Goal: Task Accomplishment & Management: Manage account settings

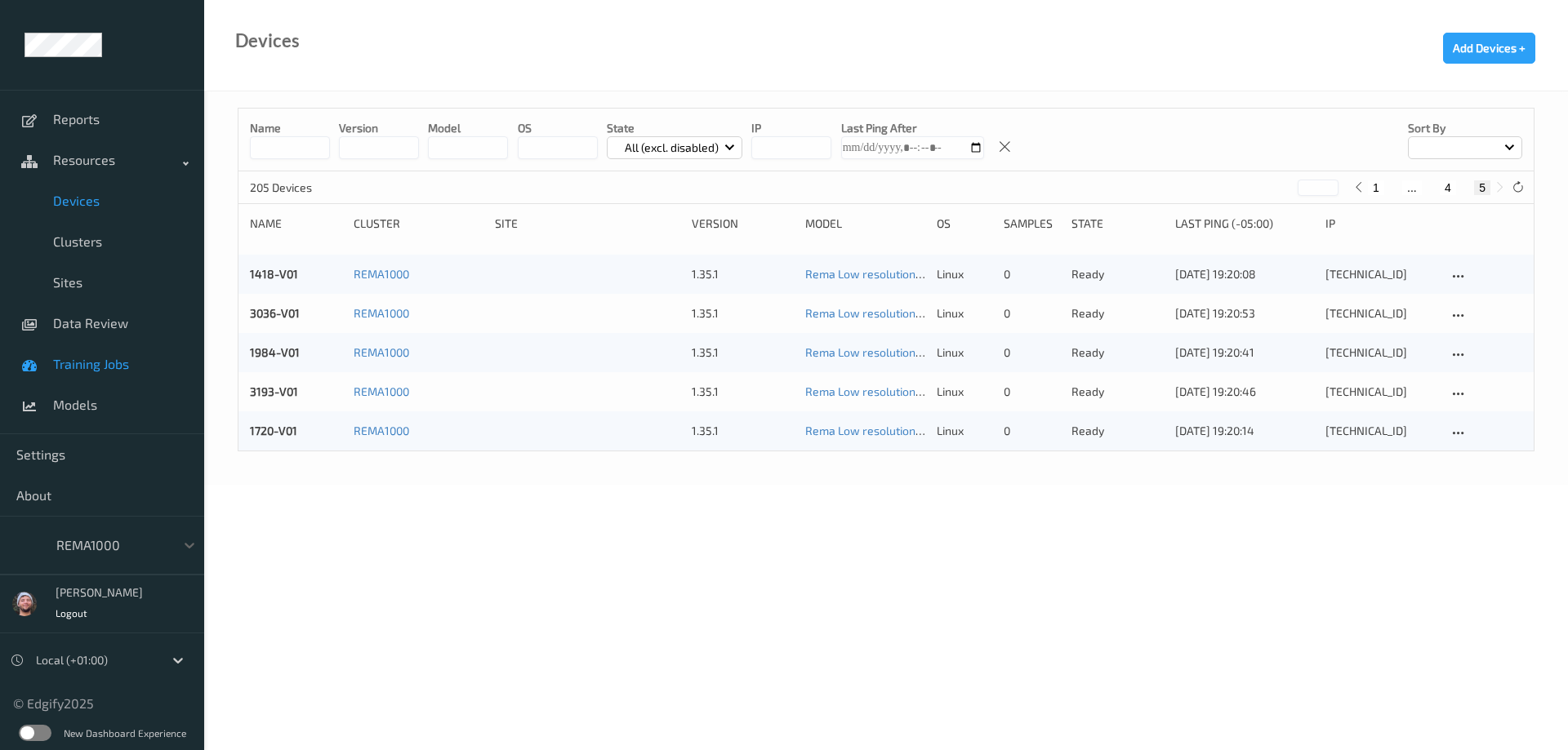
click at [112, 362] on span "Training Jobs" at bounding box center [120, 364] width 135 height 16
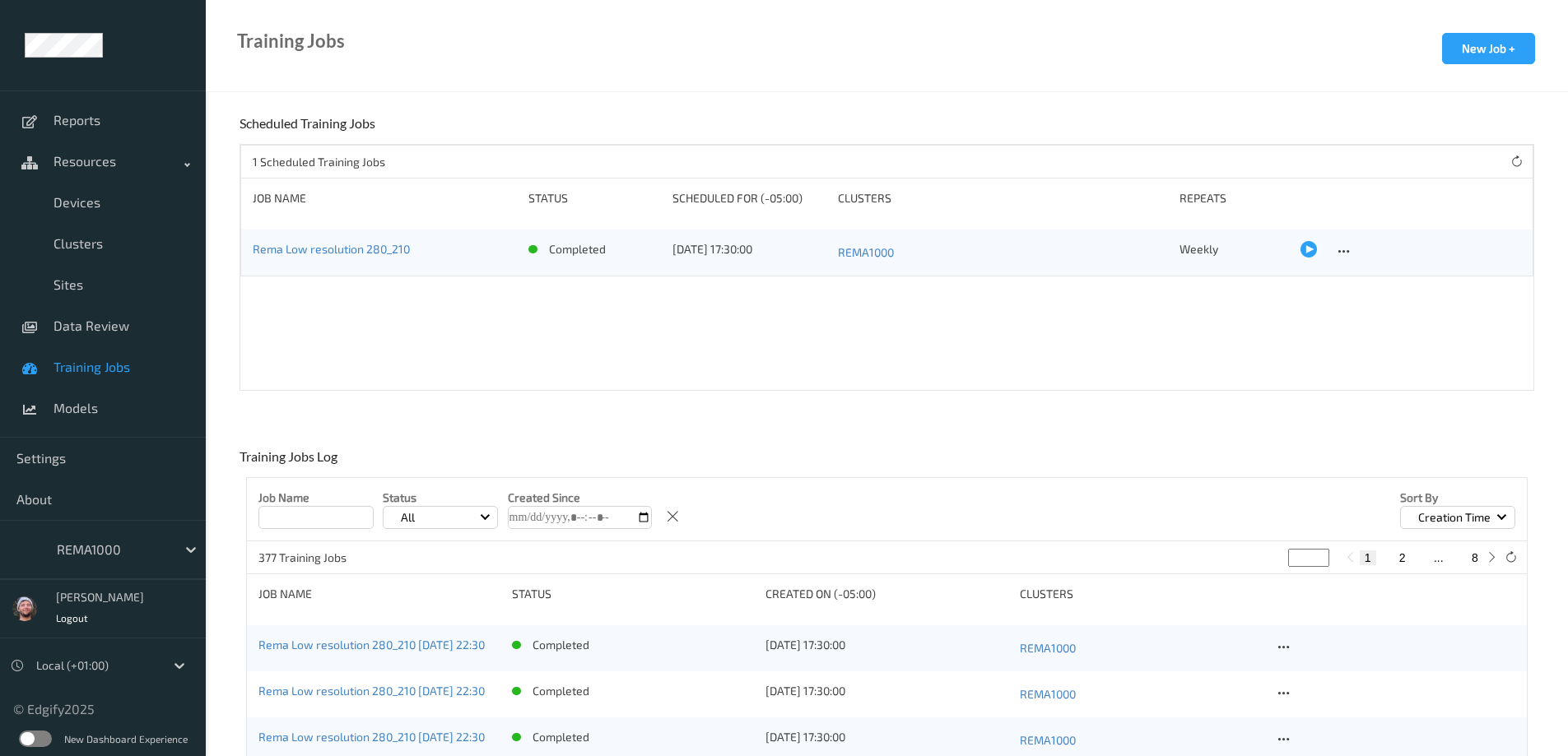
click at [133, 541] on div at bounding box center [112, 549] width 111 height 20
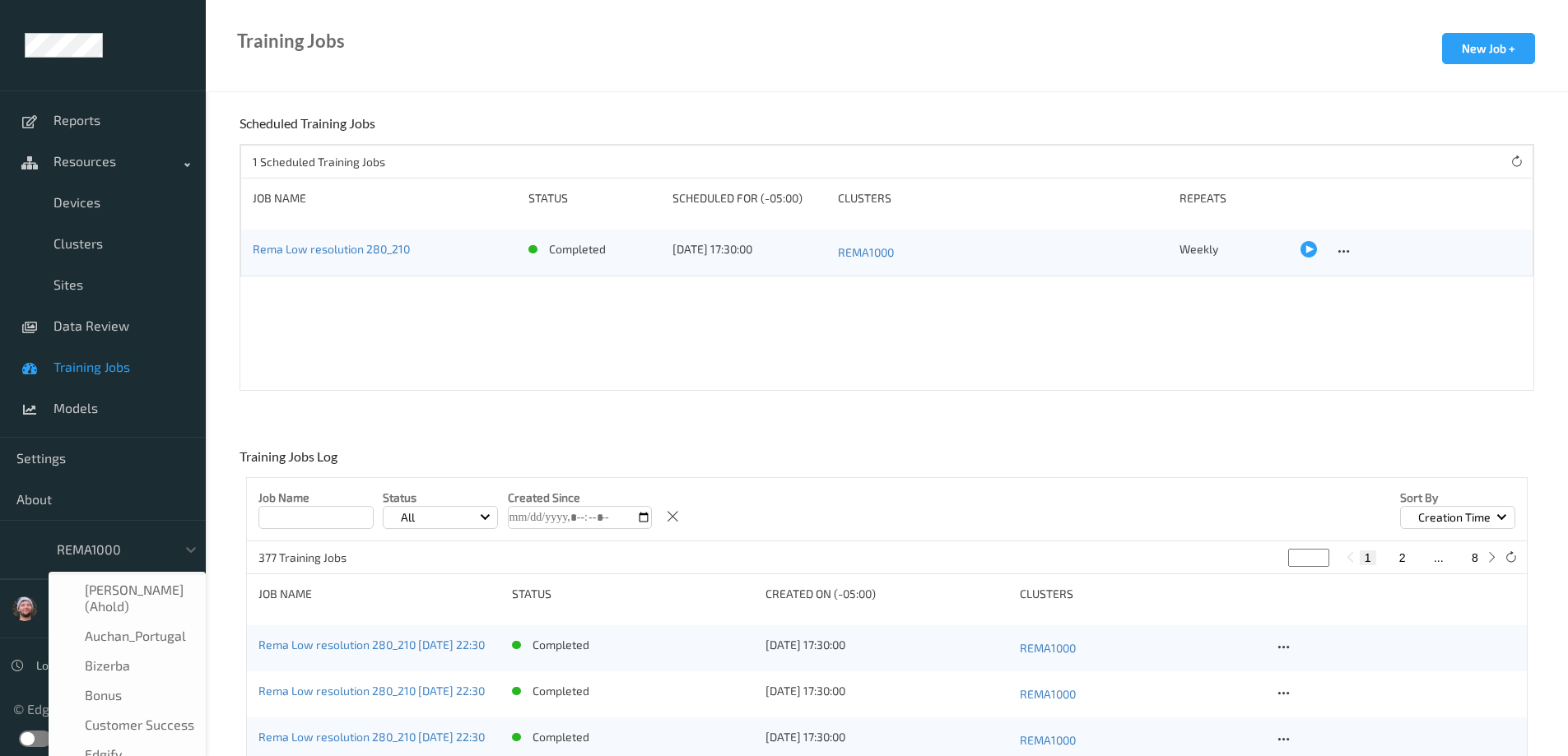
scroll to position [168, 0]
type input "h-"
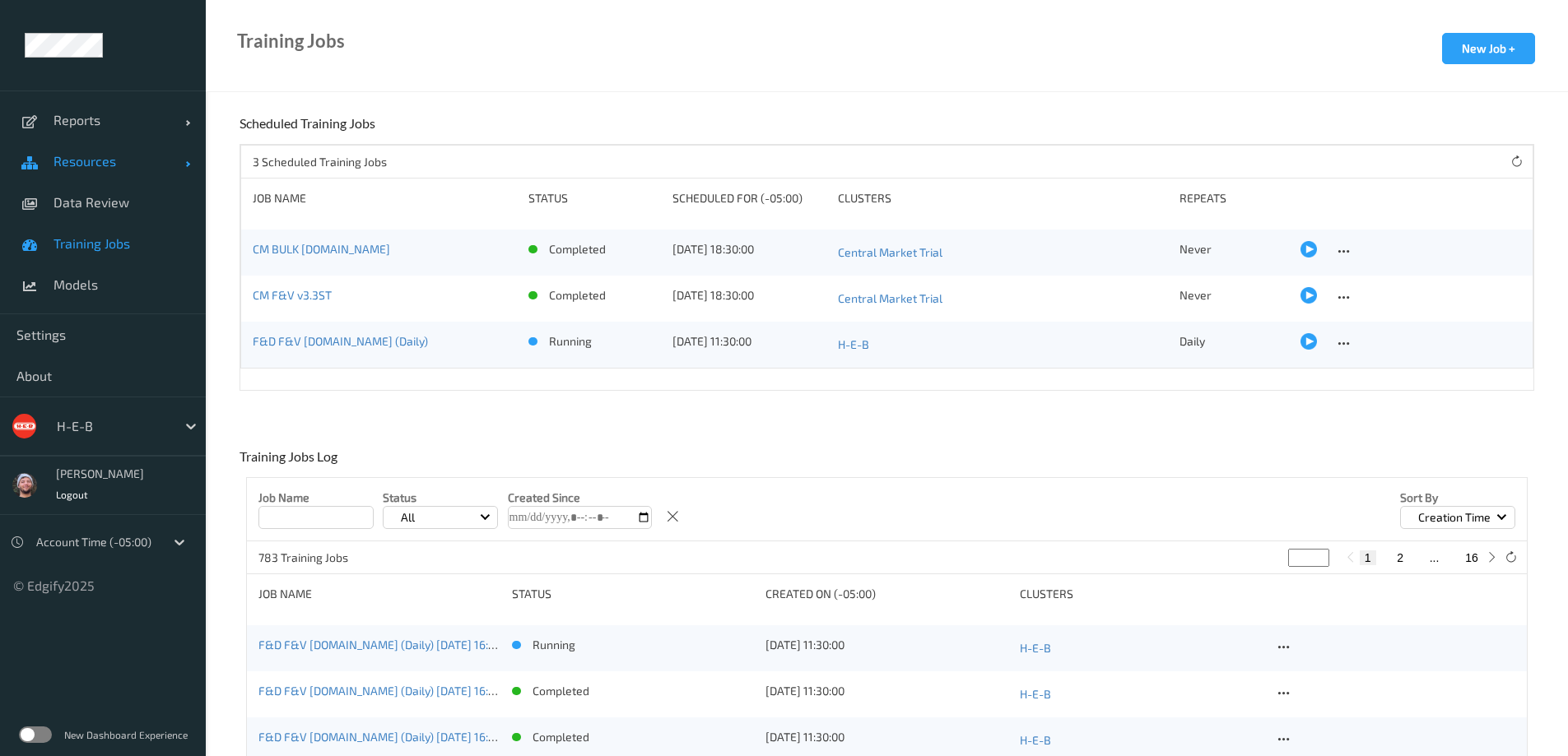
click at [107, 169] on link "Resources" at bounding box center [103, 161] width 206 height 41
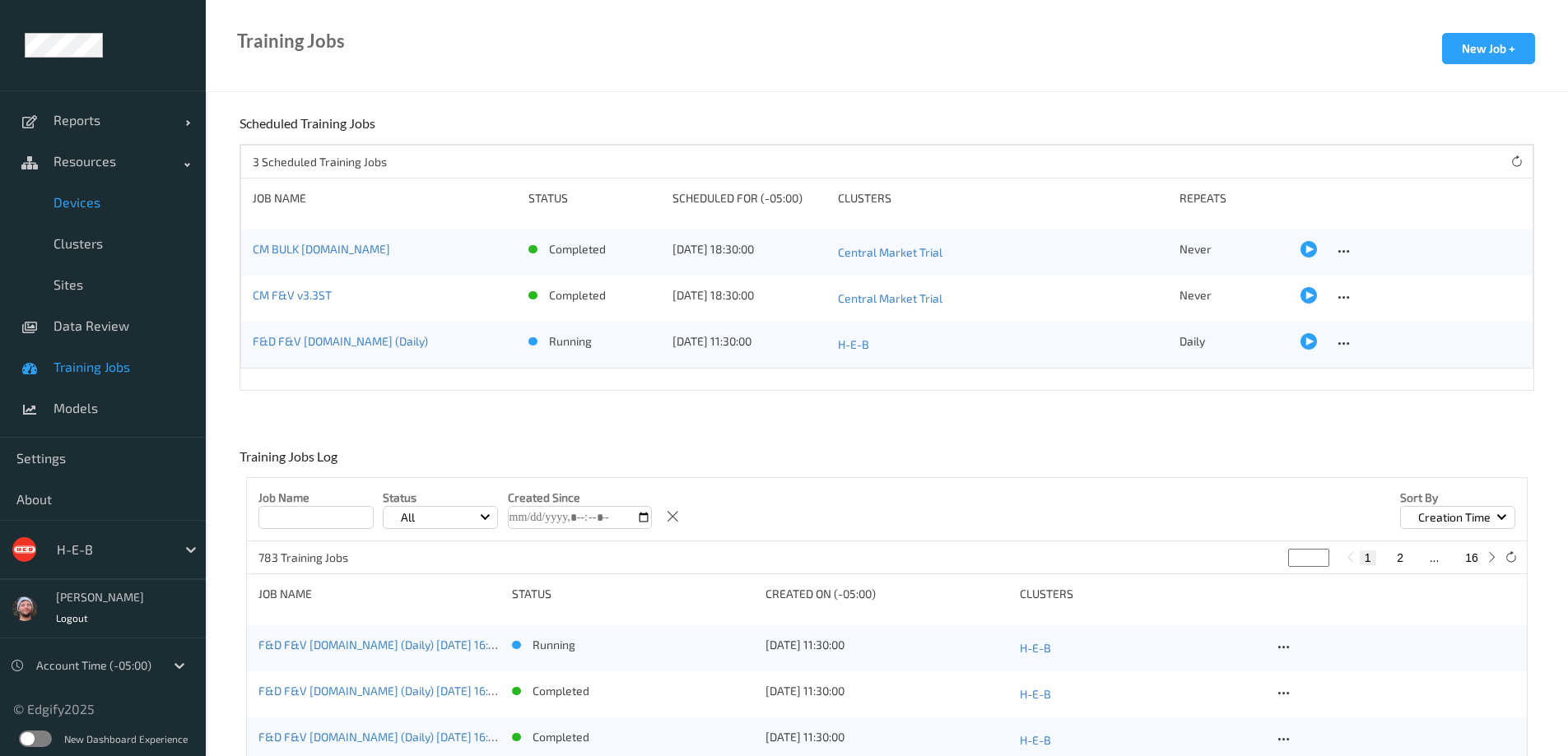
click at [102, 220] on link "Devices" at bounding box center [103, 202] width 206 height 41
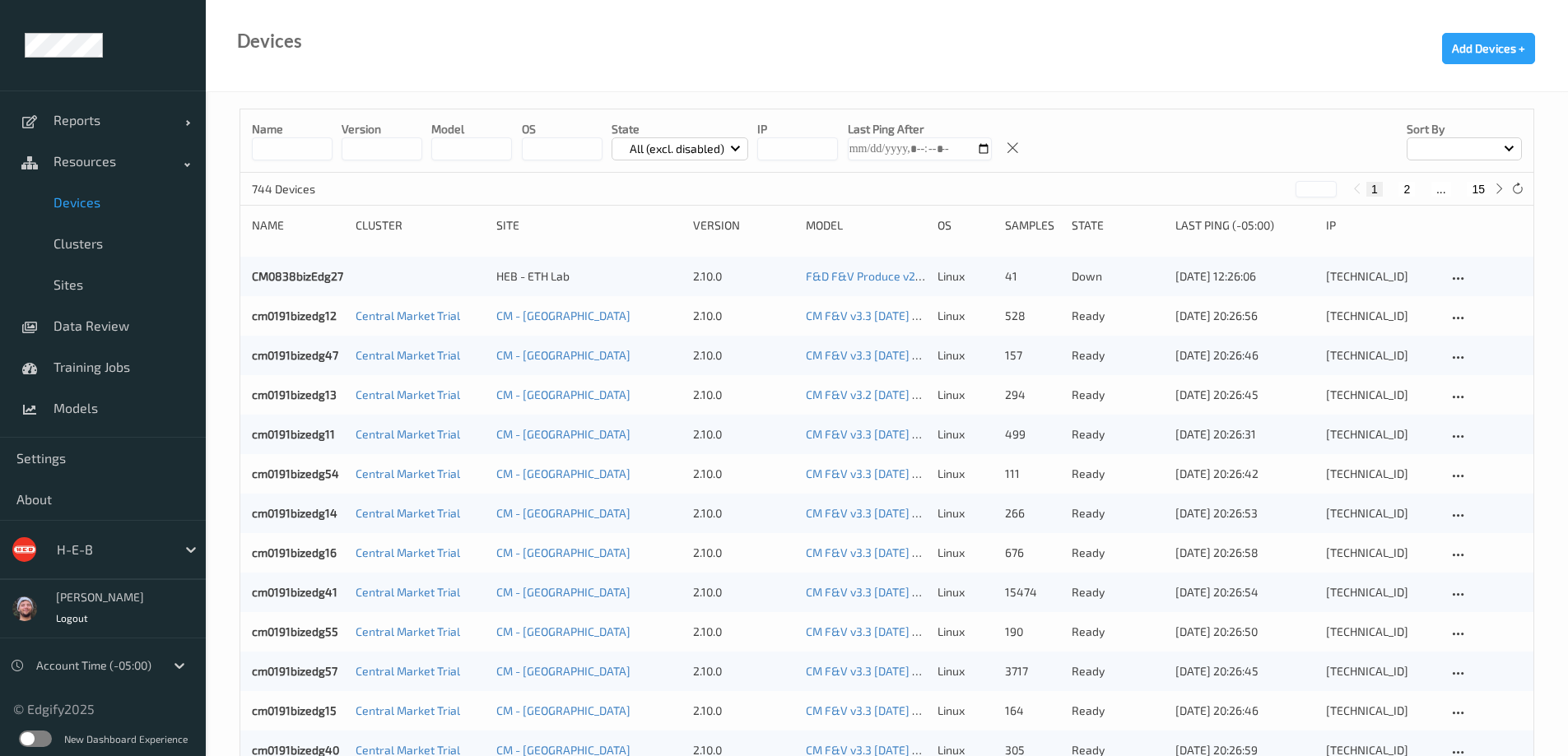
click at [1485, 183] on button "15" at bounding box center [1478, 189] width 23 height 15
type input "**"
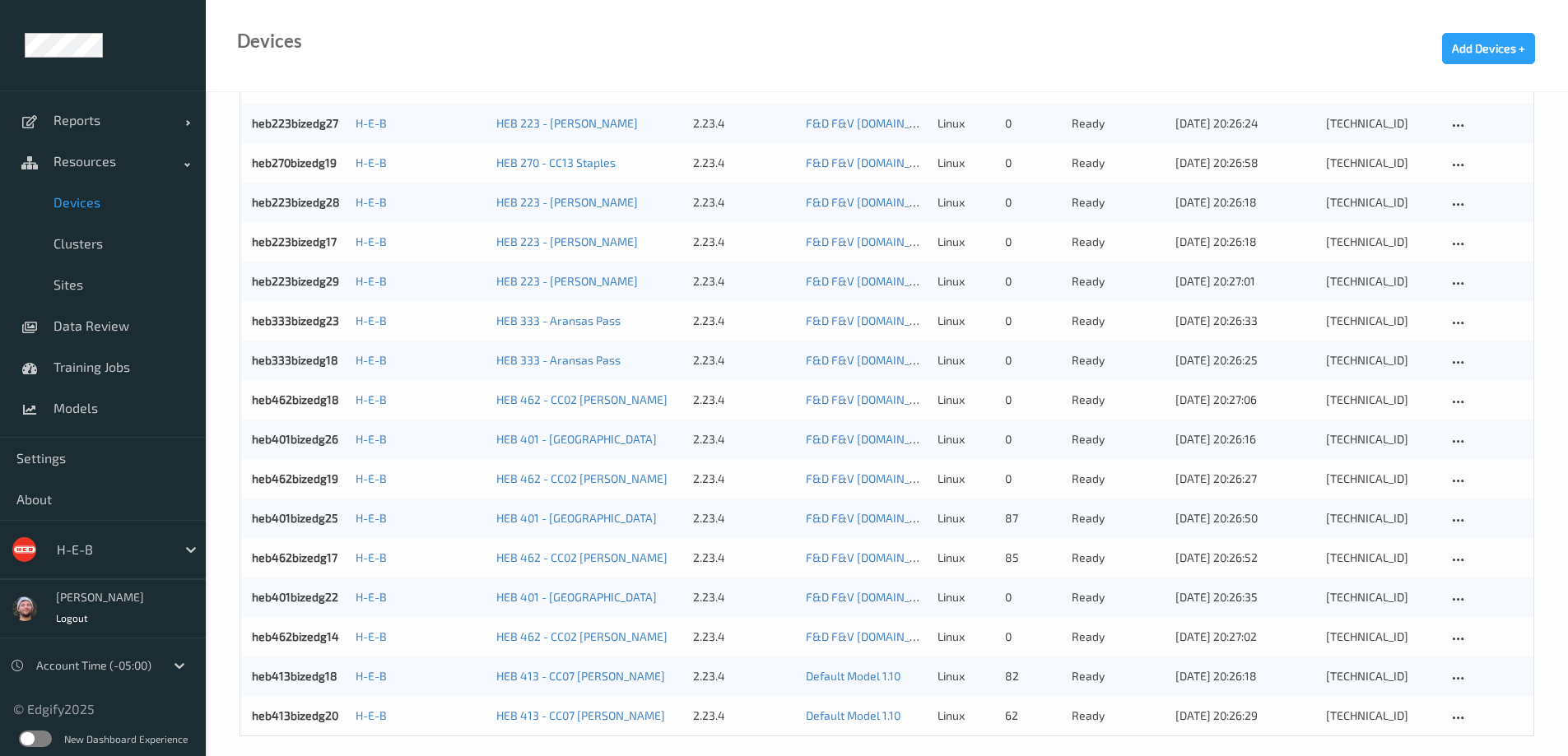
scroll to position [1273, 0]
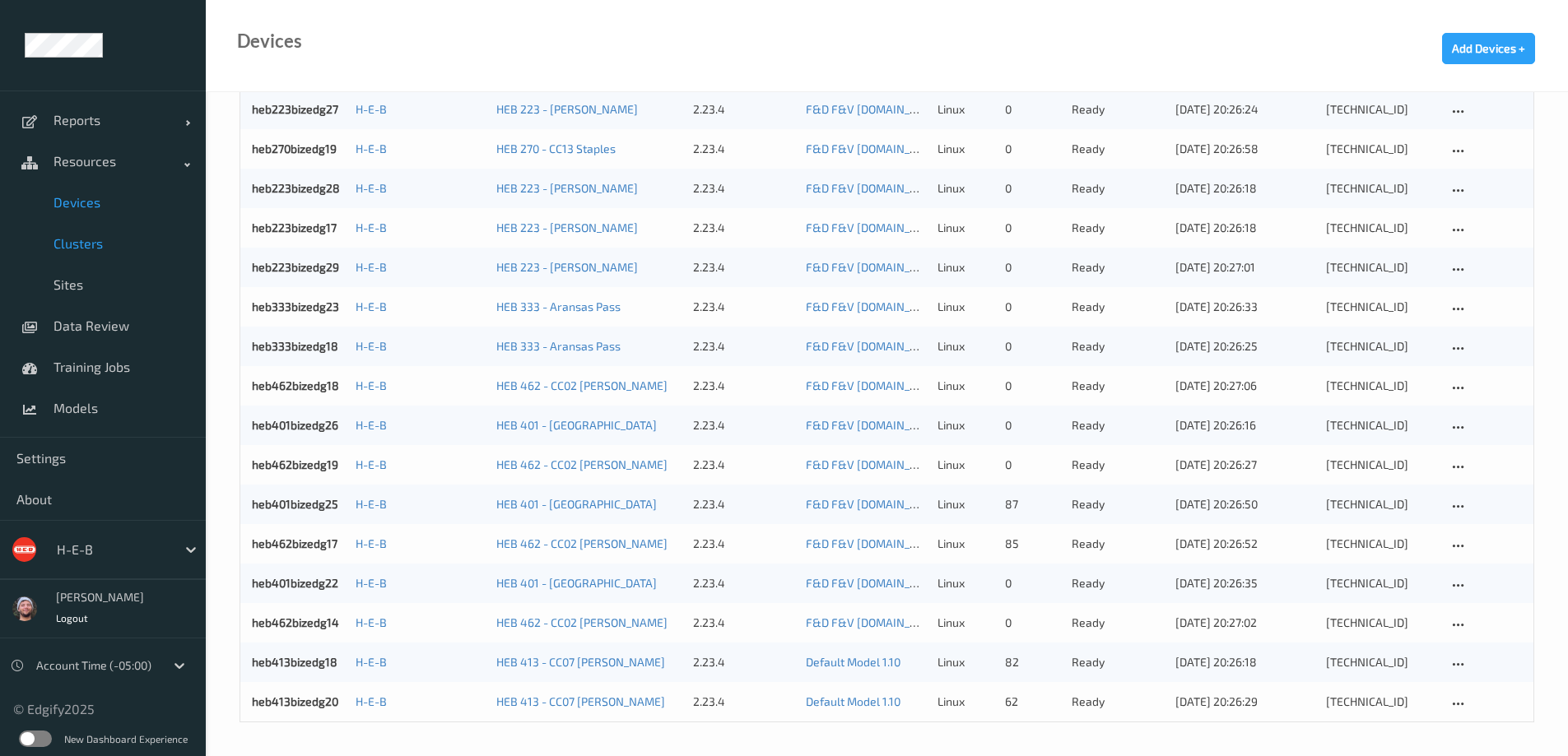
click at [112, 244] on span "Clusters" at bounding box center [121, 243] width 136 height 16
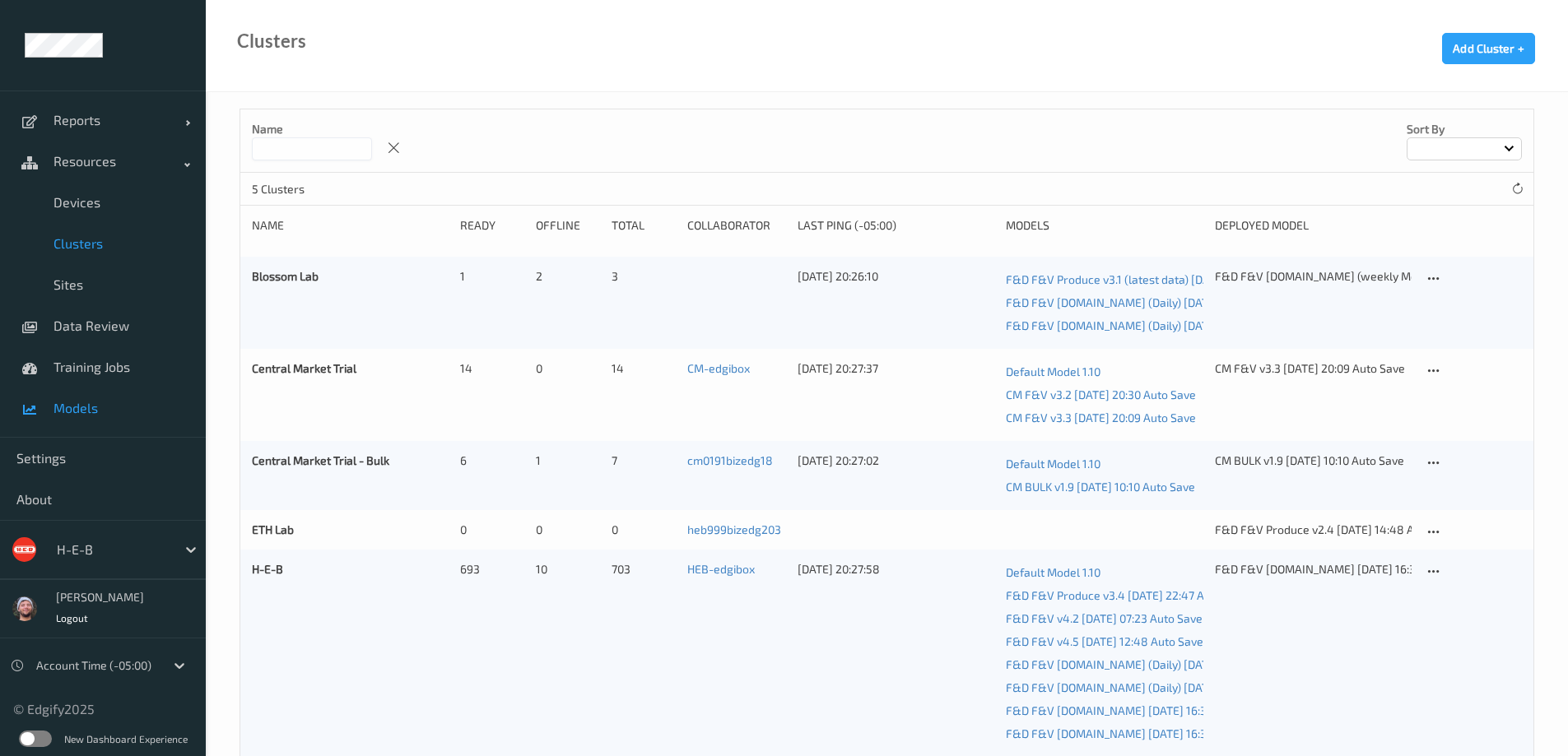
click at [117, 403] on span "Models" at bounding box center [121, 408] width 136 height 16
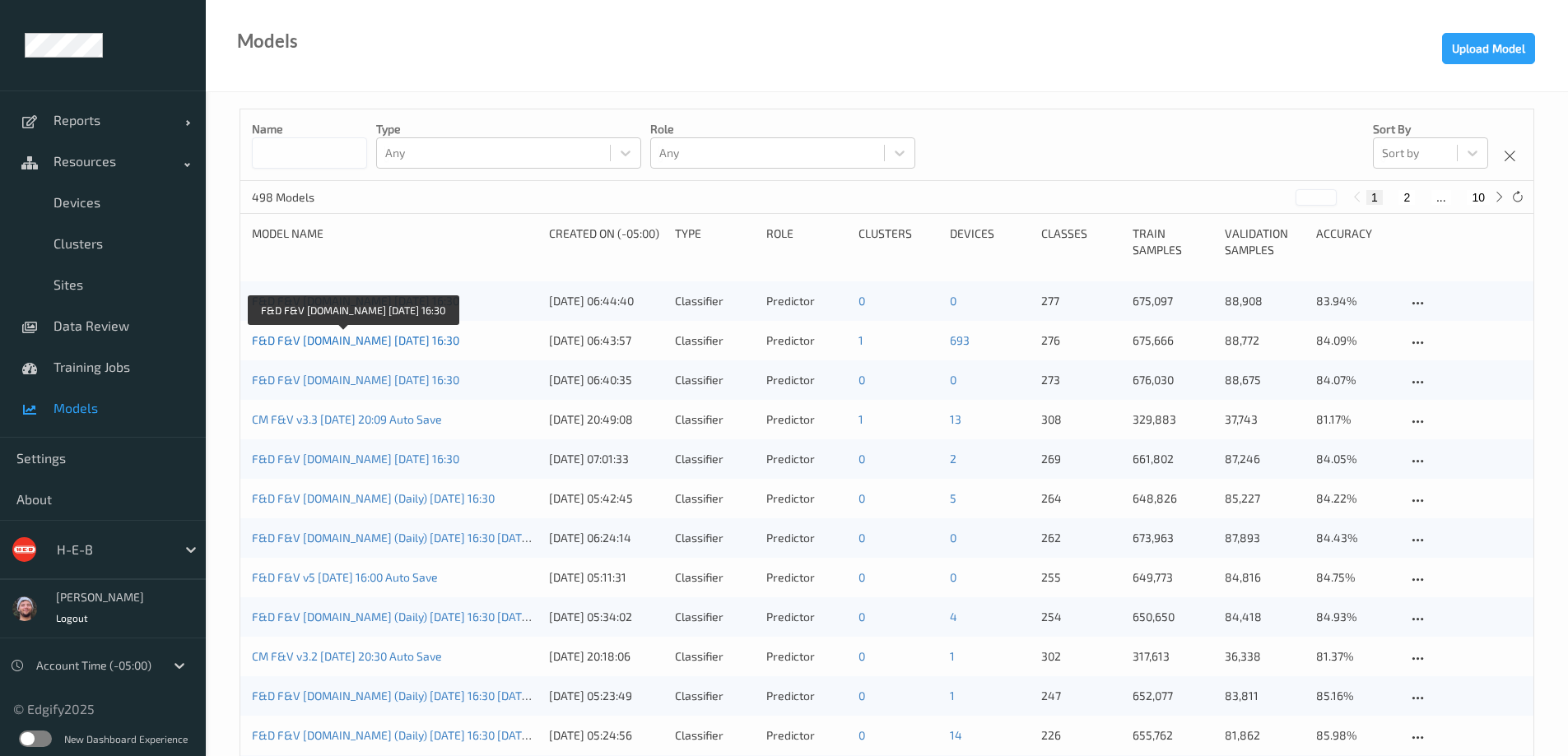
click at [319, 340] on link "F&D F&V [DOMAIN_NAME] [DATE] 16:30" at bounding box center [355, 340] width 208 height 14
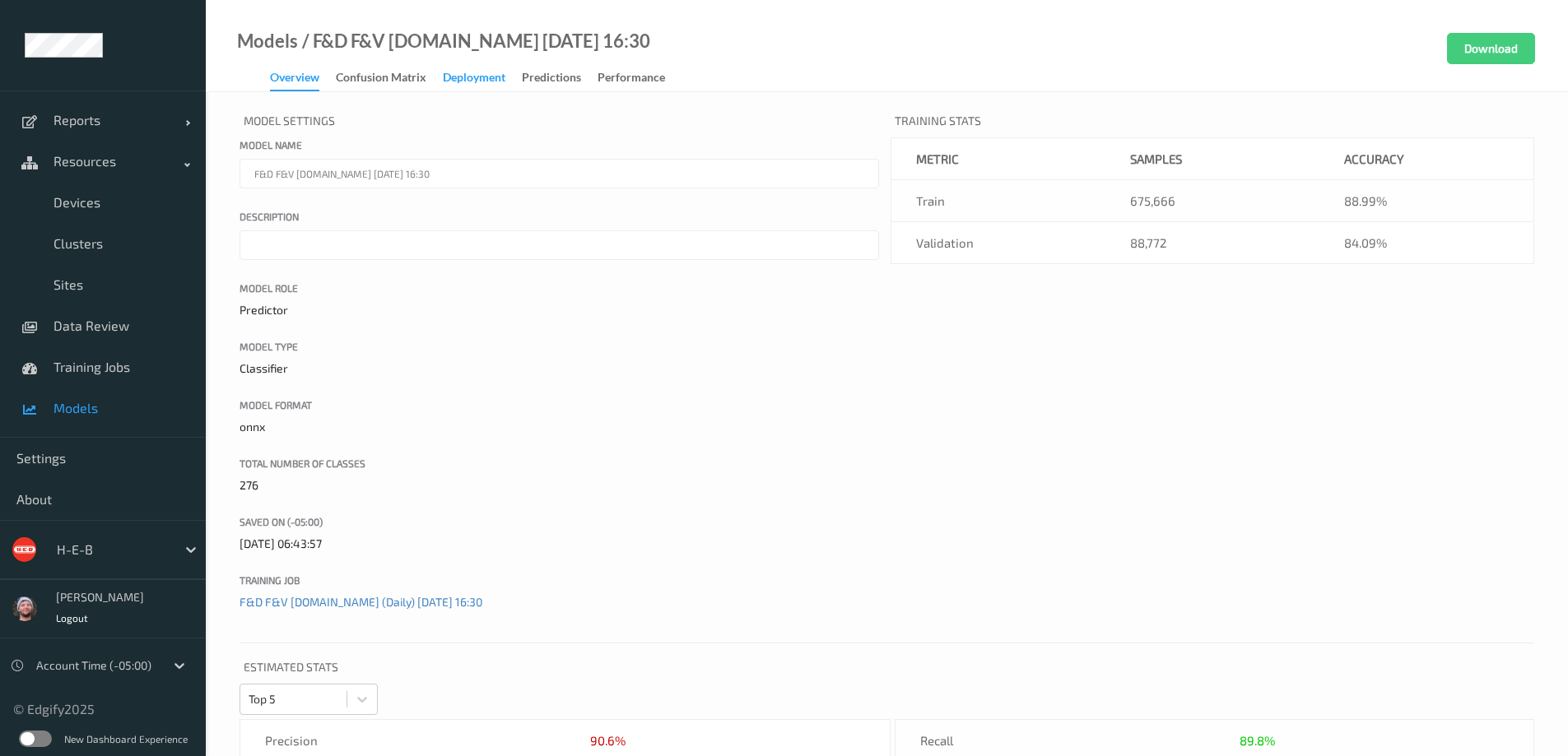
click at [482, 71] on div "Deployment" at bounding box center [474, 80] width 63 height 21
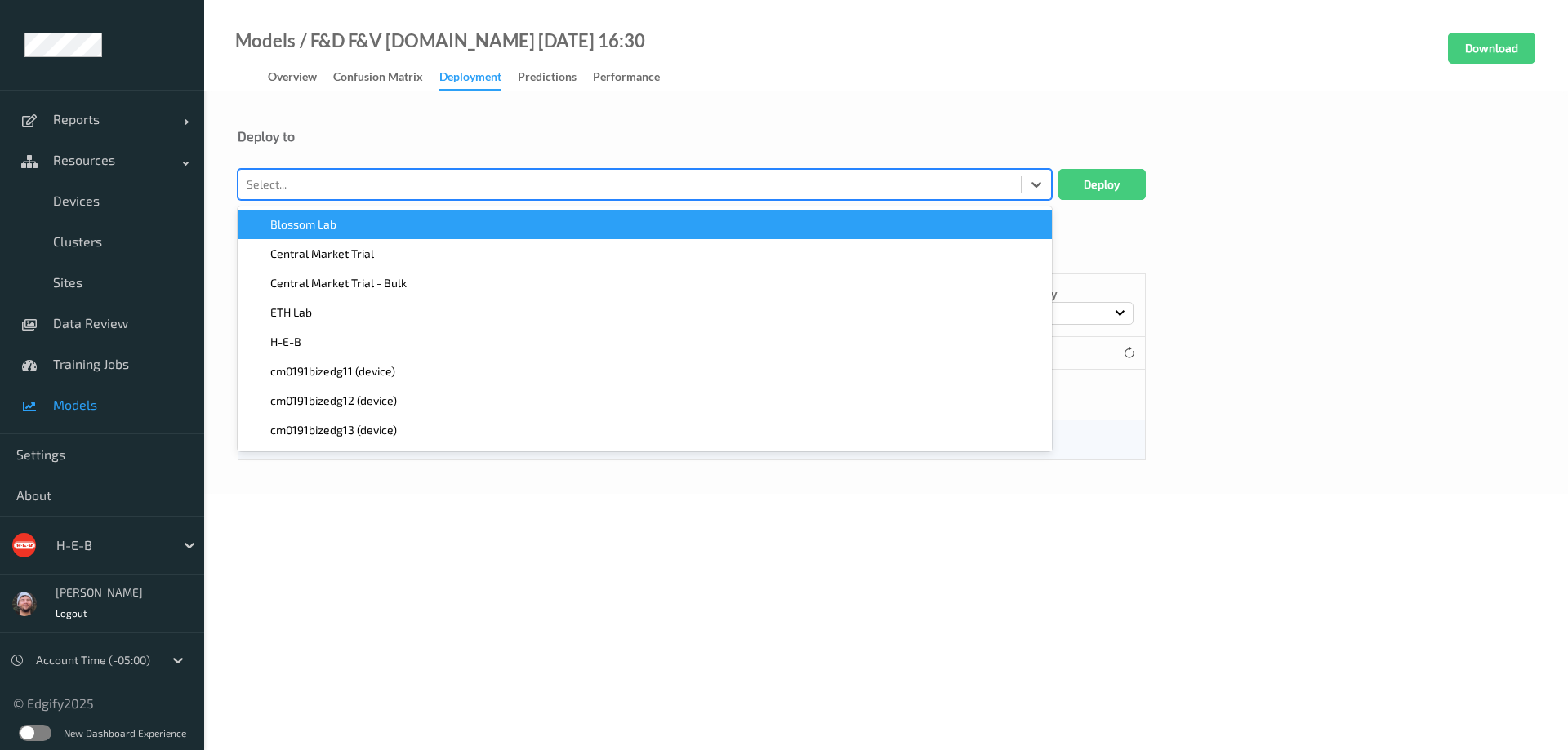
click at [391, 175] on div at bounding box center [629, 184] width 767 height 20
type input "heb413"
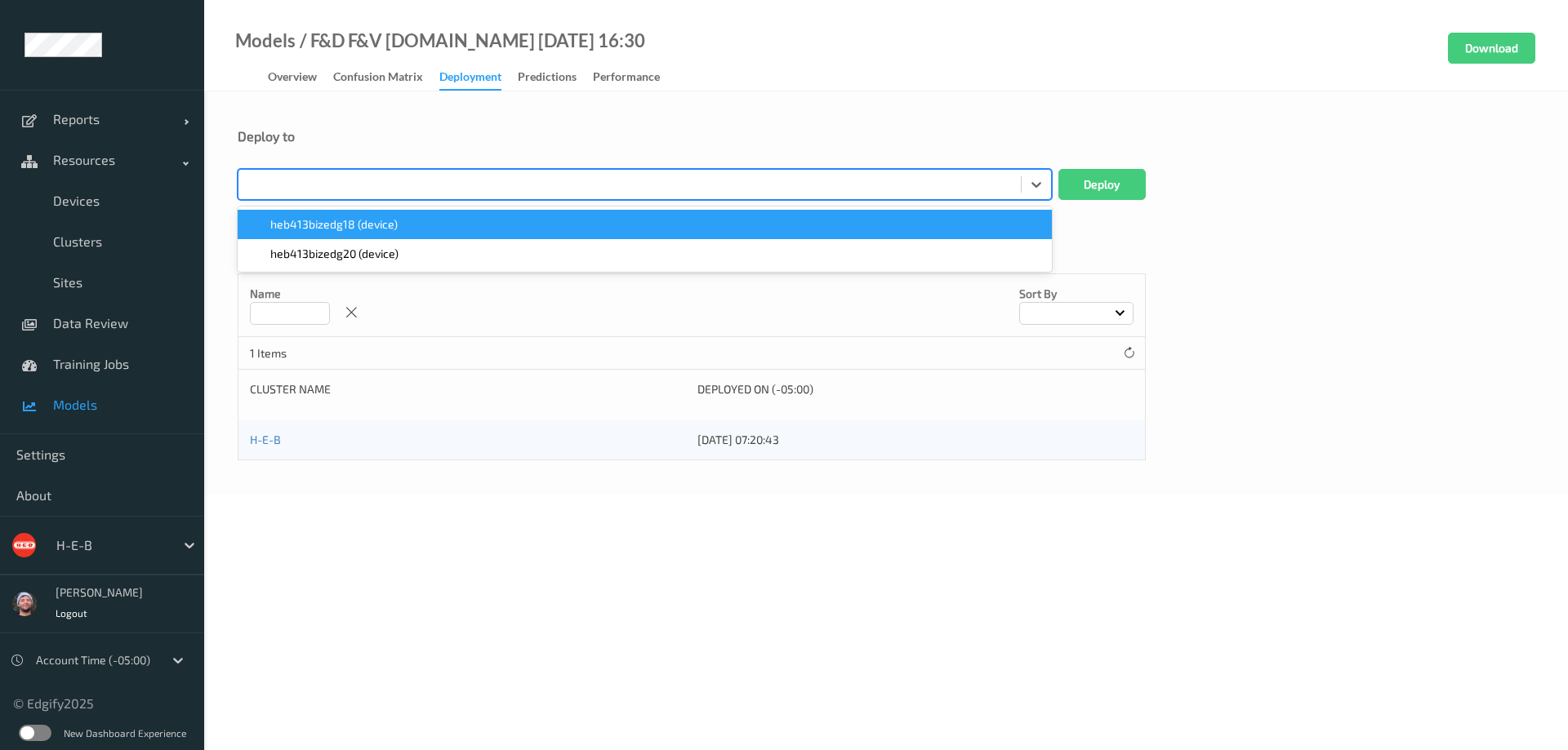
paste input "heb413"
type input "heb413"
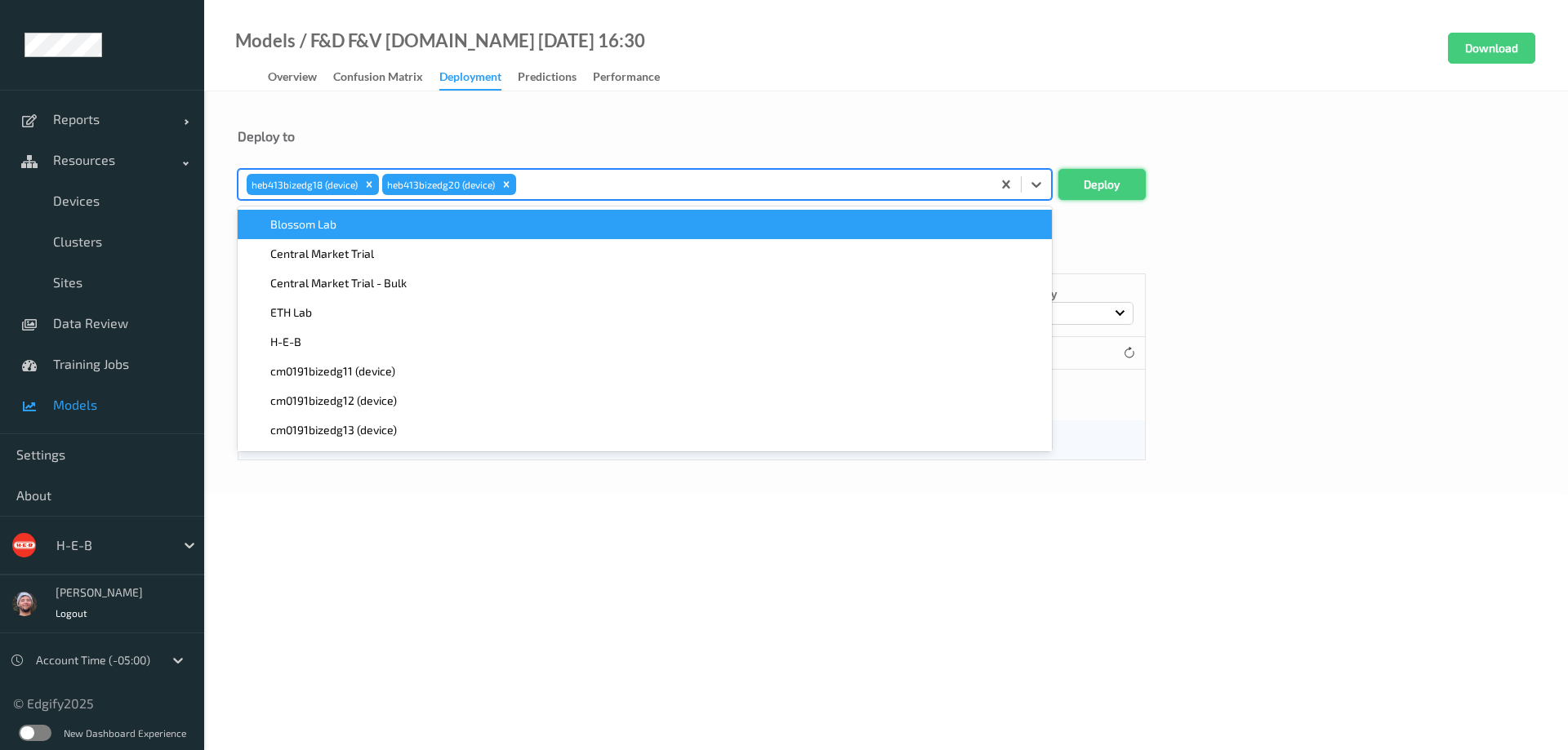
click at [1117, 197] on button "Deploy" at bounding box center [1102, 184] width 87 height 31
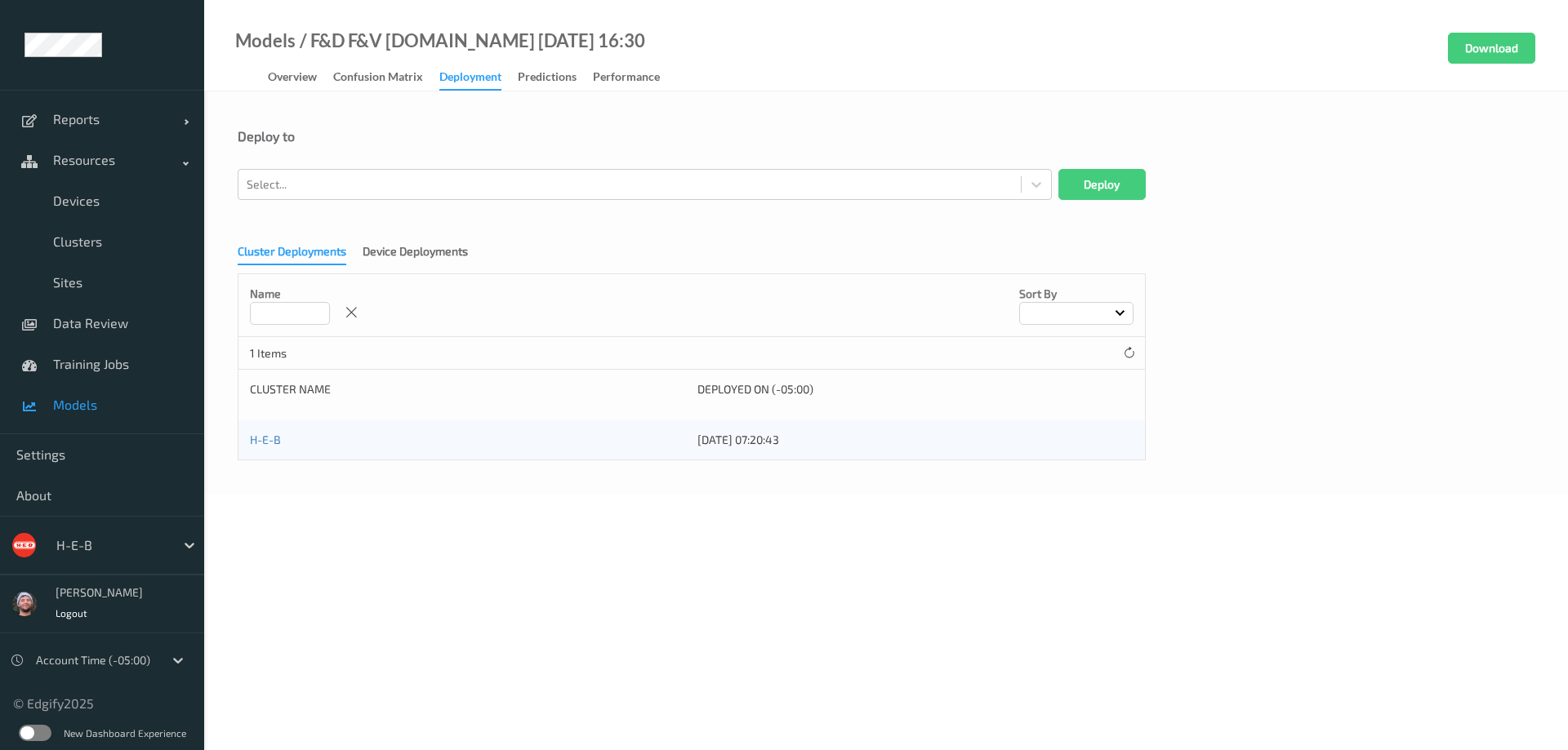
click at [527, 129] on div "Deploy to" at bounding box center [886, 136] width 1297 height 16
click at [134, 199] on span "Devices" at bounding box center [120, 200] width 135 height 16
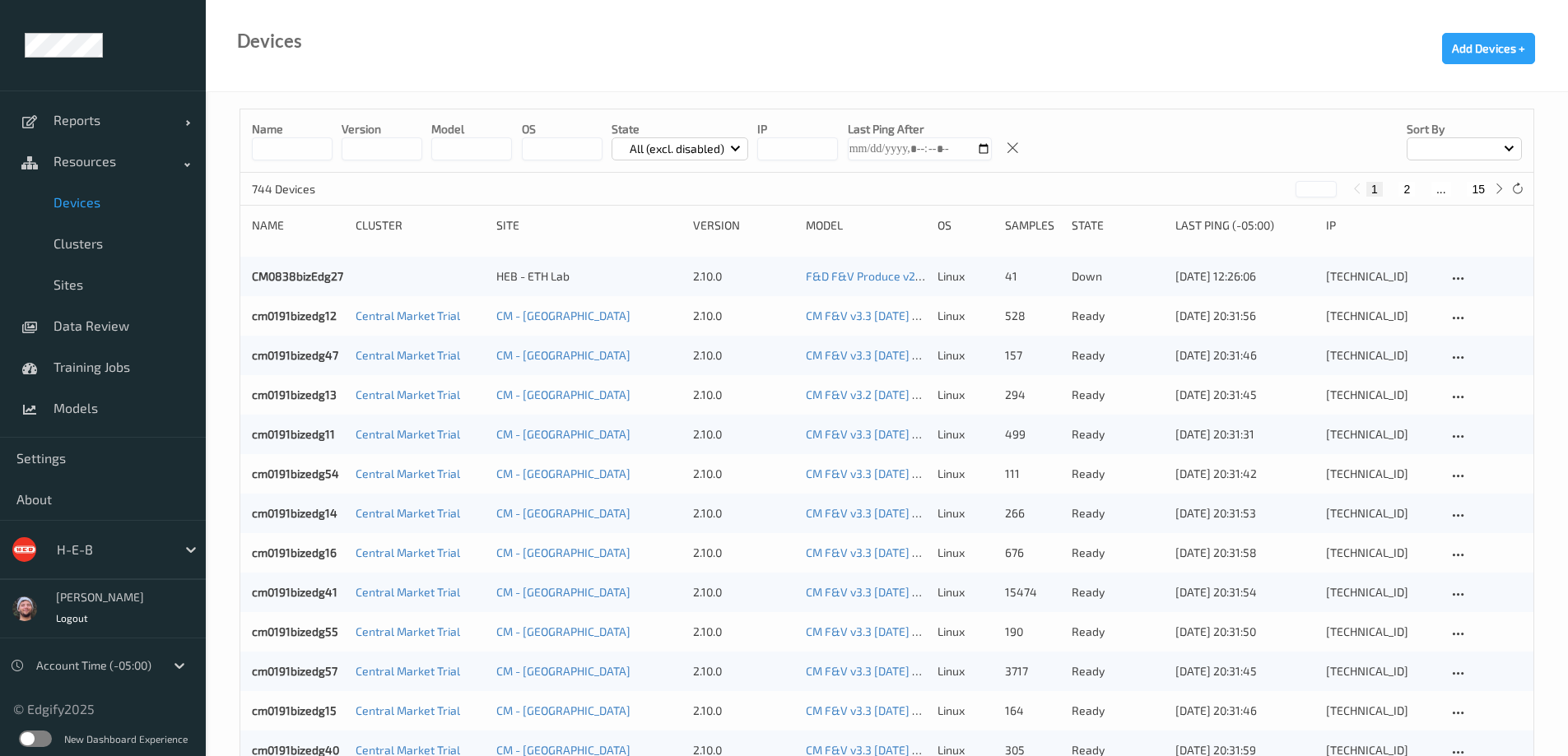
click at [1474, 189] on button "15" at bounding box center [1478, 189] width 23 height 15
type input "**"
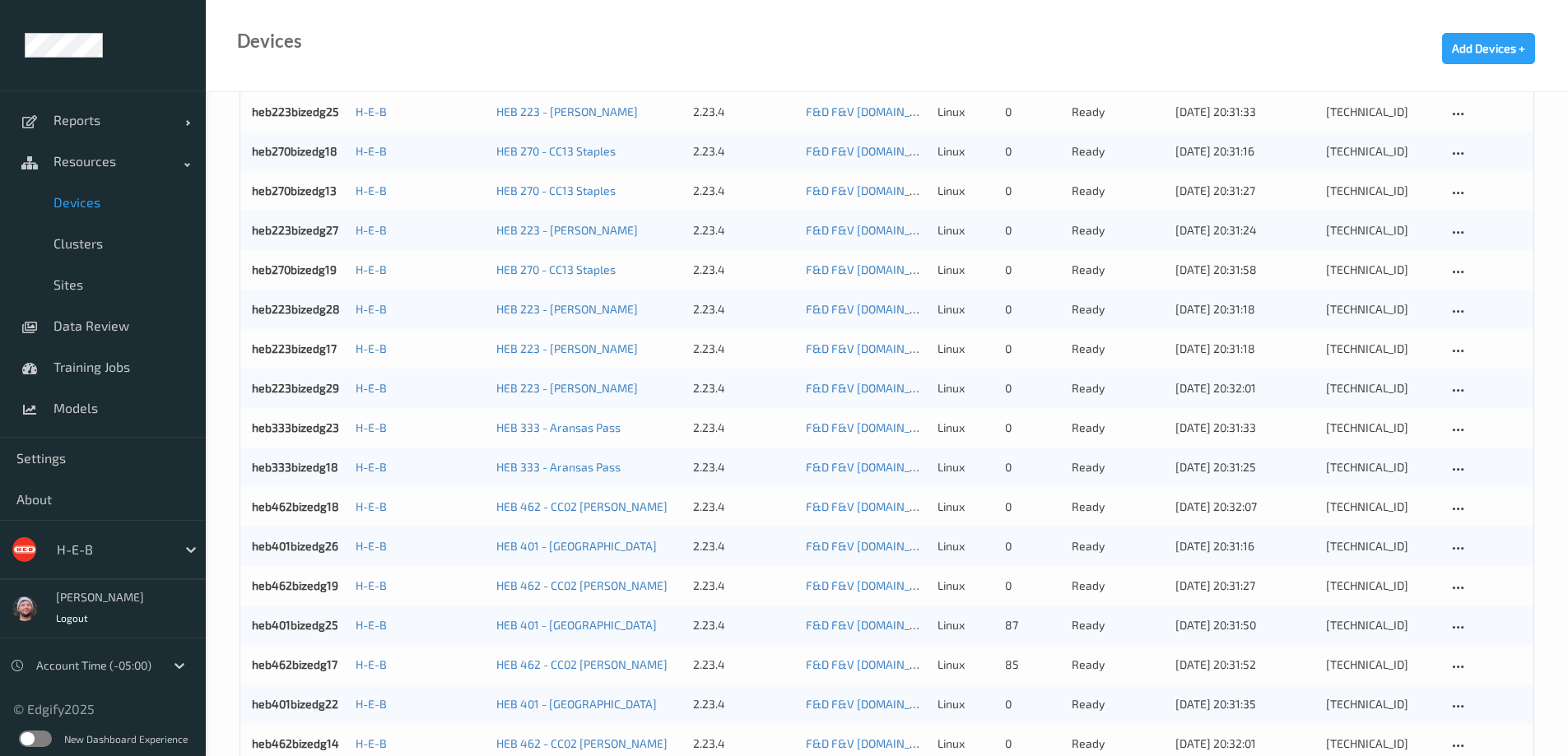
scroll to position [1273, 0]
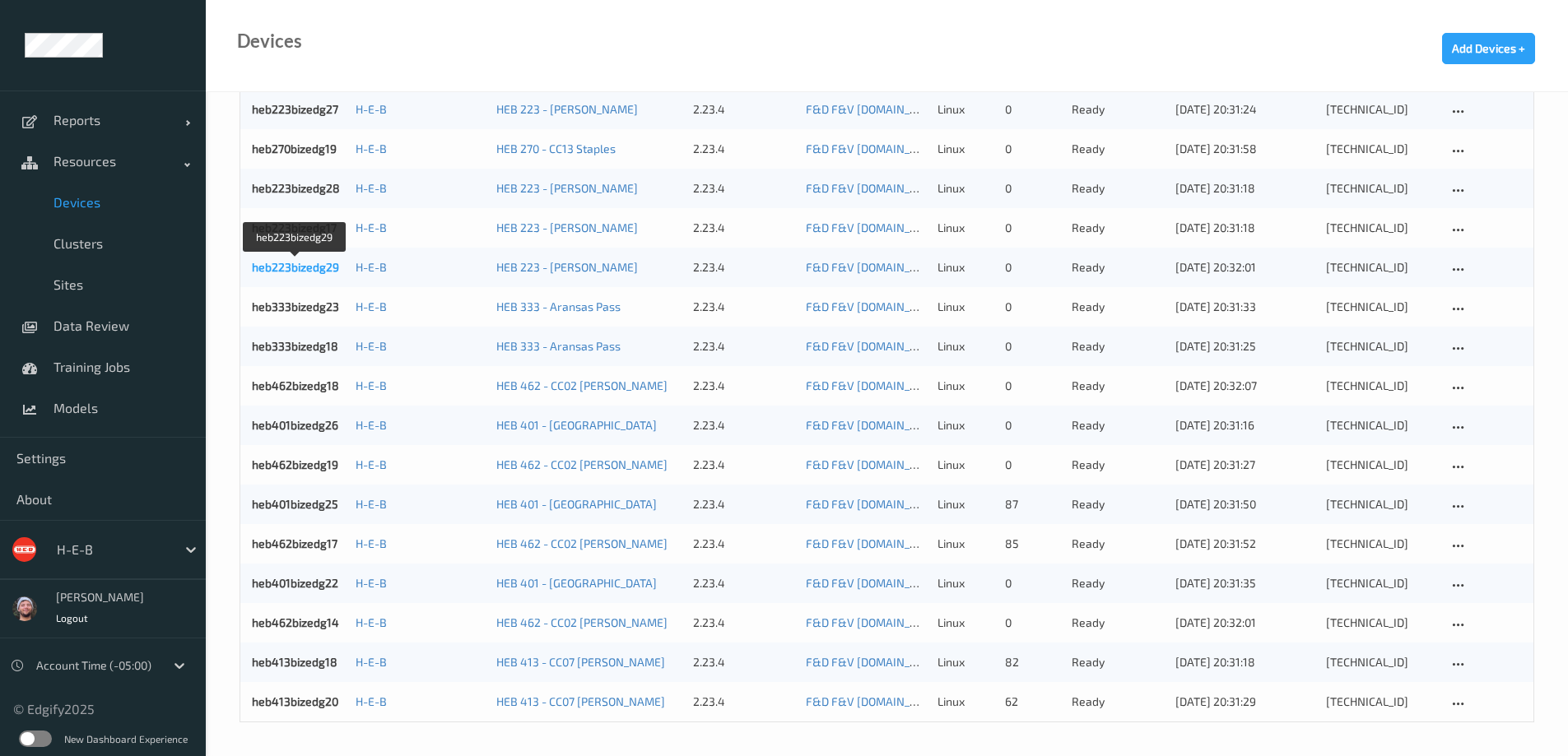
click at [308, 261] on link "heb223bizedg29" at bounding box center [295, 267] width 88 height 14
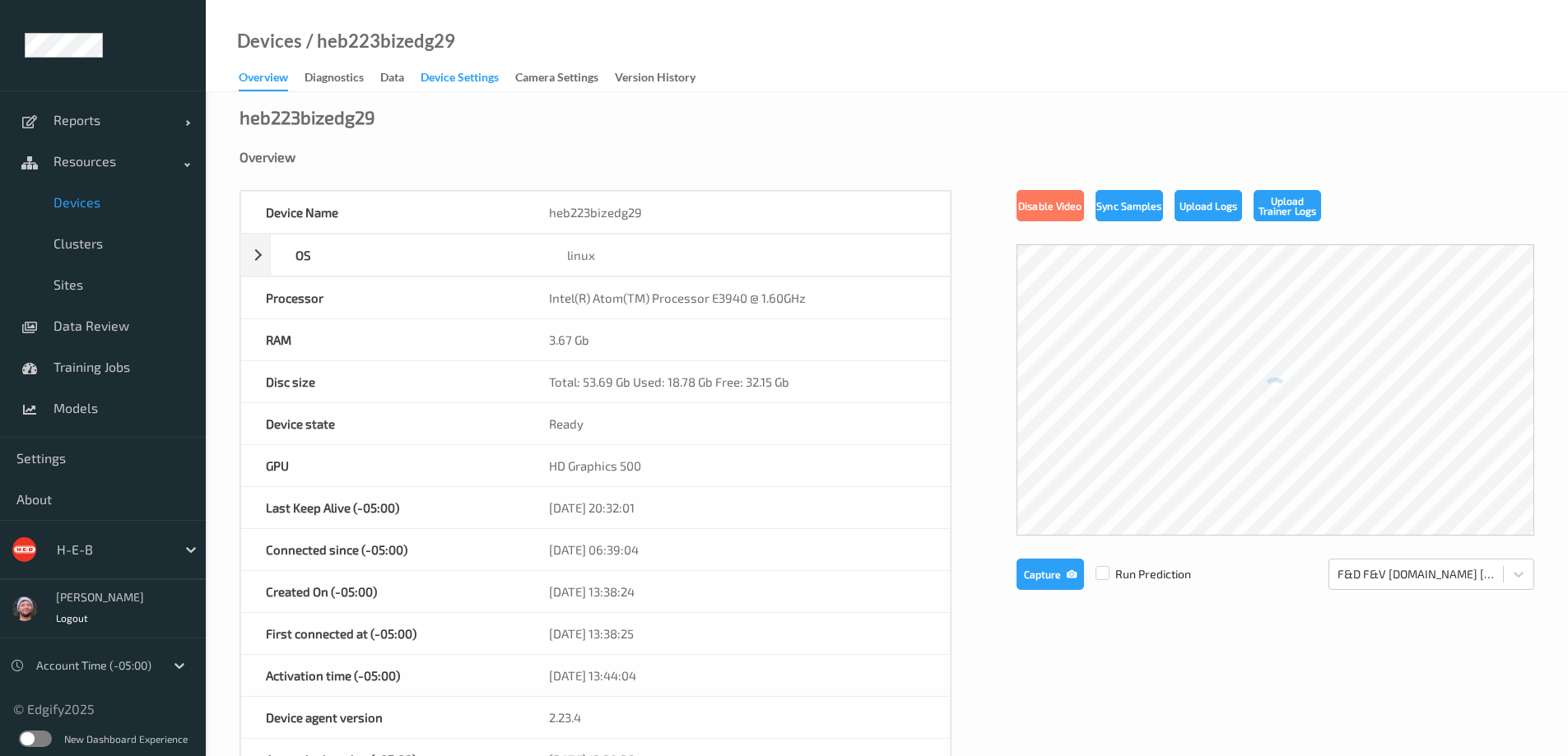
click at [482, 80] on div "Device Settings" at bounding box center [460, 80] width 78 height 21
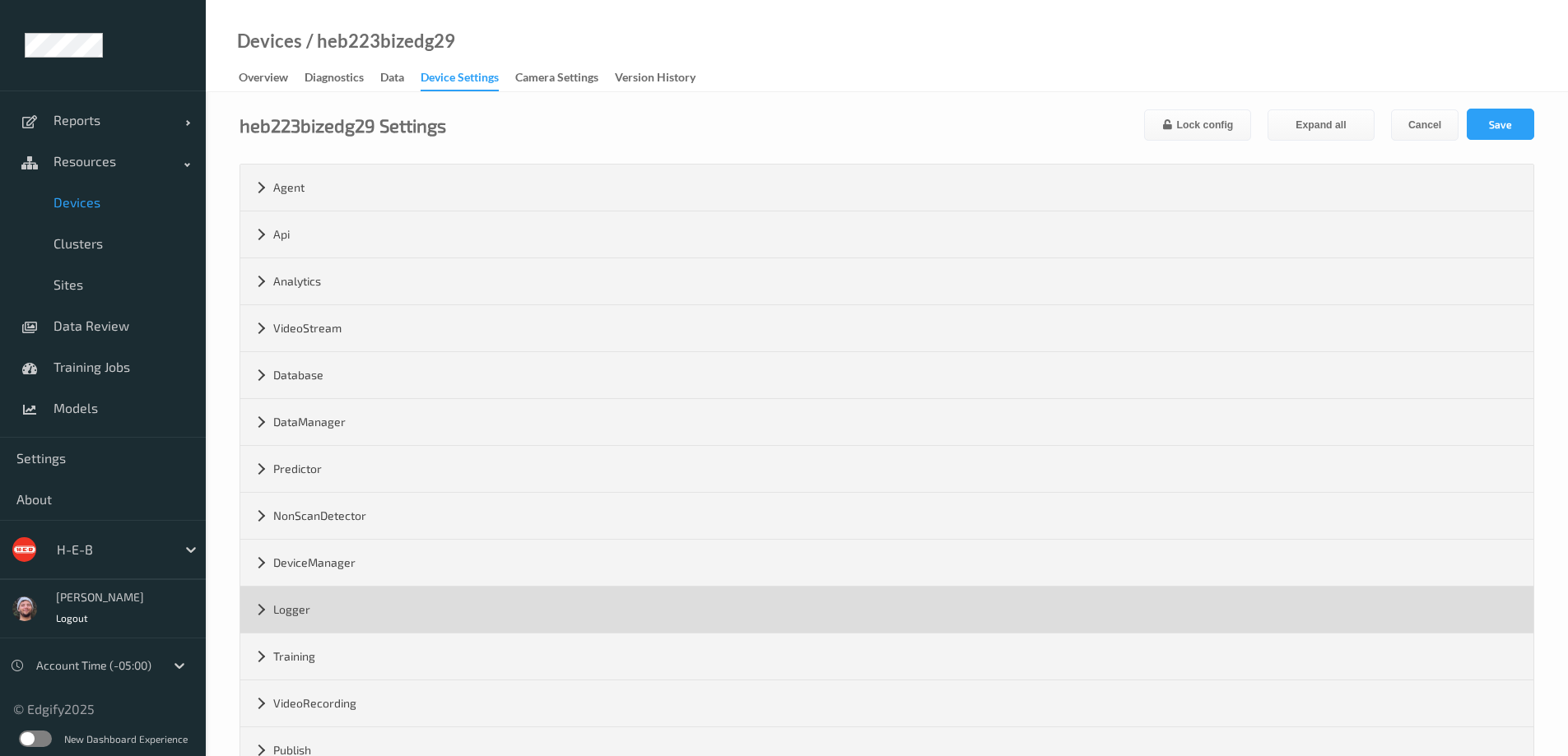
click at [328, 622] on div "Logger" at bounding box center [887, 609] width 1294 height 46
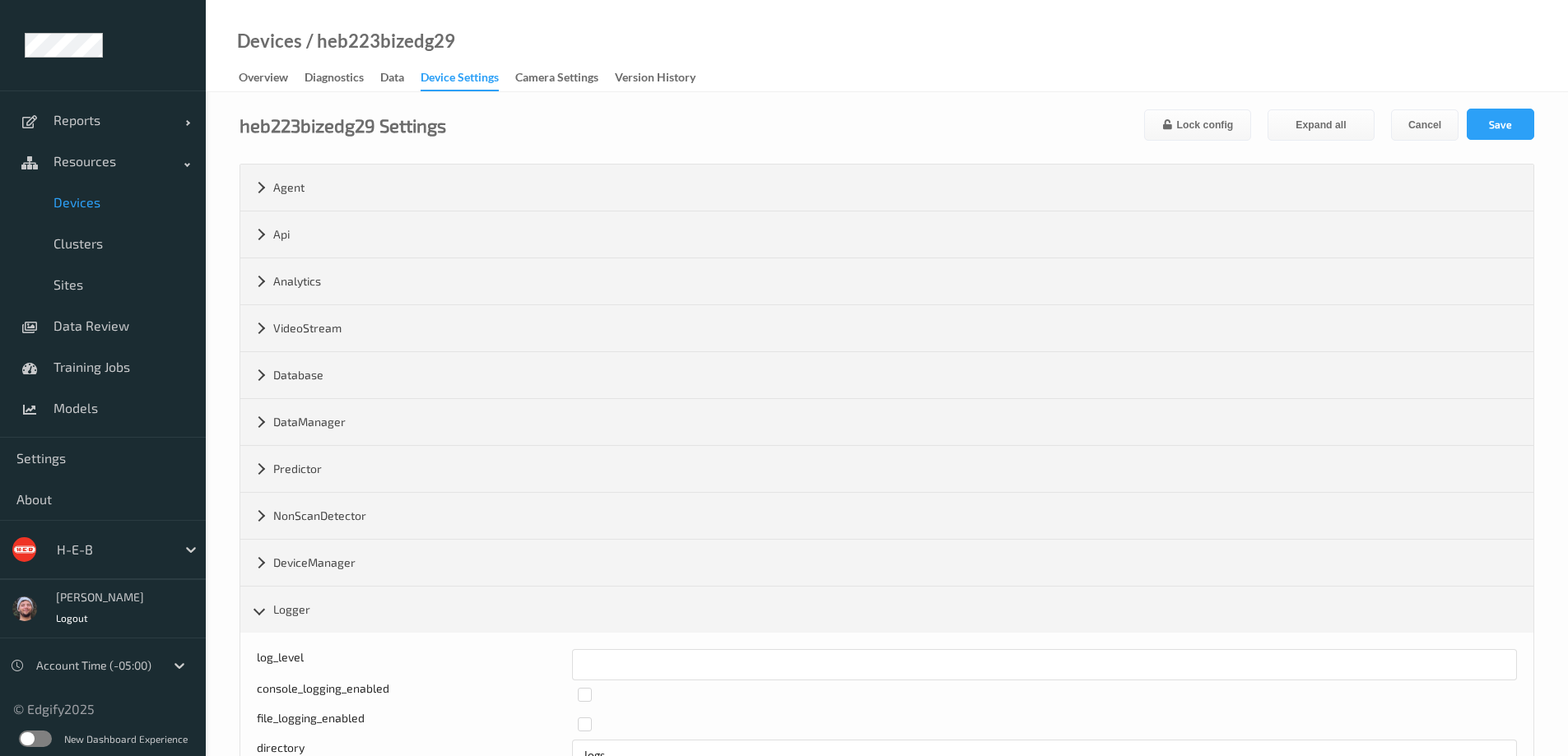
click at [110, 198] on span "Devices" at bounding box center [121, 202] width 136 height 16
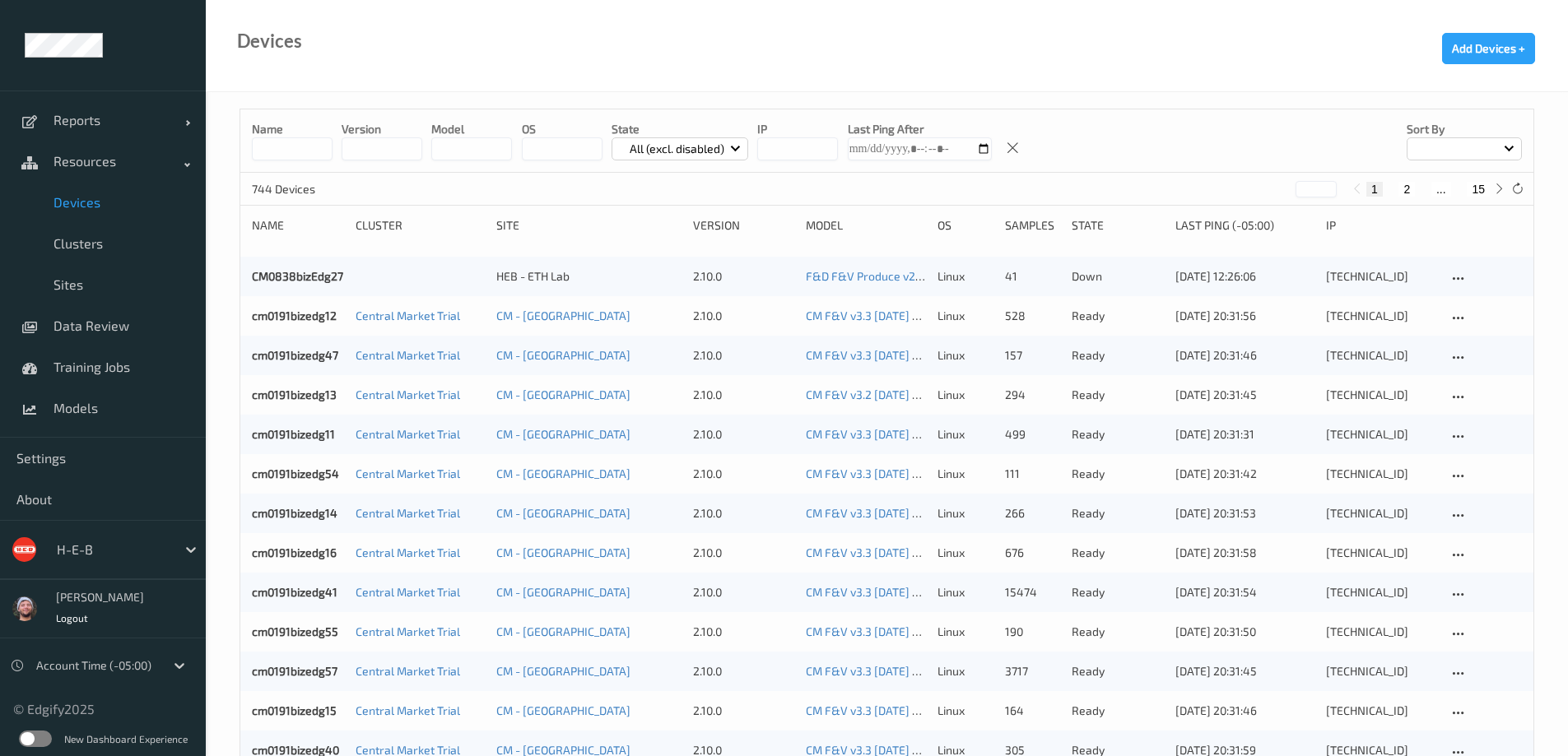
click at [1475, 183] on button "15" at bounding box center [1478, 189] width 23 height 15
type input "**"
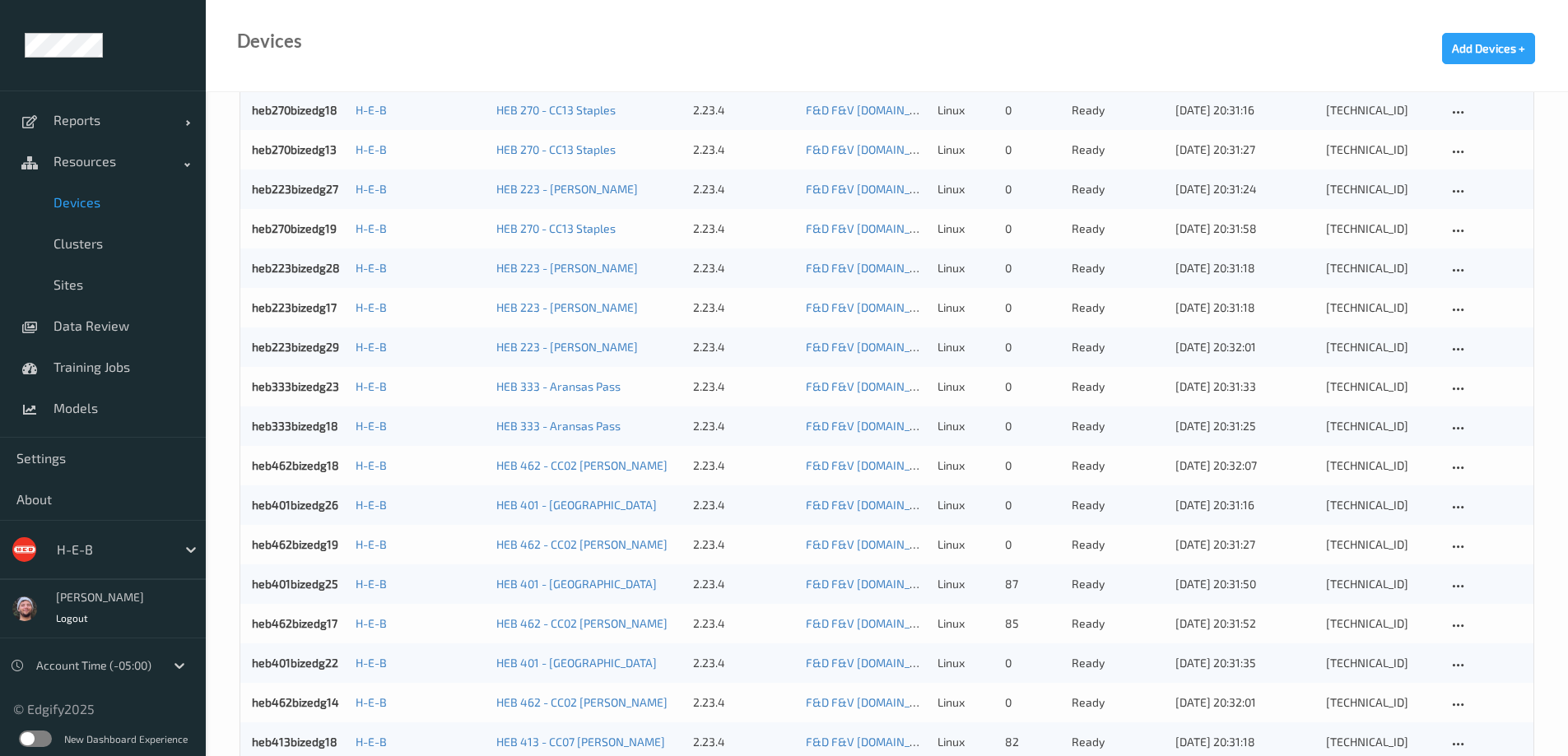
scroll to position [1273, 0]
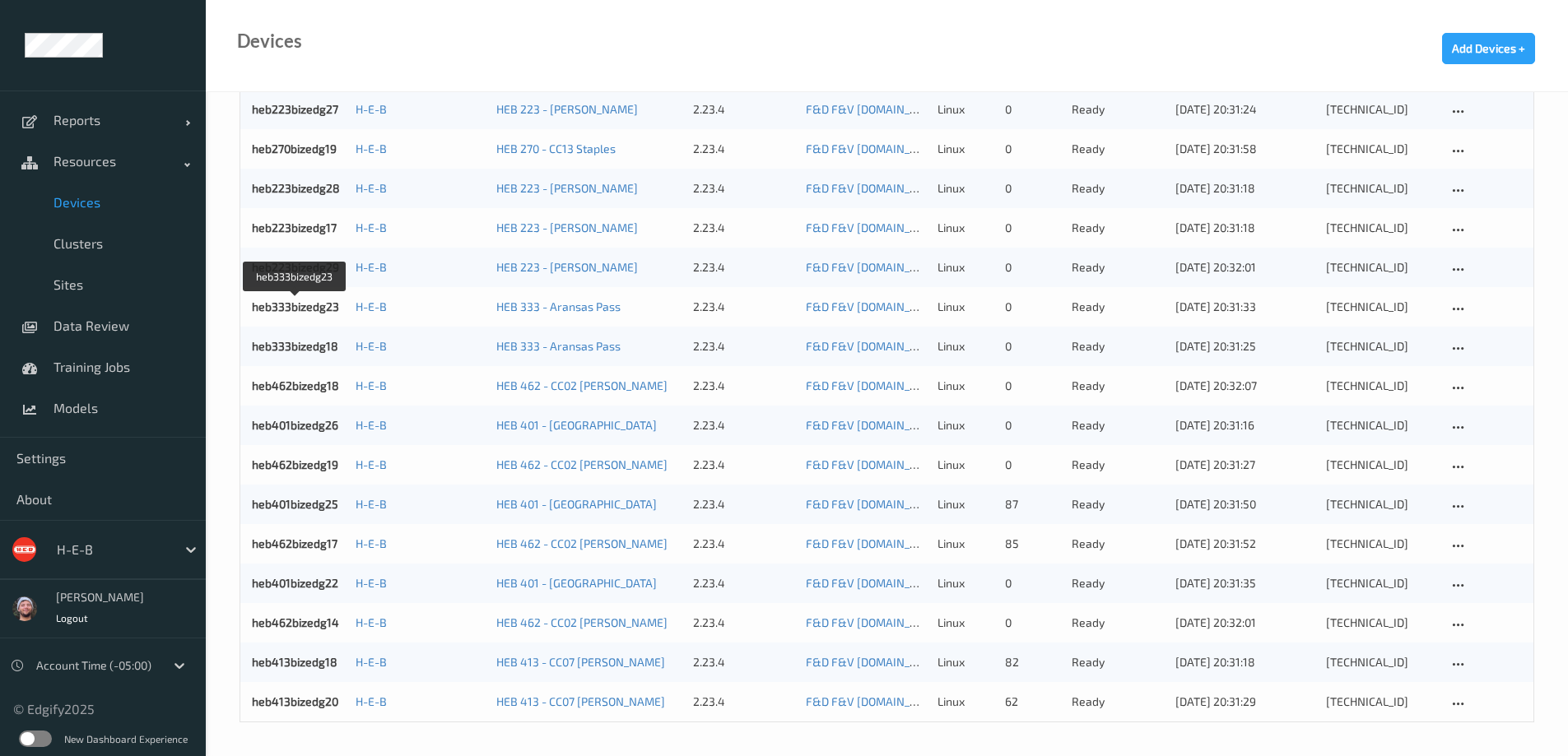
drag, startPoint x: 283, startPoint y: 307, endPoint x: 234, endPoint y: 349, distance: 64.5
click at [301, 706] on link "heb413bizedg20" at bounding box center [294, 701] width 87 height 14
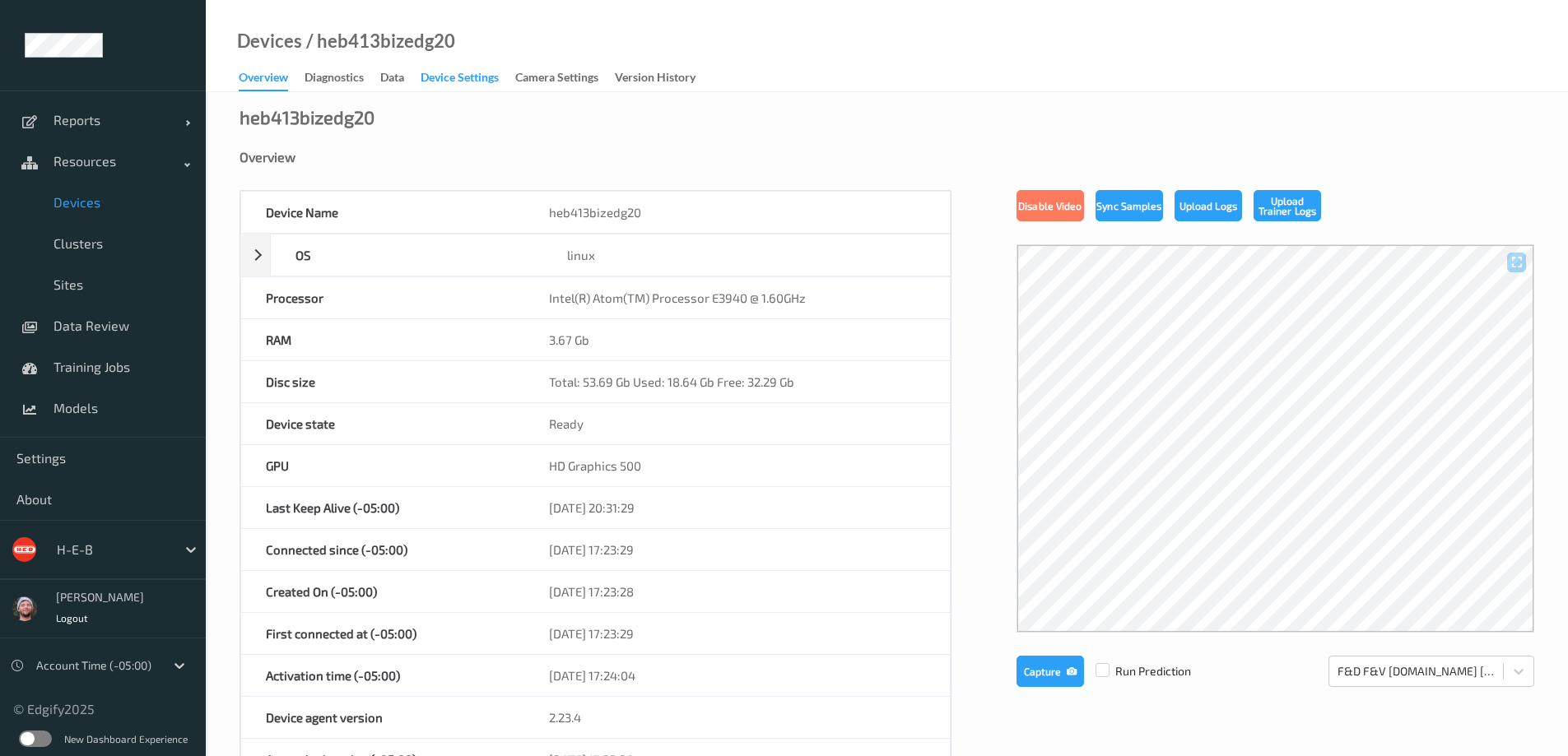
click at [467, 74] on div "Device Settings" at bounding box center [460, 80] width 78 height 21
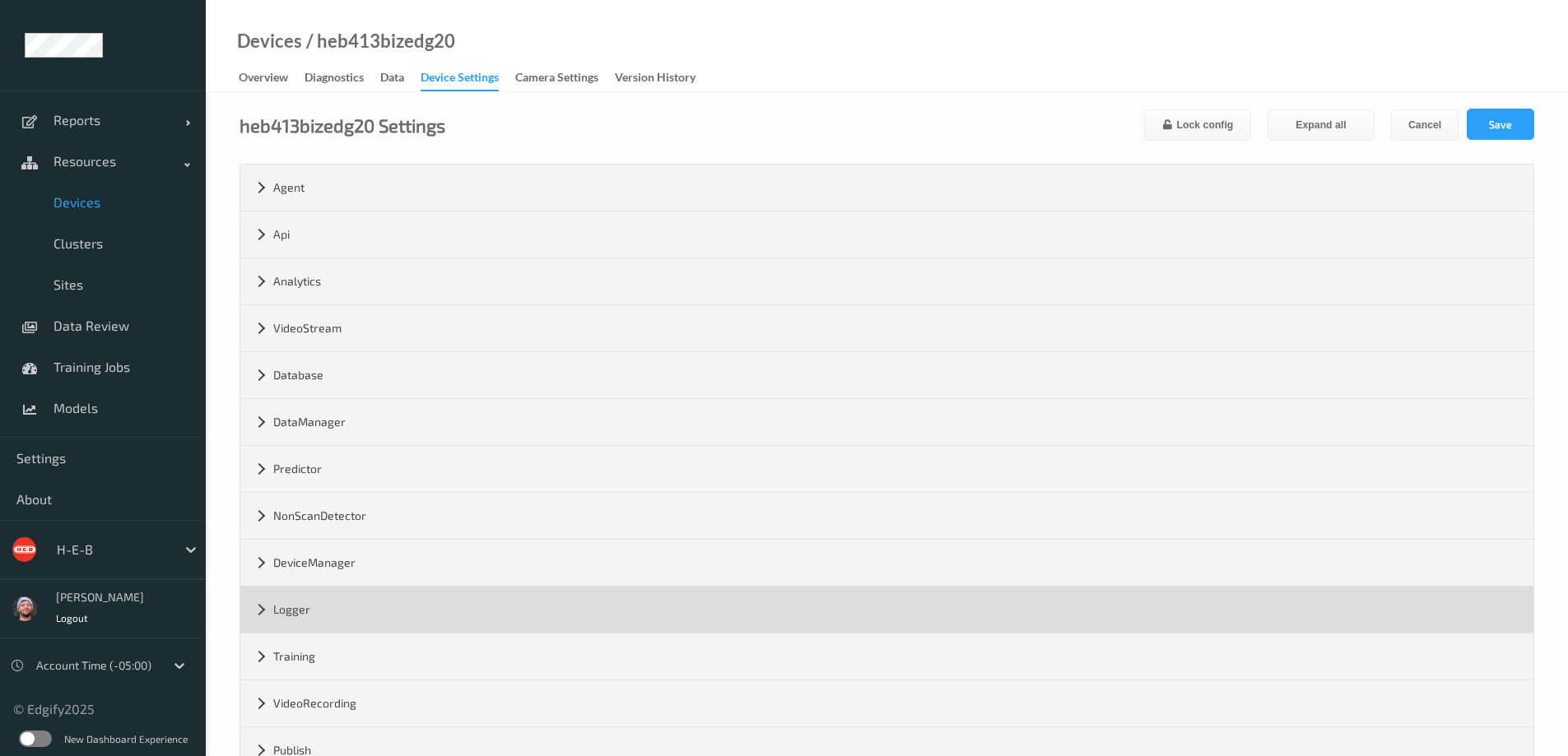
click at [352, 614] on div "Logger" at bounding box center [887, 609] width 1294 height 46
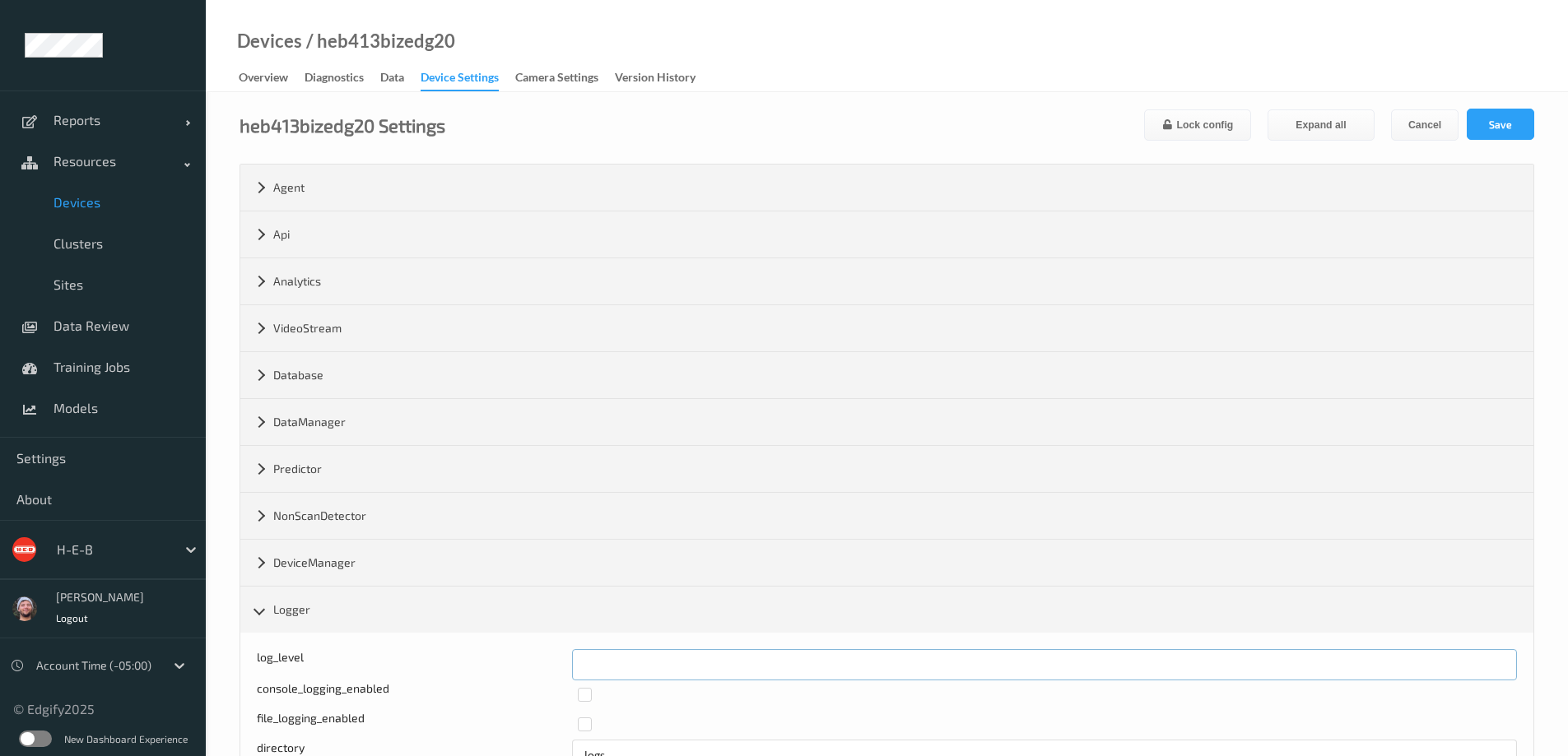
drag, startPoint x: 596, startPoint y: 657, endPoint x: 572, endPoint y: 658, distance: 24.0
click at [573, 658] on input "*" at bounding box center [1045, 665] width 945 height 31
type input "*"
click at [1492, 124] on button "Save" at bounding box center [1500, 124] width 68 height 31
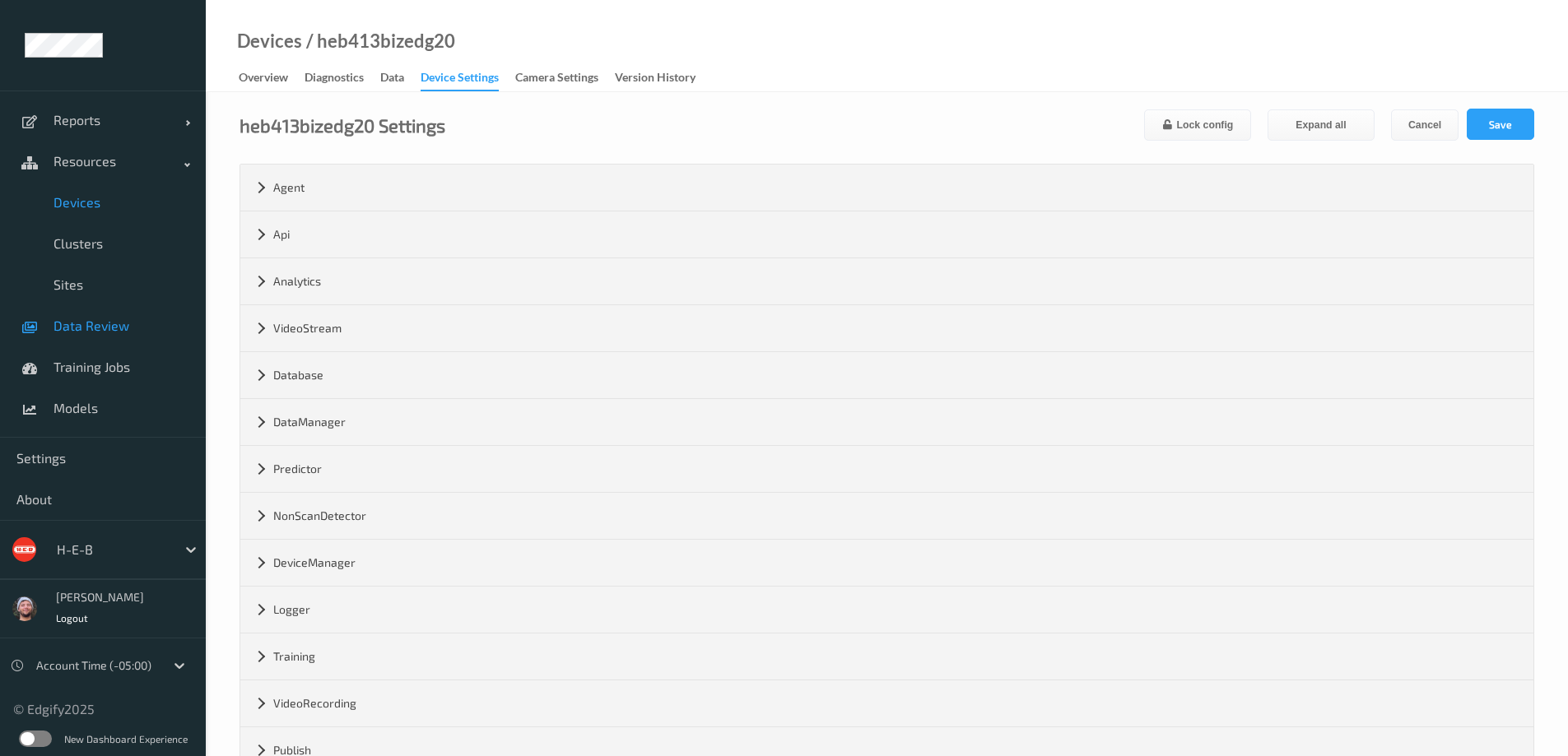
click at [124, 321] on span "Data Review" at bounding box center [121, 326] width 136 height 16
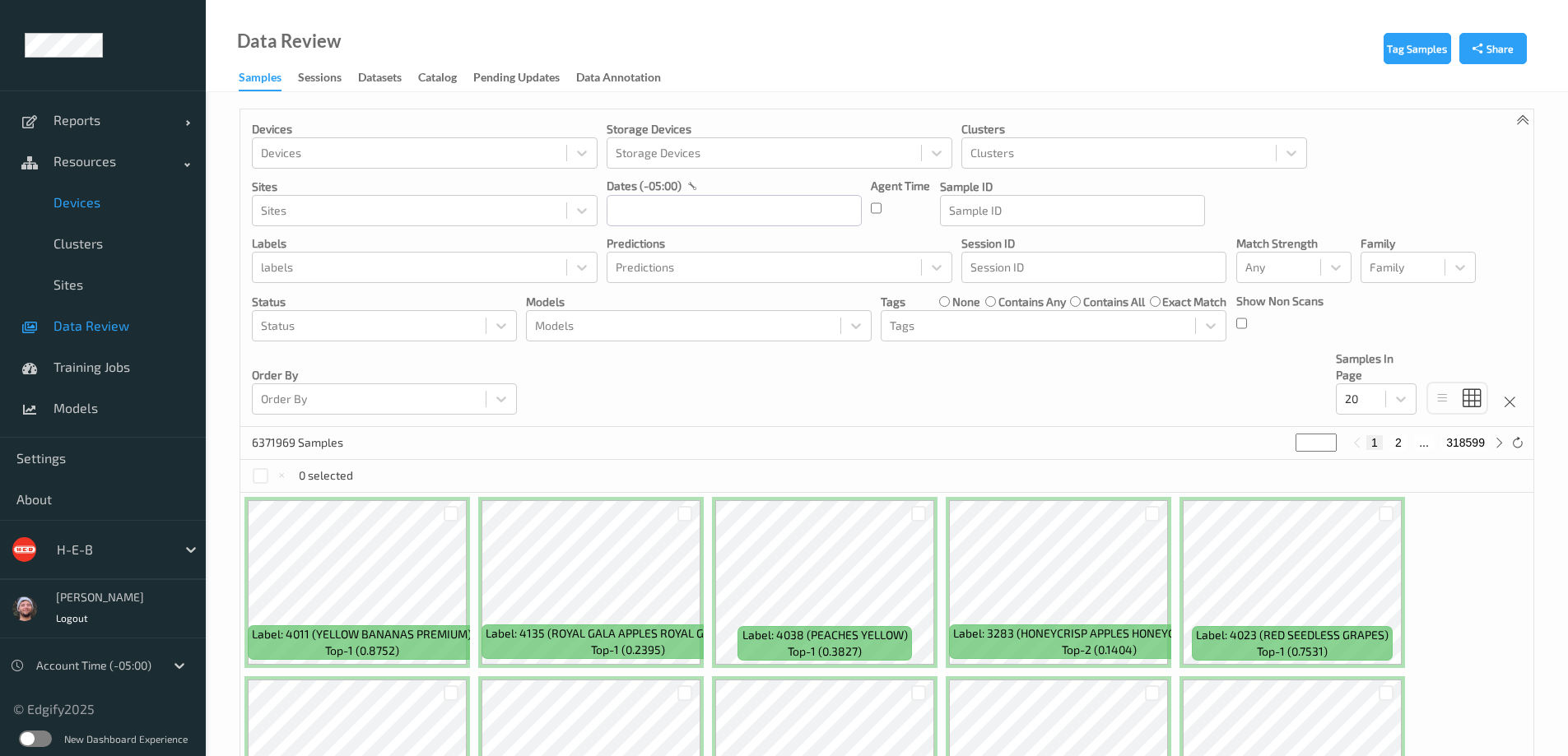
click at [92, 205] on span "Devices" at bounding box center [121, 202] width 136 height 16
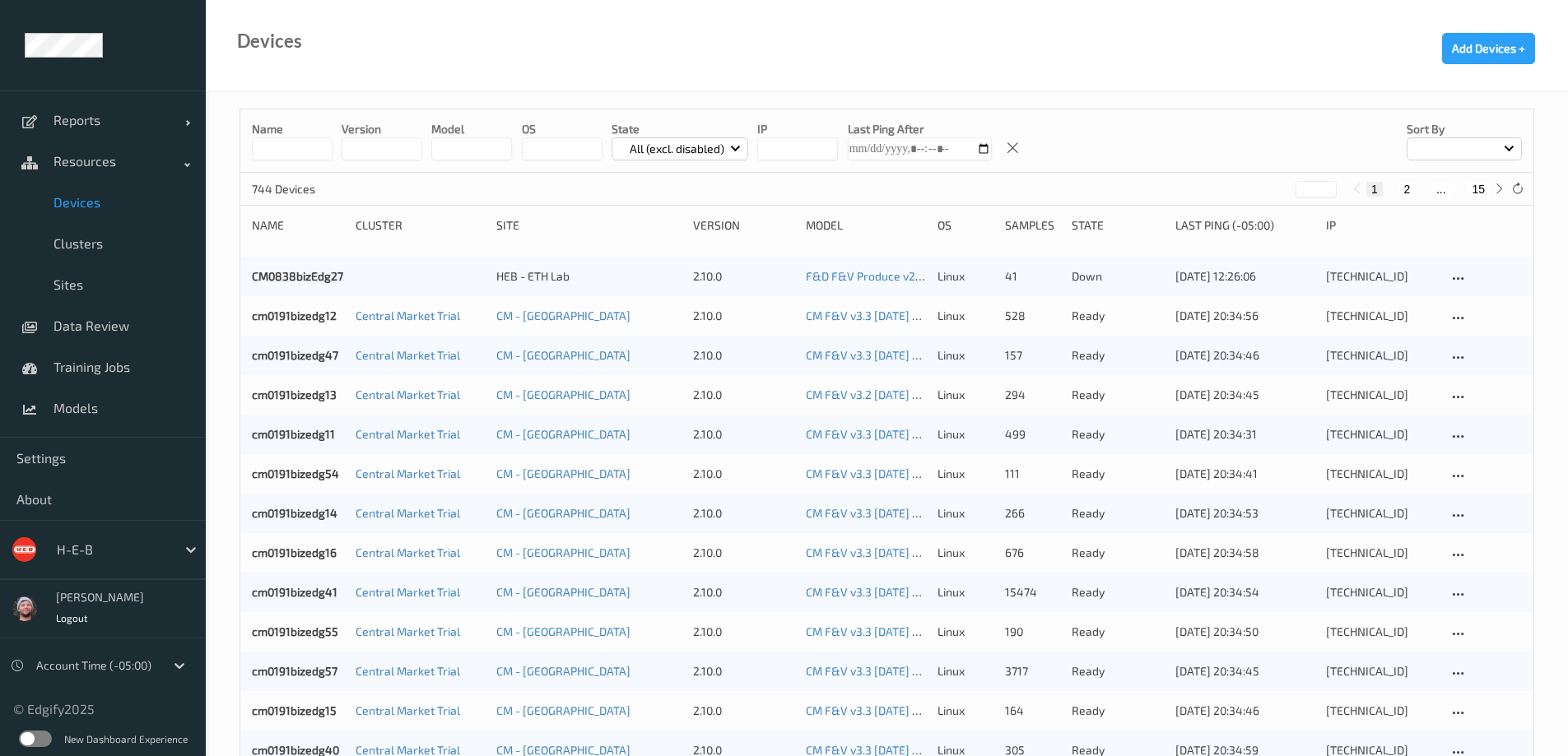
click at [1473, 190] on button "15" at bounding box center [1478, 189] width 23 height 15
type input "**"
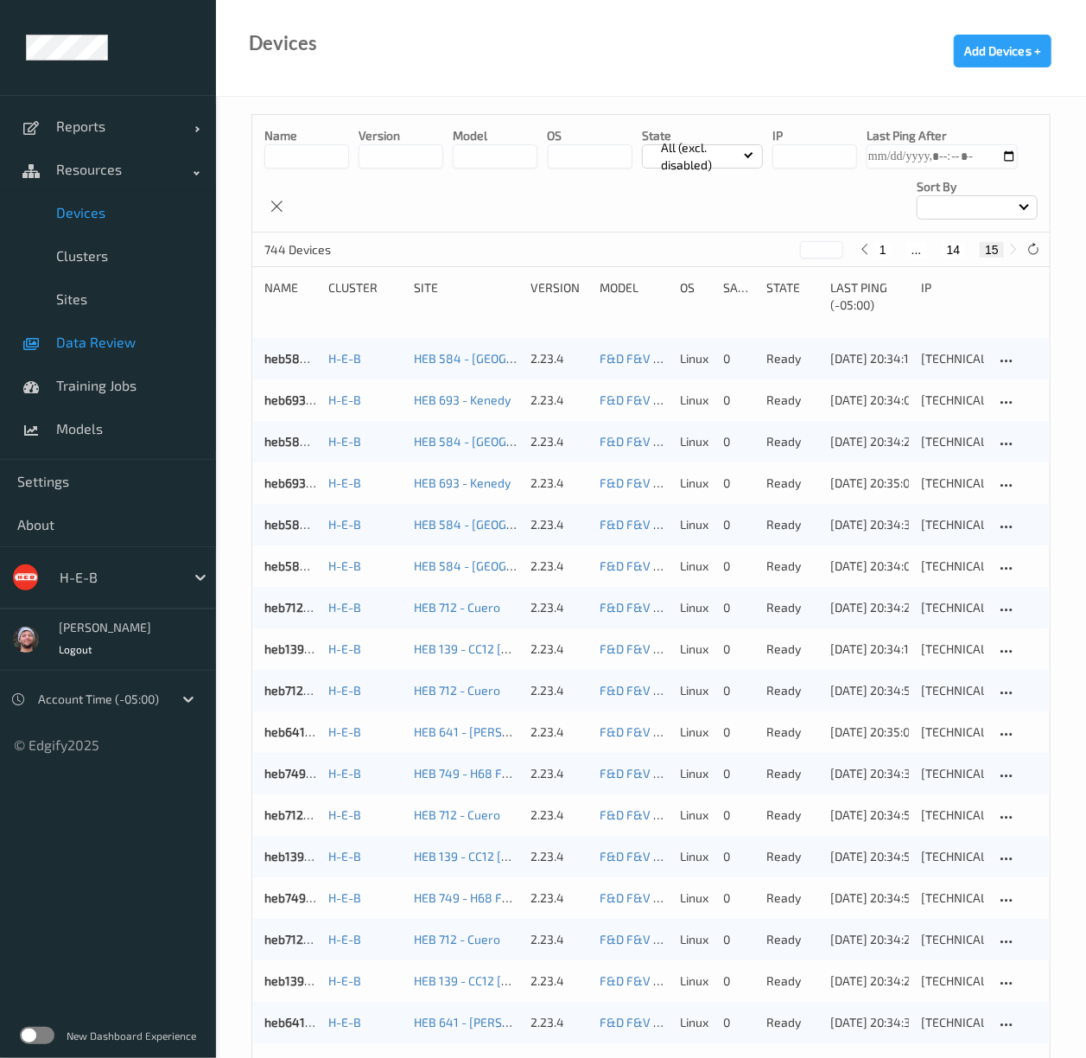
click at [116, 350] on span "Data Review" at bounding box center [127, 342] width 143 height 17
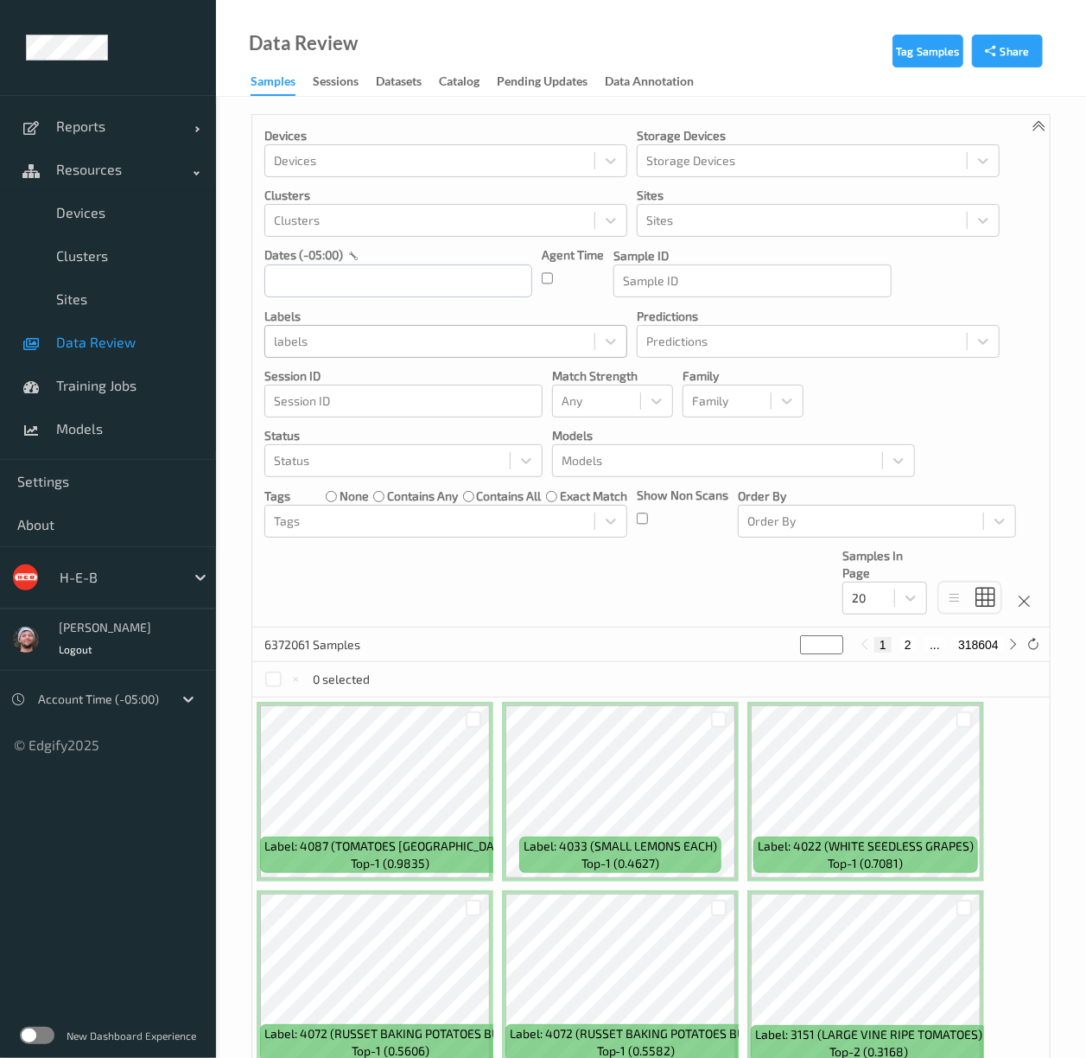
click at [370, 344] on div at bounding box center [430, 341] width 312 height 21
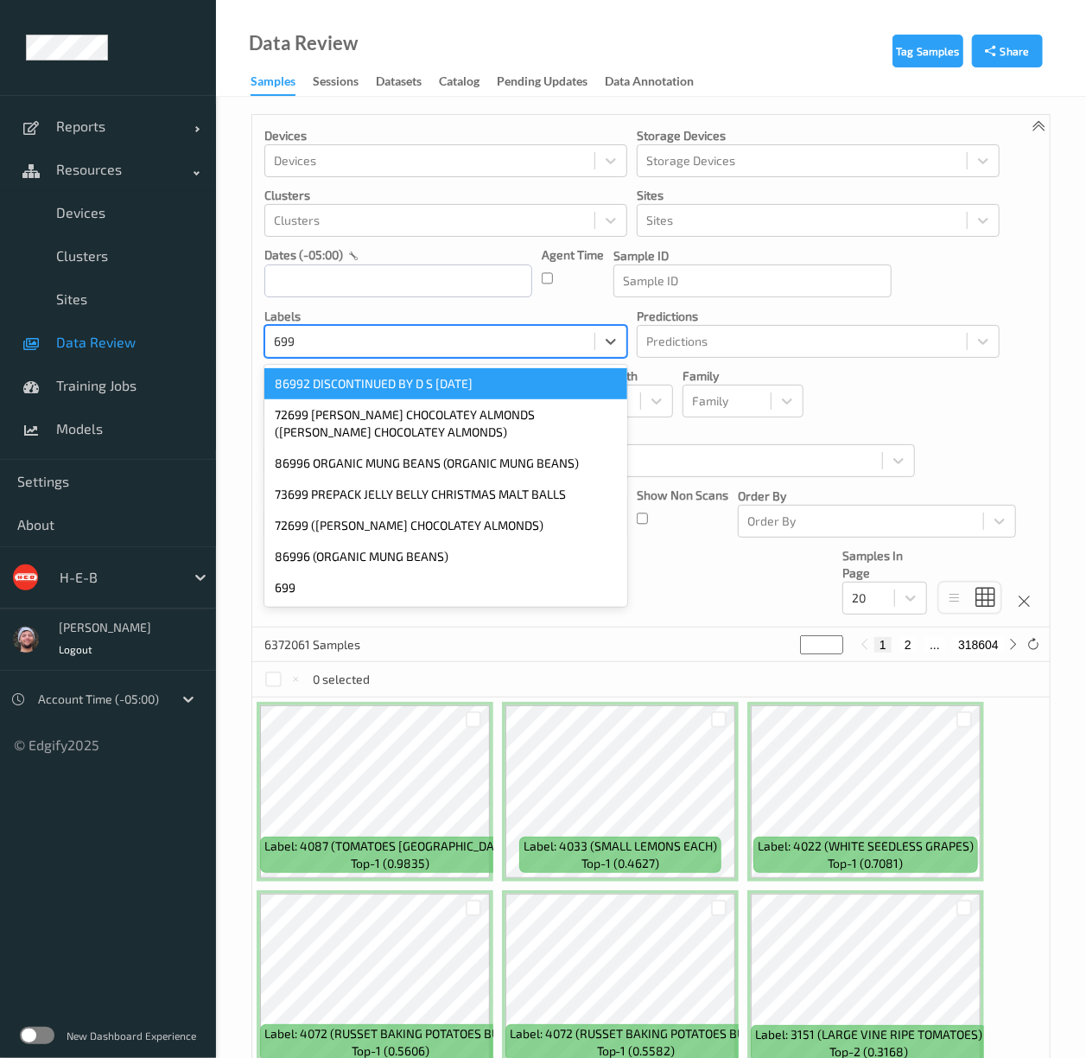
type input "6999"
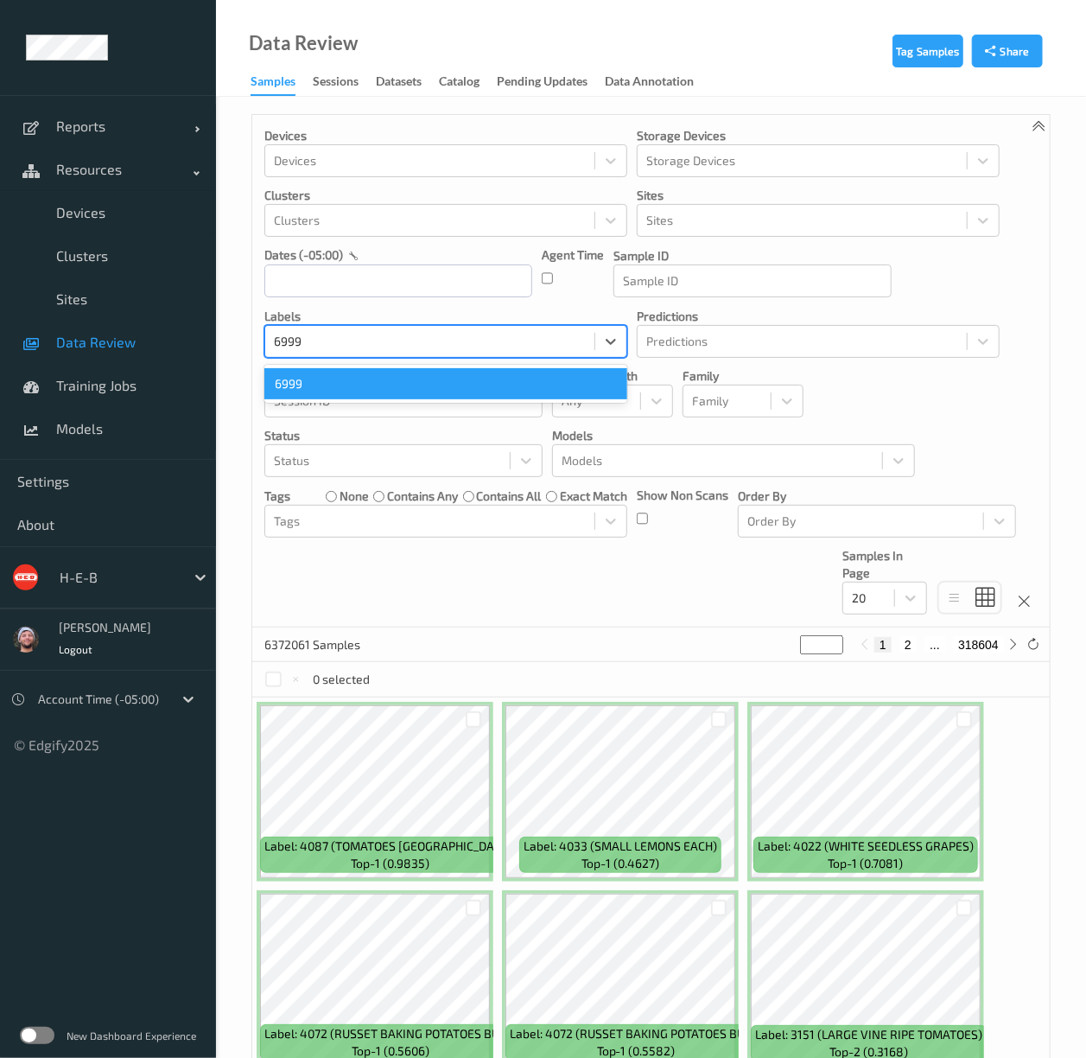
click at [372, 385] on div "6999" at bounding box center [445, 383] width 363 height 31
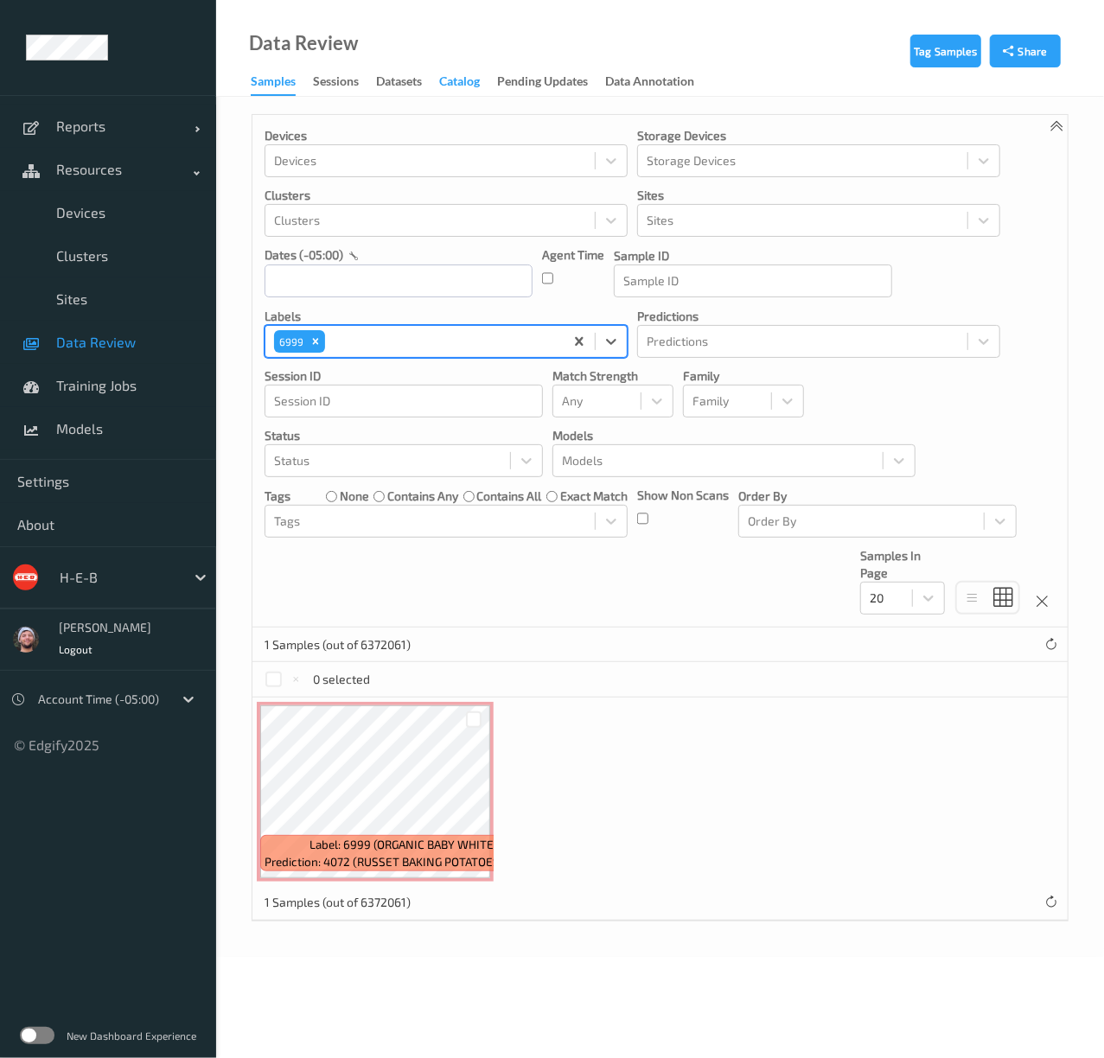
drag, startPoint x: 463, startPoint y: 63, endPoint x: 460, endPoint y: 73, distance: 10.9
click at [461, 67] on div "Data Review Samples Sessions Datasets Catalog Pending Updates Data Annotation" at bounding box center [660, 48] width 888 height 97
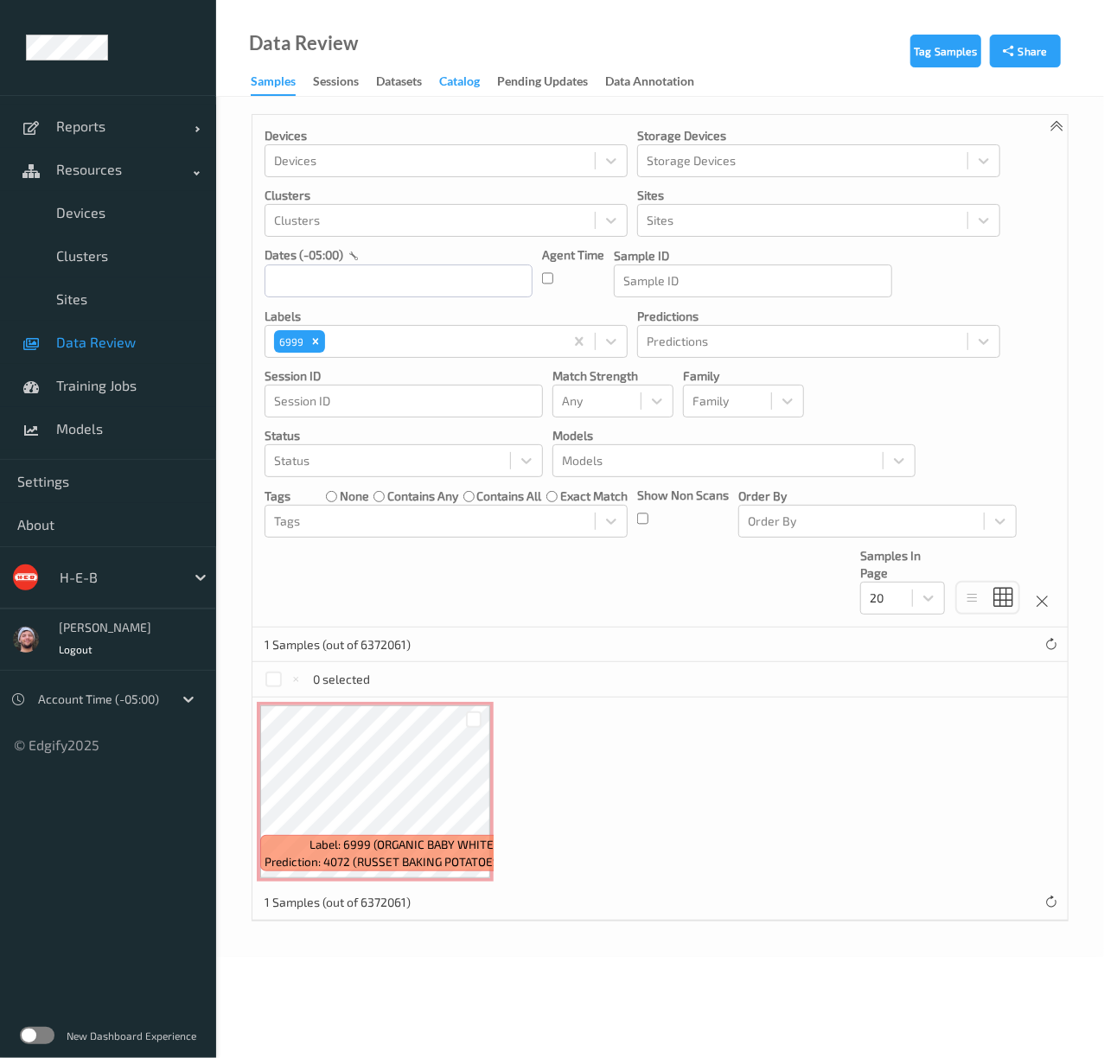
click at [460, 73] on div "Catalog" at bounding box center [459, 84] width 41 height 22
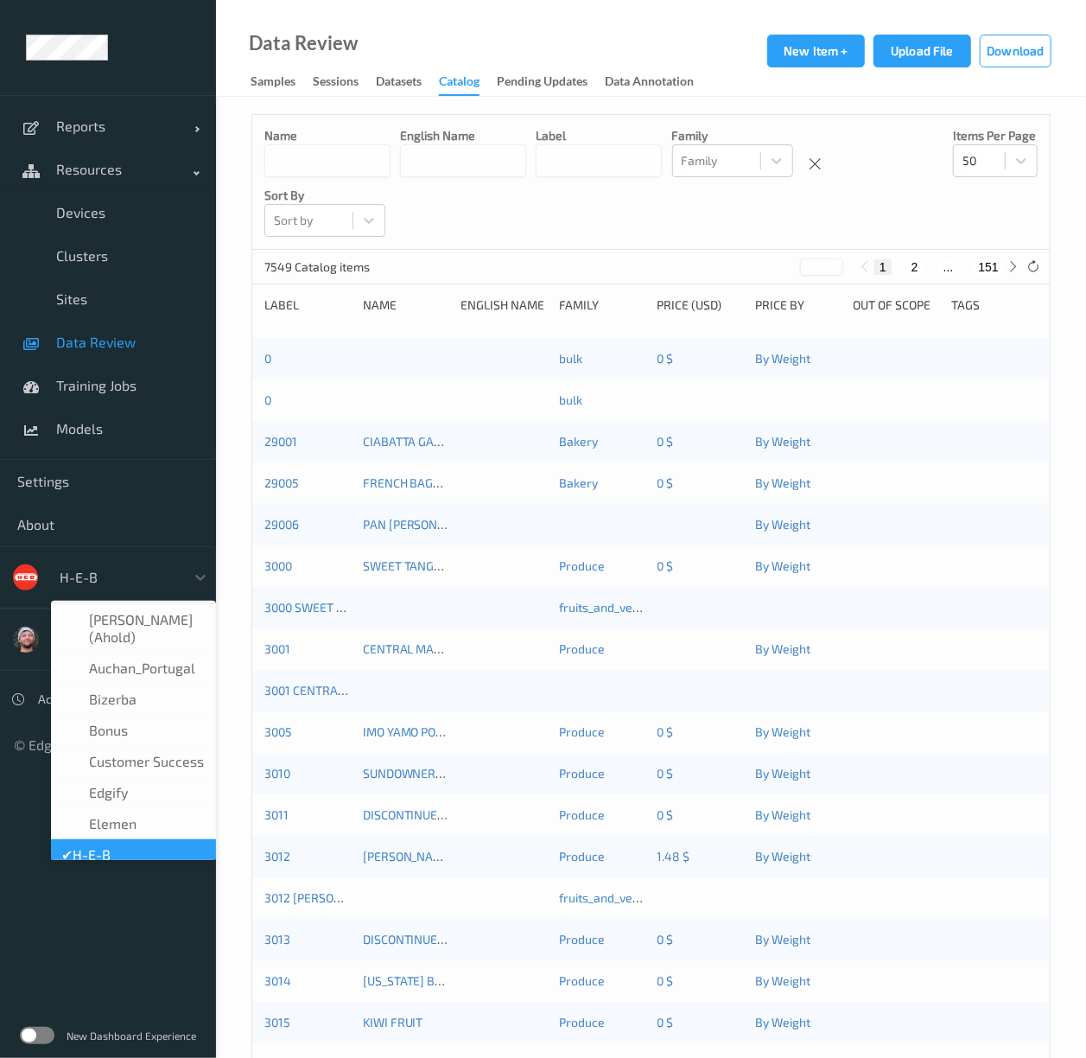
click at [111, 574] on div at bounding box center [118, 577] width 117 height 21
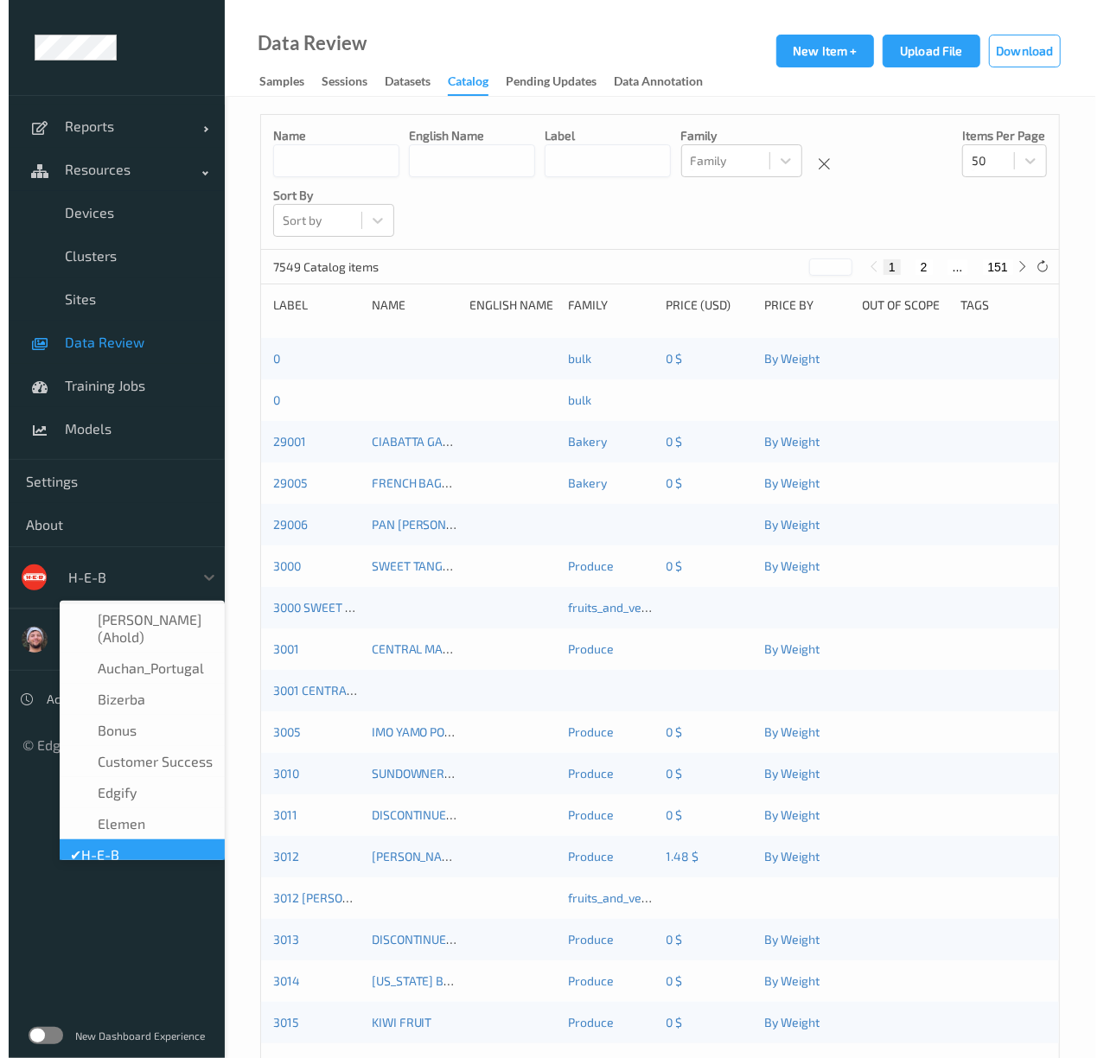
scroll to position [21, 0]
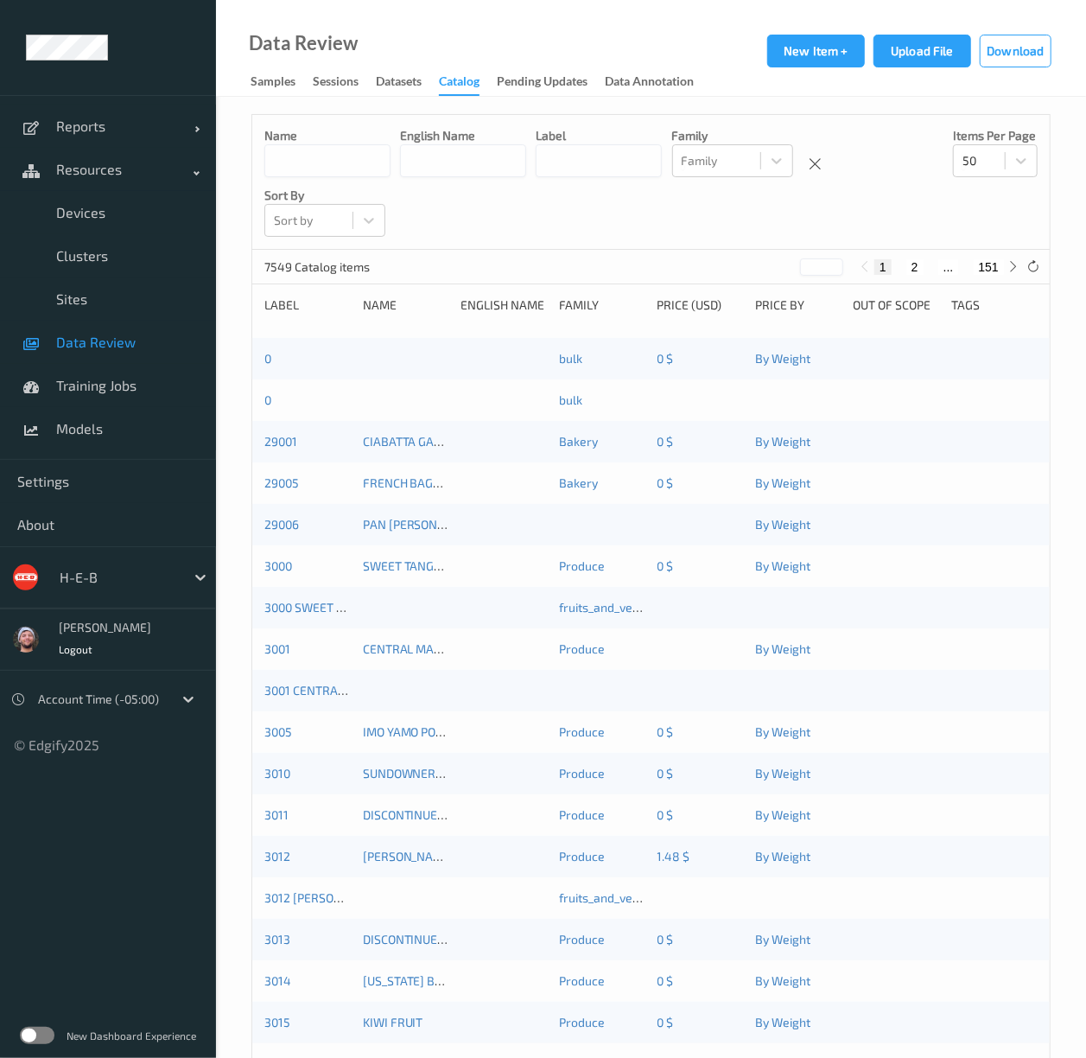
click at [358, 162] on input at bounding box center [327, 160] width 126 height 33
click at [662, 156] on input at bounding box center [599, 160] width 126 height 33
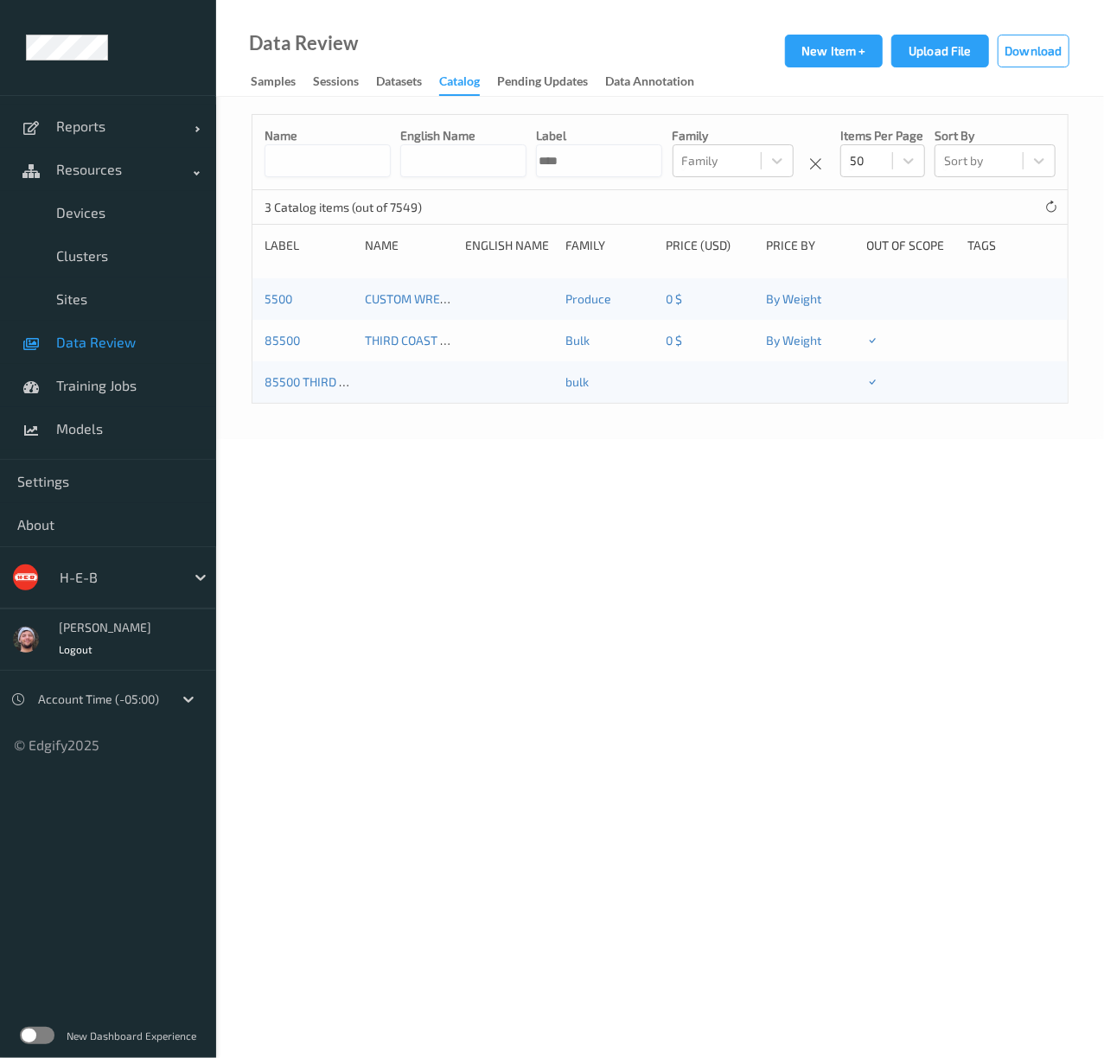
type input "****"
click at [121, 581] on div at bounding box center [118, 577] width 117 height 21
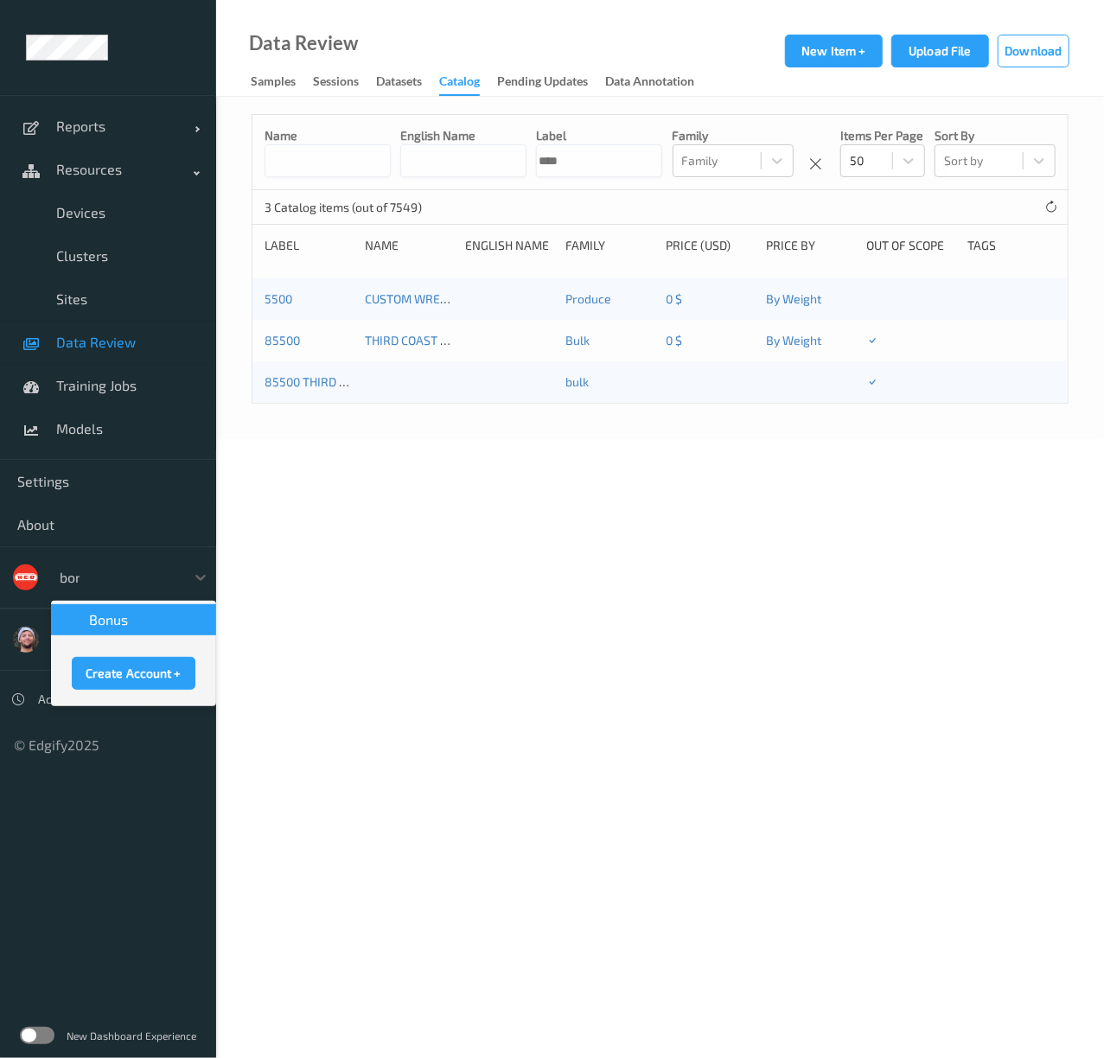
scroll to position [0, 0]
type input "bonus"
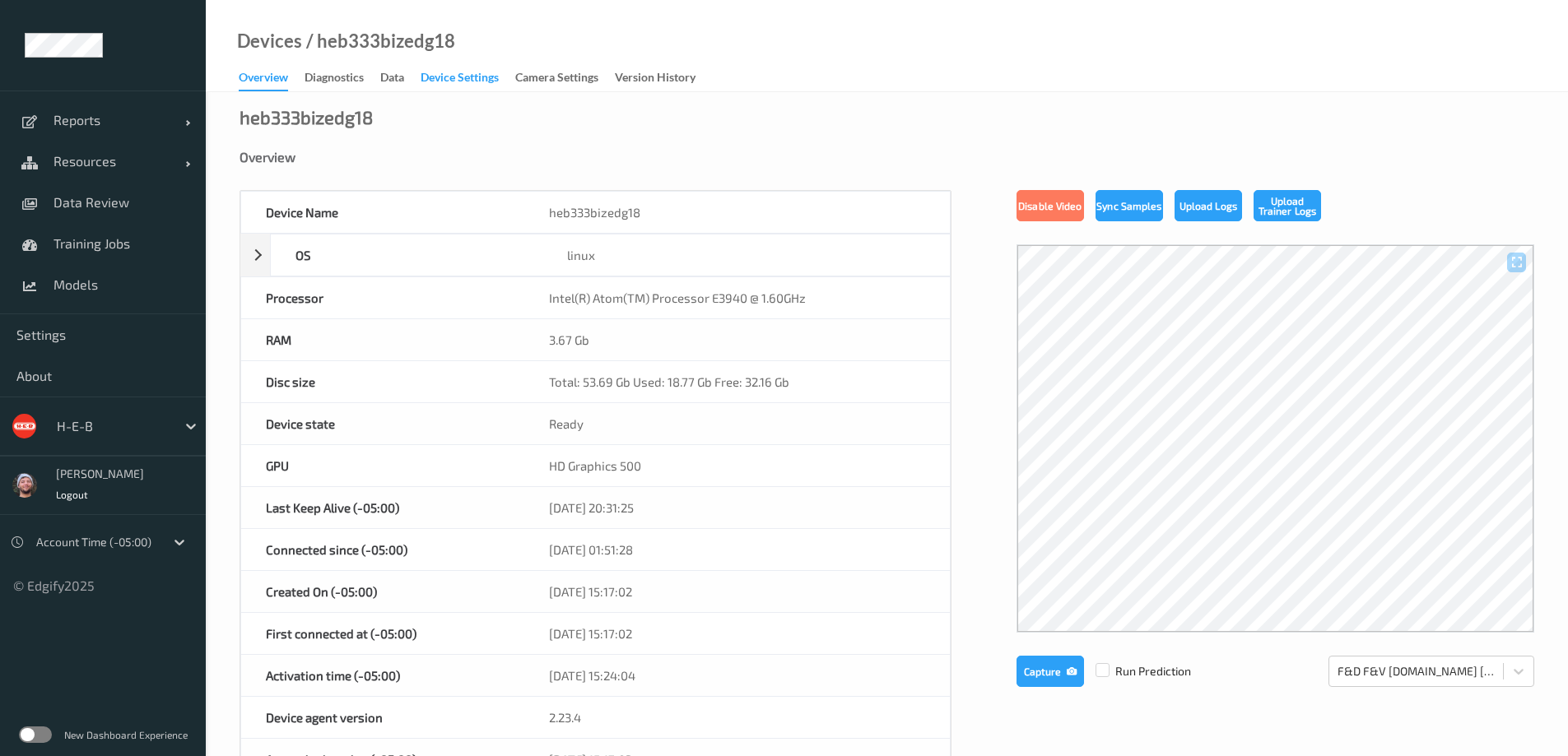
click at [496, 78] on div "Device Settings" at bounding box center [460, 80] width 78 height 21
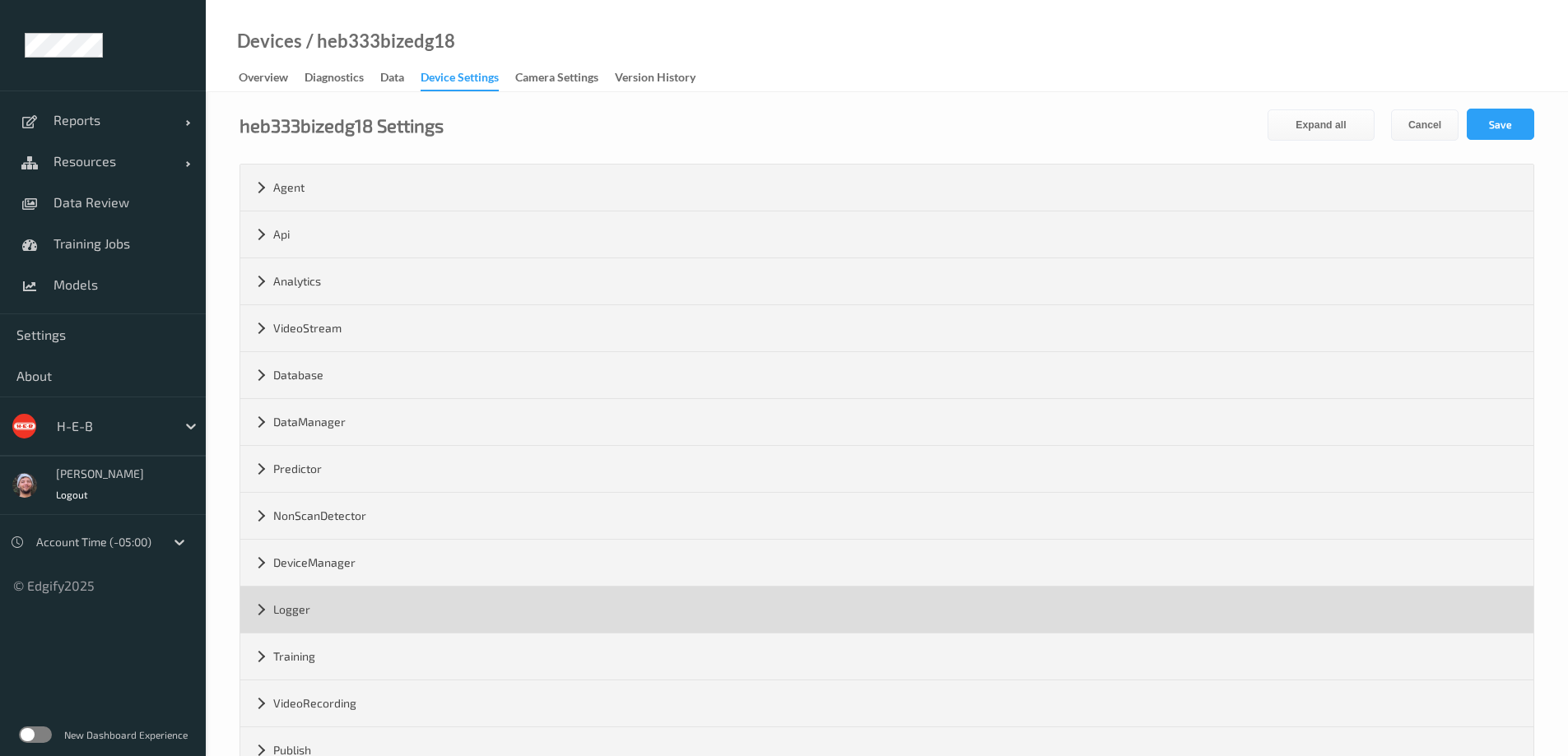
click at [336, 603] on div "Logger" at bounding box center [887, 609] width 1294 height 46
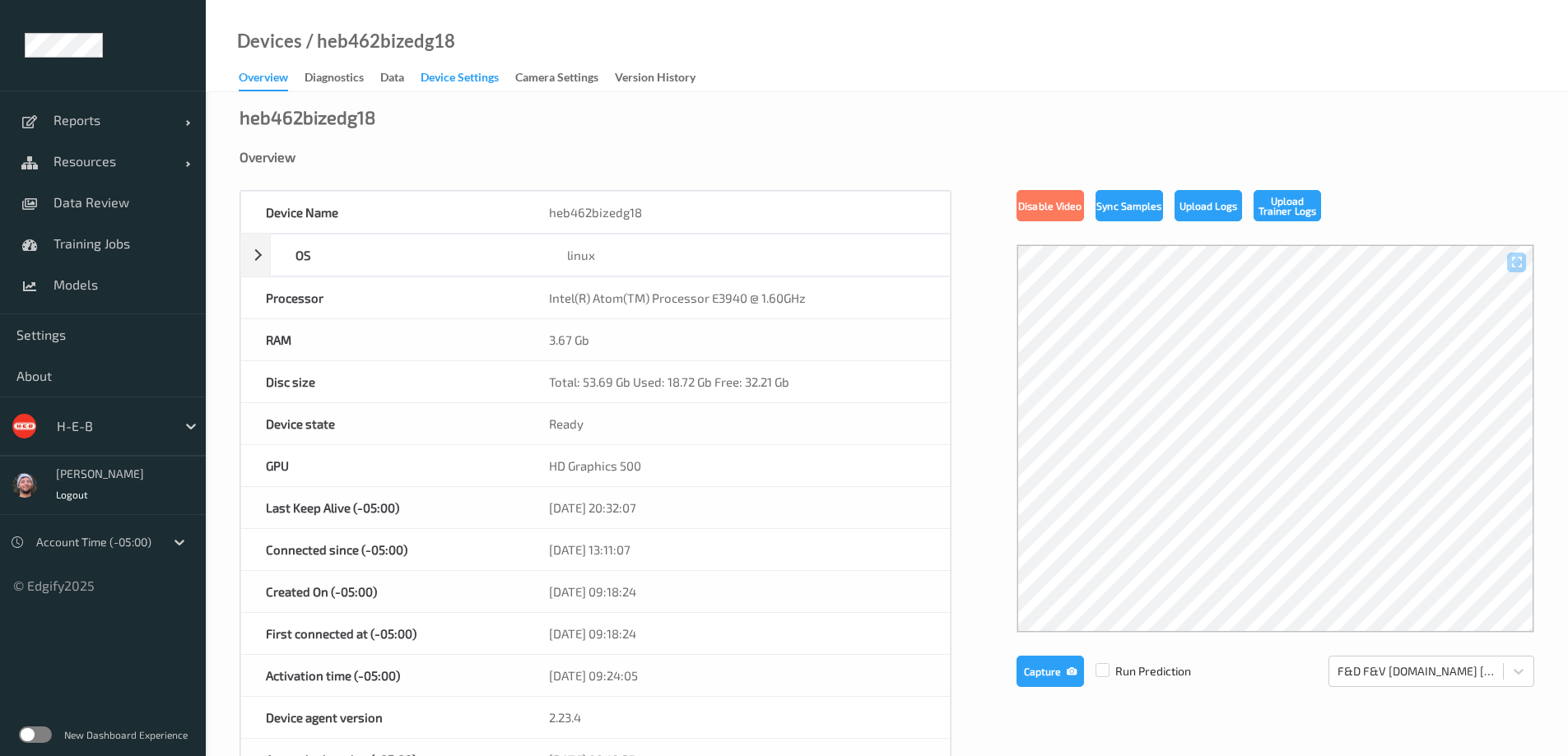
click at [467, 74] on div "Device Settings" at bounding box center [460, 80] width 78 height 21
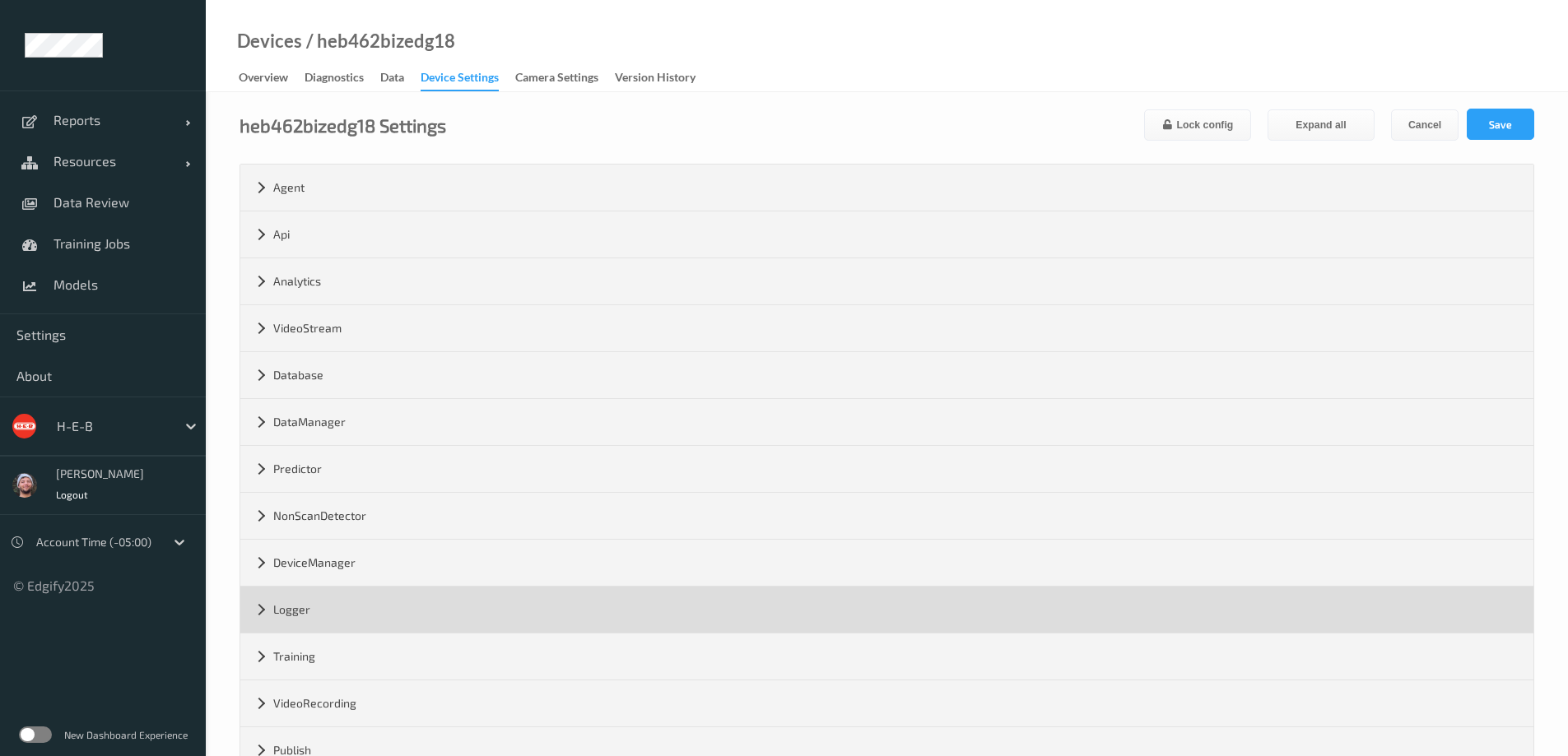
click at [352, 614] on div "Logger" at bounding box center [887, 609] width 1294 height 46
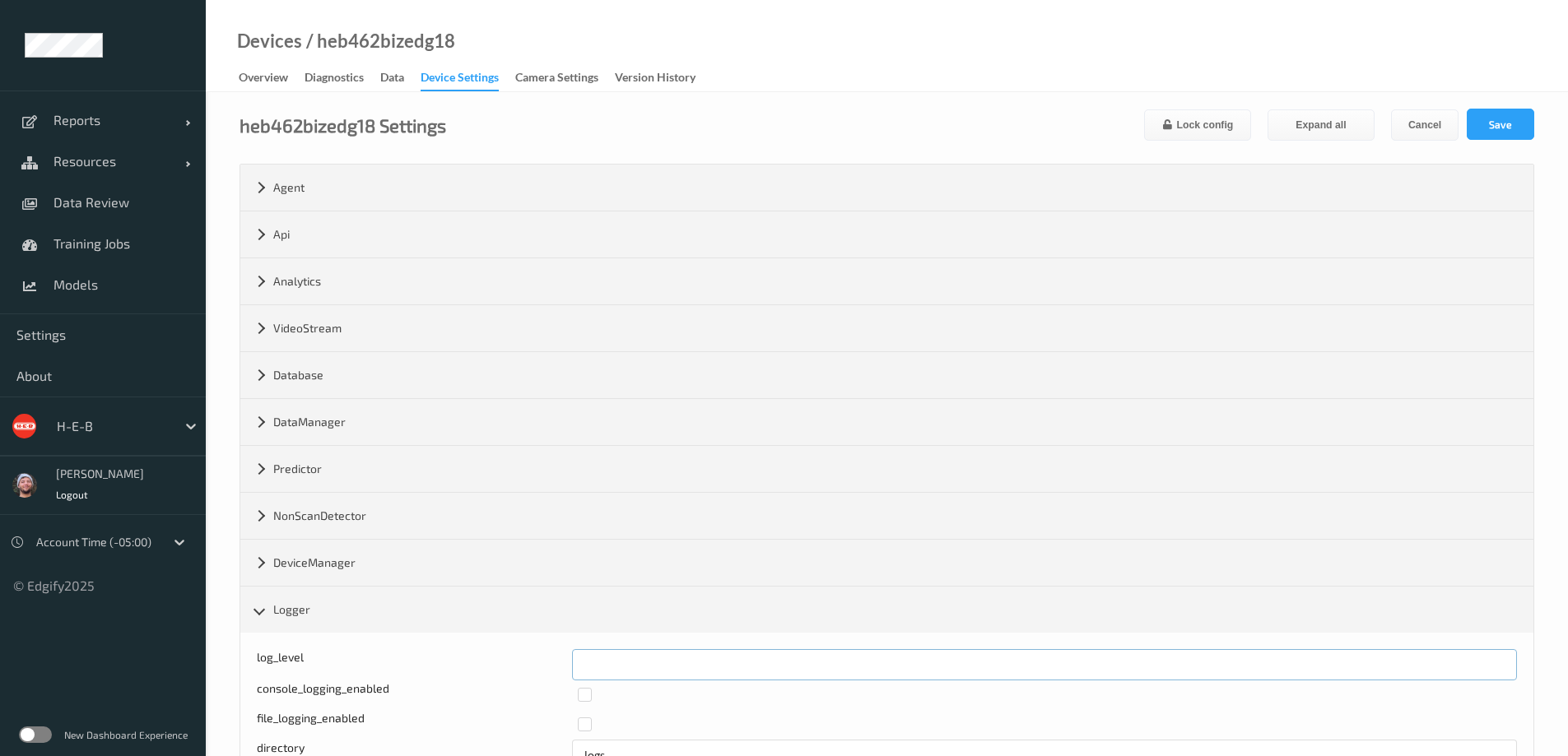
click at [637, 666] on input "*" at bounding box center [1045, 665] width 945 height 31
click at [632, 667] on input "*" at bounding box center [1045, 665] width 945 height 31
type input "*"
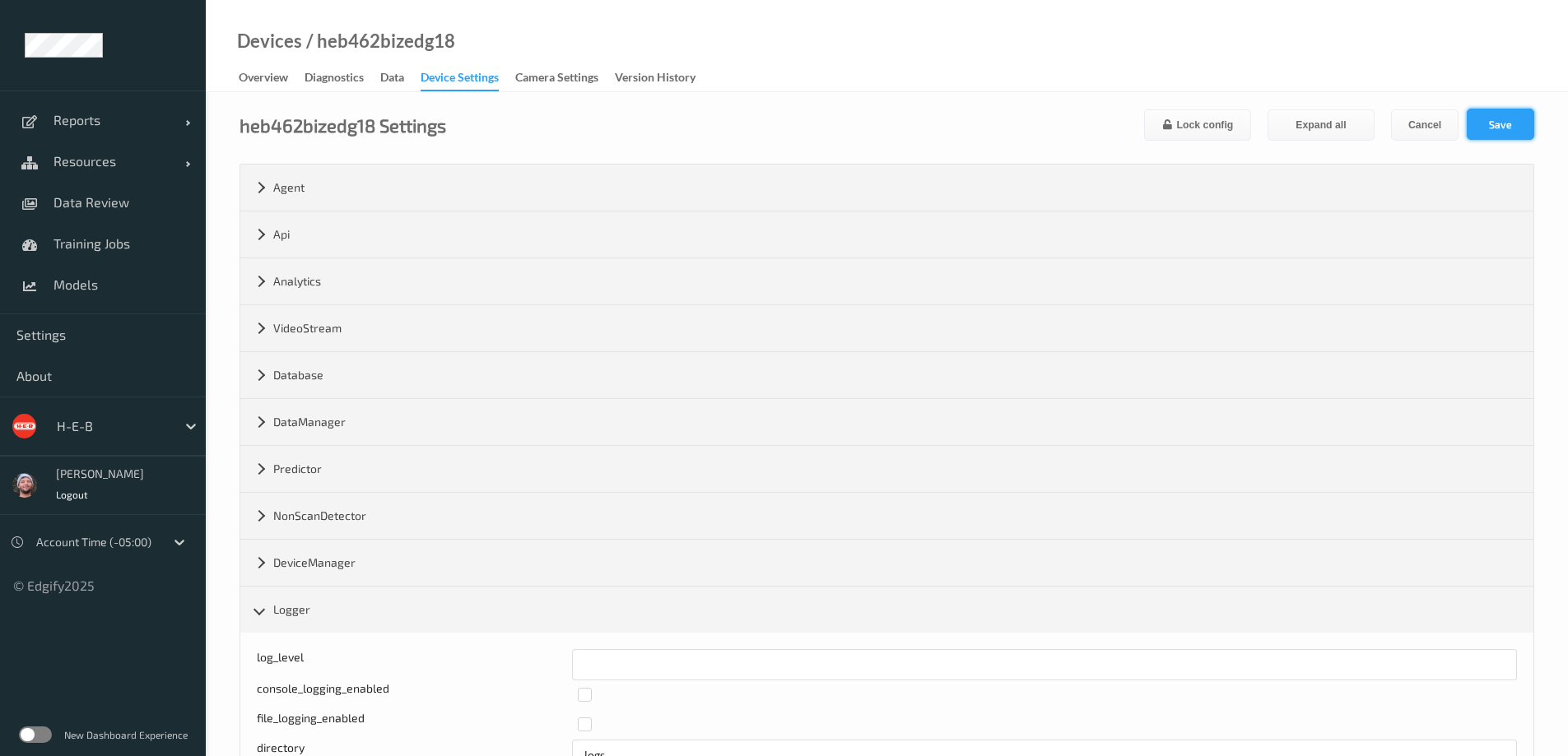
click at [1492, 124] on button "Save" at bounding box center [1500, 124] width 68 height 31
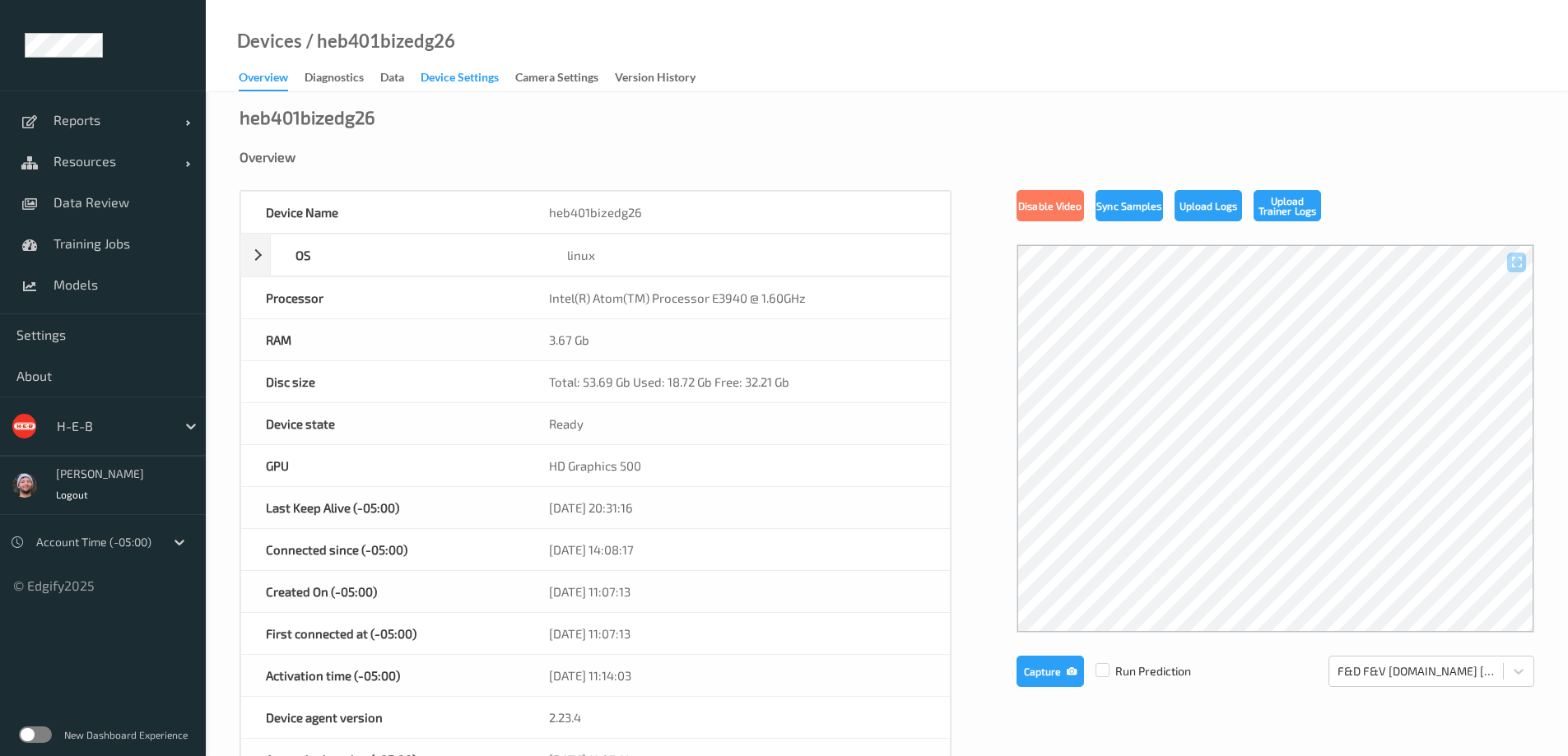
click at [467, 74] on div "Device Settings" at bounding box center [460, 80] width 78 height 21
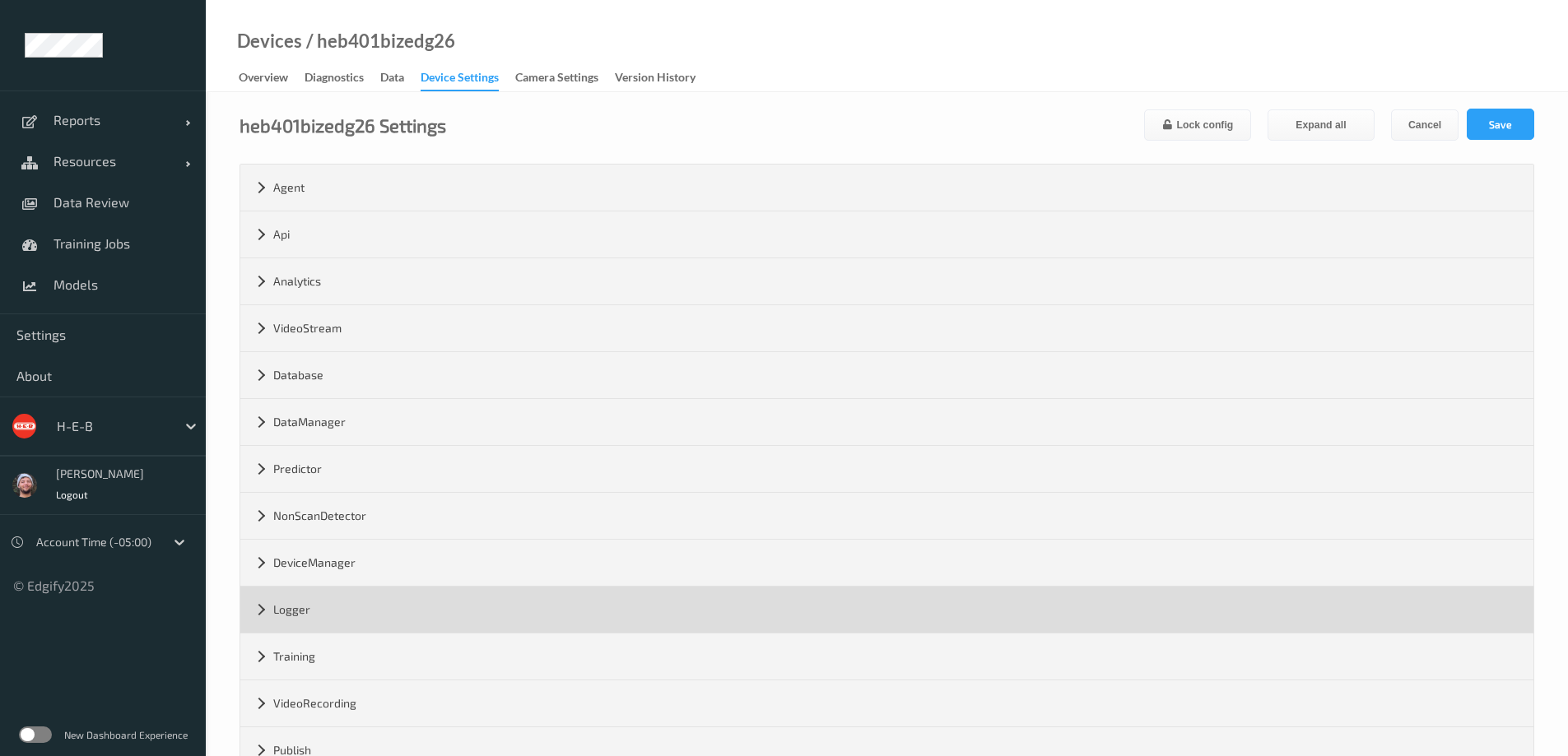
click at [352, 614] on div "Logger" at bounding box center [887, 609] width 1294 height 46
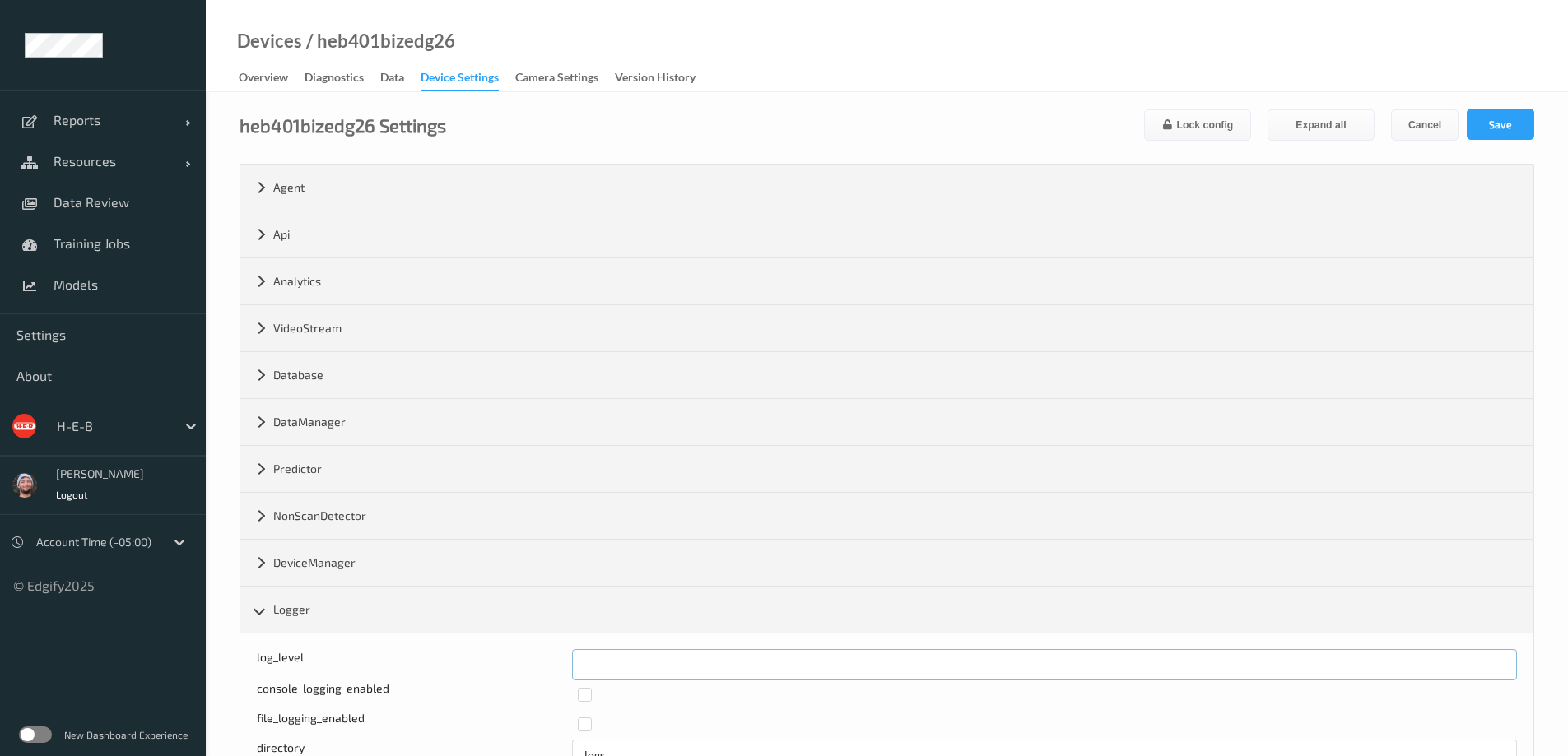
click at [661, 667] on input "*" at bounding box center [1045, 665] width 945 height 31
type input "*"
click at [1492, 124] on button "Save" at bounding box center [1500, 124] width 68 height 31
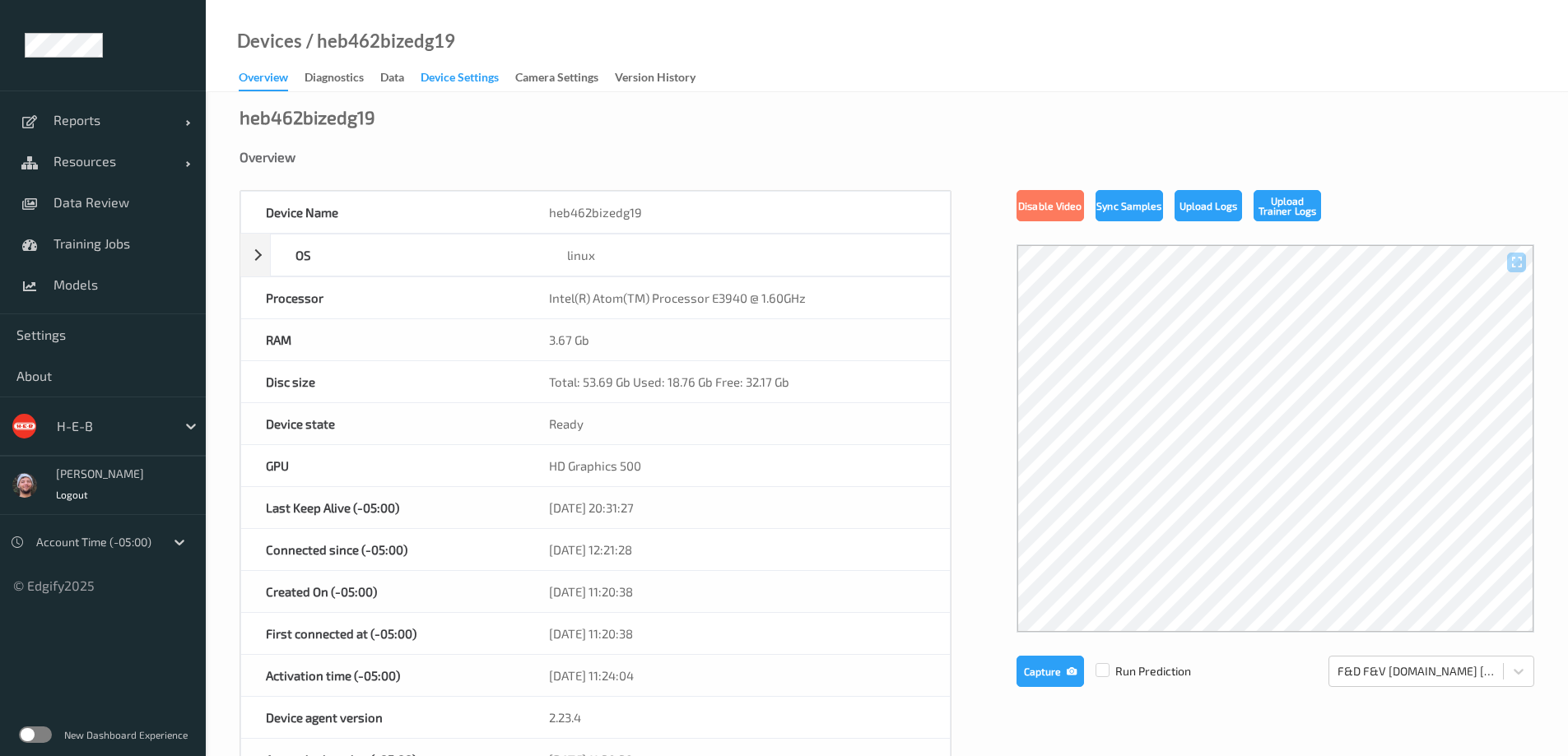
click at [467, 74] on div "Device Settings" at bounding box center [460, 80] width 78 height 21
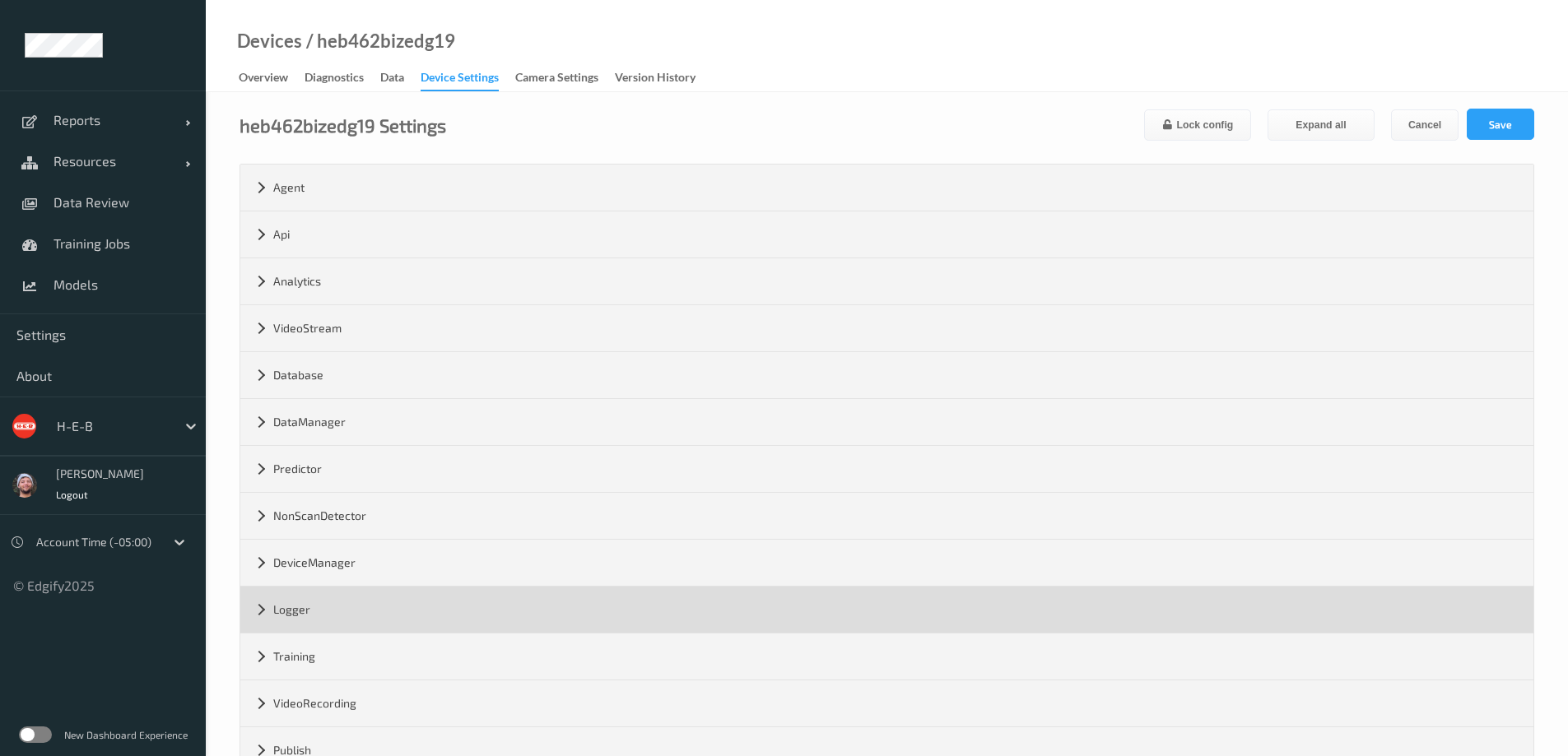
click at [352, 614] on div "Logger" at bounding box center [887, 609] width 1294 height 46
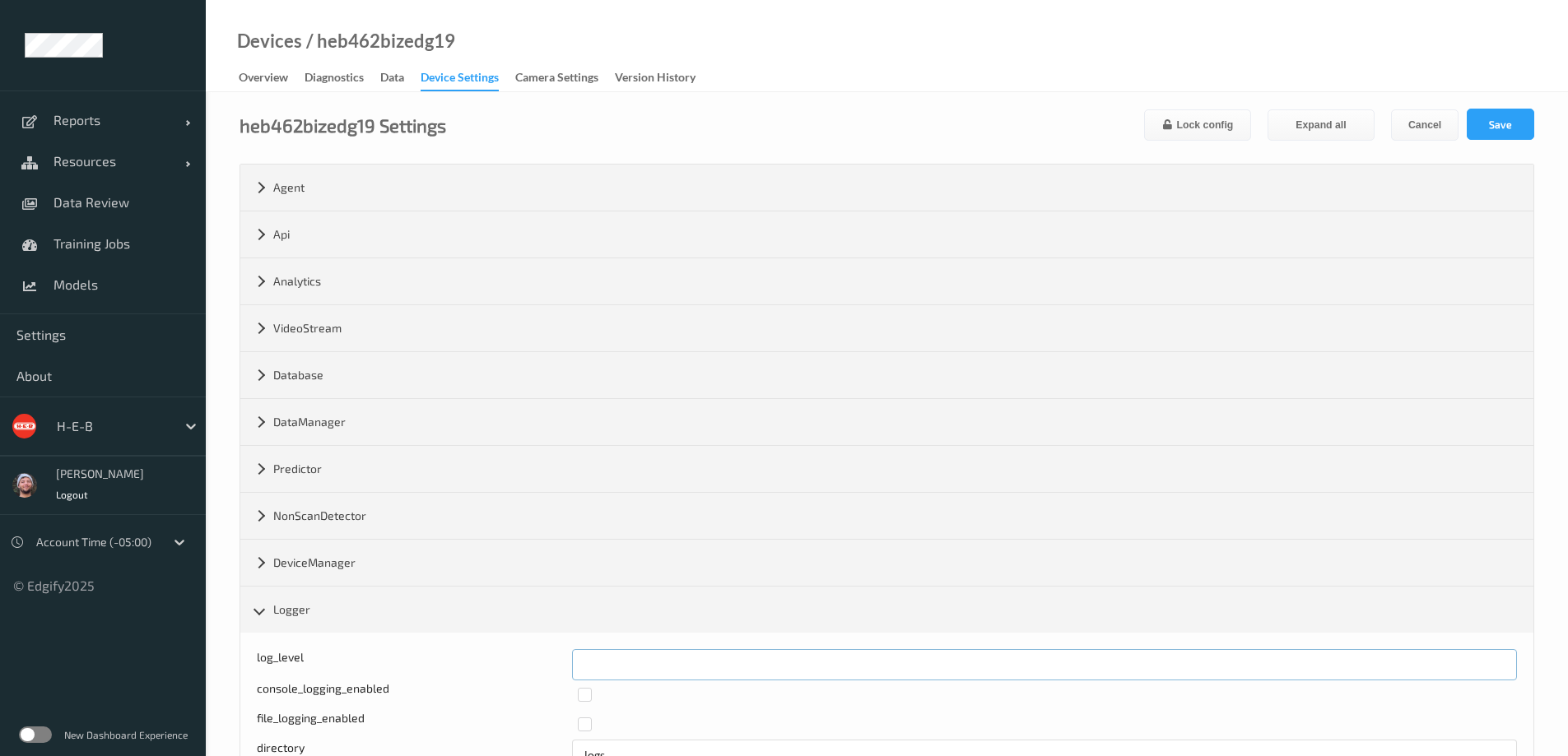
click at [658, 664] on input "*" at bounding box center [1045, 665] width 945 height 31
click at [658, 664] on input "**" at bounding box center [1045, 665] width 945 height 31
type input "*"
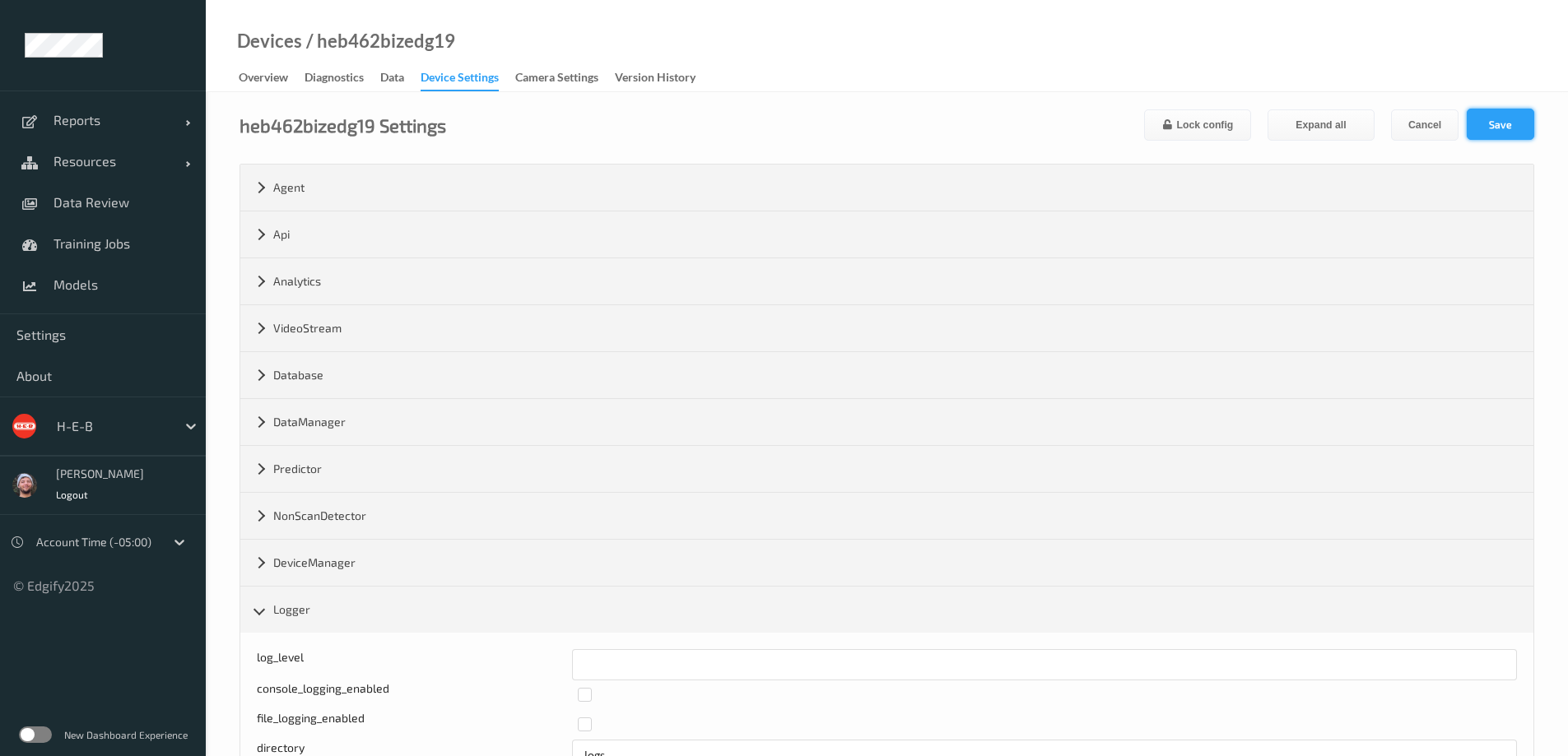
click at [1492, 124] on button "Save" at bounding box center [1500, 124] width 68 height 31
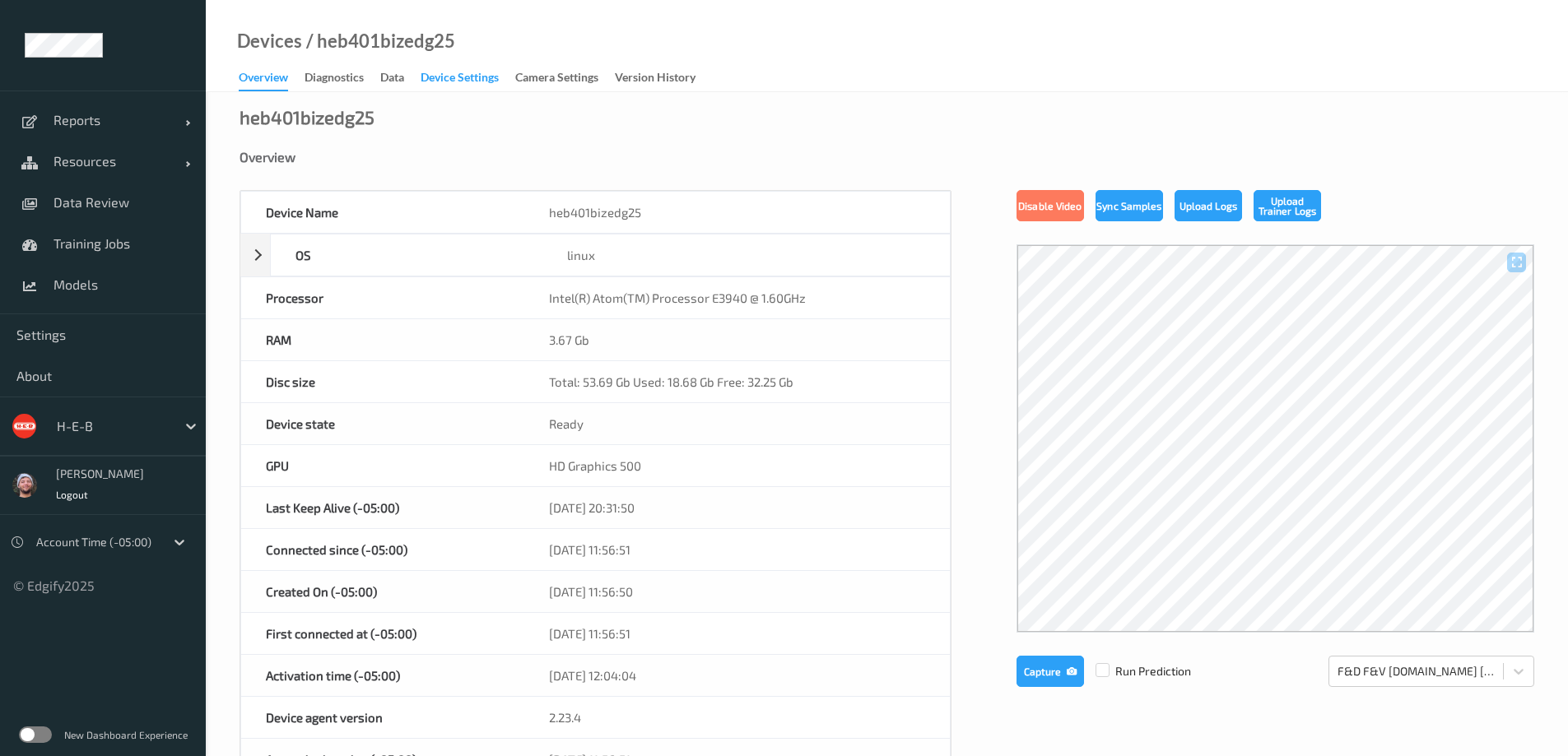
click at [467, 74] on div "Device Settings" at bounding box center [460, 80] width 78 height 21
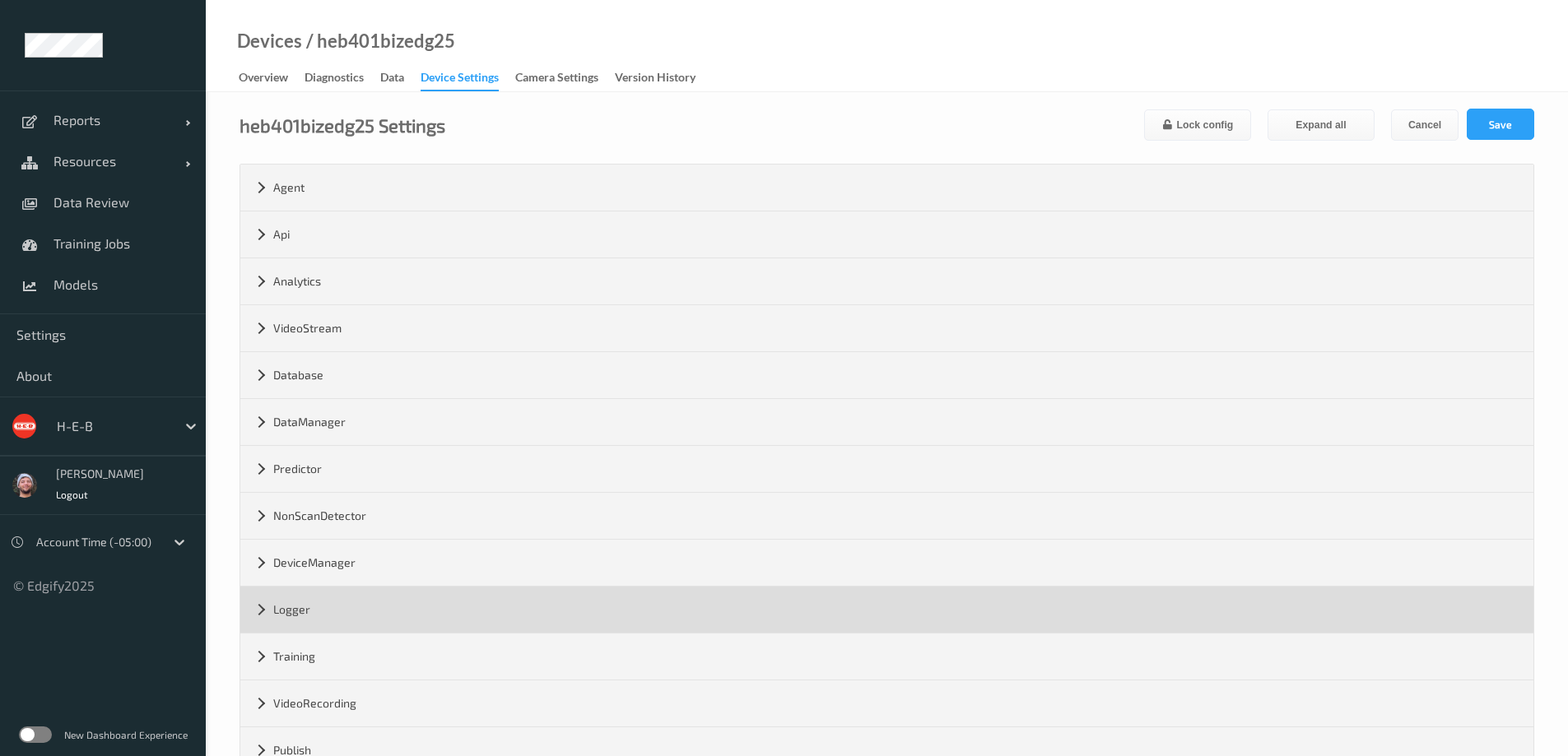
click at [352, 614] on div "Logger" at bounding box center [887, 609] width 1294 height 46
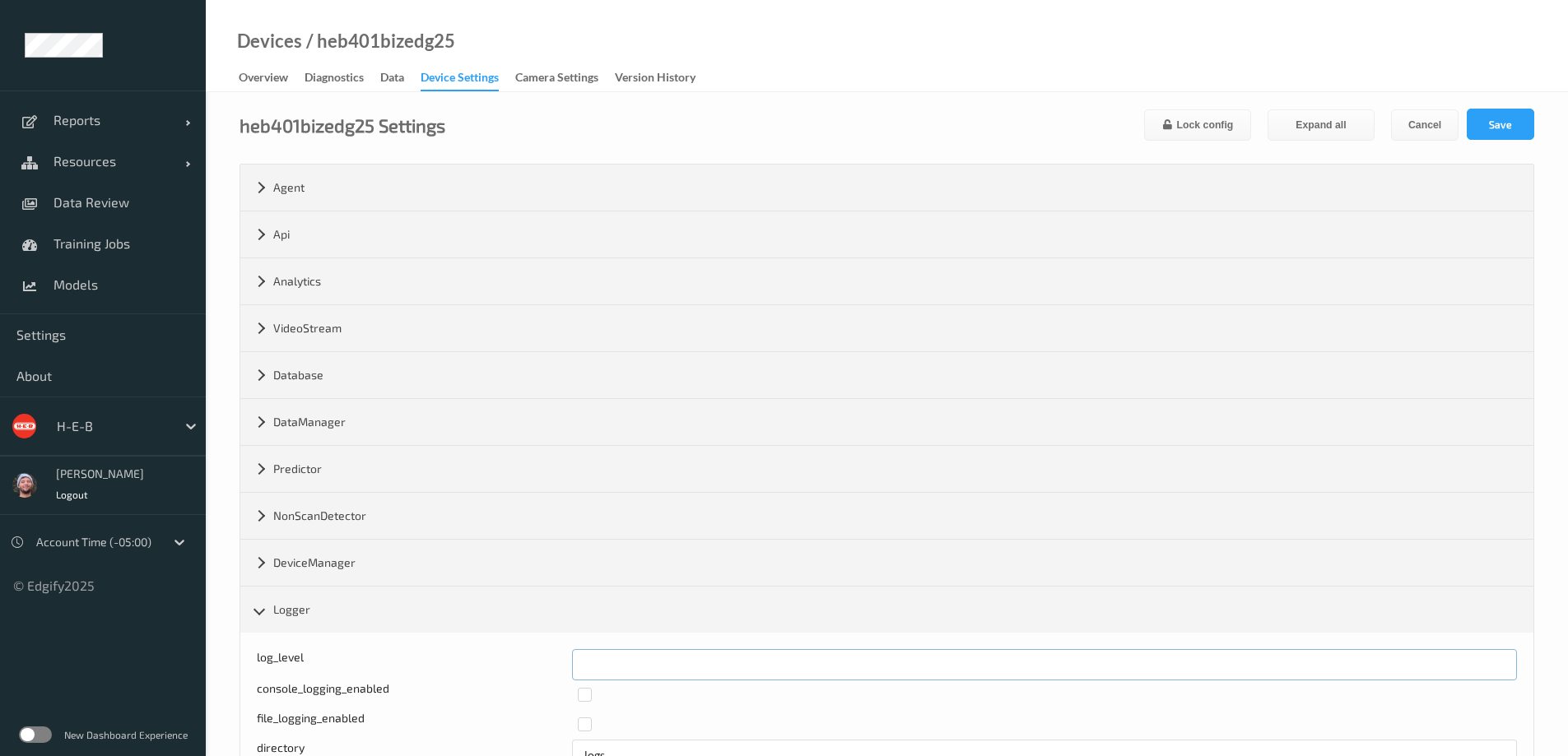
click at [658, 664] on input "*" at bounding box center [1045, 665] width 945 height 31
type input "*"
click at [1492, 124] on button "Save" at bounding box center [1500, 124] width 68 height 31
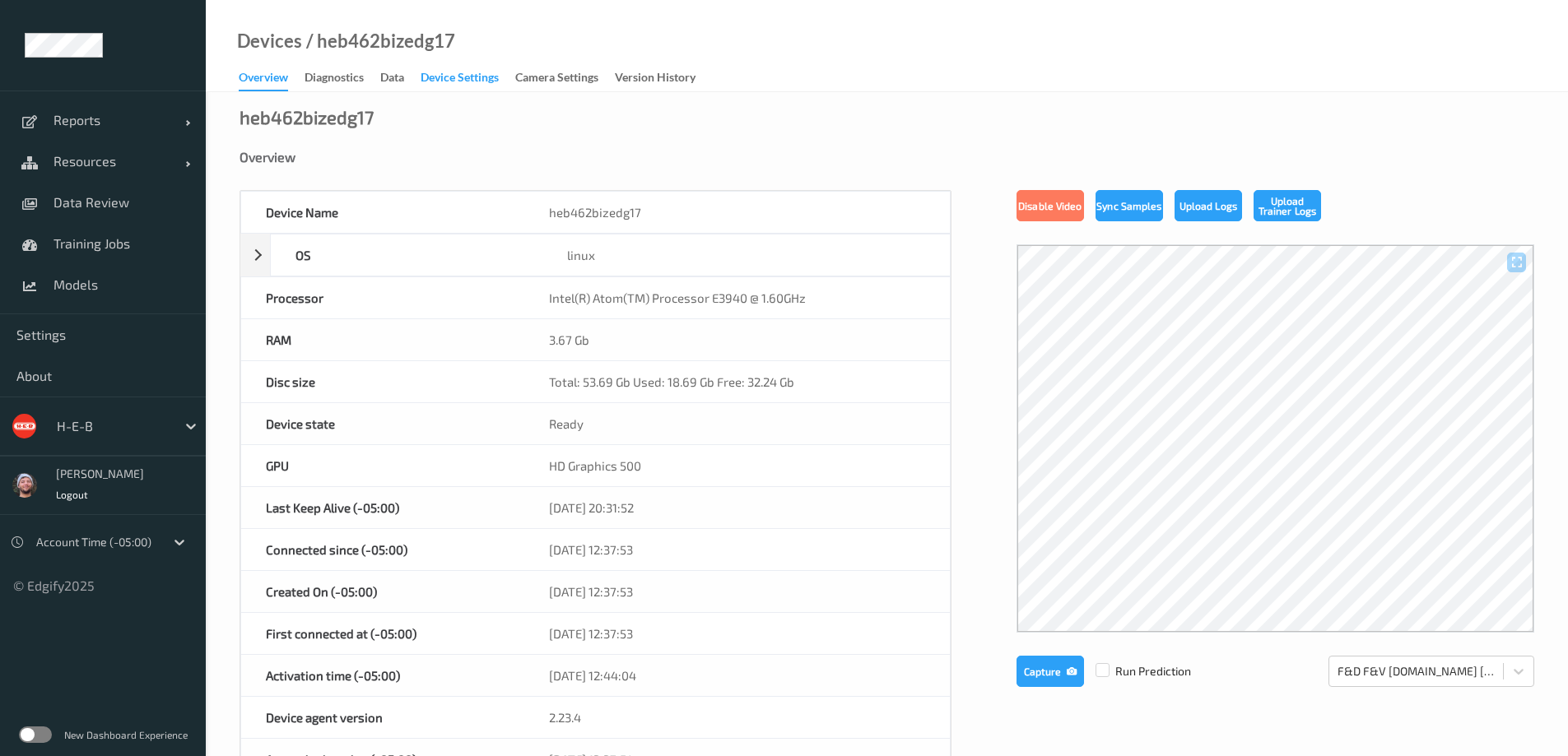
click at [467, 74] on div "Device Settings" at bounding box center [460, 80] width 78 height 21
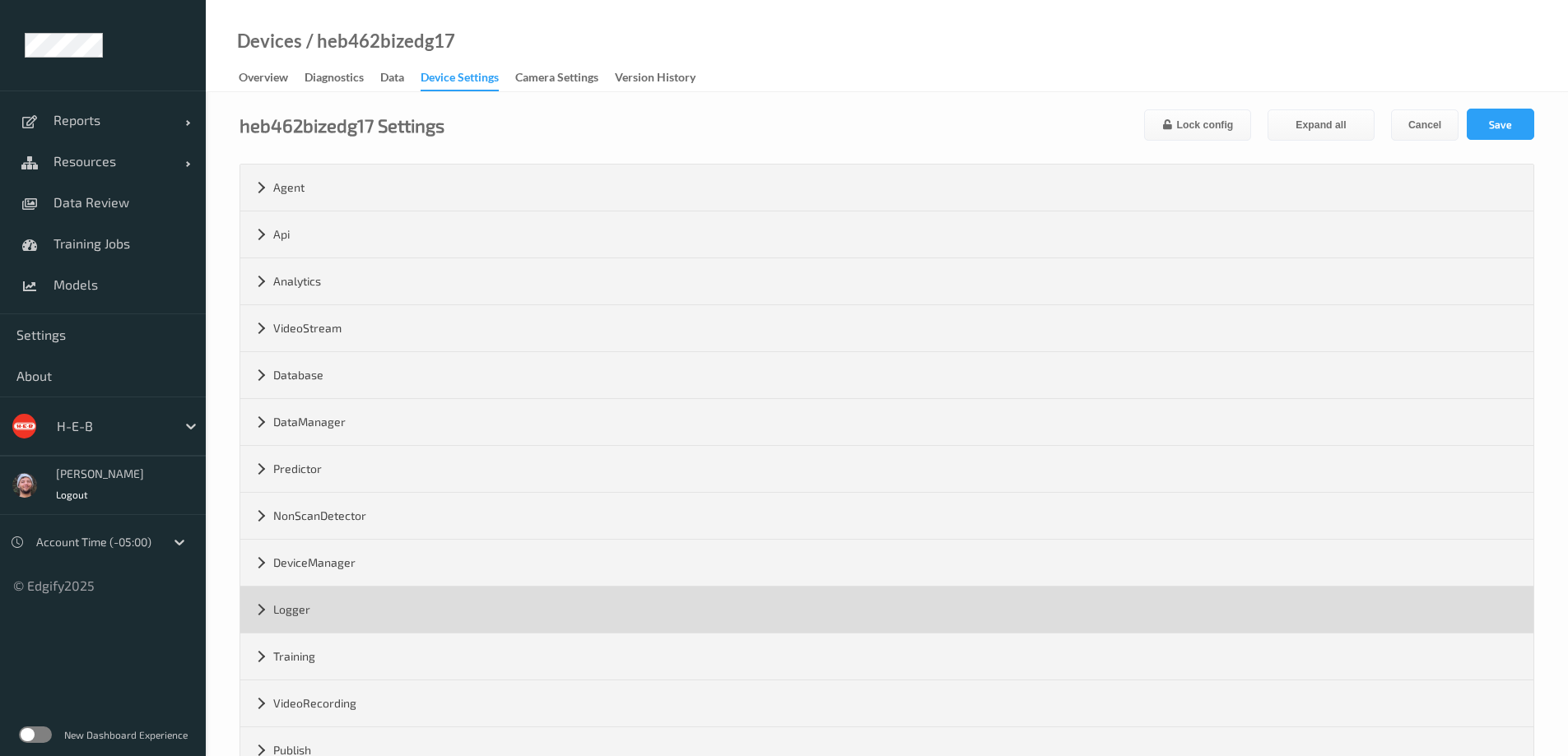
click at [352, 614] on div "Logger" at bounding box center [887, 609] width 1294 height 46
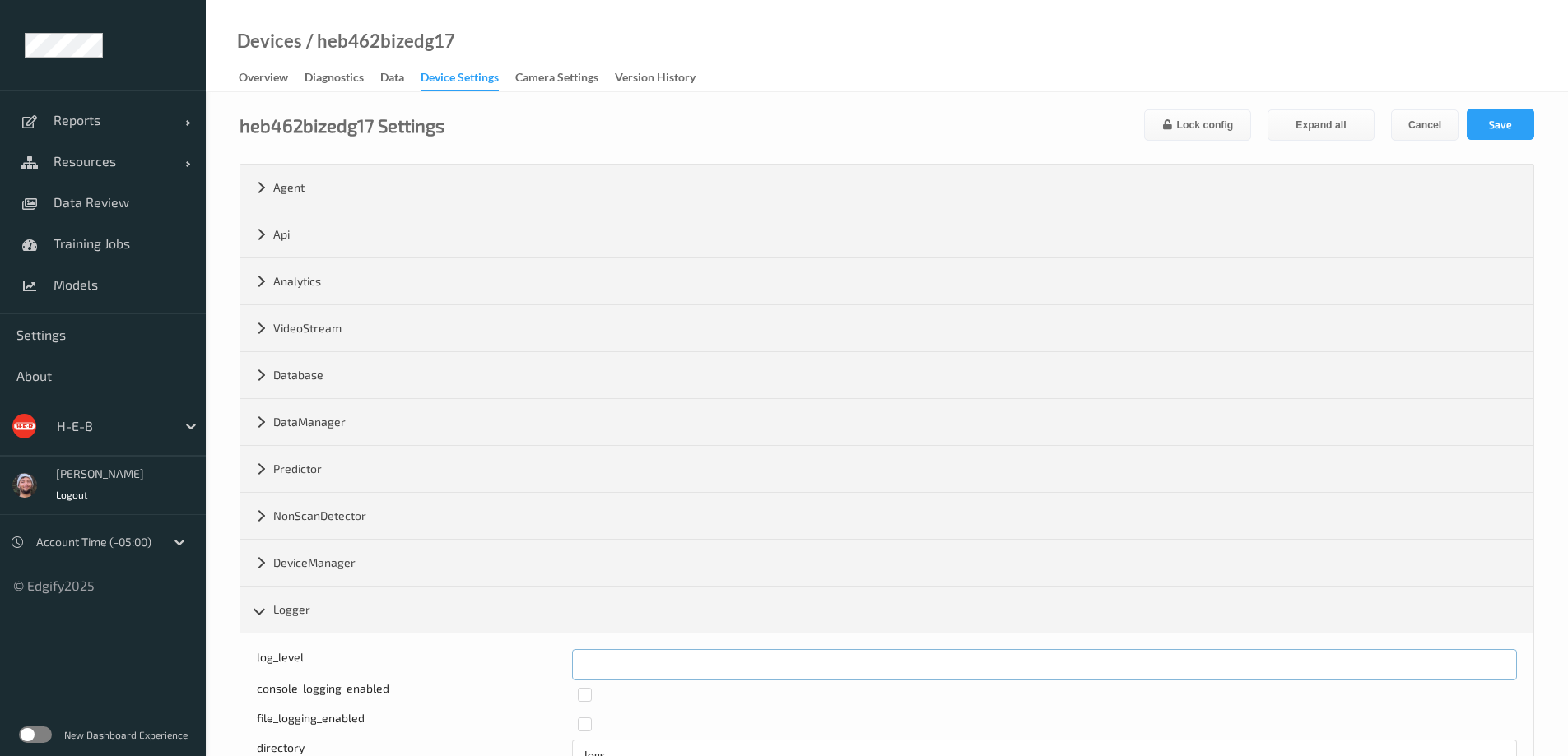
click at [658, 664] on input "*" at bounding box center [1045, 665] width 945 height 31
type input "*"
click at [1492, 124] on button "Save" at bounding box center [1500, 124] width 68 height 31
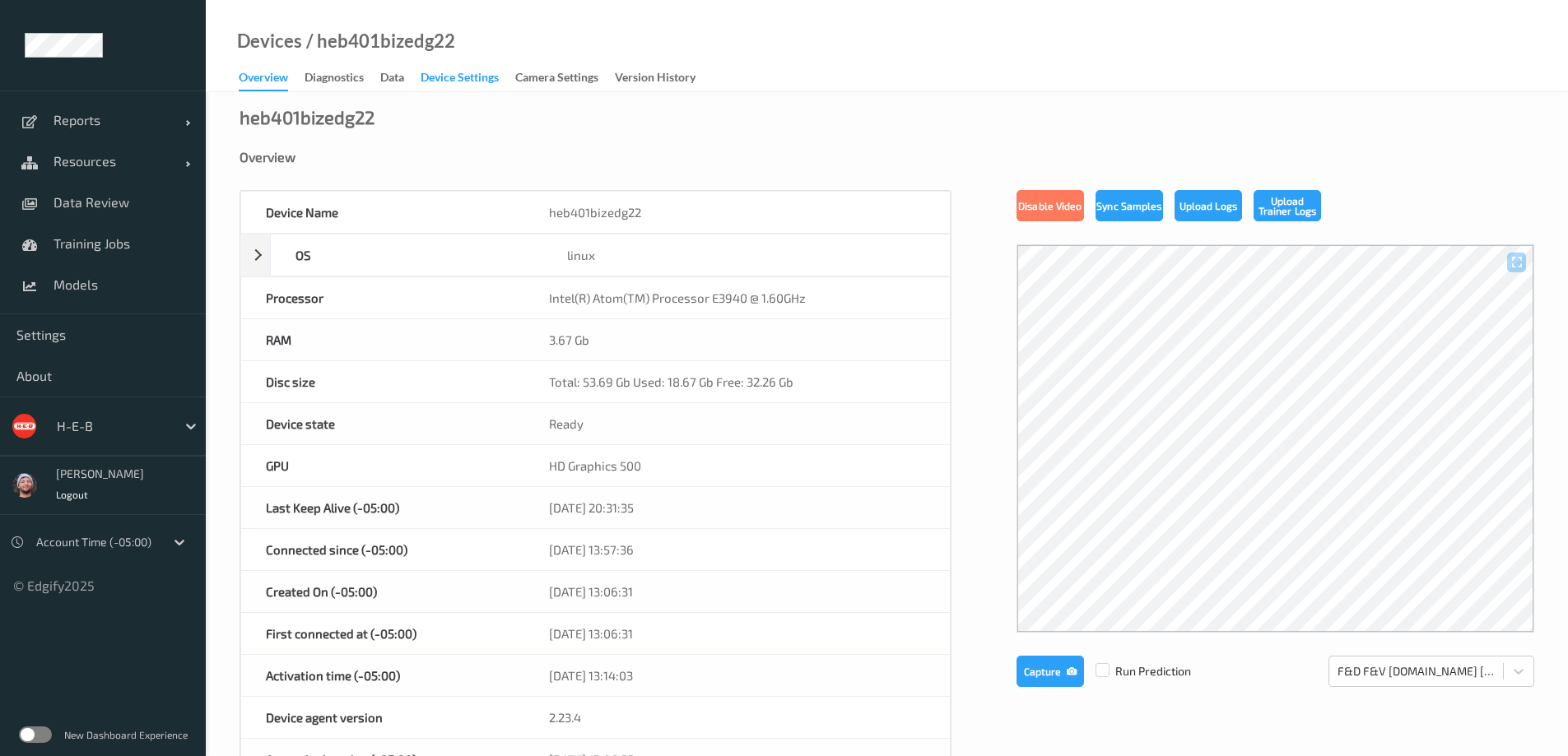
click at [467, 74] on div "Device Settings" at bounding box center [460, 80] width 78 height 21
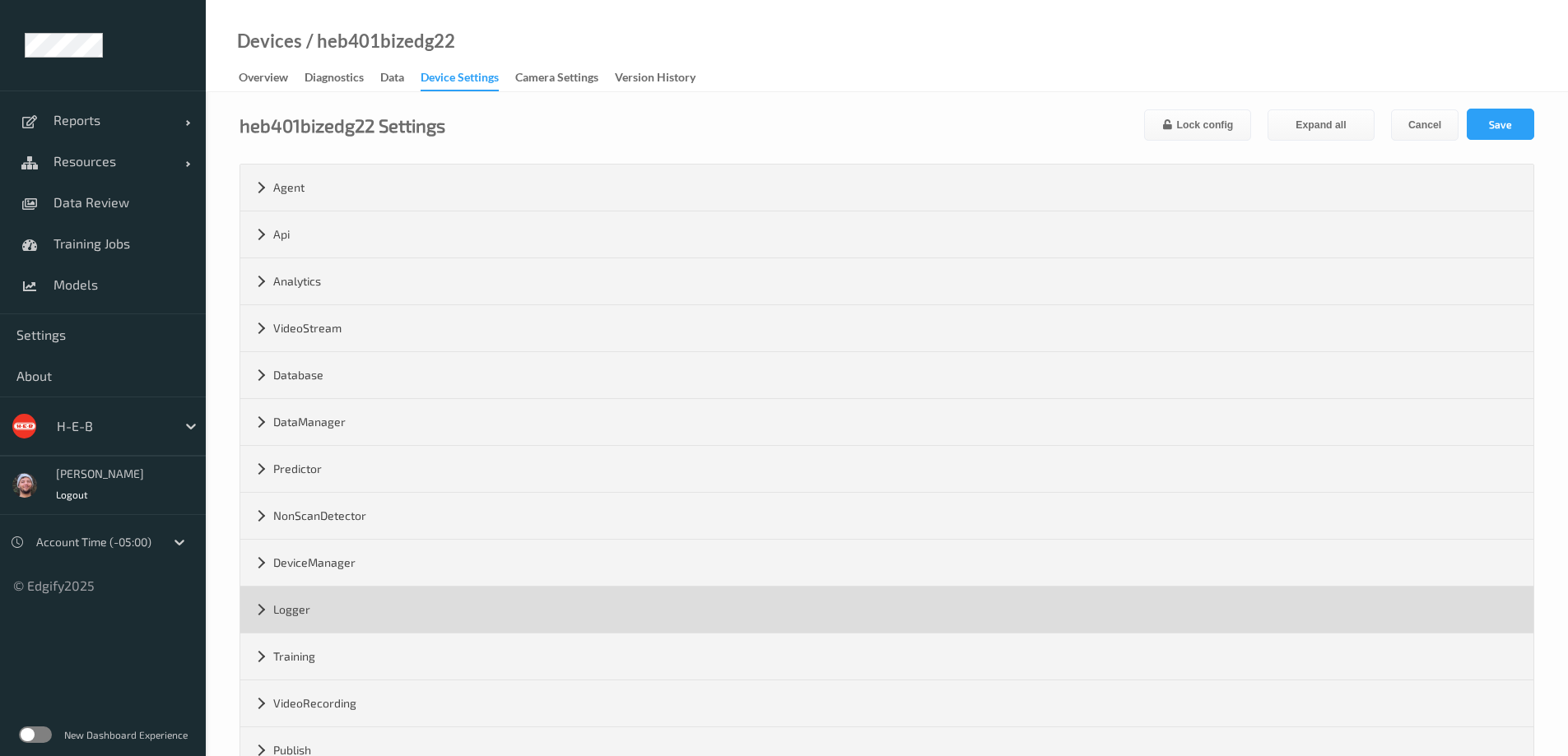
click at [352, 614] on div "Logger" at bounding box center [887, 609] width 1294 height 46
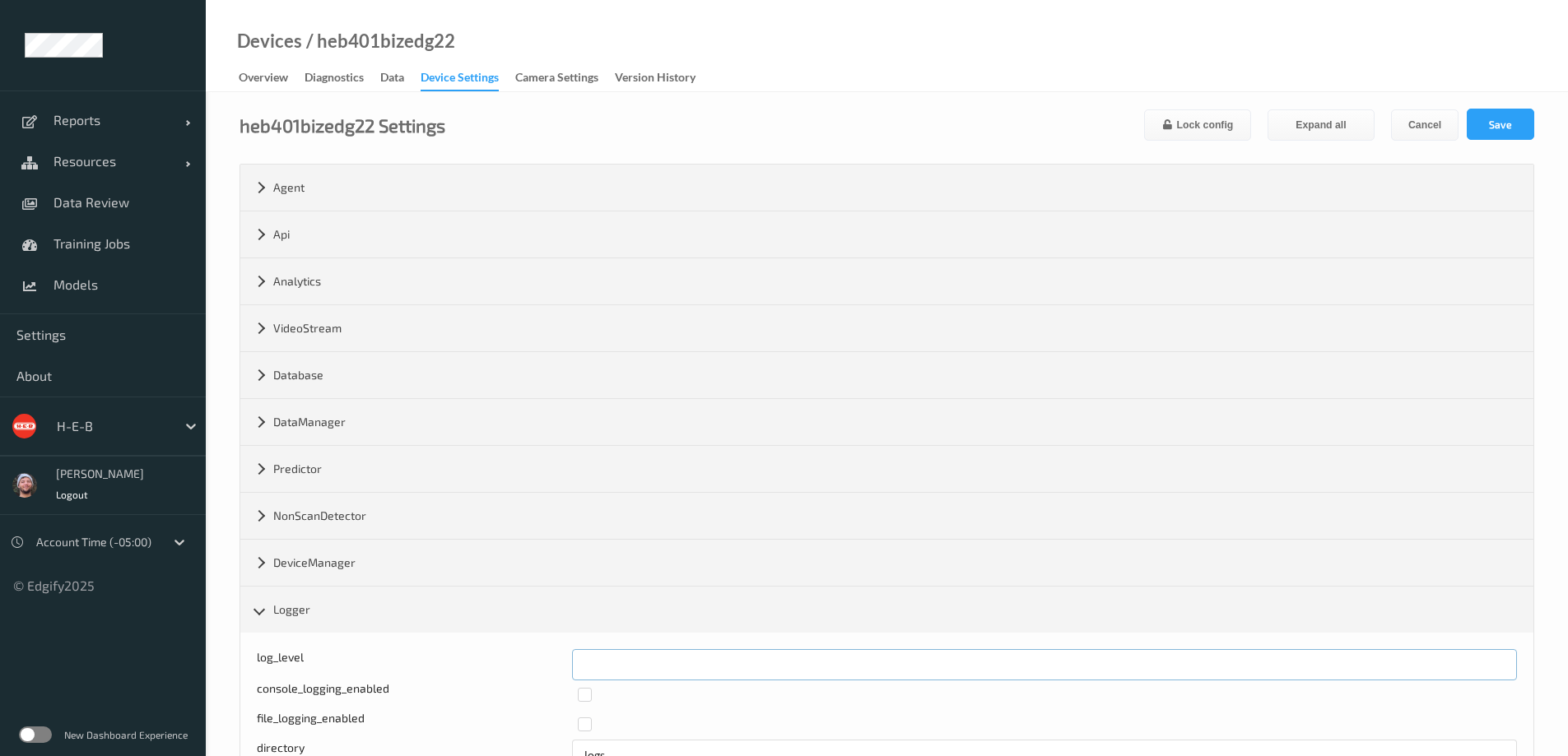
click at [658, 664] on input "*" at bounding box center [1045, 665] width 945 height 31
type input "*"
click at [1492, 124] on button "Save" at bounding box center [1500, 124] width 68 height 31
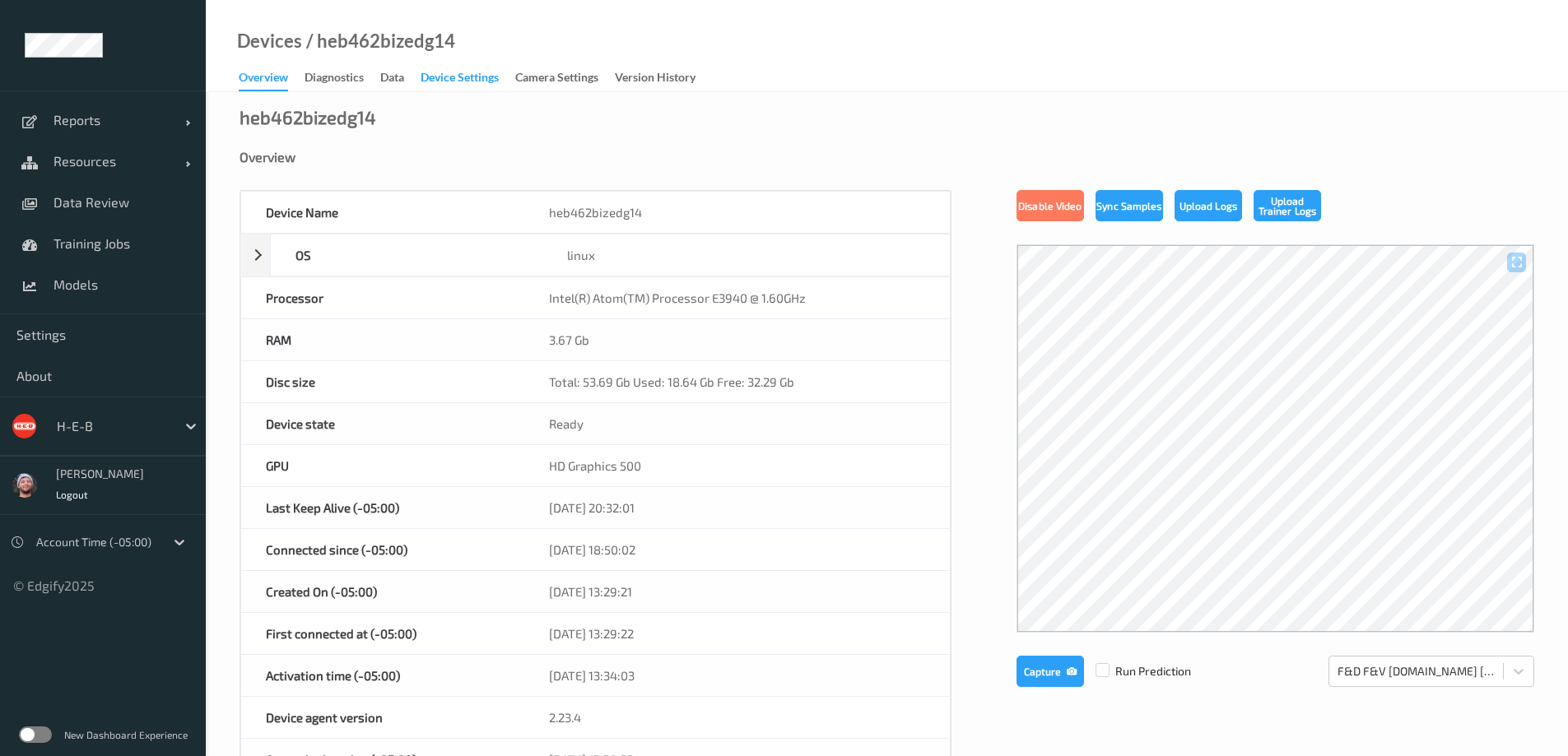
click at [467, 74] on div "Device Settings" at bounding box center [460, 80] width 78 height 21
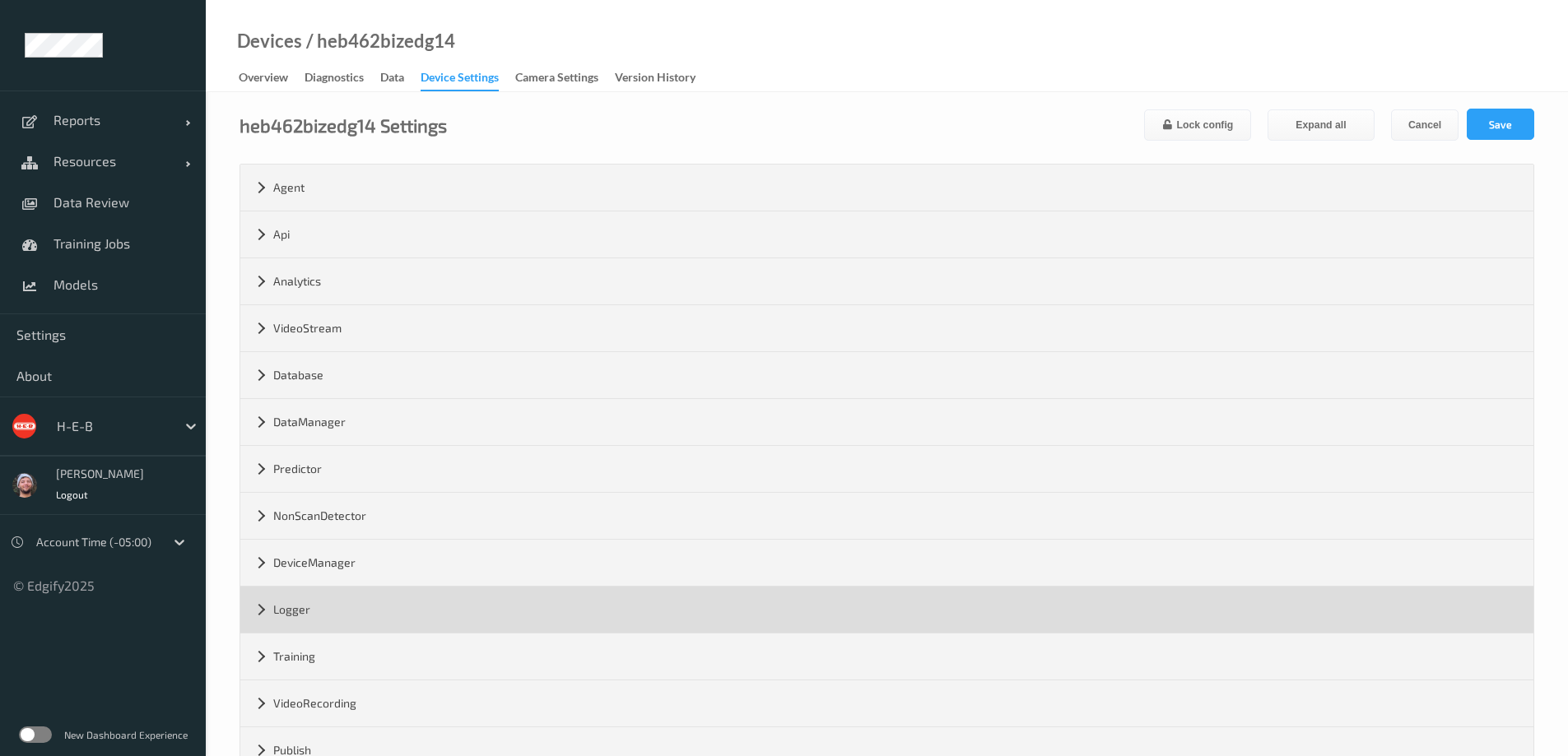
click at [352, 614] on div "Logger" at bounding box center [887, 609] width 1294 height 46
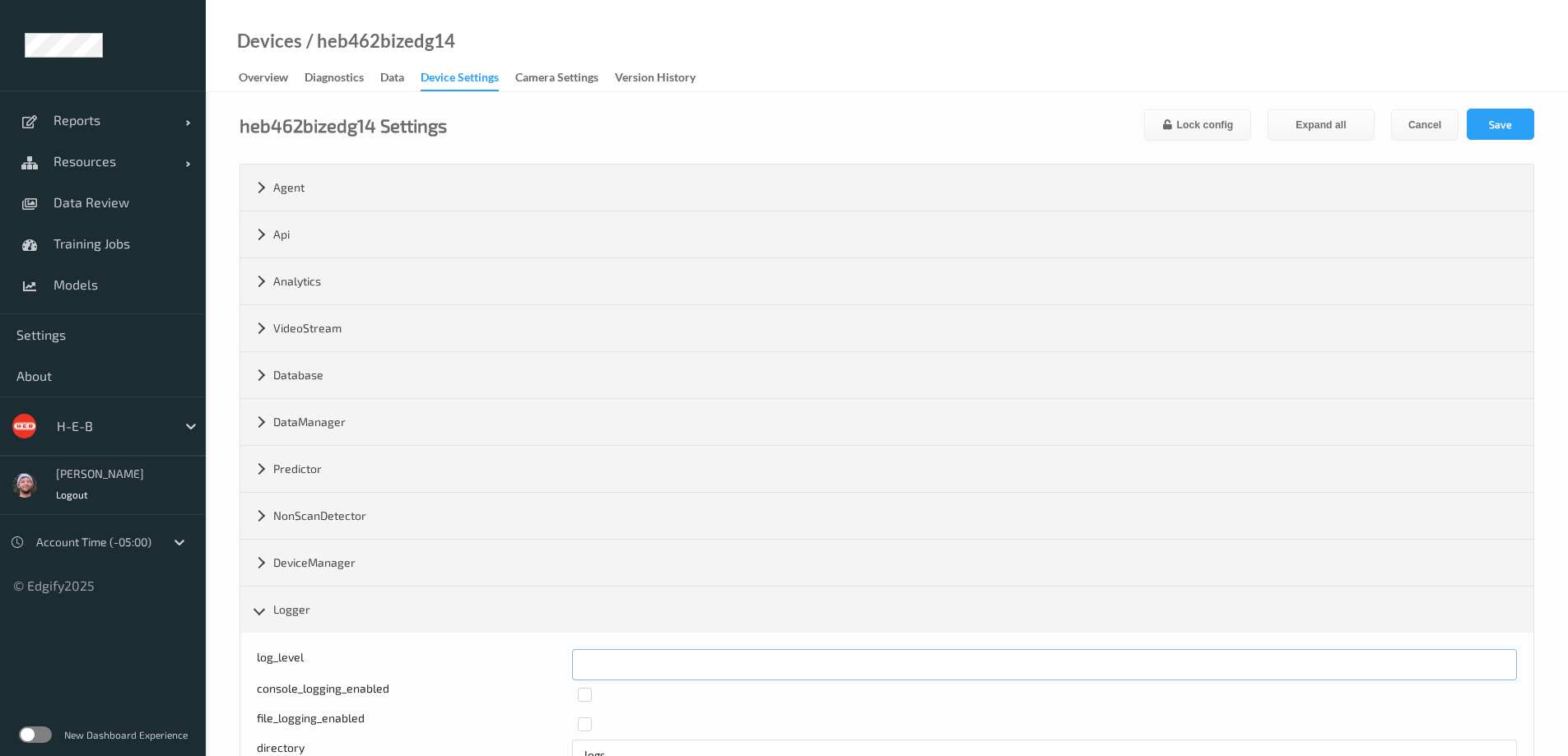
click at [658, 664] on input "*" at bounding box center [1045, 665] width 945 height 31
type input "*"
click at [1492, 124] on button "Save" at bounding box center [1500, 124] width 68 height 31
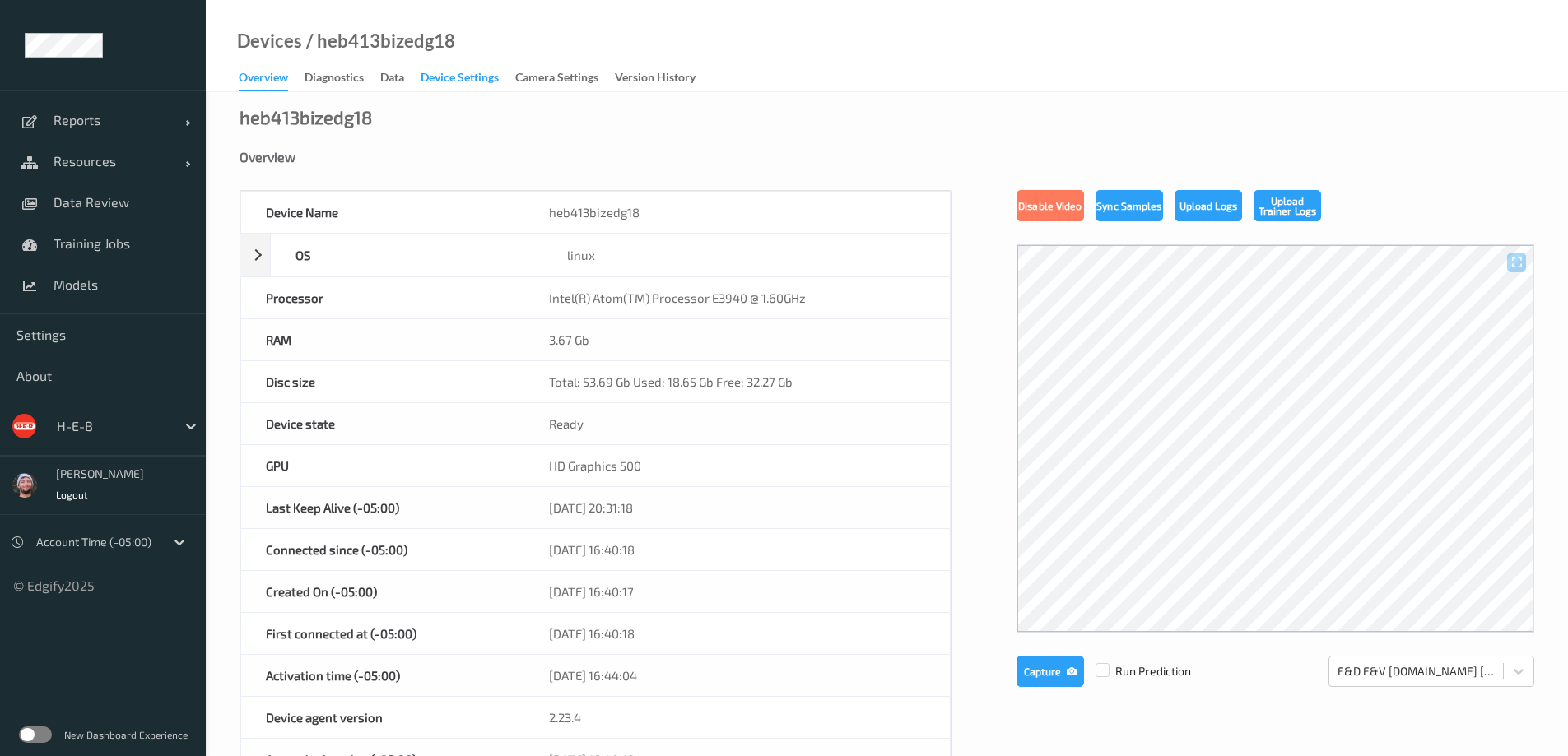
click at [467, 74] on div "Device Settings" at bounding box center [460, 80] width 78 height 21
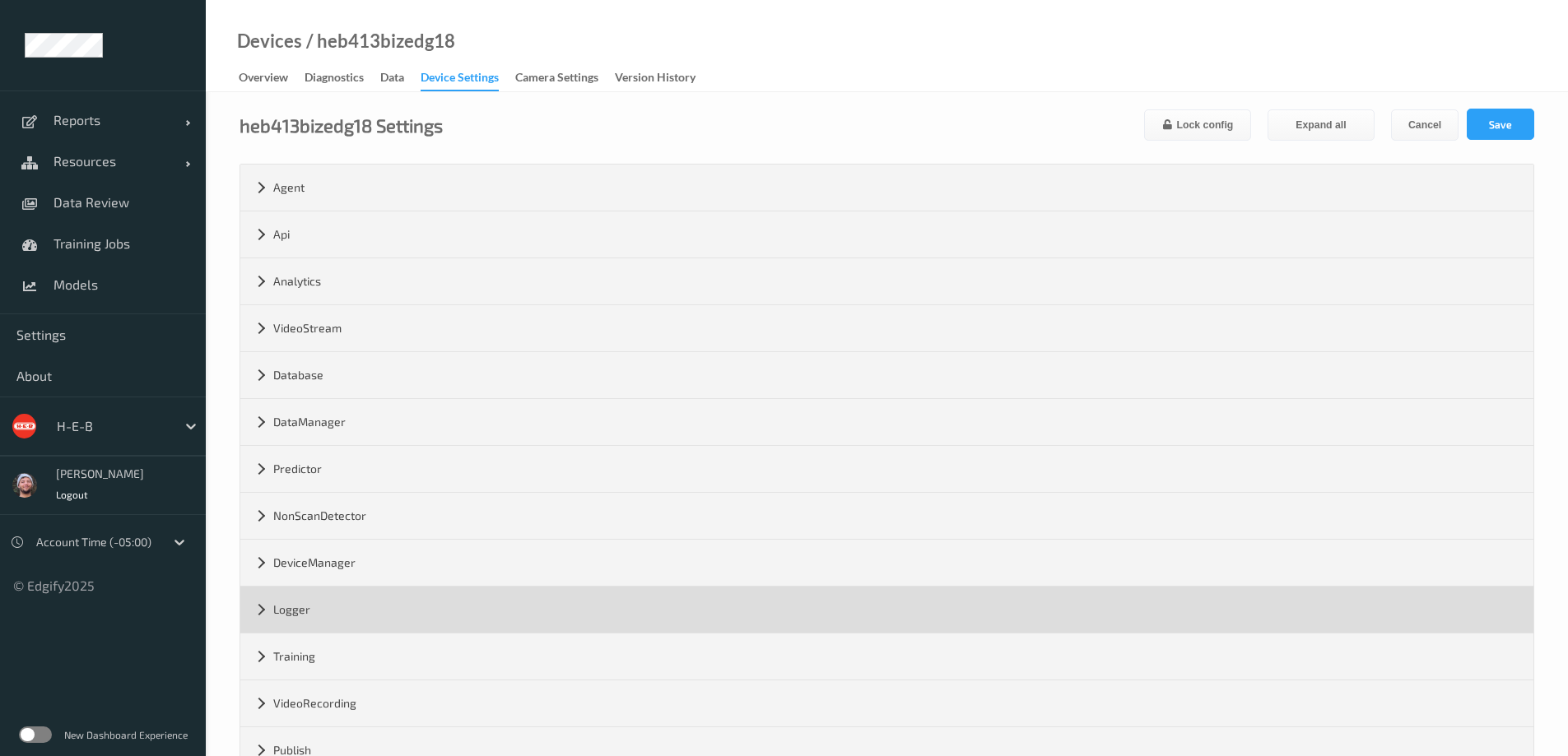
click at [343, 631] on div "Logger" at bounding box center [887, 609] width 1294 height 46
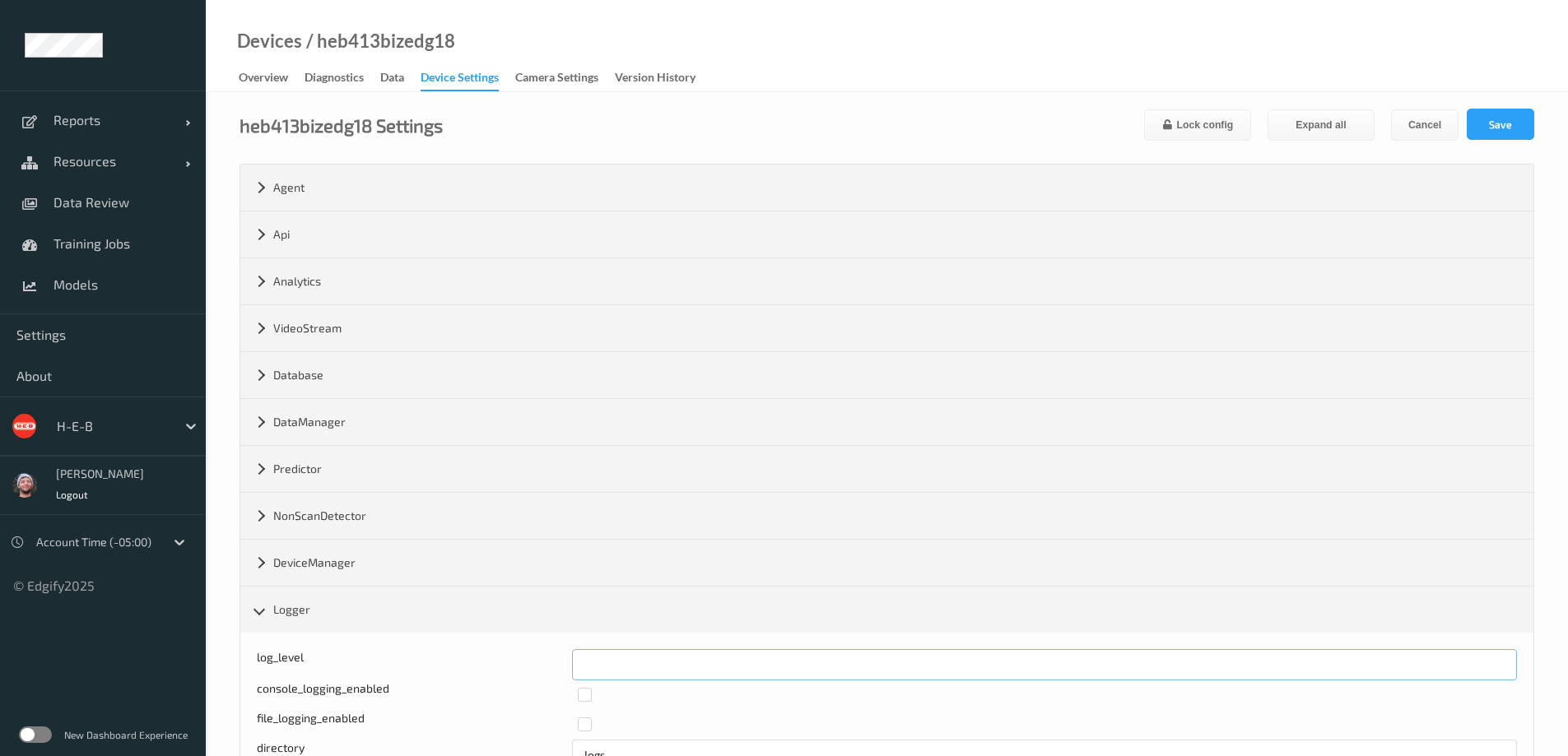
click at [658, 664] on input "*" at bounding box center [1045, 665] width 945 height 31
type input "*"
click at [1497, 115] on button "Save" at bounding box center [1500, 124] width 68 height 31
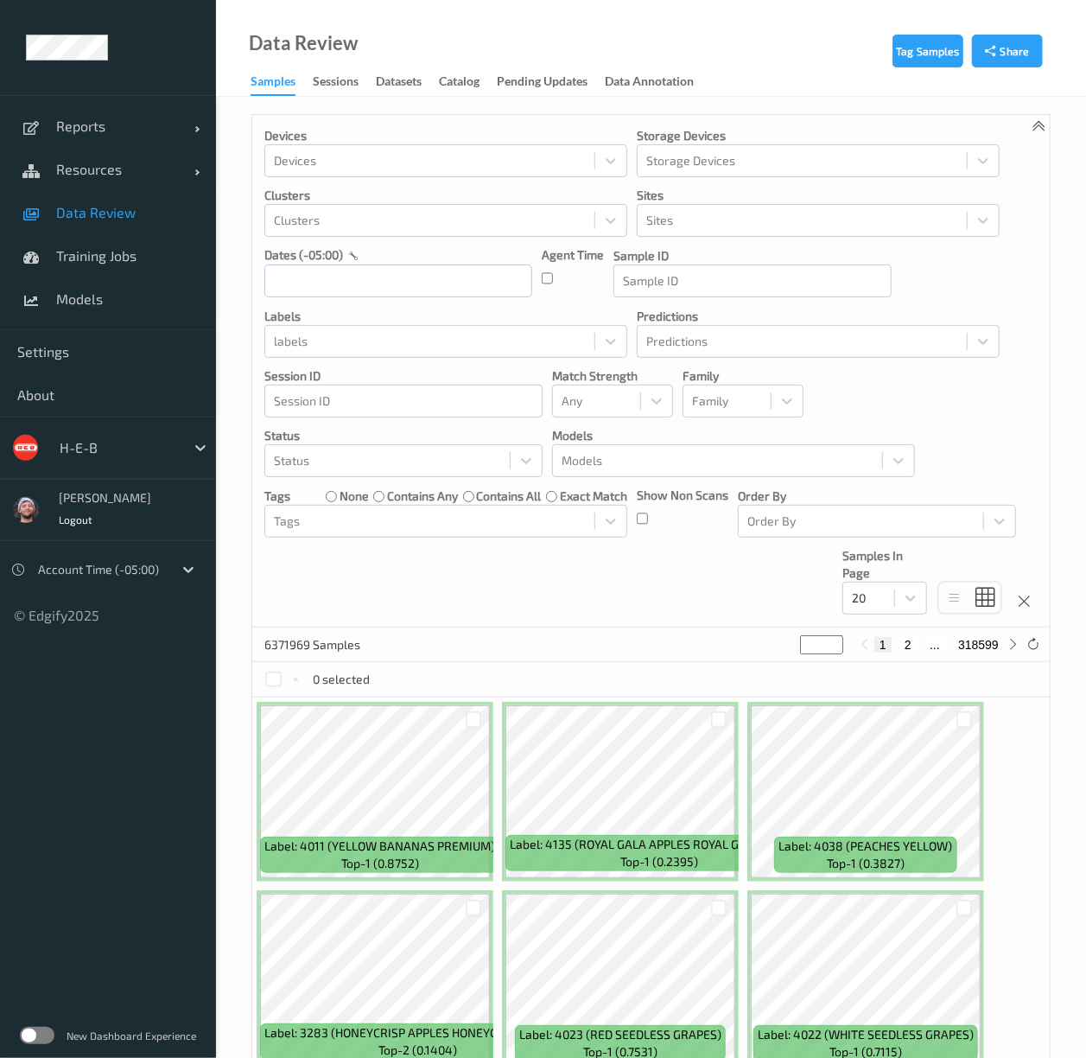
click at [107, 215] on span "Data Review" at bounding box center [127, 212] width 143 height 17
click at [364, 164] on div at bounding box center [430, 160] width 312 height 21
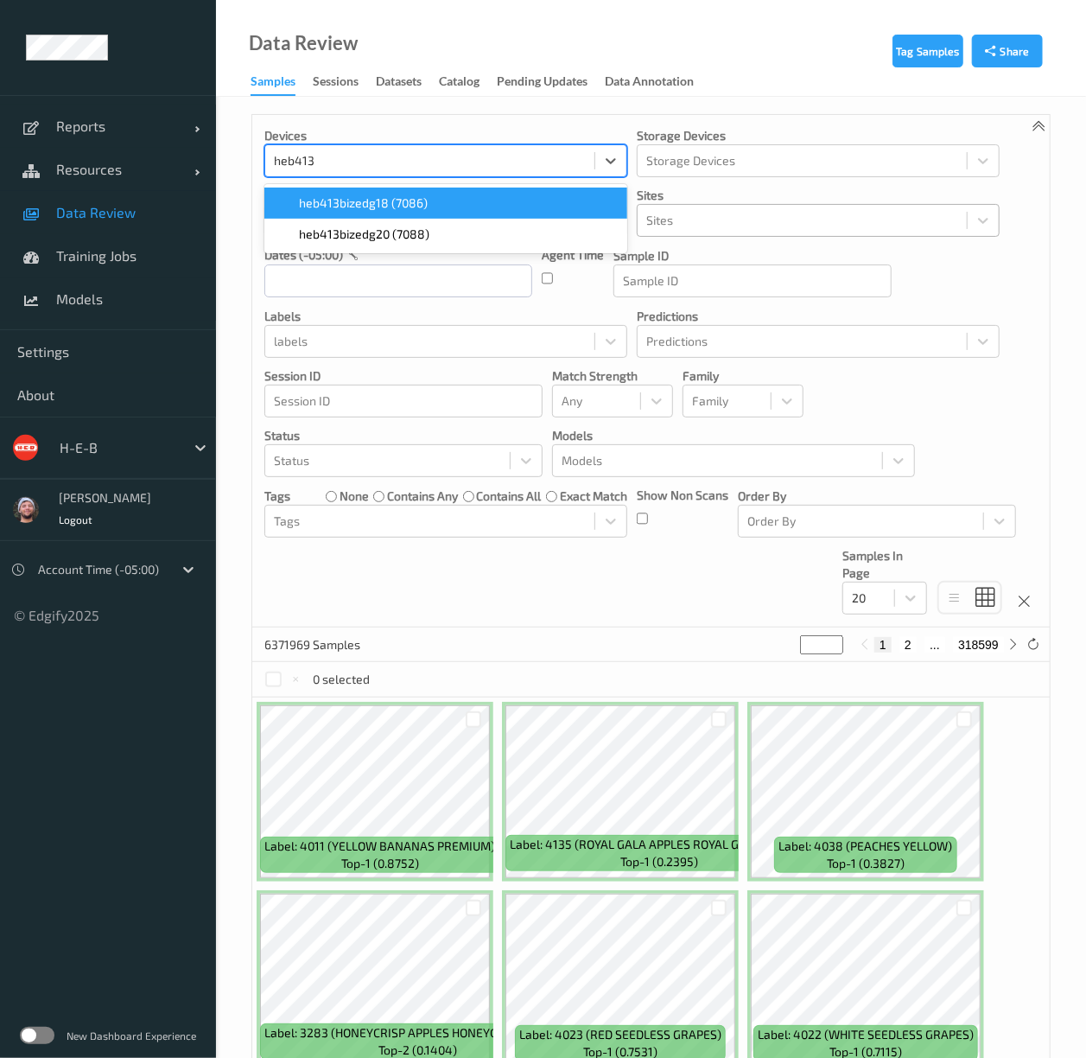
type input "heb413"
click at [719, 212] on div at bounding box center [802, 220] width 312 height 21
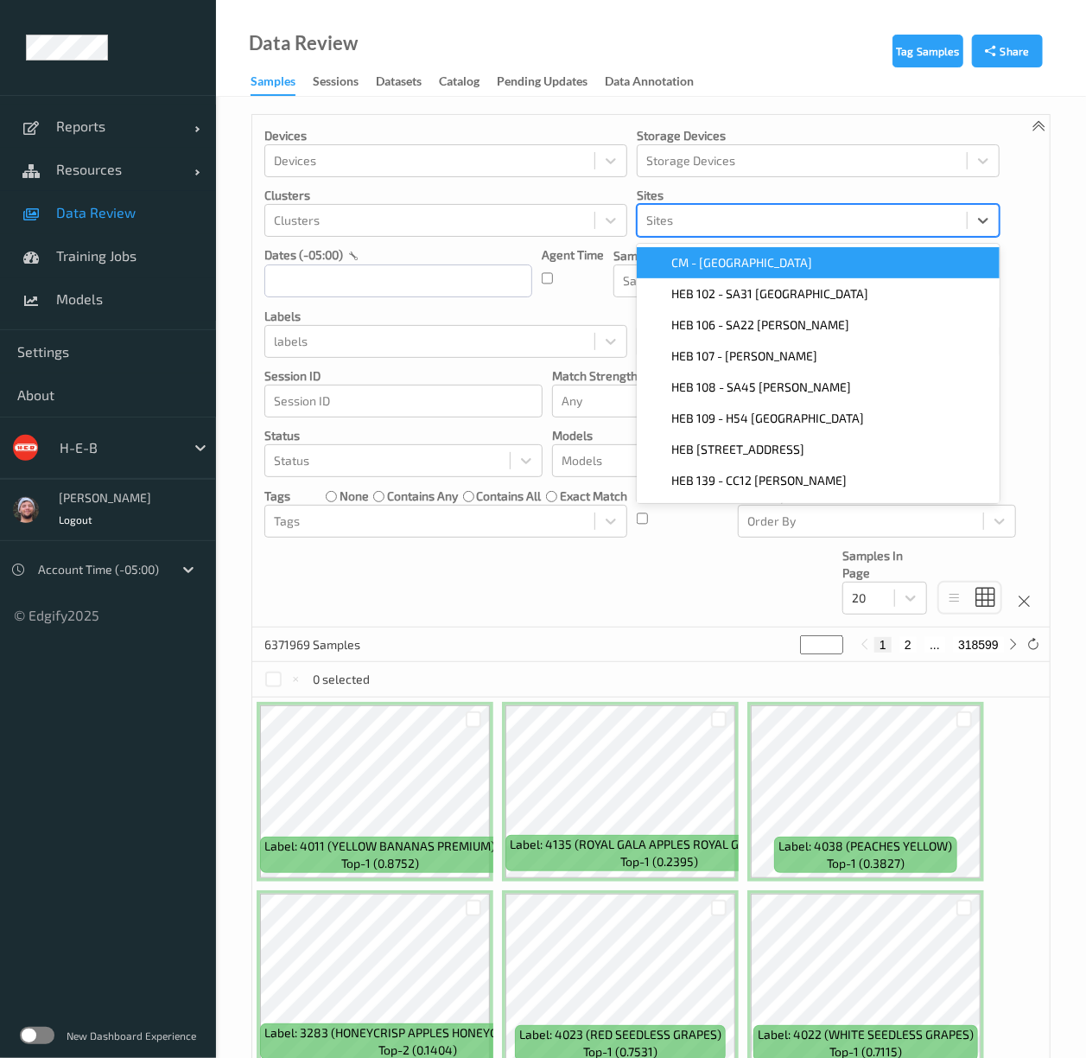
paste input "heb413"
type input "heb413"
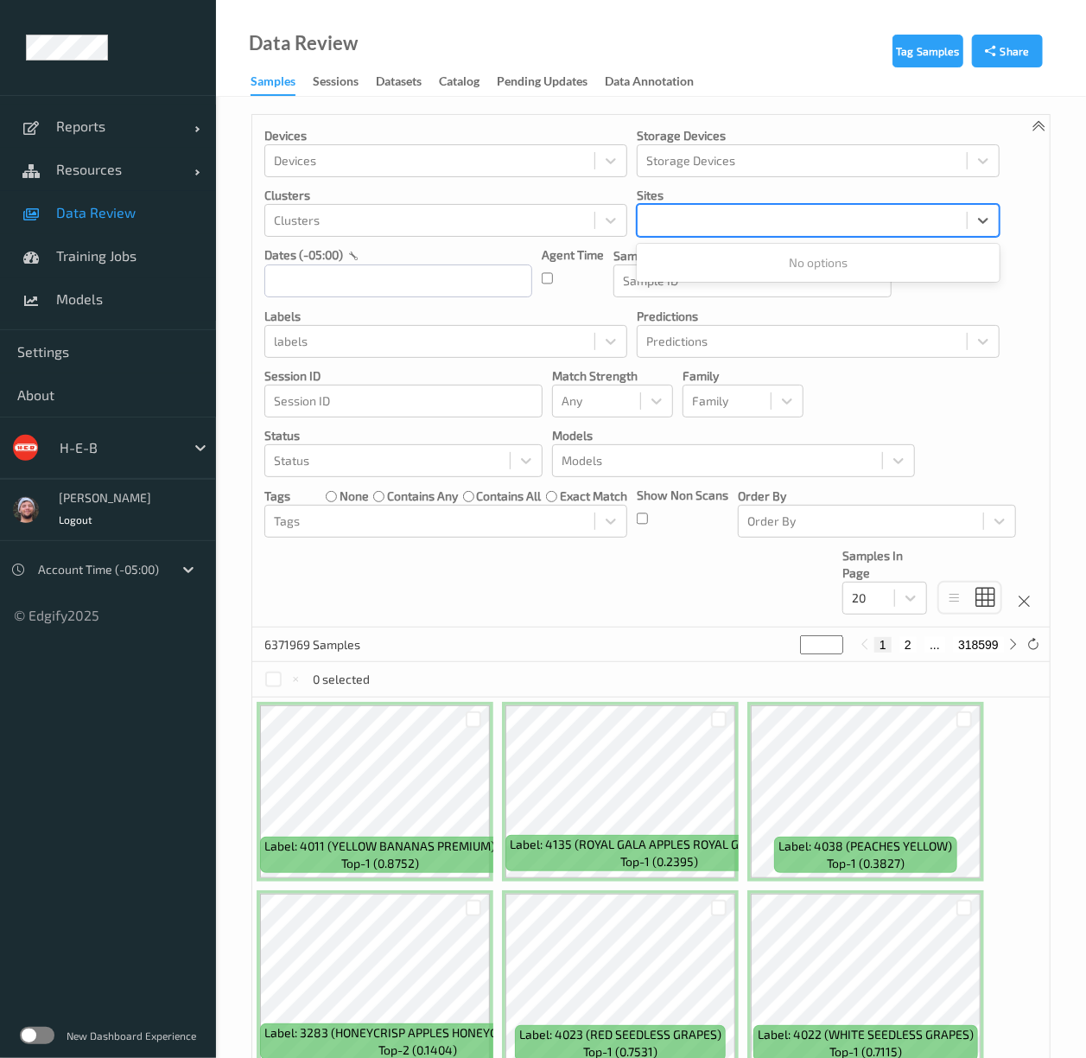
click at [691, 221] on div at bounding box center [802, 220] width 312 height 21
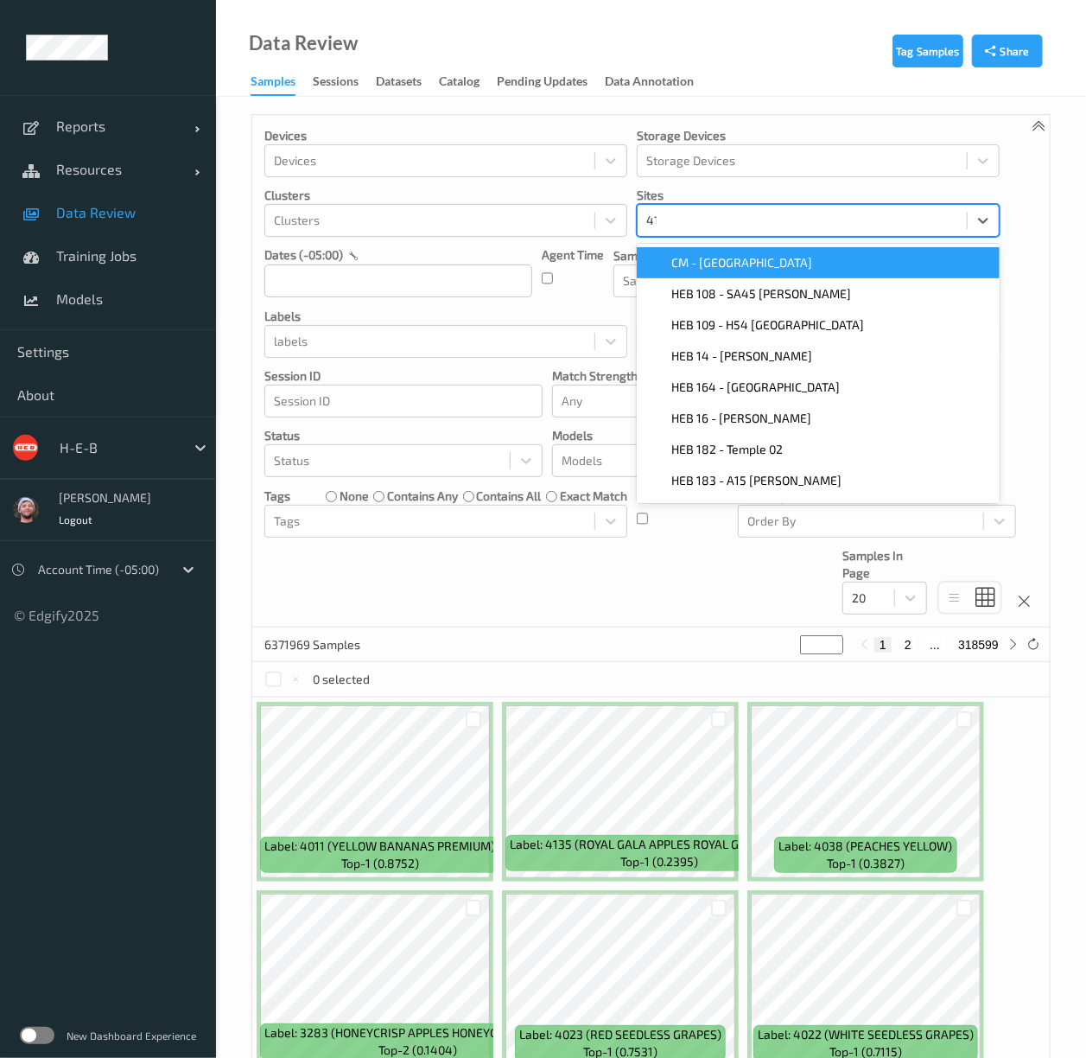
type input "413"
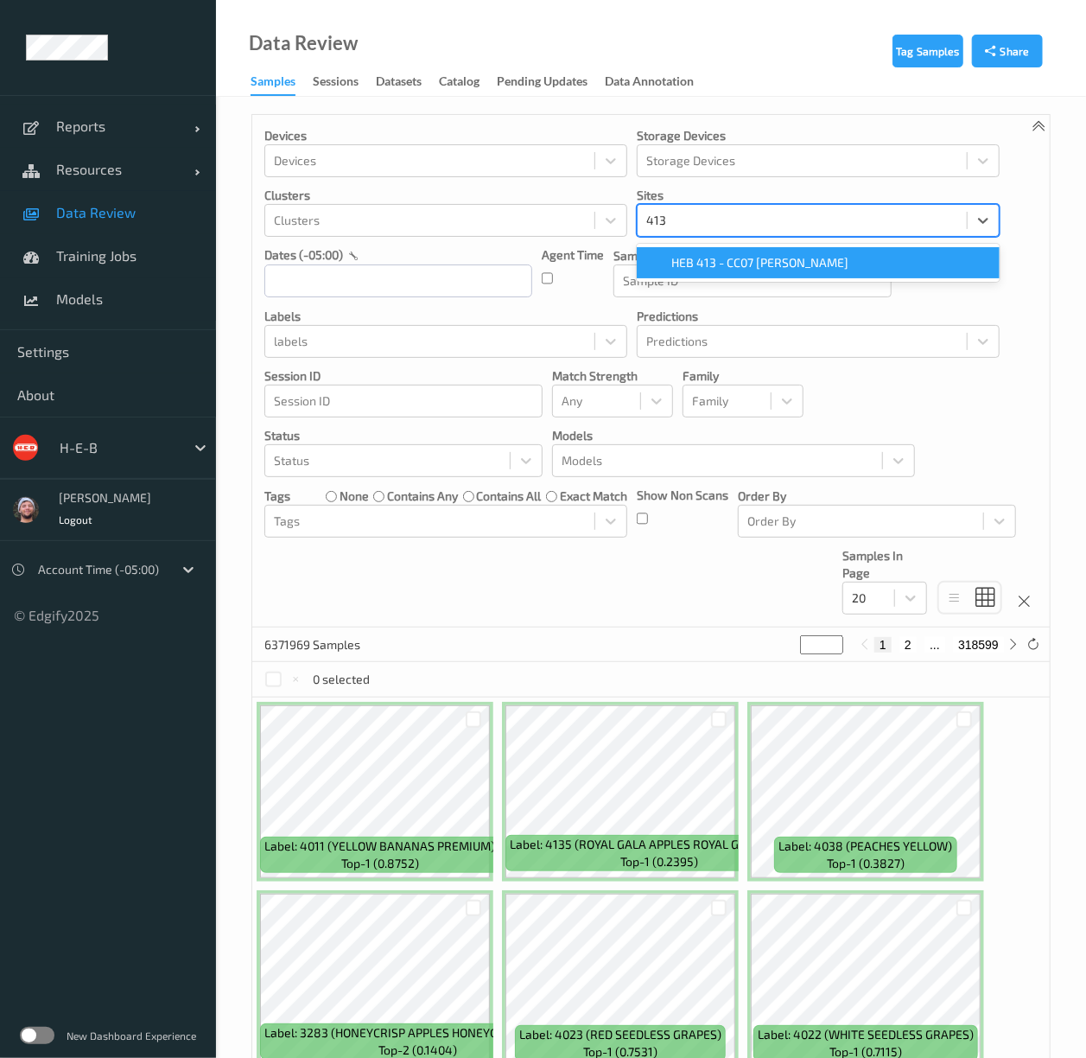
click at [720, 264] on span "HEB 413 - CC07 McColl" at bounding box center [759, 262] width 177 height 17
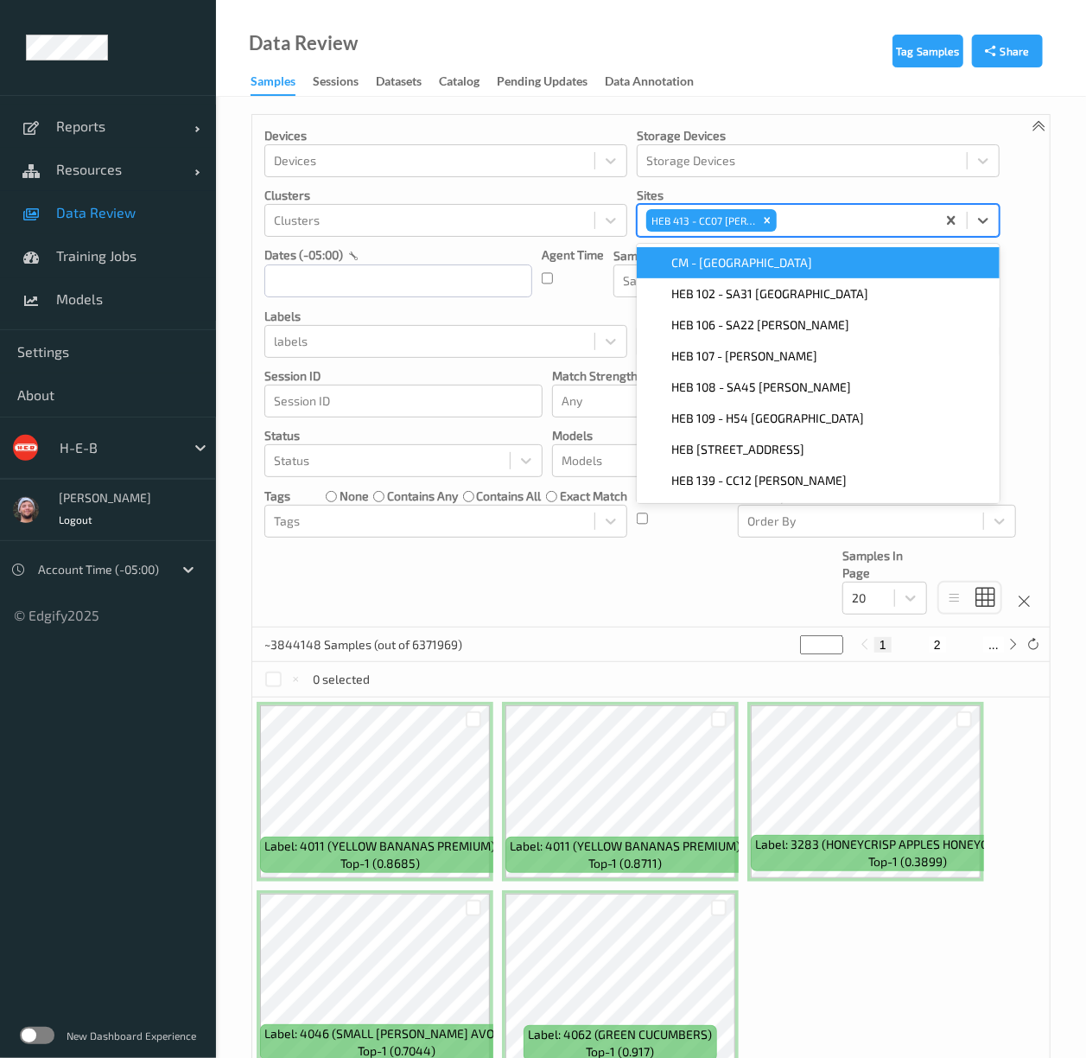
click at [769, 78] on div "Data Review Samples Sessions Datasets Catalog Pending Updates Data Annotation" at bounding box center [651, 48] width 870 height 97
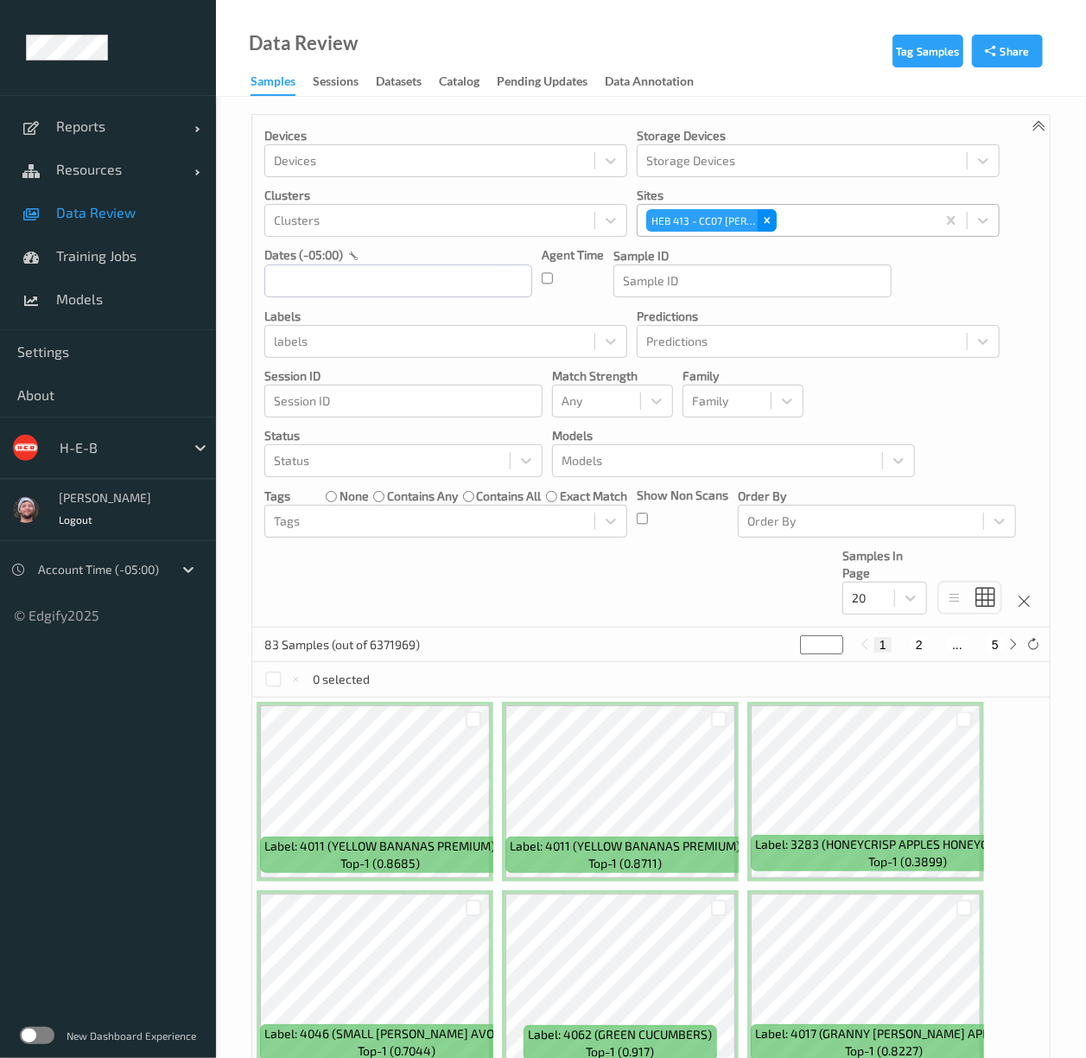
click at [766, 218] on icon "Remove HEB 413 - CC07 McColl" at bounding box center [767, 220] width 12 height 12
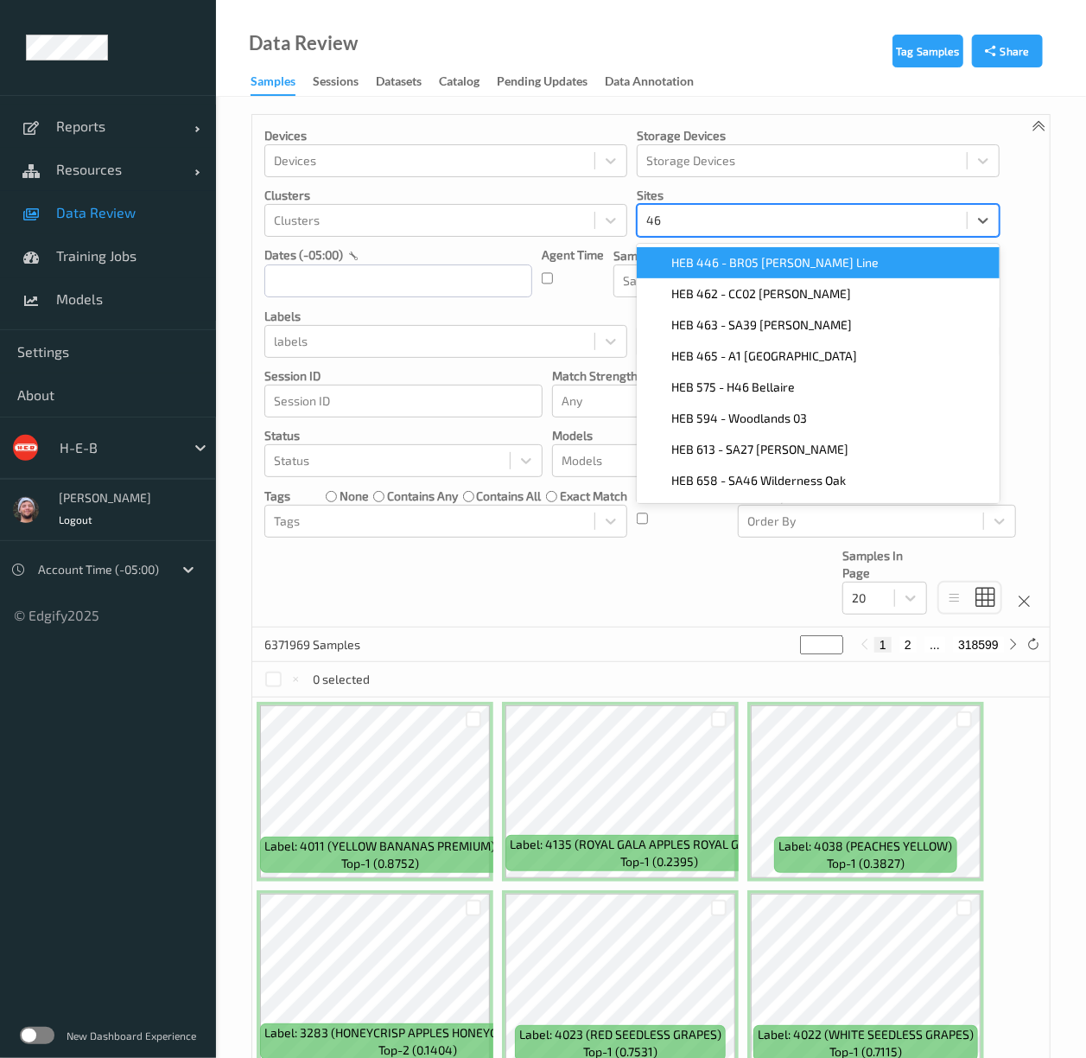
type input "462"
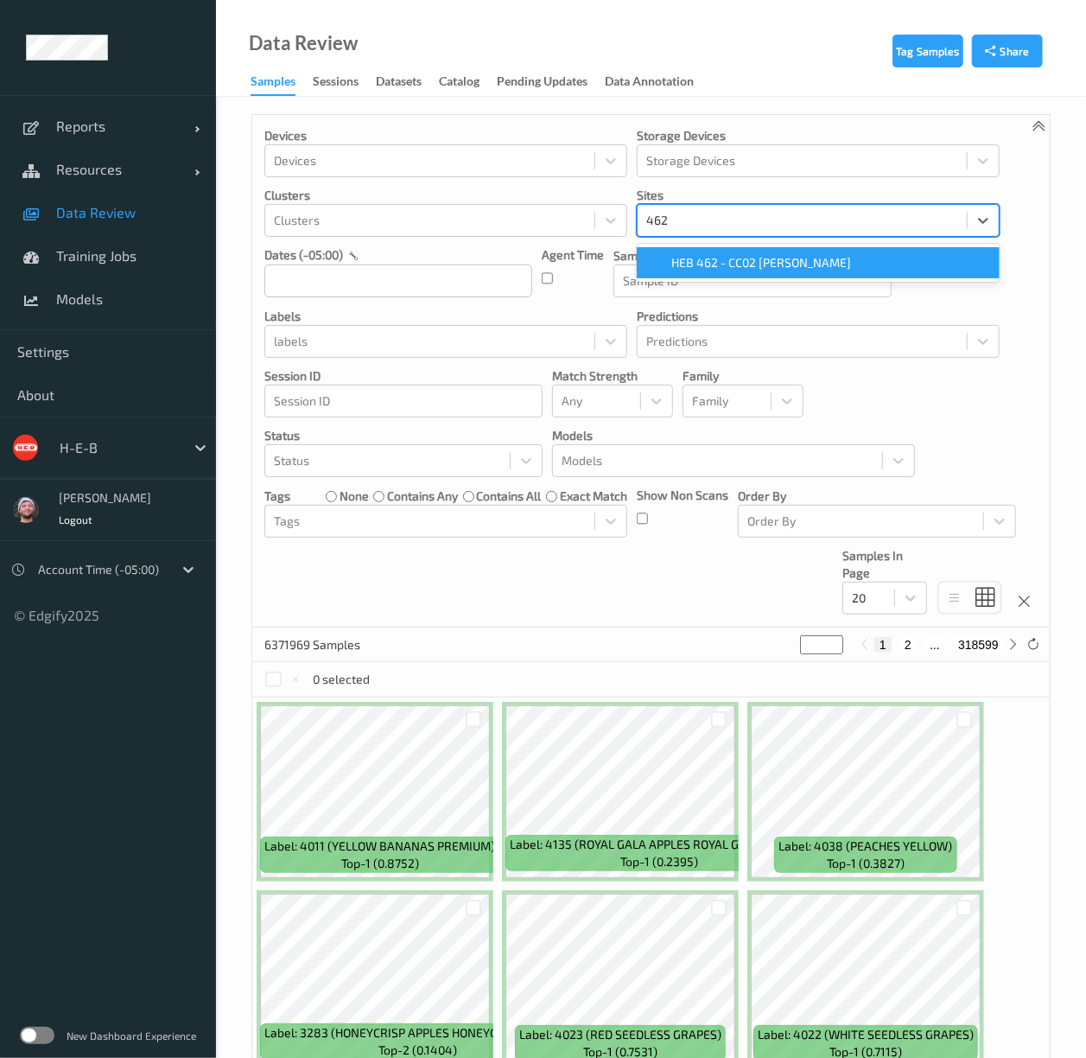
click at [774, 275] on div "HEB 462 - CC02 Tarlton" at bounding box center [818, 262] width 363 height 31
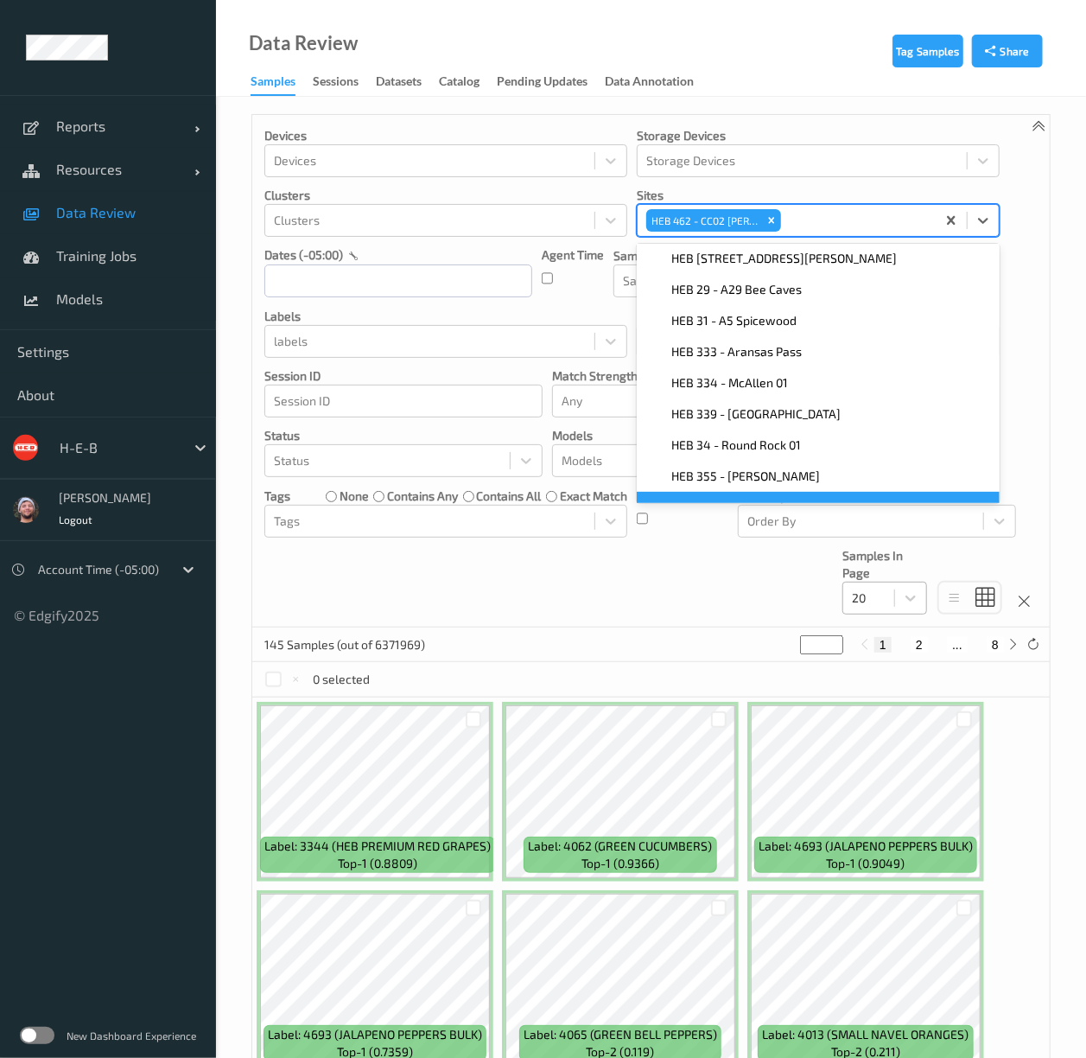
click at [868, 603] on div at bounding box center [869, 598] width 34 height 21
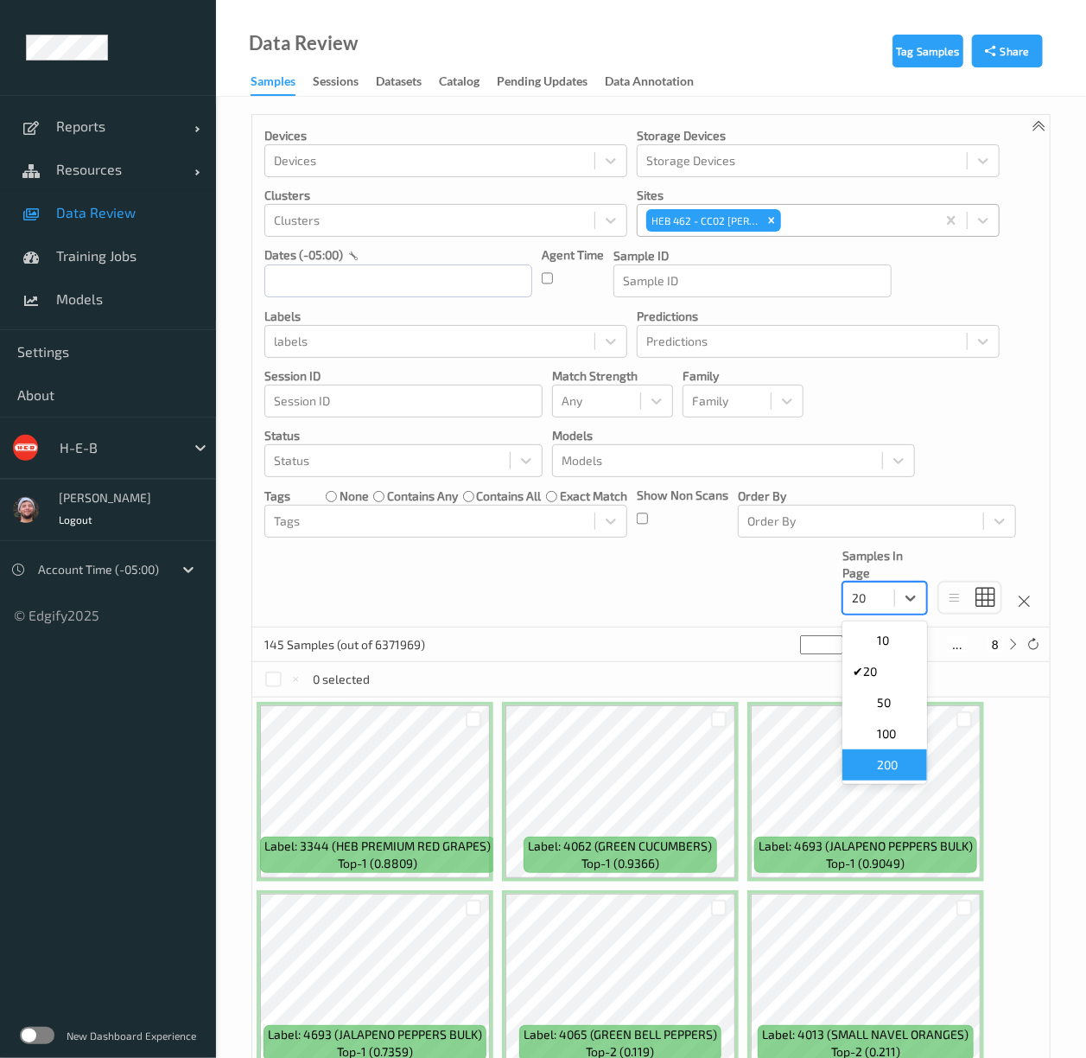
click at [887, 769] on span "200" at bounding box center [887, 764] width 21 height 17
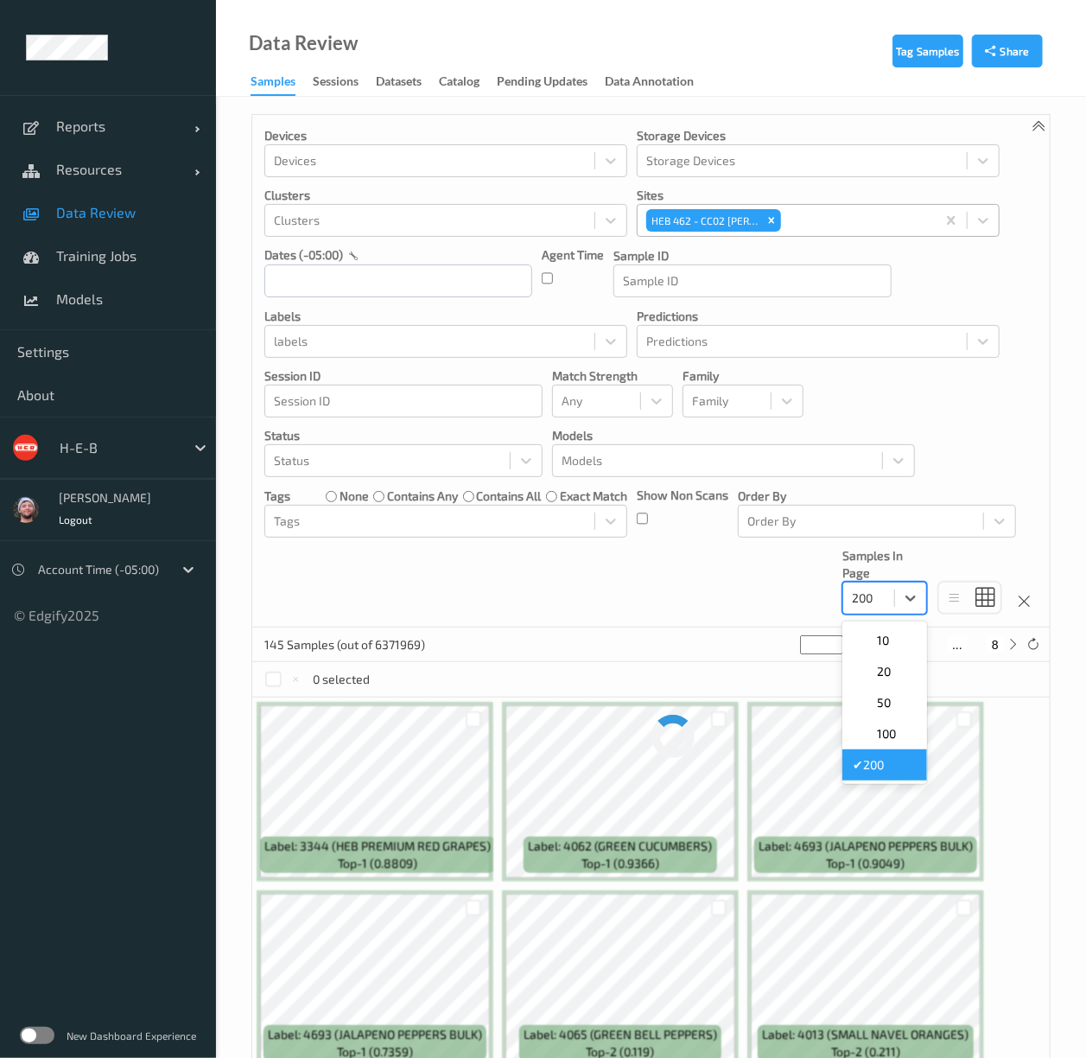
click at [866, 602] on div at bounding box center [869, 598] width 34 height 21
click at [883, 735] on span "100" at bounding box center [886, 733] width 19 height 17
click at [683, 584] on div "Devices Devices Storage Devices Storage Devices Clusters Clusters Sites HEB 462…" at bounding box center [651, 371] width 798 height 512
click at [95, 201] on link "Data Review" at bounding box center [108, 212] width 216 height 43
click at [775, 220] on icon "Remove HEB 462 - CC02 Tarlton" at bounding box center [772, 220] width 12 height 12
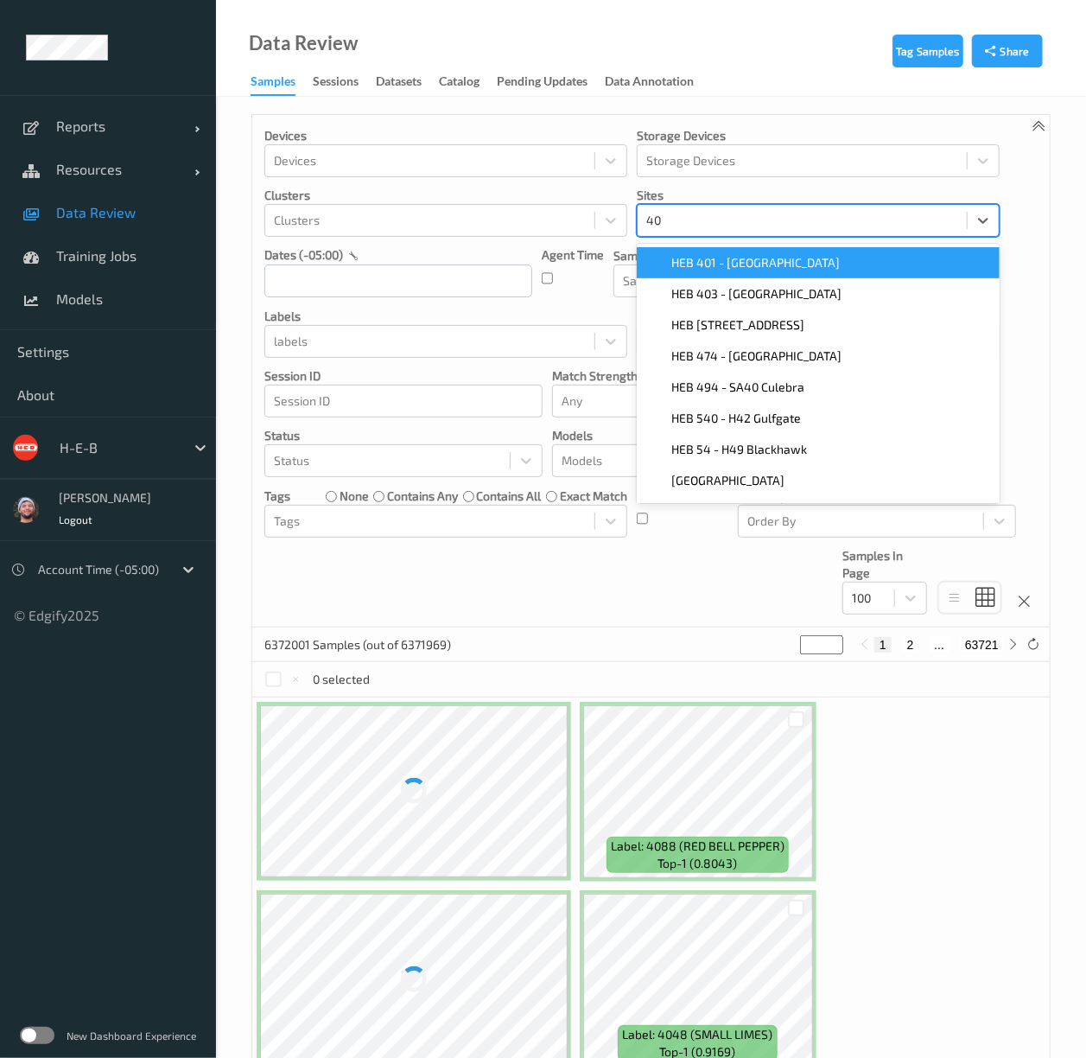
type input "401"
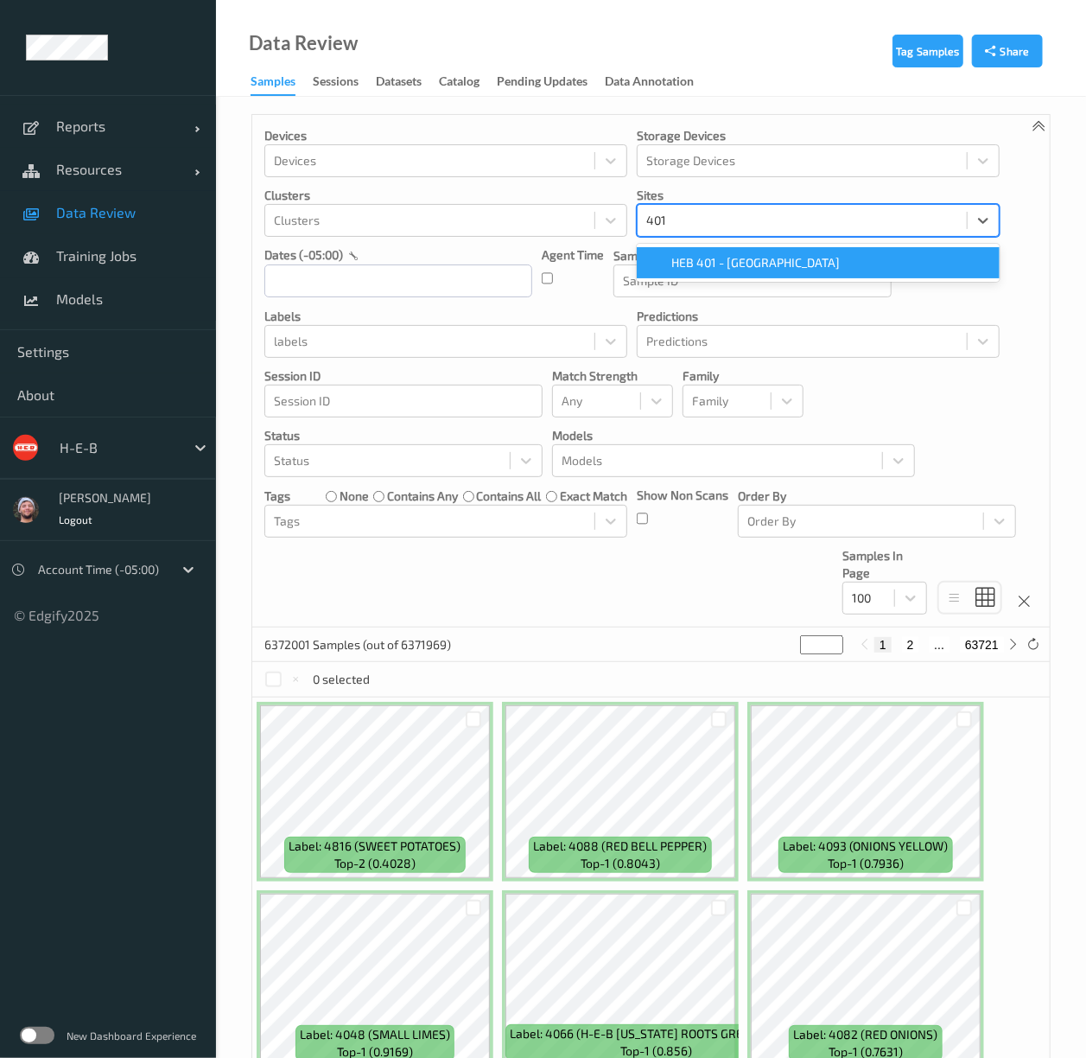
click at [758, 264] on span "HEB 401 - Kingsville" at bounding box center [755, 262] width 169 height 17
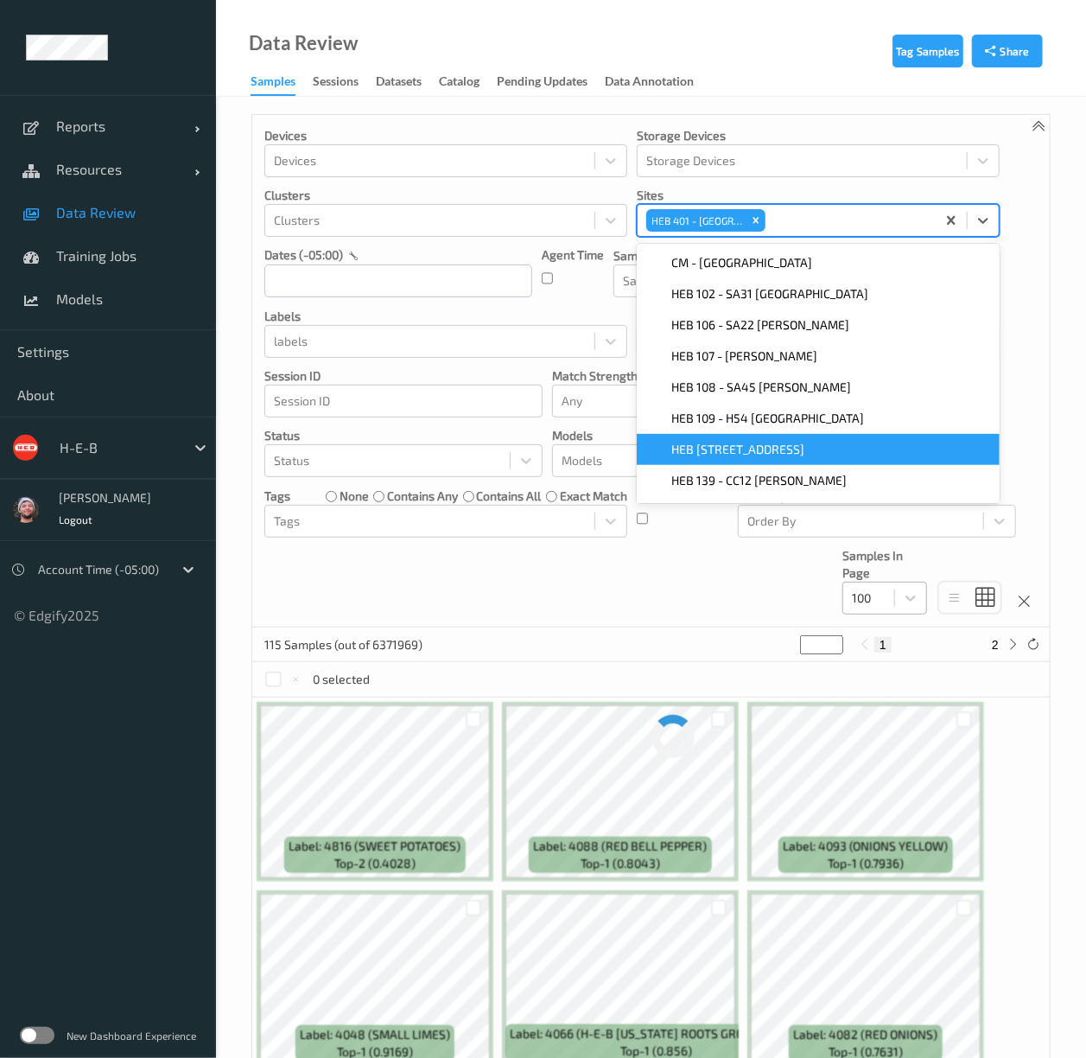
click at [882, 608] on div at bounding box center [869, 598] width 34 height 21
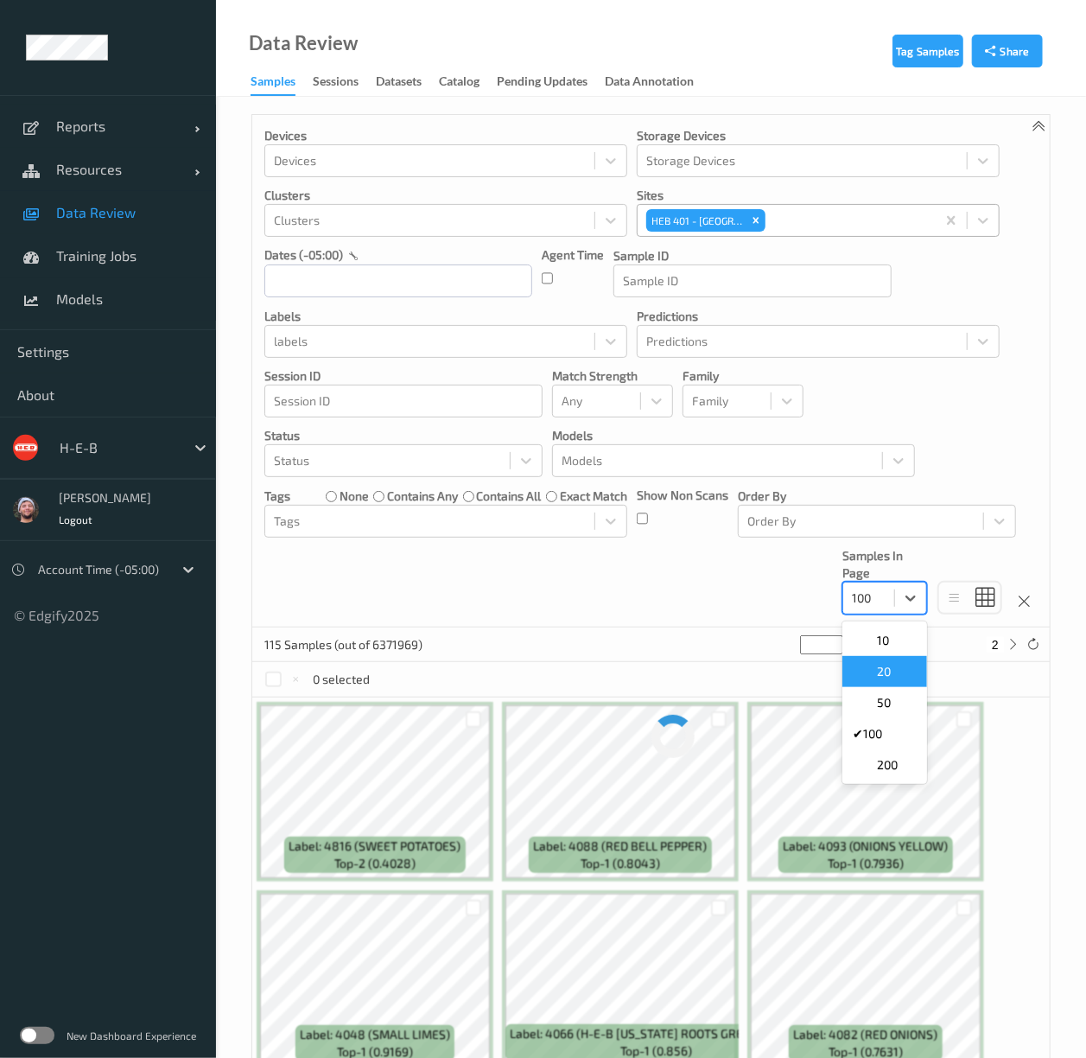
click at [875, 669] on span at bounding box center [865, 671] width 24 height 17
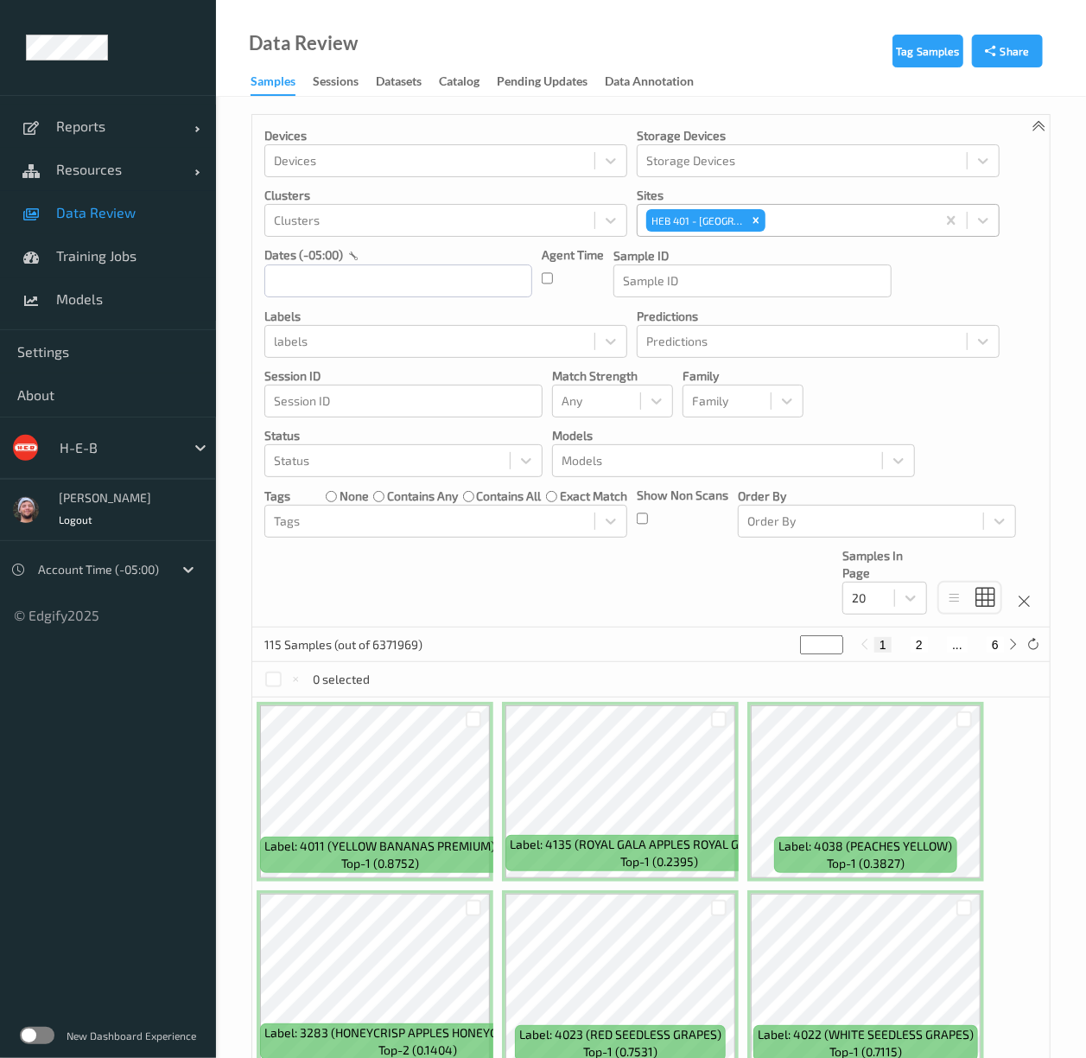
click at [614, 608] on div "Devices Devices Storage Devices Storage Devices Clusters Clusters Sites HEB 401…" at bounding box center [651, 371] width 798 height 512
click at [765, 216] on div "Remove HEB 401 - Kingsville" at bounding box center [756, 220] width 19 height 22
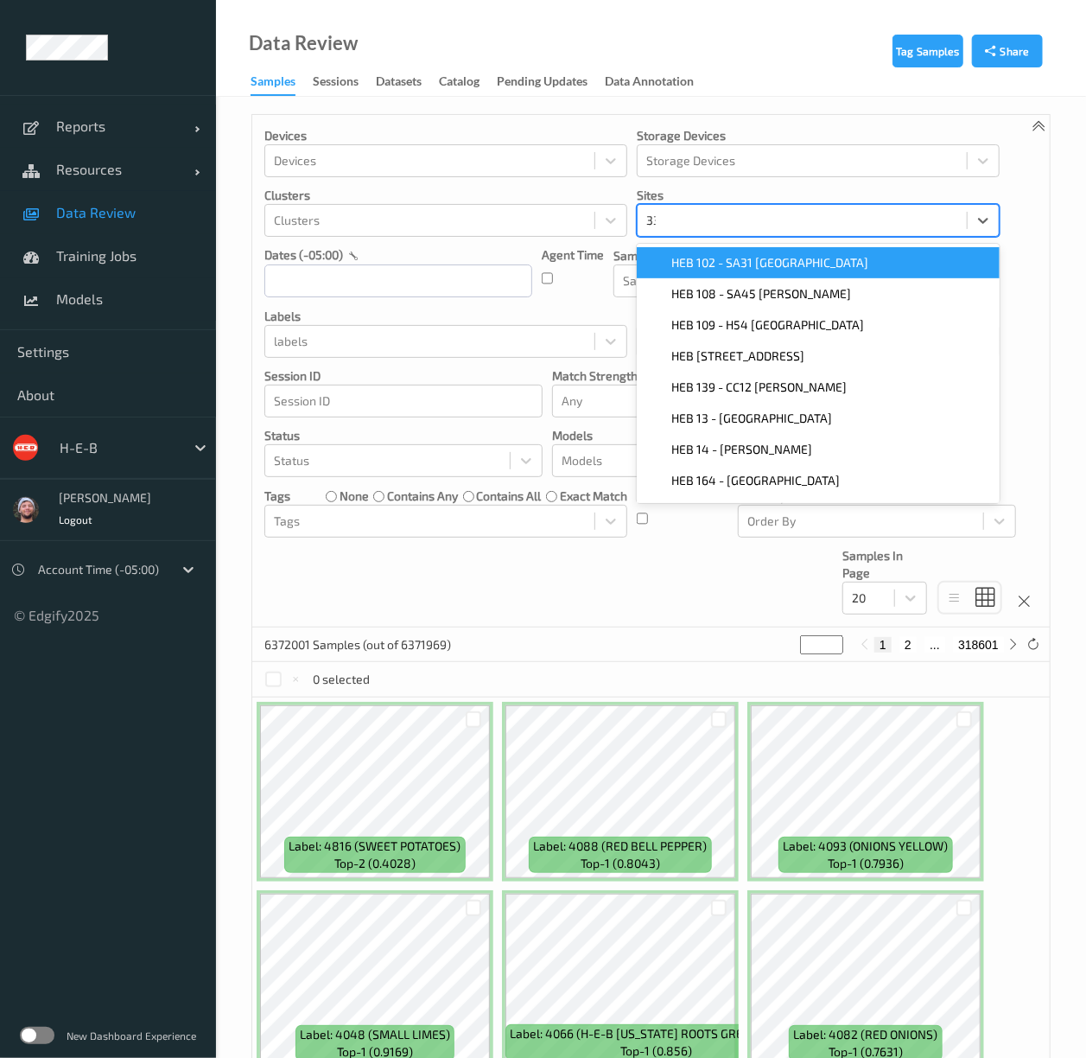
type input "333"
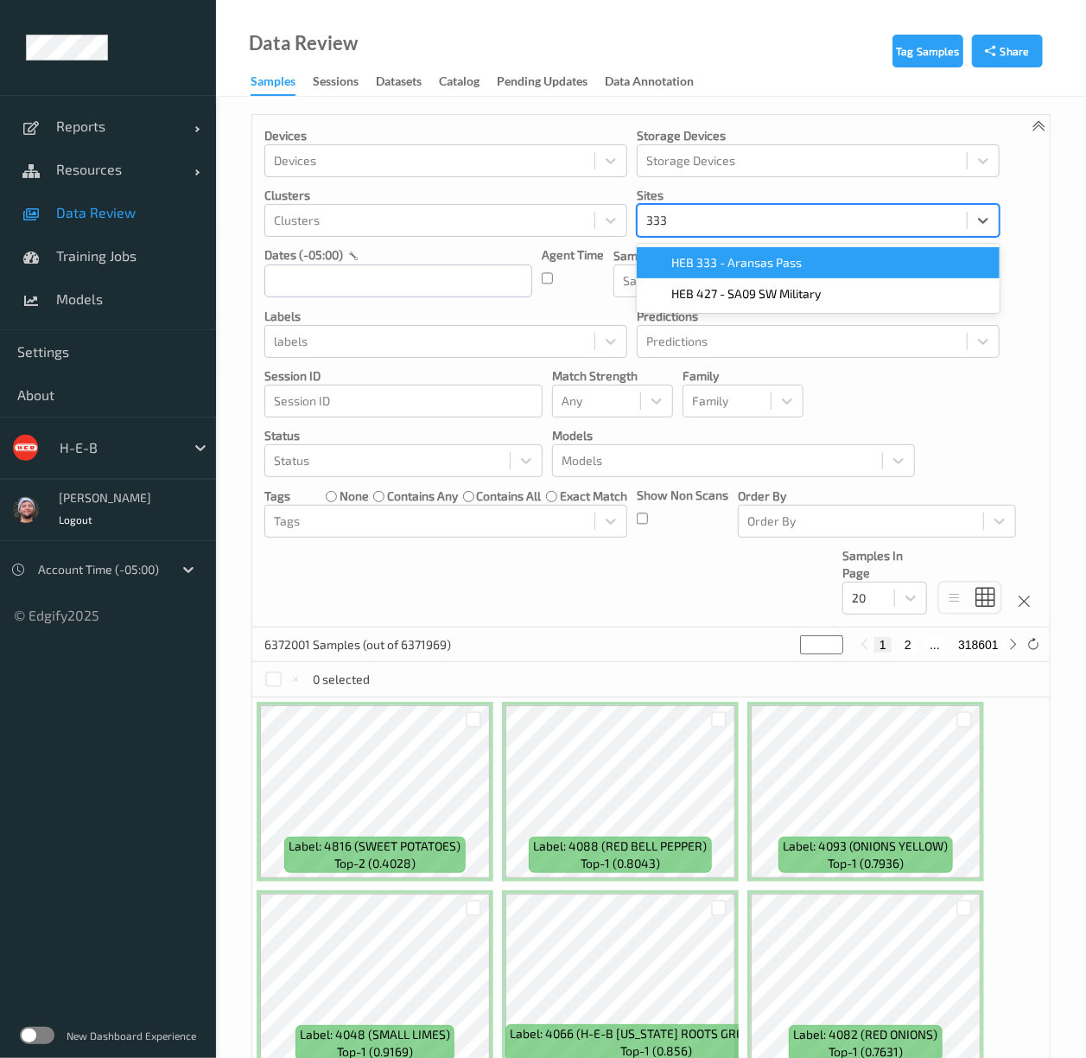
click at [736, 266] on span "HEB 333 - Aransas Pass" at bounding box center [736, 262] width 130 height 17
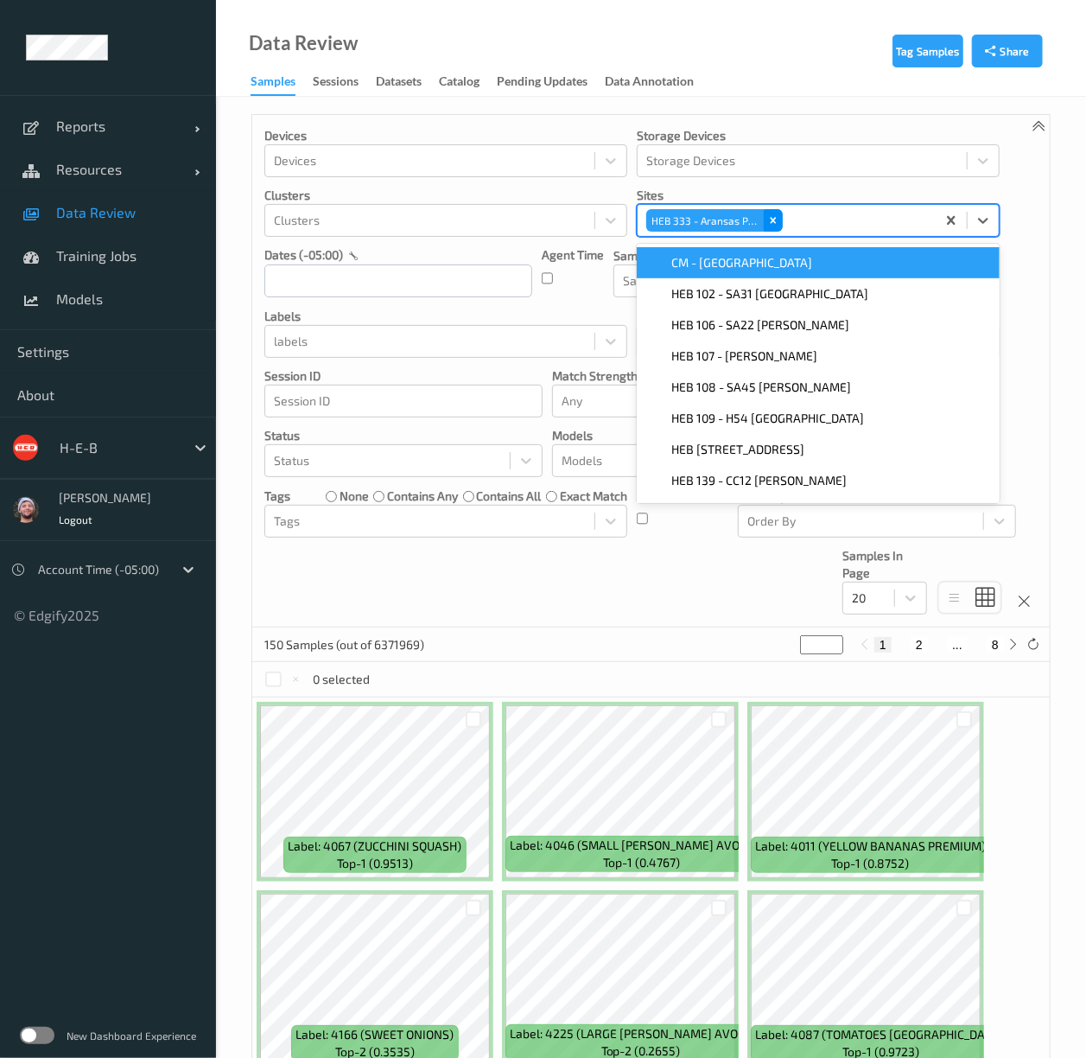
click at [779, 228] on div "Remove HEB 333 - Aransas Pass" at bounding box center [773, 220] width 19 height 22
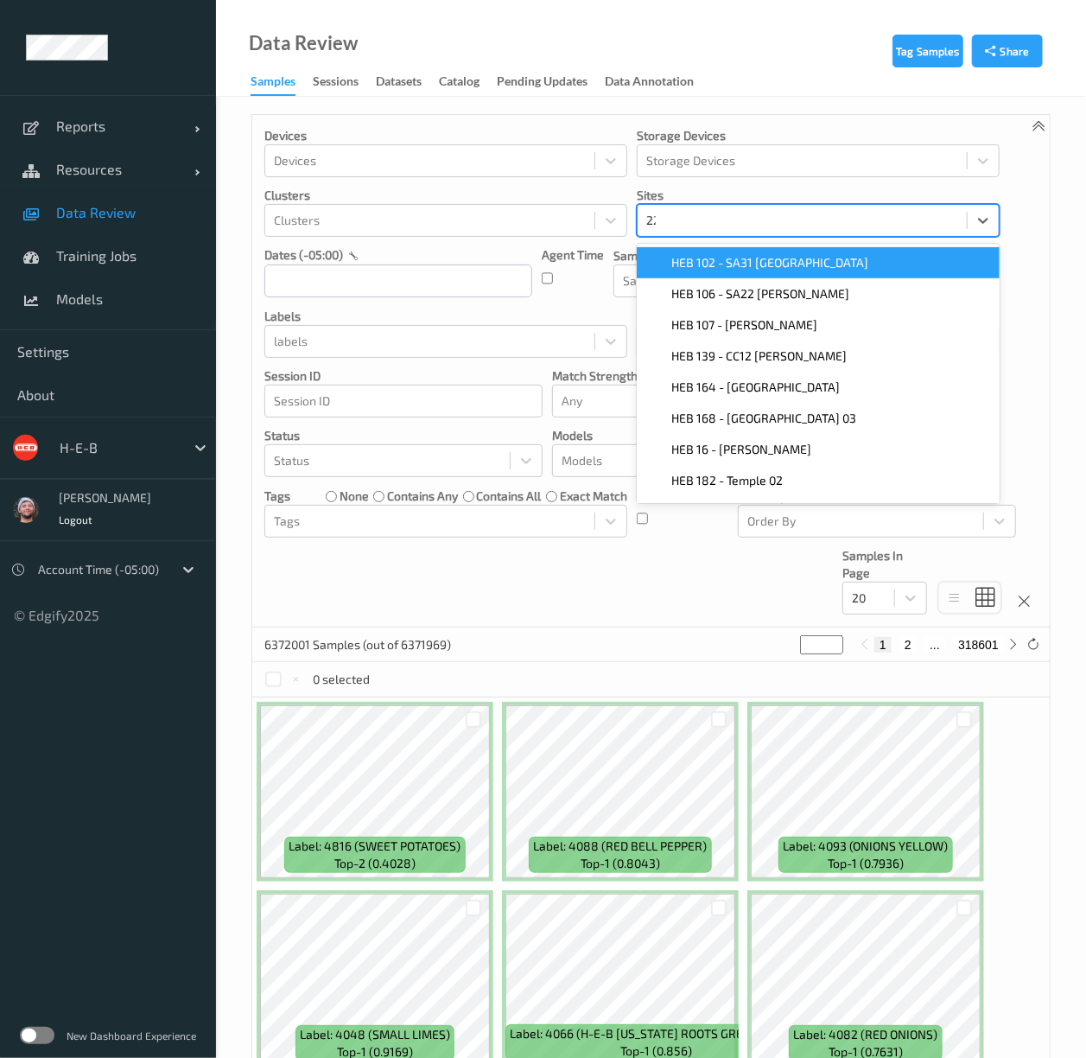
type input "223"
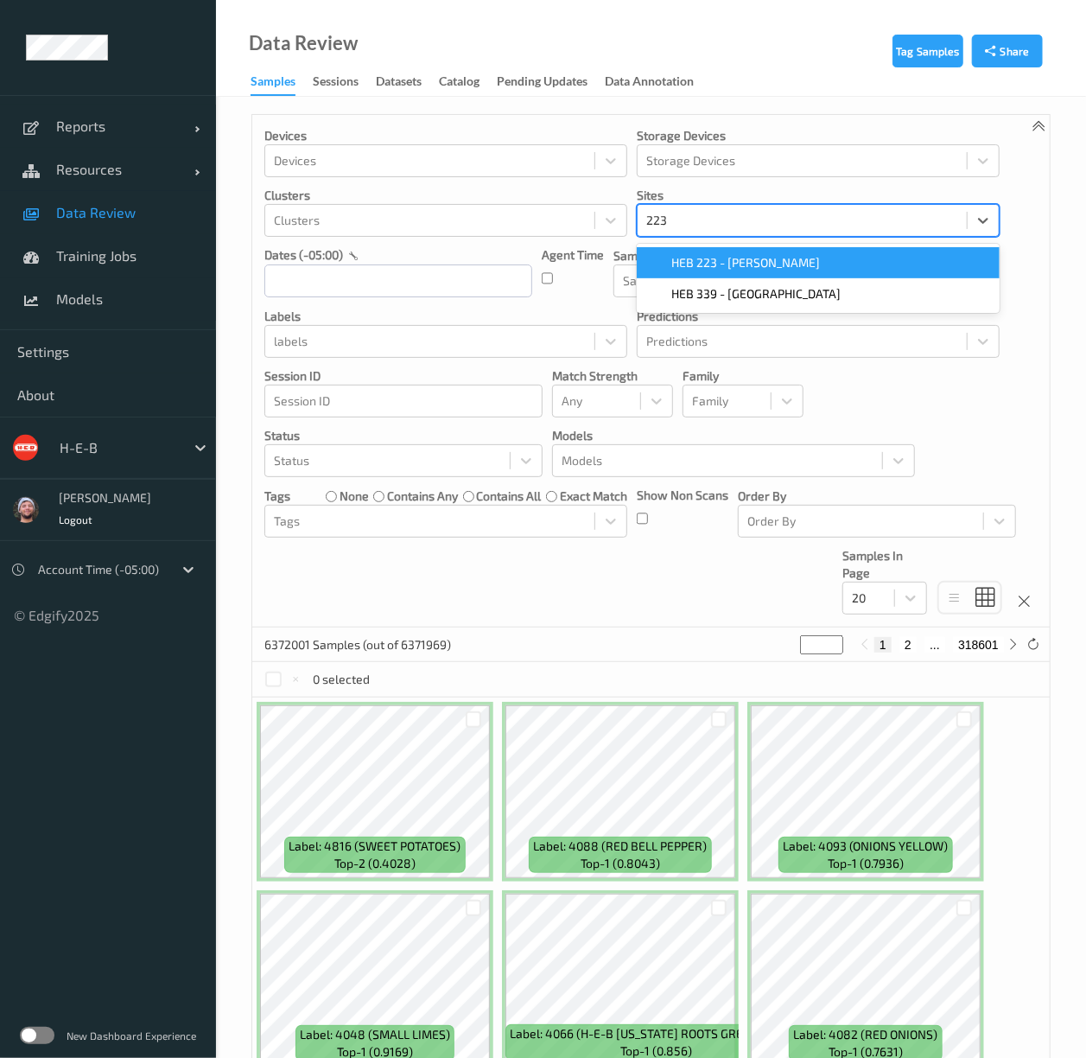
click at [767, 266] on div "HEB 223 - Alice" at bounding box center [818, 262] width 342 height 17
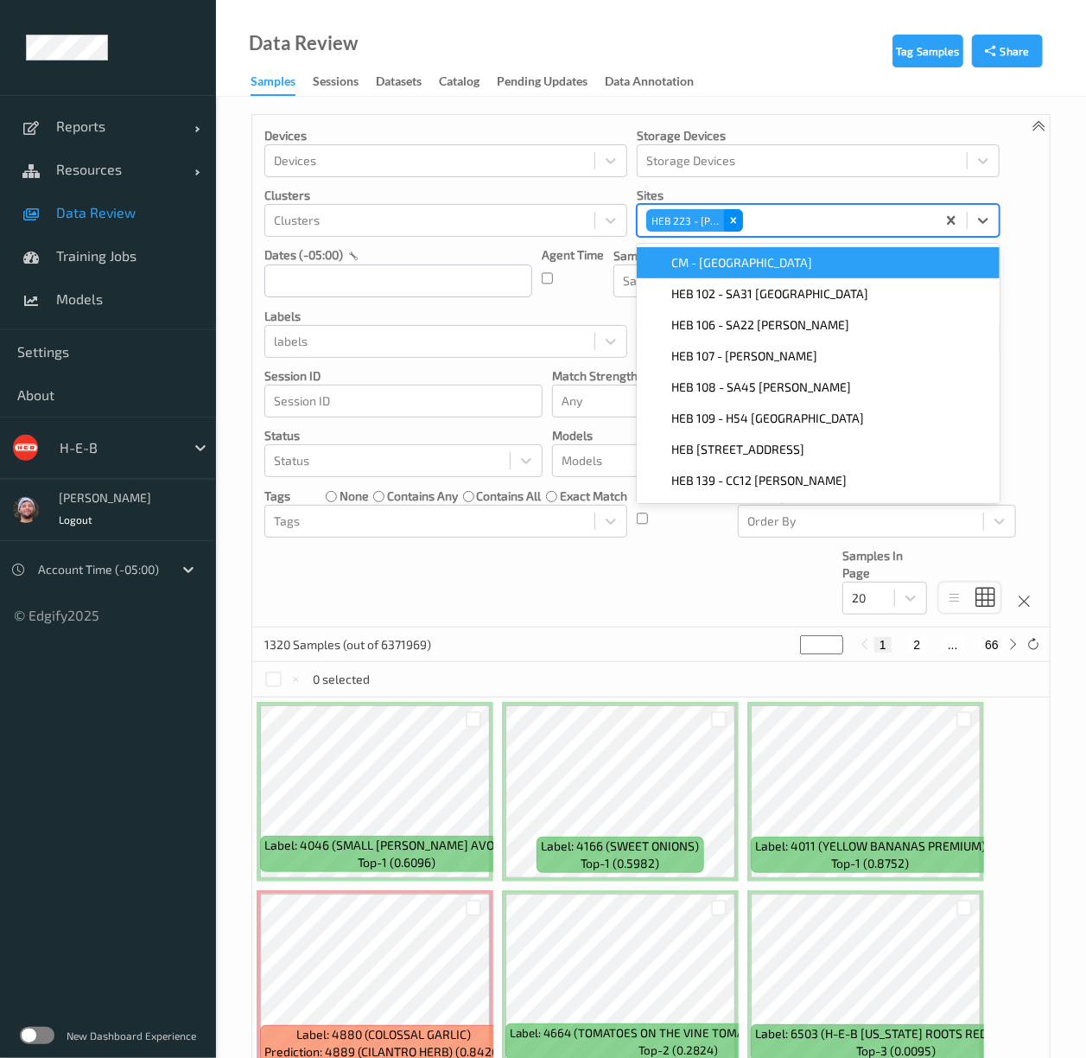
click at [738, 223] on icon "Remove HEB 223 - Alice" at bounding box center [734, 220] width 12 height 12
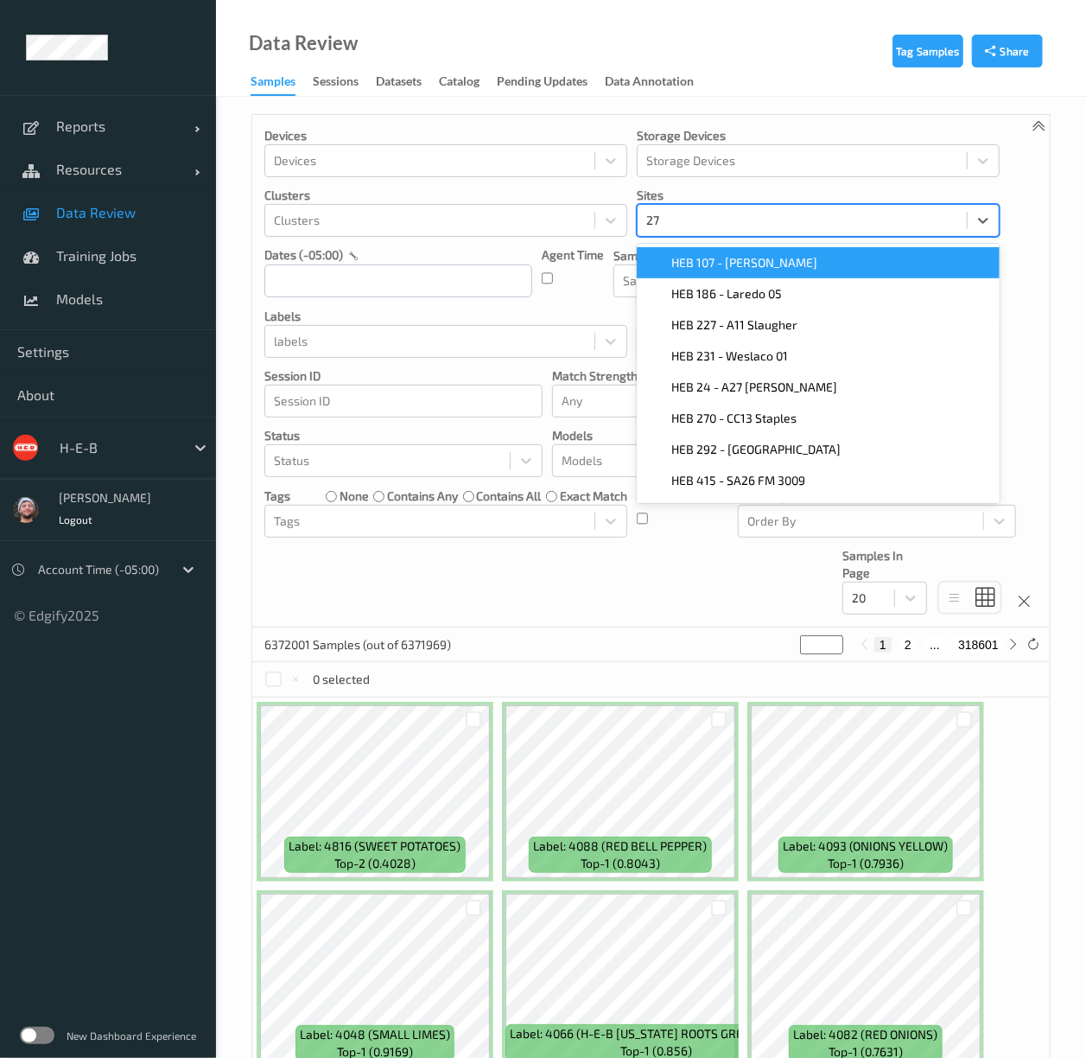
type input "270"
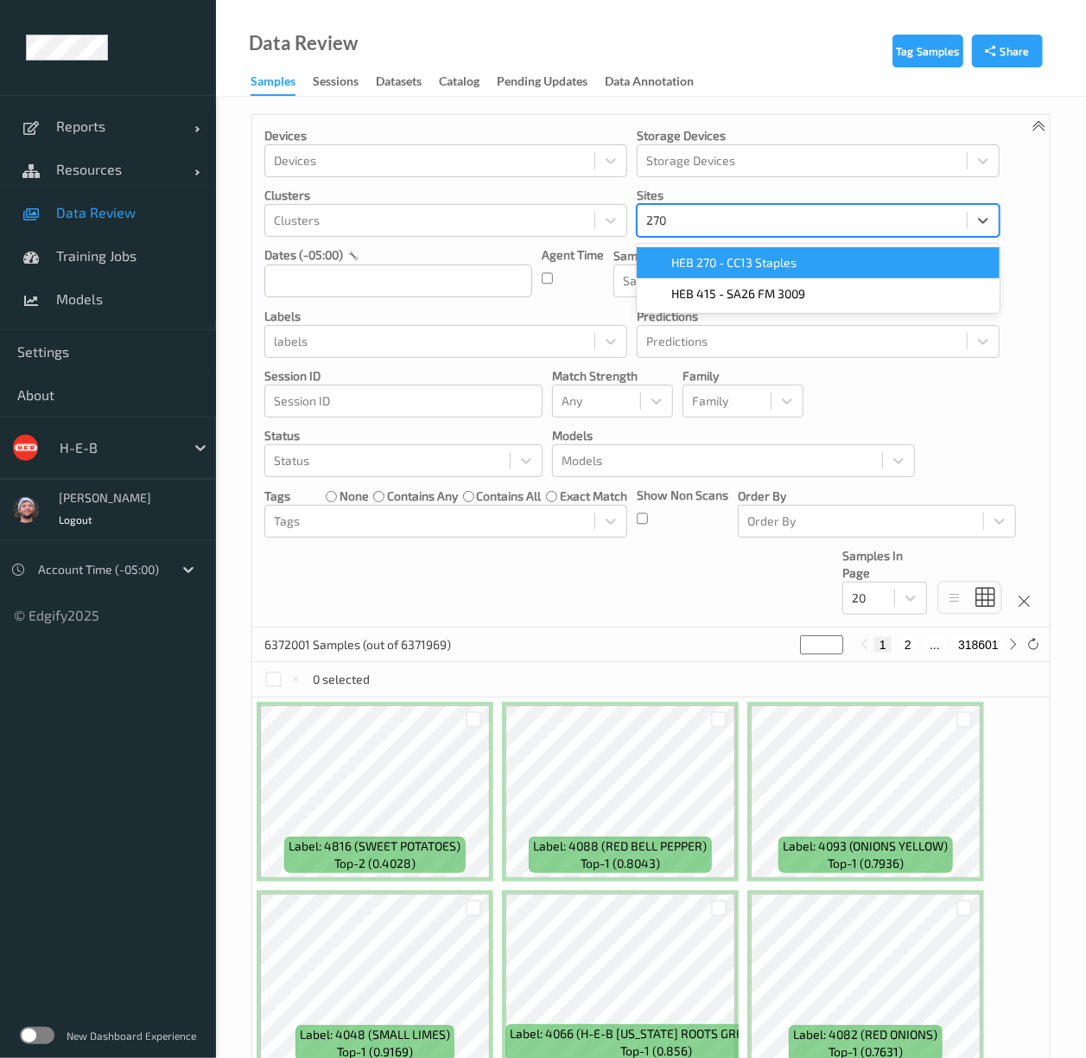
click at [726, 259] on span "HEB 270 - CC13 Staples" at bounding box center [733, 262] width 125 height 17
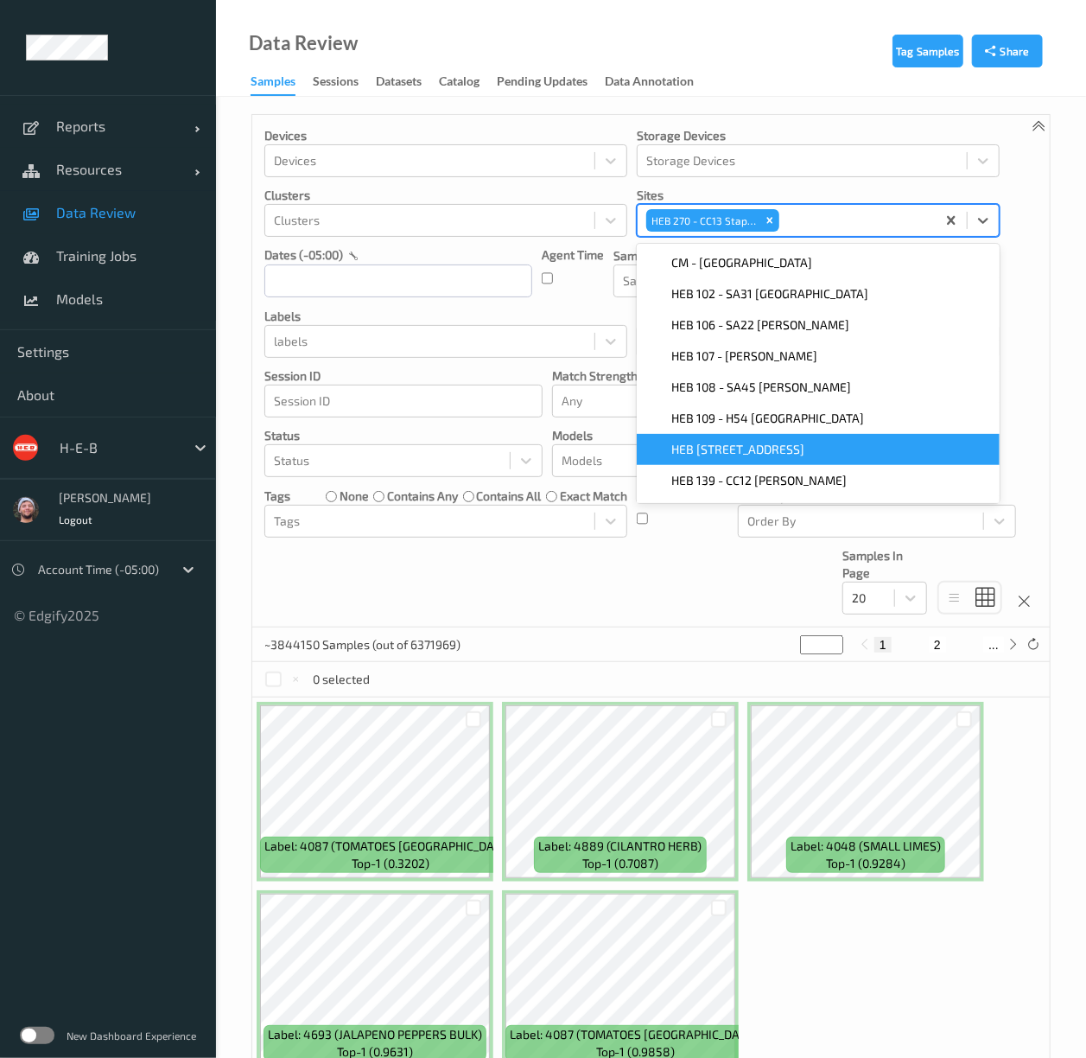
click at [569, 600] on div "Devices Devices Storage Devices Storage Devices Clusters Clusters Sites option …" at bounding box center [651, 371] width 798 height 512
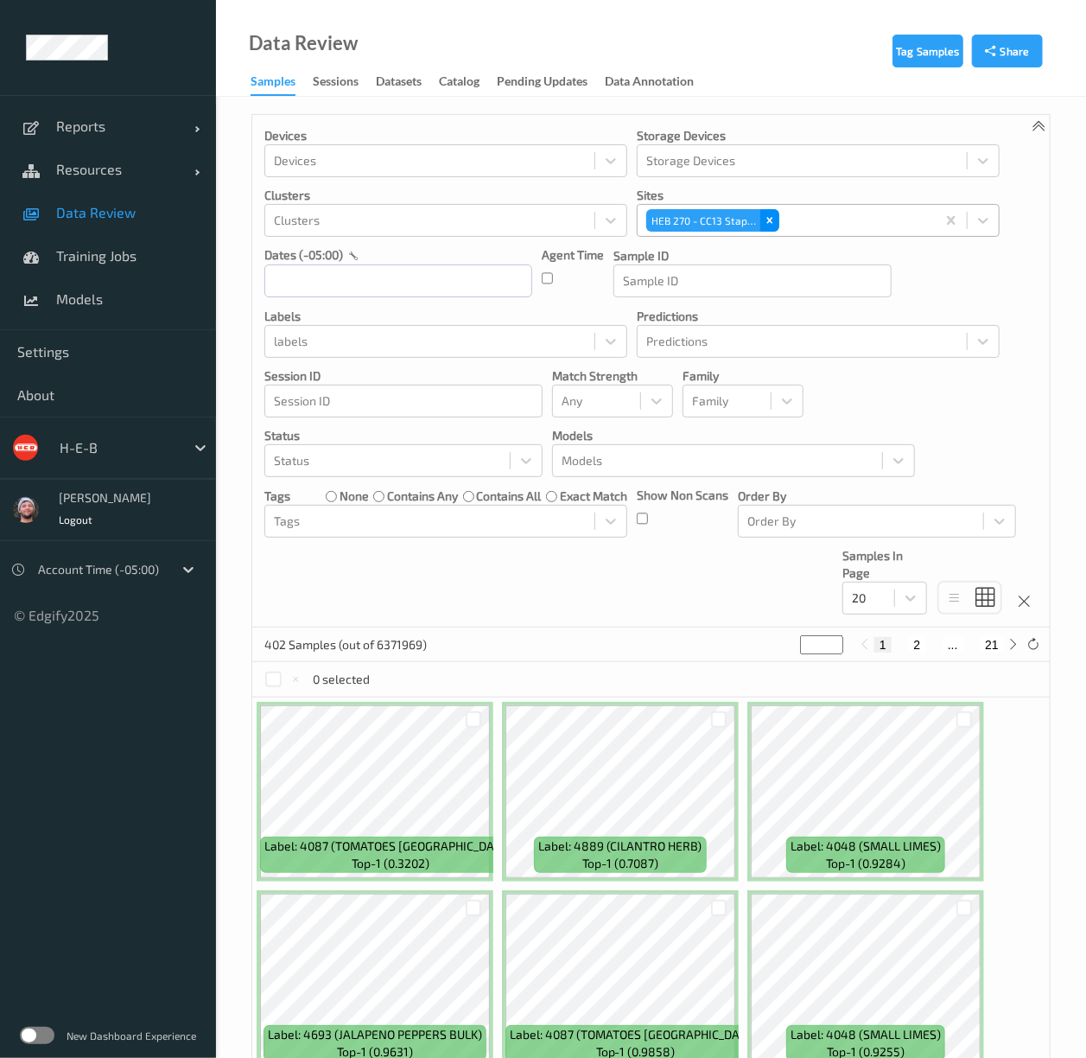
click at [771, 223] on icon "Remove HEB 270 - CC13 Staples" at bounding box center [770, 220] width 12 height 12
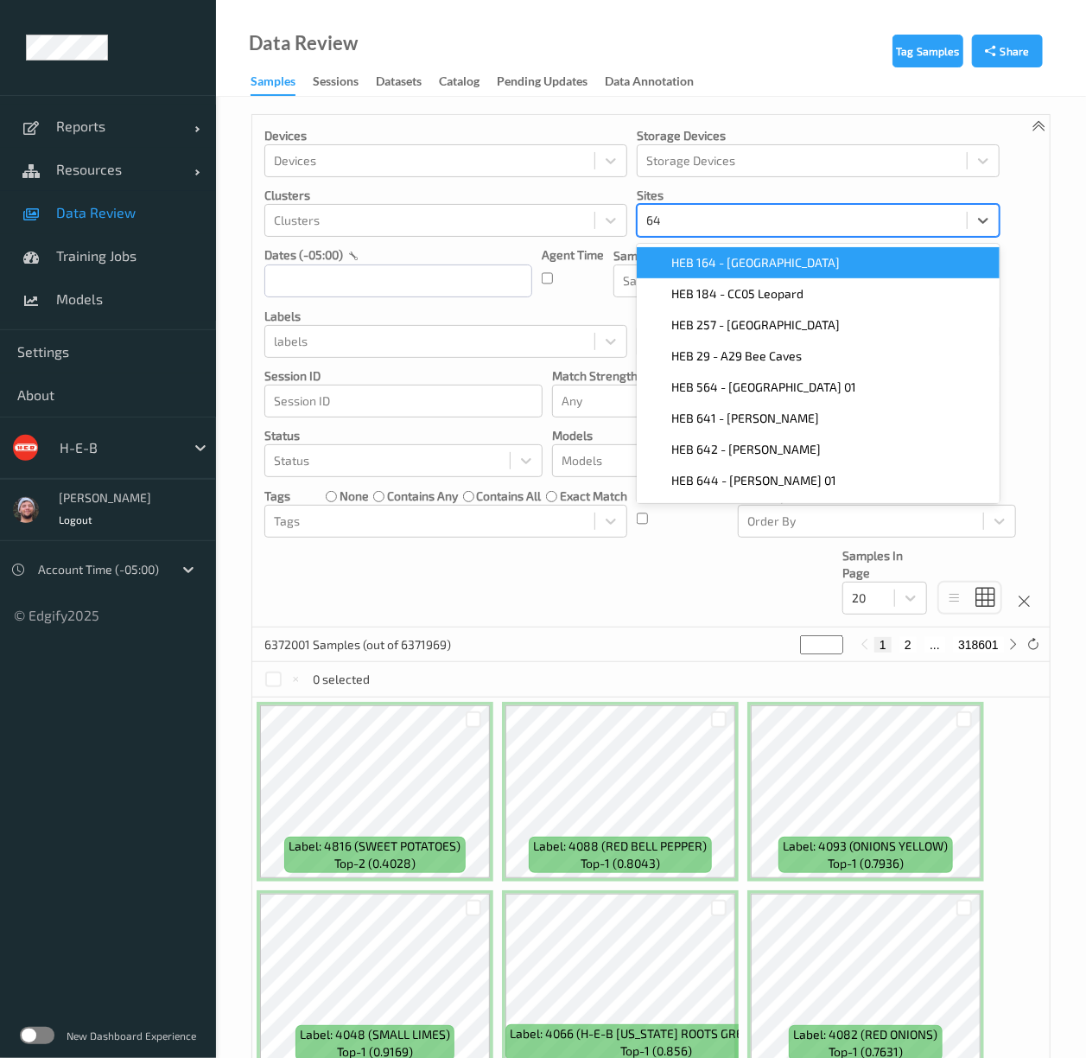
type input "641"
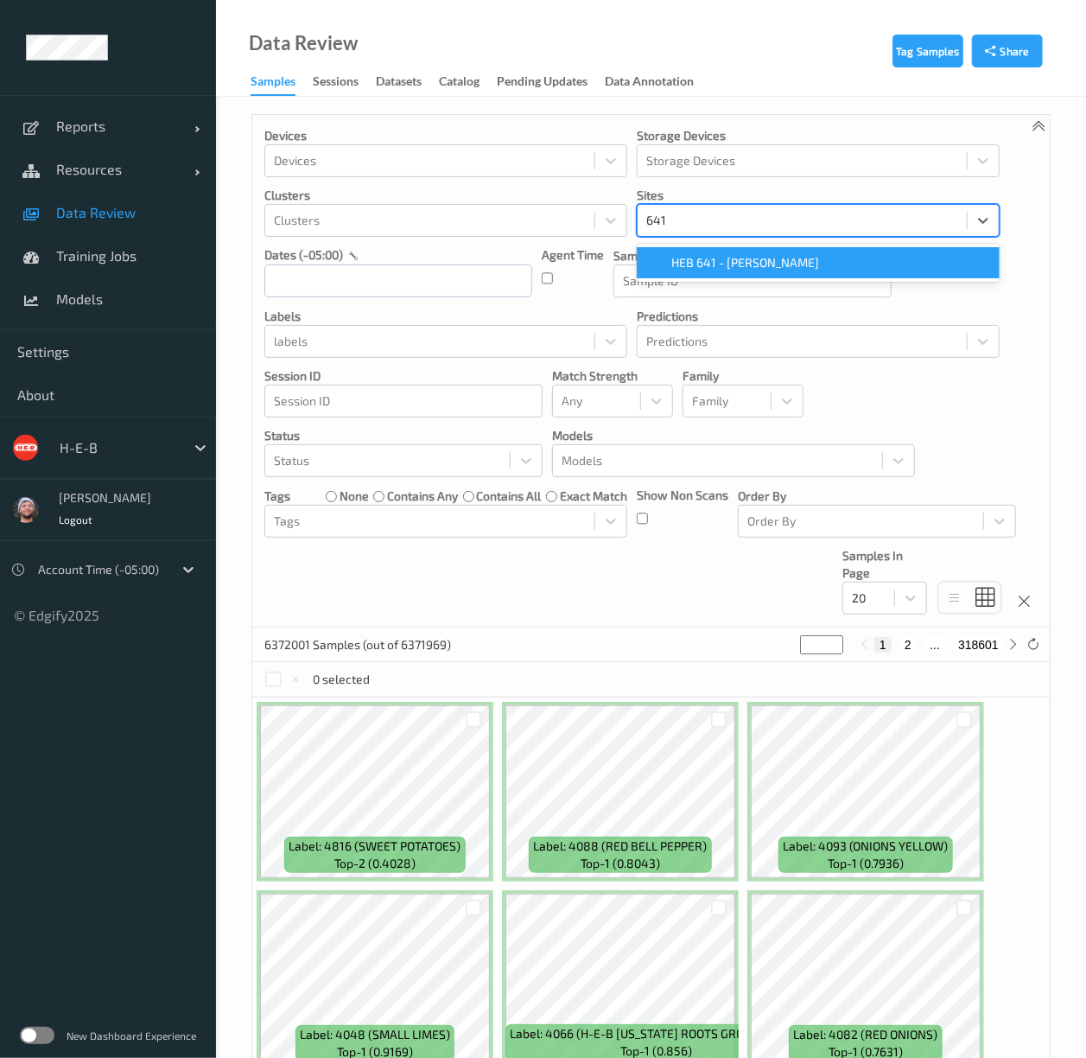
click at [765, 260] on span "HEB 641 - Gonzales" at bounding box center [745, 262] width 148 height 17
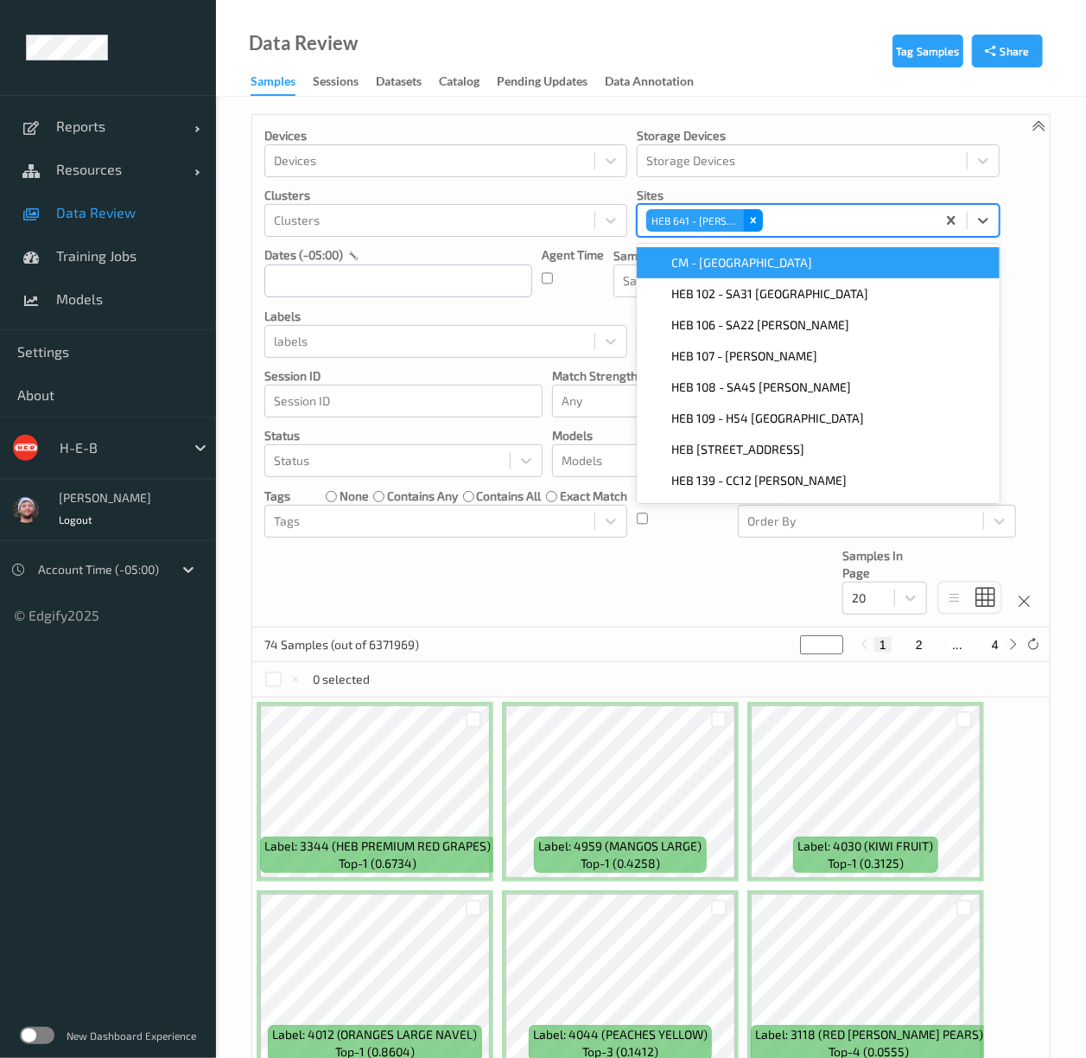
click at [754, 218] on icon "Remove HEB 641 - Gonzales" at bounding box center [754, 220] width 12 height 12
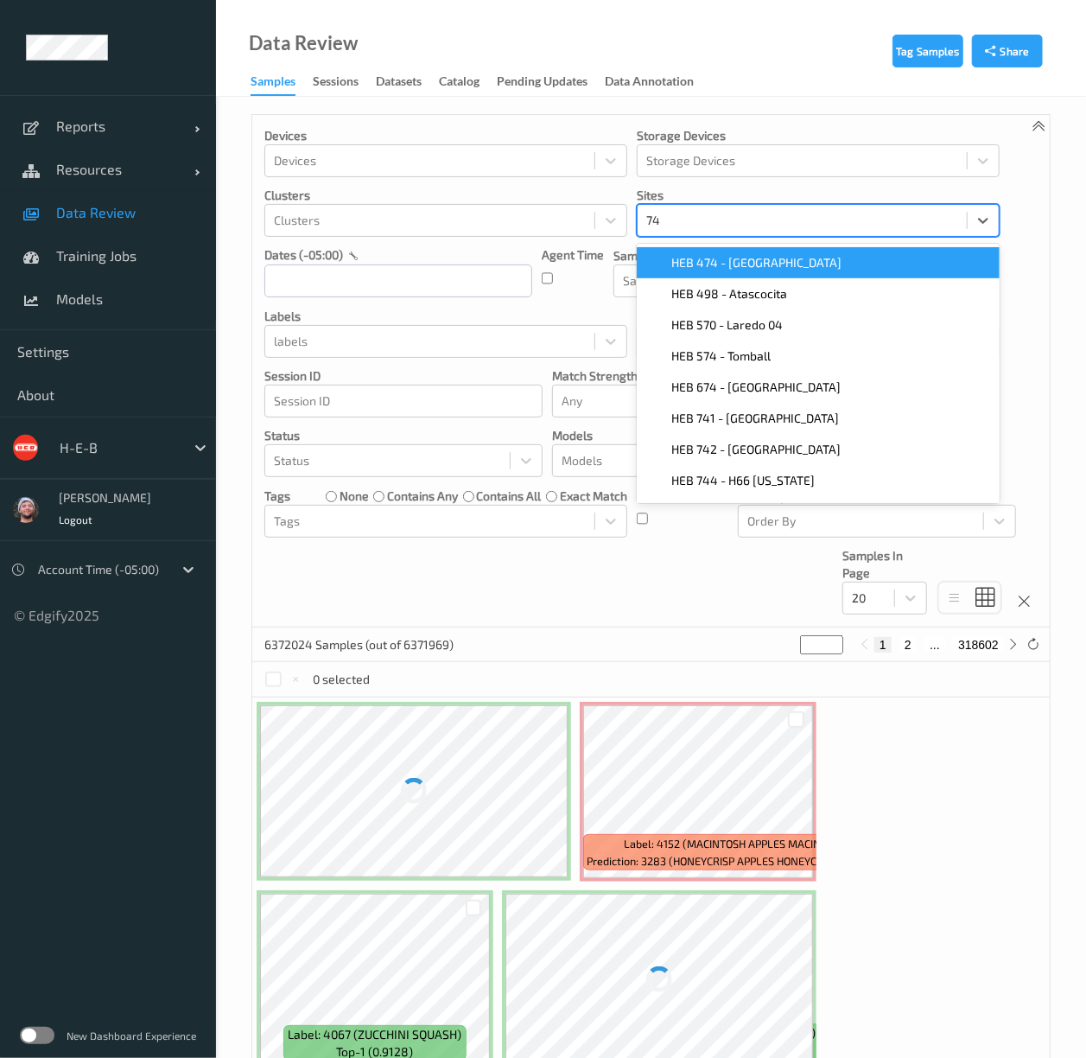
type input "749"
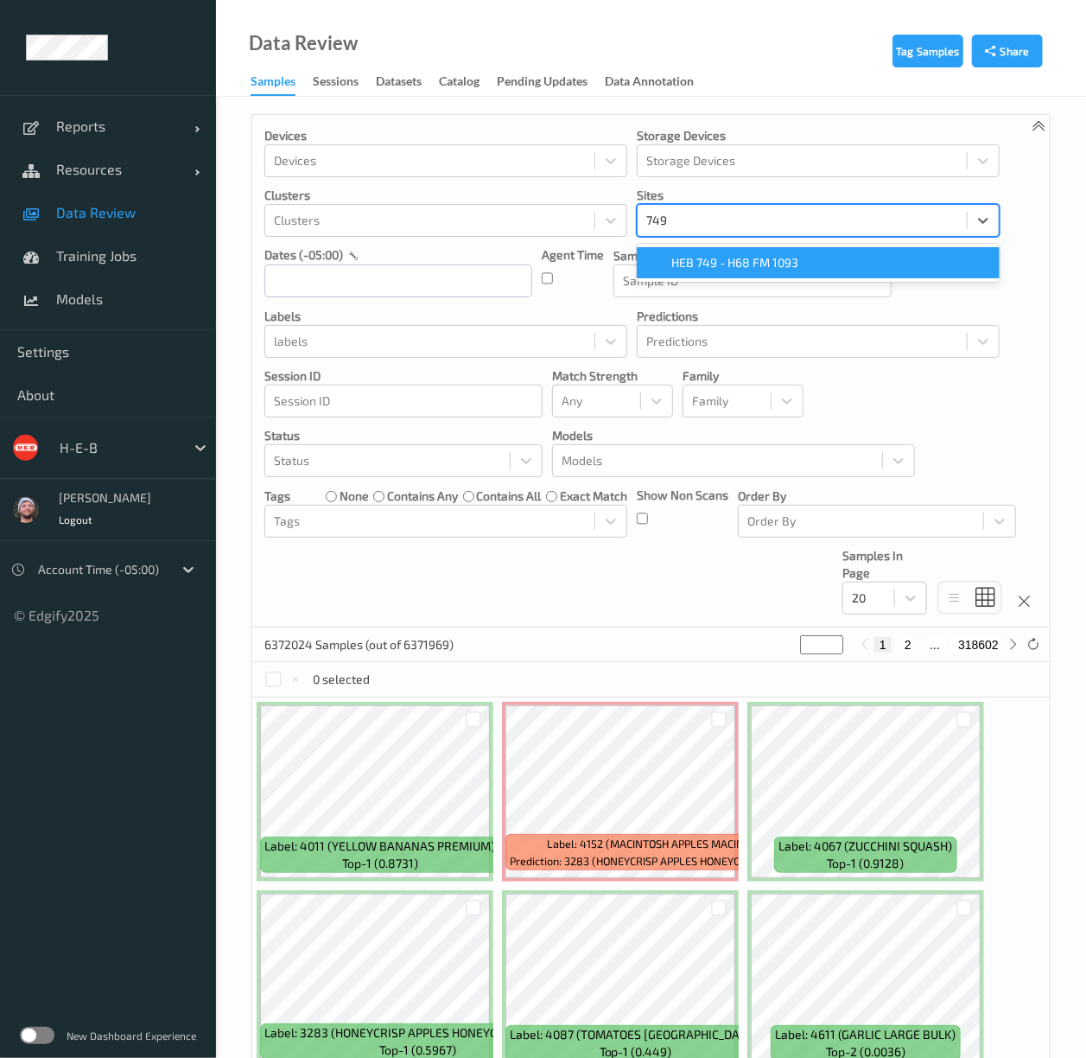
click at [751, 268] on span "HEB 749 - H68 FM 1093" at bounding box center [734, 262] width 127 height 17
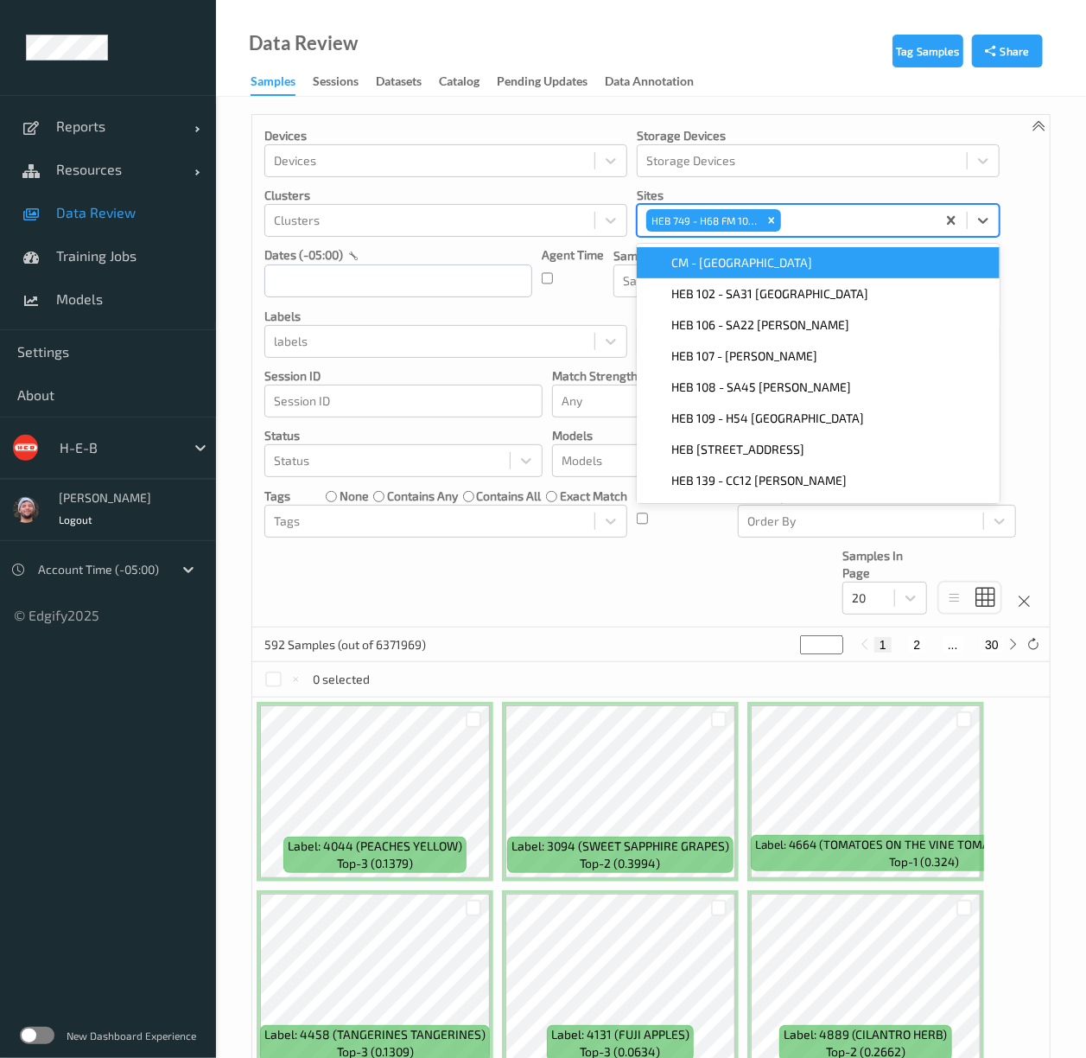
click at [834, 214] on div at bounding box center [856, 220] width 143 height 21
type input "139"
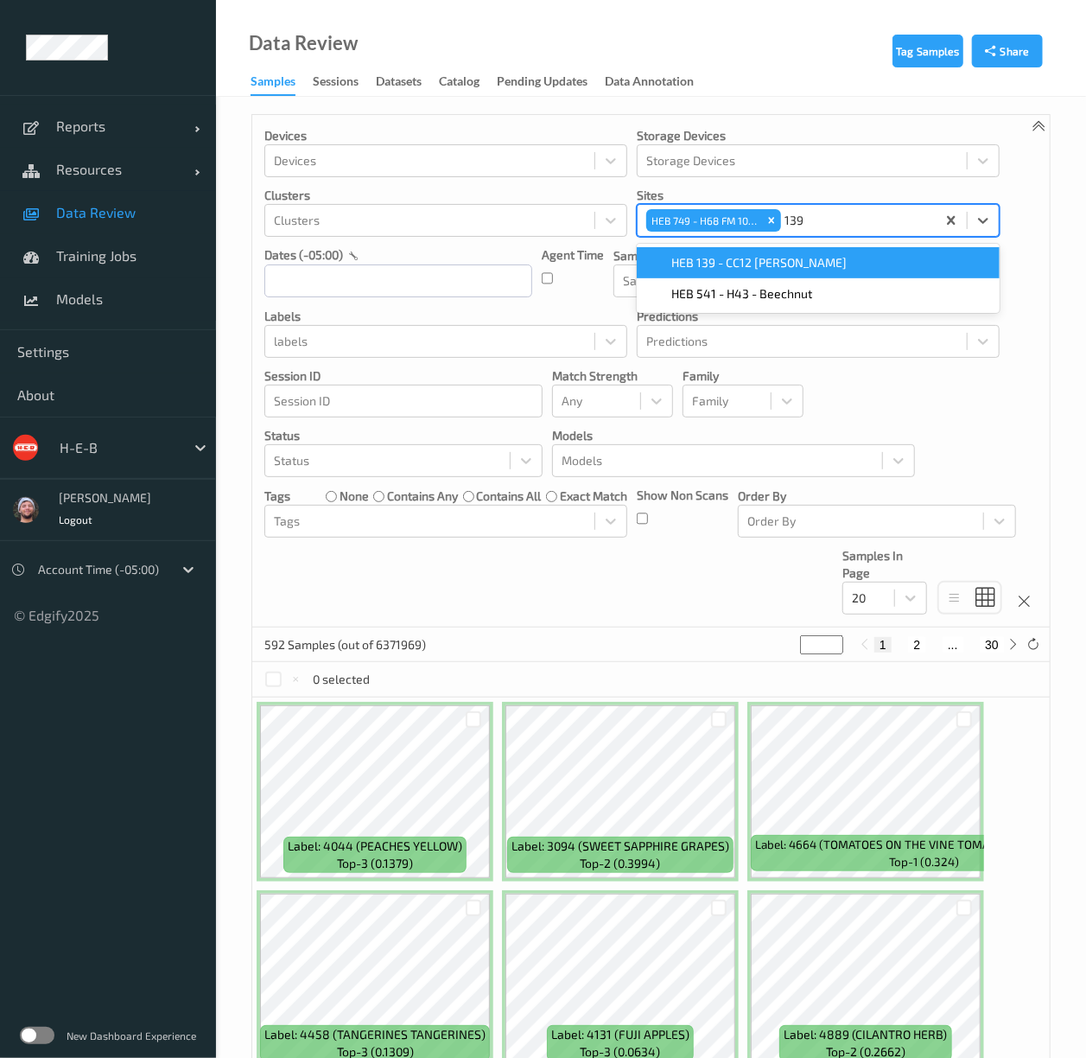
click at [802, 263] on div "HEB 139 - CC12 Holly" at bounding box center [818, 262] width 342 height 17
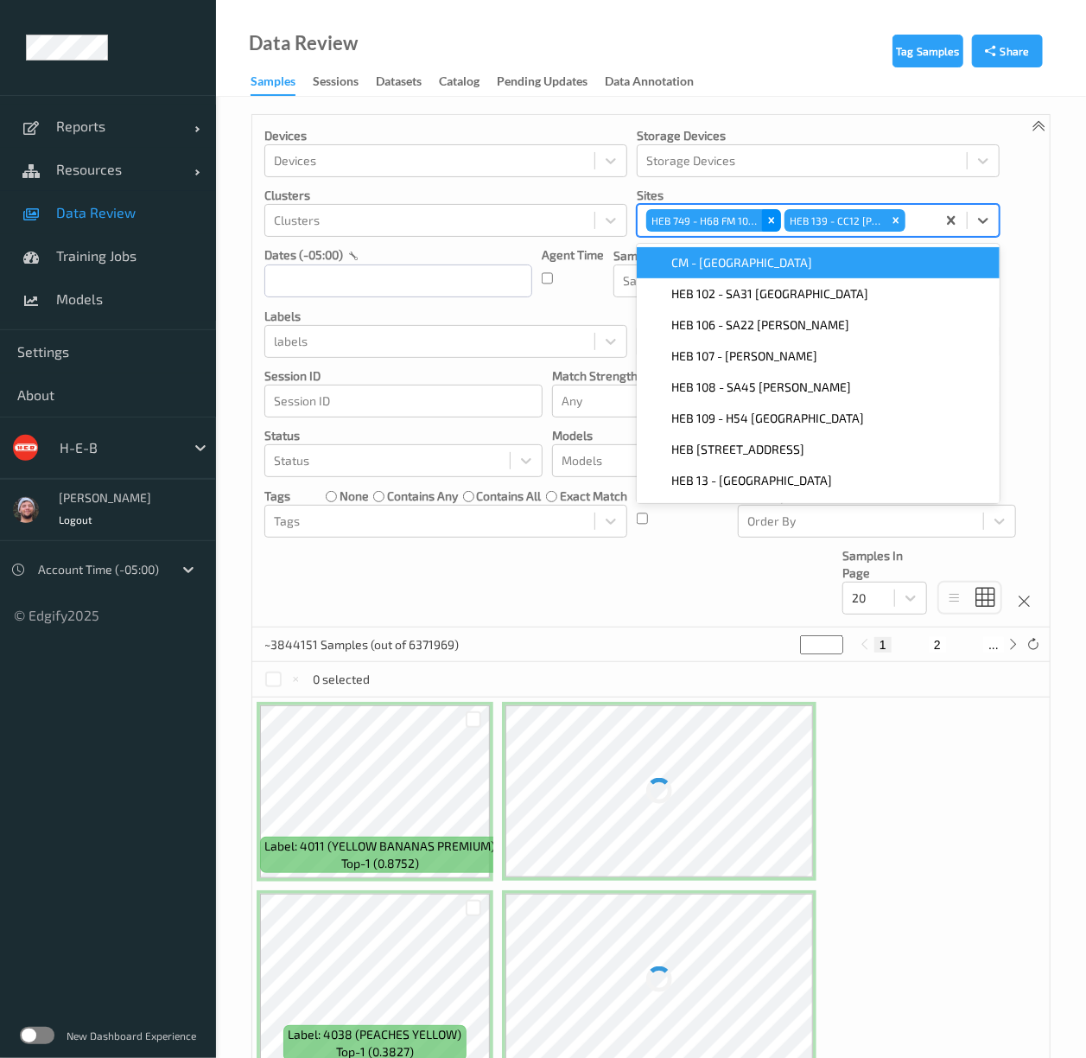
click at [771, 219] on icon "Remove HEB 749 - H68 FM 1093" at bounding box center [772, 221] width 6 height 6
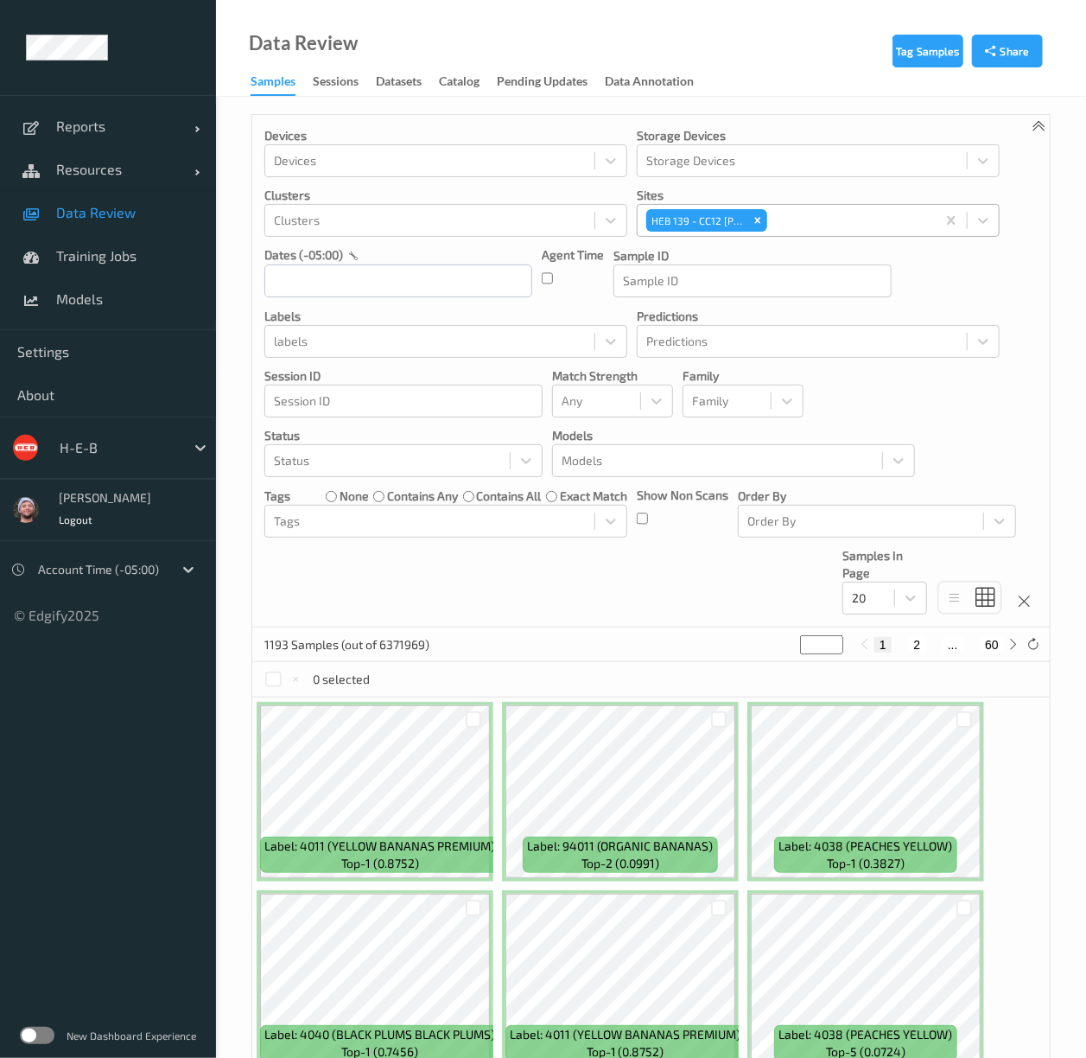
click at [665, 541] on div "Devices Devices Storage Devices Storage Devices Clusters Clusters Sites HEB 139…" at bounding box center [651, 371] width 798 height 512
click at [761, 221] on icon "Remove HEB 139 - CC12 Holly" at bounding box center [758, 220] width 12 height 12
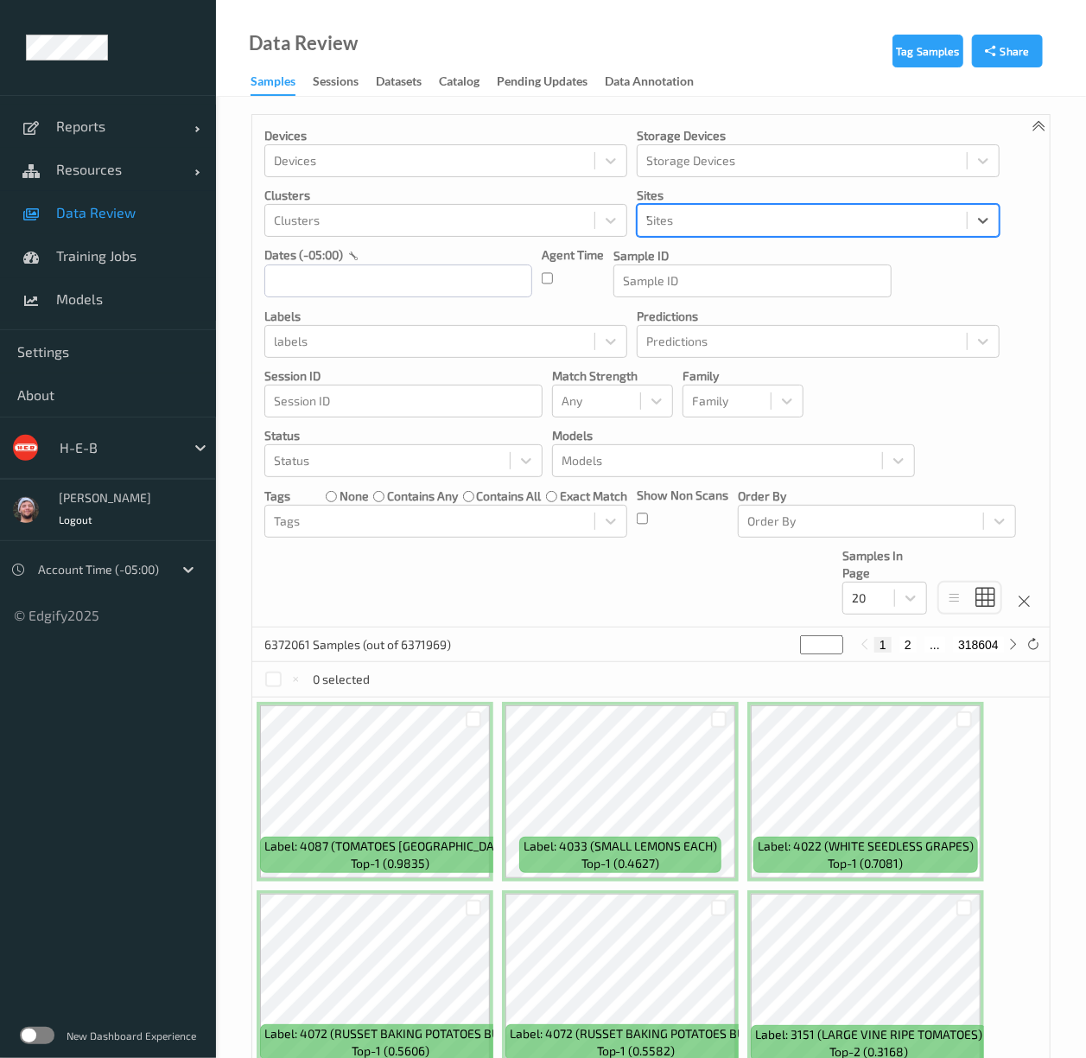
type input "712"
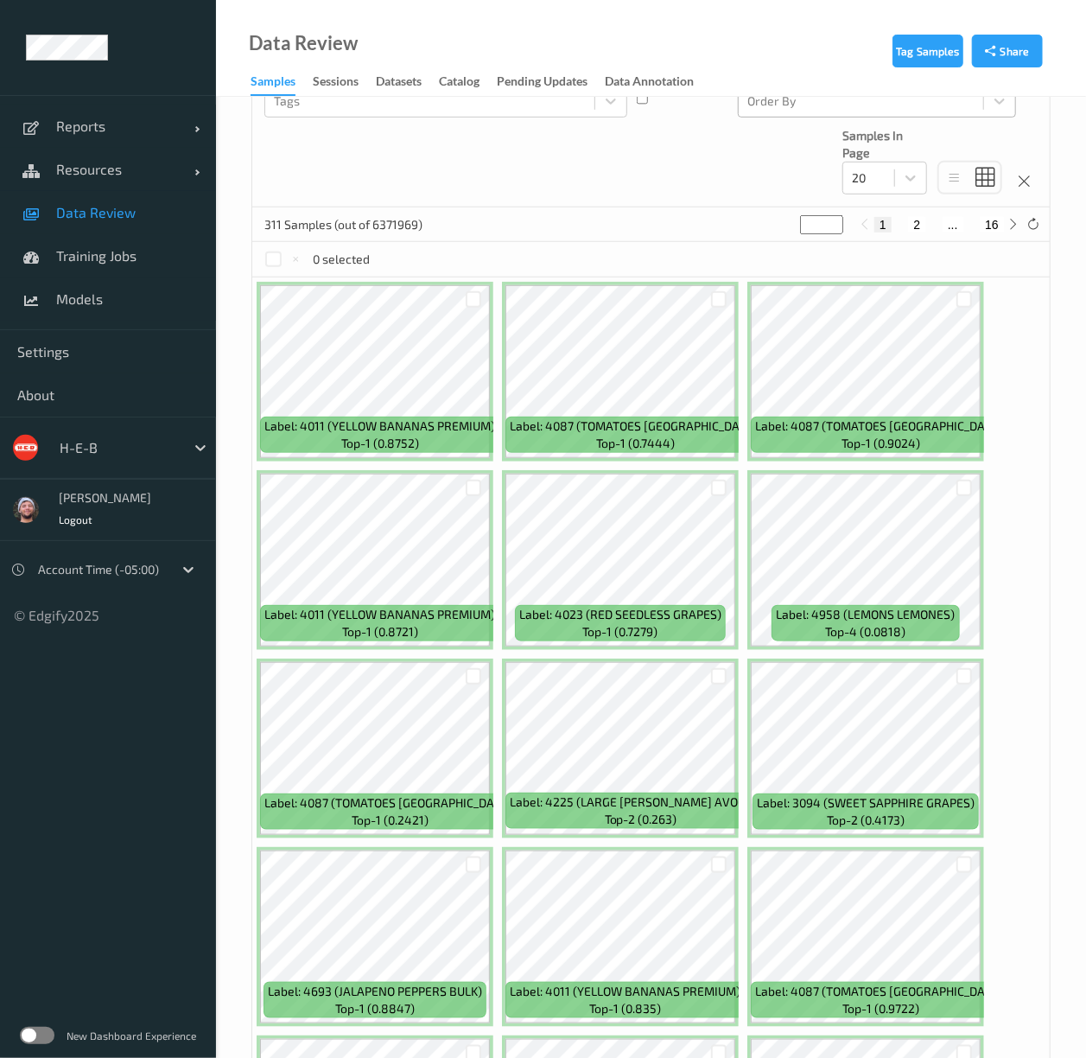
scroll to position [112, 0]
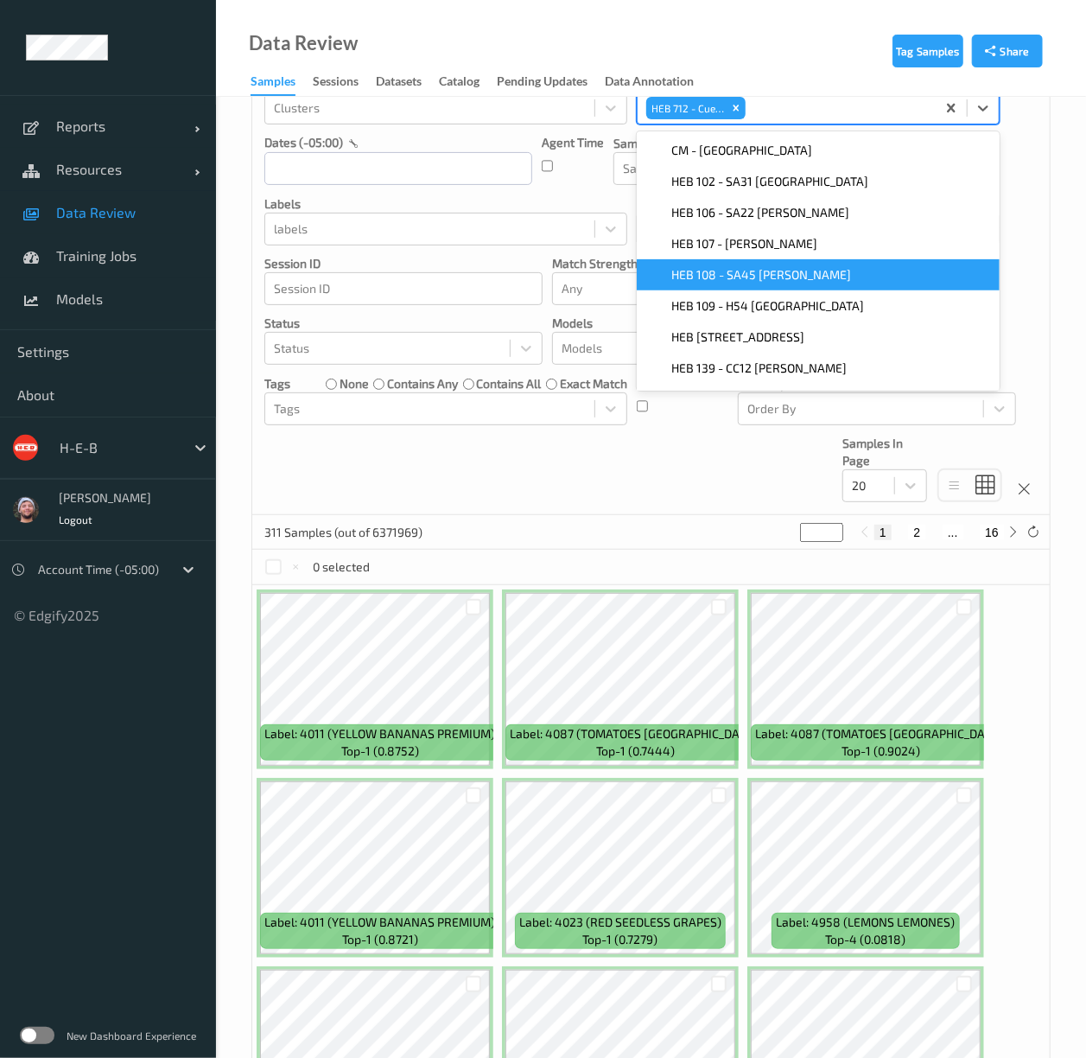
click at [633, 482] on div "Devices Devices Storage Devices Storage Devices Clusters Clusters Sites option …" at bounding box center [651, 259] width 798 height 512
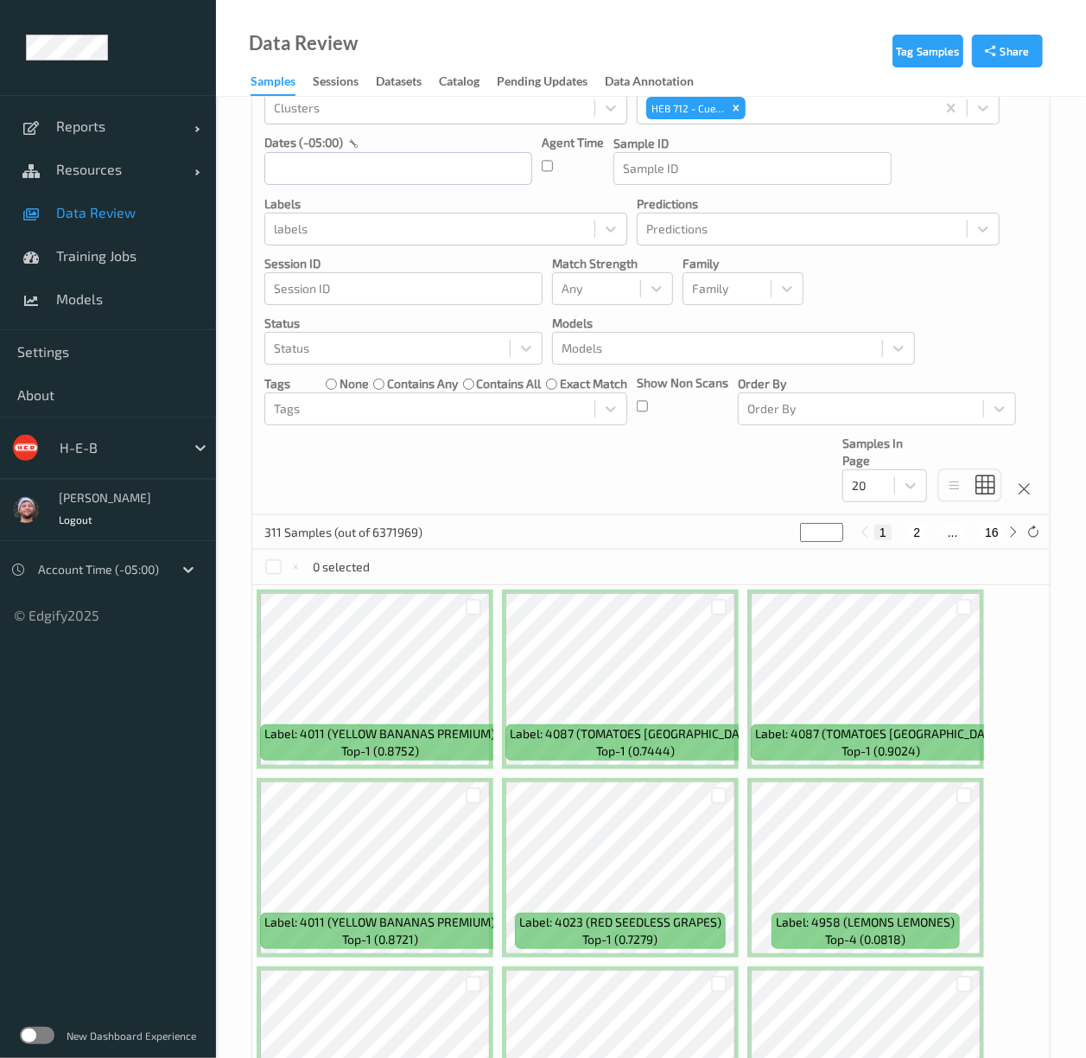
click at [116, 441] on div at bounding box center [118, 447] width 117 height 21
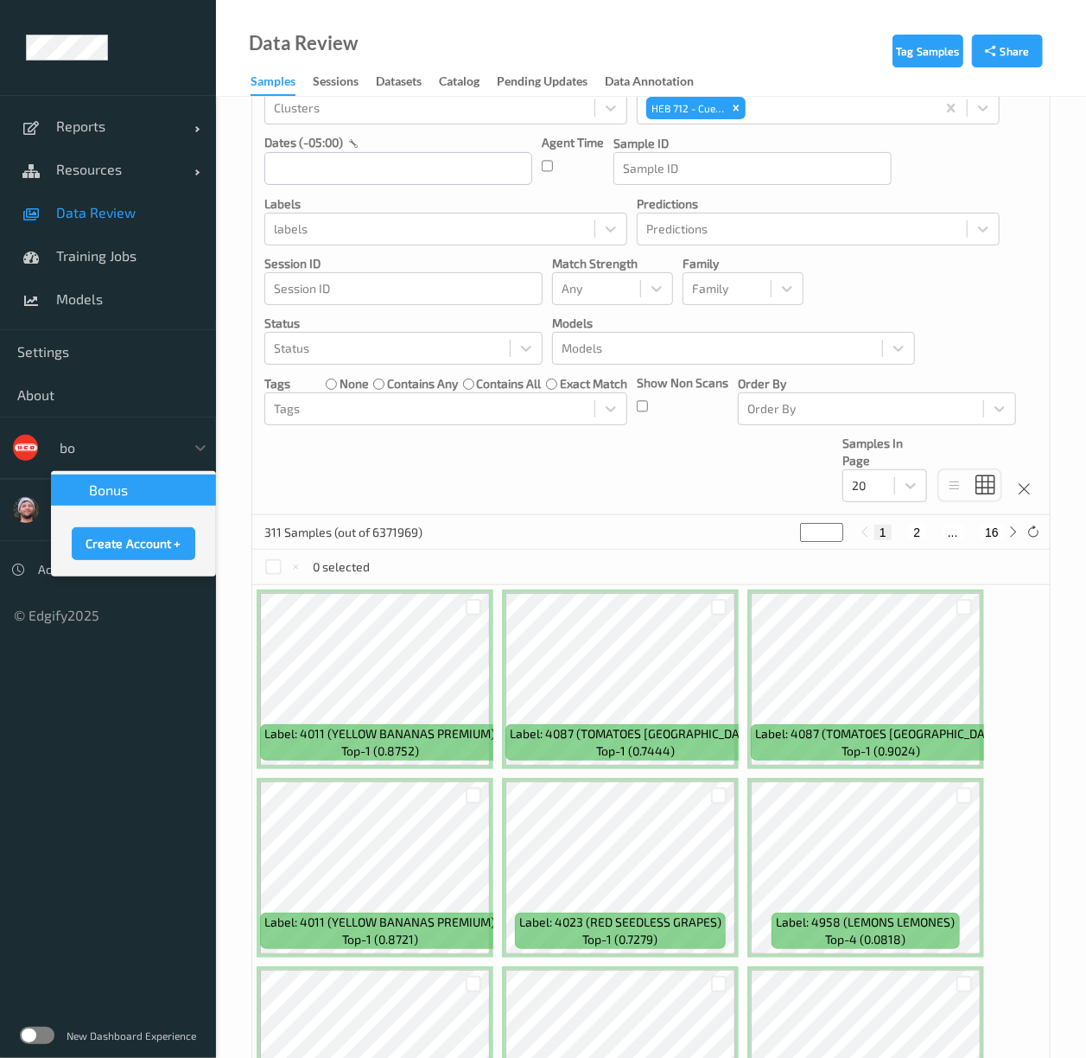
scroll to position [0, 0]
type input "bon"
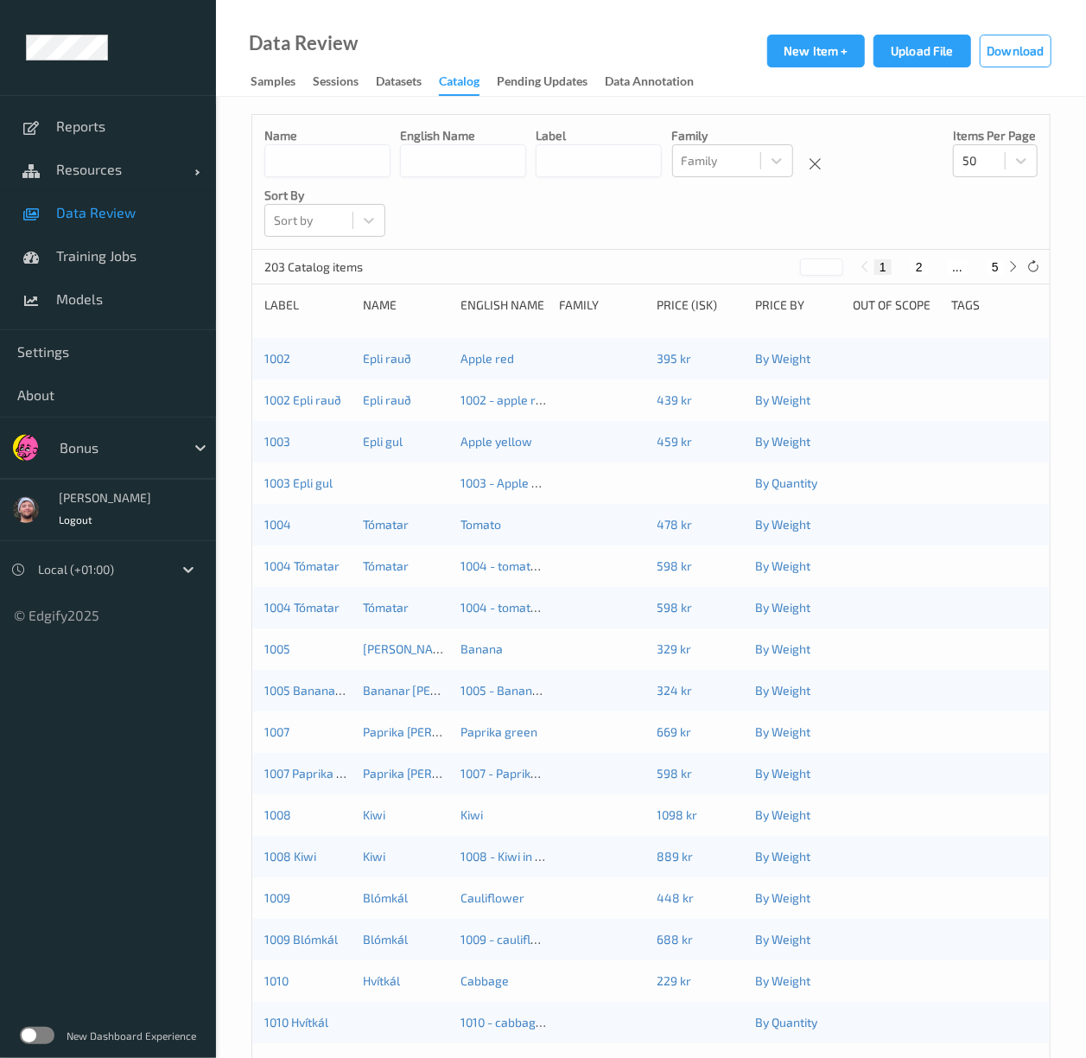
click at [43, 1032] on label at bounding box center [37, 1035] width 35 height 17
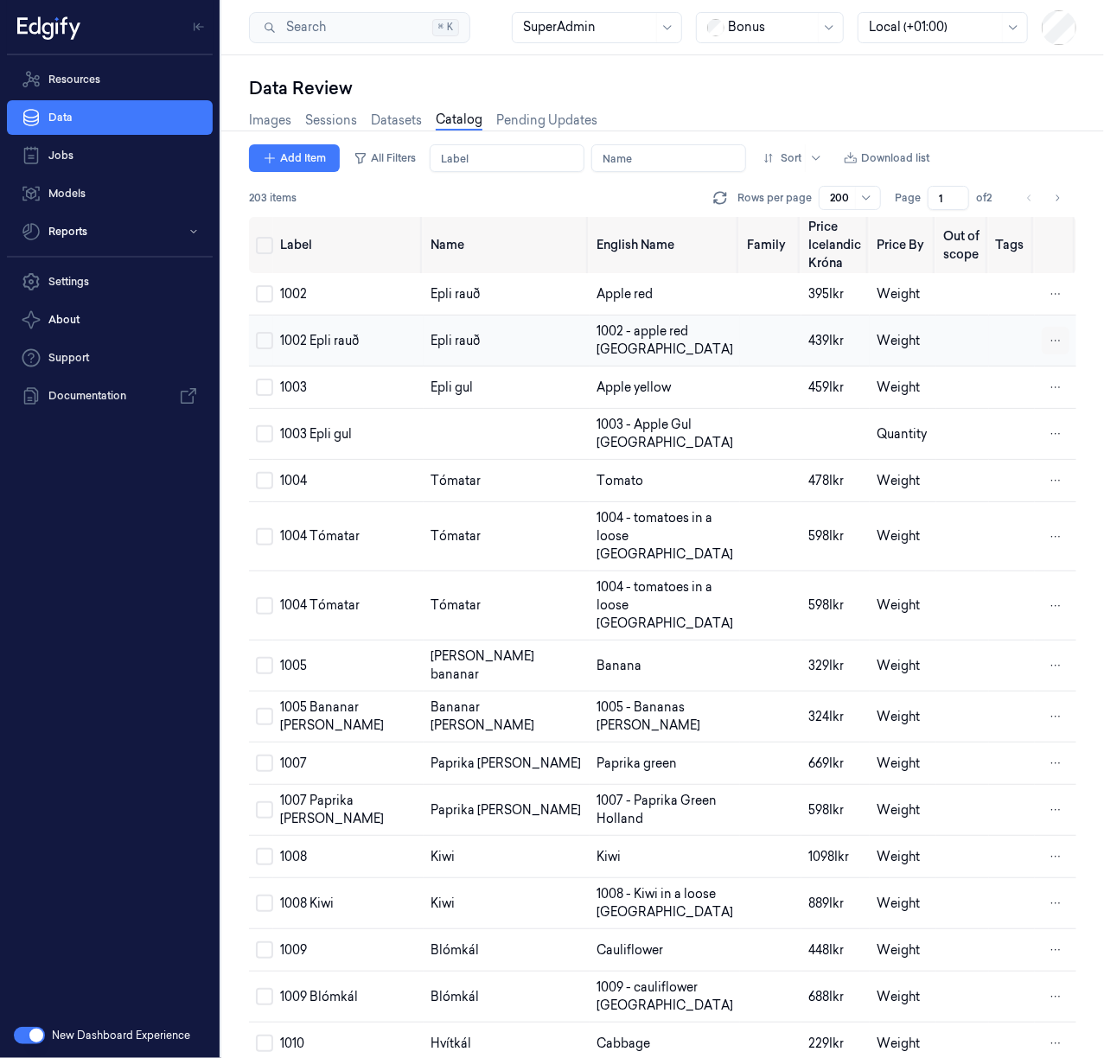
click at [1051, 337] on html "Resources Data Jobs Models Reports Settings About Support Documentation New Das…" at bounding box center [552, 529] width 1104 height 1058
click at [992, 340] on div "Remove" at bounding box center [977, 340] width 102 height 29
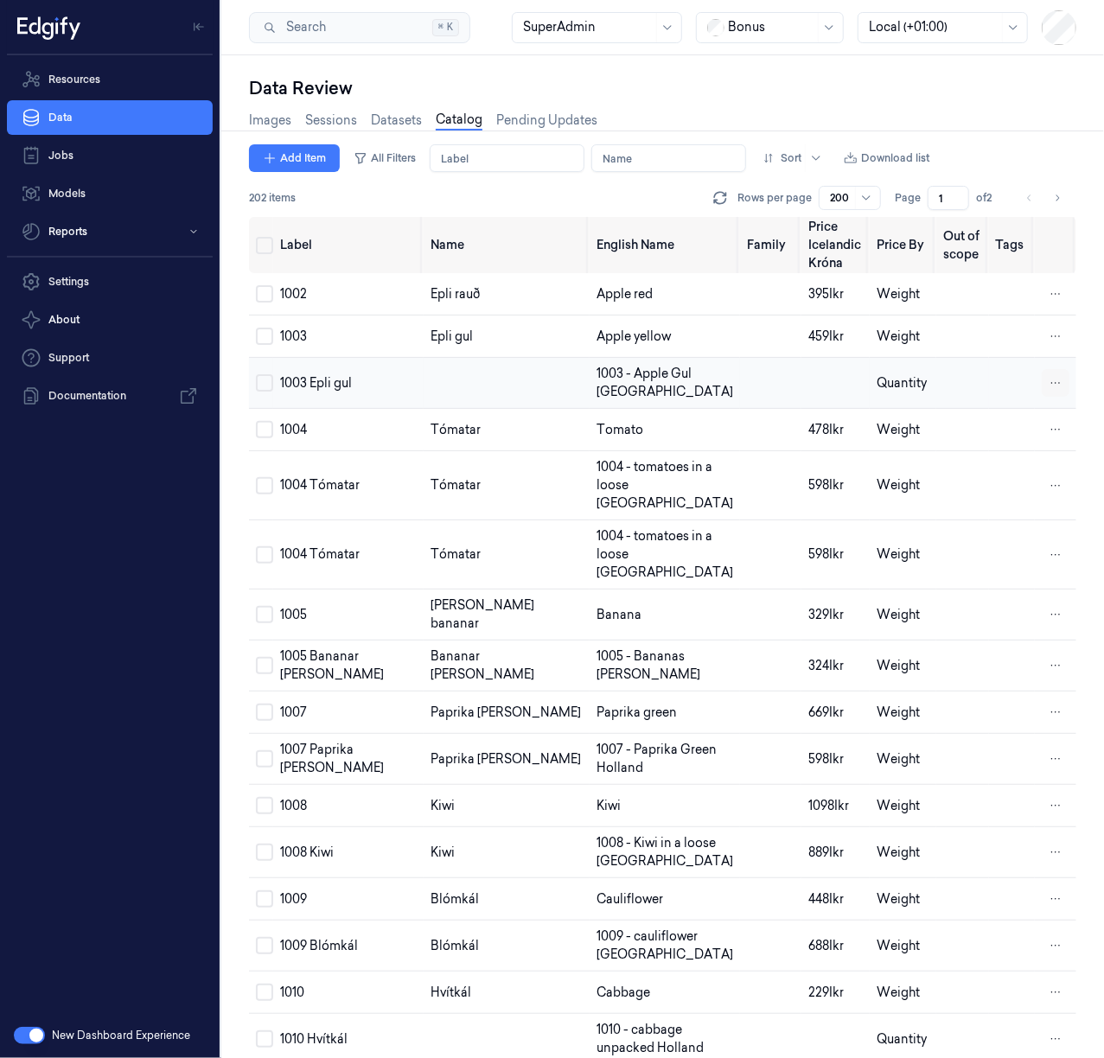
click at [1047, 398] on html "Resources Data Jobs Models Reports Settings About Support Documentation New Das…" at bounding box center [552, 529] width 1104 height 1058
click at [993, 388] on div "Remove" at bounding box center [977, 392] width 102 height 29
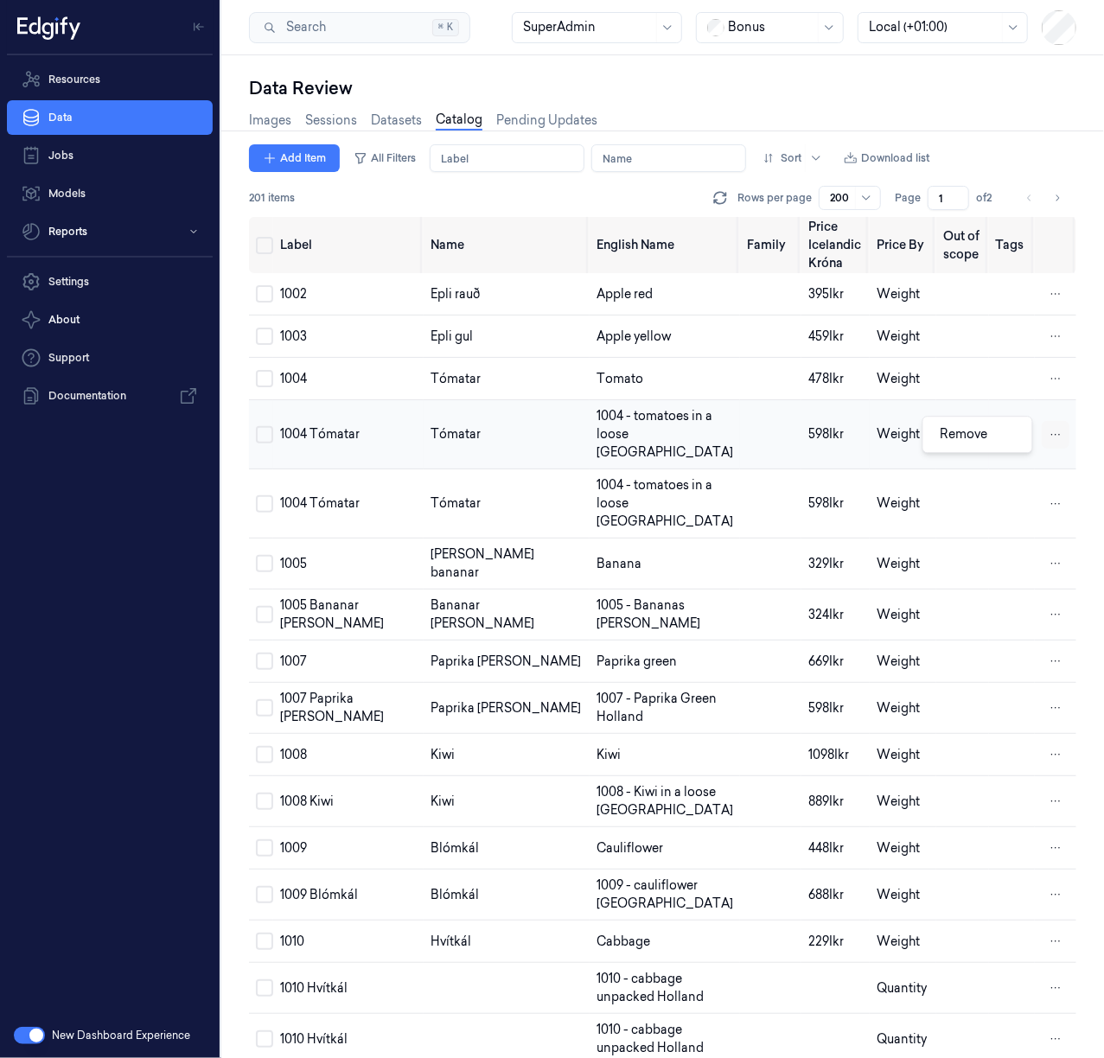
click at [1048, 440] on html "Resources Data Jobs Models Reports Settings About Support Documentation New Das…" at bounding box center [552, 529] width 1104 height 1058
click at [982, 437] on span "Remove" at bounding box center [964, 434] width 48 height 16
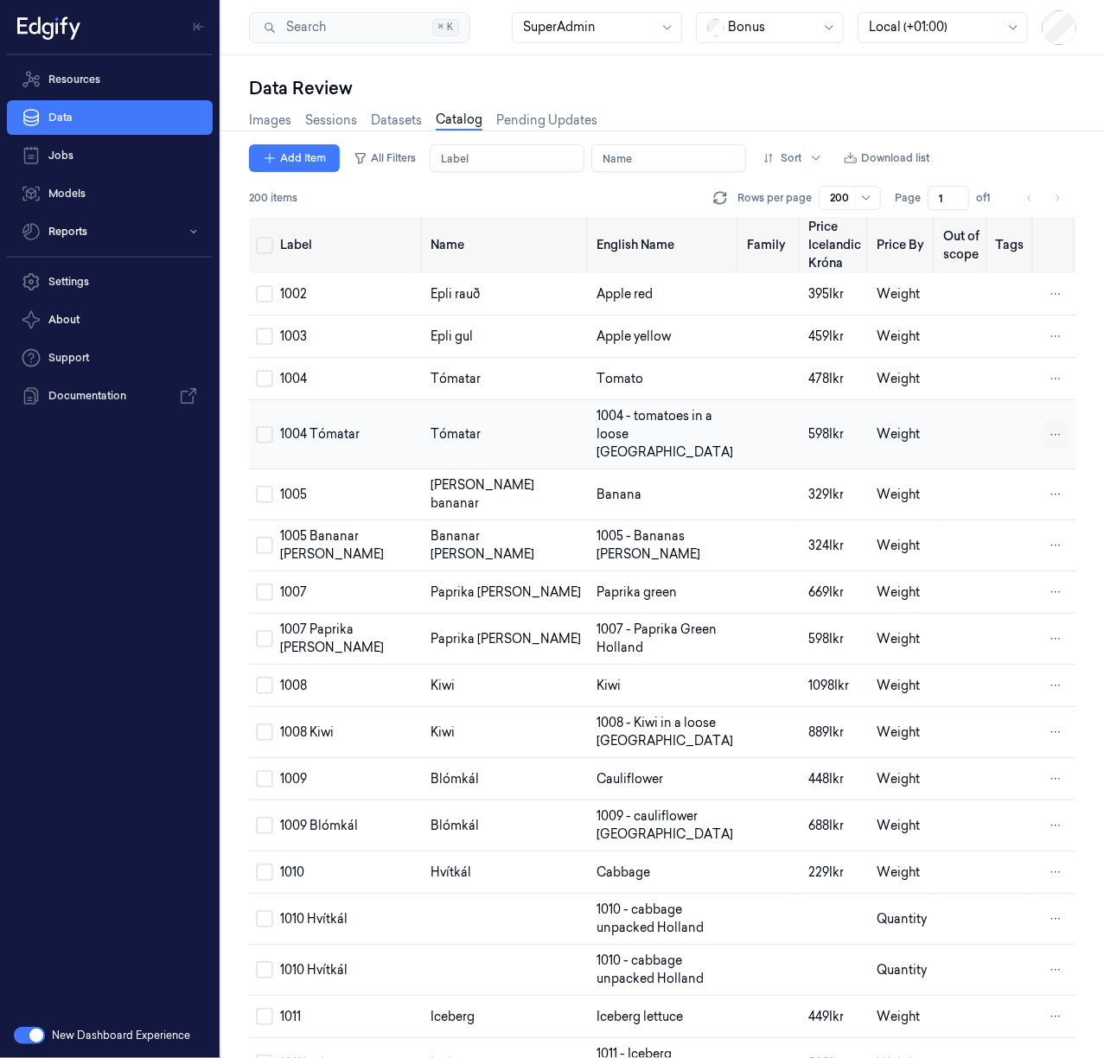
click at [1044, 432] on html "Resources Data Jobs Models Reports Settings About Support Documentation New Das…" at bounding box center [552, 529] width 1104 height 1058
click at [1004, 447] on div "Remove" at bounding box center [977, 434] width 102 height 29
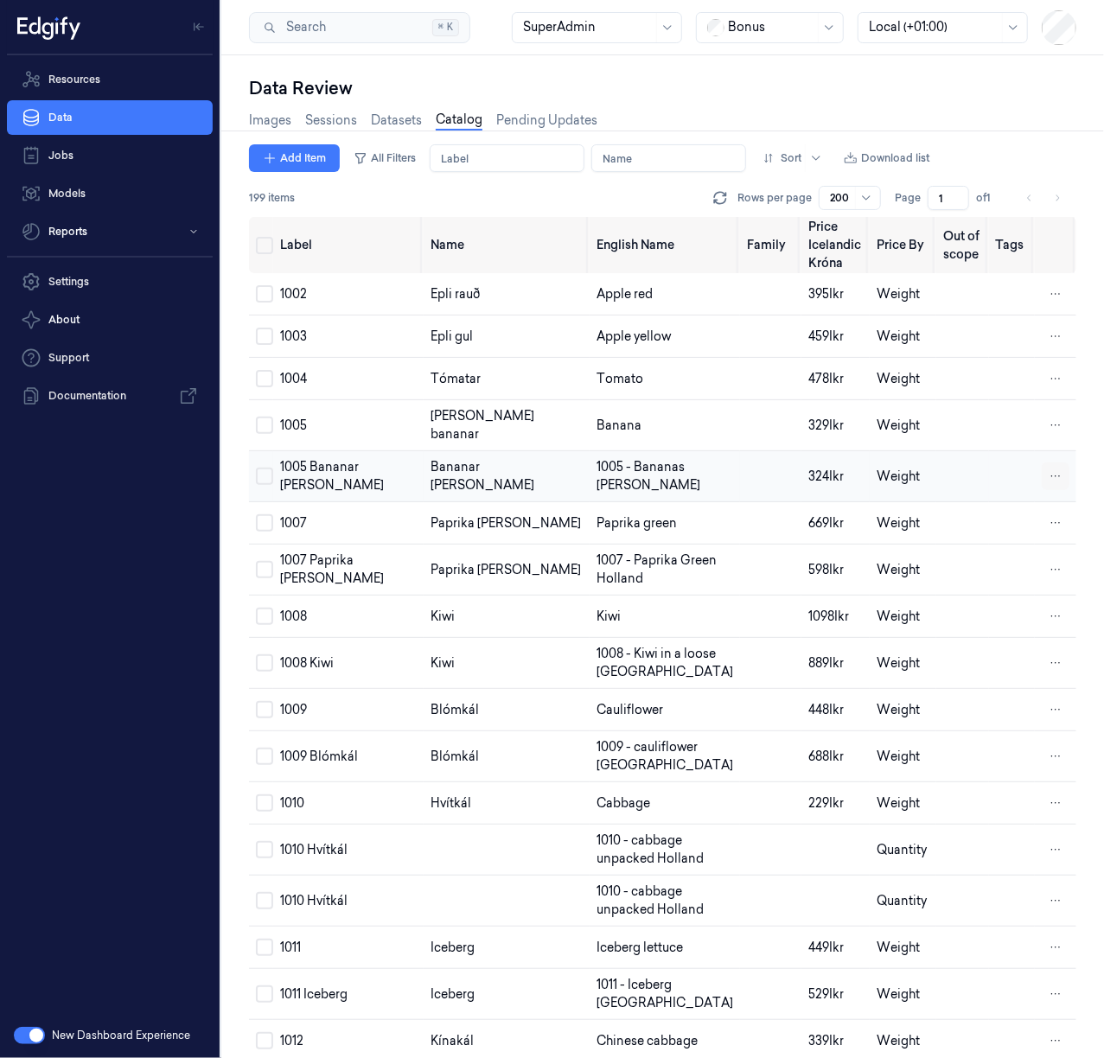
click at [1044, 478] on html "Resources Data Jobs Models Reports Settings About Support Documentation New Das…" at bounding box center [552, 529] width 1104 height 1058
click at [955, 479] on span "Remove" at bounding box center [964, 476] width 48 height 16
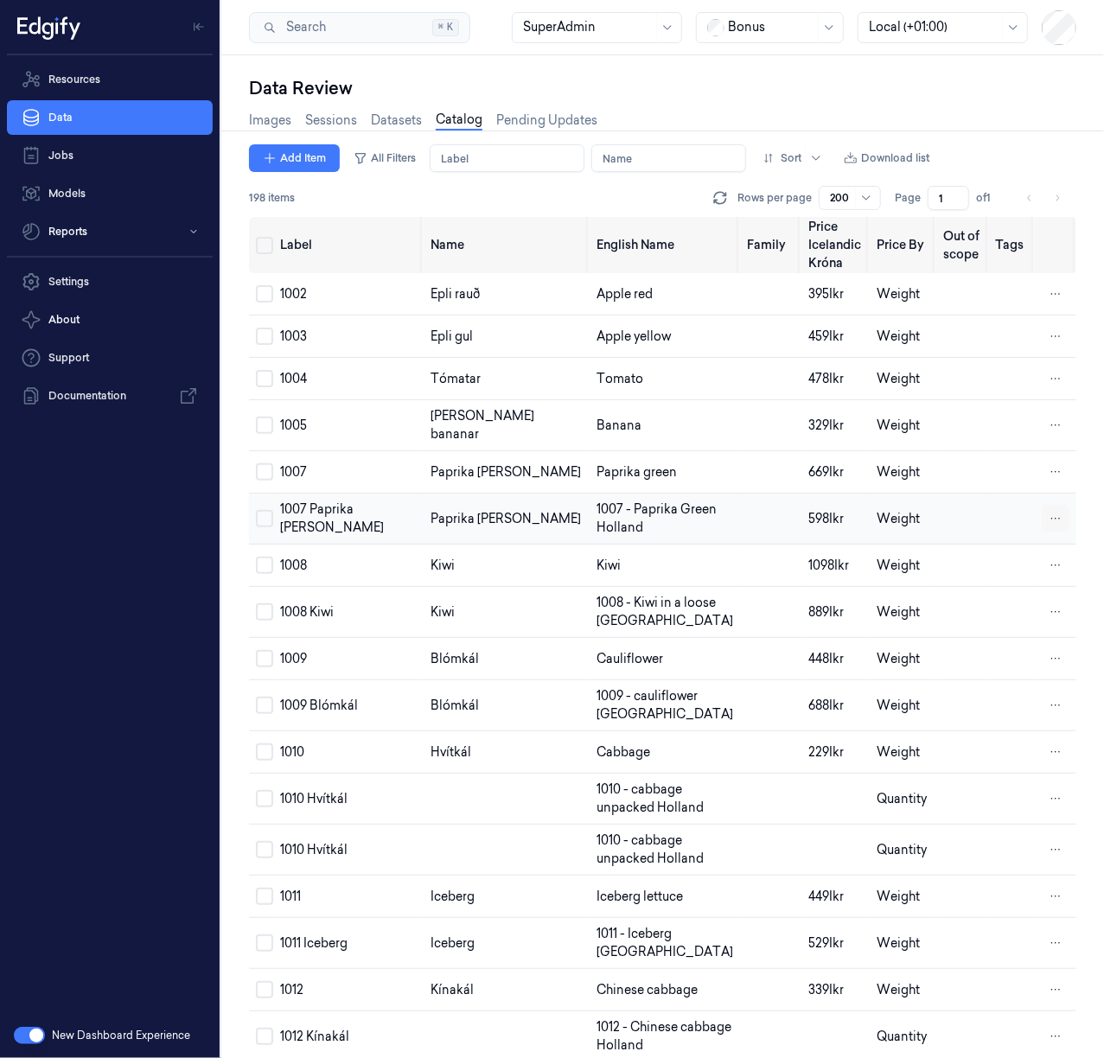
click at [1049, 516] on html "Resources Data Jobs Models Reports Settings About Support Documentation New Das…" at bounding box center [552, 529] width 1104 height 1058
click at [1000, 523] on div "Remove" at bounding box center [977, 519] width 102 height 29
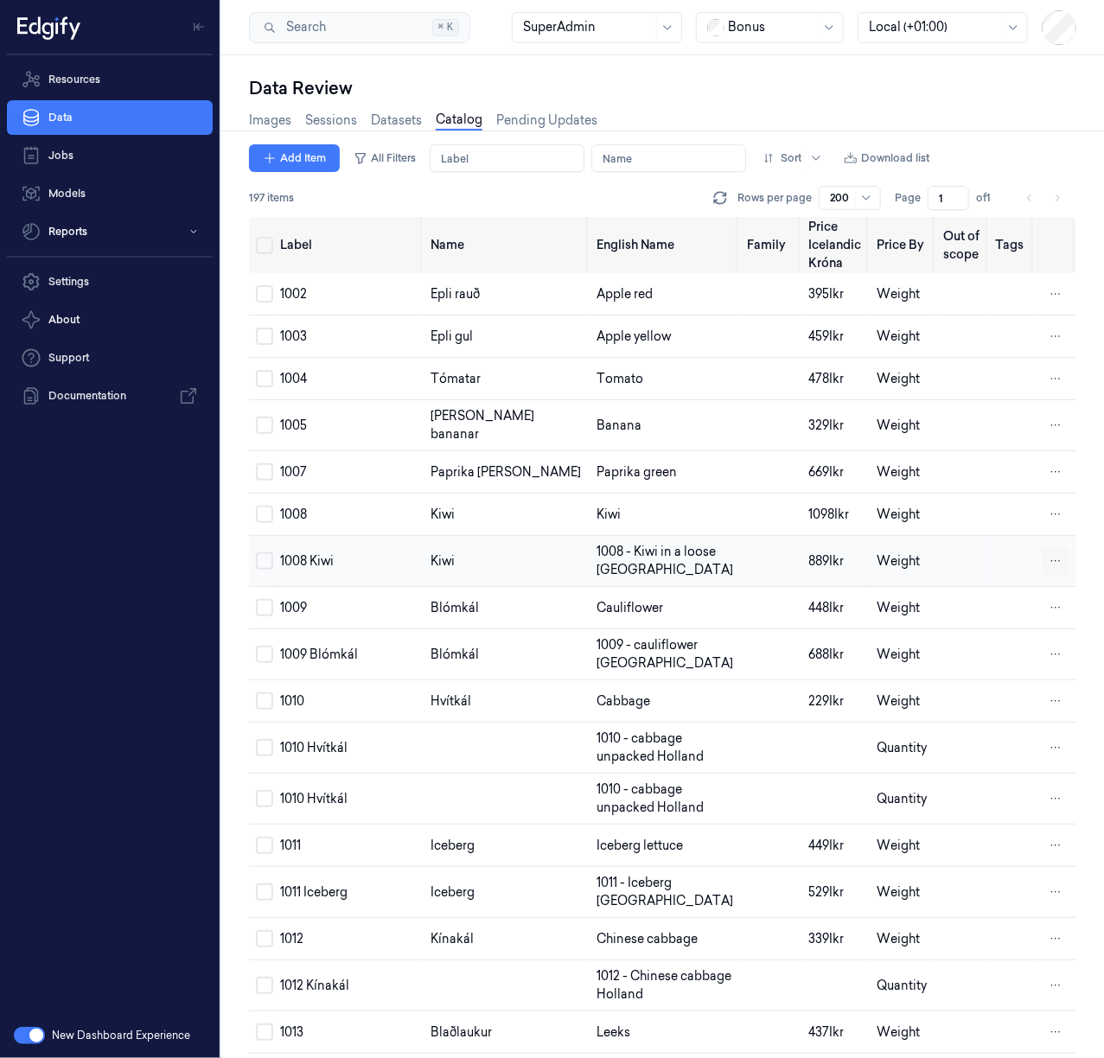
click at [1046, 564] on html "Resources Data Jobs Models Reports Settings About Support Documentation New Das…" at bounding box center [552, 529] width 1104 height 1058
click at [992, 568] on div "Remove" at bounding box center [977, 561] width 102 height 29
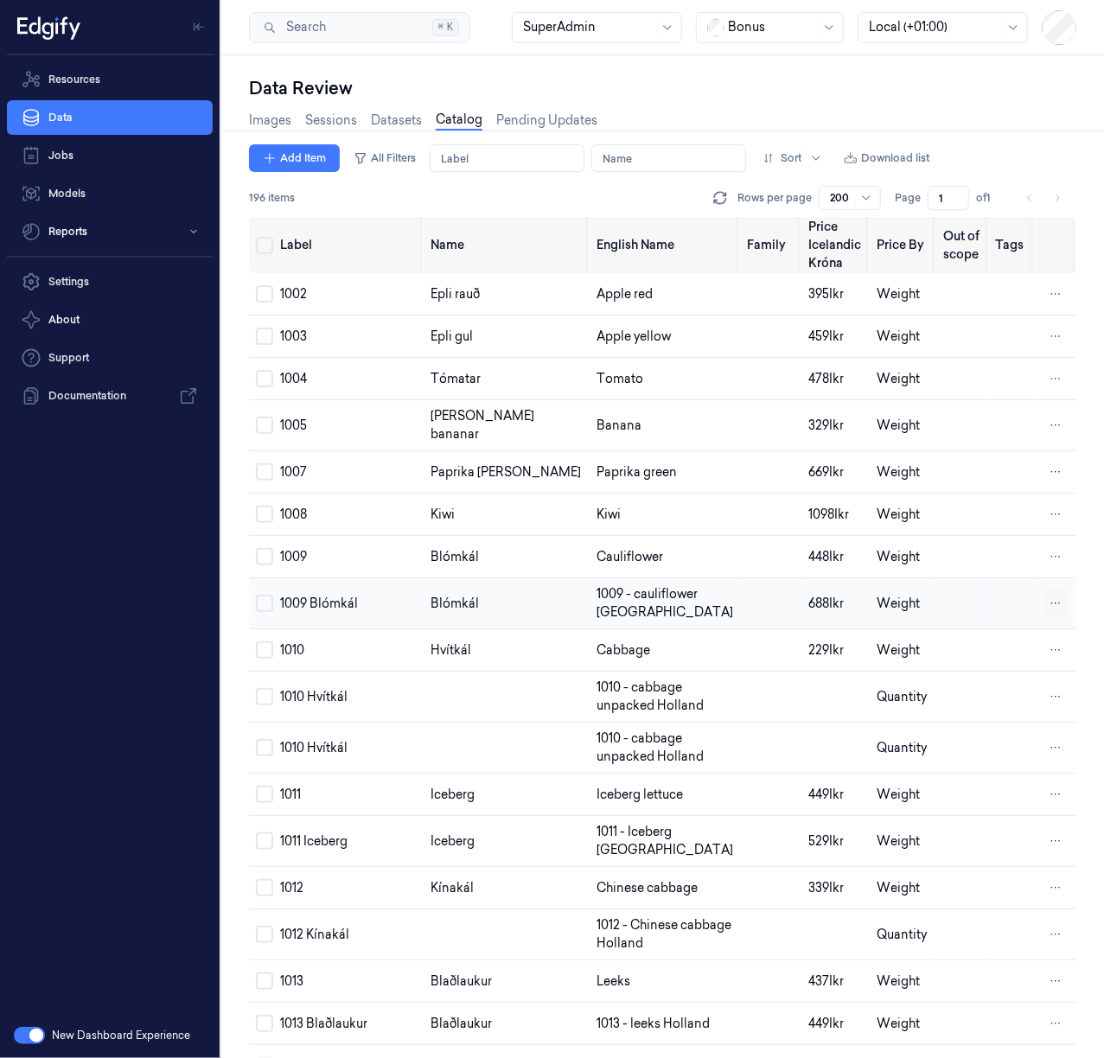
click at [1053, 612] on html "Resources Data Jobs Models Reports Settings About Support Documentation New Das…" at bounding box center [552, 529] width 1104 height 1058
click at [1000, 622] on div "Remove" at bounding box center [977, 613] width 102 height 29
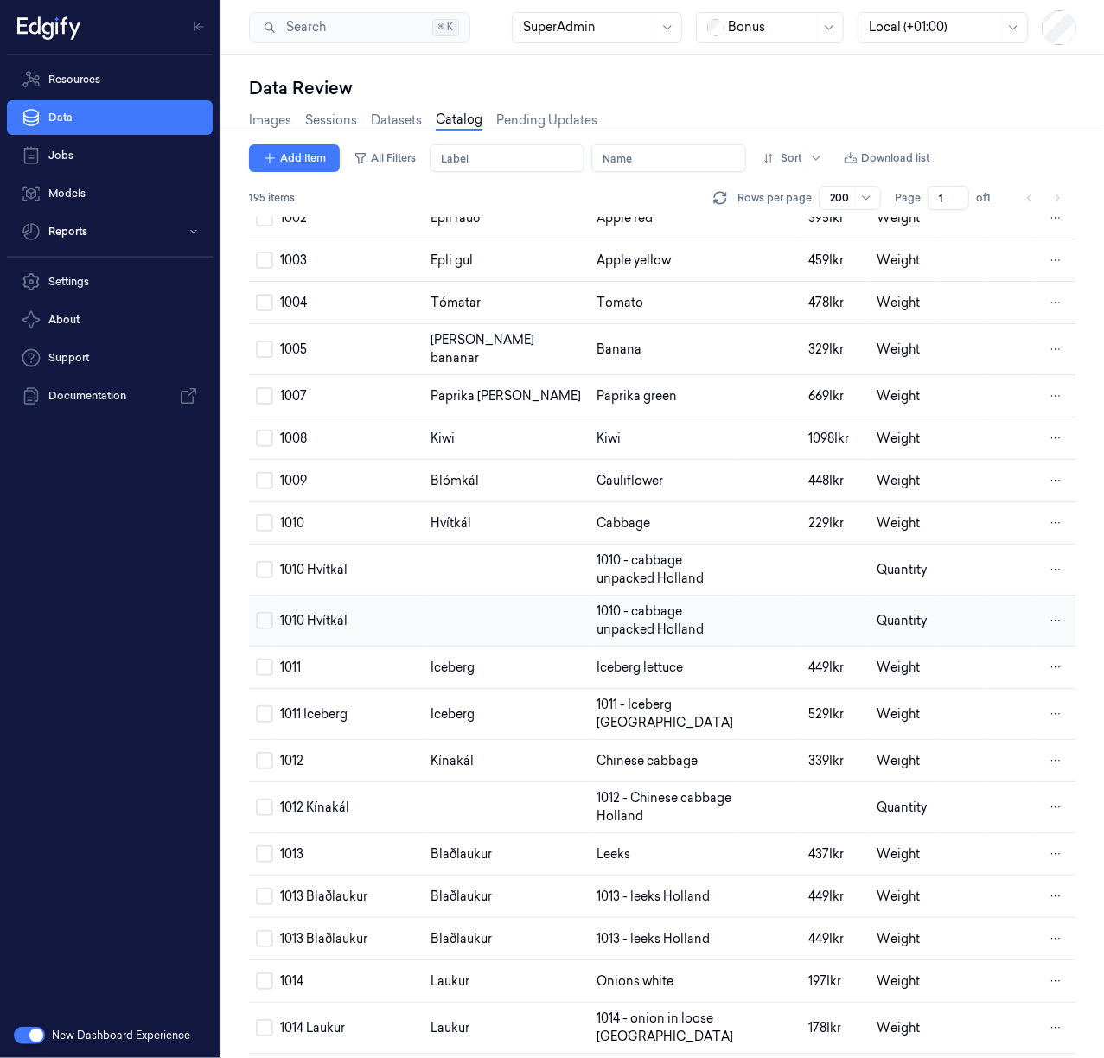
scroll to position [115, 0]
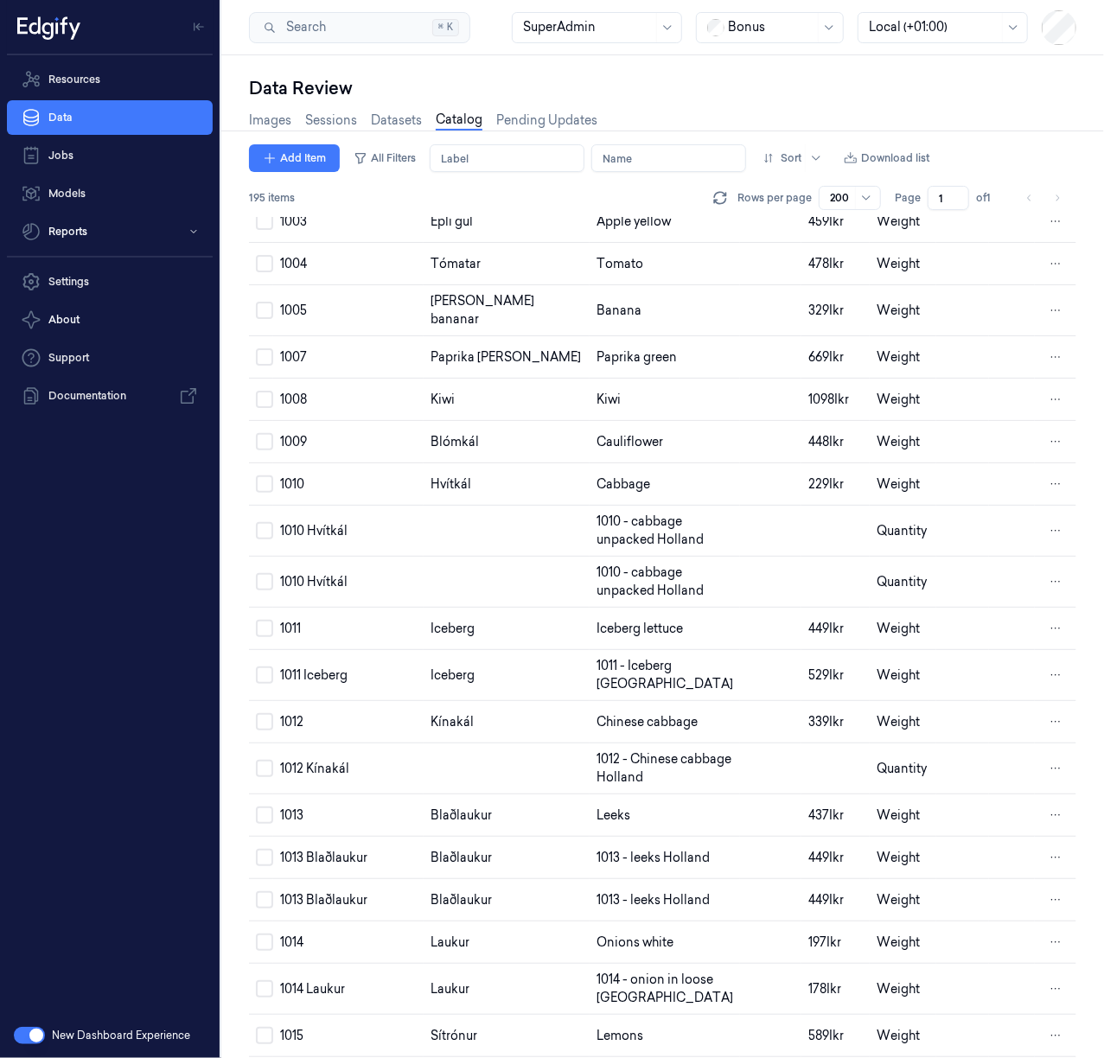
click at [226, 551] on div "Data Review Images Sessions Datasets Catalog Pending Updates Add Item All Filte…" at bounding box center [662, 556] width 882 height 1002
click at [1046, 547] on html "Resources Data Jobs Models Reports Settings About Support Documentation New Das…" at bounding box center [552, 529] width 1104 height 1058
click at [999, 555] on div "Remove" at bounding box center [977, 550] width 102 height 29
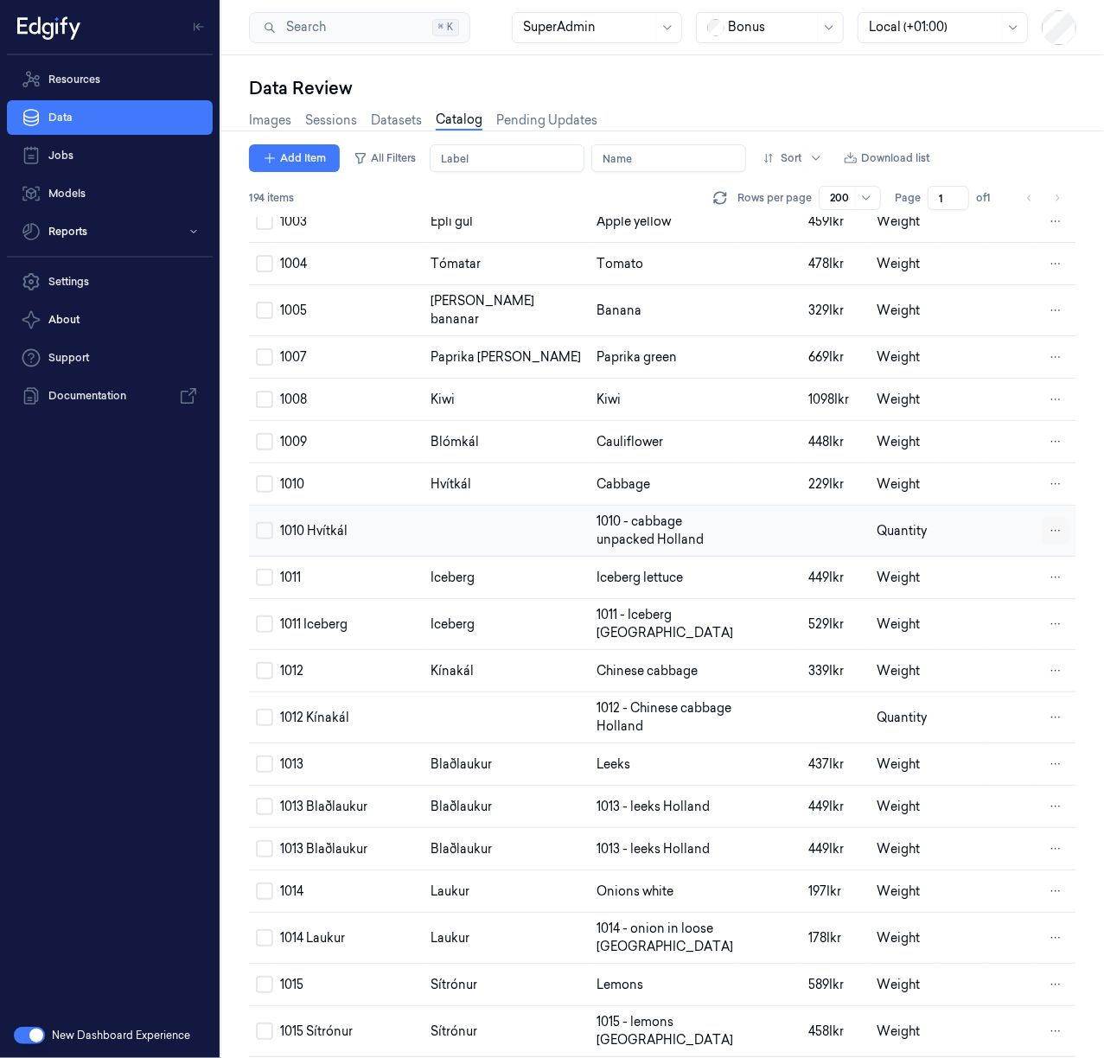
click at [1045, 547] on html "Resources Data Jobs Models Reports Settings About Support Documentation New Das…" at bounding box center [552, 529] width 1104 height 1058
click at [999, 553] on div "Remove" at bounding box center [977, 550] width 102 height 29
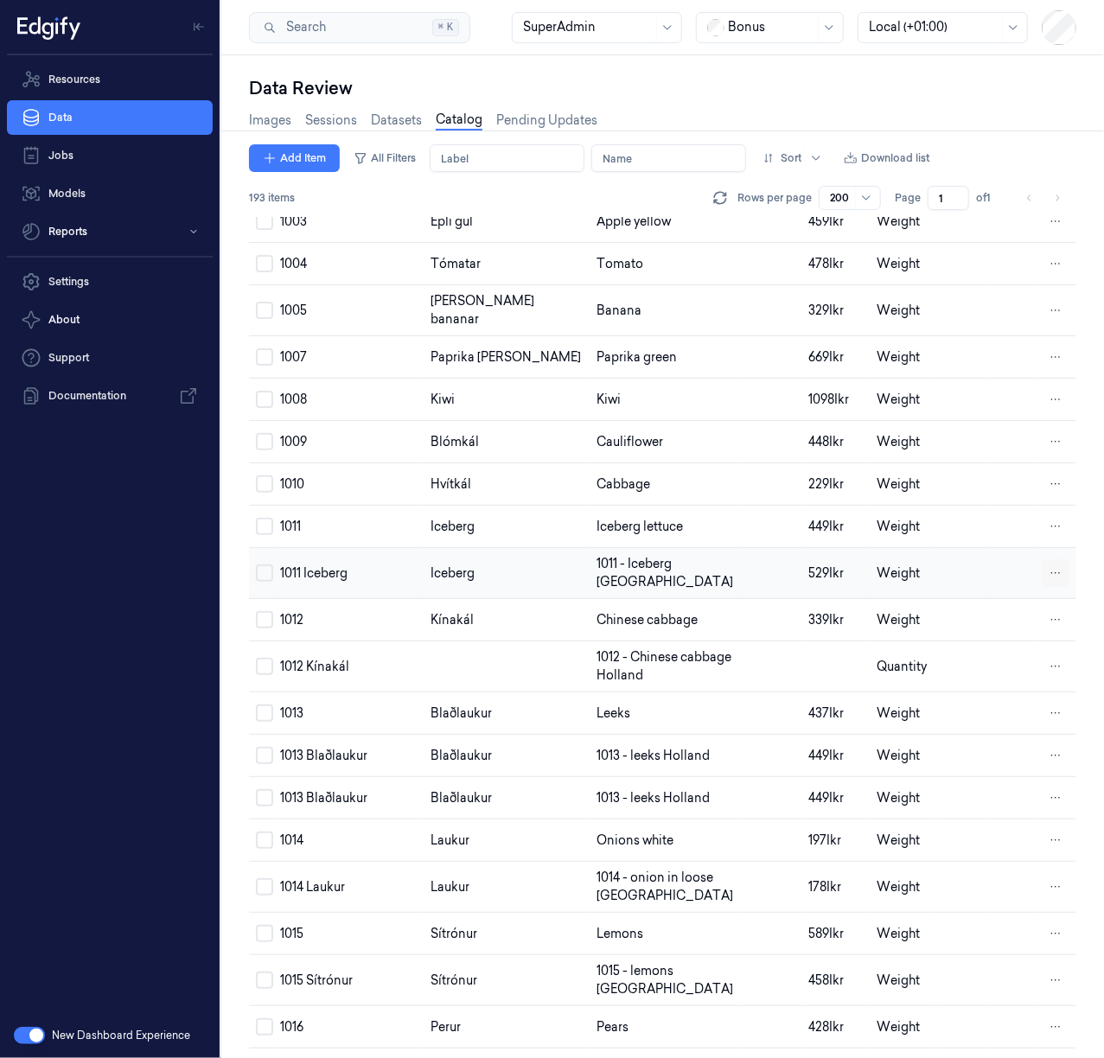
click at [1046, 582] on html "Resources Data Jobs Models Reports Settings About Support Documentation New Das…" at bounding box center [552, 529] width 1104 height 1058
click at [1000, 589] on div "Remove" at bounding box center [977, 583] width 102 height 29
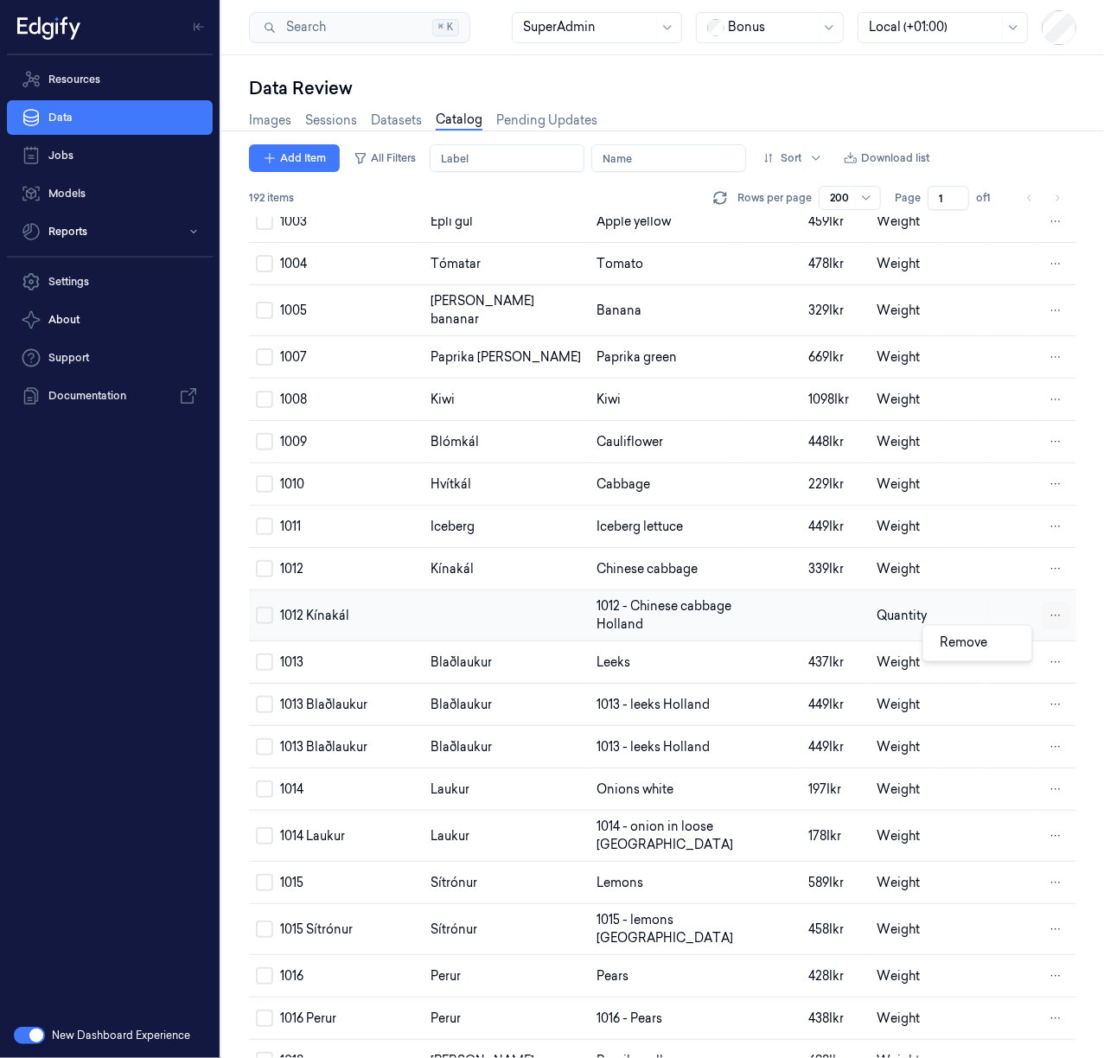
click at [1049, 640] on html "Resources Data Jobs Models Reports Settings About Support Documentation New Das…" at bounding box center [552, 529] width 1104 height 1058
click at [1006, 646] on div "Remove" at bounding box center [977, 643] width 102 height 29
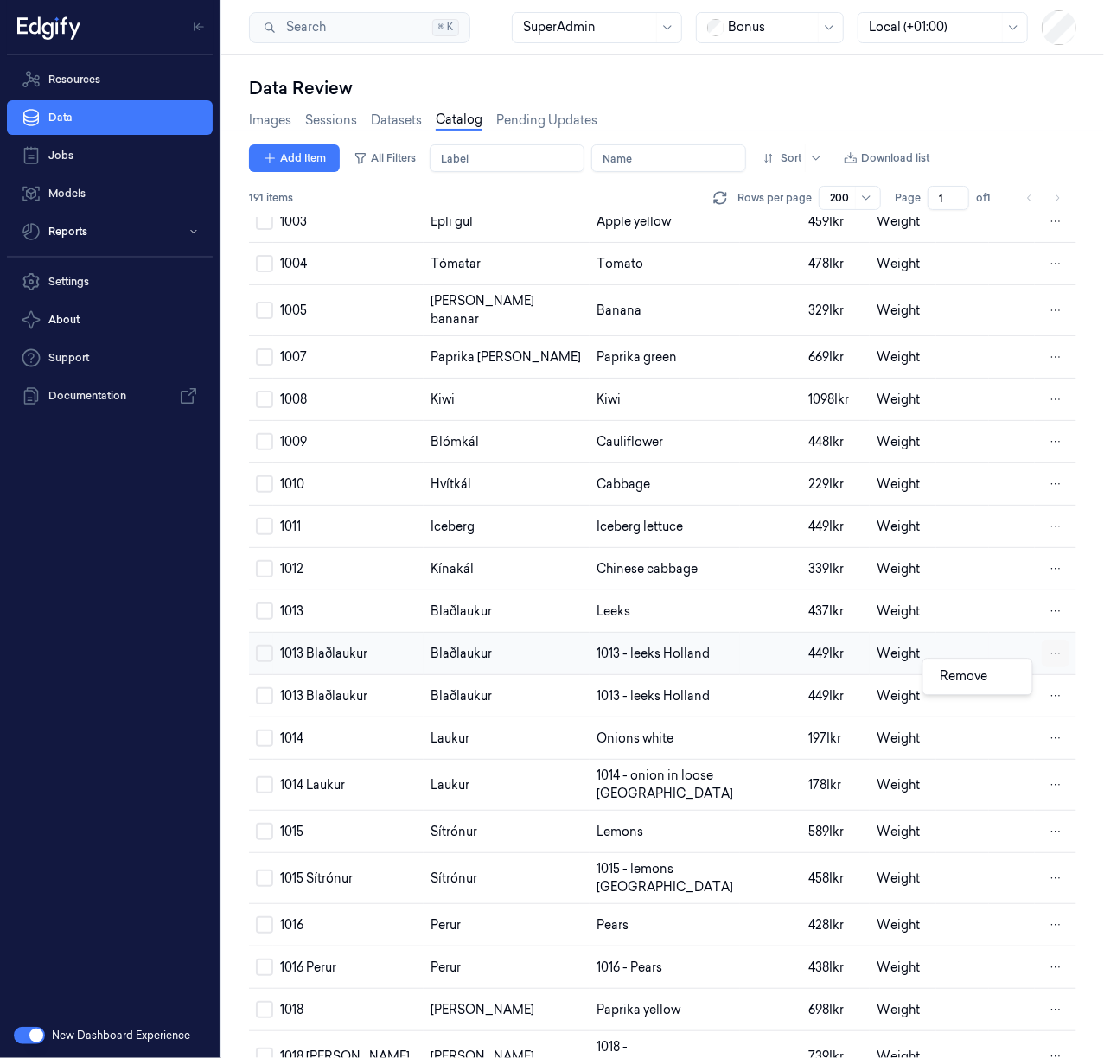
click at [1055, 678] on html "Resources Data Jobs Models Reports Settings About Support Documentation New Das…" at bounding box center [552, 529] width 1104 height 1058
click at [996, 682] on div "Remove" at bounding box center [977, 676] width 102 height 29
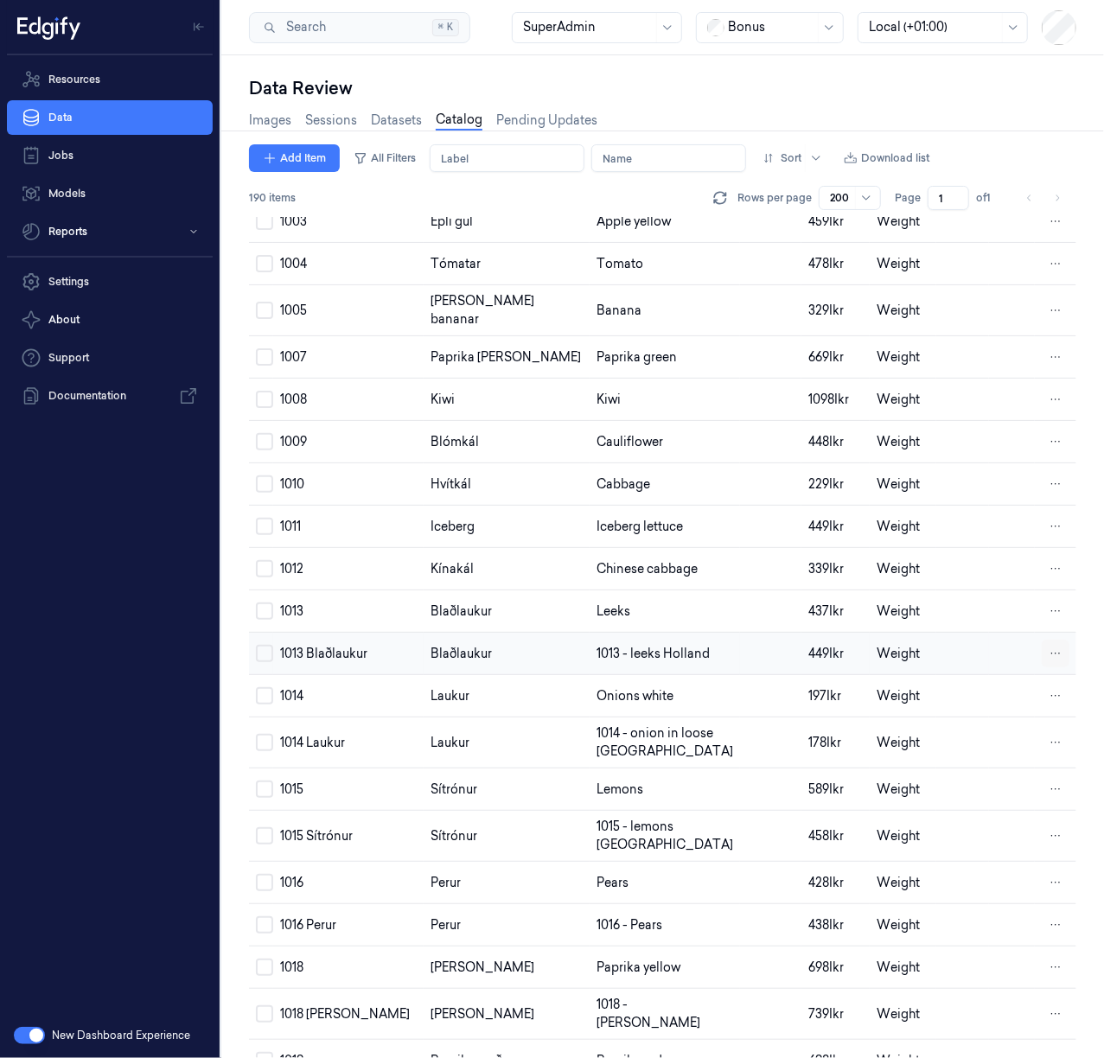
click at [1049, 674] on html "Resources Data Jobs Models Reports Settings About Support Documentation New Das…" at bounding box center [552, 529] width 1104 height 1058
click at [1011, 686] on div "Remove" at bounding box center [977, 676] width 102 height 29
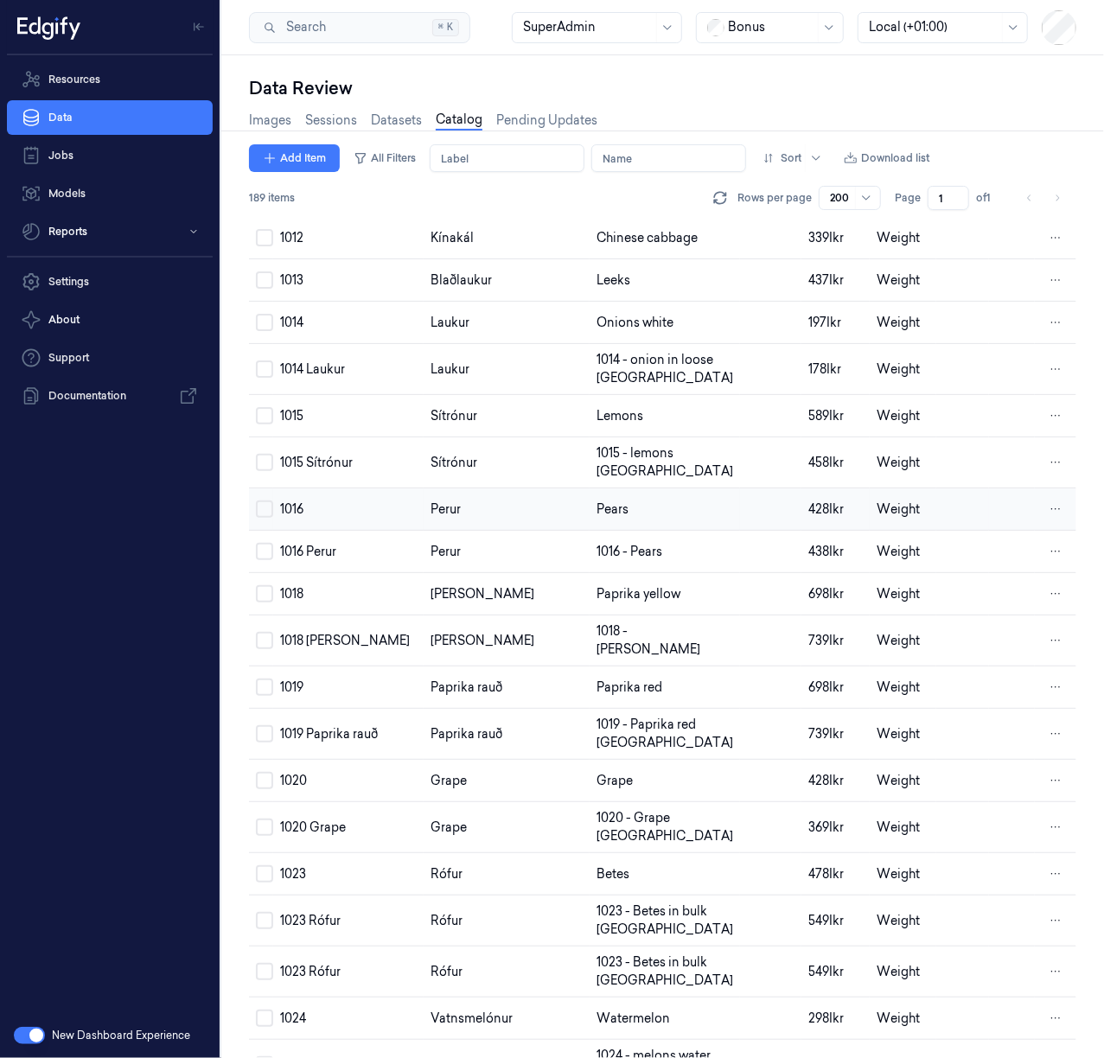
scroll to position [461, 0]
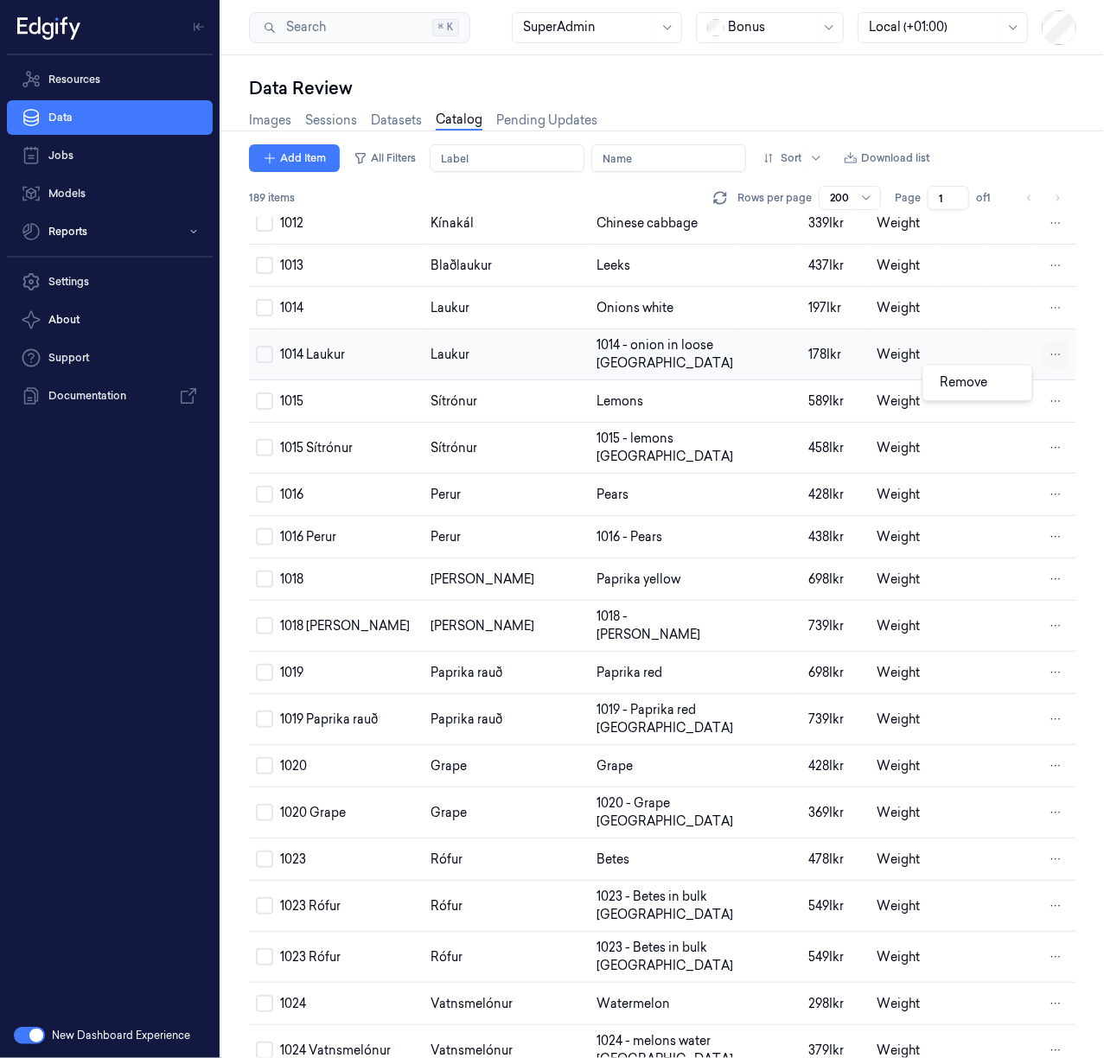
click at [1055, 377] on html "Resources Data Jobs Models Reports Settings About Support Documentation New Das…" at bounding box center [552, 529] width 1104 height 1058
click at [997, 389] on div "Remove" at bounding box center [977, 382] width 102 height 29
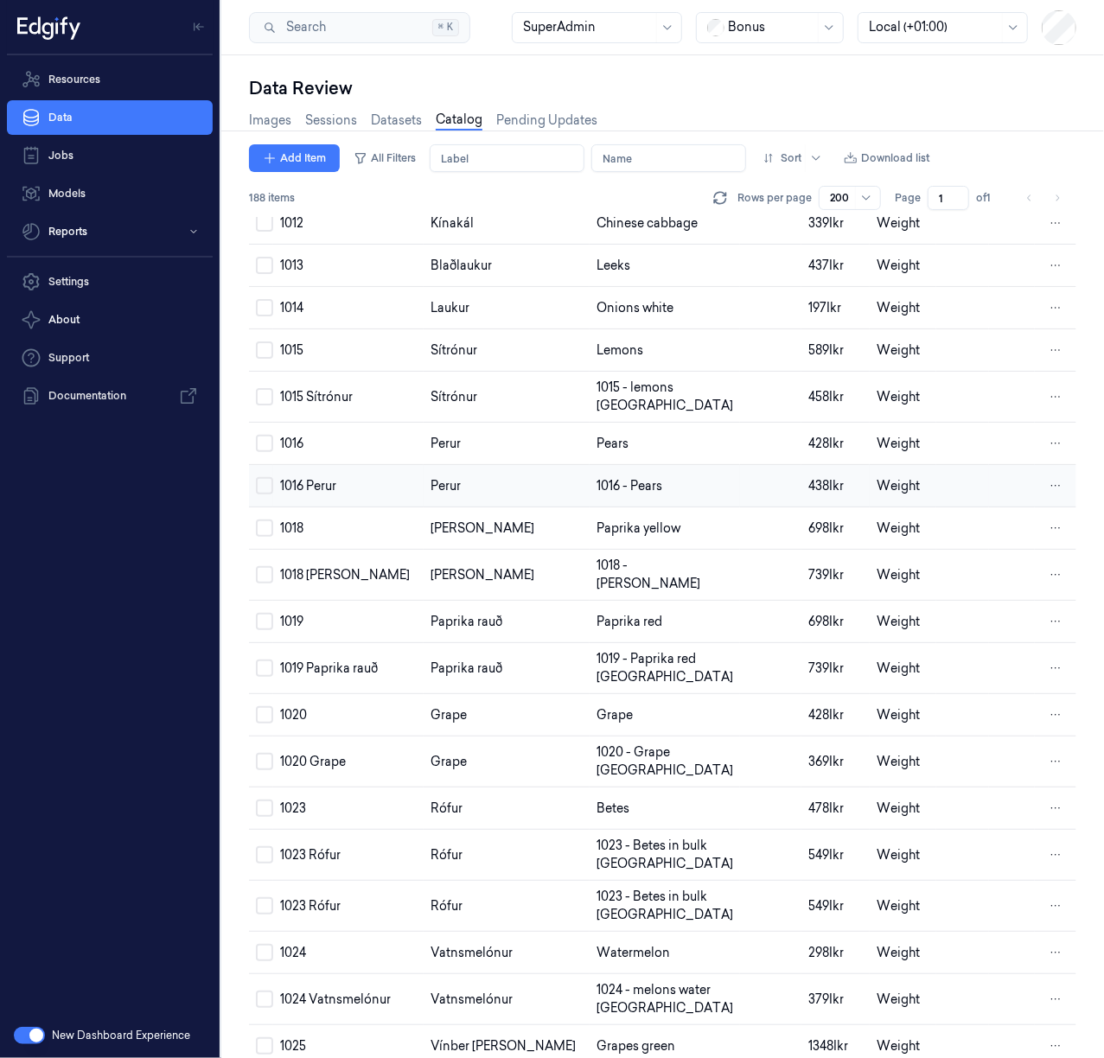
scroll to position [576, 0]
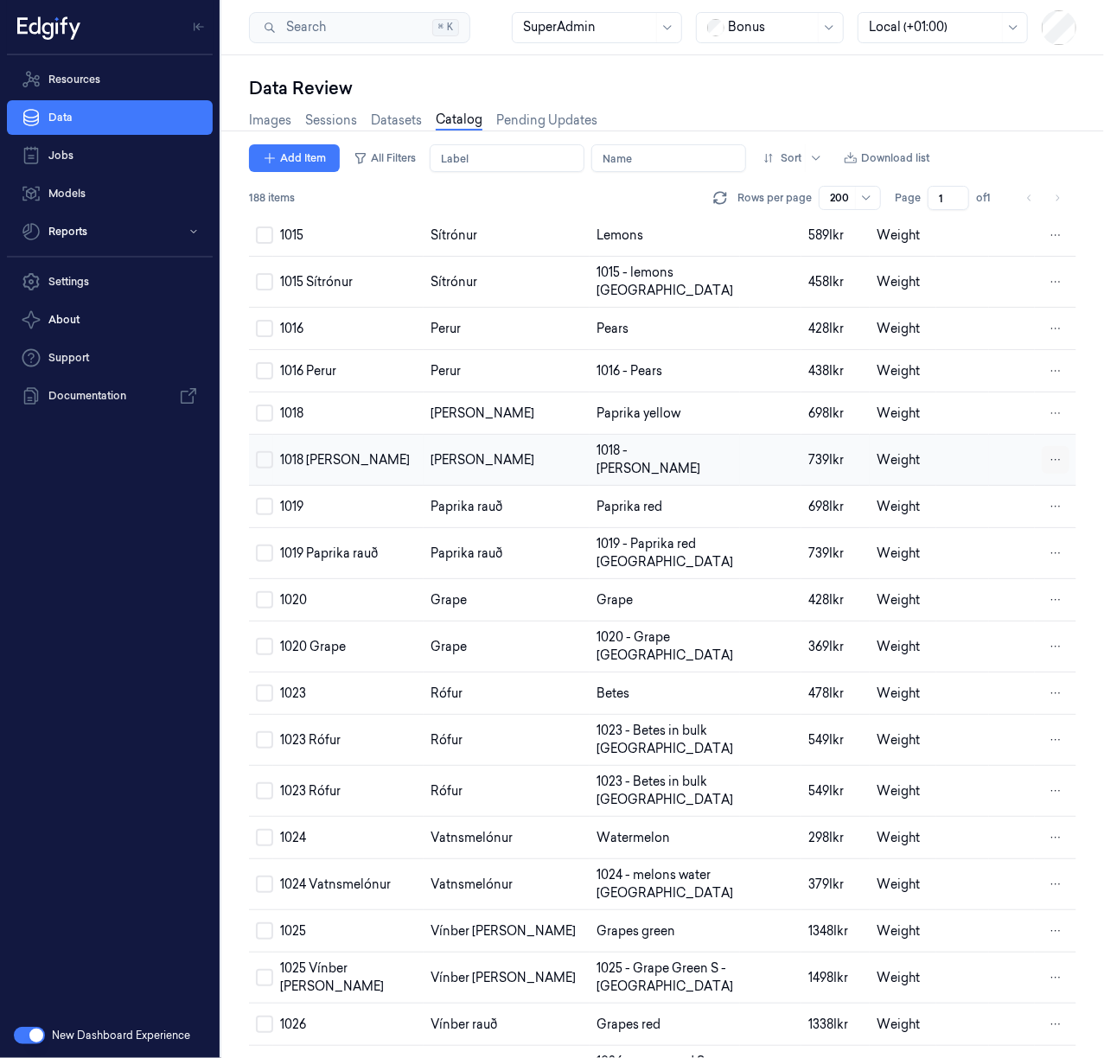
click at [1051, 479] on html "Resources Data Jobs Models Reports Settings About Support Documentation New Das…" at bounding box center [552, 529] width 1104 height 1058
click at [1006, 486] on div "Remove" at bounding box center [977, 481] width 102 height 29
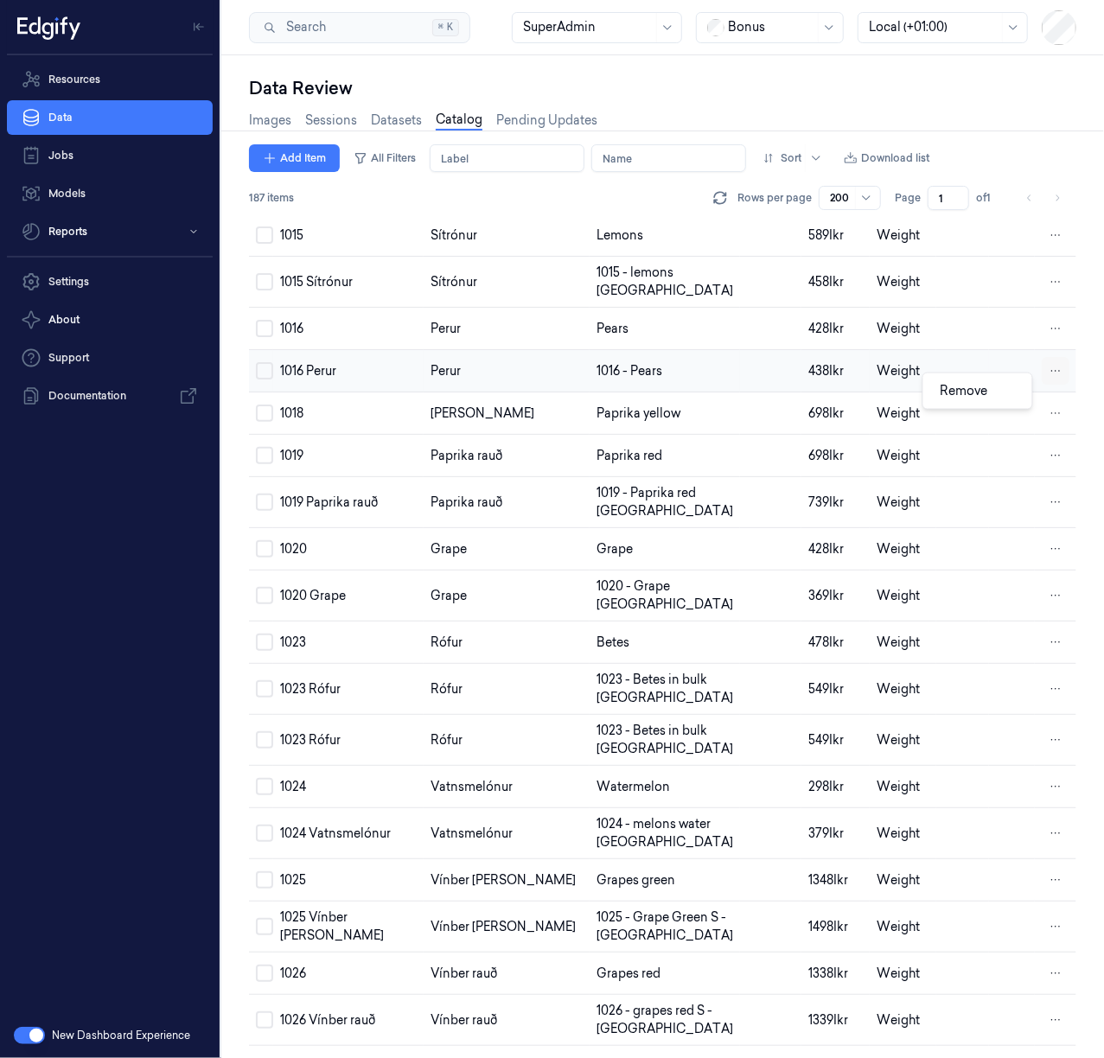
click at [1051, 385] on html "Resources Data Jobs Models Reports Settings About Support Documentation New Das…" at bounding box center [552, 529] width 1104 height 1058
click at [986, 399] on div "Remove" at bounding box center [960, 391] width 54 height 18
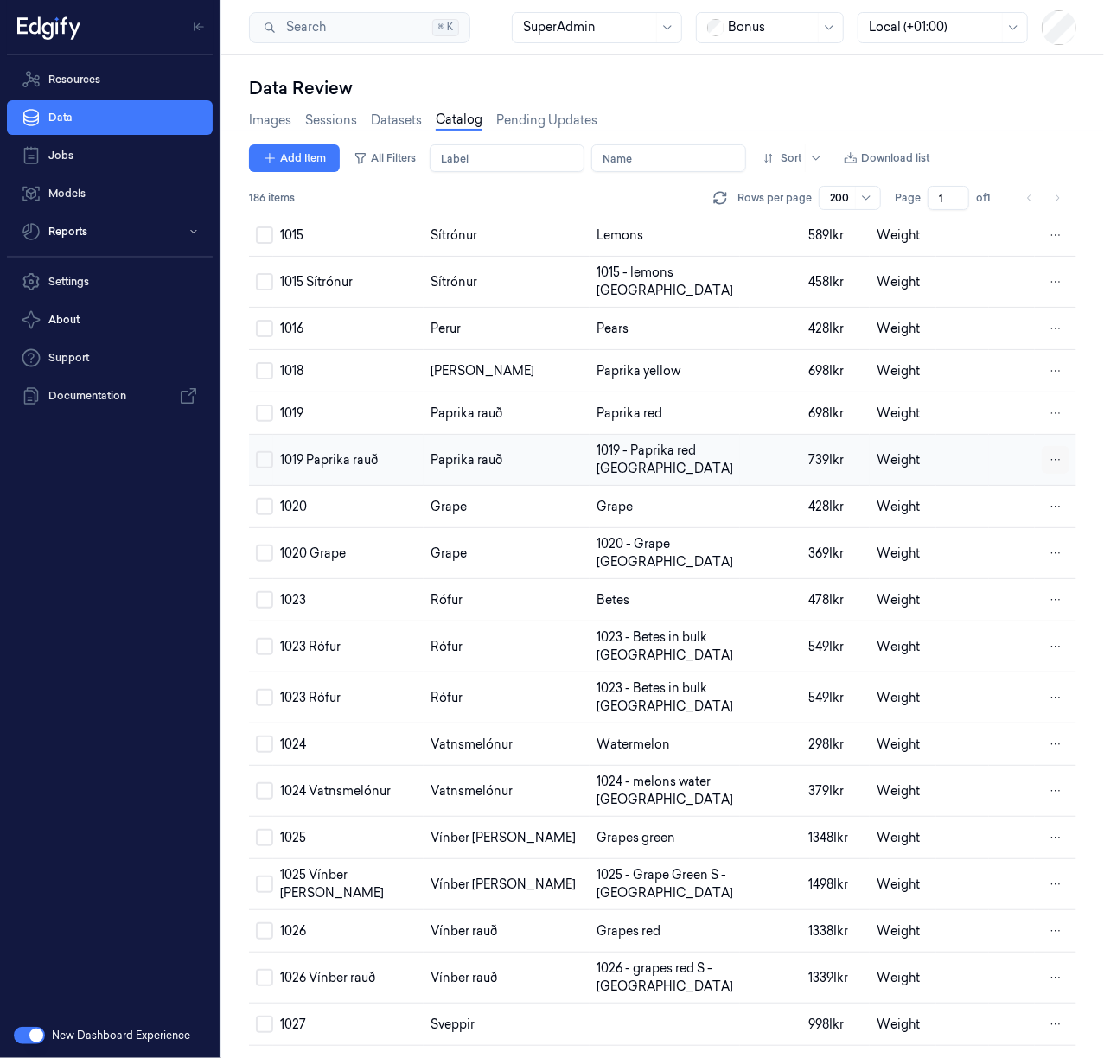
click at [1046, 488] on html "Resources Data Jobs Models Reports Settings About Support Documentation New Das…" at bounding box center [552, 529] width 1104 height 1058
click at [996, 494] on div "Remove" at bounding box center [977, 489] width 102 height 29
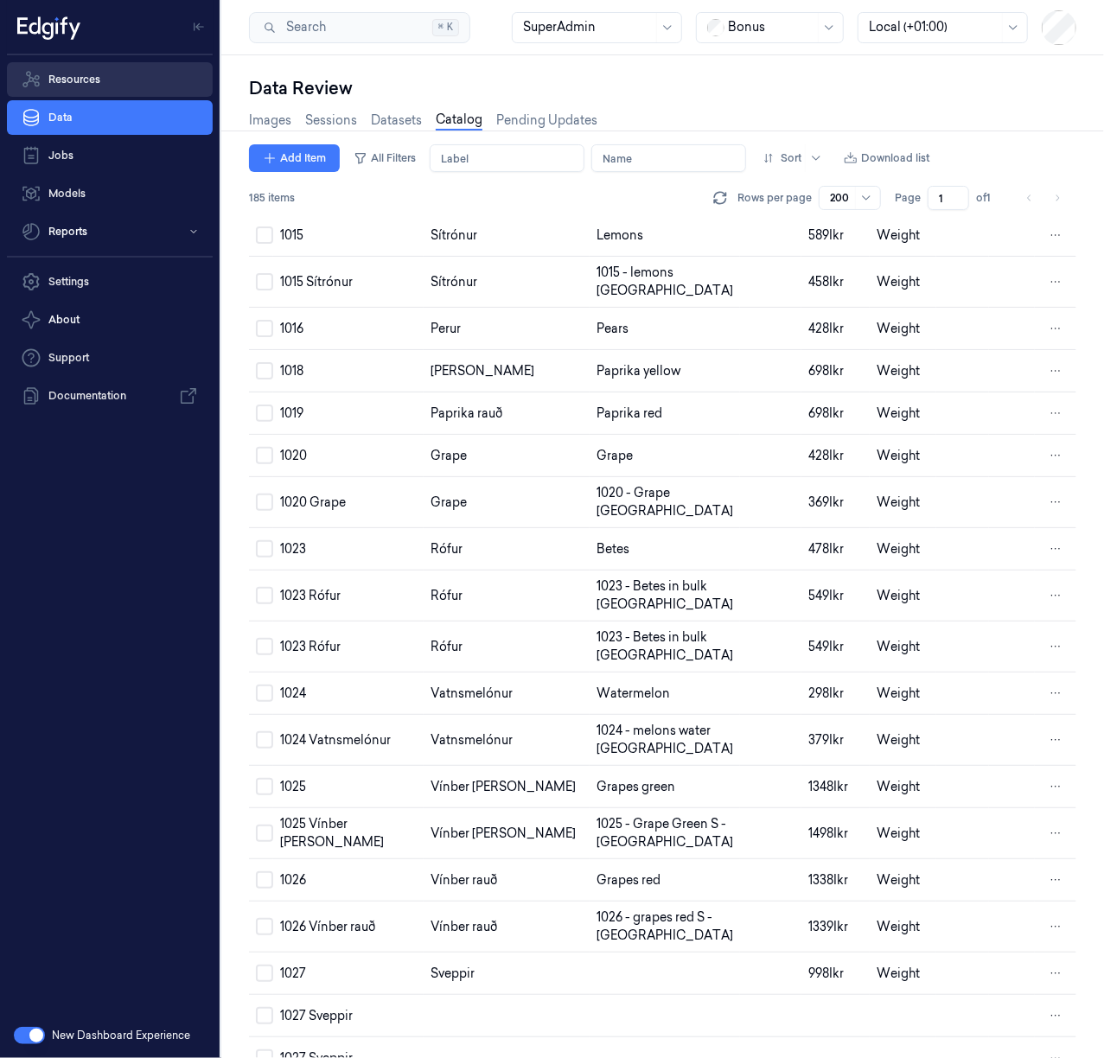
click at [135, 87] on link "Resources" at bounding box center [110, 79] width 206 height 35
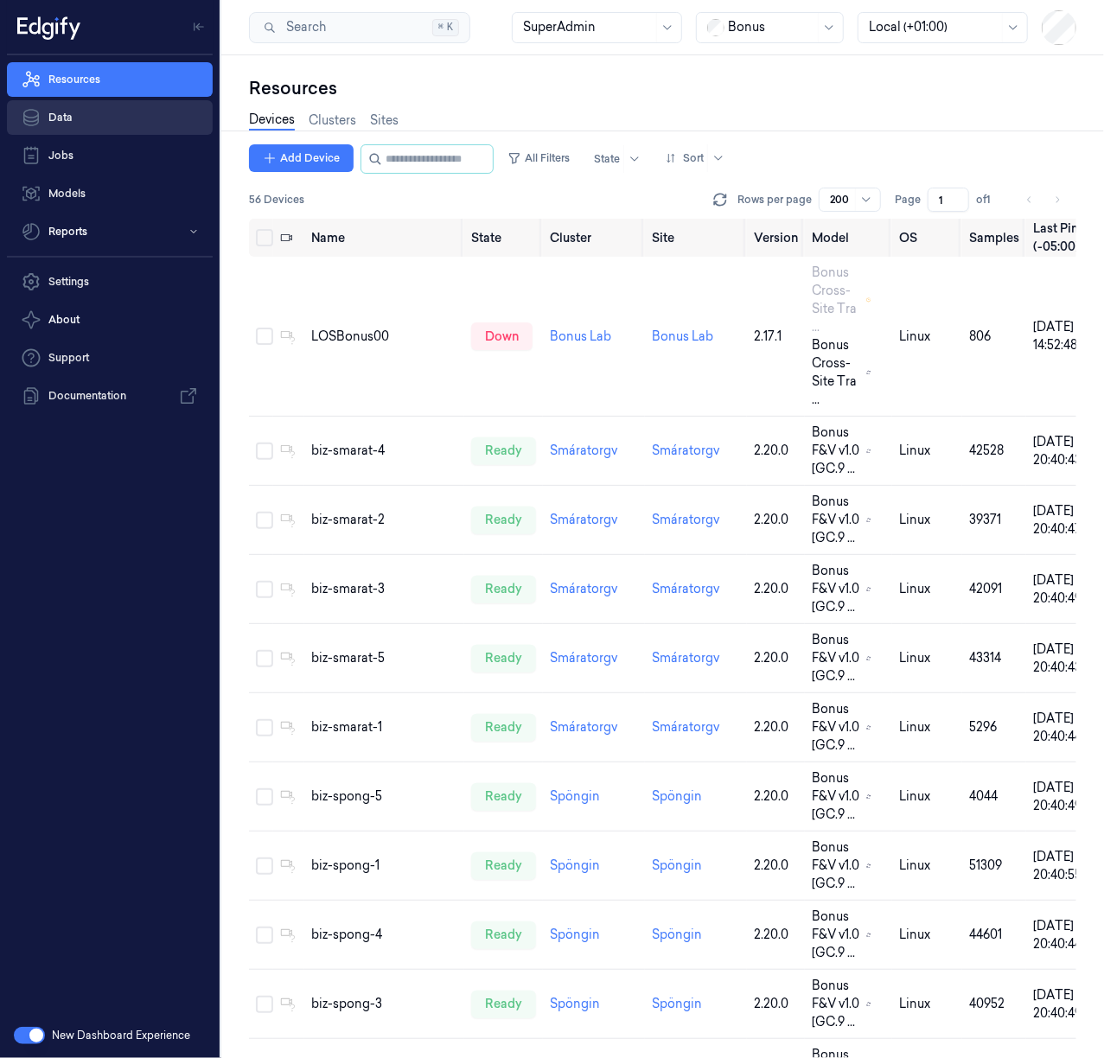
click at [94, 111] on link "Data" at bounding box center [110, 117] width 206 height 35
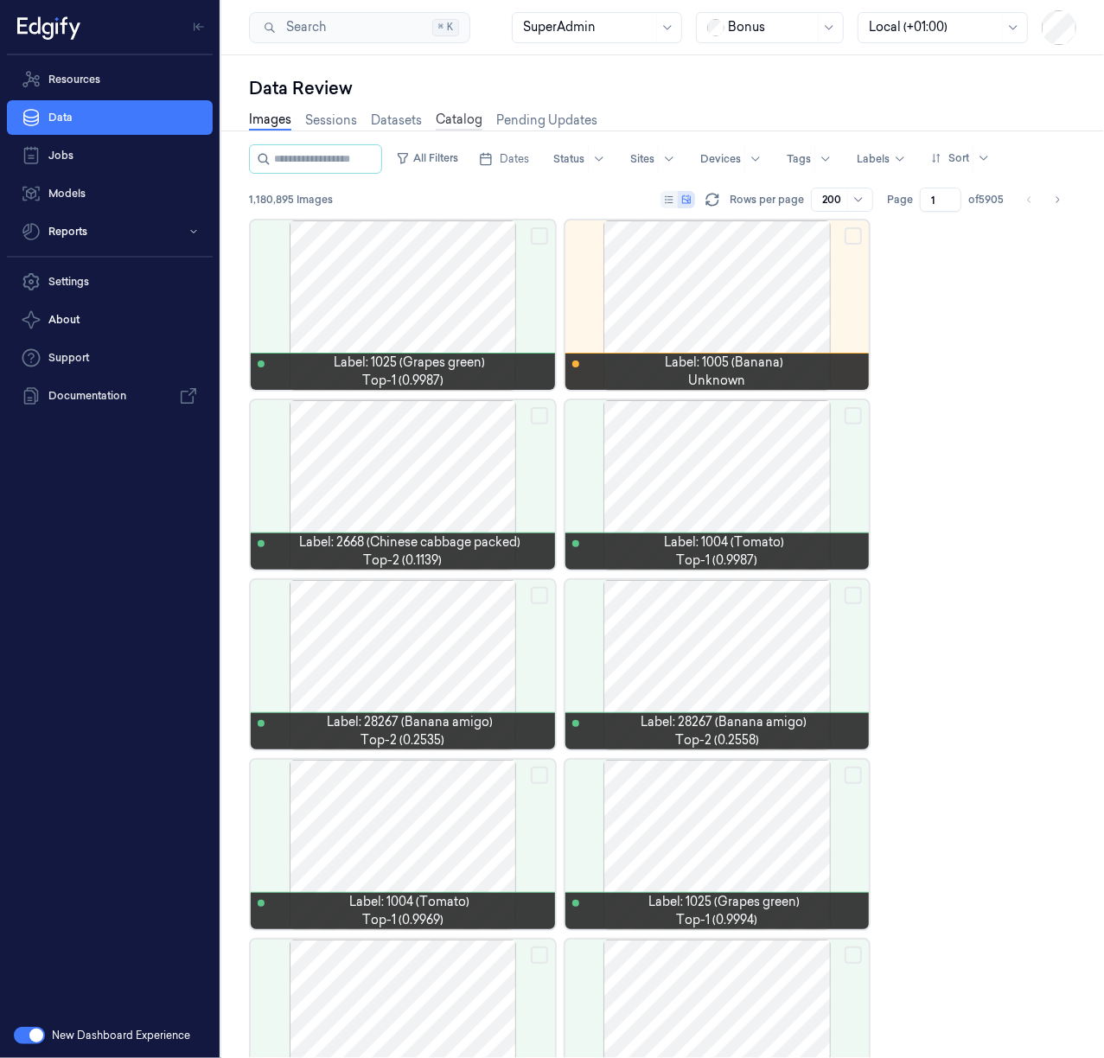
click at [440, 116] on link "Catalog" at bounding box center [459, 121] width 47 height 20
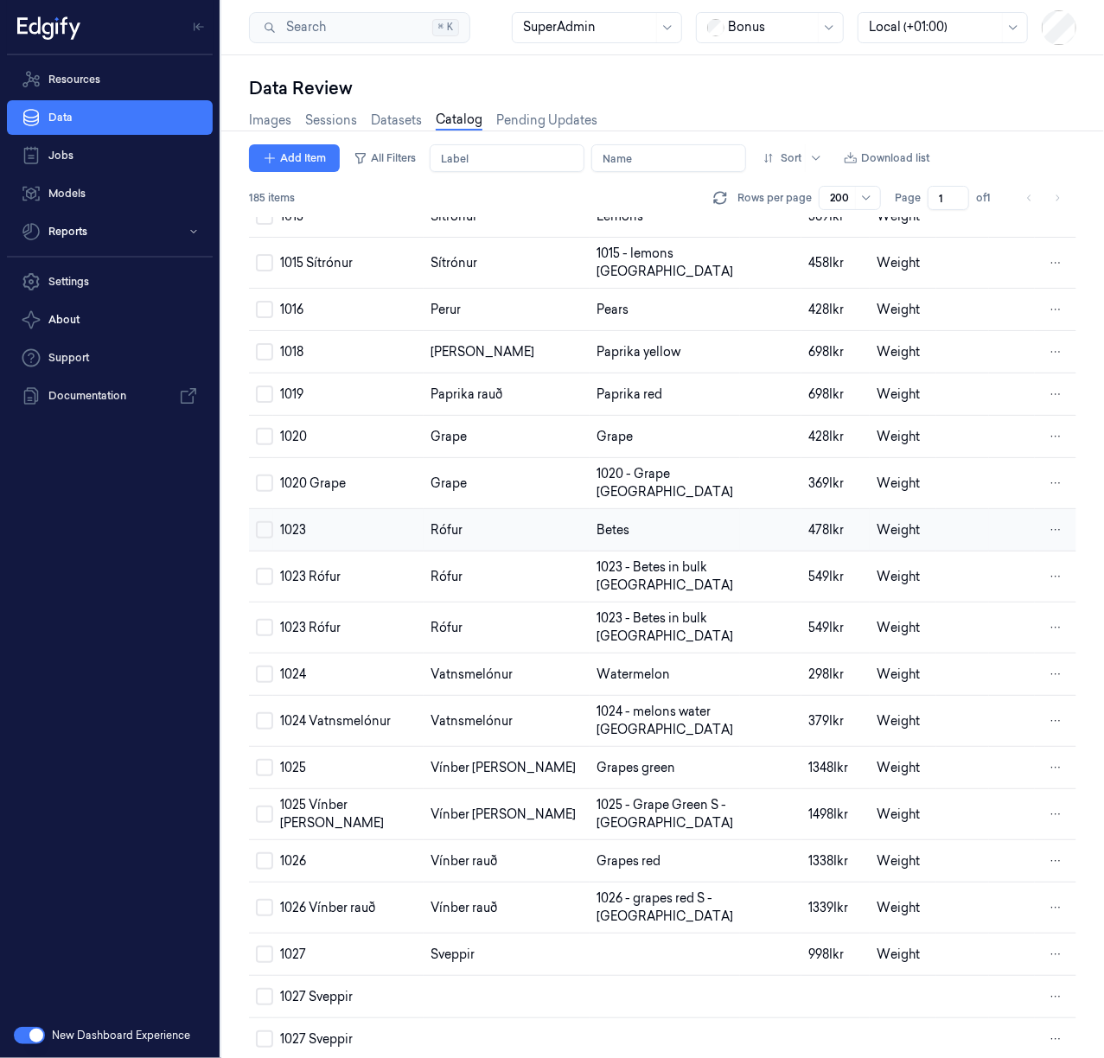
scroll to position [691, 0]
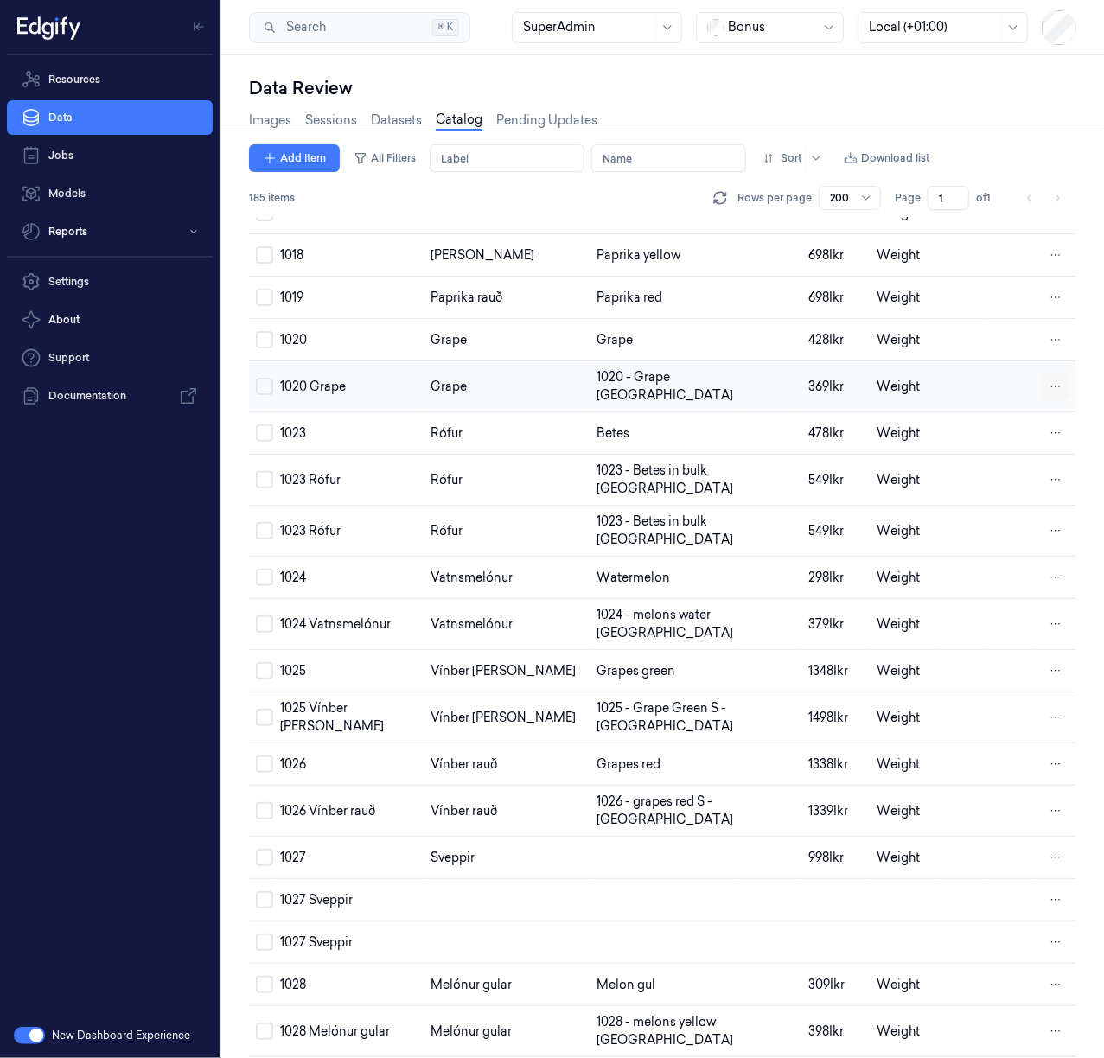
click at [1047, 408] on html "Resources Data Jobs Models Reports Settings About Support Documentation New Das…" at bounding box center [552, 529] width 1104 height 1058
click at [1006, 419] on div "Remove" at bounding box center [977, 408] width 102 height 29
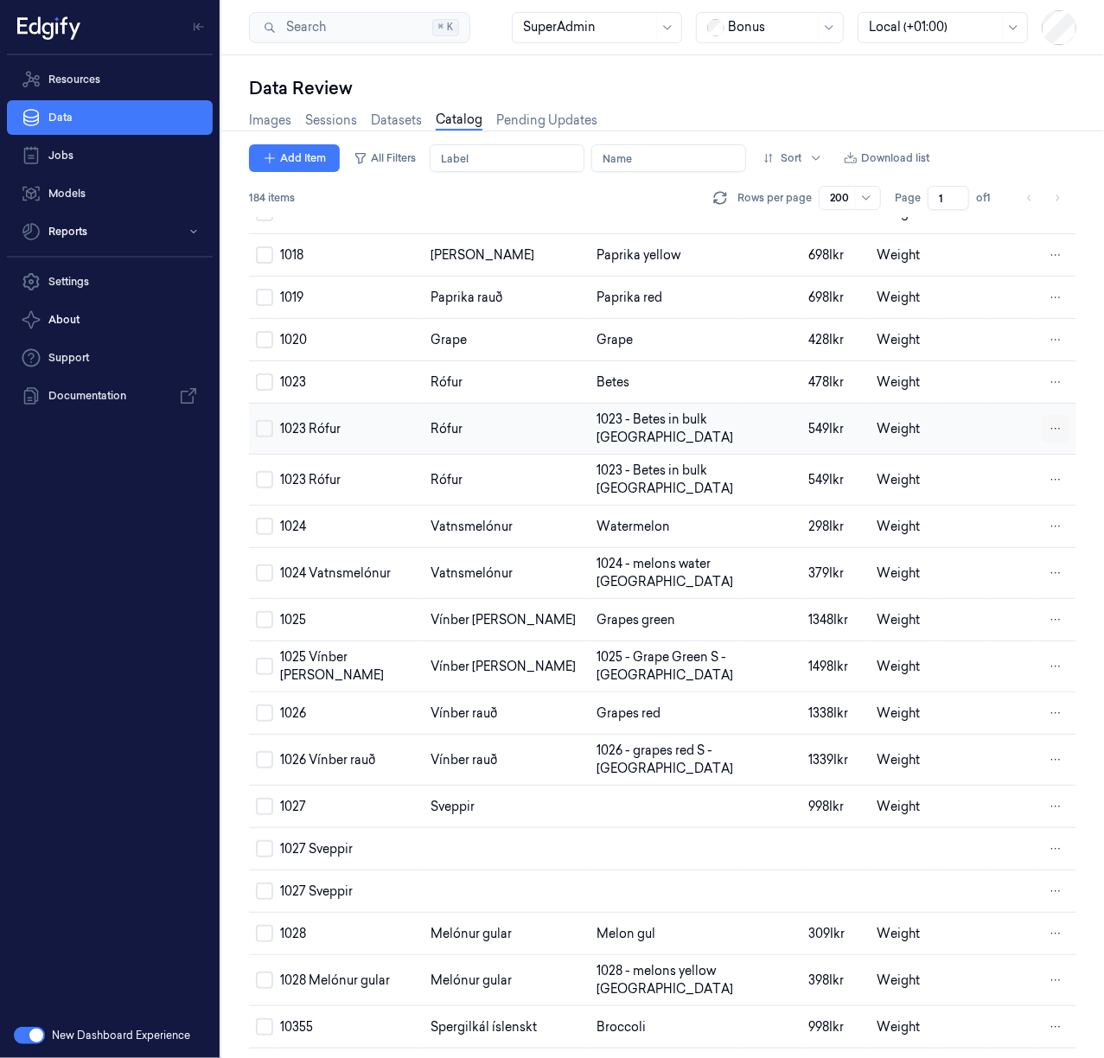
click at [1047, 451] on html "Resources Data Jobs Models Reports Settings About Support Documentation New Das…" at bounding box center [552, 529] width 1104 height 1058
click at [992, 455] on div "Remove" at bounding box center [977, 450] width 102 height 29
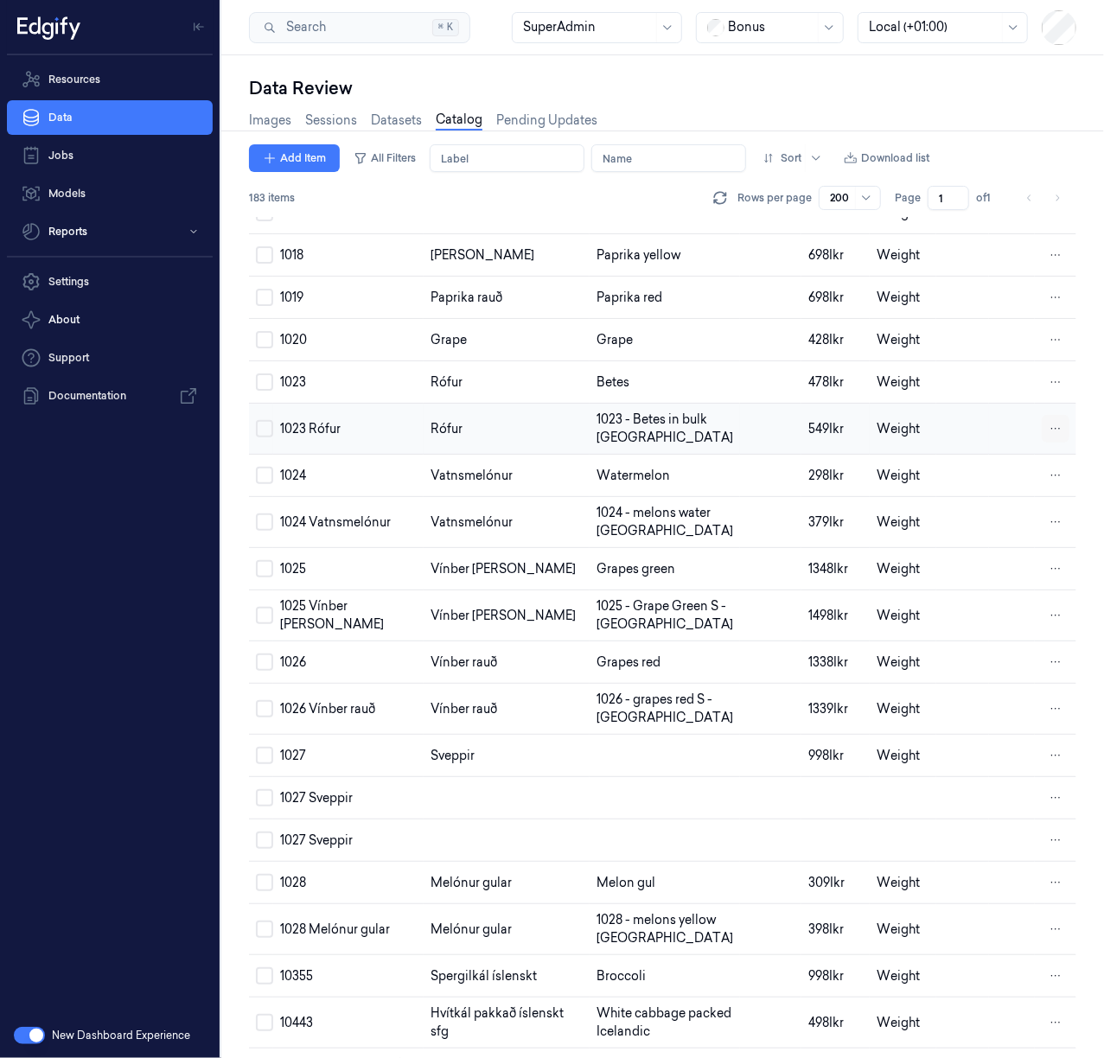
click at [1046, 449] on html "Resources Data Jobs Models Reports Settings About Support Documentation New Das…" at bounding box center [552, 529] width 1104 height 1058
click at [986, 457] on span "Remove" at bounding box center [964, 450] width 48 height 16
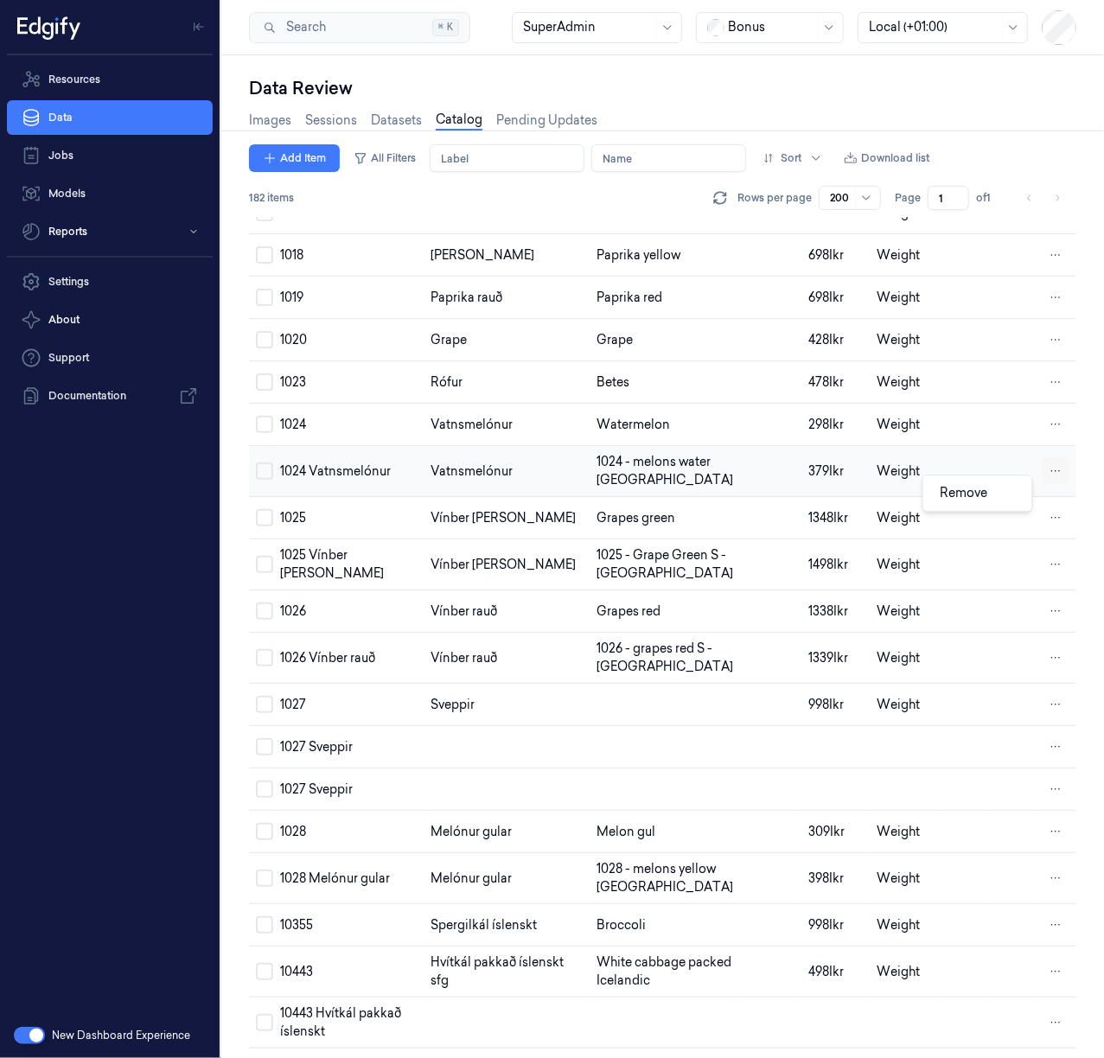
click at [1048, 491] on html "Resources Data Jobs Models Reports Settings About Support Documentation New Das…" at bounding box center [552, 529] width 1104 height 1058
click at [1001, 499] on div "Remove" at bounding box center [977, 493] width 102 height 29
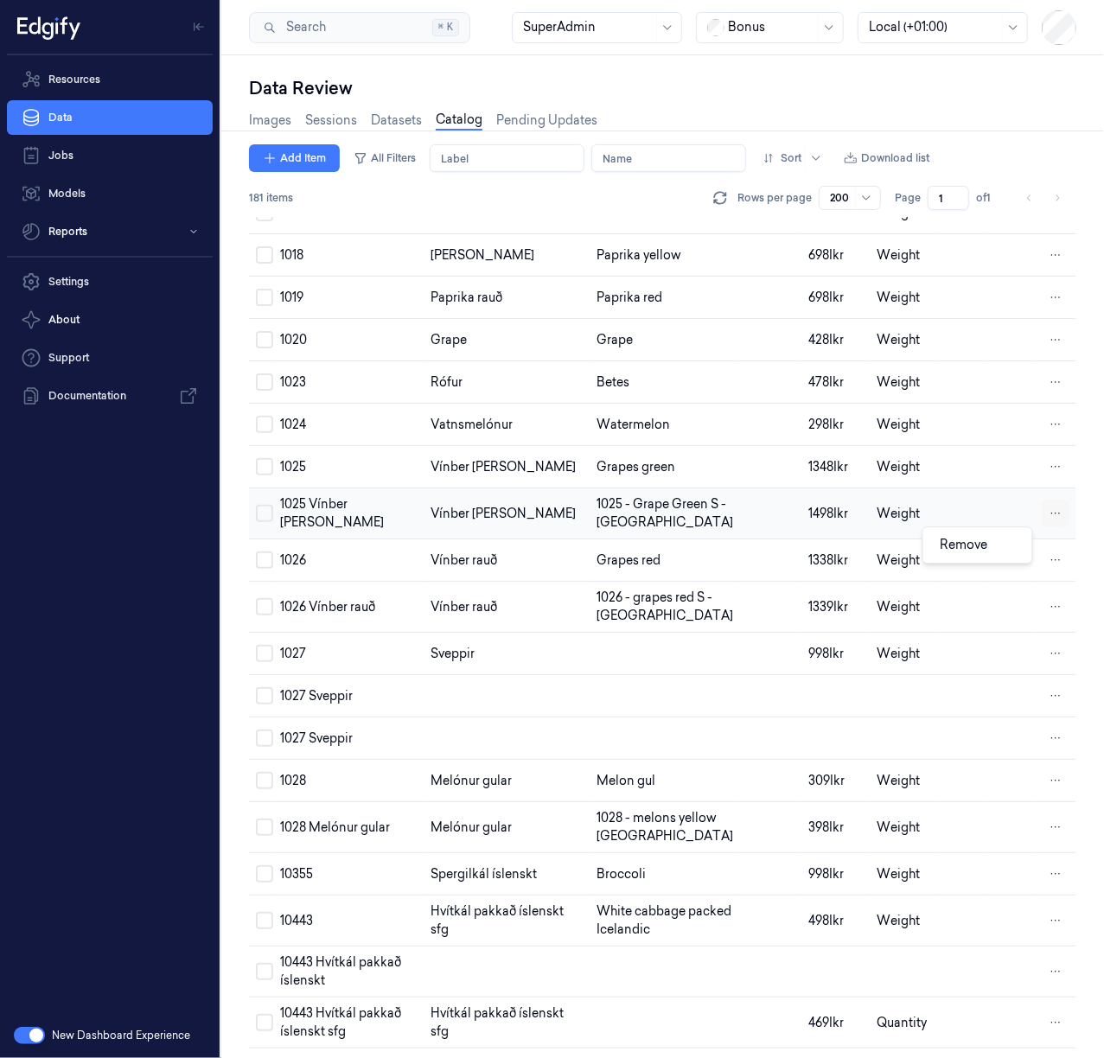
click at [1052, 539] on html "Resources Data Jobs Models Reports Settings About Support Documentation New Das…" at bounding box center [552, 529] width 1104 height 1058
click at [1001, 551] on div "Remove" at bounding box center [977, 545] width 102 height 29
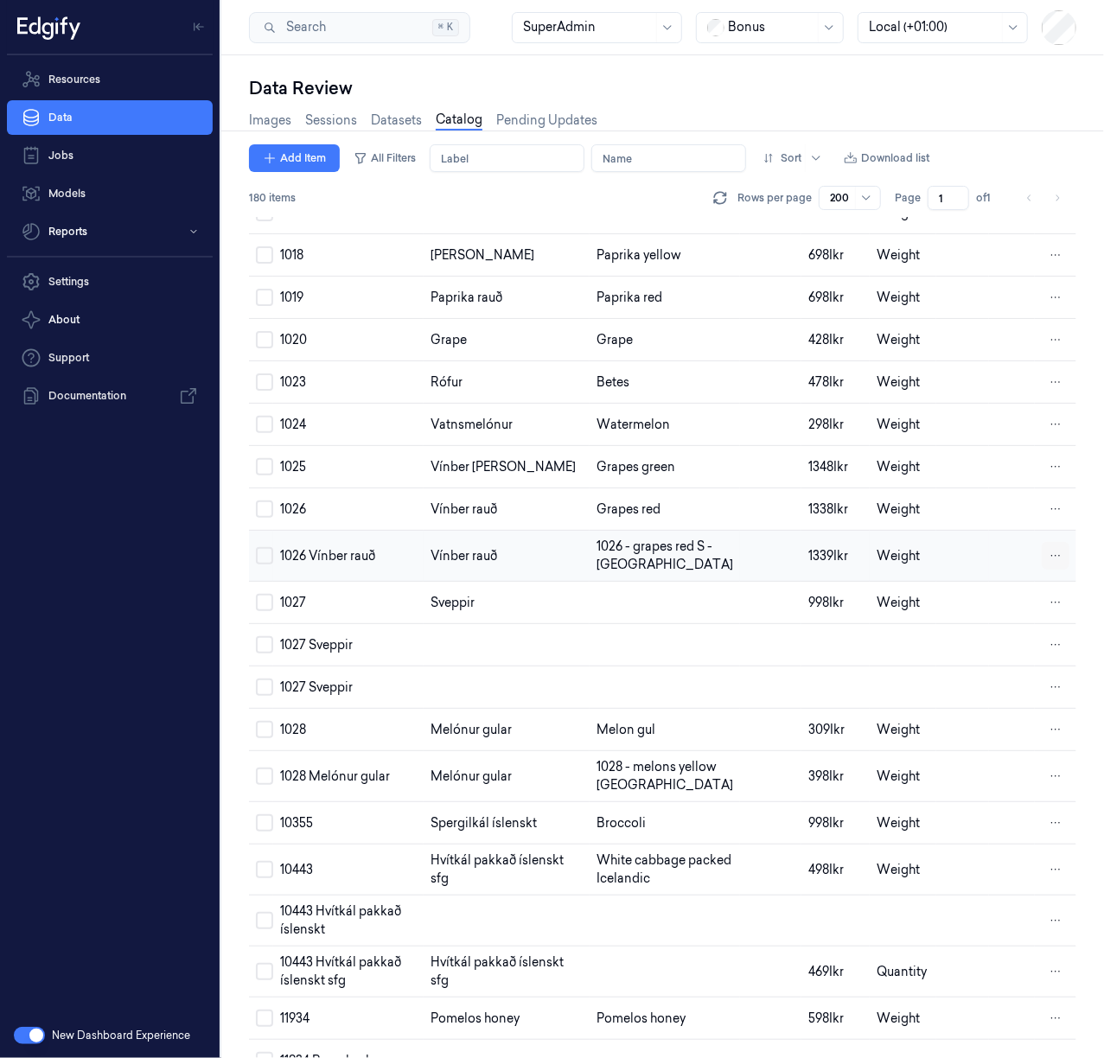
click at [1045, 579] on html "Resources Data Jobs Models Reports Settings About Support Documentation New Das…" at bounding box center [552, 529] width 1104 height 1058
click at [980, 588] on div "Remove" at bounding box center [960, 579] width 54 height 18
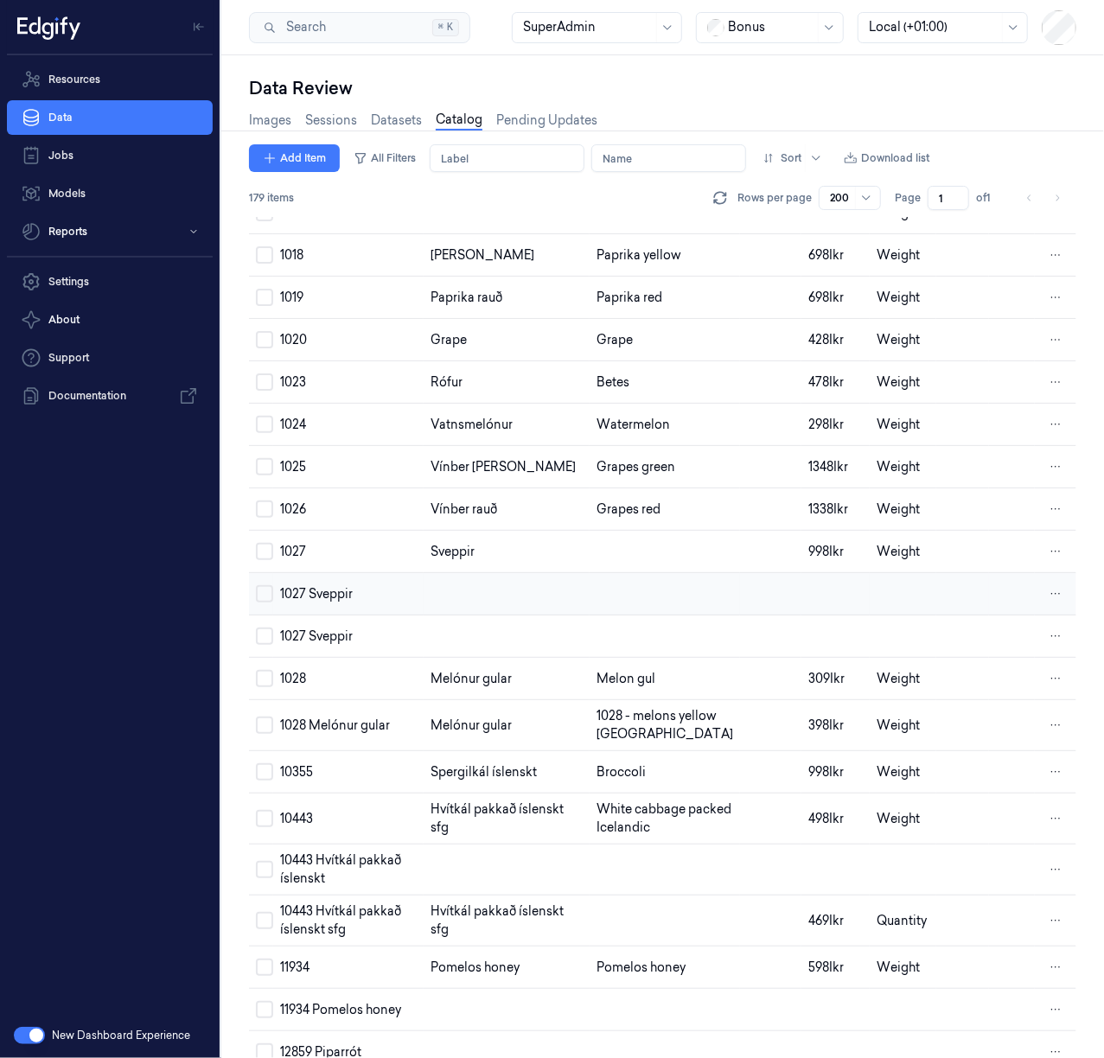
click at [264, 602] on button "Select row" at bounding box center [264, 593] width 17 height 17
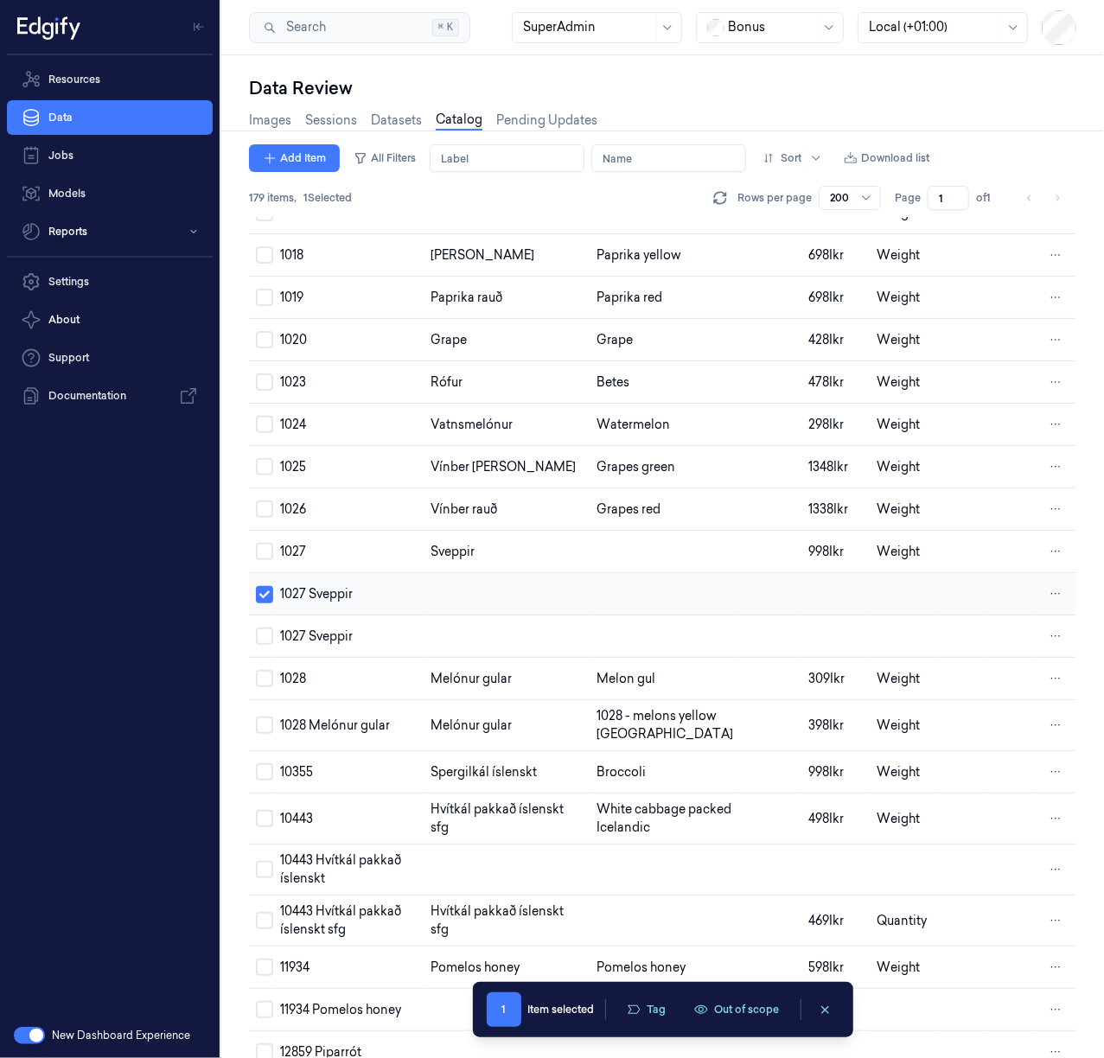
click at [267, 603] on button "Select row" at bounding box center [264, 594] width 17 height 17
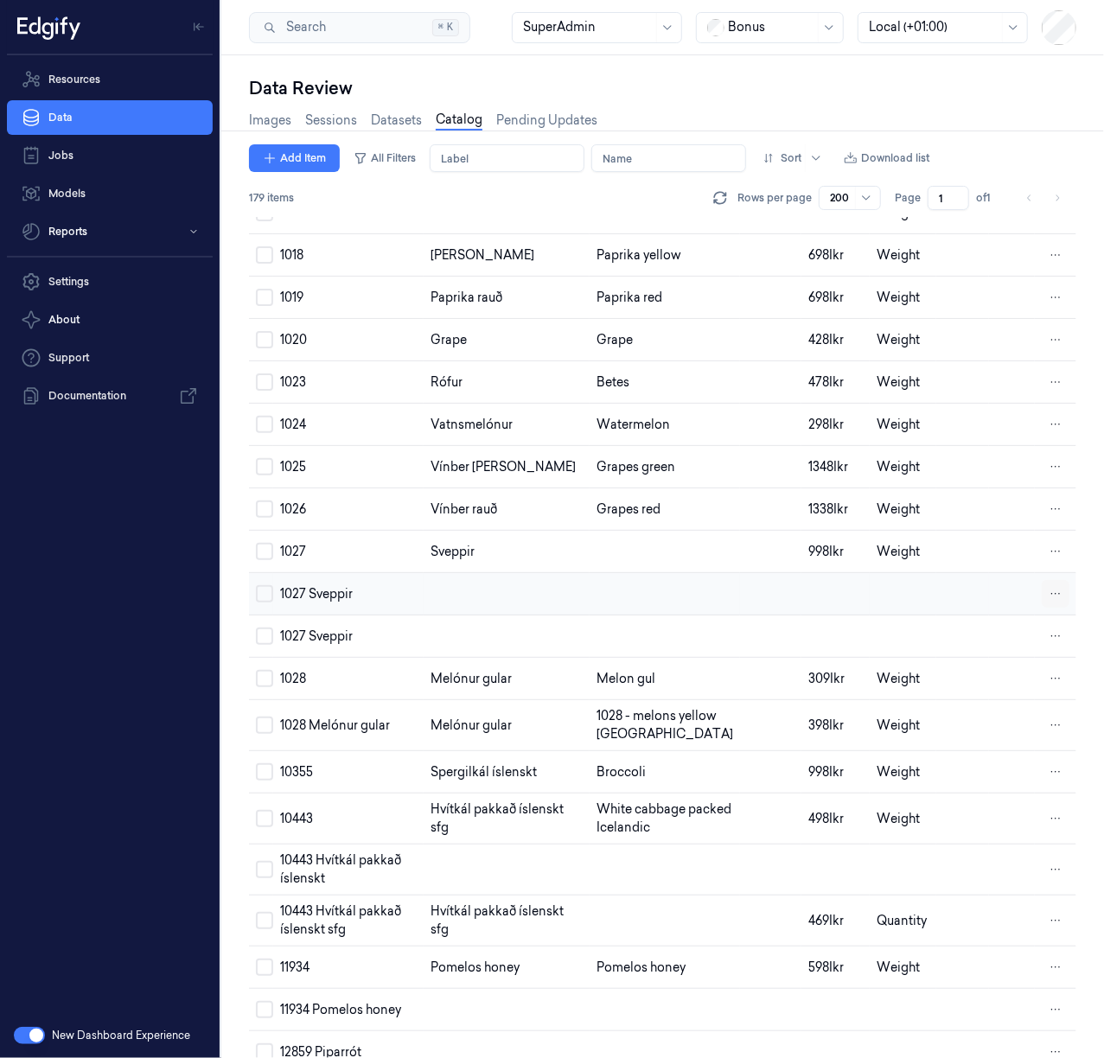
click at [1055, 614] on html "Resources Data Jobs Models Reports Settings About Support Documentation New Das…" at bounding box center [552, 529] width 1104 height 1058
click at [1000, 621] on div "Remove" at bounding box center [977, 616] width 102 height 29
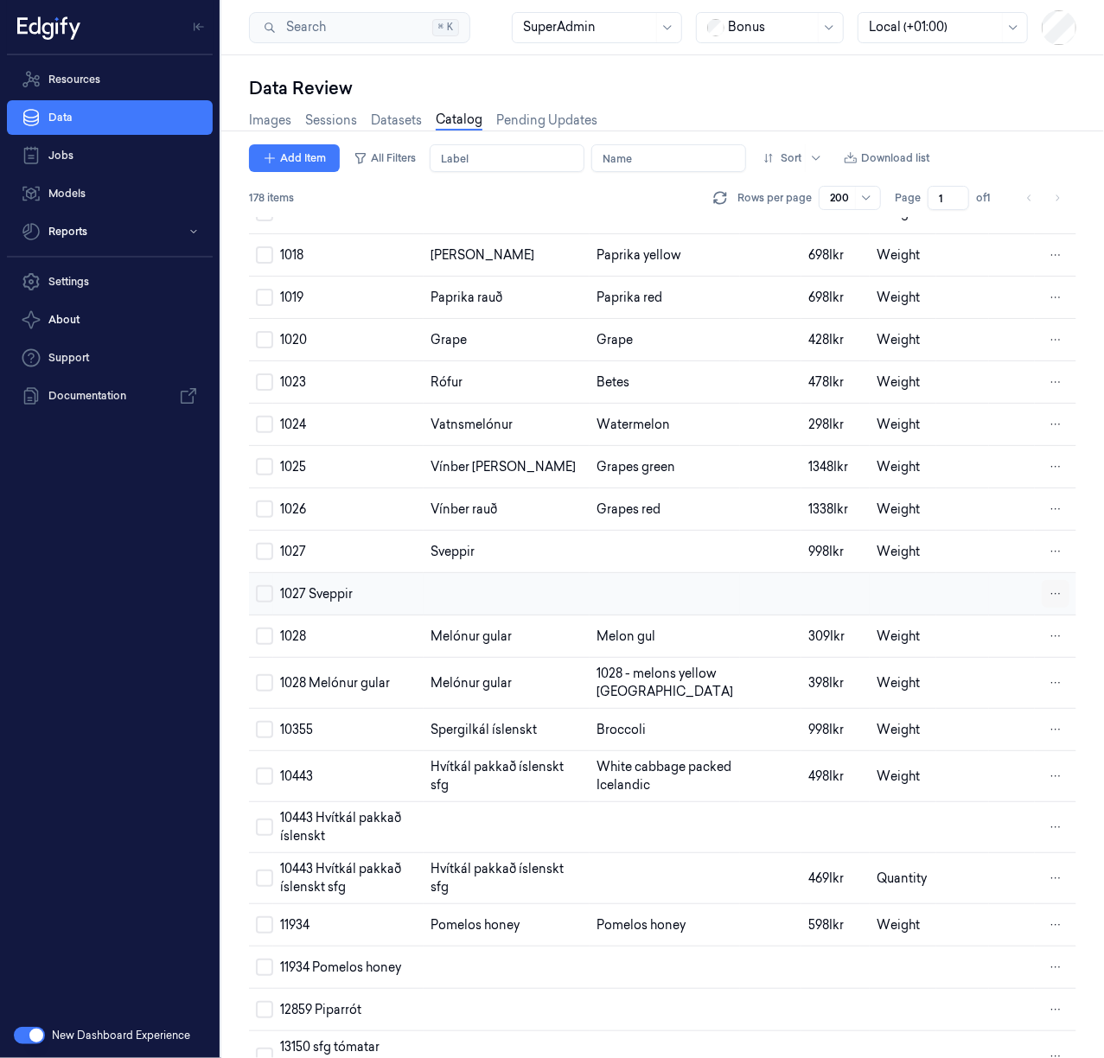
click at [1046, 617] on html "Resources Data Jobs Models Reports Settings About Support Documentation New Das…" at bounding box center [552, 529] width 1104 height 1058
click at [999, 620] on div "Remove" at bounding box center [977, 616] width 102 height 29
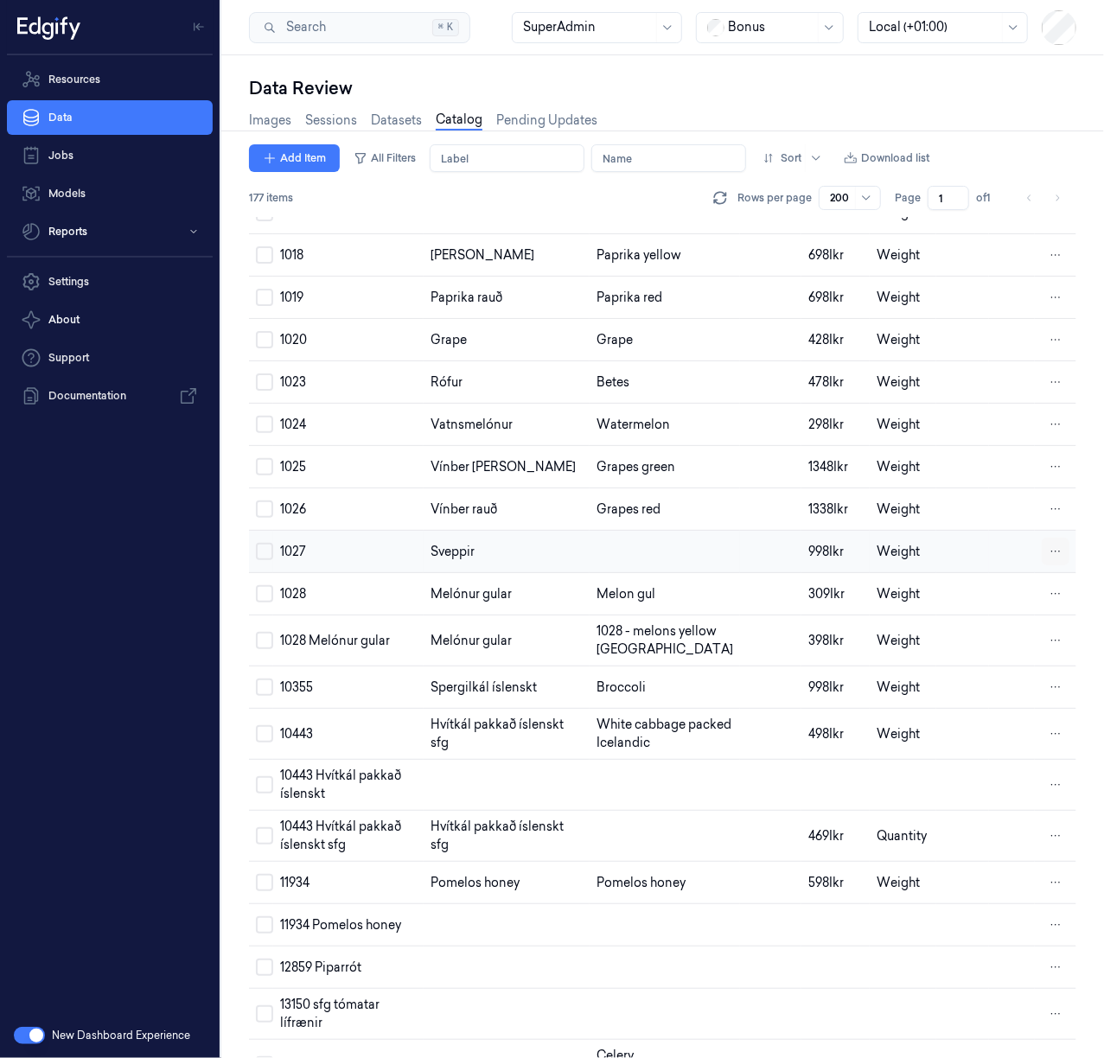
click at [1048, 568] on html "Resources Data Jobs Models Reports Settings About Support Documentation New Das…" at bounding box center [552, 529] width 1104 height 1058
click at [1048, 665] on html "Resources Data Jobs Models Reports Settings About Support Documentation New Das…" at bounding box center [552, 529] width 1104 height 1058
click at [1052, 667] on html "Resources Data Jobs Models Reports Settings About Support Documentation New Das…" at bounding box center [552, 529] width 1104 height 1058
click at [980, 656] on span "Remove" at bounding box center [964, 664] width 48 height 16
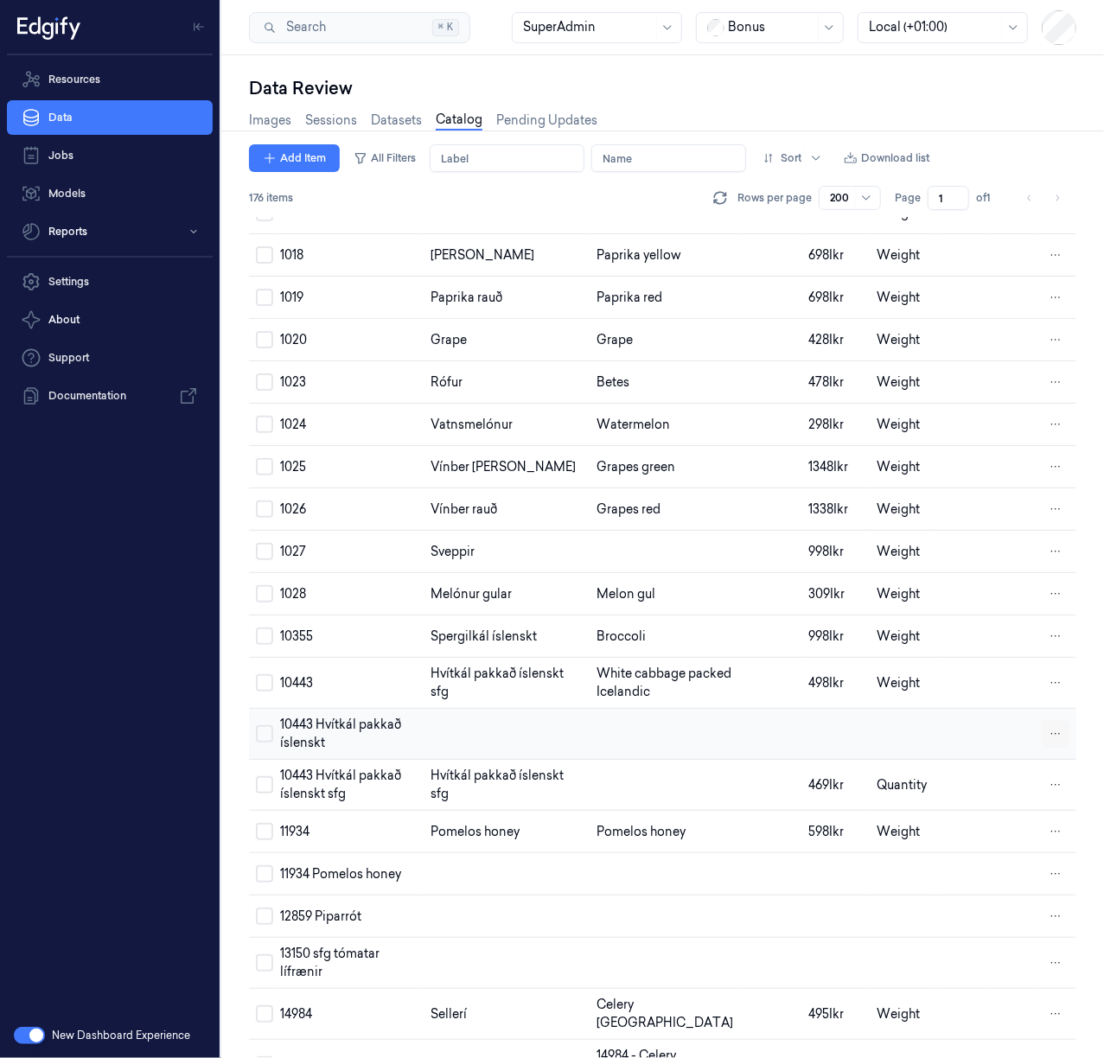
click at [1048, 802] on html "Resources Data Jobs Models Reports Settings About Support Documentation New Das…" at bounding box center [552, 529] width 1104 height 1058
click at [1003, 807] on div "Remove" at bounding box center [977, 802] width 102 height 29
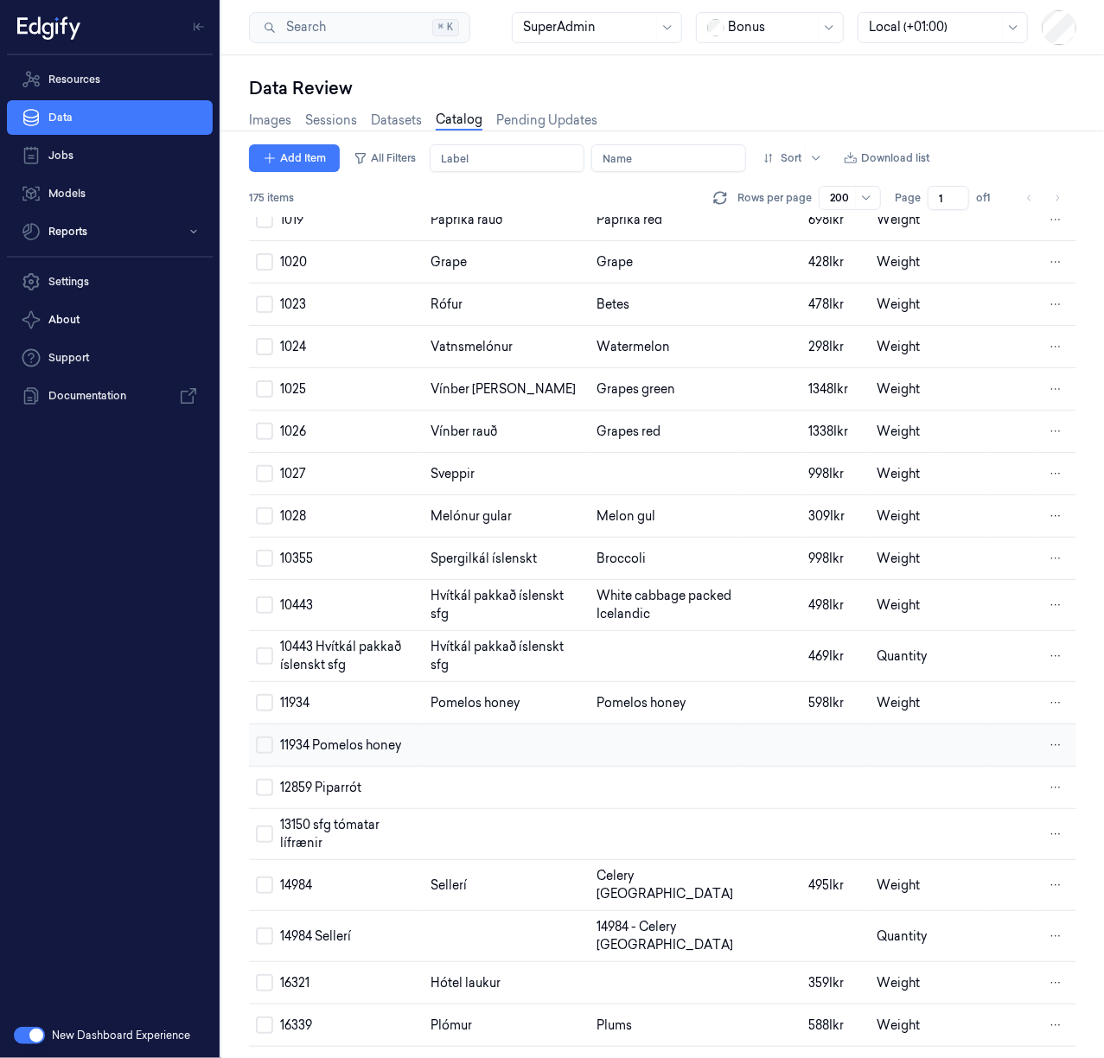
scroll to position [1037, 0]
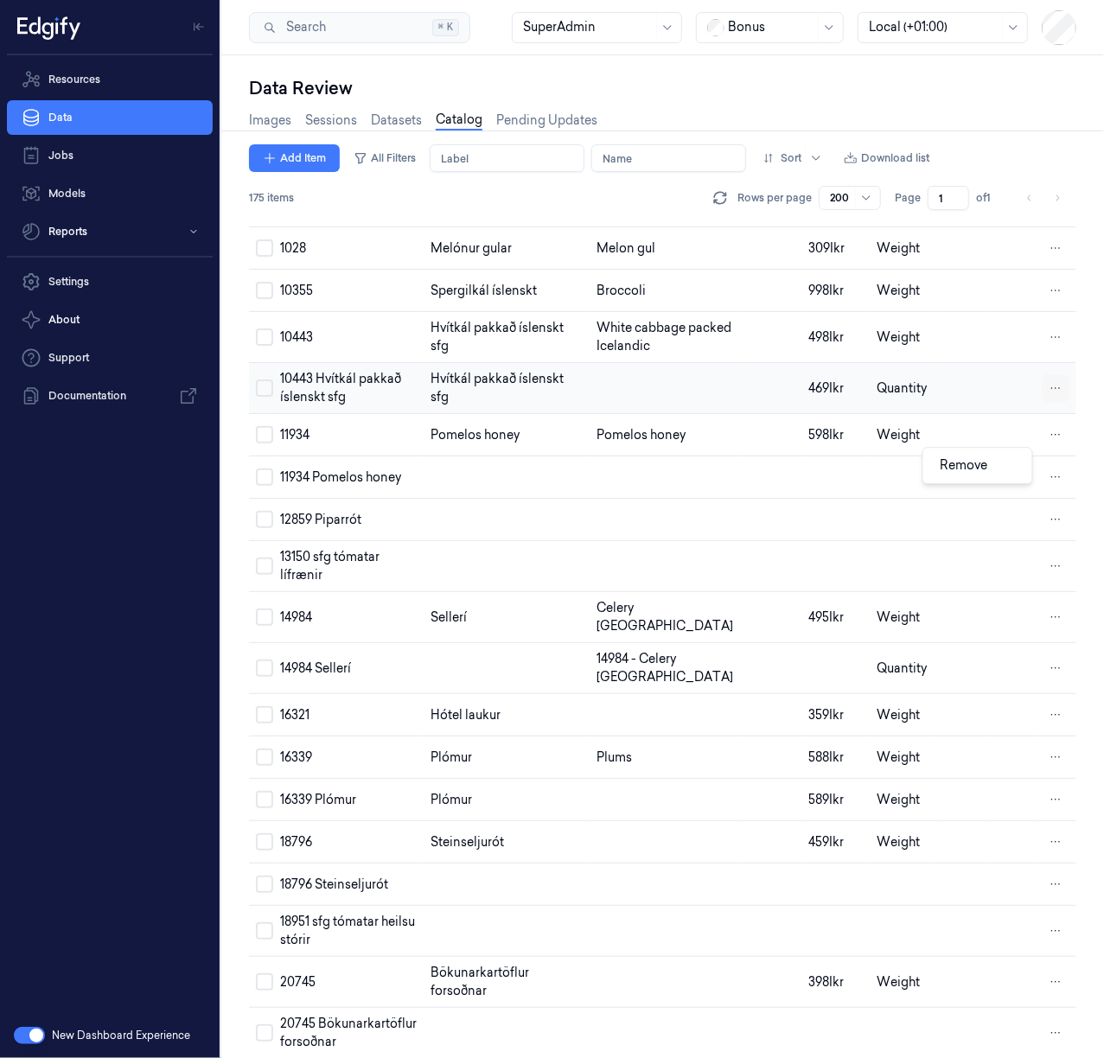
click at [1052, 467] on html "Resources Data Jobs Models Reports Settings About Support Documentation New Das…" at bounding box center [552, 529] width 1104 height 1058
click at [1003, 470] on div "Remove" at bounding box center [977, 465] width 102 height 29
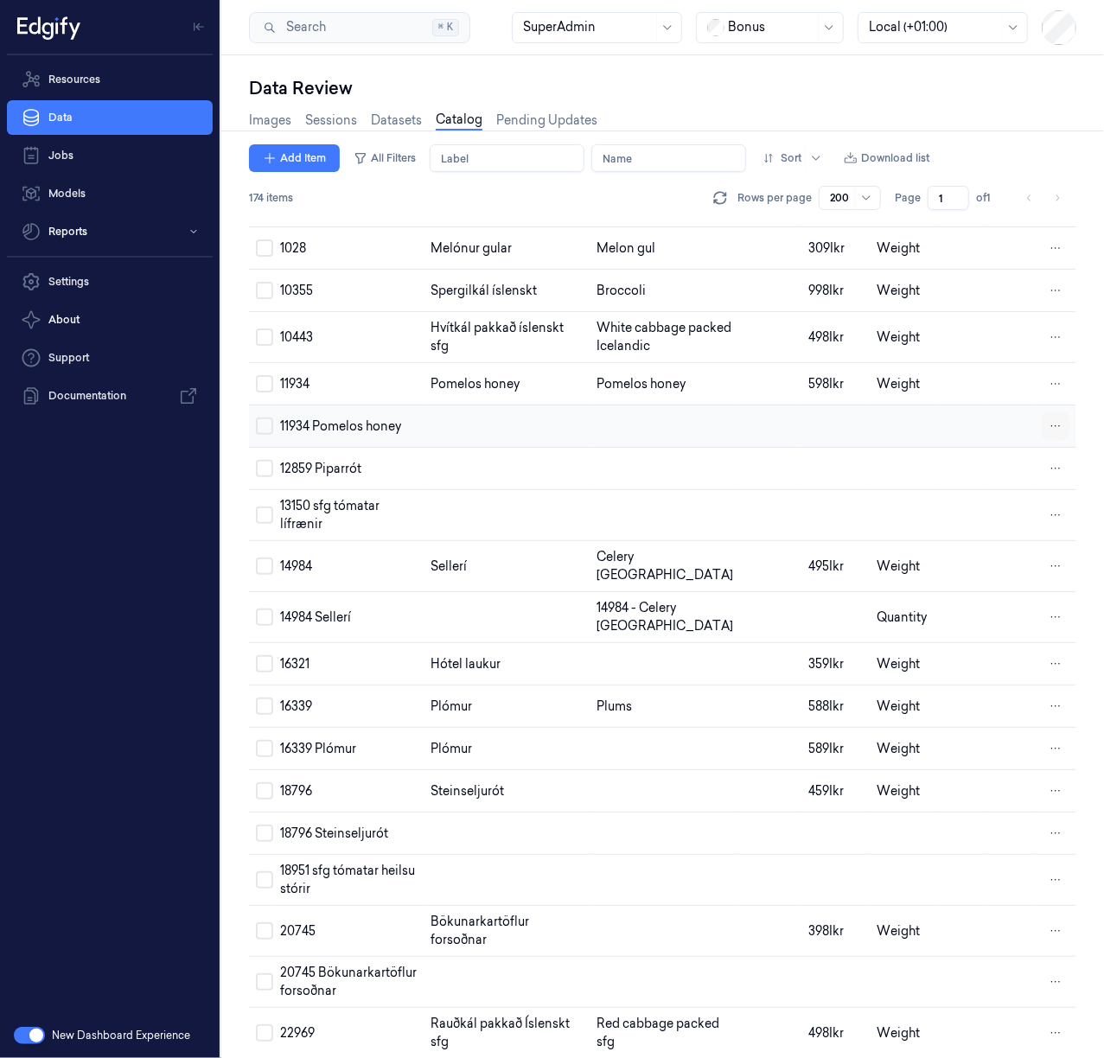
click at [1048, 506] on html "Resources Data Jobs Models Reports Settings About Support Documentation New Das…" at bounding box center [552, 529] width 1104 height 1058
click at [983, 506] on span "Remove" at bounding box center [964, 508] width 48 height 16
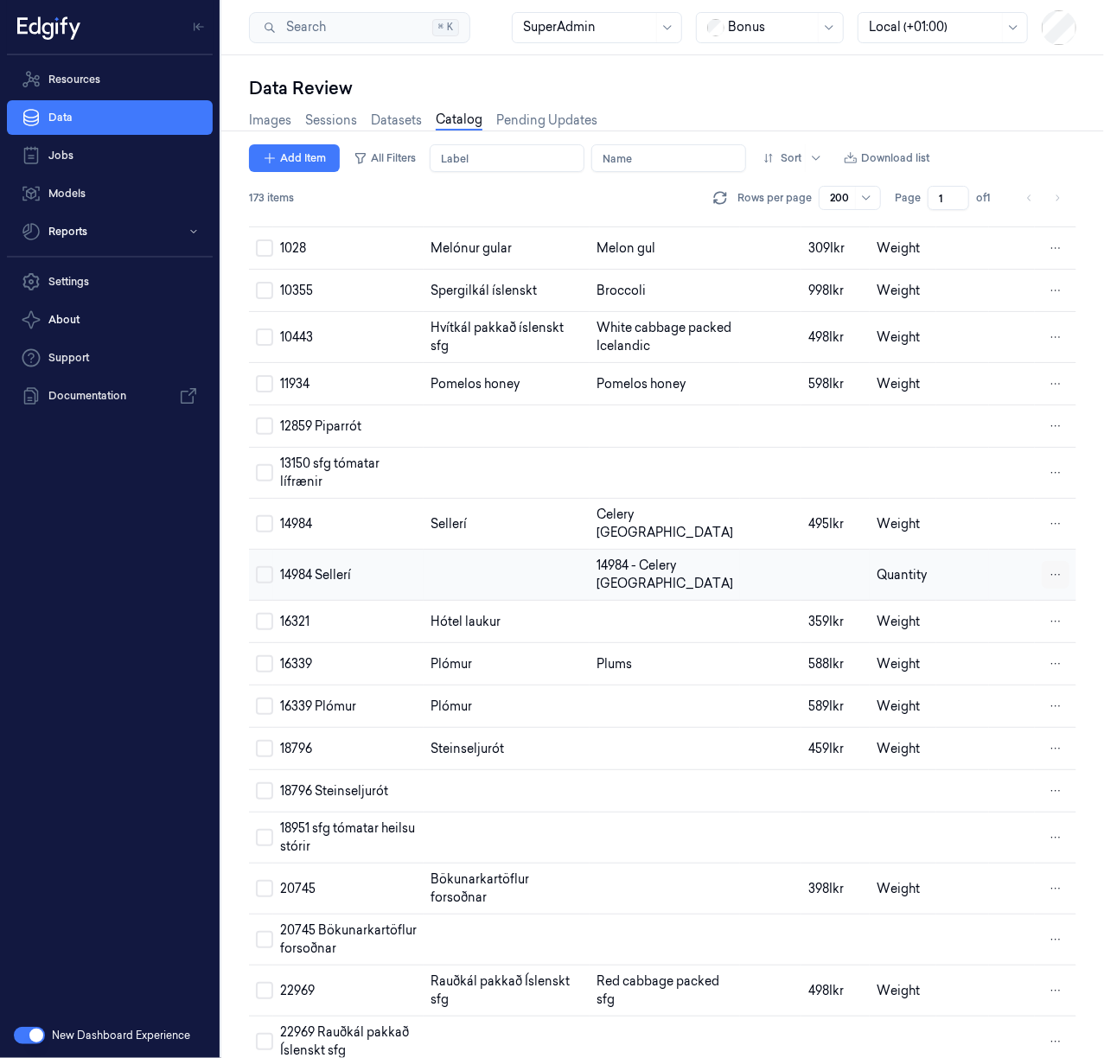
click at [1053, 648] on html "Resources Data Jobs Models Reports Settings About Support Documentation New Das…" at bounding box center [552, 529] width 1104 height 1058
click at [990, 643] on div "Remove" at bounding box center [977, 644] width 102 height 29
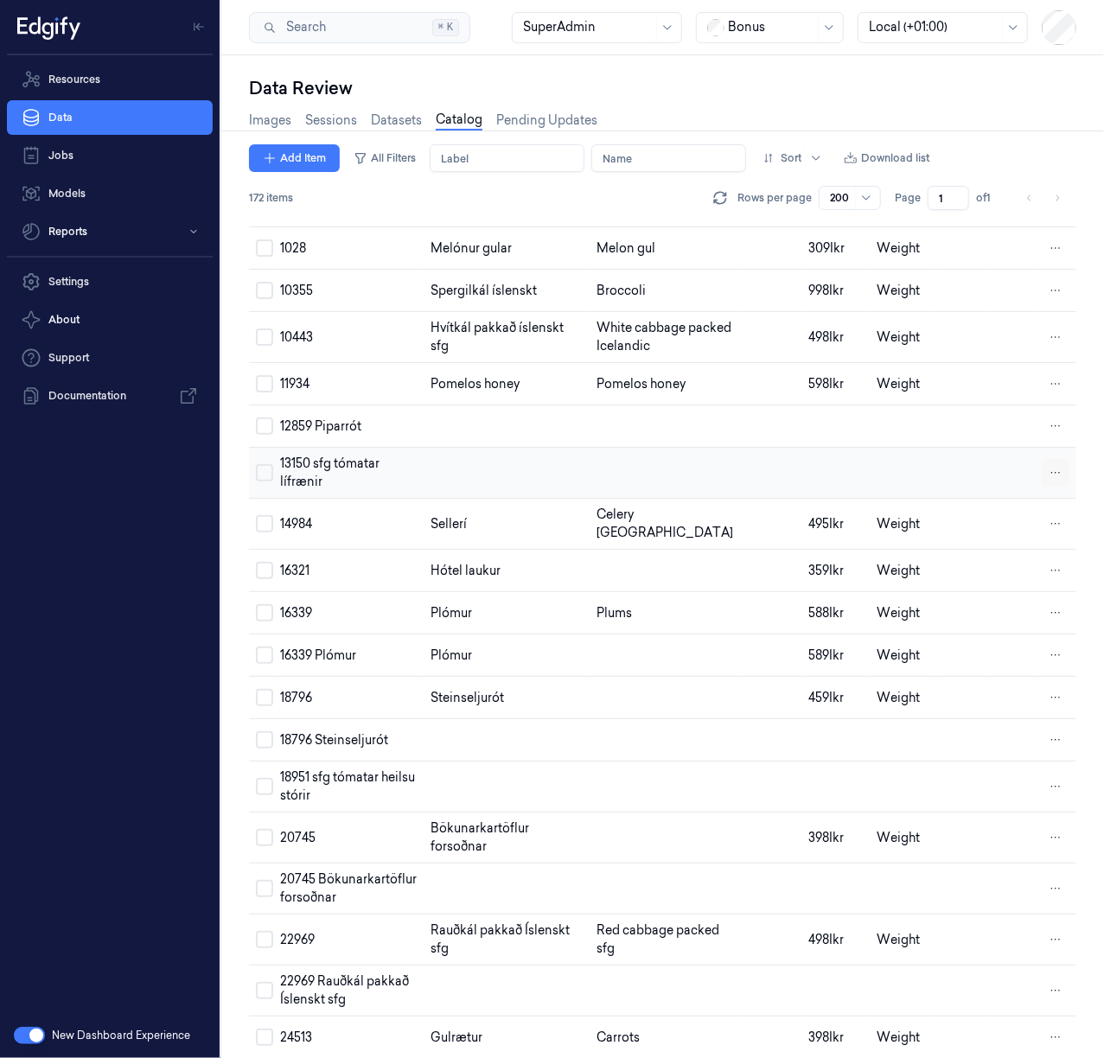
click at [1051, 547] on html "Resources Data Jobs Models Reports Settings About Support Documentation New Das…" at bounding box center [552, 529] width 1104 height 1058
click at [987, 557] on span "Remove" at bounding box center [964, 551] width 48 height 16
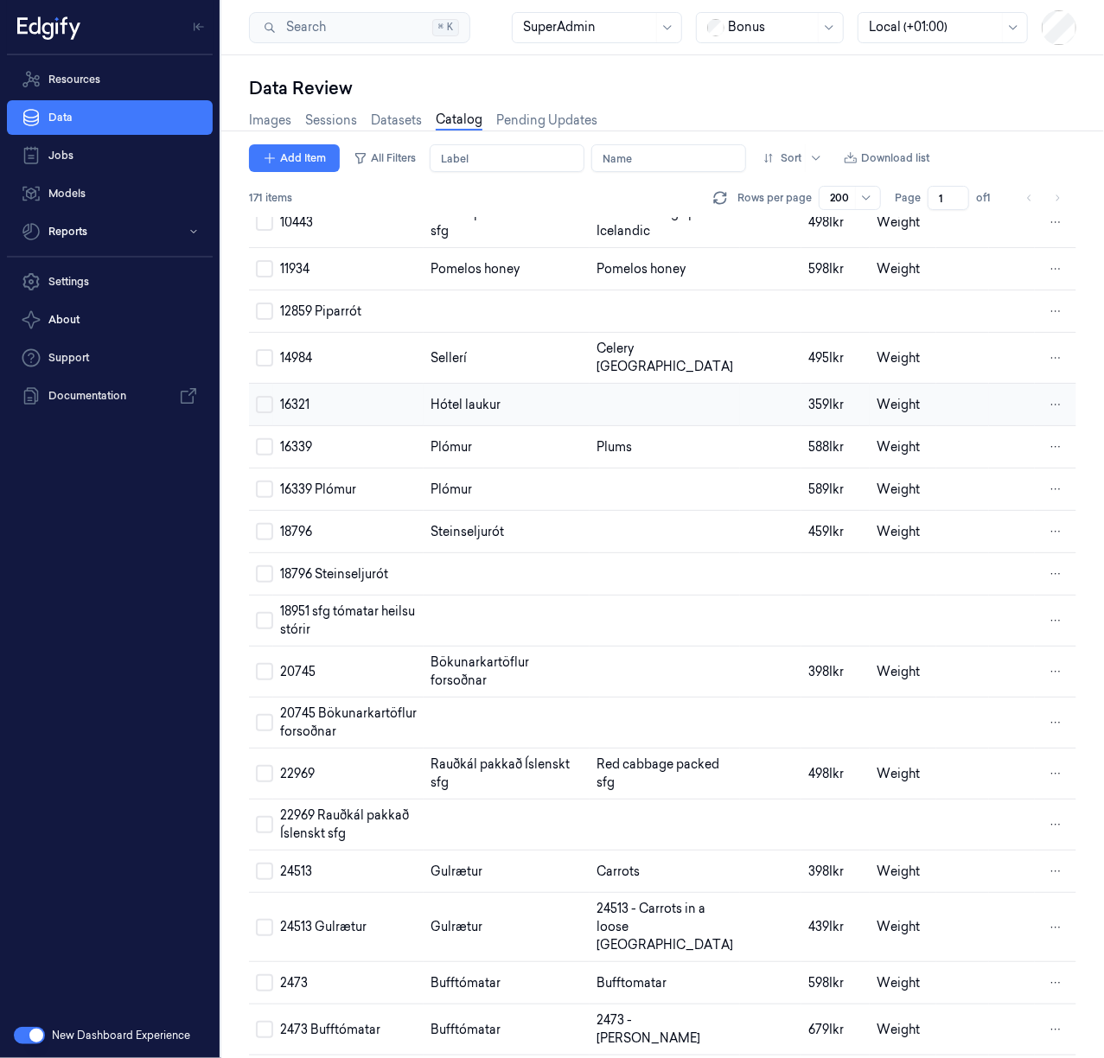
scroll to position [1267, 0]
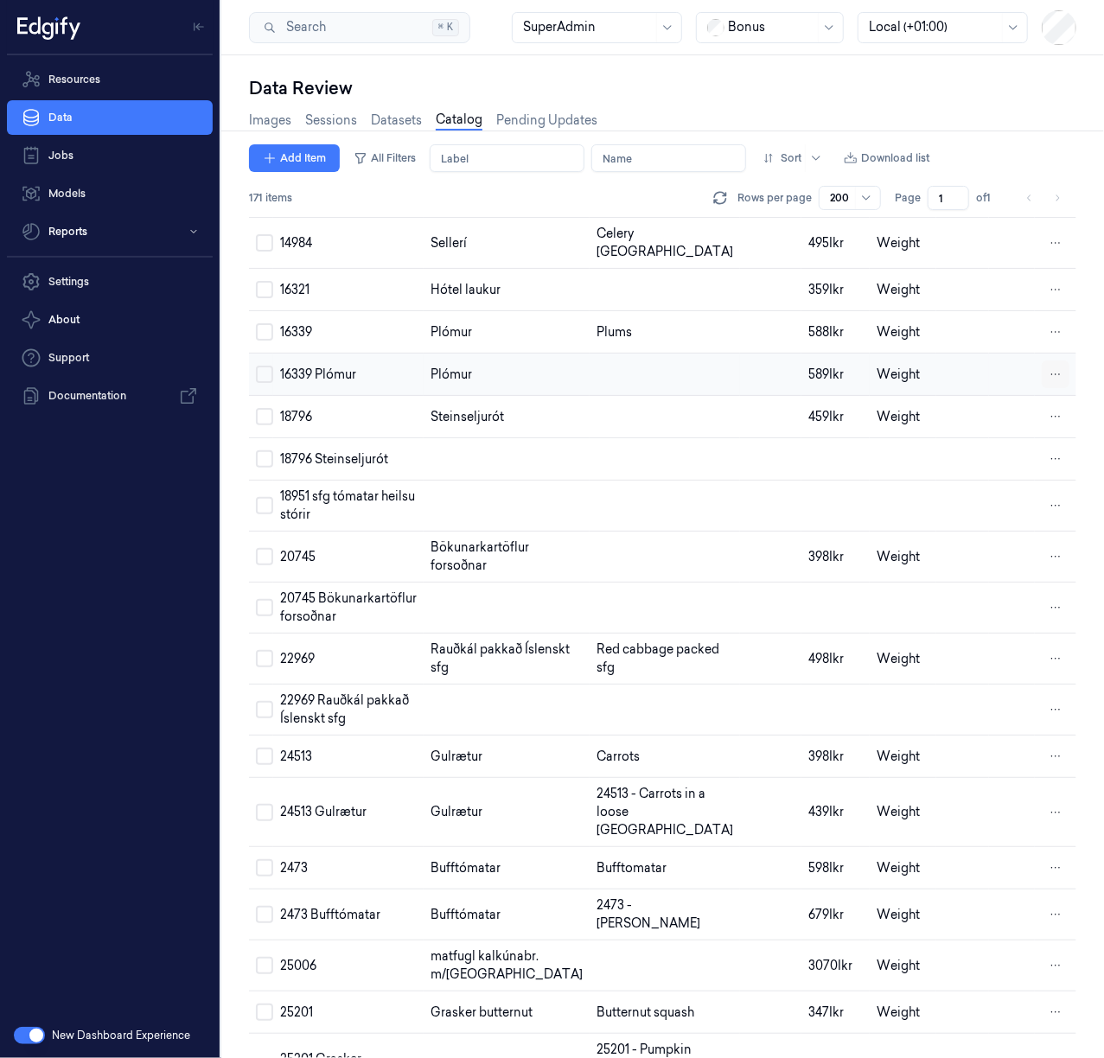
click at [1049, 443] on html "Resources Data Jobs Models Reports Settings About Support Documentation New Das…" at bounding box center [552, 529] width 1104 height 1058
click at [975, 448] on span "Remove" at bounding box center [964, 444] width 48 height 16
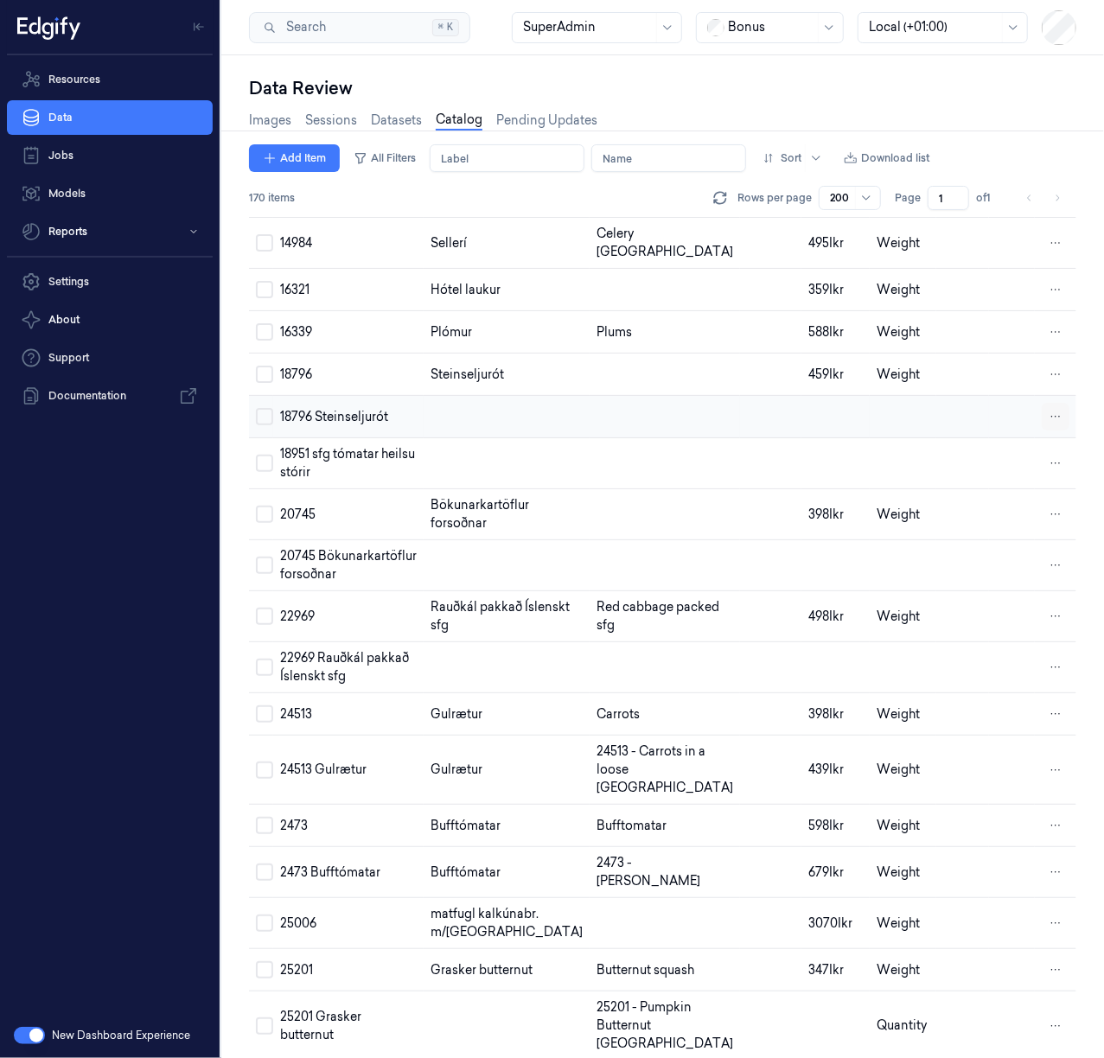
click at [1046, 493] on html "Resources Data Jobs Models Reports Settings About Support Documentation New Das…" at bounding box center [552, 529] width 1104 height 1058
click at [979, 488] on span "Remove" at bounding box center [964, 491] width 48 height 16
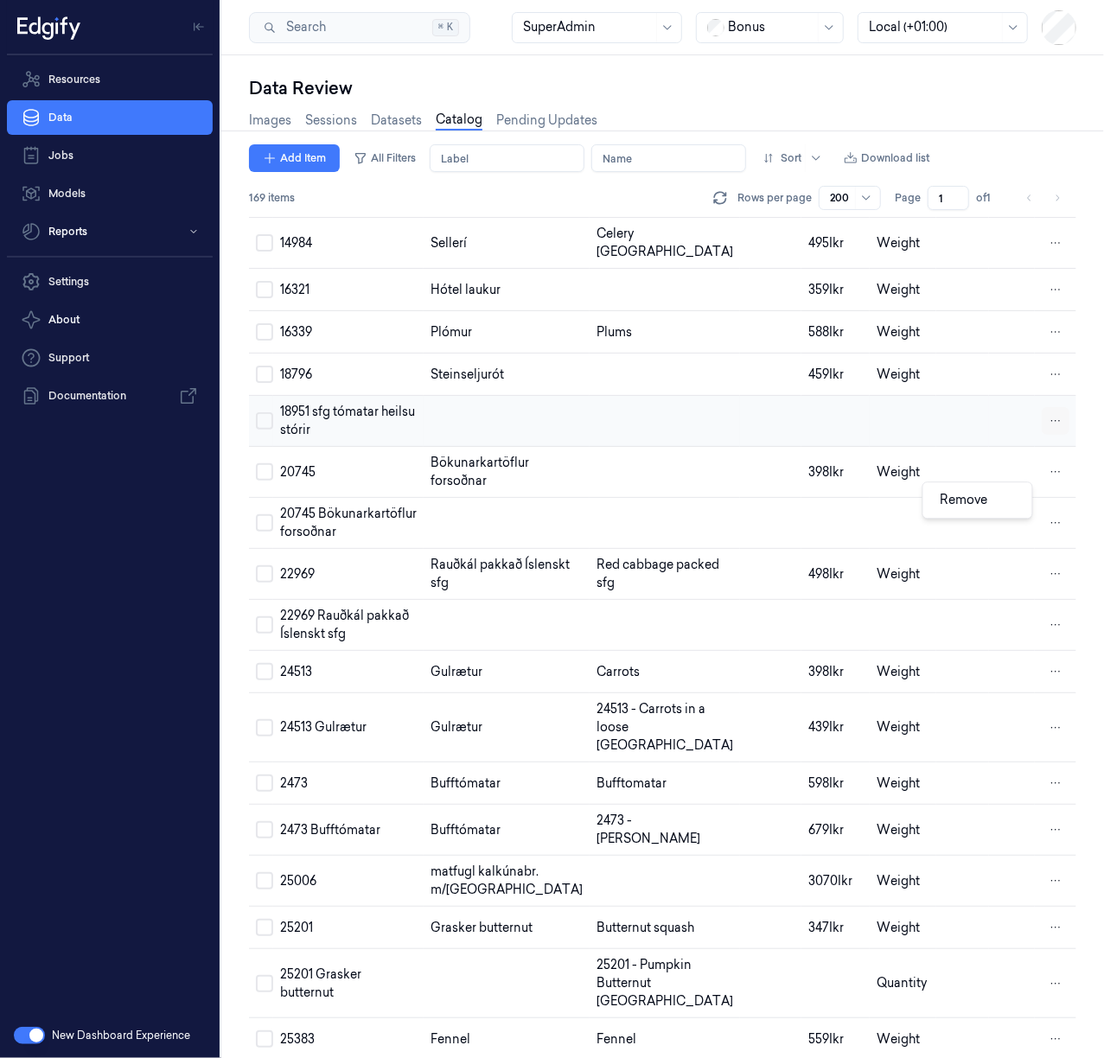
click at [1054, 503] on html "Resources Data Jobs Models Reports Settings About Support Documentation New Das…" at bounding box center [552, 529] width 1104 height 1058
click at [958, 495] on span "Remove" at bounding box center [964, 500] width 48 height 16
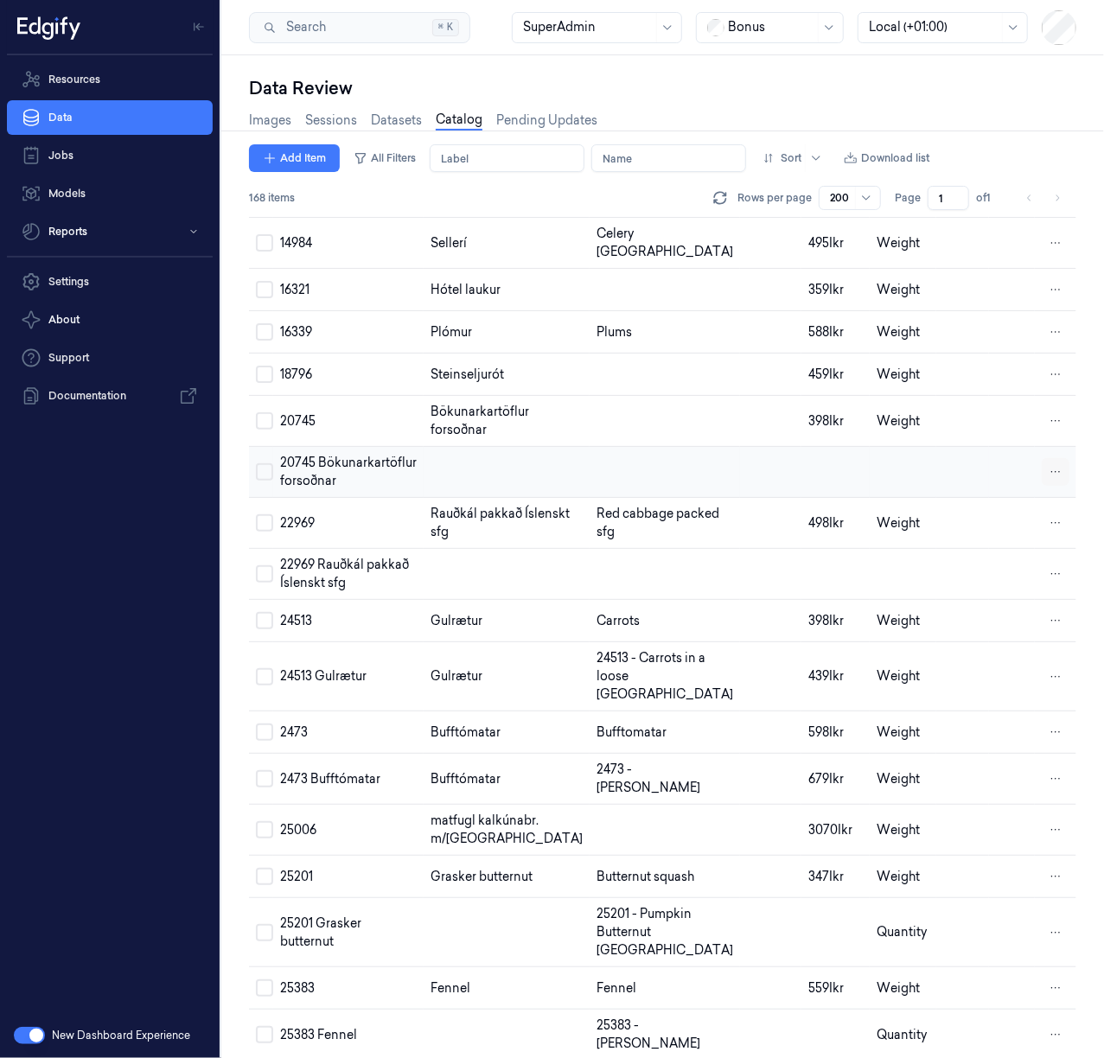
click at [1048, 548] on html "Resources Data Jobs Models Reports Settings About Support Documentation New Das…" at bounding box center [552, 529] width 1104 height 1058
click at [980, 557] on span "Remove" at bounding box center [964, 551] width 48 height 16
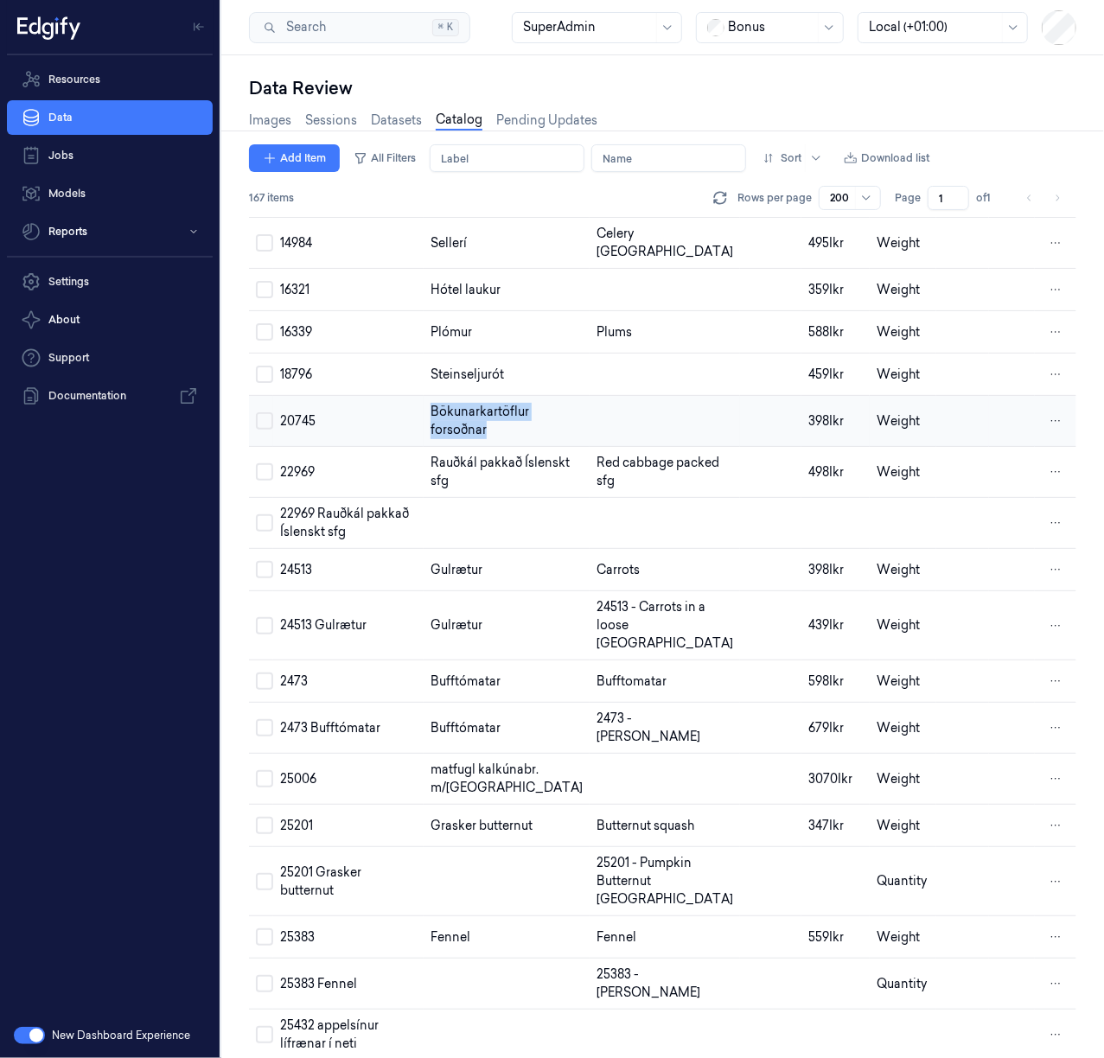
copy span "Bökunarkartöflur forsoðnar"
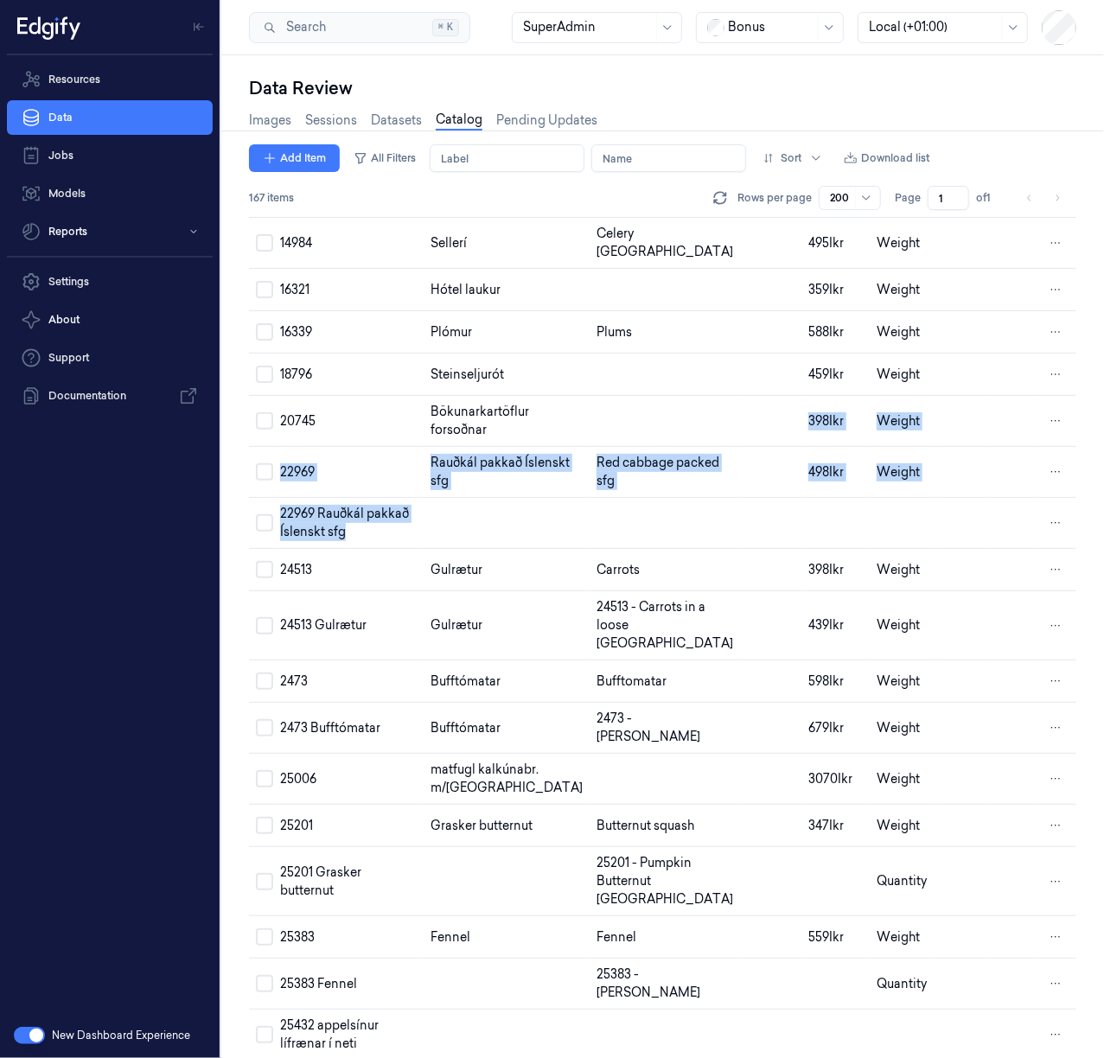
drag, startPoint x: 447, startPoint y: 499, endPoint x: 1282, endPoint y: 533, distance: 836.4
click at [1103, 533] on html "Resources Data Jobs Models Reports Settings About Support Documentation New Das…" at bounding box center [552, 529] width 1104 height 1058
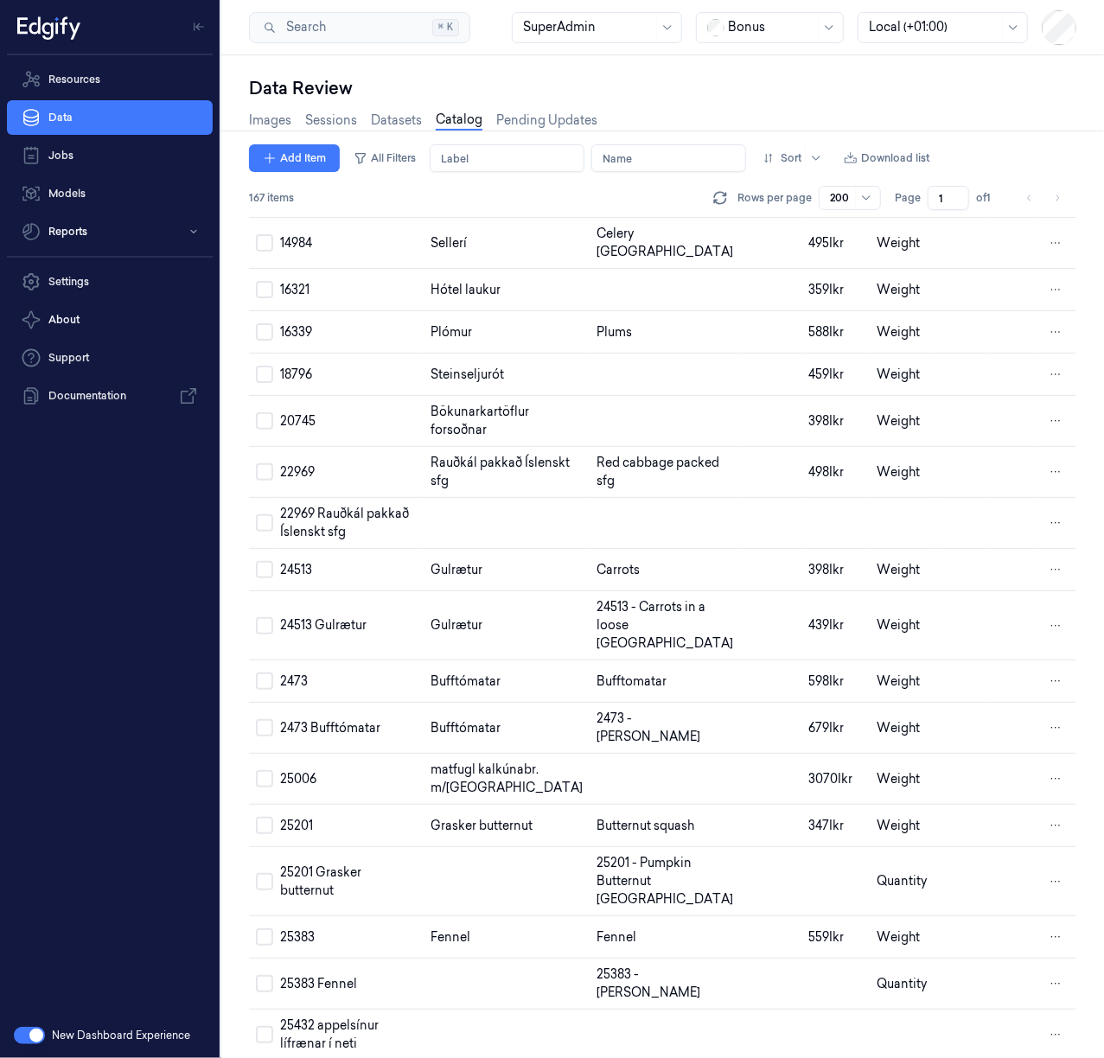
click at [228, 572] on div "Data Review Images Sessions Datasets Catalog Pending Updates Add Item All Filte…" at bounding box center [662, 556] width 882 height 1002
click at [1042, 602] on html "Resources Data Jobs Models Reports Settings About Support Documentation New Das…" at bounding box center [552, 529] width 1104 height 1058
click at [958, 608] on span "Remove" at bounding box center [964, 603] width 48 height 16
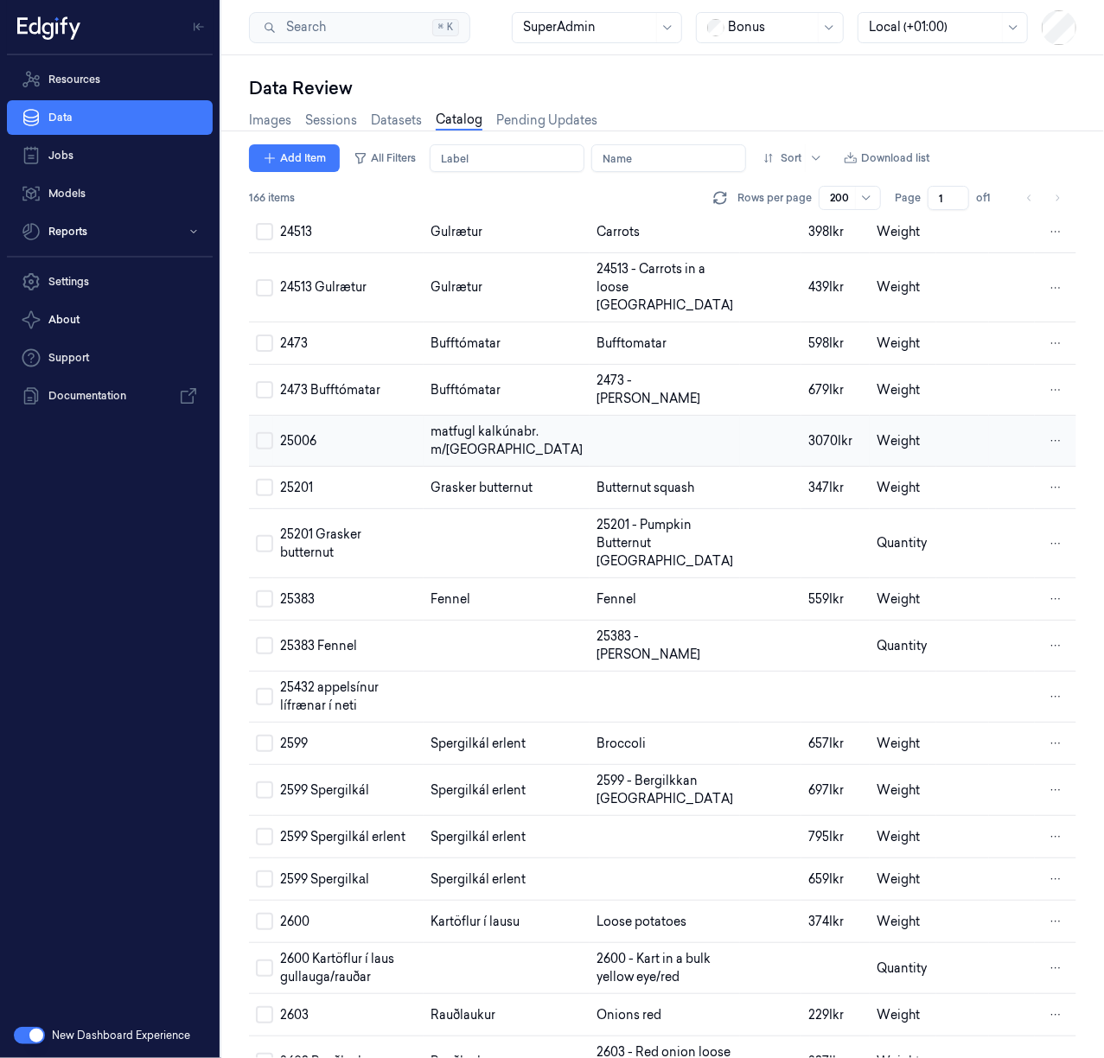
scroll to position [1498, 0]
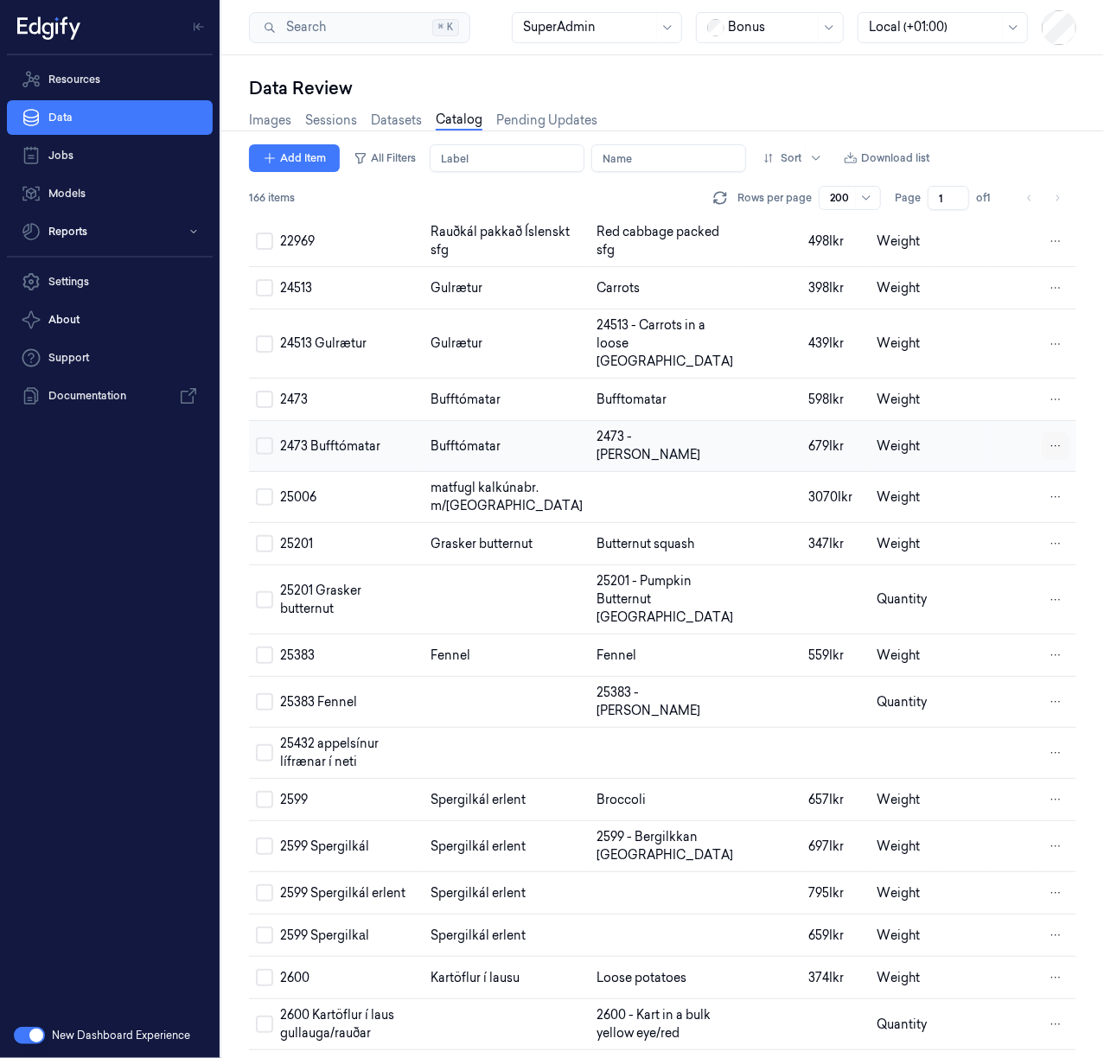
click at [1048, 533] on html "Resources Data Jobs Models Reports Settings About Support Documentation New Das…" at bounding box center [552, 529] width 1104 height 1058
click at [990, 536] on div "Remove" at bounding box center [977, 536] width 102 height 29
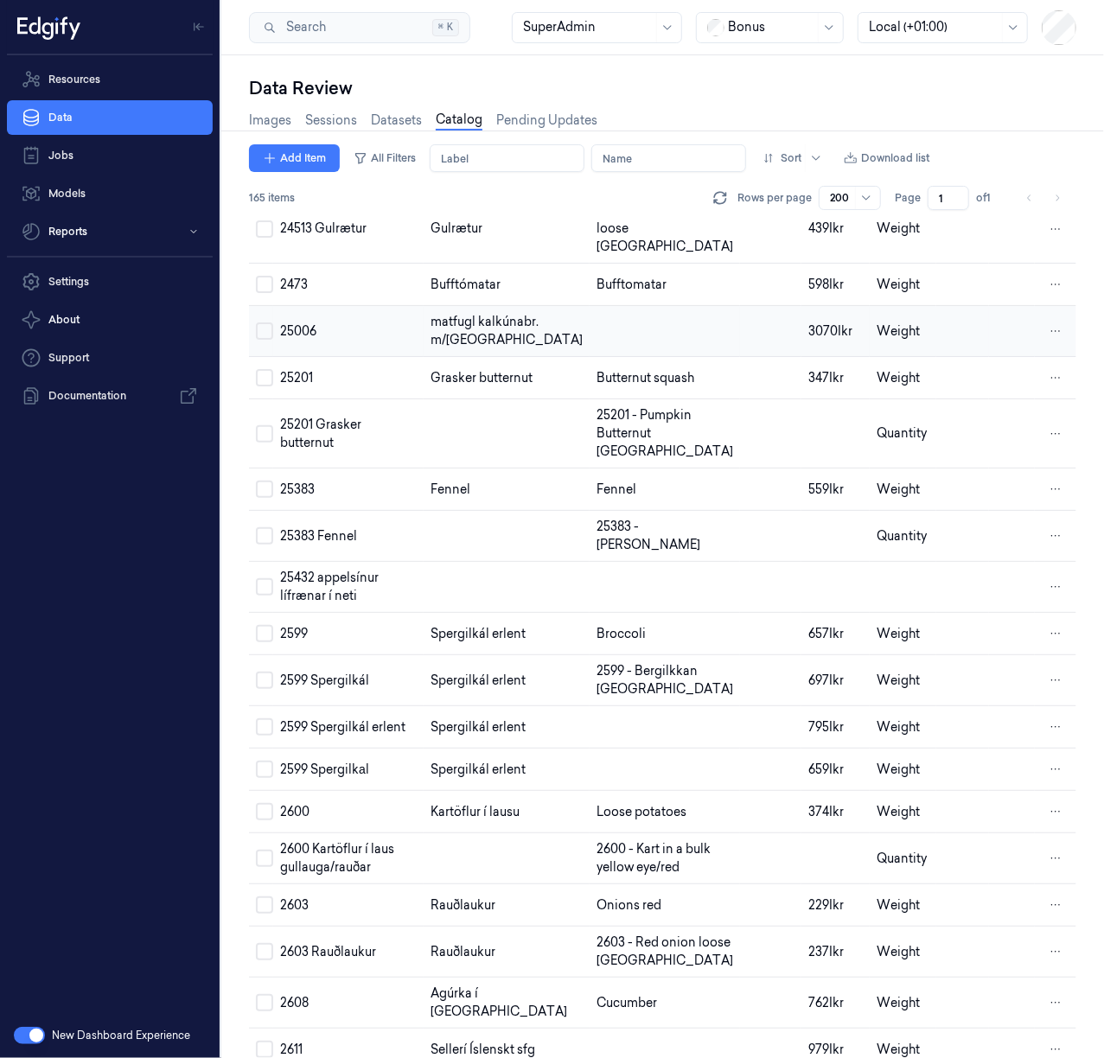
scroll to position [1728, 0]
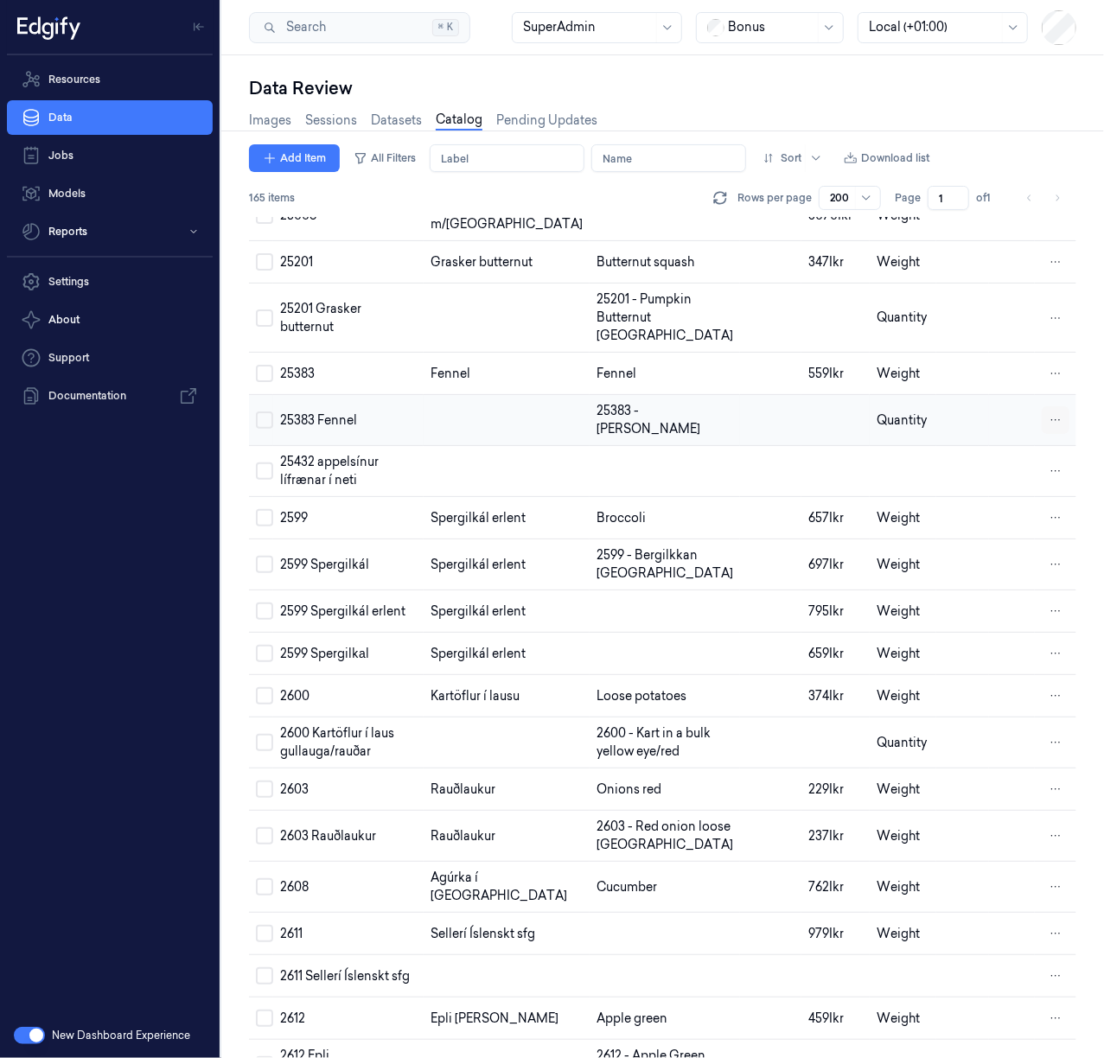
click at [1048, 554] on html "Resources Data Jobs Models Reports Settings About Support Documentation New Das…" at bounding box center [552, 529] width 1104 height 1058
click at [966, 555] on span "Remove" at bounding box center [964, 557] width 48 height 16
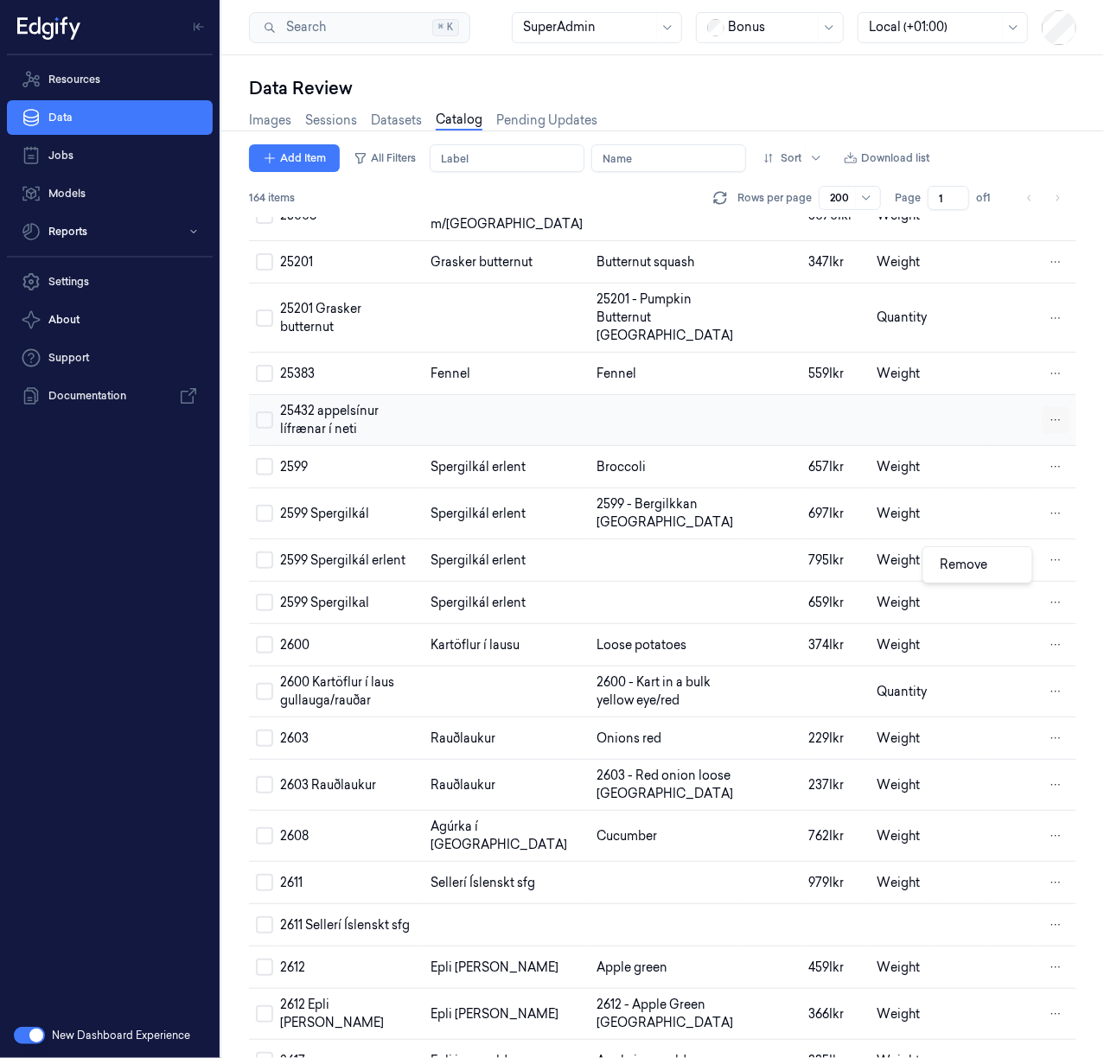
click at [1054, 567] on html "Resources Data Jobs Models Reports Settings About Support Documentation New Das…" at bounding box center [552, 529] width 1104 height 1058
click at [980, 567] on span "Remove" at bounding box center [964, 565] width 48 height 16
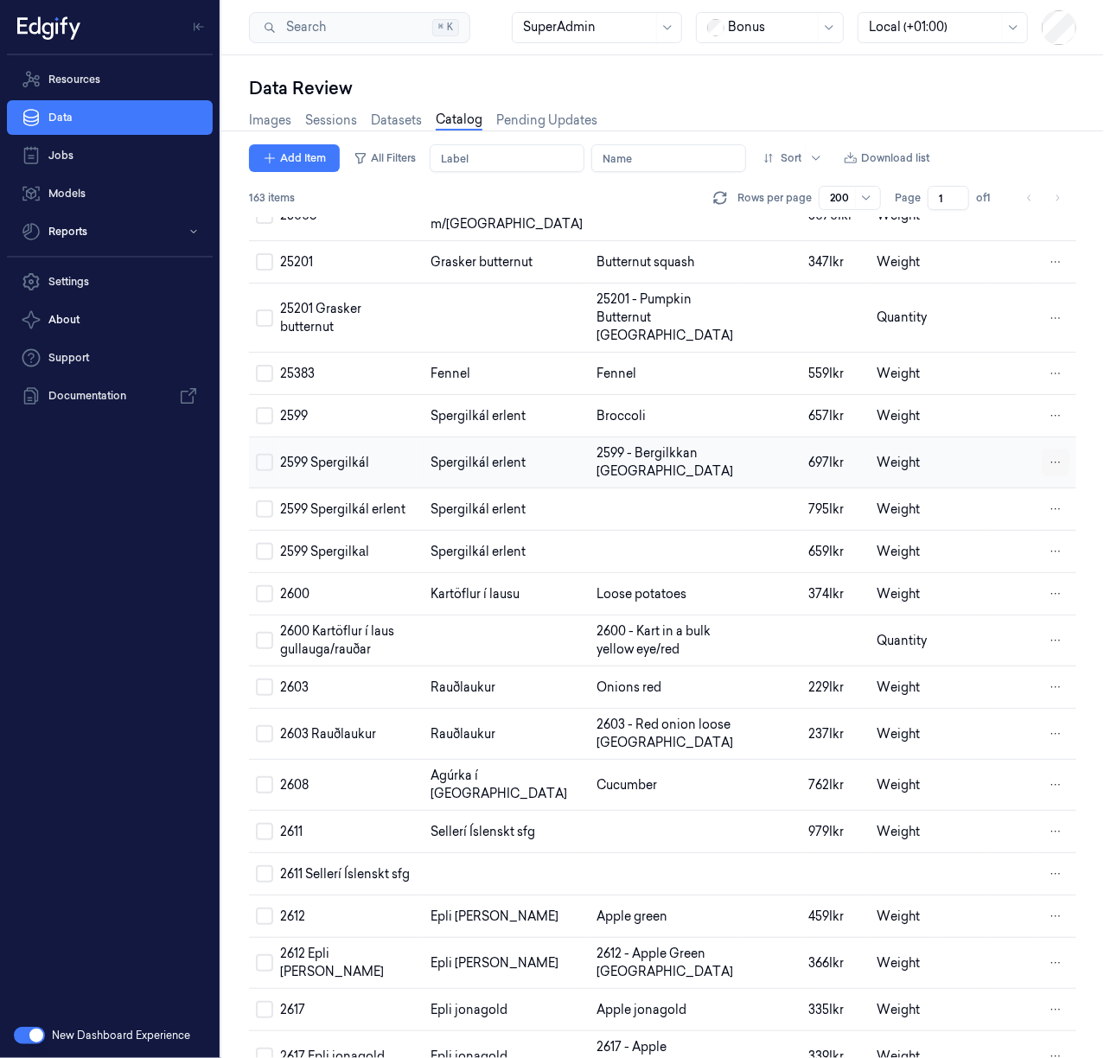
click at [1044, 603] on html "Resources Data Jobs Models Reports Settings About Support Documentation New Das…" at bounding box center [552, 529] width 1104 height 1058
click at [980, 607] on span "Remove" at bounding box center [964, 609] width 48 height 16
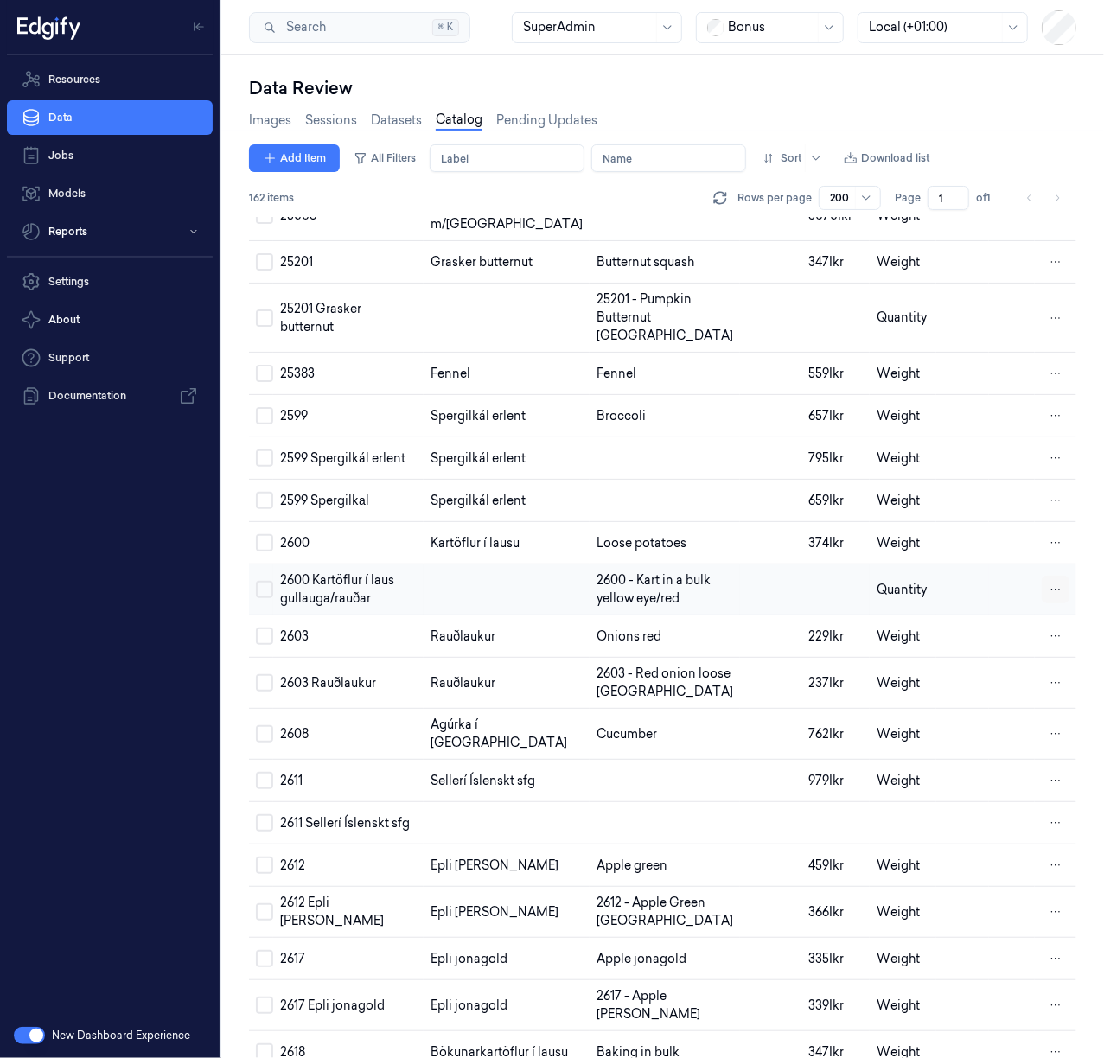
click at [1053, 752] on html "Resources Data Jobs Models Reports Settings About Support Documentation New Das…" at bounding box center [552, 529] width 1104 height 1058
click at [996, 754] on div "Remove" at bounding box center [977, 754] width 102 height 29
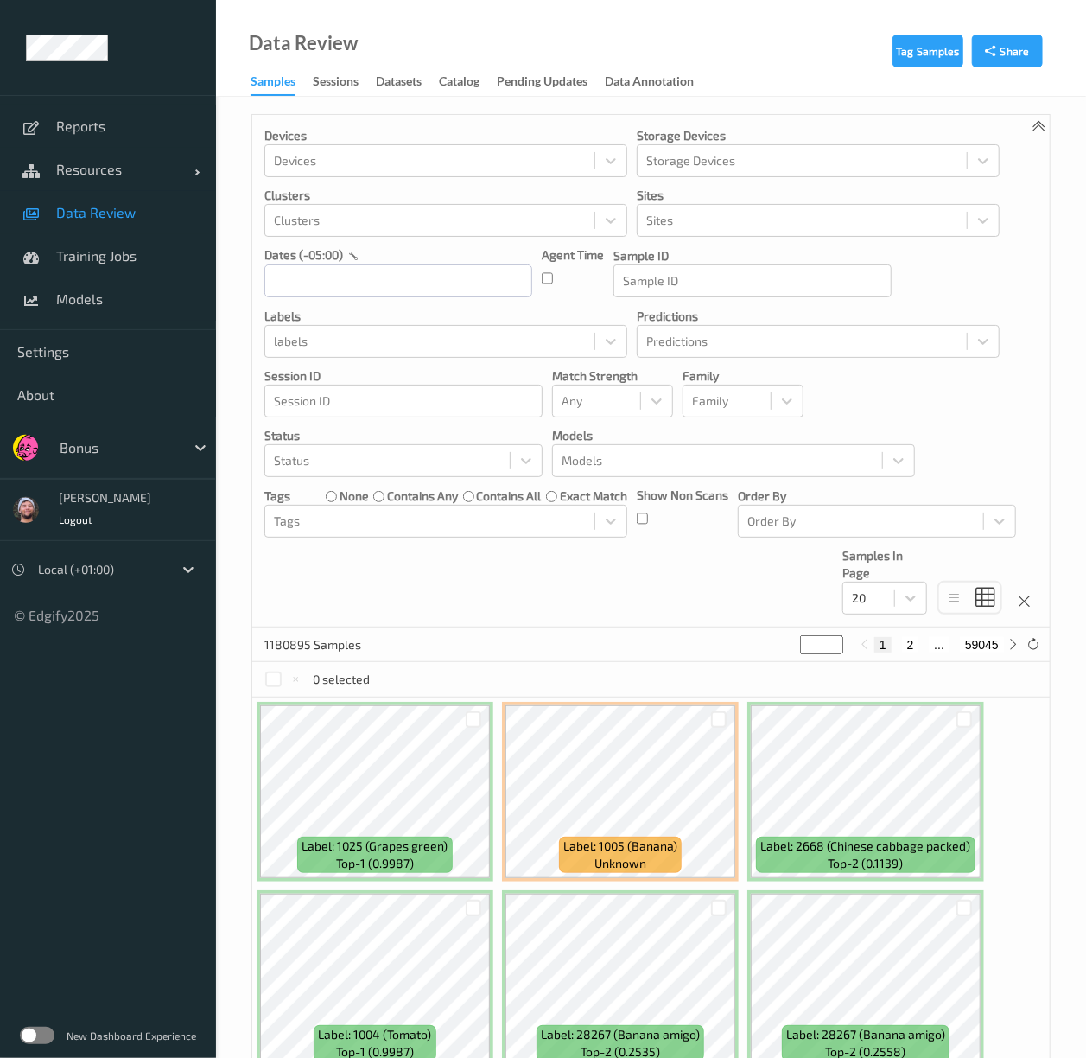
click at [455, 71] on link "Catalog" at bounding box center [468, 82] width 58 height 24
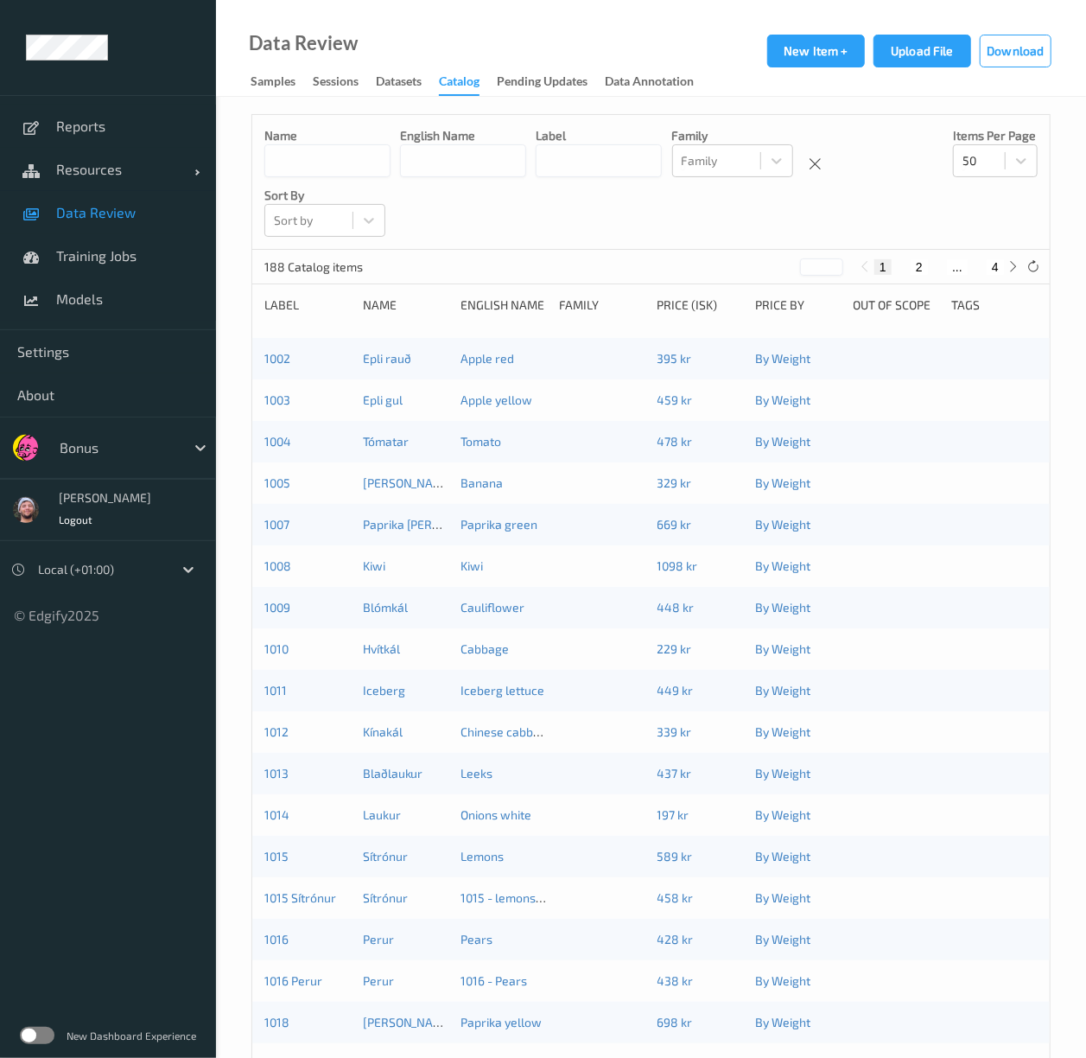
click at [140, 208] on span "Data Review" at bounding box center [127, 212] width 143 height 17
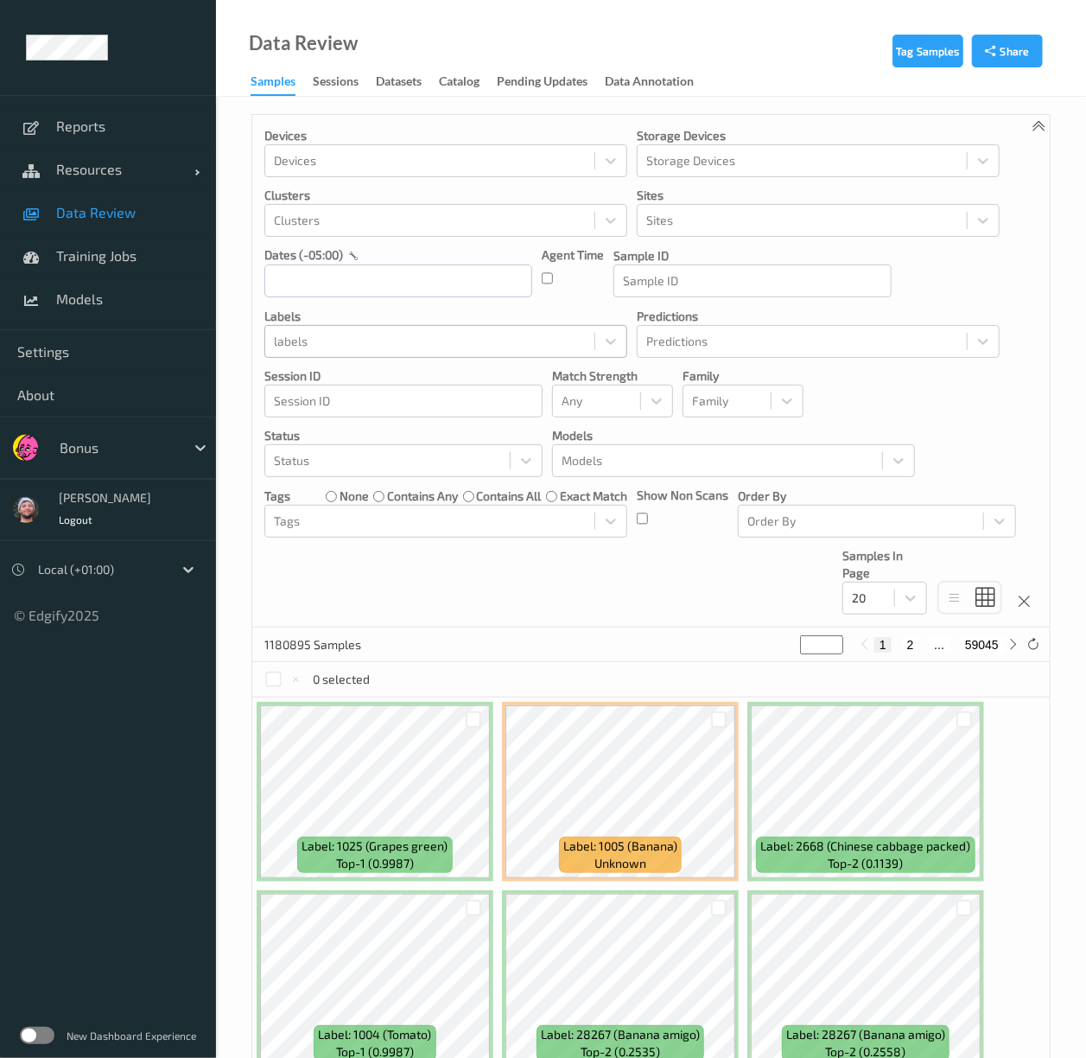
click at [413, 340] on div at bounding box center [430, 341] width 312 height 21
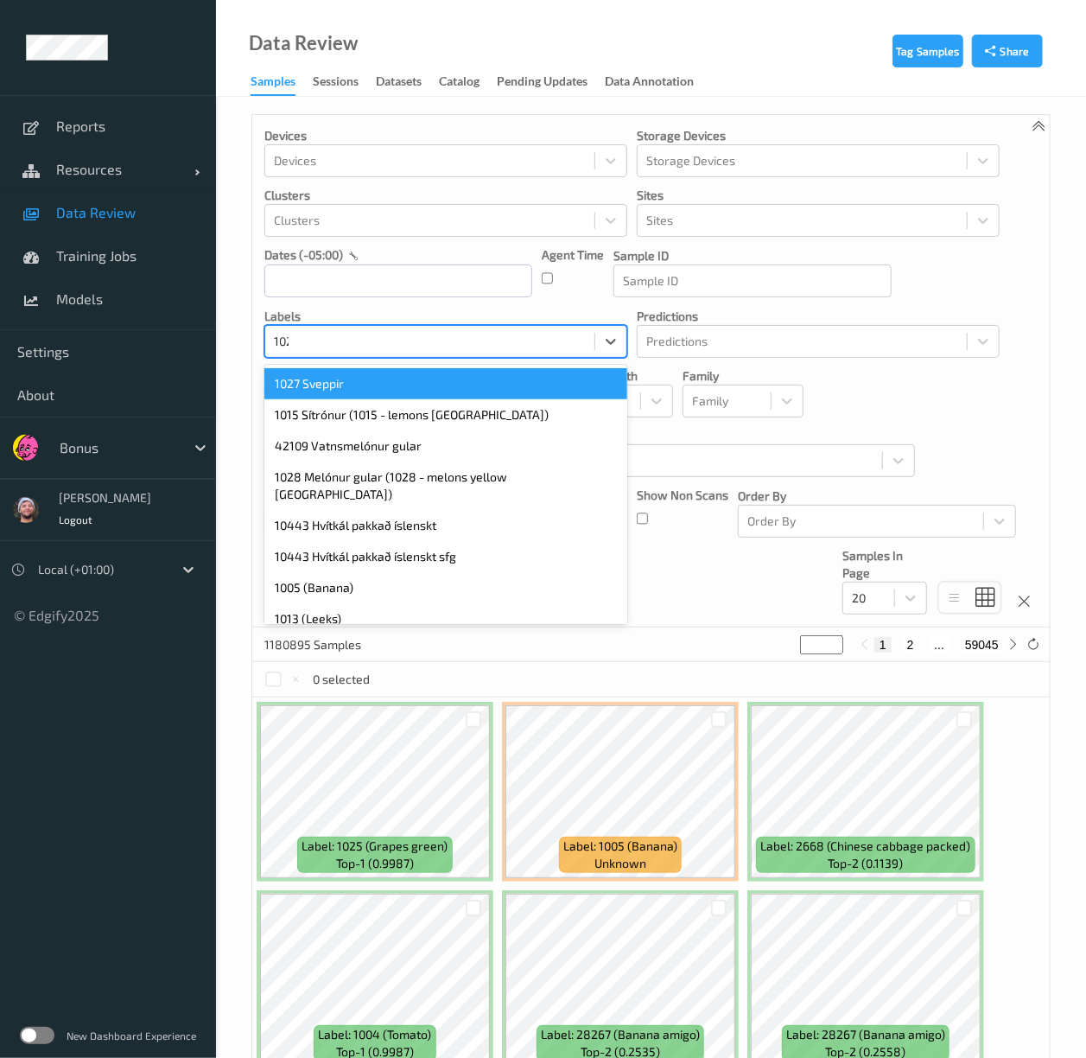
type input "1027"
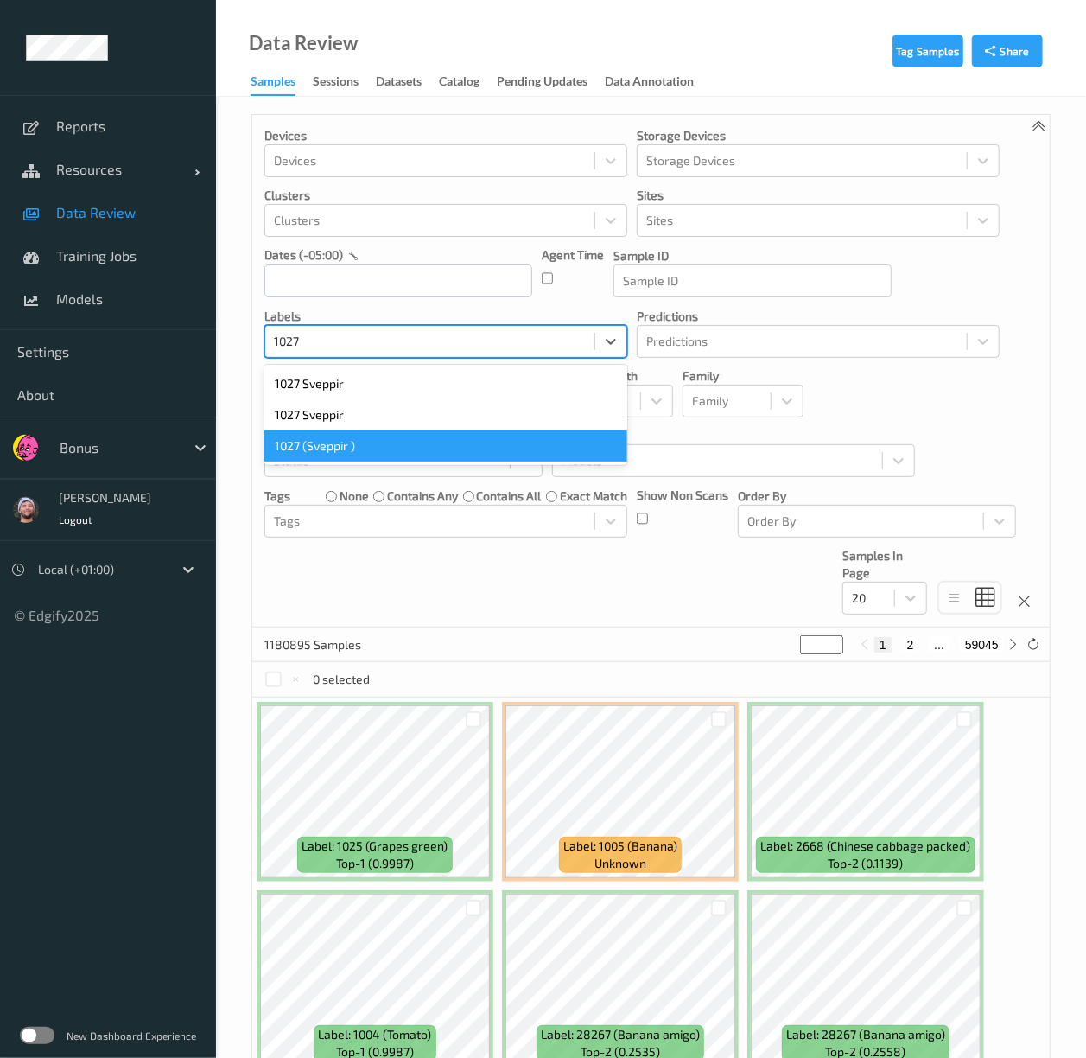
click at [364, 446] on div "1027 (Sveppir )" at bounding box center [445, 445] width 363 height 31
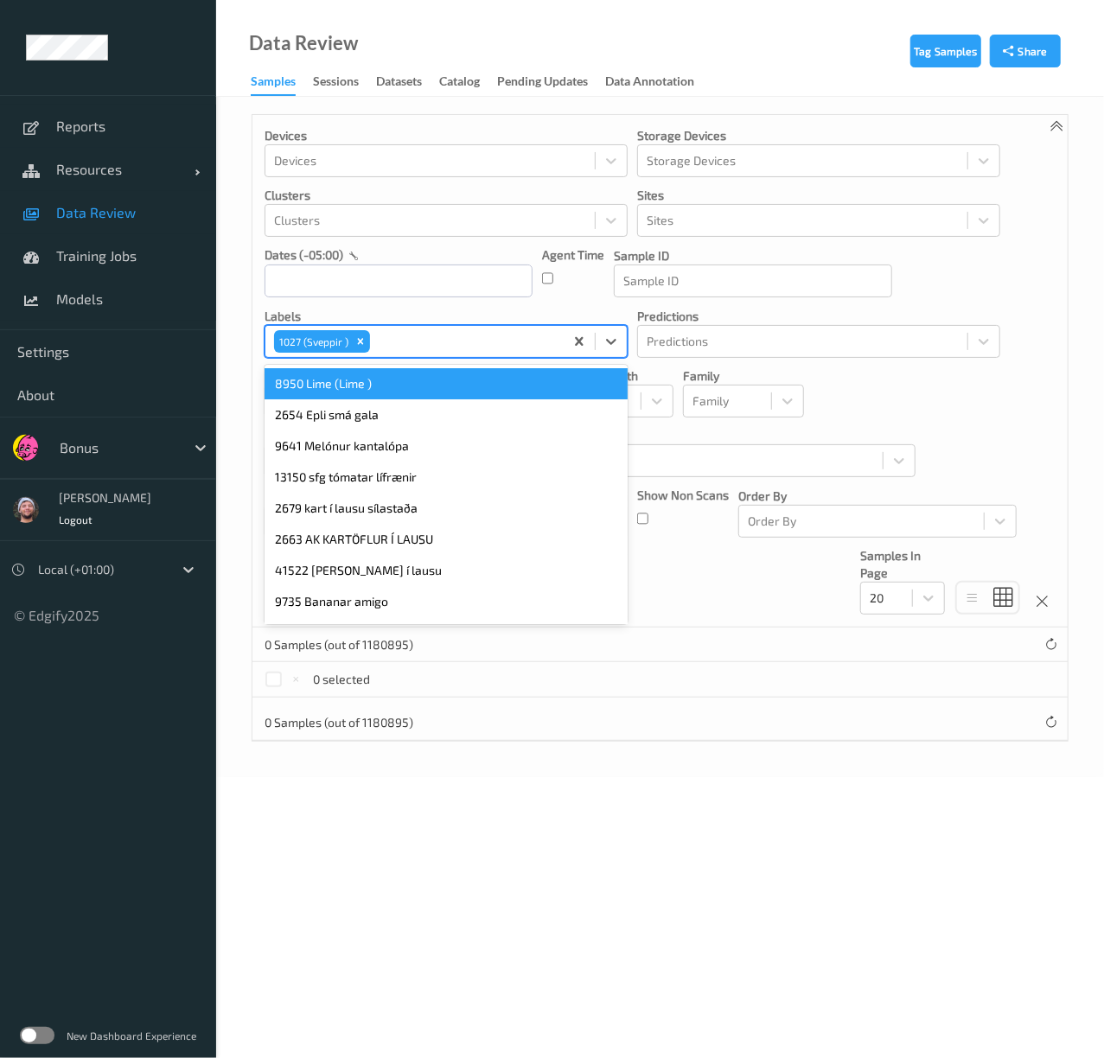
click at [395, 353] on div "1027 (Sveppir )" at bounding box center [414, 341] width 298 height 29
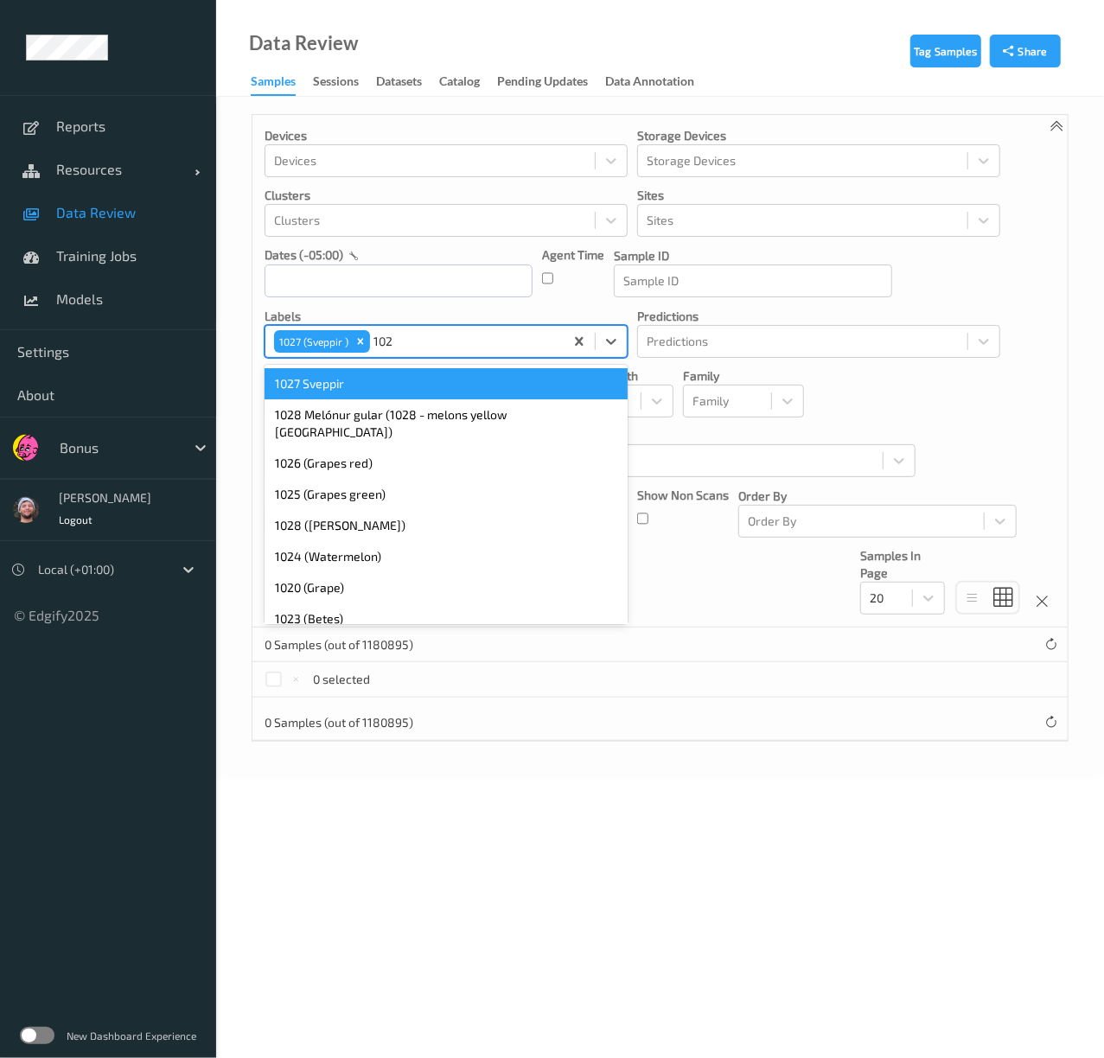
type input "1027"
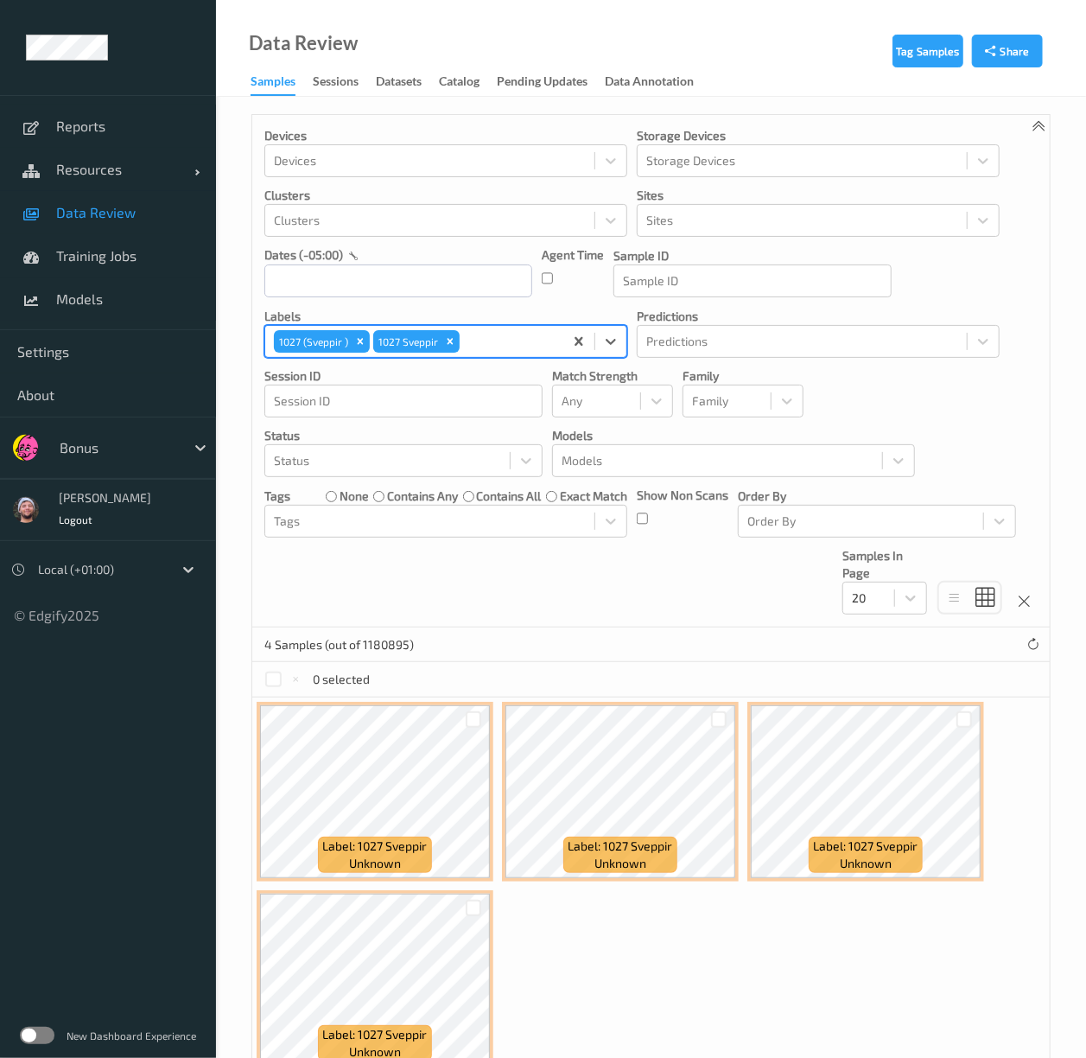
paste input "1027"
type input "1027"
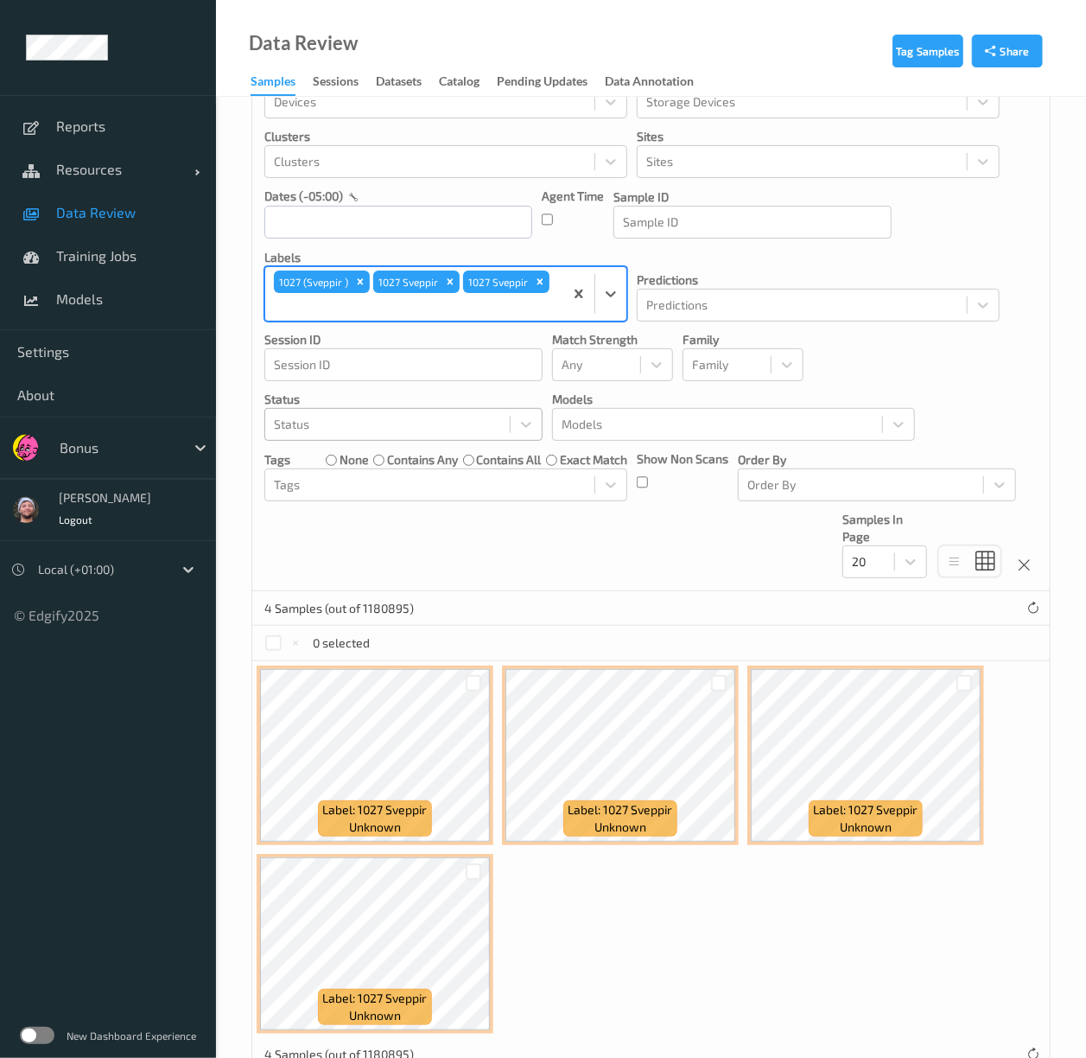
scroll to position [92, 0]
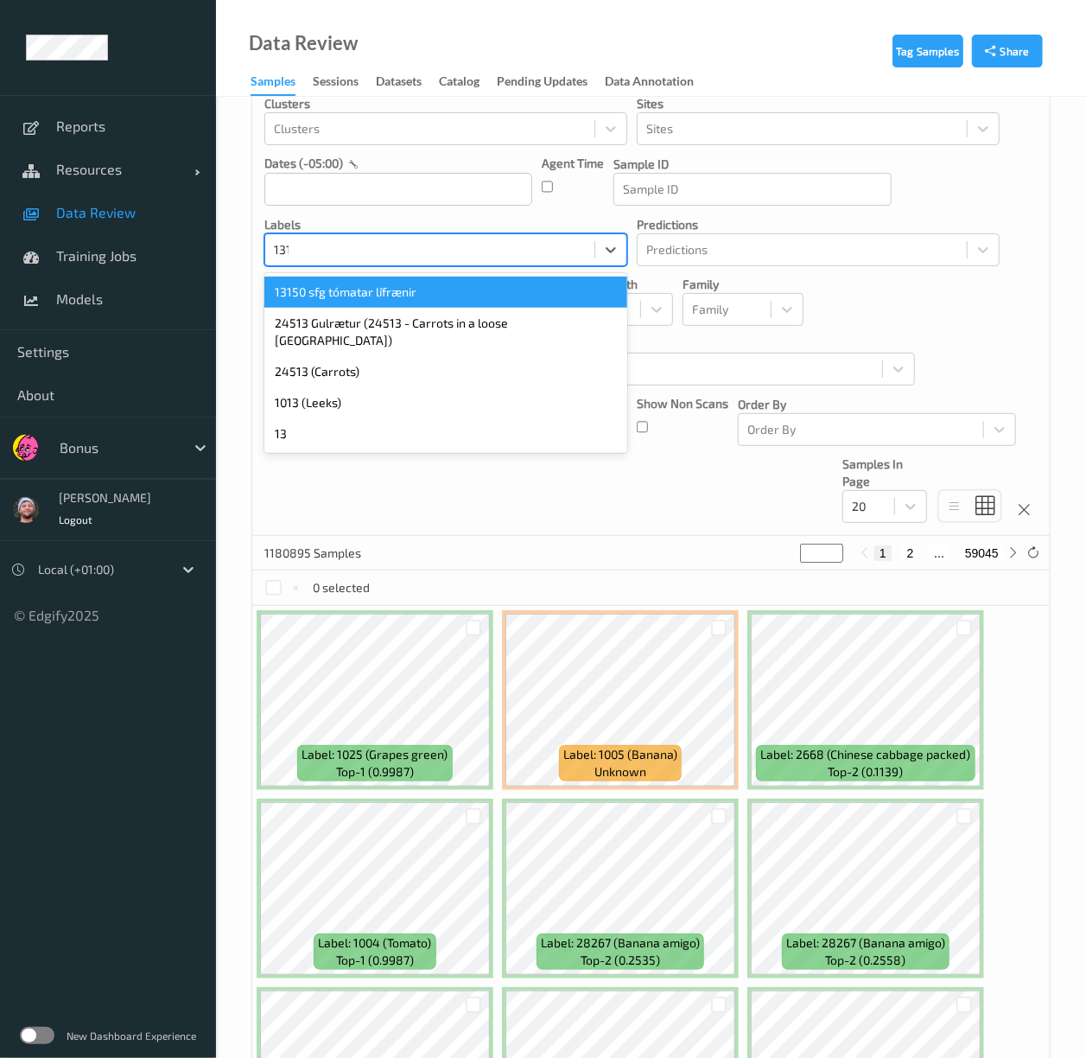
type input "13150"
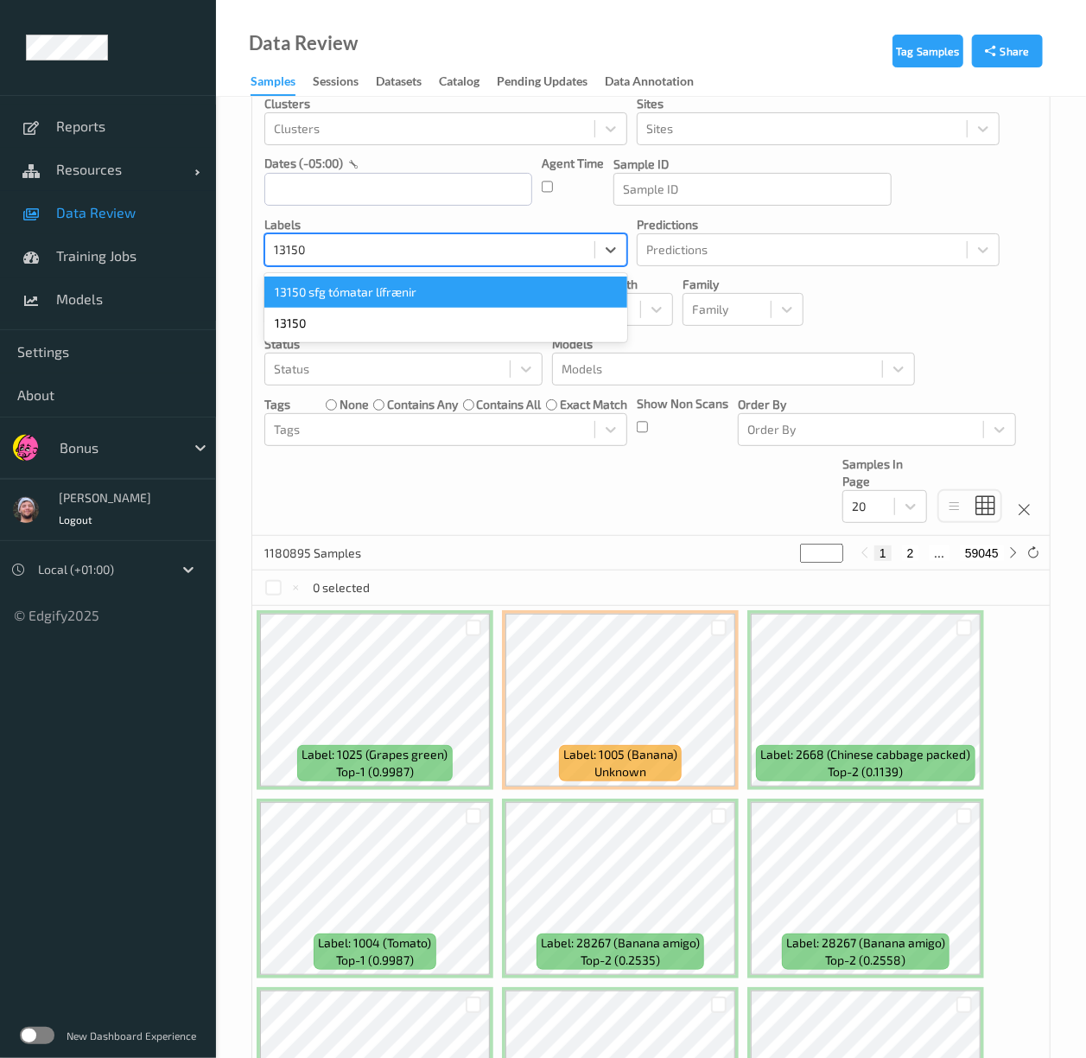
click at [427, 302] on div "13150 sfg tómatar lífrænir" at bounding box center [445, 292] width 363 height 31
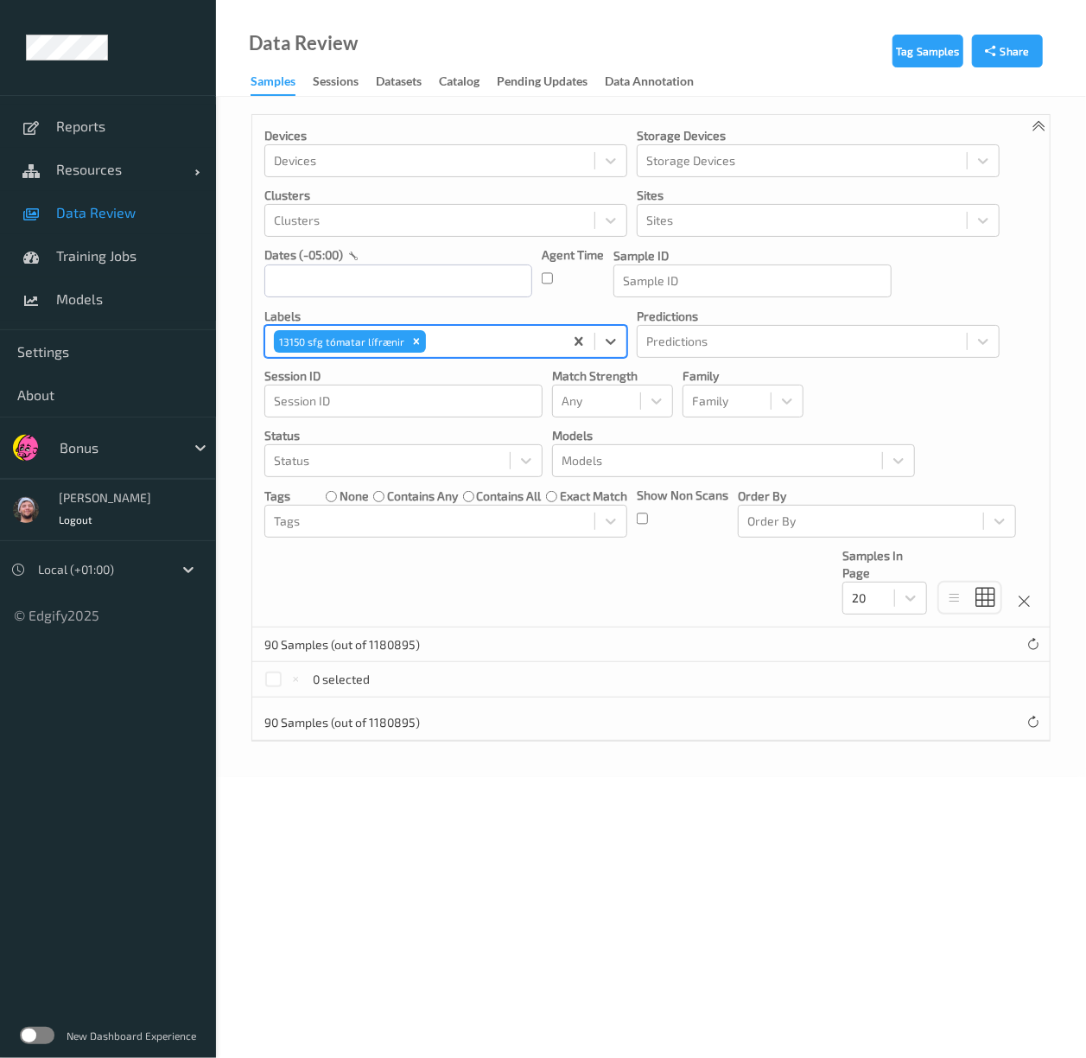
scroll to position [0, 0]
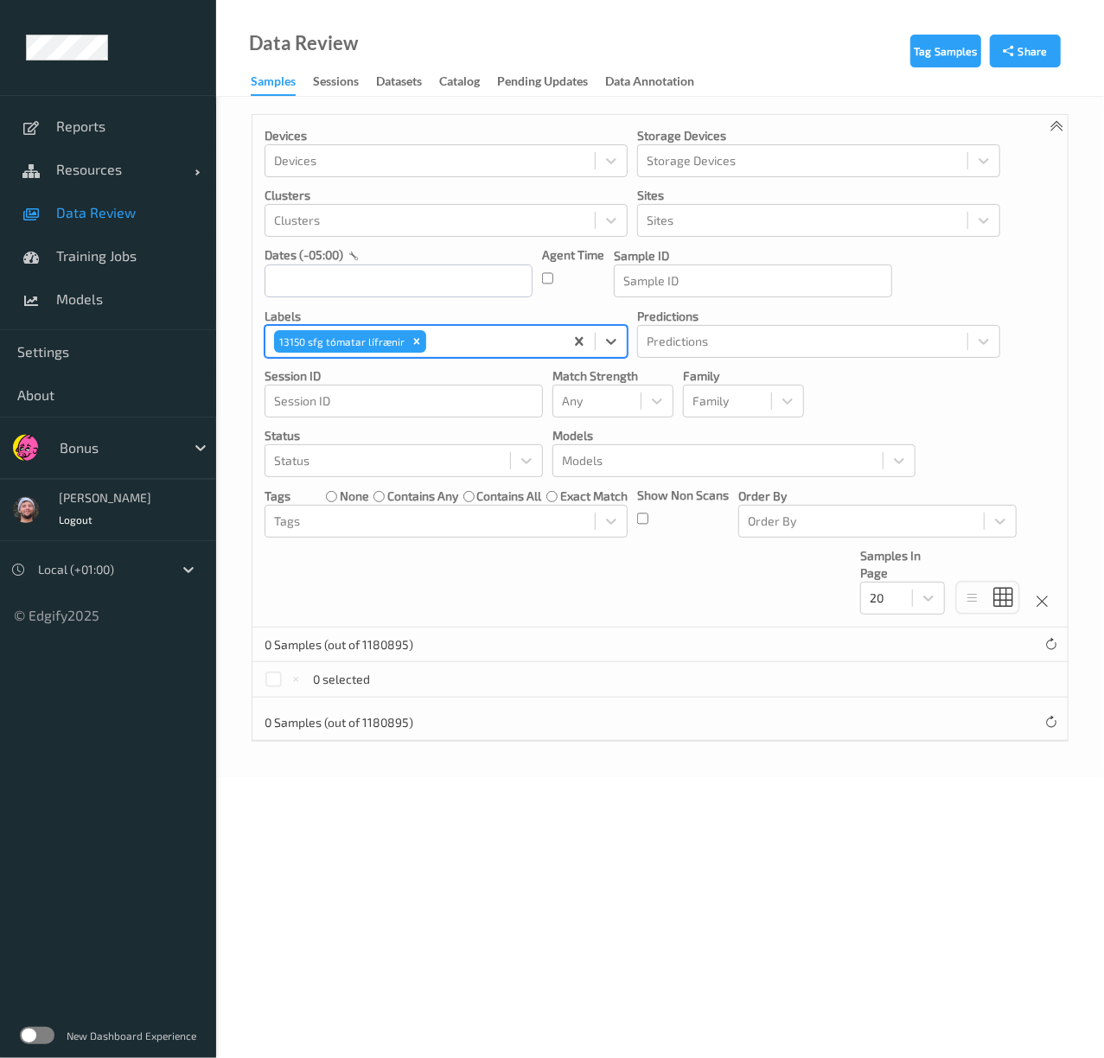
paste input "13150"
type input "13150"
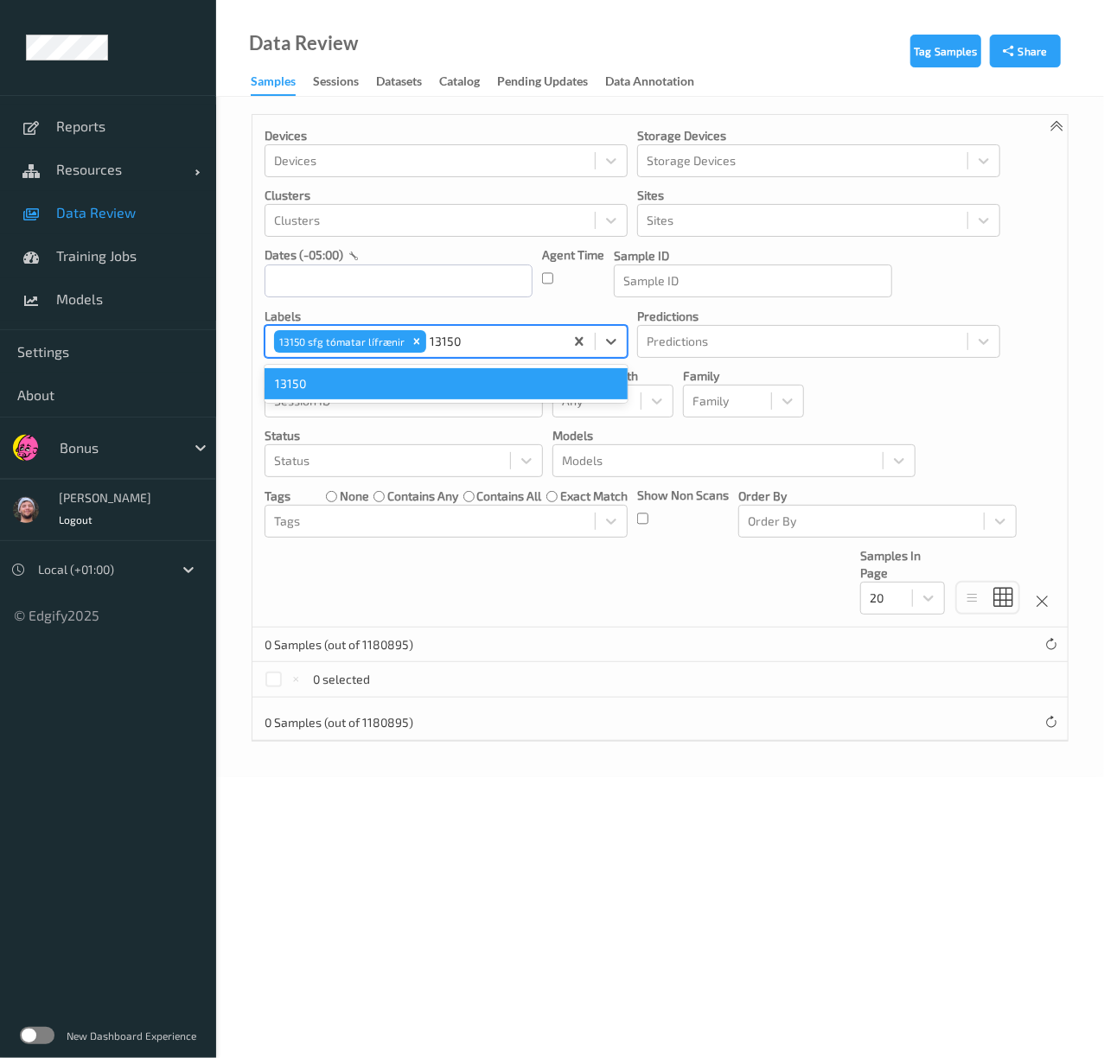
click at [367, 388] on div "13150" at bounding box center [445, 383] width 363 height 31
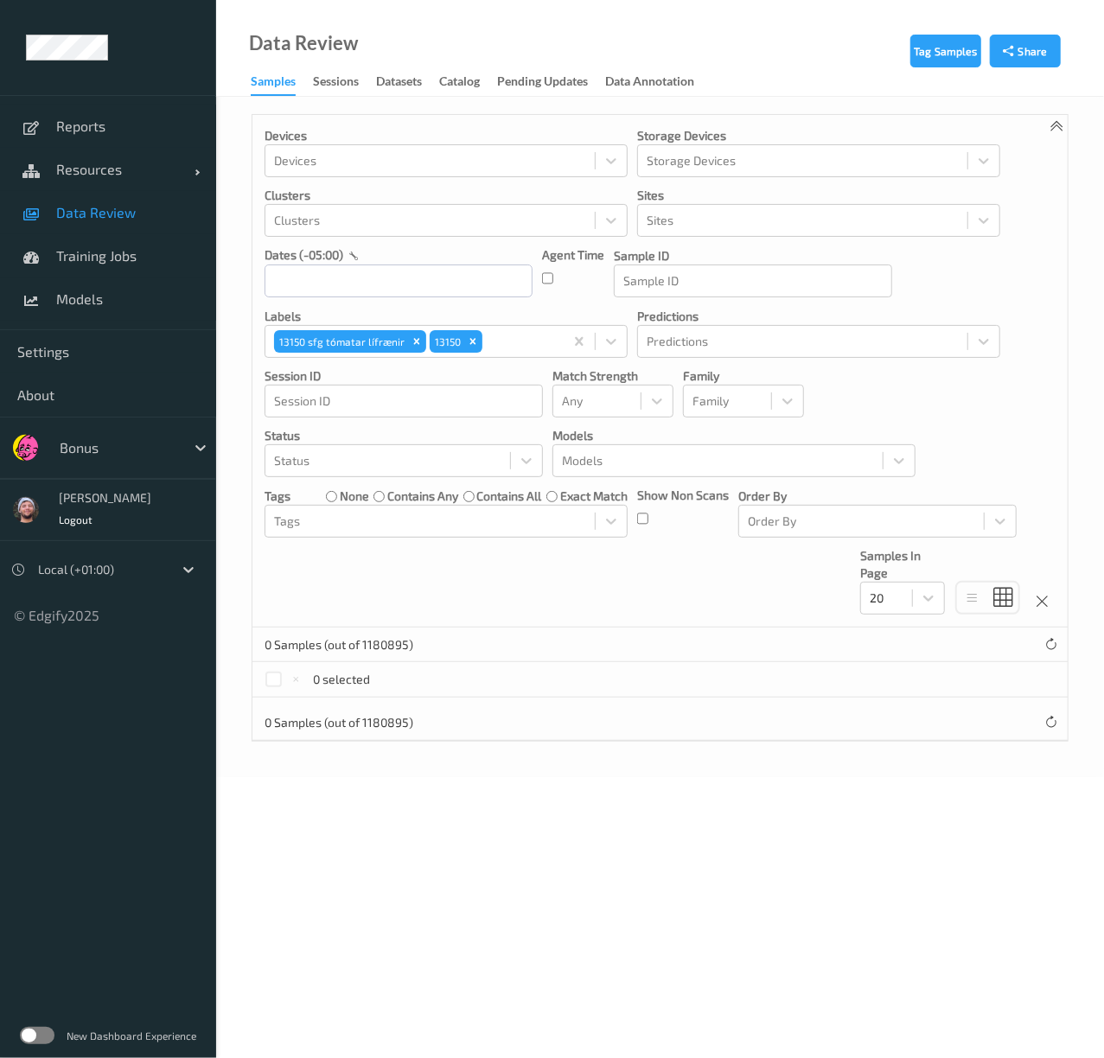
click at [505, 585] on div "Devices Devices Storage Devices Storage Devices Clusters Clusters Sites Sites d…" at bounding box center [659, 371] width 815 height 512
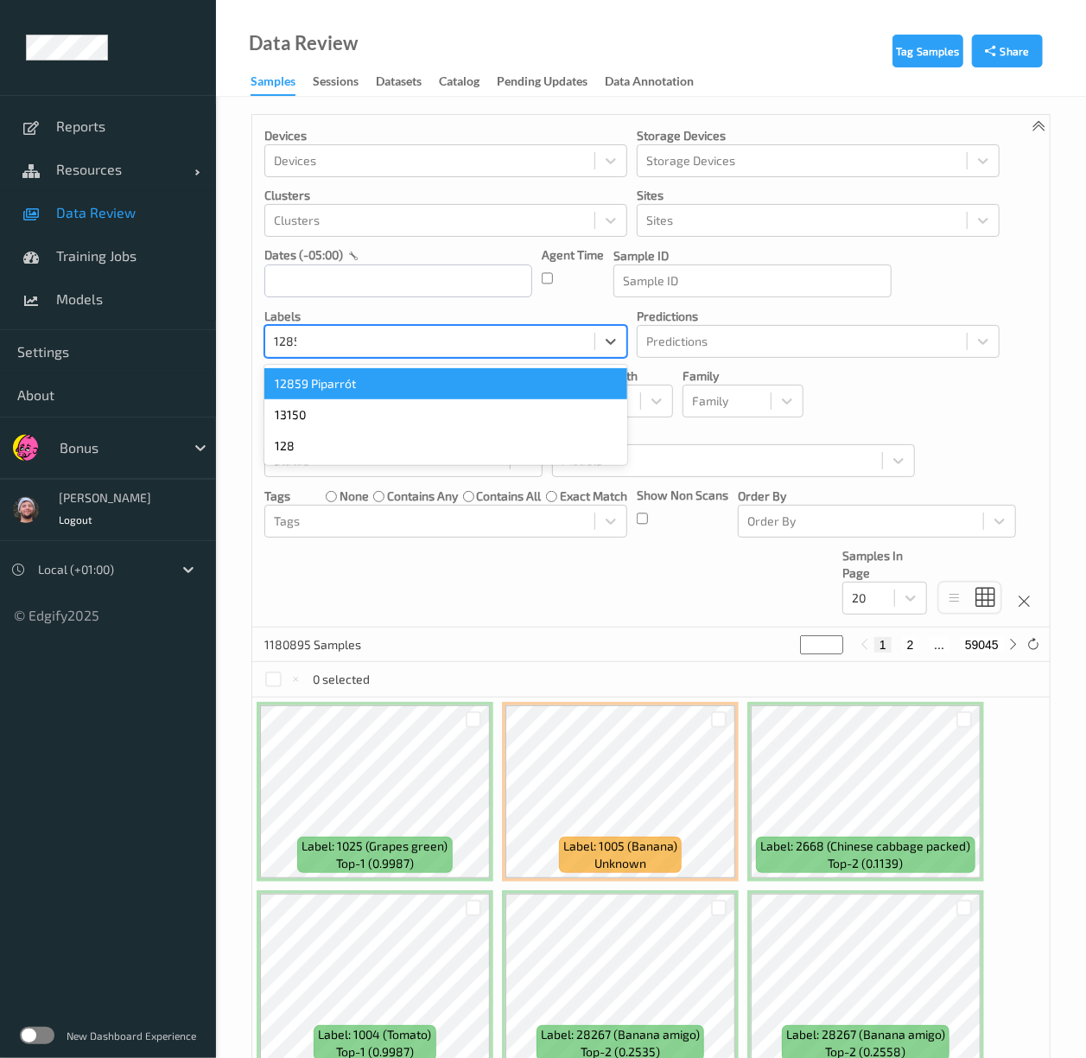
type input "12859"
click at [415, 389] on div "12859 Piparrót" at bounding box center [445, 383] width 363 height 31
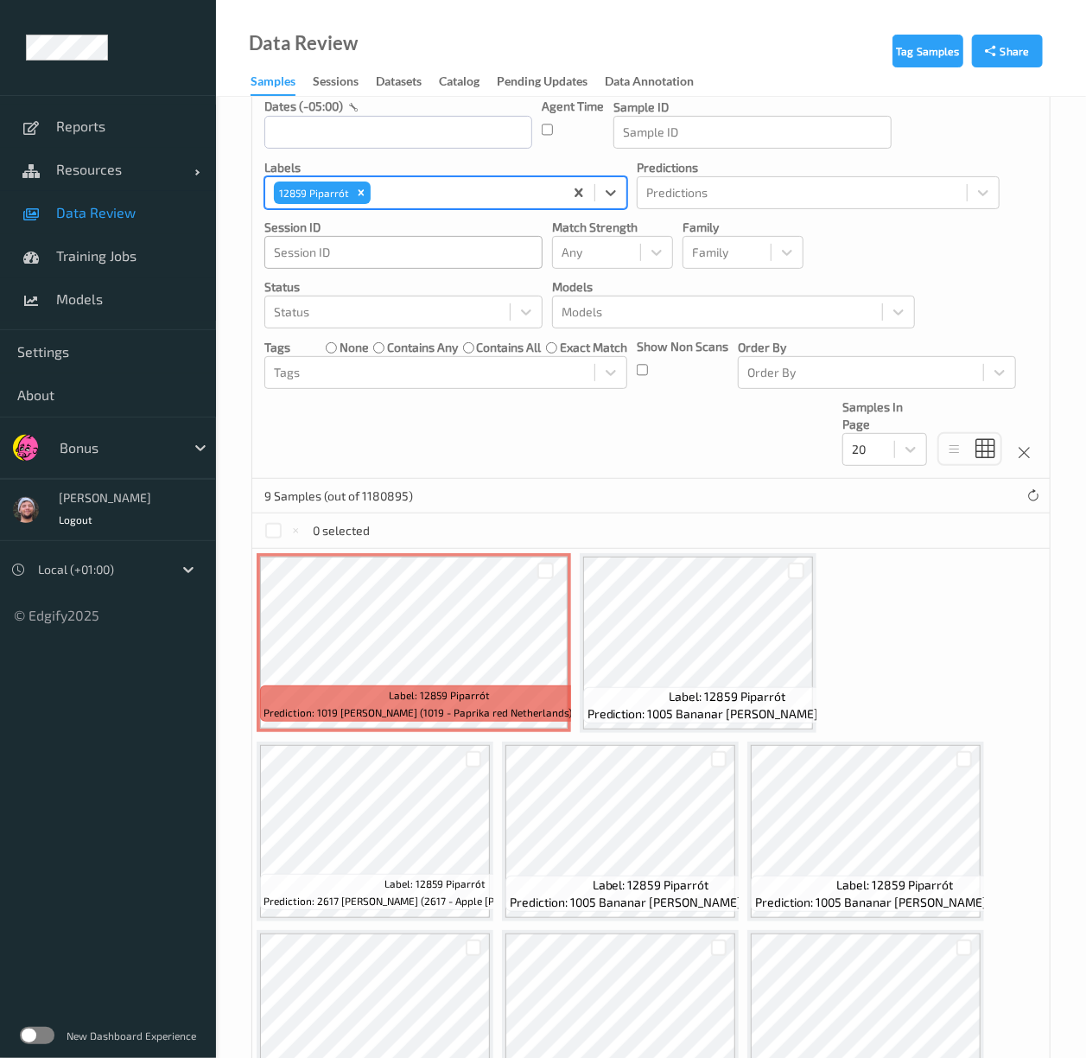
scroll to position [123, 0]
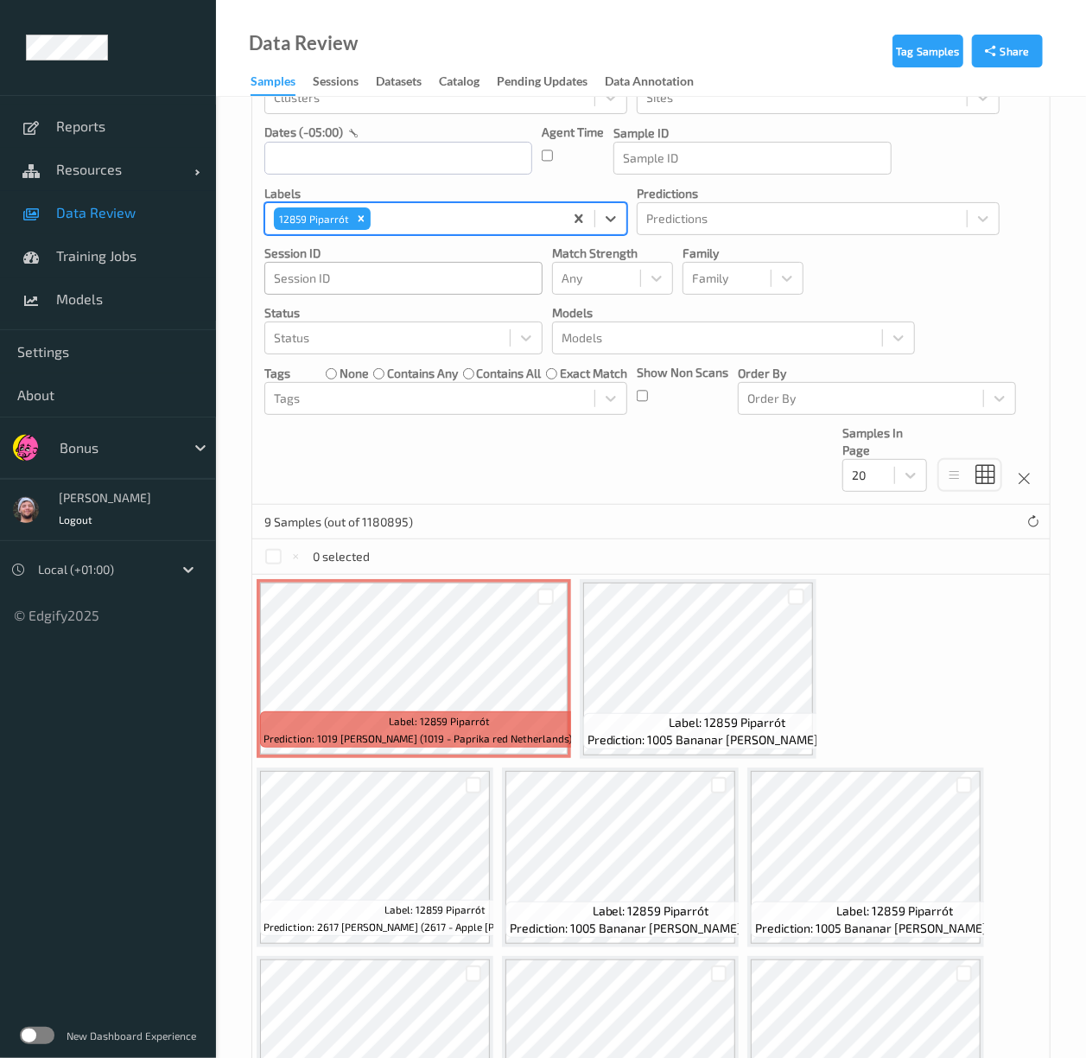
paste input "12859"
type input "12859"
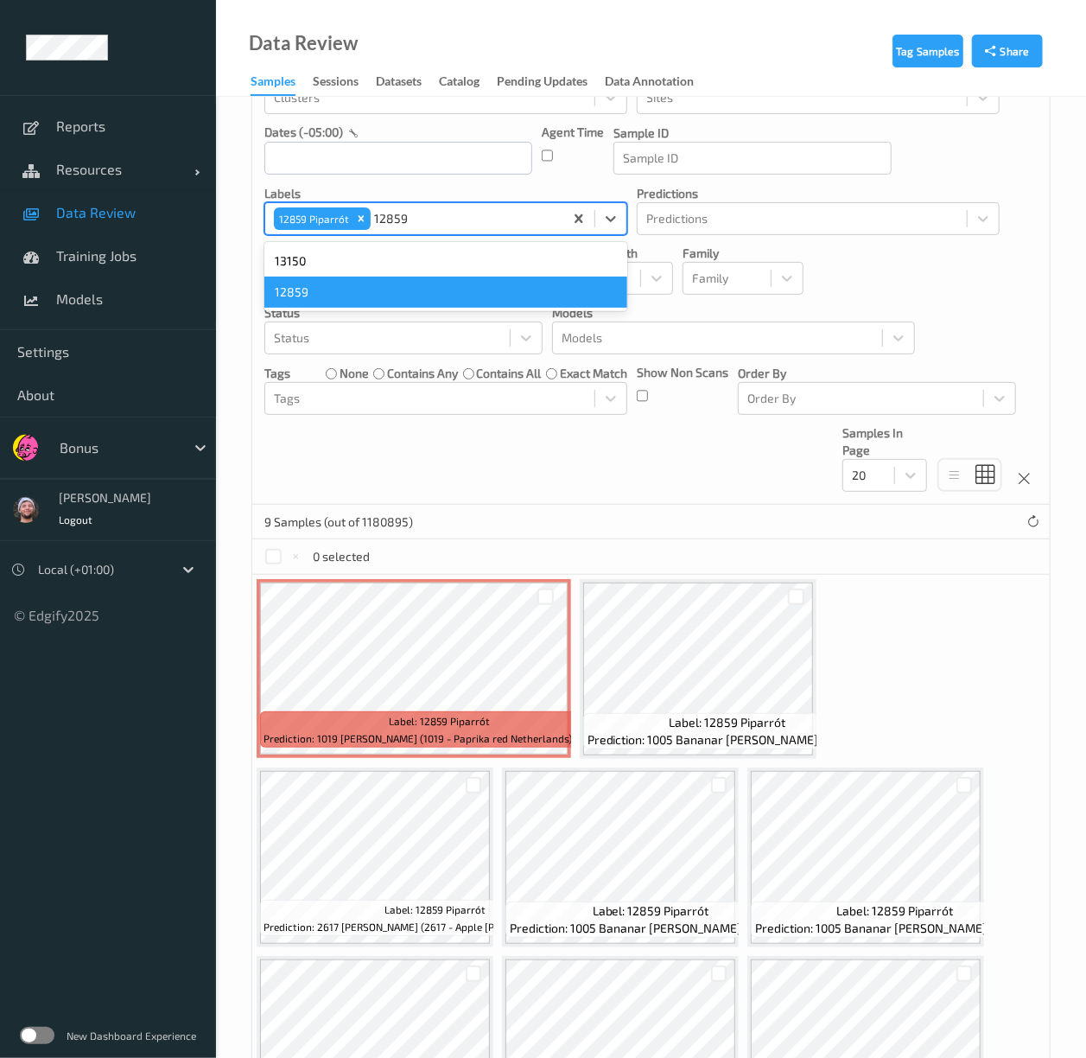
click at [346, 290] on div "12859" at bounding box center [445, 292] width 363 height 31
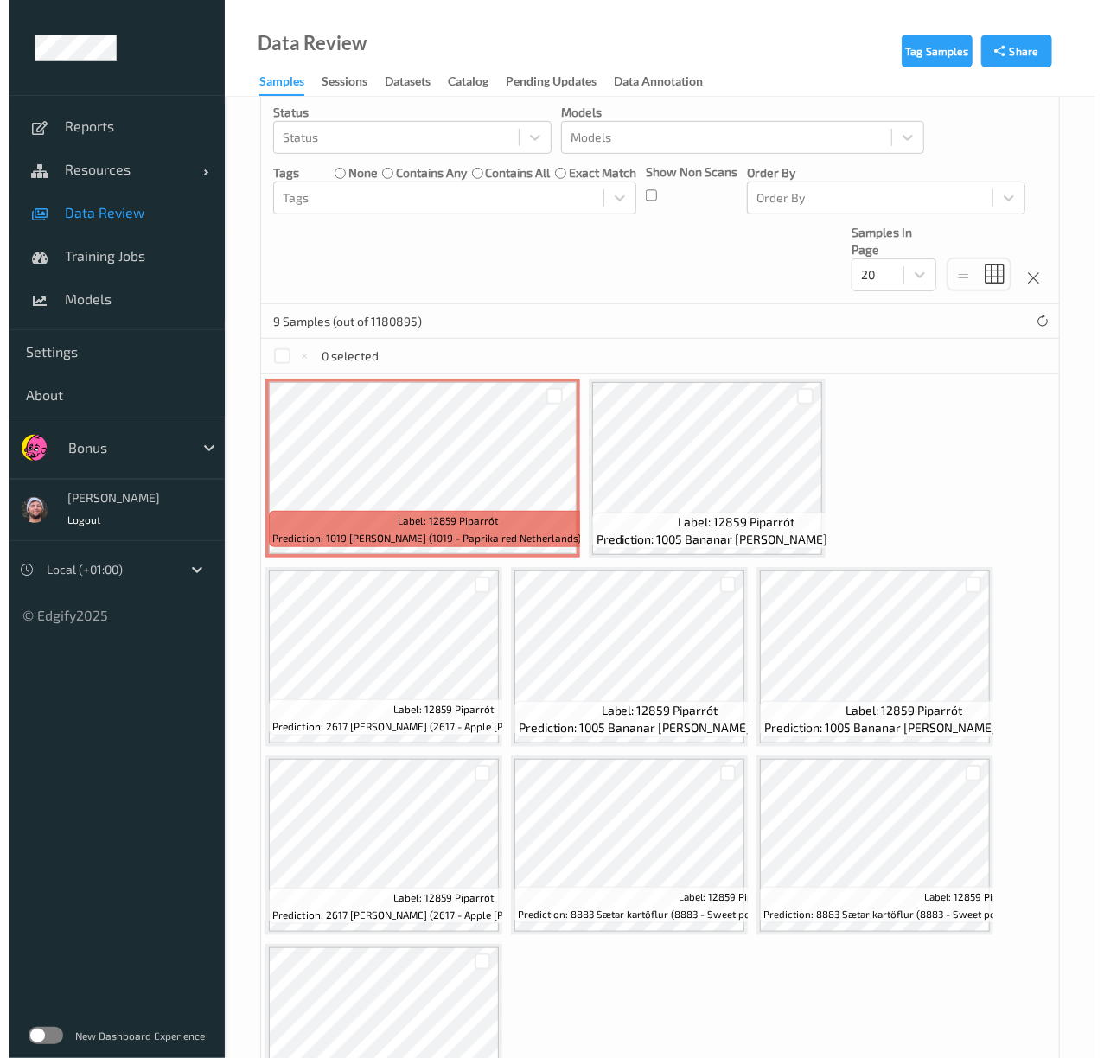
scroll to position [468, 0]
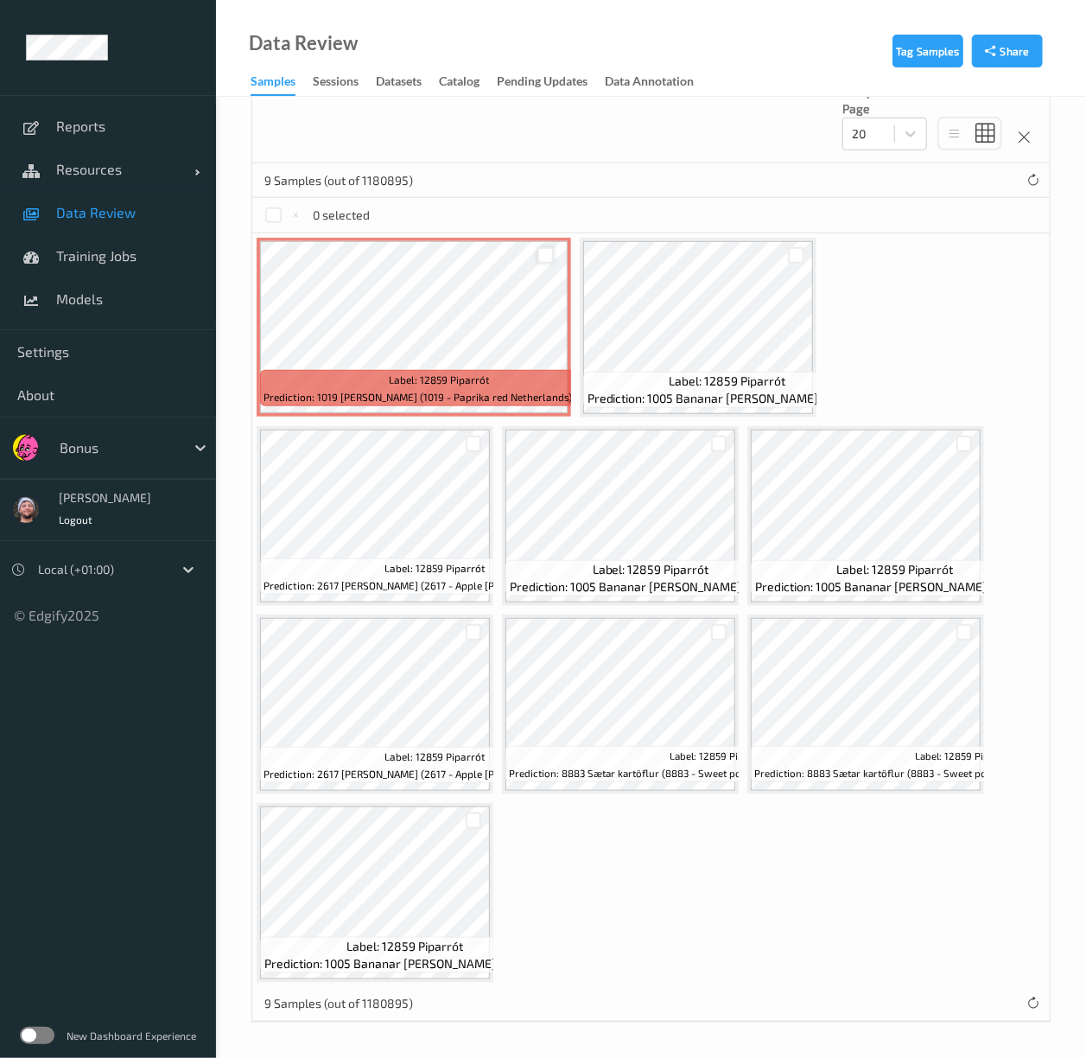
click at [547, 263] on div at bounding box center [546, 255] width 16 height 16
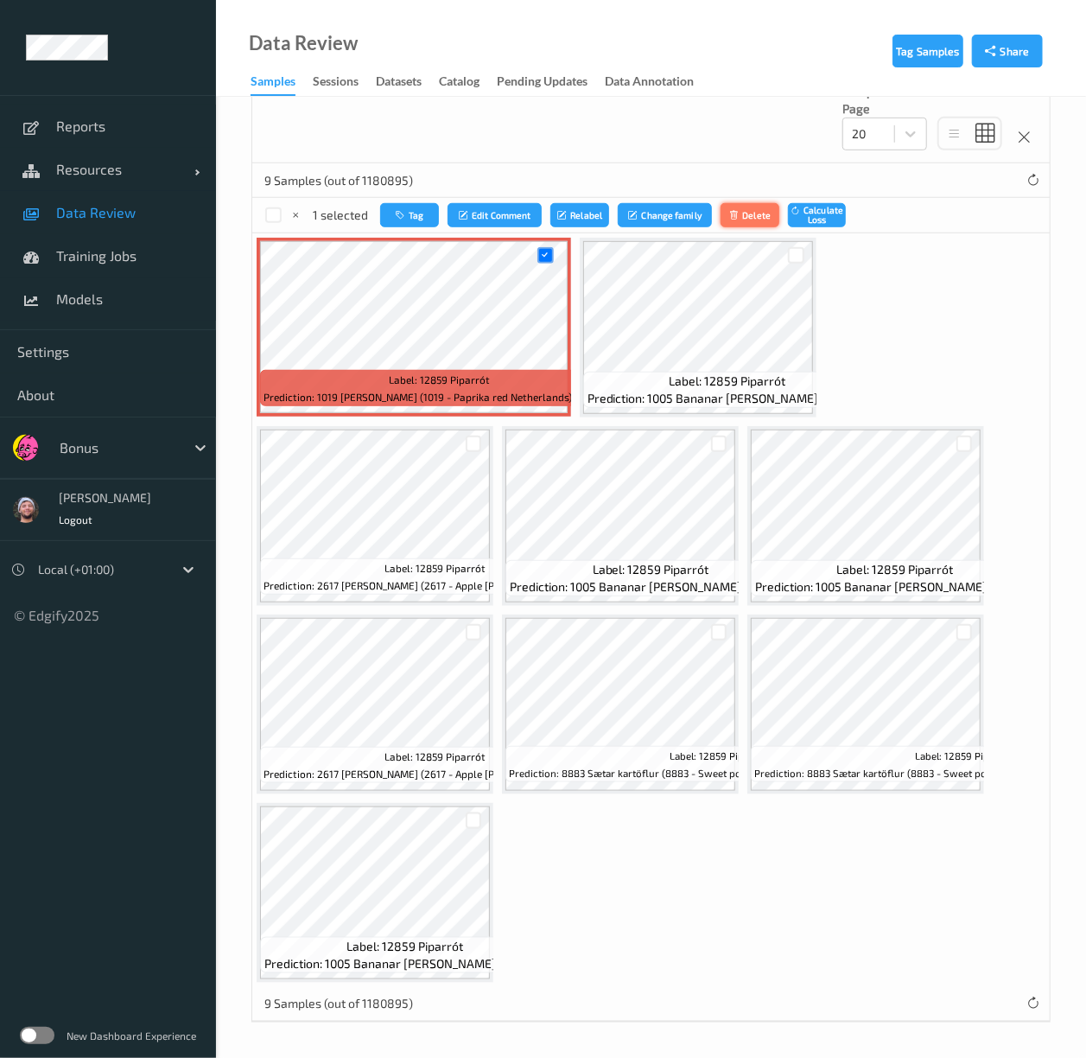
click at [757, 207] on button "Delete" at bounding box center [750, 215] width 59 height 25
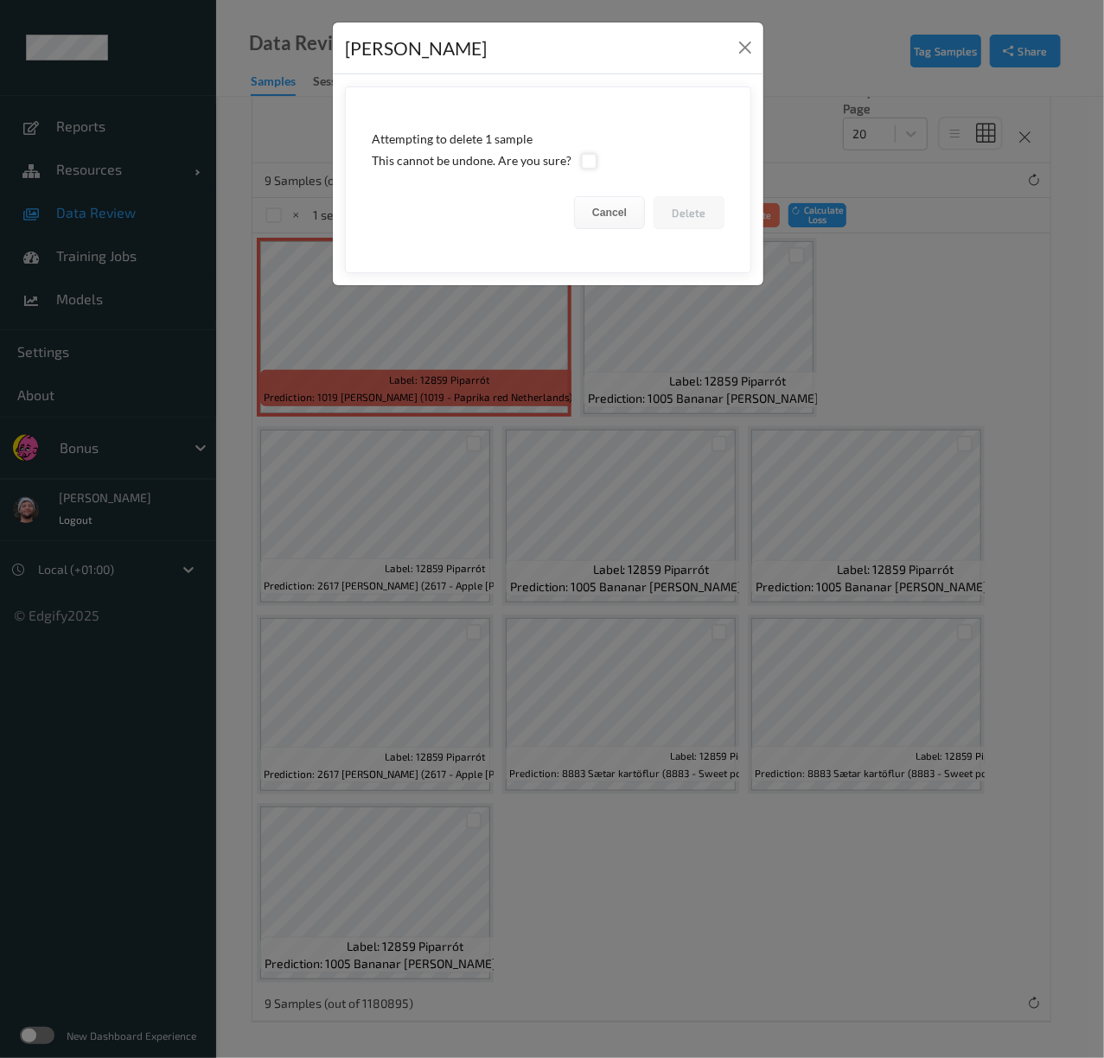
click at [588, 164] on div at bounding box center [589, 161] width 16 height 16
click at [678, 205] on button "Delete" at bounding box center [688, 212] width 71 height 33
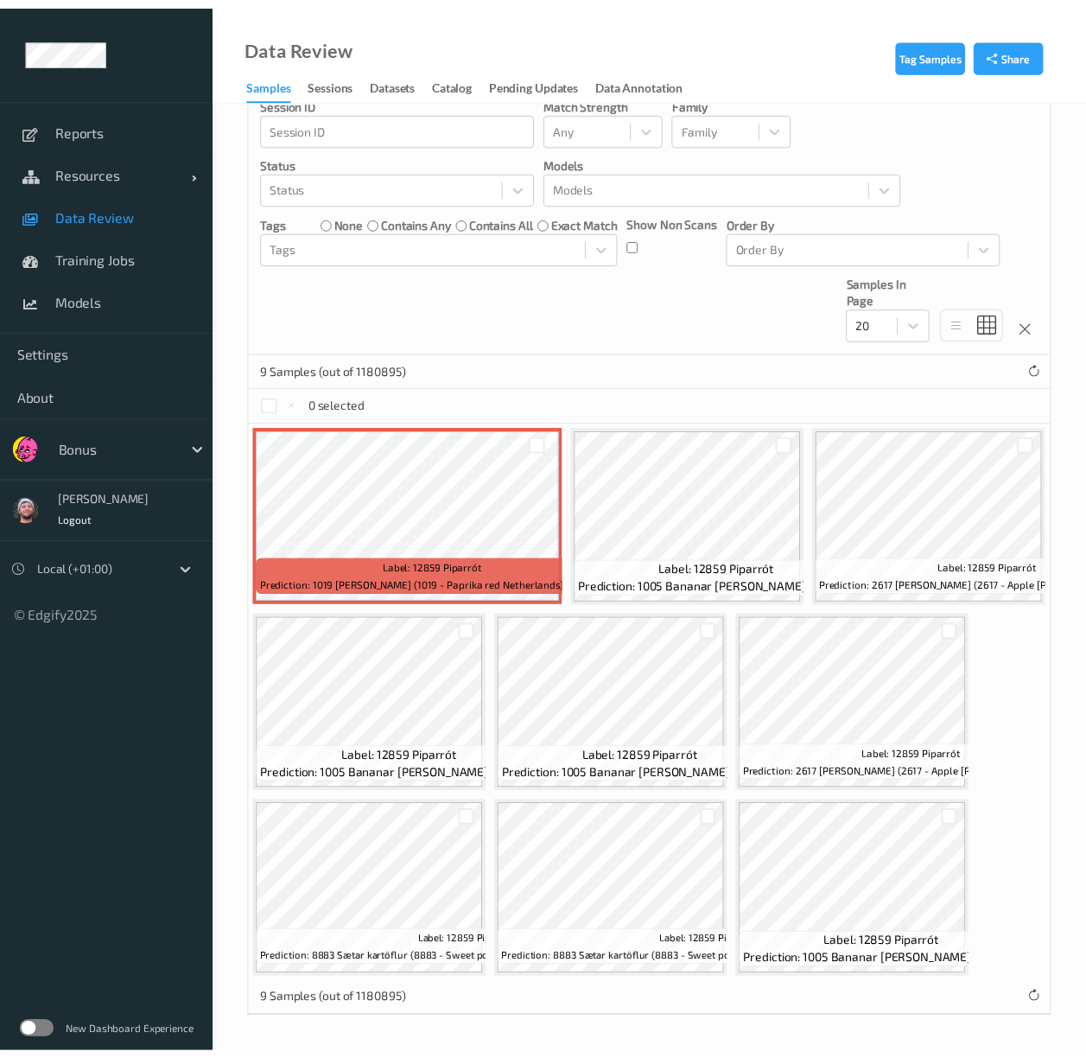
scroll to position [281, 0]
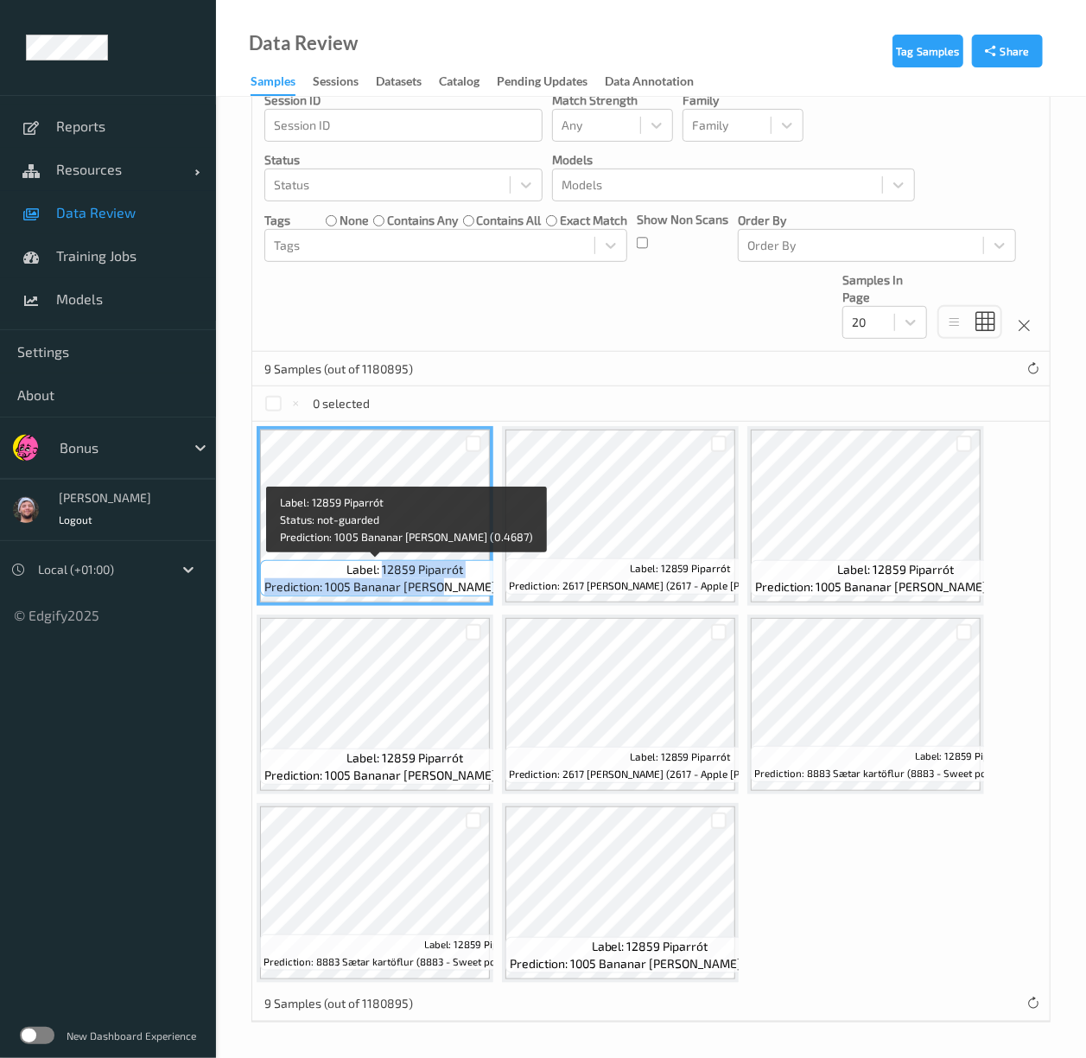
copy div "12859 Piparrót Prediction: 1005 Bananar [PERSON_NAME] ("
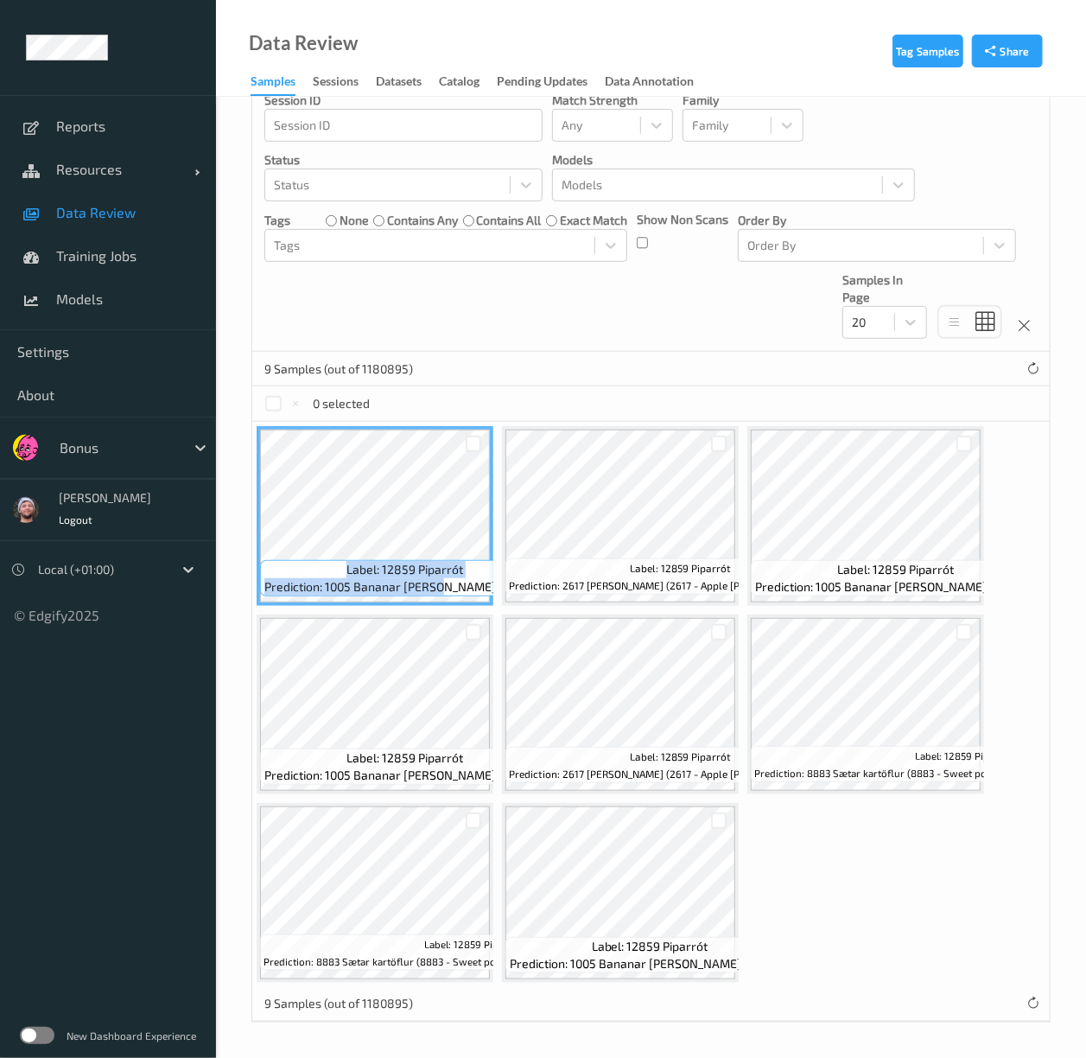
drag, startPoint x: 442, startPoint y: 568, endPoint x: 471, endPoint y: 363, distance: 206.8
click at [471, 363] on div "Devices Devices Storage Devices Storage Devices Clusters Clusters Sites Sites d…" at bounding box center [650, 430] width 799 height 1184
click at [479, 315] on div "Devices Devices Storage Devices Storage Devices Clusters Clusters Sites Sites d…" at bounding box center [651, 95] width 798 height 512
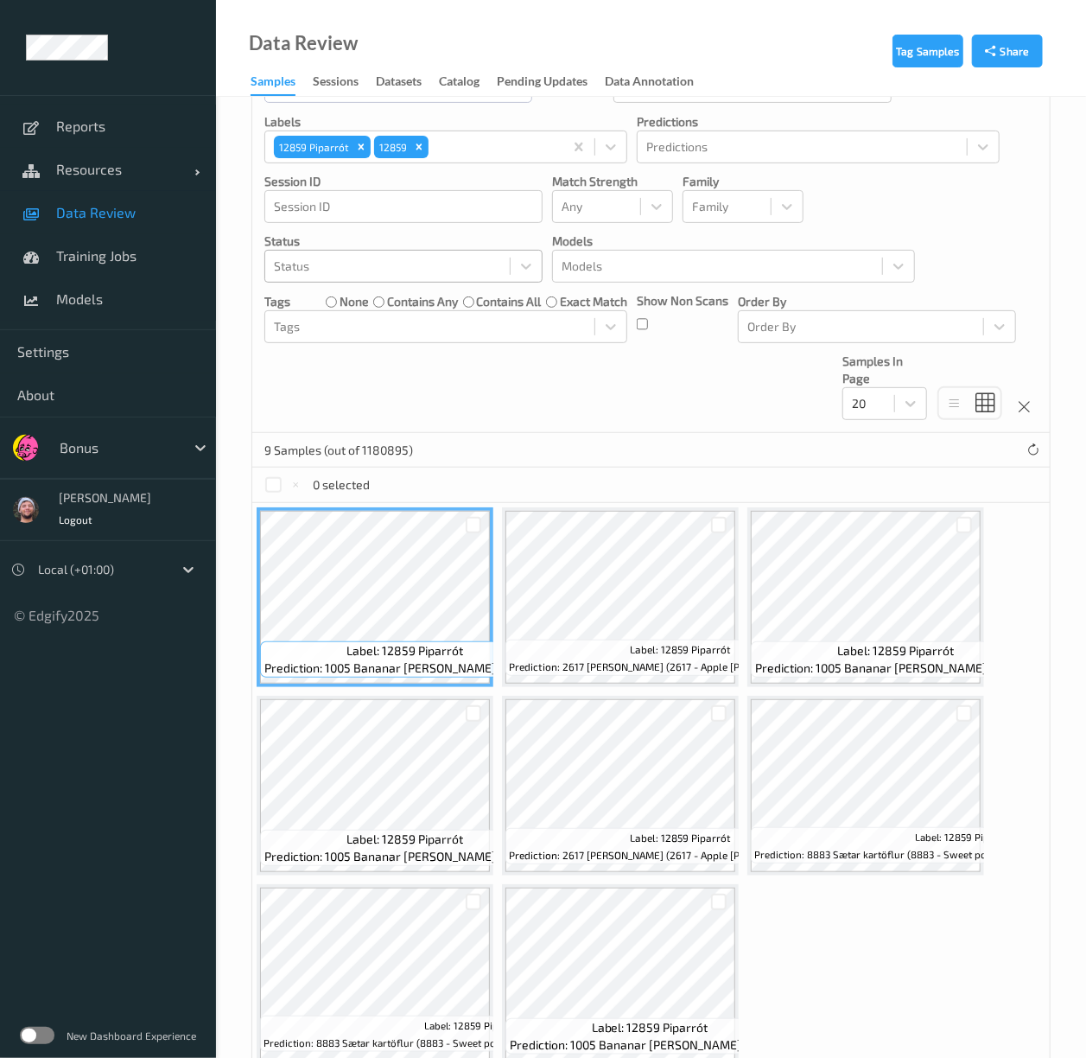
scroll to position [50, 0]
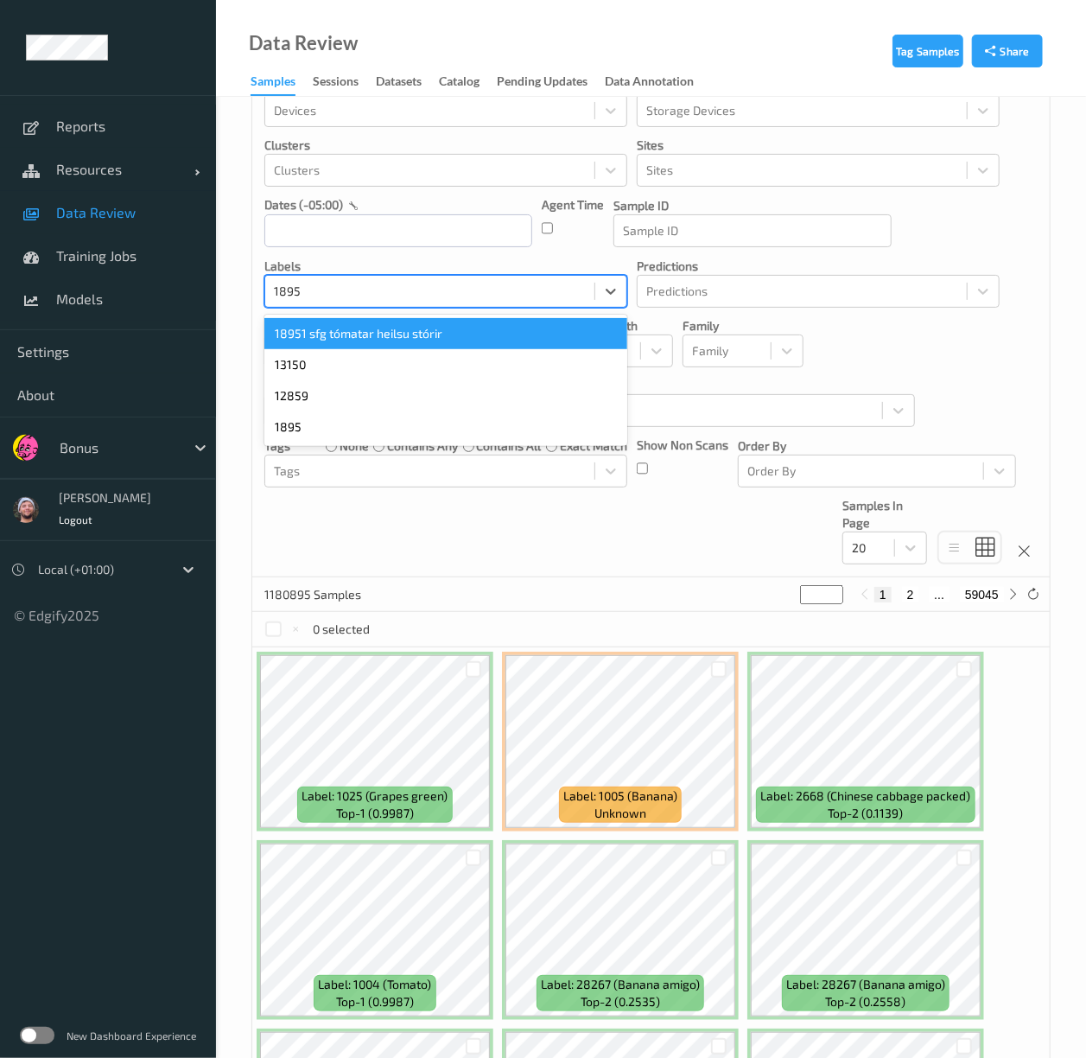
type input "18951"
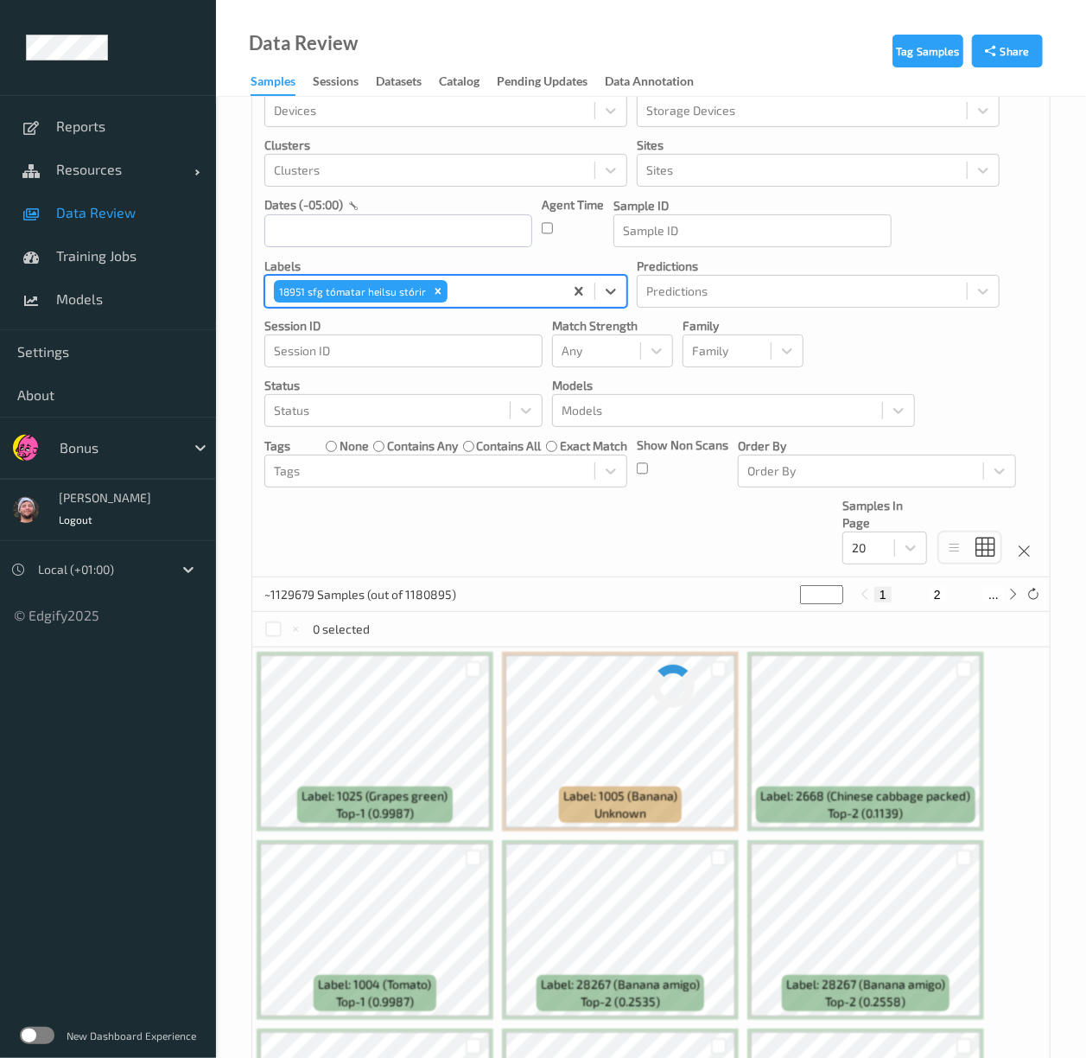
paste input "18951"
type input "18951"
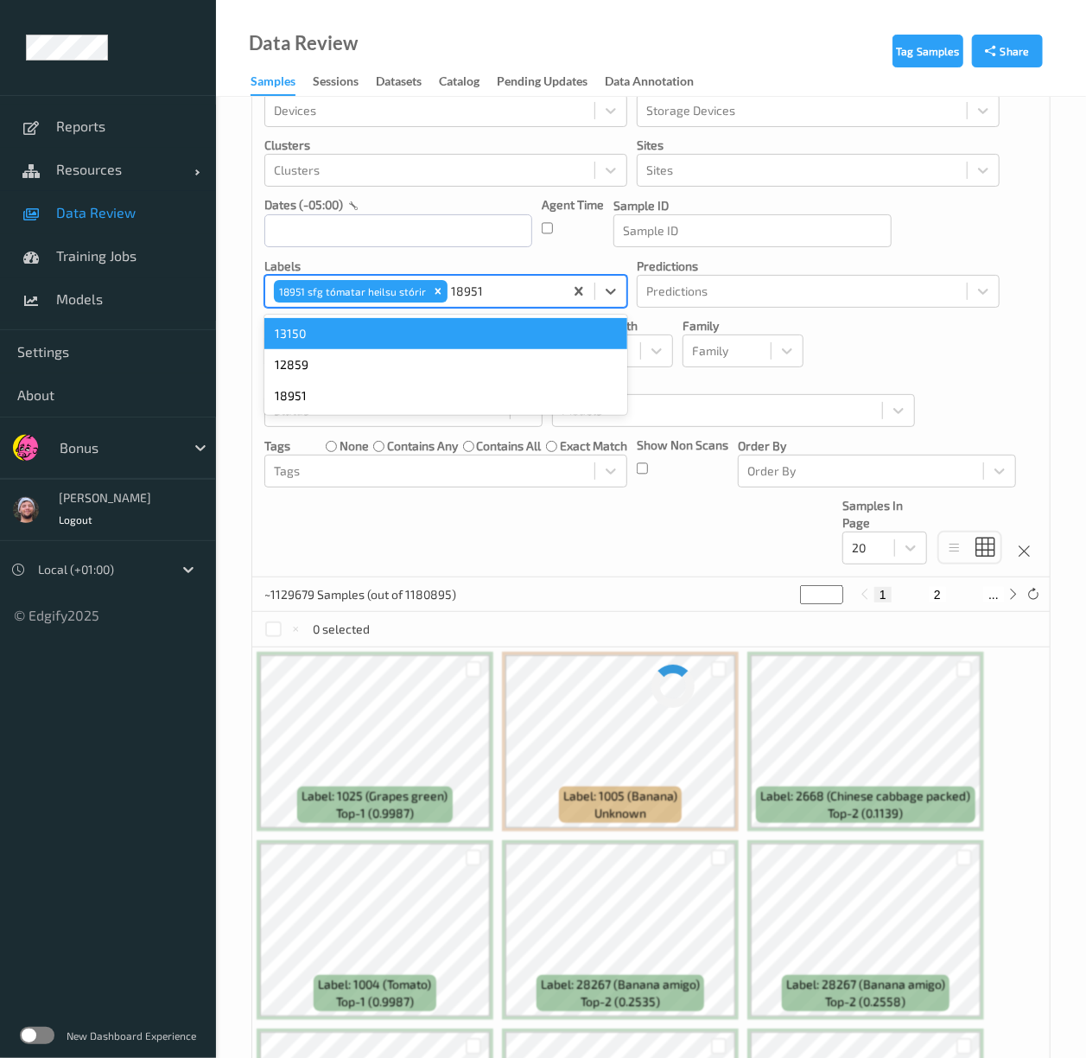
scroll to position [0, 0]
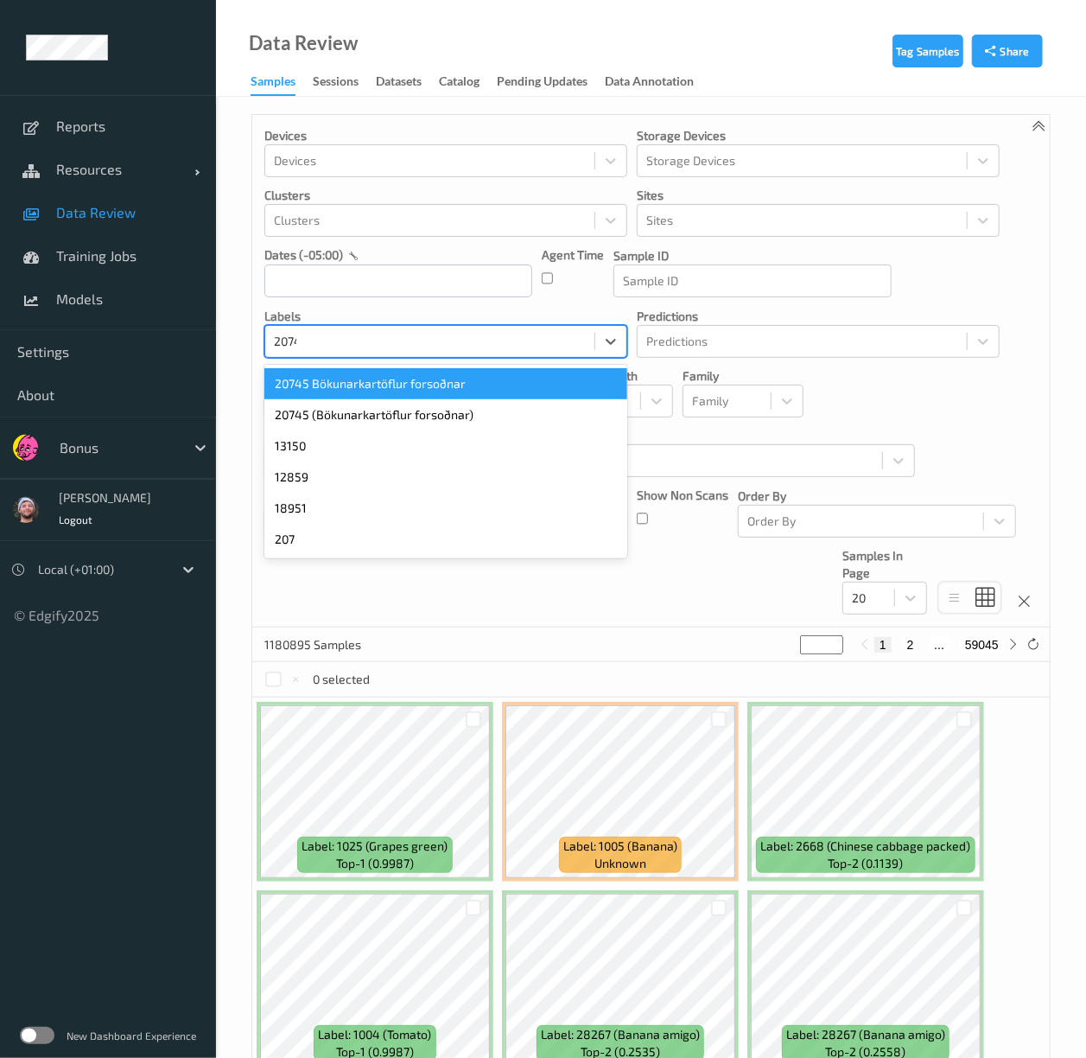
type input "20745"
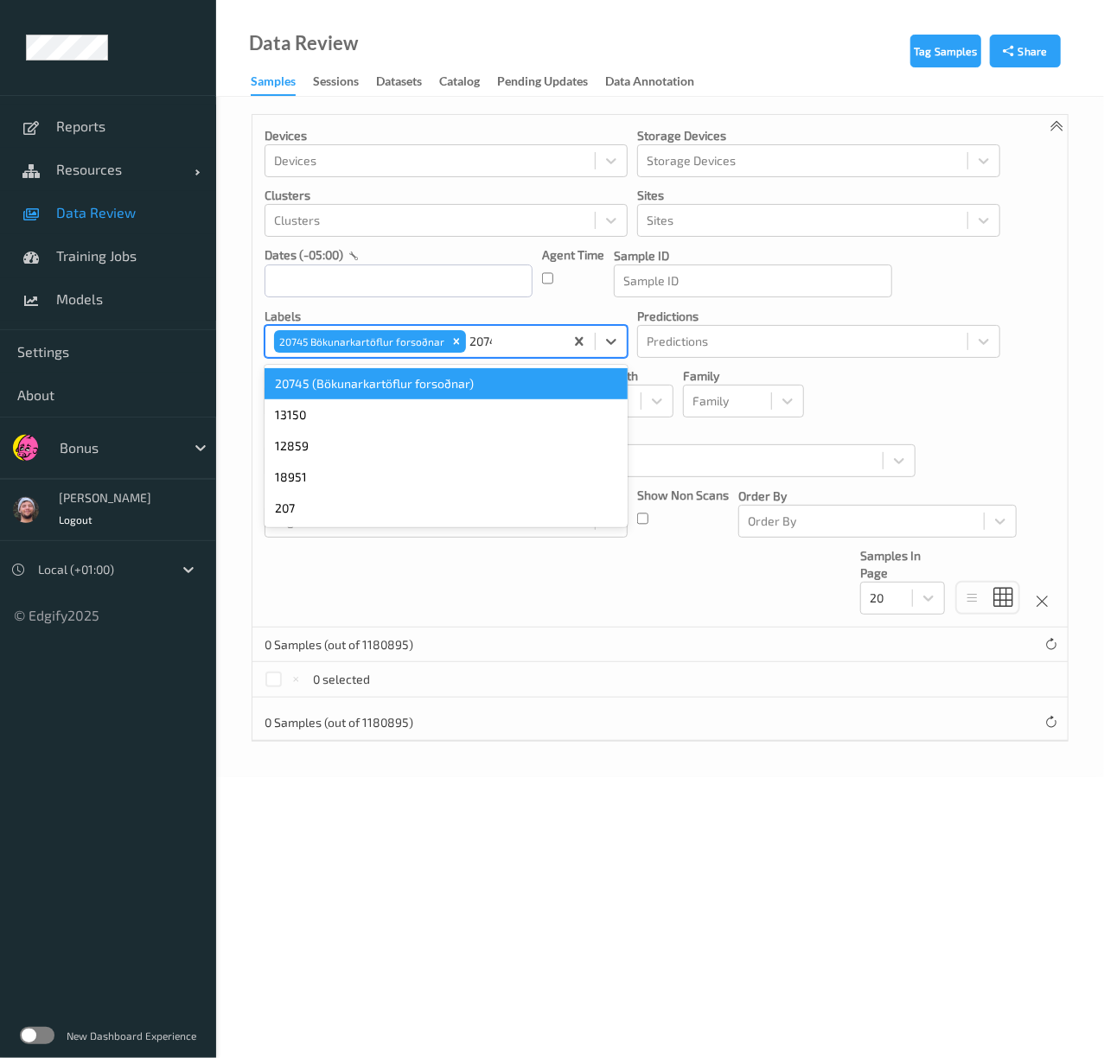
type input "20745"
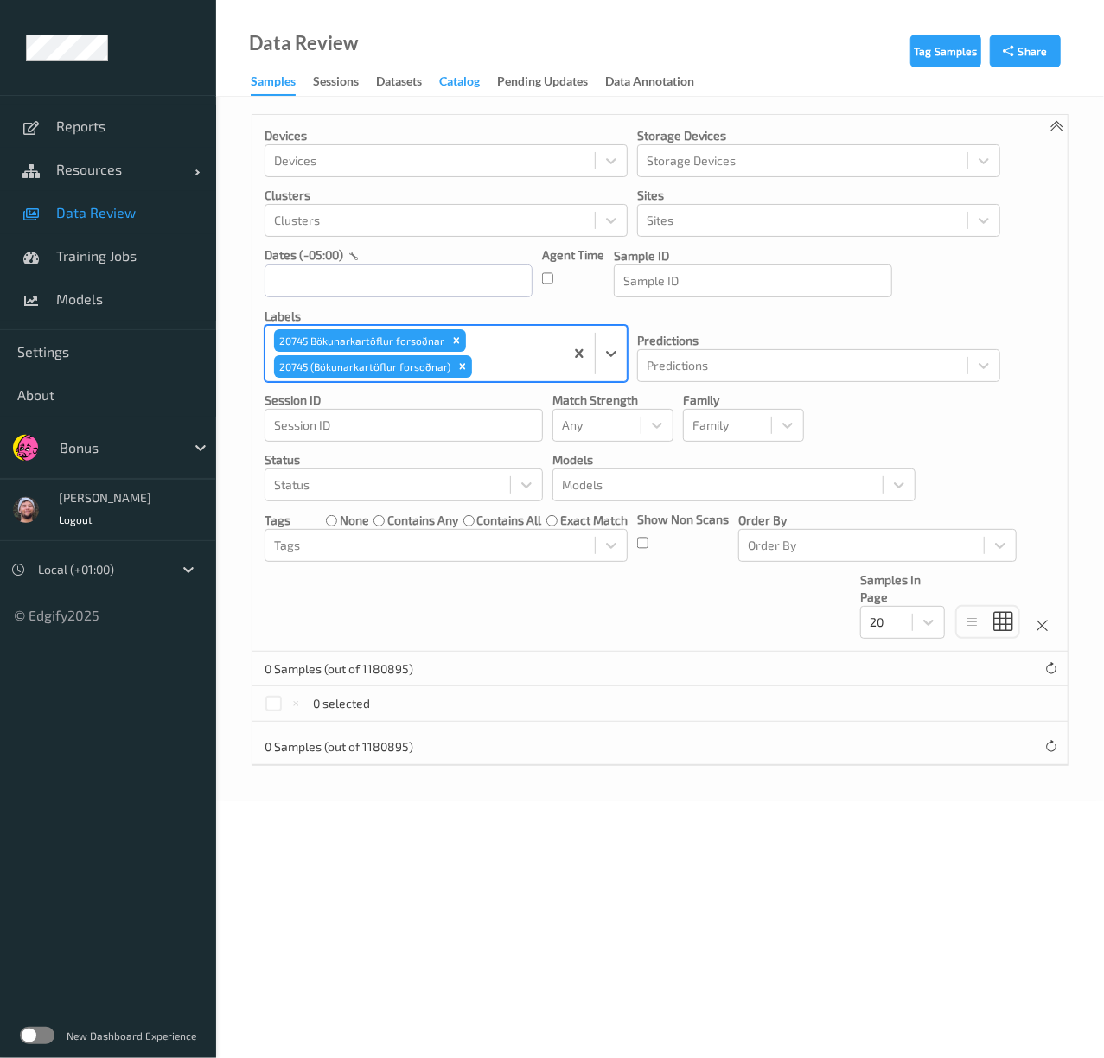
click at [451, 76] on div "Catalog" at bounding box center [459, 84] width 41 height 22
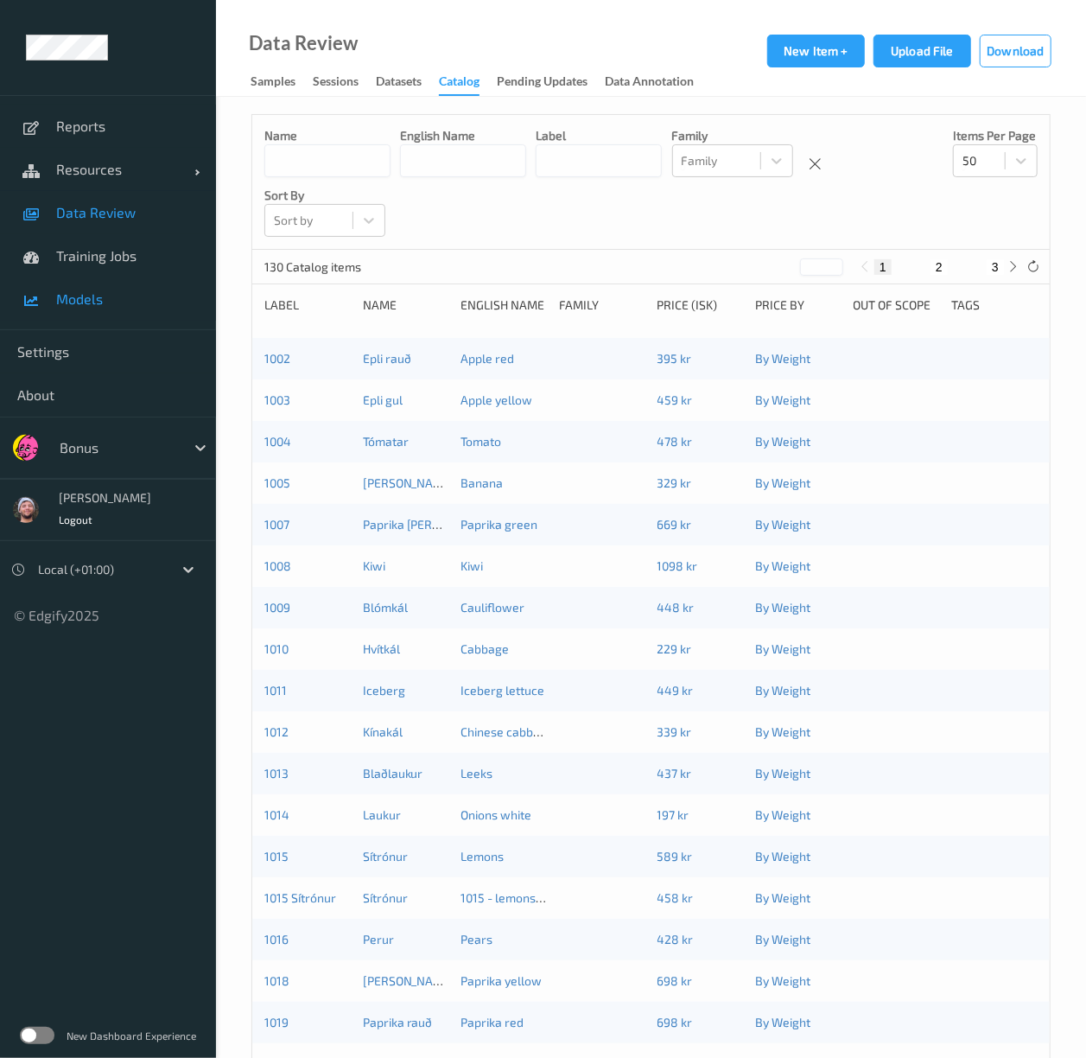
click at [136, 290] on span "Models" at bounding box center [127, 298] width 143 height 17
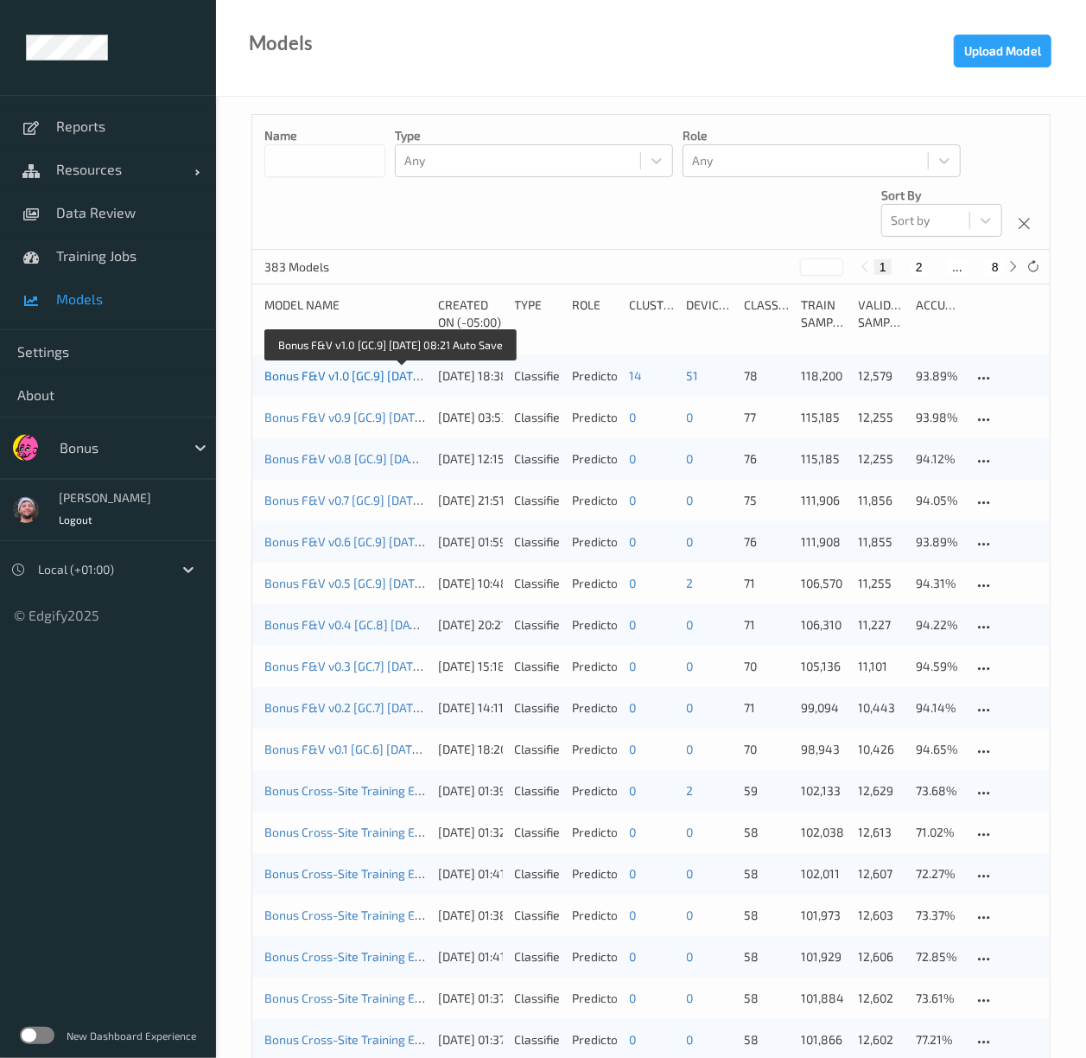
click at [347, 381] on link "Bonus F&V v1.0 [GC.9] [DATE] 08:21 Auto Save" at bounding box center [389, 375] width 250 height 15
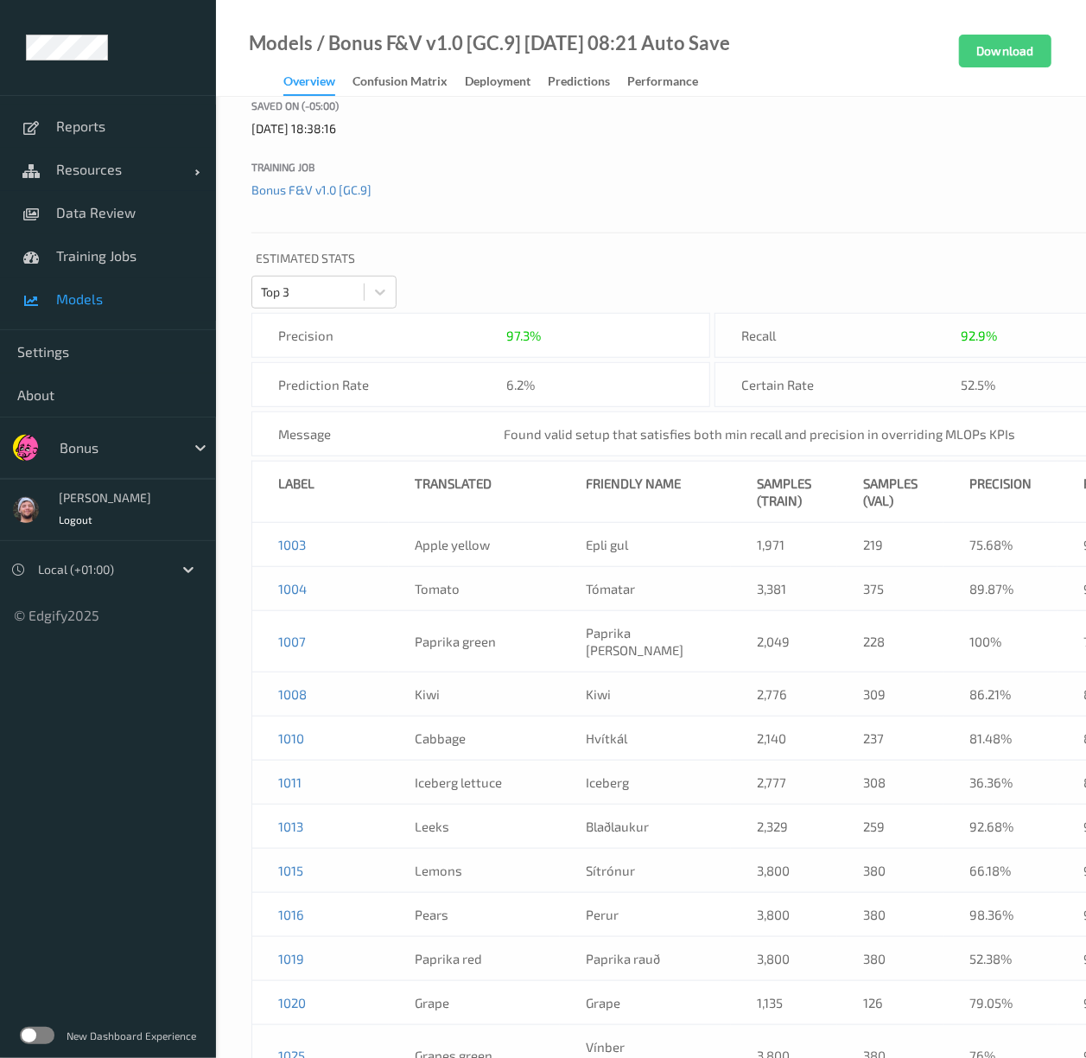
scroll to position [225, 0]
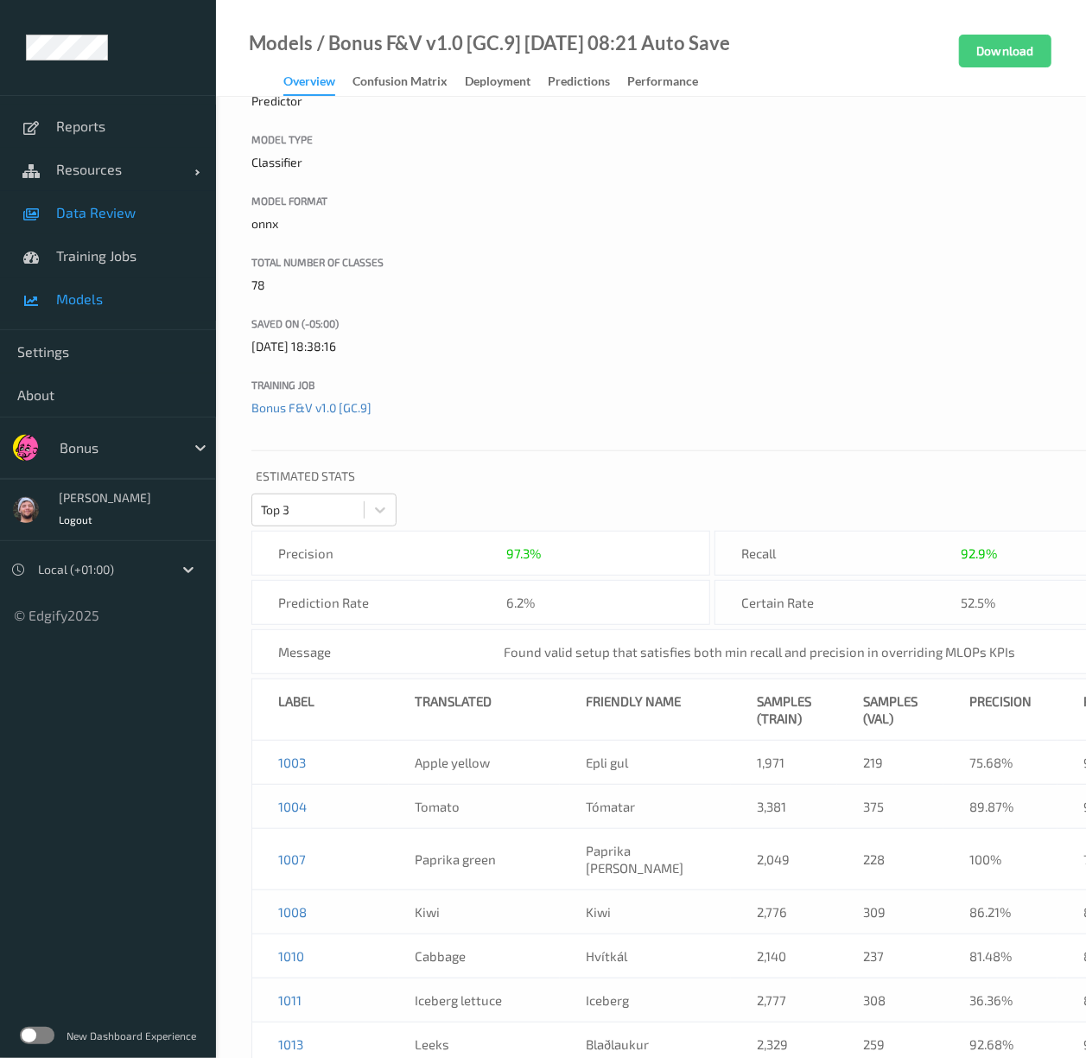
click at [124, 207] on span "Data Review" at bounding box center [127, 212] width 143 height 17
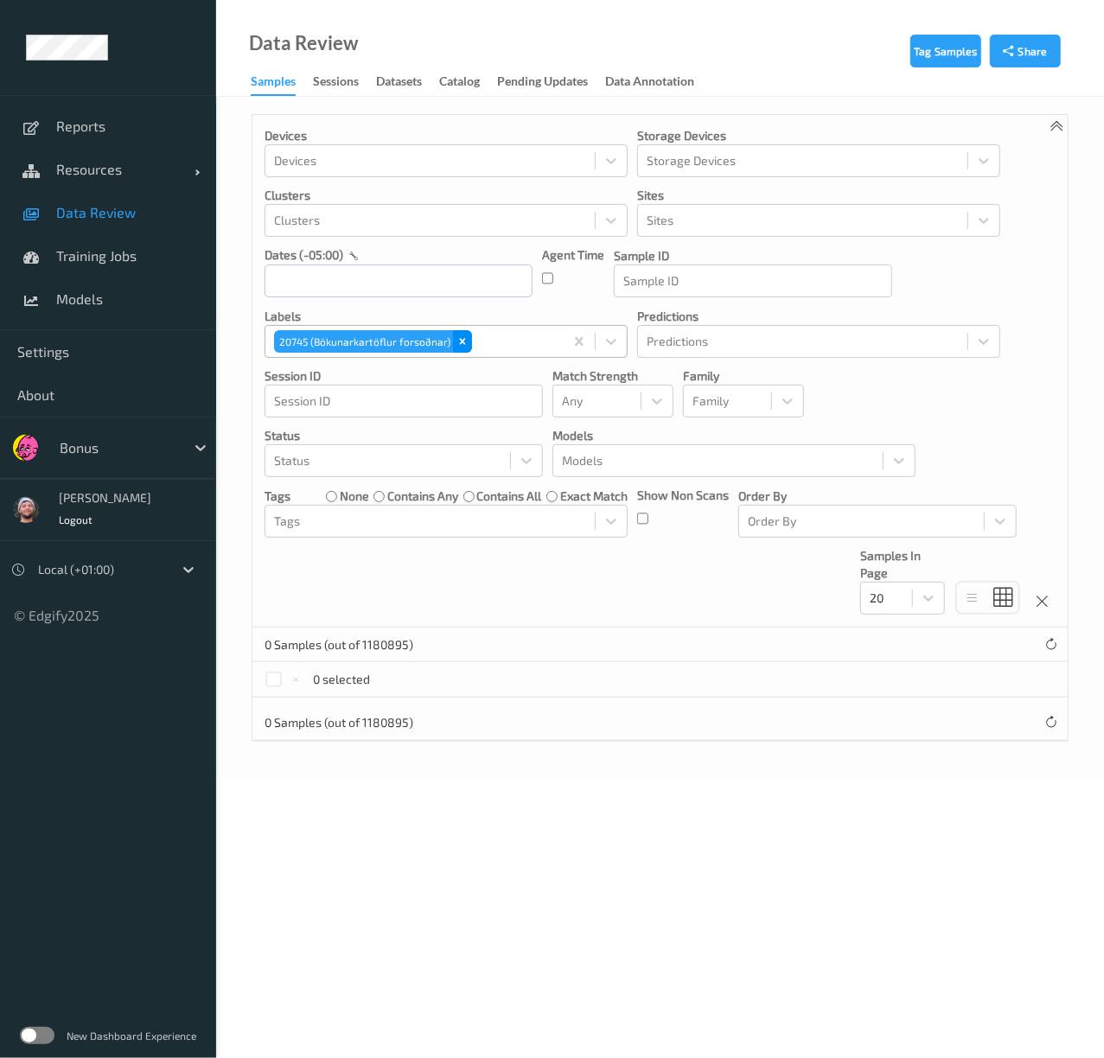
click at [463, 339] on icon "Remove 20745 (Bökunarkartöflur forsoðnar)" at bounding box center [462, 341] width 12 height 12
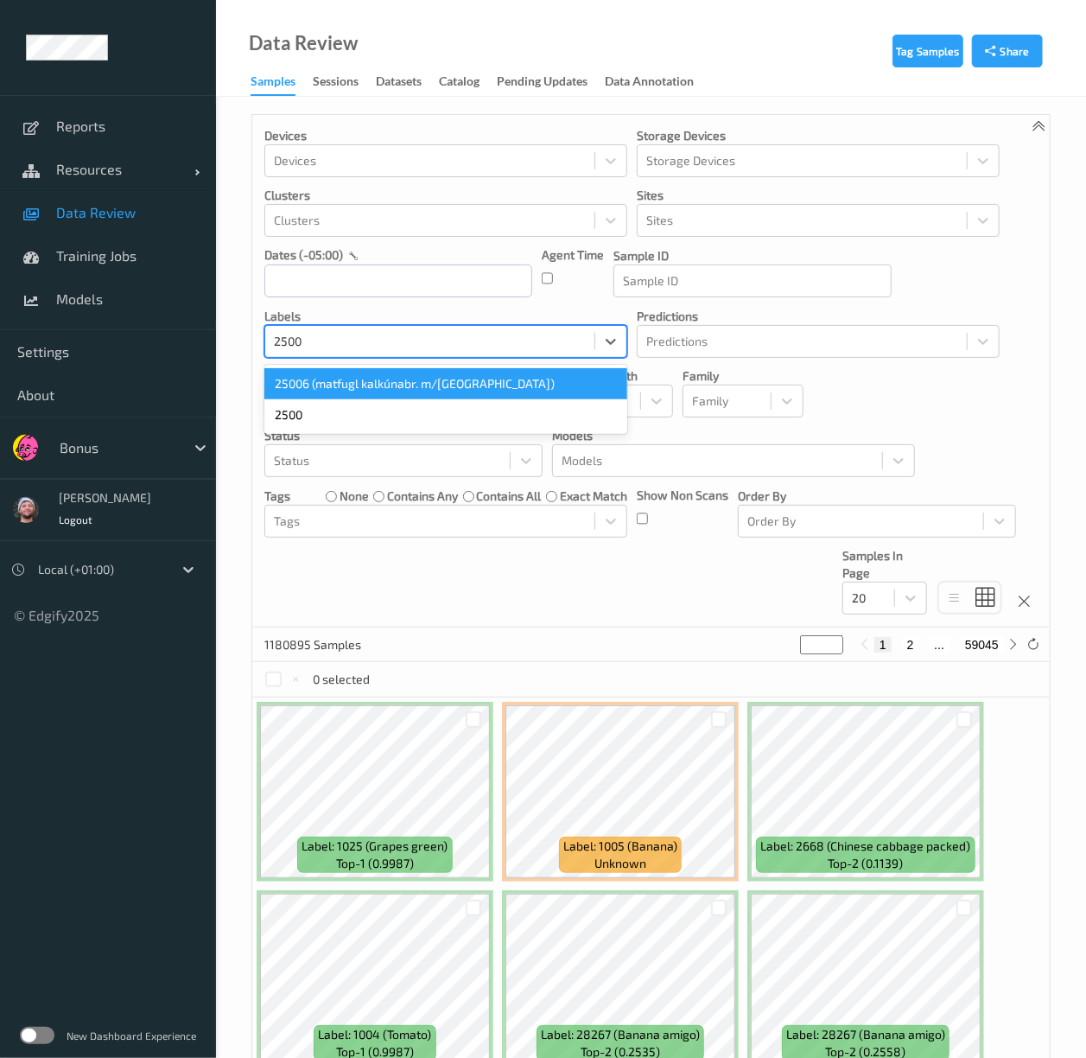
type input "25006"
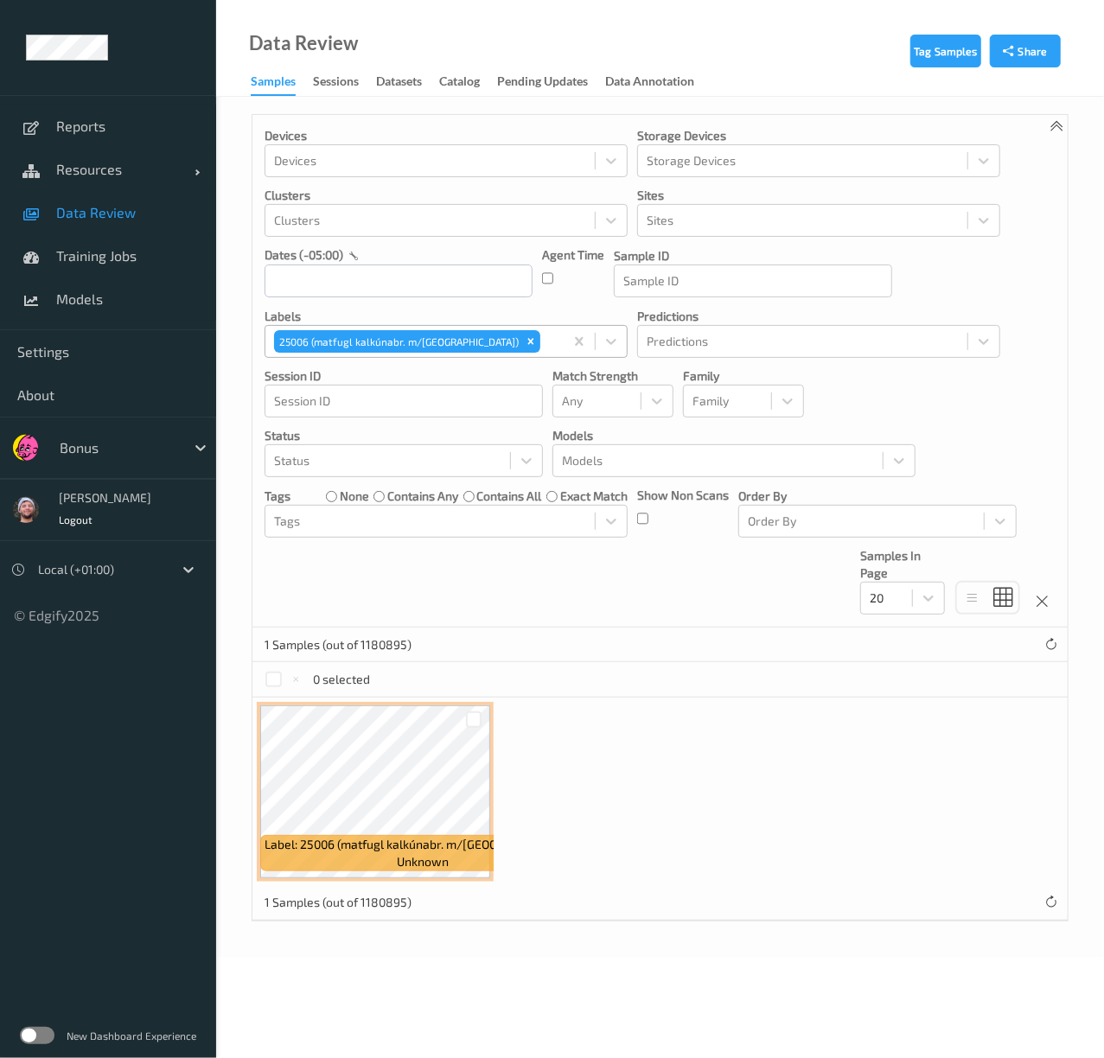
click at [503, 588] on div "Devices Devices Storage Devices Storage Devices Clusters Clusters Sites Sites d…" at bounding box center [659, 371] width 815 height 512
click at [521, 336] on div "Remove 25006 (matfugl kalkúnabr. m/fylllingu)" at bounding box center [530, 341] width 19 height 22
paste input "Steinseljurót"
type input "Steinseljurót"
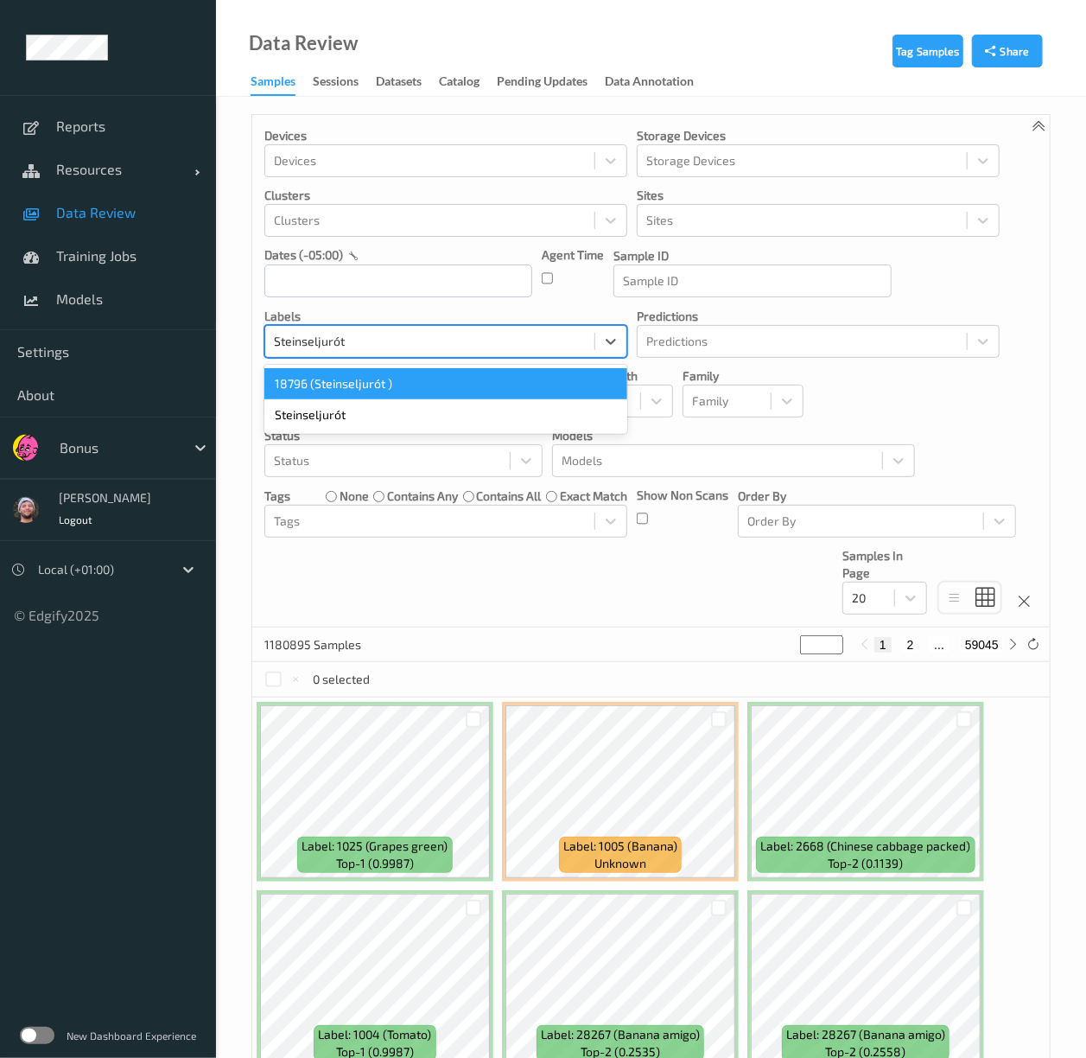
click at [354, 398] on div "18796 (Steinseljurót )" at bounding box center [445, 383] width 363 height 31
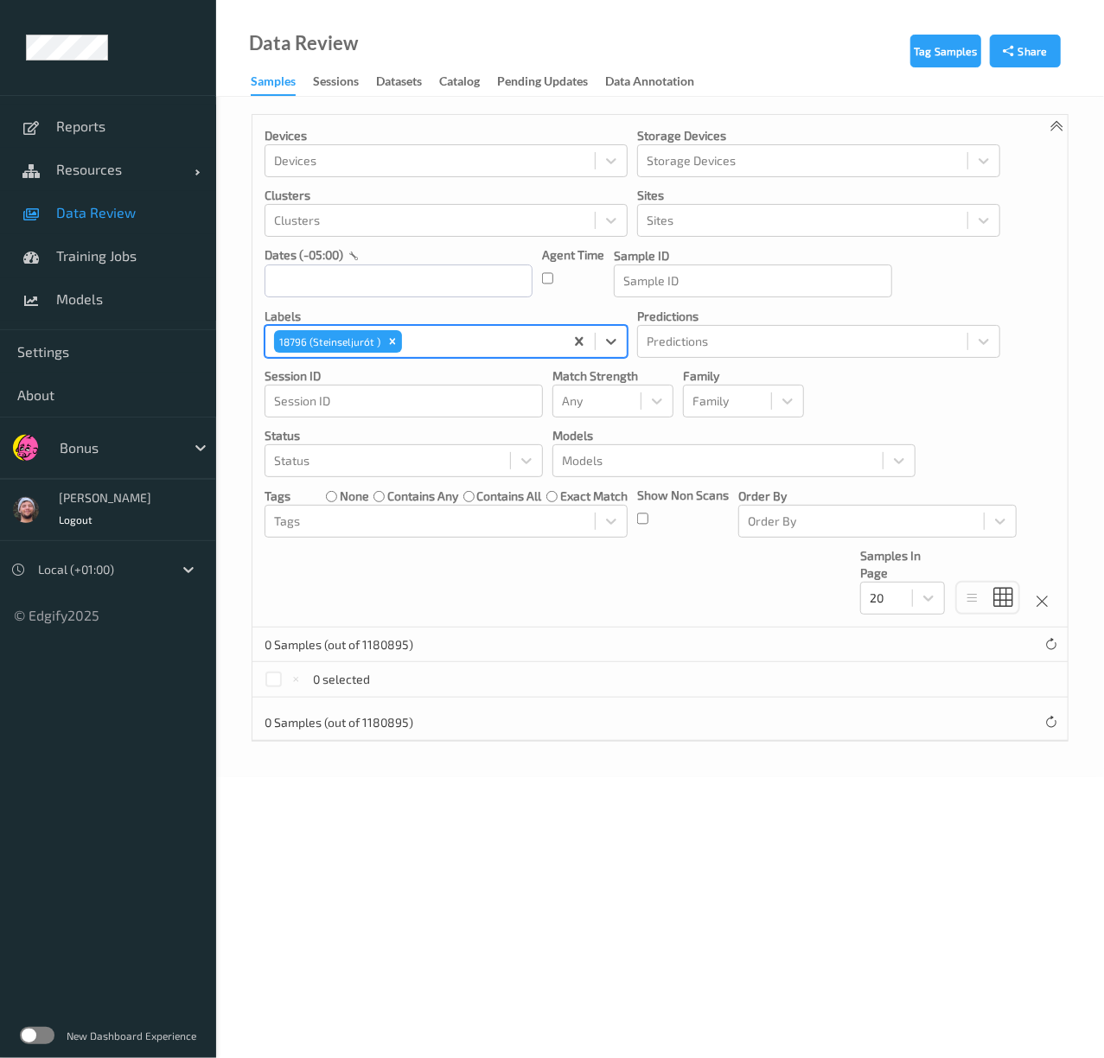
click at [104, 202] on link "Data Review" at bounding box center [108, 212] width 216 height 43
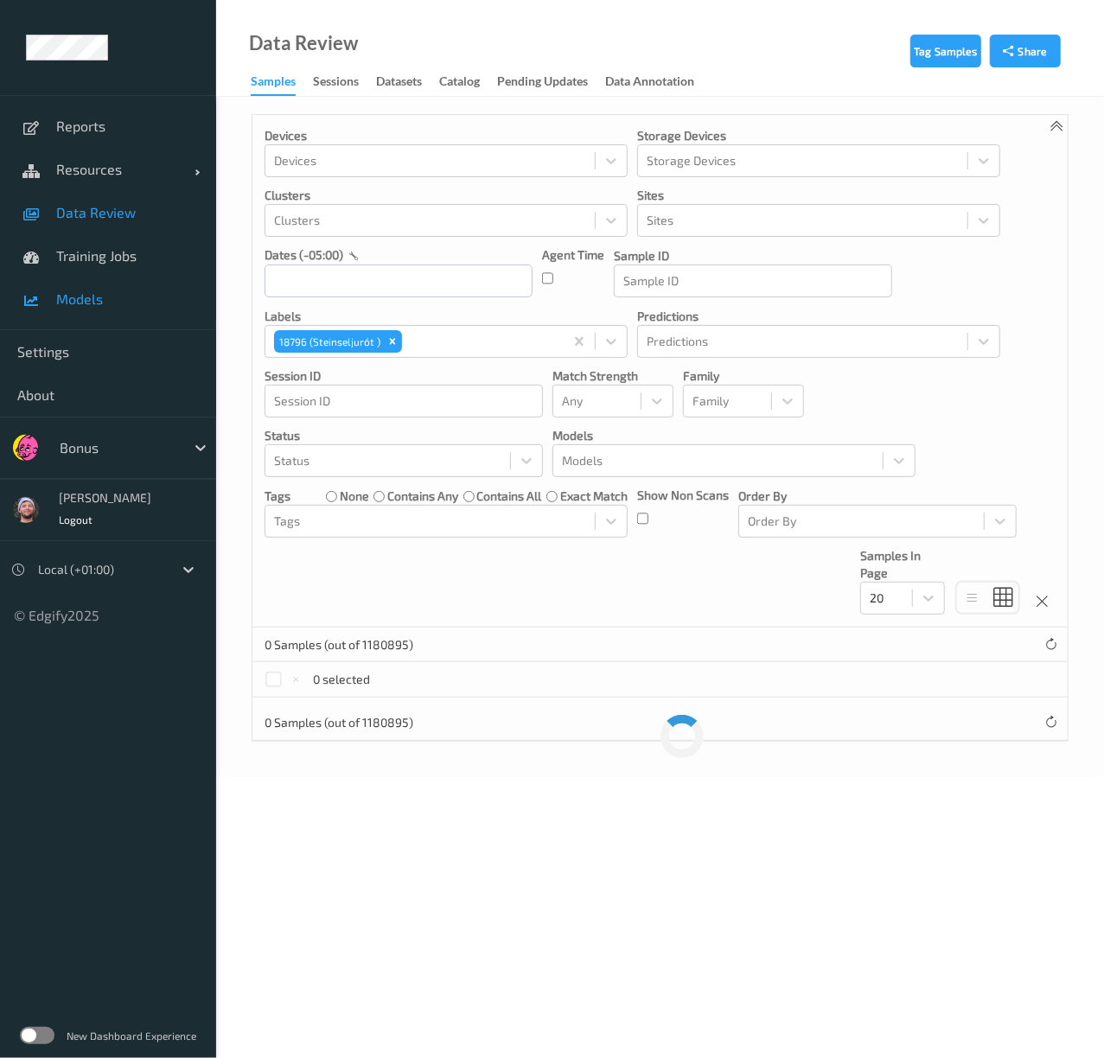
click at [105, 302] on span "Models" at bounding box center [127, 298] width 143 height 17
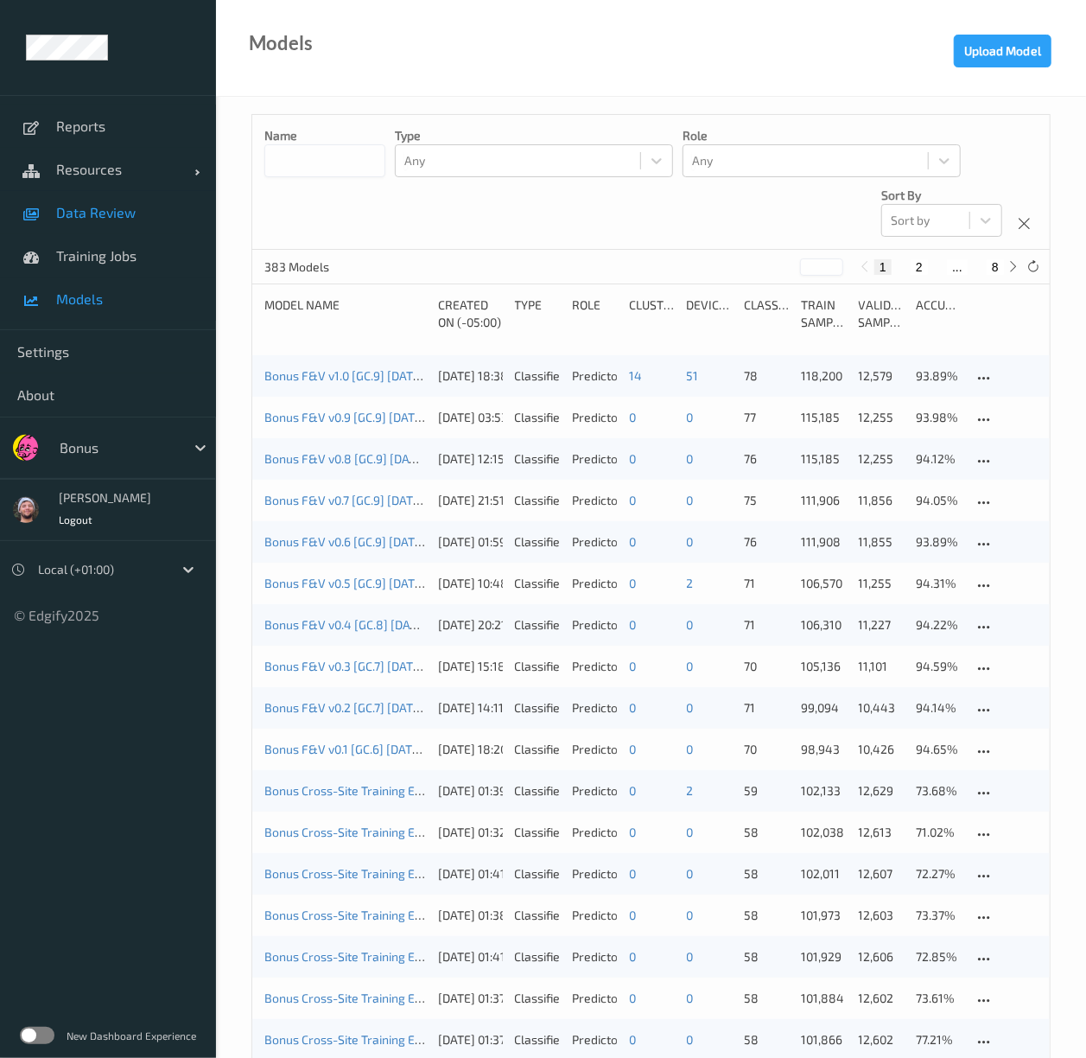
click at [111, 229] on link "Data Review" at bounding box center [108, 212] width 216 height 43
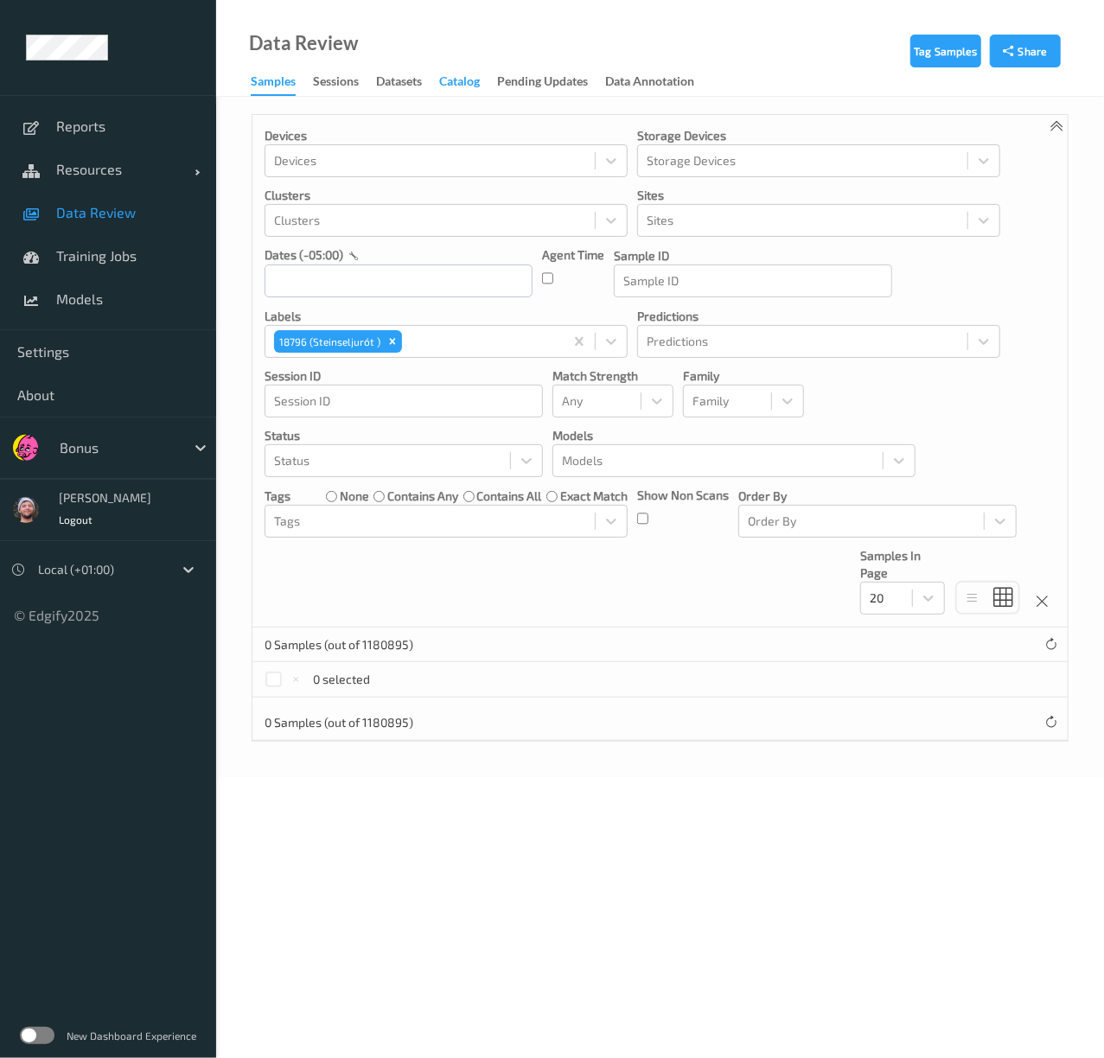
click at [458, 76] on div "Catalog" at bounding box center [459, 84] width 41 height 22
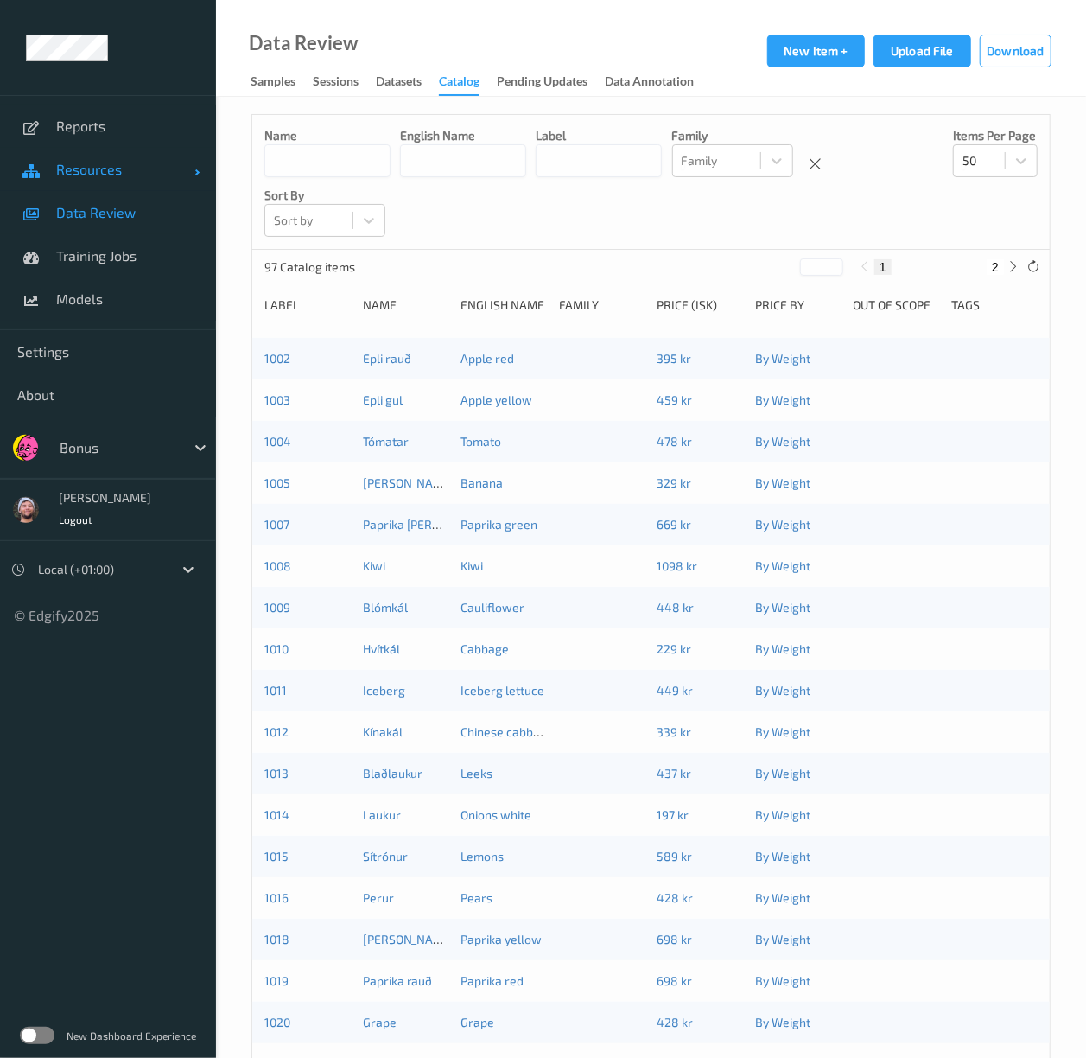
click at [131, 174] on span "Resources" at bounding box center [125, 169] width 138 height 17
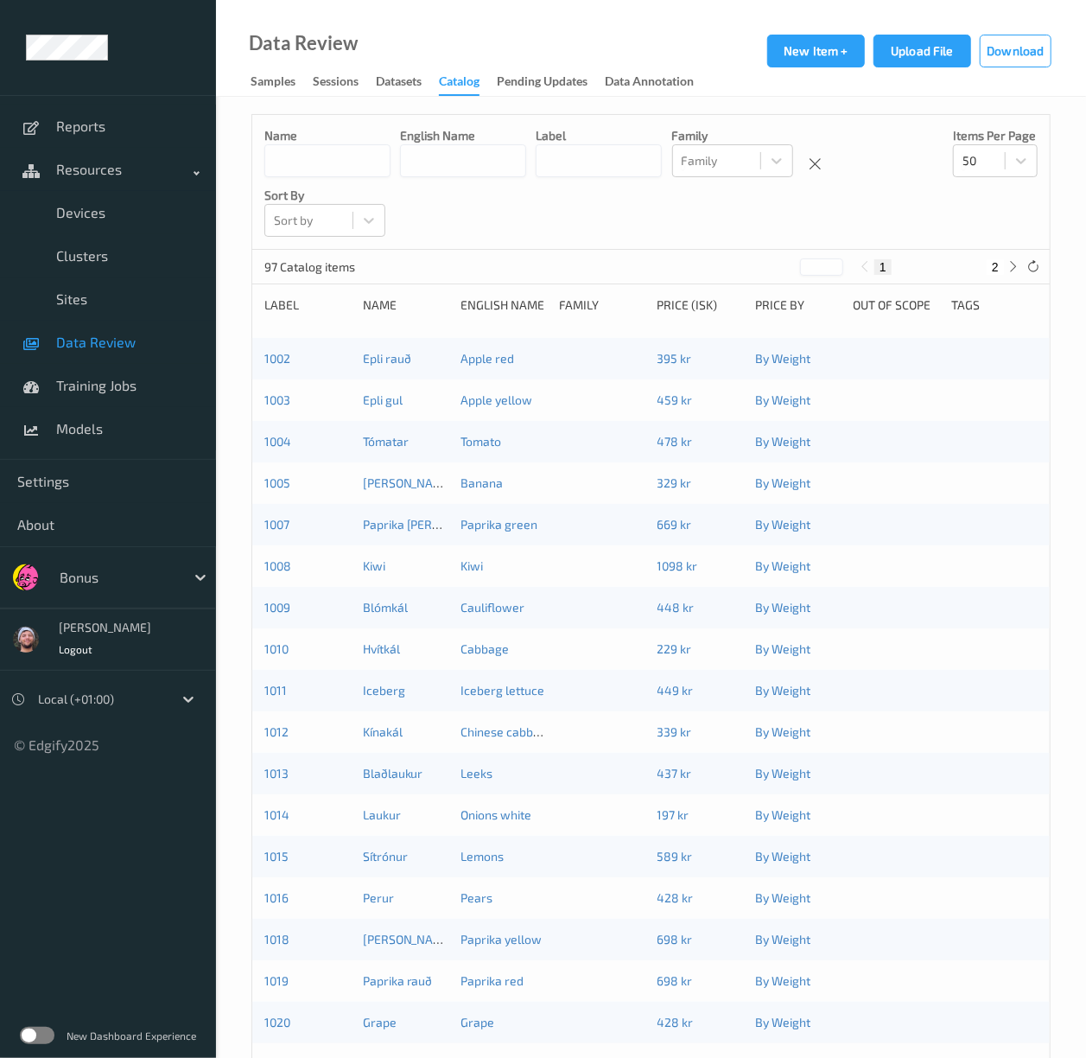
click at [122, 334] on span "Data Review" at bounding box center [127, 342] width 143 height 17
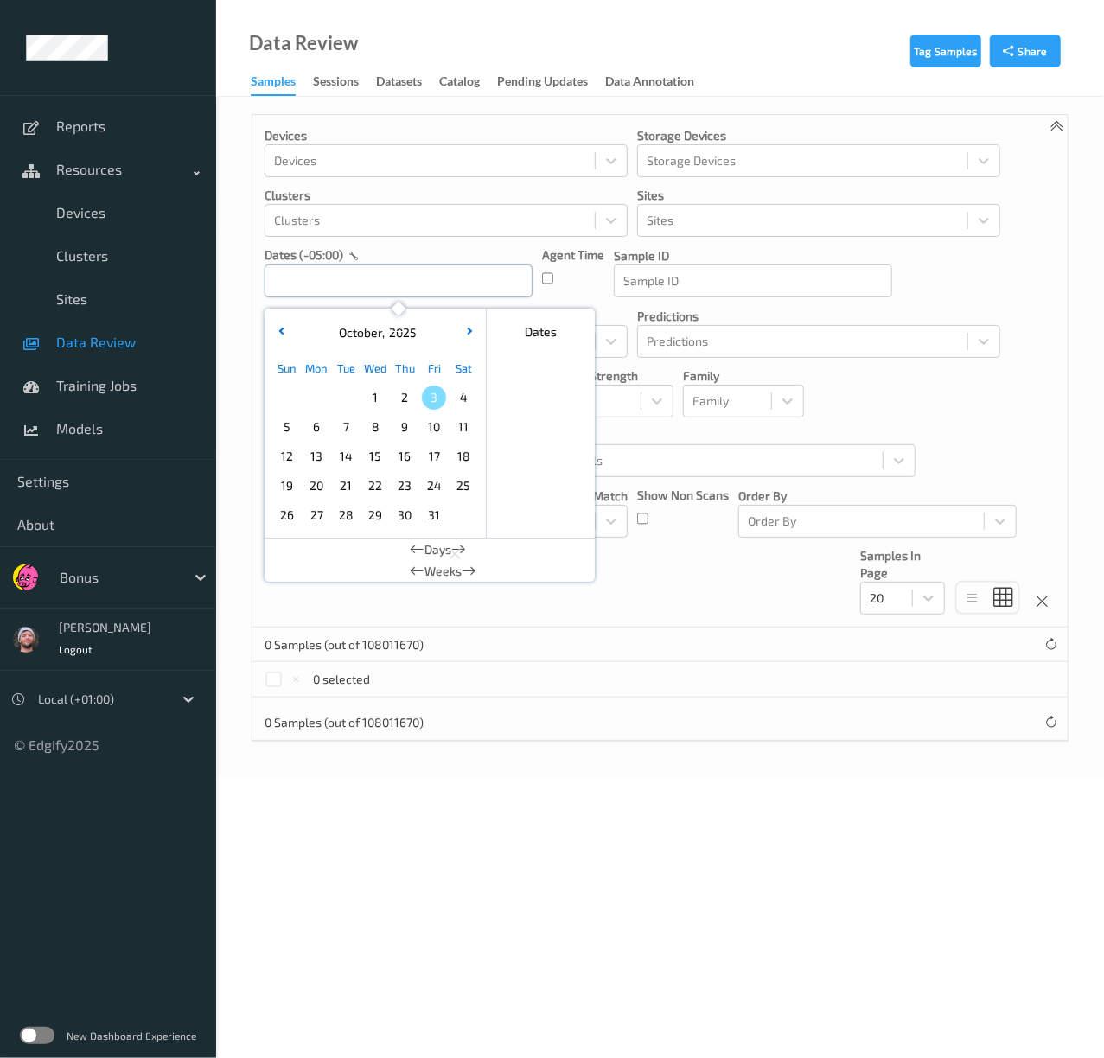
click at [385, 288] on input "text" at bounding box center [398, 280] width 268 height 33
click at [634, 610] on div "Devices Devices Storage Devices Storage Devices Clusters Clusters Sites Sites d…" at bounding box center [659, 371] width 815 height 512
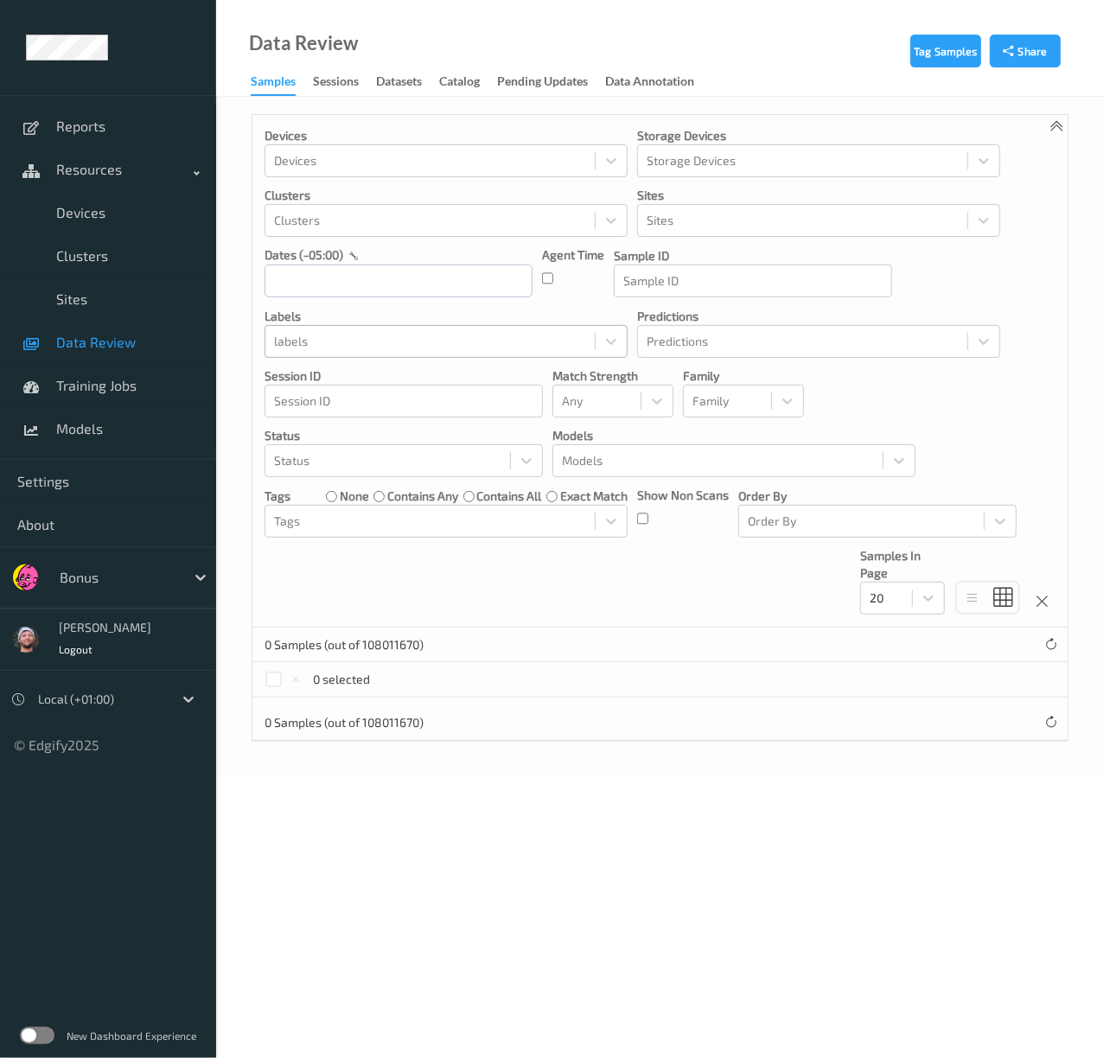
click at [449, 343] on div at bounding box center [430, 341] width 312 height 21
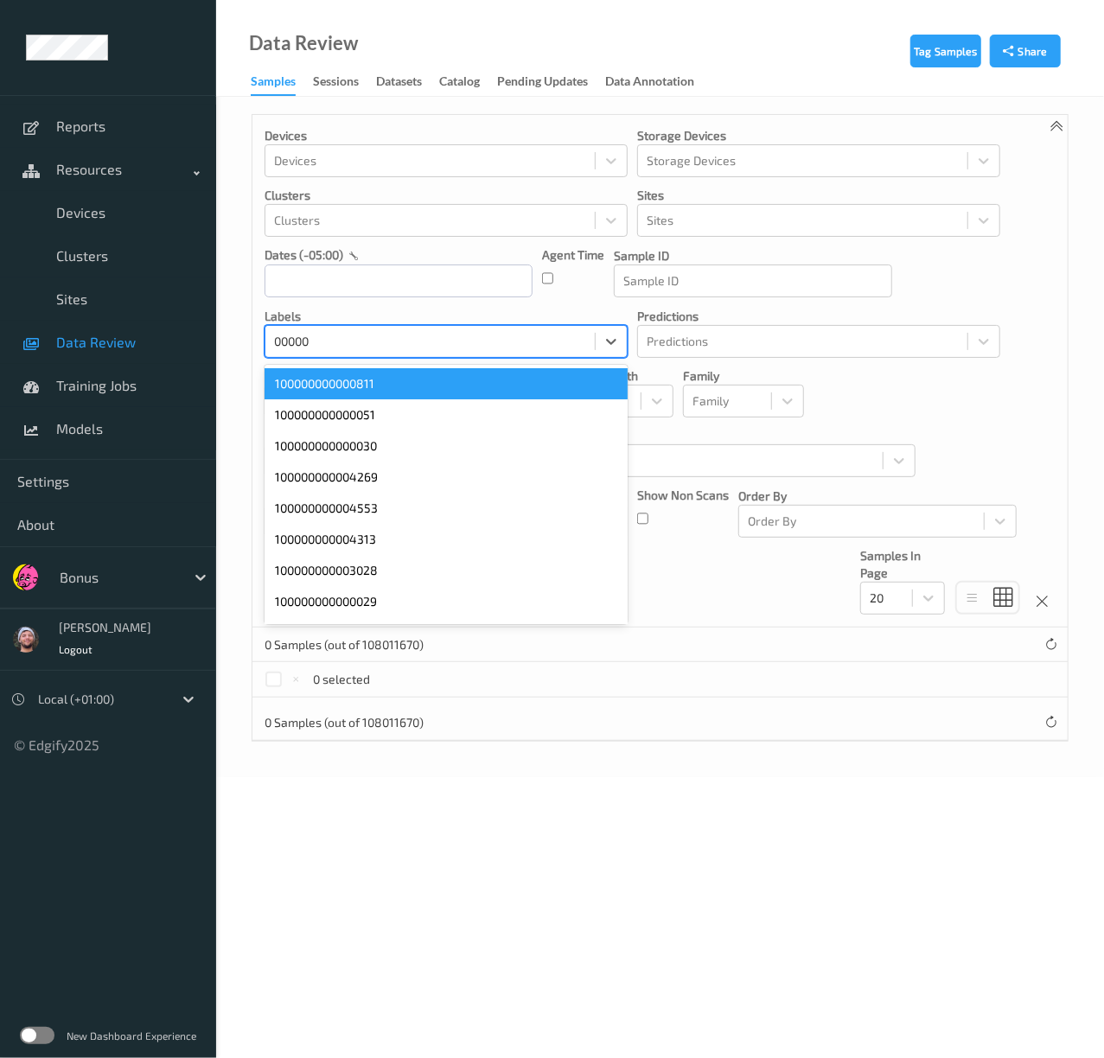
type input "000009"
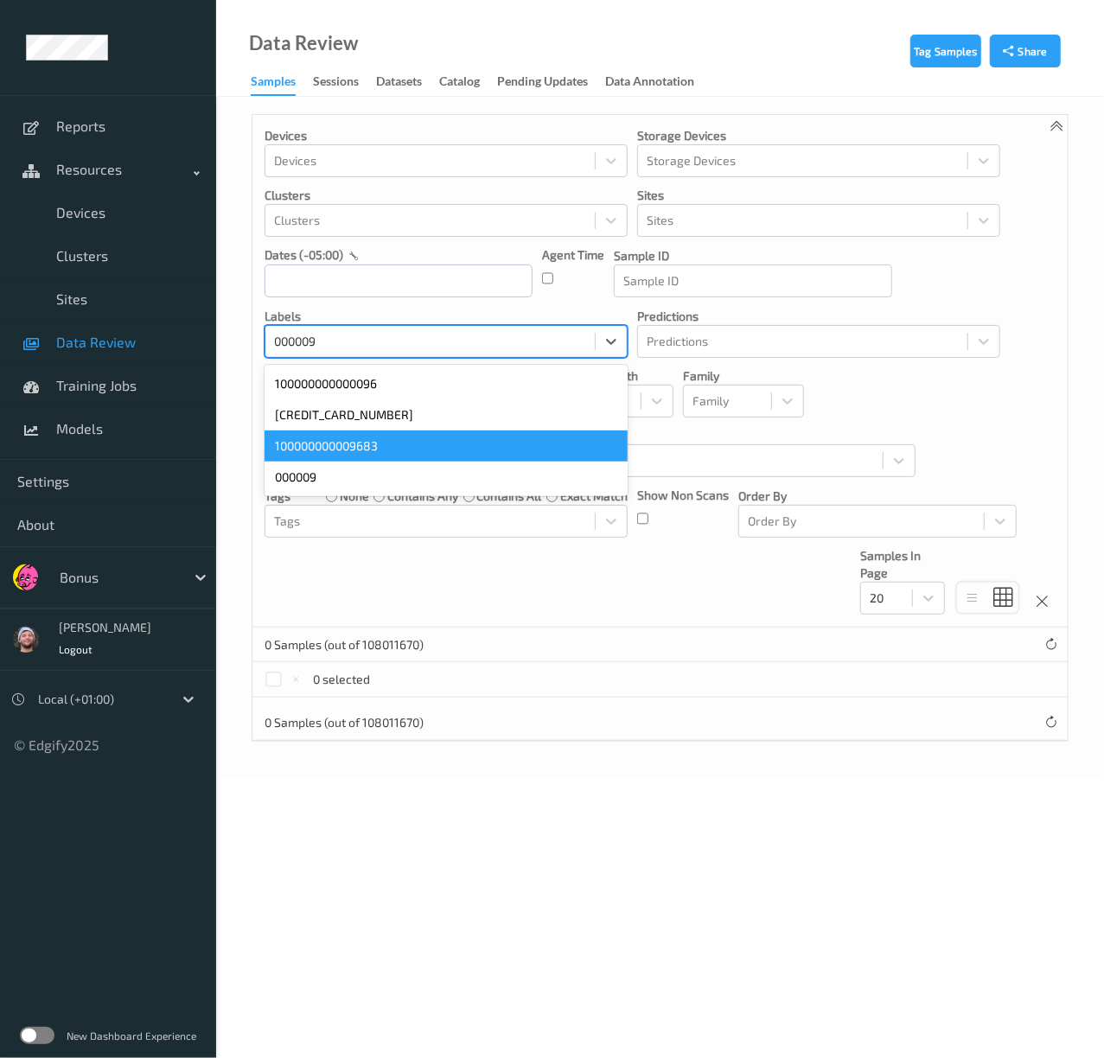
click at [399, 415] on div "100000000000009" at bounding box center [445, 414] width 363 height 31
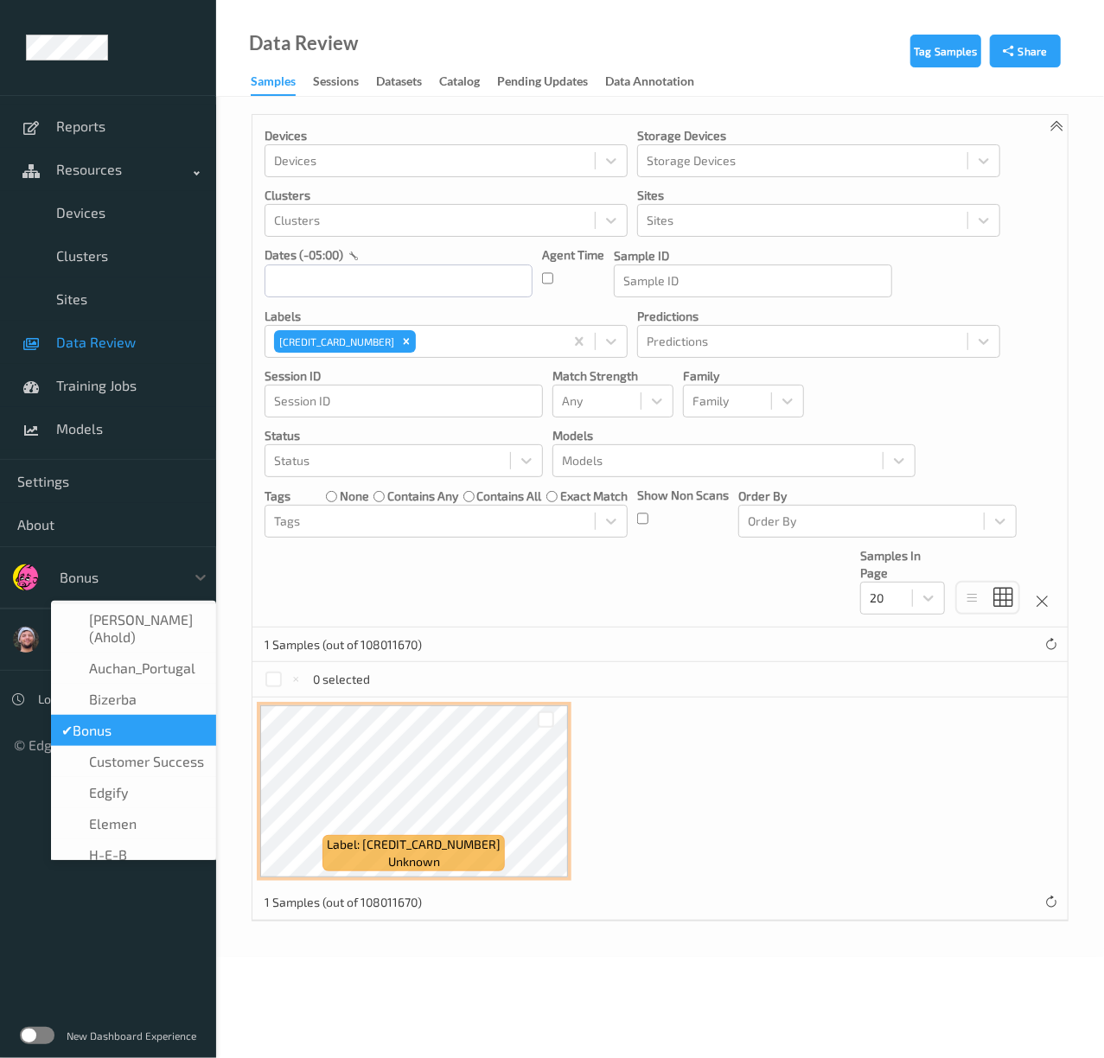
click at [109, 584] on div at bounding box center [118, 577] width 117 height 21
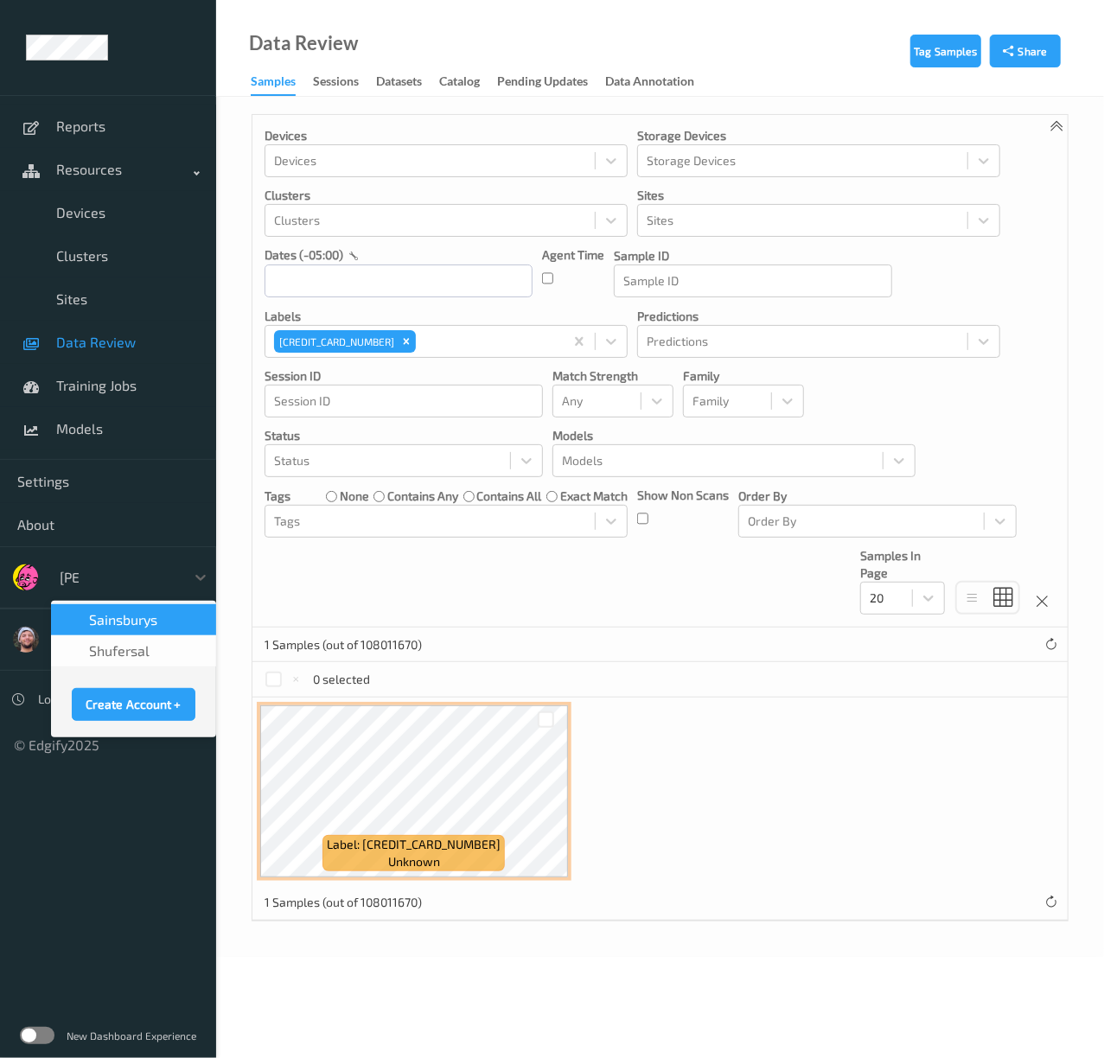
type input "sains"
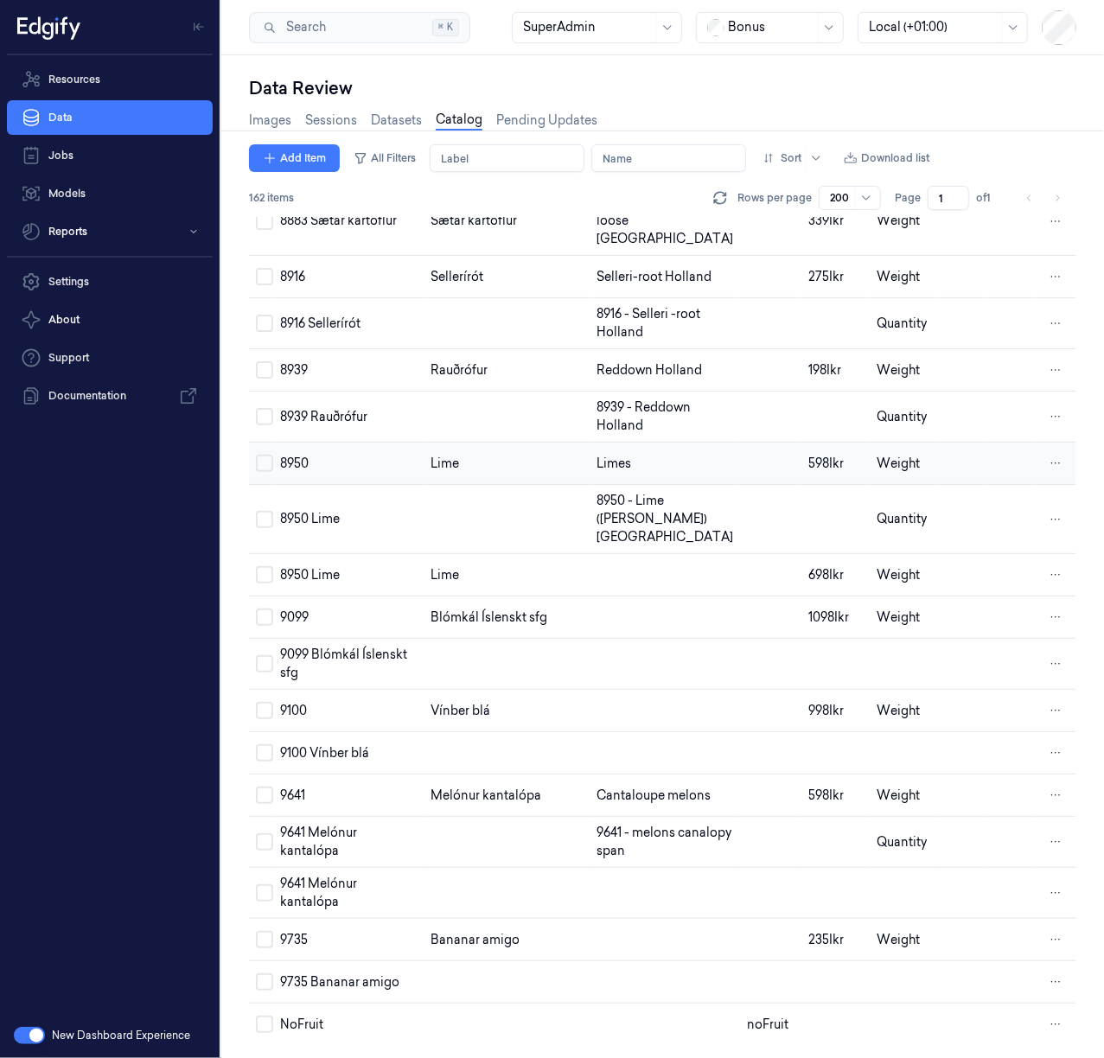
scroll to position [7641, 0]
click at [1056, 730] on html "Resources Data Jobs Models Reports Settings About Support Documentation New Das…" at bounding box center [552, 529] width 1104 height 1058
click at [976, 730] on span "Remove" at bounding box center [964, 733] width 48 height 16
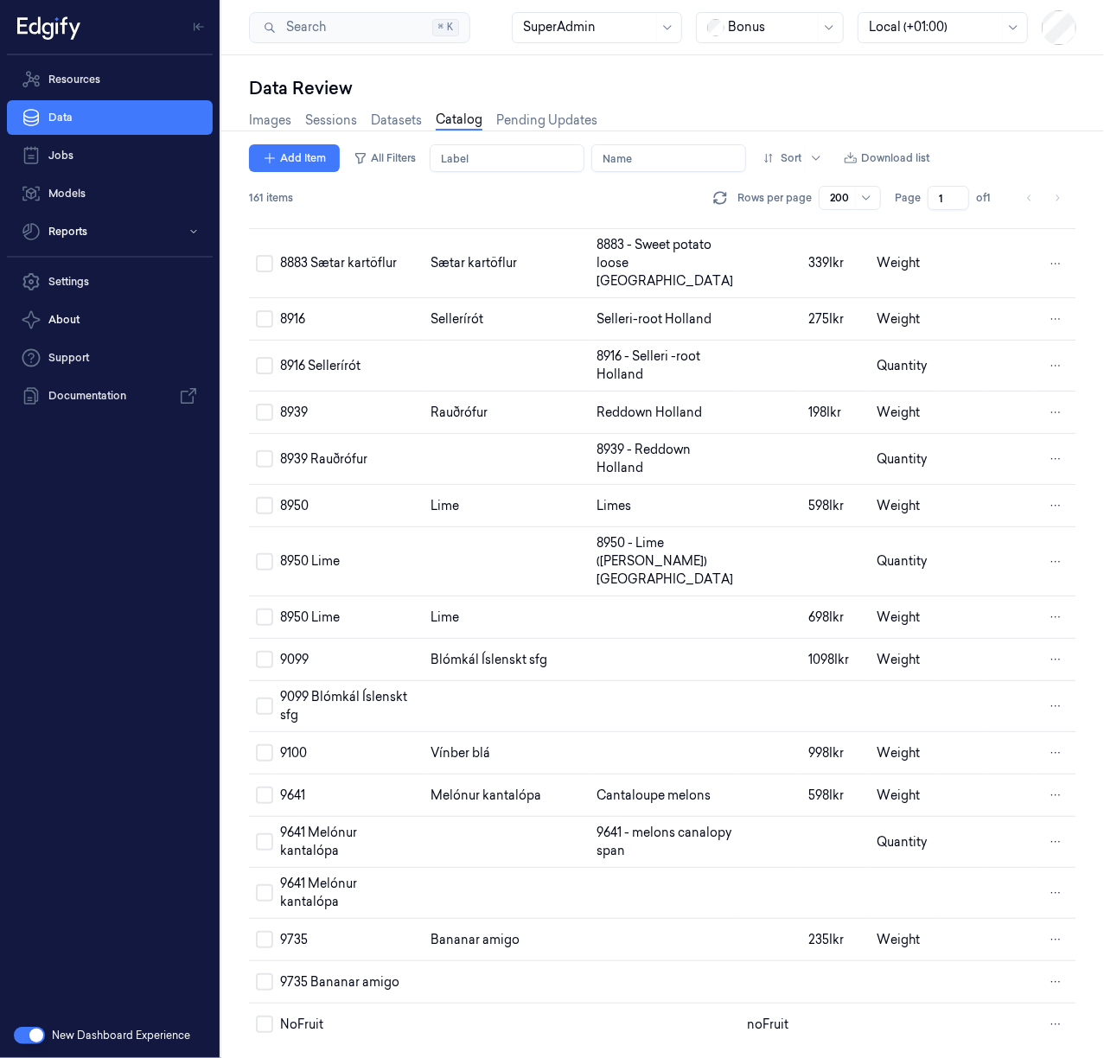
scroll to position [7600, 0]
click at [1051, 831] on html "Resources Data Jobs Models Reports Settings About Support Documentation New Das…" at bounding box center [552, 529] width 1104 height 1058
click at [1006, 827] on div "Remove" at bounding box center [977, 830] width 102 height 29
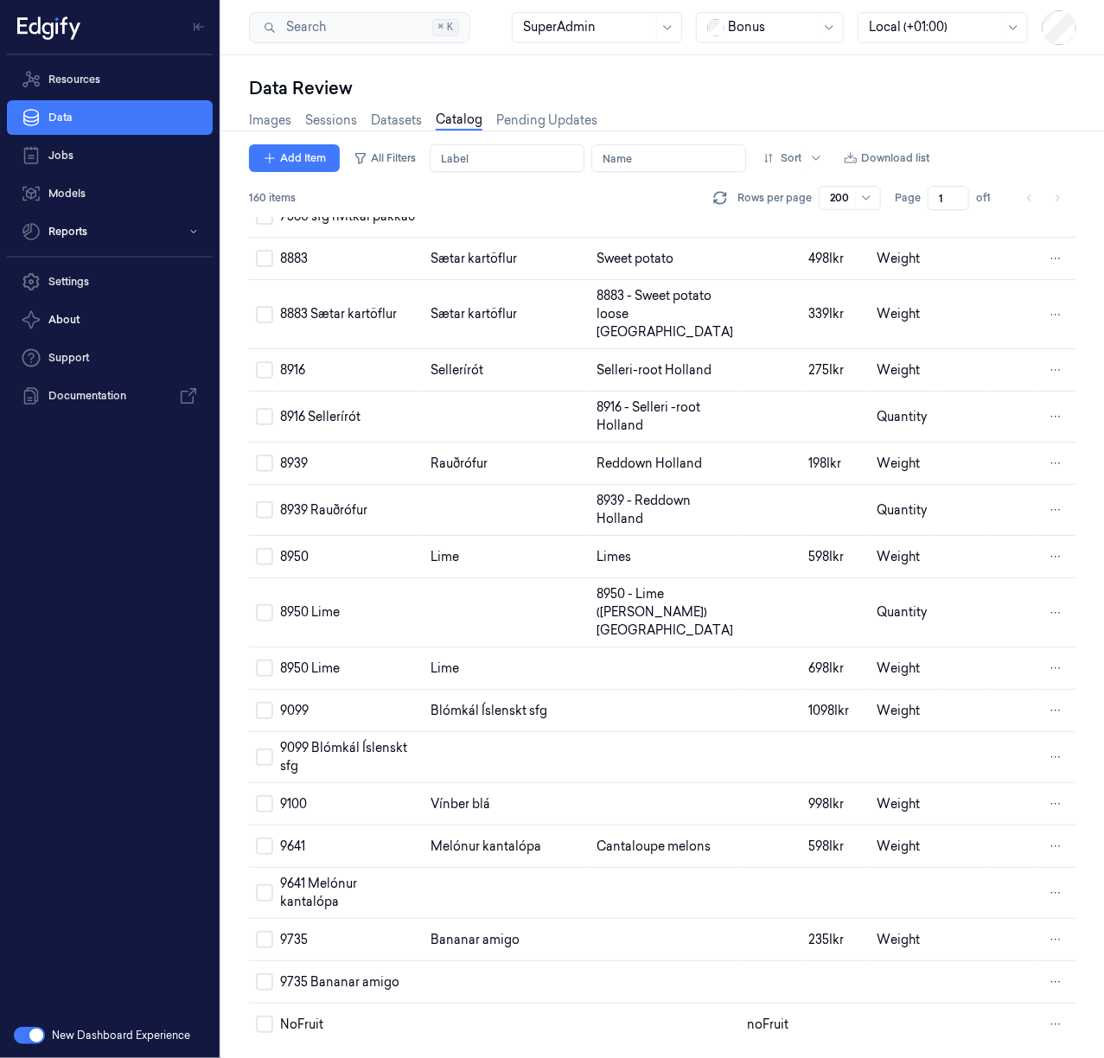
scroll to position [7548, 0]
click at [1045, 879] on html "Resources Data Jobs Models Reports Settings About Support Documentation New Das…" at bounding box center [552, 529] width 1104 height 1058
click at [980, 876] on span "Remove" at bounding box center [964, 882] width 48 height 16
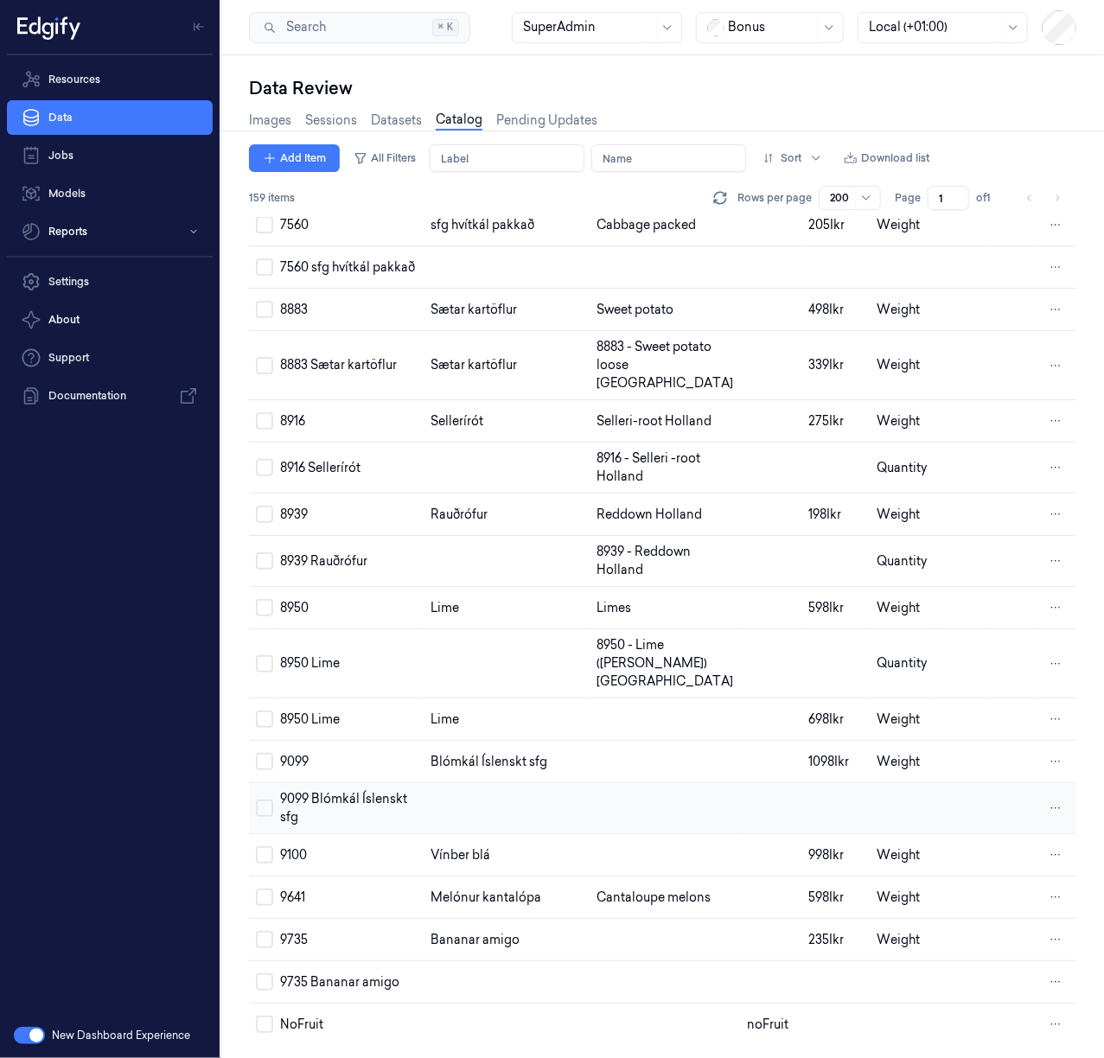
scroll to position [7496, 0]
click at [1052, 971] on html "Resources Data Jobs Models Reports Settings About Support Documentation New Das…" at bounding box center [552, 529] width 1104 height 1058
click at [990, 973] on div "Remove" at bounding box center [977, 976] width 102 height 29
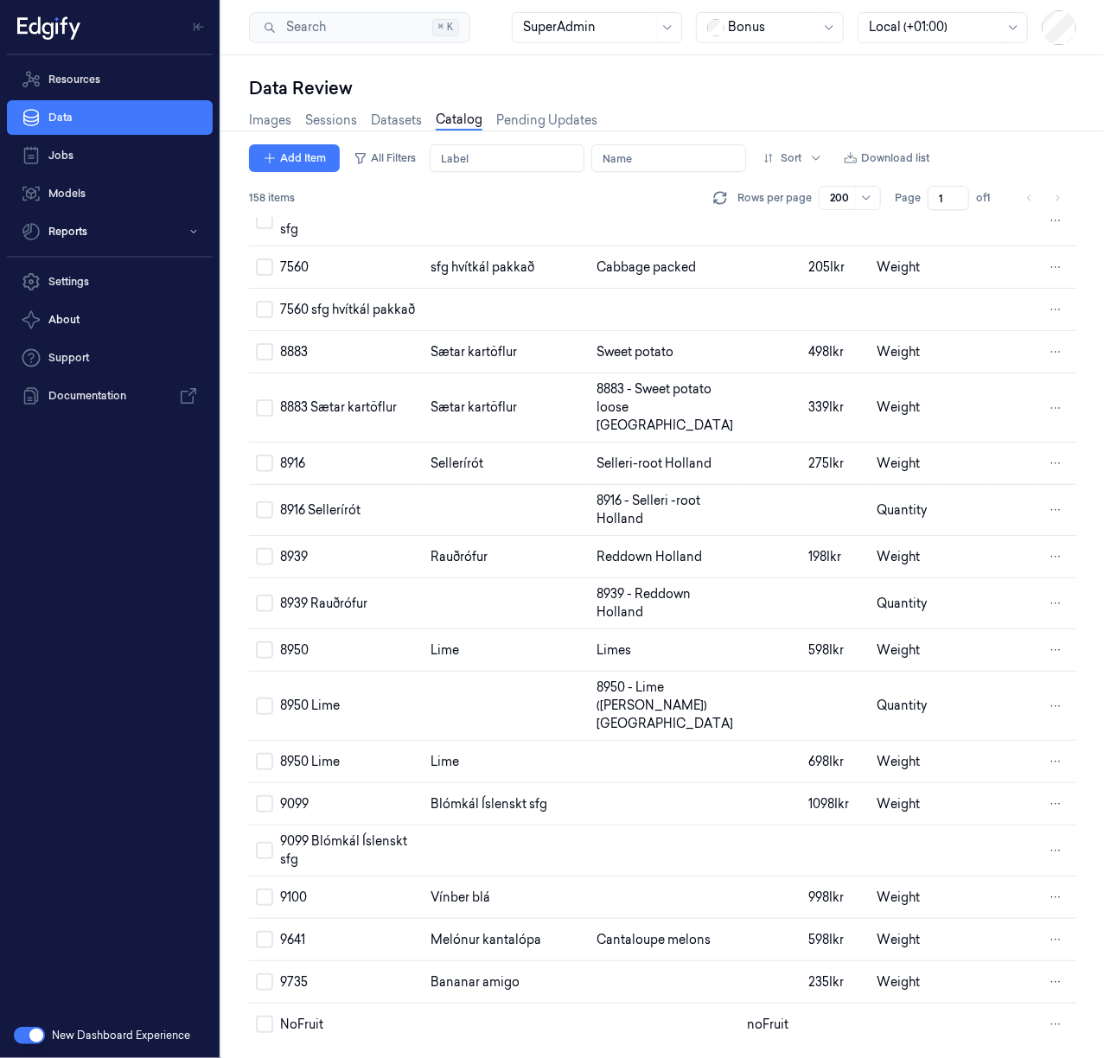
scroll to position [7446, 0]
click at [1046, 834] on html "Resources Data Jobs Models Reports Settings About Support Documentation New Das…" at bounding box center [552, 529] width 1104 height 1058
click at [1006, 842] on div "Remove" at bounding box center [977, 838] width 102 height 29
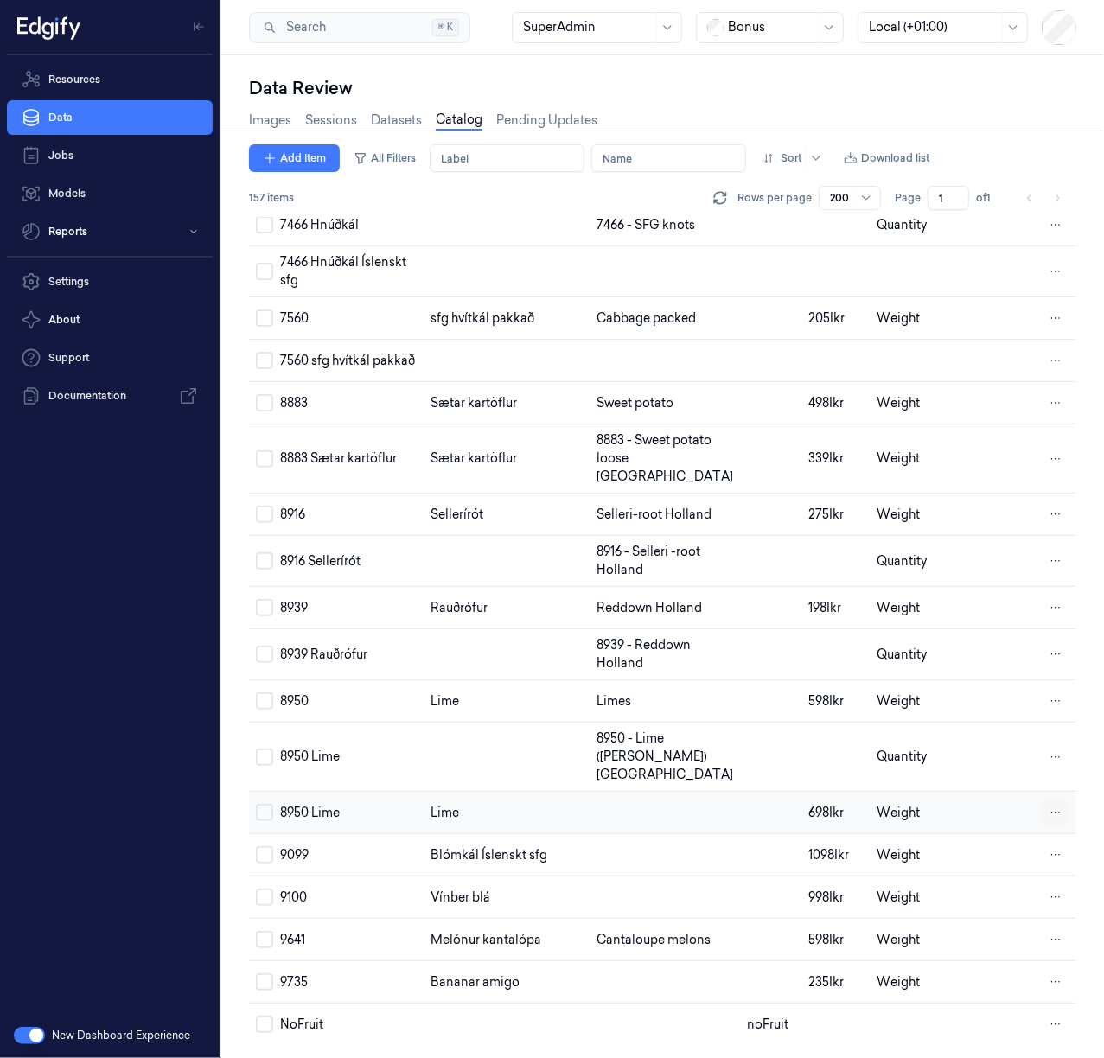
click at [1054, 792] on html "Resources Data Jobs Models Reports Settings About Support Documentation New Das…" at bounding box center [552, 529] width 1104 height 1058
click at [940, 792] on span "Remove" at bounding box center [964, 792] width 48 height 16
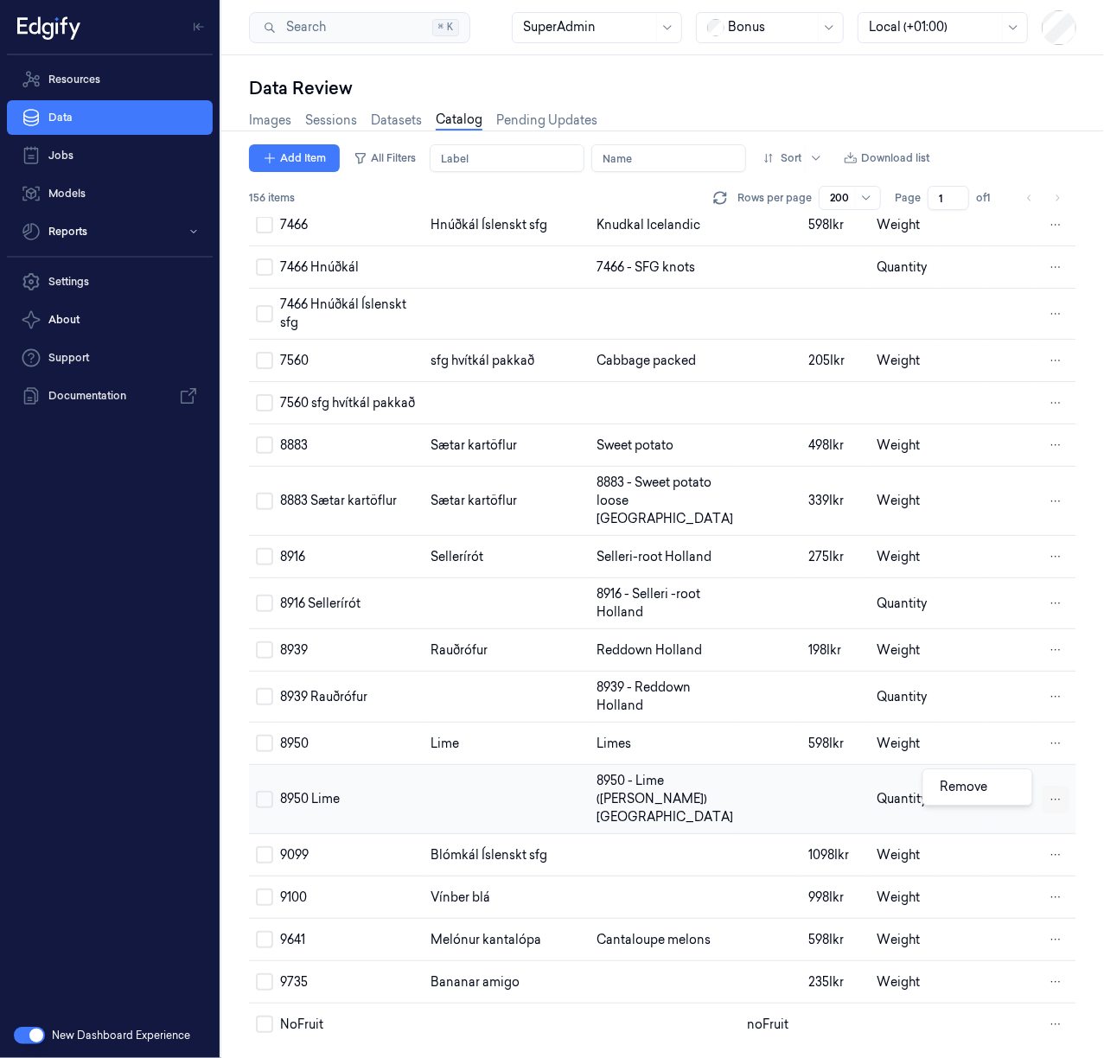
click at [1046, 790] on html "Resources Data Jobs Models Reports Settings About Support Documentation New Das…" at bounding box center [552, 529] width 1104 height 1058
click at [983, 793] on span "Remove" at bounding box center [964, 787] width 48 height 16
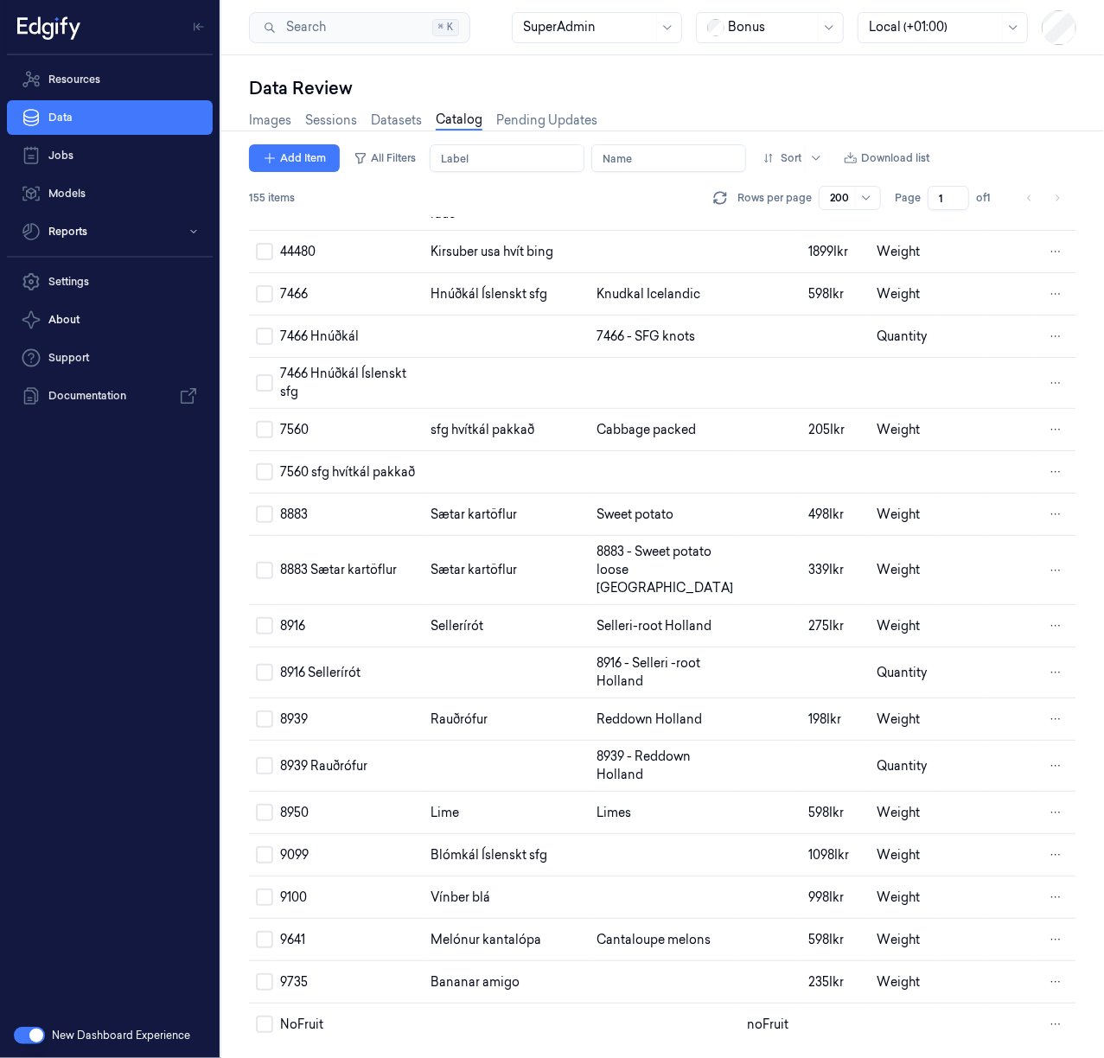
scroll to position [7301, 0]
click at [1054, 734] on html "Resources Data Jobs Models Reports Settings About Support Documentation New Das…" at bounding box center [552, 529] width 1104 height 1058
click at [999, 736] on div "Remove" at bounding box center [977, 736] width 102 height 29
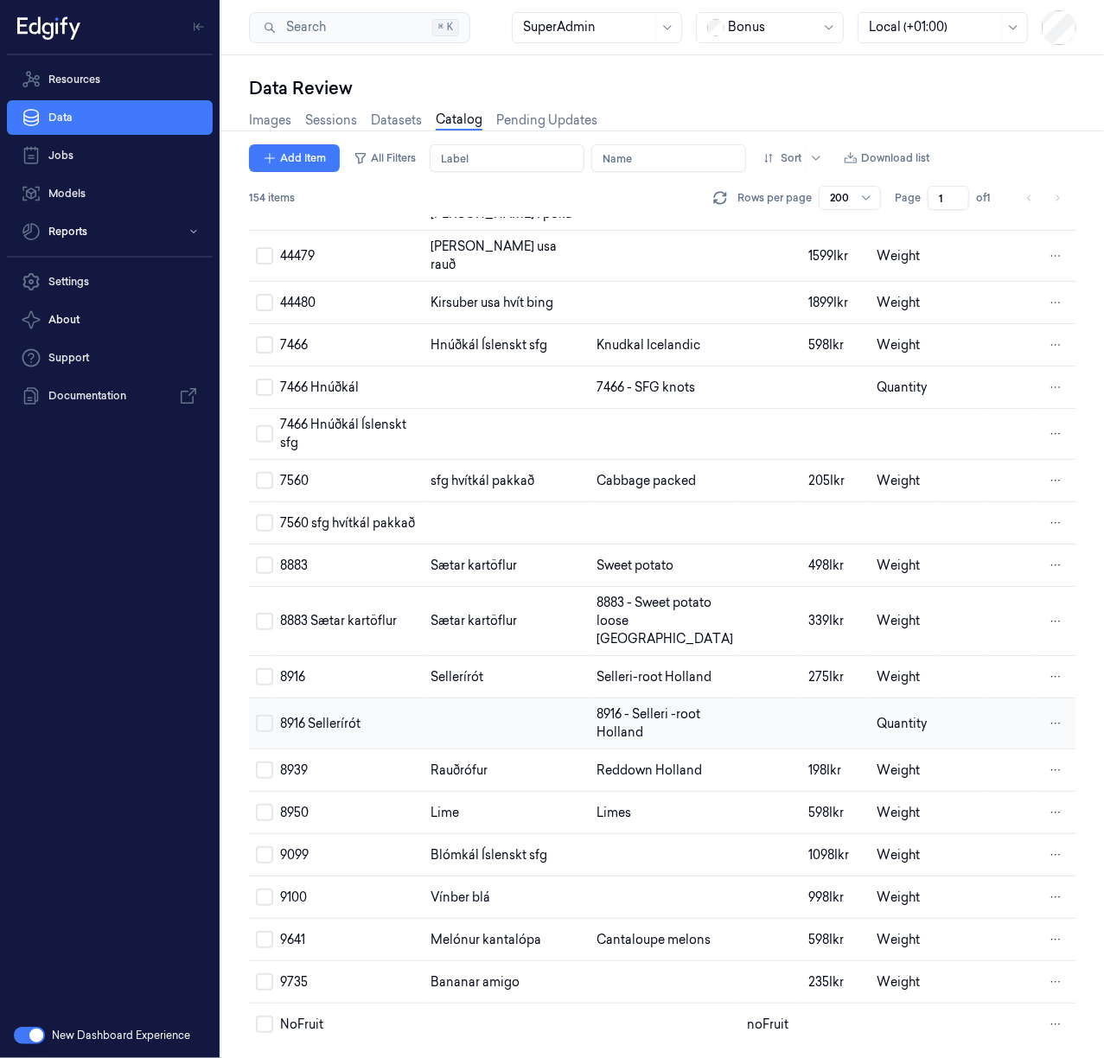
scroll to position [7232, 0]
click at [1046, 695] on html "Resources Data Jobs Models Reports Settings About Support Documentation New Das…" at bounding box center [552, 529] width 1104 height 1058
click at [983, 693] on span "Remove" at bounding box center [964, 693] width 48 height 16
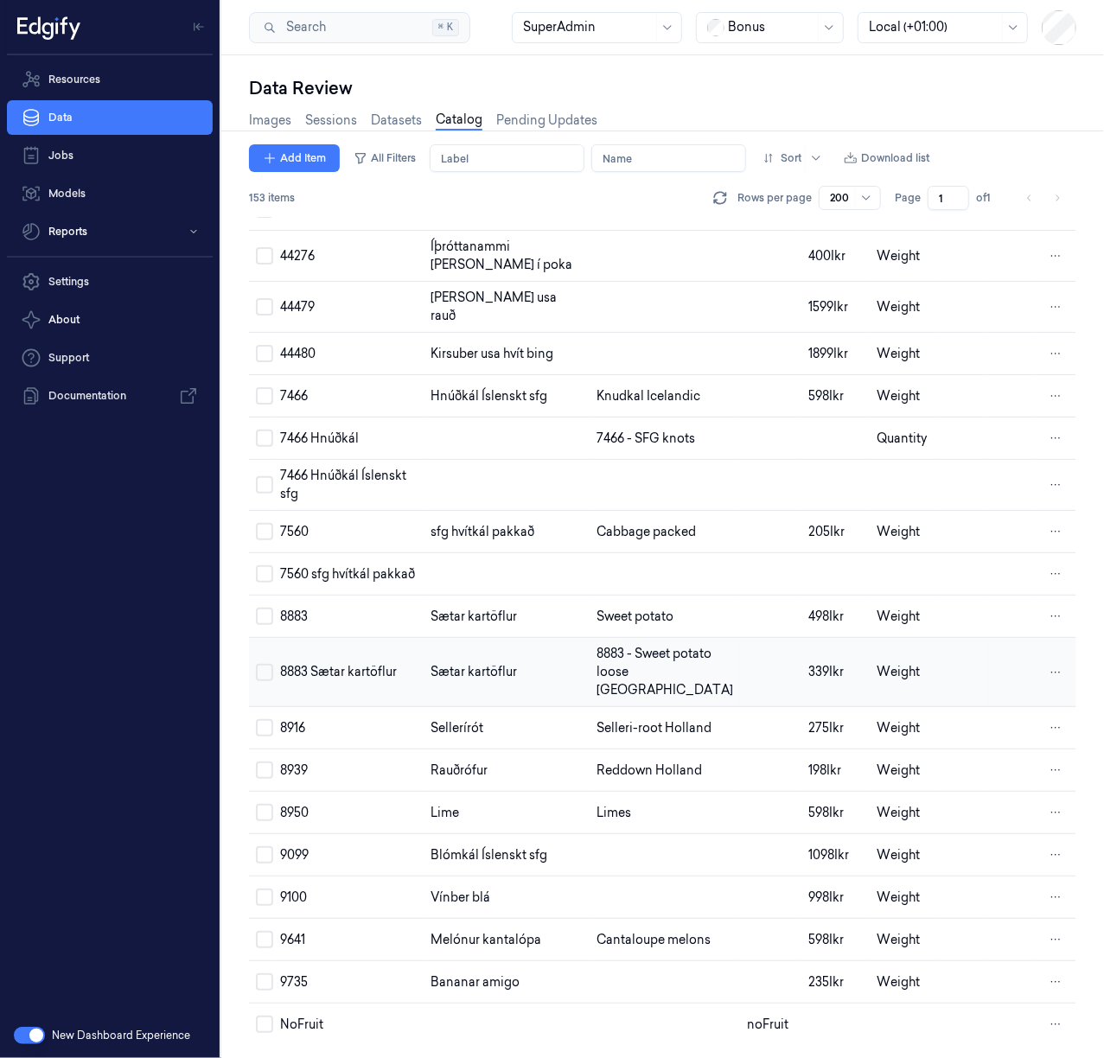
scroll to position [7064, 0]
click at [1054, 647] on html "Resources Data Jobs Models Reports Settings About Support Documentation New Das…" at bounding box center [552, 529] width 1104 height 1058
click at [973, 645] on span "Remove" at bounding box center [964, 647] width 48 height 16
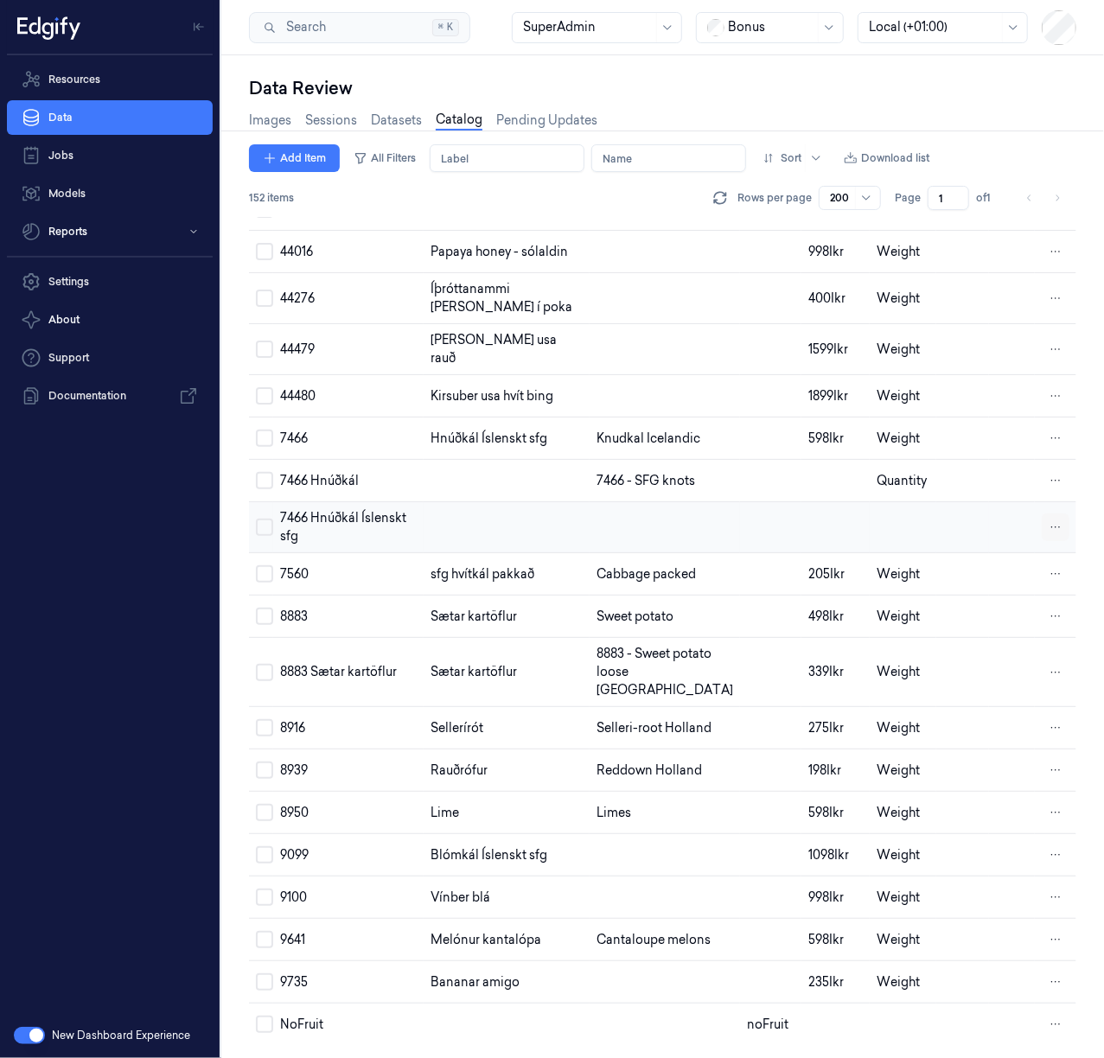
click at [1053, 544] on html "Resources Data Jobs Models Reports Settings About Support Documentation New Das…" at bounding box center [552, 529] width 1104 height 1058
click at [978, 546] on span "Remove" at bounding box center [964, 544] width 48 height 16
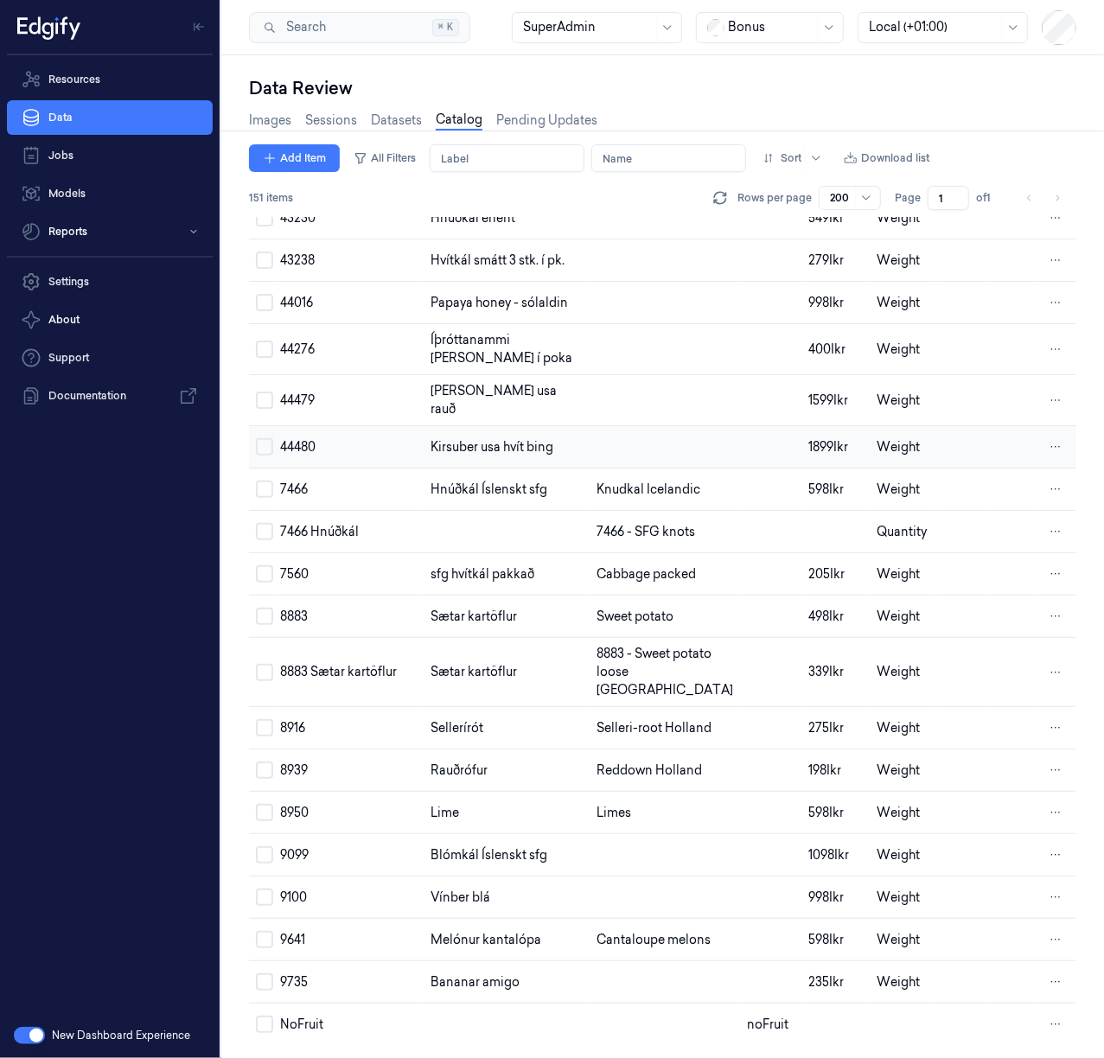
scroll to position [6949, 0]
click at [1046, 602] on html "Resources Data Jobs Models Reports Settings About Support Documentation New Das…" at bounding box center [552, 529] width 1104 height 1058
click at [941, 608] on span "Remove" at bounding box center [964, 607] width 48 height 16
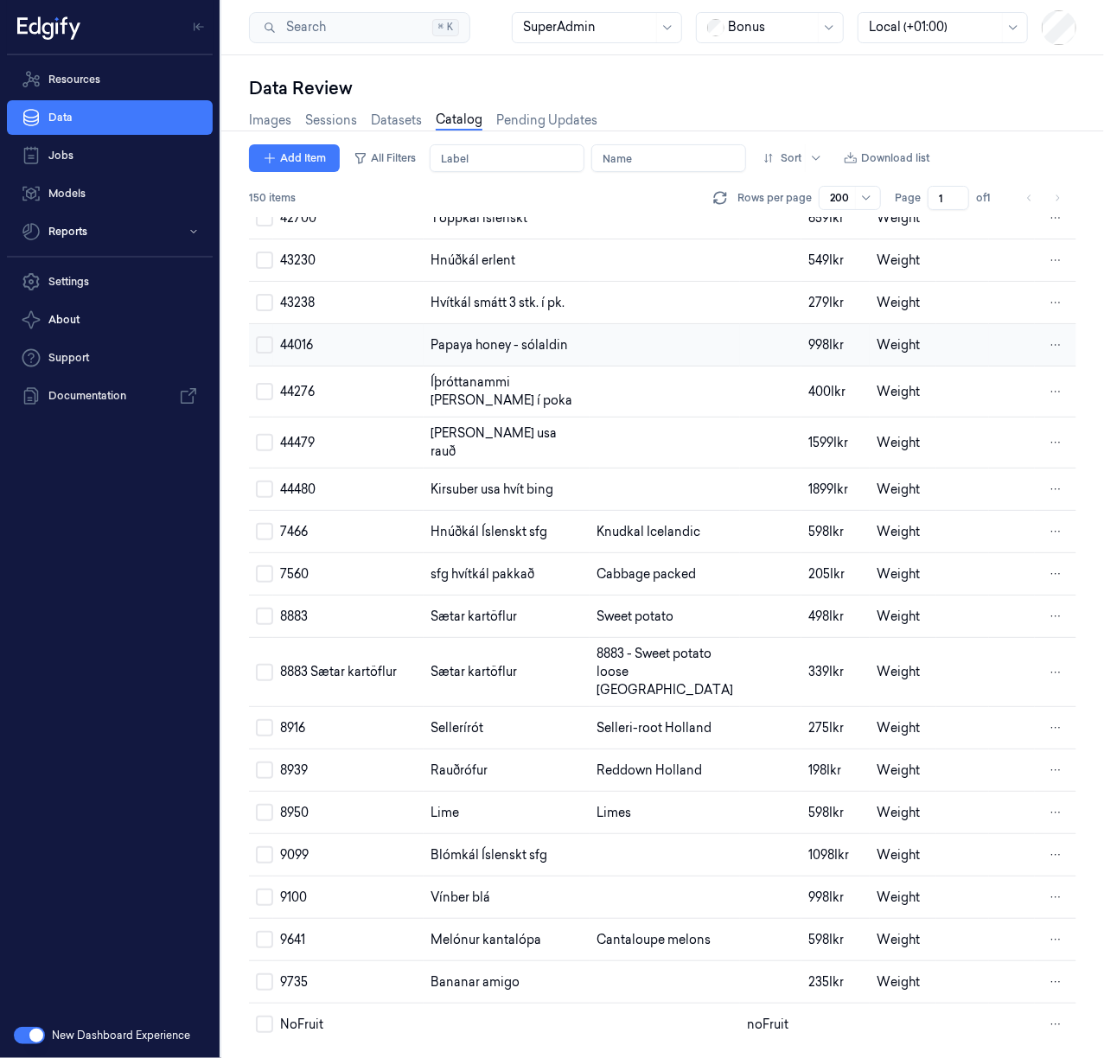
scroll to position [6603, 0]
click at [1054, 510] on html "Resources Data Jobs Models Reports Settings About Support Documentation New Das…" at bounding box center [552, 529] width 1104 height 1058
click at [1010, 516] on div "Remove" at bounding box center [977, 509] width 102 height 29
click at [1052, 461] on html "Resources Data Jobs Models Reports Settings About Support Documentation New Das…" at bounding box center [552, 529] width 1104 height 1058
click at [1014, 464] on div "Remove" at bounding box center [977, 462] width 102 height 29
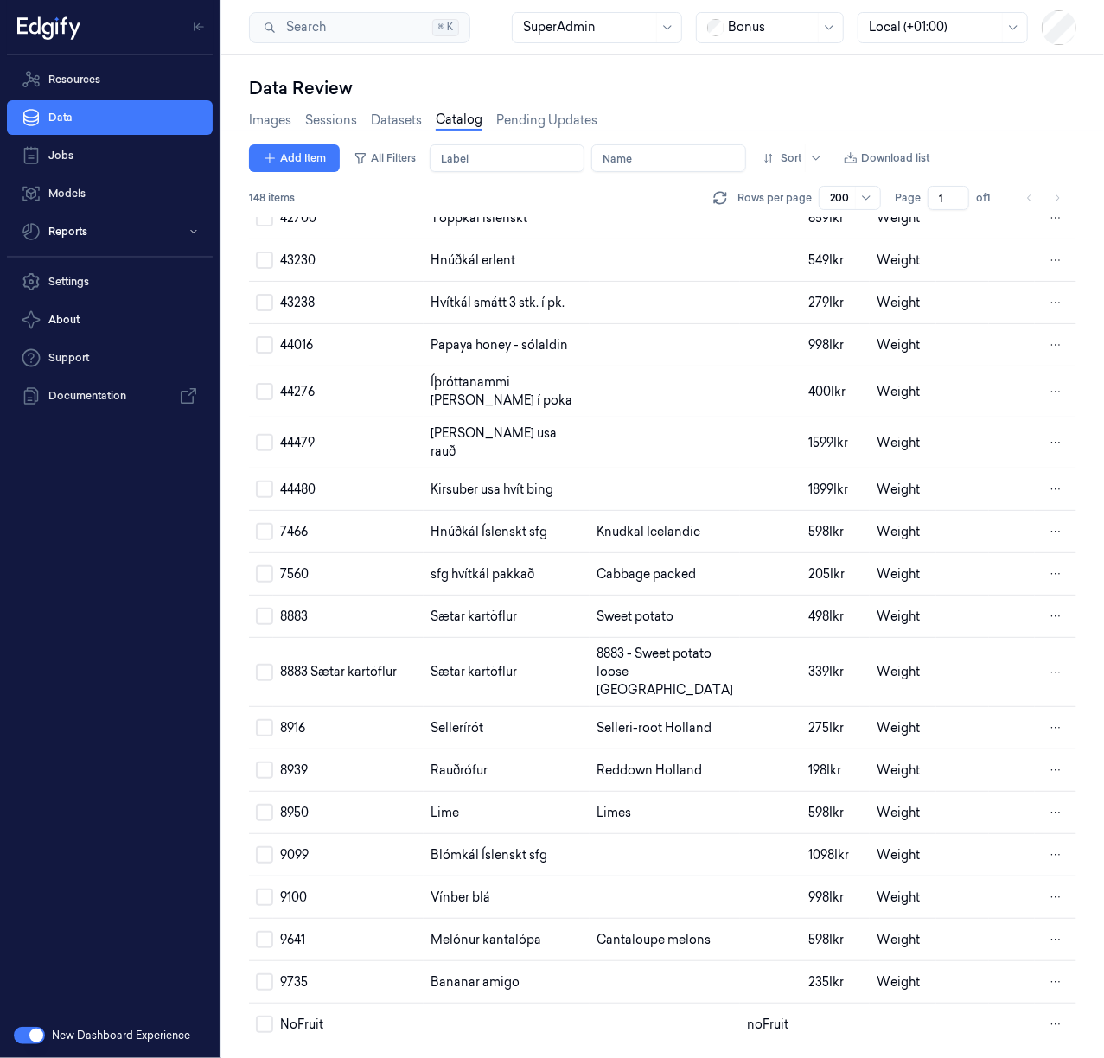
scroll to position [6373, 0]
click at [1048, 595] on html "Resources Data Jobs Models Reports Settings About Support Documentation New Das…" at bounding box center [552, 529] width 1104 height 1058
click at [994, 600] on div "Remove" at bounding box center [977, 595] width 102 height 29
click at [1048, 544] on html "Resources Data Jobs Models Reports Settings About Support Documentation New Das…" at bounding box center [552, 529] width 1104 height 1058
click at [990, 548] on div "Remove" at bounding box center [977, 547] width 102 height 29
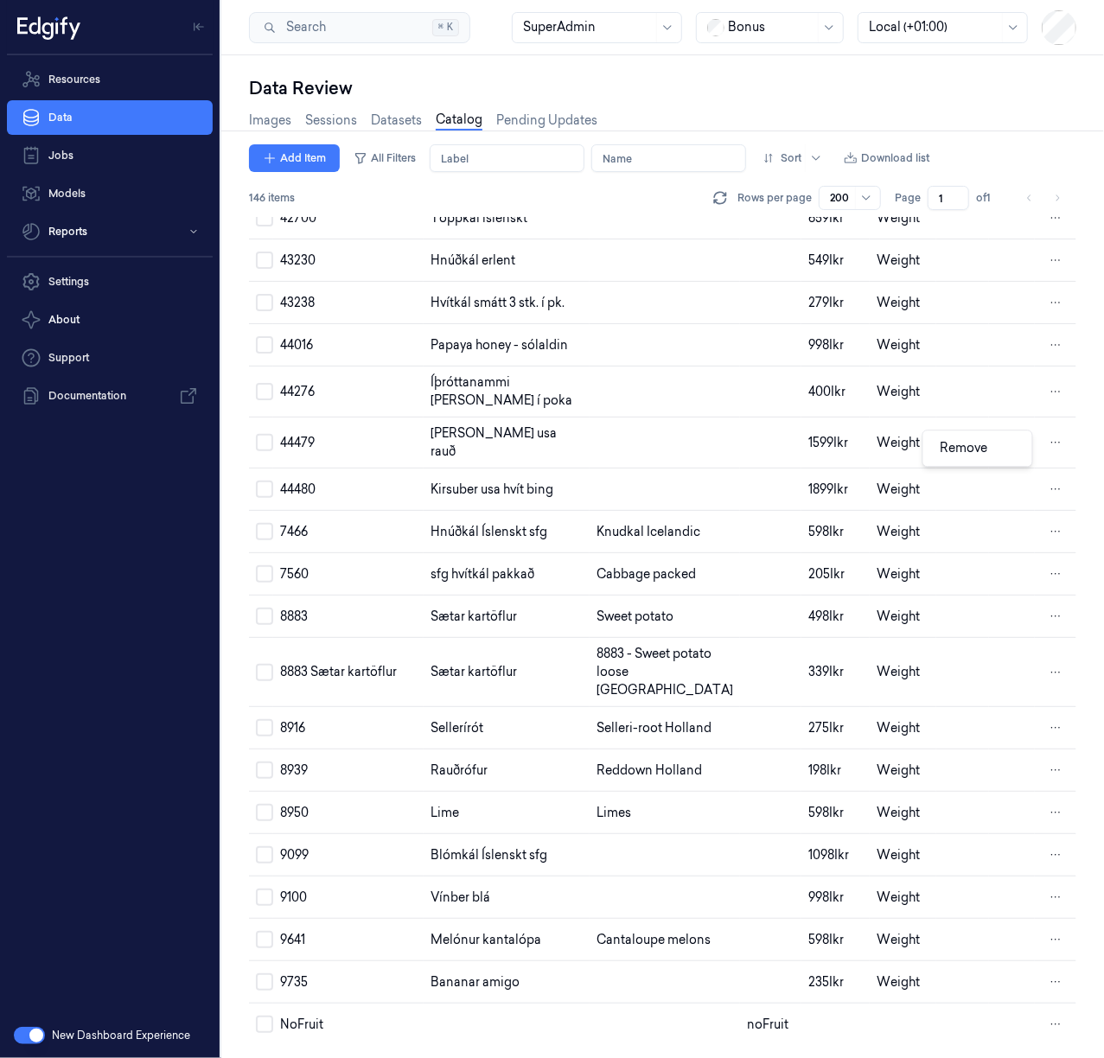
click at [1048, 451] on html "Resources Data Jobs Models Reports Settings About Support Documentation New Das…" at bounding box center [552, 529] width 1104 height 1058
click at [990, 451] on div "Remove" at bounding box center [977, 448] width 102 height 29
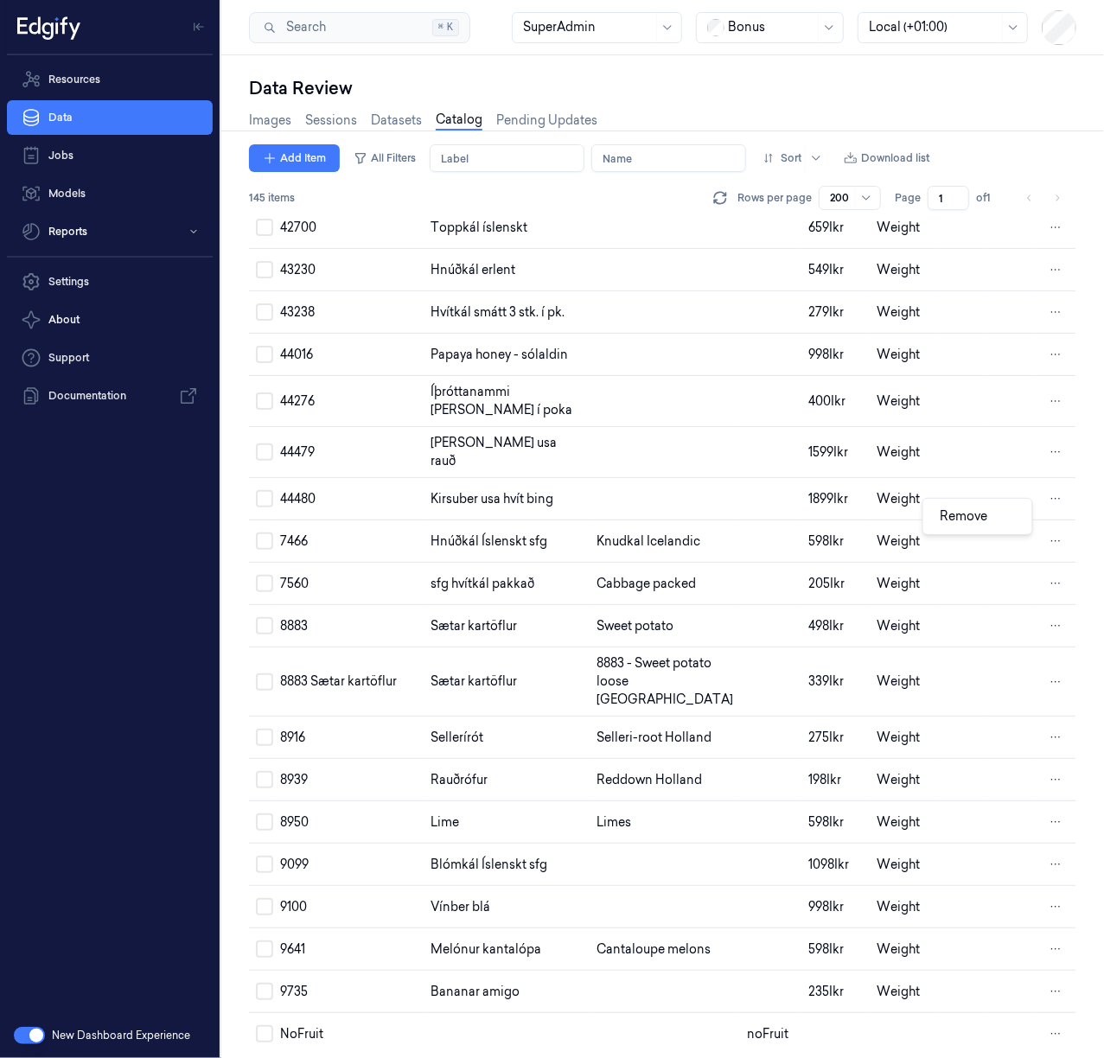
click at [1047, 508] on html "Resources Data Jobs Models Reports Settings About Support Documentation New Das…" at bounding box center [552, 529] width 1104 height 1058
click at [1006, 522] on div "Remove" at bounding box center [977, 516] width 102 height 29
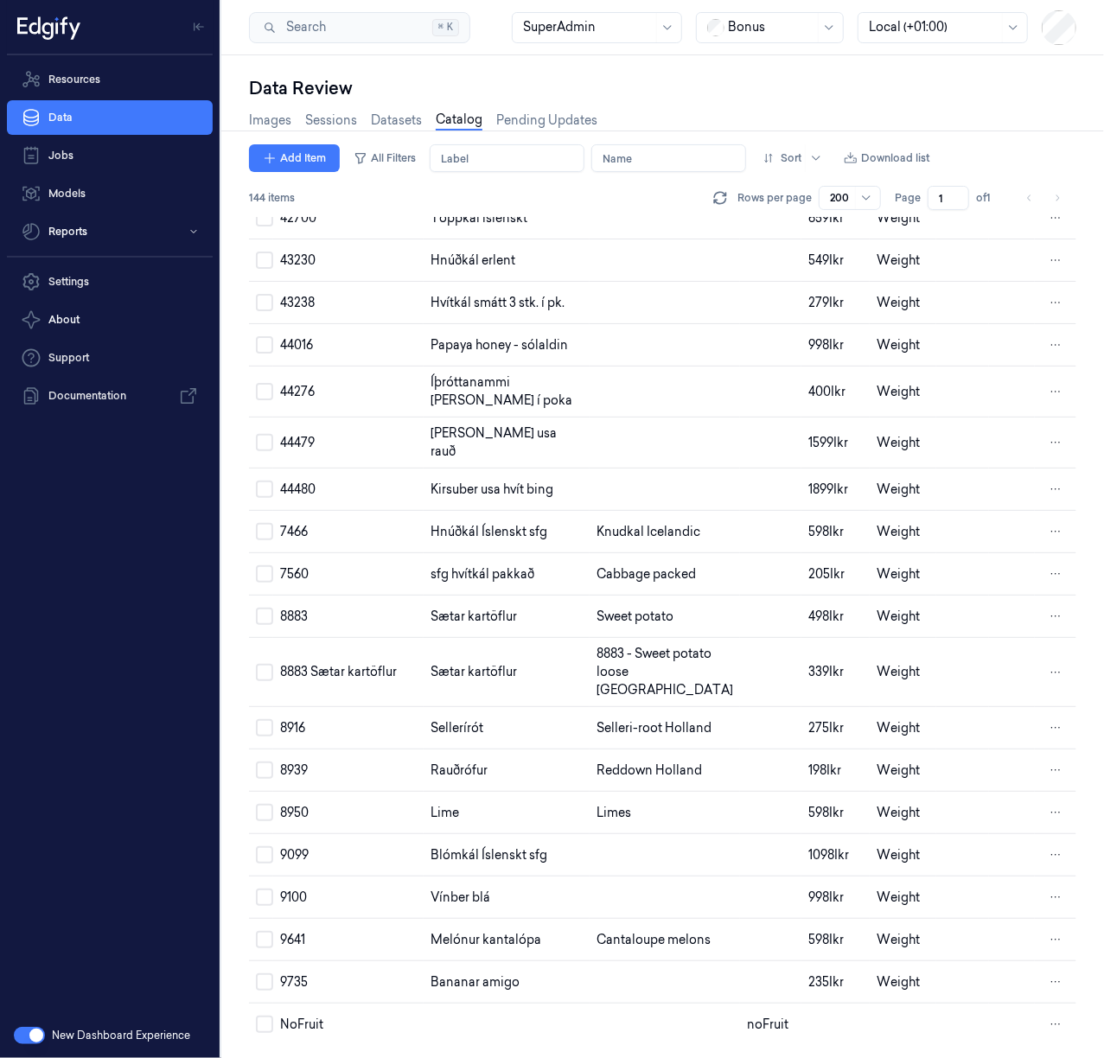
click at [1049, 515] on html "Resources Data Jobs Models Reports Settings About Support Documentation New Das…" at bounding box center [552, 529] width 1104 height 1058
click at [1006, 519] on div "Remove" at bounding box center [977, 516] width 102 height 29
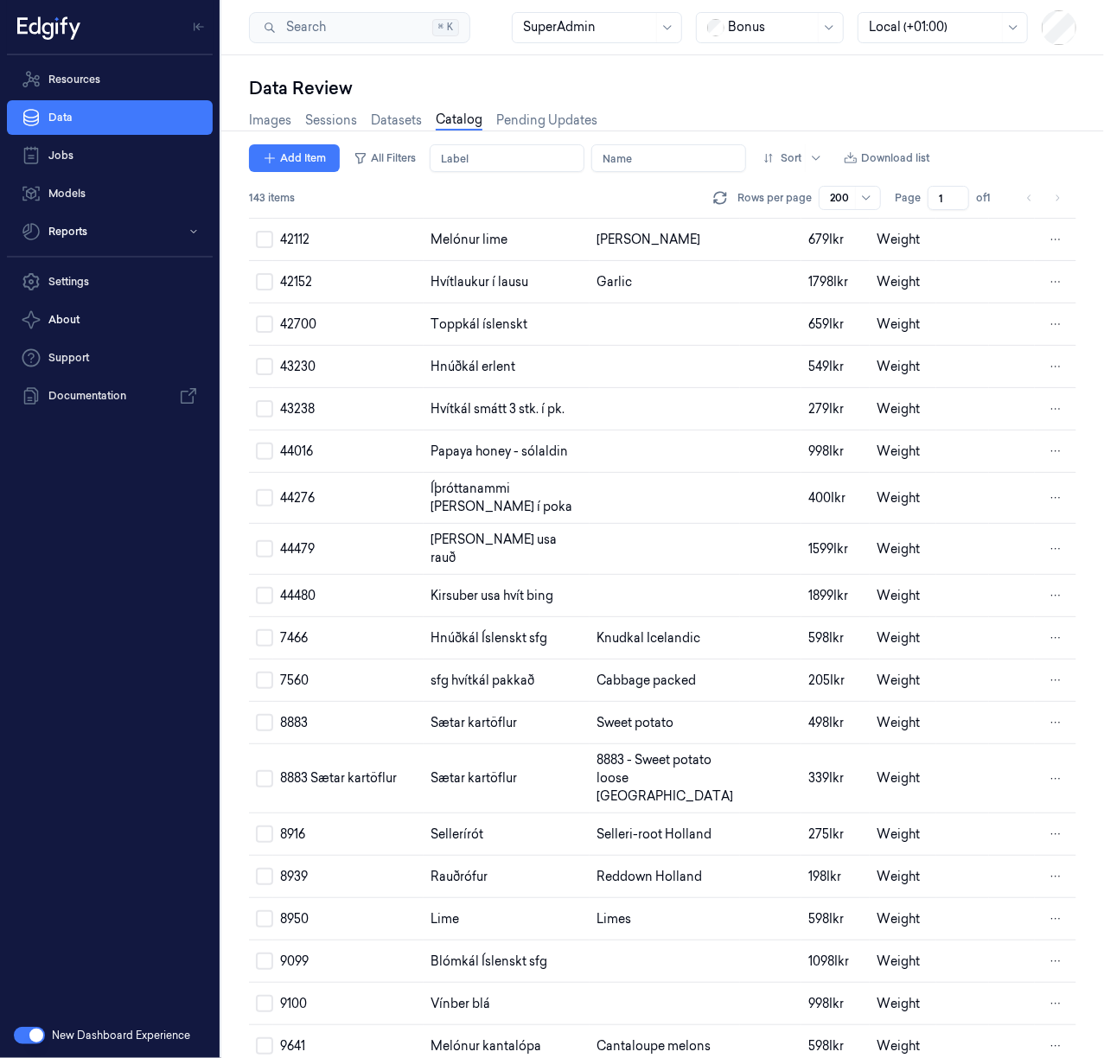
scroll to position [5912, 0]
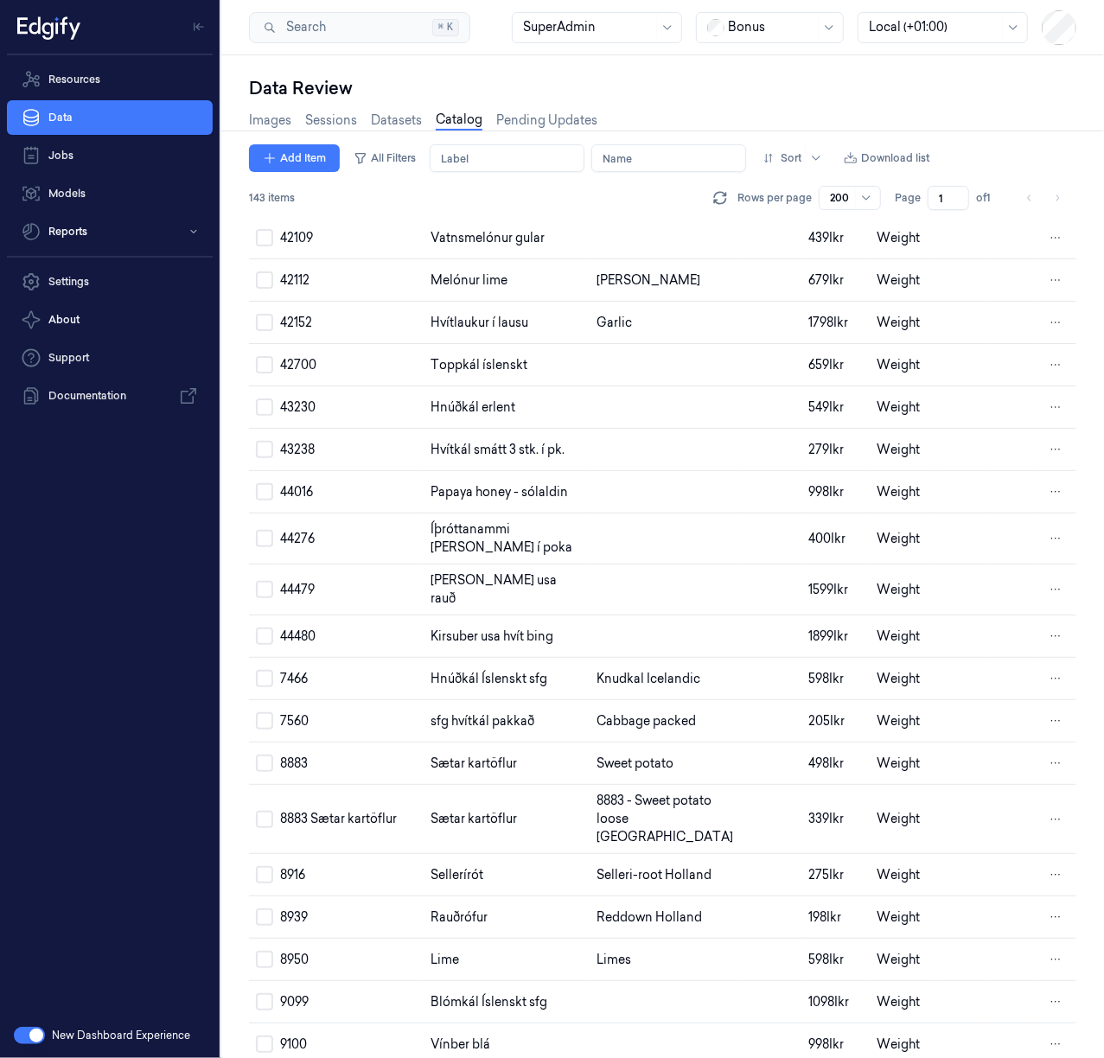
click at [1046, 585] on html "Resources Data Jobs Models Reports Settings About Support Documentation New Das…" at bounding box center [552, 529] width 1104 height 1058
click at [983, 592] on span "Remove" at bounding box center [964, 592] width 48 height 16
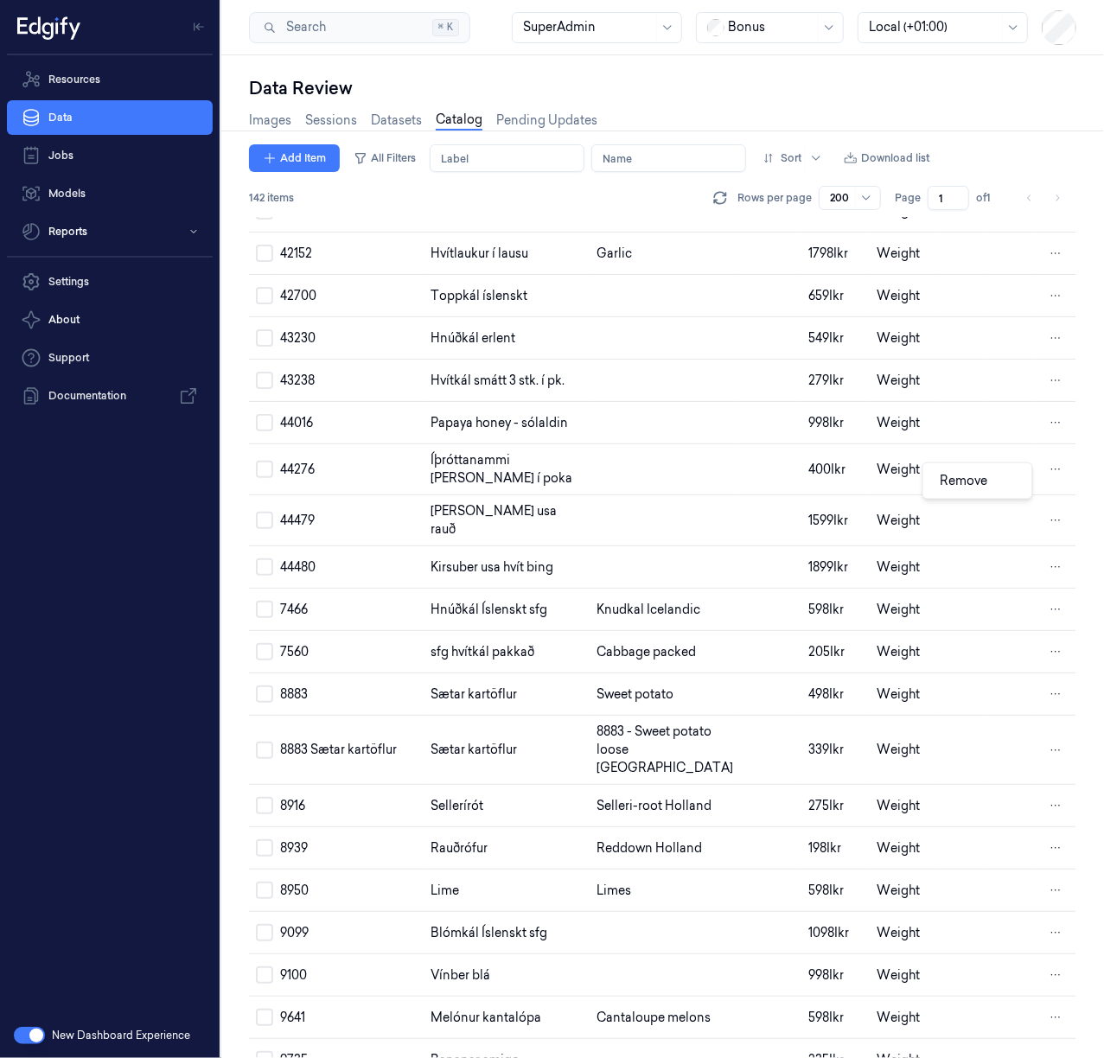
click at [1055, 482] on html "Resources Data Jobs Models Reports Settings About Support Documentation New Das…" at bounding box center [552, 529] width 1104 height 1058
click at [993, 482] on div "Remove" at bounding box center [977, 481] width 102 height 29
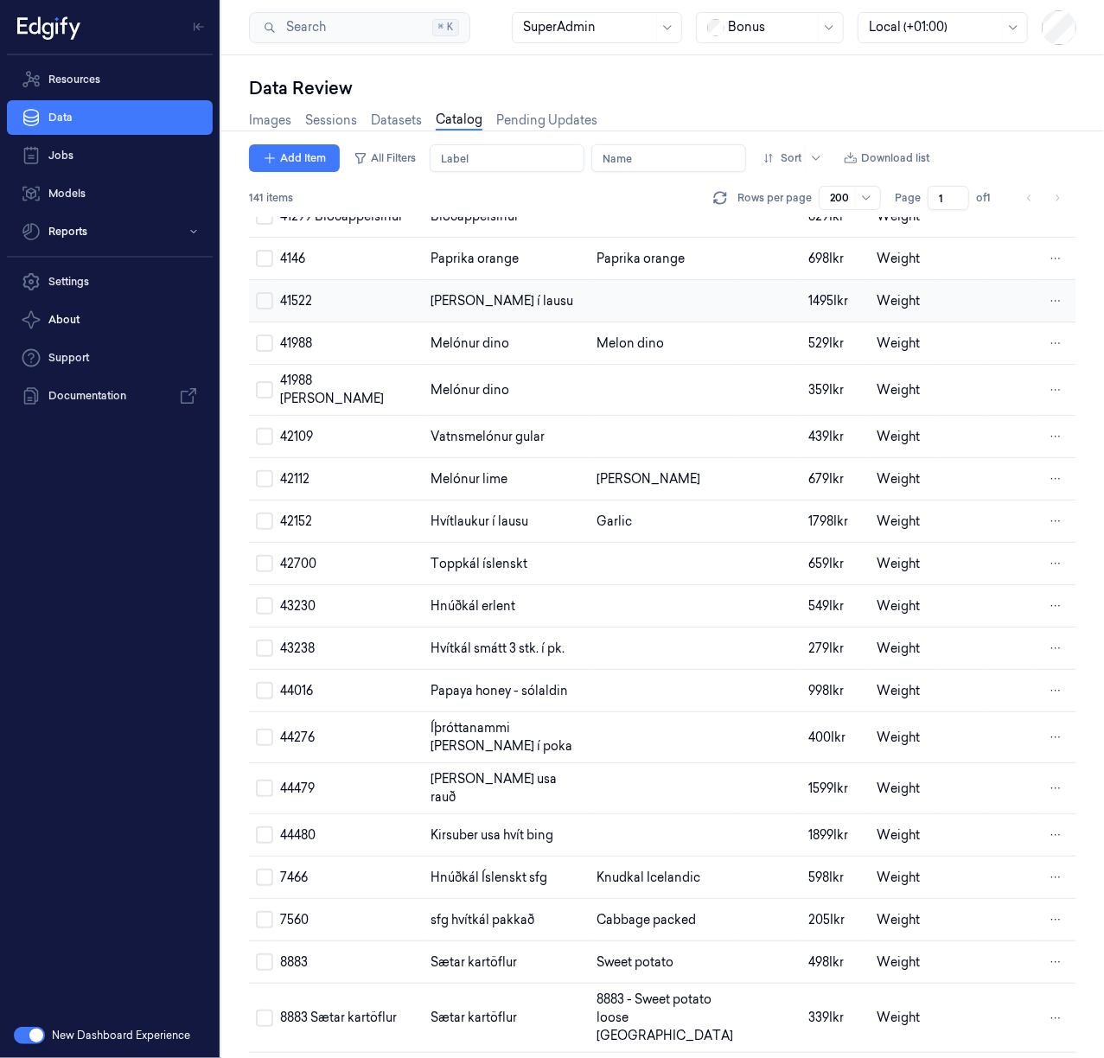
scroll to position [5566, 0]
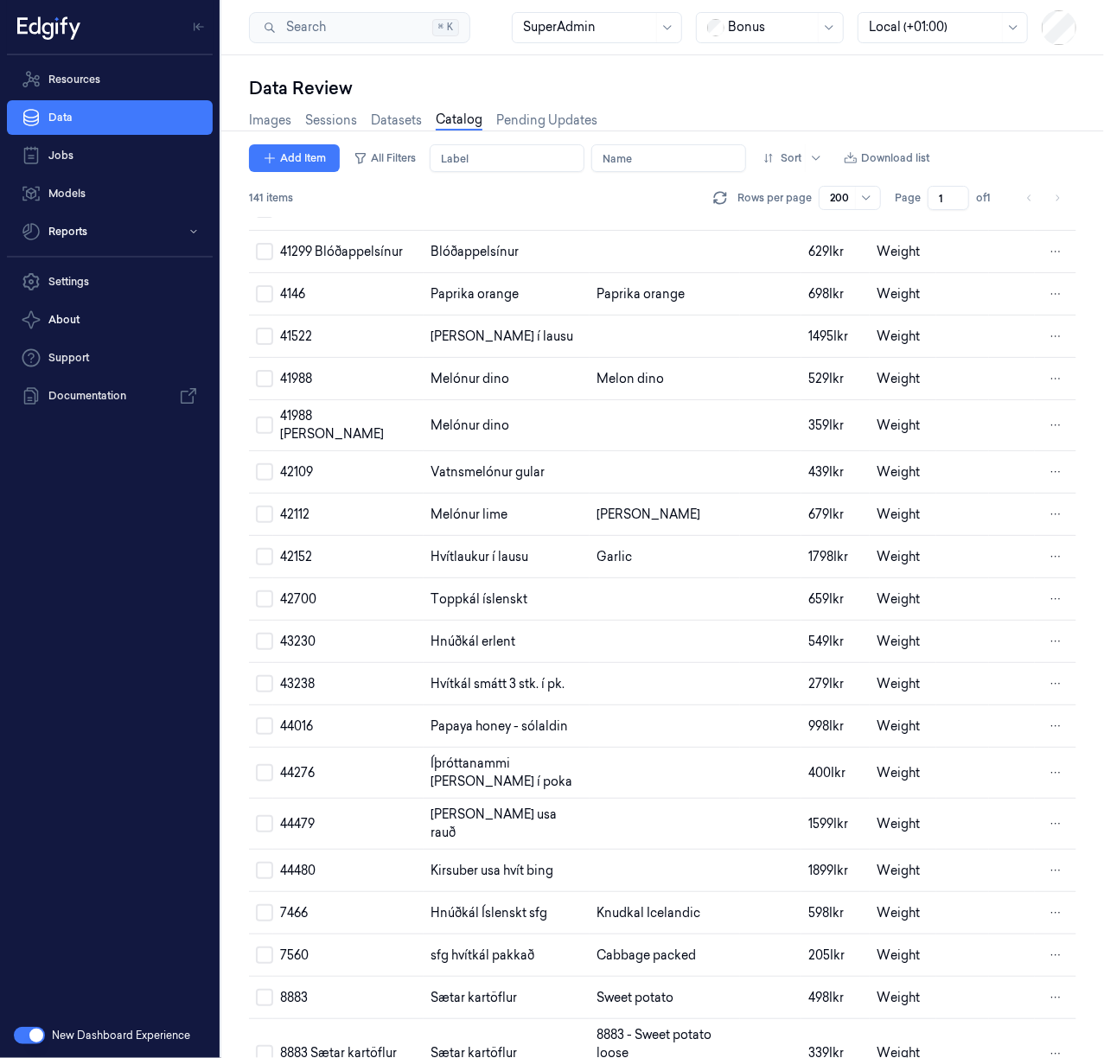
click at [1049, 629] on html "Resources Data Jobs Models Reports Settings About Support Documentation New Das…" at bounding box center [552, 529] width 1104 height 1058
click at [1016, 633] on div "Remove" at bounding box center [977, 630] width 102 height 29
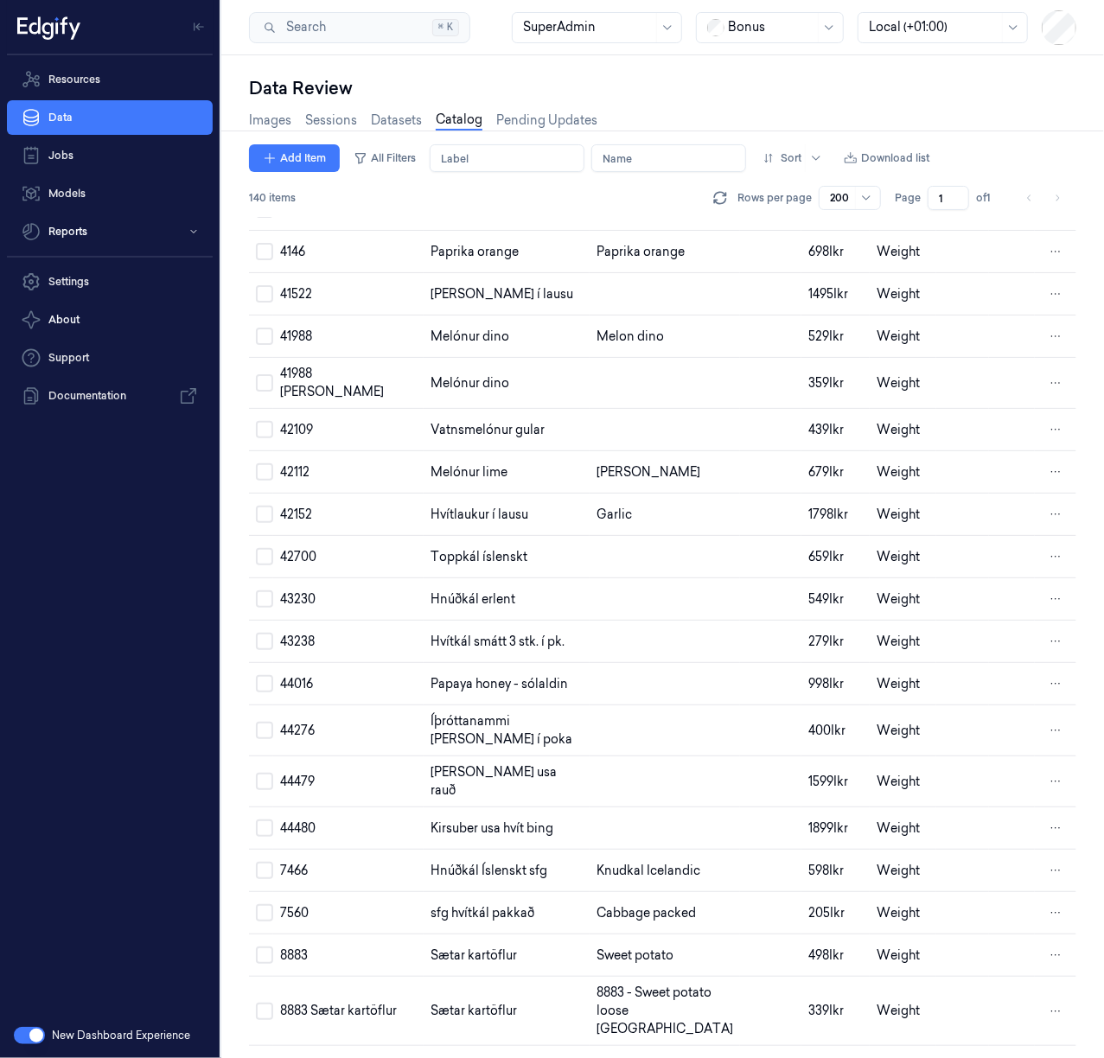
click at [1047, 568] on html "Resources Data Jobs Models Reports Settings About Support Documentation New Das…" at bounding box center [552, 529] width 1104 height 1058
click at [1004, 571] on div "Remove" at bounding box center [977, 569] width 102 height 29
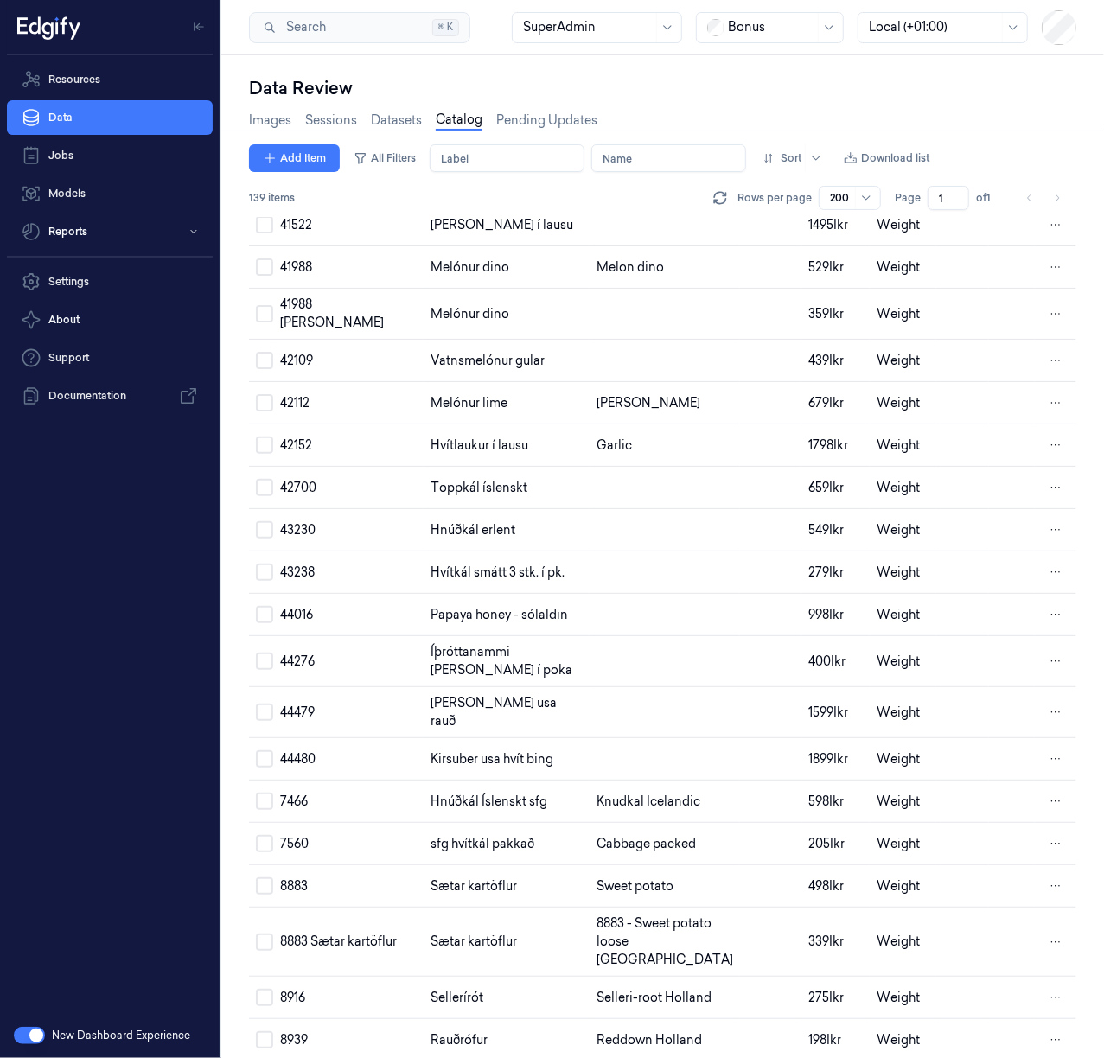
click at [1053, 509] on html "Resources Data Jobs Models Reports Settings About Support Documentation New Das…" at bounding box center [552, 529] width 1104 height 1058
click at [983, 509] on span "Remove" at bounding box center [964, 509] width 48 height 16
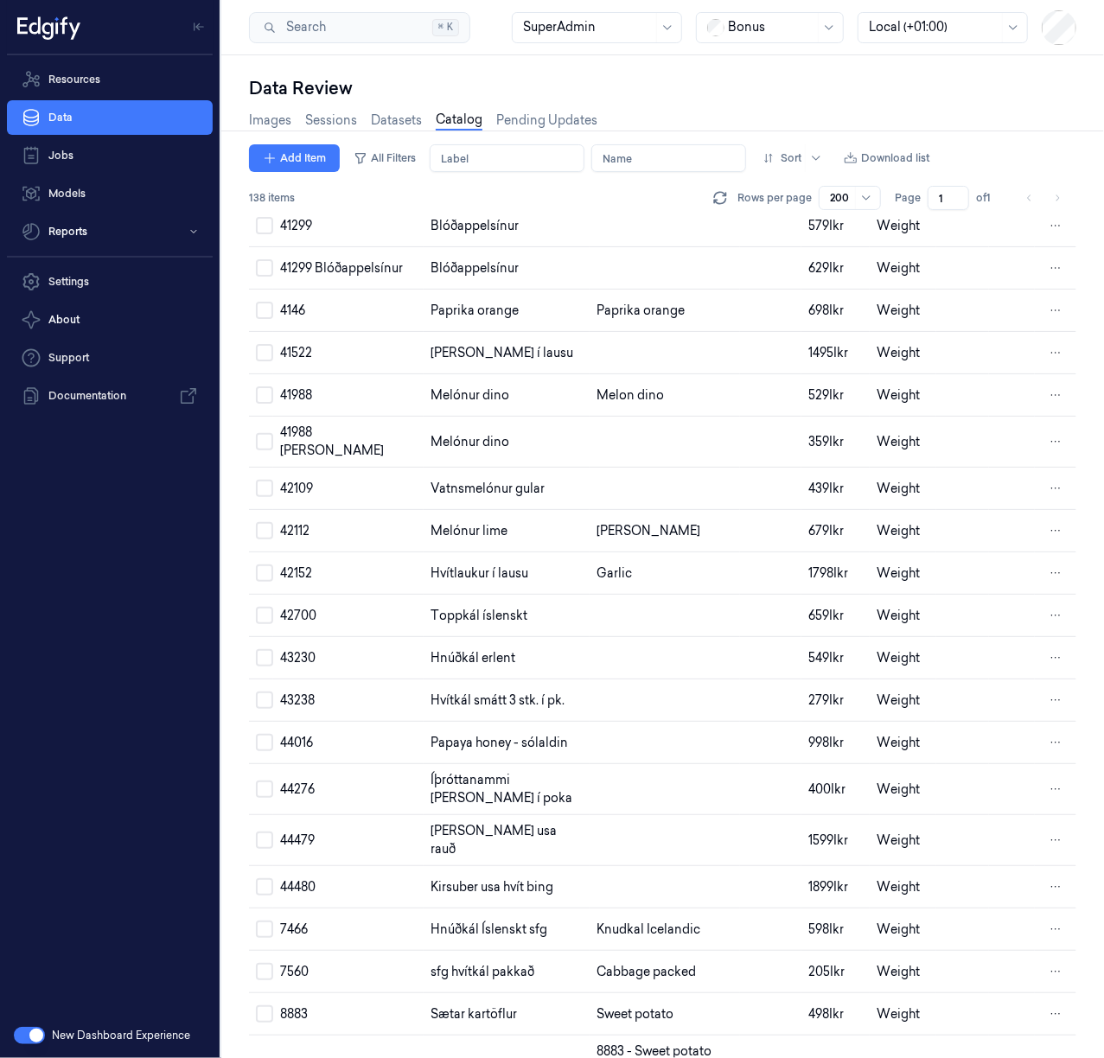
scroll to position [5336, 0]
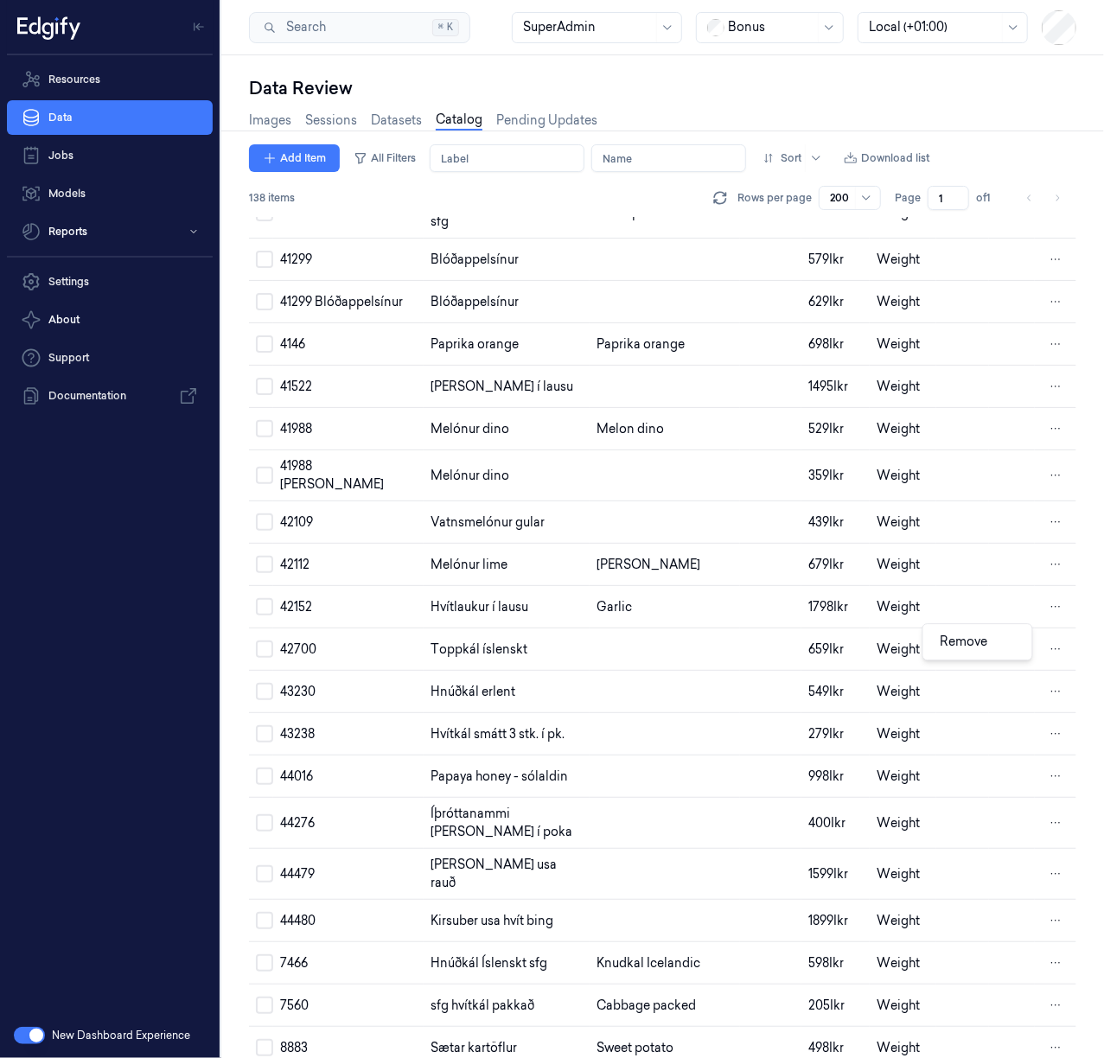
click at [1054, 634] on html "Resources Data Jobs Models Reports Settings About Support Documentation New Das…" at bounding box center [552, 529] width 1104 height 1058
click at [996, 636] on div "Remove" at bounding box center [977, 641] width 102 height 29
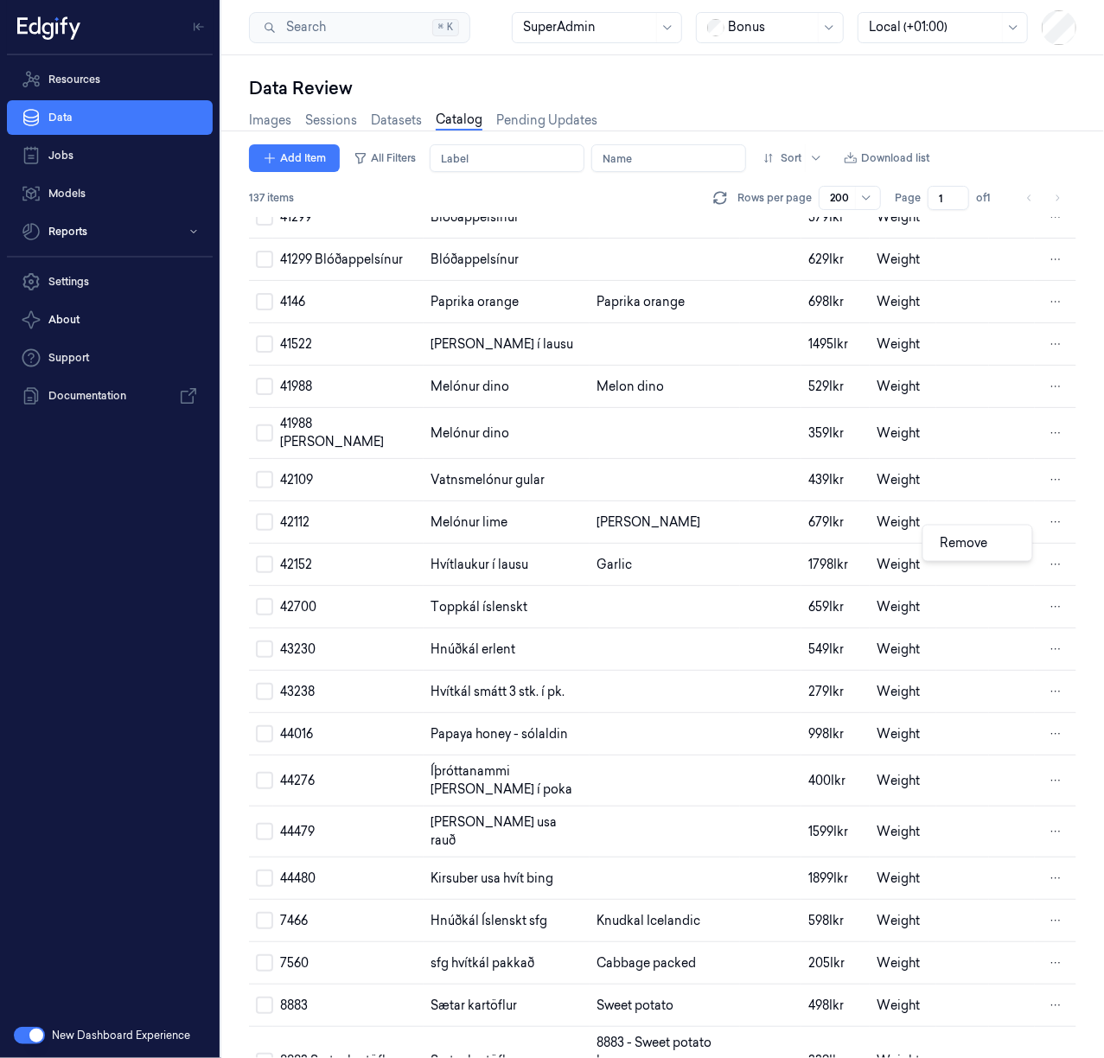
click at [1046, 538] on html "Resources Data Jobs Models Reports Settings About Support Documentation New Das…" at bounding box center [552, 529] width 1104 height 1058
click at [989, 544] on div "Remove" at bounding box center [977, 543] width 102 height 29
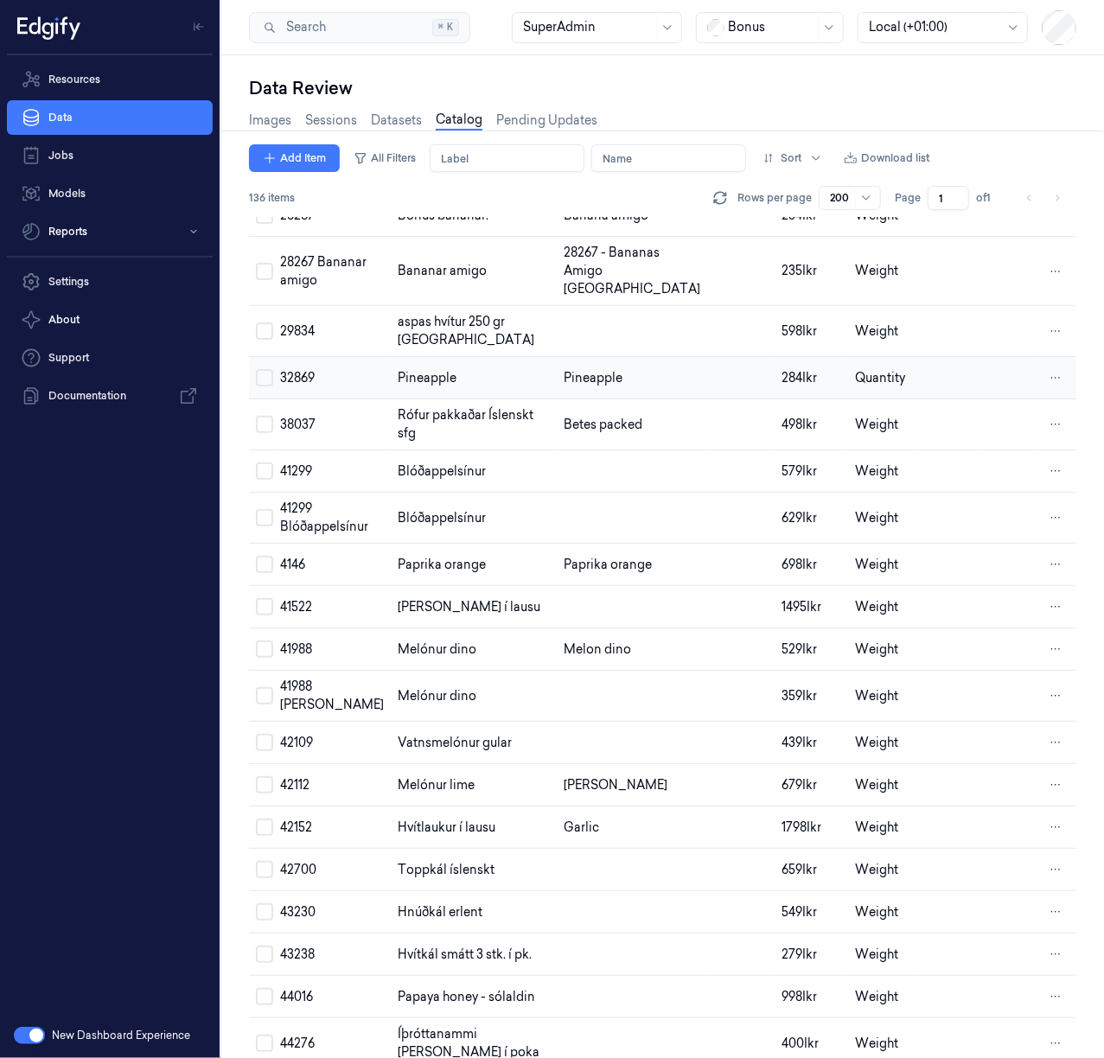
scroll to position [5106, 0]
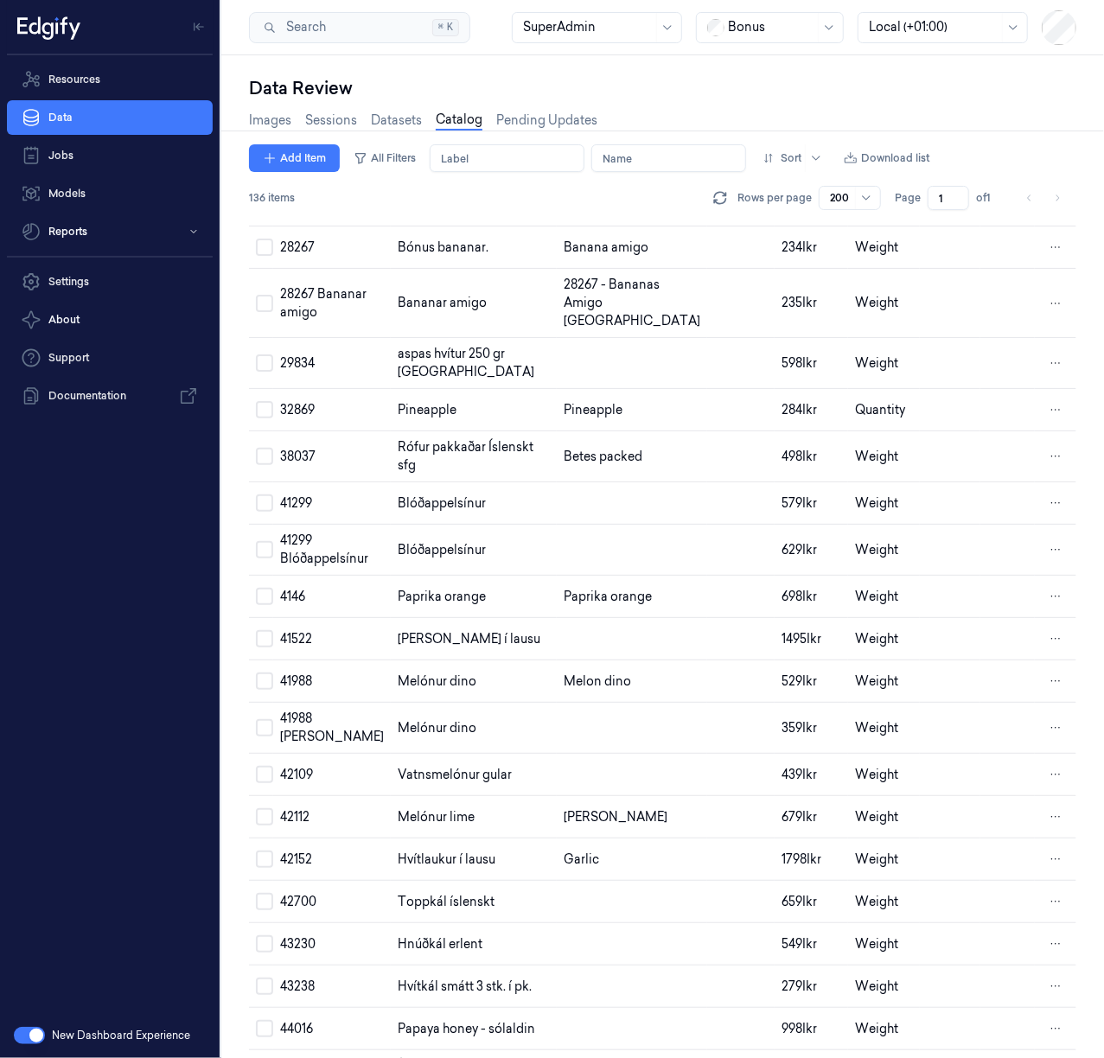
click at [1049, 481] on html "Resources Data Jobs Models Reports Settings About Support Documentation New Das…" at bounding box center [552, 529] width 1104 height 1058
click at [976, 481] on span "Remove" at bounding box center [964, 481] width 48 height 16
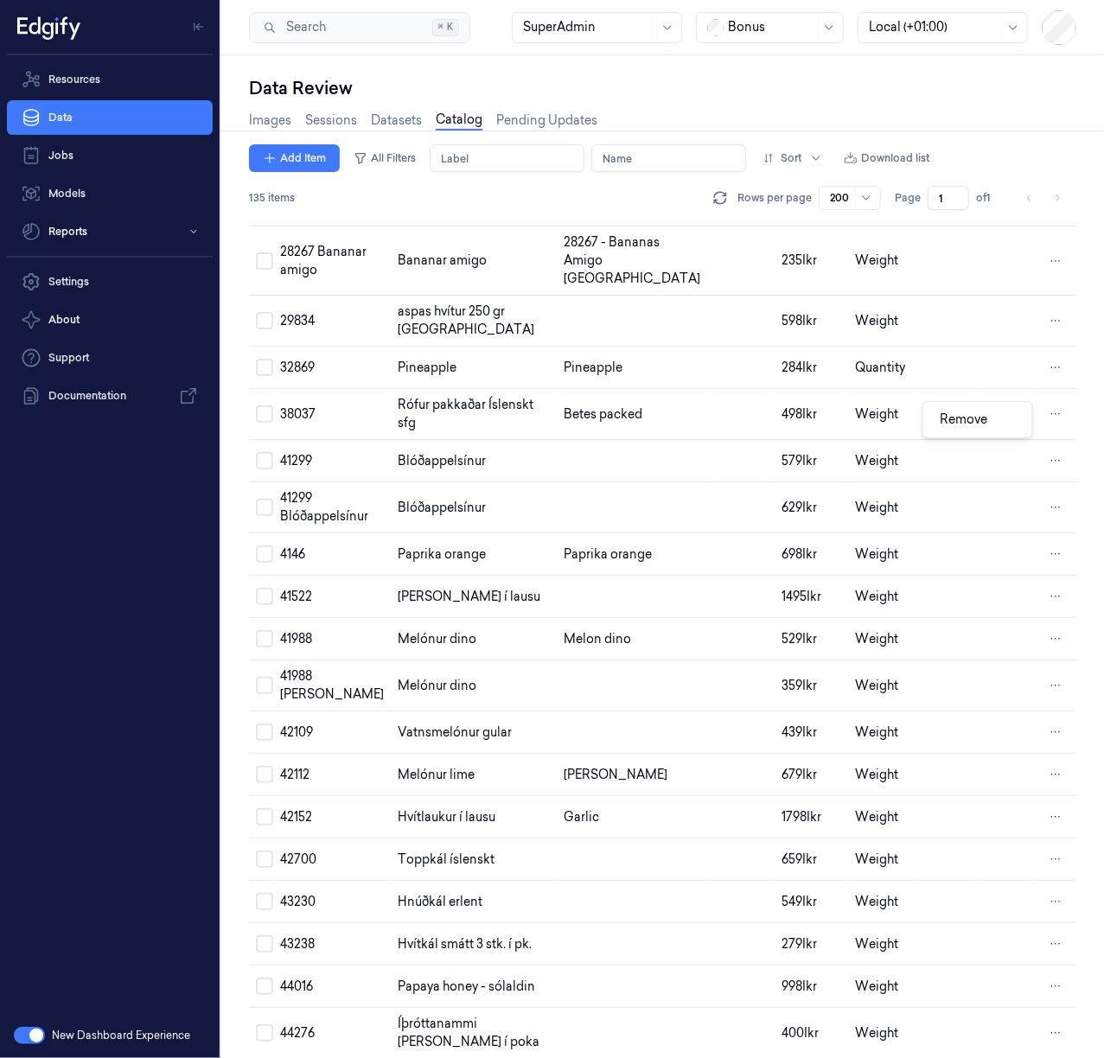
click at [1041, 423] on html "Resources Data Jobs Models Reports Settings About Support Documentation New Das…" at bounding box center [552, 529] width 1104 height 1058
click at [1001, 423] on div "Remove" at bounding box center [977, 419] width 102 height 29
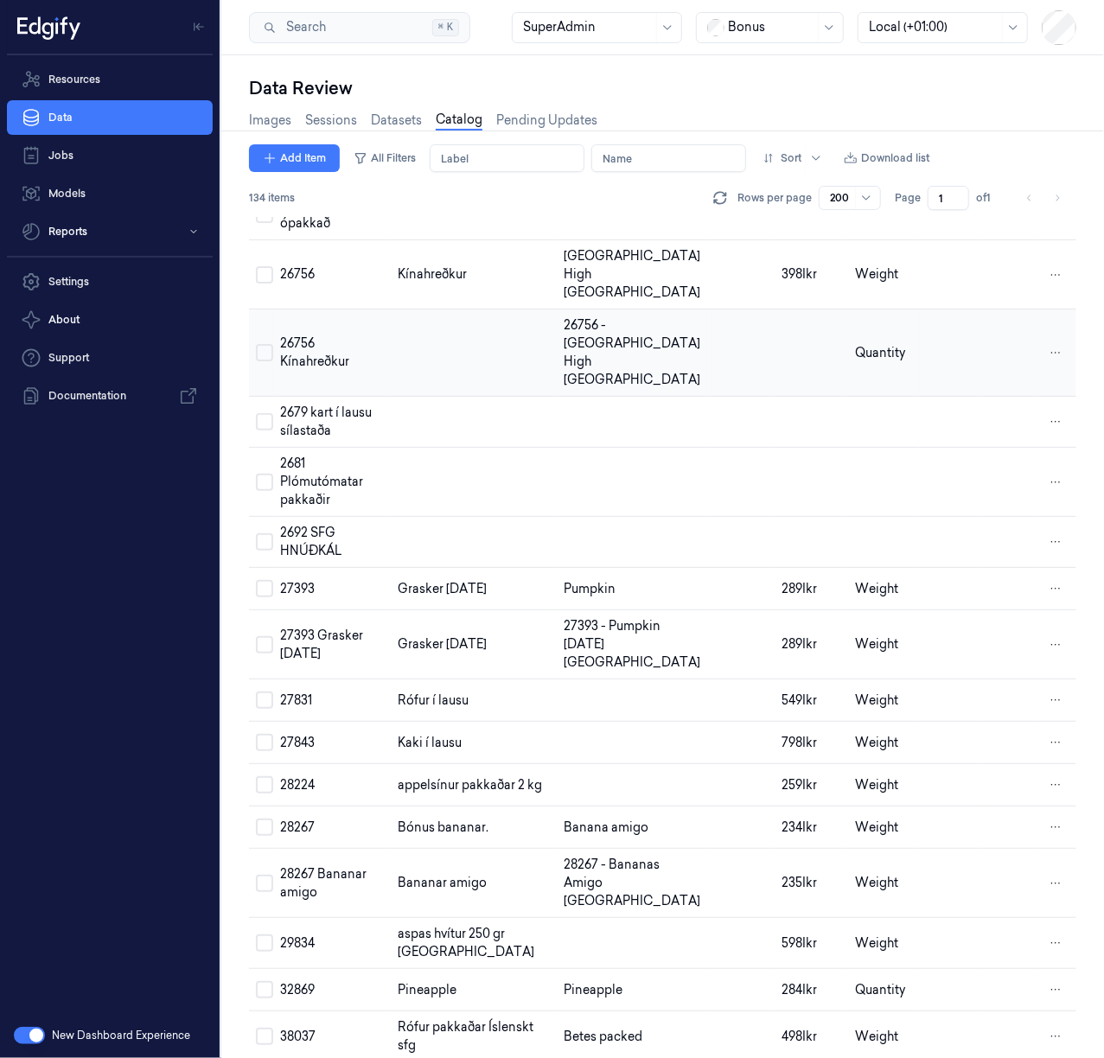
scroll to position [4299, 0]
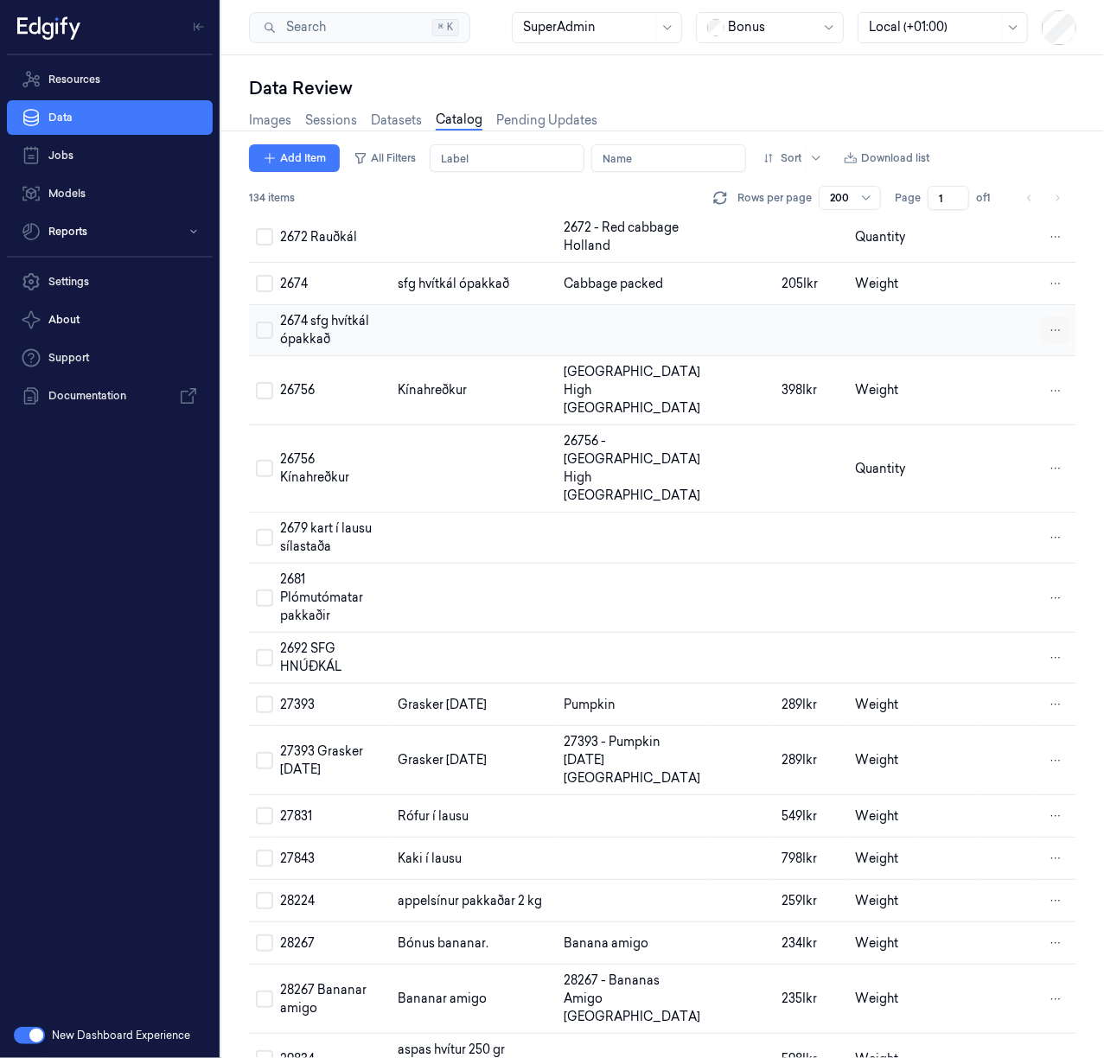
click at [1048, 671] on html "Resources Data Jobs Models Reports Settings About Support Documentation New Das…" at bounding box center [552, 529] width 1104 height 1058
click at [1009, 667] on div "Remove" at bounding box center [977, 667] width 102 height 29
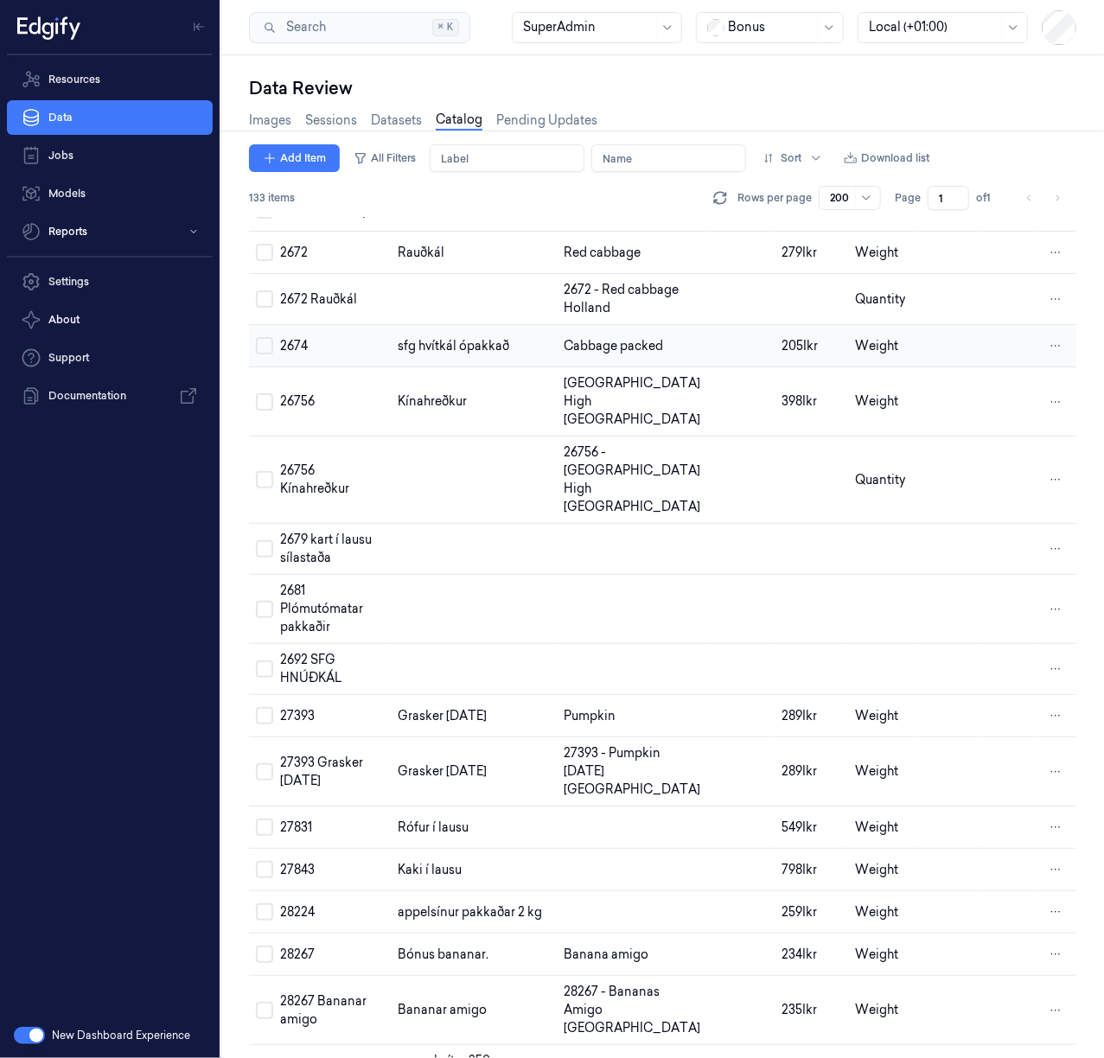
scroll to position [4184, 0]
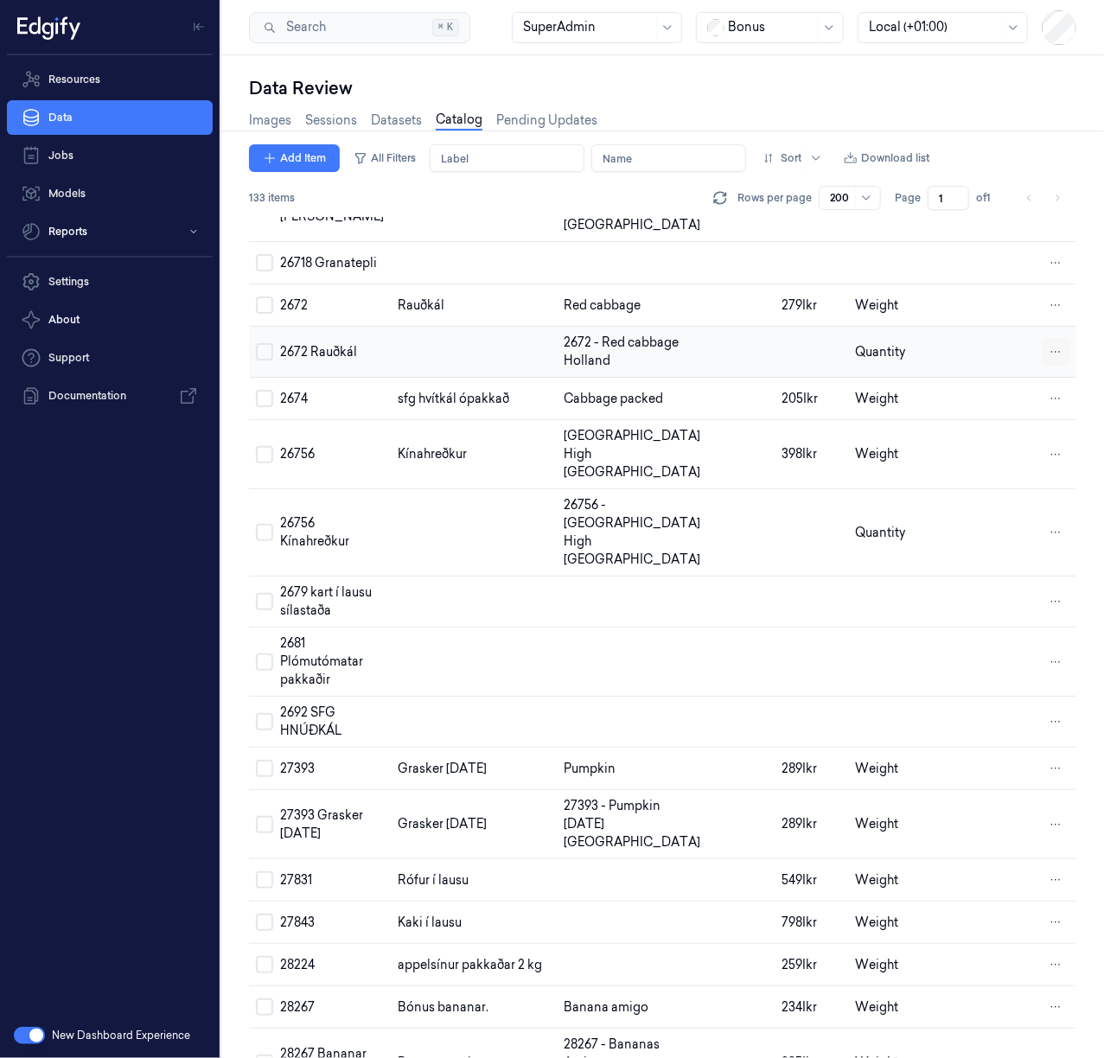
click at [1046, 668] on html "Resources Data Jobs Models Reports Settings About Support Documentation New Das…" at bounding box center [552, 529] width 1104 height 1058
click at [996, 676] on div "Remove" at bounding box center [977, 671] width 102 height 29
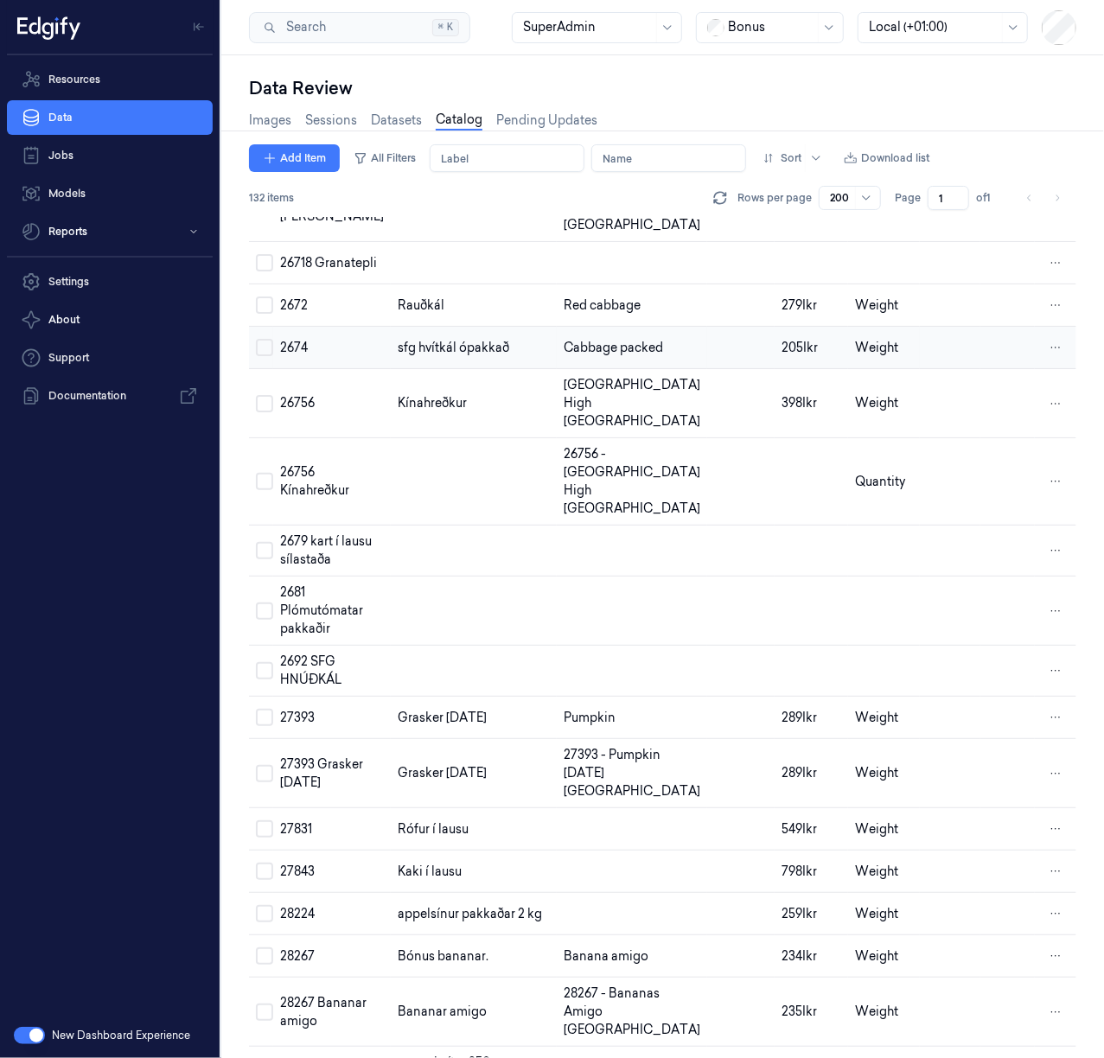
scroll to position [4069, 0]
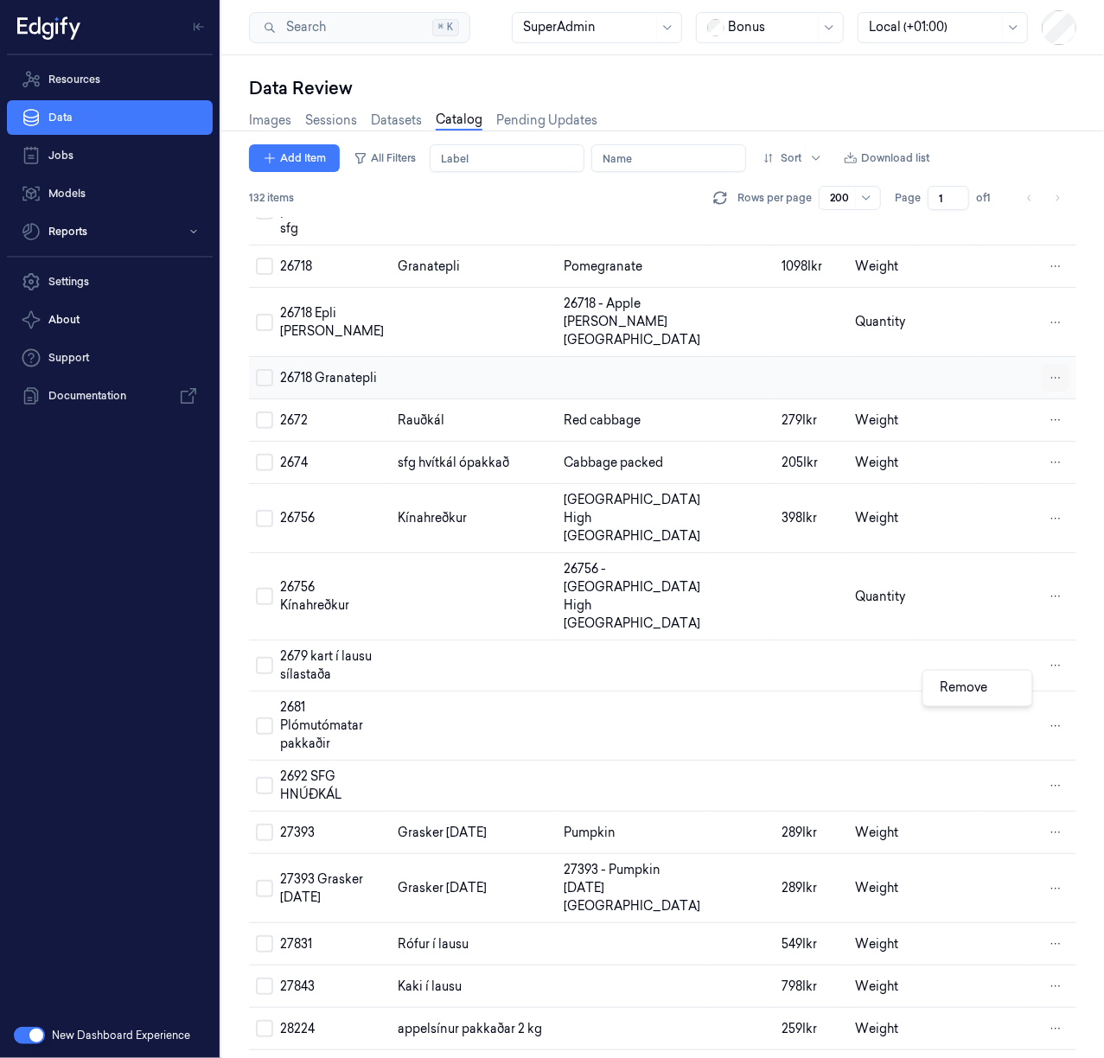
click at [1046, 683] on html "Resources Data Jobs Models Reports Settings About Support Documentation New Das…" at bounding box center [552, 529] width 1104 height 1058
click at [1007, 688] on div "Remove" at bounding box center [977, 688] width 102 height 29
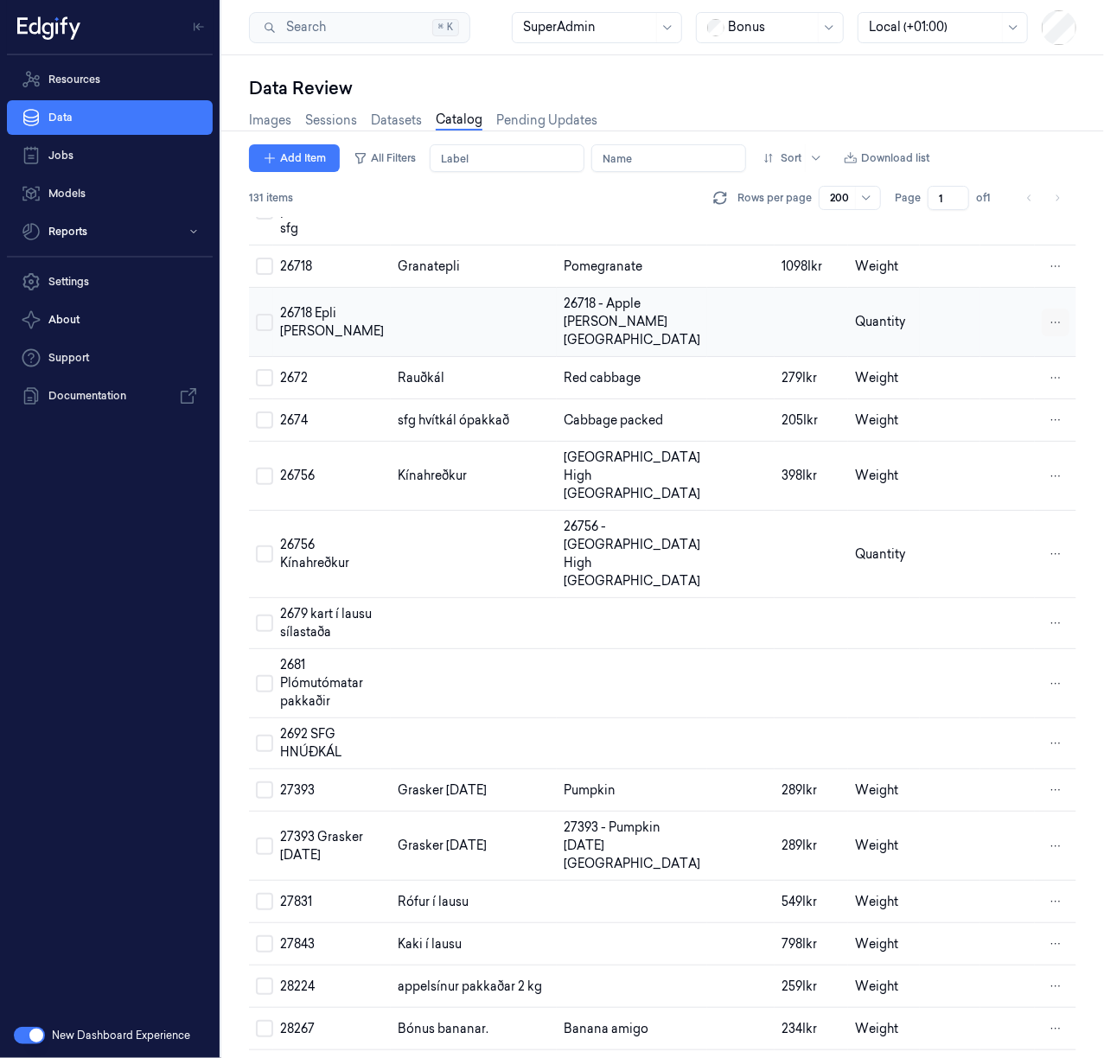
click at [1052, 633] on html "Resources Data Jobs Models Reports Settings About Support Documentation New Das…" at bounding box center [552, 529] width 1104 height 1058
click at [994, 630] on div "Remove" at bounding box center [977, 631] width 102 height 29
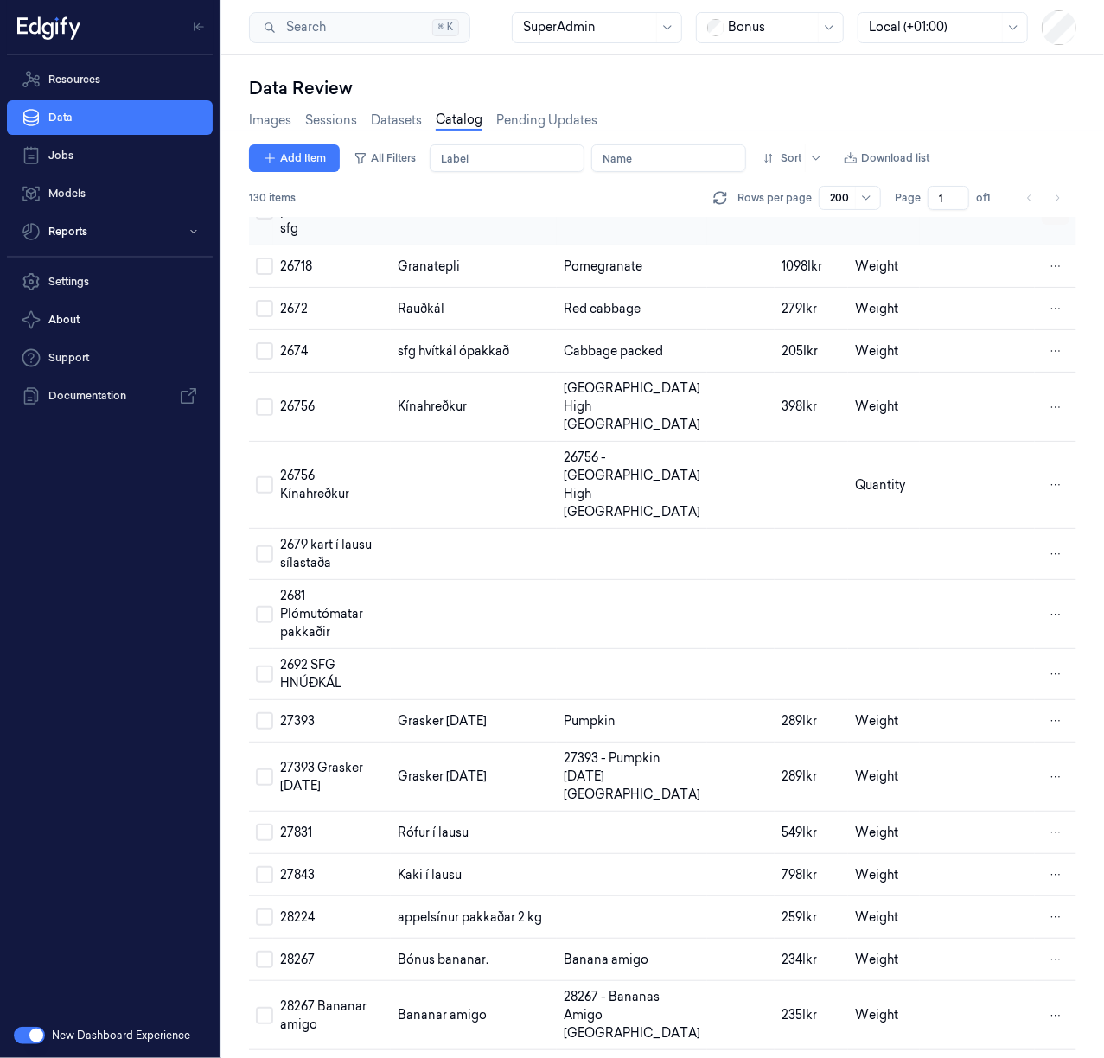
click at [1051, 523] on html "Resources Data Jobs Models Reports Settings About Support Documentation New Das…" at bounding box center [552, 529] width 1104 height 1058
click at [992, 519] on div "Remove" at bounding box center [977, 520] width 102 height 29
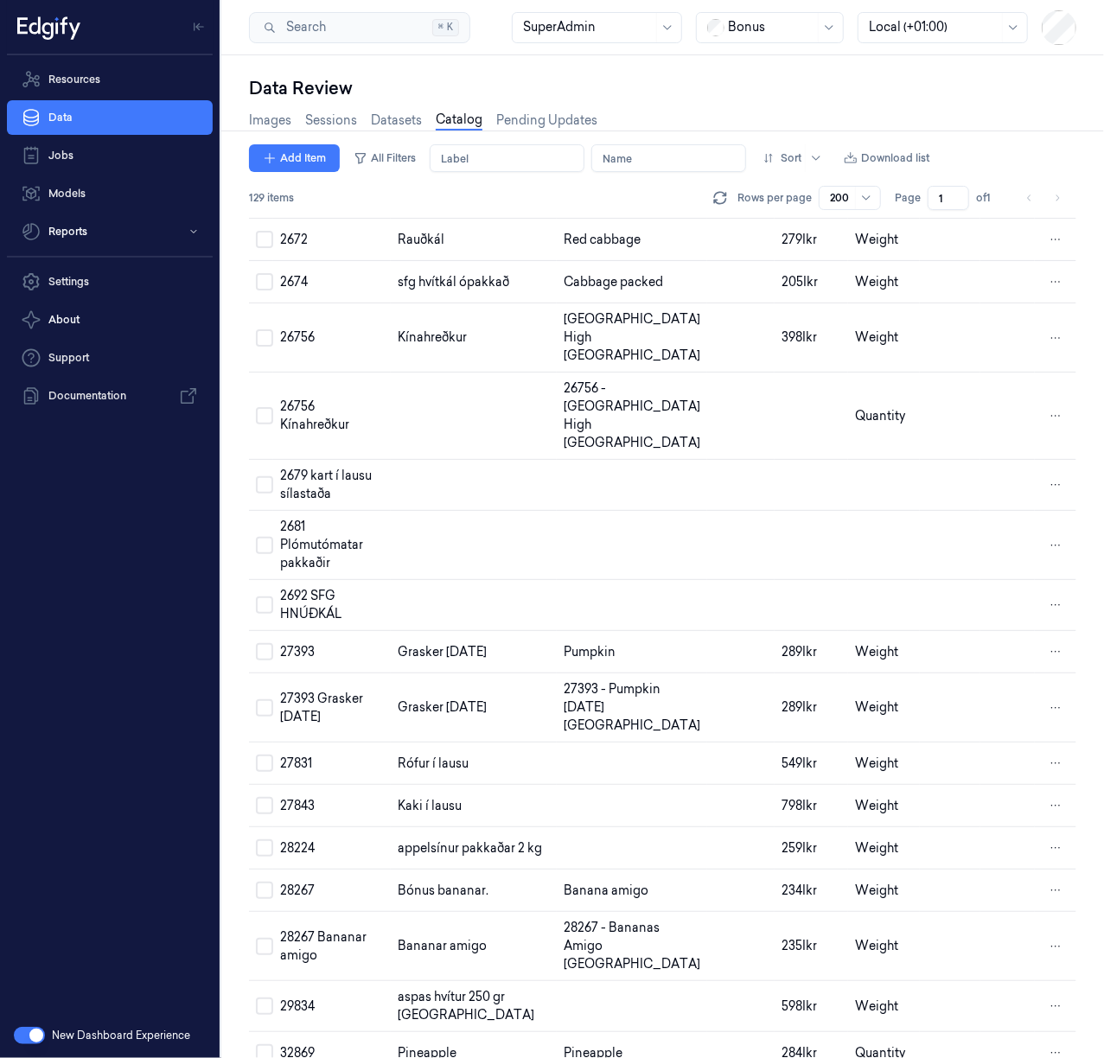
click at [1046, 379] on html "Resources Data Jobs Models Reports Settings About Support Documentation New Das…" at bounding box center [552, 529] width 1104 height 1058
click at [1006, 385] on div "Remove" at bounding box center [977, 380] width 102 height 29
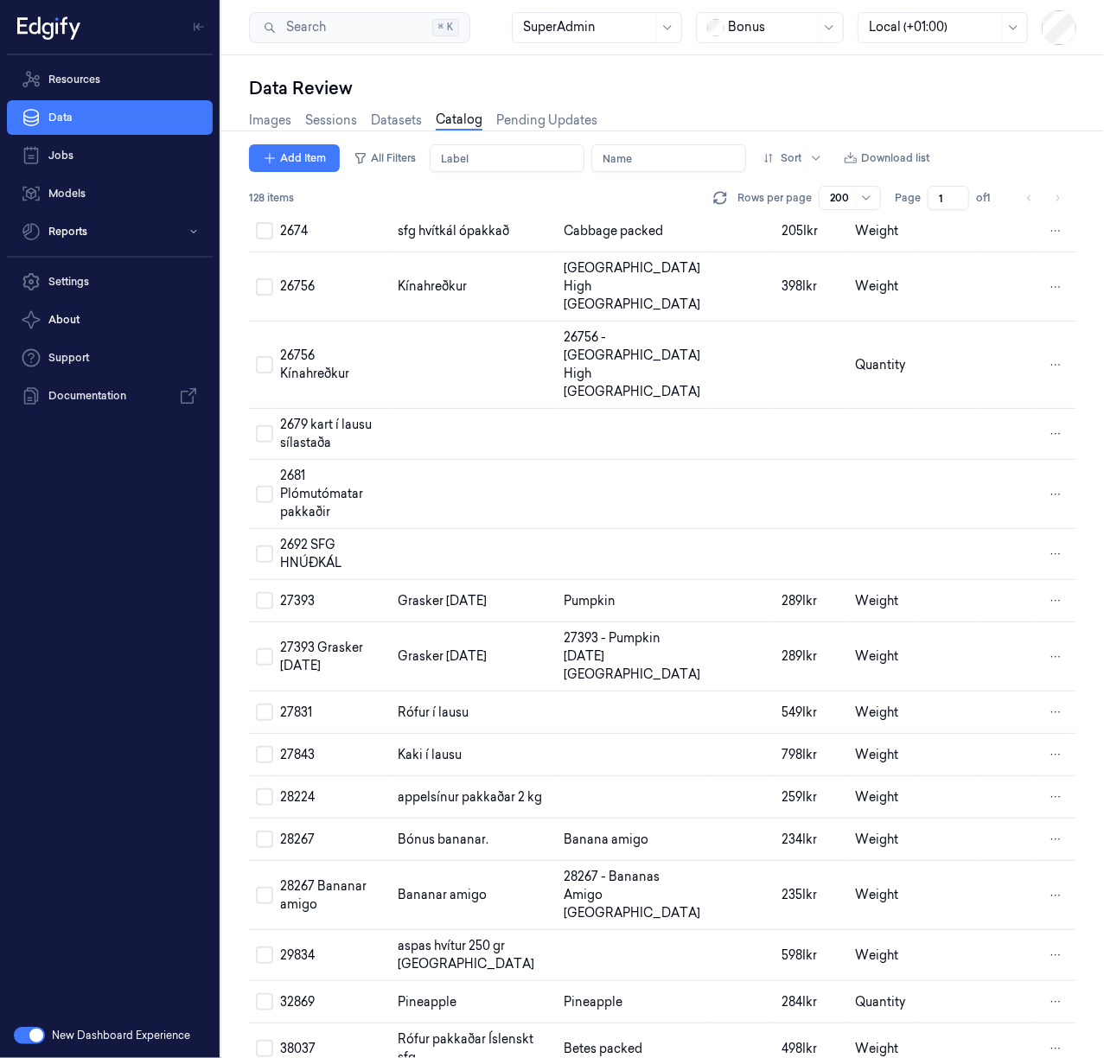
click at [1052, 313] on html "Resources Data Jobs Models Reports Settings About Support Documentation New Das…" at bounding box center [552, 529] width 1104 height 1058
click at [1006, 325] on div "Remove" at bounding box center [977, 320] width 102 height 29
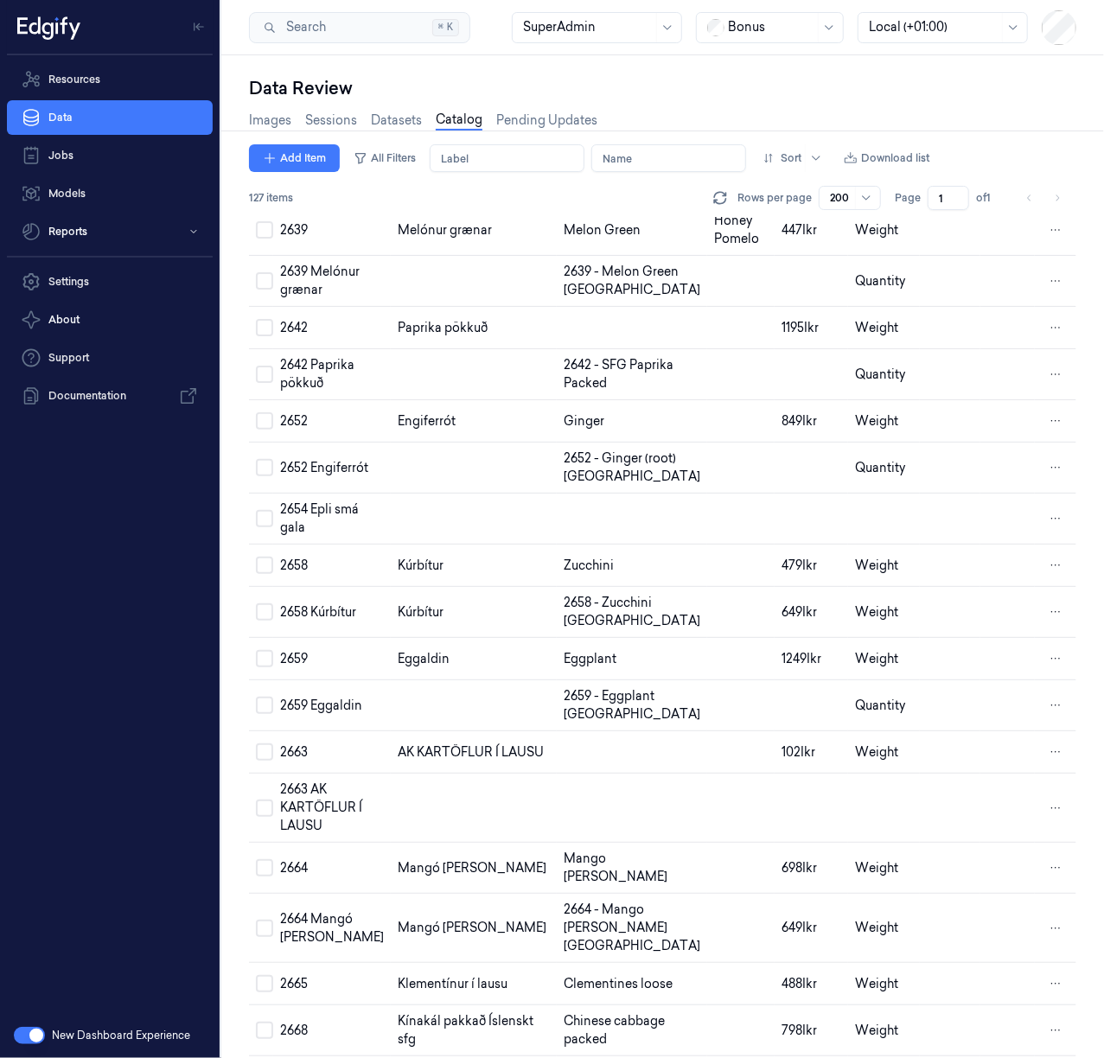
scroll to position [2916, 0]
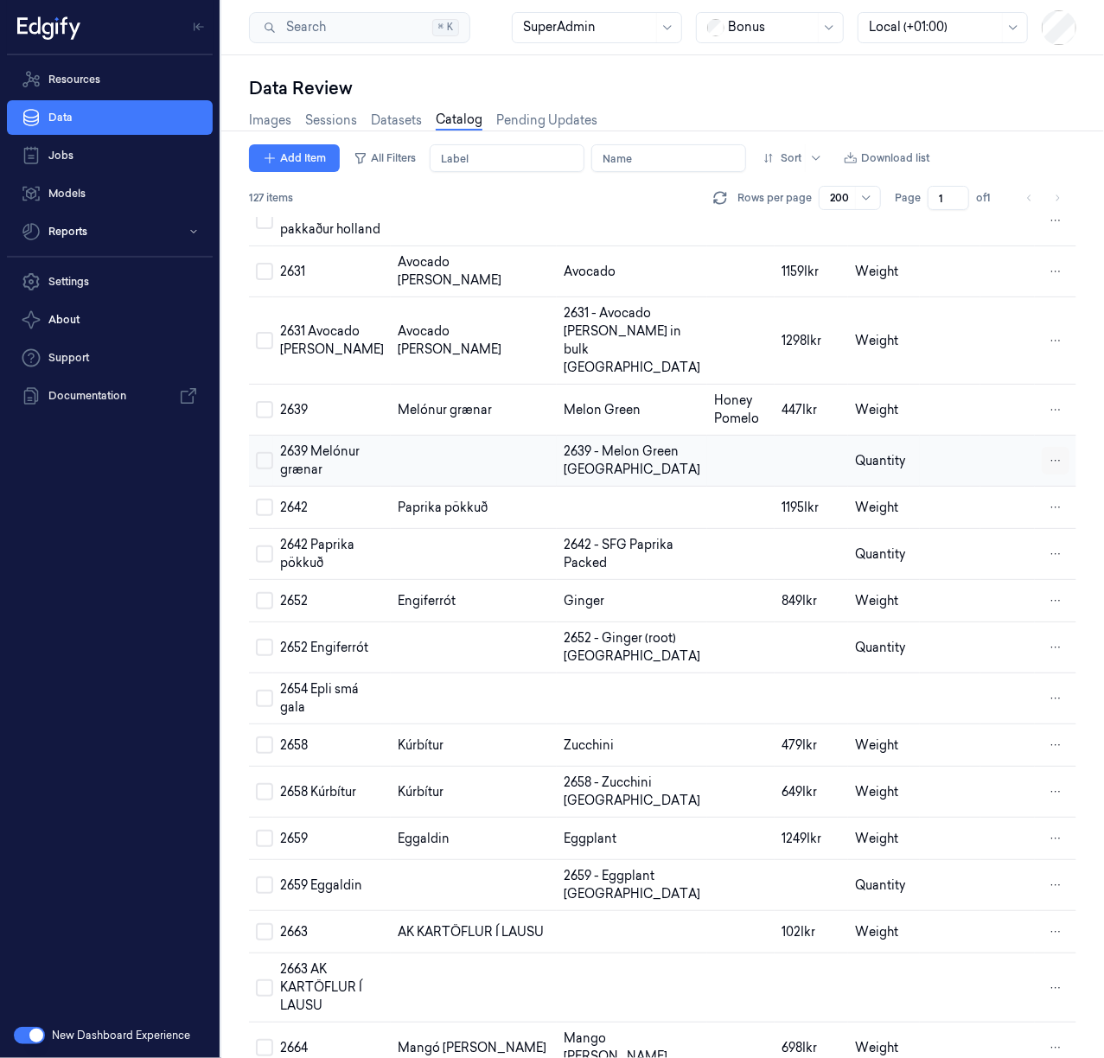
click at [1049, 657] on html "Resources Data Jobs Models Reports Settings About Support Documentation New Das…" at bounding box center [552, 529] width 1104 height 1058
click at [1002, 665] on div "Remove" at bounding box center [977, 655] width 102 height 29
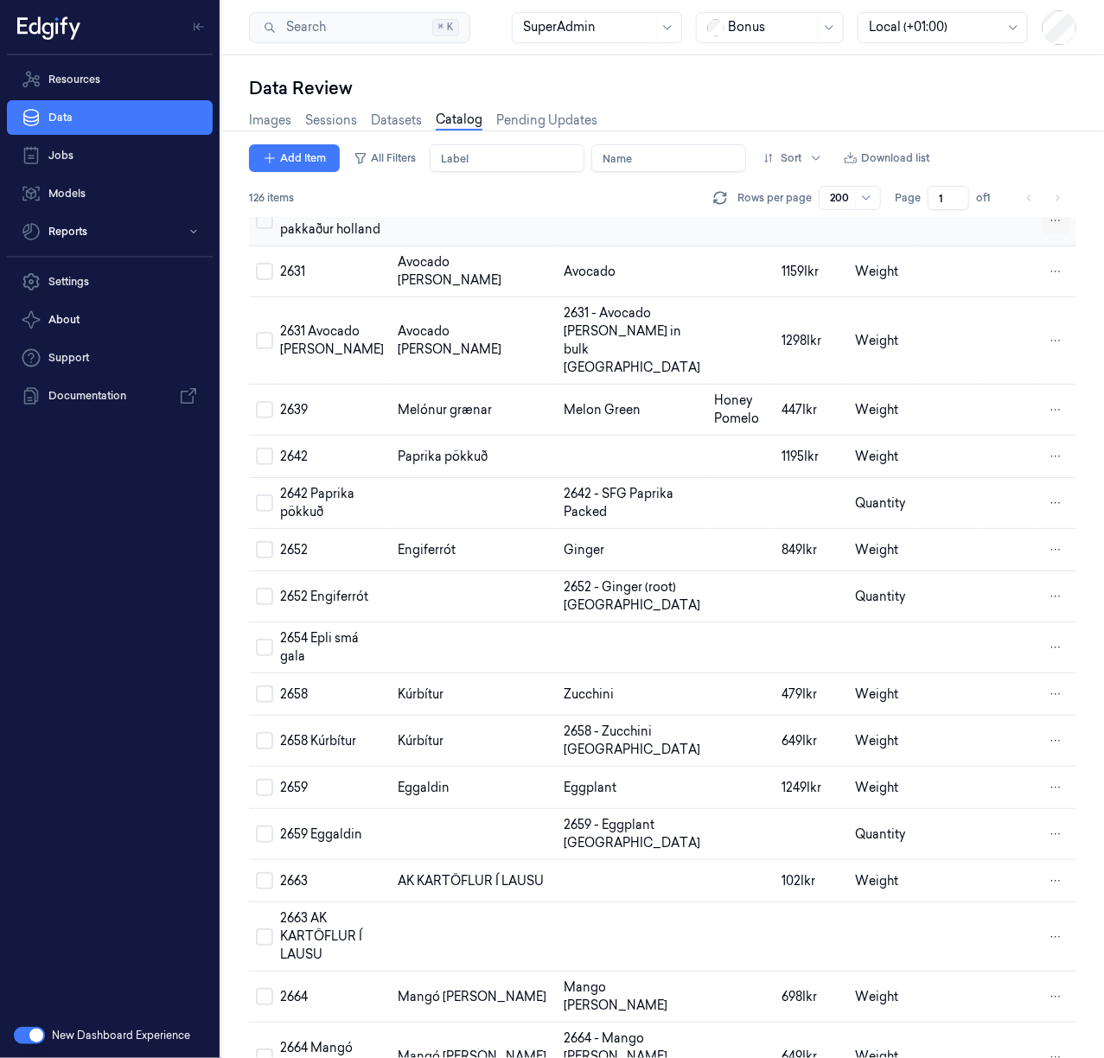
click at [1045, 429] on html "Resources Data Jobs Models Reports Settings About Support Documentation New Das…" at bounding box center [552, 529] width 1104 height 1058
click at [992, 437] on div "Remove" at bounding box center [977, 432] width 102 height 29
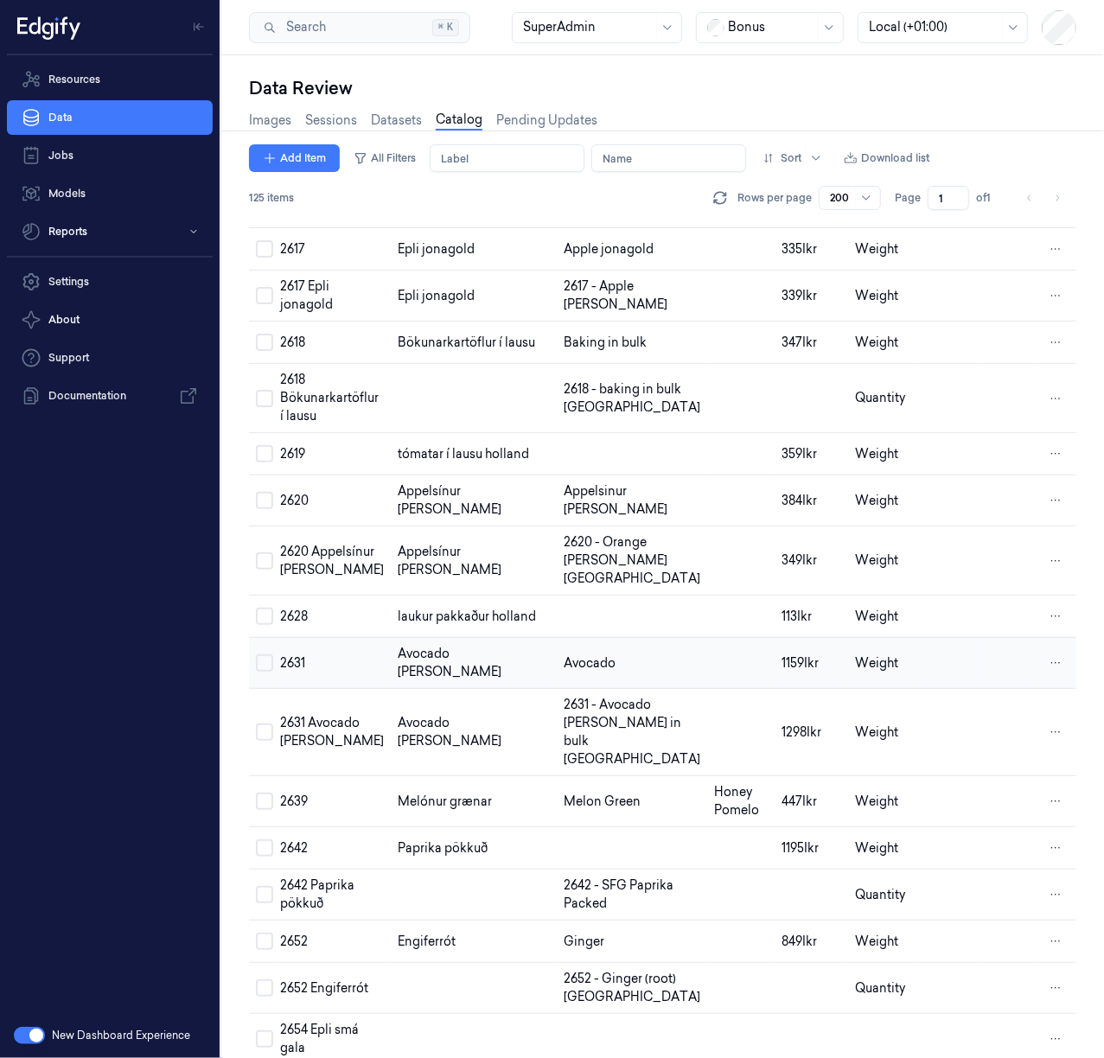
scroll to position [2455, 0]
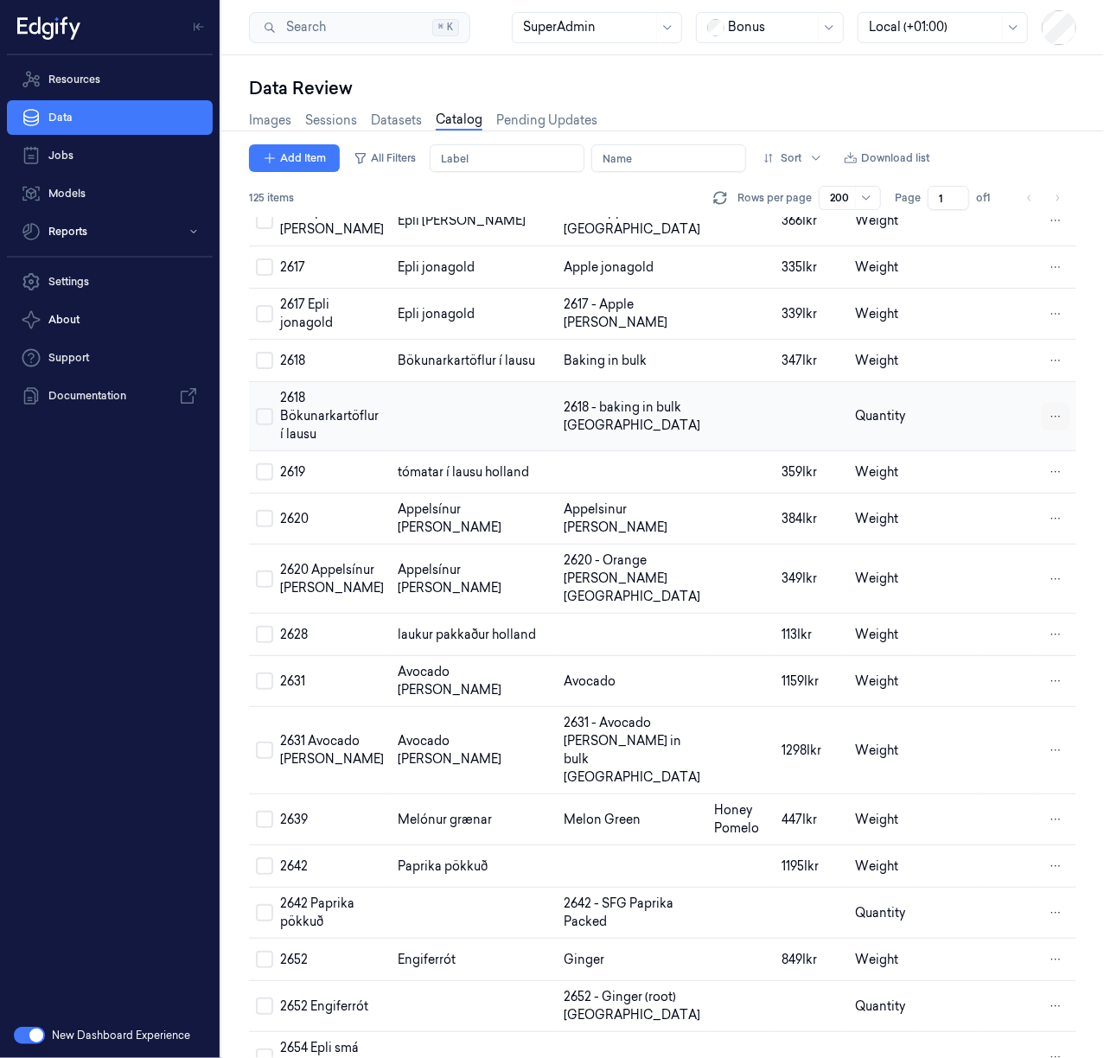
click at [1048, 613] on html "Resources Data Jobs Models Reports Settings About Support Documentation New Das…" at bounding box center [552, 529] width 1104 height 1058
click at [976, 616] on span "Remove" at bounding box center [964, 619] width 48 height 16
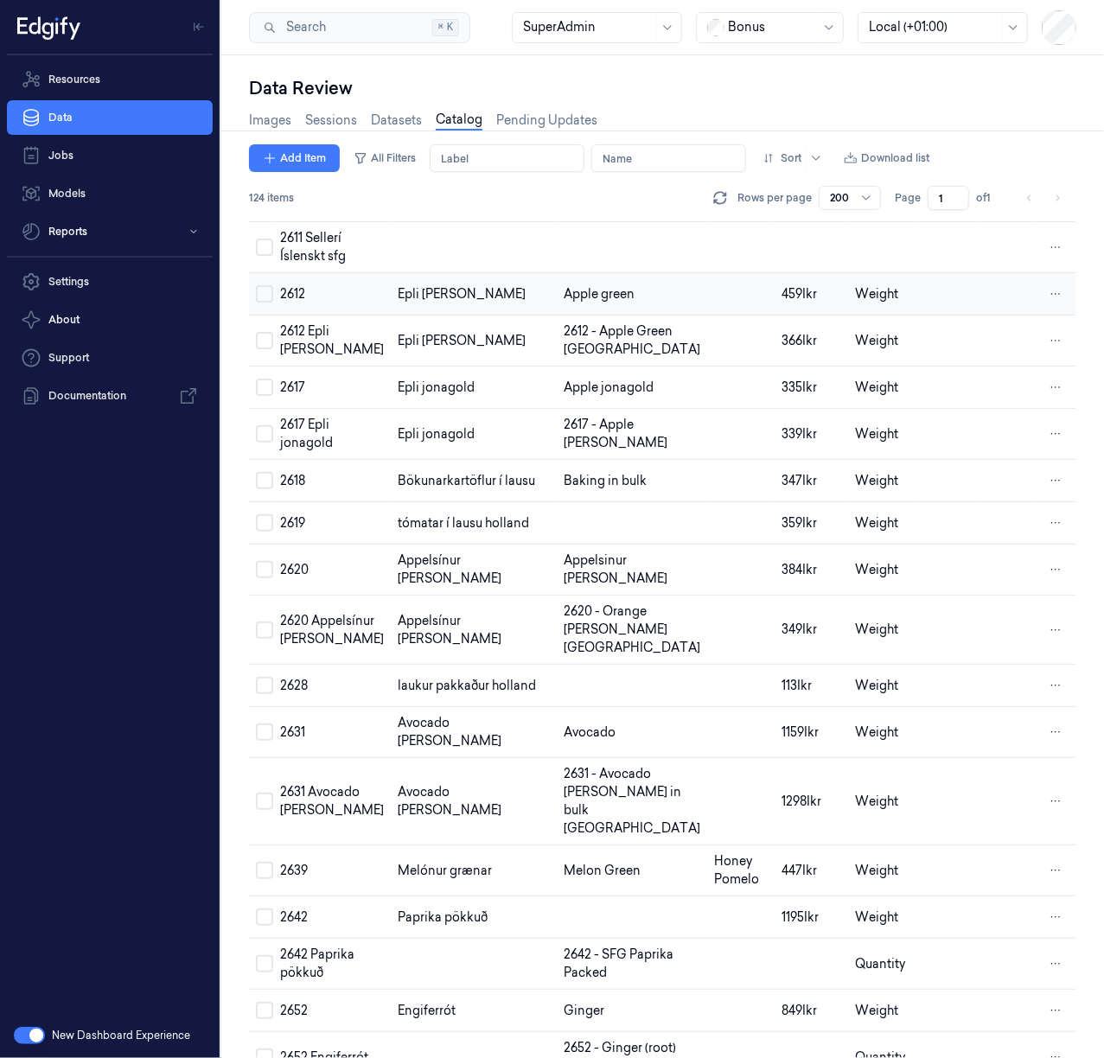
scroll to position [2224, 0]
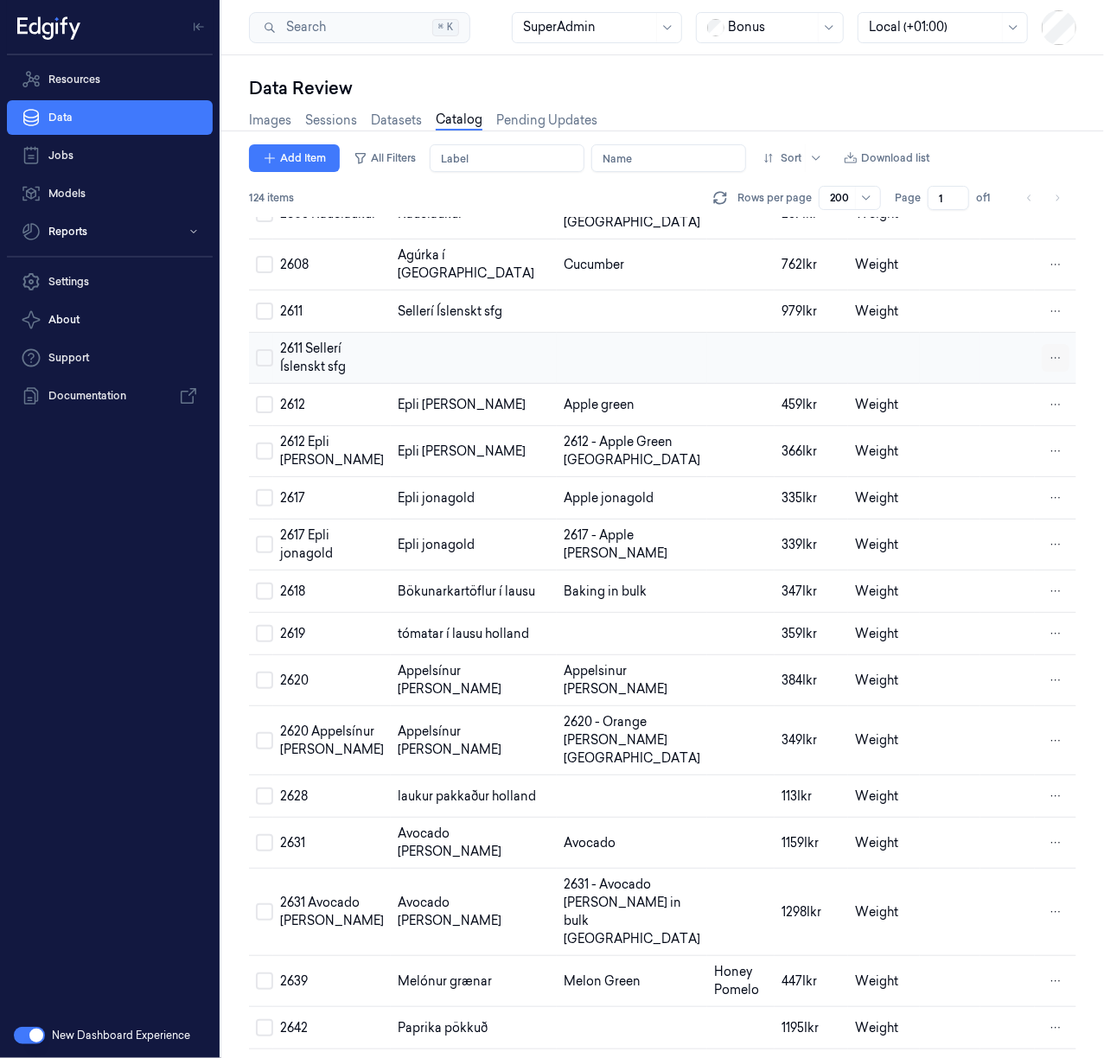
click at [1048, 517] on html "Resources Data Jobs Models Reports Settings About Support Documentation New Das…" at bounding box center [552, 529] width 1104 height 1058
click at [1004, 524] on div "Remove" at bounding box center [977, 523] width 102 height 29
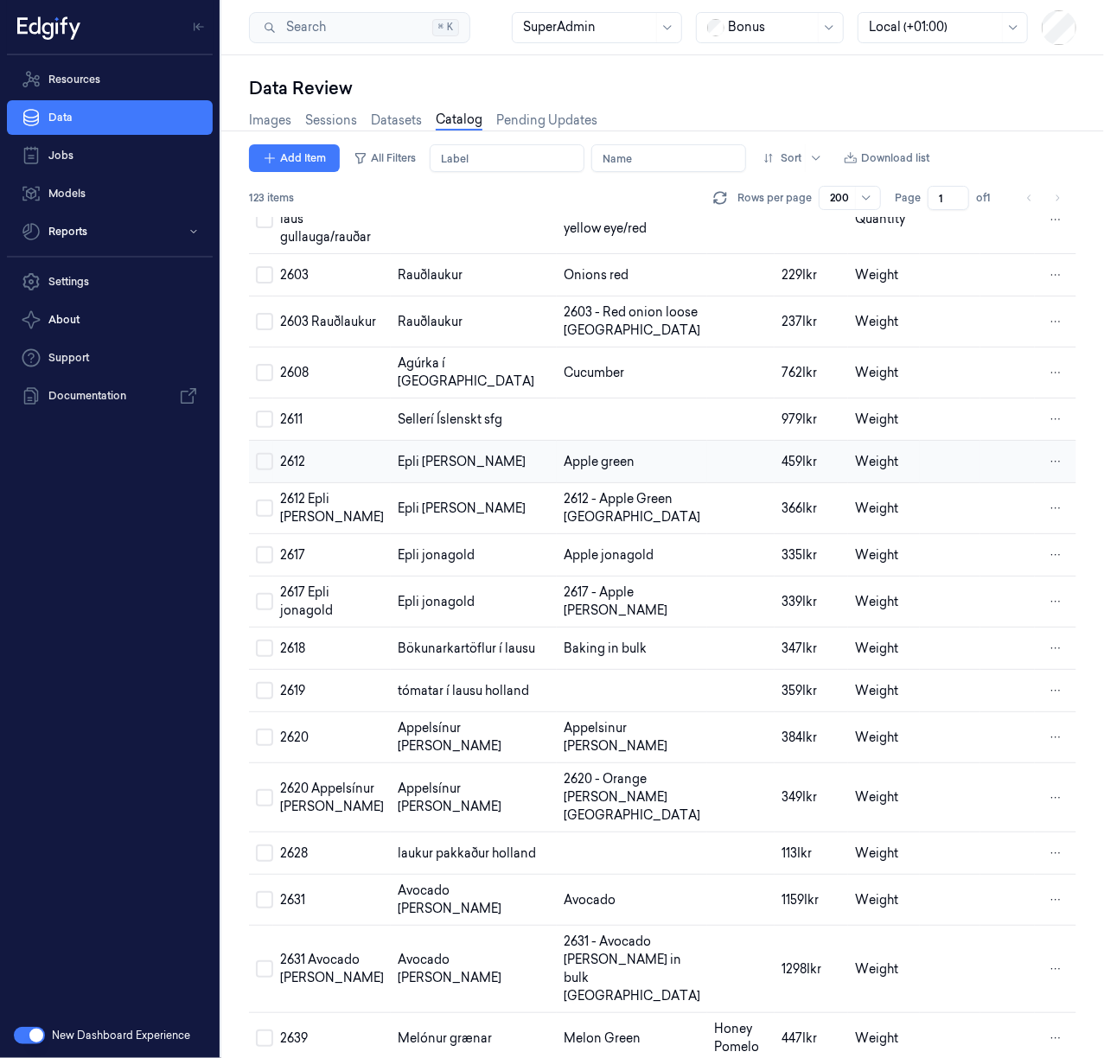
scroll to position [1995, 0]
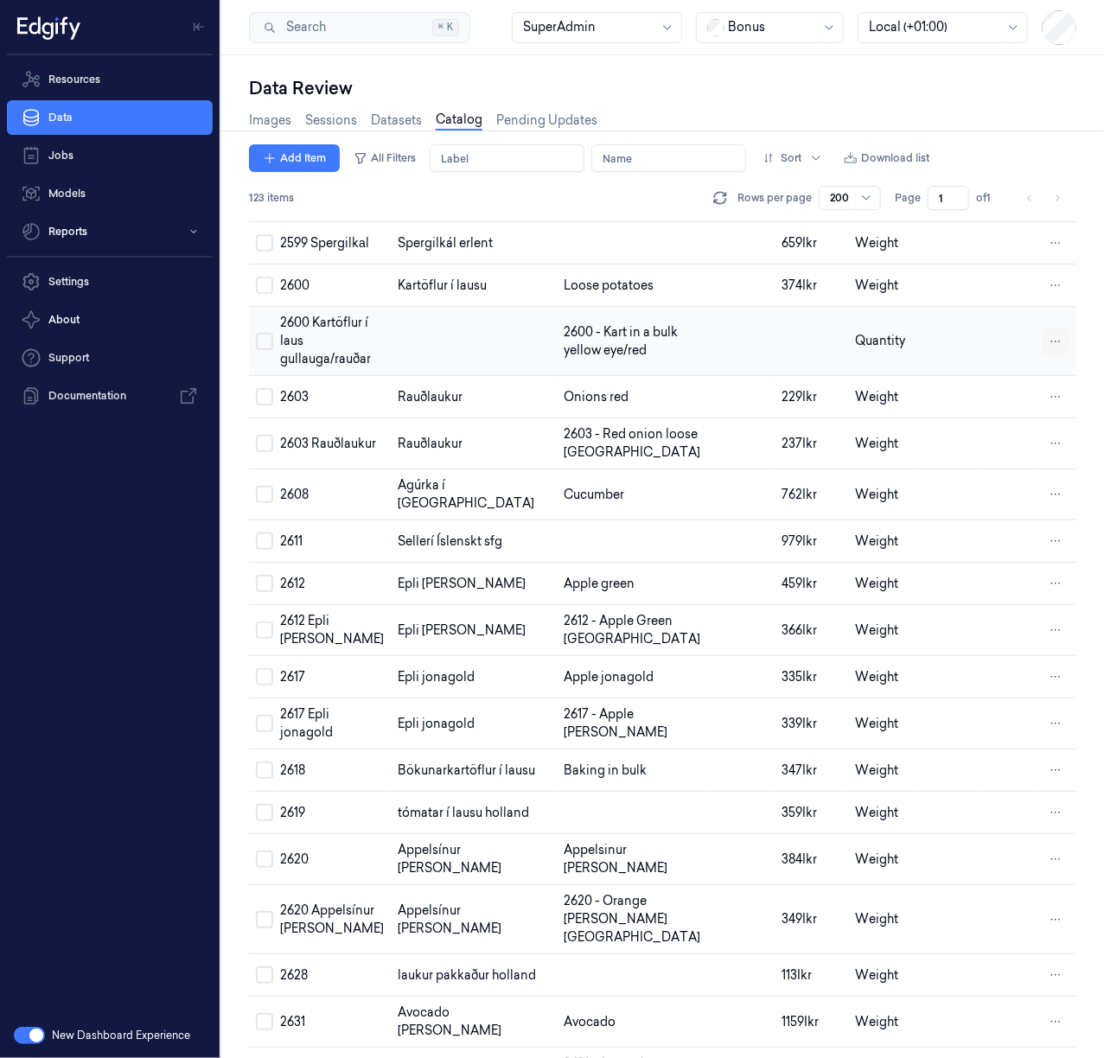
click at [1055, 492] on html "Resources Data Jobs Models Reports Settings About Support Documentation New Das…" at bounding box center [552, 529] width 1104 height 1058
click at [996, 496] on div "Remove" at bounding box center [977, 488] width 102 height 29
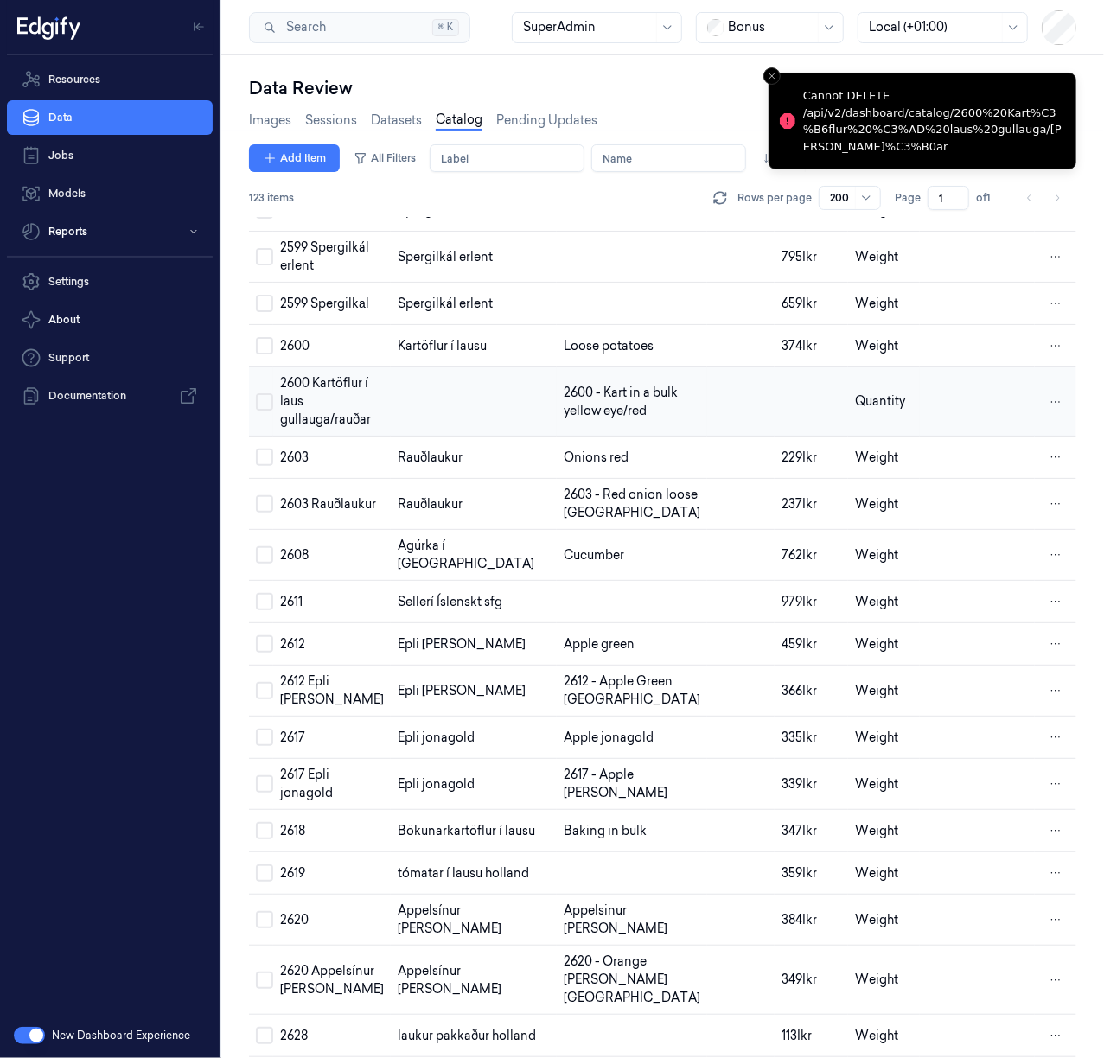
scroll to position [1879, 0]
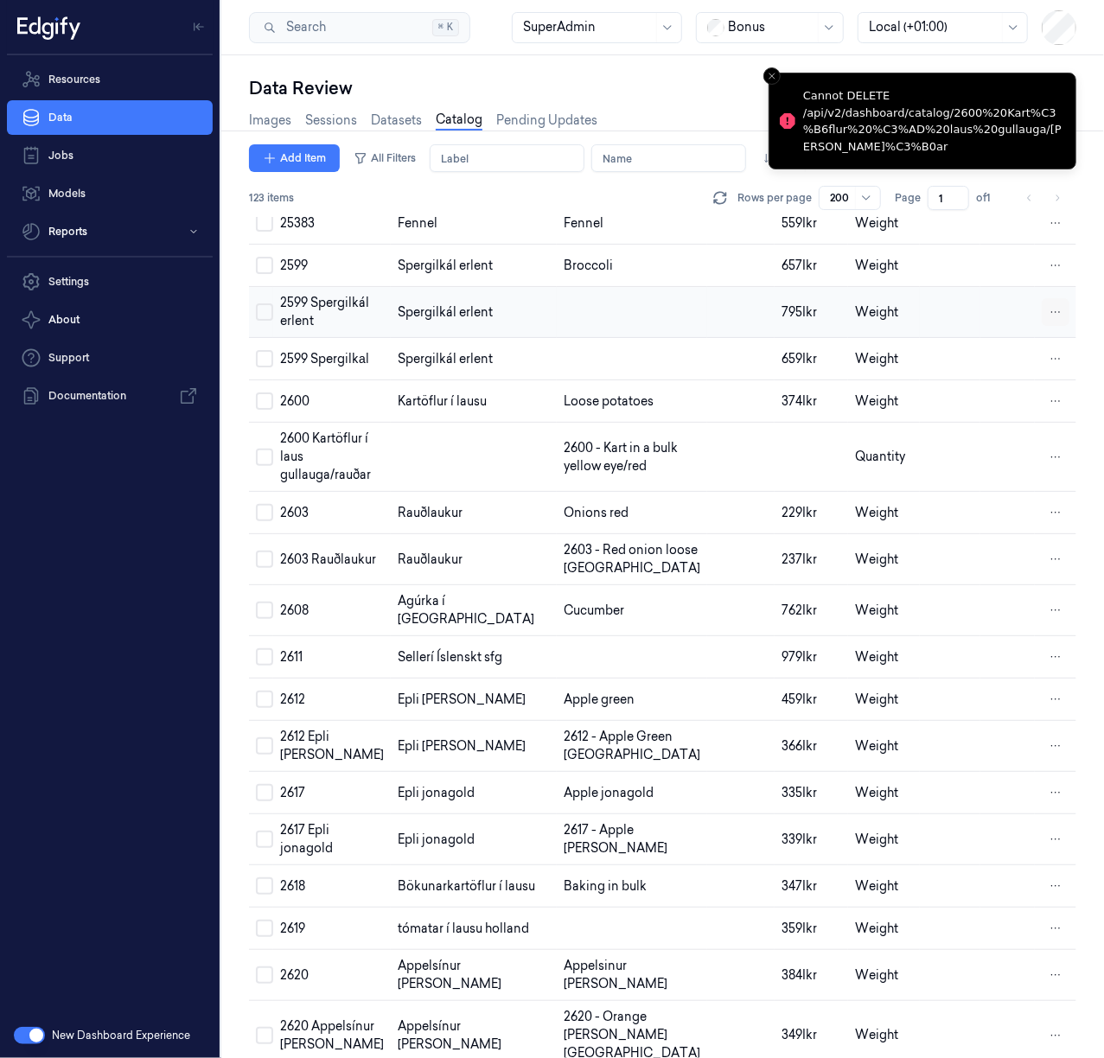
click at [1045, 450] on html "Resources Data Jobs Models Reports Settings About Support Documentation New Das…" at bounding box center [552, 529] width 1104 height 1058
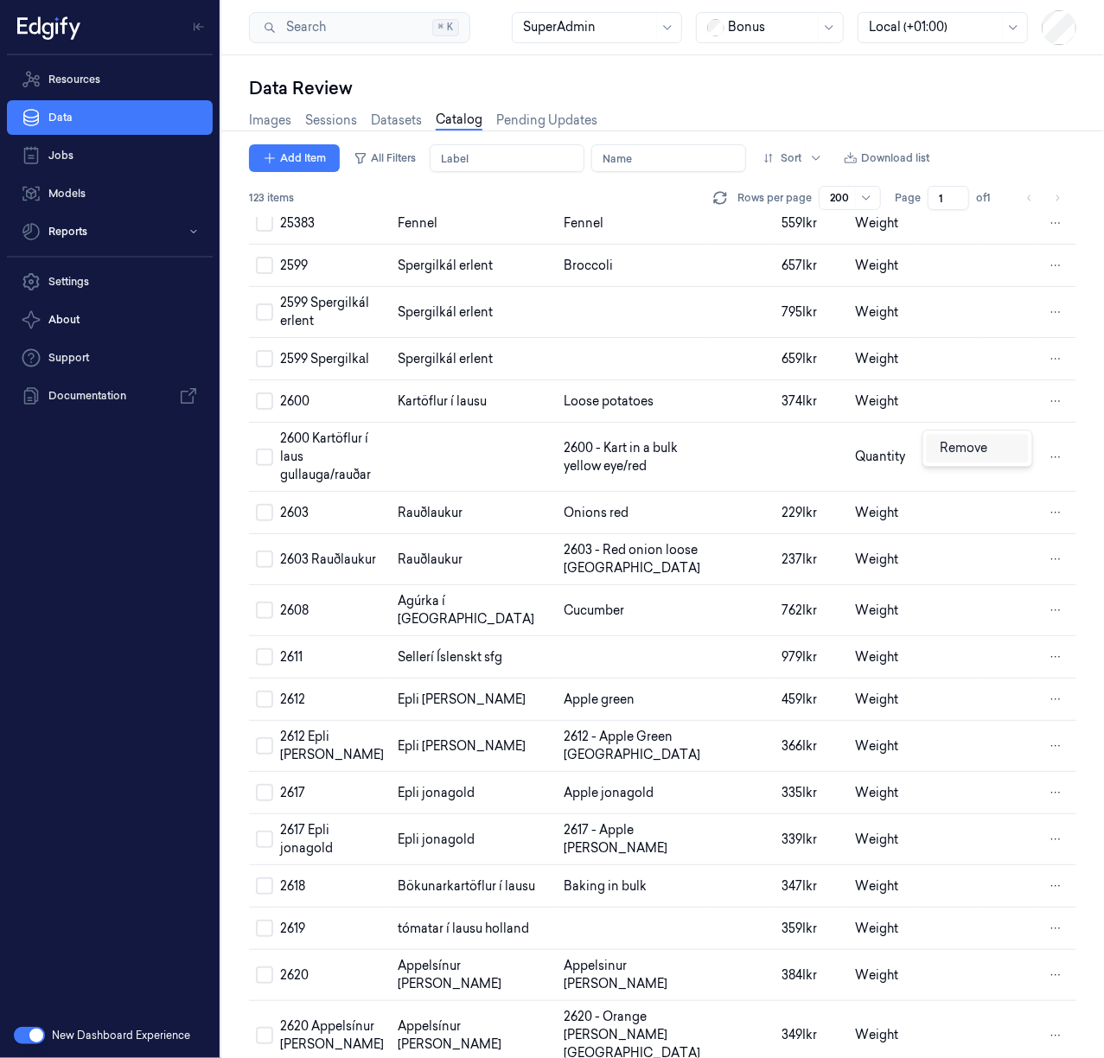
click at [987, 454] on span "Remove" at bounding box center [964, 448] width 48 height 16
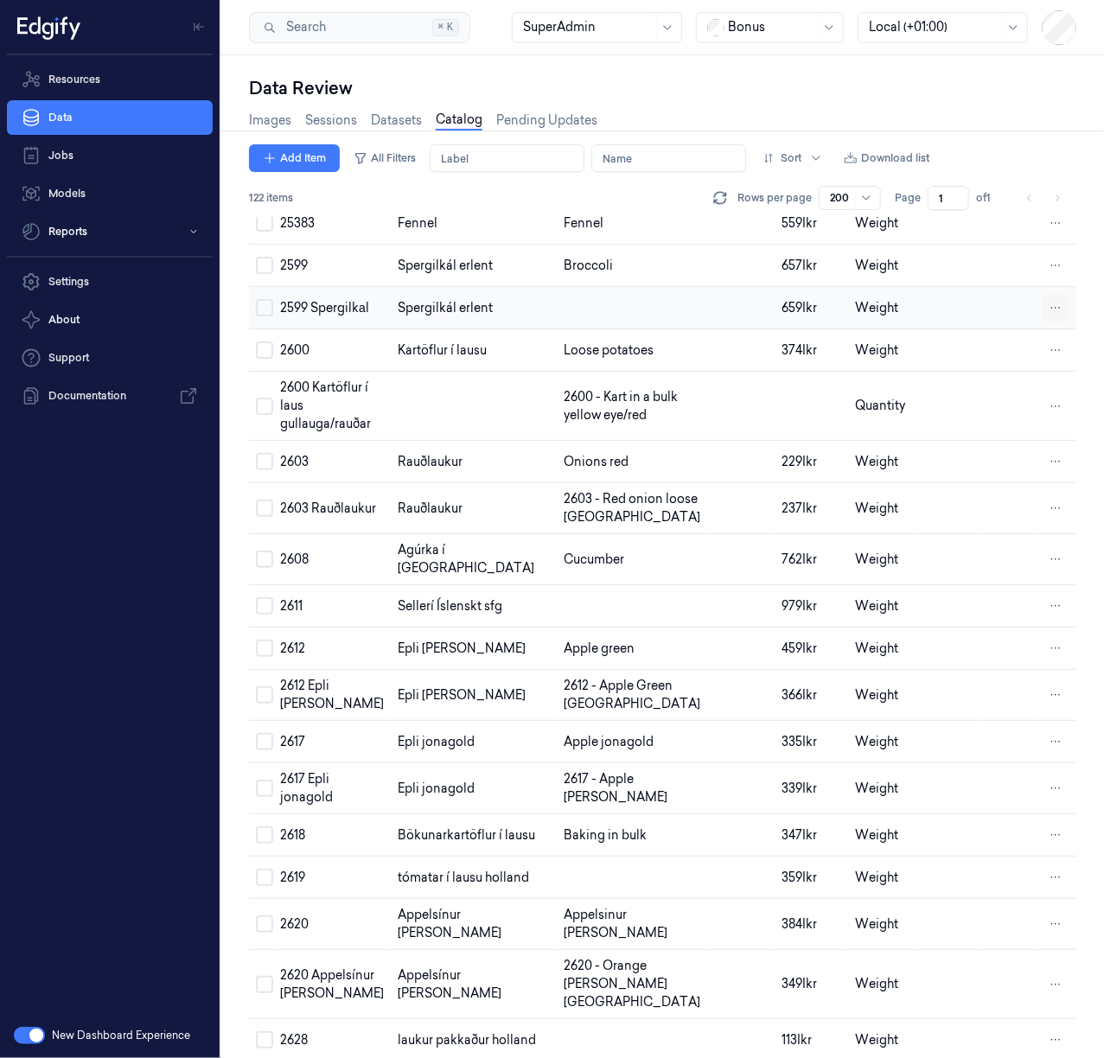
click at [1047, 447] on html "Resources Data Jobs Models Reports Settings About Support Documentation New Das…" at bounding box center [552, 529] width 1104 height 1058
click at [1014, 453] on div "Remove" at bounding box center [977, 444] width 102 height 29
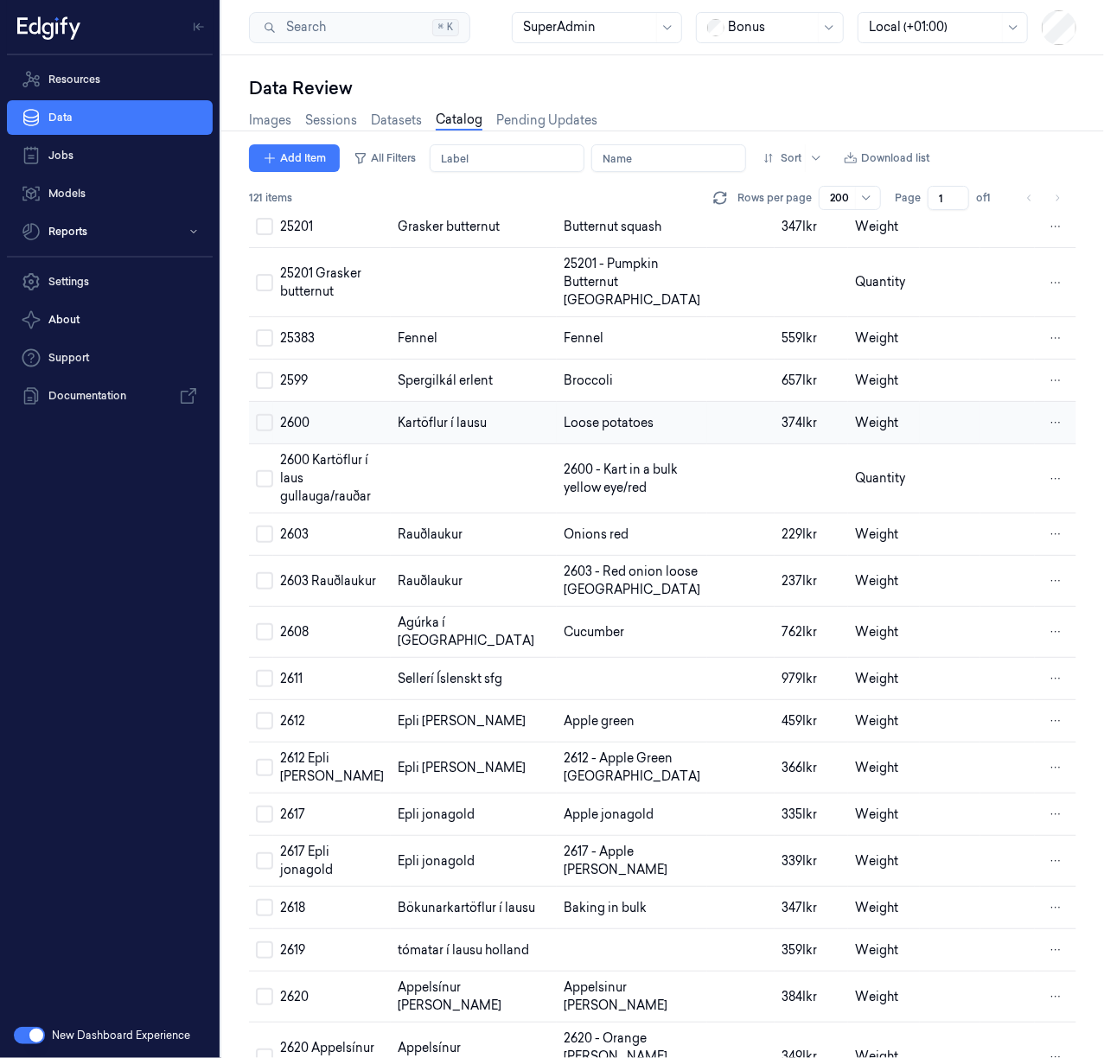
scroll to position [1649, 0]
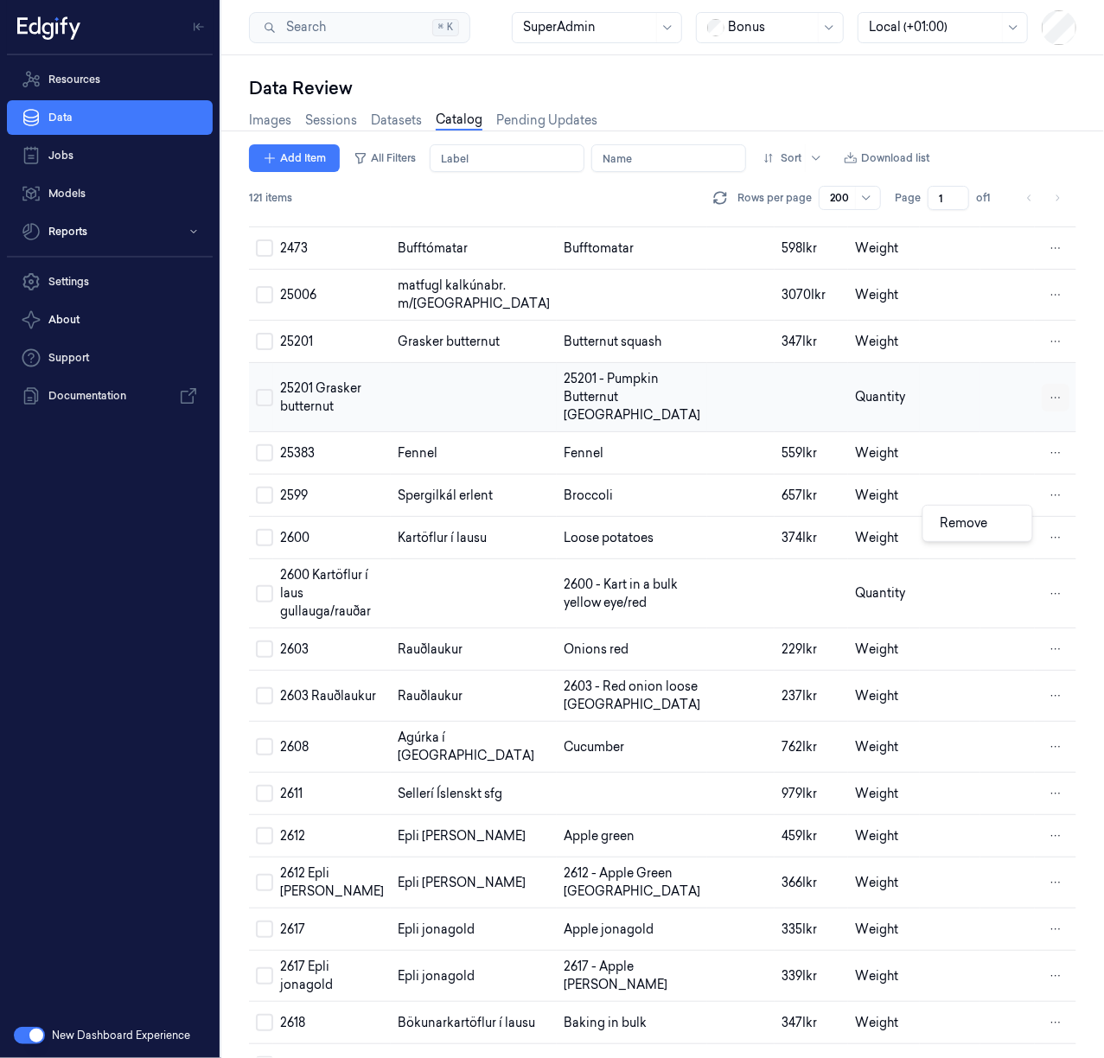
click at [1047, 520] on html "Resources Data Jobs Models Reports Settings About Support Documentation New Das…" at bounding box center [552, 529] width 1104 height 1058
click at [999, 527] on div "Remove" at bounding box center [977, 523] width 102 height 29
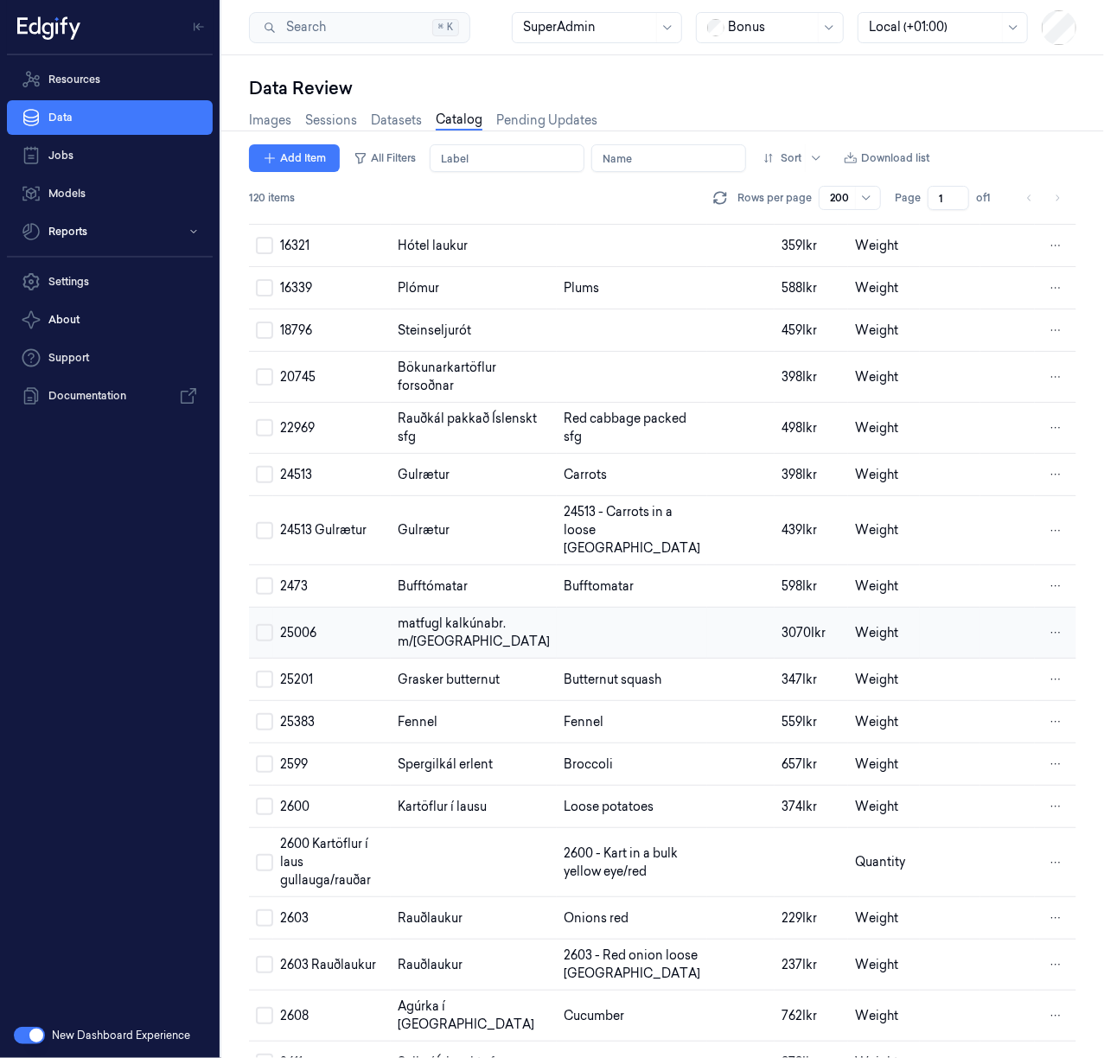
scroll to position [1303, 0]
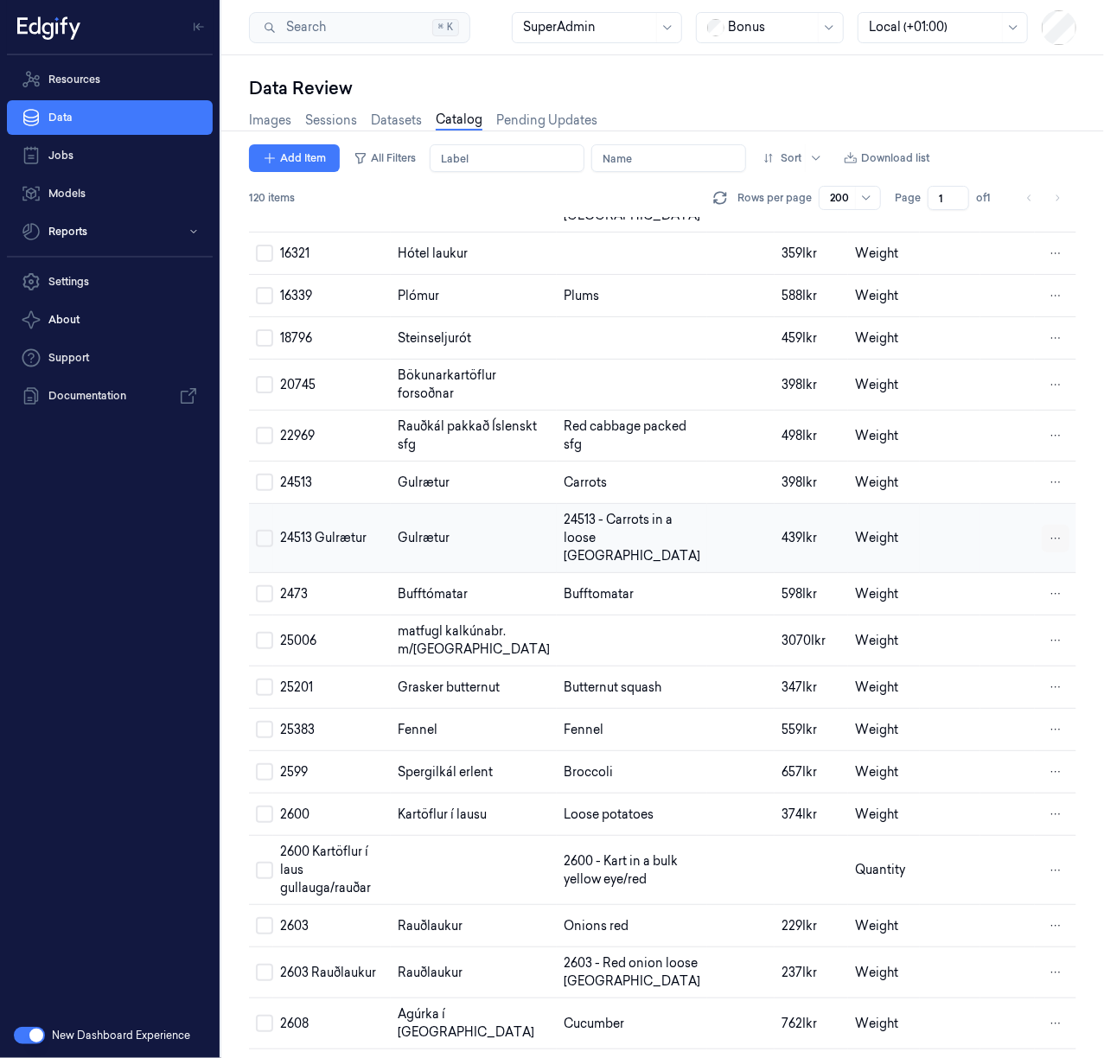
click at [1048, 621] on html "Resources Data Jobs Models Reports Settings About Support Documentation New Das…" at bounding box center [552, 529] width 1104 height 1058
click at [972, 617] on span "Remove" at bounding box center [964, 619] width 48 height 16
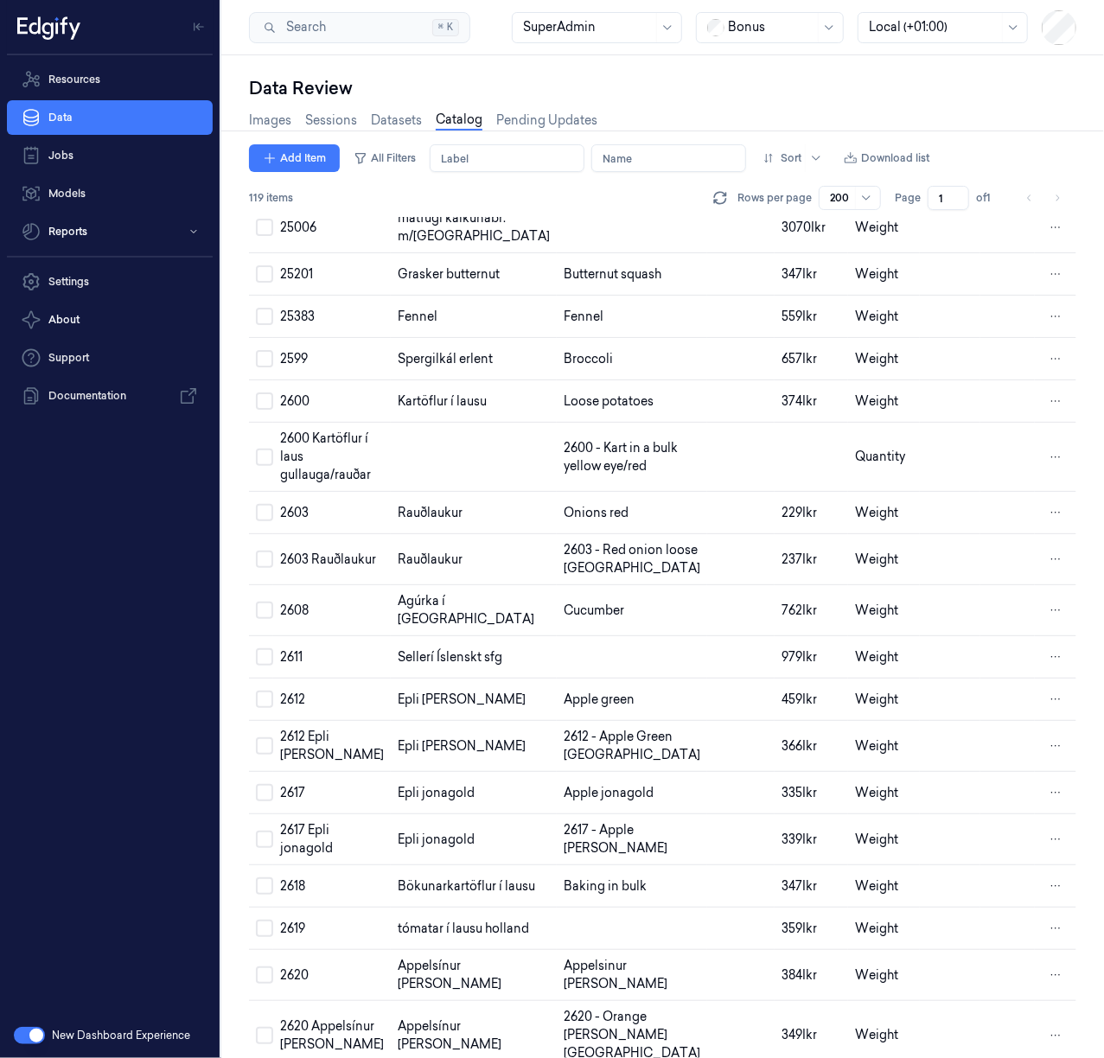
scroll to position [1649, 0]
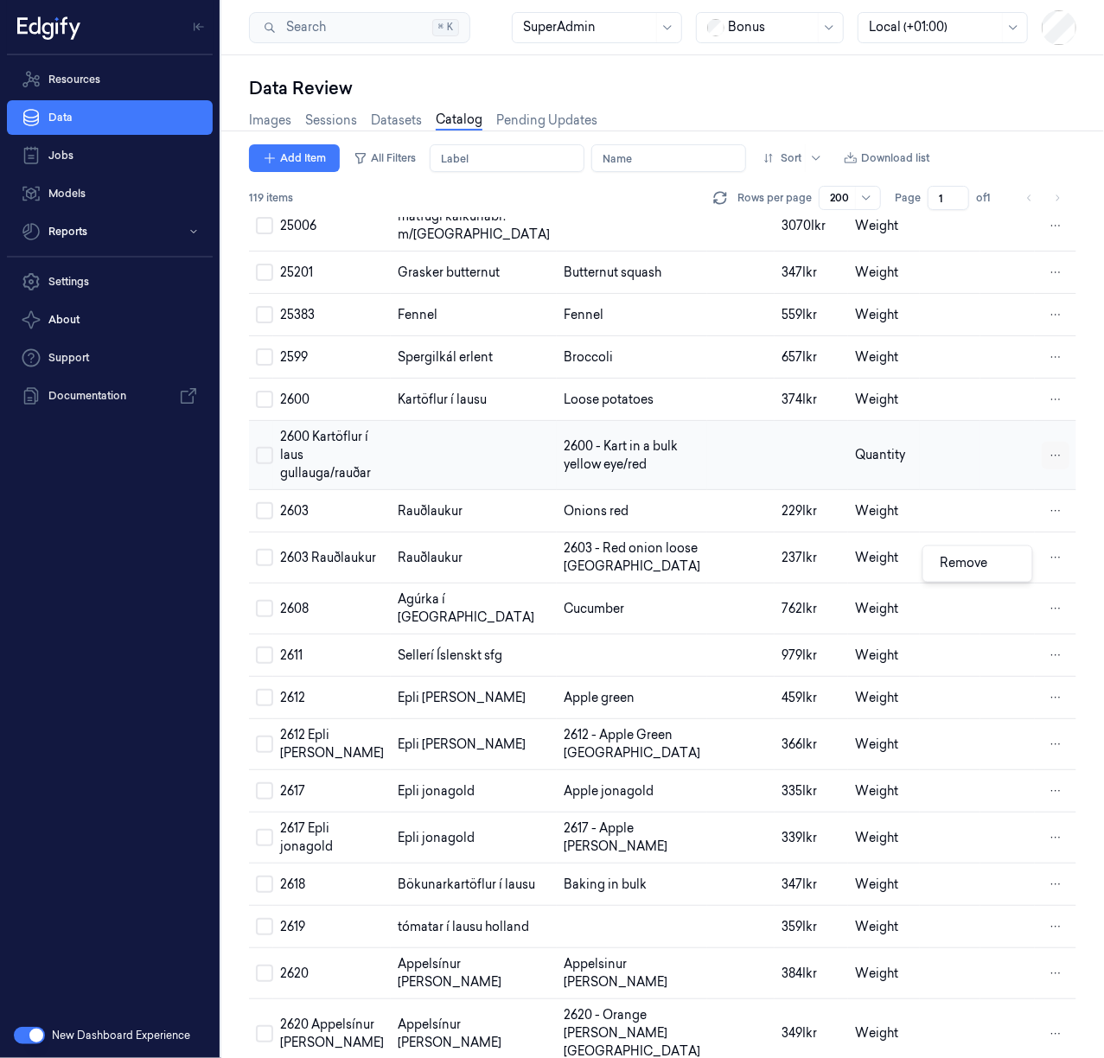
click at [1048, 560] on html "Resources Data Jobs Models Reports Settings About Support Documentation New Das…" at bounding box center [552, 529] width 1104 height 1058
click at [982, 564] on span "Remove" at bounding box center [964, 564] width 48 height 16
click at [1046, 675] on html "Resources Data Jobs Models Reports Settings About Support Documentation New Das…" at bounding box center [552, 529] width 1104 height 1058
click at [955, 678] on span "Remove" at bounding box center [964, 675] width 48 height 16
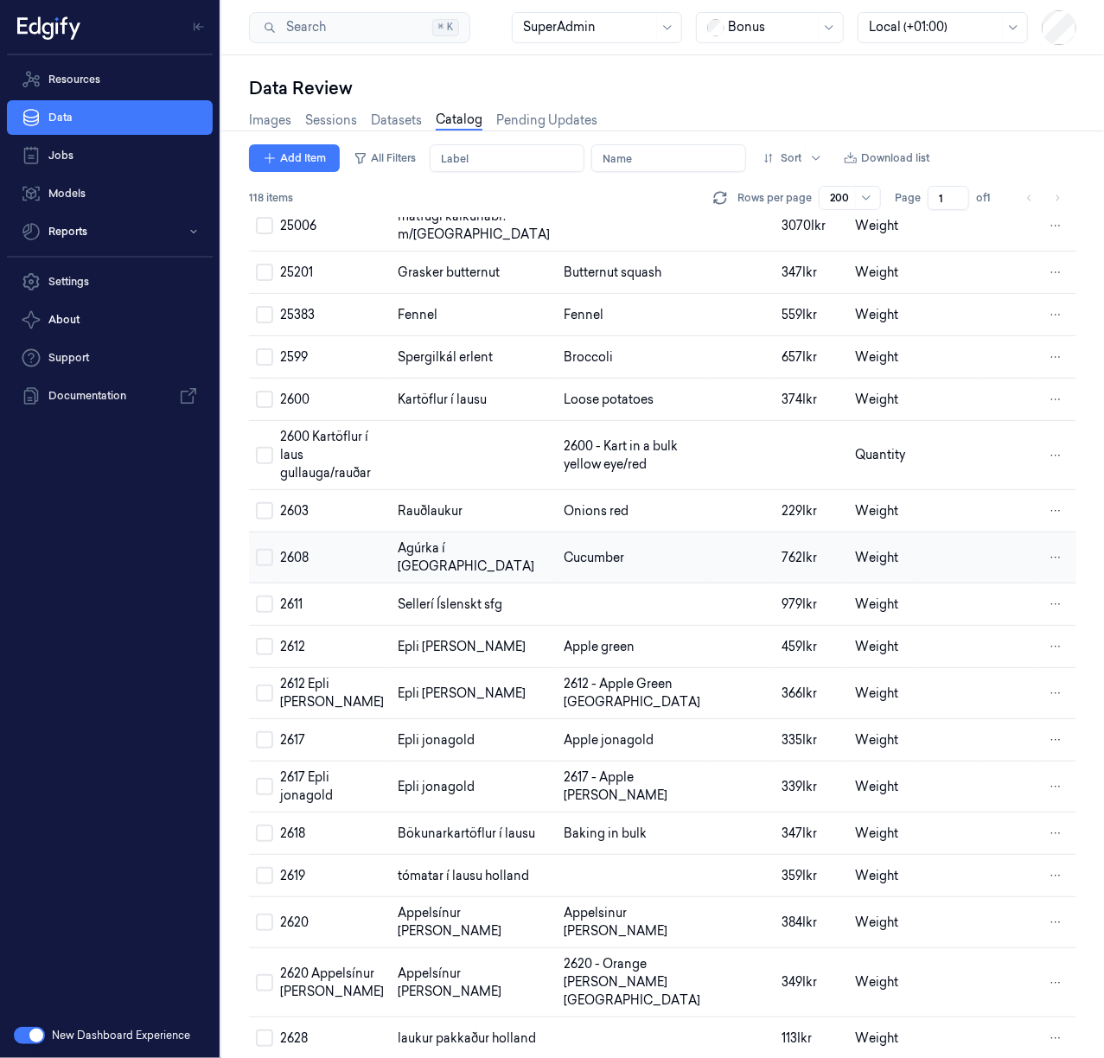
scroll to position [1764, 0]
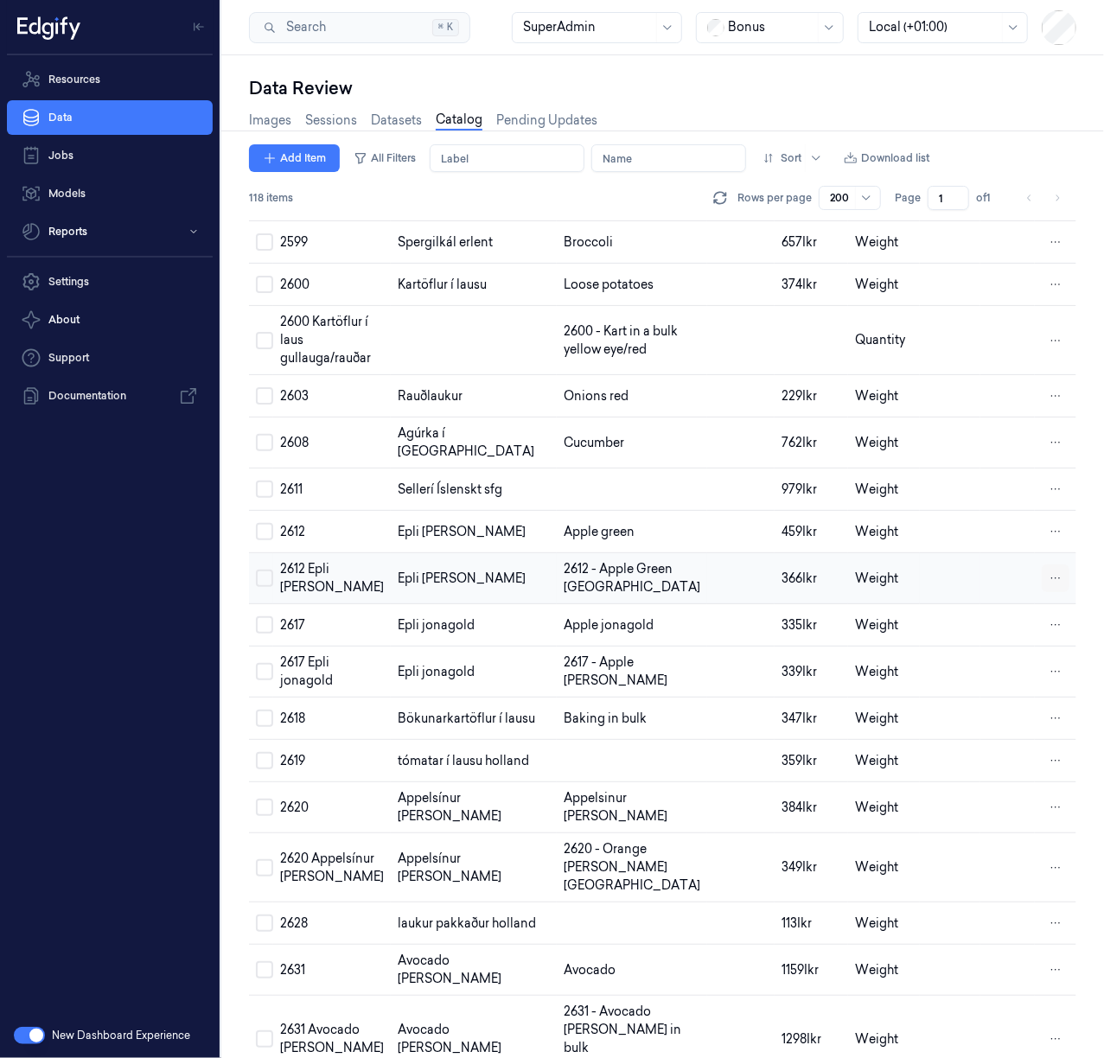
click at [1046, 688] on html "Resources Data Jobs Models Reports Settings About Support Documentation New Das…" at bounding box center [552, 529] width 1104 height 1058
click at [959, 689] on span "Remove" at bounding box center [964, 688] width 48 height 16
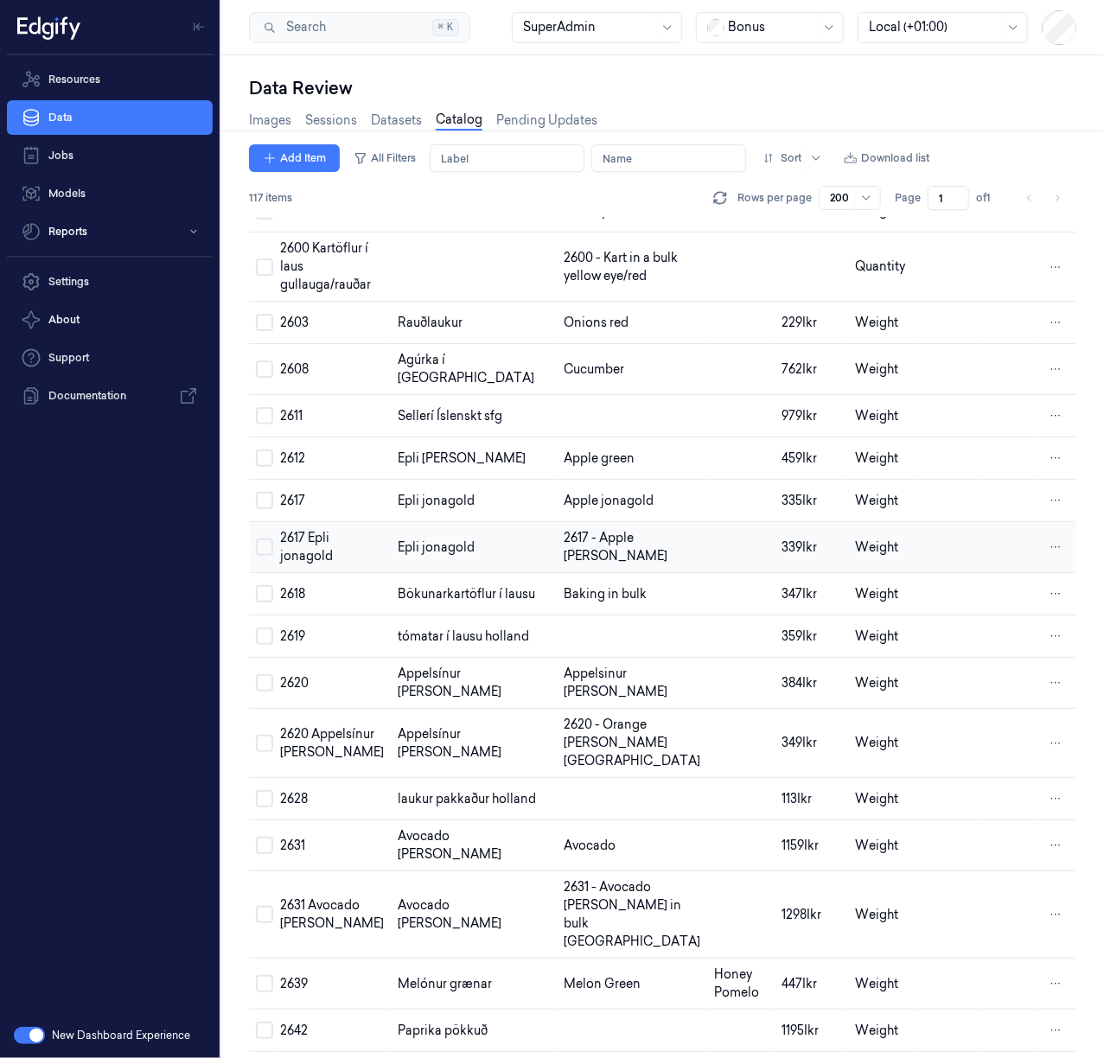
scroll to position [1879, 0]
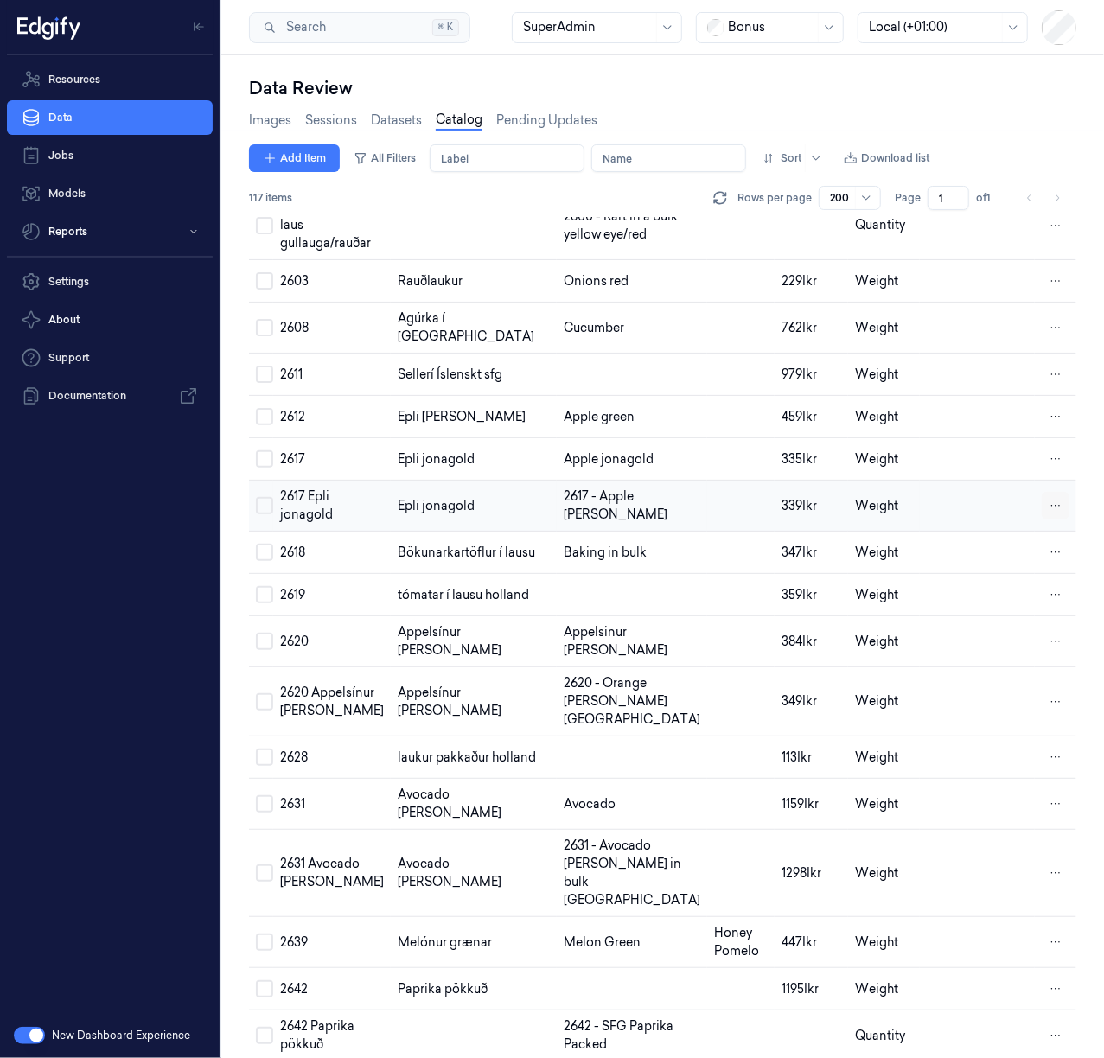
click at [1054, 629] on html "Resources Data Jobs Models Reports Settings About Support Documentation New Das…" at bounding box center [552, 529] width 1104 height 1058
click at [987, 633] on span "Remove" at bounding box center [964, 633] width 48 height 16
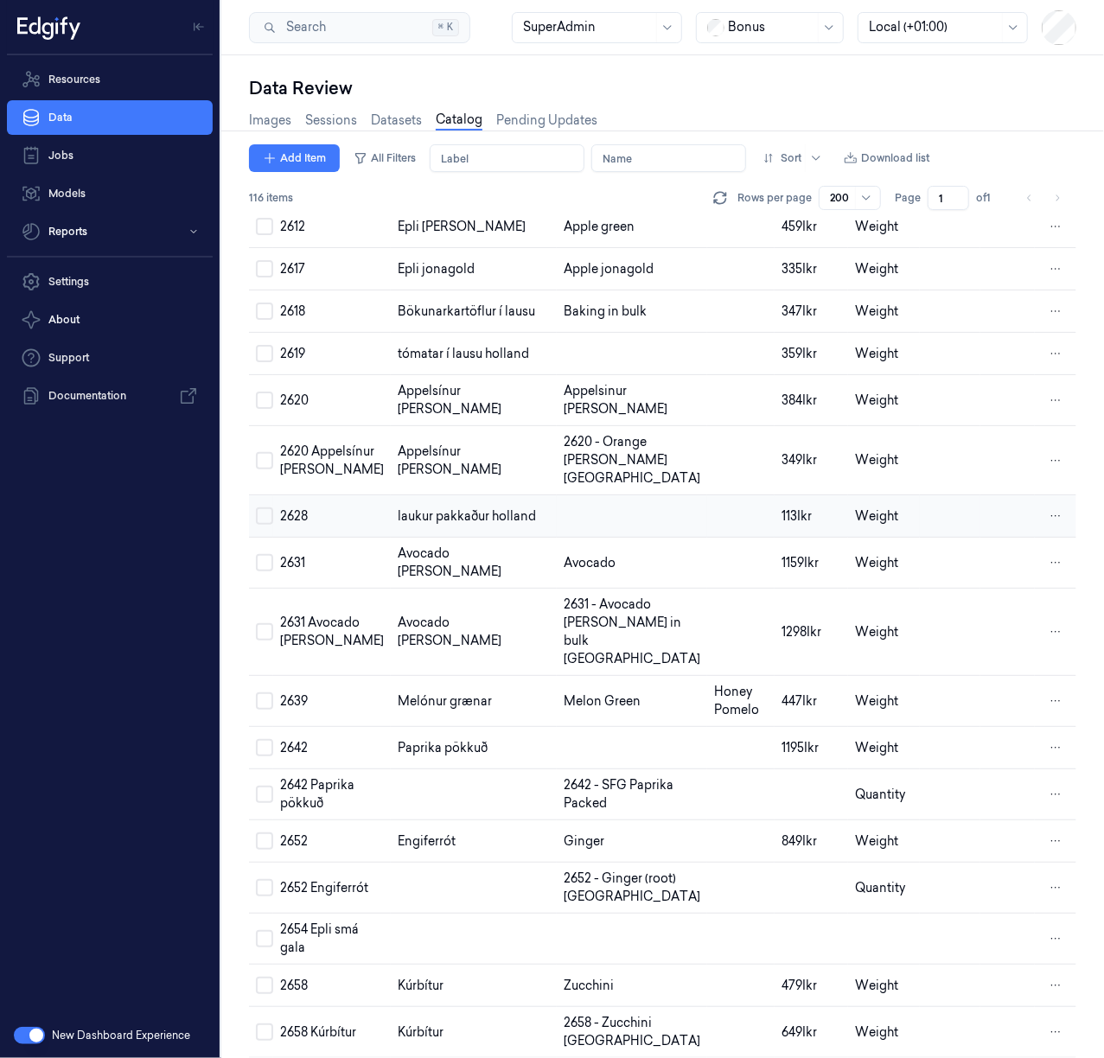
scroll to position [2110, 0]
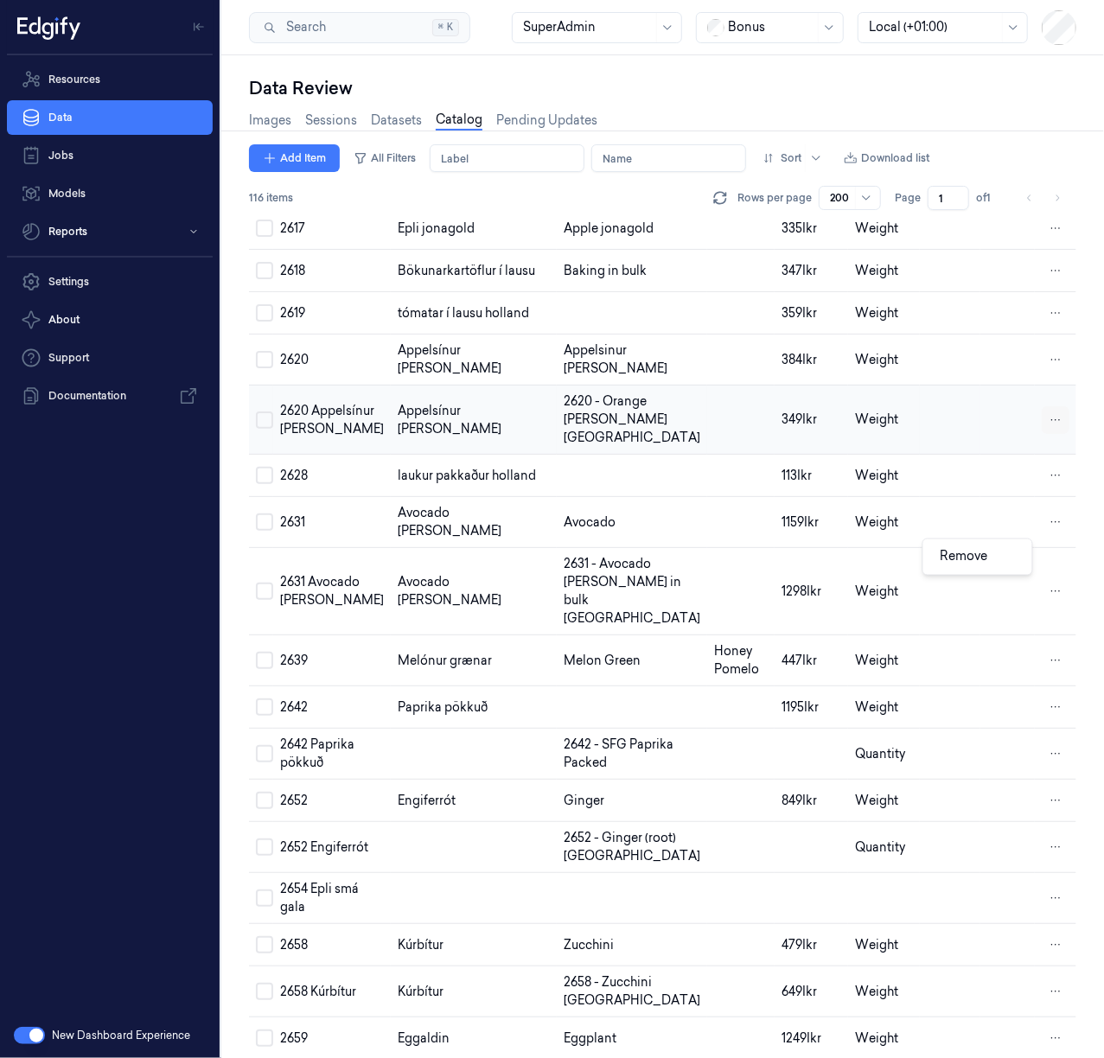
click at [1042, 555] on html "Resources Data Jobs Models Reports Settings About Support Documentation New Das…" at bounding box center [552, 529] width 1104 height 1058
click at [996, 563] on div "Remove" at bounding box center [977, 557] width 102 height 29
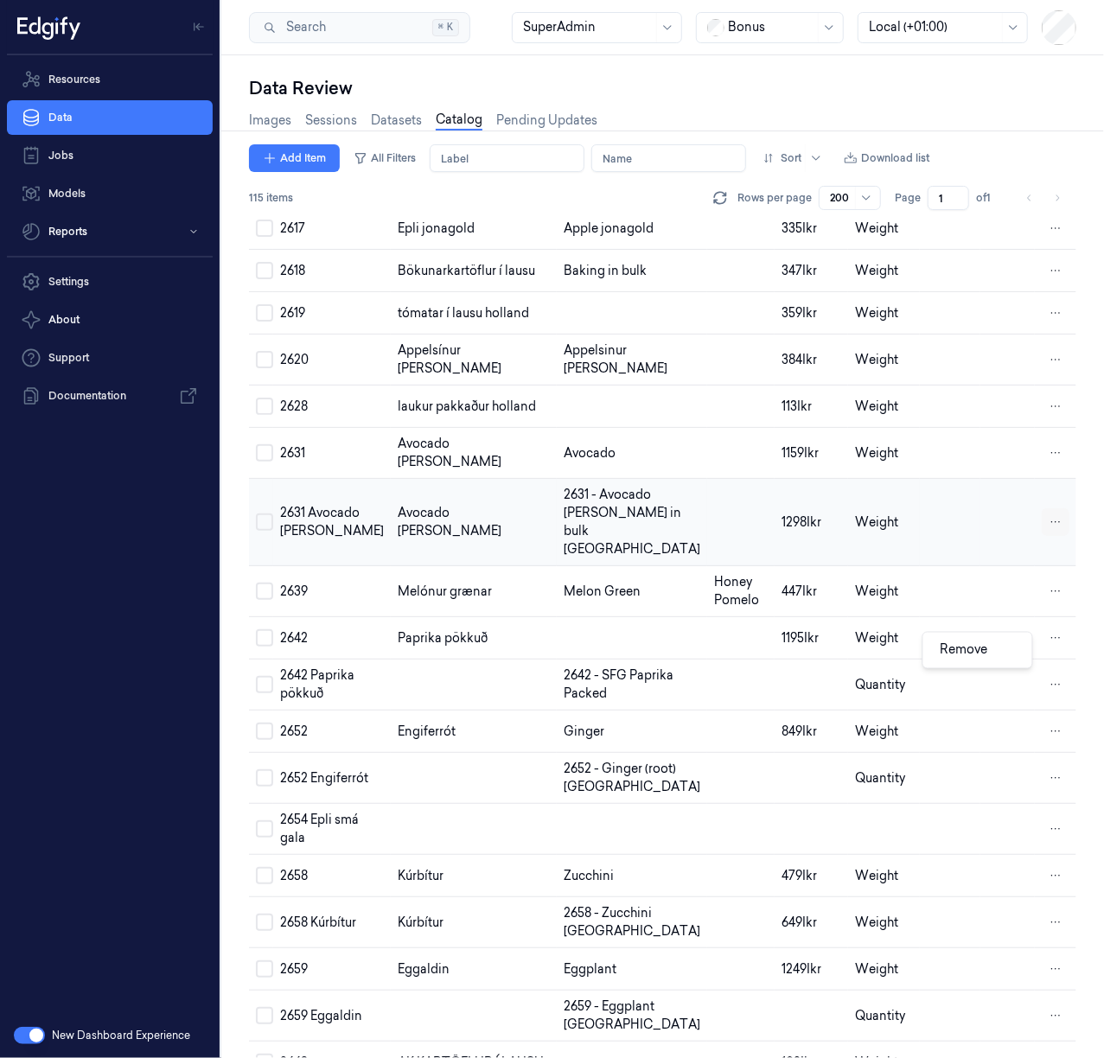
click at [1046, 647] on html "Resources Data Jobs Models Reports Settings About Support Documentation New Das…" at bounding box center [552, 529] width 1104 height 1058
click at [977, 650] on span "Remove" at bounding box center [964, 650] width 48 height 16
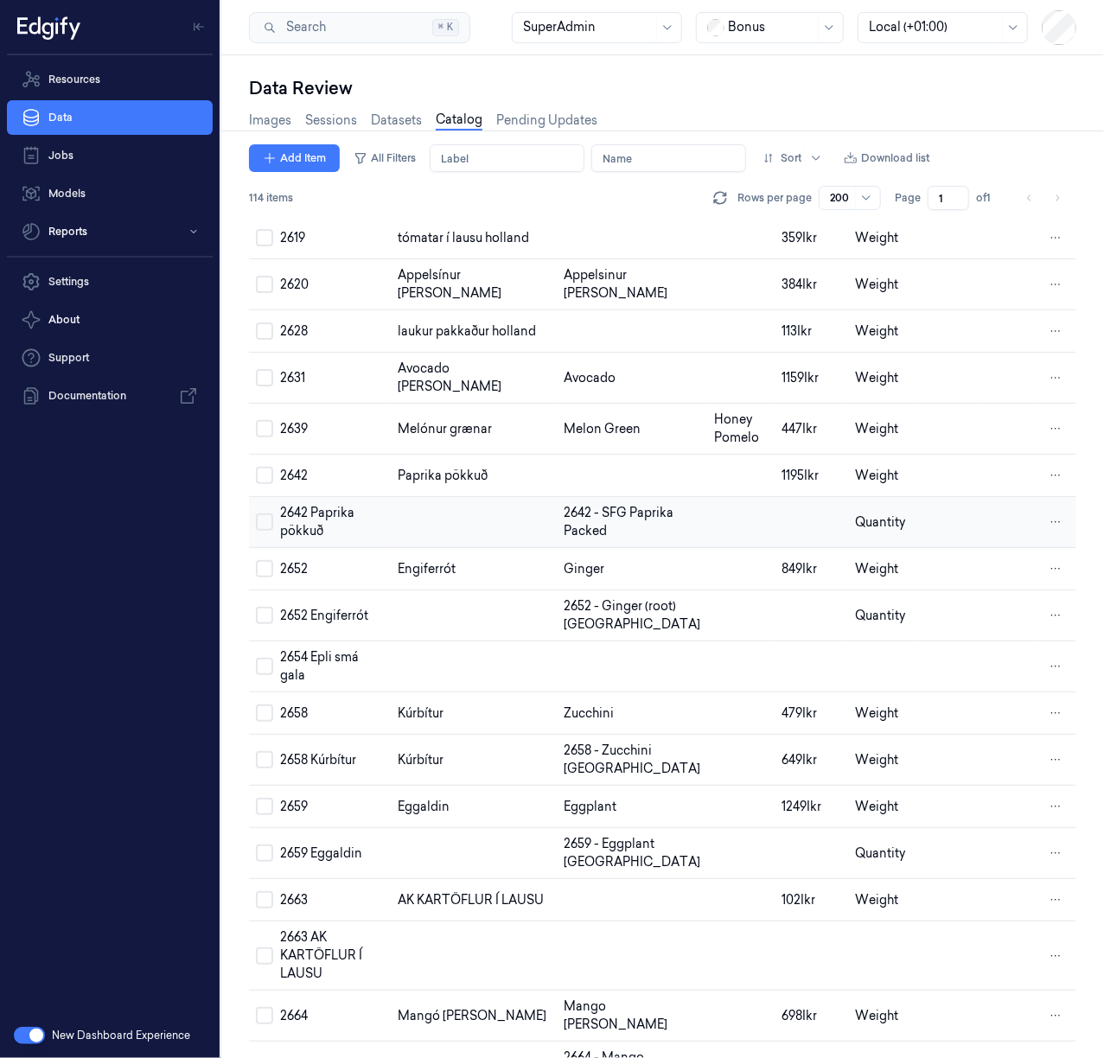
scroll to position [2224, 0]
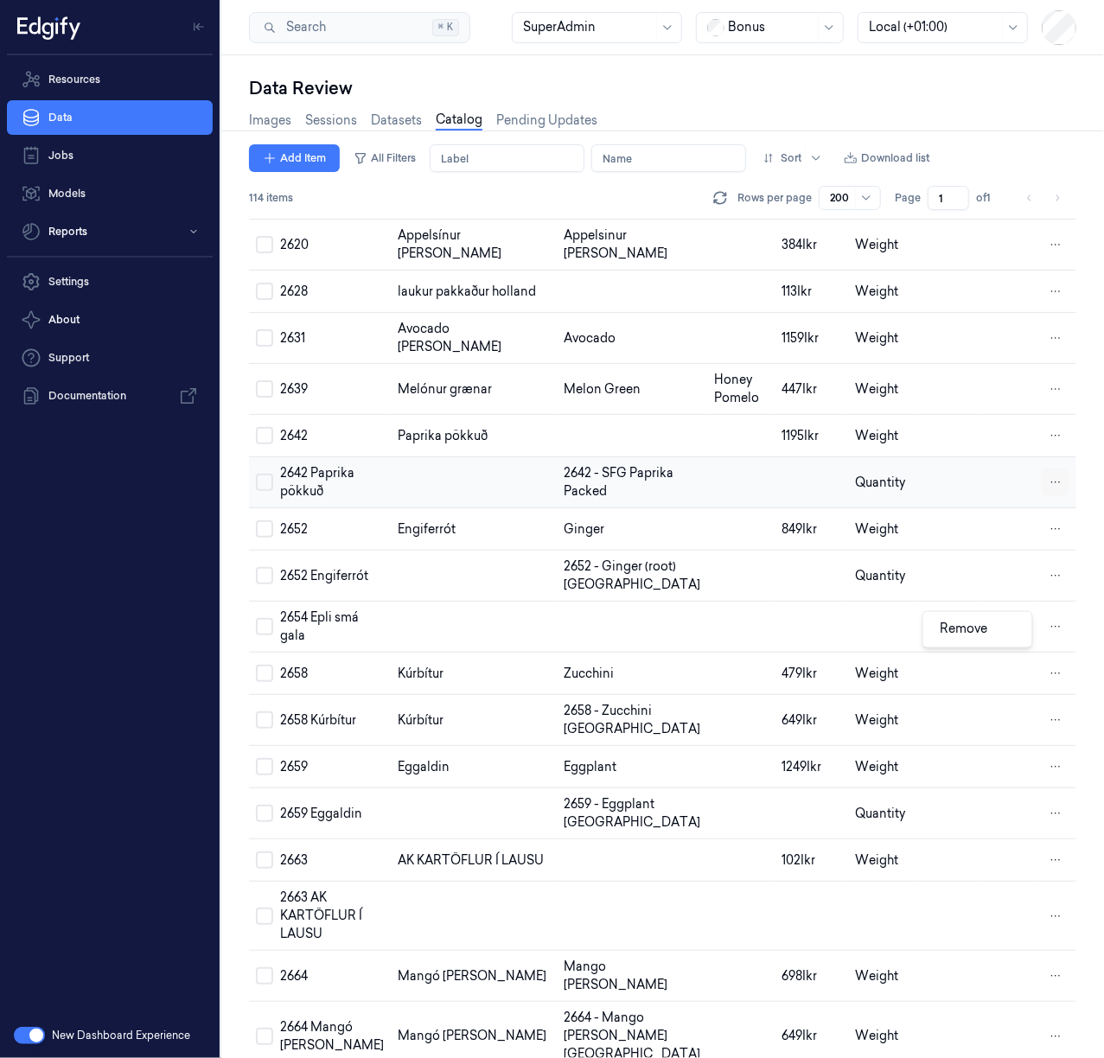
click at [1055, 622] on html "Resources Data Jobs Models Reports Settings About Support Documentation New Das…" at bounding box center [552, 529] width 1104 height 1058
click at [971, 634] on span "Remove" at bounding box center [964, 629] width 48 height 16
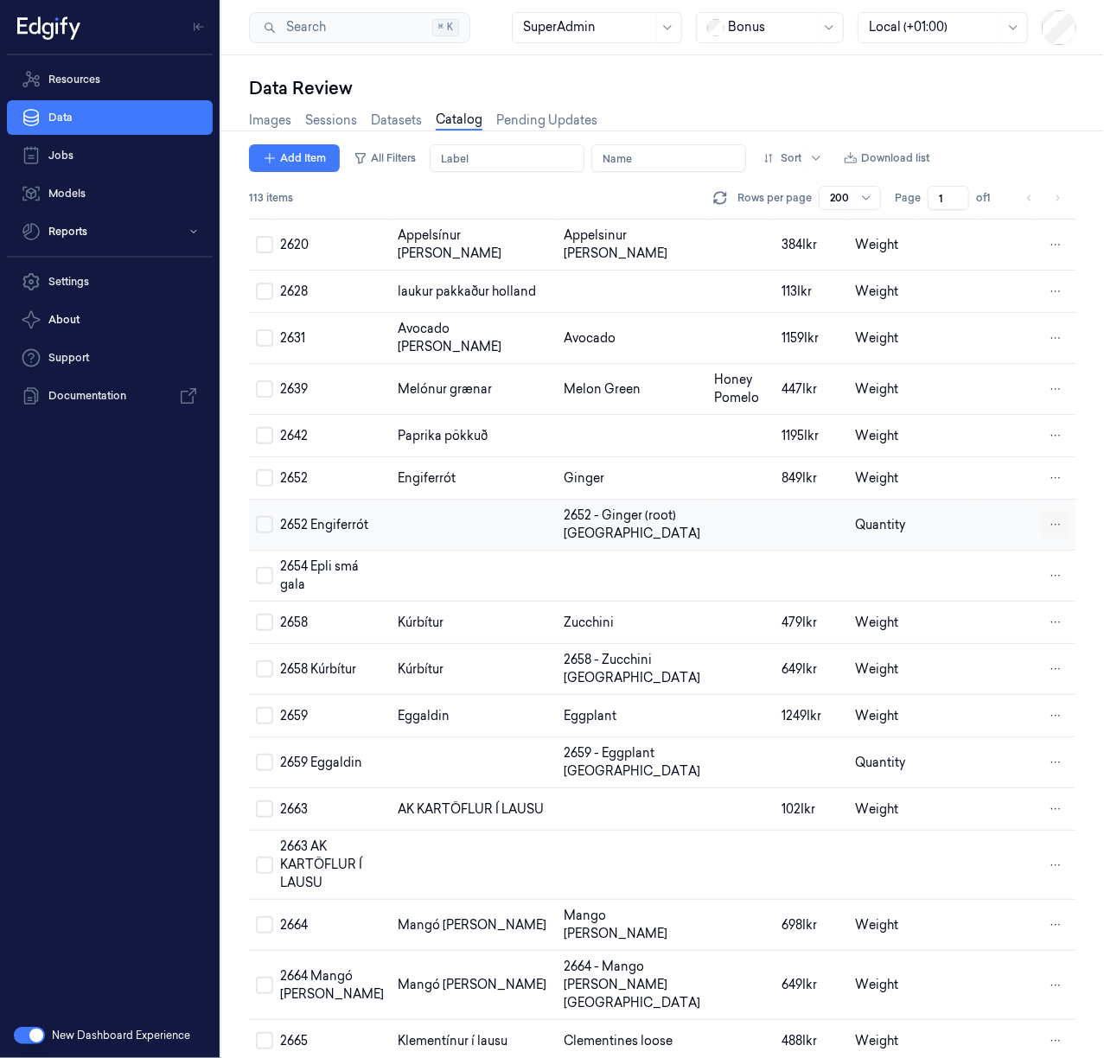
click at [1051, 660] on html "Resources Data Jobs Models Reports Settings About Support Documentation New Das…" at bounding box center [552, 529] width 1104 height 1058
click at [990, 662] on div "Remove" at bounding box center [977, 662] width 102 height 29
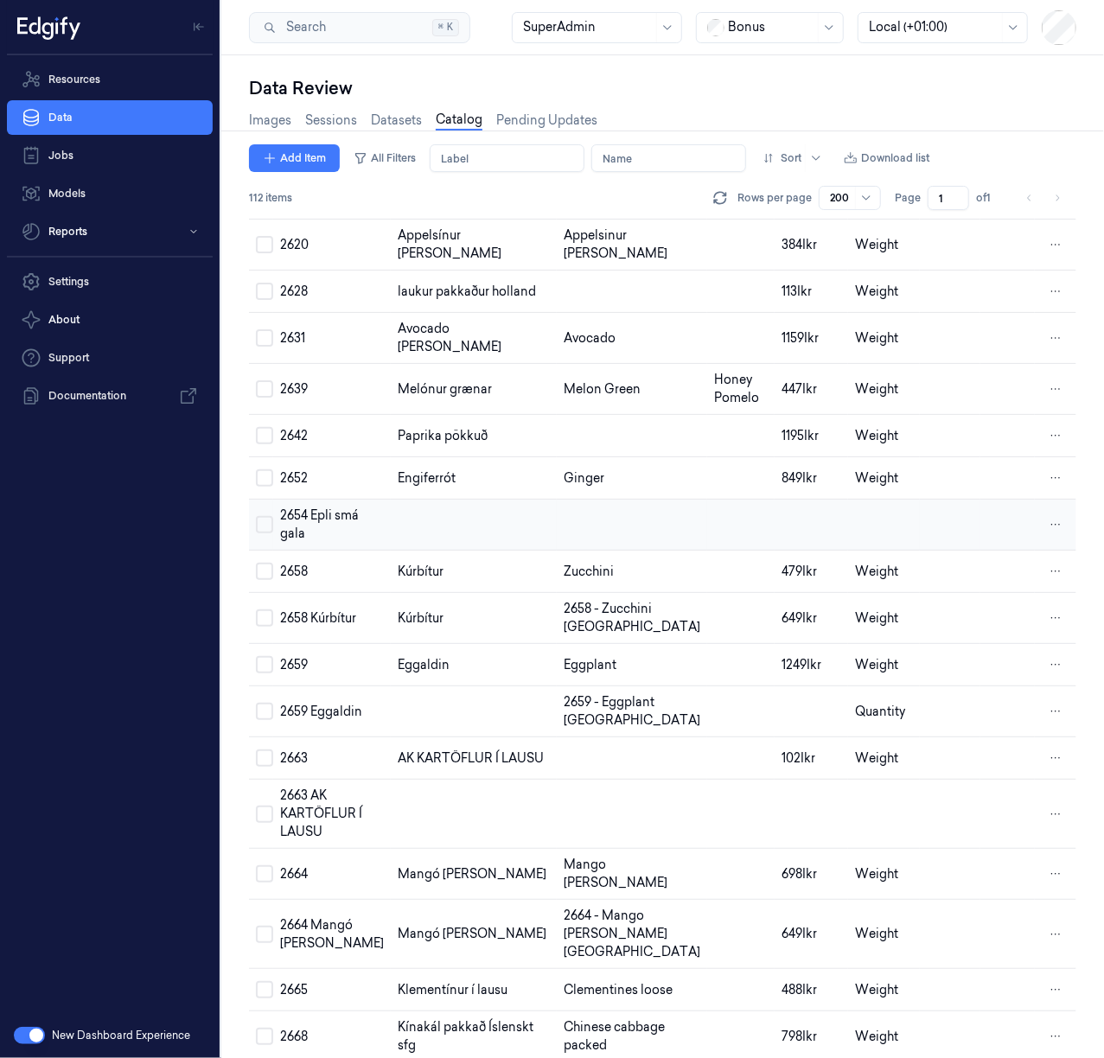
scroll to position [2340, 0]
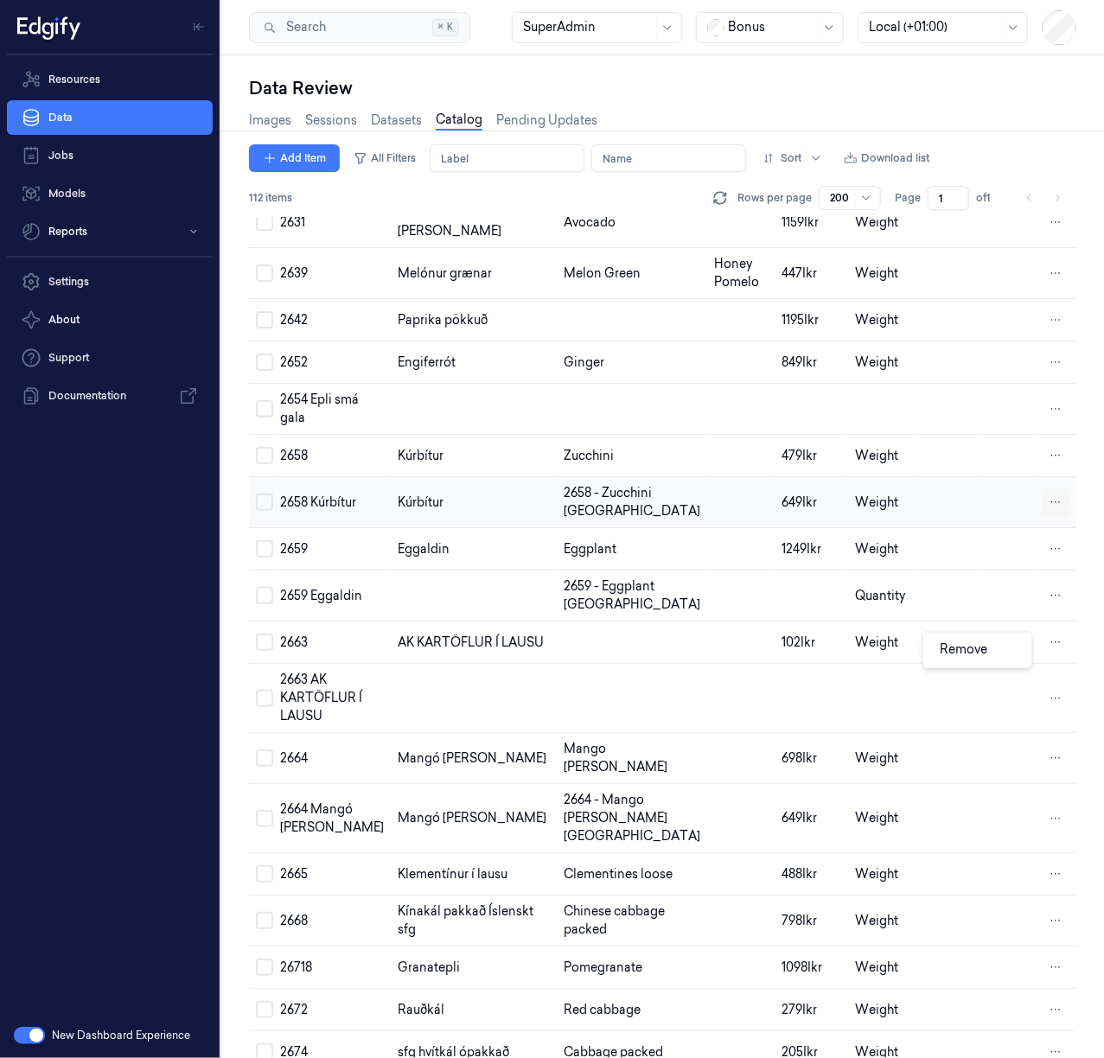
click at [1053, 651] on html "Resources Data Jobs Models Reports Settings About Support Documentation New Das…" at bounding box center [552, 529] width 1104 height 1058
click at [1003, 655] on div "Remove" at bounding box center [977, 650] width 102 height 29
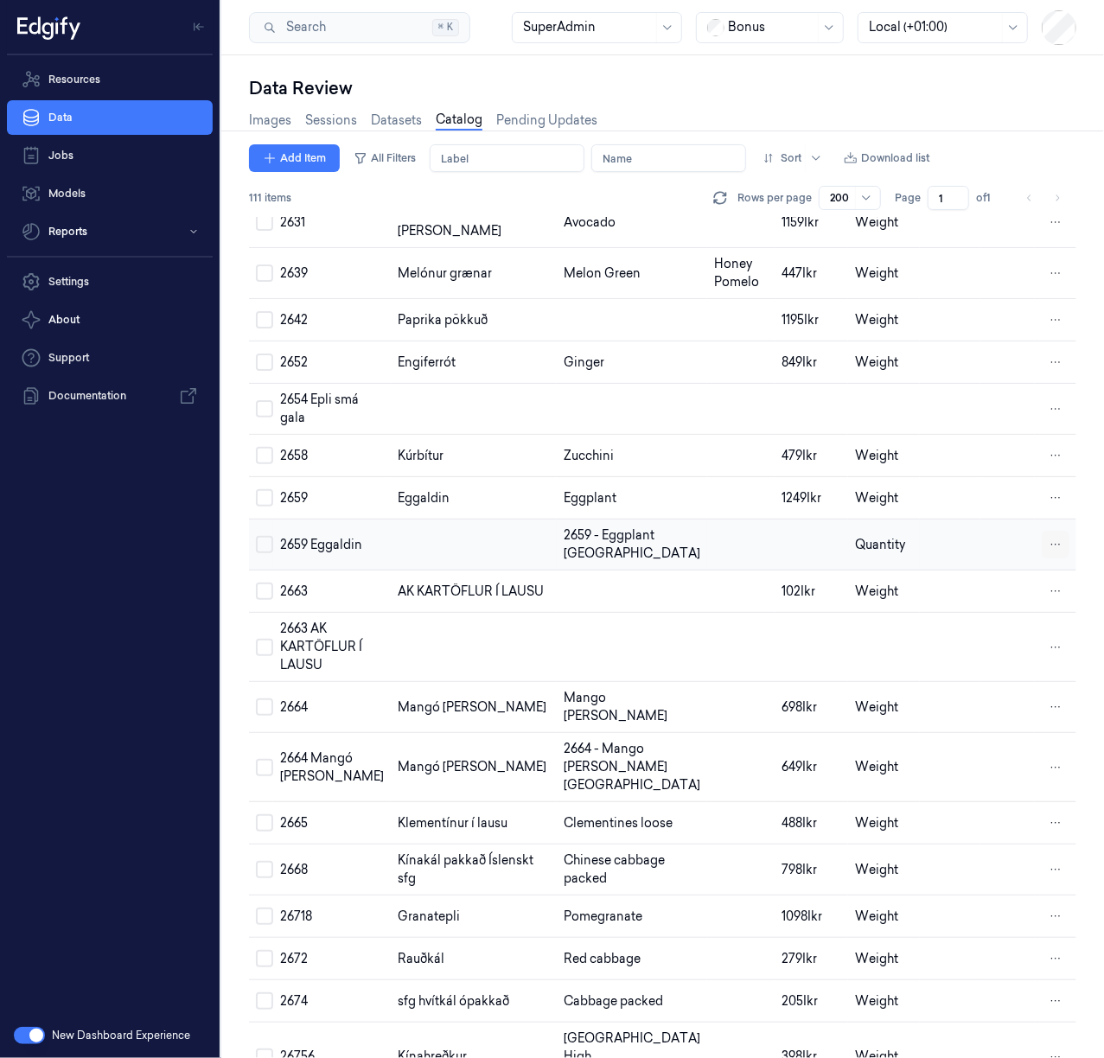
click at [1046, 690] on html "Resources Data Jobs Models Reports Settings About Support Documentation New Das…" at bounding box center [552, 529] width 1104 height 1058
click at [979, 691] on span "Remove" at bounding box center [964, 692] width 48 height 16
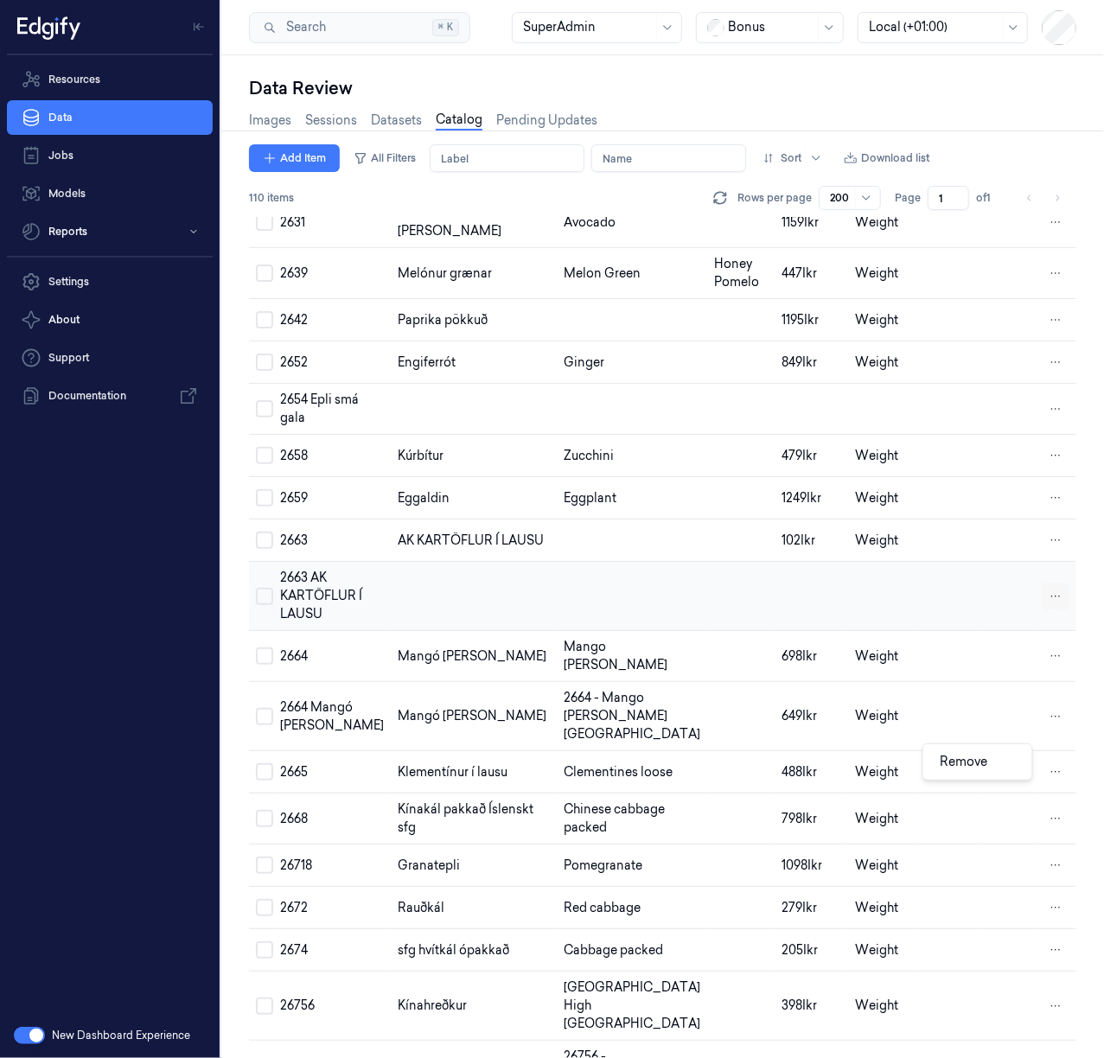
click at [1058, 761] on html "Resources Data Jobs Models Reports Settings About Support Documentation New Das…" at bounding box center [552, 529] width 1104 height 1058
click at [996, 761] on div "Remove" at bounding box center [977, 762] width 102 height 29
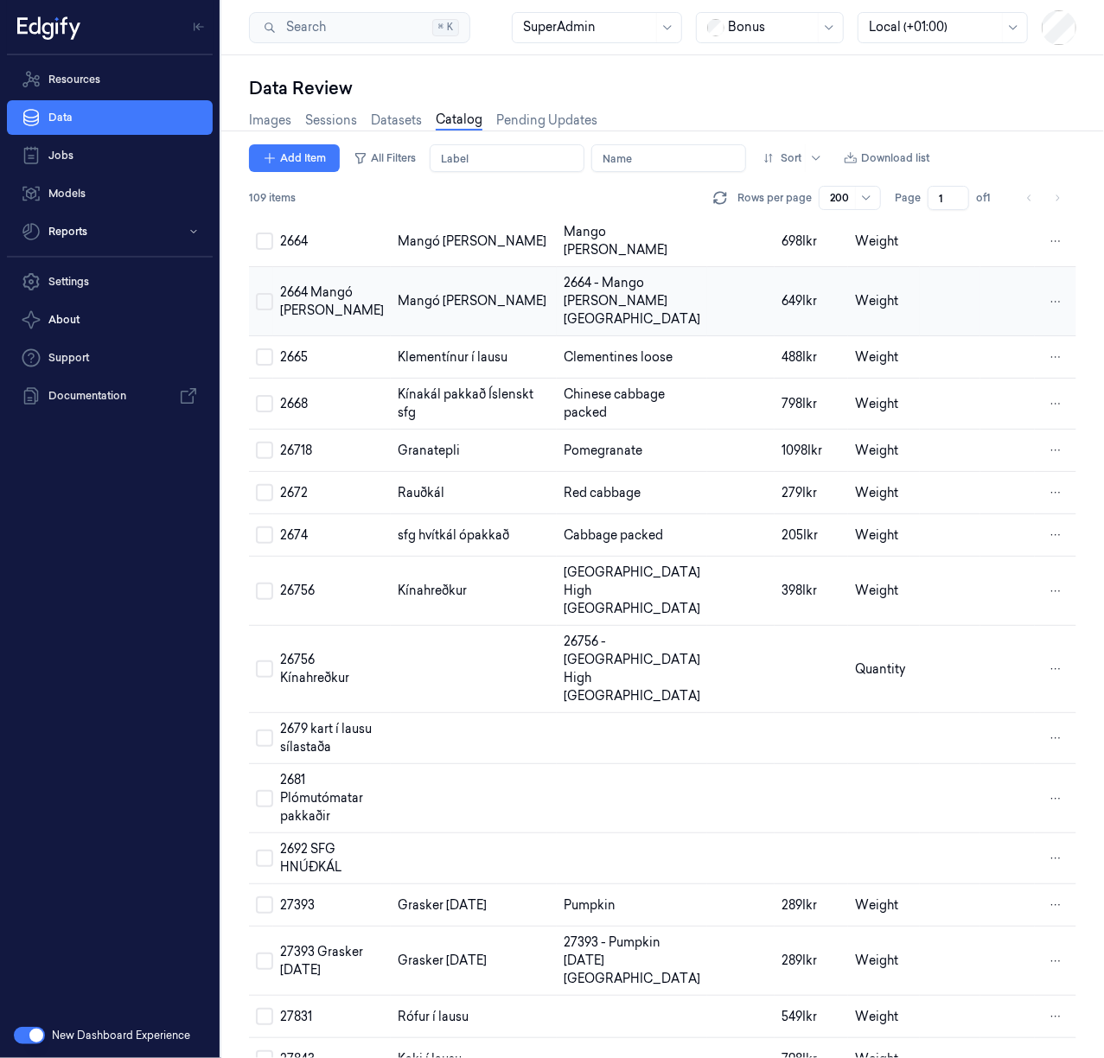
scroll to position [2570, 0]
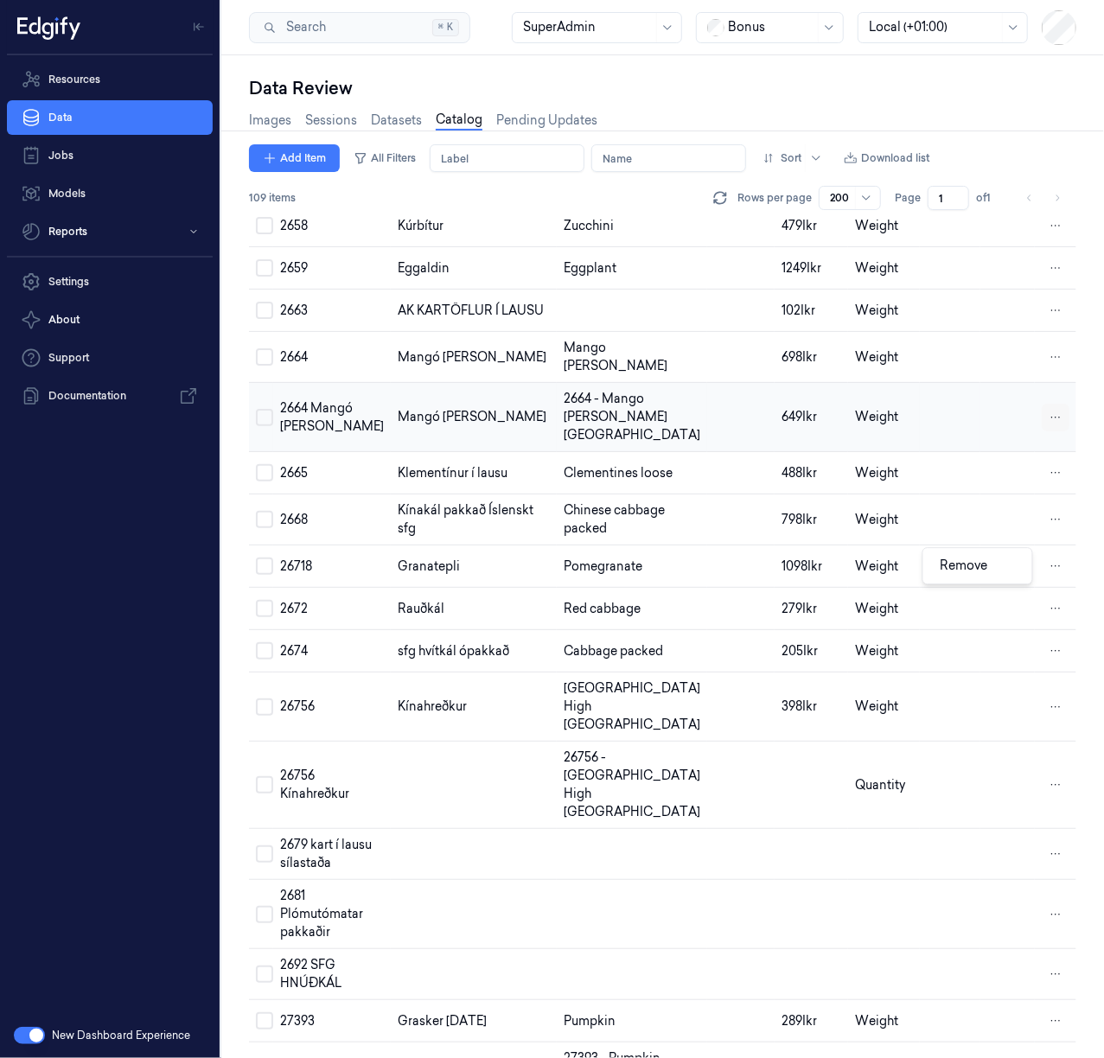
click at [1049, 563] on html "Resources Data Jobs Models Reports Settings About Support Documentation New Das…" at bounding box center [552, 529] width 1104 height 1058
click at [980, 569] on span "Remove" at bounding box center [964, 565] width 48 height 16
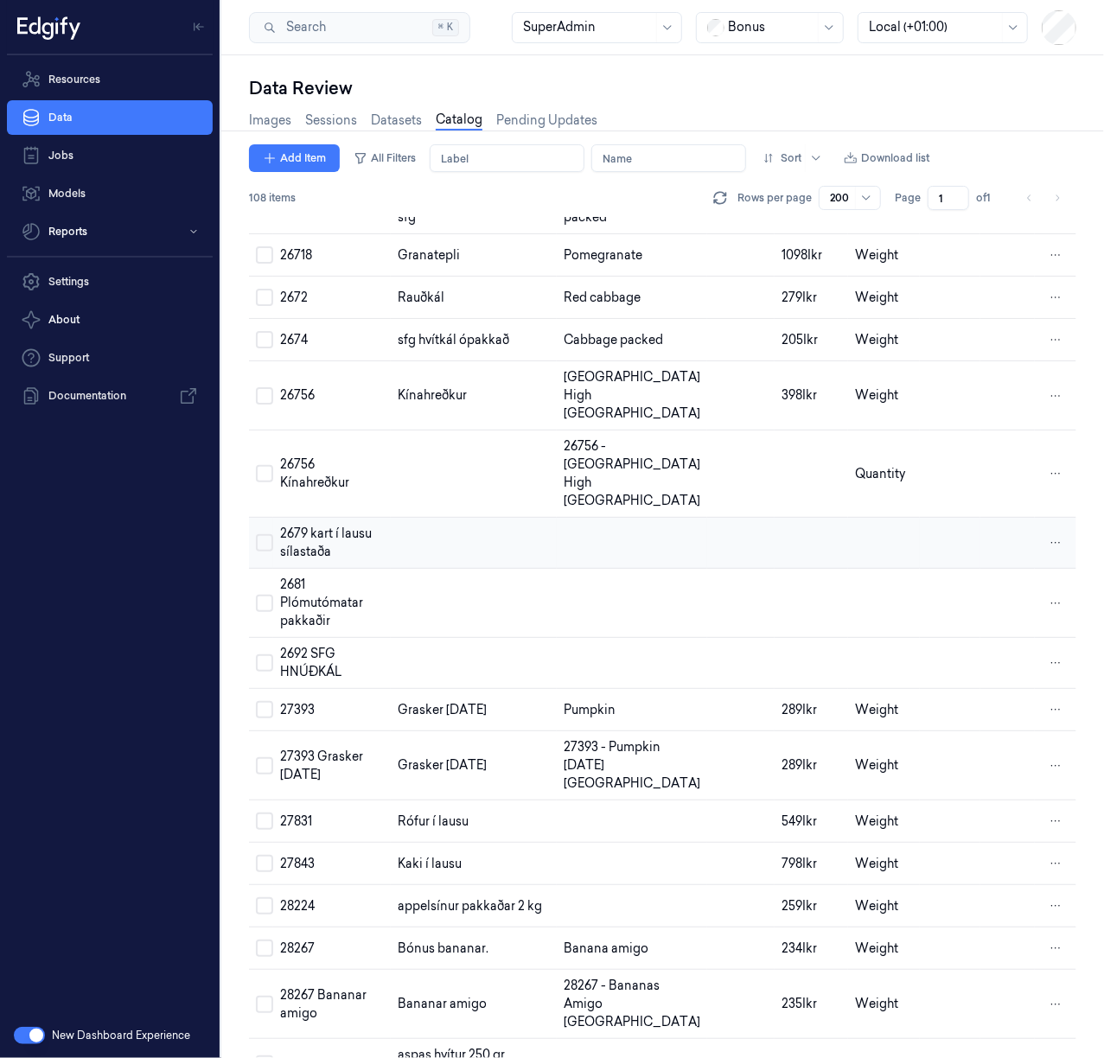
scroll to position [2916, 0]
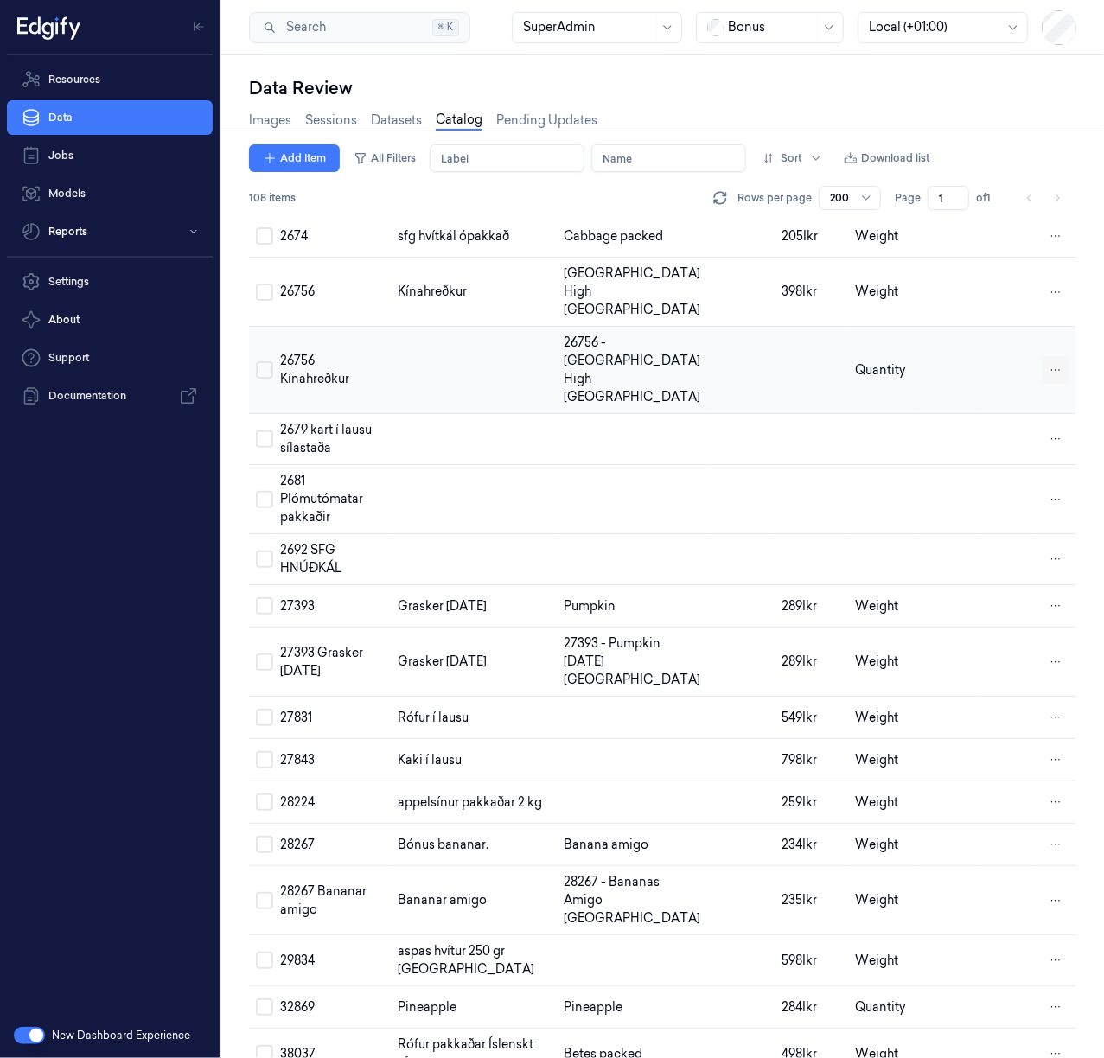
click at [1047, 529] on html "Resources Data Jobs Models Reports Settings About Support Documentation New Das…" at bounding box center [552, 529] width 1104 height 1058
click at [994, 531] on div "Remove" at bounding box center [977, 527] width 102 height 29
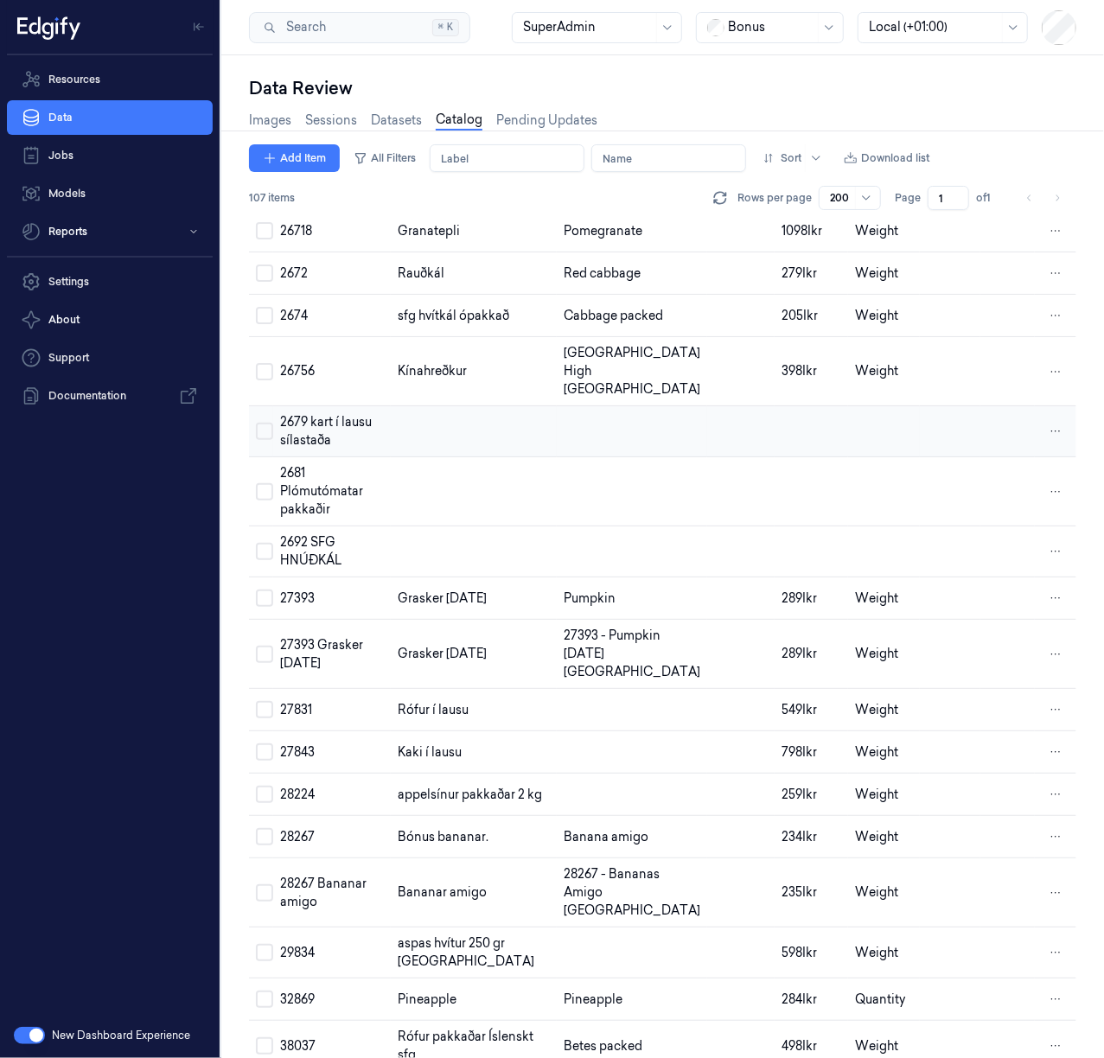
scroll to position [2801, 0]
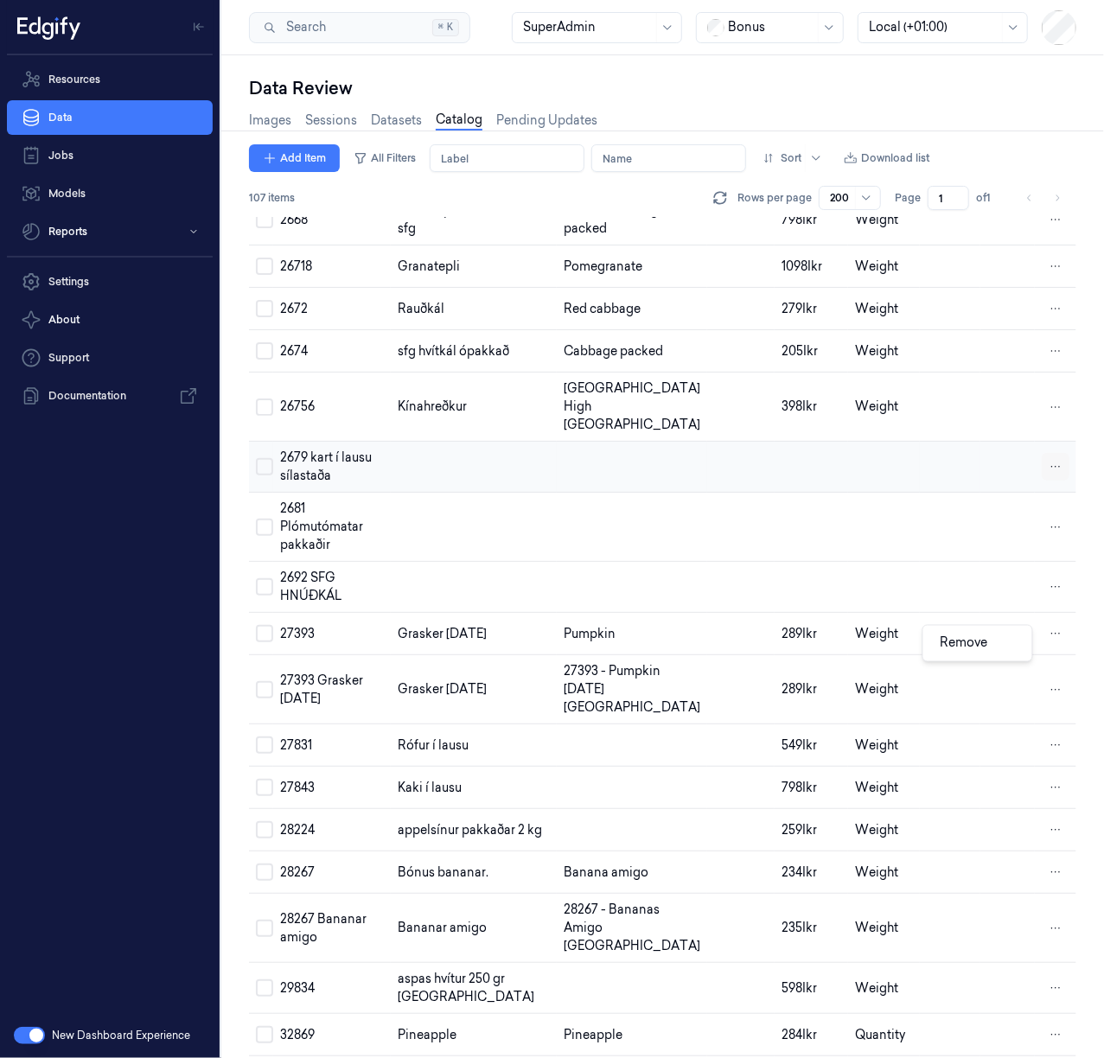
click at [1049, 645] on html "Resources Data Jobs Models Reports Settings About Support Documentation New Das…" at bounding box center [552, 529] width 1104 height 1058
click at [1011, 646] on div "Remove" at bounding box center [977, 643] width 102 height 29
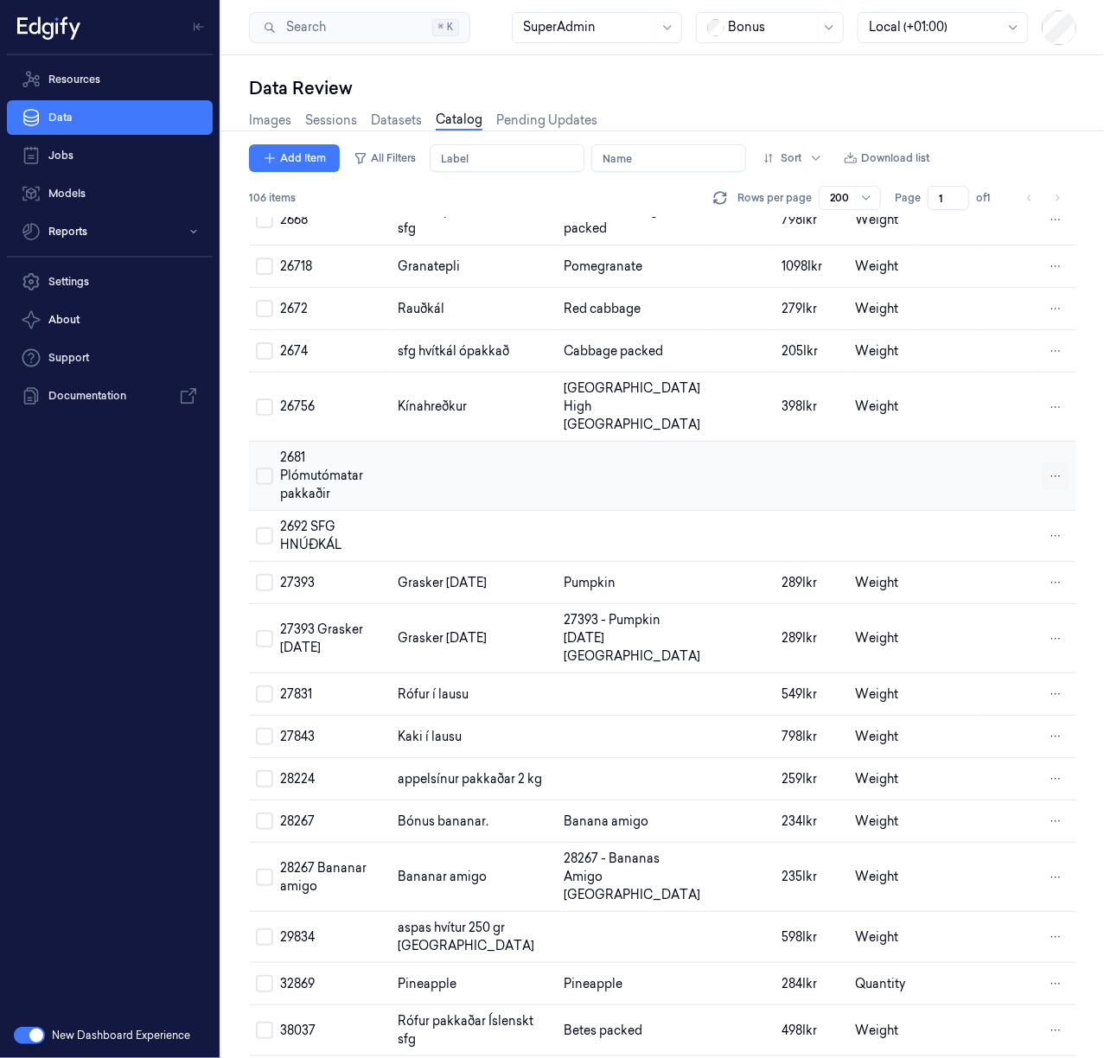
click at [1044, 646] on html "Resources Data Jobs Models Reports Settings About Support Documentation New Das…" at bounding box center [552, 529] width 1104 height 1058
click at [993, 651] on div "Remove" at bounding box center [977, 652] width 102 height 29
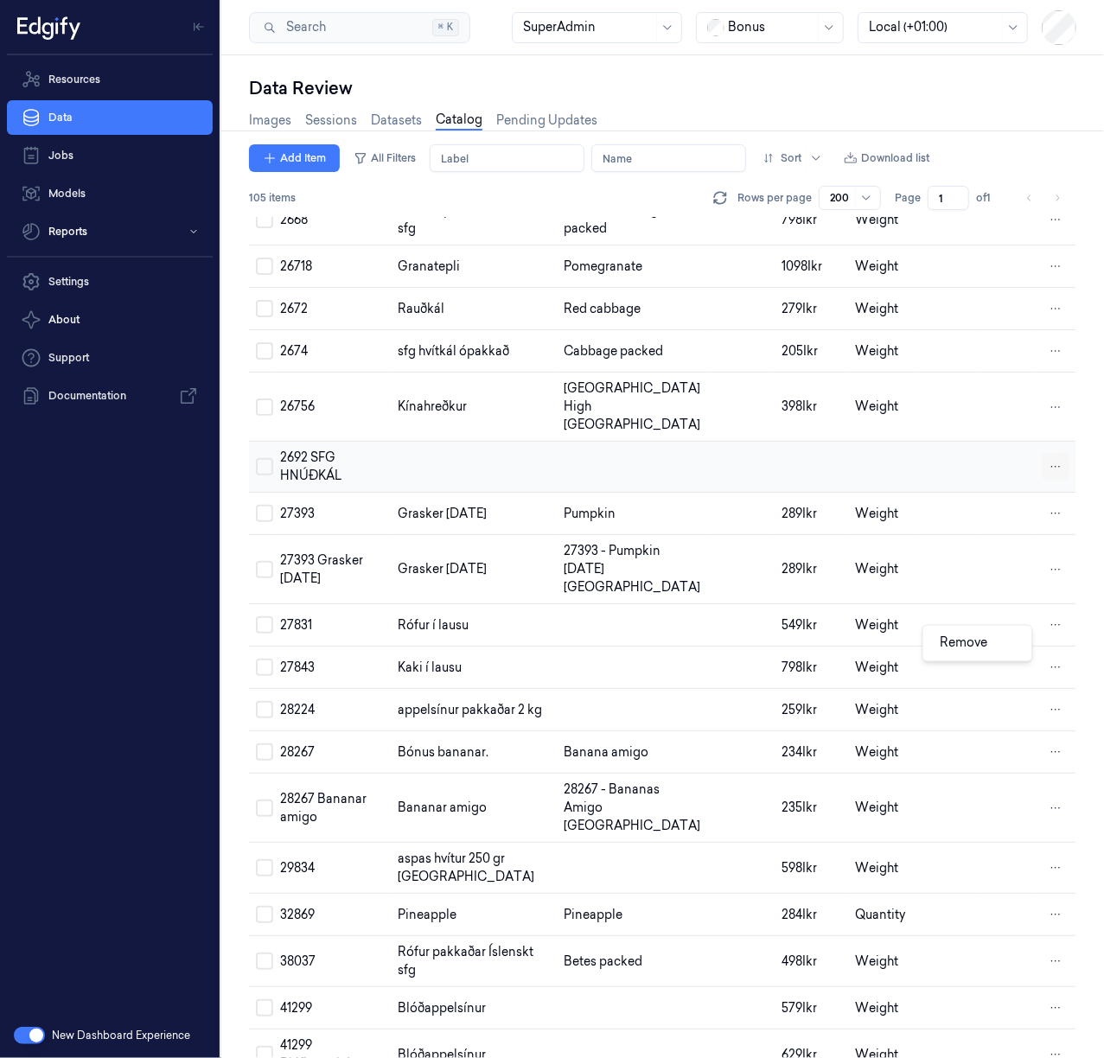
click at [1039, 644] on html "Resources Data Jobs Models Reports Settings About Support Documentation New Das…" at bounding box center [552, 529] width 1104 height 1058
click at [1004, 646] on div "Remove" at bounding box center [977, 643] width 102 height 29
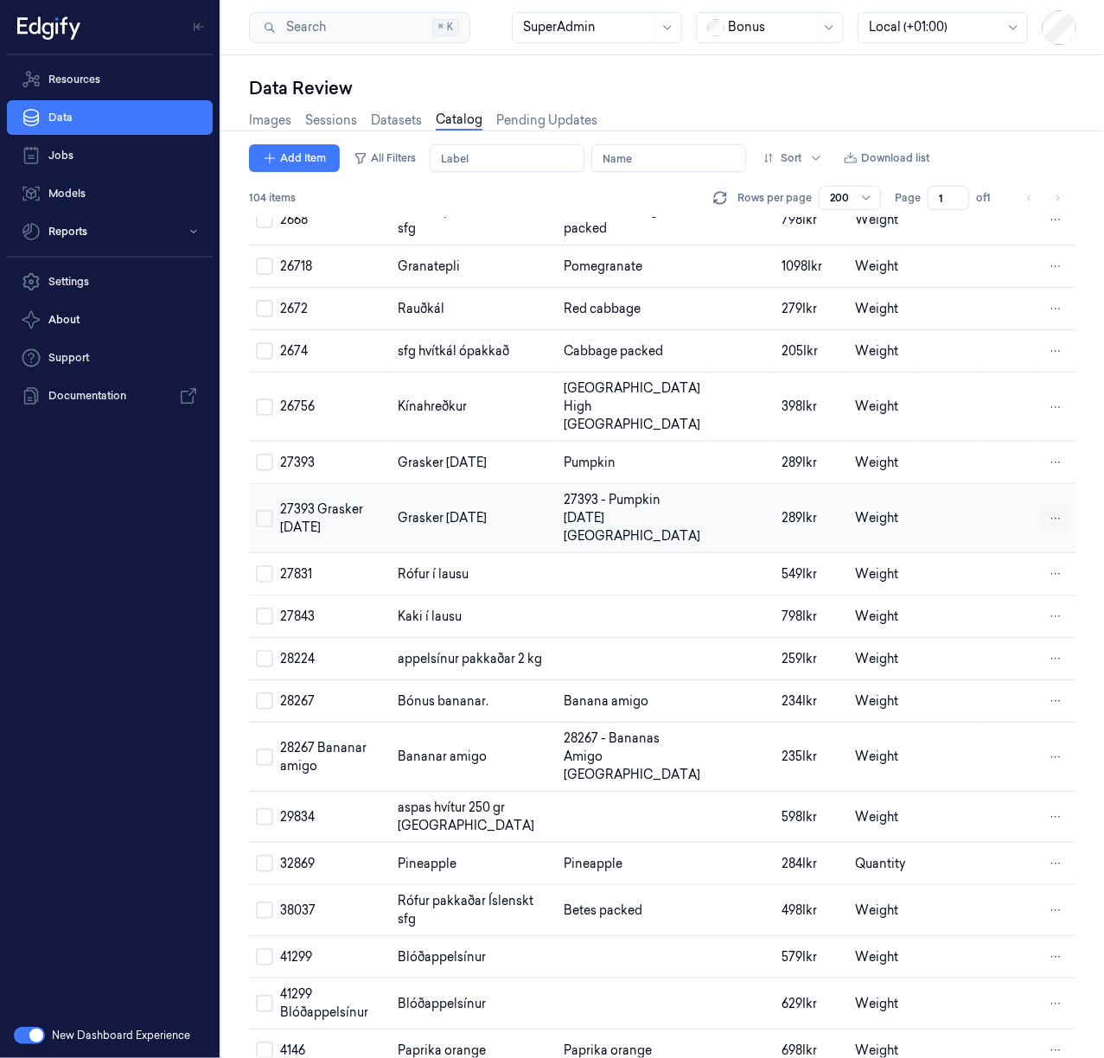
click at [1044, 709] on html "Resources Data Jobs Models Reports Settings About Support Documentation New Das…" at bounding box center [552, 529] width 1104 height 1058
click at [983, 714] on span "Remove" at bounding box center [964, 713] width 48 height 16
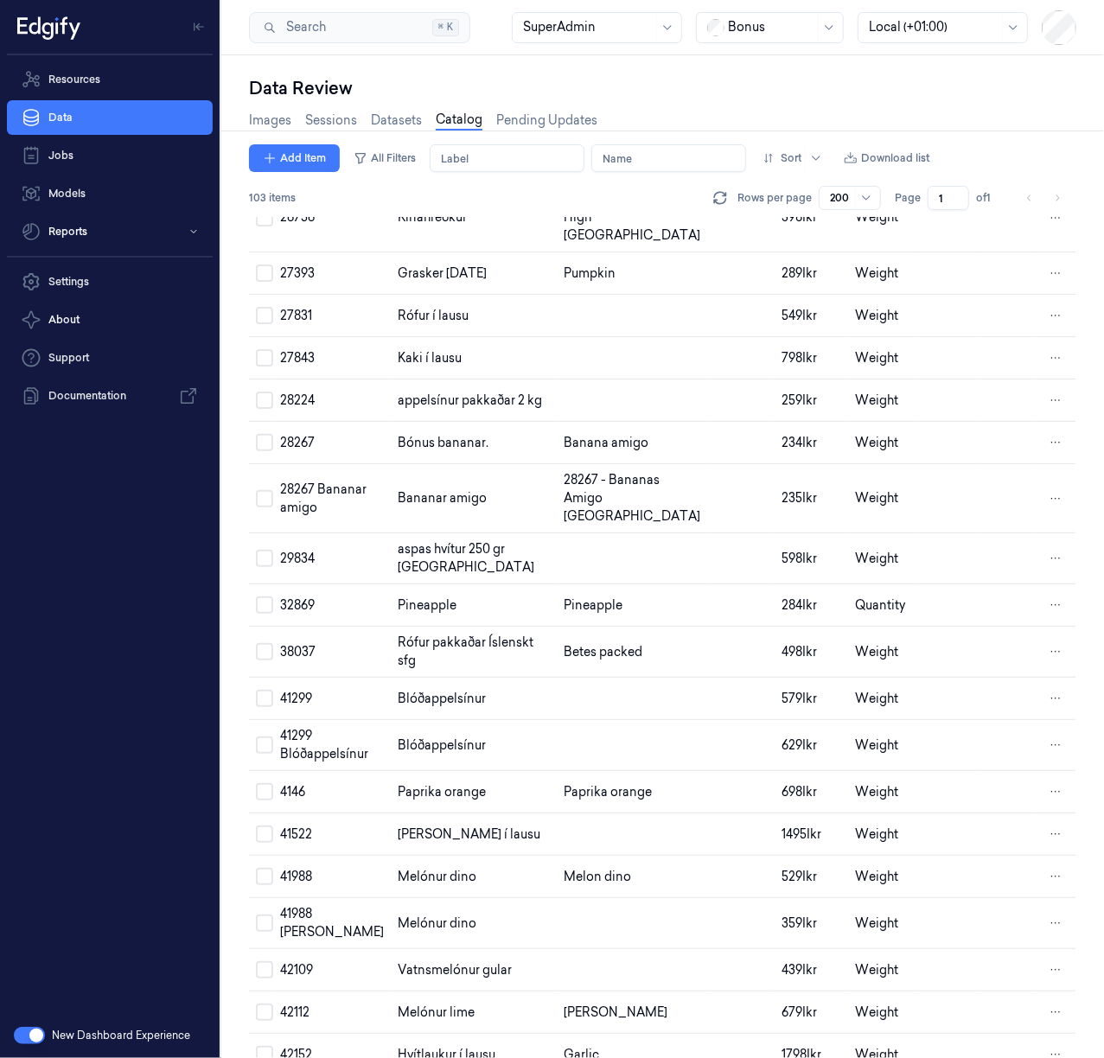
scroll to position [3032, 0]
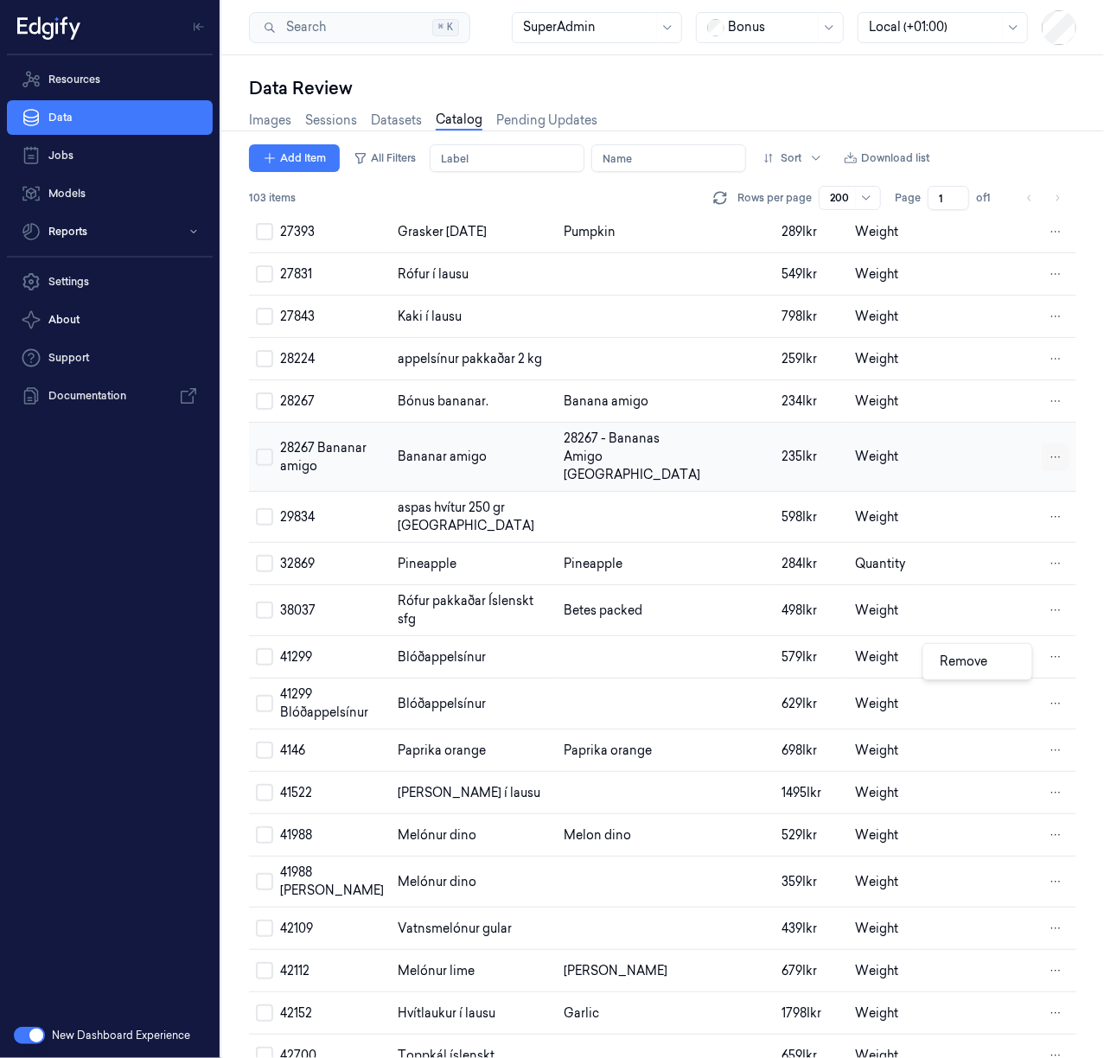
click at [1045, 662] on html "Resources Data Jobs Models Reports Settings About Support Documentation New Das…" at bounding box center [552, 529] width 1104 height 1058
click at [992, 661] on div "Remove" at bounding box center [977, 661] width 102 height 29
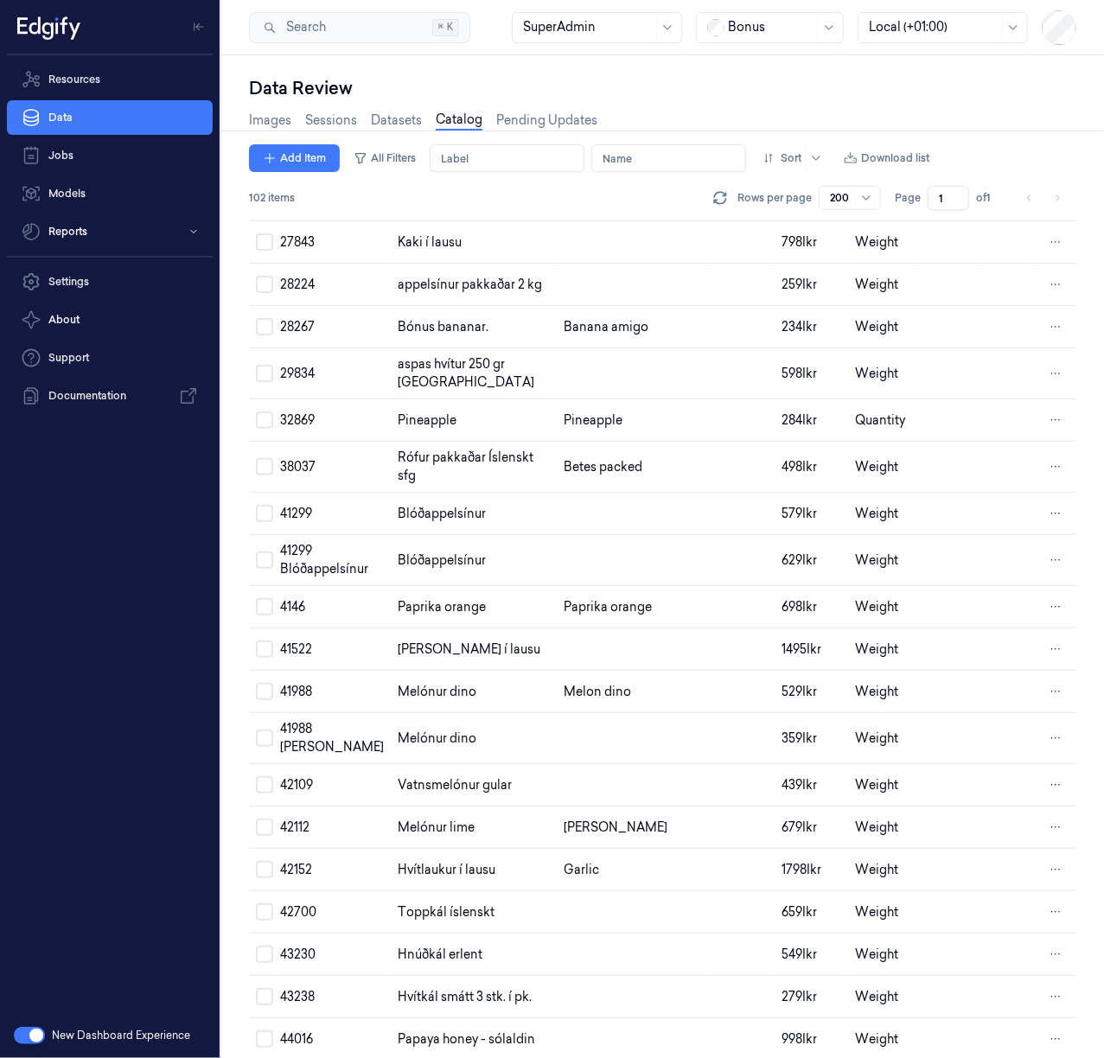
scroll to position [3147, 0]
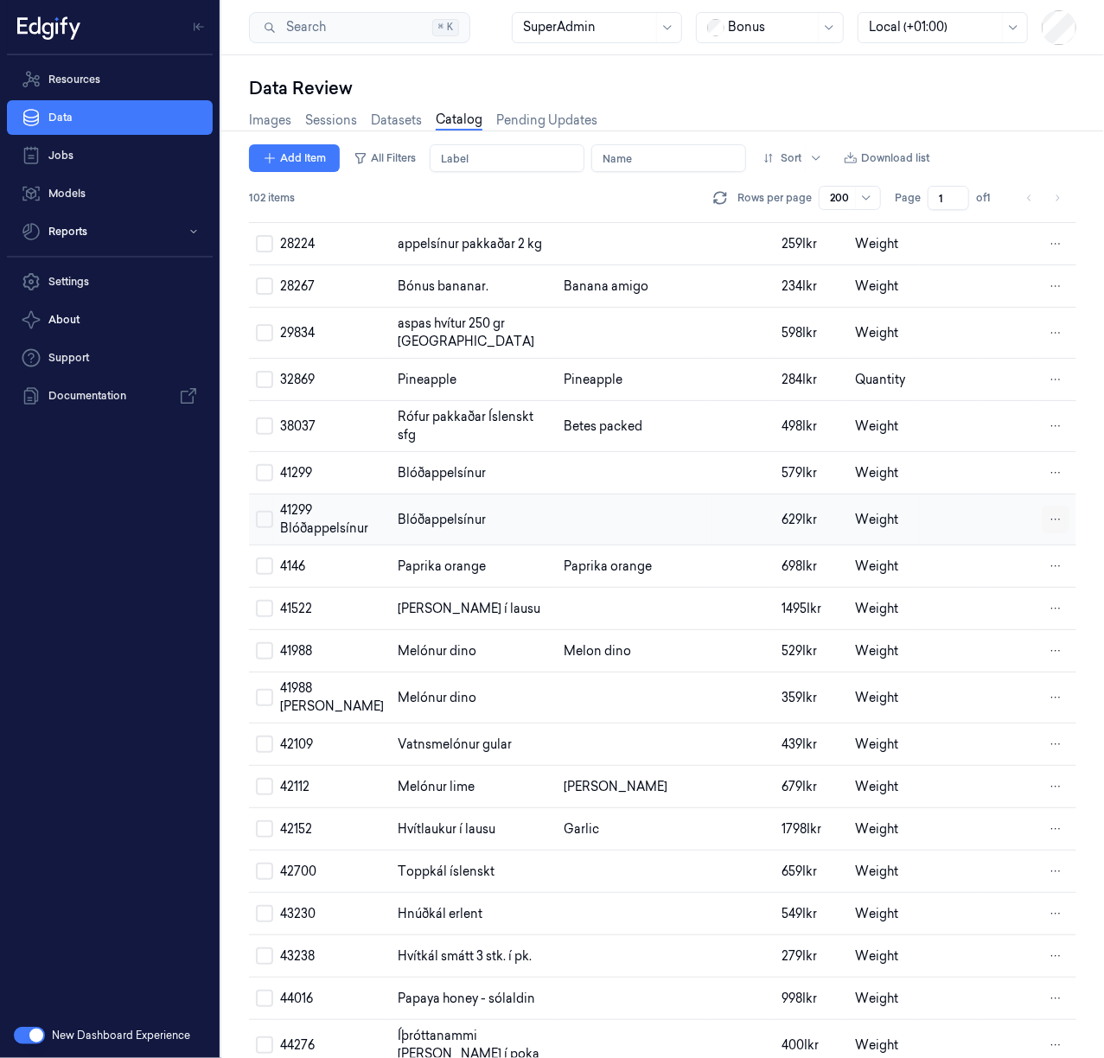
click at [1041, 716] on html "Resources Data Jobs Models Reports Settings About Support Documentation New Das…" at bounding box center [552, 529] width 1104 height 1058
click at [1001, 717] on div "Remove" at bounding box center [977, 716] width 102 height 29
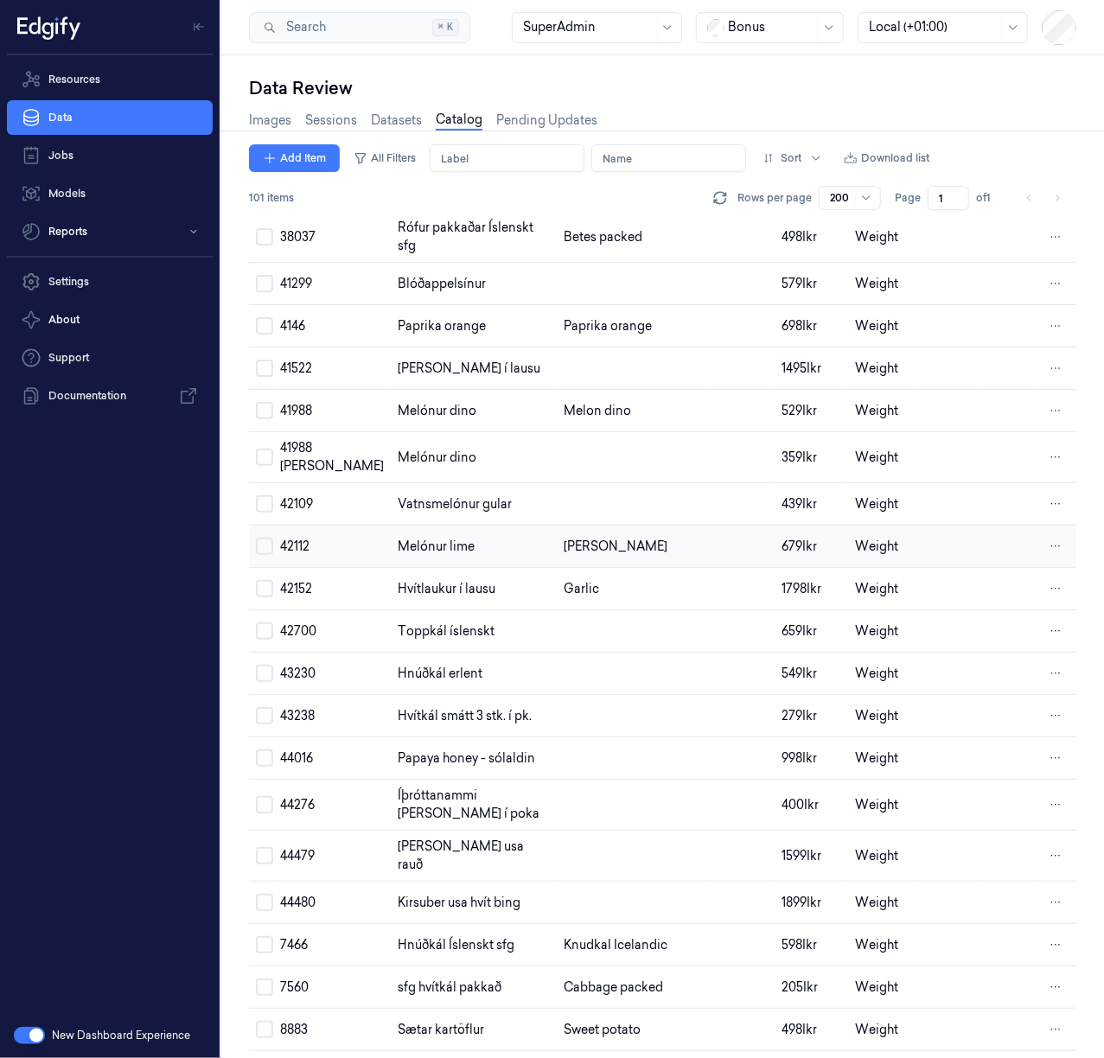
scroll to position [3377, 0]
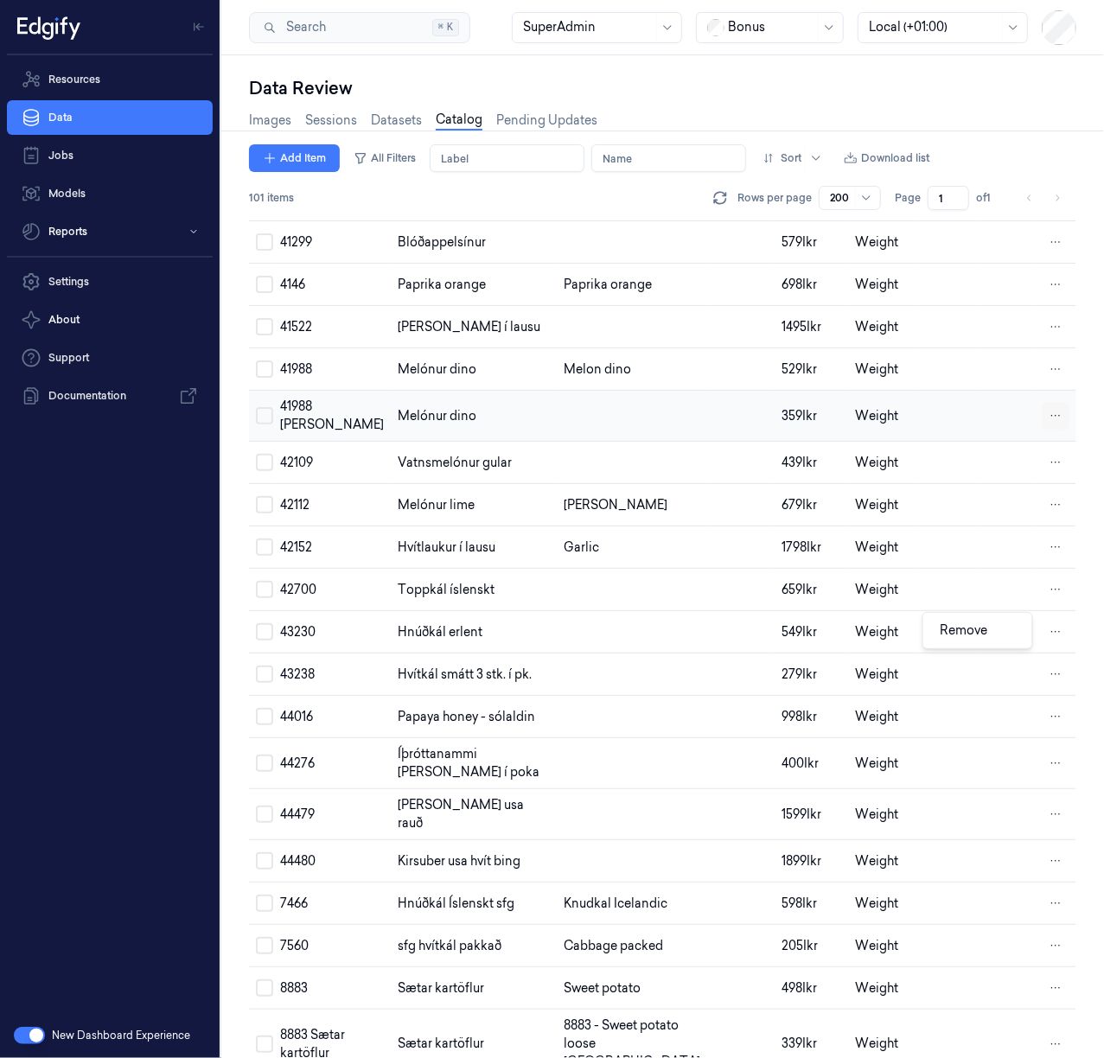
click at [1052, 633] on html "Resources Data Jobs Models Reports Settings About Support Documentation New Das…" at bounding box center [552, 529] width 1104 height 1058
click at [989, 637] on div "Remove" at bounding box center [977, 630] width 102 height 29
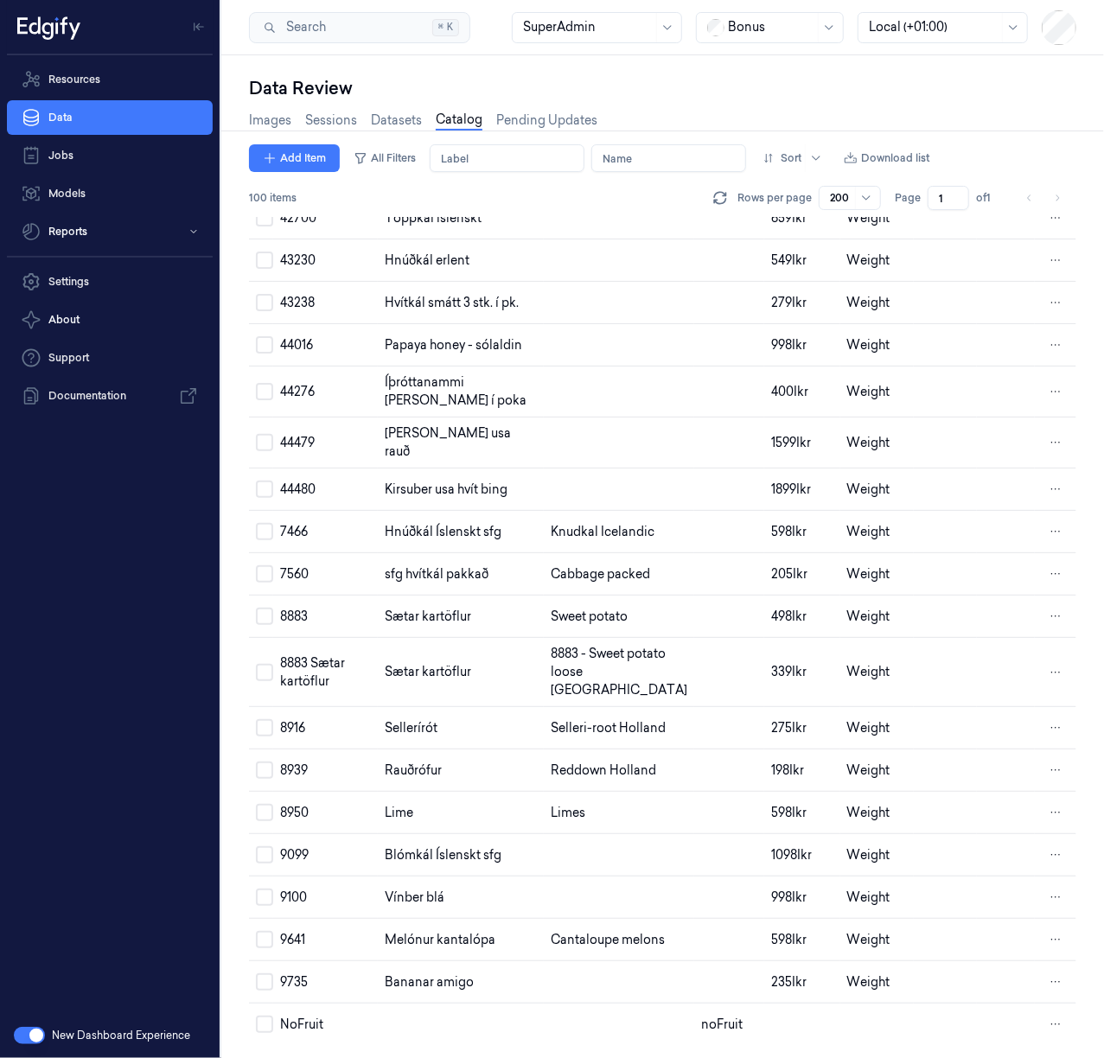
scroll to position [3953, 0]
click at [1041, 695] on html "Resources Data Jobs Models Reports Settings About Support Documentation New Das…" at bounding box center [552, 529] width 1104 height 1058
click at [962, 703] on span "Remove" at bounding box center [964, 696] width 48 height 16
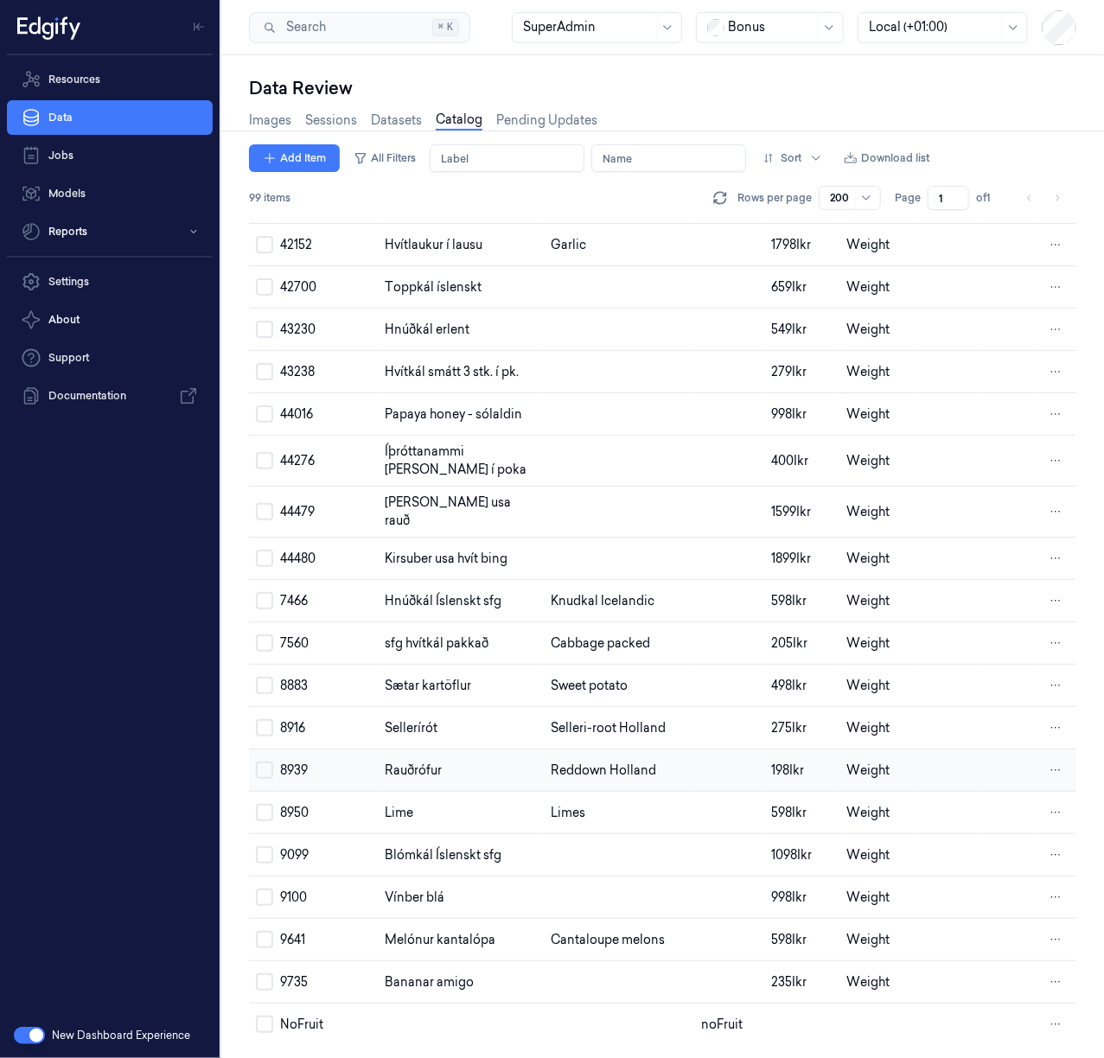
scroll to position [3946, 0]
click at [575, 834] on td at bounding box center [619, 855] width 150 height 42
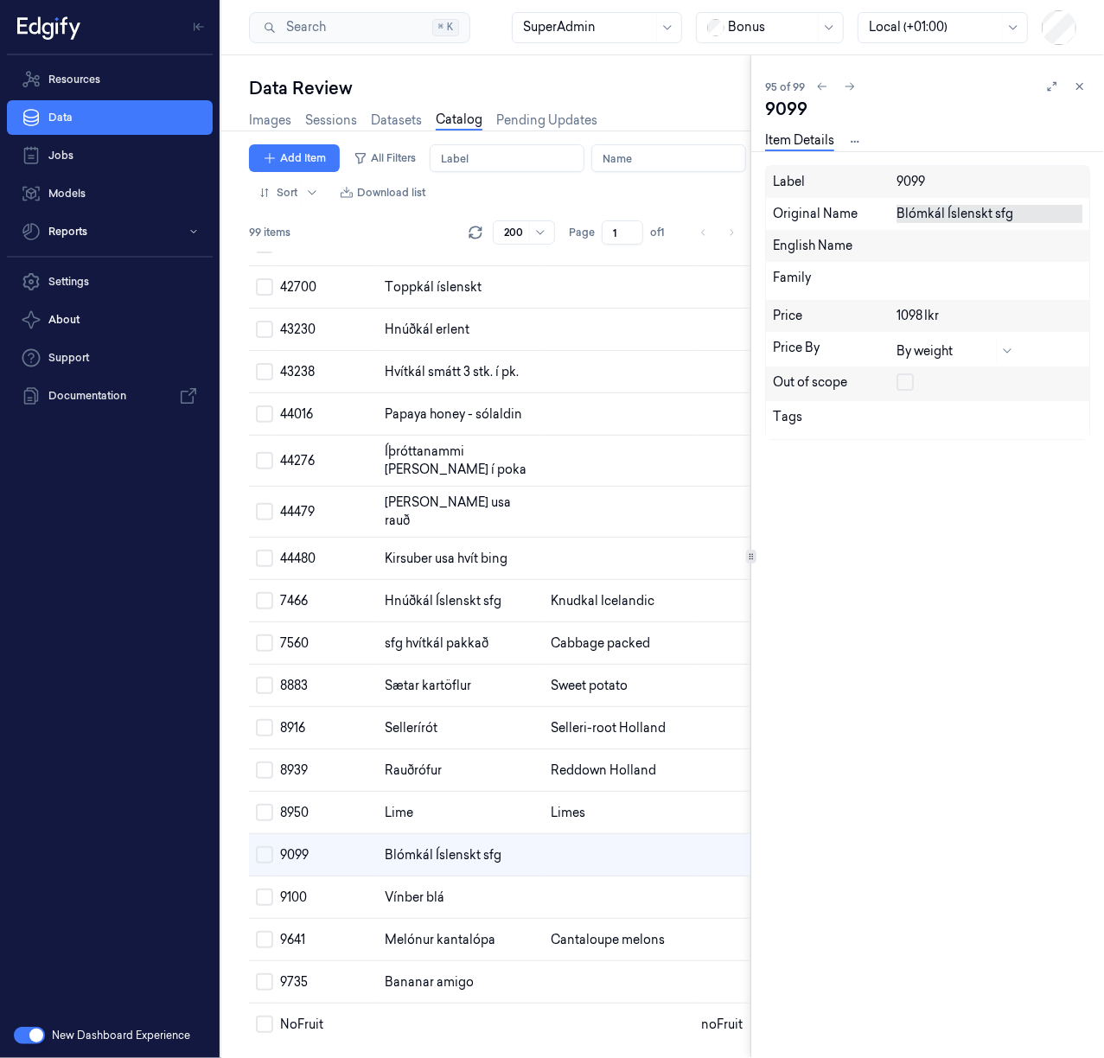
click at [938, 209] on div "Blómkál Íslenskt sfg" at bounding box center [989, 214] width 186 height 18
click at [938, 209] on textarea "Blómkál Íslenskt sfg" at bounding box center [989, 214] width 186 height 18
click at [941, 247] on div at bounding box center [989, 245] width 186 height 16
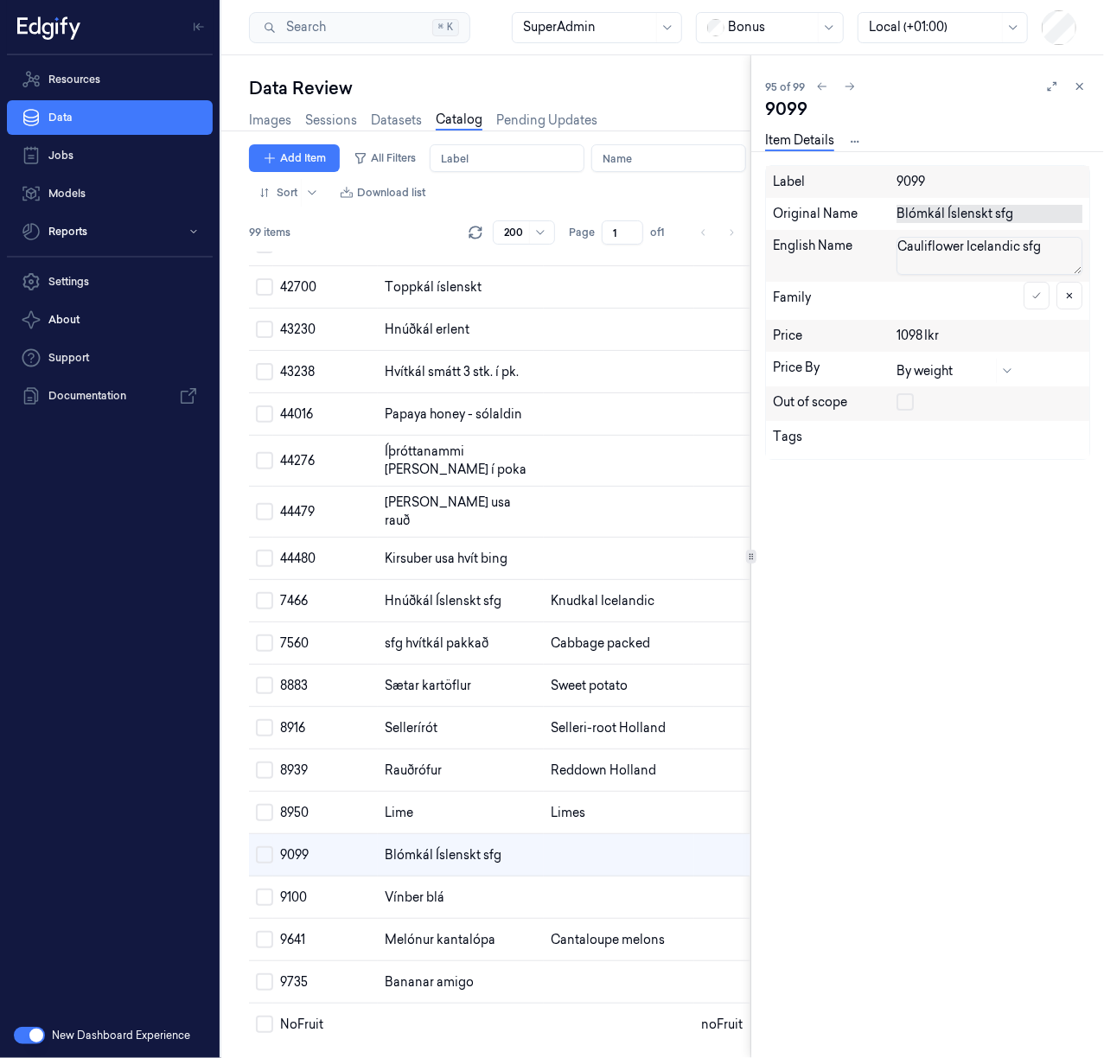
scroll to position [0, 0]
type textarea "Cauliflower Icelandic sfg"
click at [1041, 267] on button at bounding box center [1036, 278] width 26 height 28
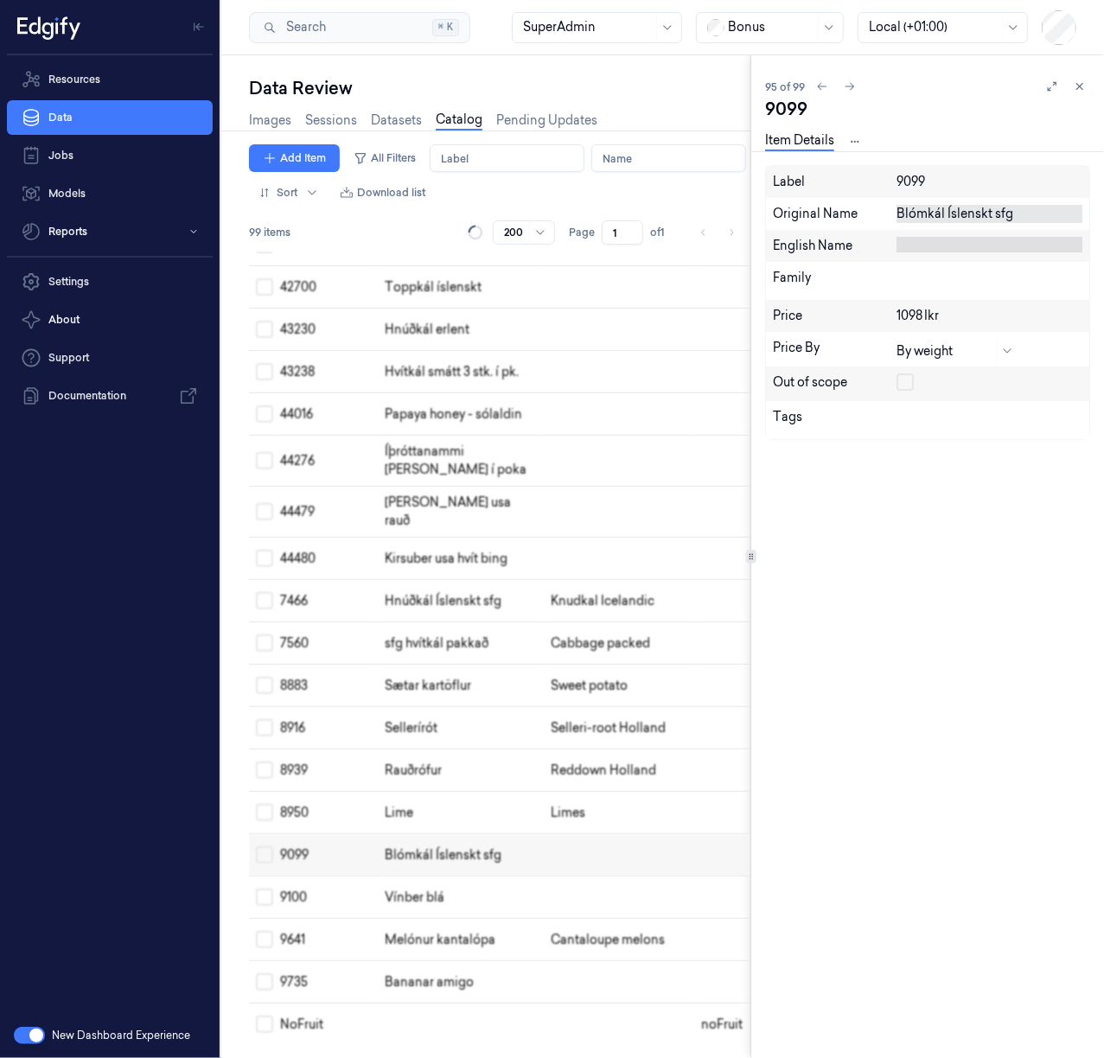
scroll to position [4022, 0]
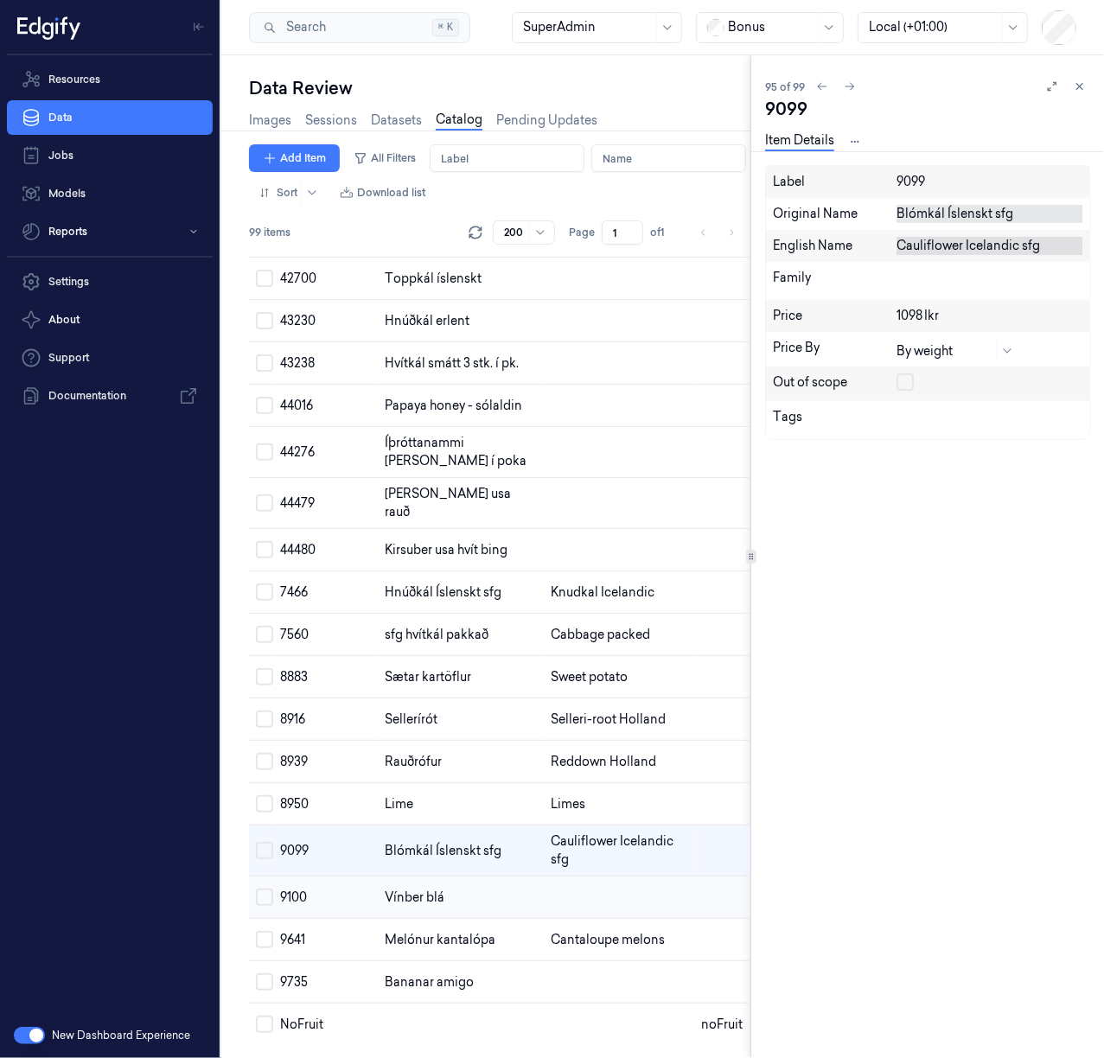
click at [441, 889] on span "Vínber blá" at bounding box center [415, 897] width 60 height 16
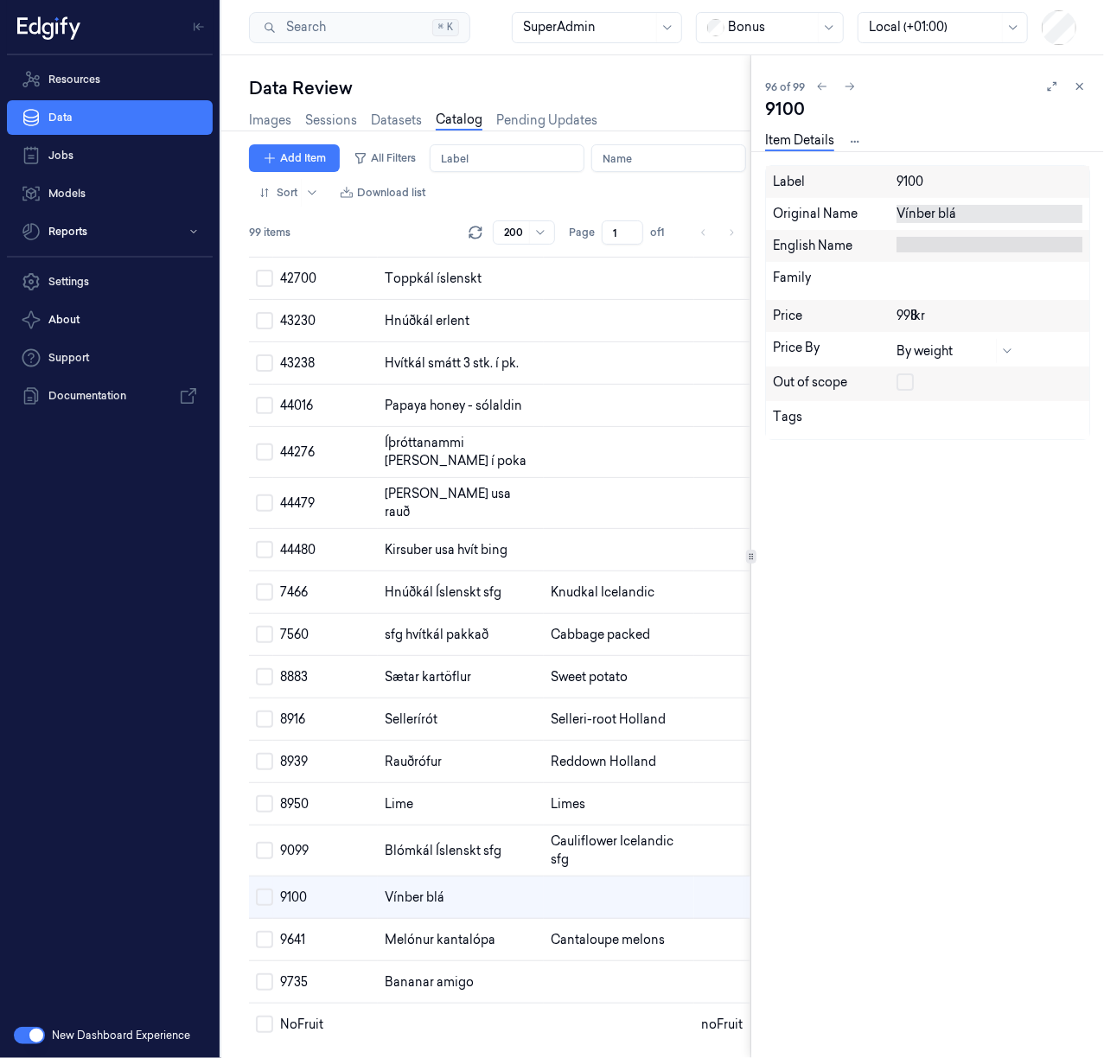
click at [913, 240] on div at bounding box center [989, 245] width 186 height 16
type textarea "Grapes"
click at [1034, 280] on icon at bounding box center [1036, 277] width 7 height 5
click at [478, 971] on td "Bananar amigo" at bounding box center [461, 982] width 166 height 42
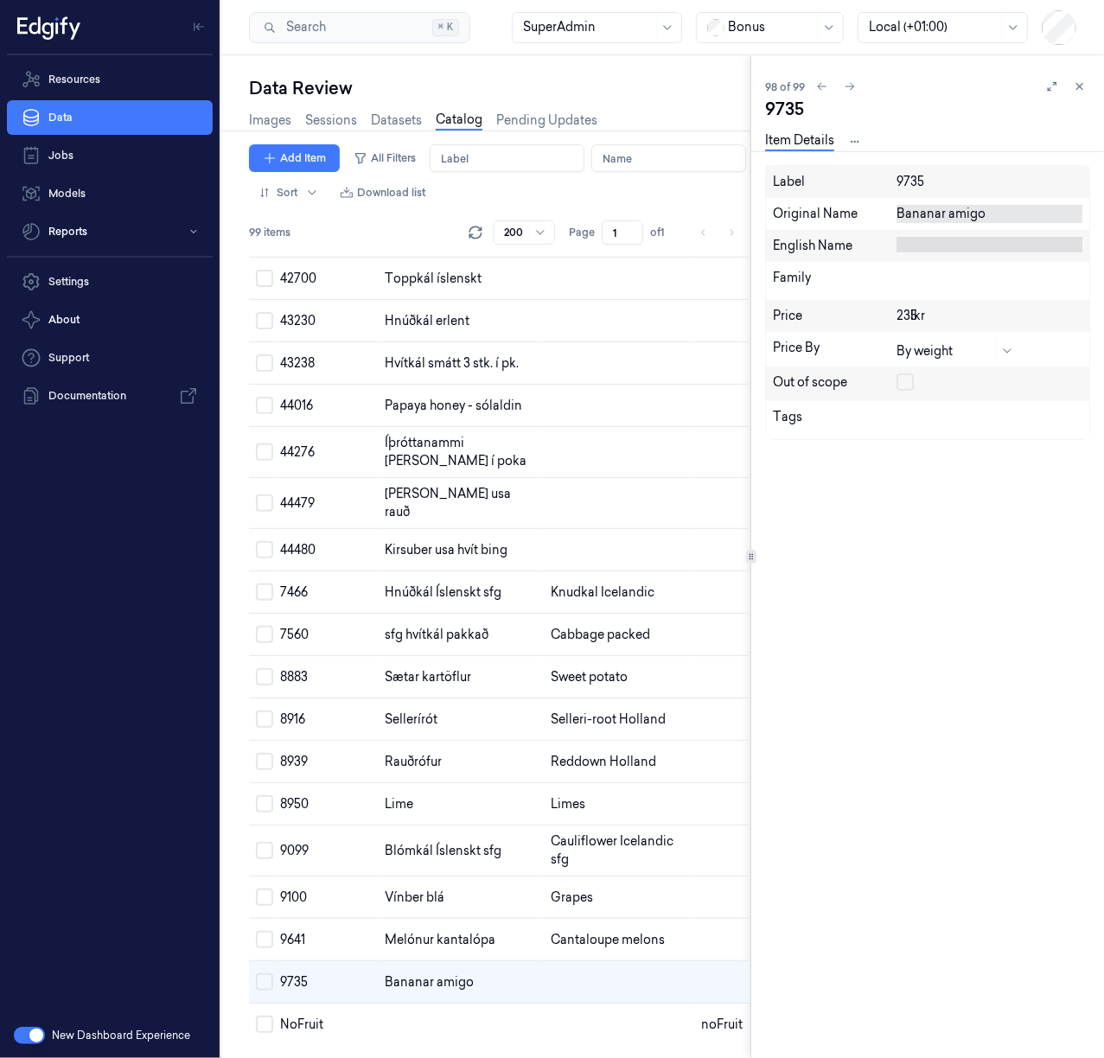
click at [962, 219] on div "Bananar amigo" at bounding box center [989, 214] width 186 height 18
click at [962, 219] on textarea "Bananar amigo" at bounding box center [989, 214] width 186 height 18
click at [954, 237] on div at bounding box center [989, 245] width 186 height 16
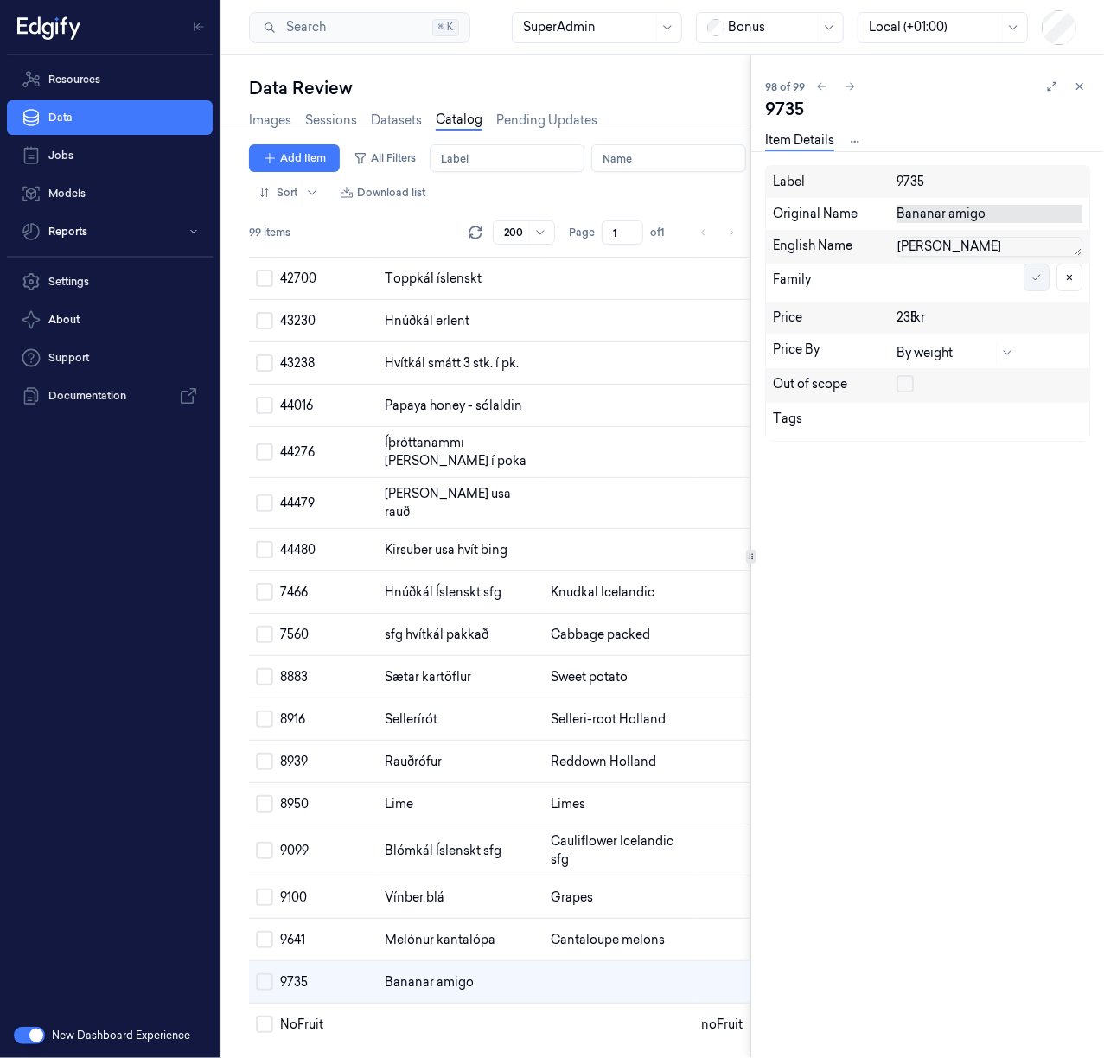
type textarea "Bananas Amigo"
click at [1041, 273] on button at bounding box center [1036, 278] width 26 height 28
click at [544, 529] on td at bounding box center [619, 550] width 150 height 42
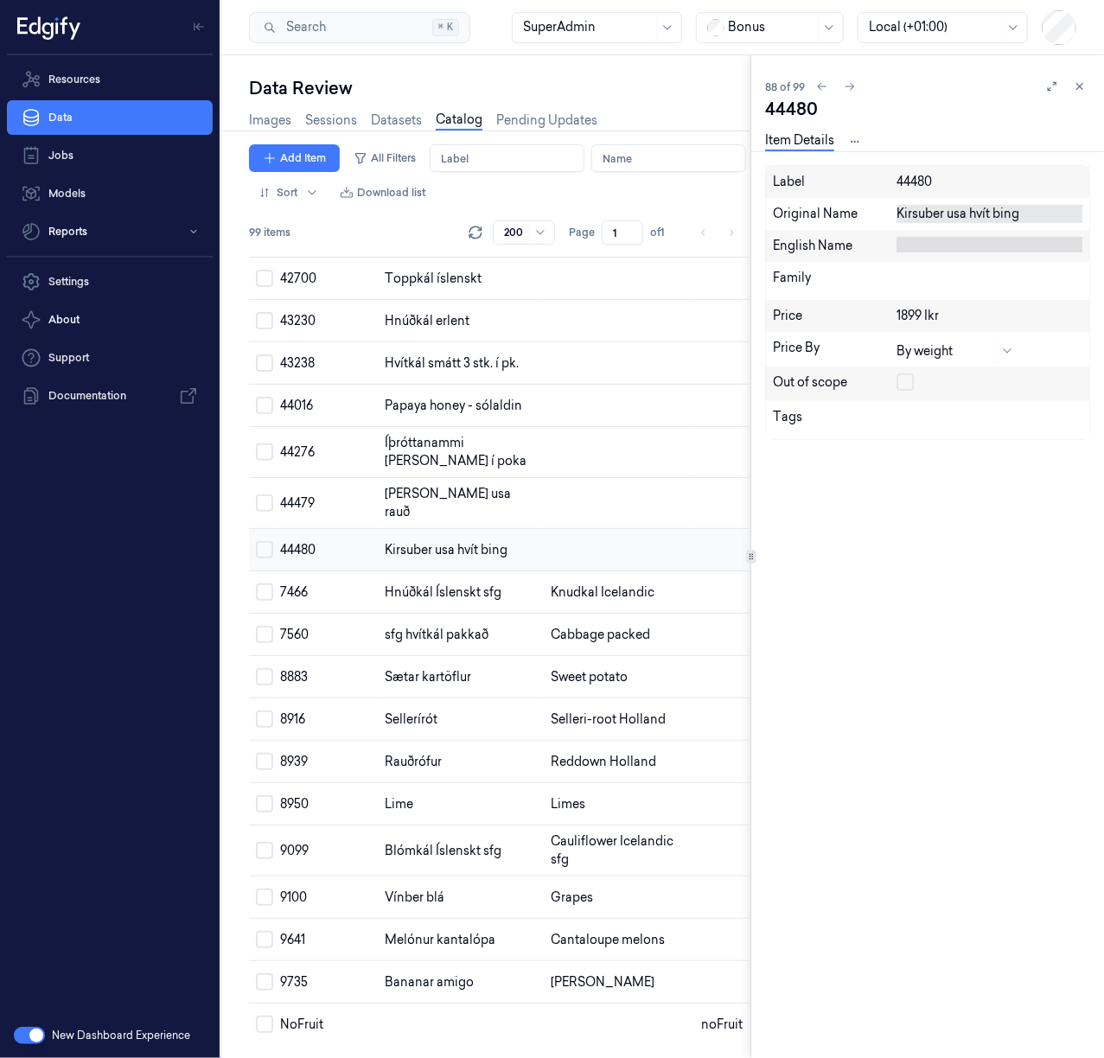
scroll to position [3859, 0]
click at [978, 215] on div "Kirsuber usa hvít bing" at bounding box center [989, 214] width 186 height 18
click at [978, 215] on textarea "Kirsuber usa hvít bing" at bounding box center [989, 214] width 186 height 18
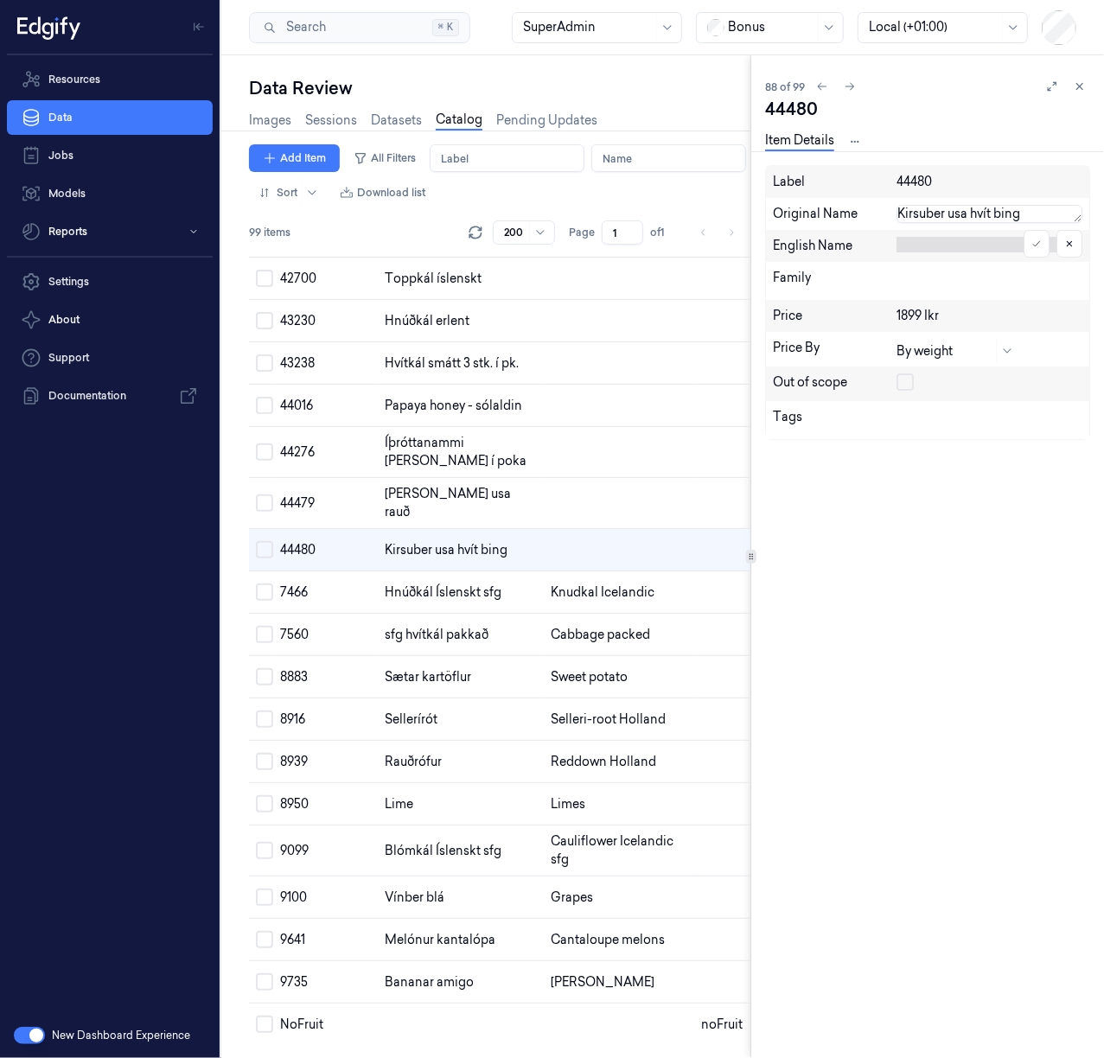
click at [945, 215] on textarea "Kirsuber usa hvít bing" at bounding box center [989, 214] width 186 height 18
click at [951, 239] on div at bounding box center [989, 245] width 186 height 16
type textarea "Cherry USA White"
click at [1037, 270] on icon at bounding box center [1036, 273] width 10 height 10
click at [544, 529] on td at bounding box center [619, 503] width 150 height 51
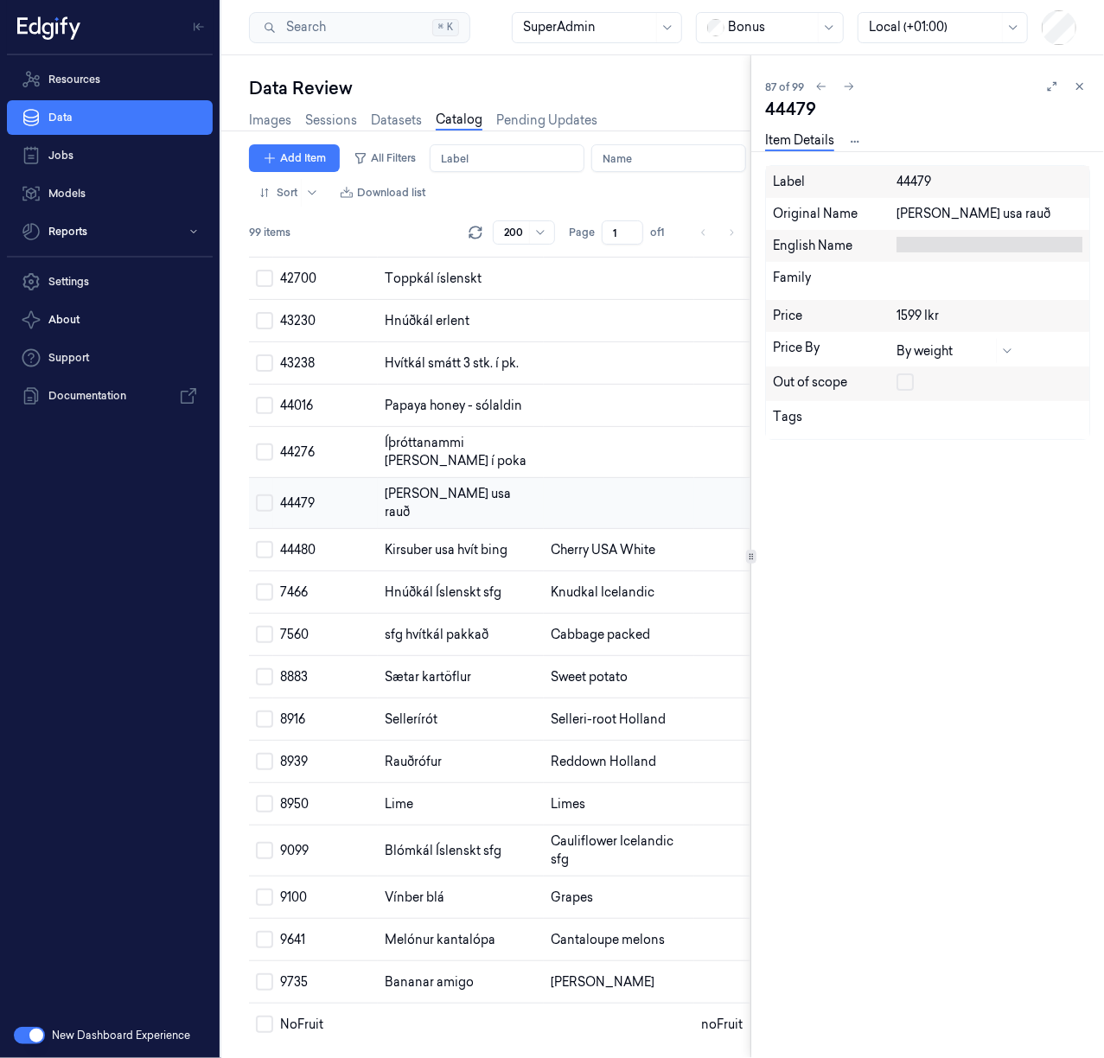
scroll to position [3807, 0]
click at [937, 211] on div "Kirsuber usa rauð" at bounding box center [989, 214] width 186 height 18
click at [937, 211] on textarea "Kirsuber usa rauð" at bounding box center [989, 214] width 186 height 18
click at [964, 211] on textarea "Kirsuber usa rauð" at bounding box center [989, 214] width 186 height 18
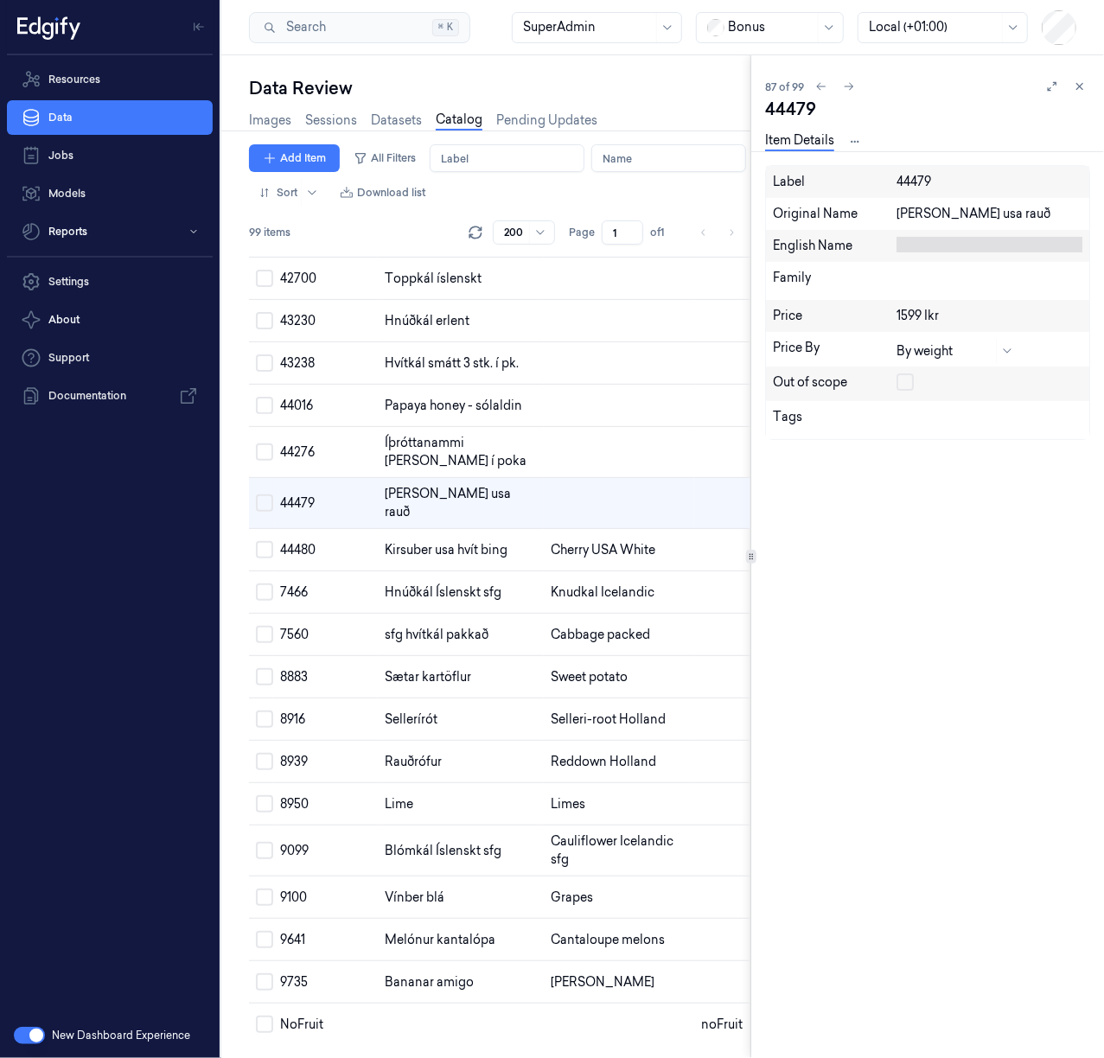
click at [942, 245] on div at bounding box center [989, 245] width 186 height 16
type textarea "Cherry USA Red"
click at [1031, 270] on icon at bounding box center [1036, 273] width 10 height 10
click at [544, 478] on td at bounding box center [619, 452] width 150 height 51
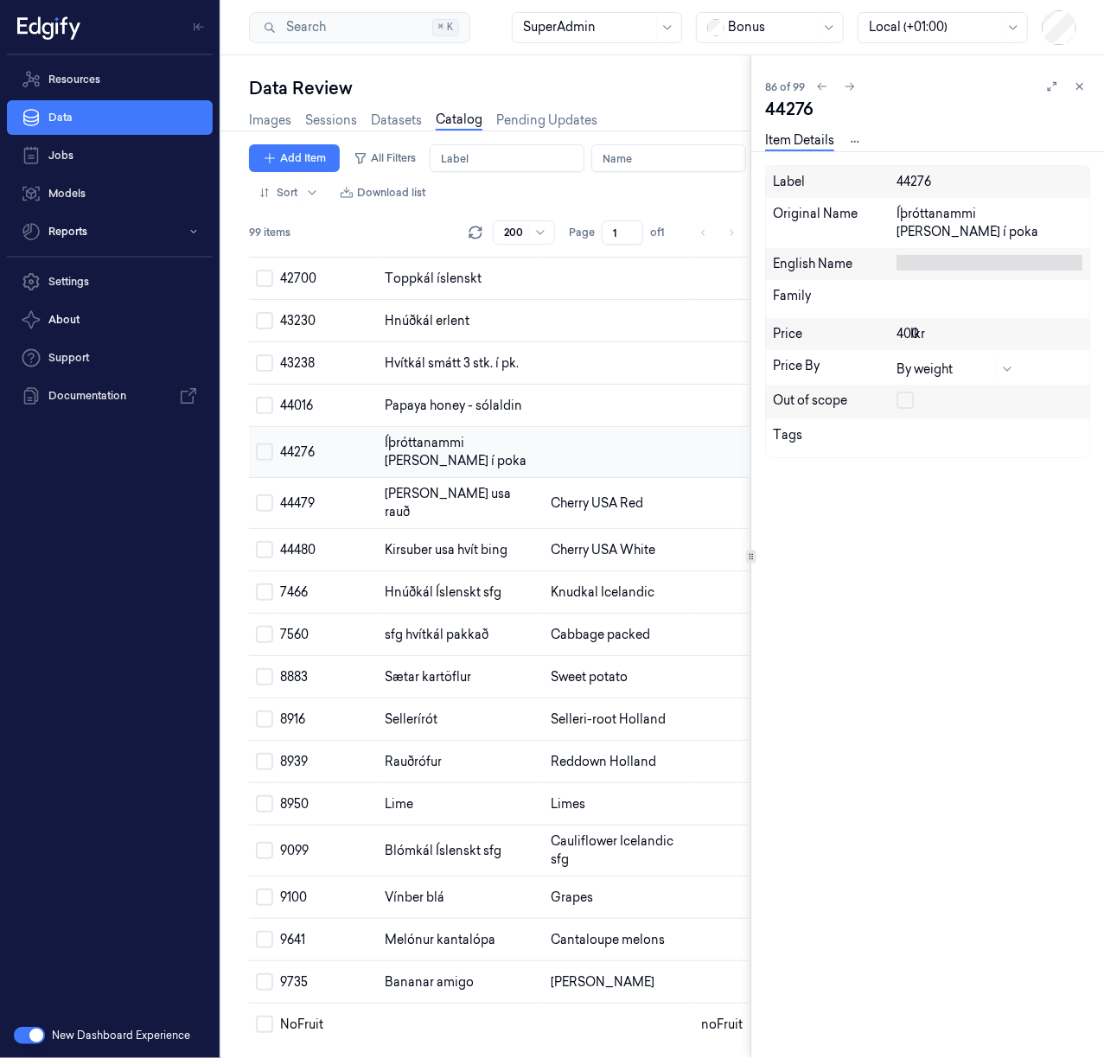
scroll to position [3756, 0]
click at [941, 220] on div "Íþróttanammi bland í poka" at bounding box center [989, 223] width 186 height 36
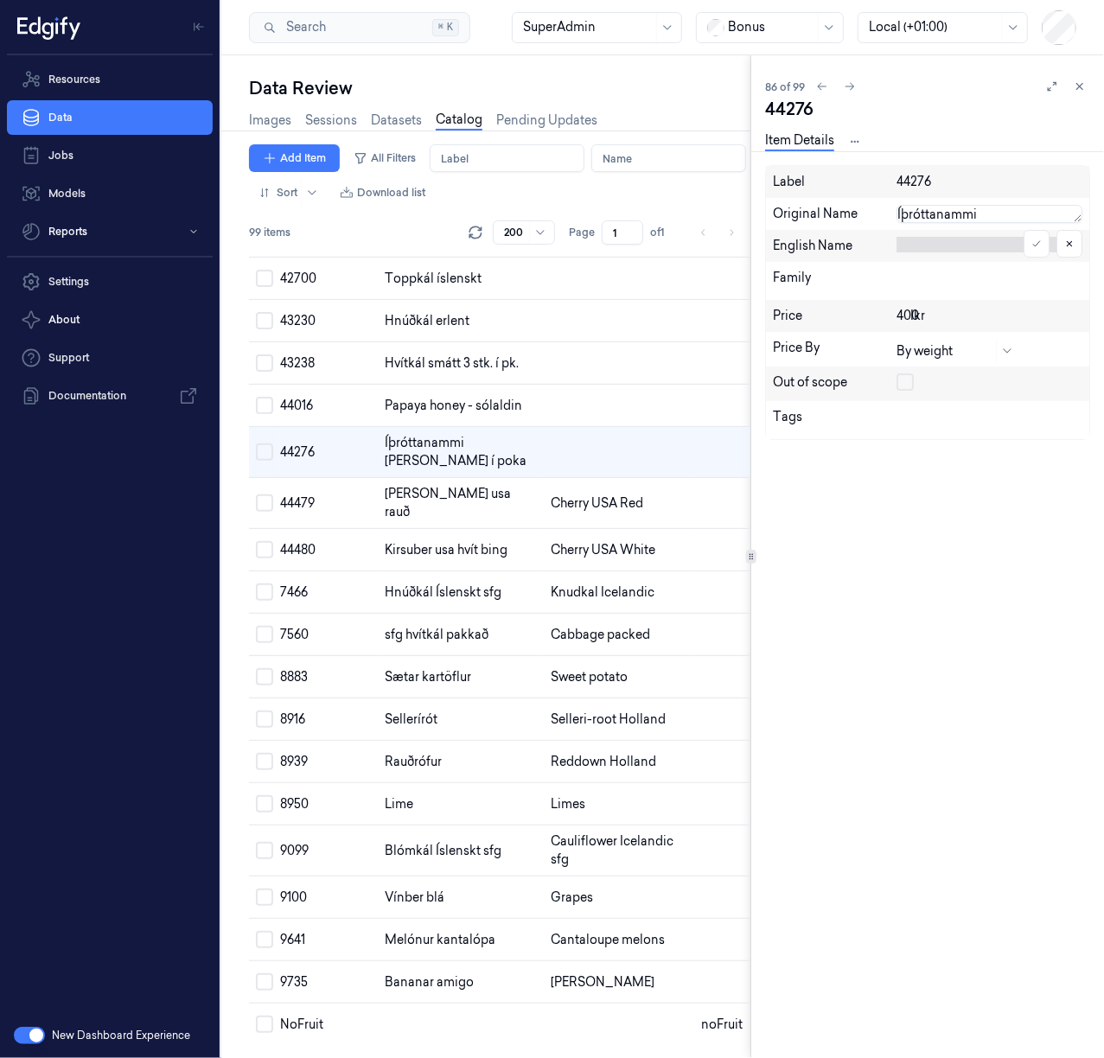
click at [941, 220] on textarea "Íþróttanammi bland í poka" at bounding box center [989, 214] width 186 height 18
click at [987, 214] on textarea "Íþróttanammi bland í poka" at bounding box center [989, 214] width 186 height 18
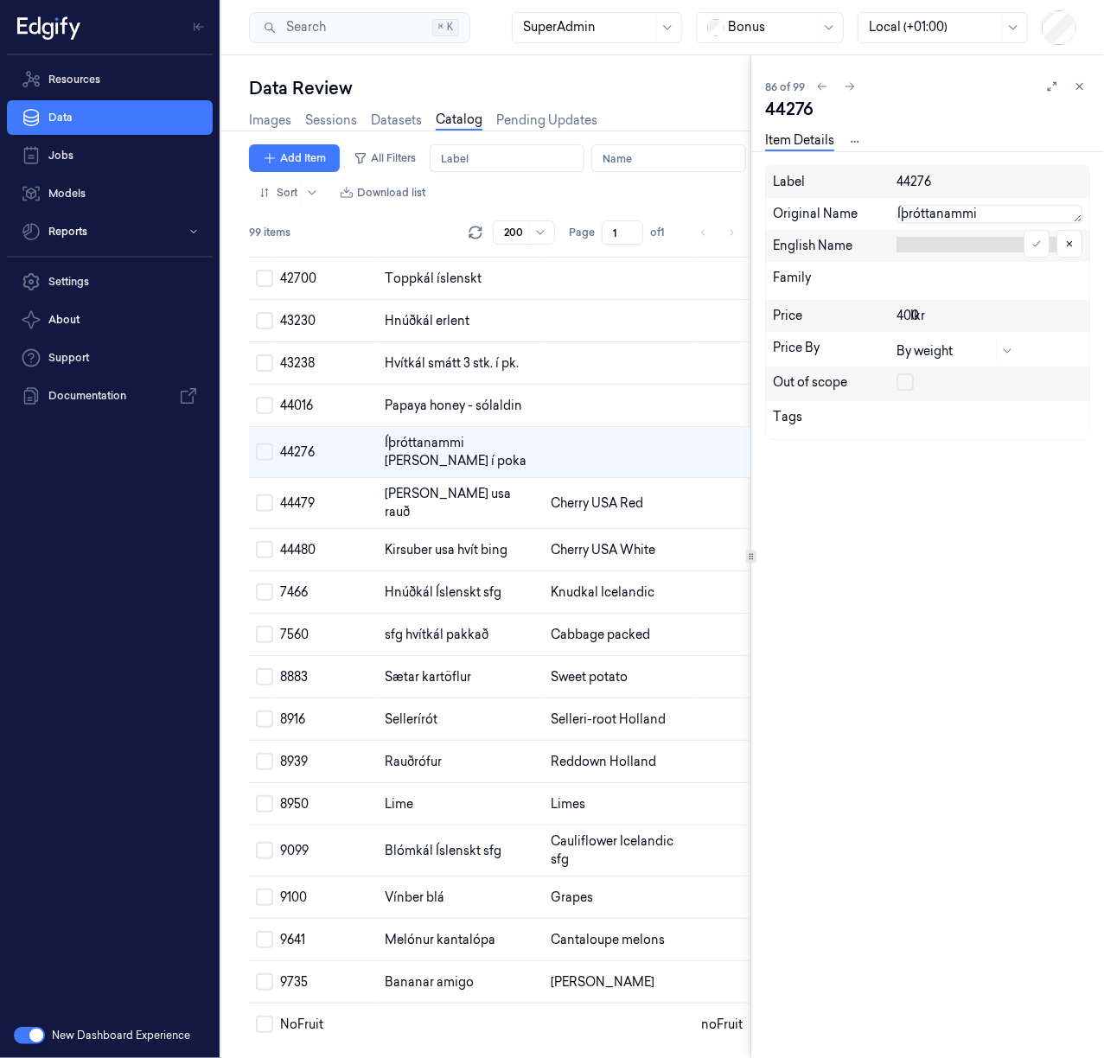
click at [987, 214] on textarea "Íþróttanammi bland í poka" at bounding box center [989, 214] width 186 height 18
click at [941, 244] on div at bounding box center [989, 245] width 186 height 16
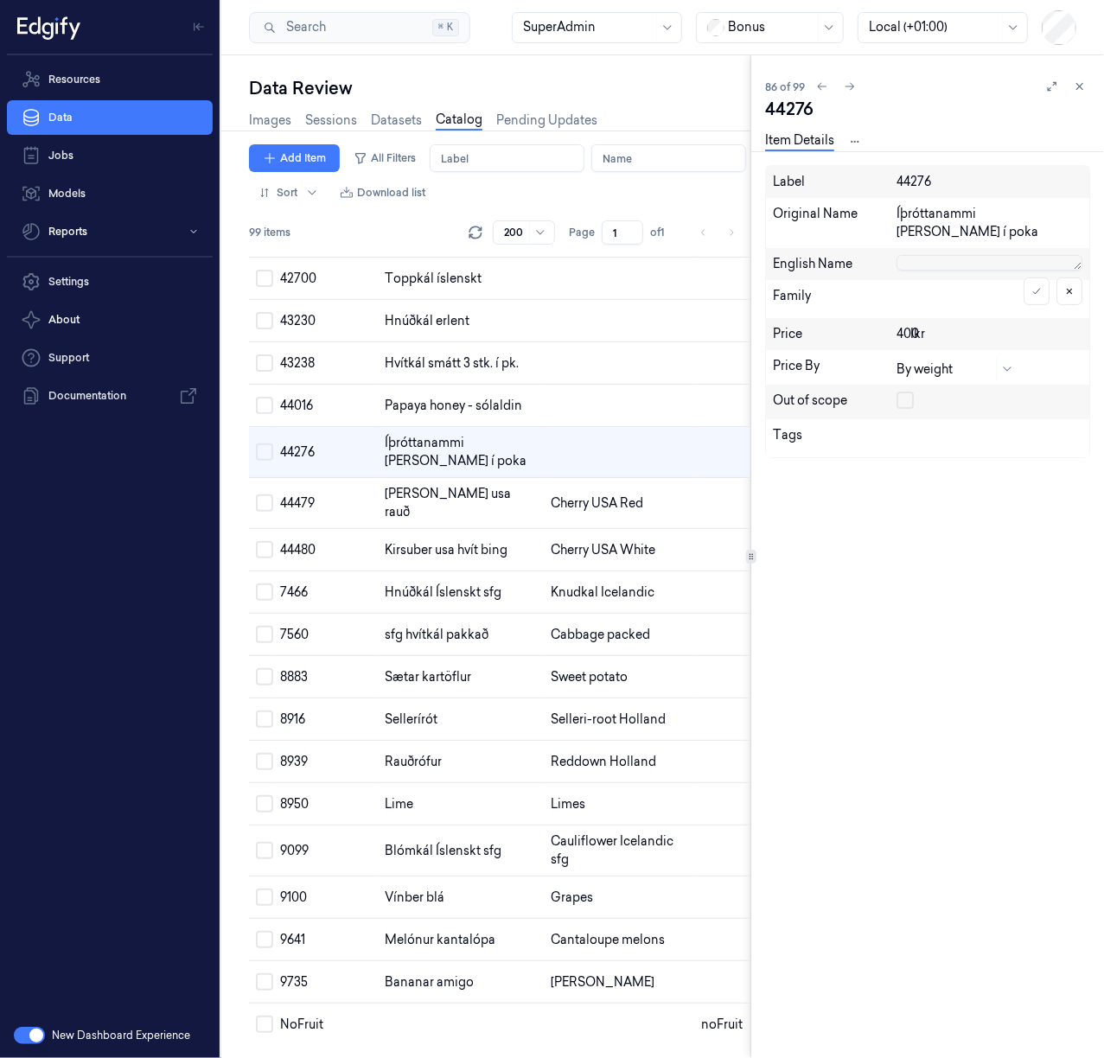
click at [941, 255] on textarea at bounding box center [989, 263] width 186 height 16
type textarea "Sports Candy mix in bag"
click at [1028, 277] on button at bounding box center [1036, 291] width 26 height 28
click at [544, 427] on td at bounding box center [619, 406] width 150 height 42
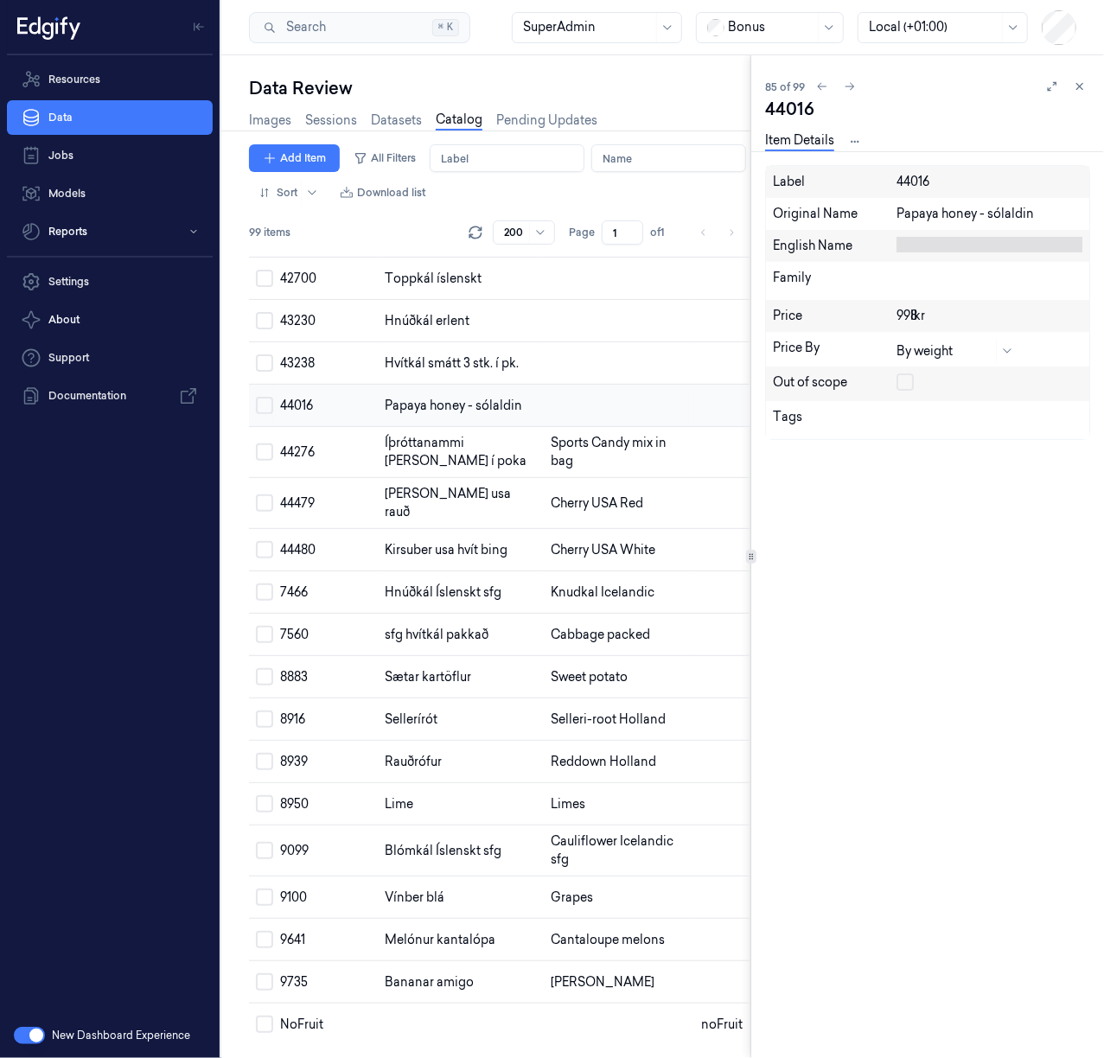
scroll to position [3704, 0]
click at [954, 213] on div "Papaya honey - sólaldin" at bounding box center [989, 214] width 186 height 18
click at [954, 213] on textarea "Papaya honey - sólaldin" at bounding box center [989, 214] width 186 height 18
click at [961, 245] on div at bounding box center [989, 245] width 186 height 16
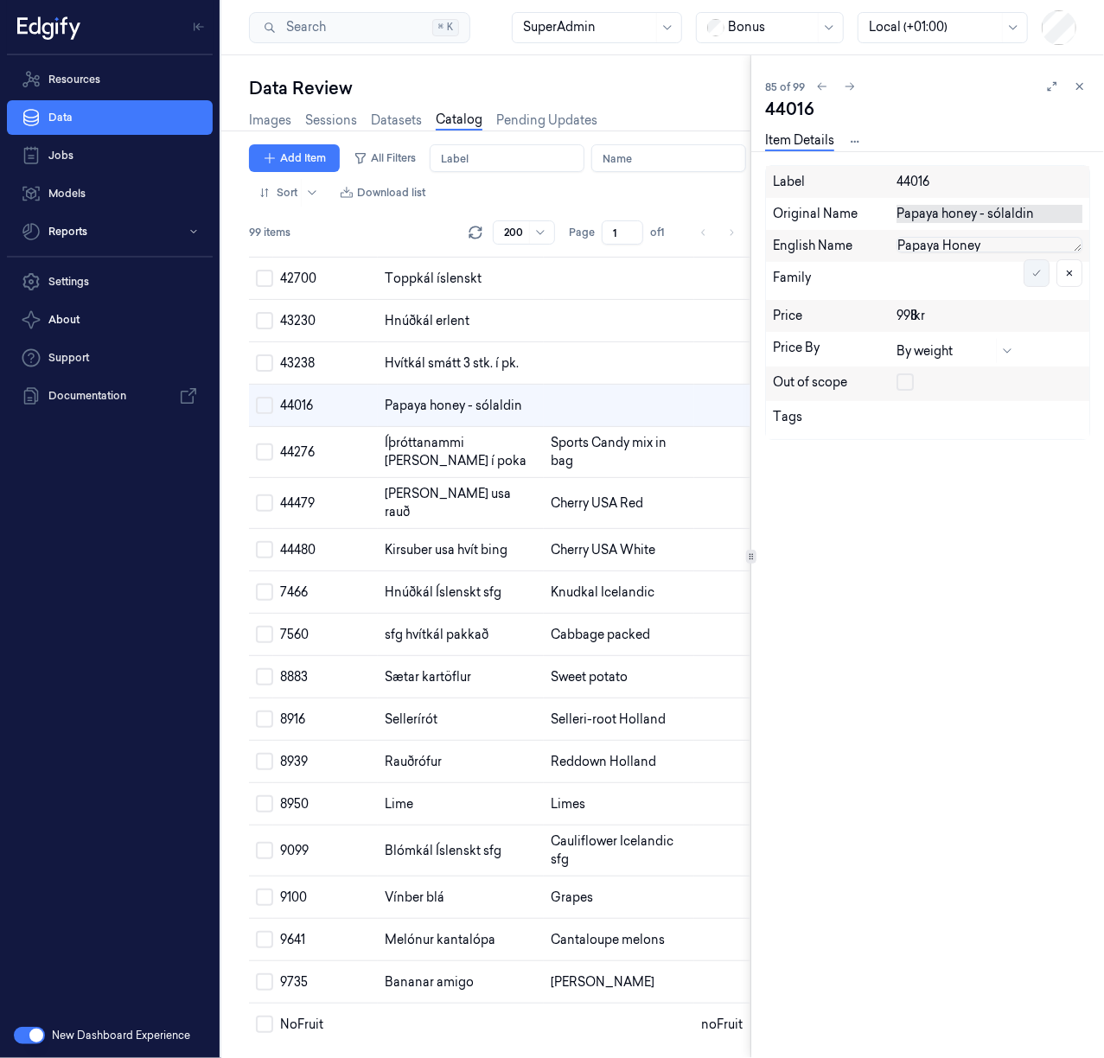
type textarea "Papaya Honey"
click at [1027, 267] on button at bounding box center [1036, 273] width 26 height 28
click at [544, 385] on td at bounding box center [619, 363] width 150 height 42
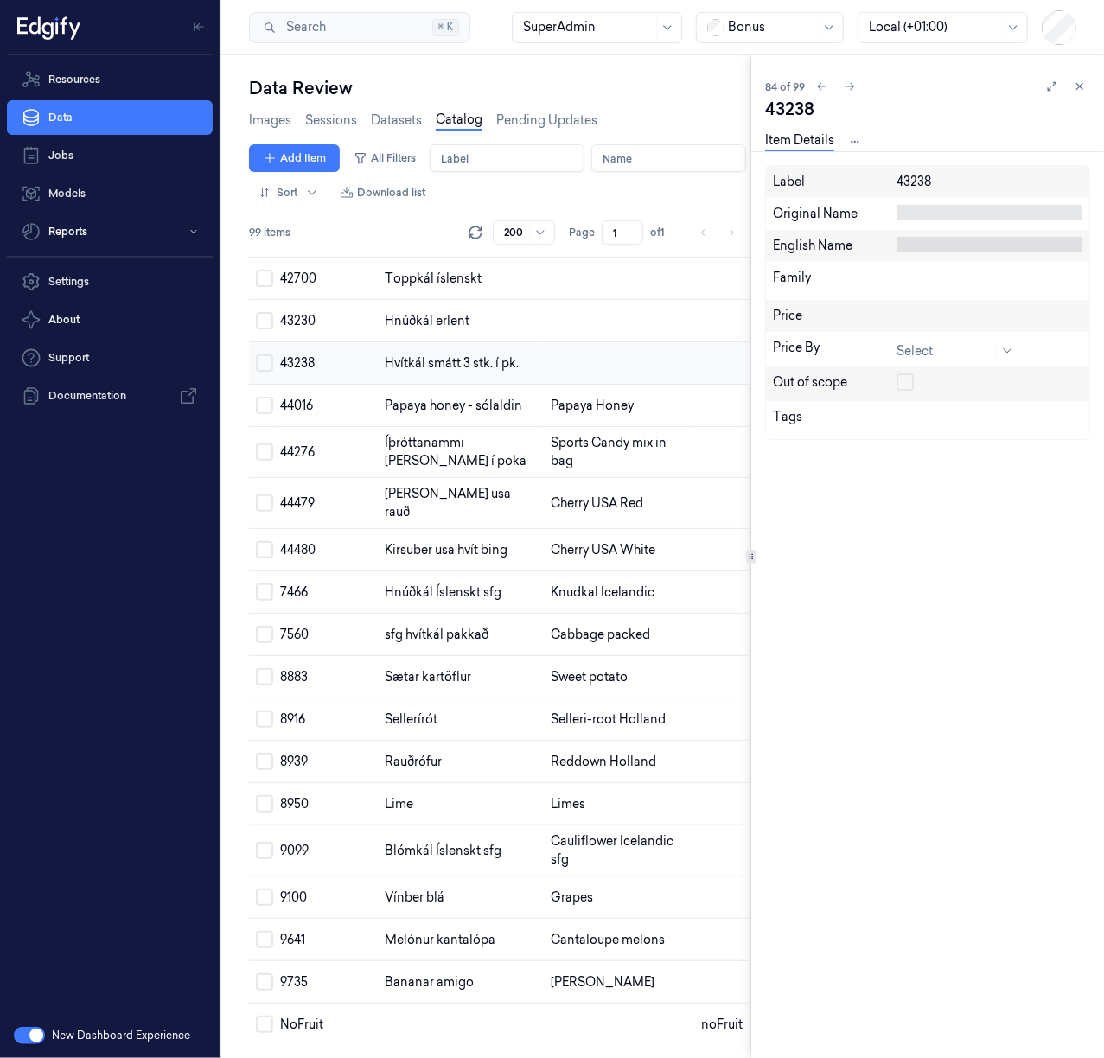
scroll to position [3654, 0]
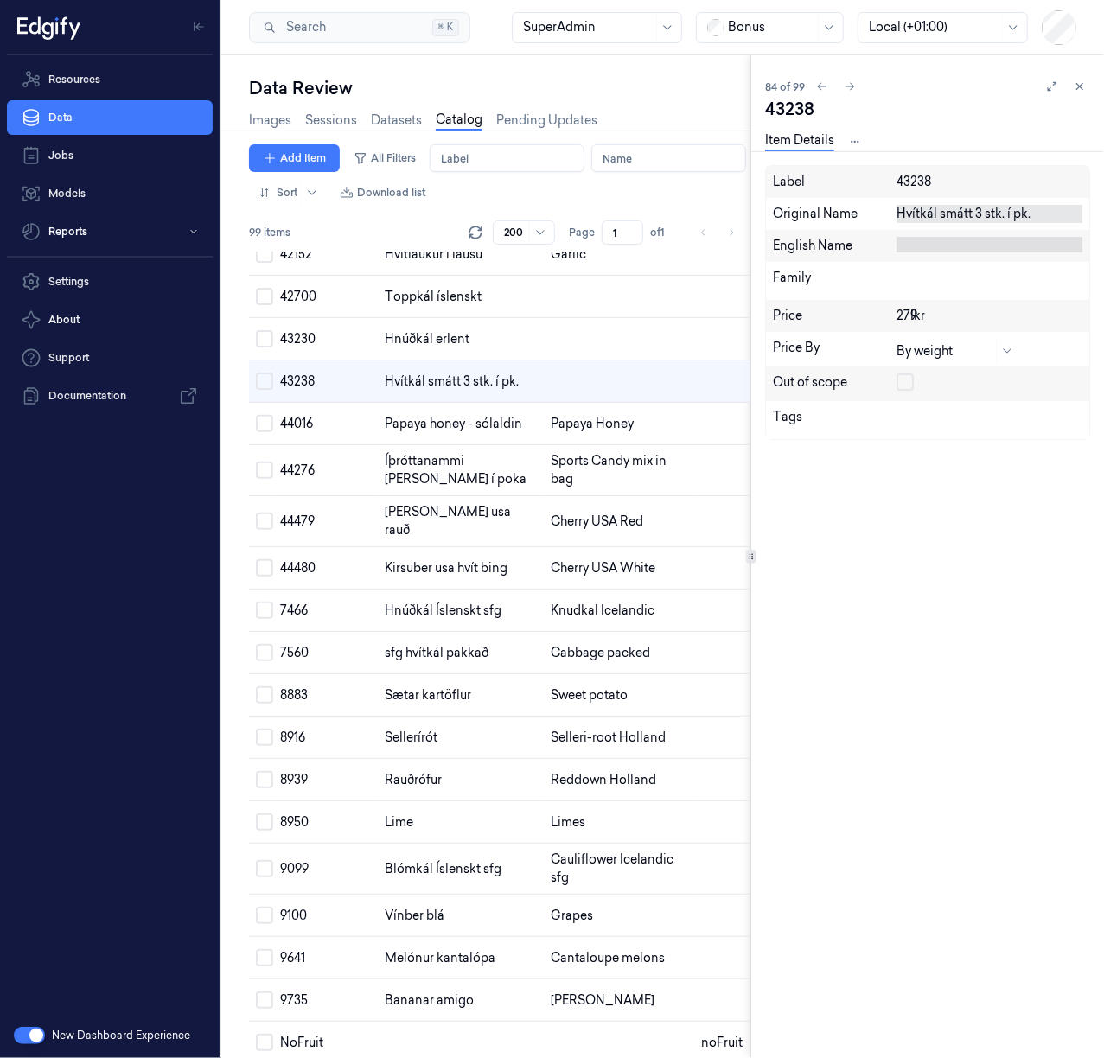
click at [925, 206] on div "Hvítkál smátt 3 stk. í pk." at bounding box center [989, 214] width 186 height 18
click at [925, 206] on textarea "Hvítkál smátt 3 stk. í pk." at bounding box center [989, 214] width 186 height 18
click at [945, 233] on div "English Name" at bounding box center [927, 246] width 323 height 32
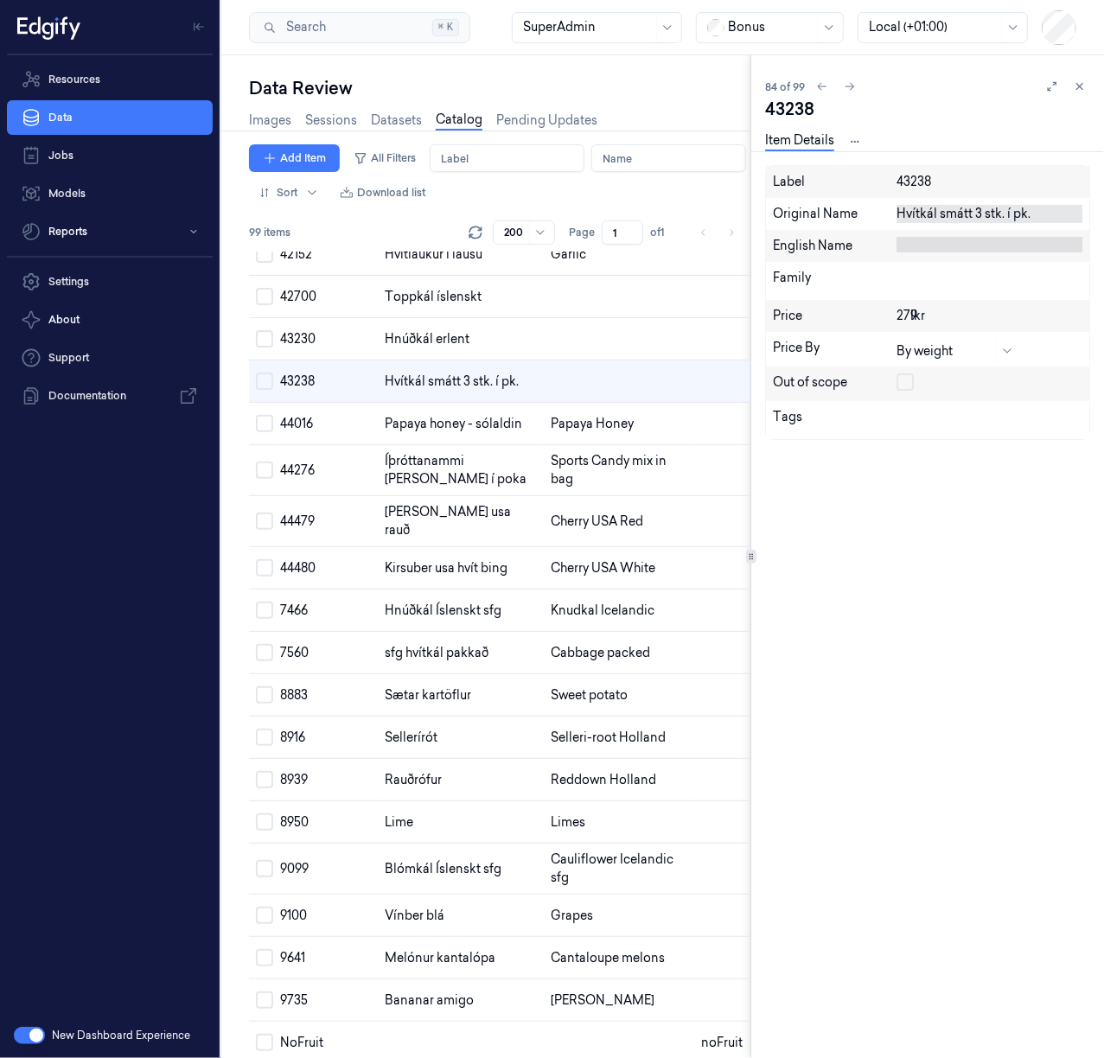
click at [935, 243] on div at bounding box center [989, 245] width 186 height 16
type textarea "Small Cabbages x3"
click at [1024, 270] on button at bounding box center [1036, 273] width 26 height 28
click at [557, 360] on td at bounding box center [619, 339] width 150 height 42
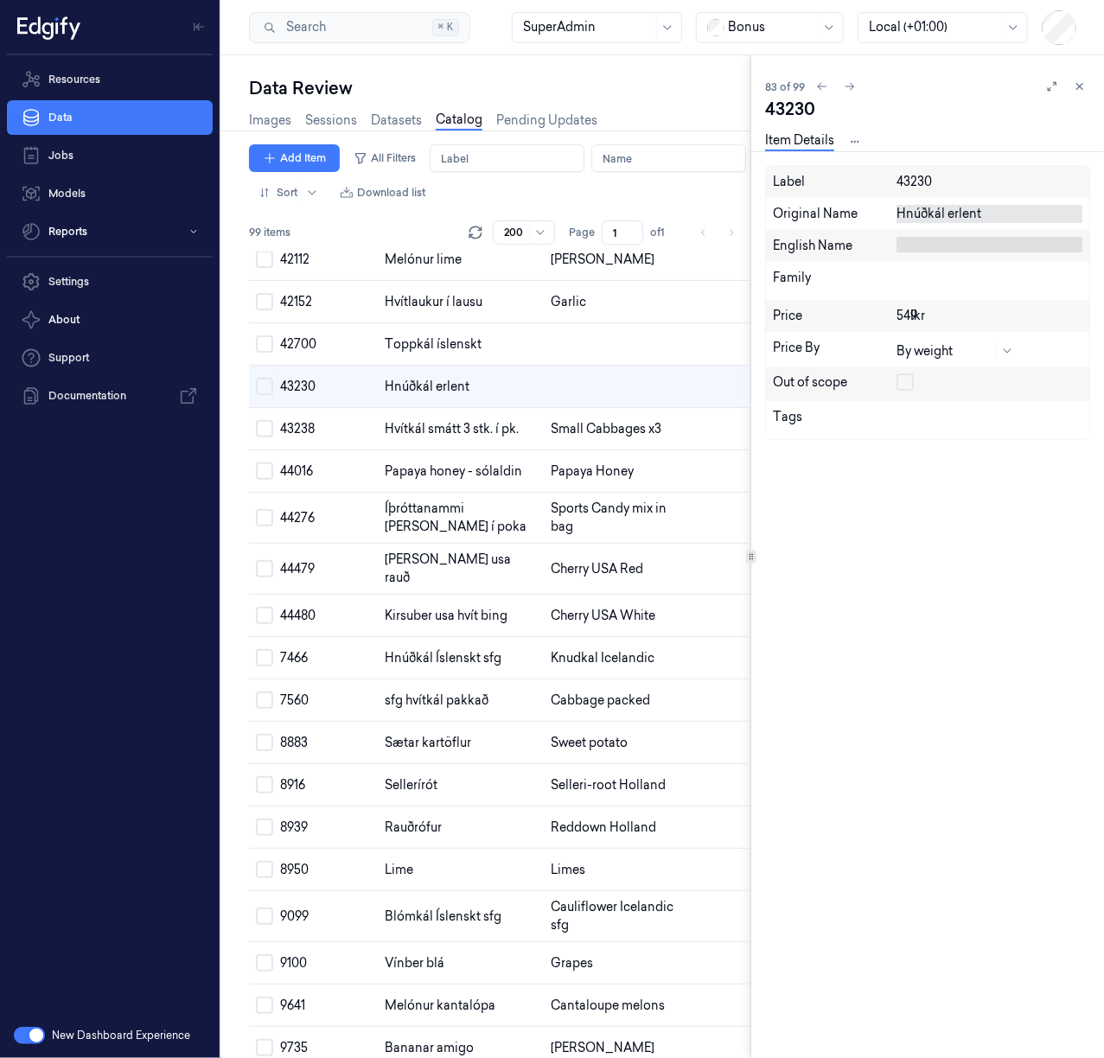
click at [932, 205] on div "Hnúðkál erlent" at bounding box center [989, 214] width 186 height 18
click at [932, 205] on textarea "Hnúðkál erlent" at bounding box center [989, 214] width 186 height 18
click at [958, 239] on div at bounding box center [989, 245] width 186 height 16
type textarea "Cabbage (F)"
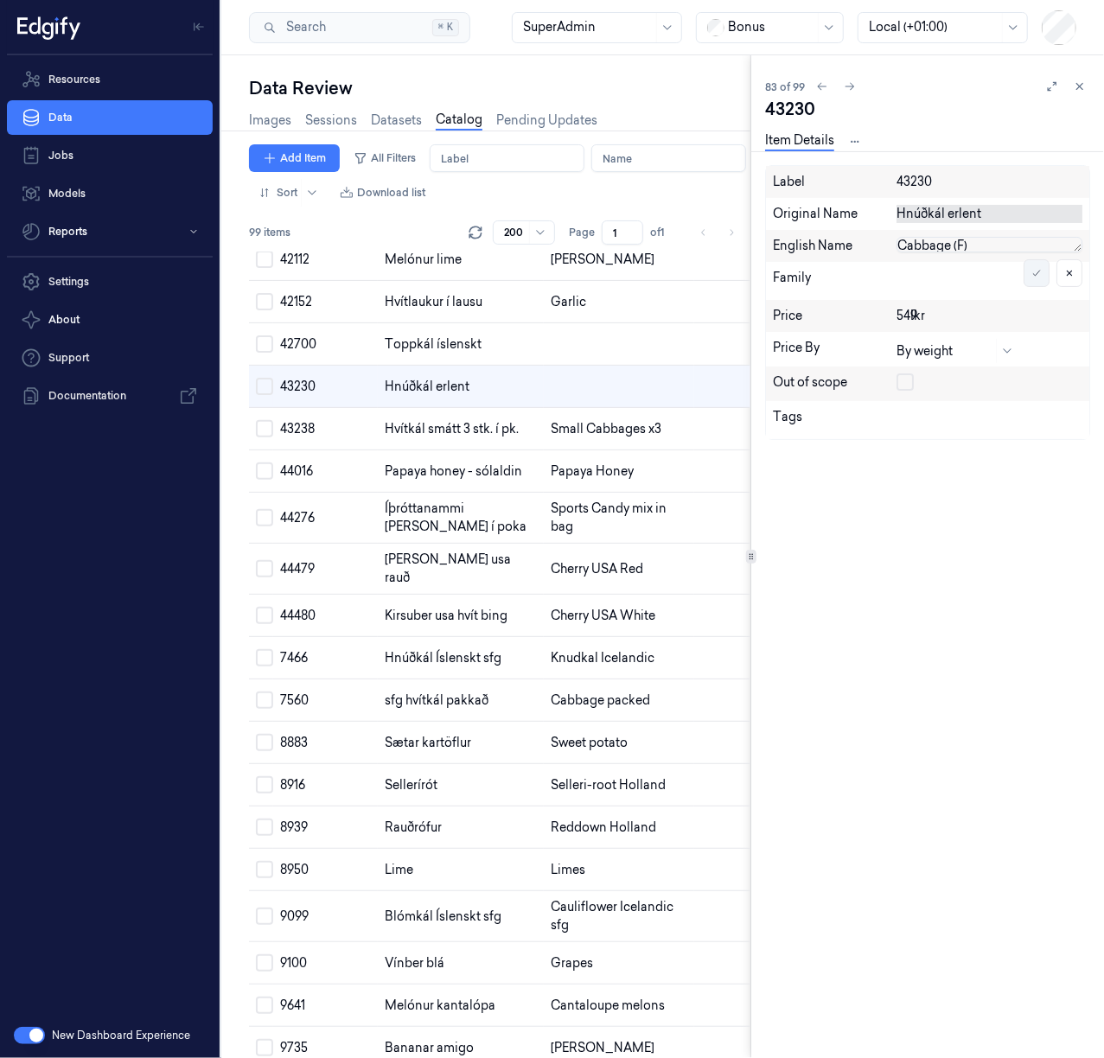
click at [1041, 271] on button at bounding box center [1036, 273] width 26 height 28
click at [985, 239] on div "Cabbage (F)" at bounding box center [989, 246] width 186 height 18
type textarea "Cabbage F"
click at [1038, 277] on icon at bounding box center [1036, 275] width 10 height 10
click at [544, 366] on td at bounding box center [619, 344] width 150 height 42
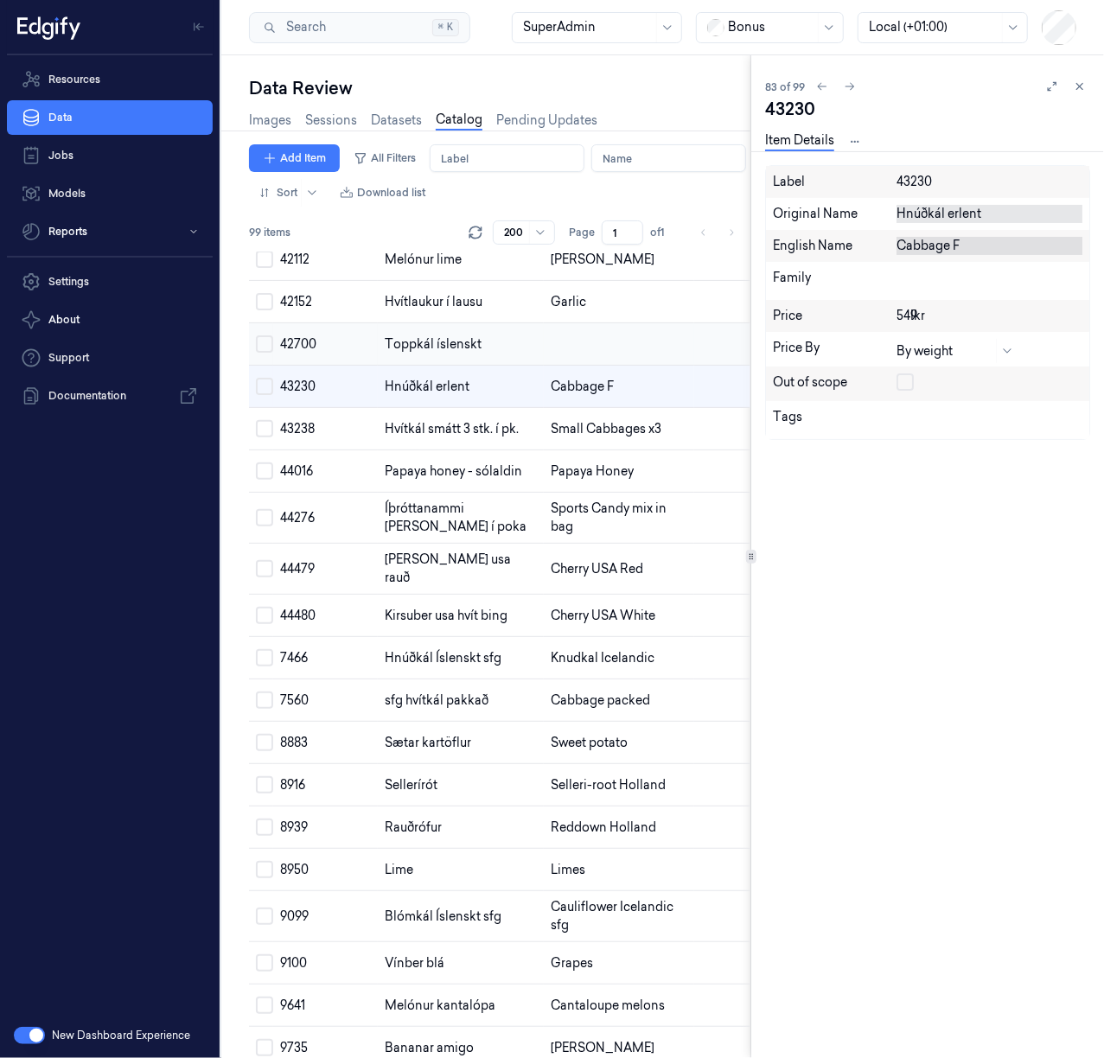
scroll to position [3564, 0]
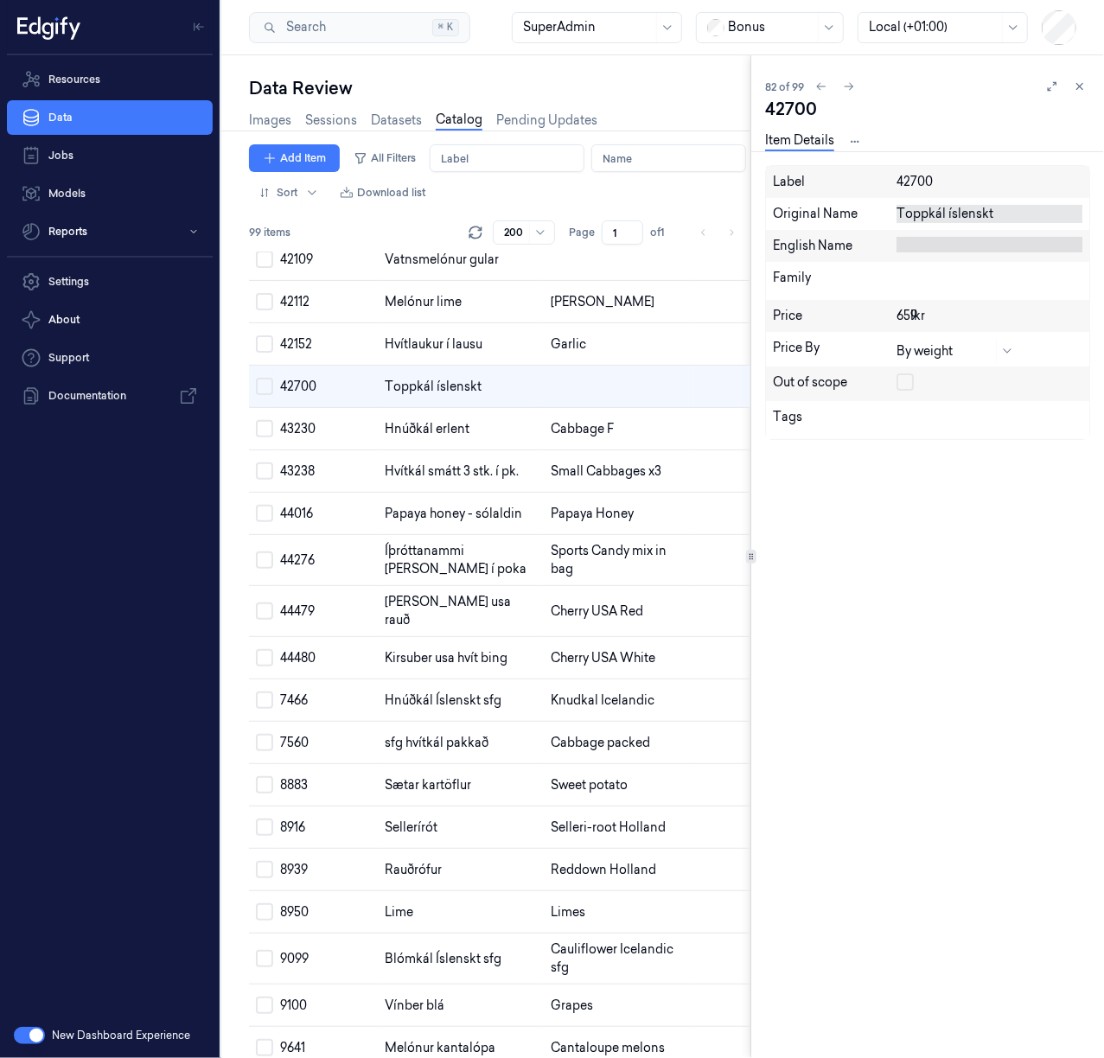
click at [933, 205] on div "Toppkál íslenskt" at bounding box center [989, 214] width 186 height 18
click at [933, 205] on textarea "Toppkál íslenskt" at bounding box center [989, 214] width 186 height 18
click at [951, 218] on textarea "Toppkál íslenskt" at bounding box center [989, 214] width 186 height 18
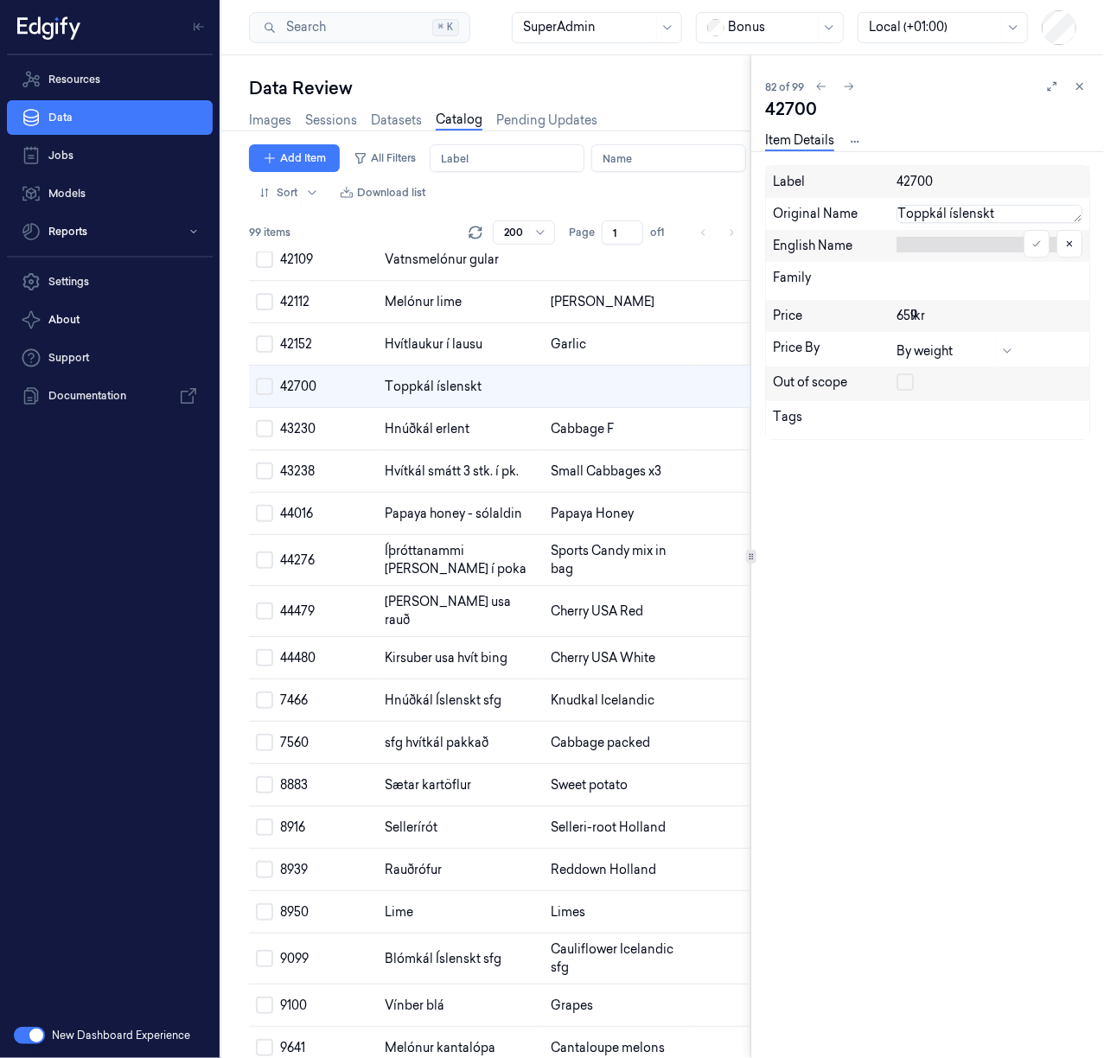
click at [931, 249] on div at bounding box center [989, 245] width 186 height 16
type textarea "Top Cabbage"
click at [1038, 273] on icon at bounding box center [1036, 273] width 10 height 10
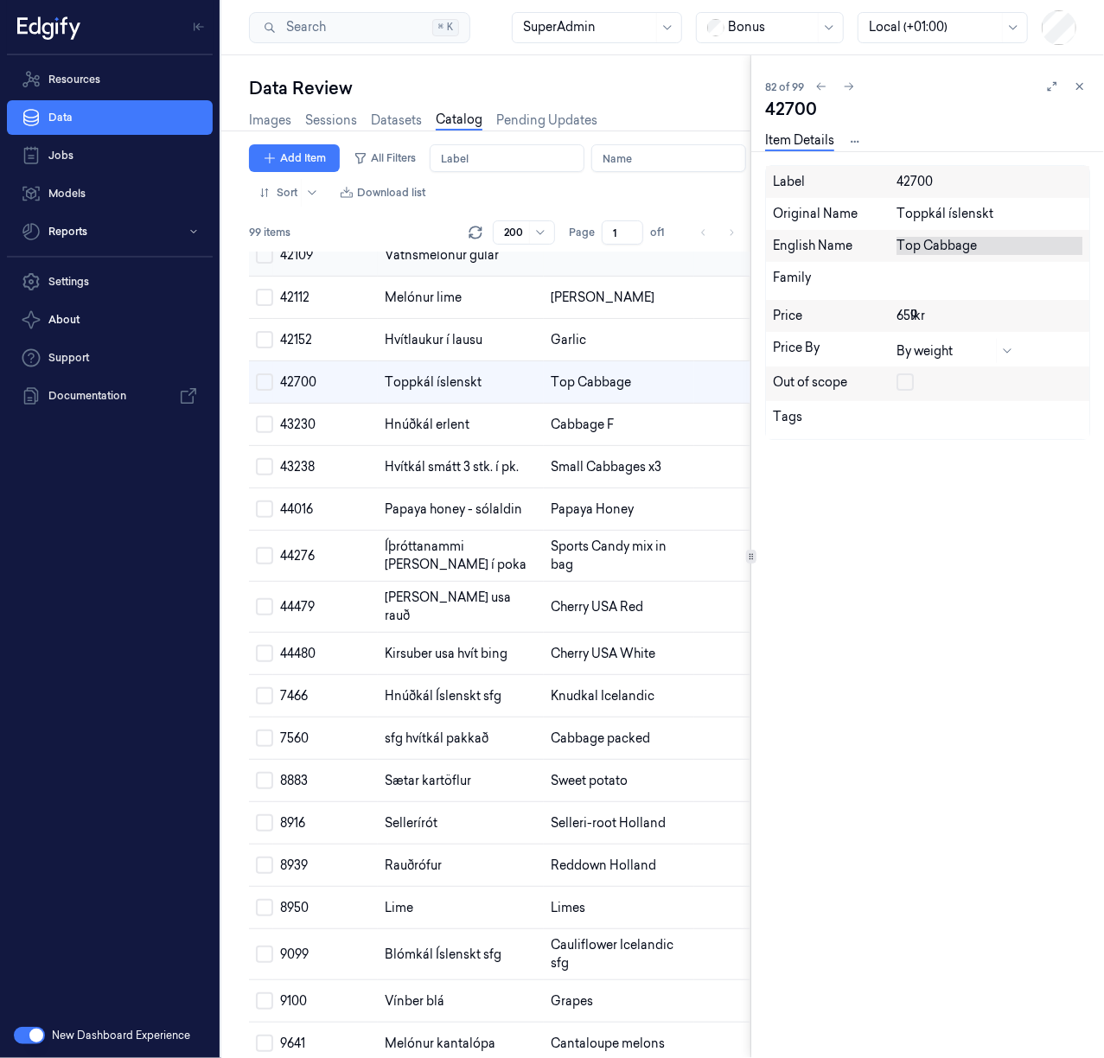
click at [544, 277] on td at bounding box center [619, 255] width 150 height 42
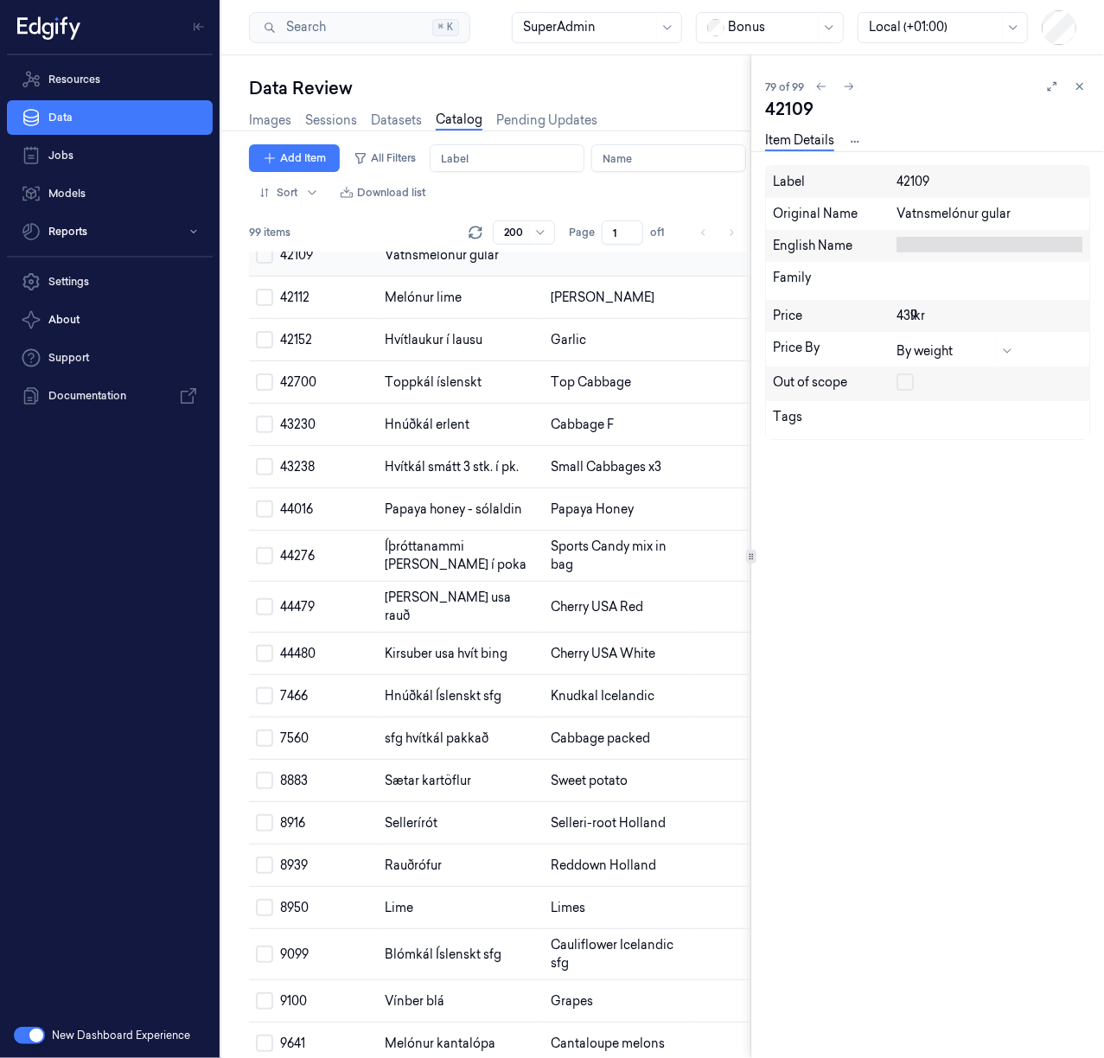
scroll to position [3423, 0]
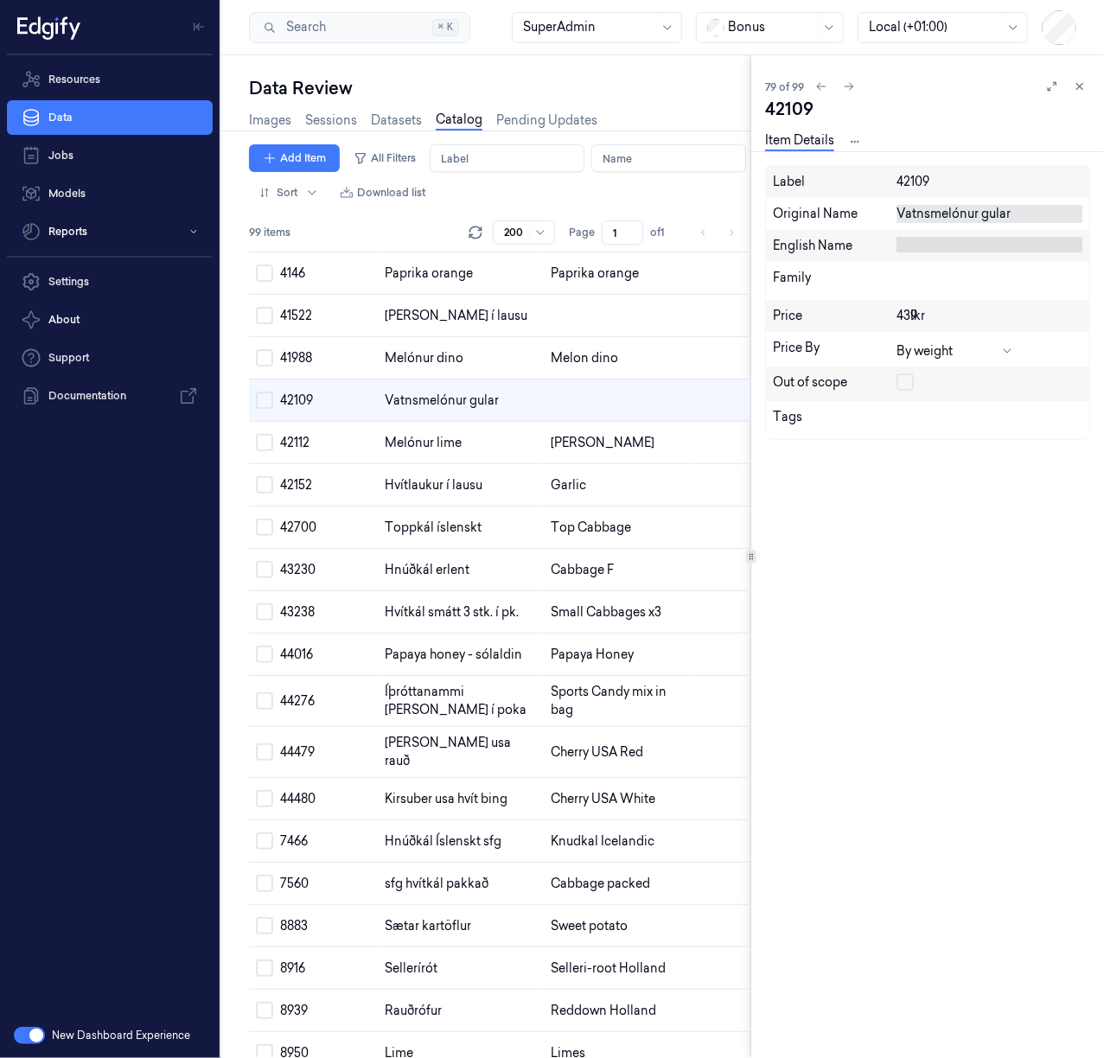
click at [969, 214] on div "Vatnsmelónur gular" at bounding box center [989, 214] width 186 height 18
click at [969, 214] on textarea "Vatnsmelónur gular" at bounding box center [989, 214] width 186 height 18
click at [955, 254] on div "English Name" at bounding box center [927, 246] width 323 height 32
click at [963, 244] on div at bounding box center [989, 245] width 186 height 16
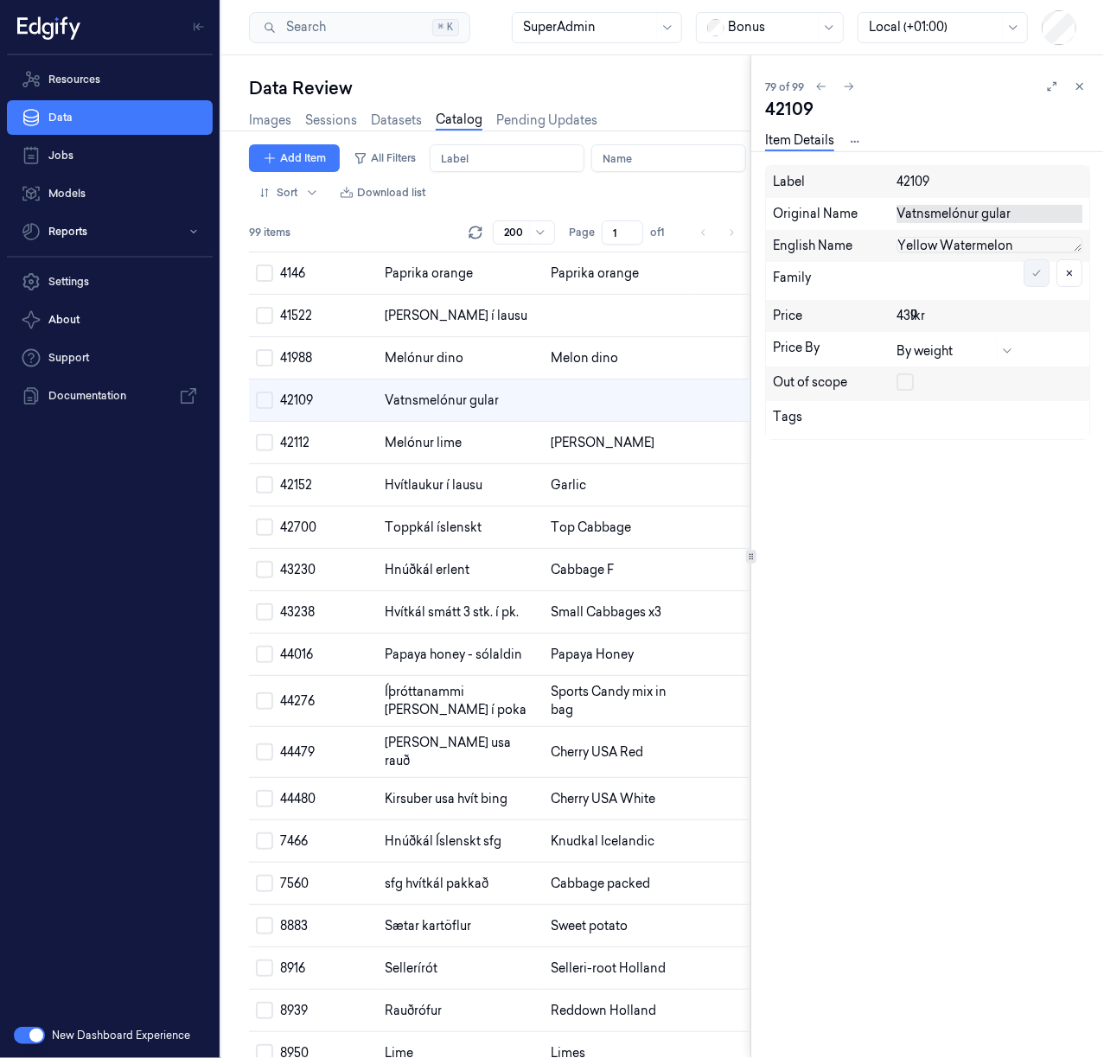
type textarea "Yellow Watermelon"
click at [1032, 270] on icon at bounding box center [1036, 273] width 10 height 10
click at [544, 337] on td at bounding box center [619, 316] width 150 height 42
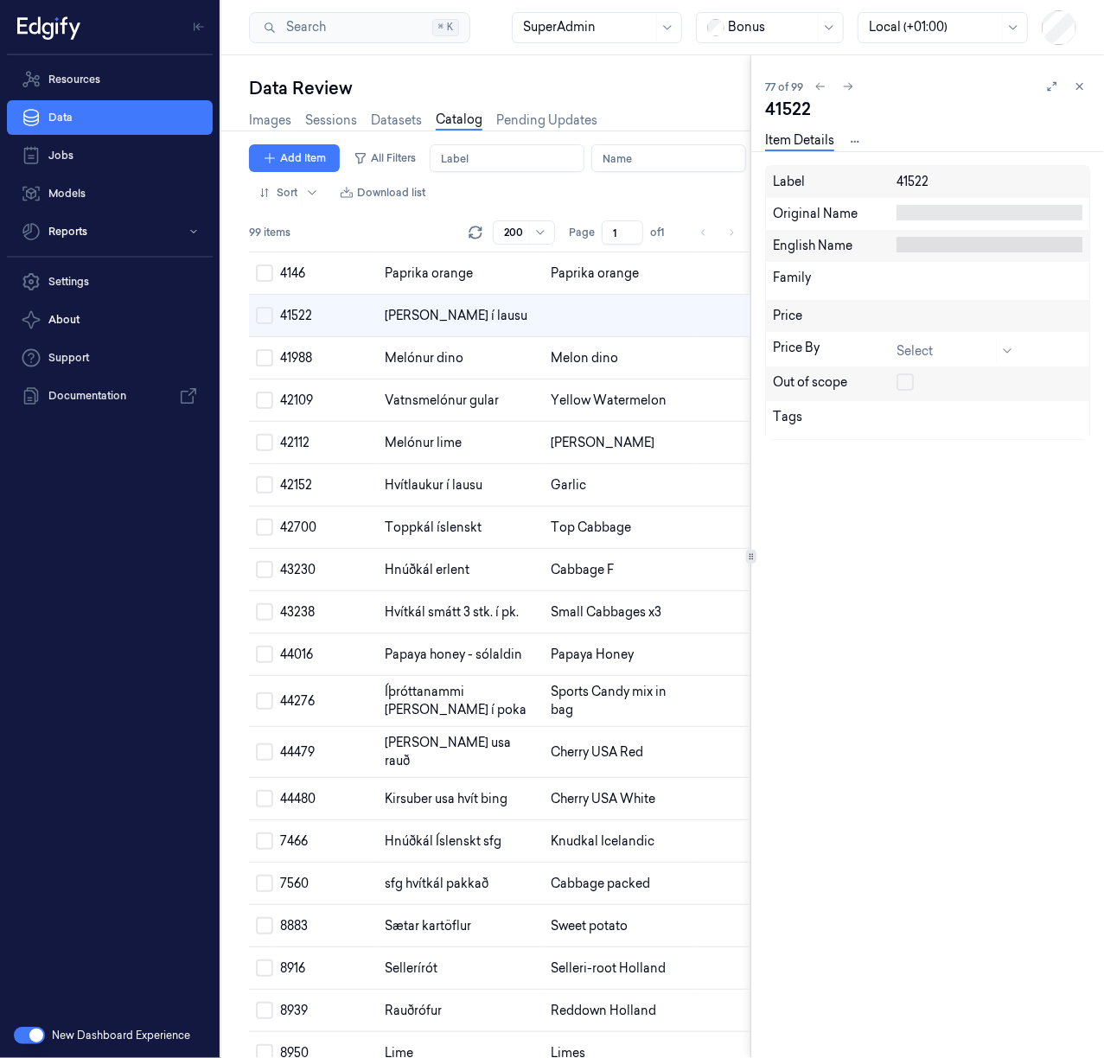
scroll to position [3329, 0]
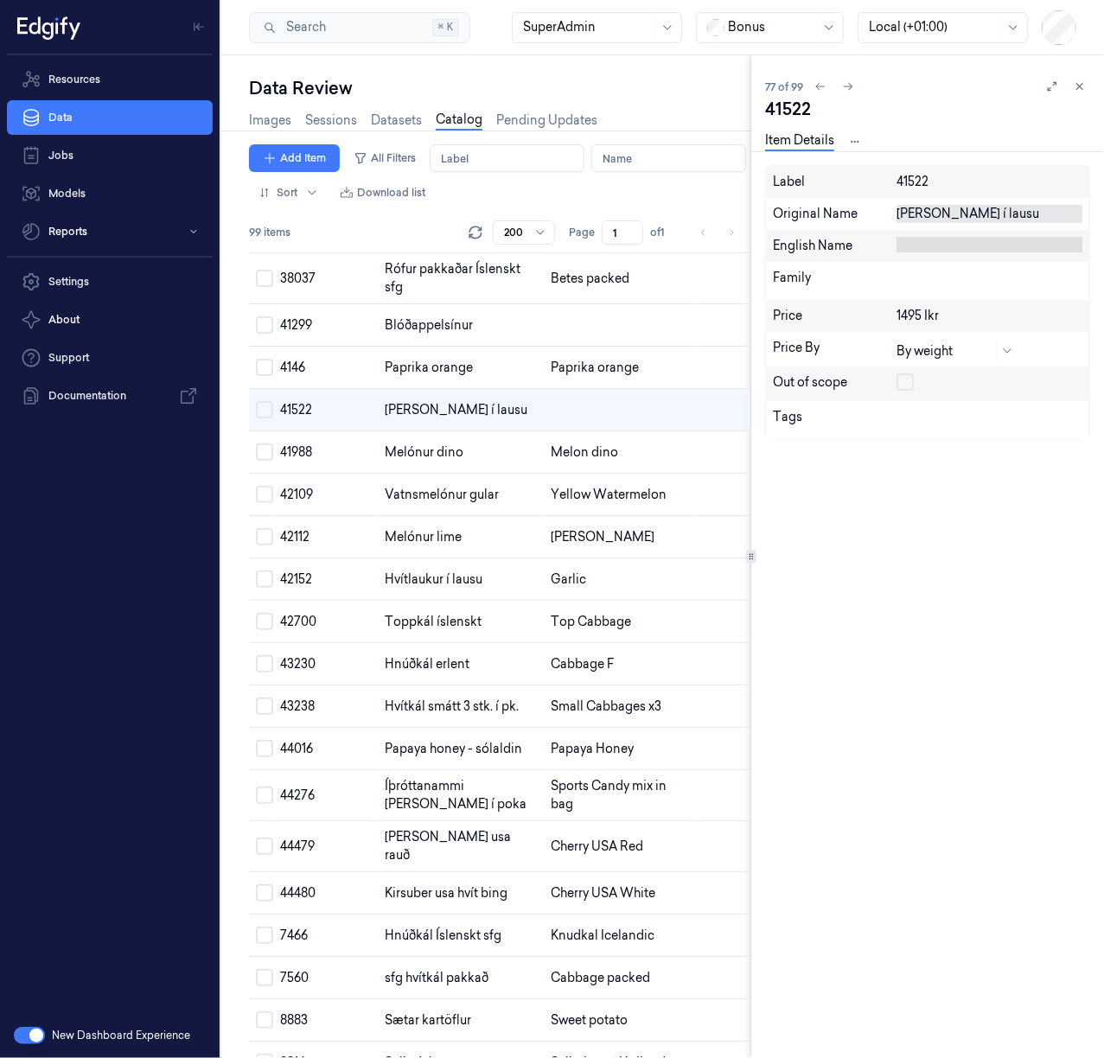
click at [971, 215] on div "Mackintosh í lausu" at bounding box center [989, 214] width 186 height 18
click at [971, 215] on textarea "Mackintosh í lausu" at bounding box center [989, 214] width 186 height 18
click at [948, 247] on div at bounding box center [989, 245] width 186 height 16
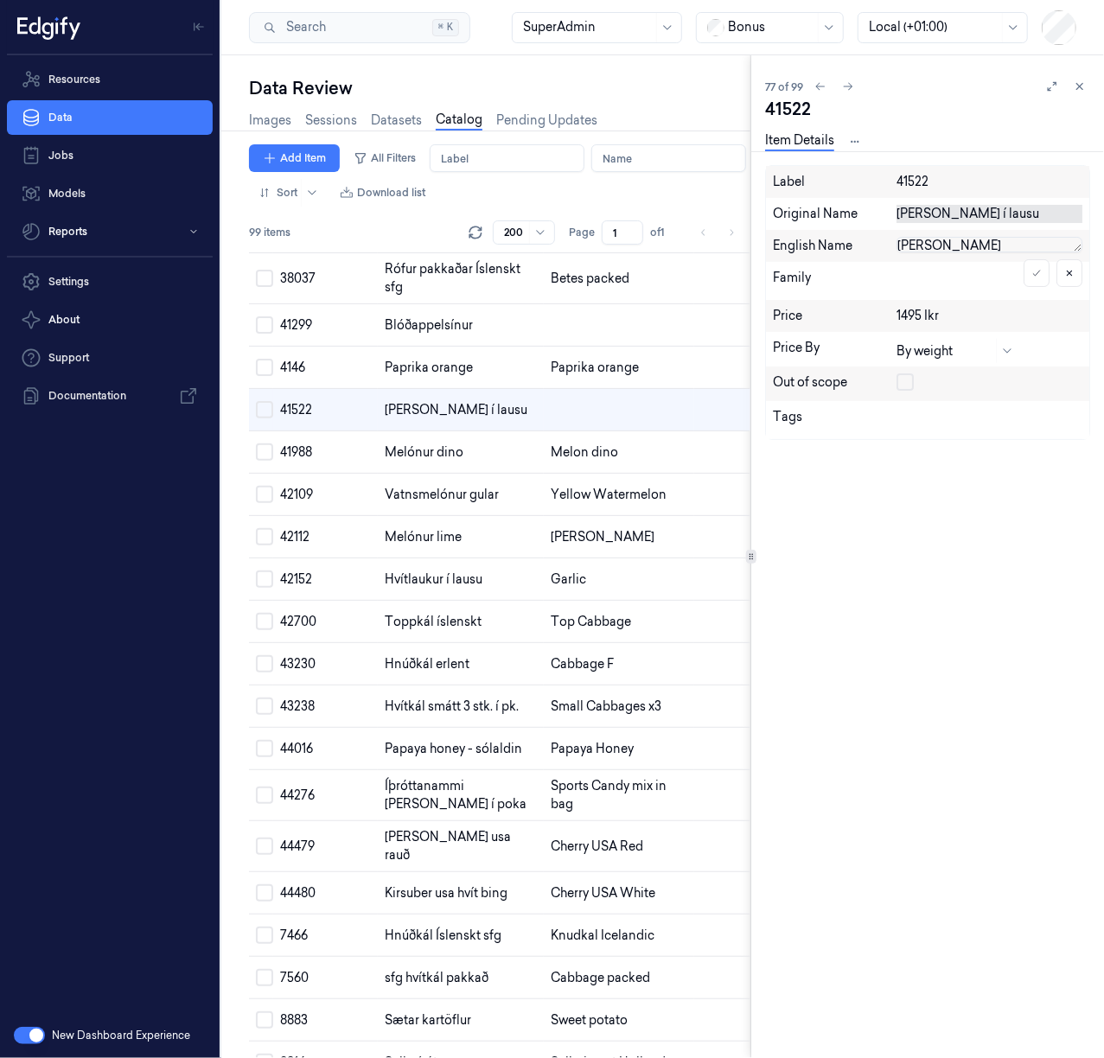
scroll to position [0, 0]
type textarea "Mackintosh"
click at [1034, 277] on icon at bounding box center [1036, 277] width 10 height 10
click at [544, 347] on td at bounding box center [619, 325] width 150 height 42
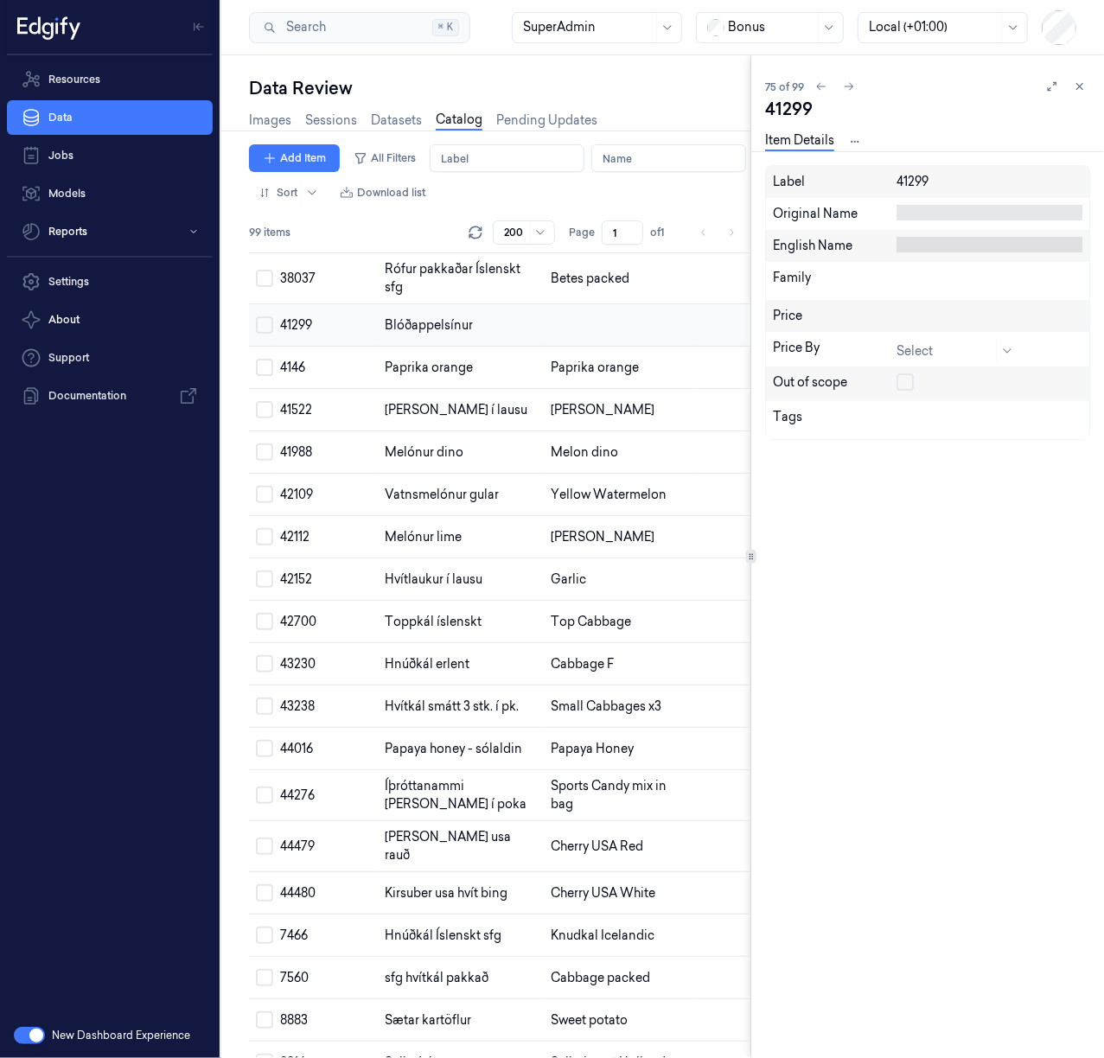
scroll to position [3230, 0]
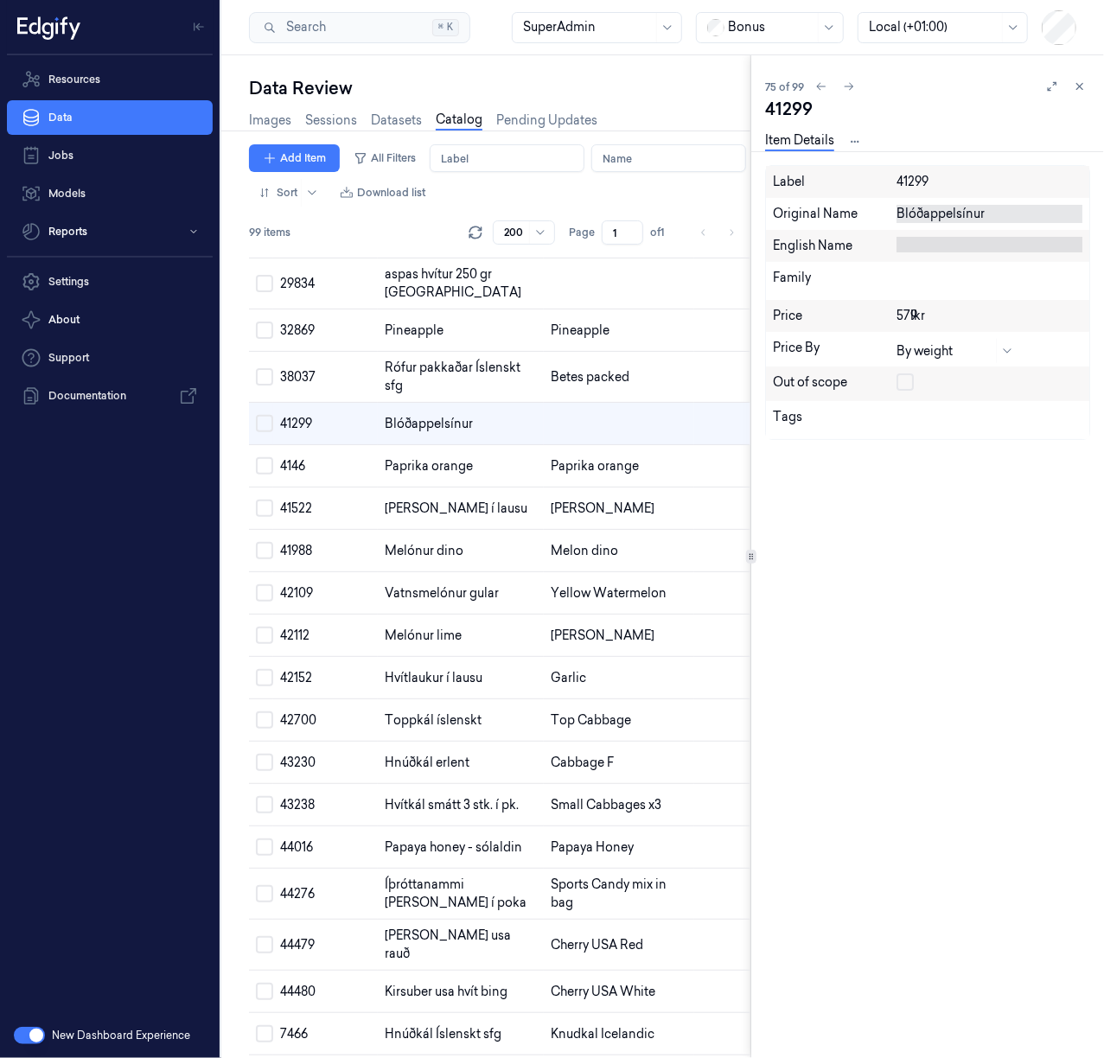
click at [944, 209] on div "Blóðappelsínur" at bounding box center [989, 214] width 186 height 18
click at [944, 209] on textarea "Blóðappelsínur" at bounding box center [989, 214] width 186 height 18
click at [976, 250] on div at bounding box center [989, 245] width 186 height 16
type textarea "Blood oranges"
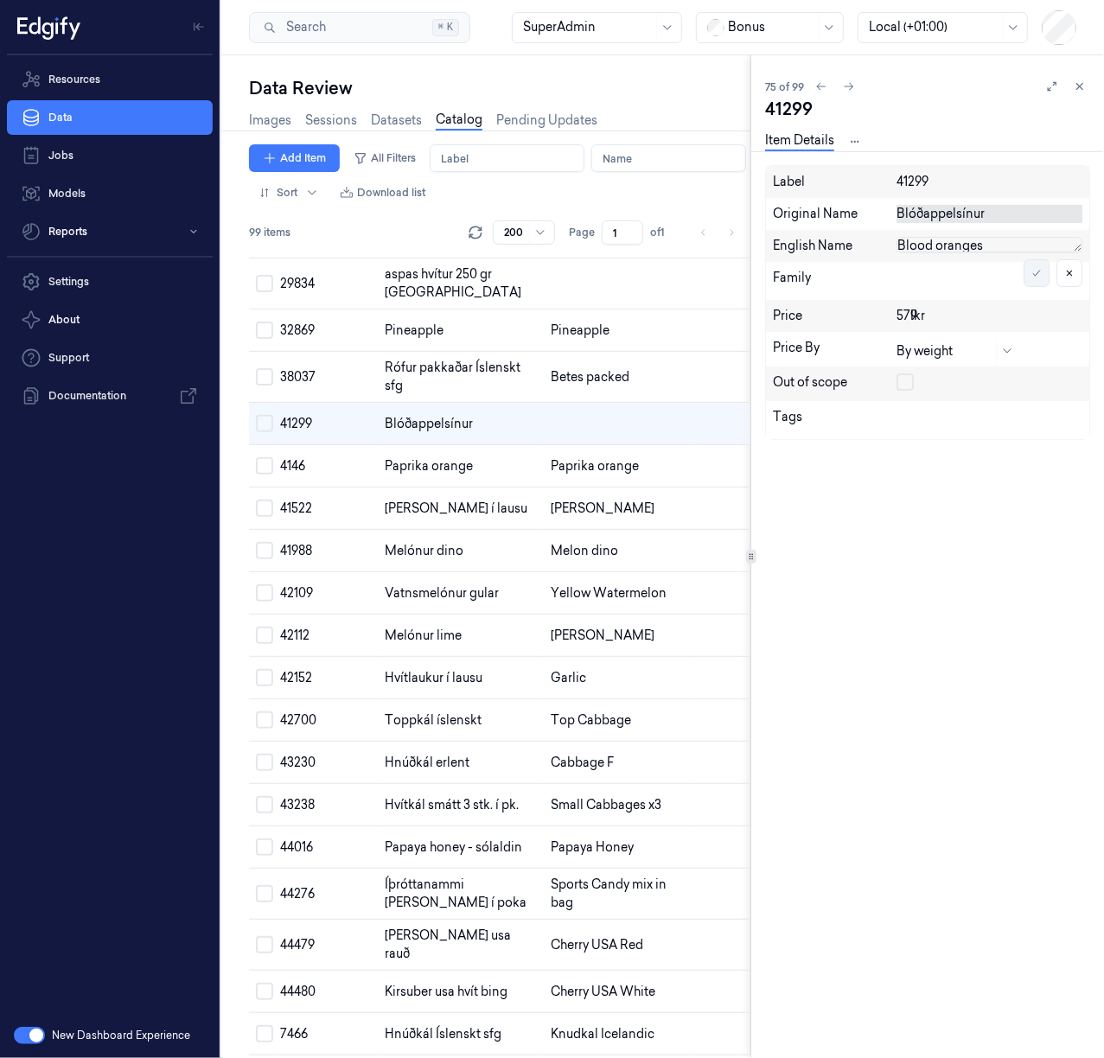
click at [1035, 268] on icon at bounding box center [1036, 273] width 10 height 10
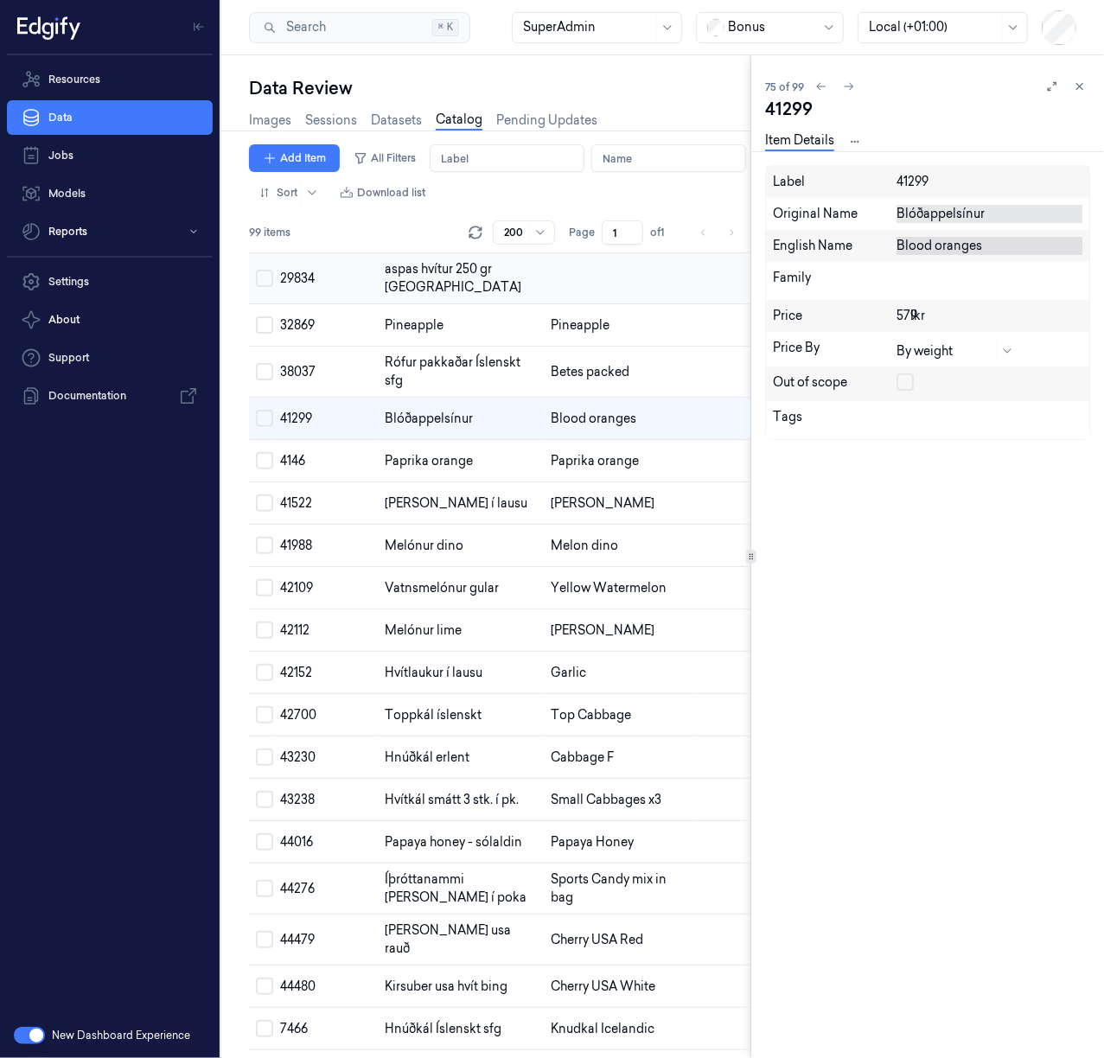
click at [544, 304] on td at bounding box center [619, 278] width 150 height 51
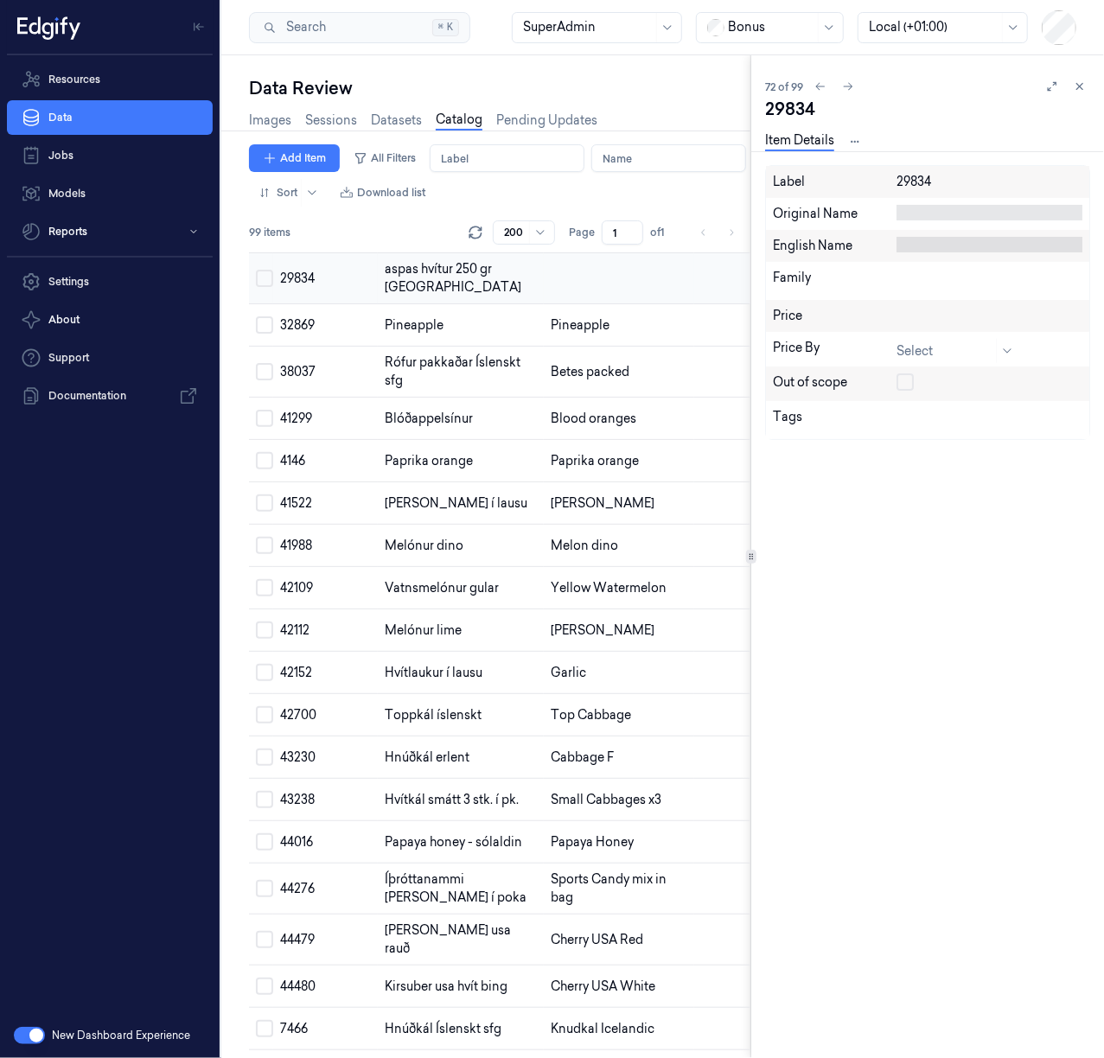
scroll to position [3090, 0]
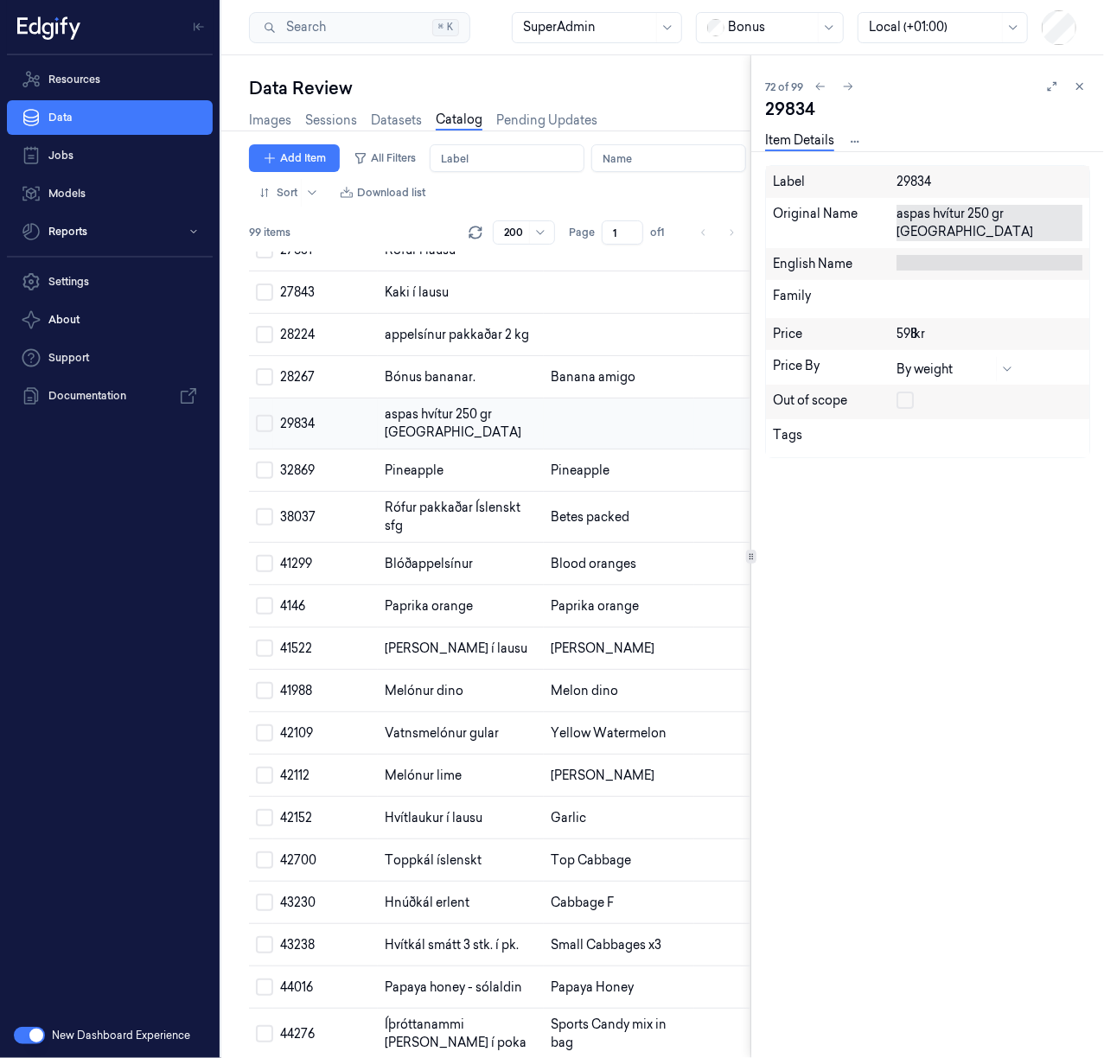
click at [426, 440] on span "aspas hvítur 250 gr perú" at bounding box center [453, 423] width 137 height 34
copy span "aspas hvítur 250 gr perú"
click at [951, 248] on div "English Name" at bounding box center [927, 264] width 323 height 32
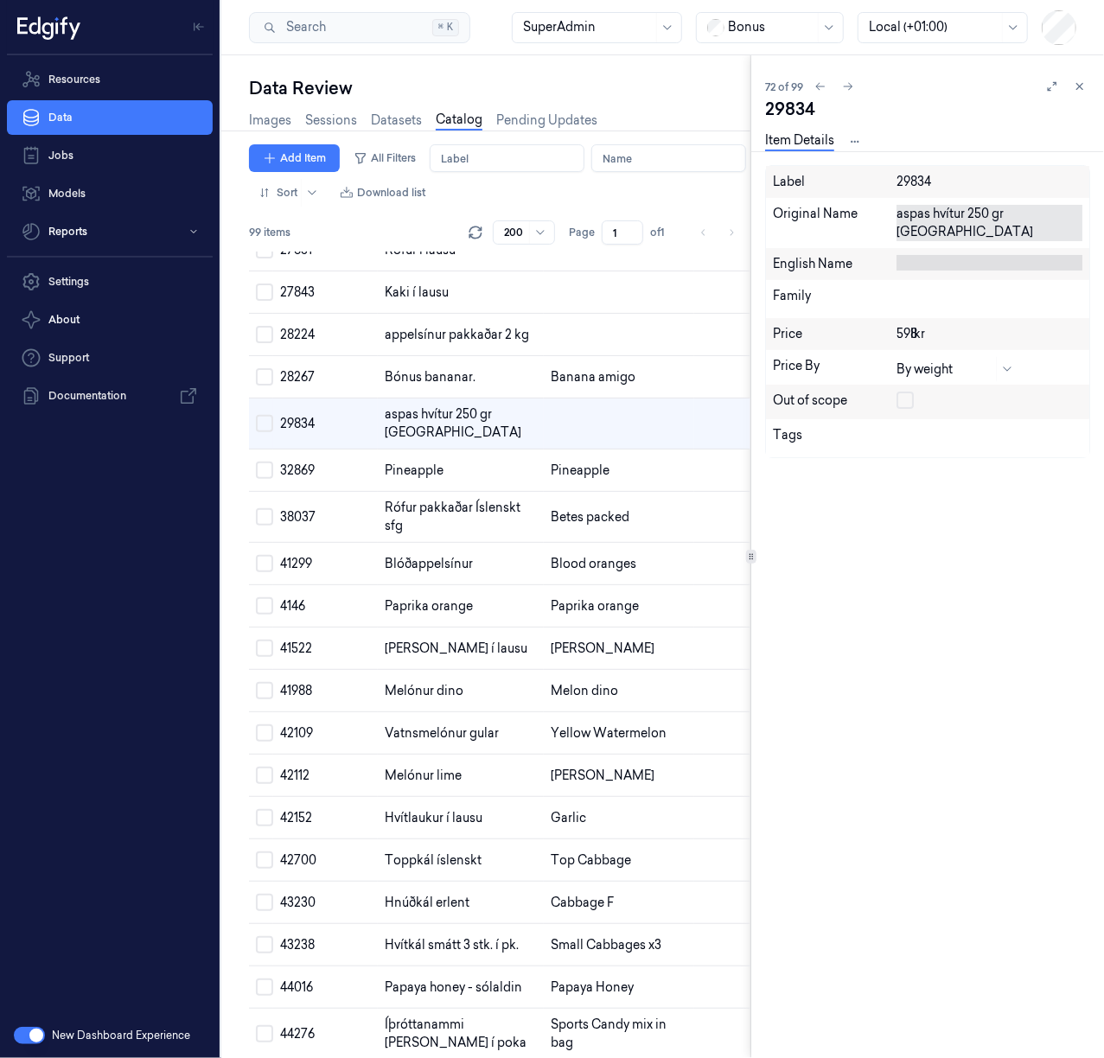
click at [944, 255] on div at bounding box center [989, 263] width 186 height 16
type textarea "White Asparagus"
click at [1034, 286] on icon at bounding box center [1036, 291] width 10 height 10
click at [544, 356] on td at bounding box center [619, 335] width 150 height 42
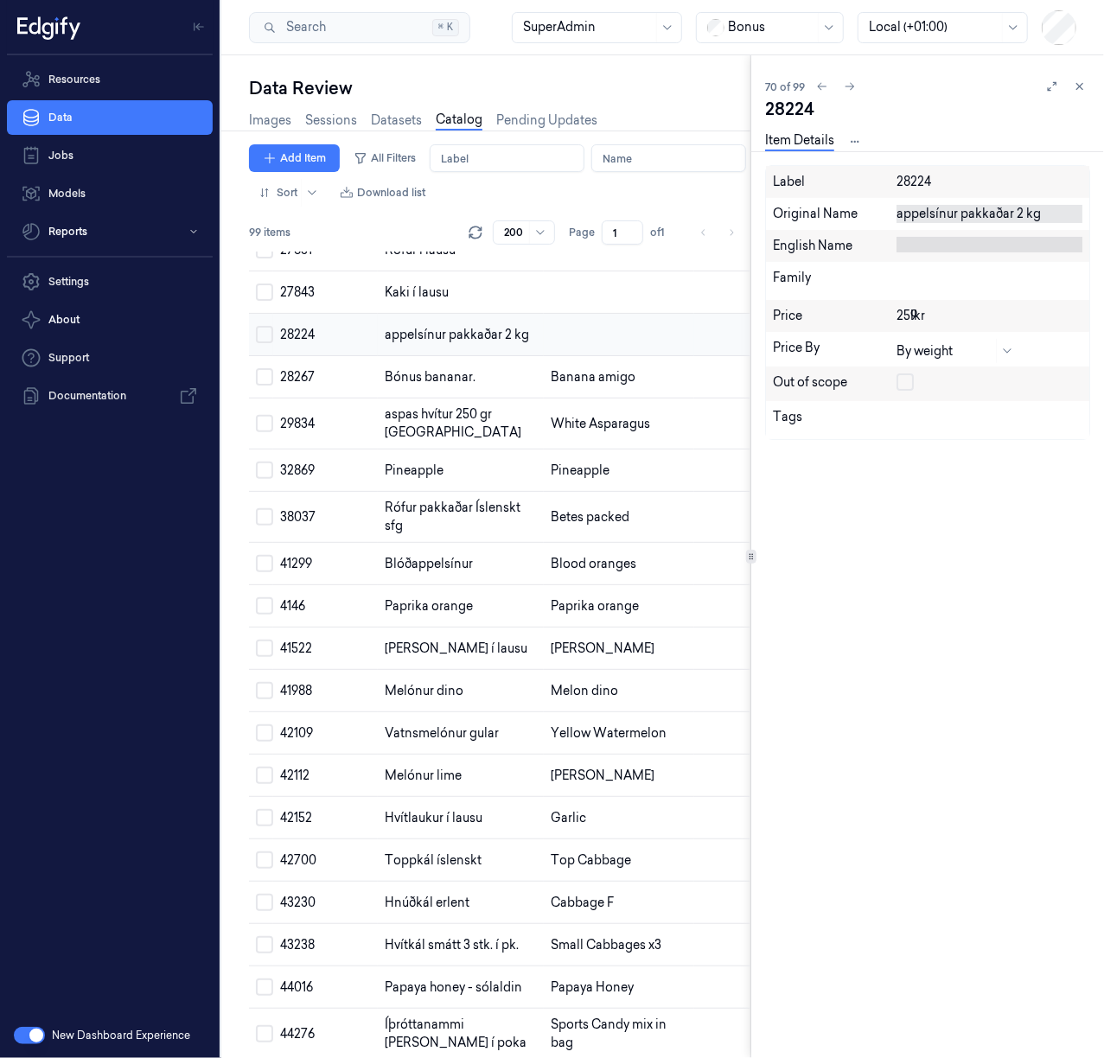
scroll to position [2988, 0]
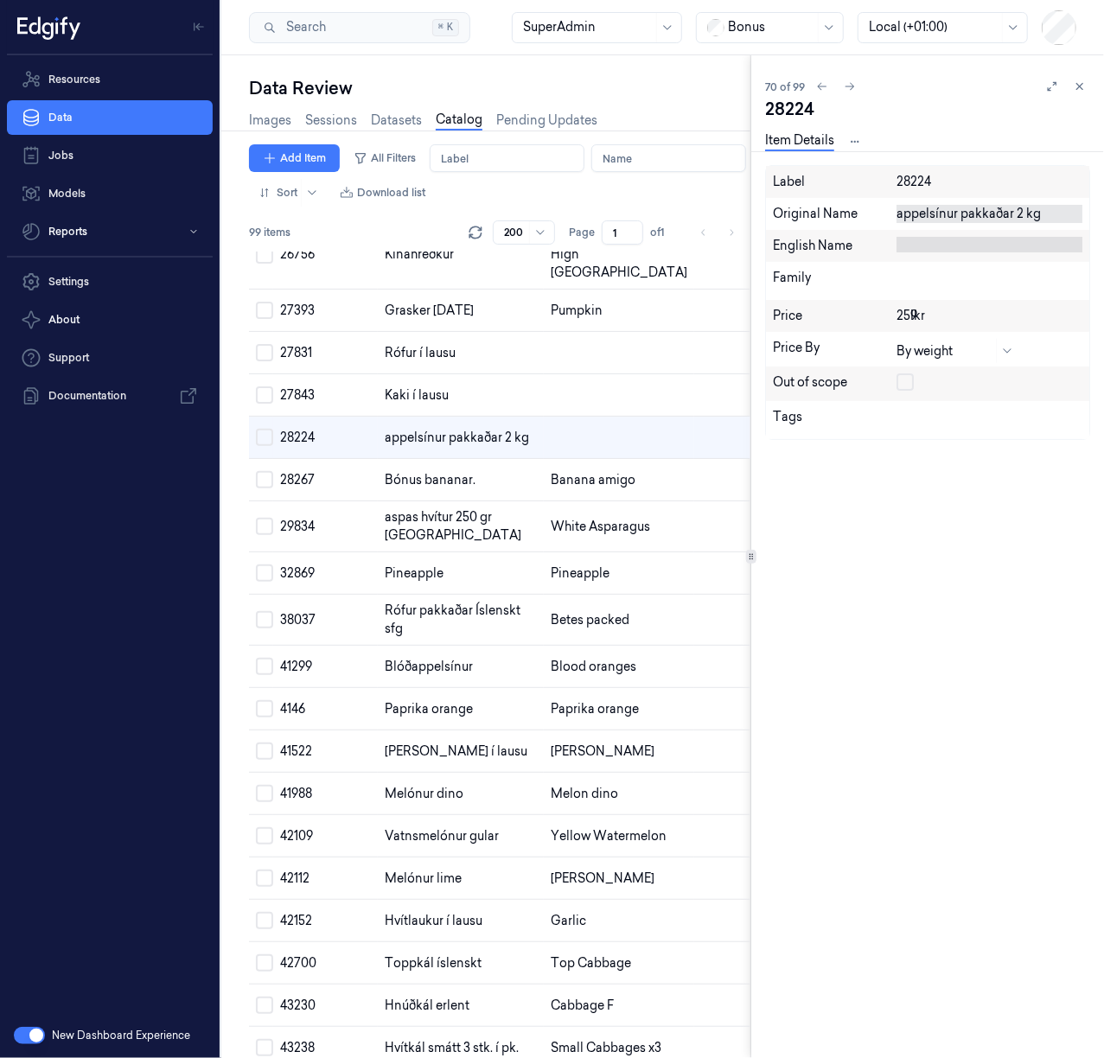
click at [933, 215] on div "appelsínur pakkaðar 2 kg" at bounding box center [989, 214] width 186 height 18
click at [933, 215] on textarea "appelsínur pakkaðar 2 kg" at bounding box center [989, 214] width 186 height 18
click at [952, 239] on div at bounding box center [989, 245] width 186 height 16
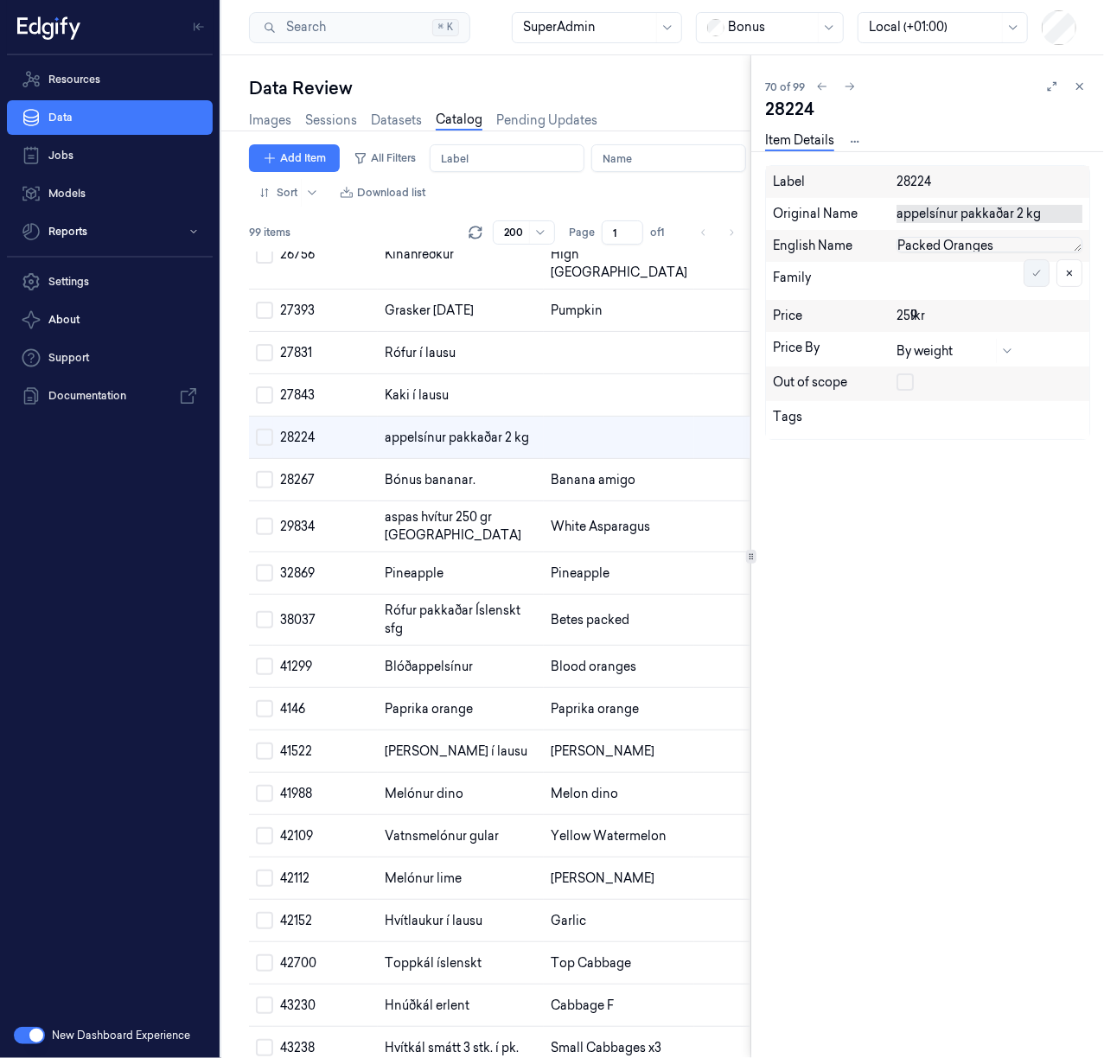
type textarea "Packed Oranges"
click at [1045, 280] on button at bounding box center [1036, 273] width 26 height 28
click at [544, 417] on td at bounding box center [619, 395] width 150 height 42
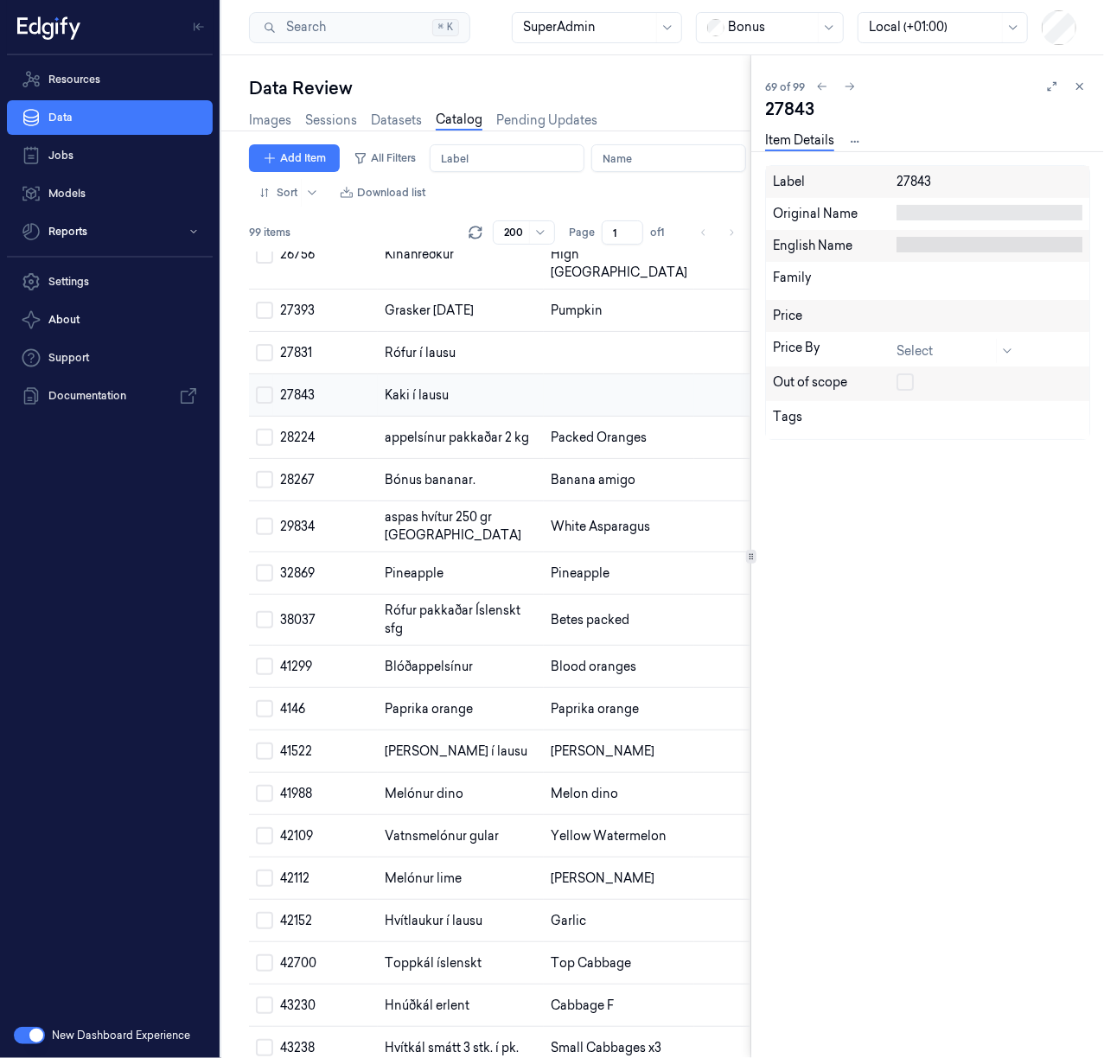
scroll to position [2940, 0]
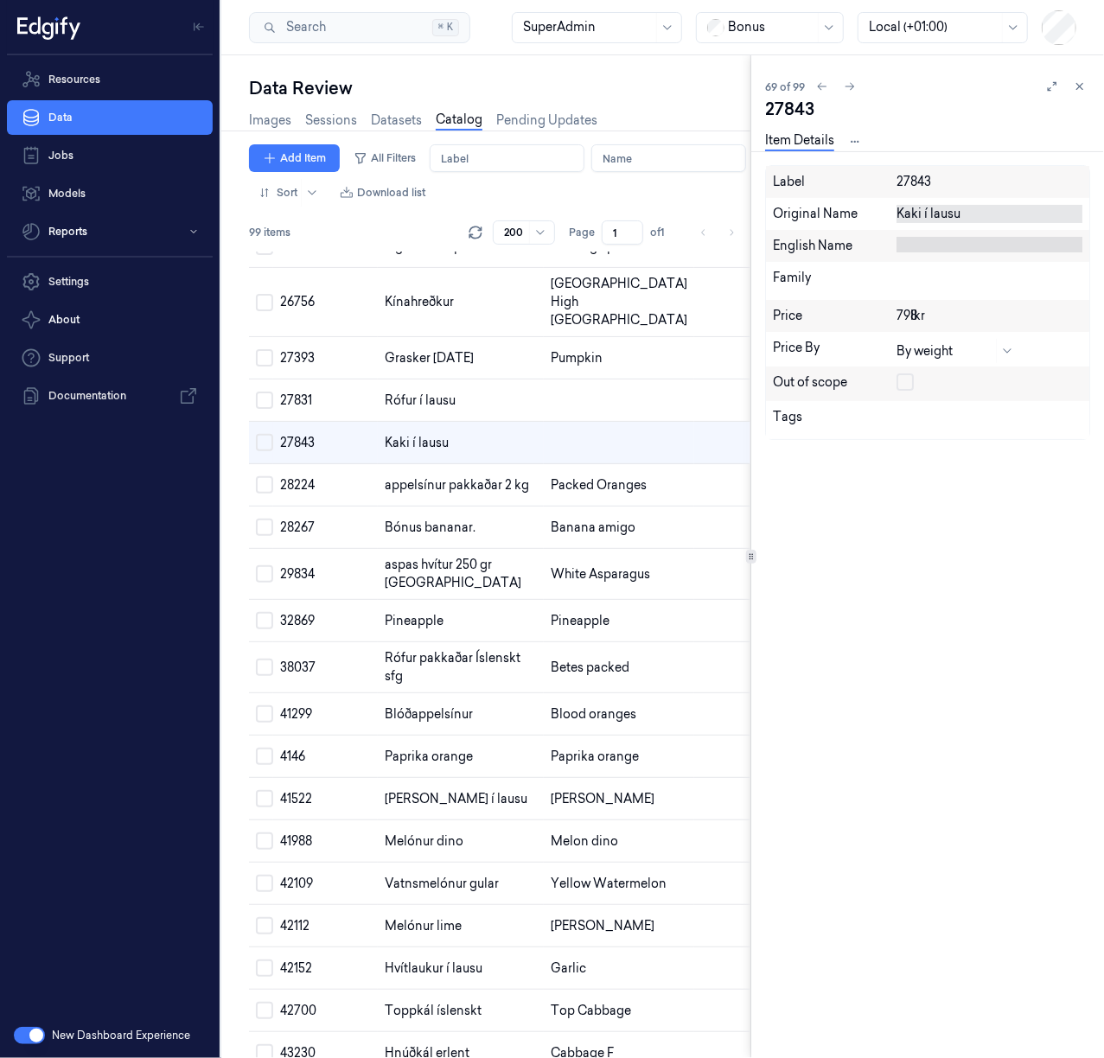
click at [932, 222] on div "Kaki í lausu" at bounding box center [989, 214] width 186 height 18
click at [932, 222] on textarea "Kaki í lausu" at bounding box center [989, 214] width 186 height 18
click at [956, 239] on div at bounding box center [989, 245] width 186 height 16
type textarea "Kaki in bulk"
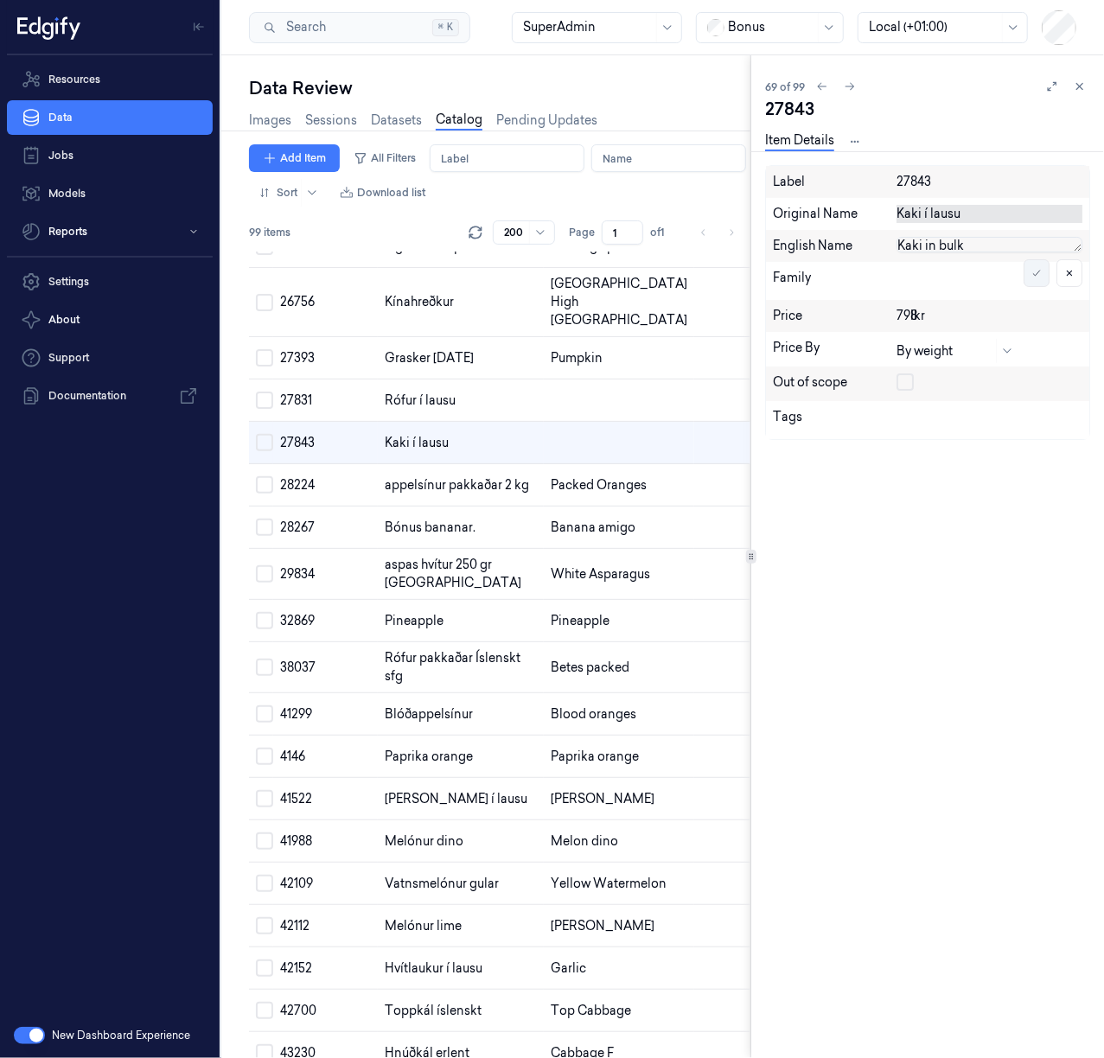
click at [1038, 270] on icon at bounding box center [1036, 273] width 10 height 10
click at [544, 422] on td at bounding box center [619, 400] width 150 height 42
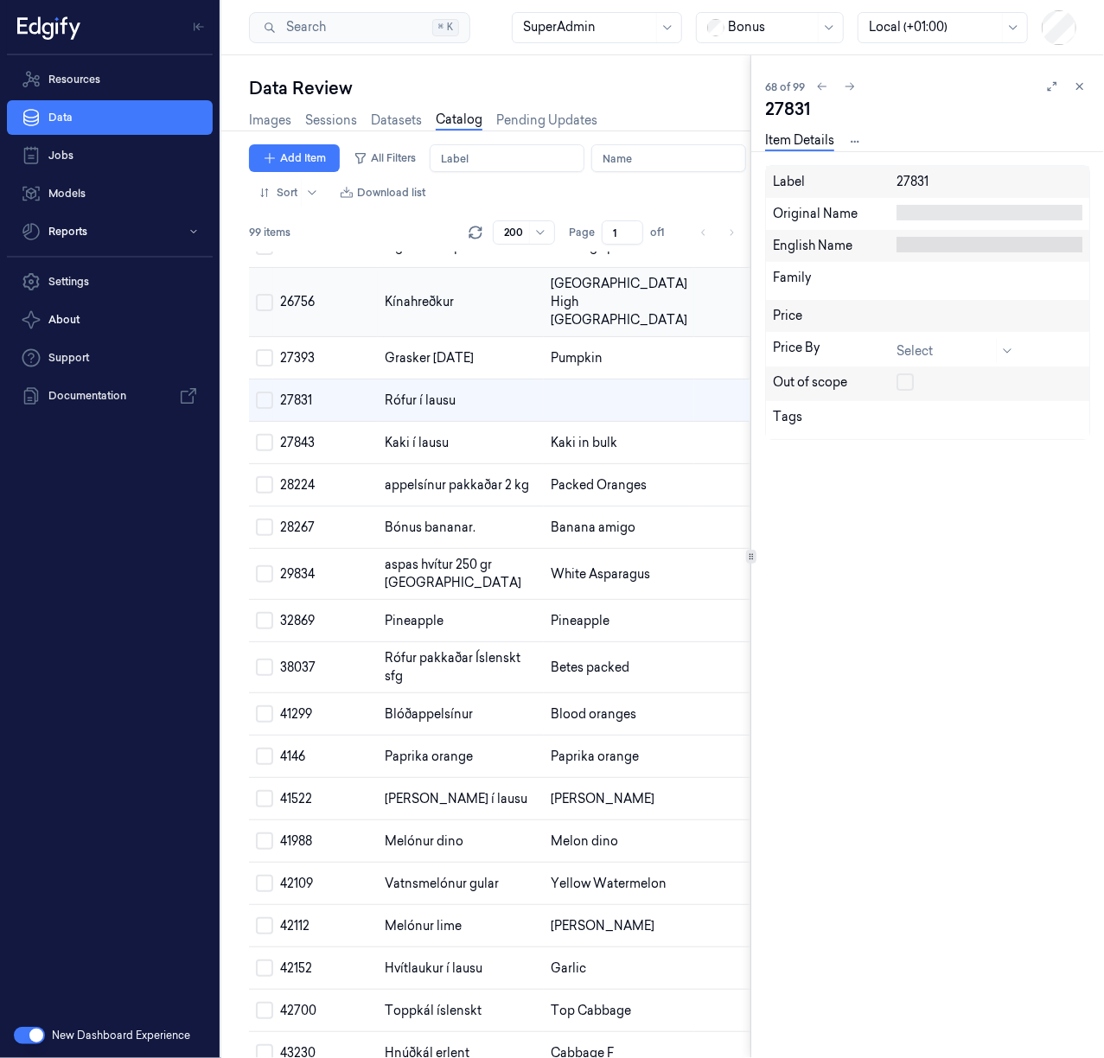
scroll to position [2898, 0]
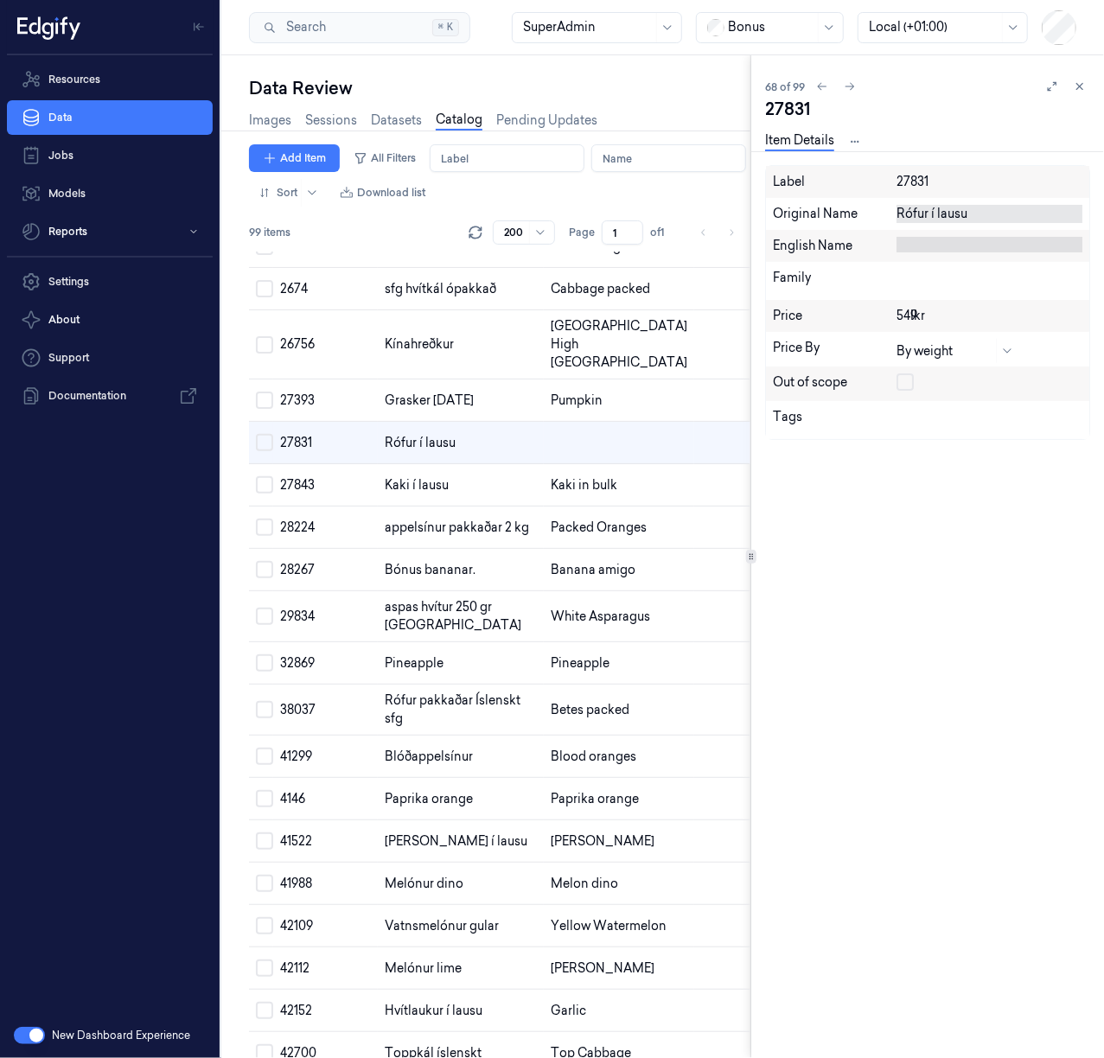
click at [931, 198] on div "Original Name Rófur í lausu" at bounding box center [927, 214] width 323 height 32
click at [920, 211] on div "Rófur í lausu" at bounding box center [989, 214] width 186 height 18
click at [920, 211] on textarea "Rófur í lausu" at bounding box center [989, 214] width 186 height 18
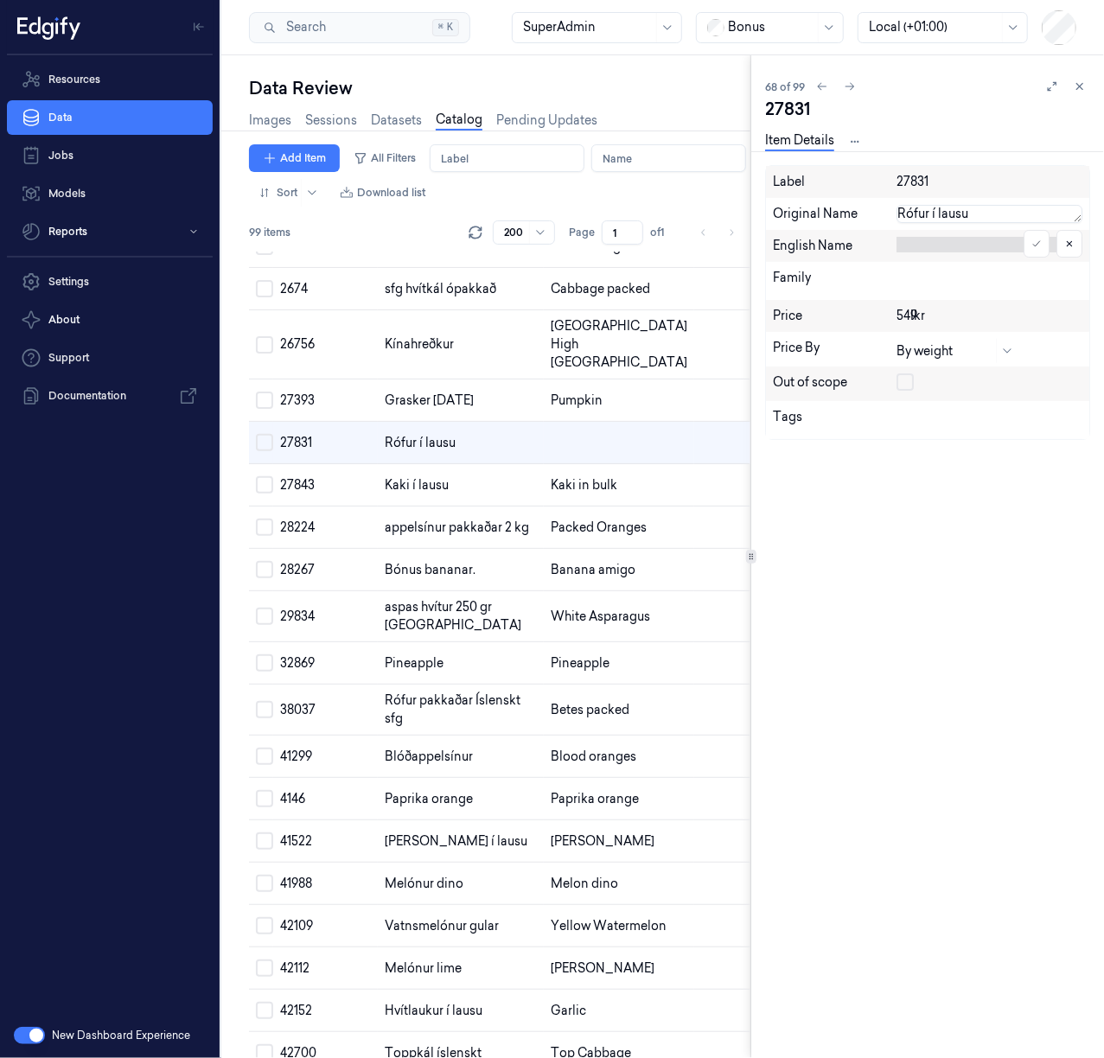
click at [945, 246] on div at bounding box center [989, 245] width 186 height 16
type textarea "Beets in bulk"
click at [1034, 273] on icon at bounding box center [1036, 273] width 10 height 10
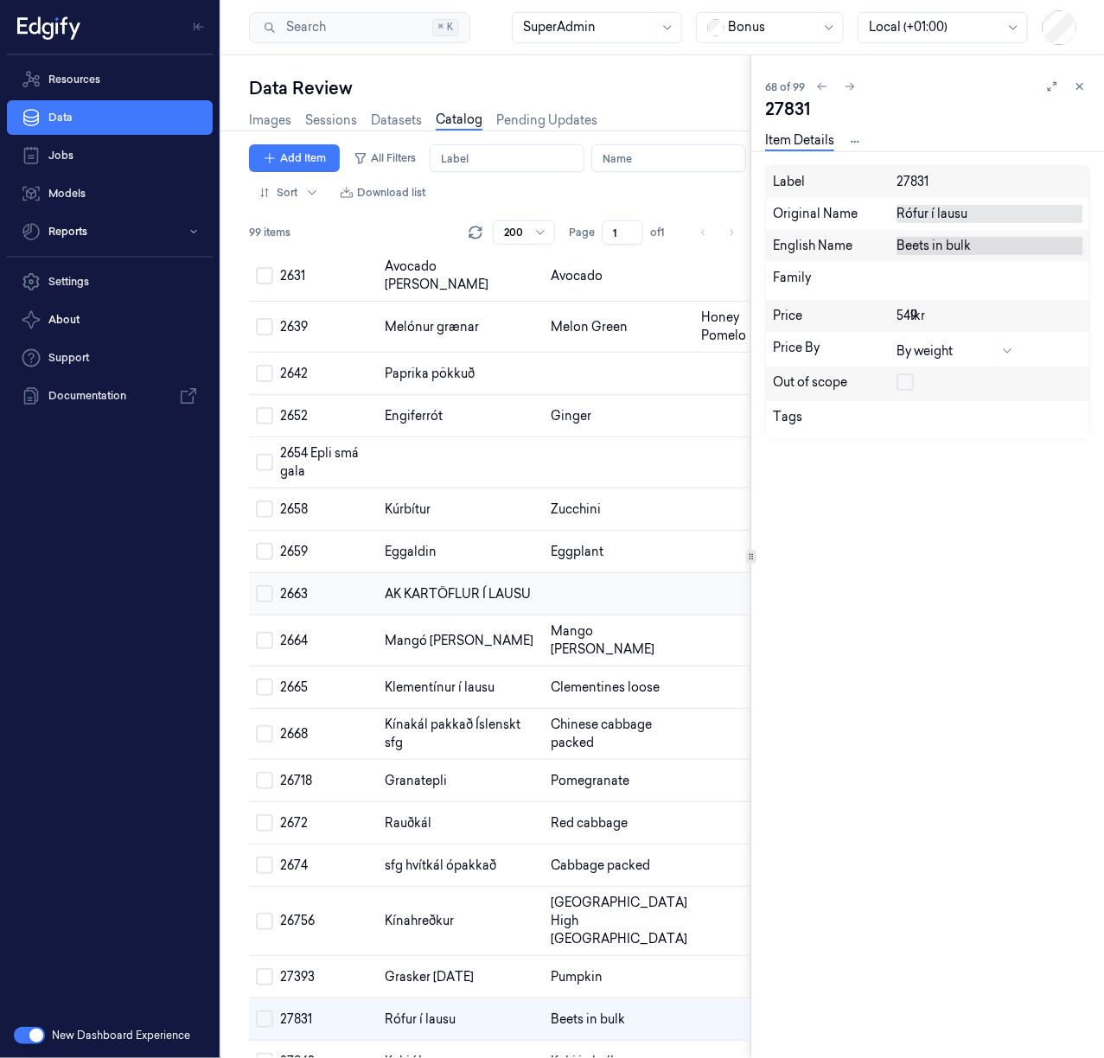
click at [544, 615] on td at bounding box center [619, 594] width 150 height 42
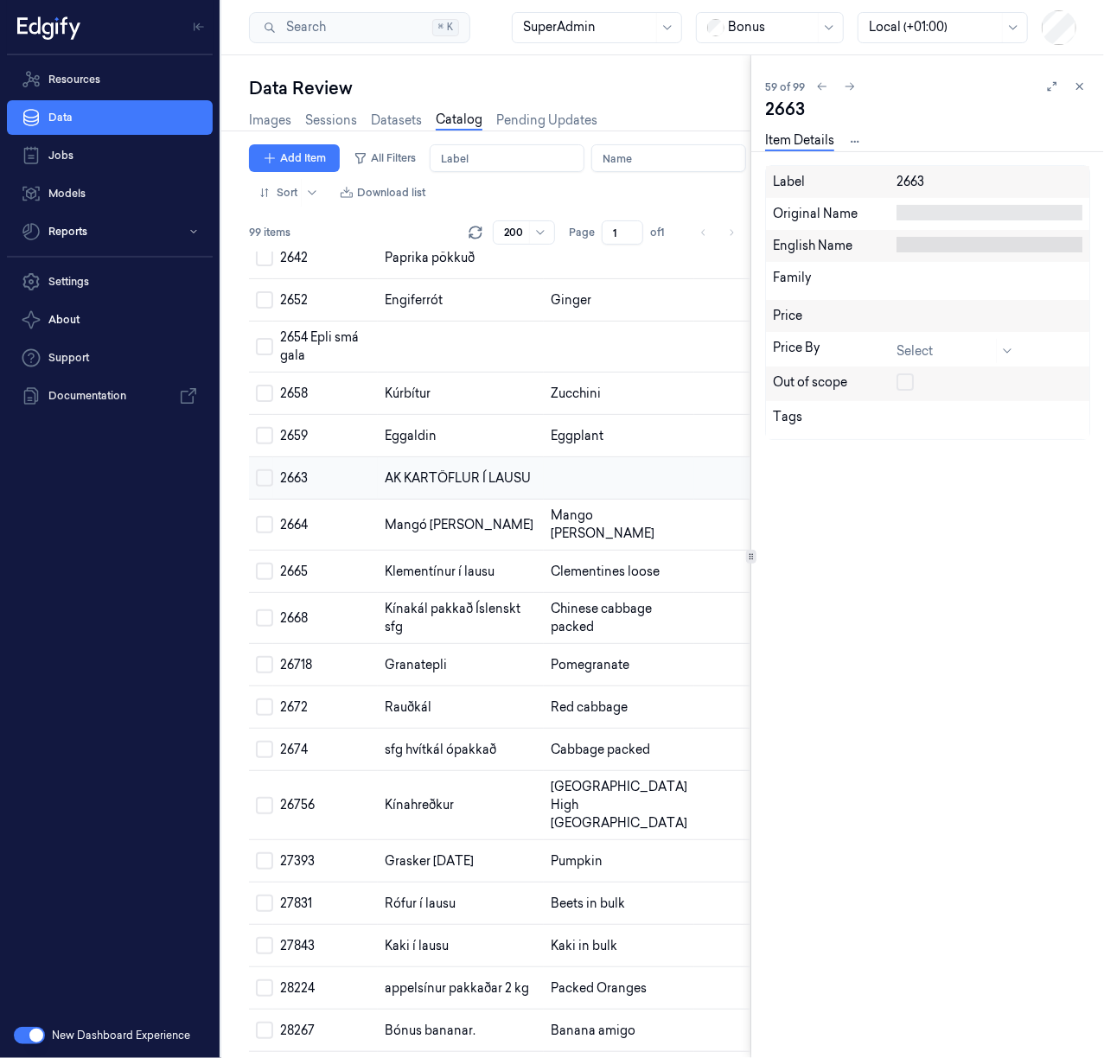
scroll to position [2439, 0]
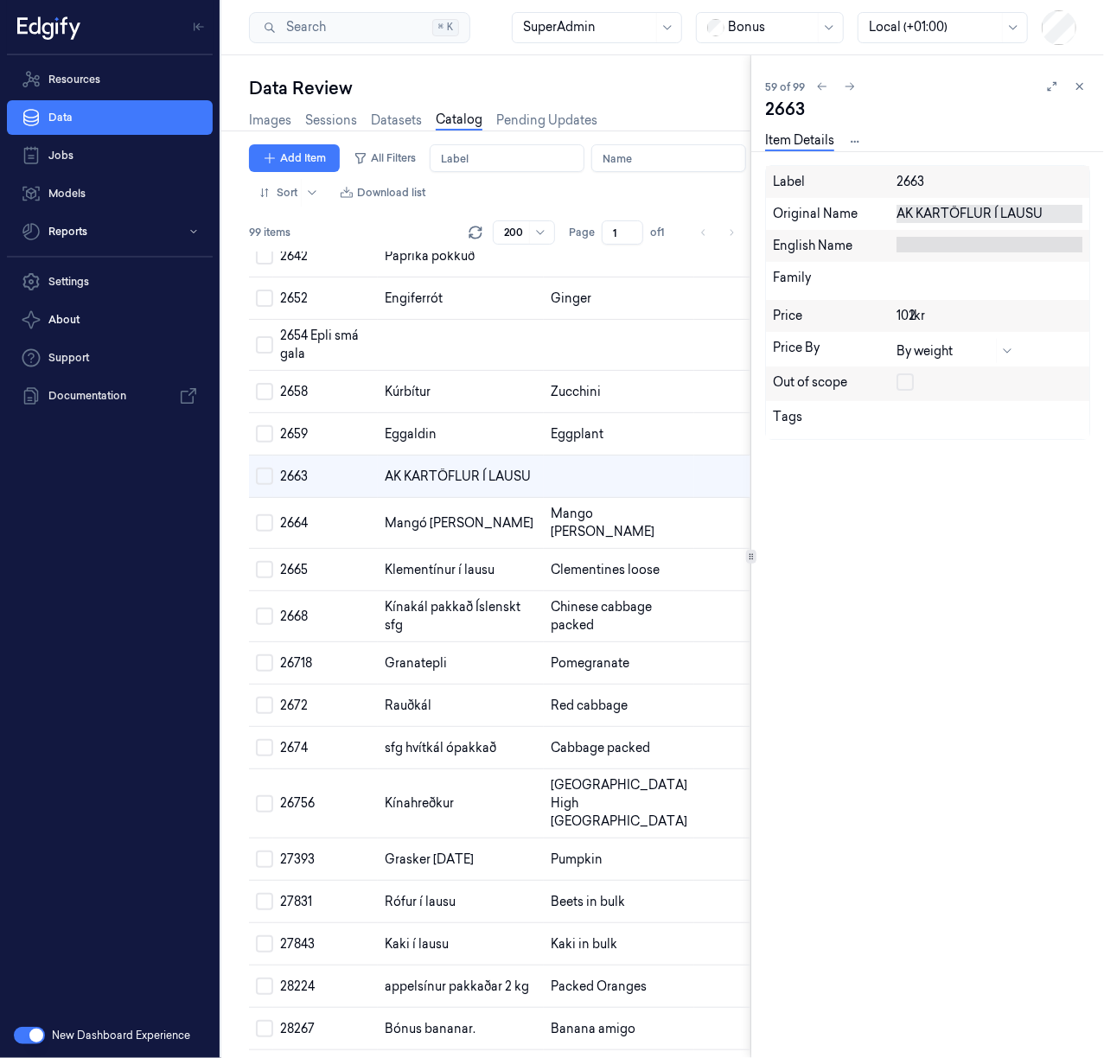
click at [939, 212] on div "AK KARTÖFLUR Í LAUSU" at bounding box center [989, 214] width 186 height 18
click at [939, 212] on textarea "AK KARTÖFLUR Í LAUSU" at bounding box center [989, 214] width 186 height 18
click at [937, 239] on div at bounding box center [989, 245] width 186 height 16
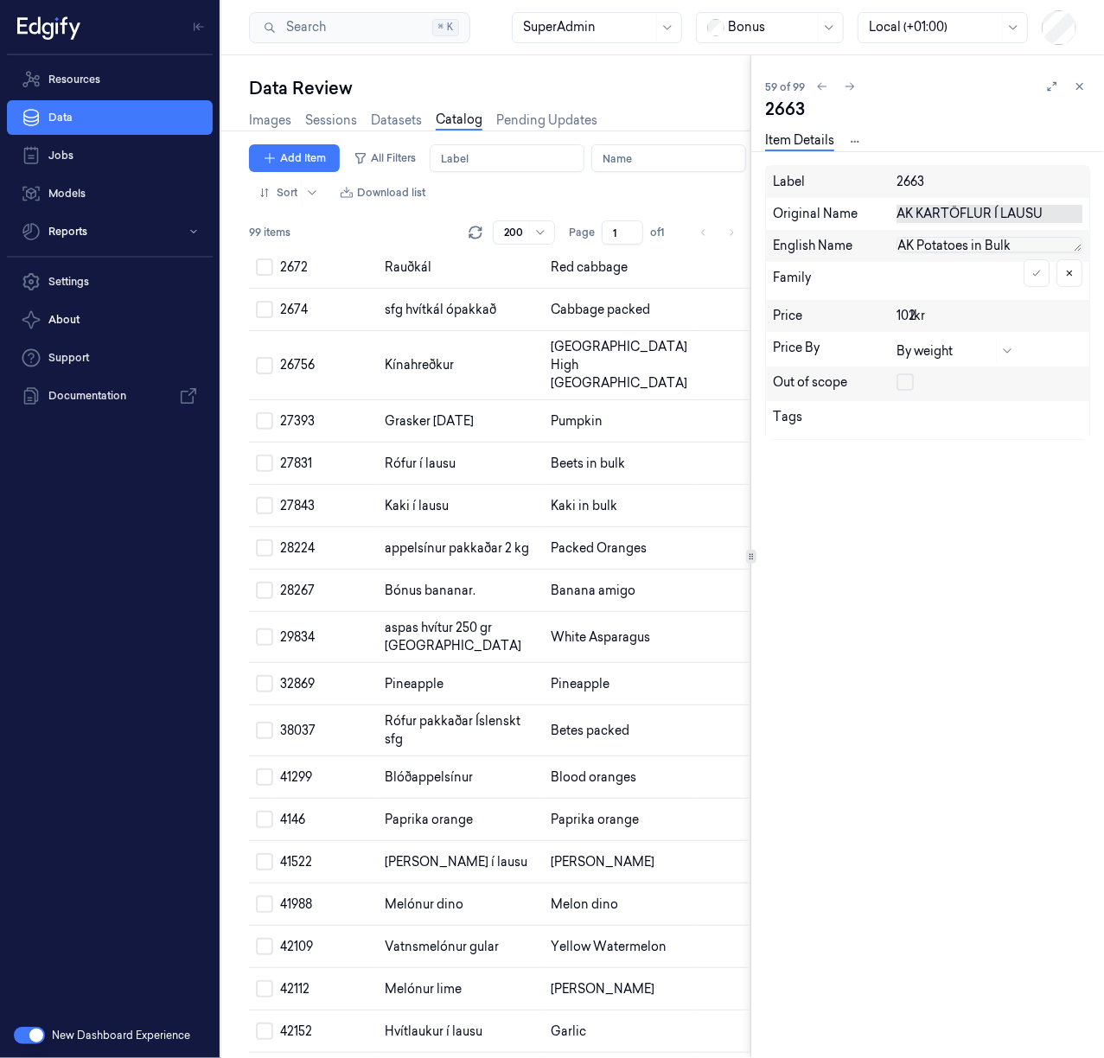
scroll to position [2900, 0]
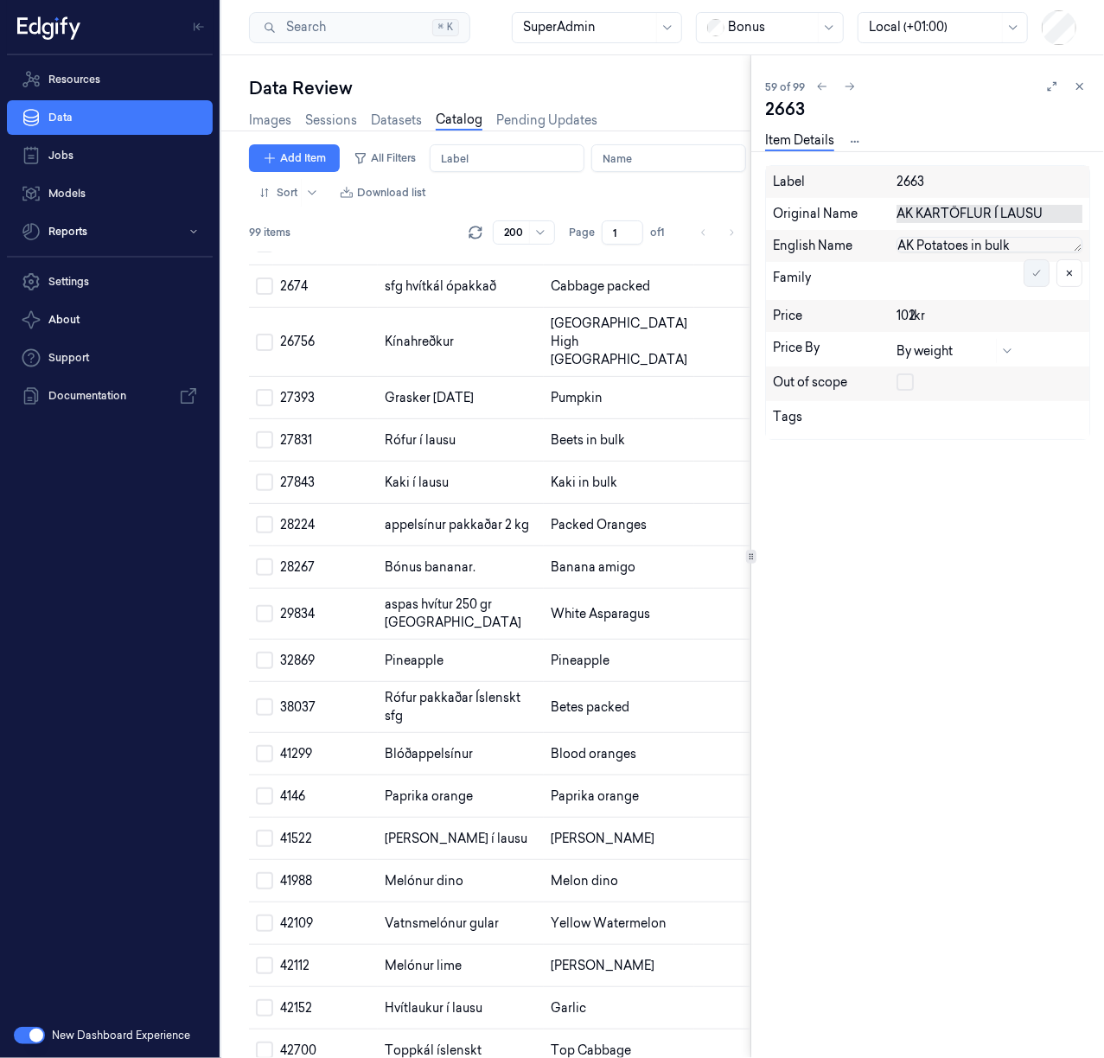
type textarea "AK Potatoes in bulk"
click at [1041, 280] on button at bounding box center [1036, 273] width 26 height 28
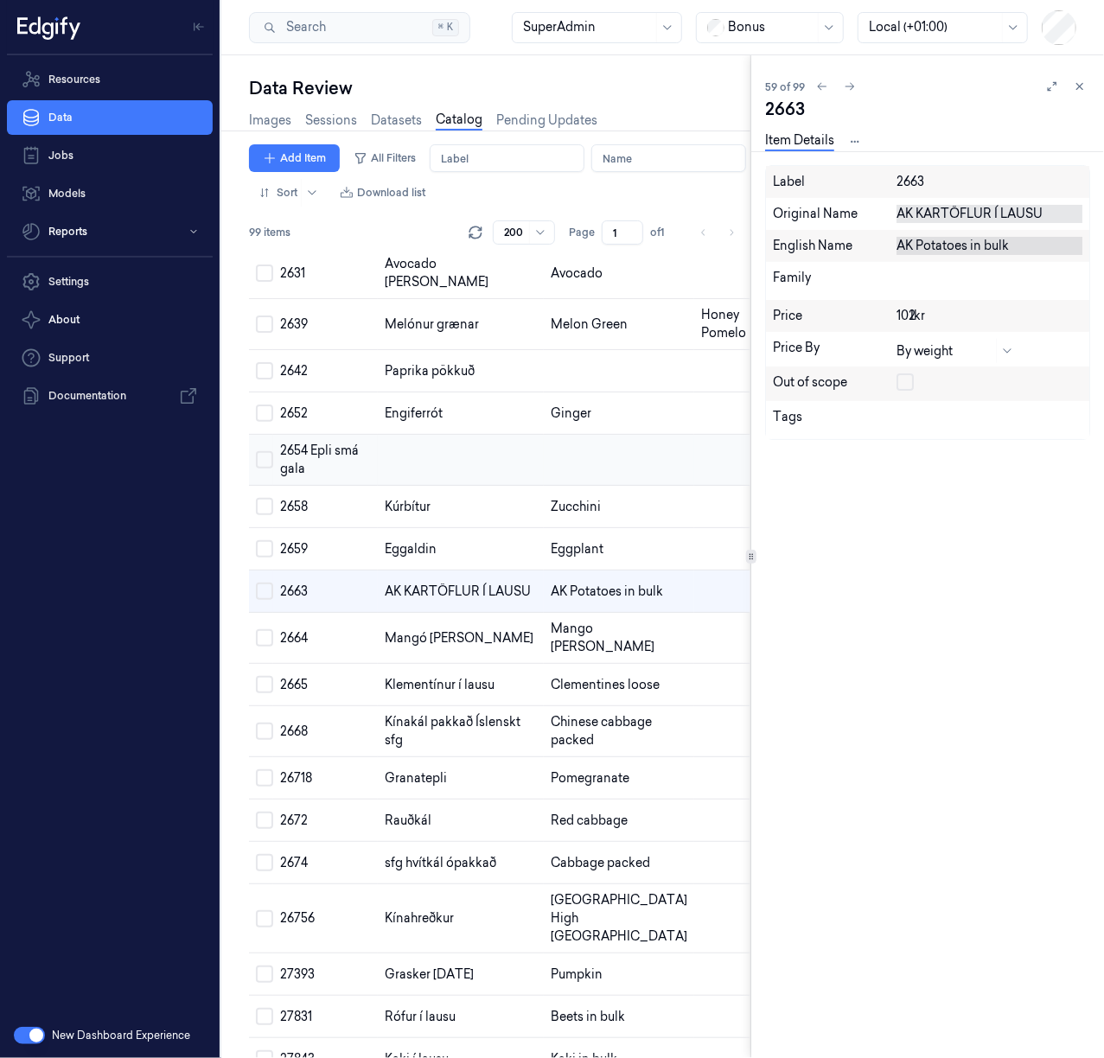
click at [544, 486] on td at bounding box center [619, 460] width 150 height 51
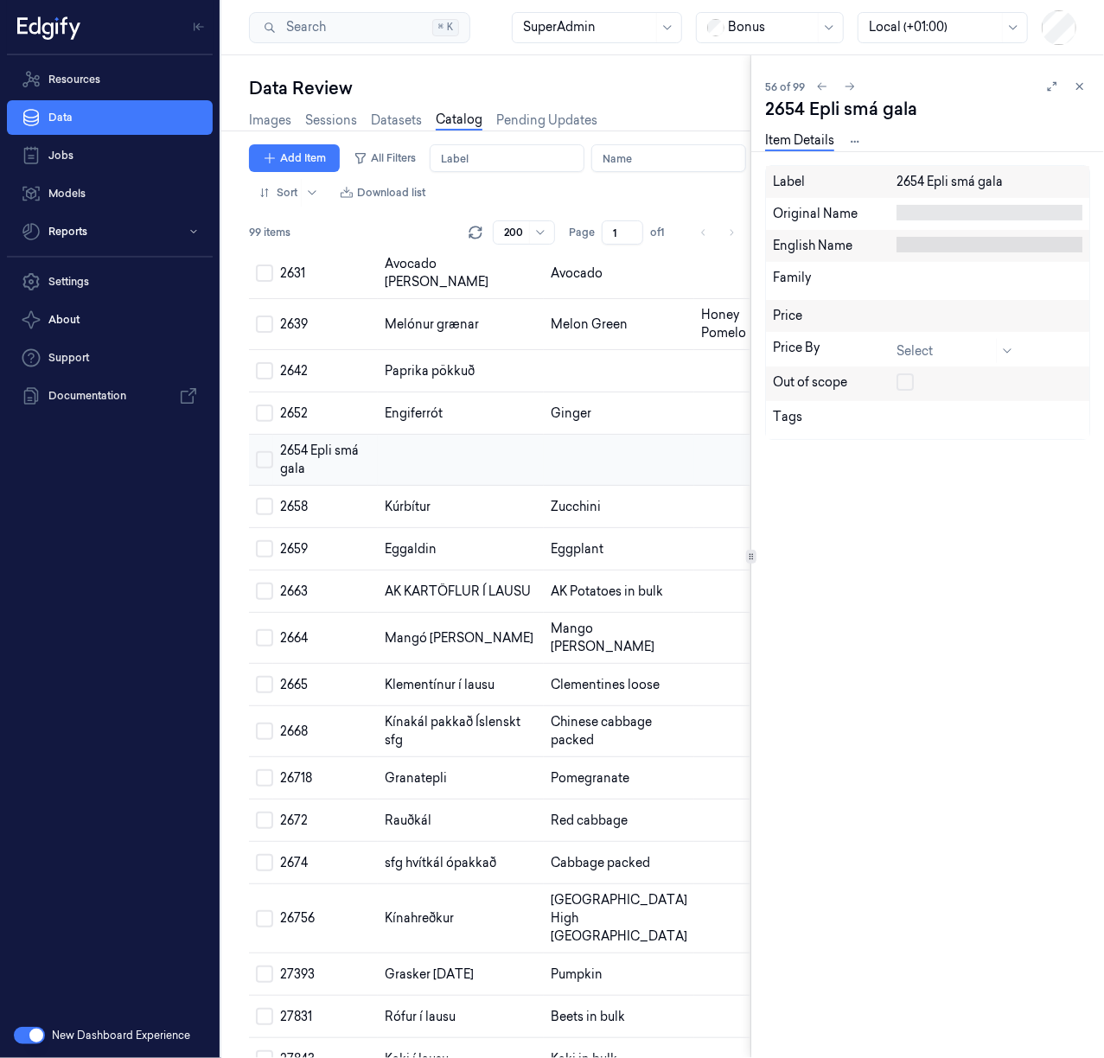
scroll to position [2294, 0]
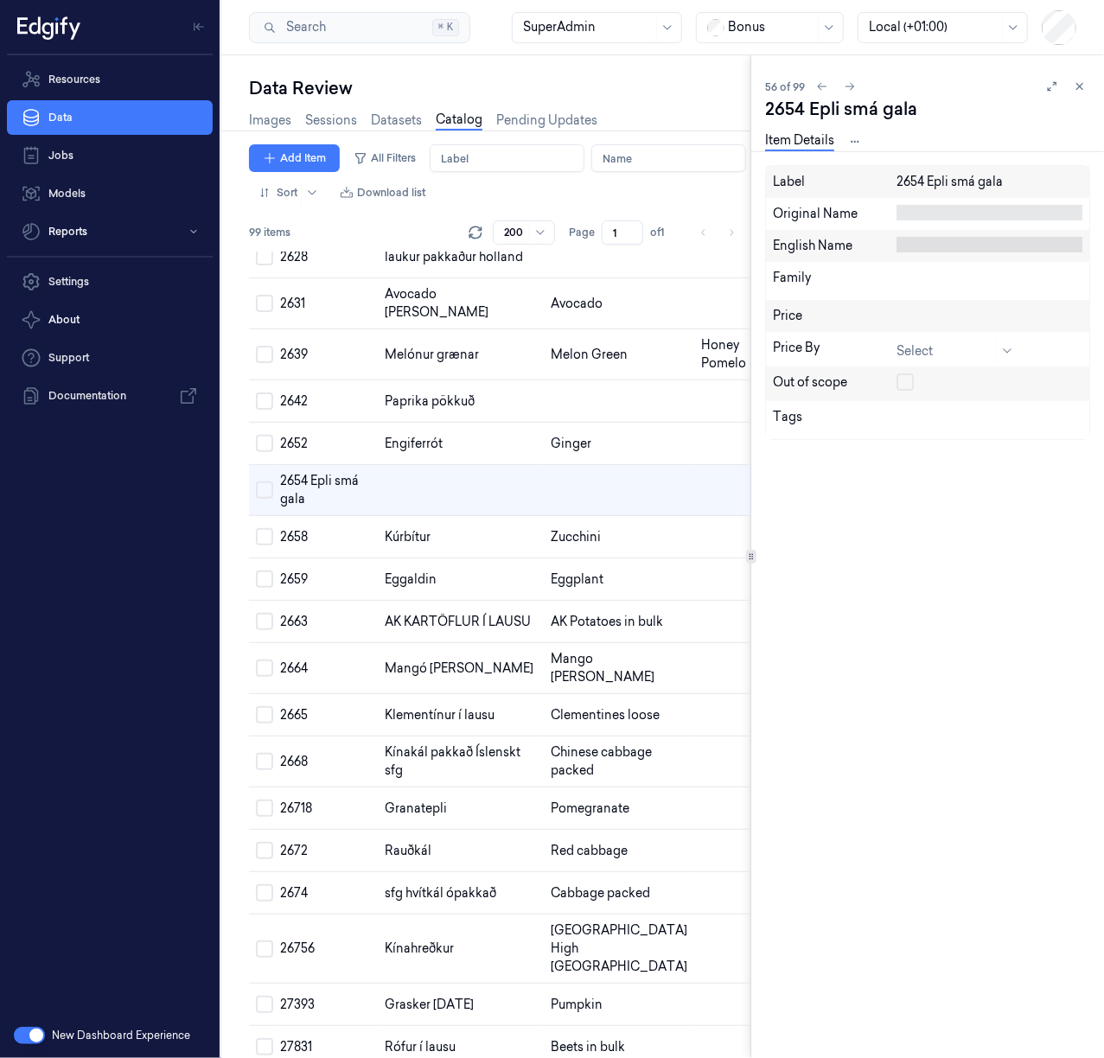
click at [930, 183] on div "2654 Epli smá gala" at bounding box center [989, 182] width 186 height 18
copy div "2654 Epli smá gala"
click at [917, 208] on div at bounding box center [989, 213] width 186 height 16
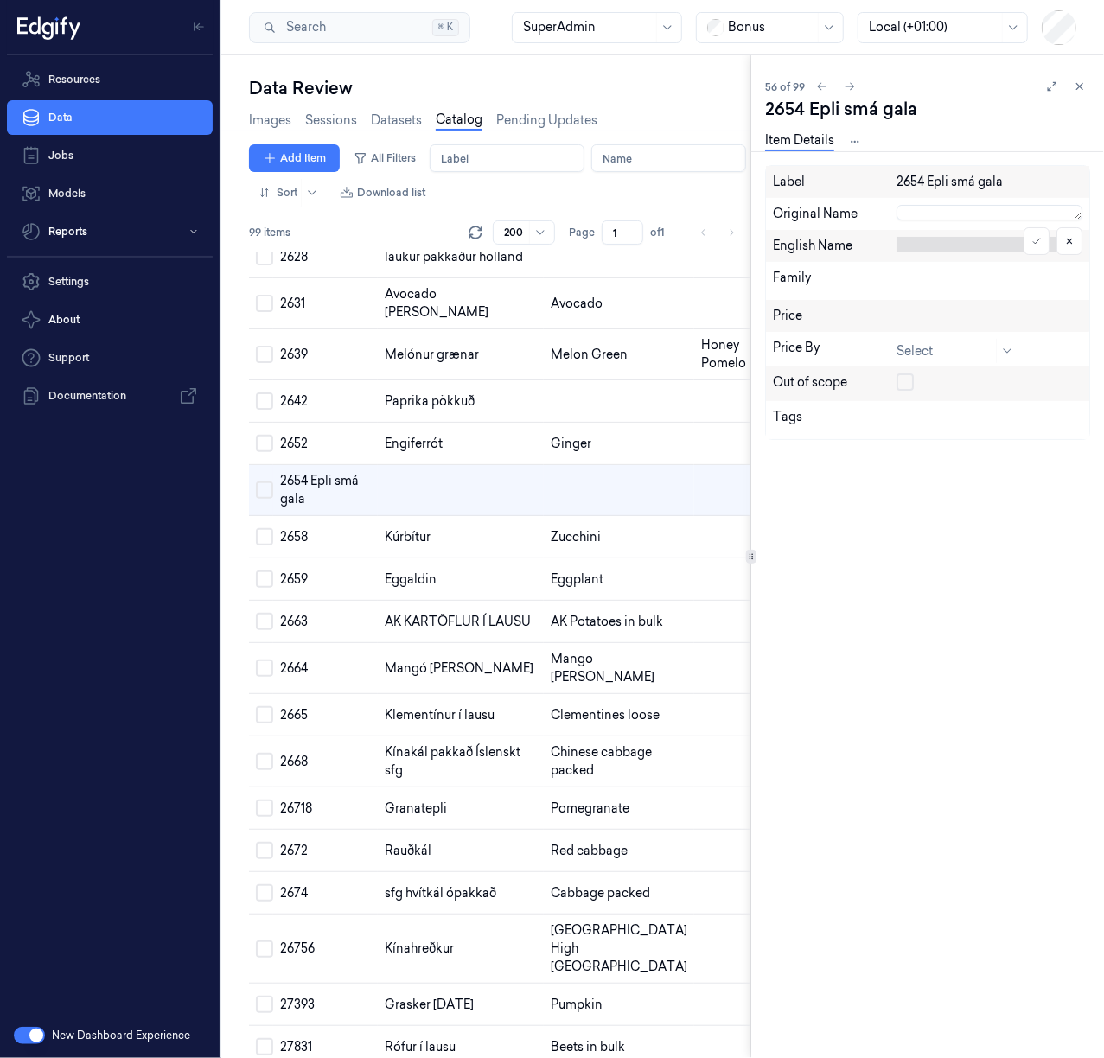
scroll to position [1, 0]
type textarea "Apple Little Blackbird"
click at [1037, 243] on icon at bounding box center [1036, 241] width 10 height 10
click at [544, 423] on td at bounding box center [619, 401] width 150 height 42
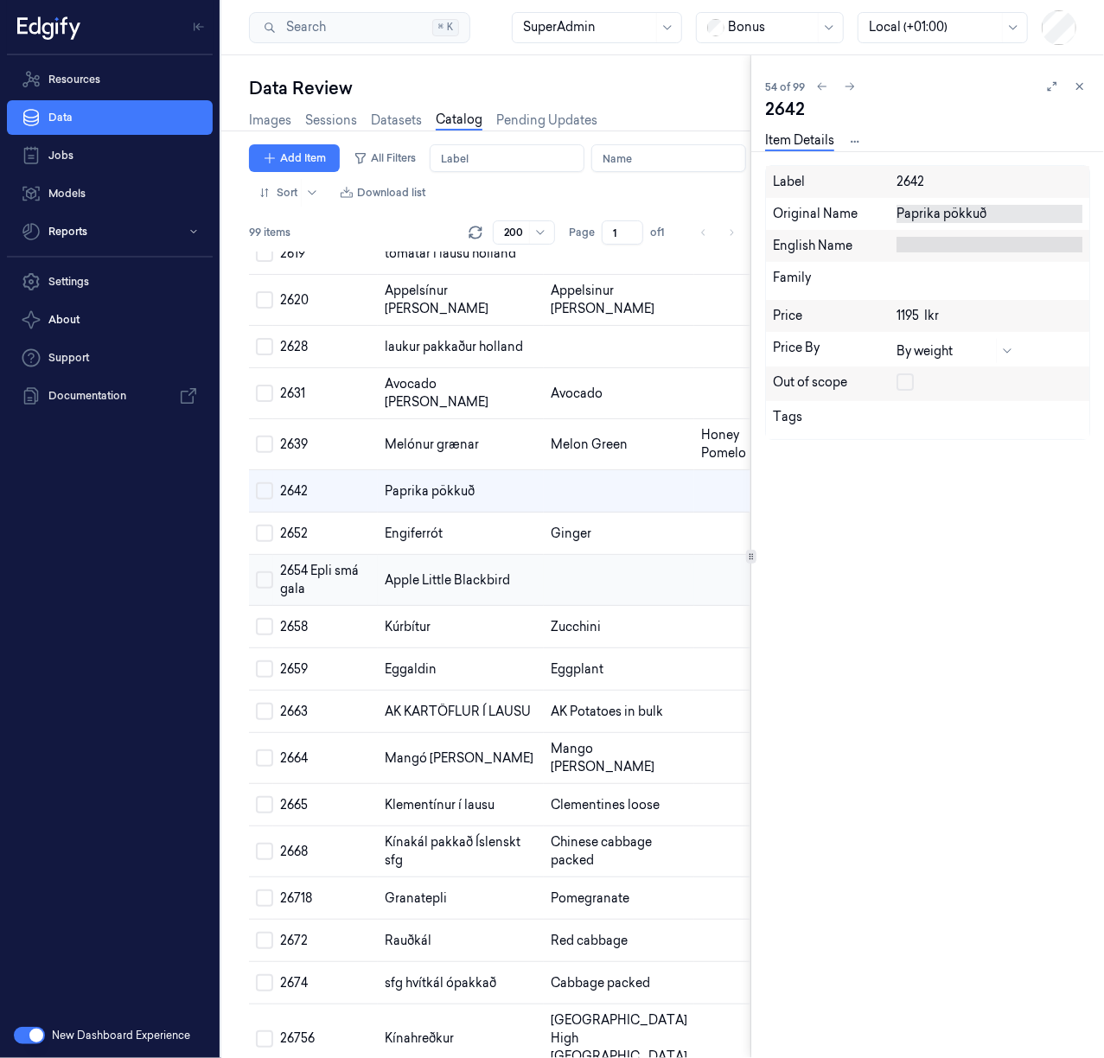
click at [544, 606] on td at bounding box center [619, 580] width 150 height 51
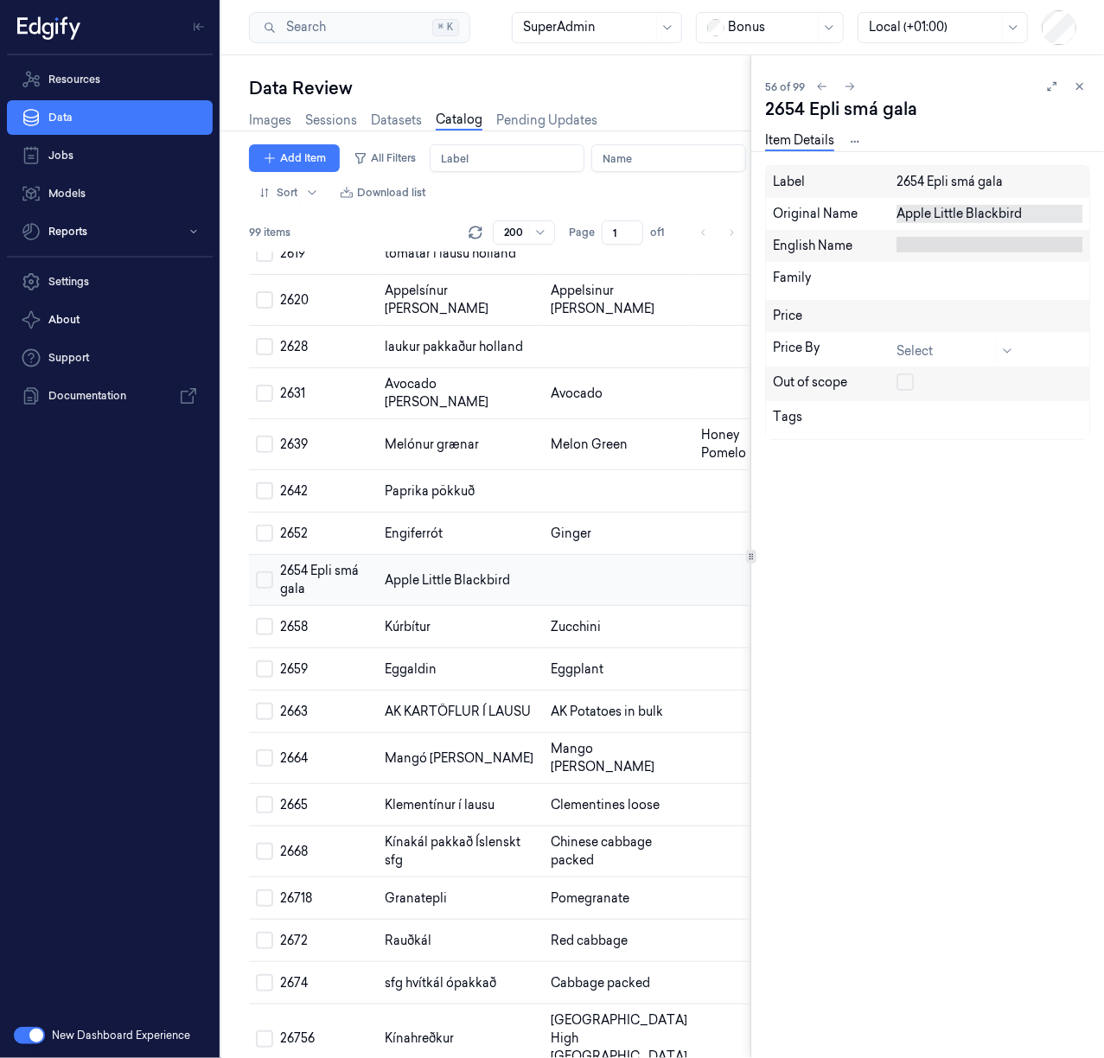
scroll to position [2294, 0]
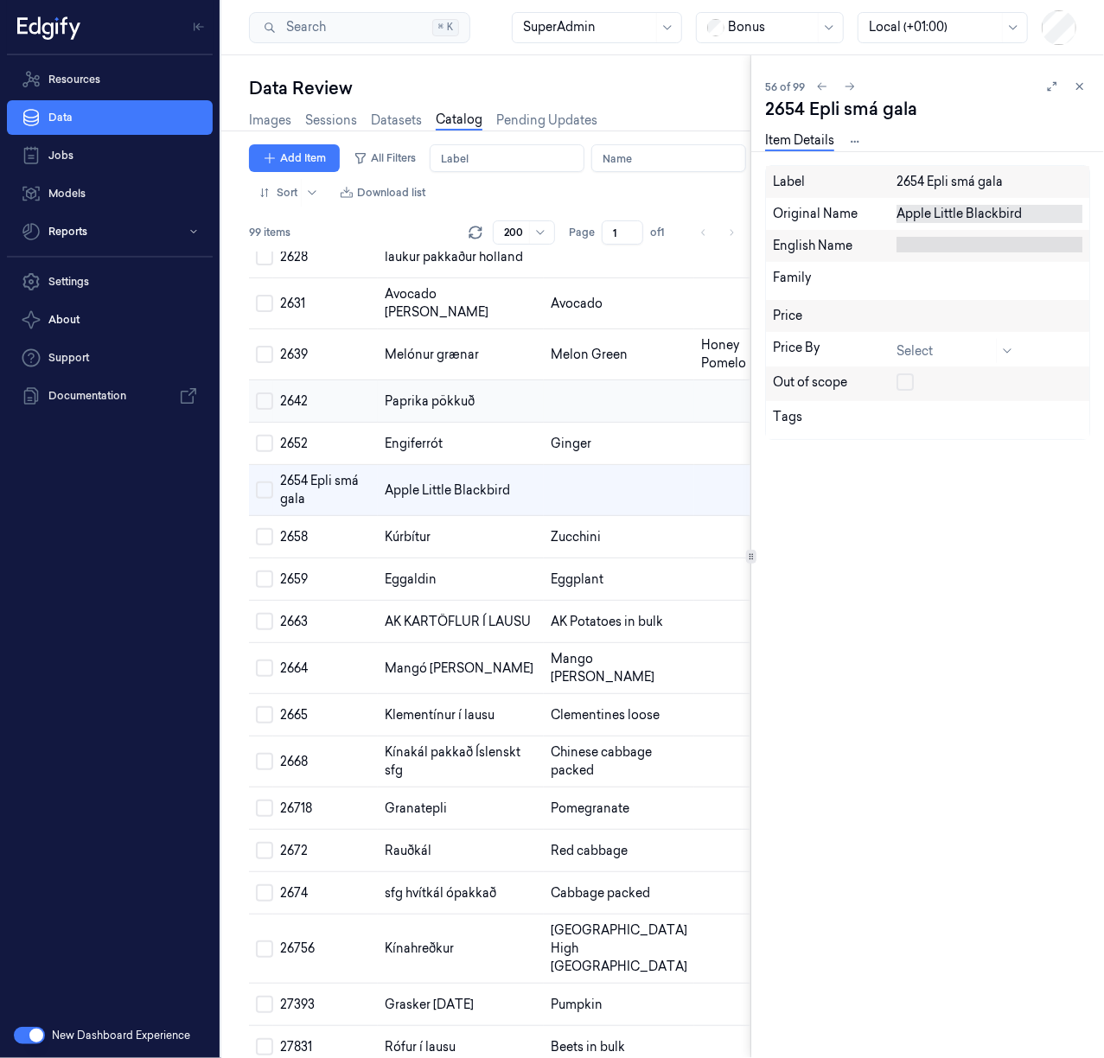
click at [544, 423] on td at bounding box center [619, 401] width 150 height 42
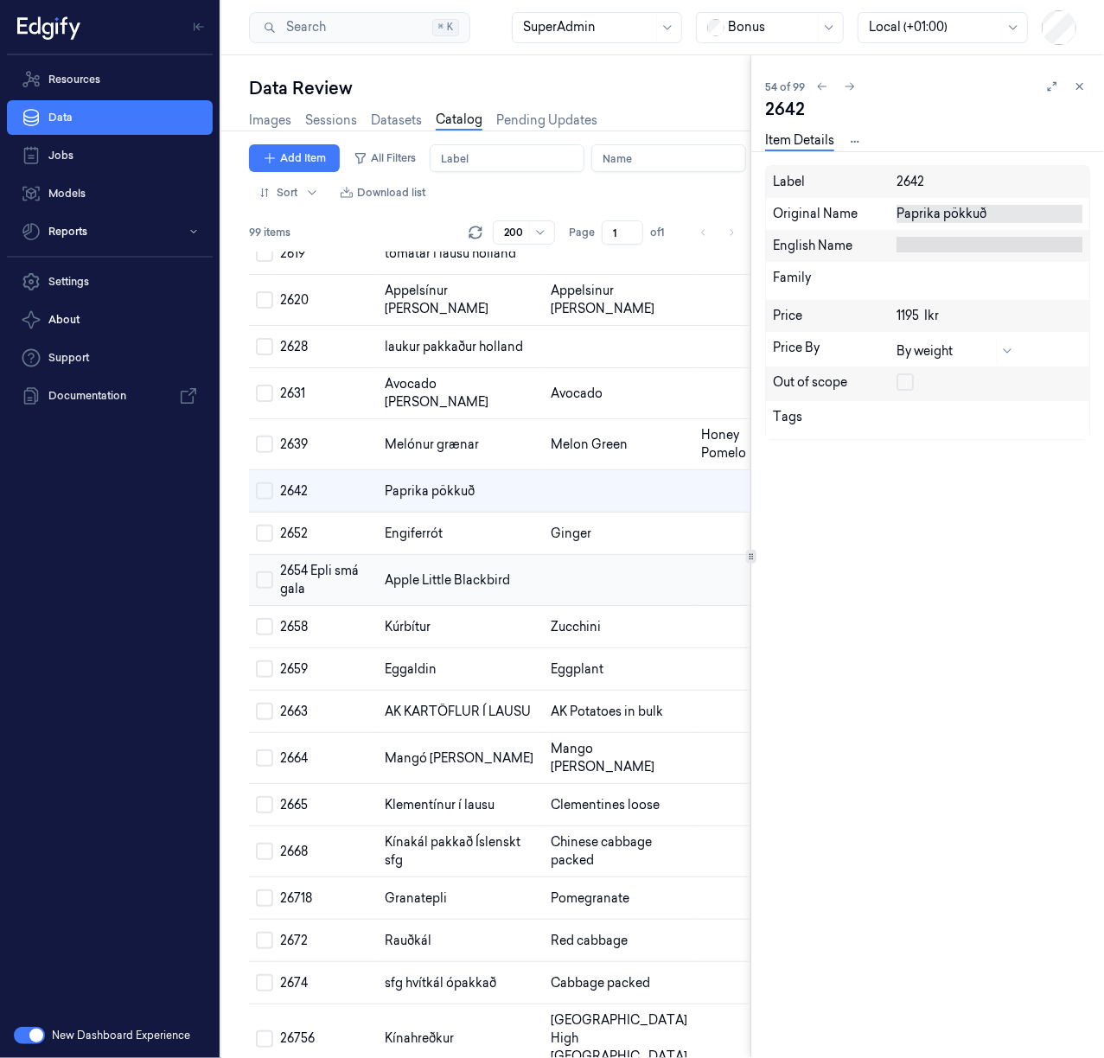
click at [694, 606] on td at bounding box center [723, 580] width 59 height 51
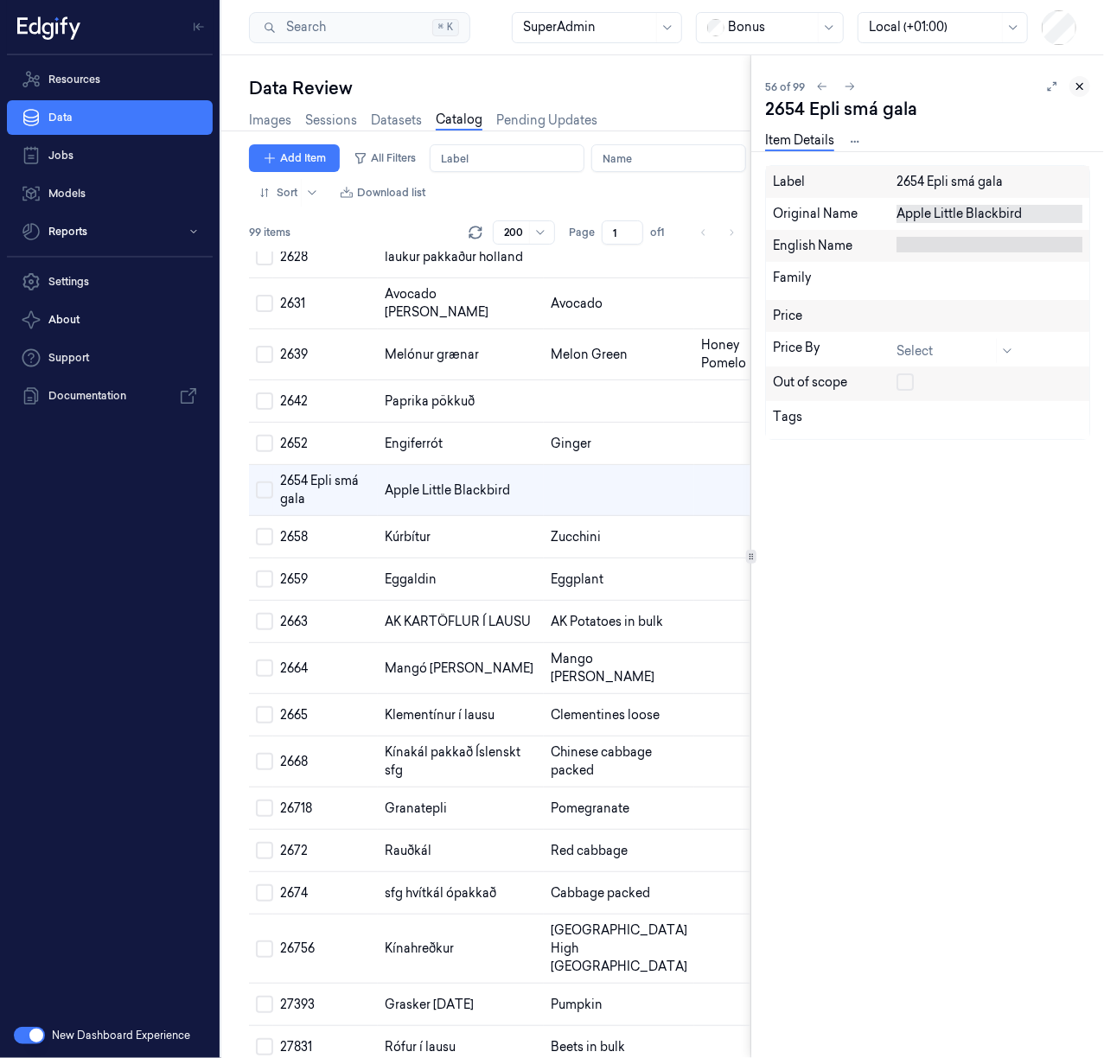
click at [1084, 86] on icon at bounding box center [1079, 86] width 12 height 12
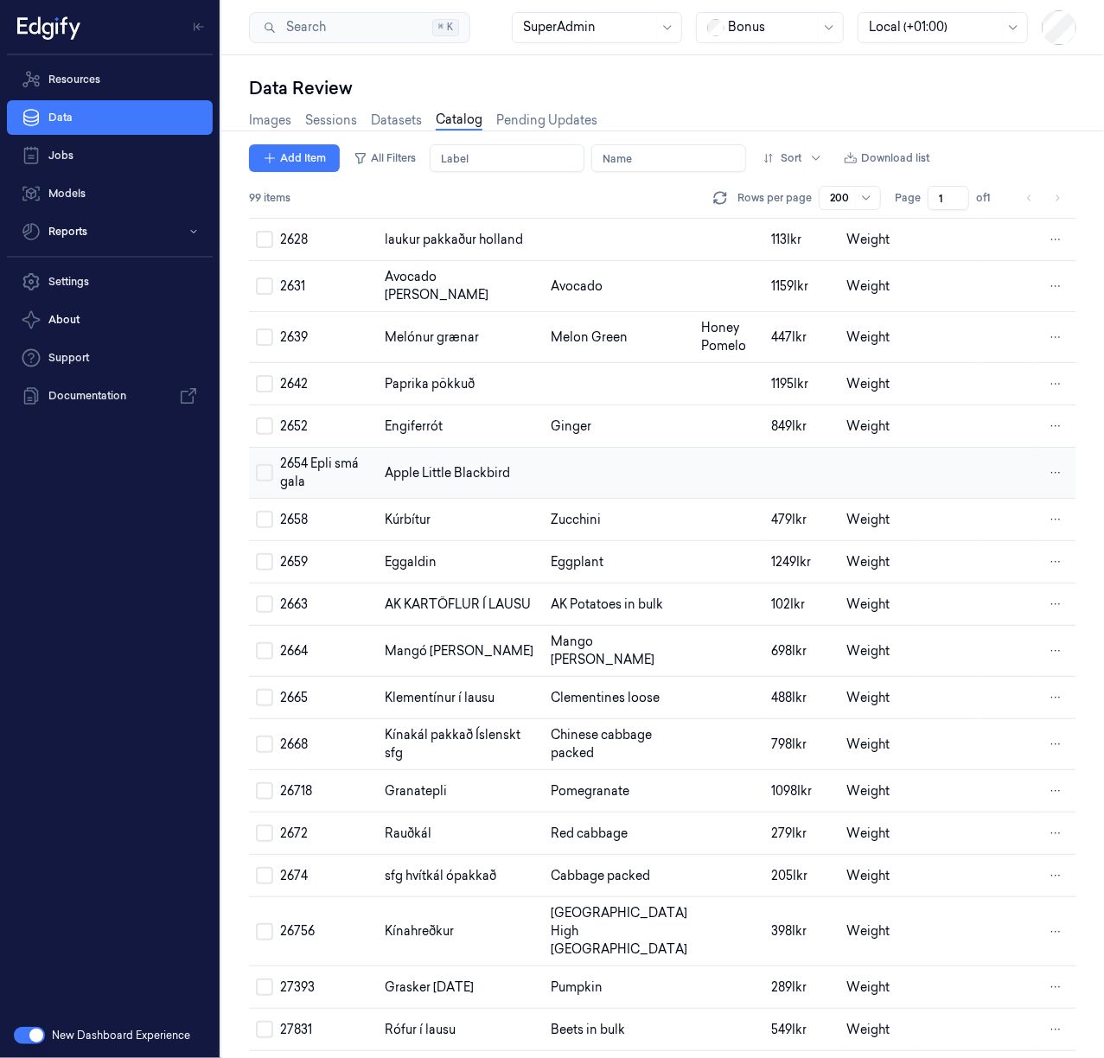
scroll to position [2268, 0]
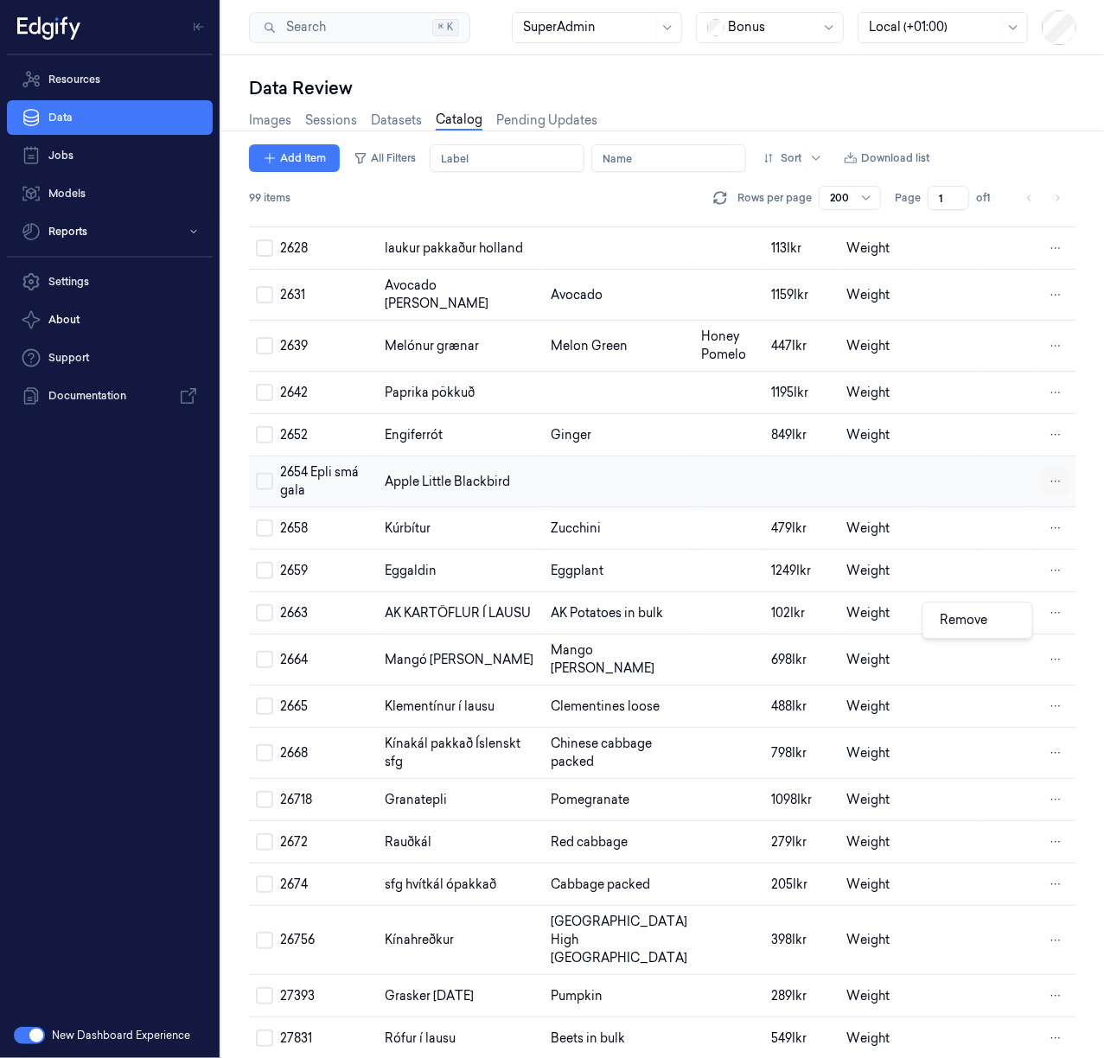
click at [1049, 613] on html "Resources Data Jobs Models Reports Settings About Support Documentation New Das…" at bounding box center [552, 529] width 1104 height 1058
click at [1008, 623] on div "Remove" at bounding box center [977, 620] width 102 height 29
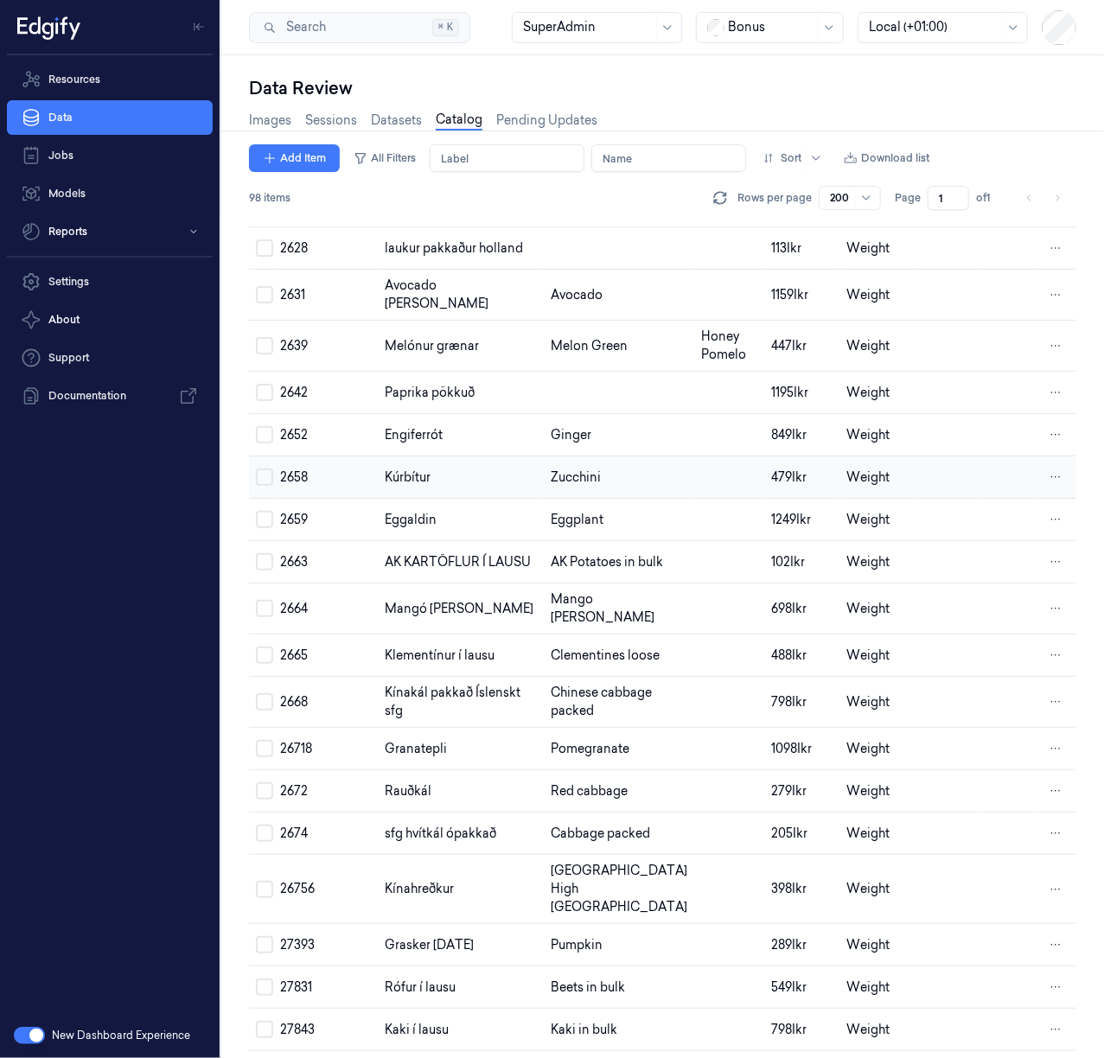
scroll to position [2247, 0]
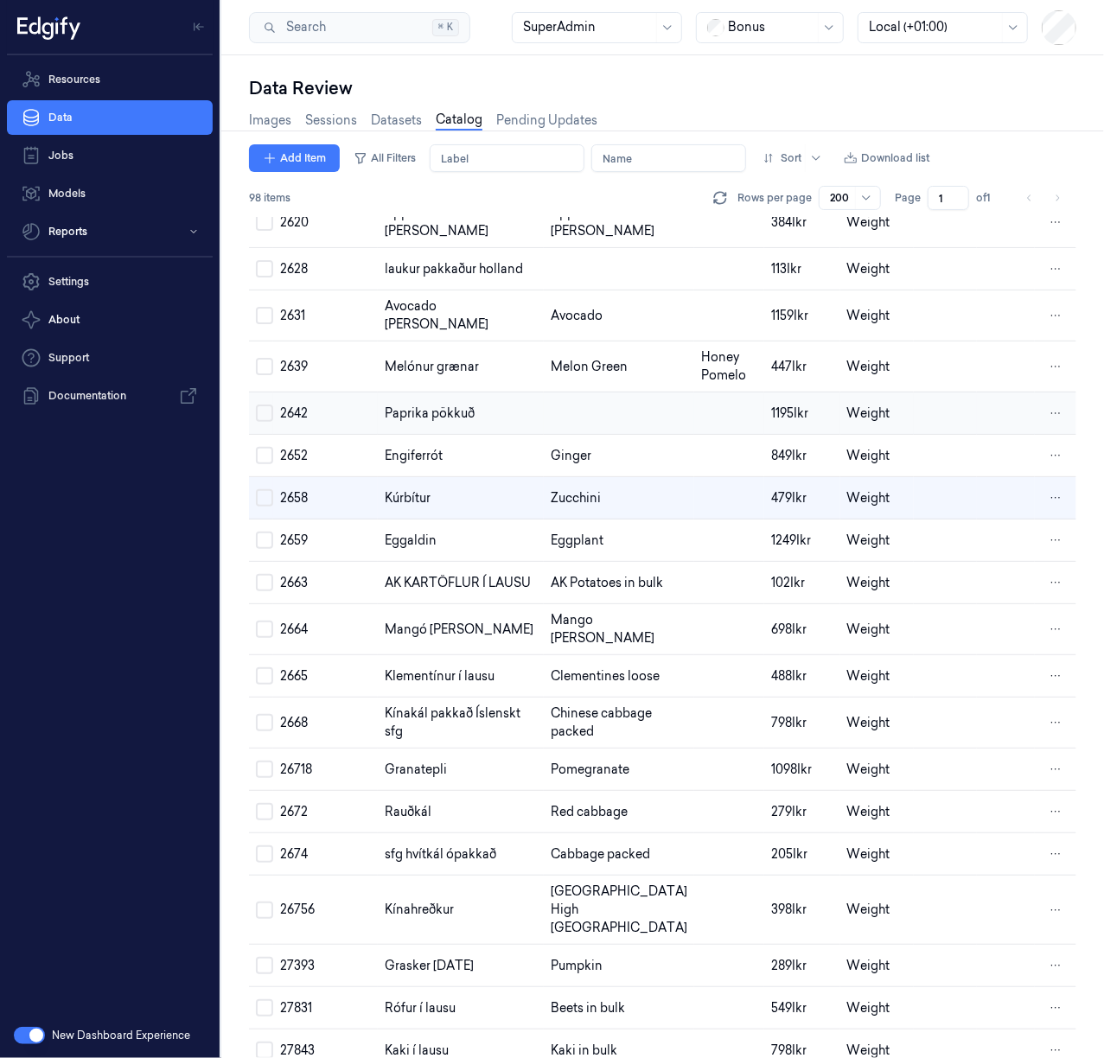
click at [576, 435] on td at bounding box center [619, 413] width 150 height 42
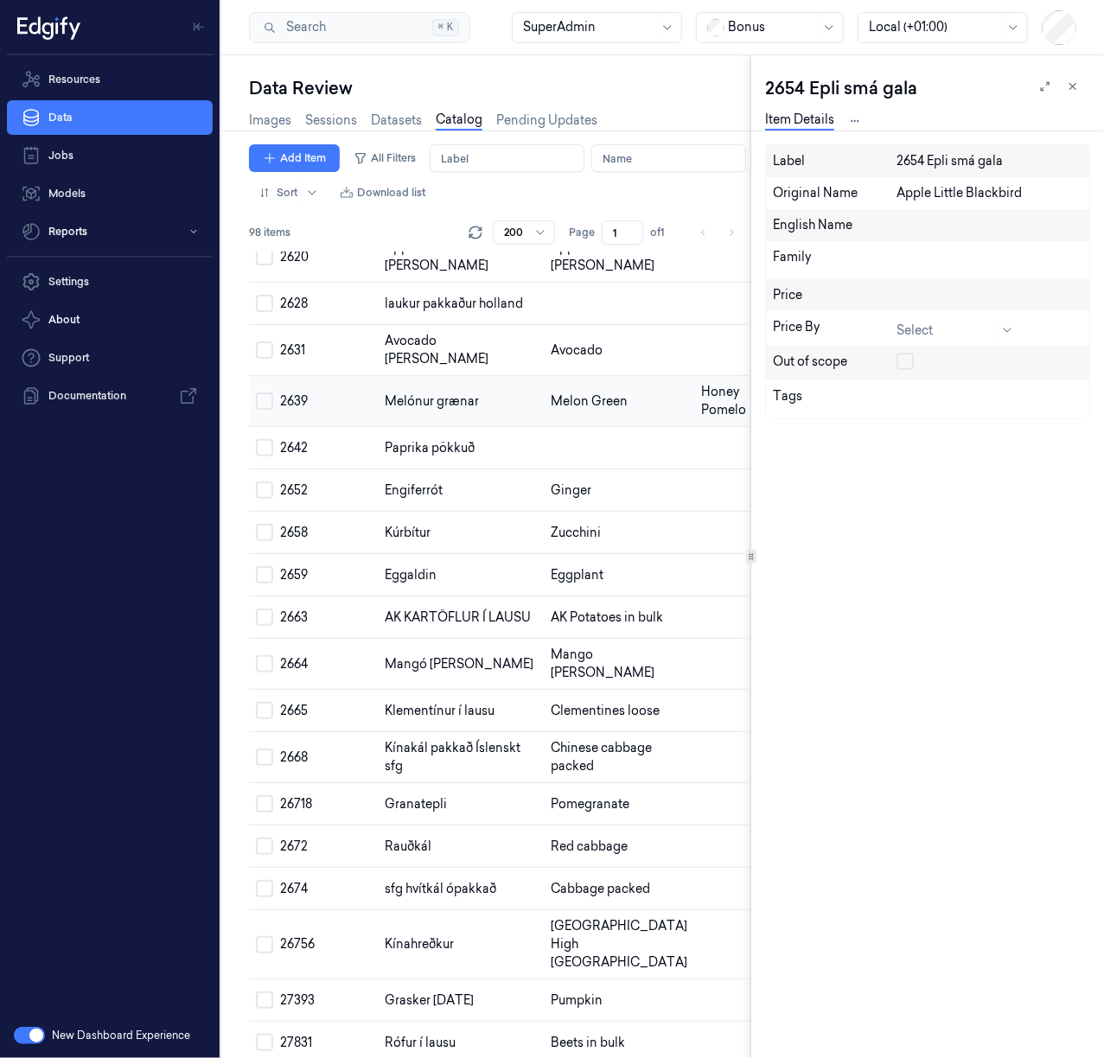
scroll to position [2273, 0]
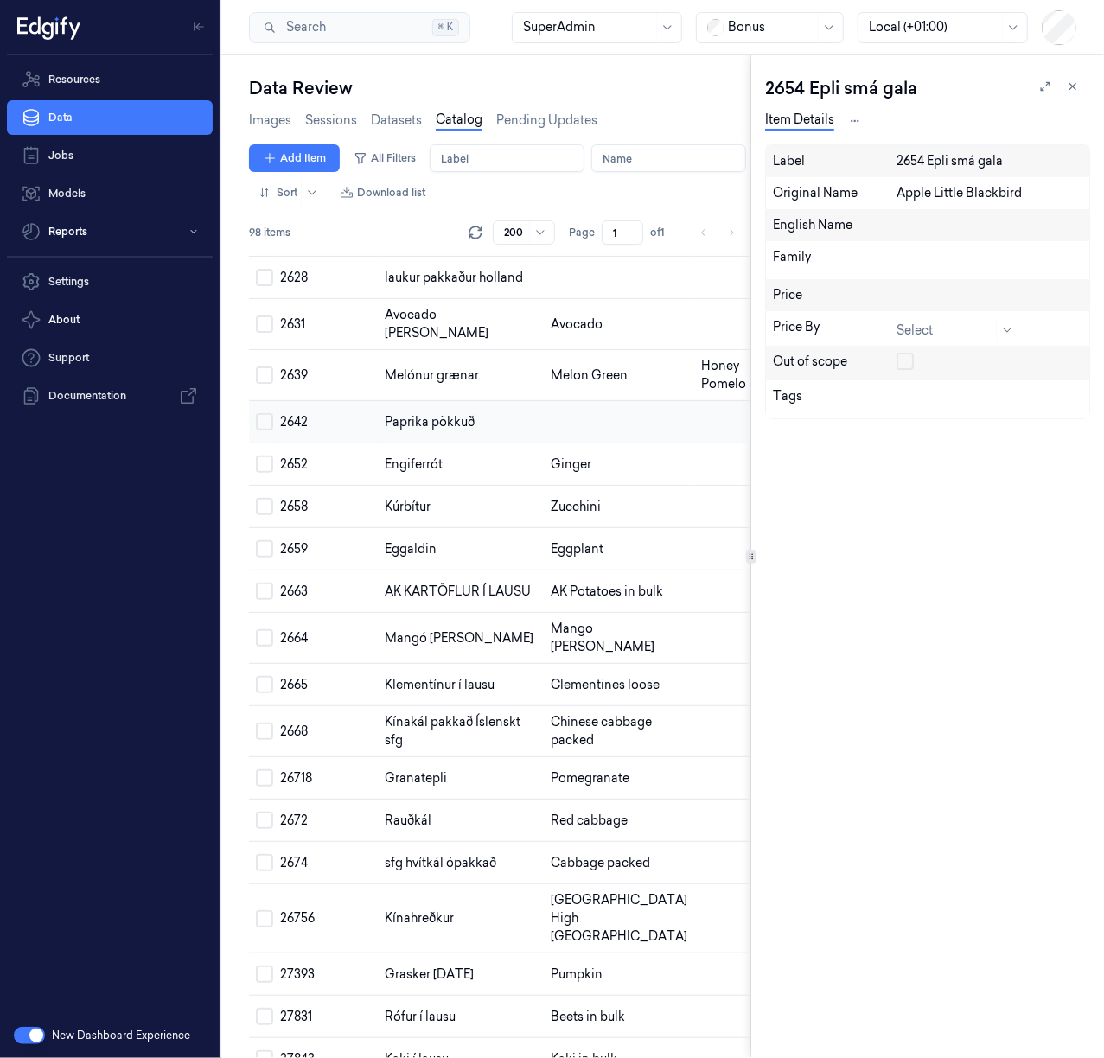
click at [544, 443] on td at bounding box center [619, 422] width 150 height 42
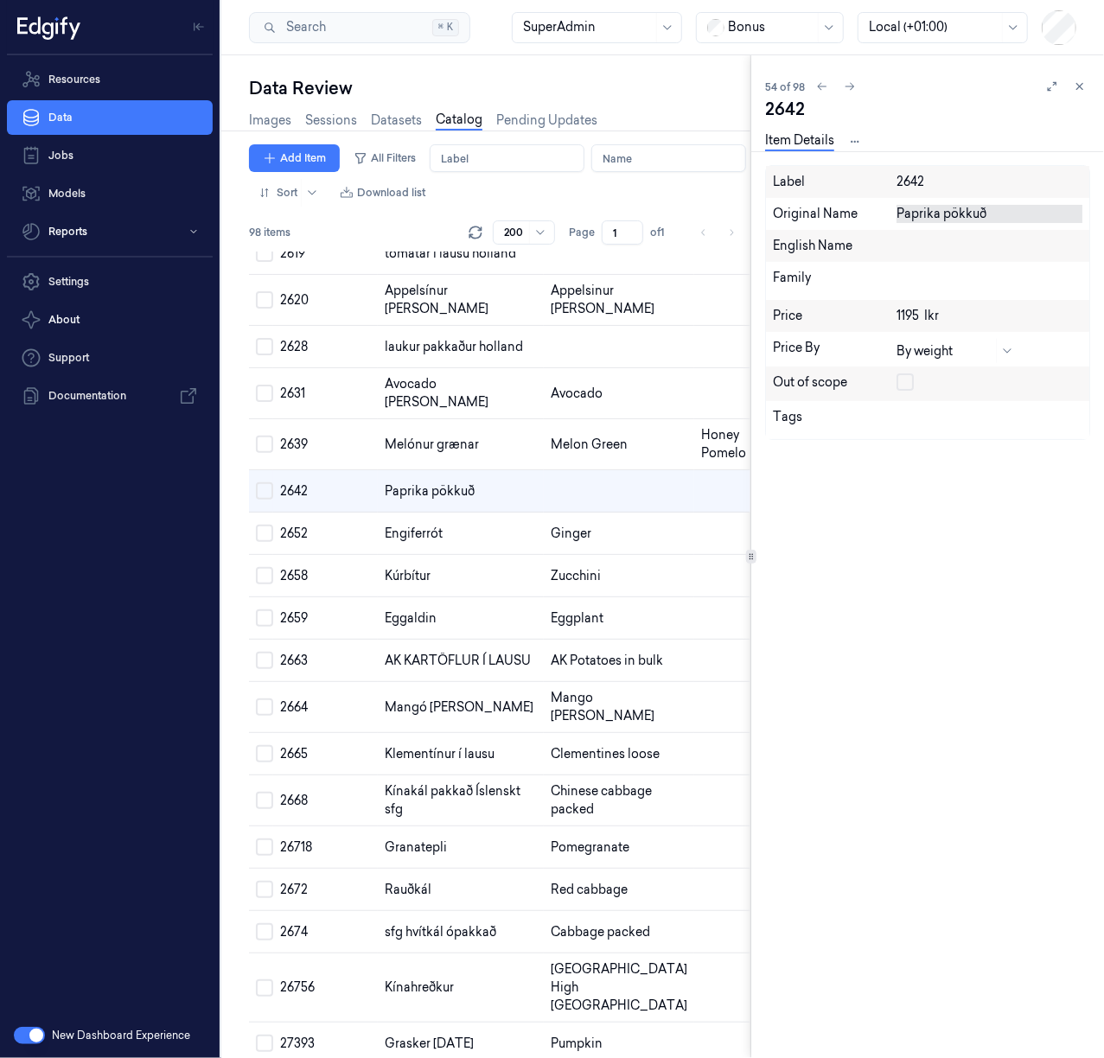
click at [945, 209] on div "Paprika pökkuð" at bounding box center [989, 214] width 186 height 18
click at [944, 209] on textarea "Paprika pökkuð" at bounding box center [989, 214] width 186 height 18
click at [956, 232] on div "English Name" at bounding box center [927, 246] width 323 height 32
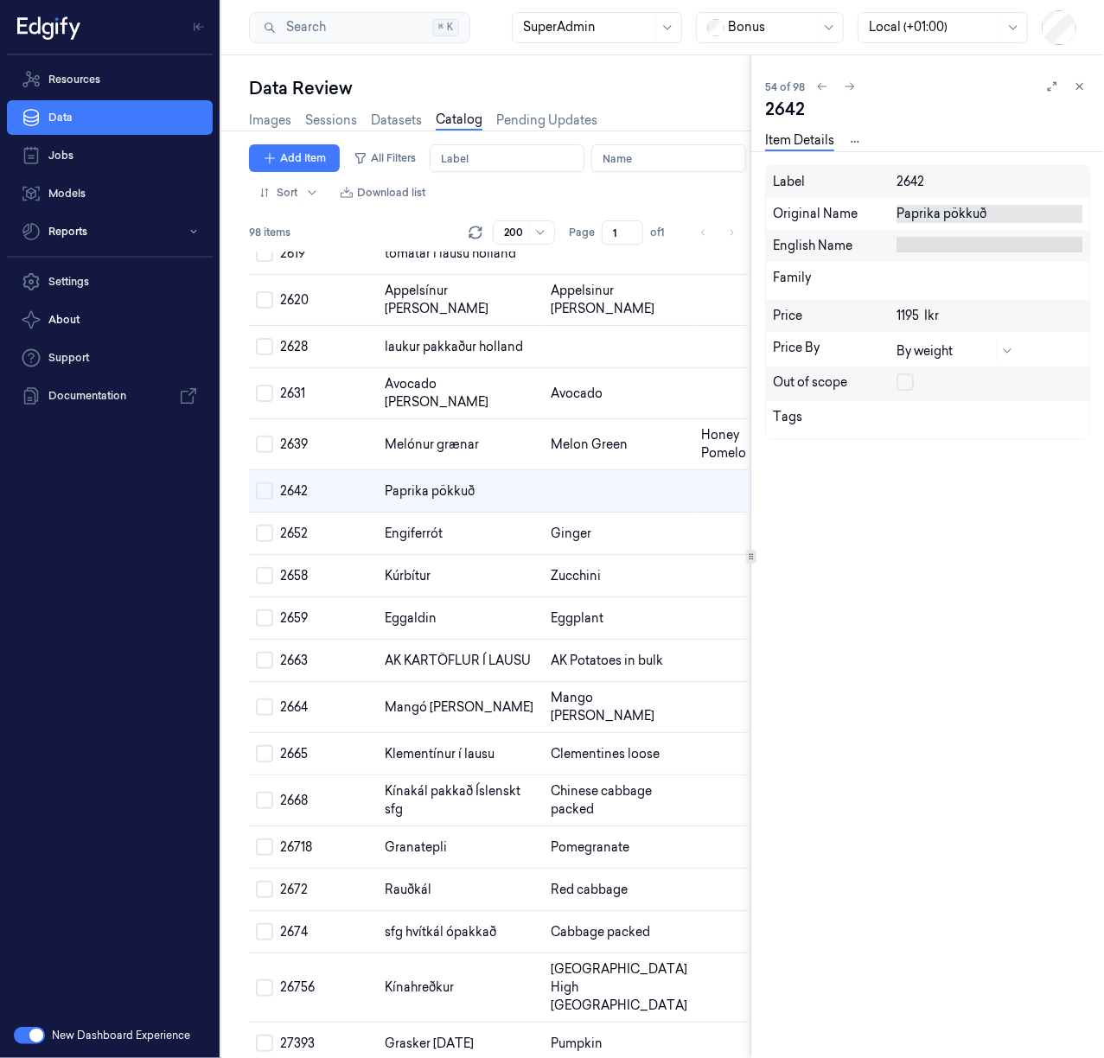
click at [949, 245] on div at bounding box center [989, 245] width 186 height 16
type textarea "Peppers packed"
click at [1031, 273] on icon at bounding box center [1036, 273] width 10 height 10
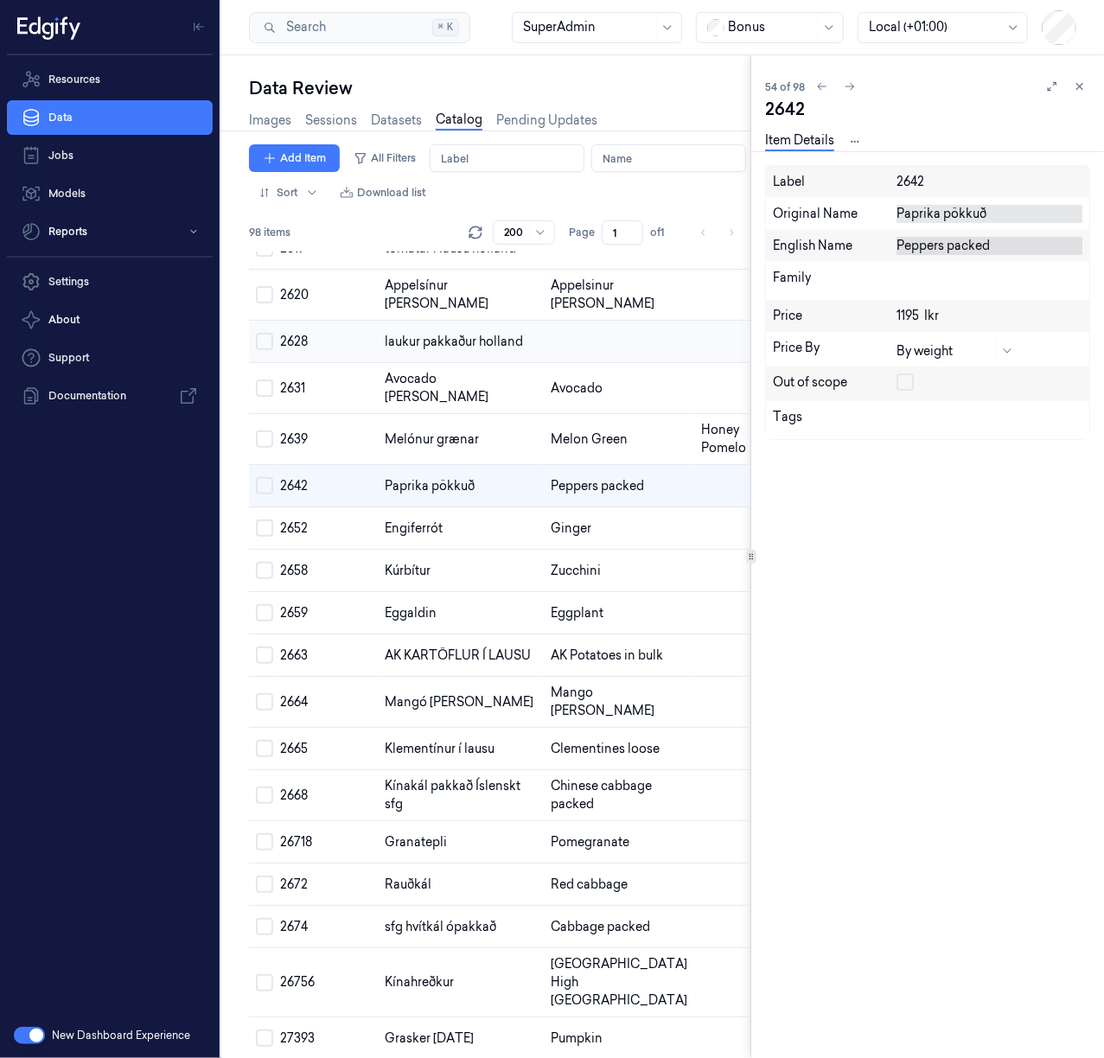
click at [544, 363] on td at bounding box center [619, 342] width 150 height 42
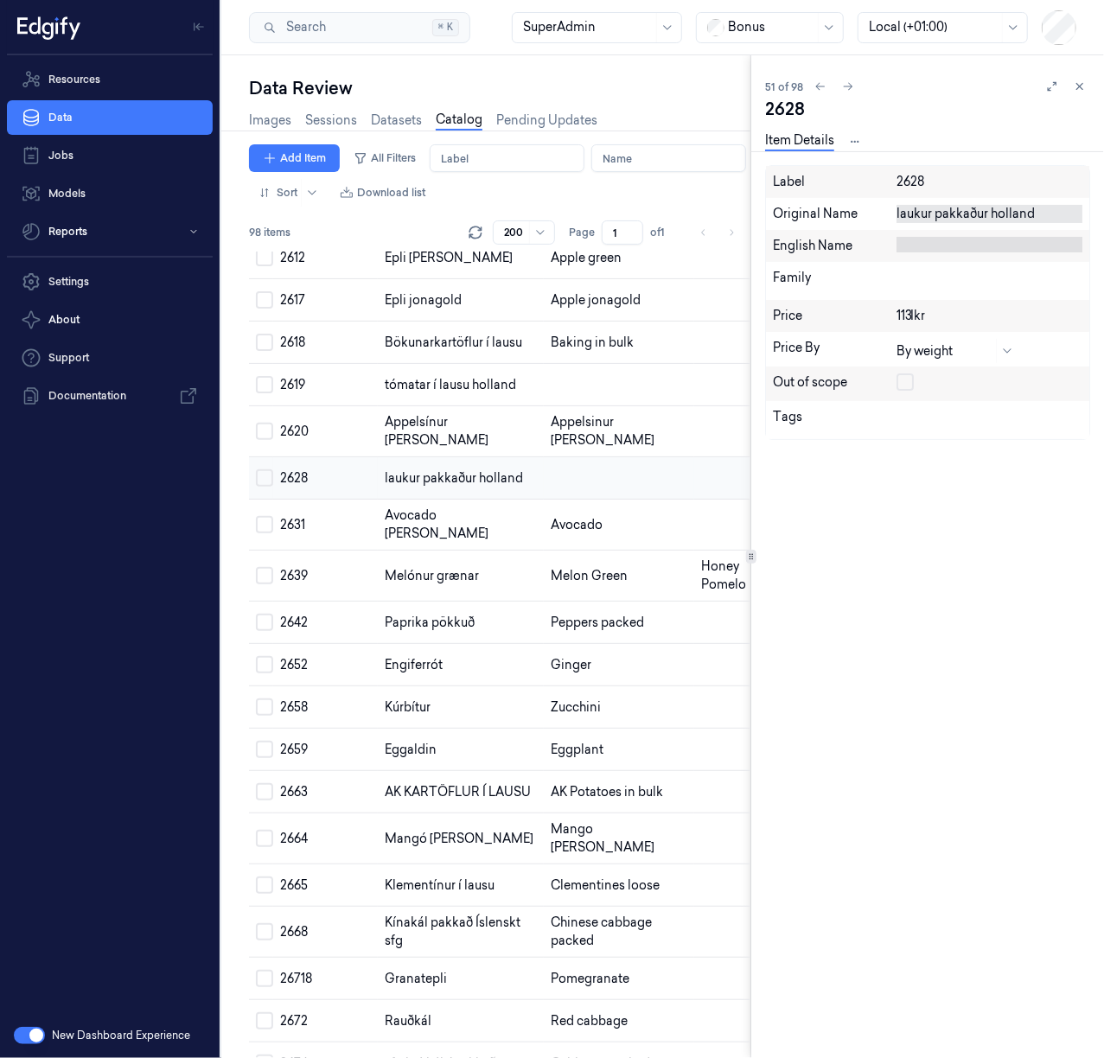
scroll to position [2064, 0]
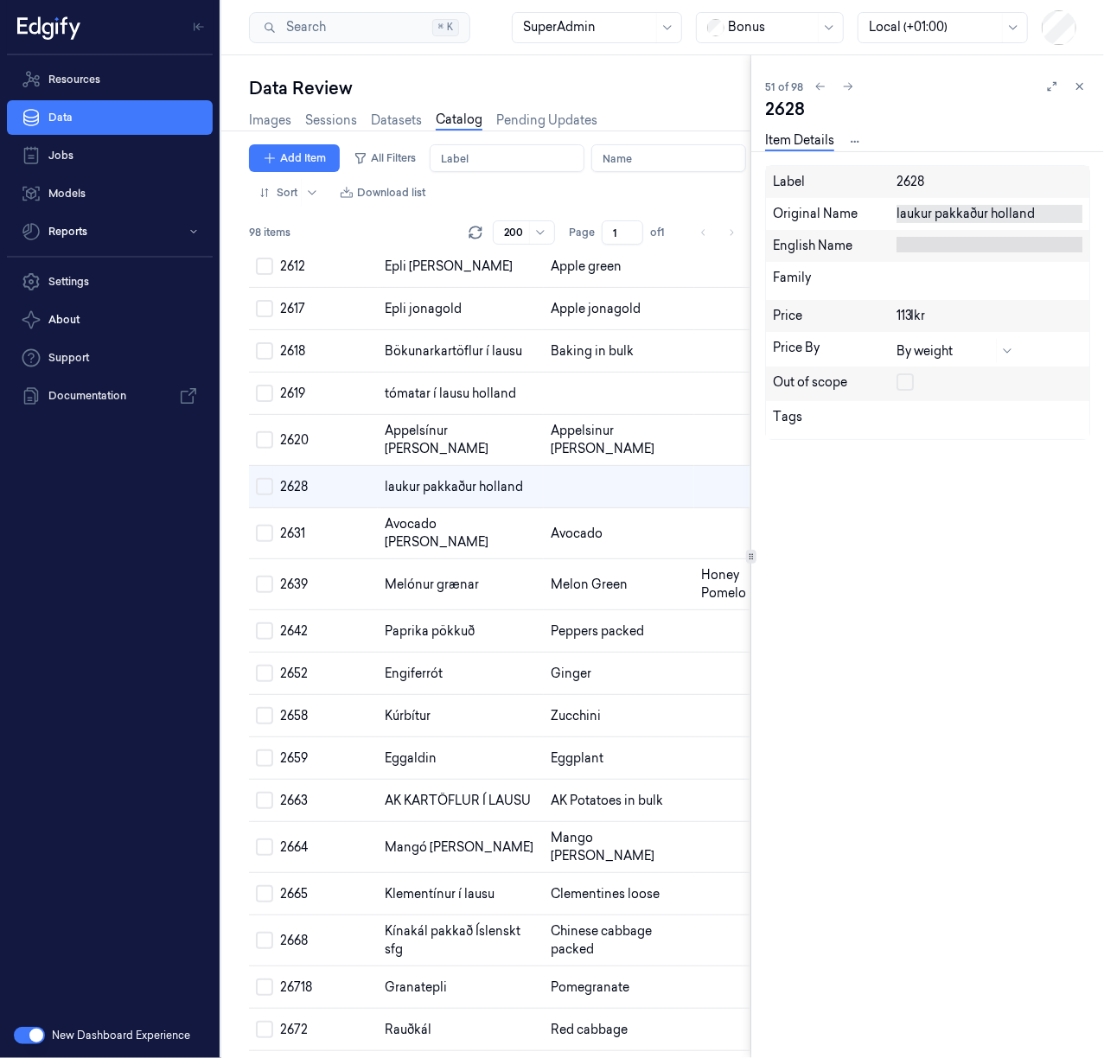
click at [961, 213] on div "laukur pakkaður holland" at bounding box center [989, 214] width 186 height 18
click at [961, 213] on textarea "laukur pakkaður holland" at bounding box center [989, 214] width 186 height 18
click at [938, 237] on div at bounding box center [989, 245] width 186 height 16
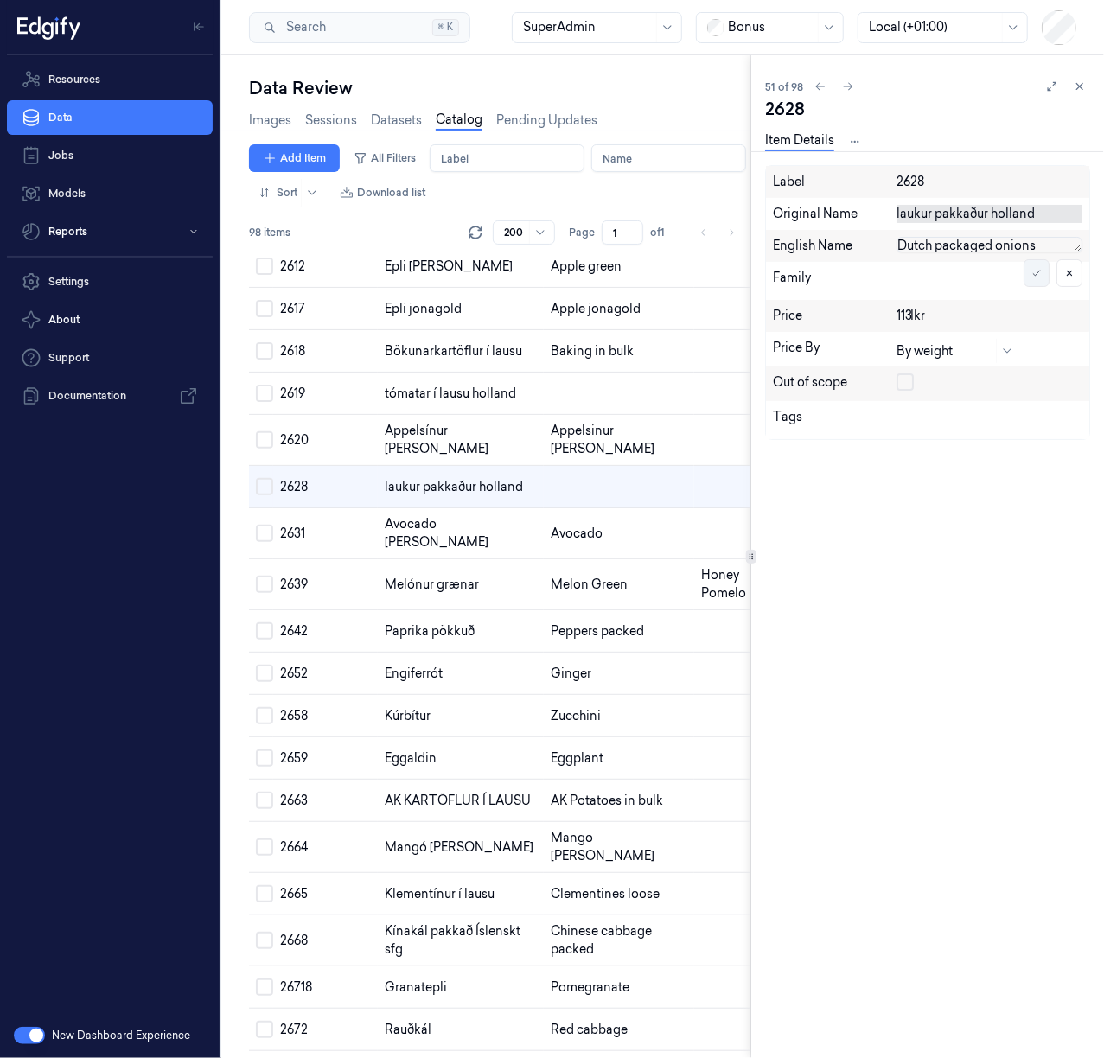
type textarea "Dutch packaged onions"
click at [1034, 273] on icon at bounding box center [1036, 273] width 10 height 10
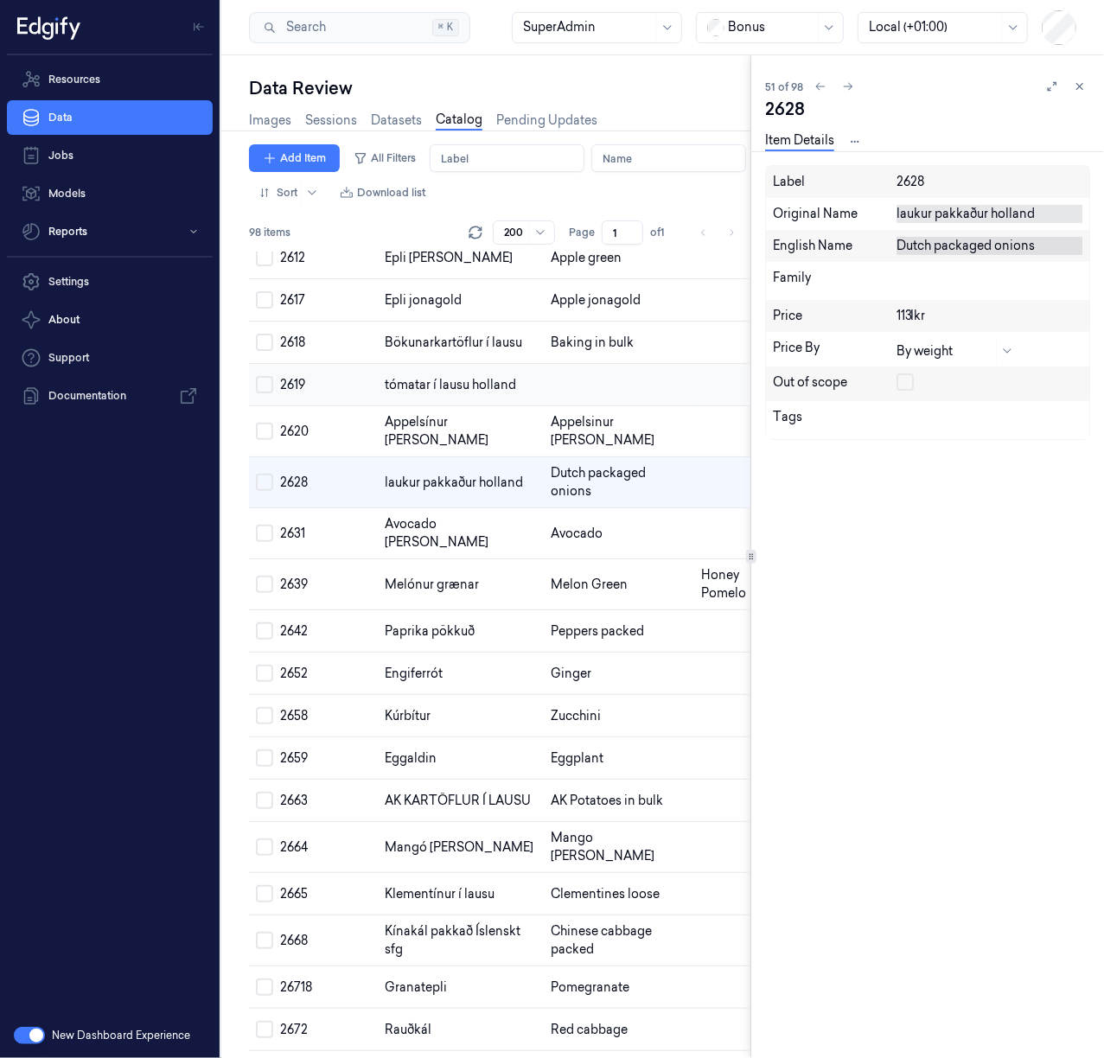
click at [547, 406] on td at bounding box center [619, 385] width 150 height 42
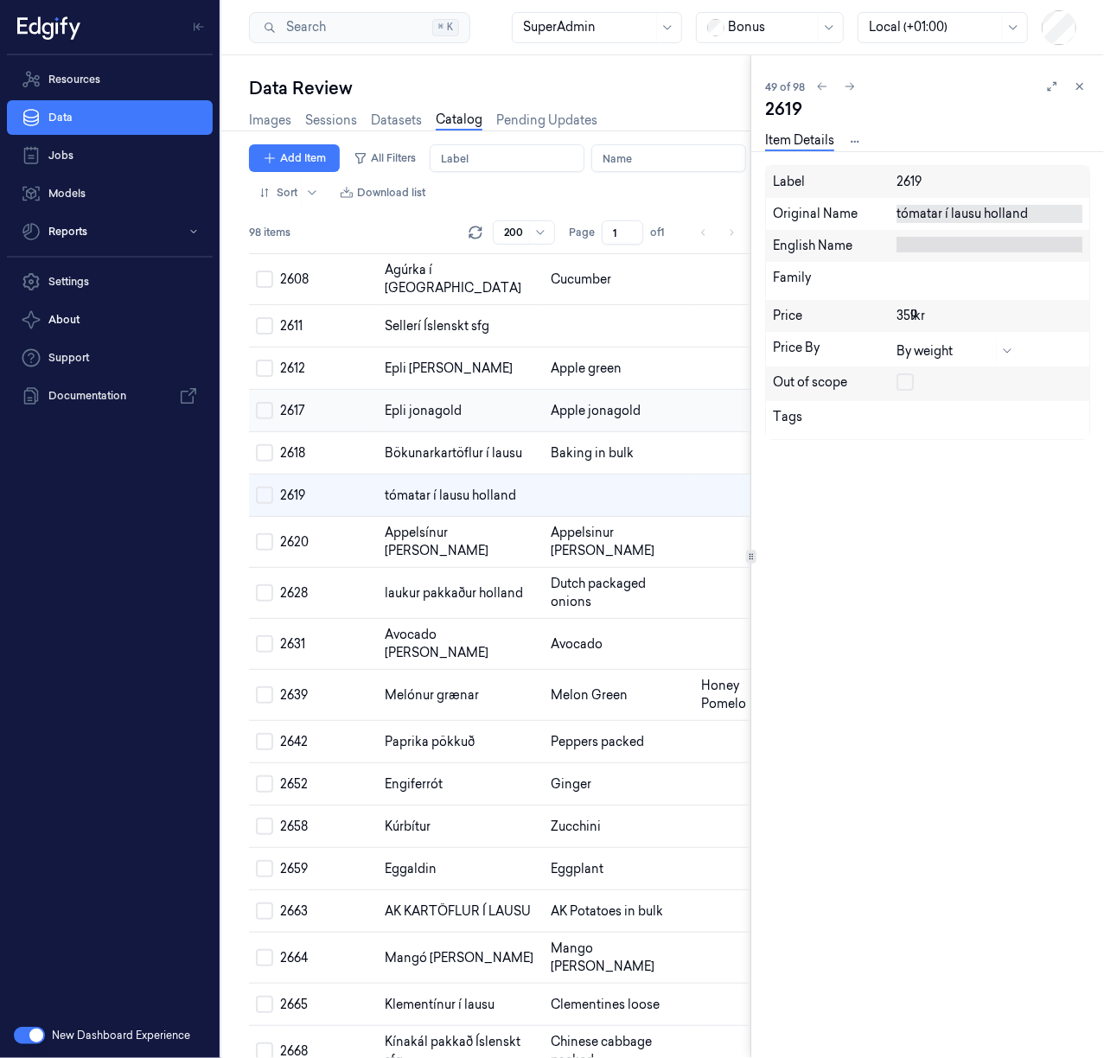
scroll to position [1961, 0]
click at [913, 219] on div "tómatar í lausu holland" at bounding box center [989, 214] width 186 height 18
click at [913, 219] on textarea "tómatar í lausu holland" at bounding box center [989, 214] width 186 height 18
click at [914, 237] on div at bounding box center [989, 245] width 186 height 16
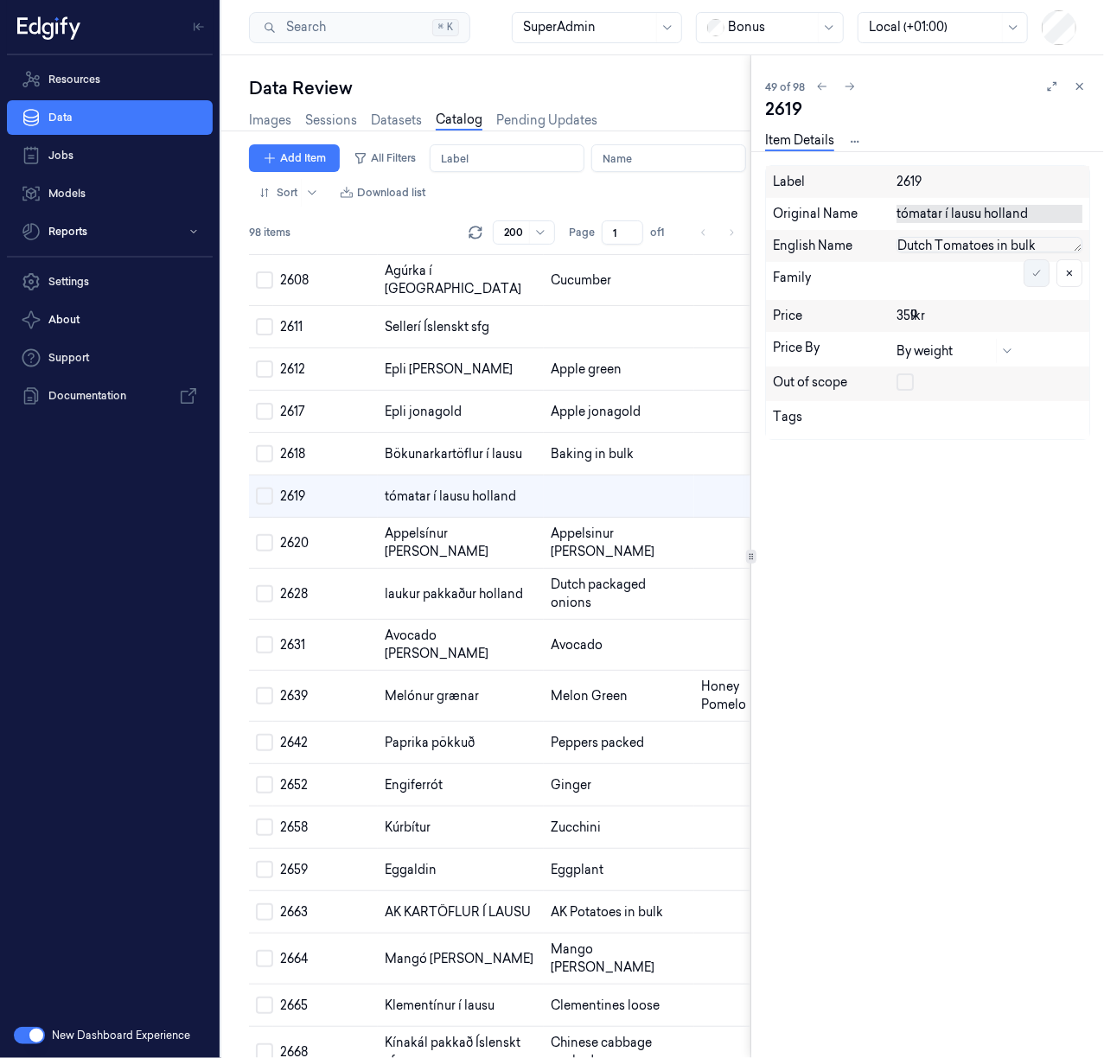
type textarea "Dutch Tomatoes in bulk"
click at [1042, 275] on button at bounding box center [1036, 273] width 26 height 28
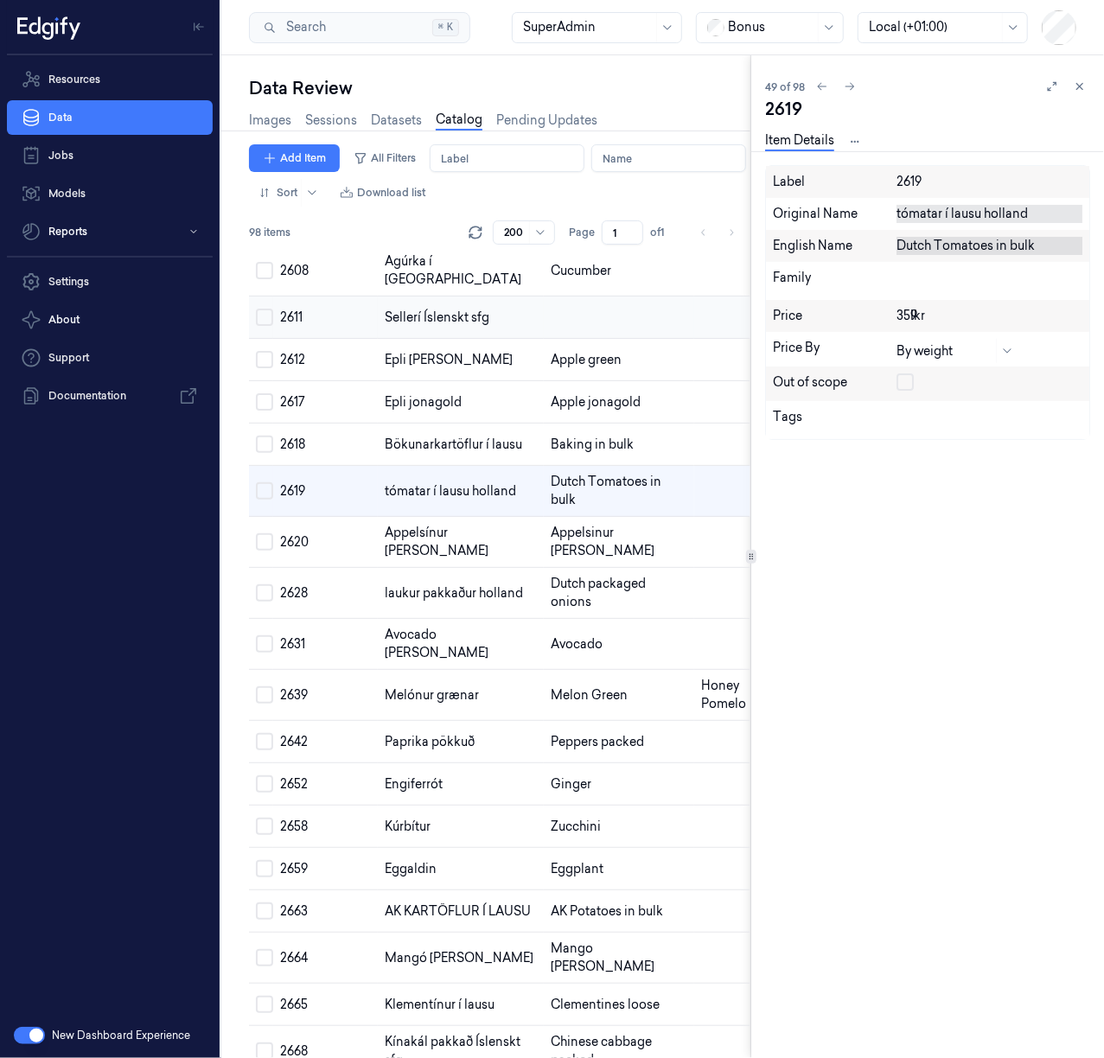
click at [544, 339] on td at bounding box center [619, 317] width 150 height 42
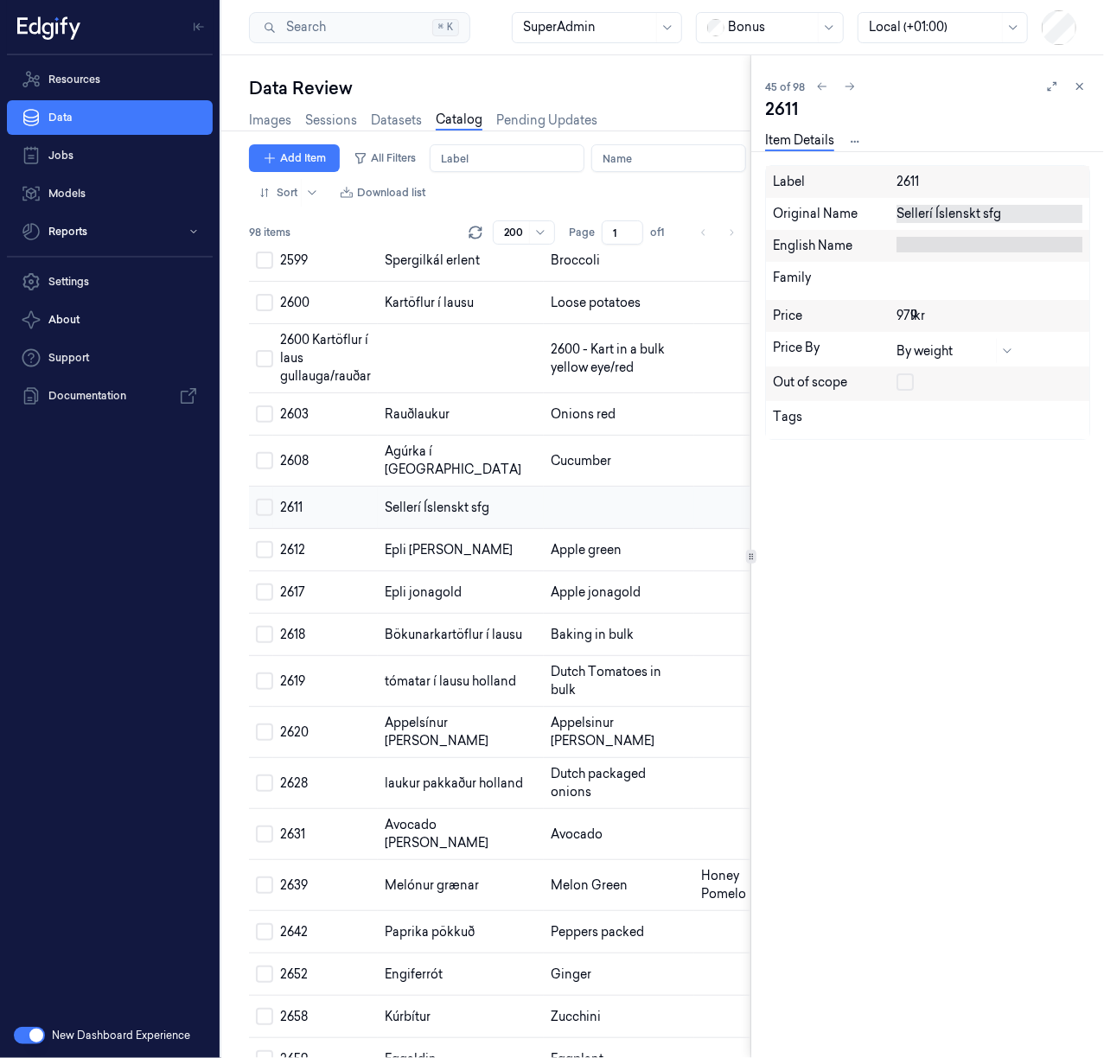
scroll to position [1764, 0]
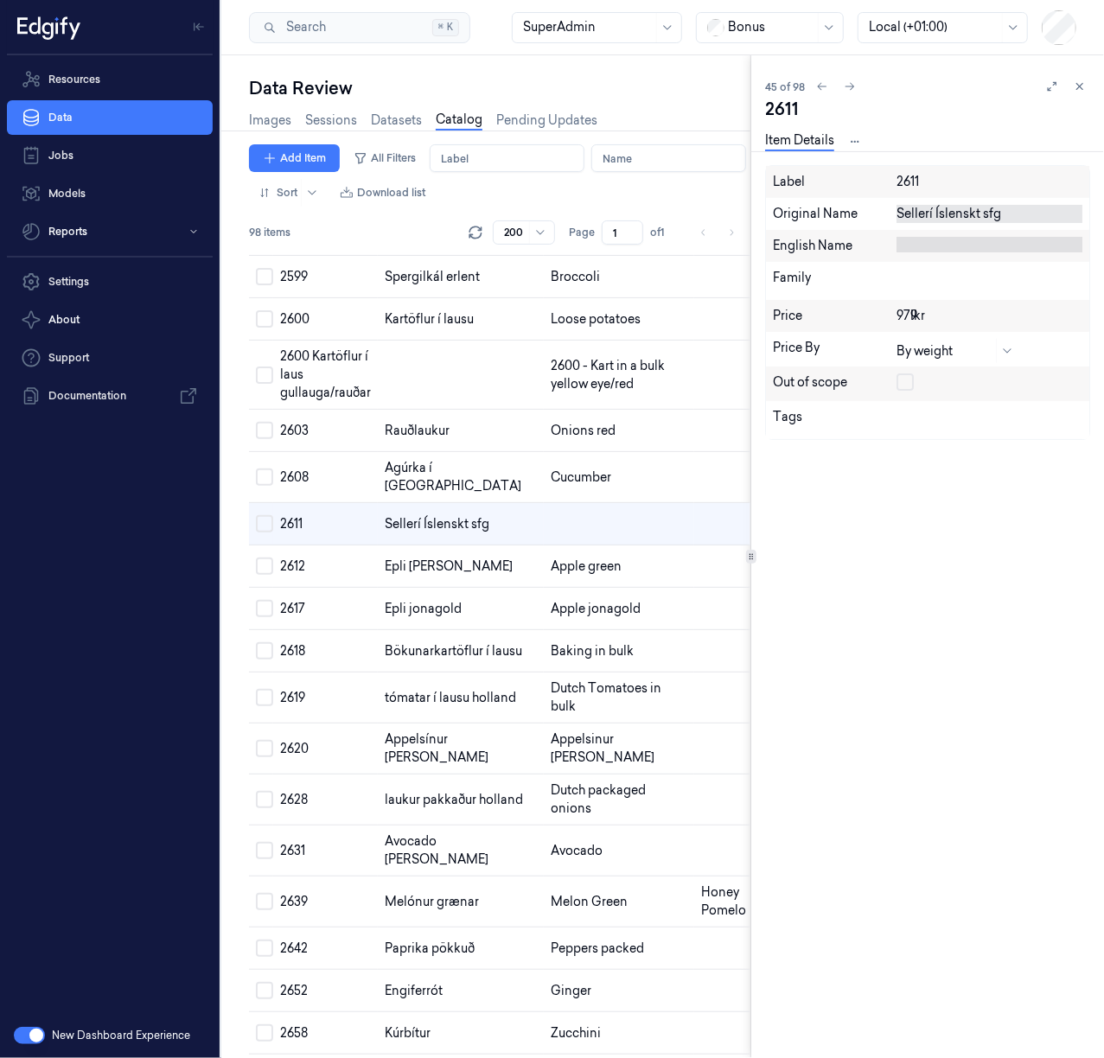
click at [941, 216] on div "Sellerí Íslenskt sfg" at bounding box center [989, 214] width 186 height 18
click at [940, 216] on textarea "Sellerí Íslenskt sfg" at bounding box center [989, 214] width 186 height 18
click at [951, 250] on div at bounding box center [989, 245] width 186 height 16
type textarea "Celery Icelandic sfg"
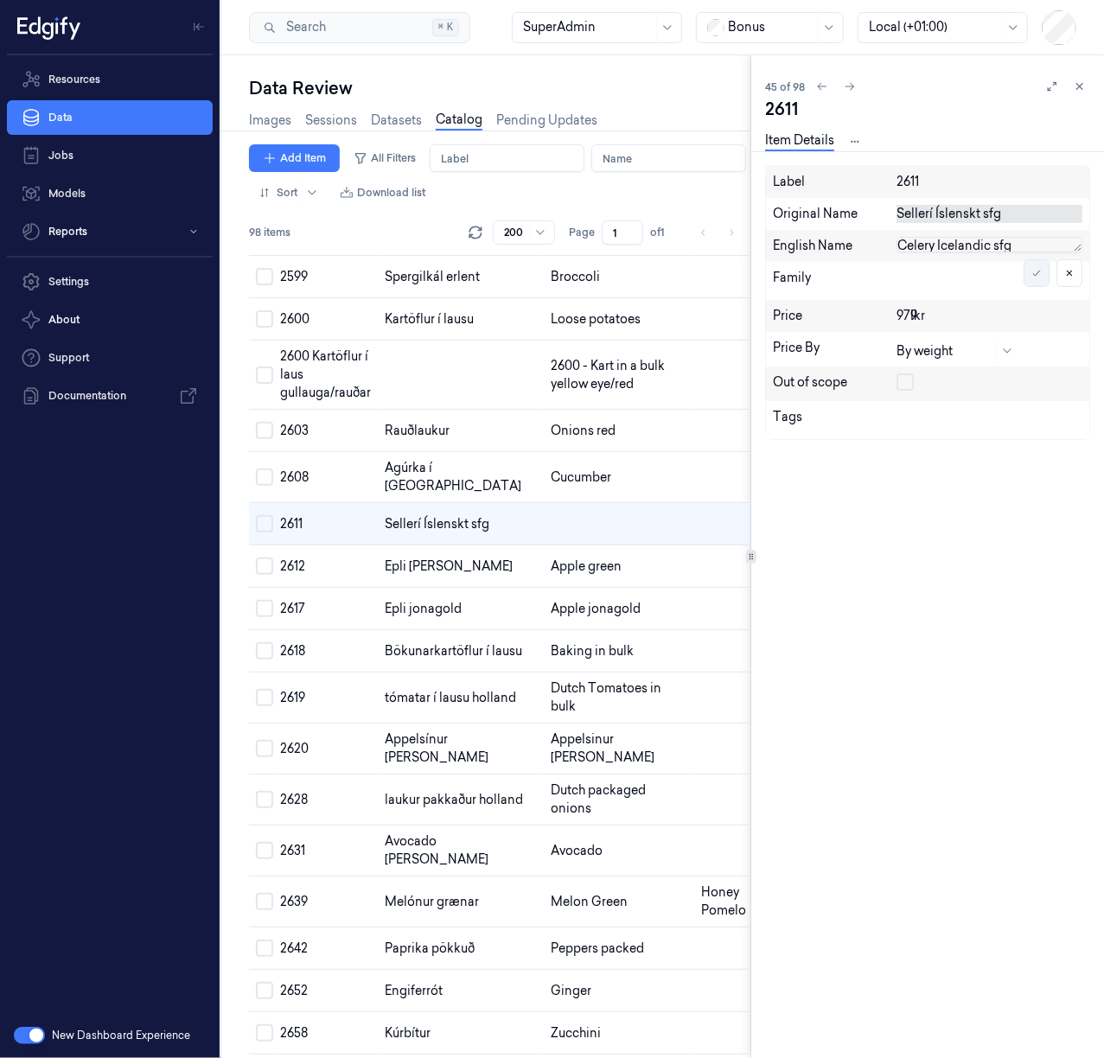
click at [1023, 271] on button at bounding box center [1036, 273] width 26 height 28
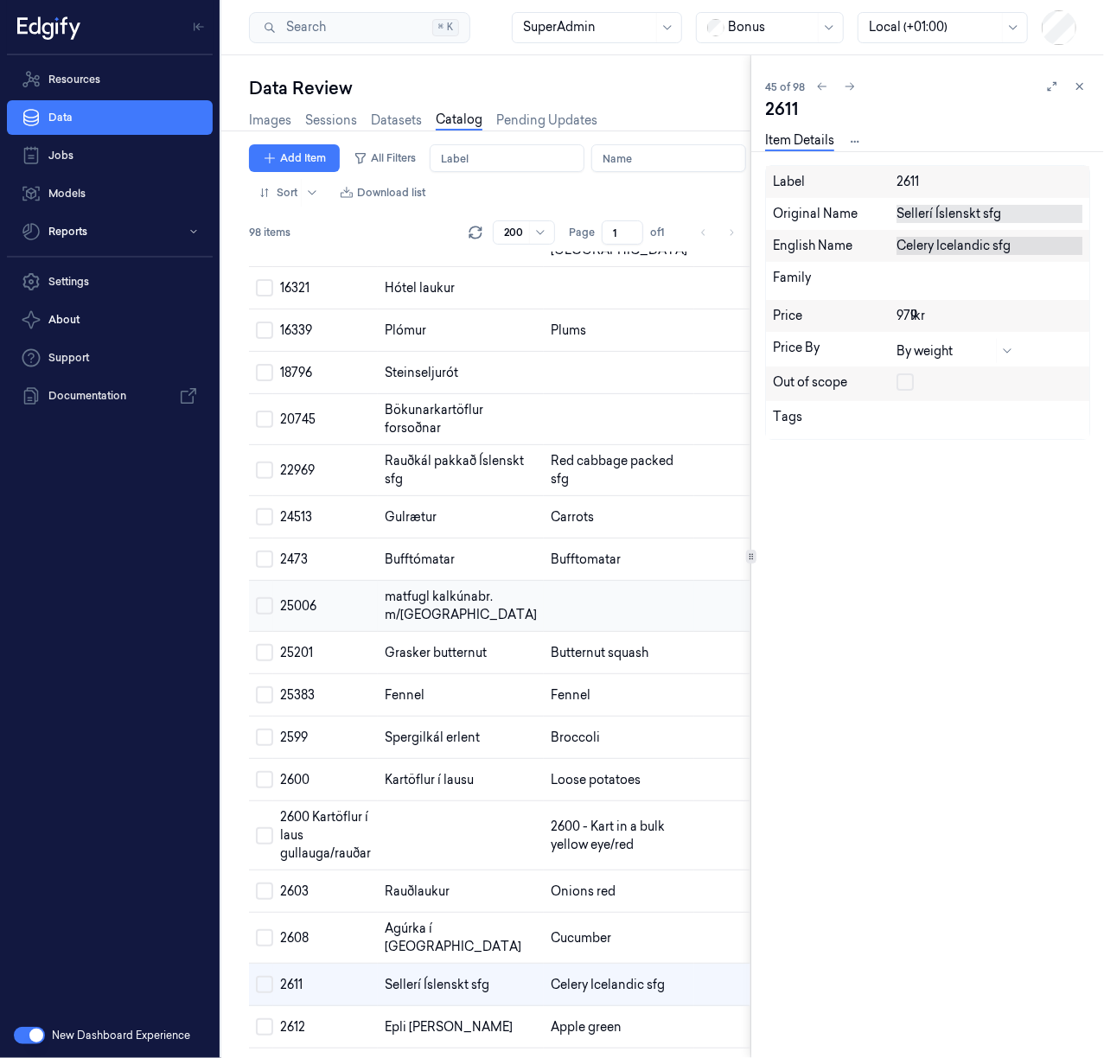
click at [544, 632] on td at bounding box center [619, 606] width 150 height 51
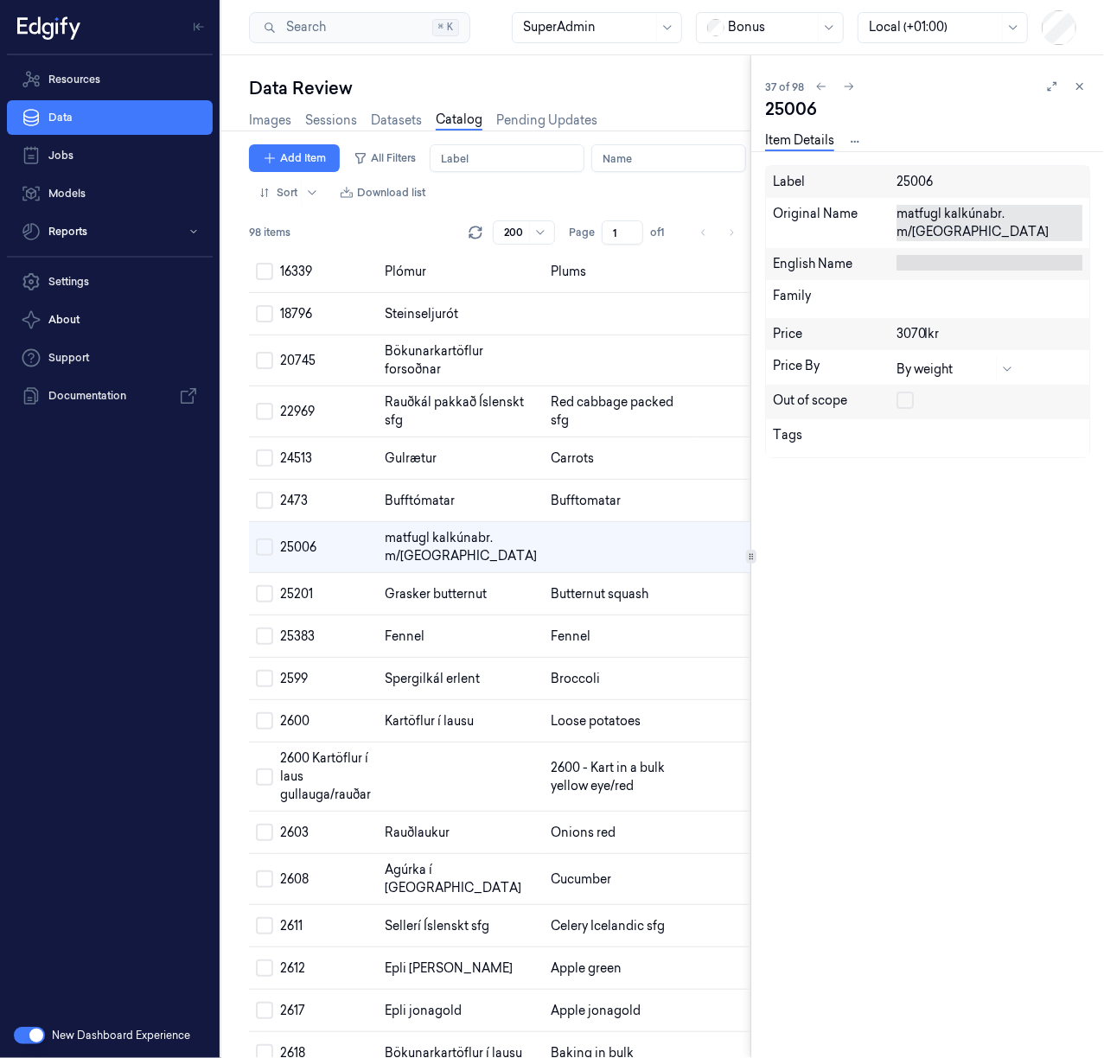
click at [958, 219] on div "matfugl kalkúnabr. m/fylllingu" at bounding box center [989, 223] width 186 height 36
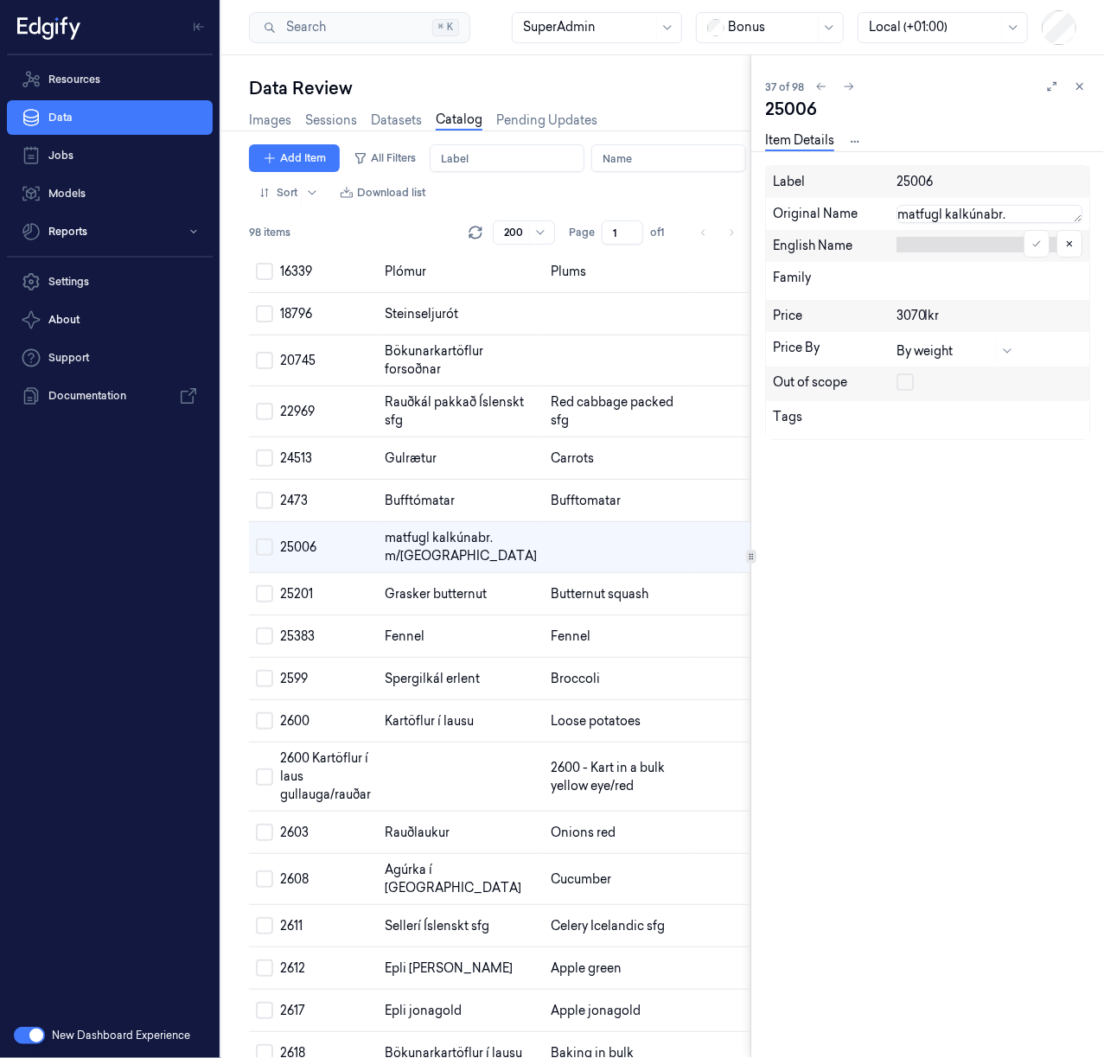
click at [958, 219] on textarea "matfugl kalkúnabr. m/fylllingu" at bounding box center [989, 214] width 186 height 18
click at [933, 252] on div at bounding box center [989, 246] width 186 height 18
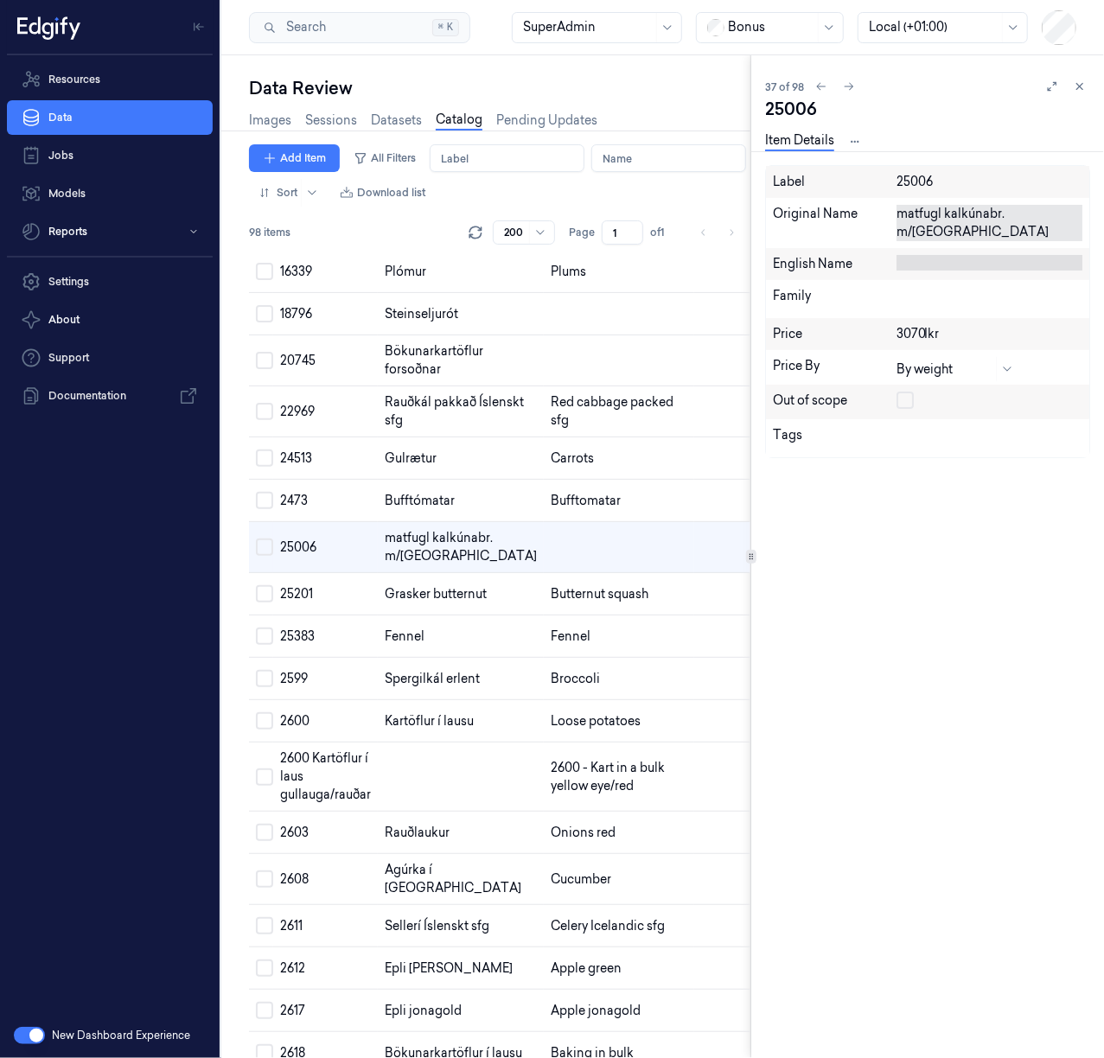
click at [934, 255] on div at bounding box center [989, 263] width 186 height 16
type textarea "Turkey meatball"
click at [1038, 286] on icon at bounding box center [1036, 291] width 10 height 10
click at [544, 386] on td at bounding box center [619, 360] width 150 height 51
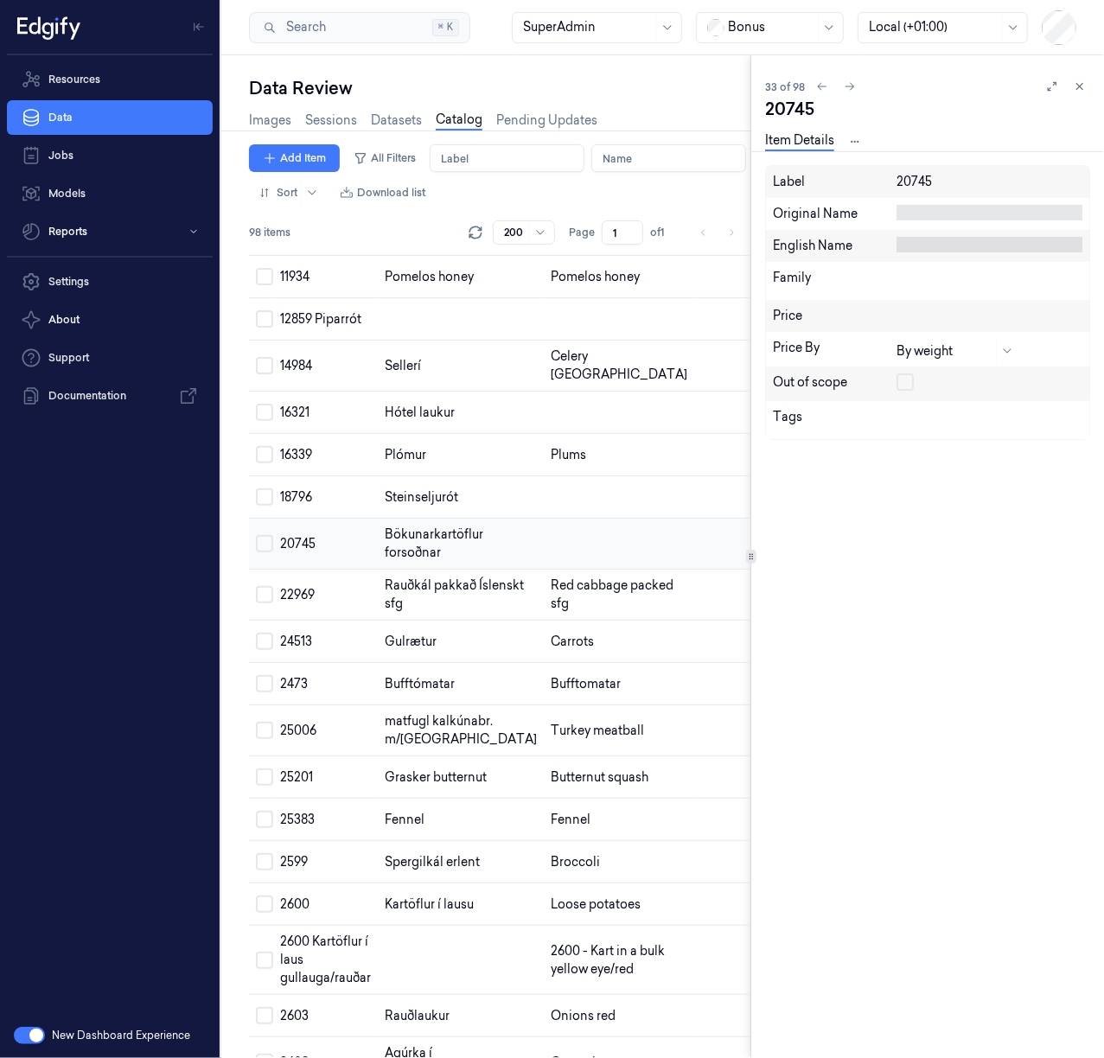
scroll to position [1165, 0]
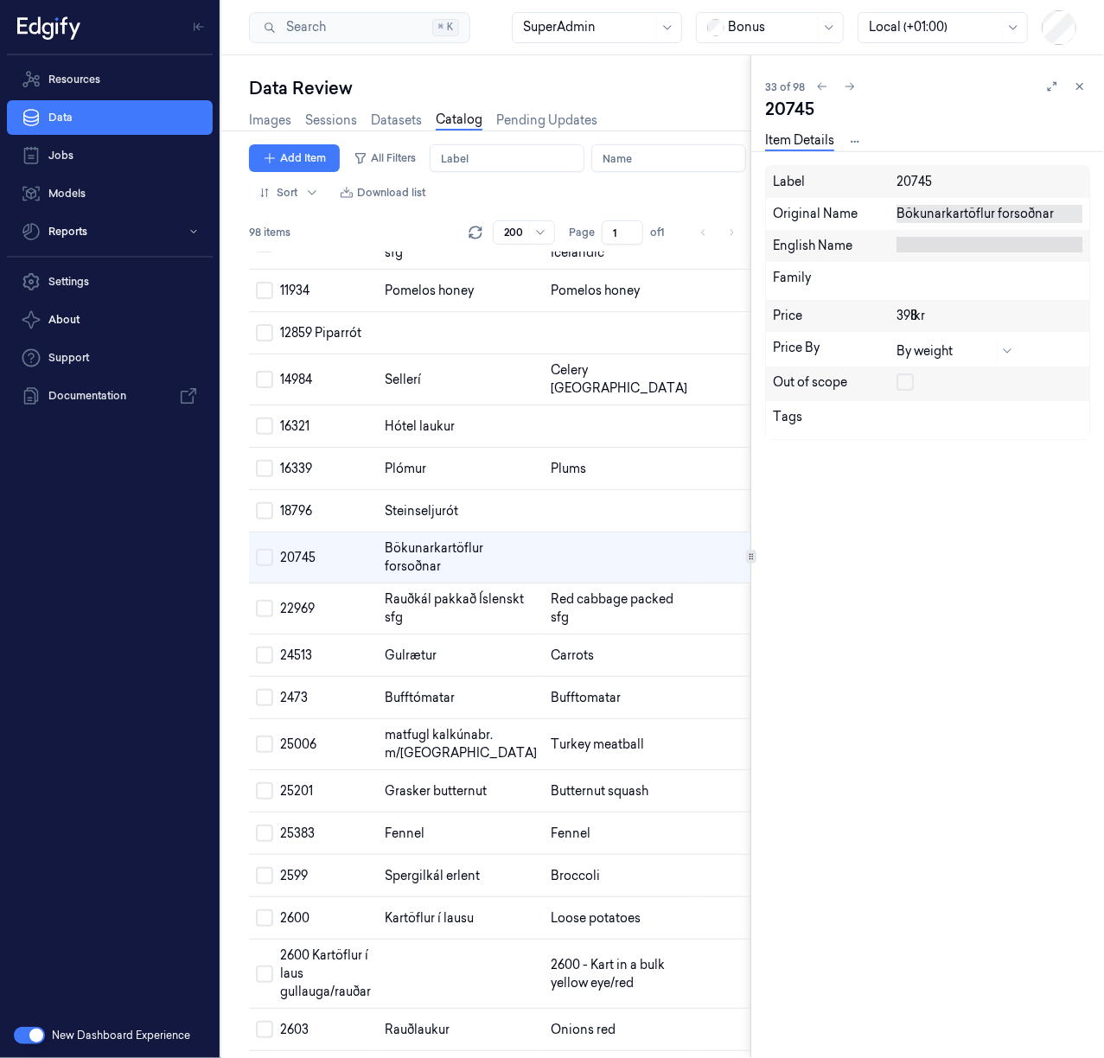
click at [948, 213] on div "Bökunarkartöflur forsoðnar" at bounding box center [989, 214] width 186 height 18
click at [948, 213] on textarea "Bökunarkartöflur forsoðnar" at bounding box center [989, 214] width 186 height 18
click at [940, 245] on div at bounding box center [989, 245] width 186 height 16
type textarea "Pre-cooked baking potatoes"
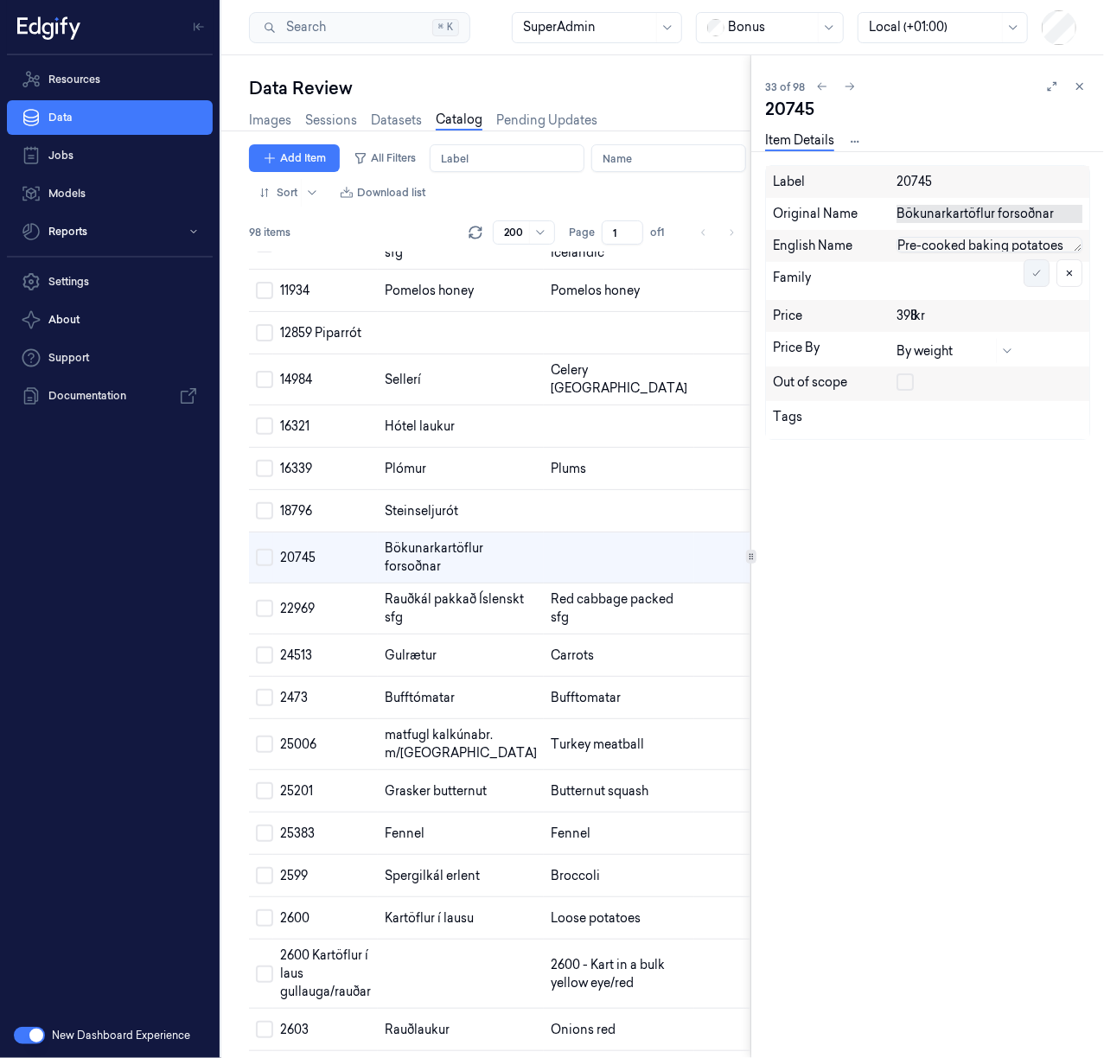
click at [1037, 275] on icon at bounding box center [1036, 273] width 10 height 10
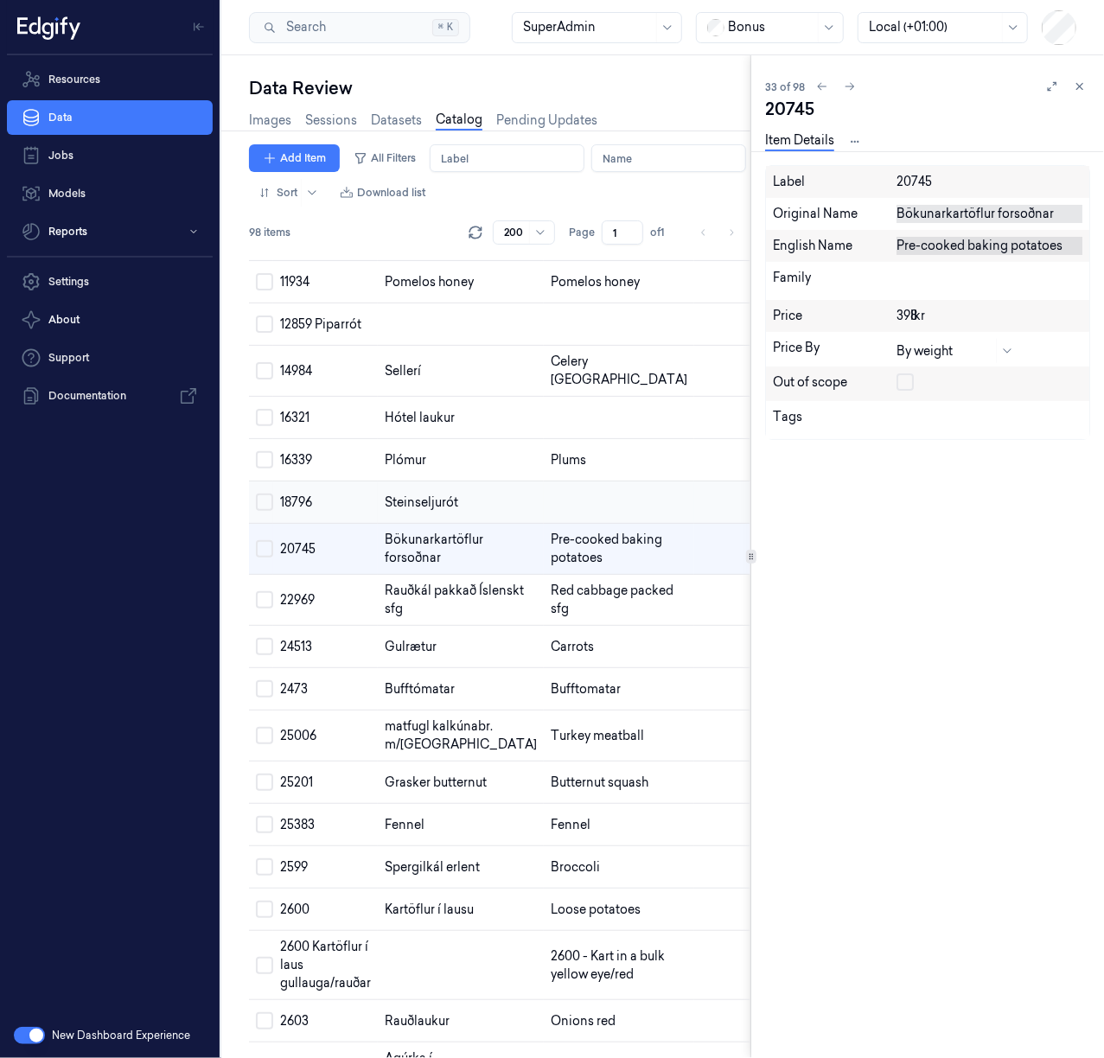
click at [544, 524] on td at bounding box center [619, 502] width 150 height 42
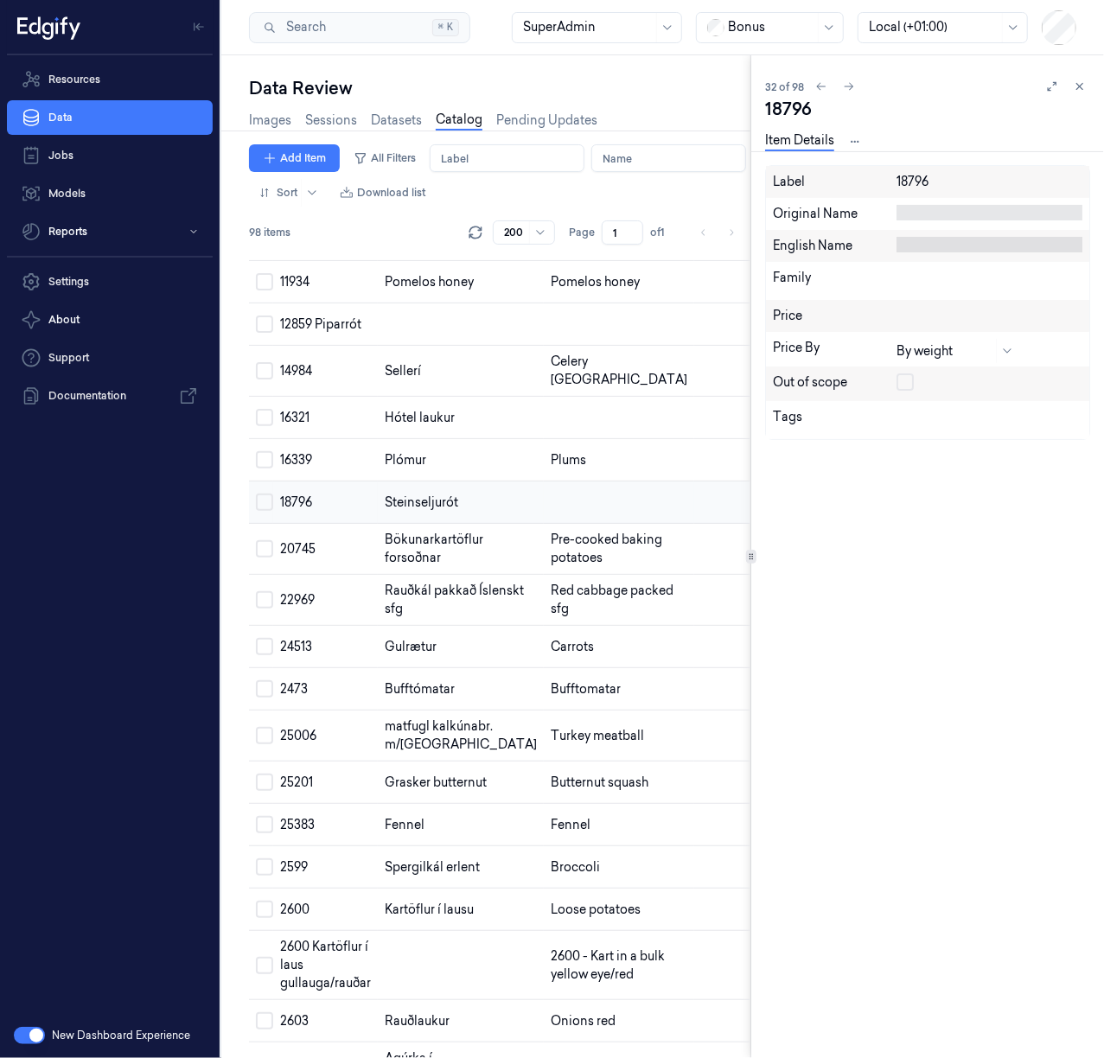
scroll to position [1117, 0]
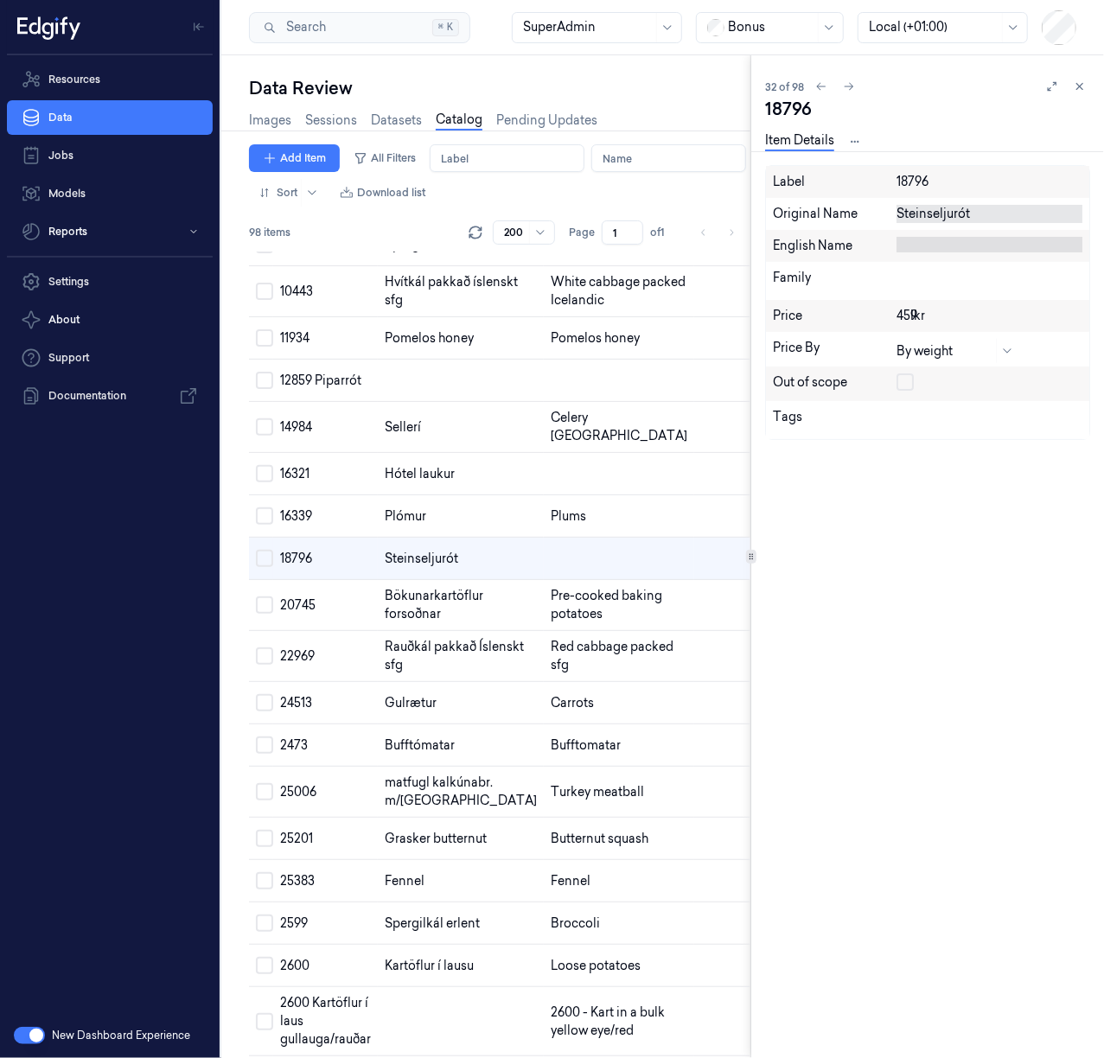
click at [938, 207] on div "Steinseljurót" at bounding box center [989, 214] width 186 height 18
click at [955, 239] on div at bounding box center [989, 245] width 186 height 16
type textarea "Parsley root"
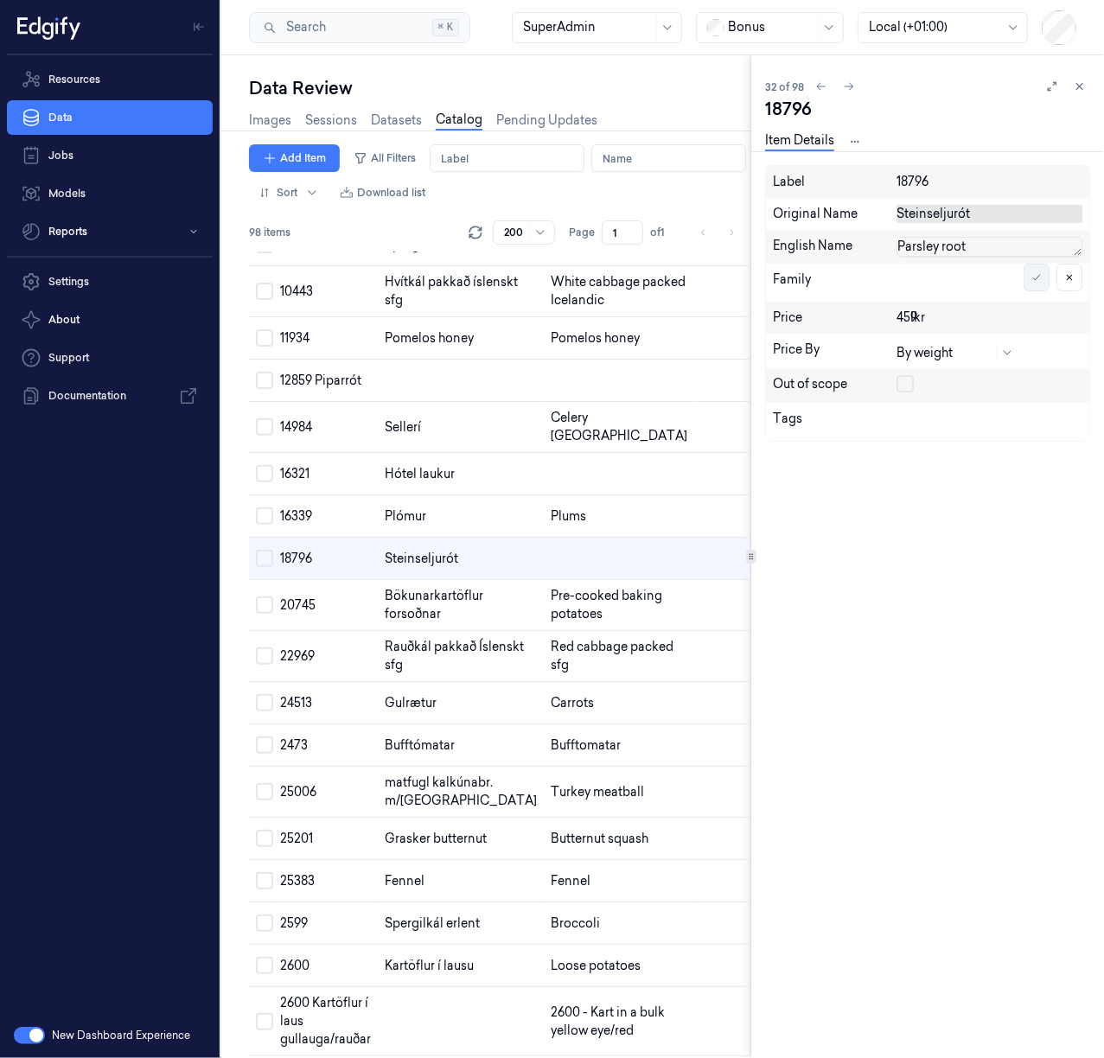
click at [1041, 273] on button at bounding box center [1036, 278] width 26 height 28
click at [544, 495] on td at bounding box center [619, 474] width 150 height 42
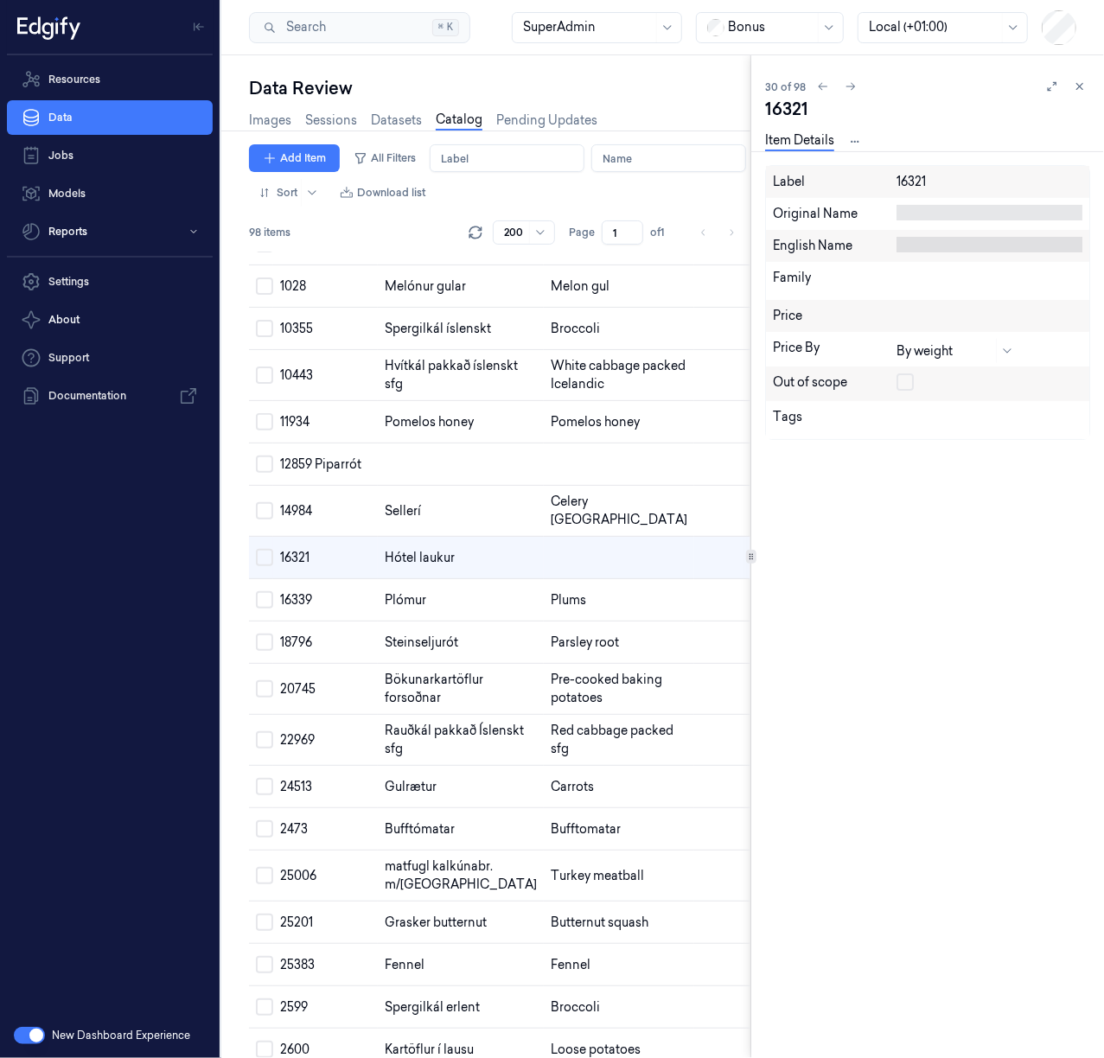
scroll to position [1032, 0]
click at [945, 221] on div "Hótel laukur" at bounding box center [989, 214] width 186 height 18
click at [945, 221] on textarea "Hótel laukur" at bounding box center [989, 214] width 186 height 18
click at [937, 249] on div at bounding box center [989, 245] width 186 height 16
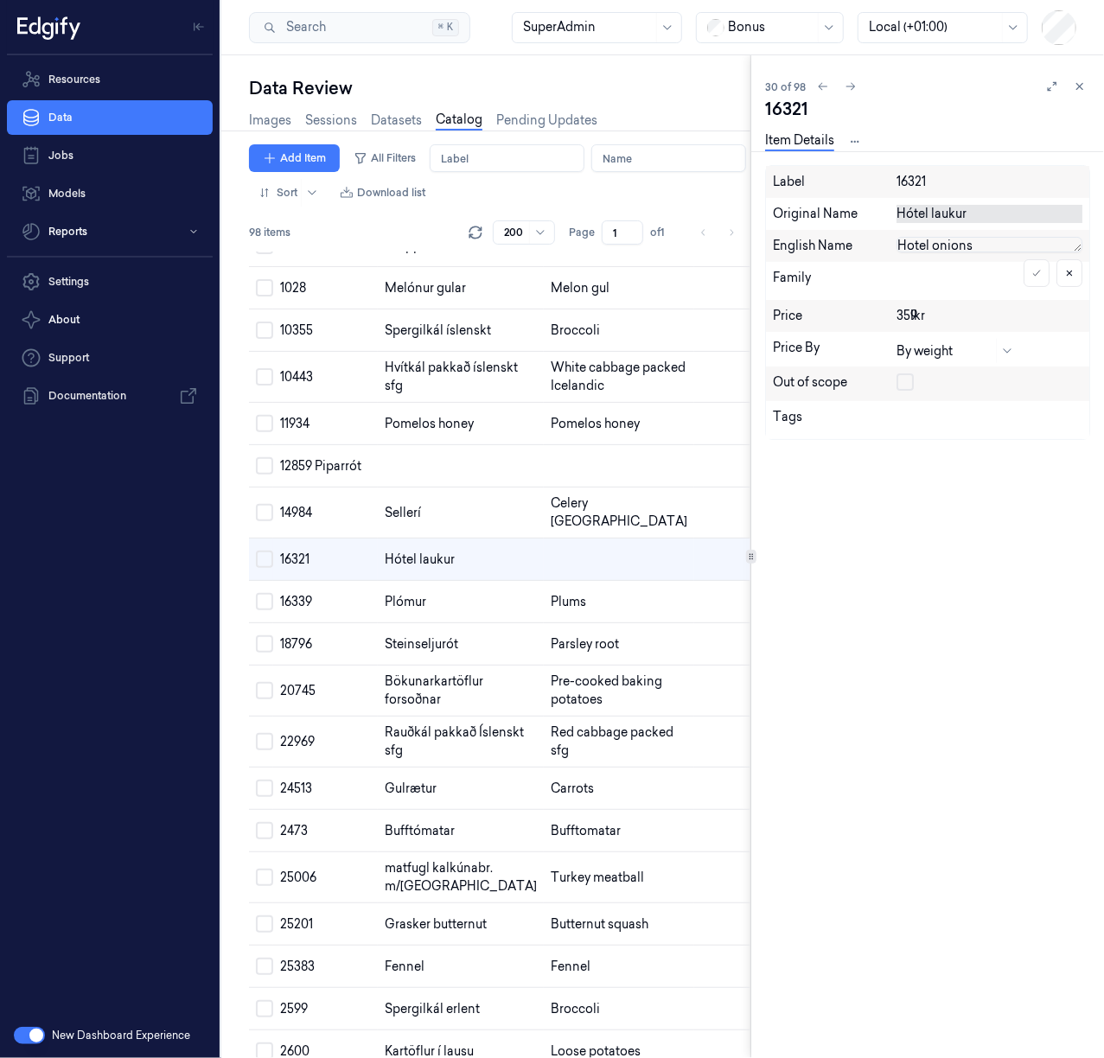
scroll to position [0, 0]
type textarea "Hotel onions"
click at [1039, 275] on icon at bounding box center [1036, 277] width 10 height 10
click at [544, 487] on td at bounding box center [619, 466] width 150 height 42
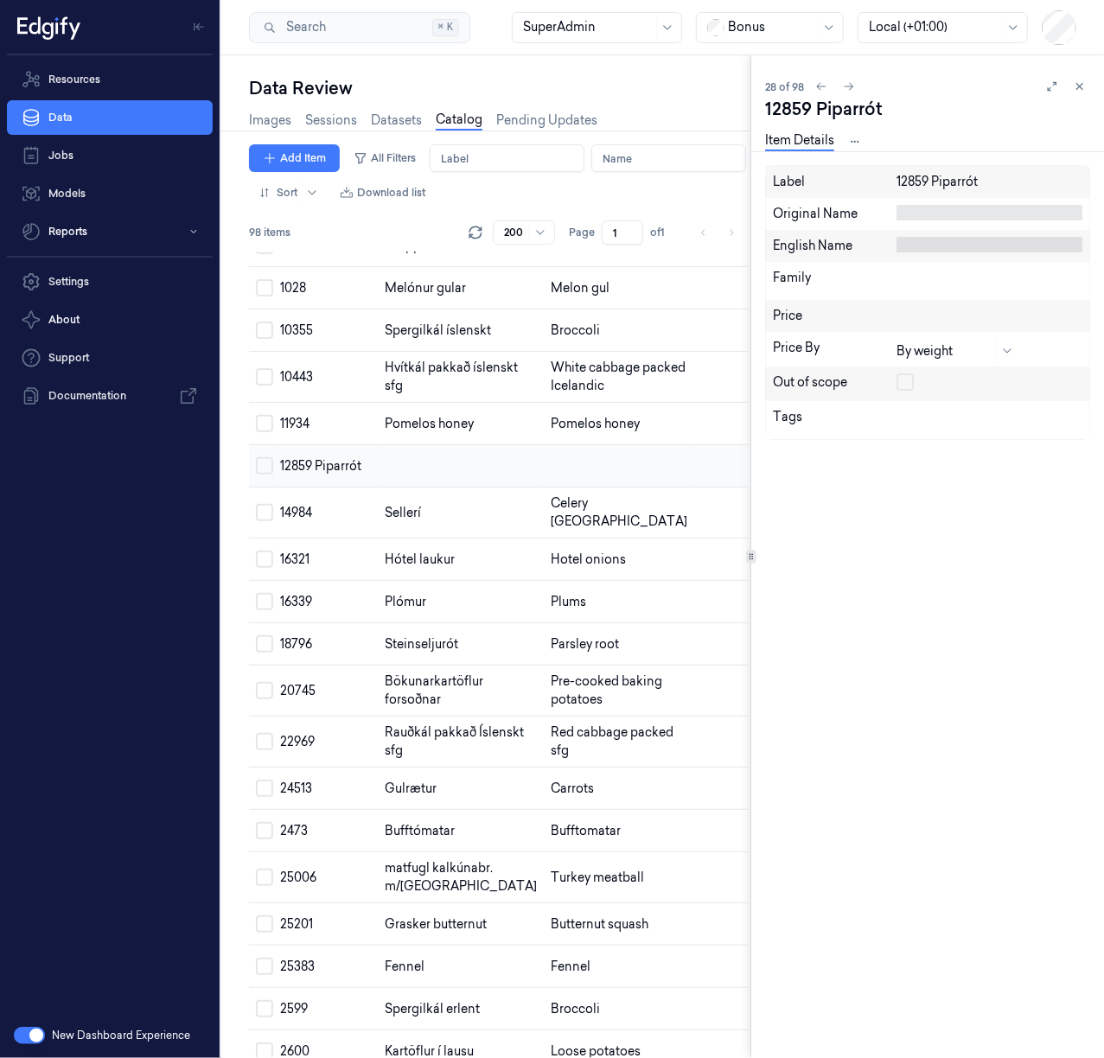
scroll to position [947, 0]
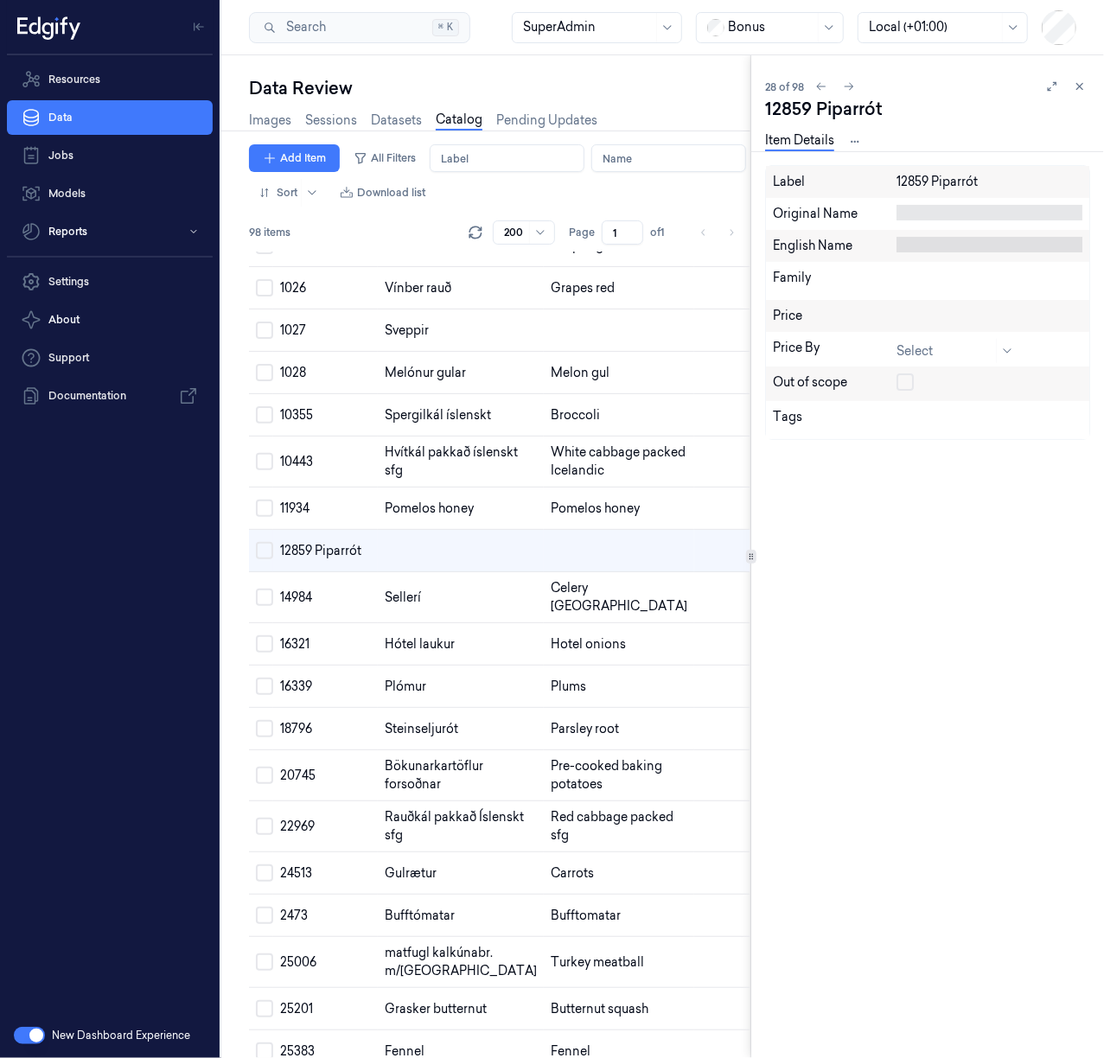
click at [934, 187] on div "12859 Piparrót" at bounding box center [989, 182] width 186 height 18
copy div "12859 Piparrót"
click at [939, 188] on div "12859 Piparrót" at bounding box center [989, 182] width 186 height 18
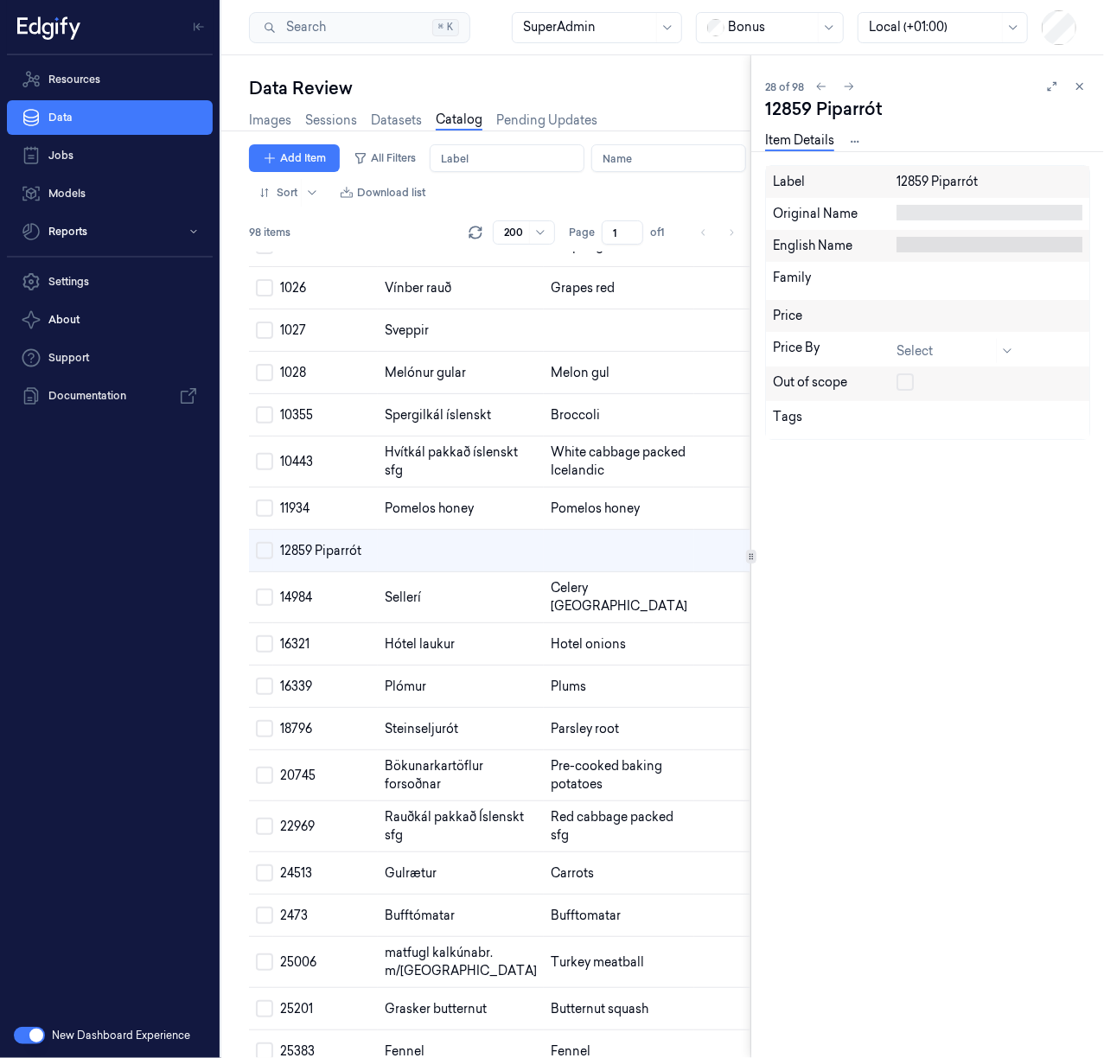
click at [923, 214] on div at bounding box center [989, 213] width 186 height 16
type textarea "Horseradish"
click at [1034, 240] on icon at bounding box center [1036, 241] width 10 height 10
click at [548, 352] on td at bounding box center [619, 330] width 150 height 42
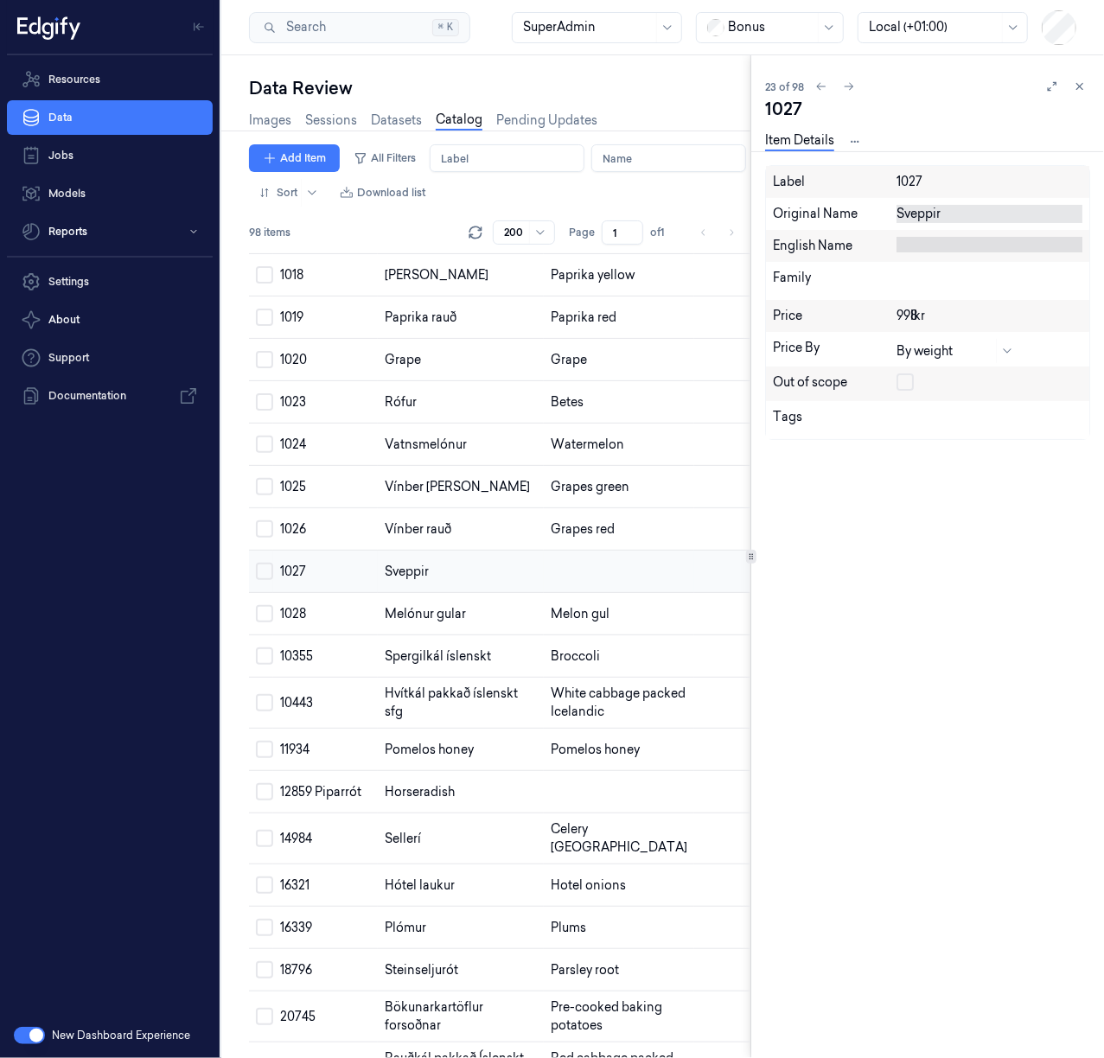
scroll to position [671, 0]
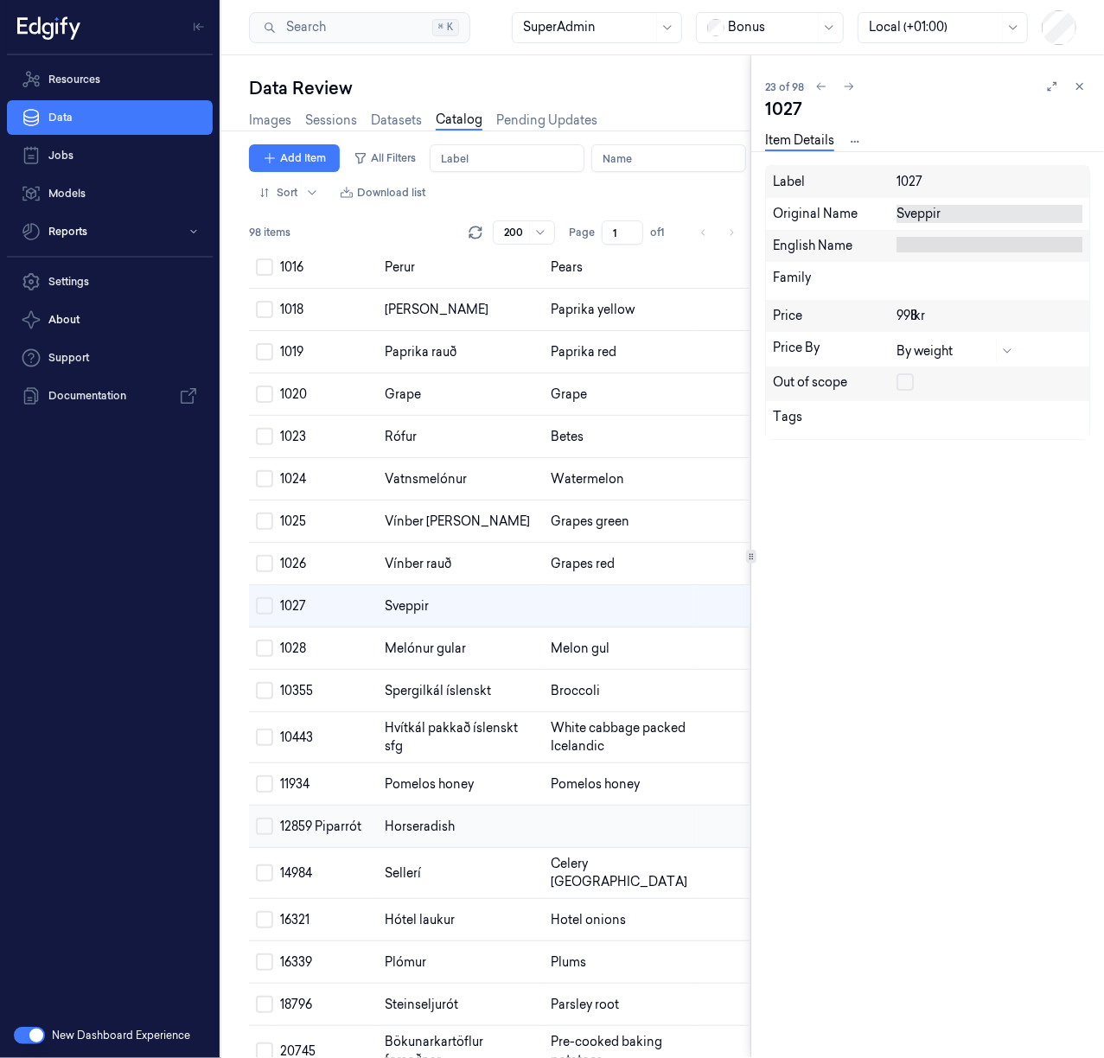
click at [544, 848] on td at bounding box center [619, 826] width 150 height 42
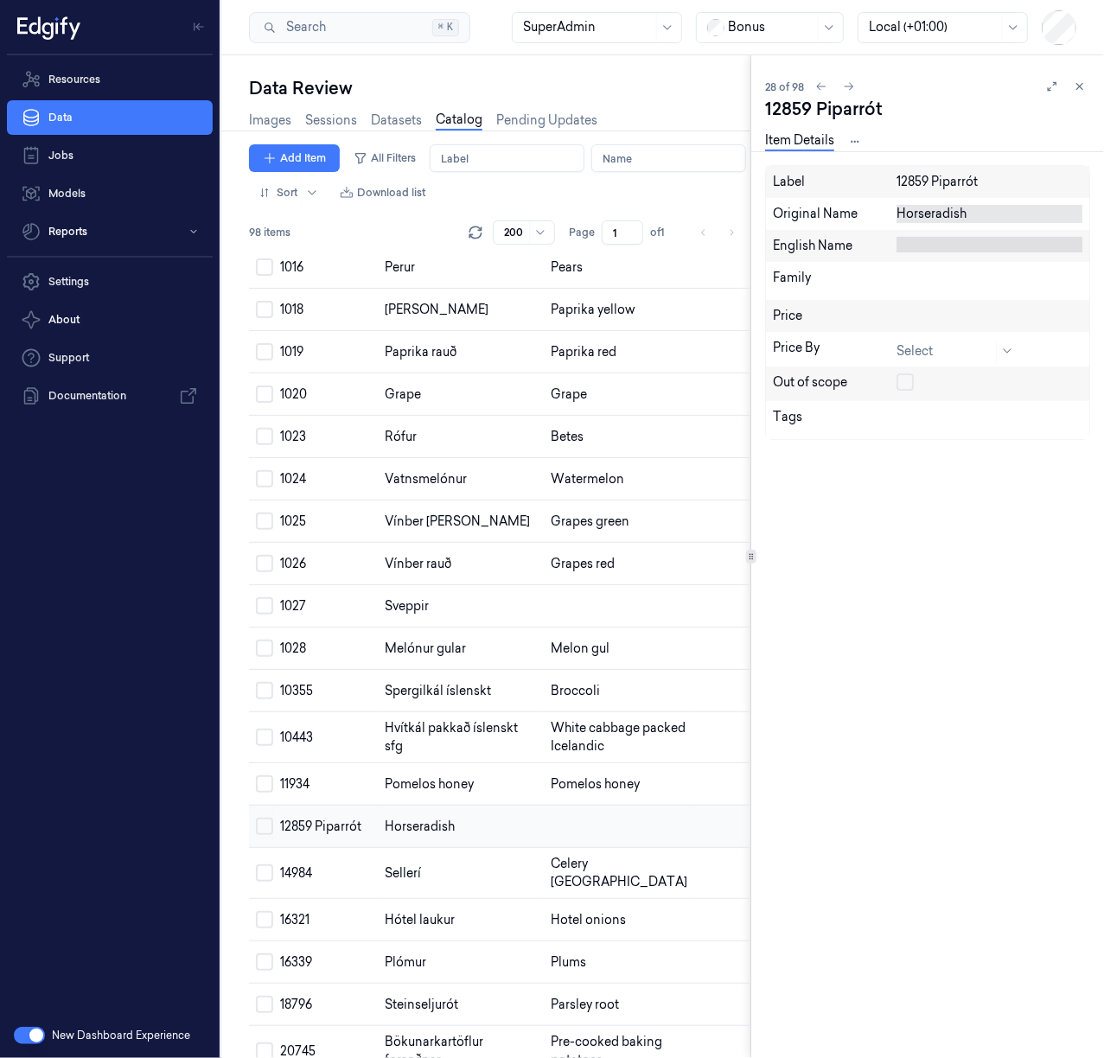
scroll to position [947, 0]
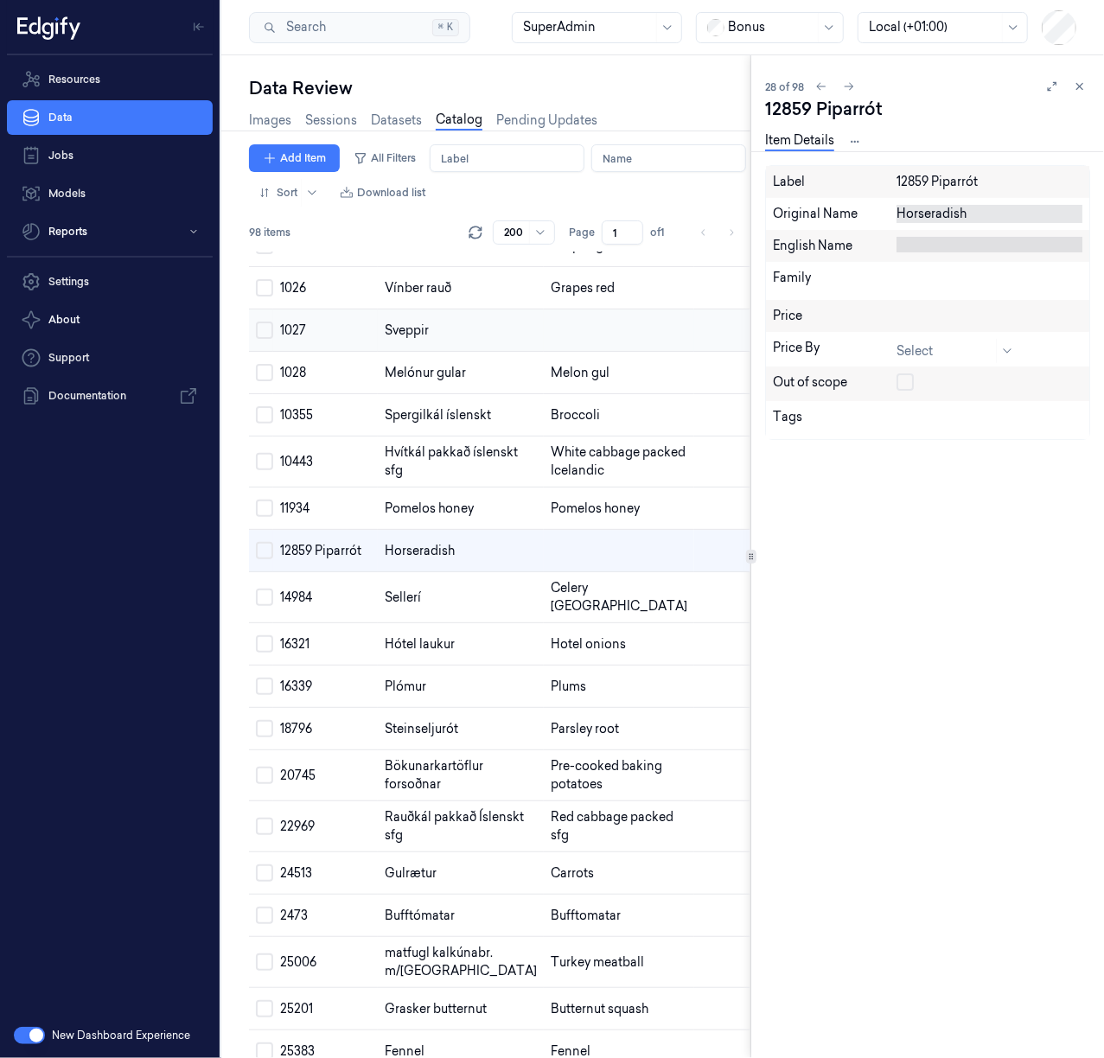
click at [544, 352] on td at bounding box center [619, 330] width 150 height 42
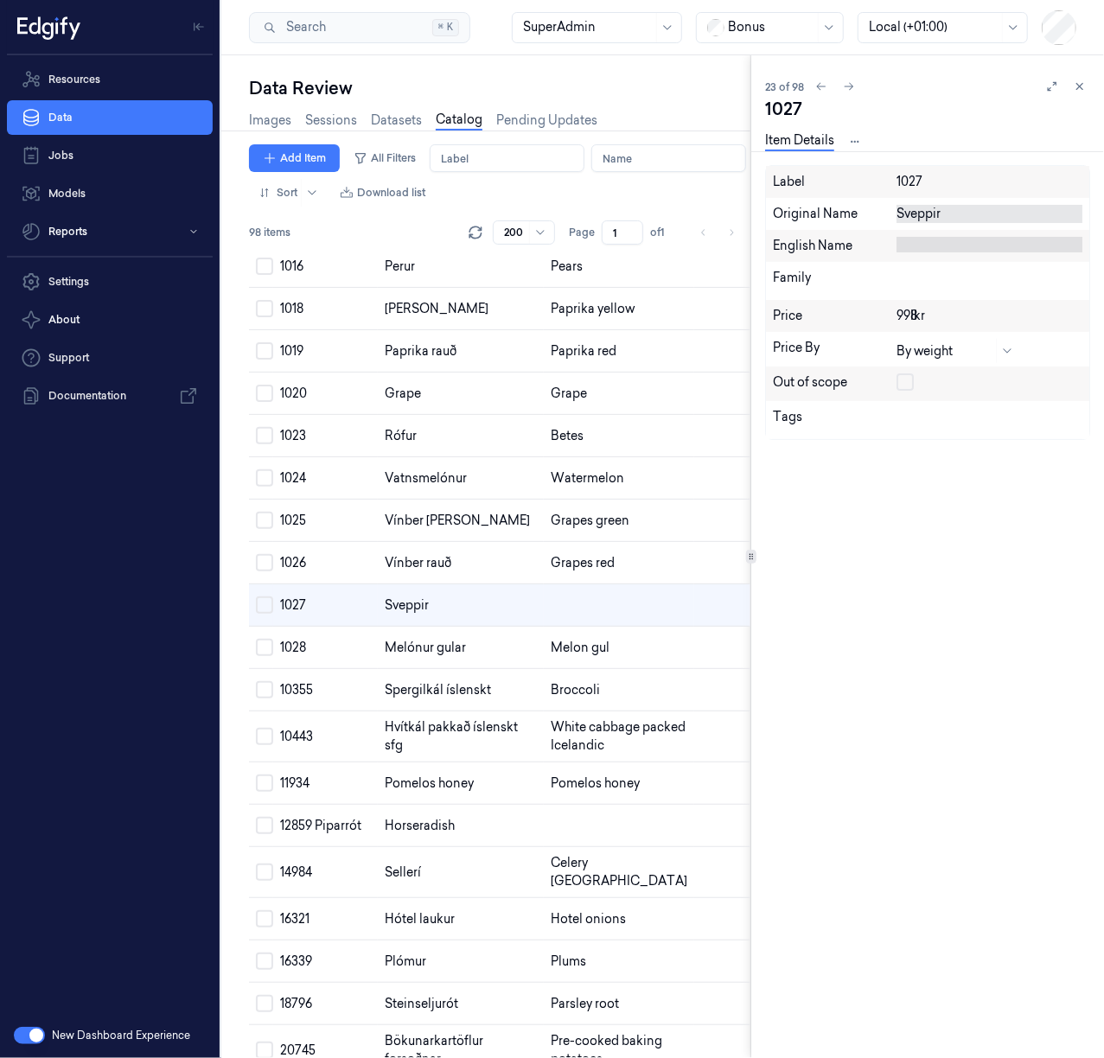
scroll to position [671, 0]
click at [927, 240] on div at bounding box center [989, 245] width 186 height 16
type textarea "Mushrooms"
click at [1037, 268] on icon at bounding box center [1036, 273] width 10 height 10
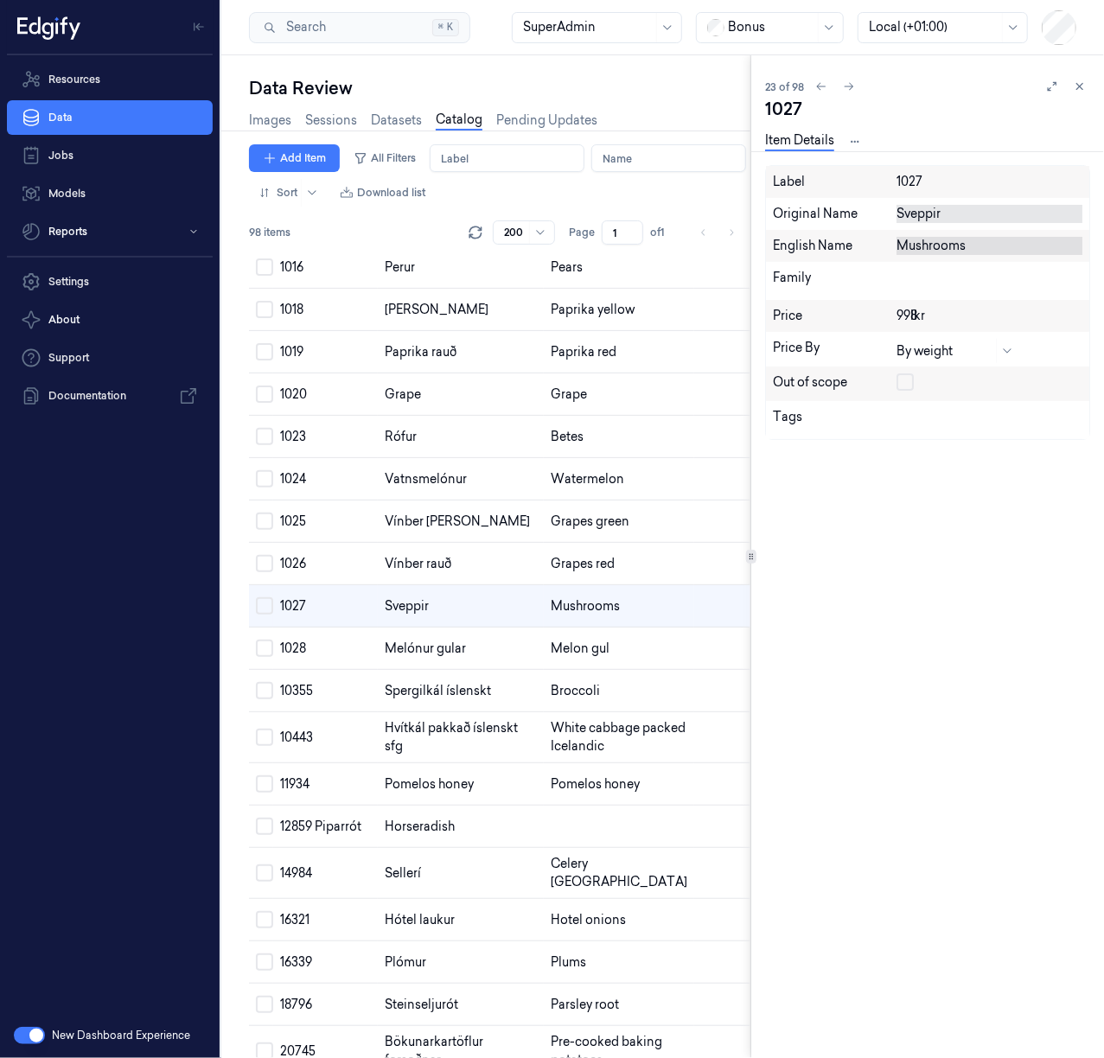
click at [939, 211] on div "Sveppir" at bounding box center [989, 214] width 186 height 18
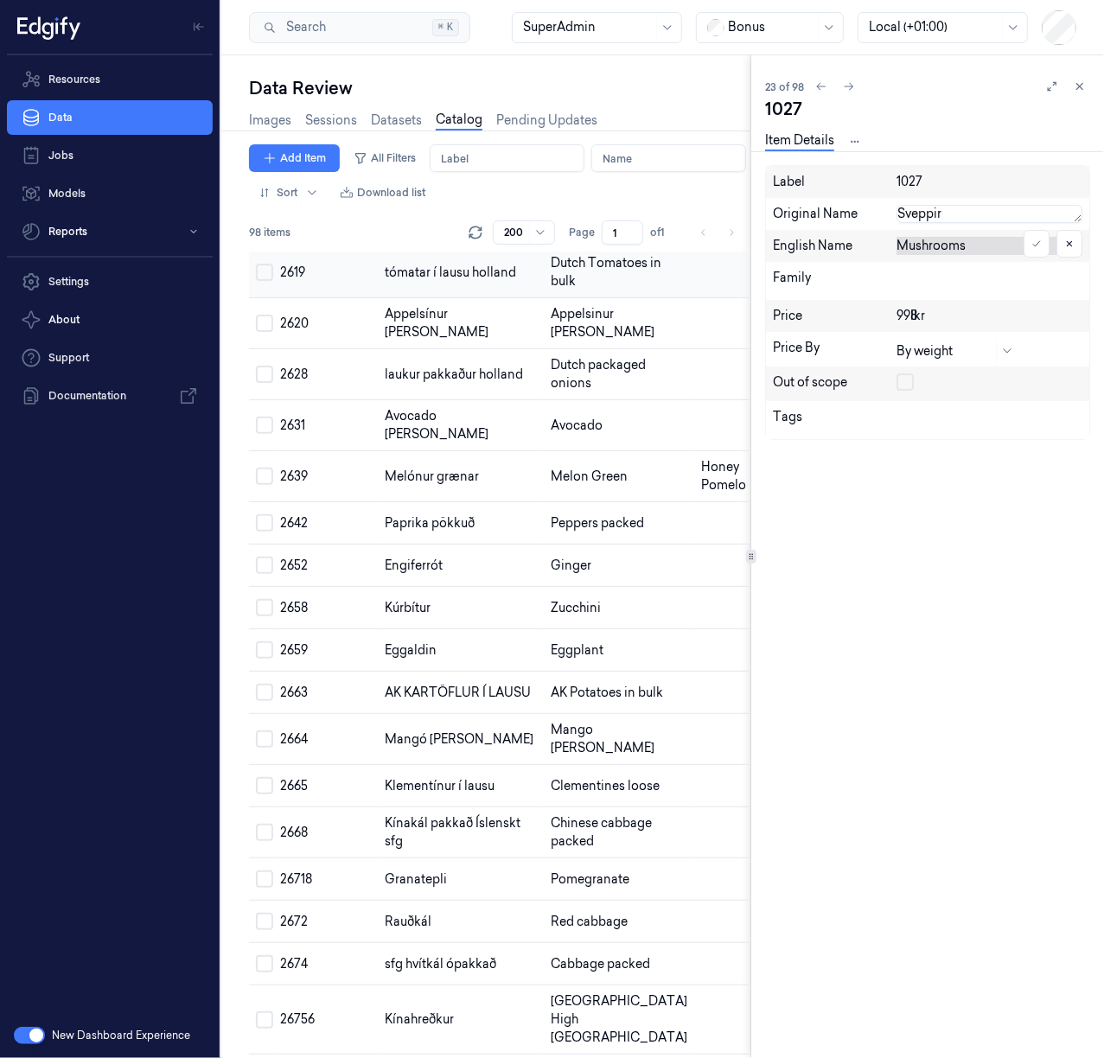
scroll to position [1498, 0]
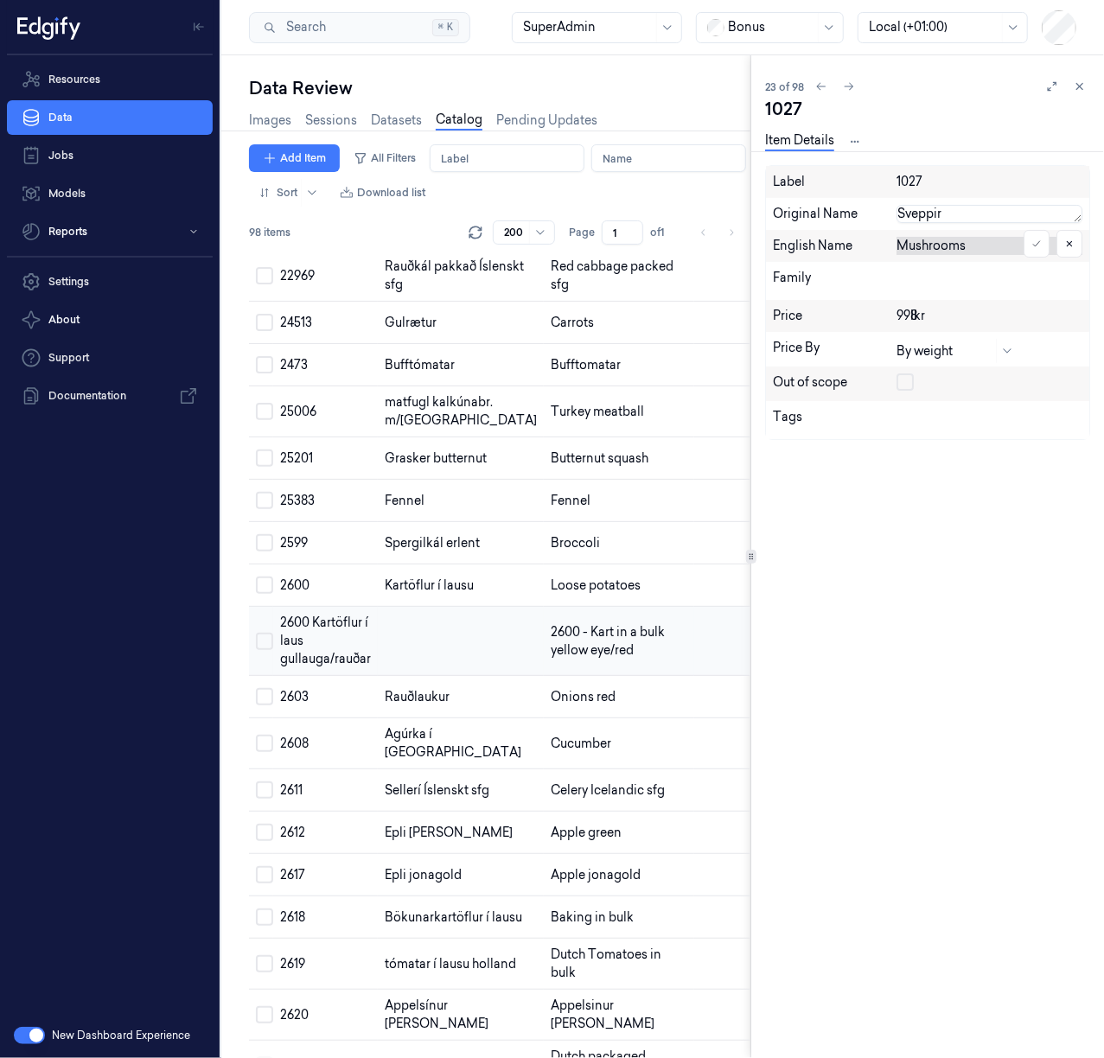
click at [433, 676] on td at bounding box center [461, 641] width 166 height 69
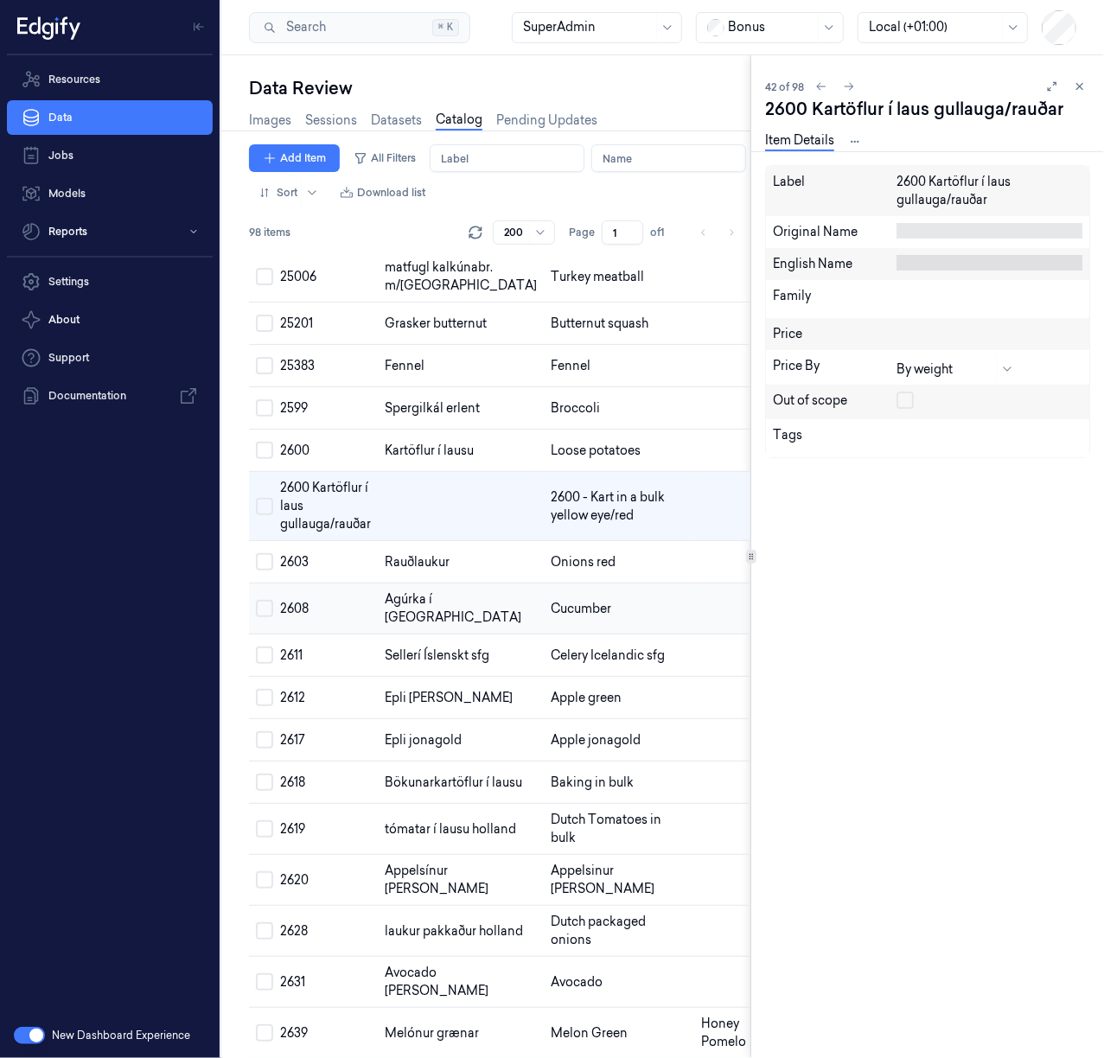
scroll to position [1637, 0]
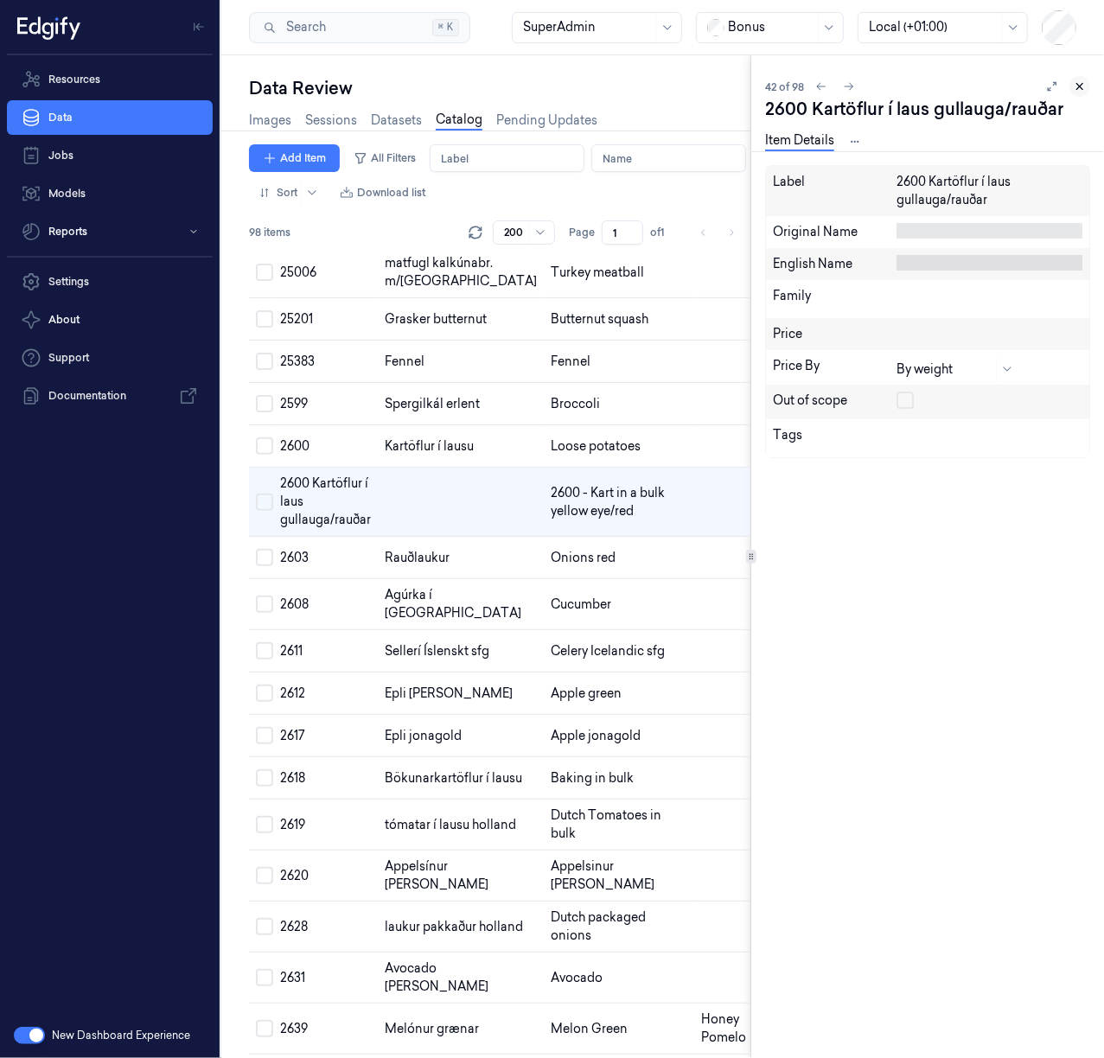
click at [1076, 91] on icon at bounding box center [1079, 86] width 12 height 12
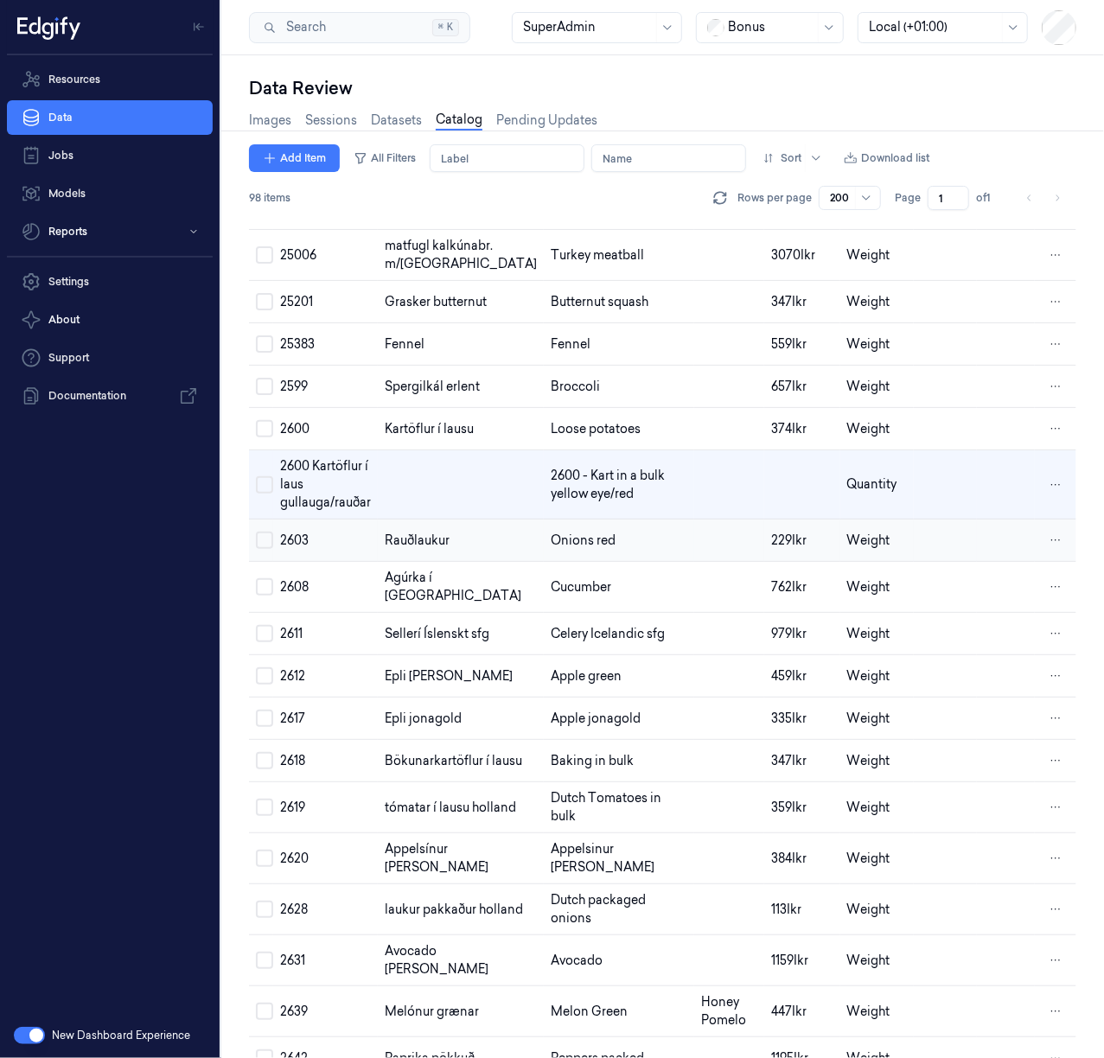
scroll to position [1612, 0]
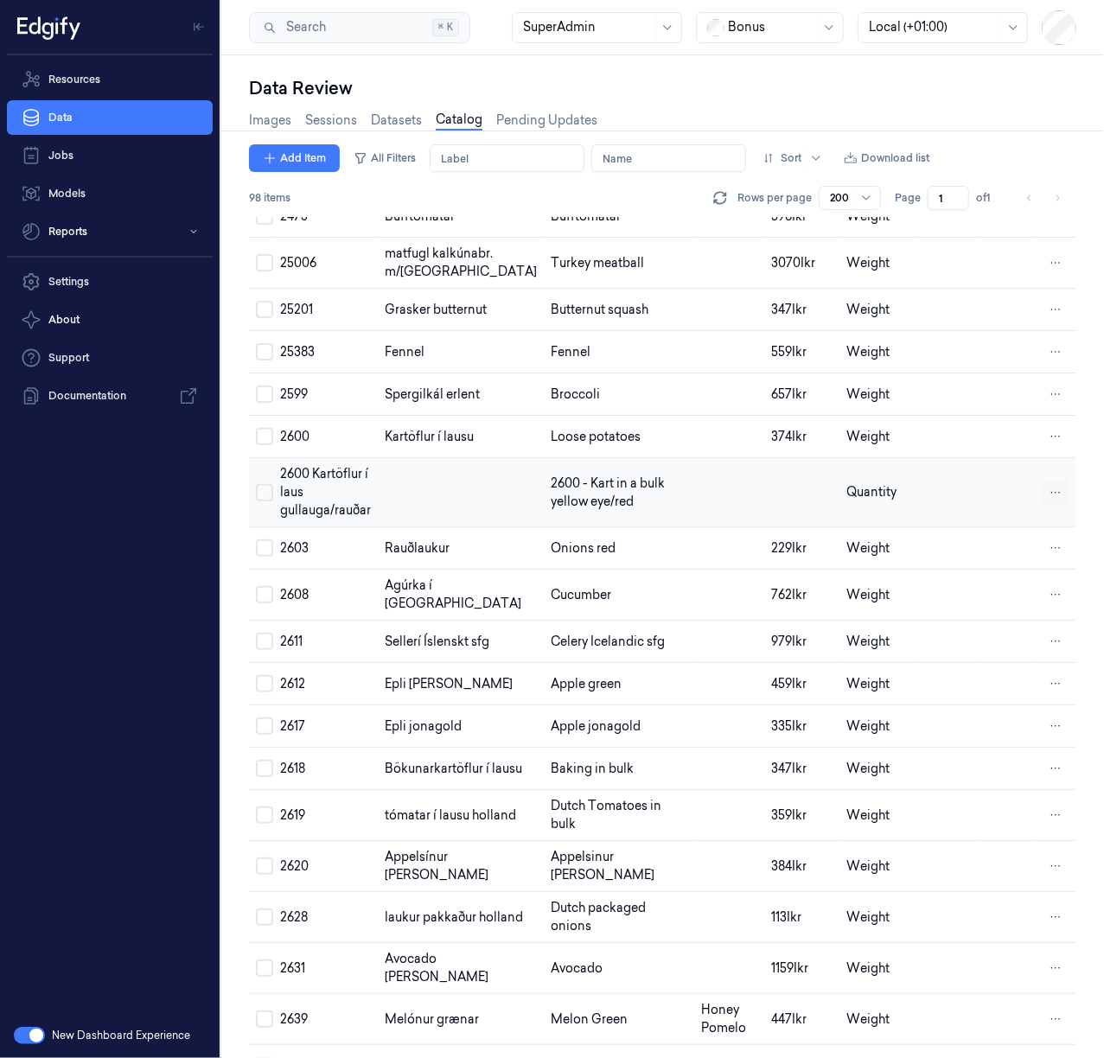
click at [1045, 614] on html "Resources Data Jobs Models Reports Settings About Support Documentation New Das…" at bounding box center [552, 529] width 1104 height 1058
click at [1004, 630] on div "Remove" at bounding box center [977, 619] width 102 height 29
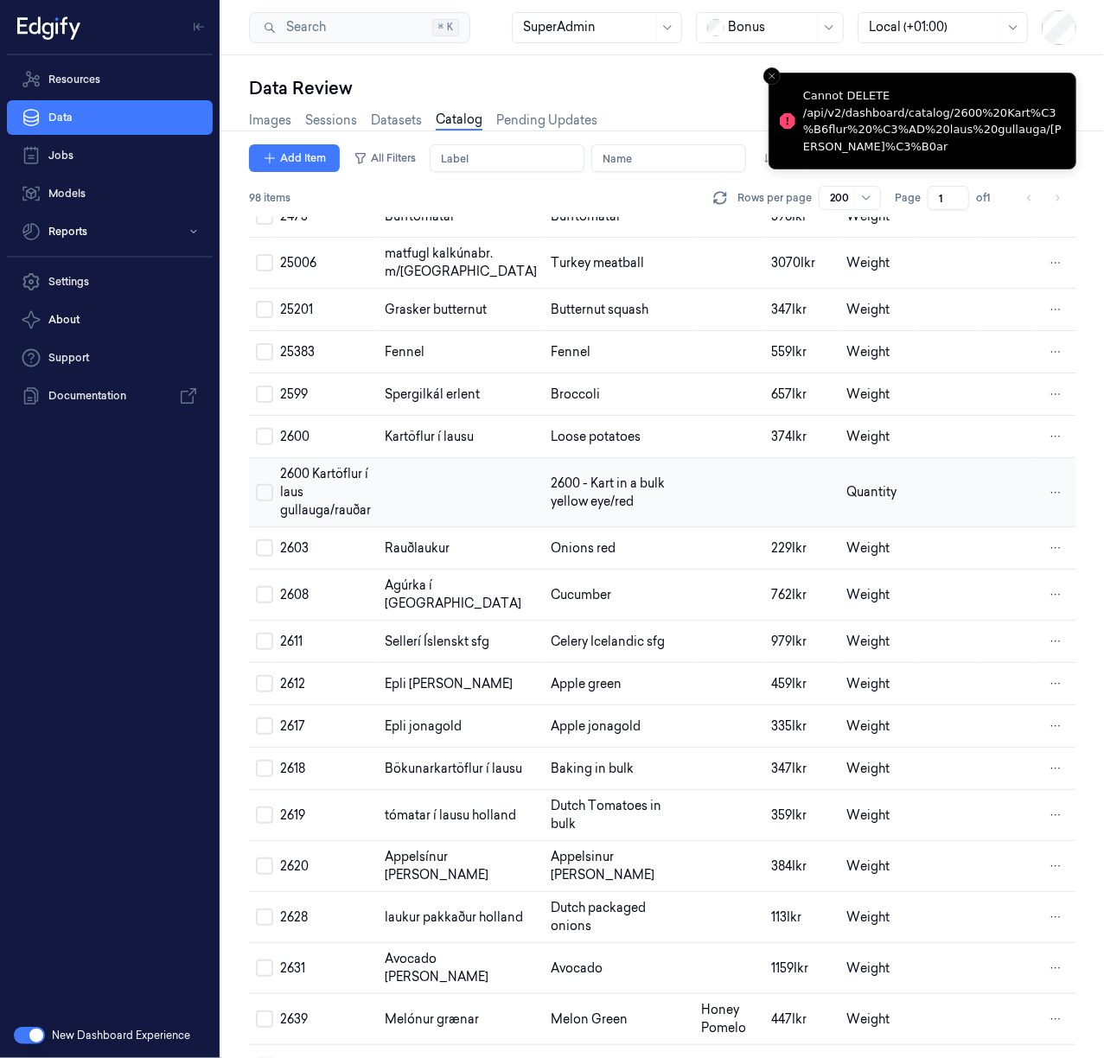
click at [268, 501] on button "Select row" at bounding box center [264, 492] width 17 height 17
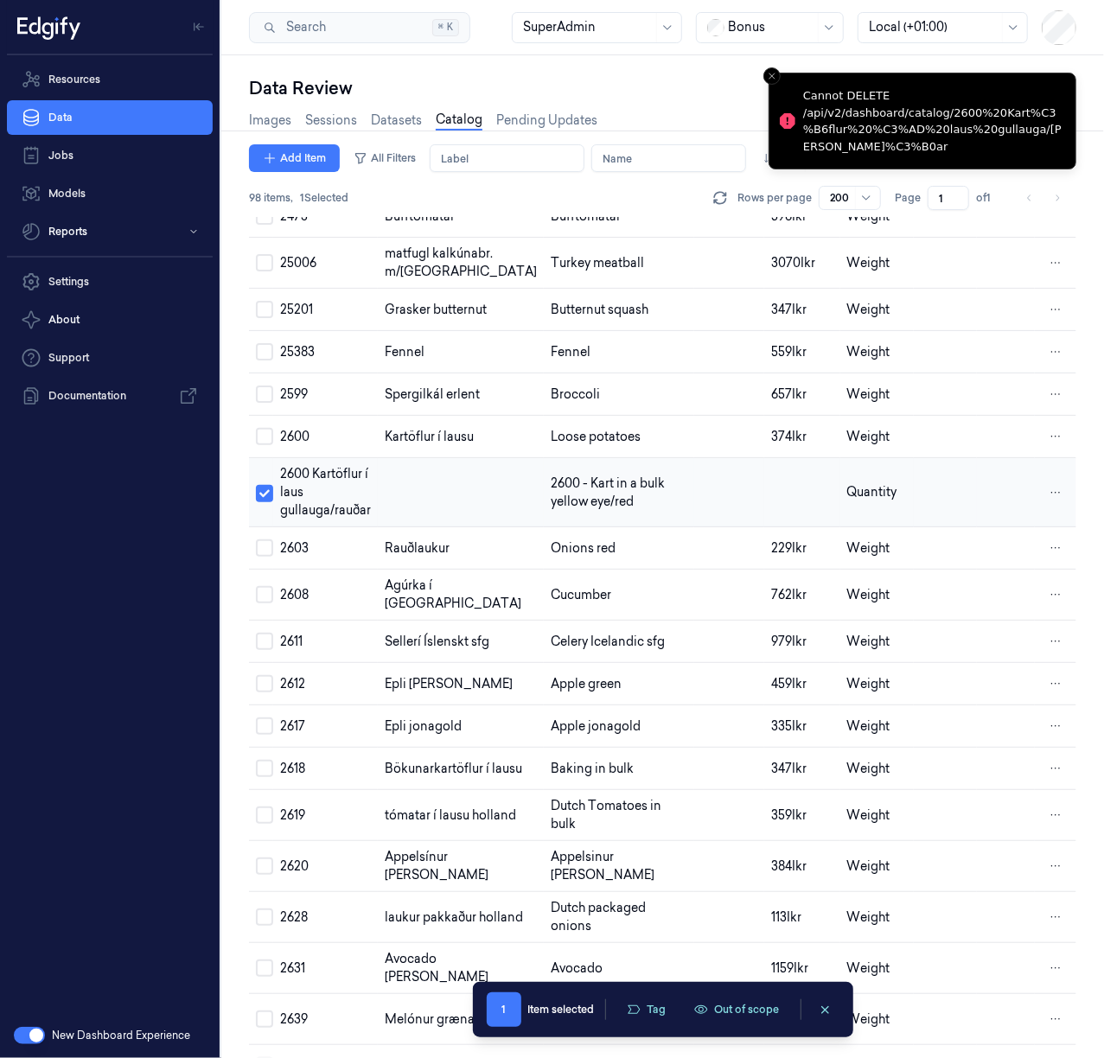
scroll to position [1594, 0]
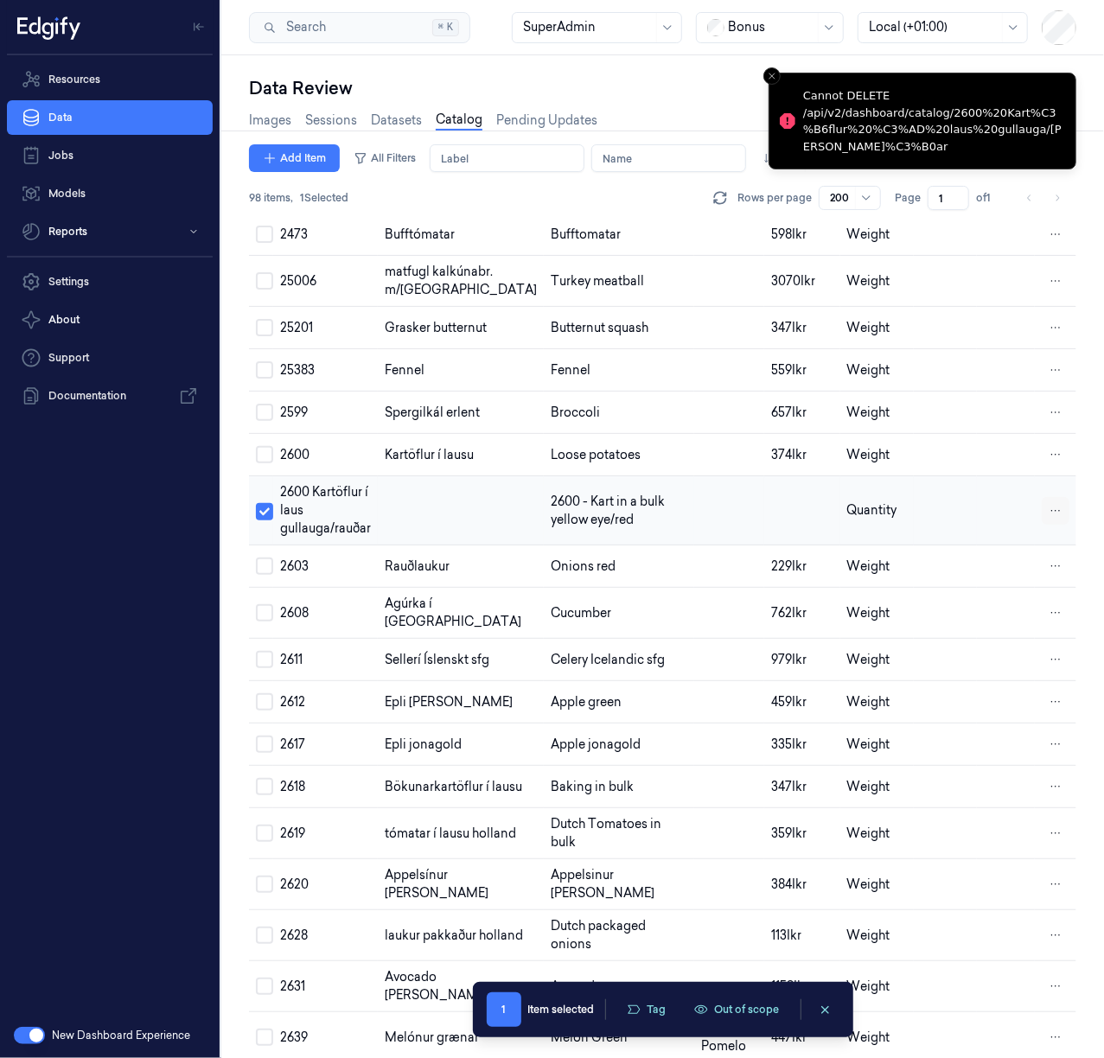
click at [1048, 641] on html "Resources Data Jobs Models Reports Settings About Support Documentation New Das…" at bounding box center [552, 529] width 1104 height 1058
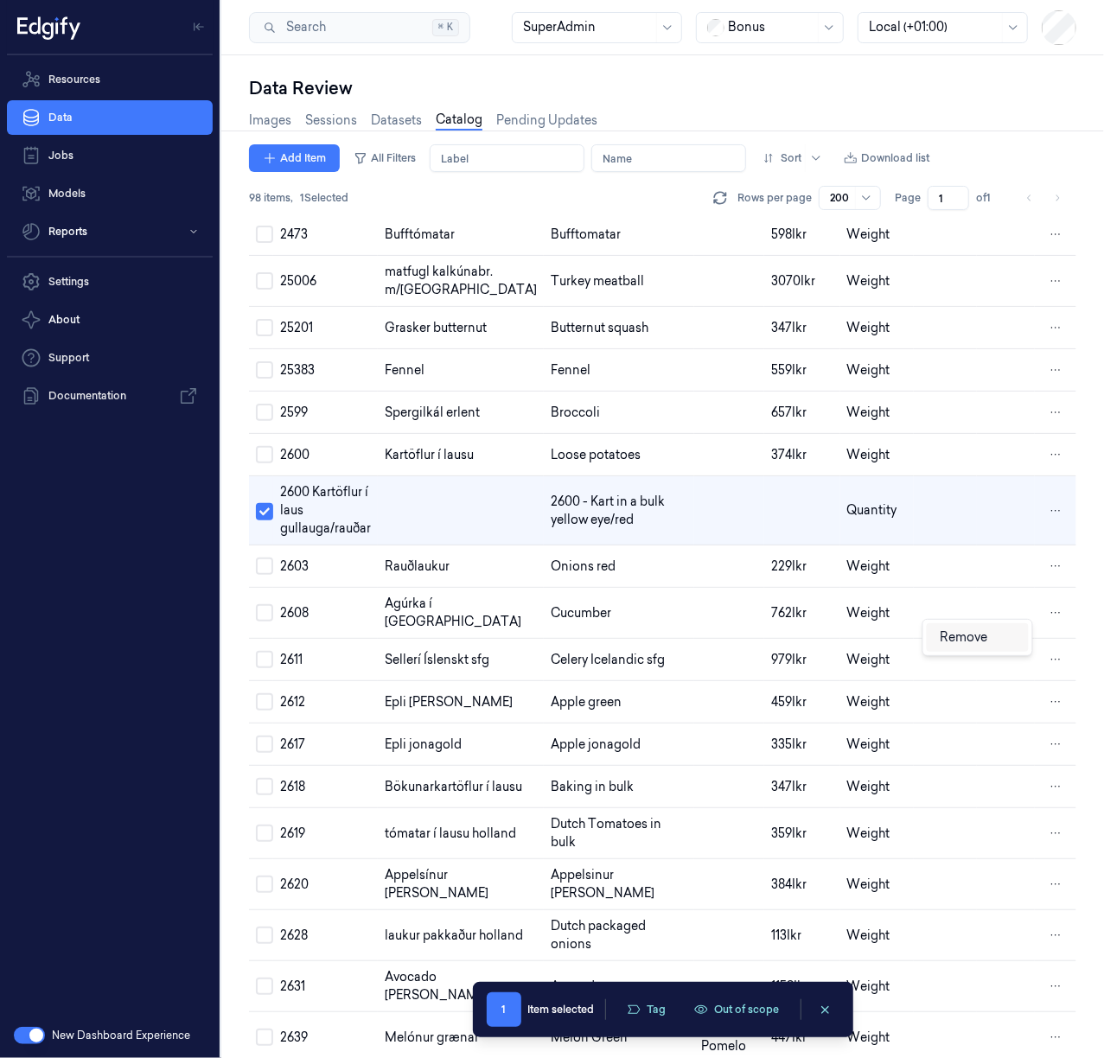
click at [983, 638] on span "Remove" at bounding box center [964, 637] width 48 height 16
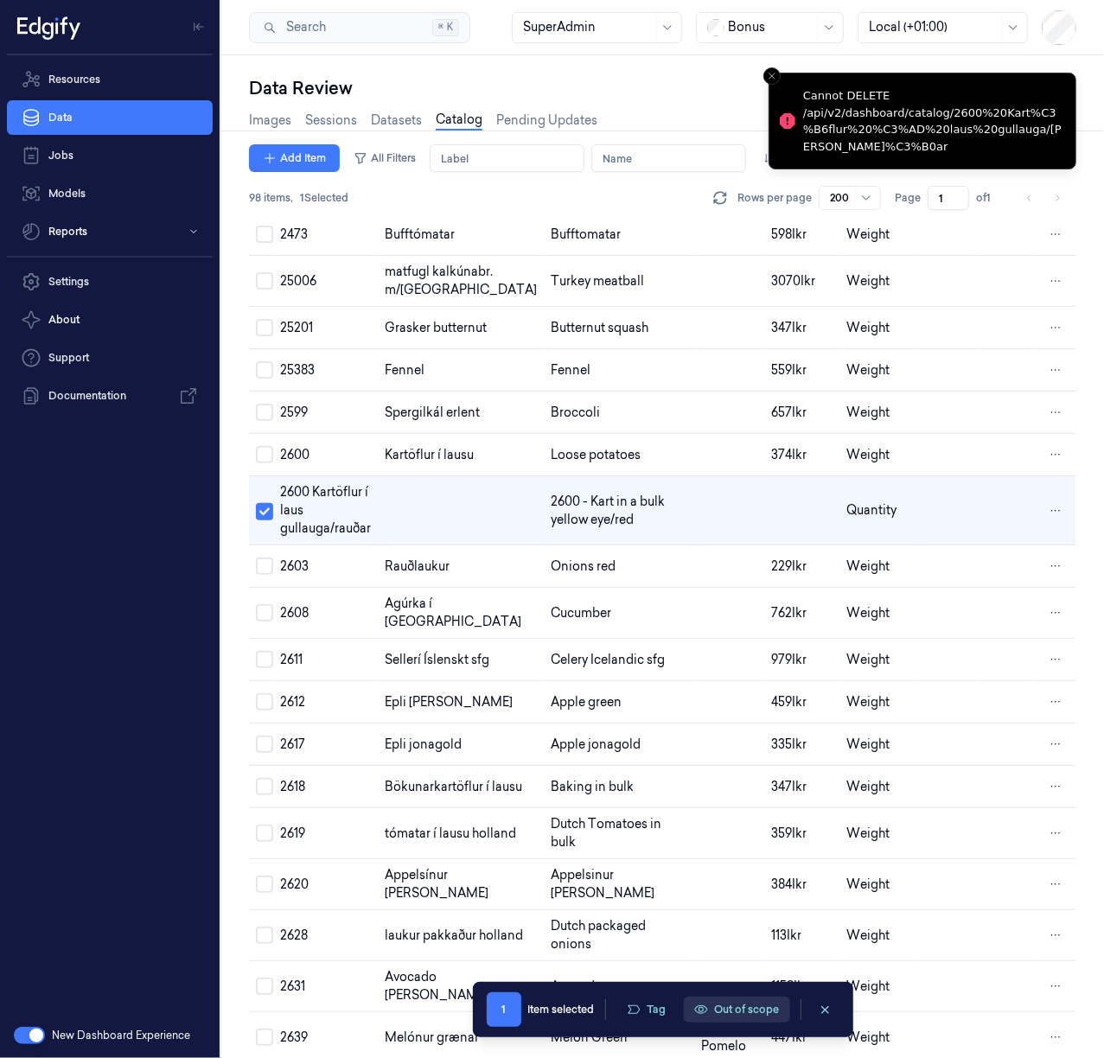
click at [738, 1021] on button "Out of scope" at bounding box center [737, 1009] width 106 height 26
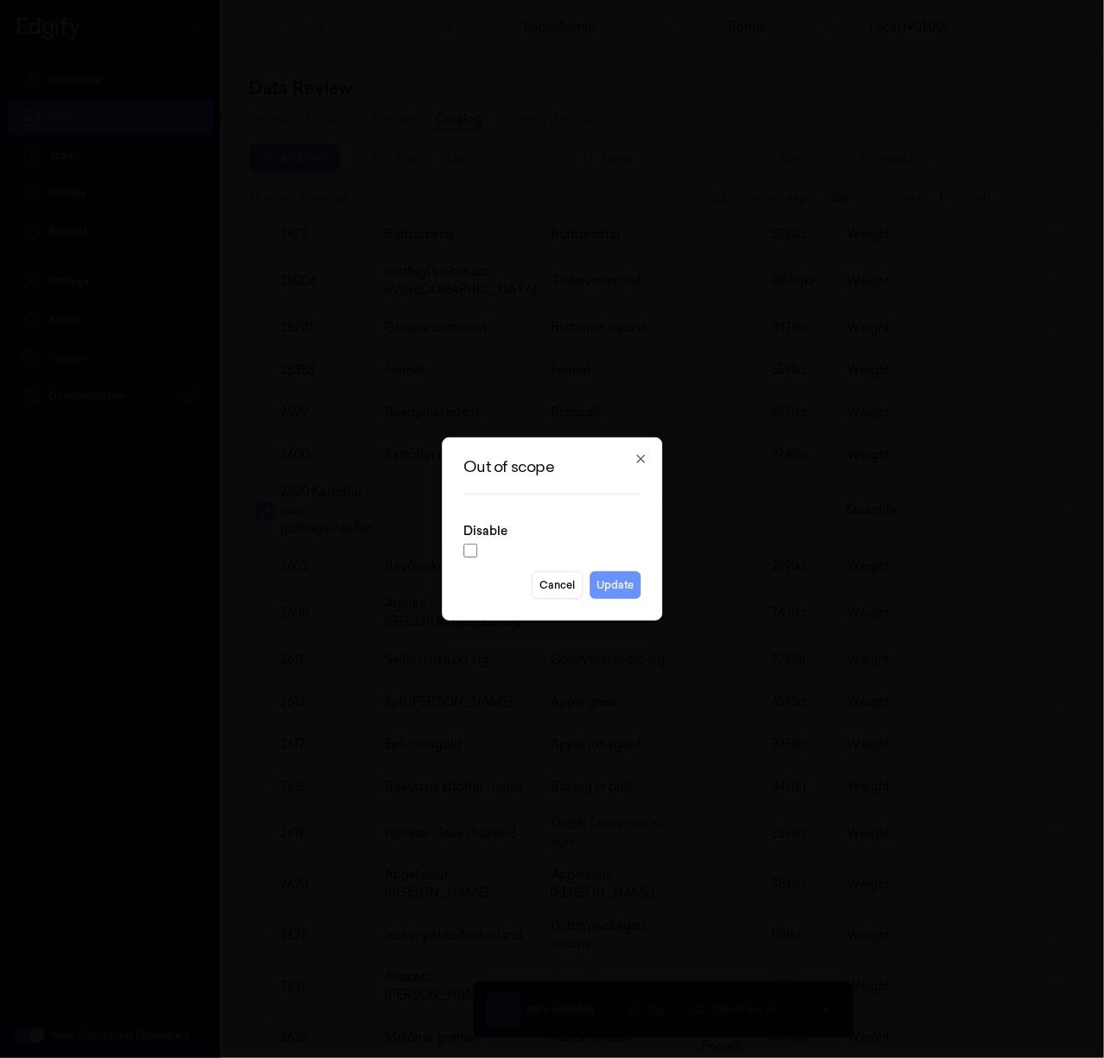
click at [619, 584] on button "Update" at bounding box center [614, 585] width 51 height 28
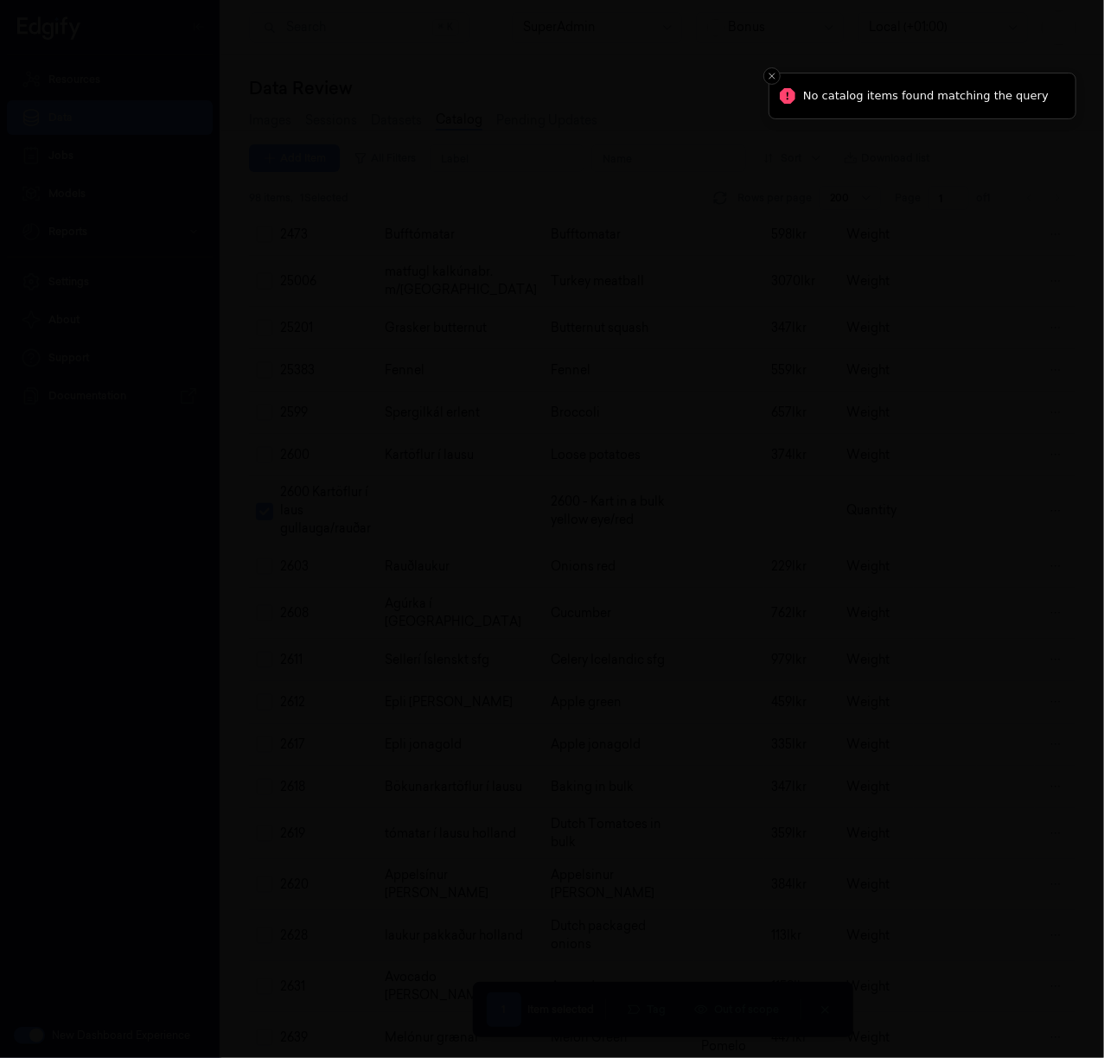
click at [855, 568] on div at bounding box center [552, 529] width 1104 height 1058
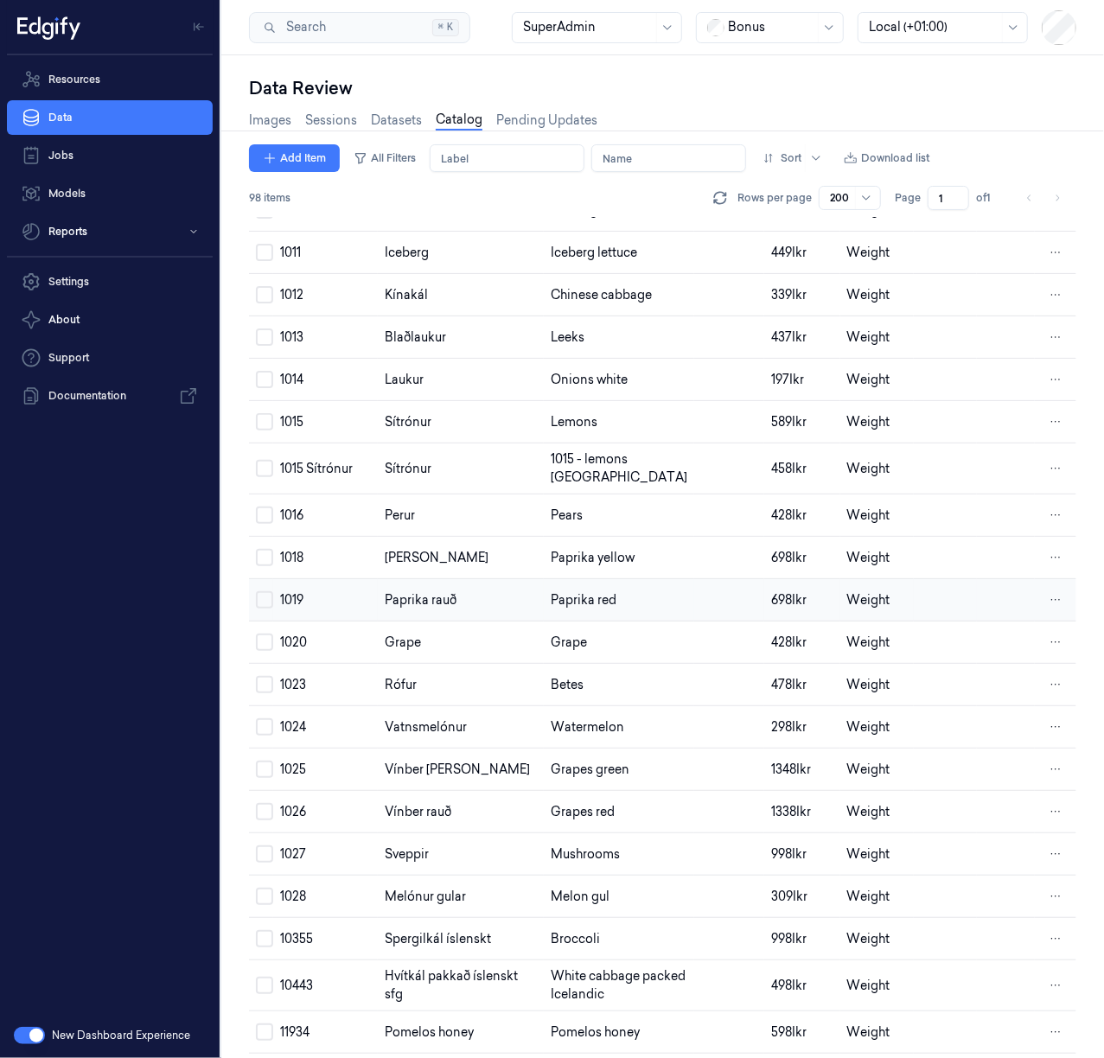
scroll to position [379, 0]
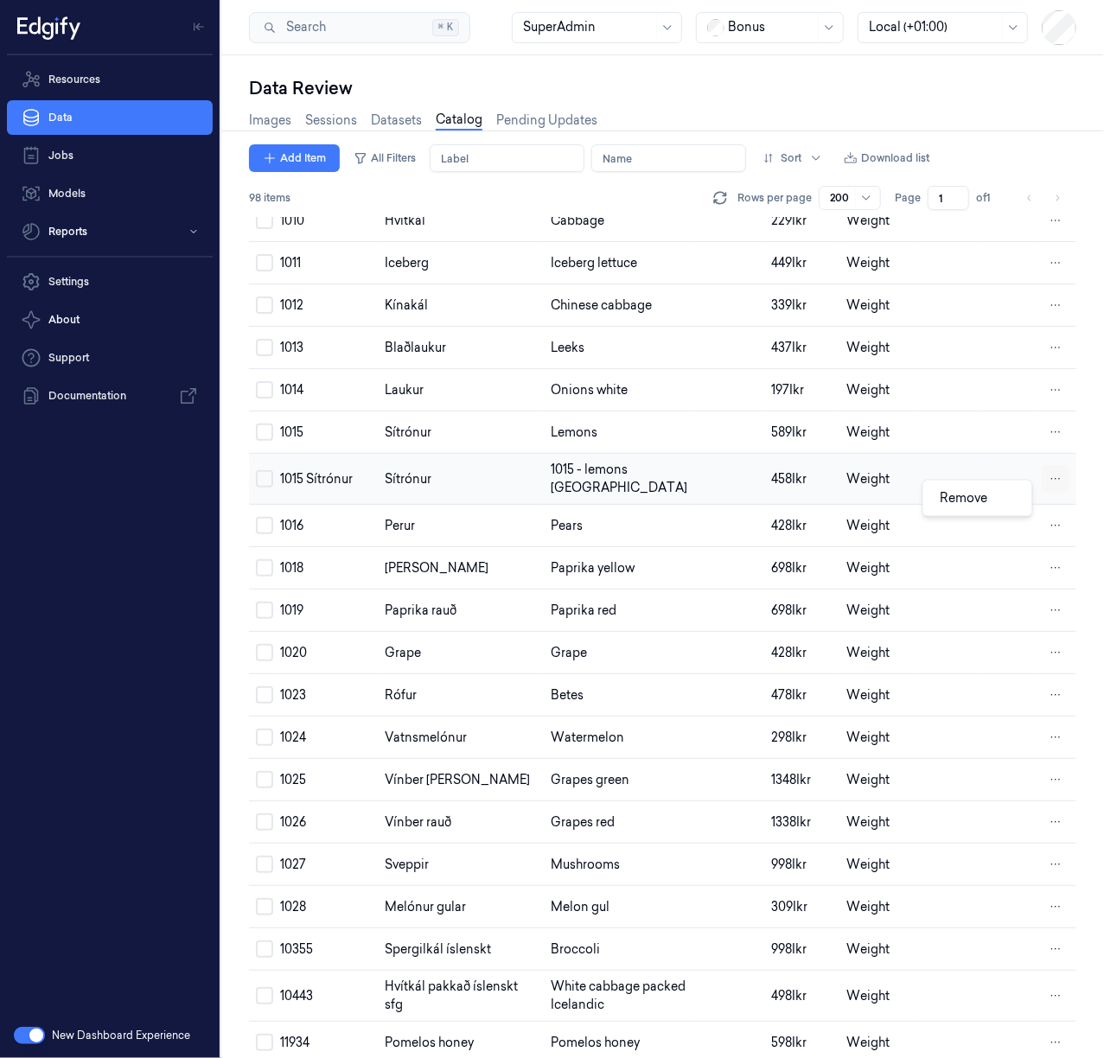
click at [1047, 496] on html "Resources Data Jobs Models Reports Settings About Support Documentation New Das…" at bounding box center [552, 529] width 1104 height 1058
click at [999, 496] on div "Remove" at bounding box center [977, 498] width 102 height 29
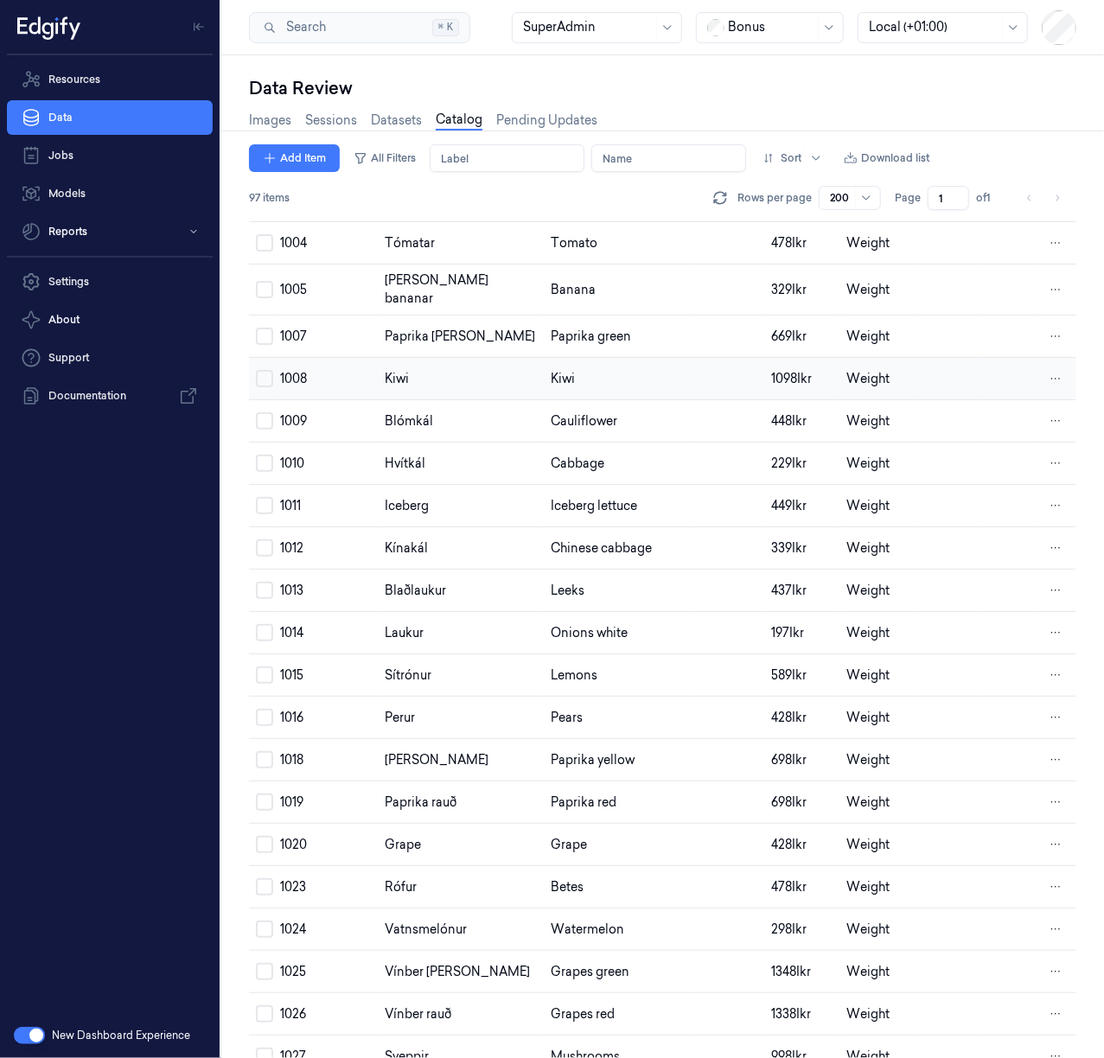
scroll to position [0, 0]
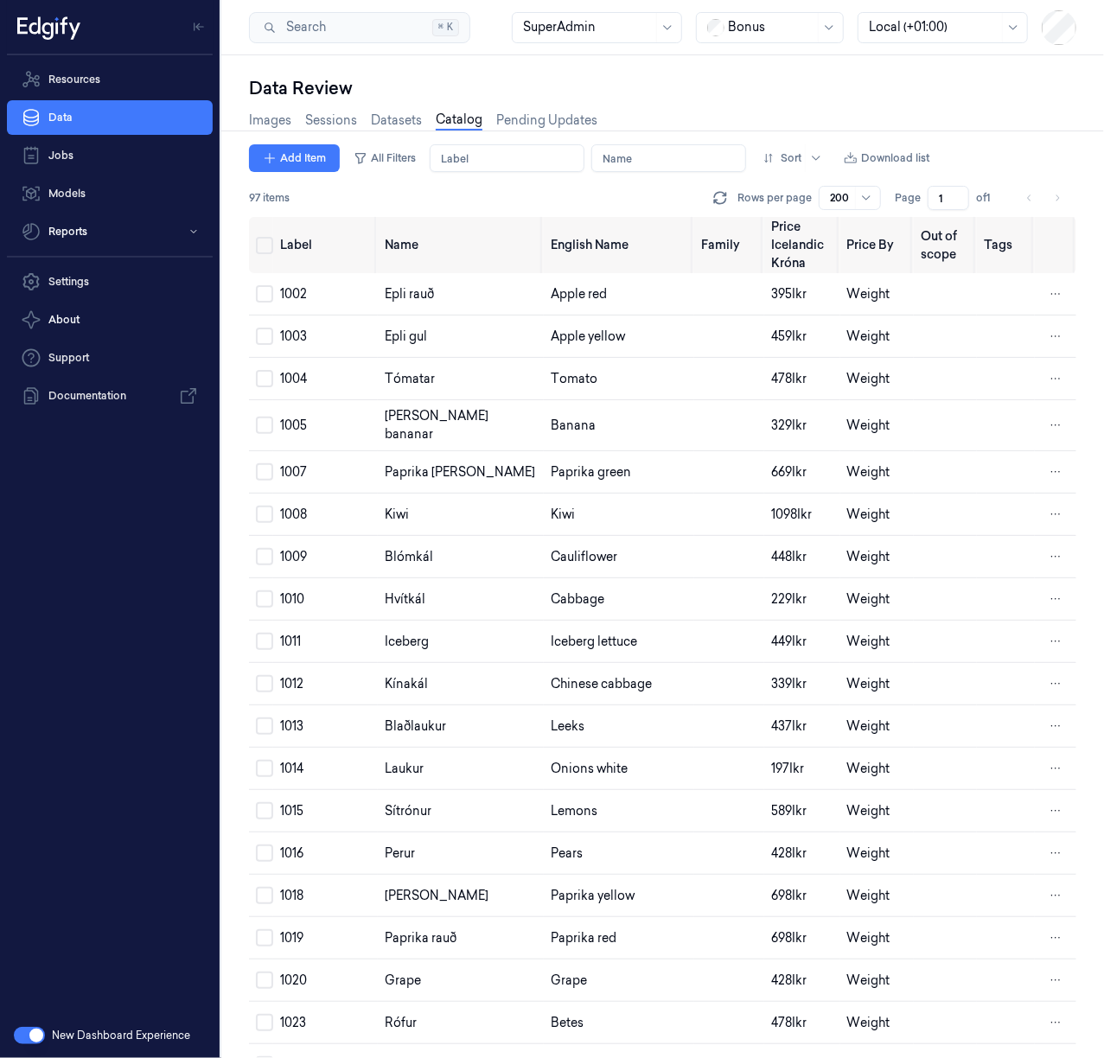
click at [999, 150] on div "Add Item All Filters Label Name Sort Download list" at bounding box center [662, 158] width 827 height 28
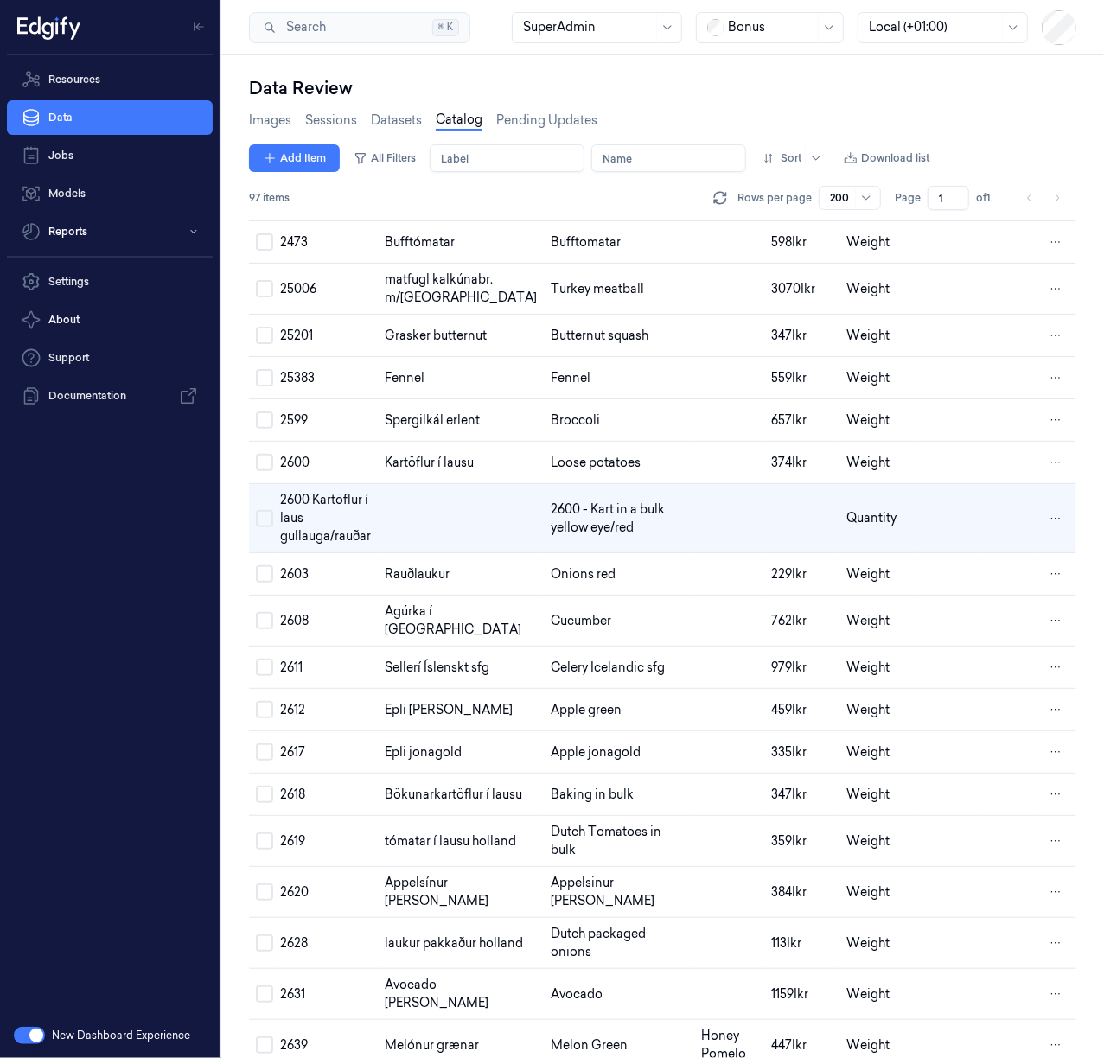
scroll to position [1536, 0]
click at [920, 111] on div "Images Sessions Datasets Catalog Pending Updates" at bounding box center [662, 122] width 827 height 44
click at [740, 22] on div at bounding box center [771, 27] width 86 height 18
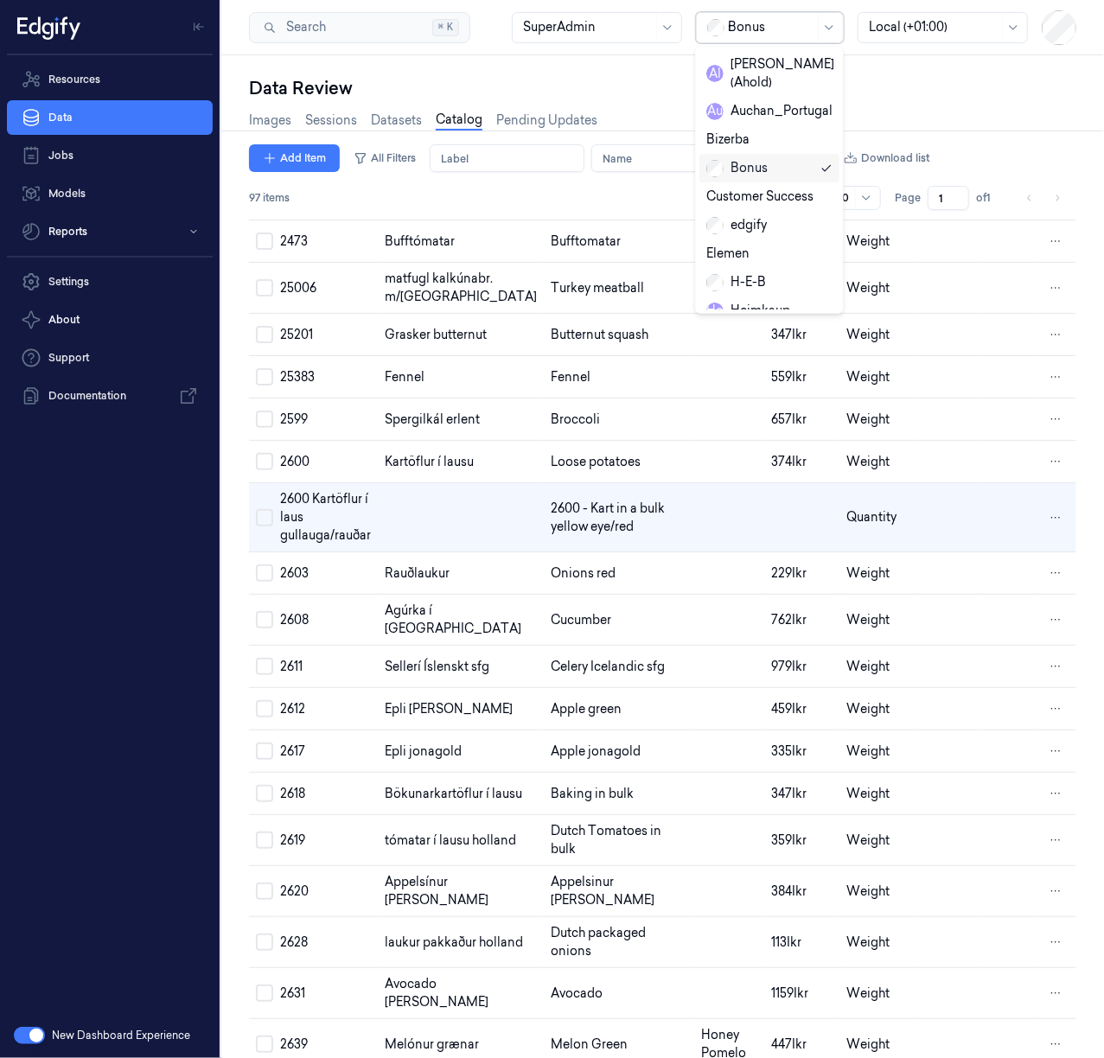
type input "sa"
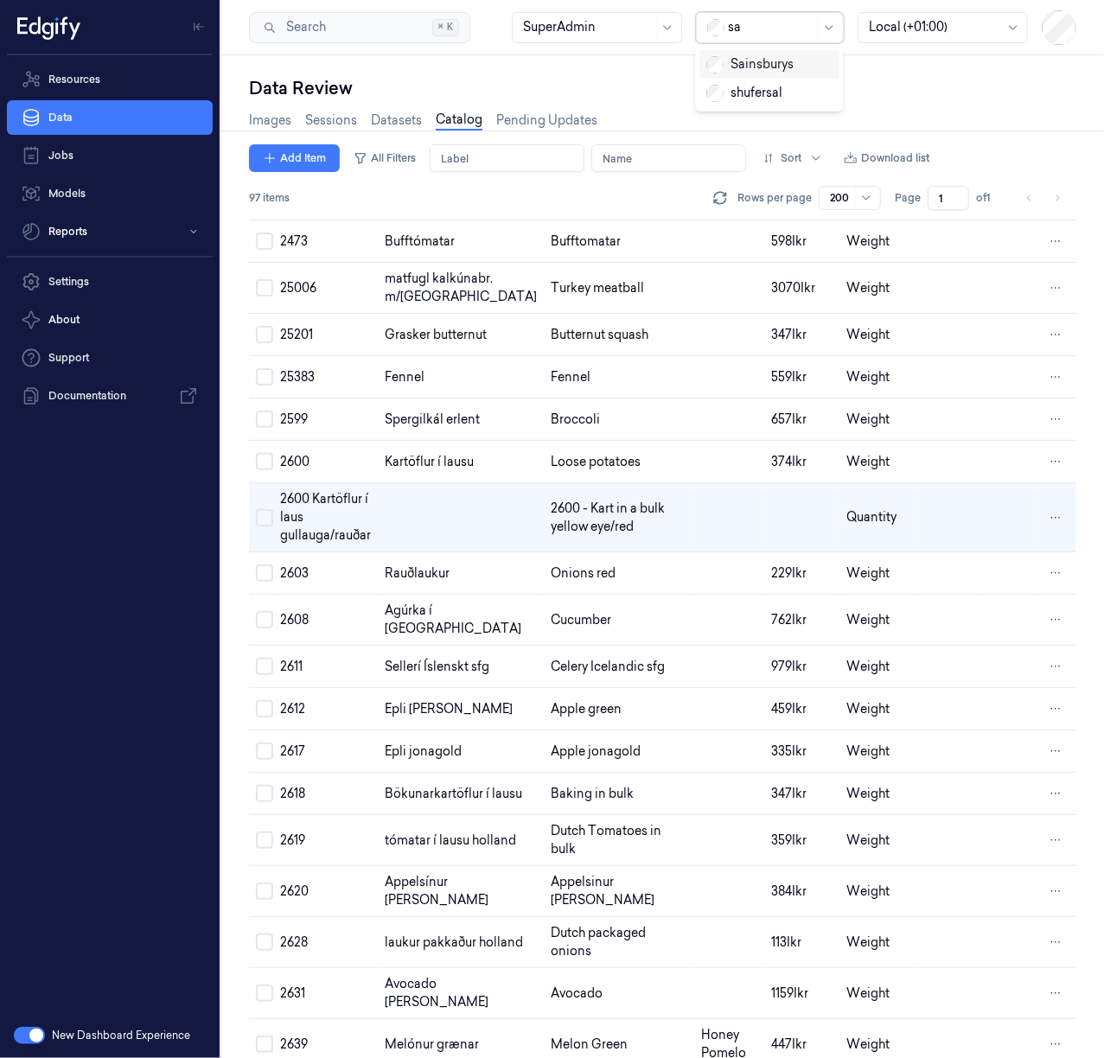
click at [765, 64] on div "Sainsburys" at bounding box center [749, 64] width 87 height 18
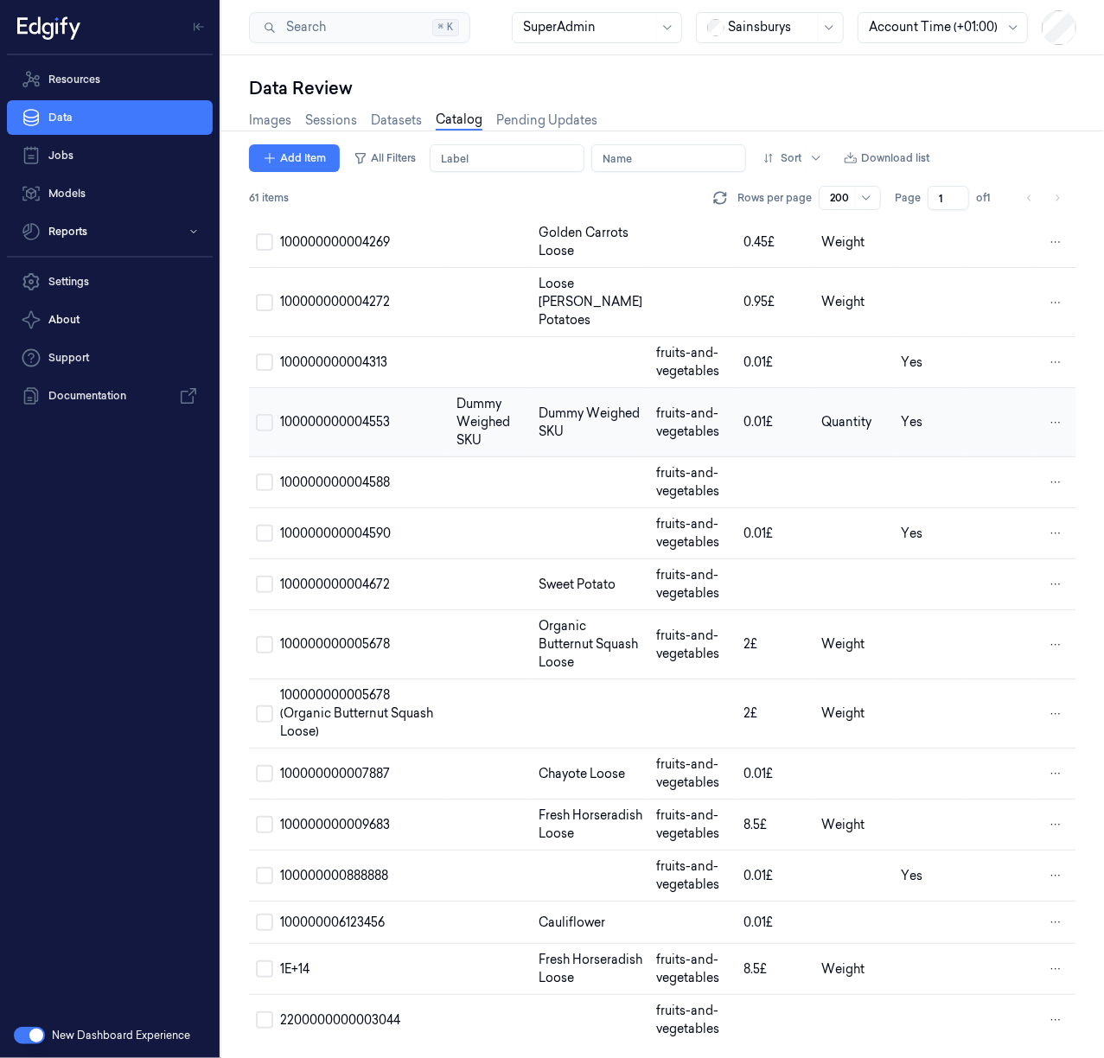
scroll to position [2810, 0]
click at [1046, 952] on html "Resources Data Jobs Models Reports Settings About Support Documentation New Das…" at bounding box center [552, 529] width 1104 height 1058
click at [712, 115] on html "Resources Data Jobs Models Reports Settings About Support Documentation New Das…" at bounding box center [552, 529] width 1104 height 1058
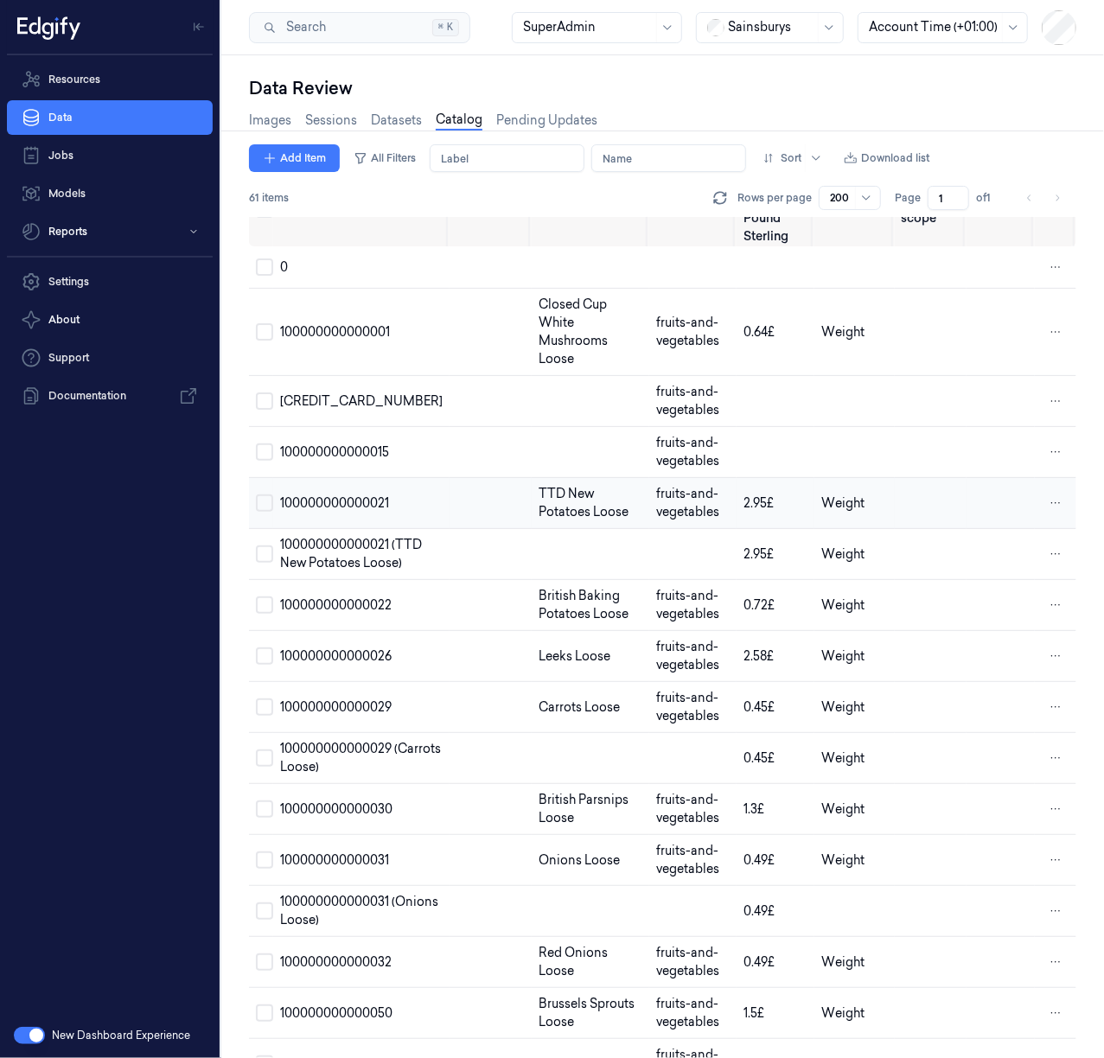
scroll to position [0, 0]
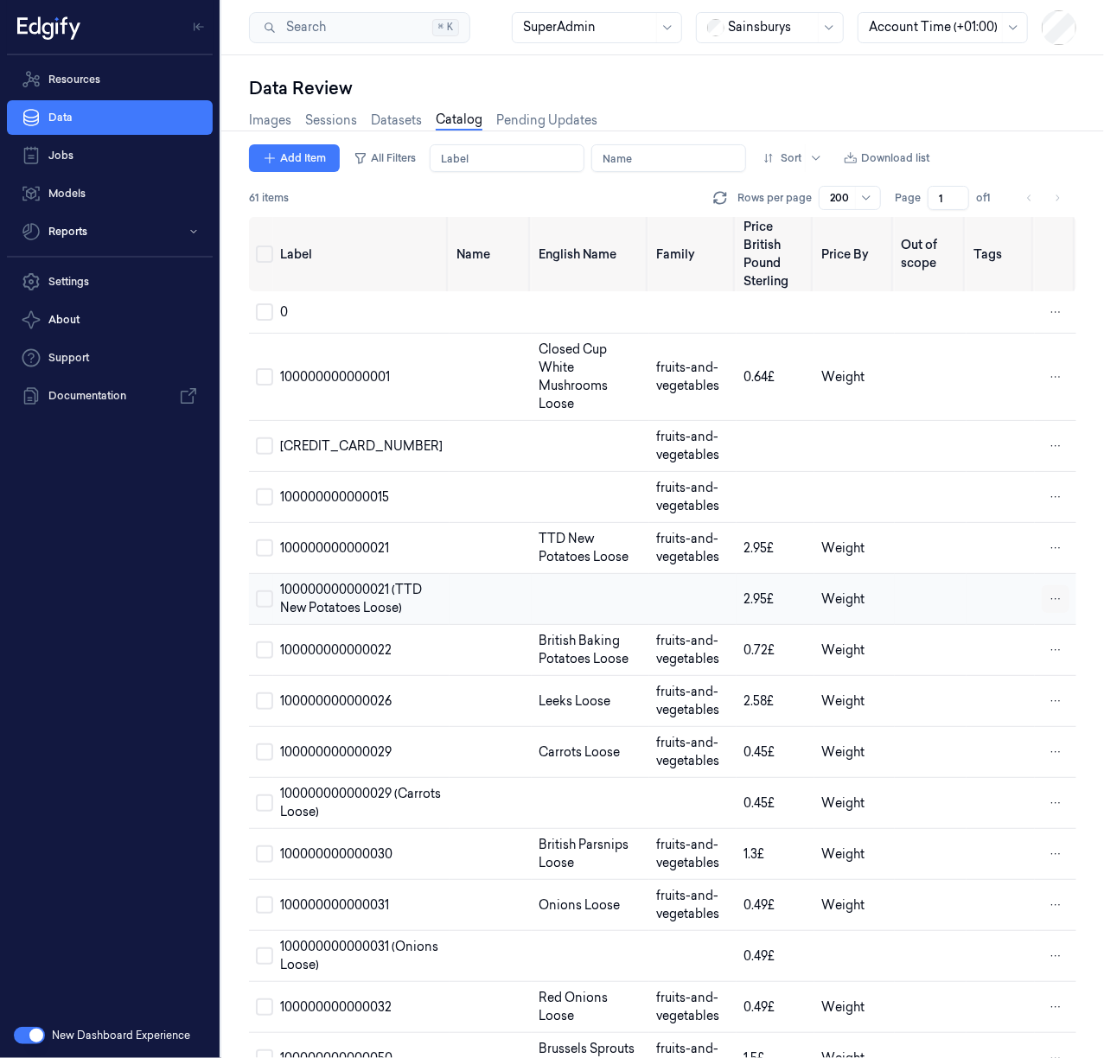
click at [1045, 613] on html "Resources Data Jobs Models Reports Settings About Support Documentation New Das…" at bounding box center [552, 529] width 1104 height 1058
click at [1007, 615] on div "Remove" at bounding box center [977, 609] width 102 height 29
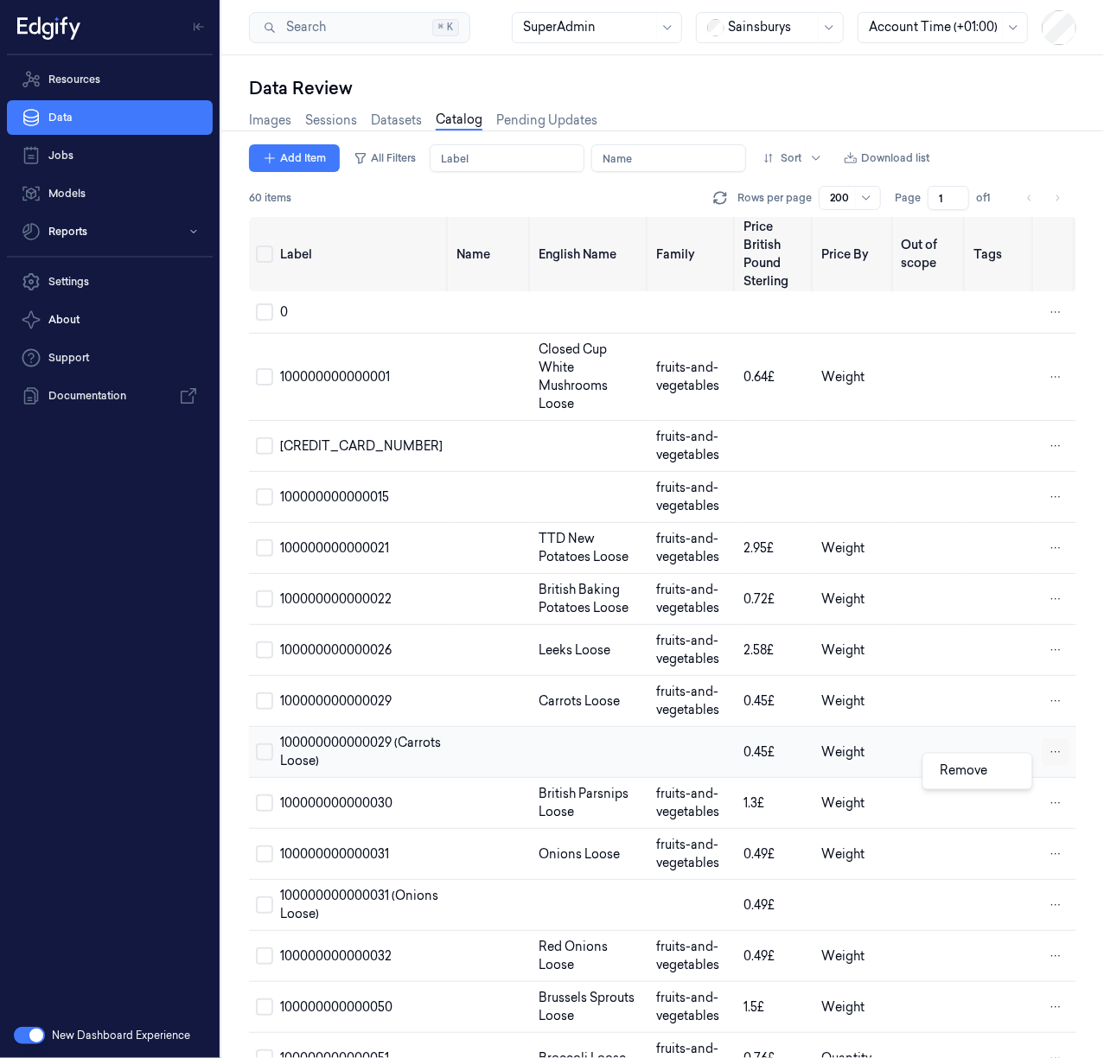
click at [1045, 776] on html "Resources Data Jobs Models Reports Settings About Support Documentation New Das…" at bounding box center [552, 529] width 1104 height 1058
click at [985, 772] on span "Remove" at bounding box center [964, 771] width 48 height 16
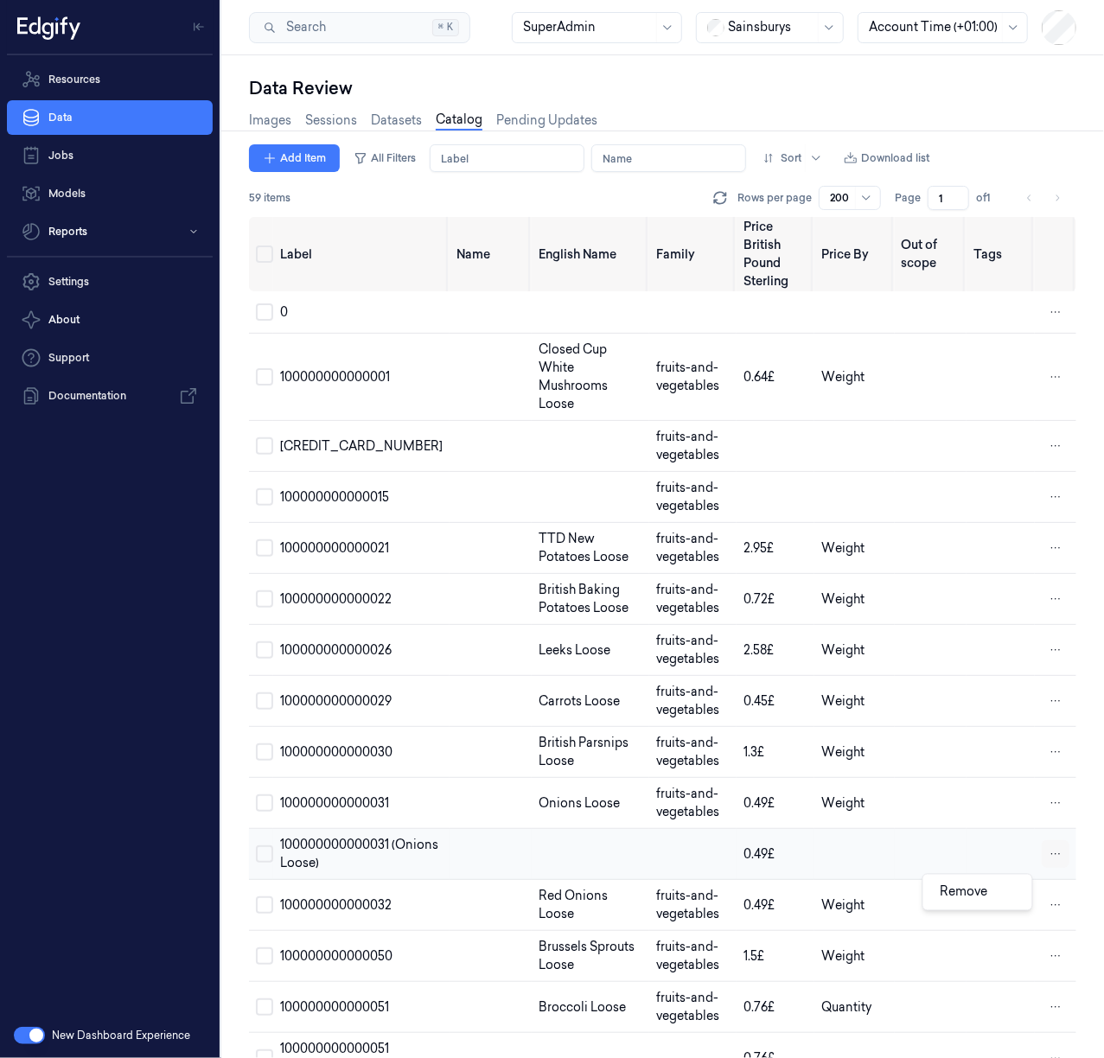
click at [1047, 895] on html "Resources Data Jobs Models Reports Settings About Support Documentation New Das…" at bounding box center [552, 529] width 1104 height 1058
click at [986, 892] on span "Remove" at bounding box center [964, 892] width 48 height 16
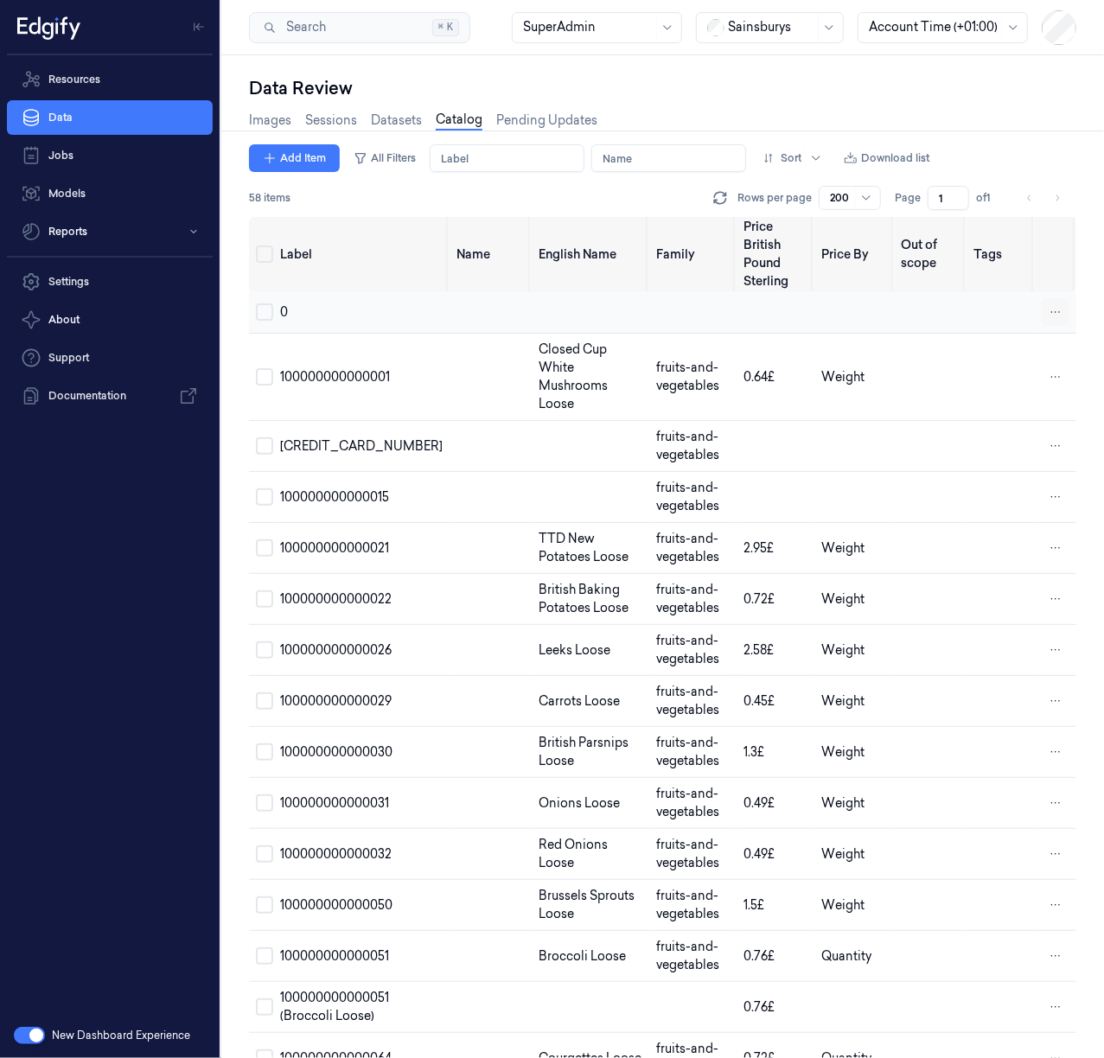
click at [1054, 294] on html "Resources Data Jobs Models Reports Settings About Support Documentation New Das…" at bounding box center [552, 529] width 1104 height 1058
click at [1007, 299] on div "Remove" at bounding box center [977, 292] width 102 height 29
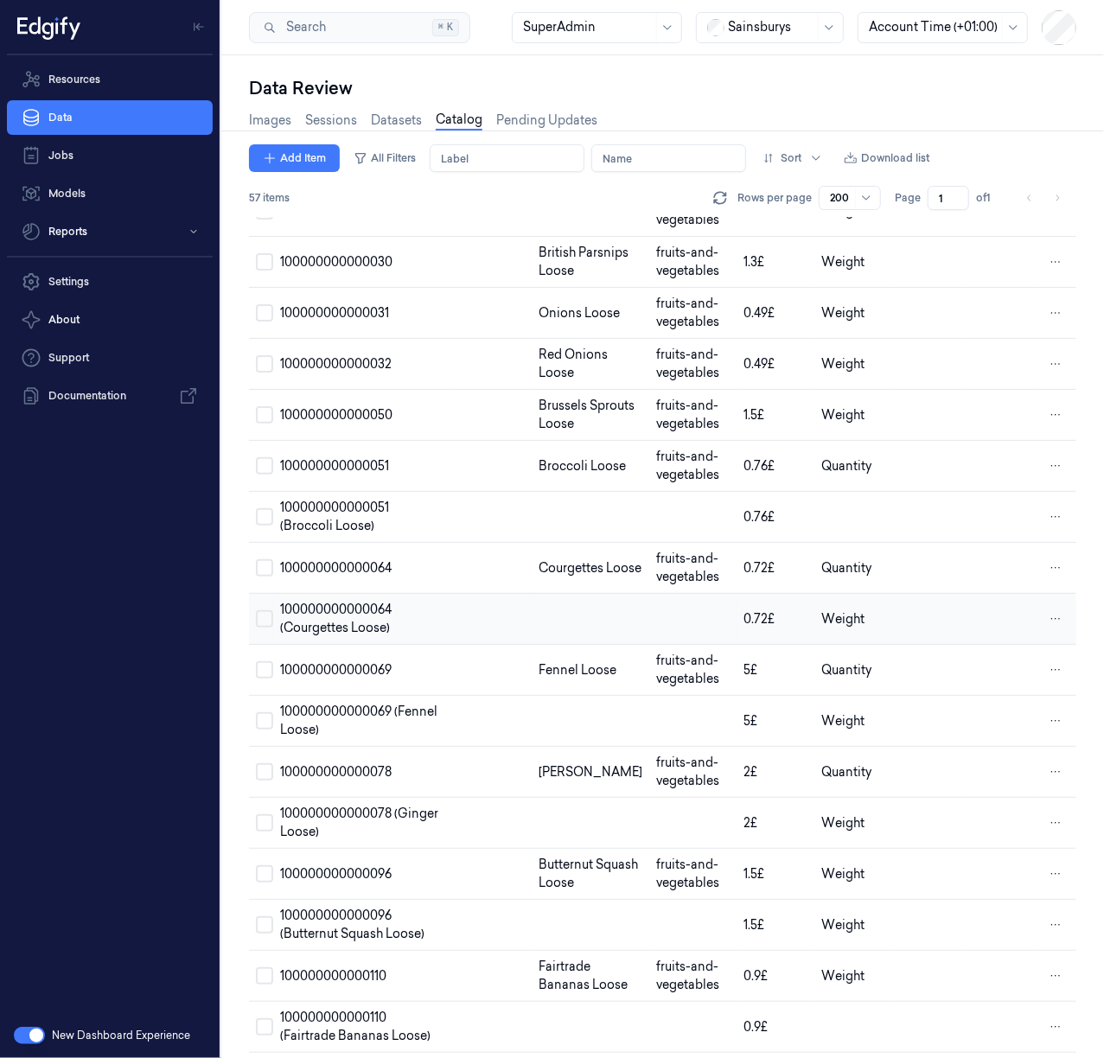
scroll to position [461, 0]
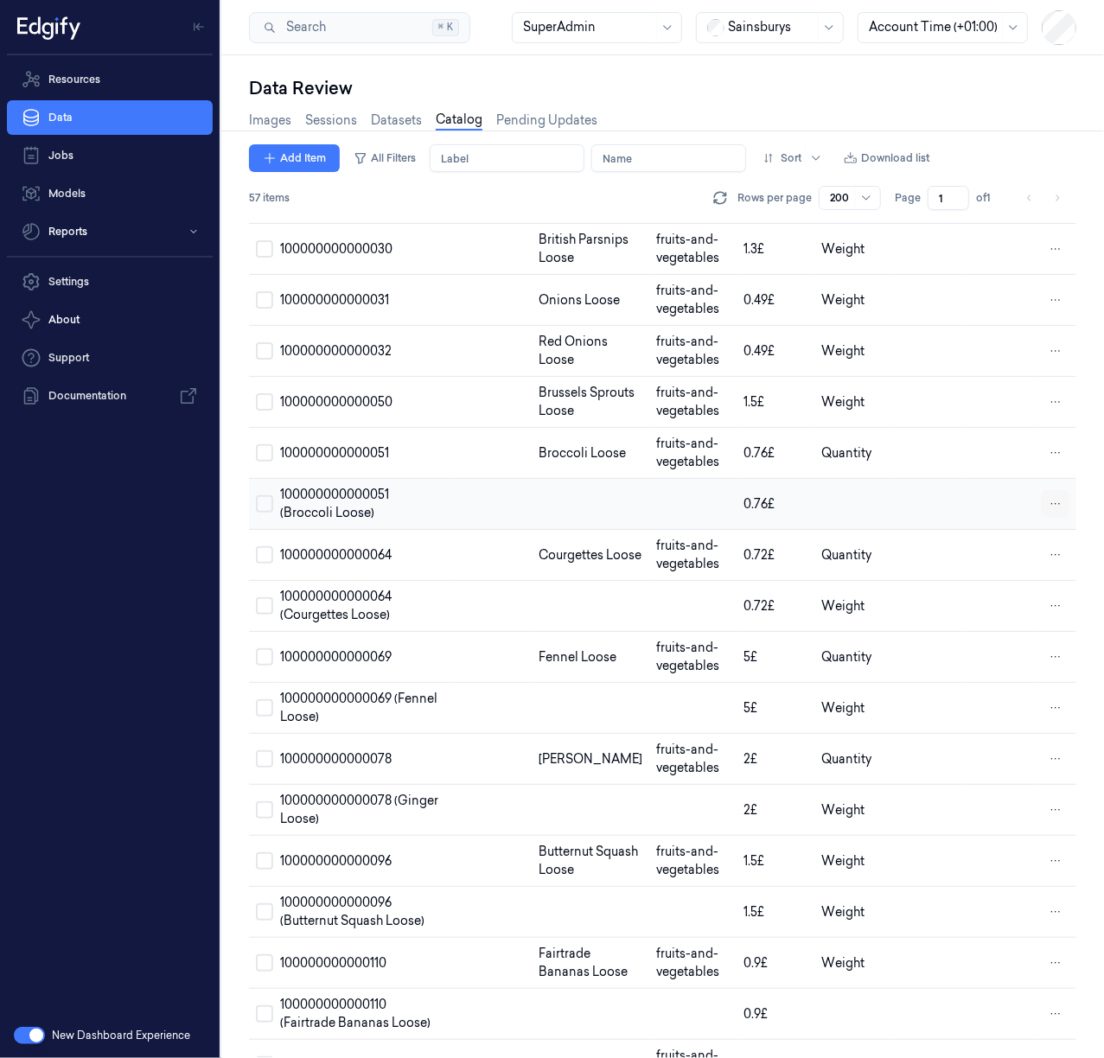
click at [1049, 557] on html "Resources Data Jobs Models Reports Settings About Support Documentation New Das…" at bounding box center [552, 529] width 1104 height 1058
click at [1008, 564] on div "Remove" at bounding box center [977, 560] width 102 height 29
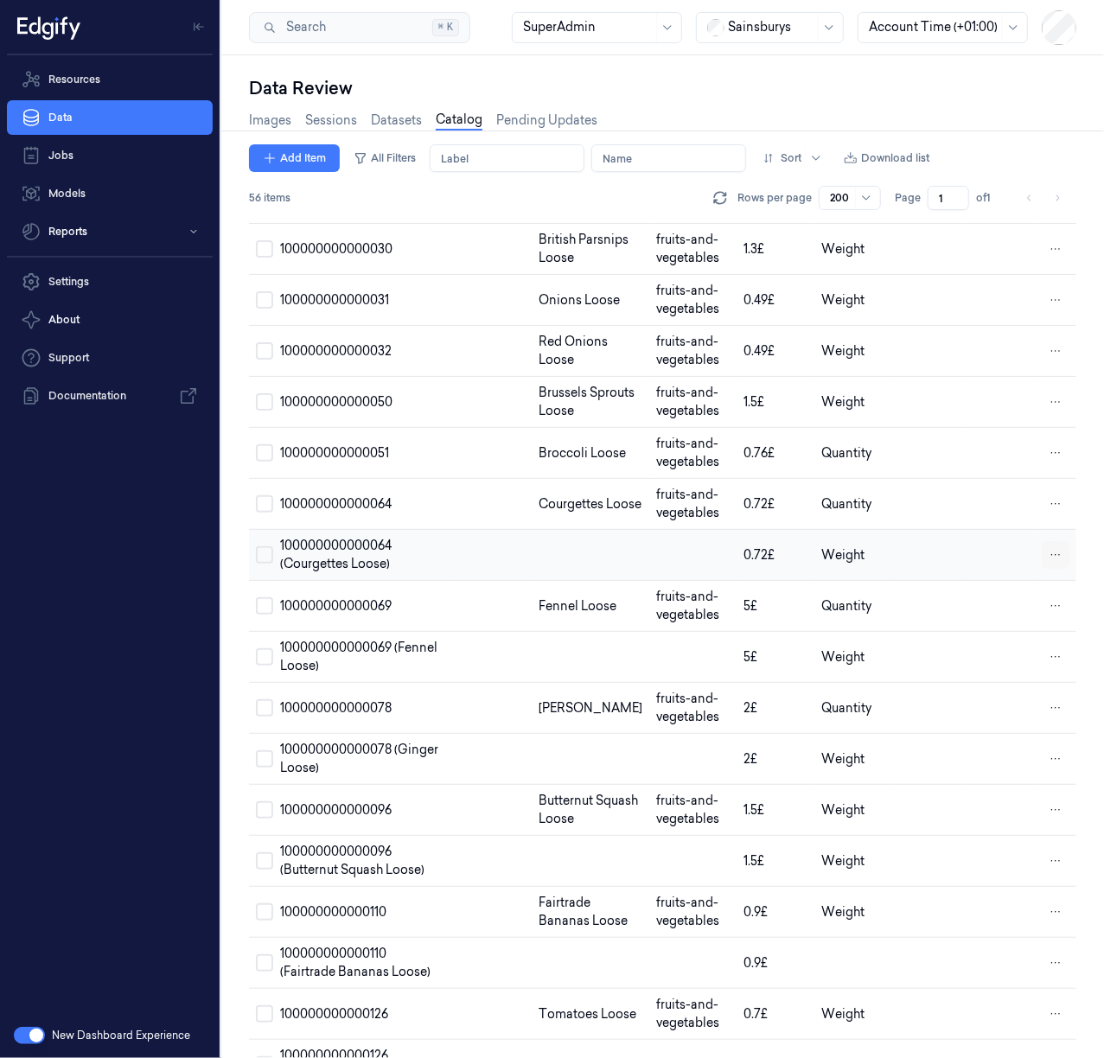
click at [1042, 612] on html "Resources Data Jobs Models Reports Settings About Support Documentation New Das…" at bounding box center [552, 529] width 1104 height 1058
click at [1002, 615] on div "Remove" at bounding box center [977, 612] width 102 height 29
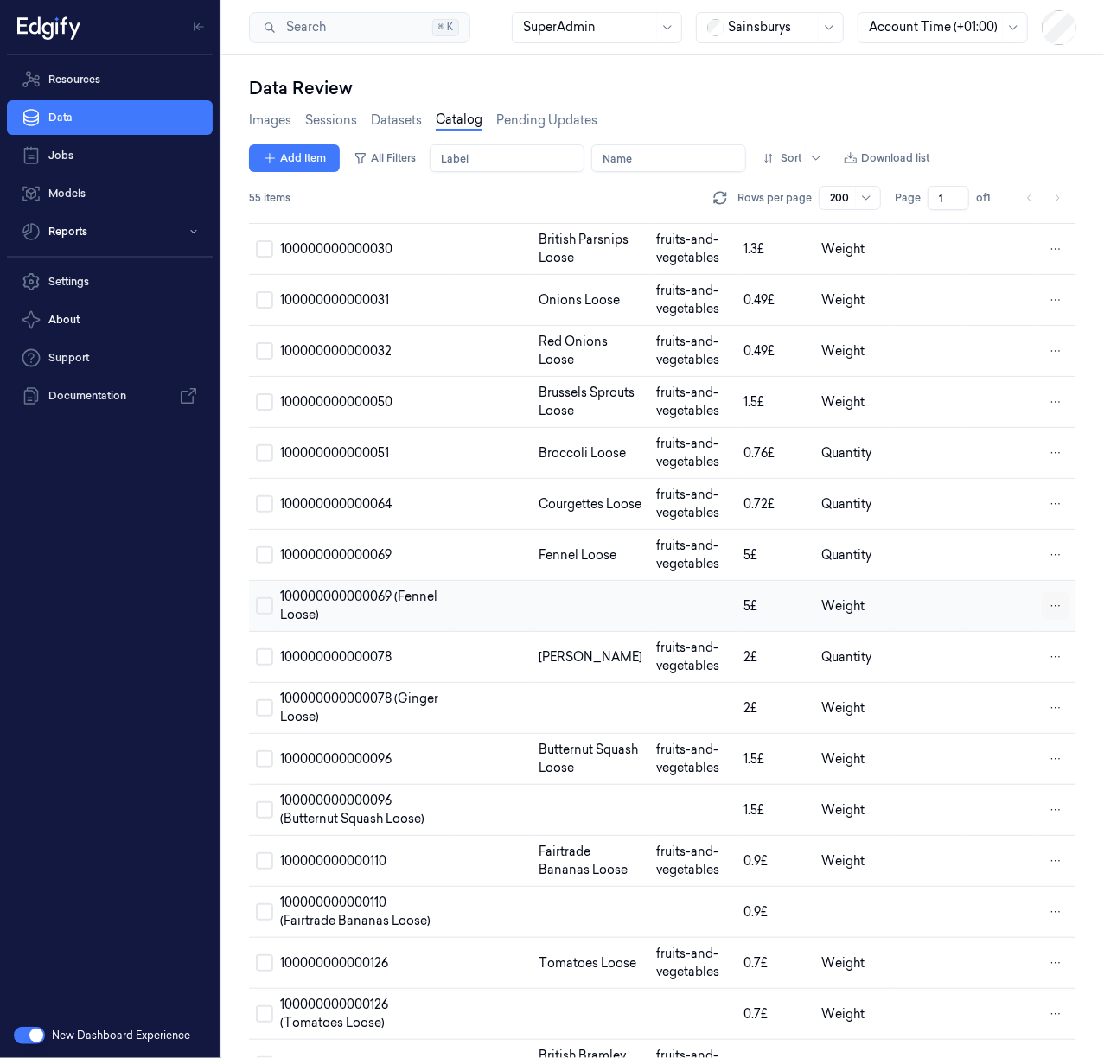
click at [1041, 660] on html "Resources Data Jobs Models Reports Settings About Support Documentation New Das…" at bounding box center [552, 529] width 1104 height 1058
click at [963, 669] on span "Remove" at bounding box center [964, 662] width 48 height 16
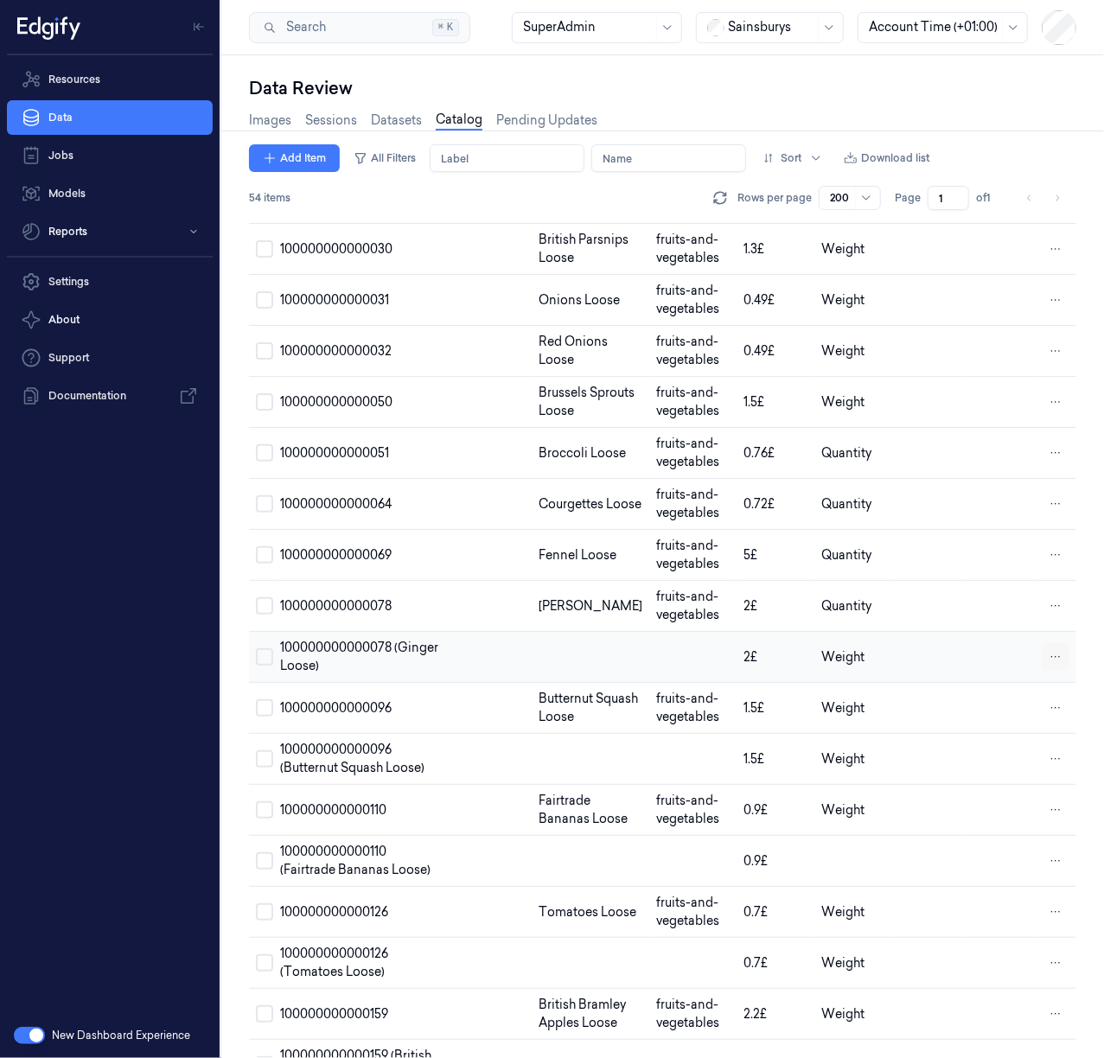
click at [1044, 710] on html "Resources Data Jobs Models Reports Settings About Support Documentation New Das…" at bounding box center [552, 529] width 1104 height 1058
click at [997, 716] on div "Remove" at bounding box center [977, 714] width 102 height 29
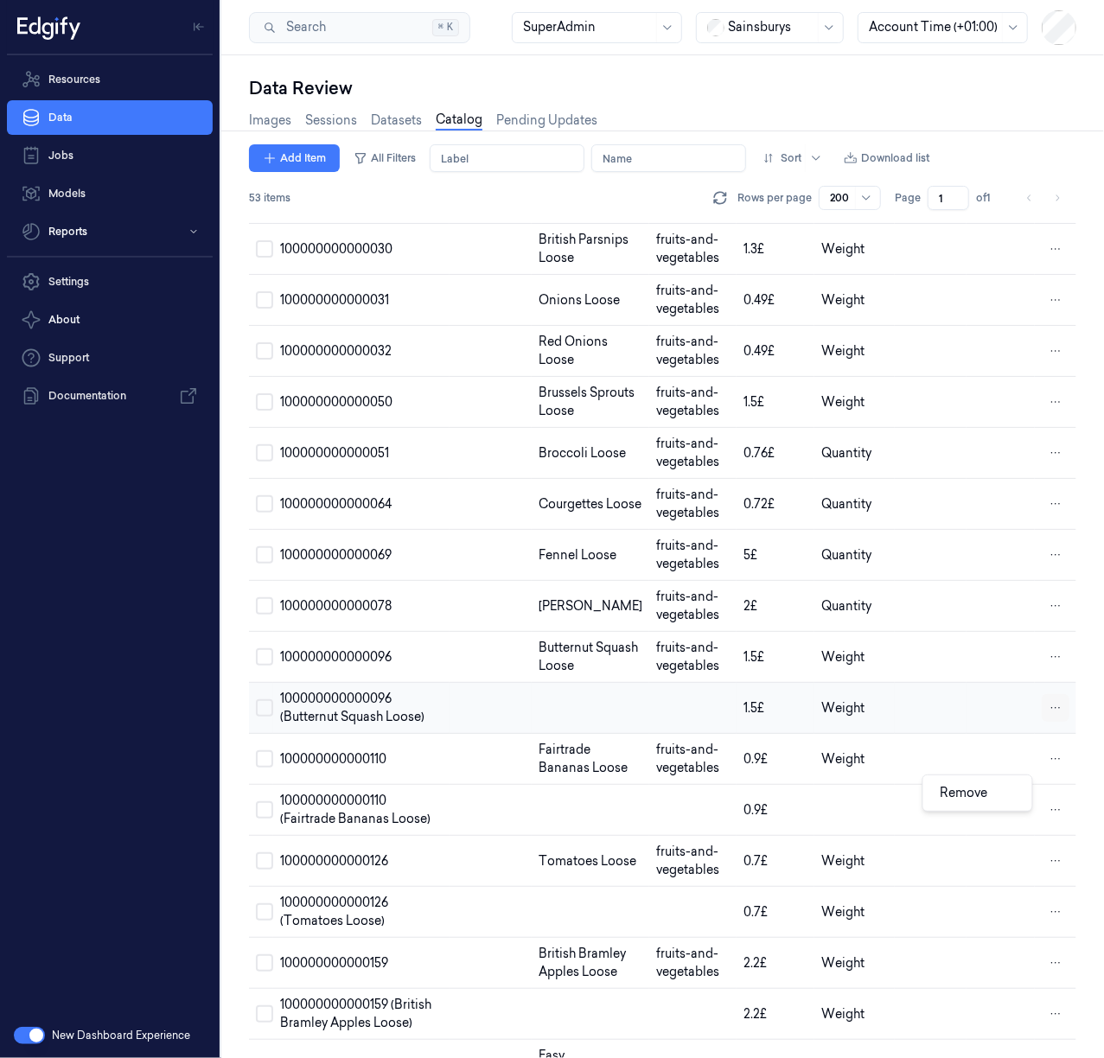
click at [1049, 792] on html "Resources Data Jobs Models Reports Settings About Support Documentation New Das…" at bounding box center [552, 529] width 1104 height 1058
click at [999, 799] on div "Remove" at bounding box center [977, 793] width 102 height 29
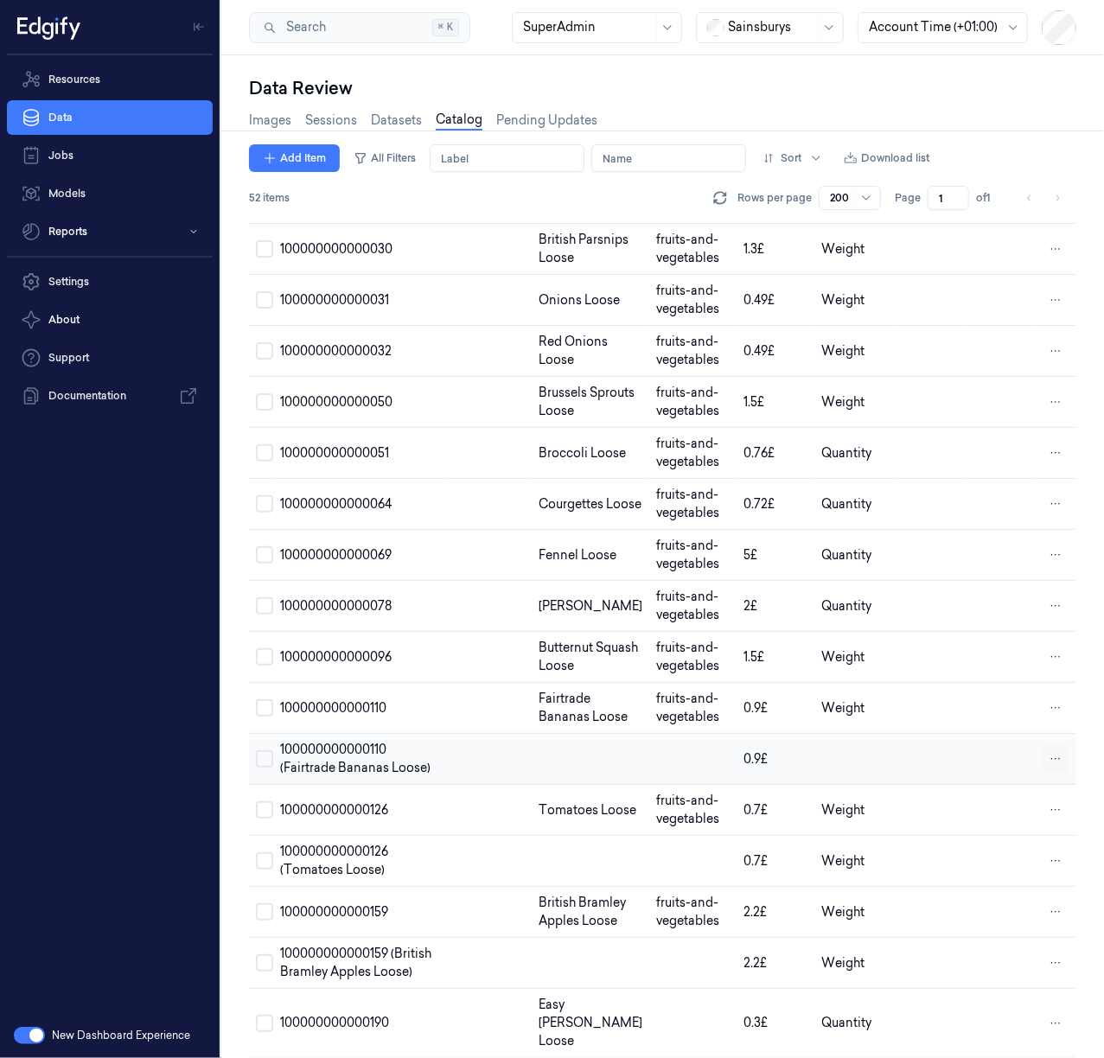
click at [1041, 862] on html "Resources Data Jobs Models Reports Settings About Support Documentation New Das…" at bounding box center [552, 529] width 1104 height 1058
click at [1003, 864] on div "Remove" at bounding box center [977, 862] width 102 height 29
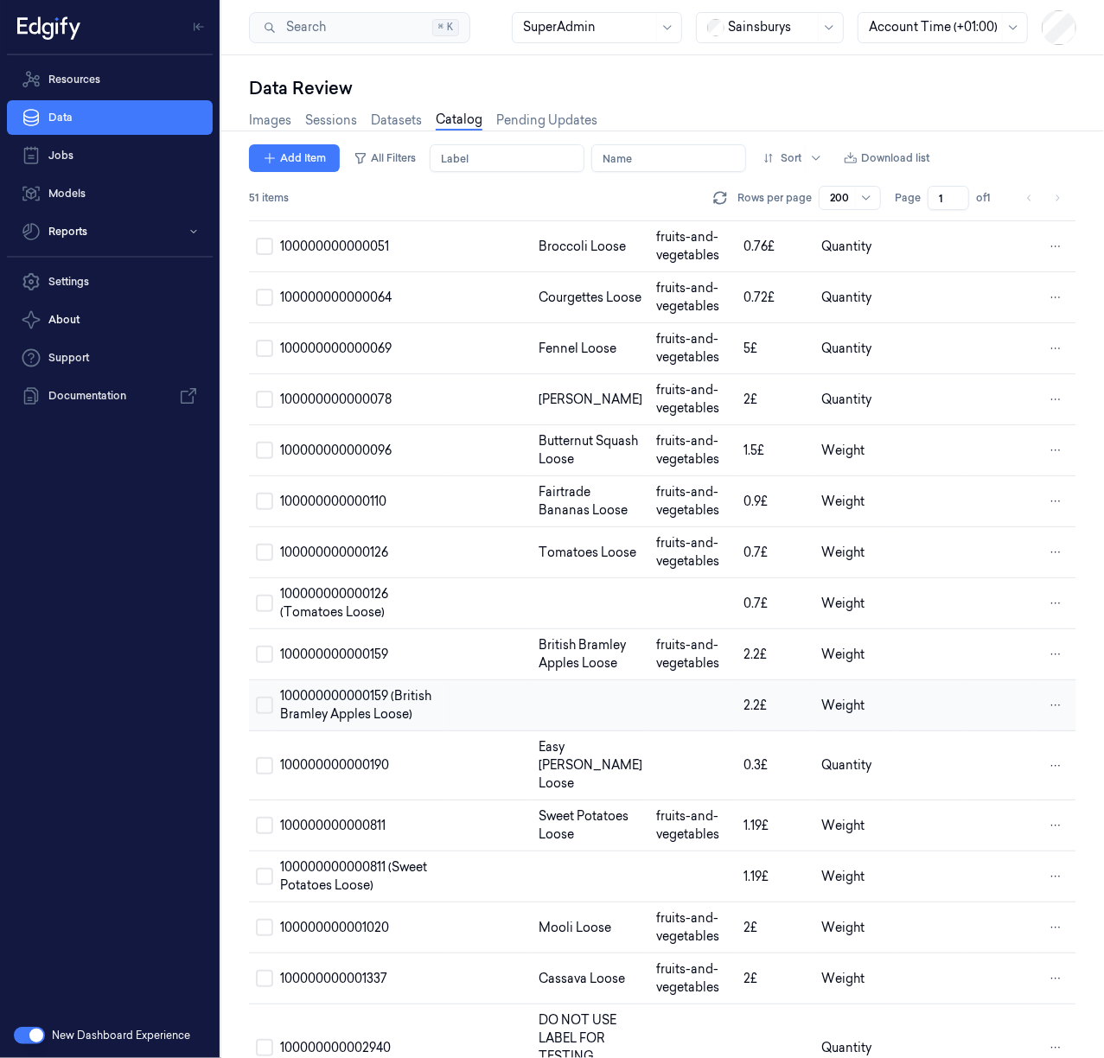
scroll to position [691, 0]
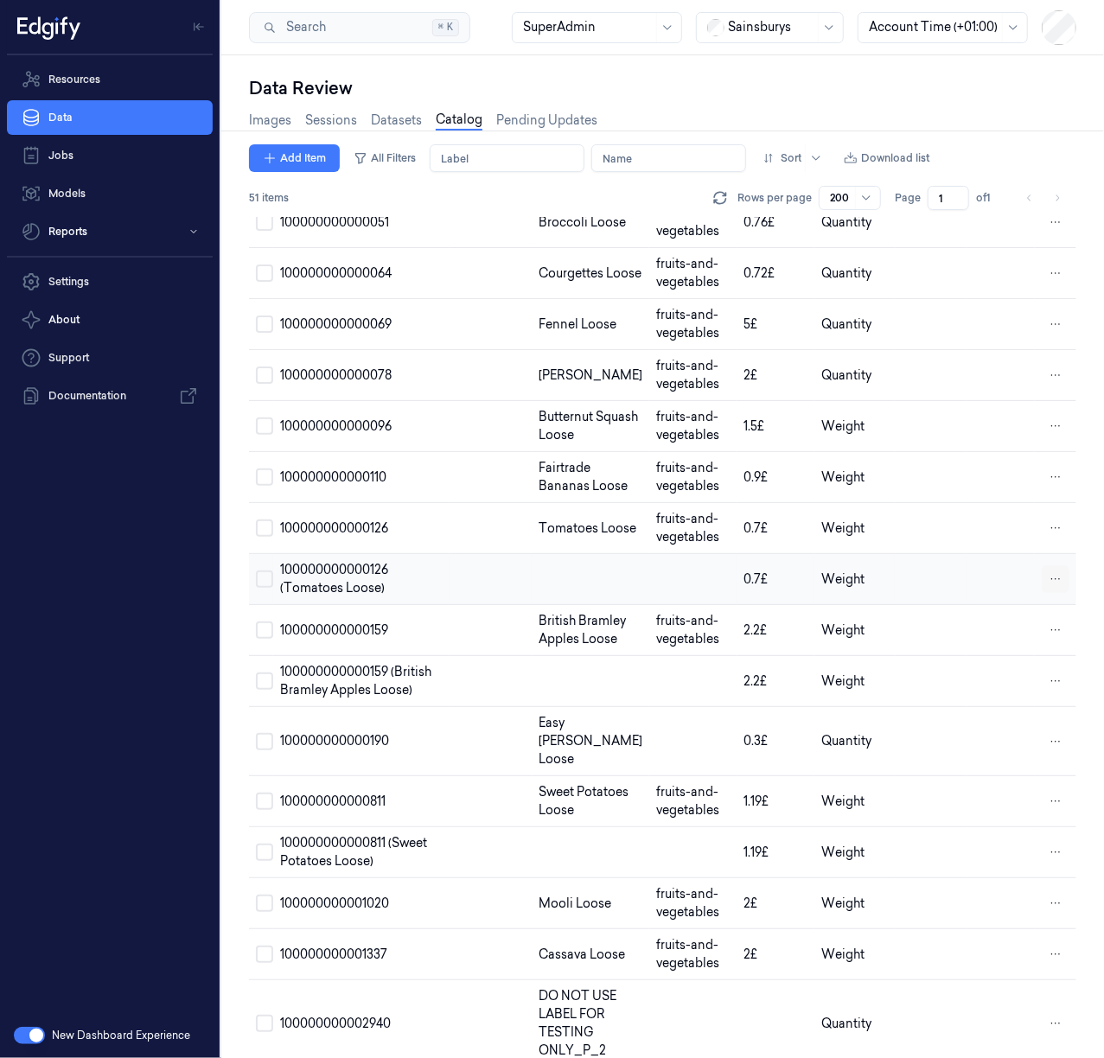
click at [1046, 676] on html "Resources Data Jobs Models Reports Settings About Support Documentation New Das…" at bounding box center [552, 529] width 1104 height 1058
click at [993, 679] on div "Remove" at bounding box center [977, 674] width 102 height 29
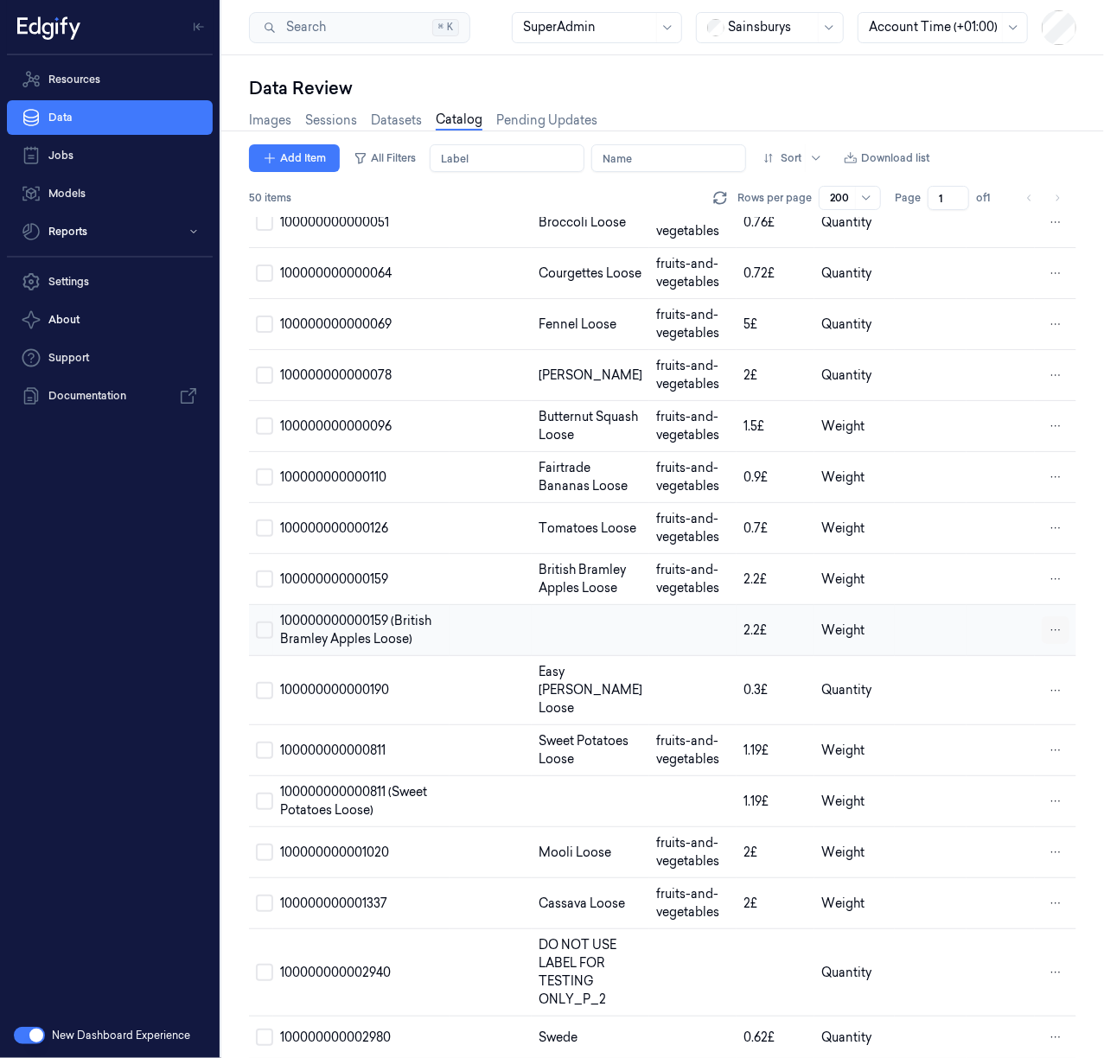
click at [1052, 752] on html "Resources Data Jobs Models Reports Settings About Support Documentation New Das…" at bounding box center [552, 529] width 1104 height 1058
click at [990, 759] on div "Remove" at bounding box center [977, 752] width 102 height 29
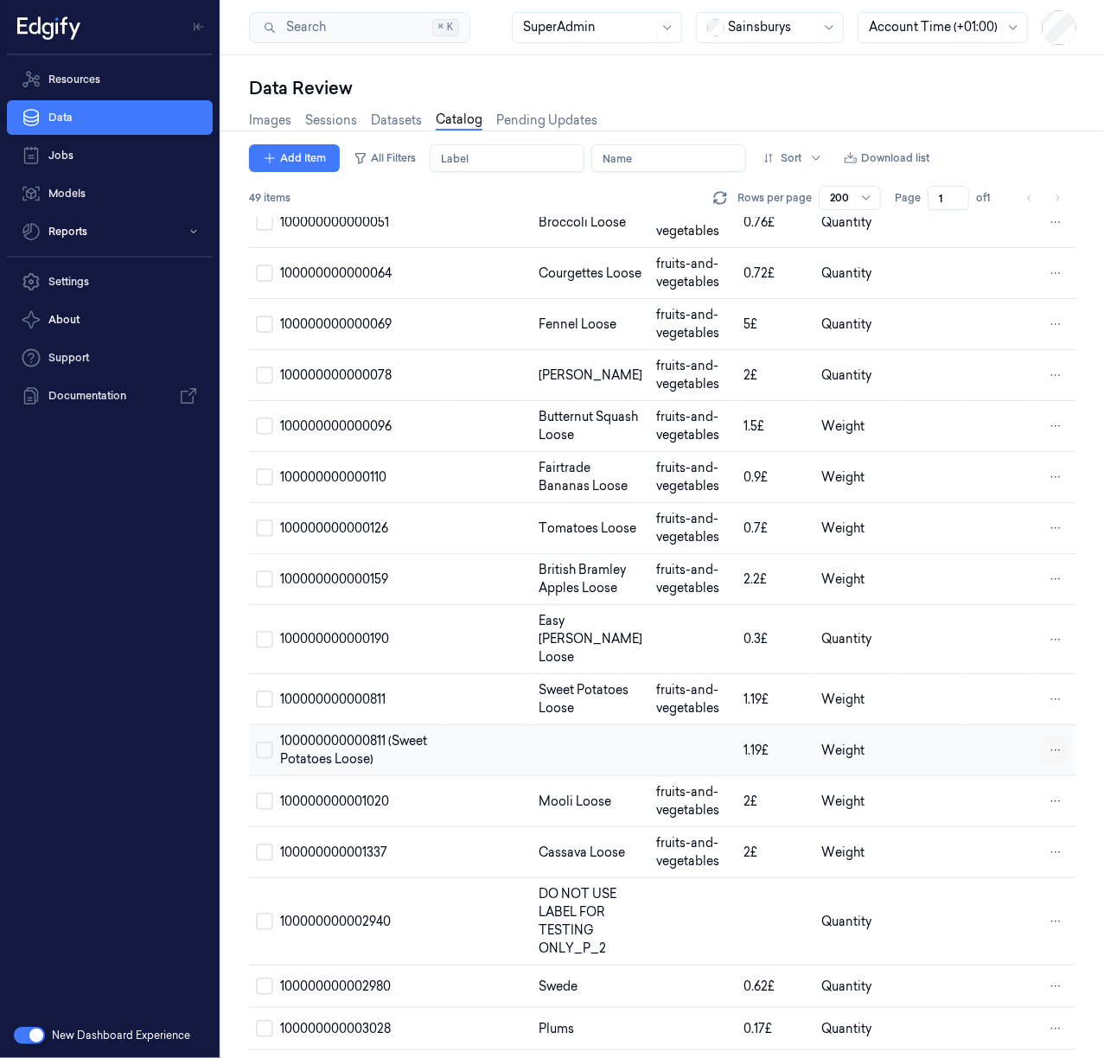
click at [1052, 868] on html "Resources Data Jobs Models Reports Settings About Support Documentation New Das…" at bounding box center [552, 529] width 1104 height 1058
click at [982, 876] on span "Remove" at bounding box center [964, 873] width 48 height 16
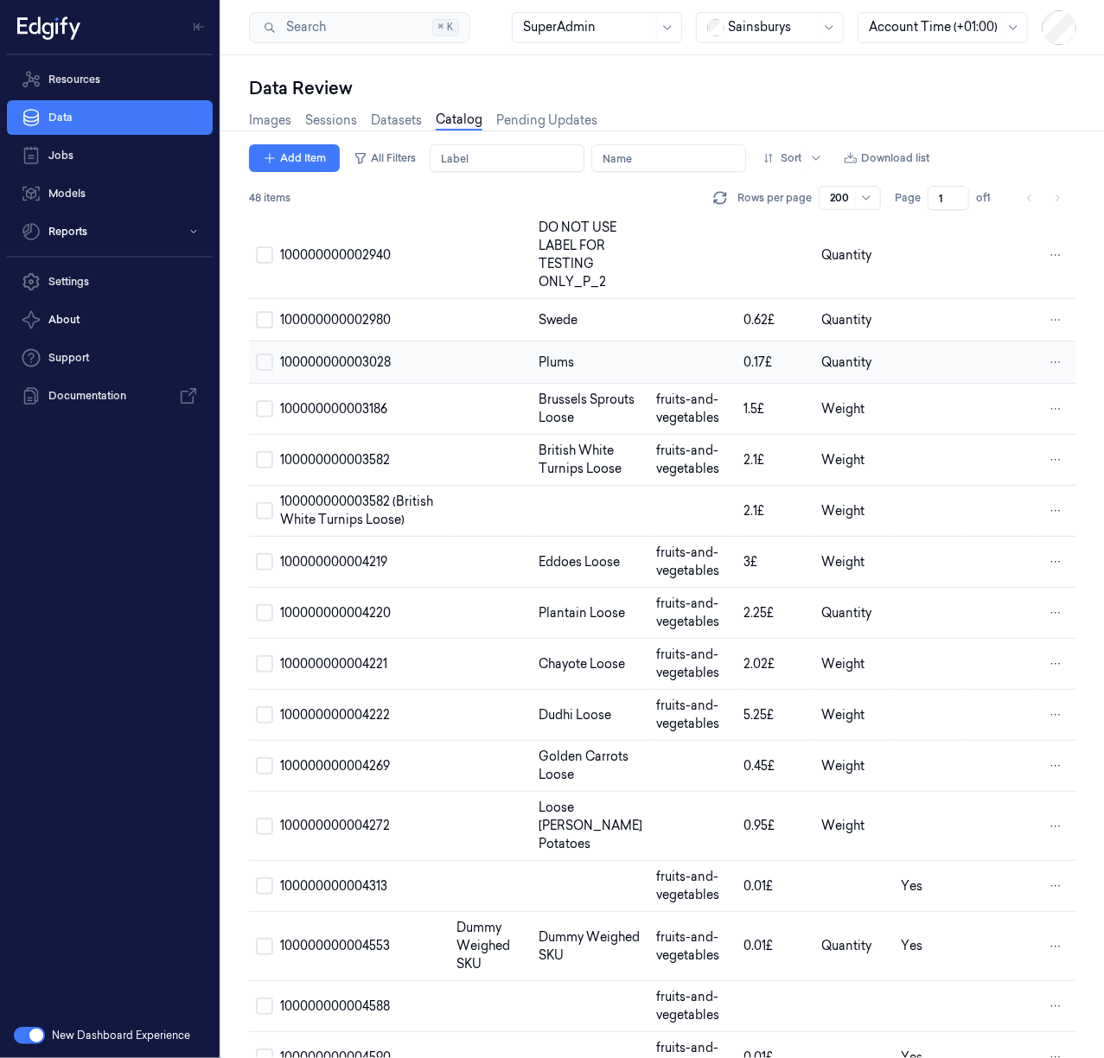
scroll to position [1383, 0]
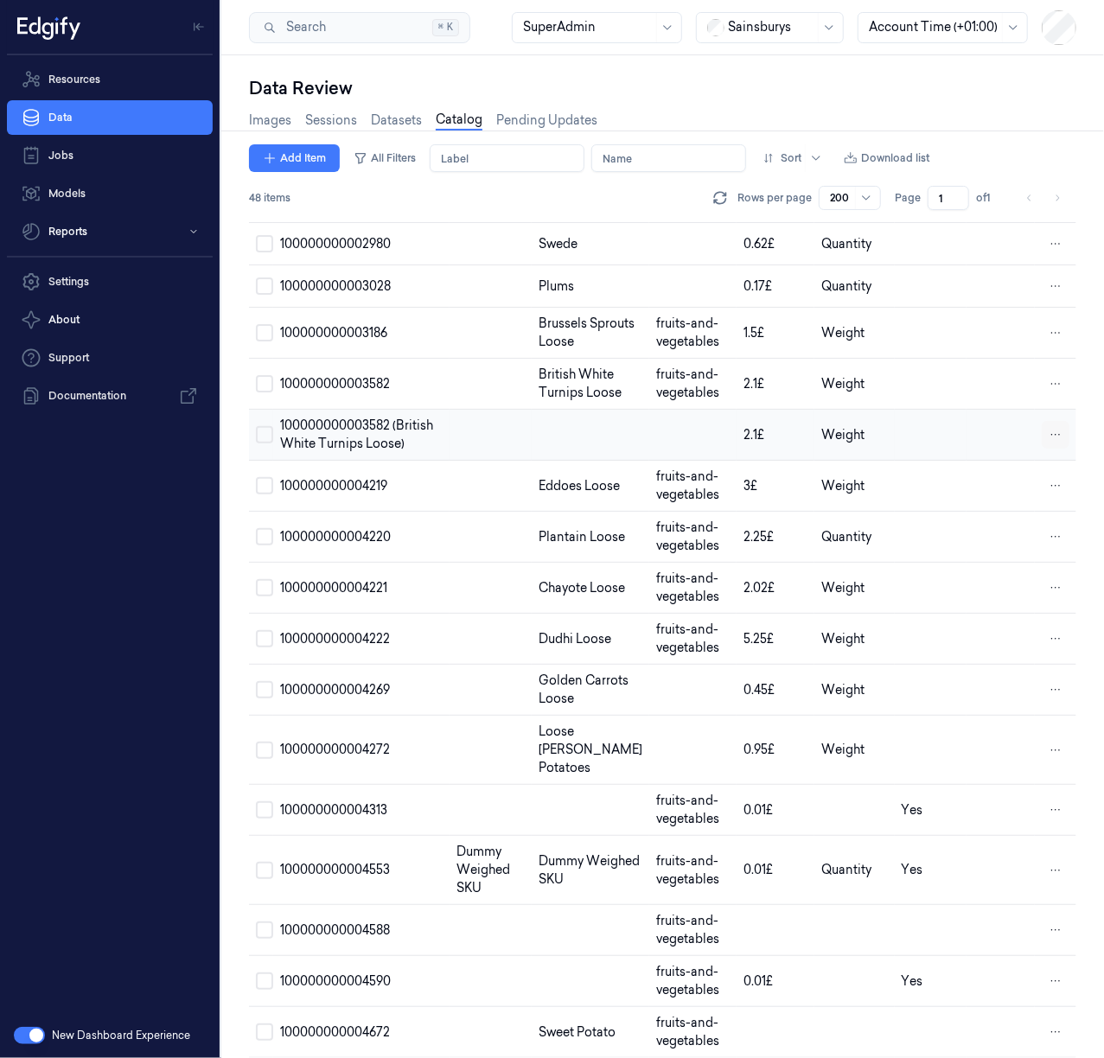
click at [1044, 595] on html "Resources Data Jobs Models Reports Settings About Support Documentation New Das…" at bounding box center [552, 529] width 1104 height 1058
click at [1014, 607] on div "Remove" at bounding box center [977, 596] width 102 height 29
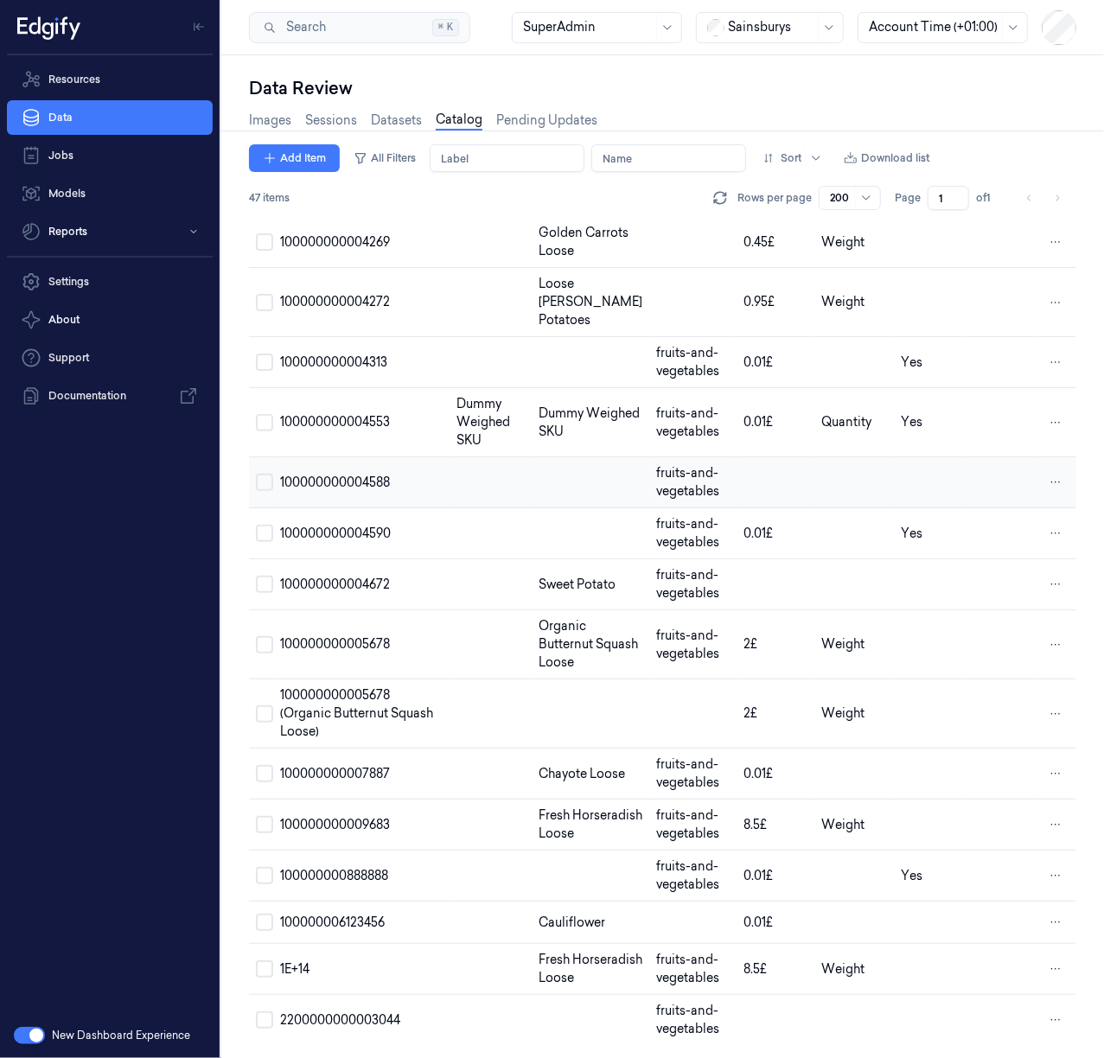
scroll to position [1958, 0]
click at [1045, 703] on html "Resources Data Jobs Models Reports Settings About Support Documentation New Das…" at bounding box center [552, 529] width 1104 height 1058
click at [999, 714] on div "Remove" at bounding box center [977, 707] width 102 height 29
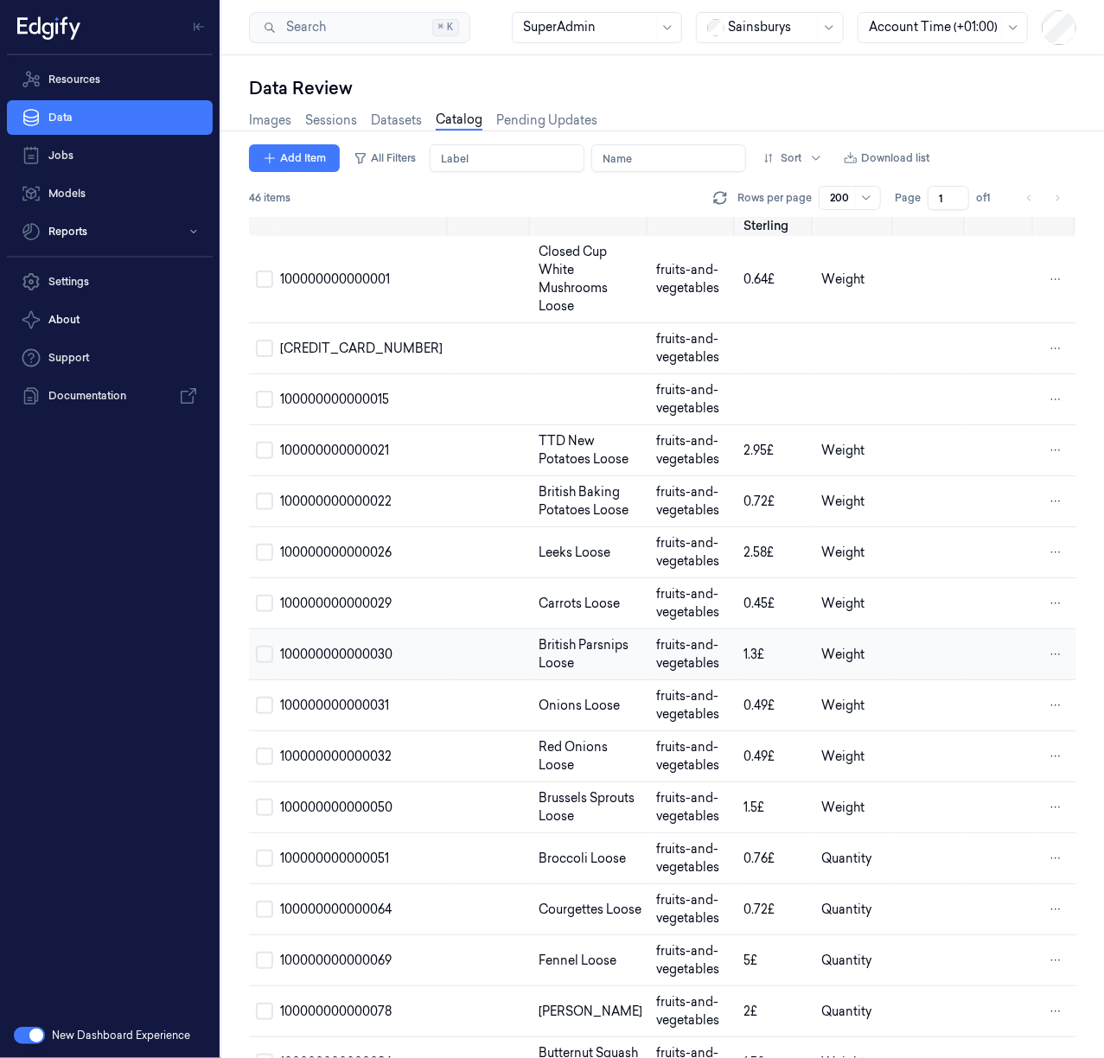
scroll to position [0, 0]
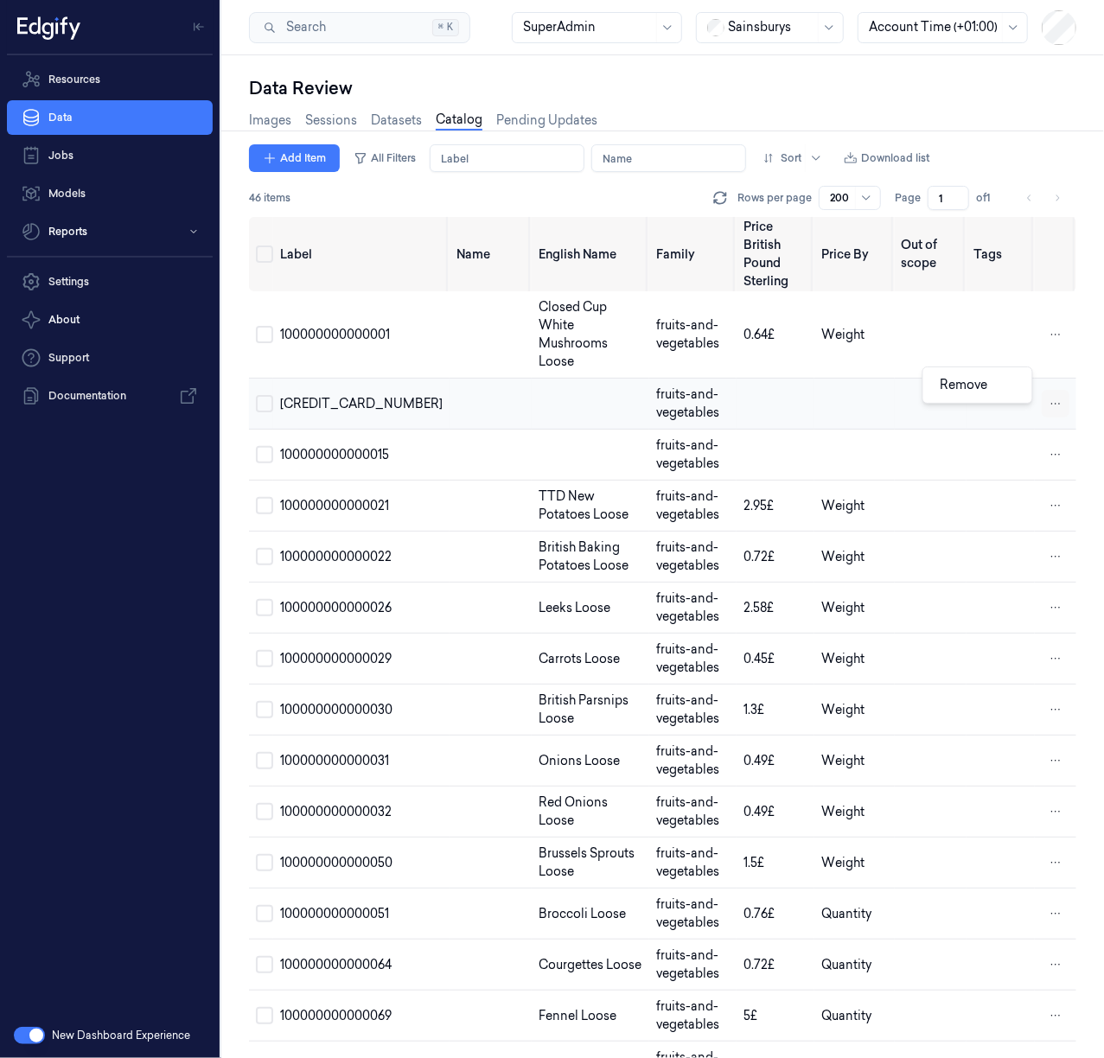
click at [1051, 382] on html "Resources Data Jobs Models Reports Settings About Support Documentation New Das…" at bounding box center [552, 529] width 1104 height 1058
click at [1018, 388] on div "Remove" at bounding box center [977, 385] width 102 height 29
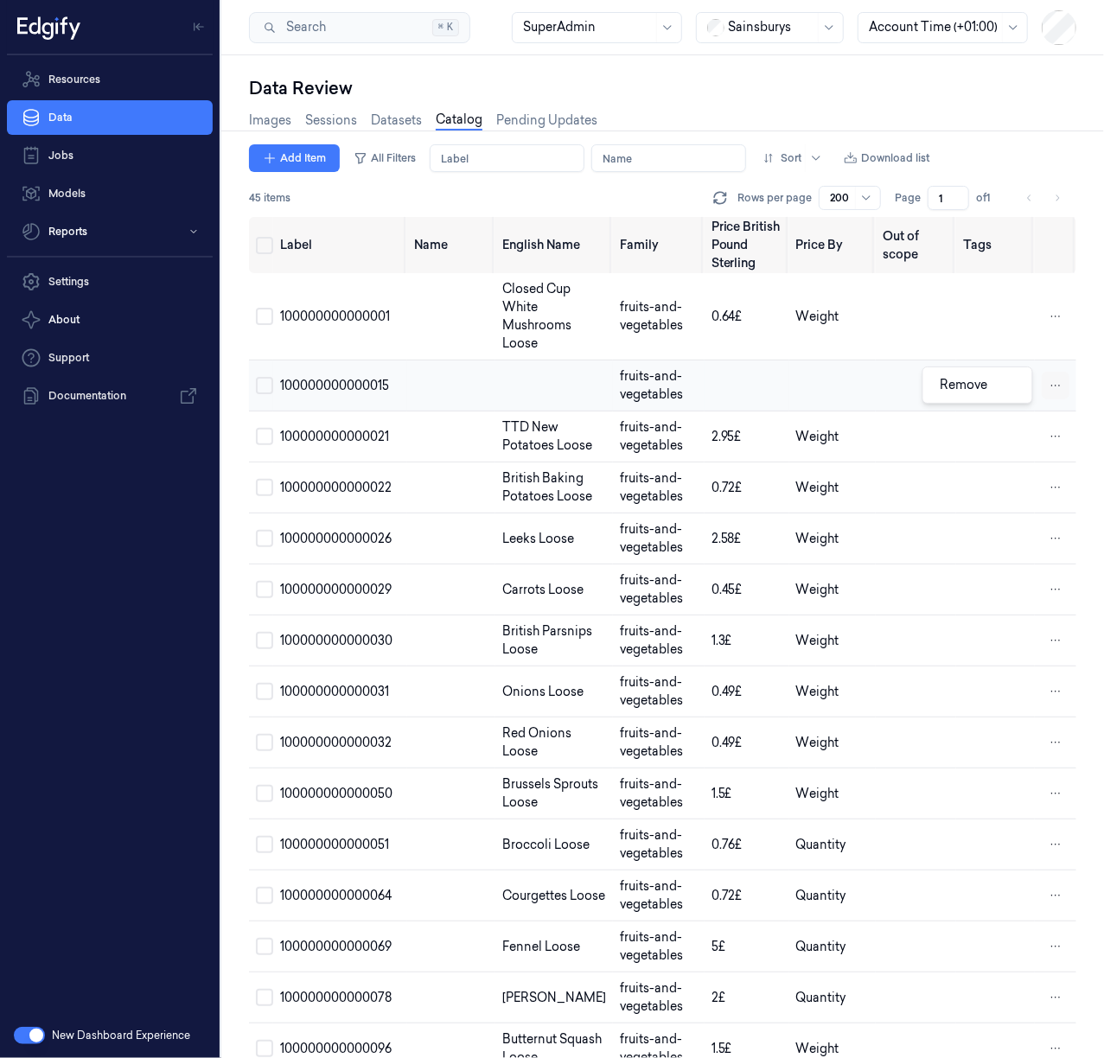
click at [1052, 391] on html "Resources Data Jobs Models Reports Settings About Support Documentation New Das…" at bounding box center [552, 529] width 1104 height 1058
click at [977, 391] on span "Remove" at bounding box center [964, 385] width 48 height 16
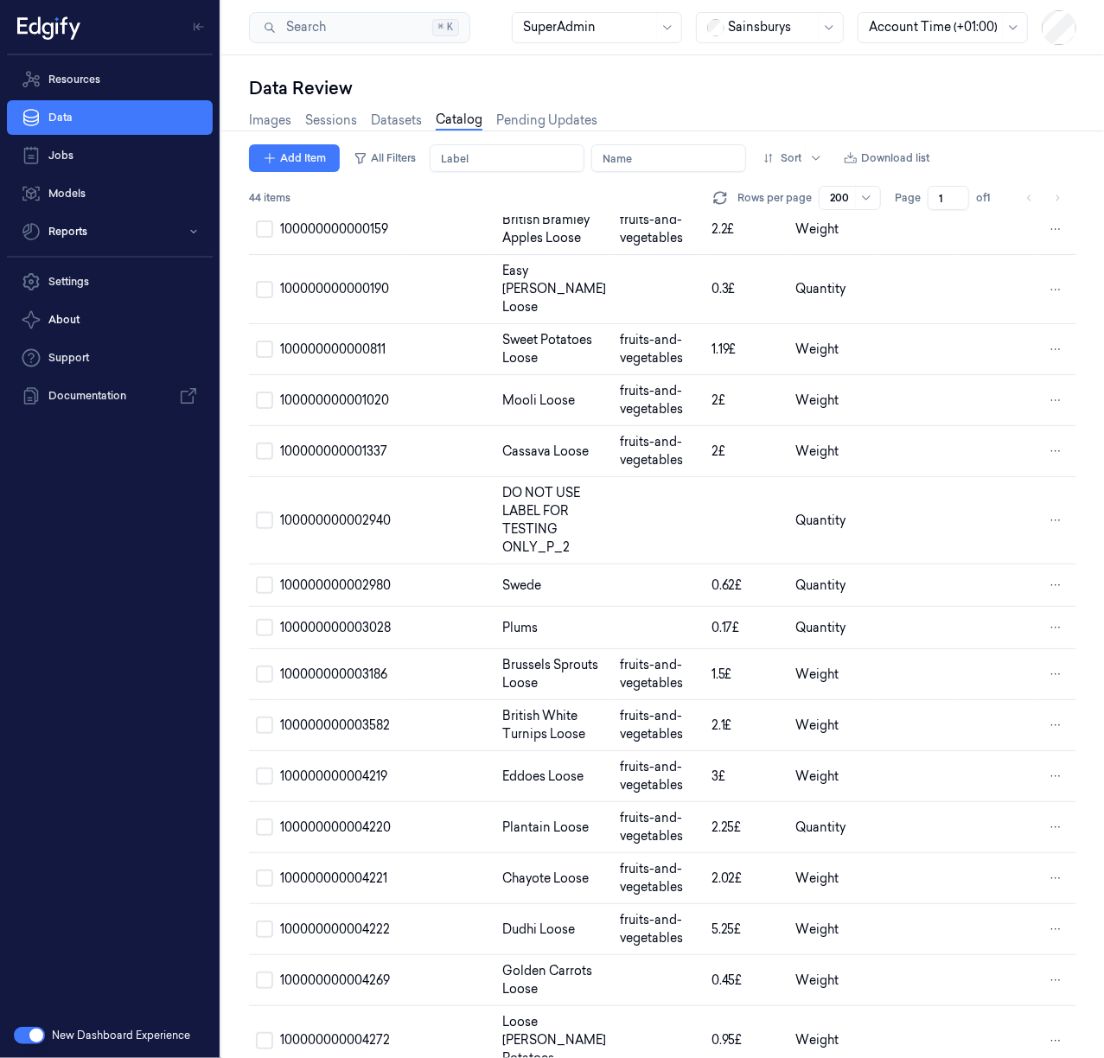
scroll to position [1037, 0]
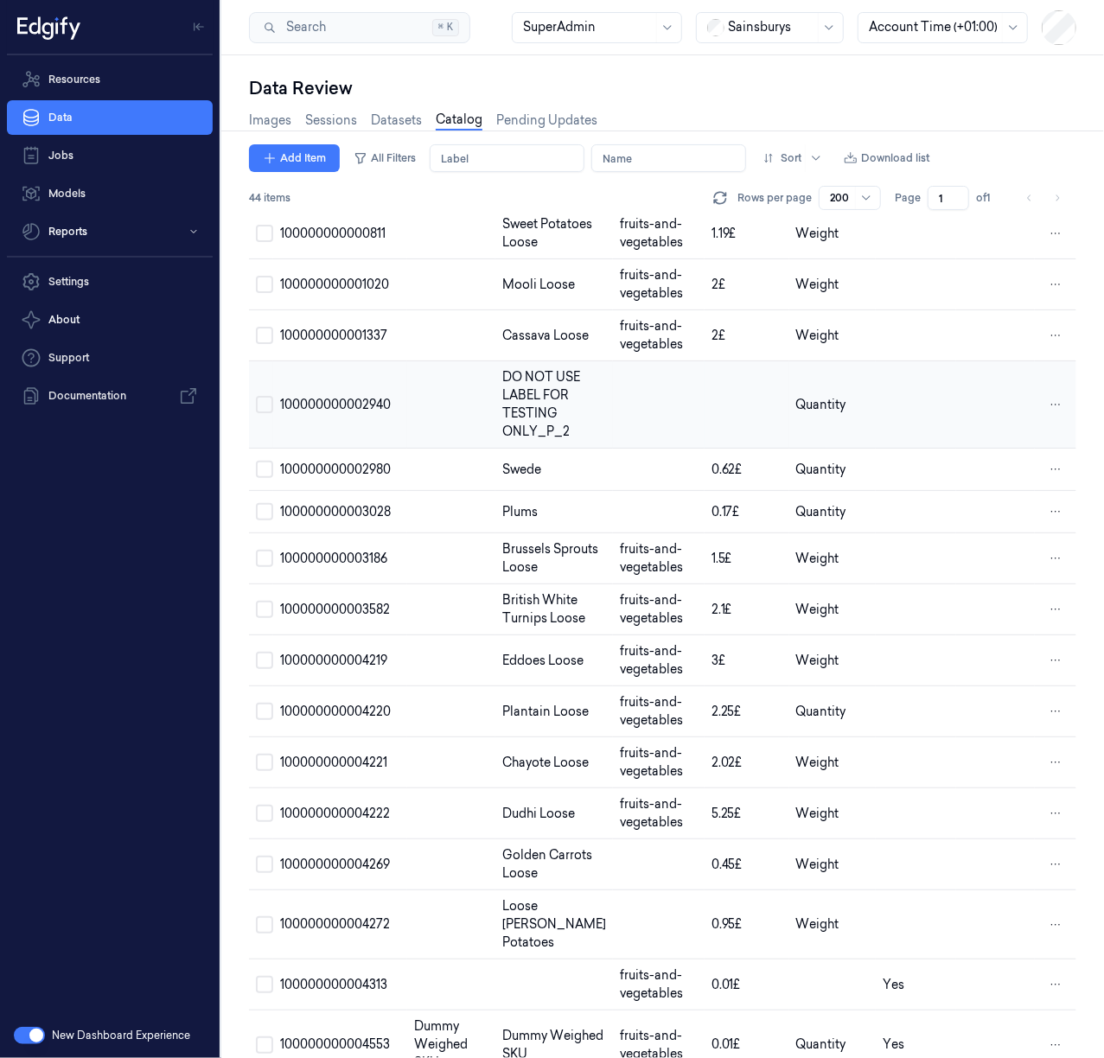
click at [615, 449] on td at bounding box center [659, 404] width 92 height 87
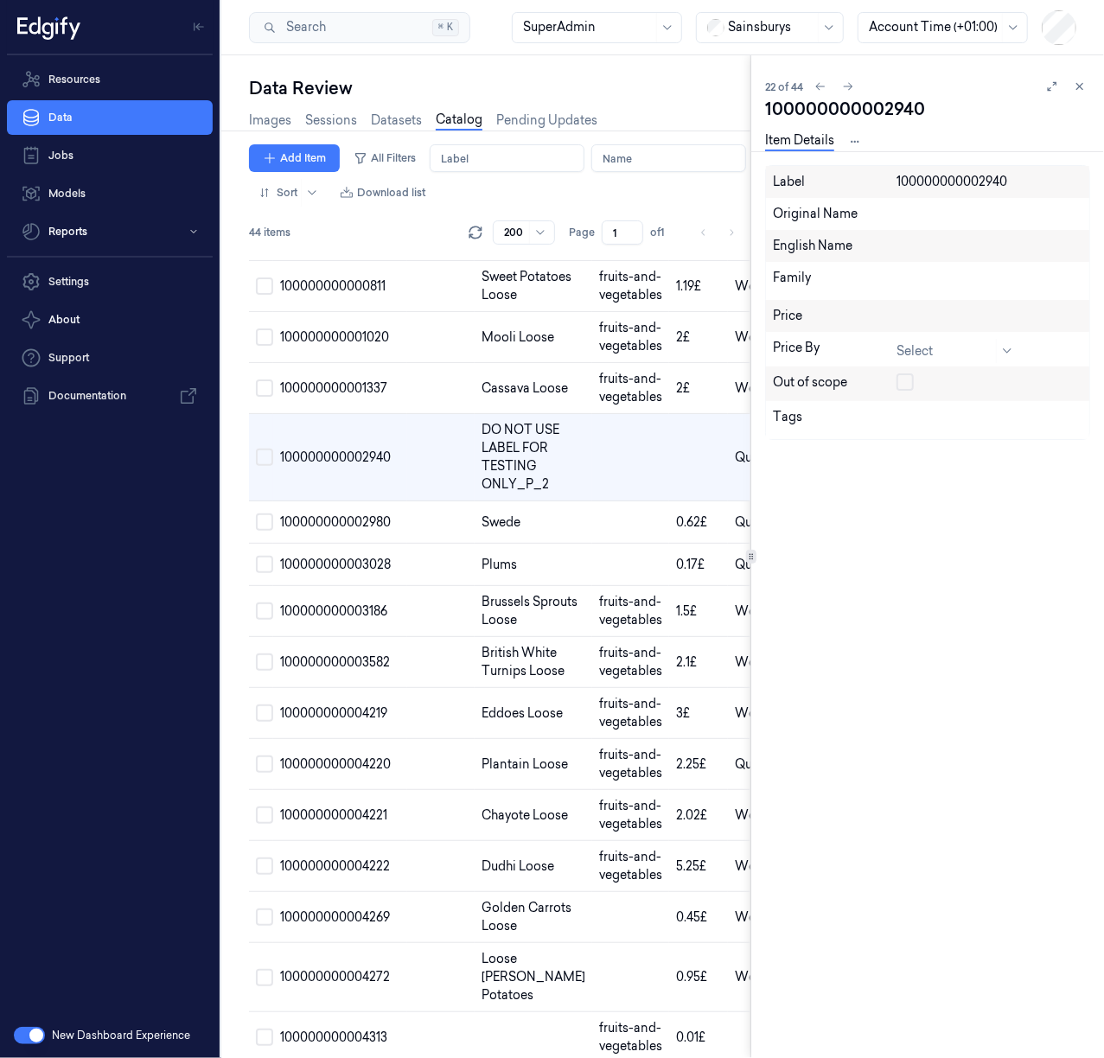
scroll to position [901, 0]
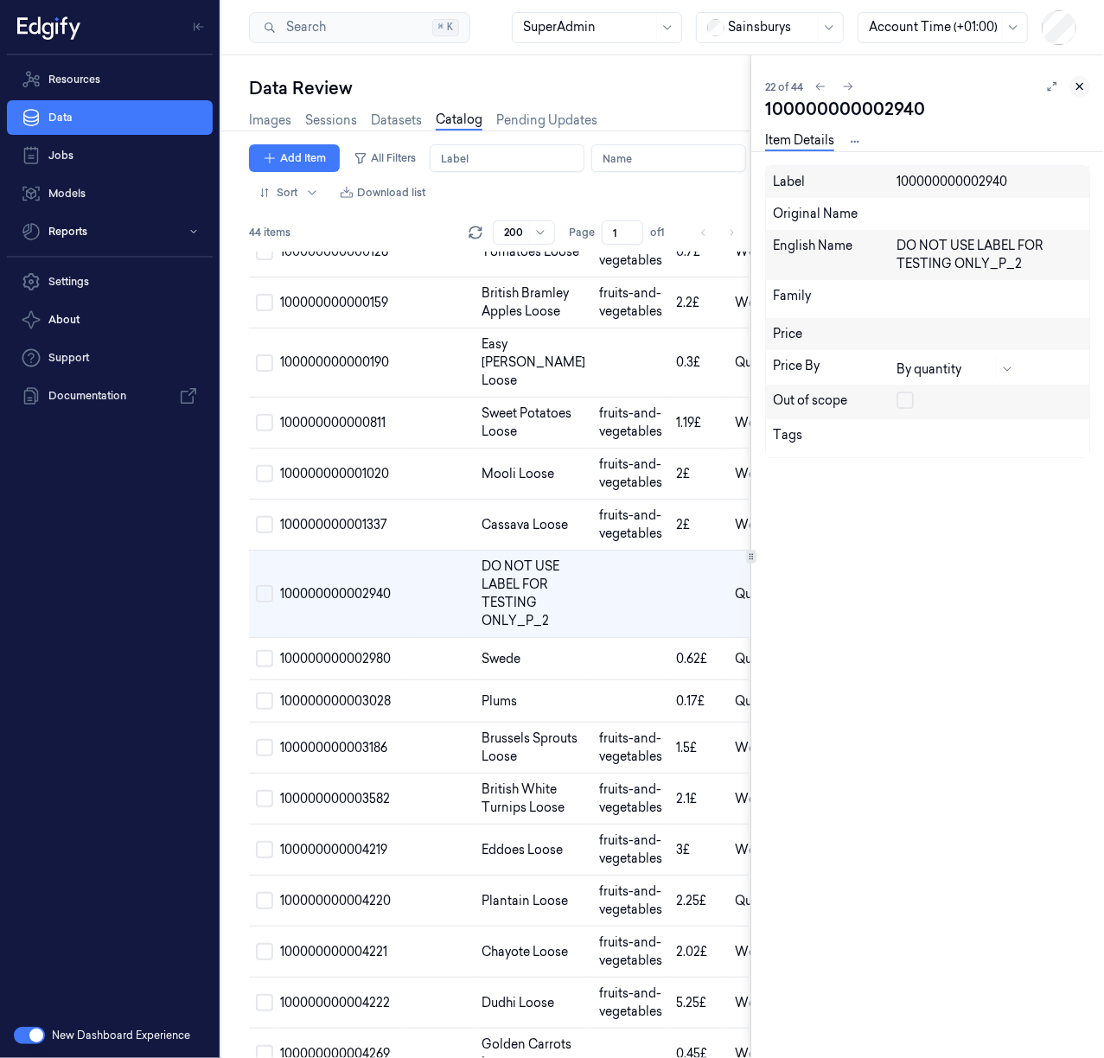
click at [1082, 87] on icon at bounding box center [1079, 86] width 12 height 12
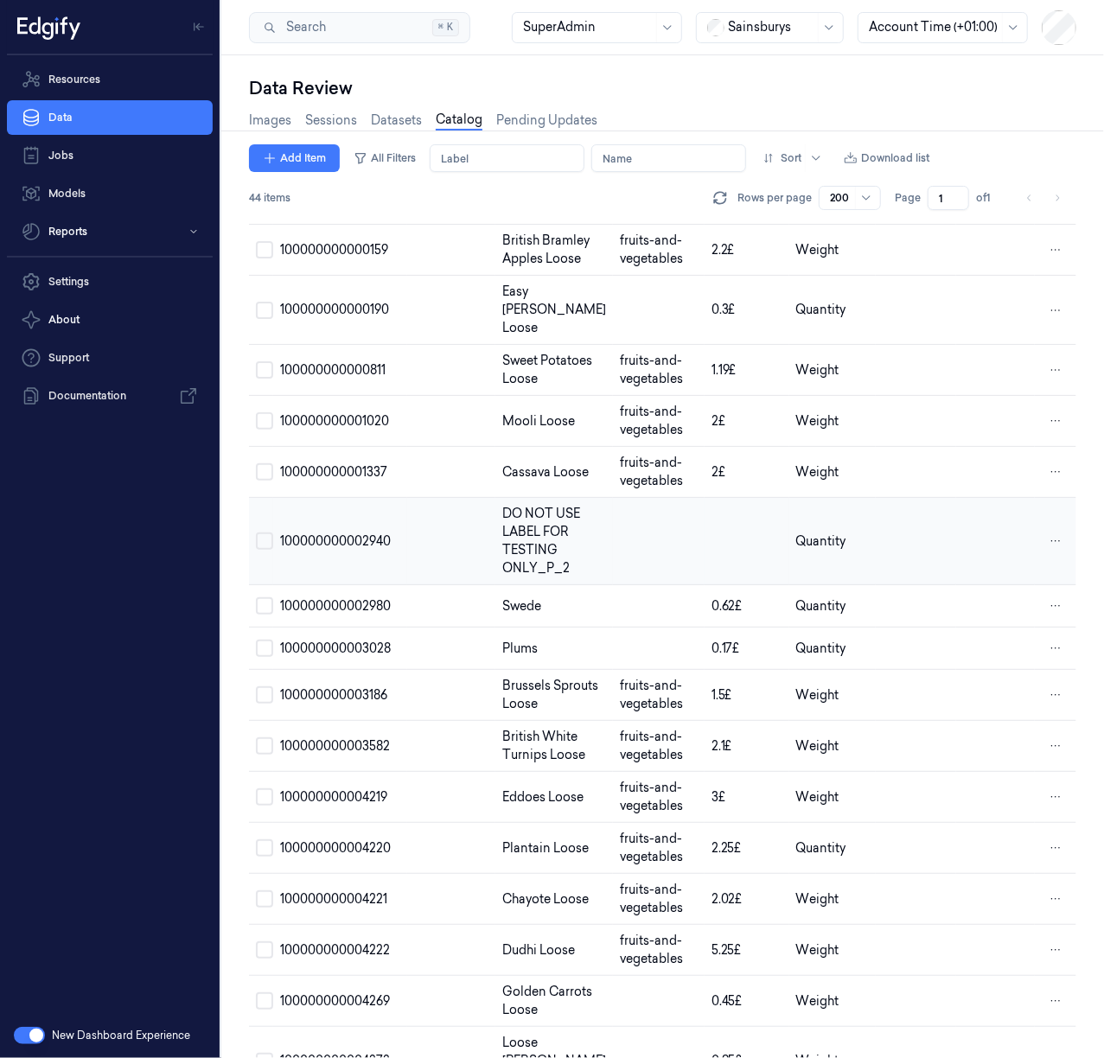
scroll to position [865, 0]
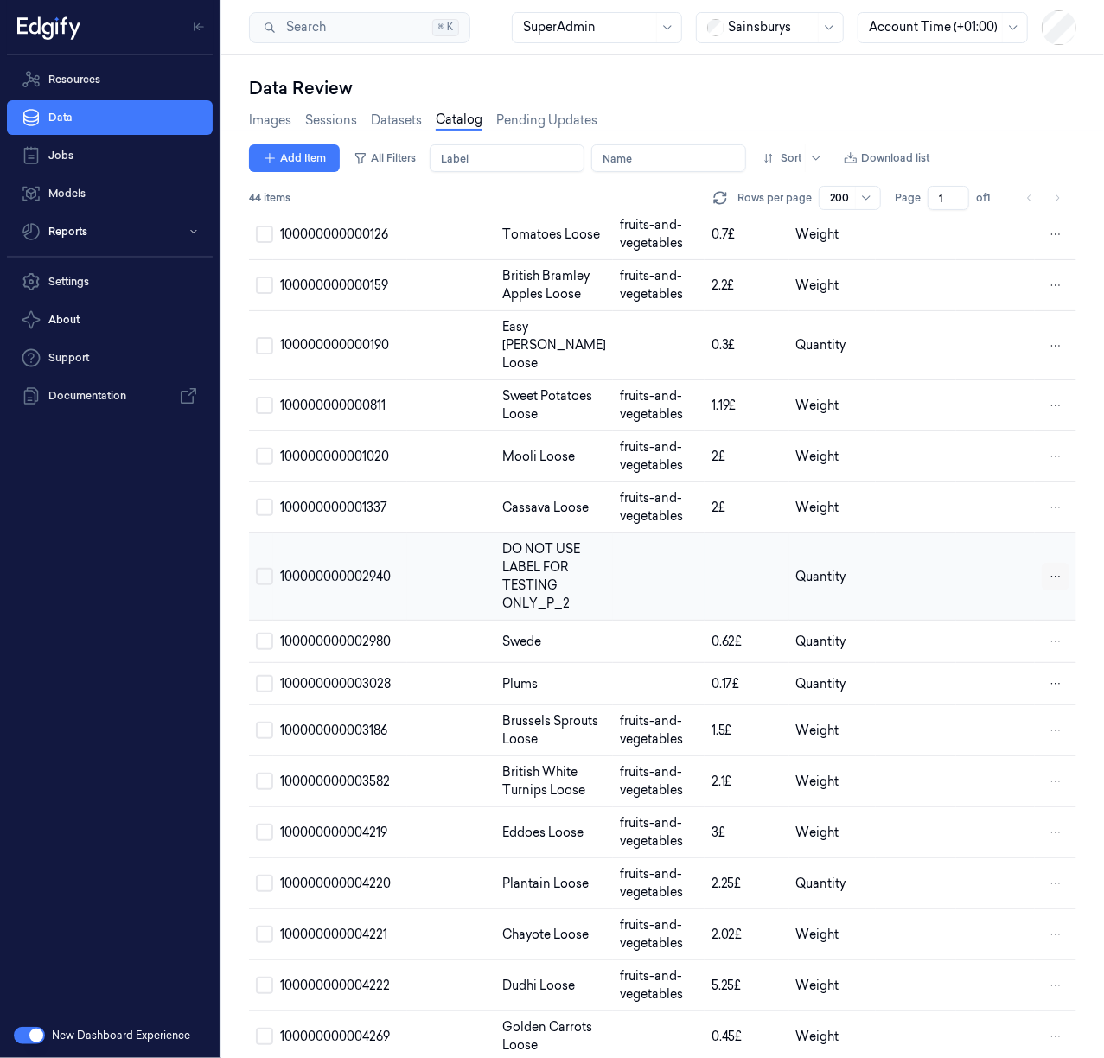
click at [1047, 710] on html "Resources Data Jobs Models Reports Settings About Support Documentation New Das…" at bounding box center [552, 529] width 1104 height 1058
click at [999, 719] on div "Remove" at bounding box center [977, 709] width 102 height 29
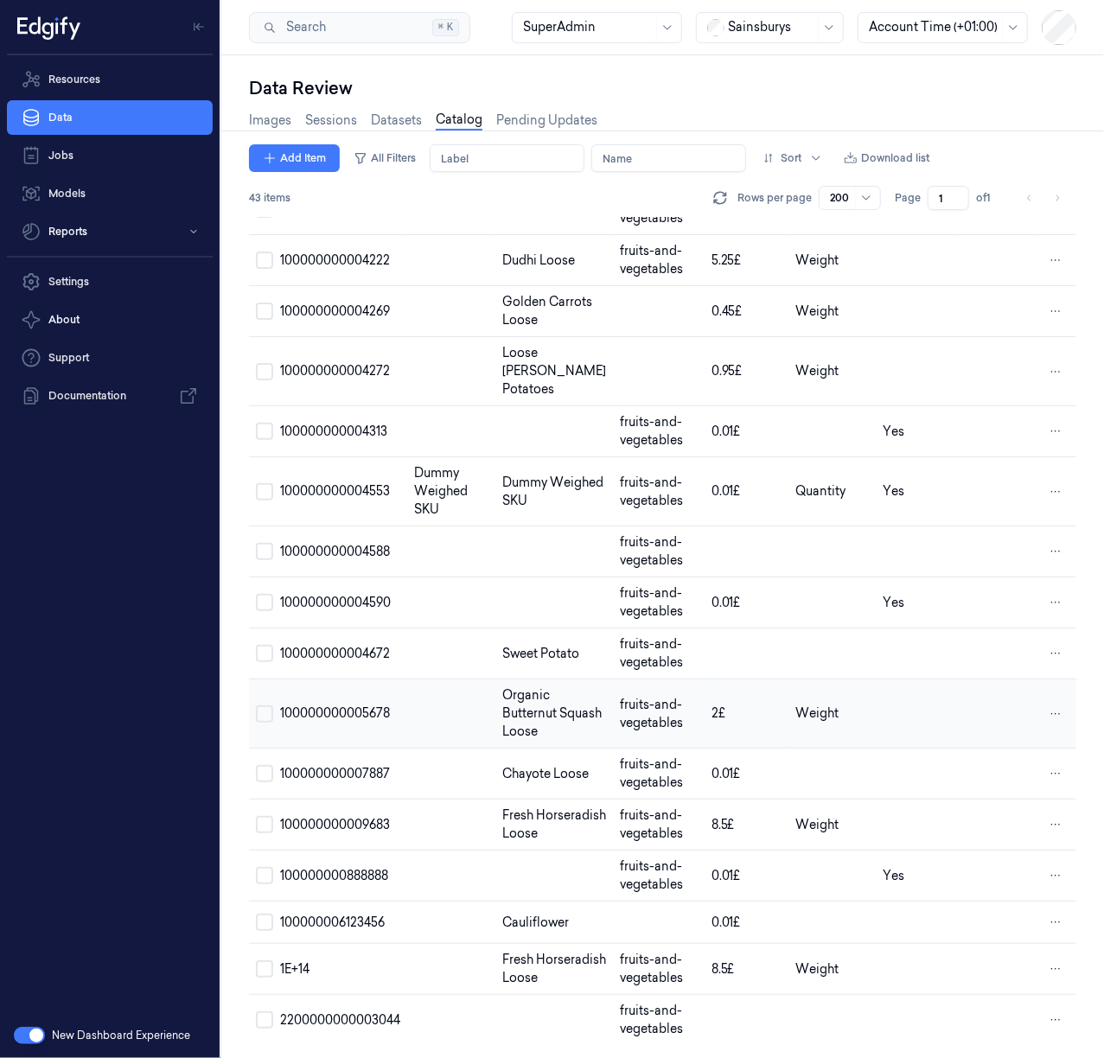
scroll to position [1733, 0]
click at [1046, 1015] on html "Resources Data Jobs Models Reports Settings About Support Documentation New Das…" at bounding box center [552, 529] width 1104 height 1058
click at [970, 1023] on span "Remove" at bounding box center [964, 1018] width 48 height 16
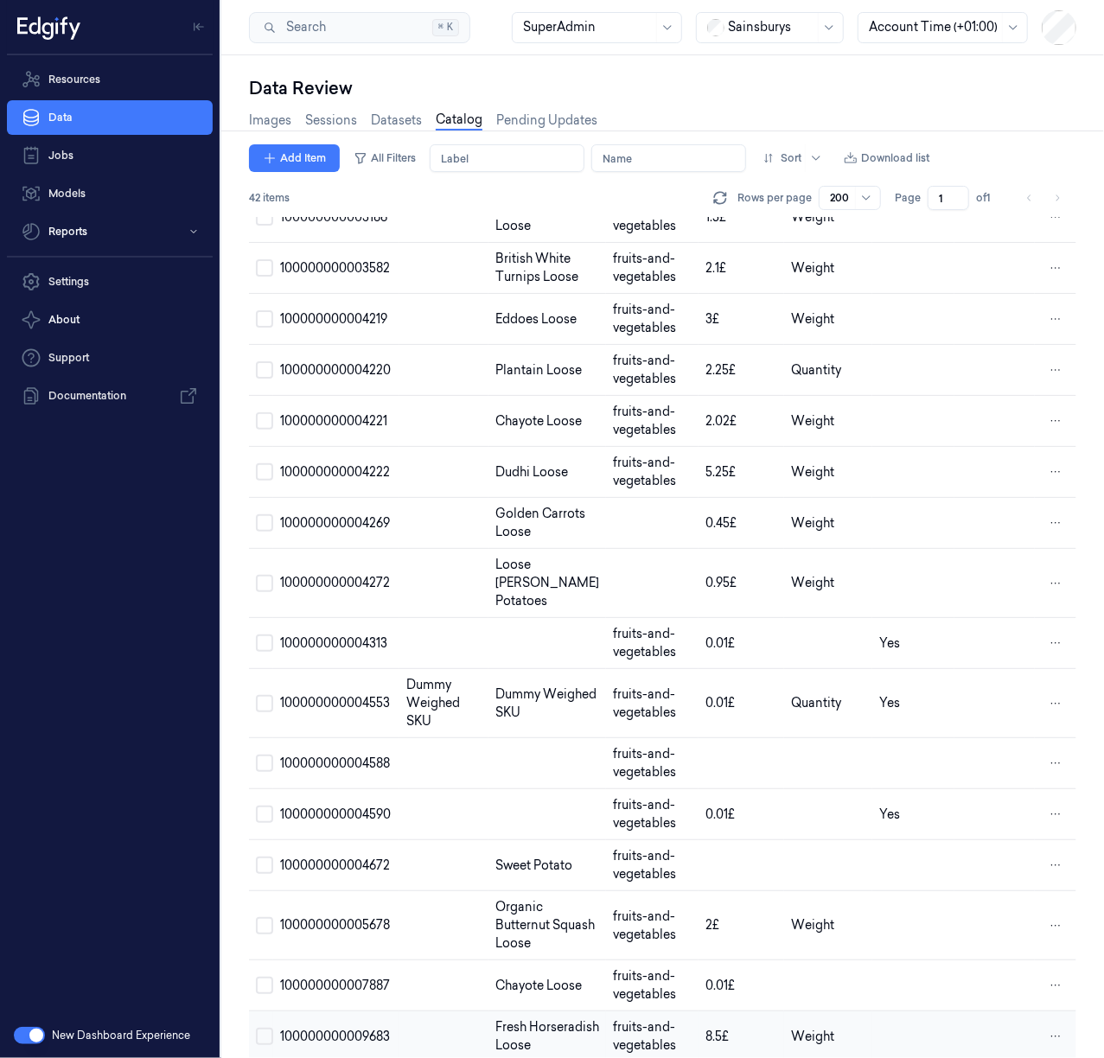
scroll to position [1645, 0]
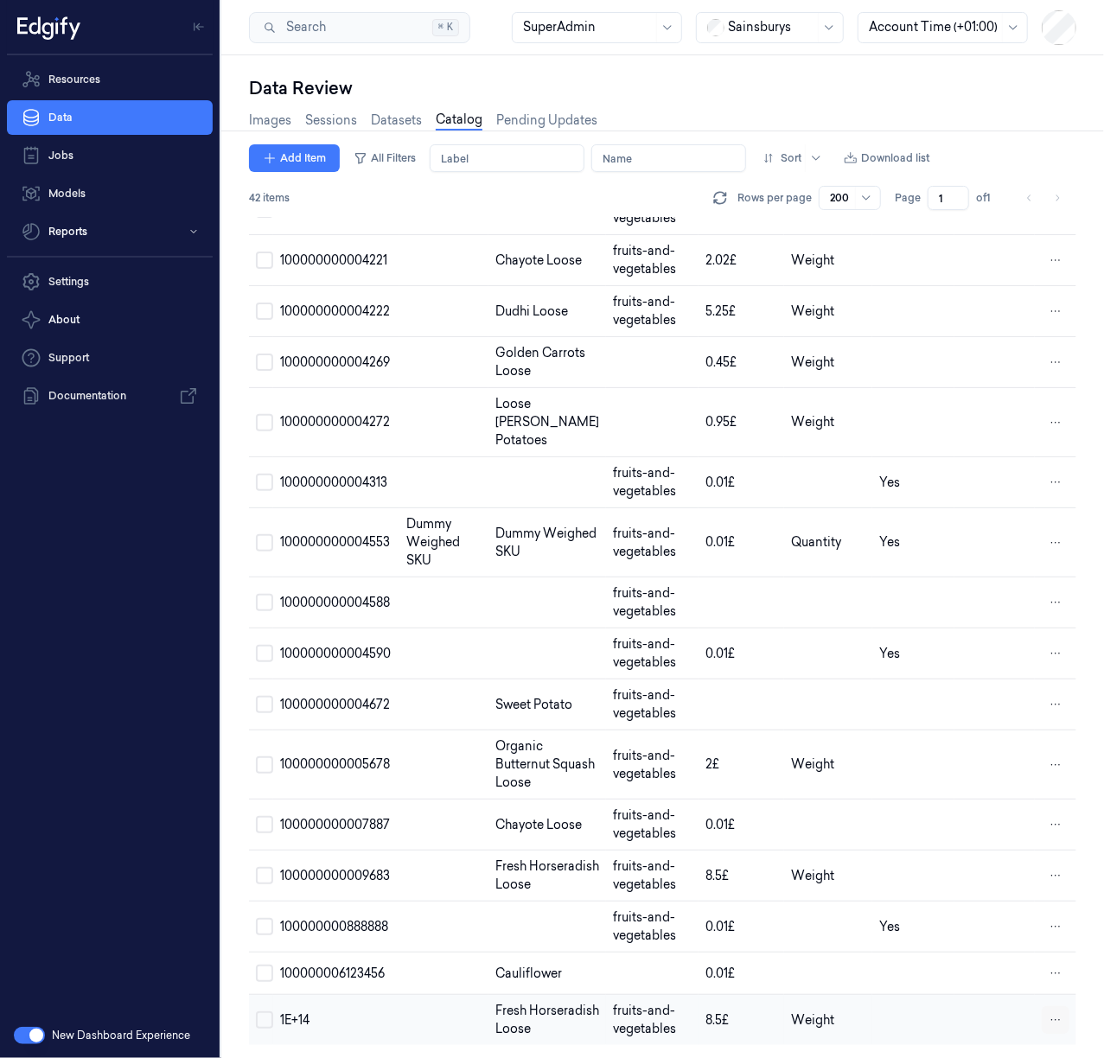
click at [1048, 1006] on html "Resources Data Jobs Models Reports Settings About Support Documentation New Das…" at bounding box center [552, 529] width 1104 height 1058
click at [985, 1008] on span "Remove" at bounding box center [964, 1010] width 48 height 16
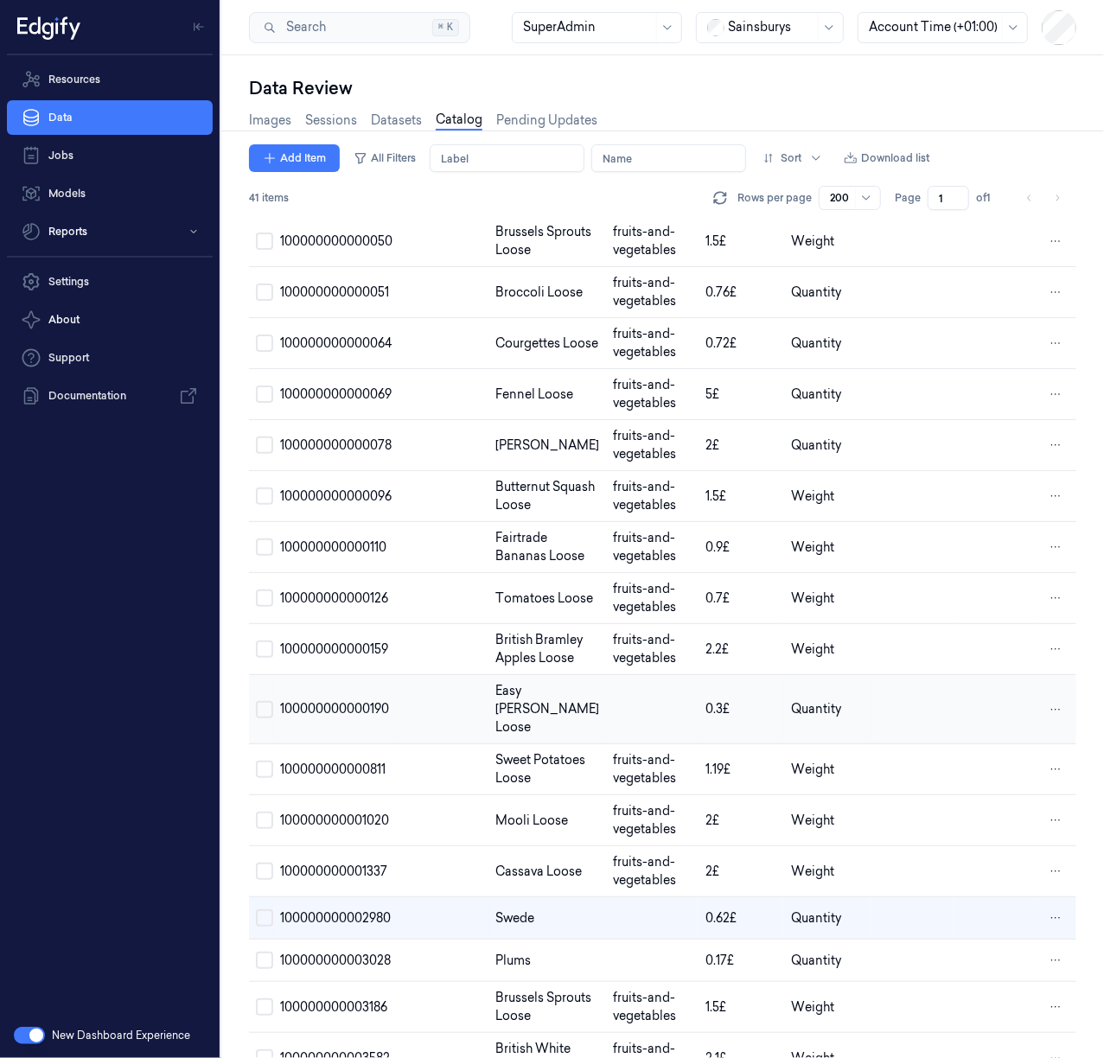
scroll to position [691, 0]
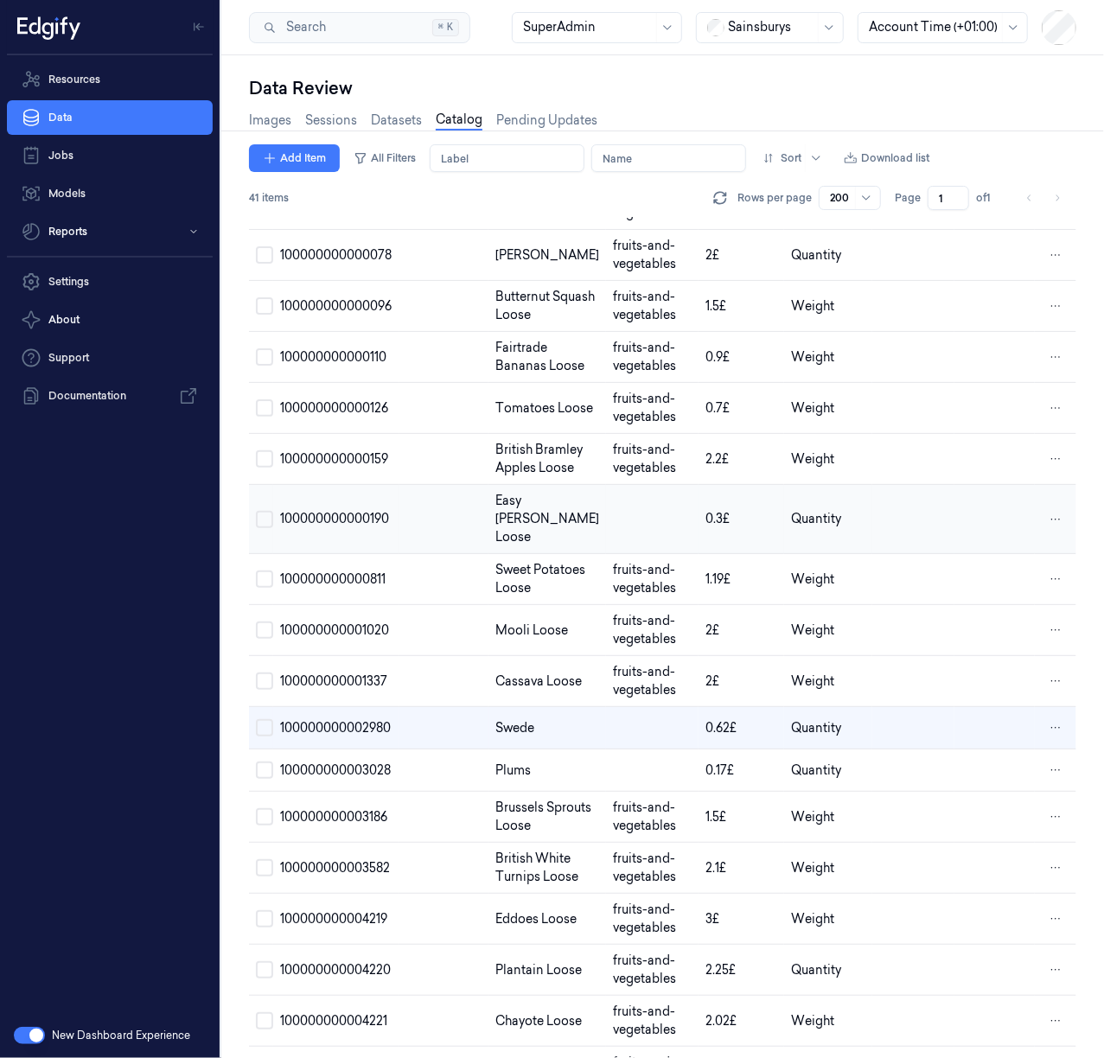
click at [484, 554] on td at bounding box center [443, 519] width 89 height 69
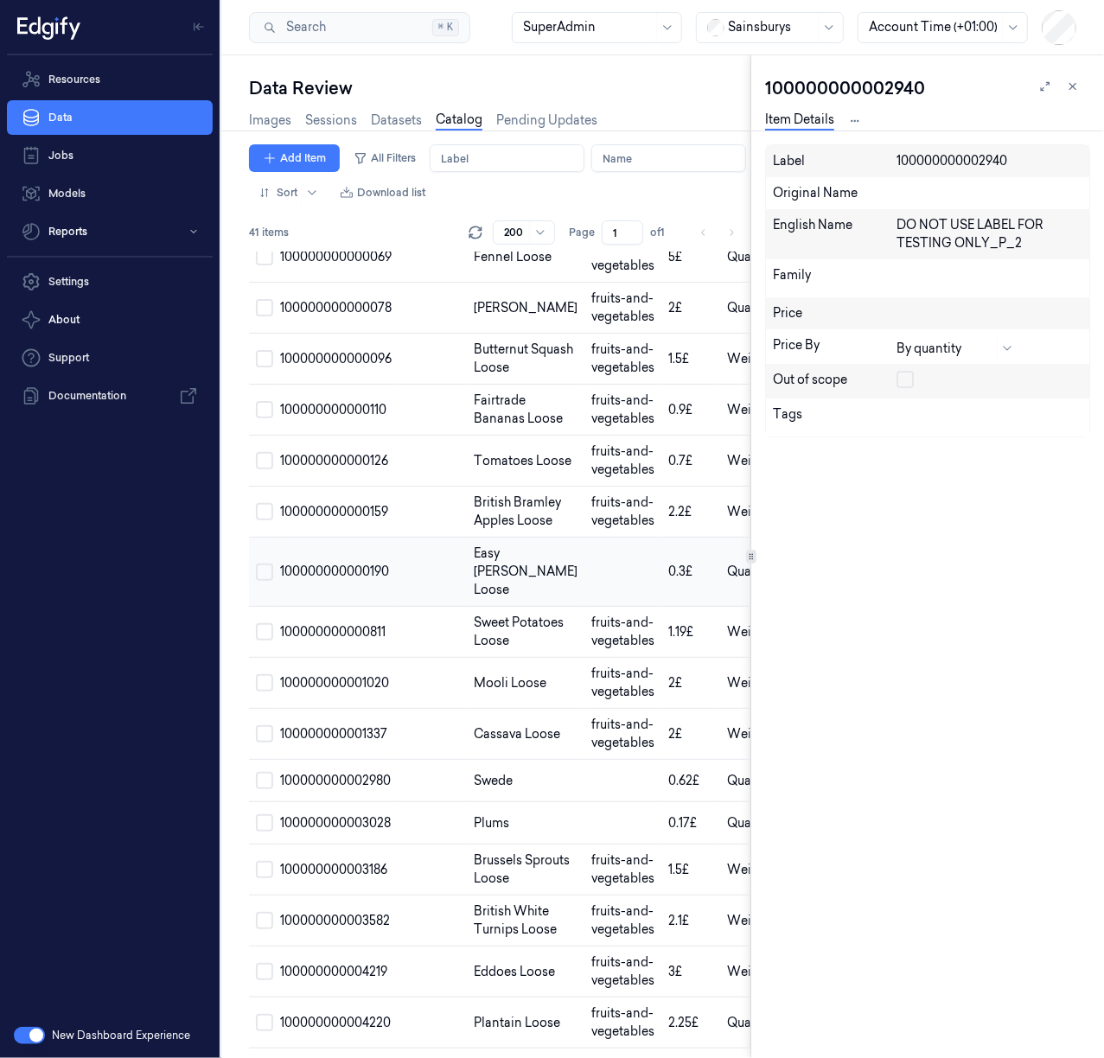
scroll to position [728, 0]
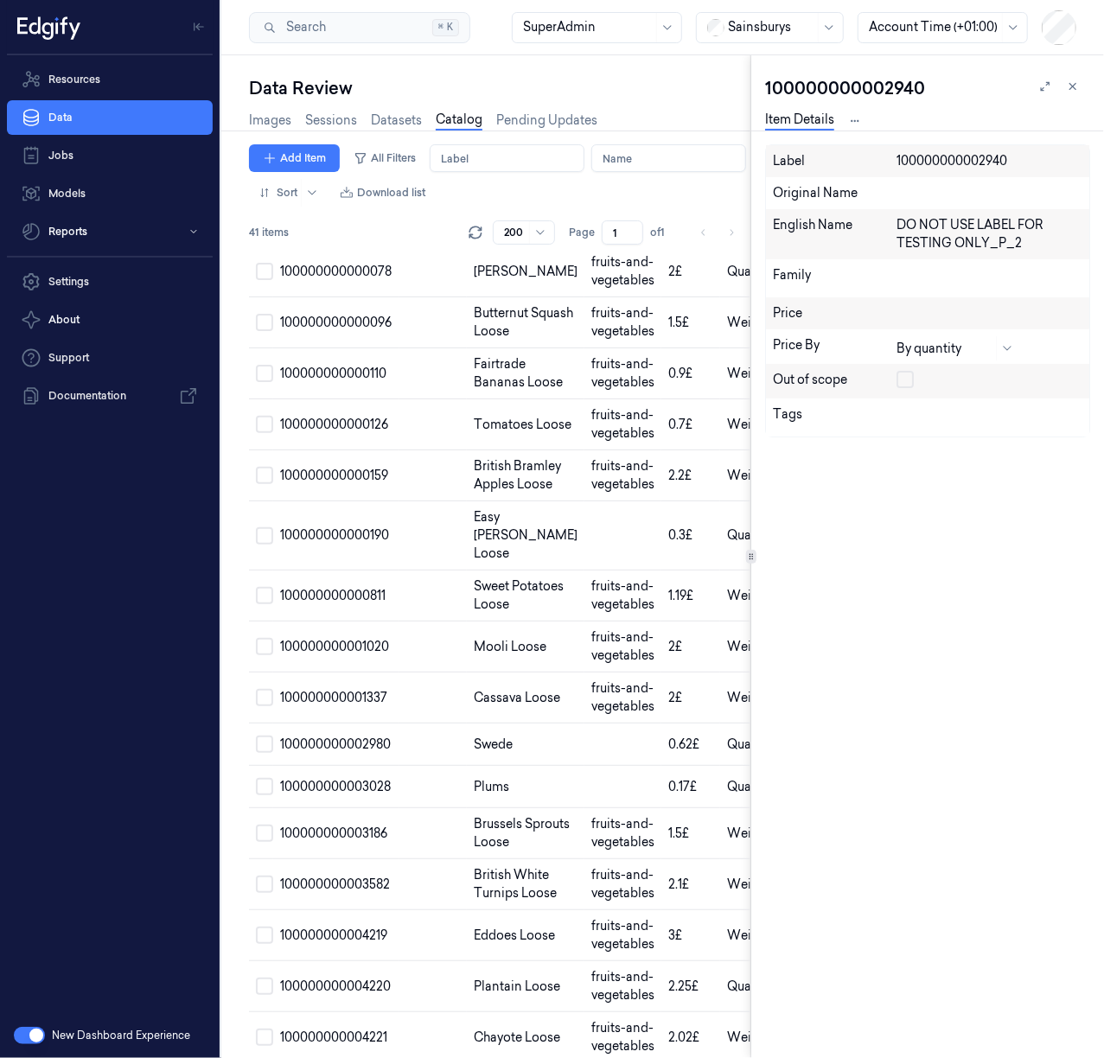
click at [865, 93] on div "100000000002940" at bounding box center [927, 88] width 325 height 24
click at [1070, 88] on icon at bounding box center [1073, 87] width 6 height 6
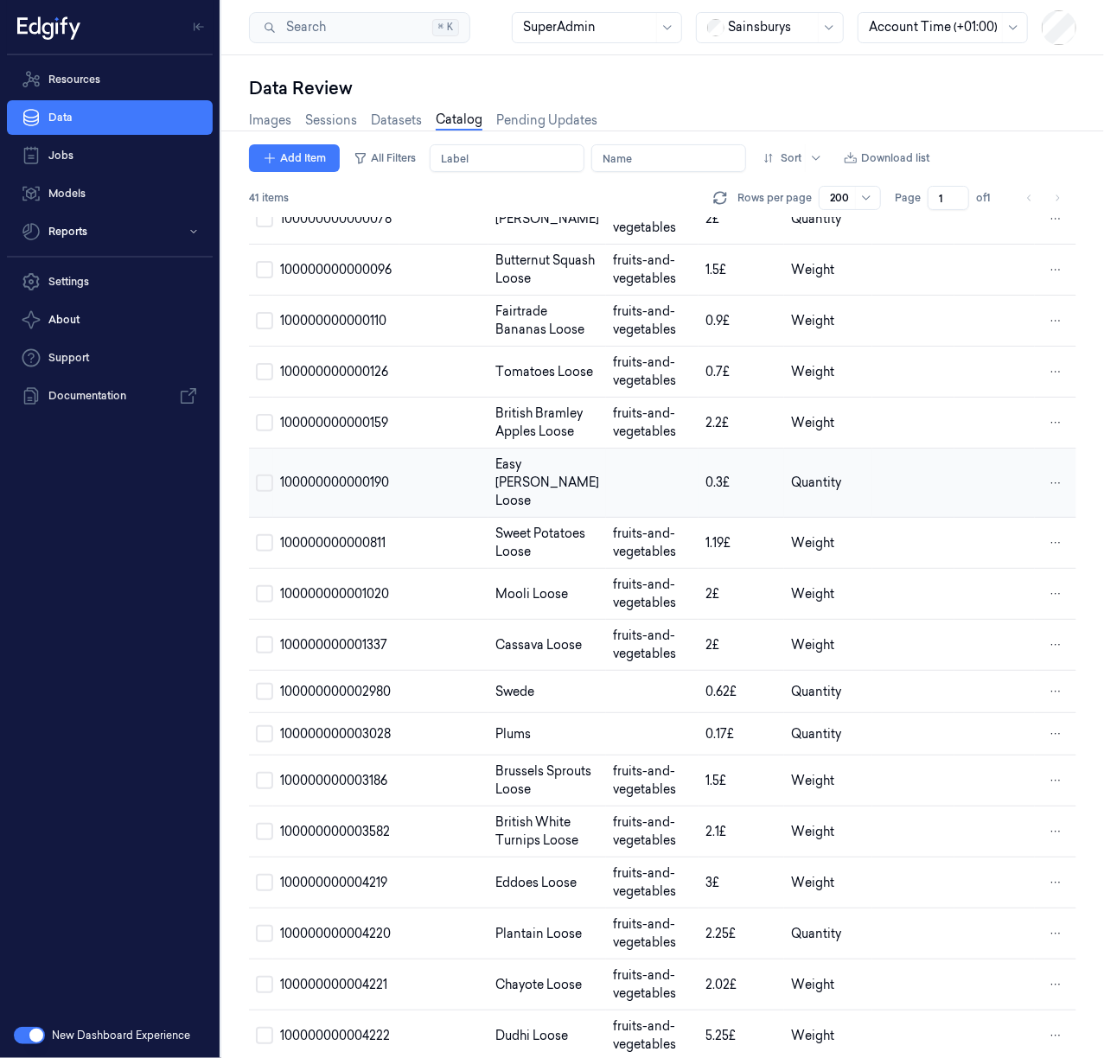
scroll to position [691, 0]
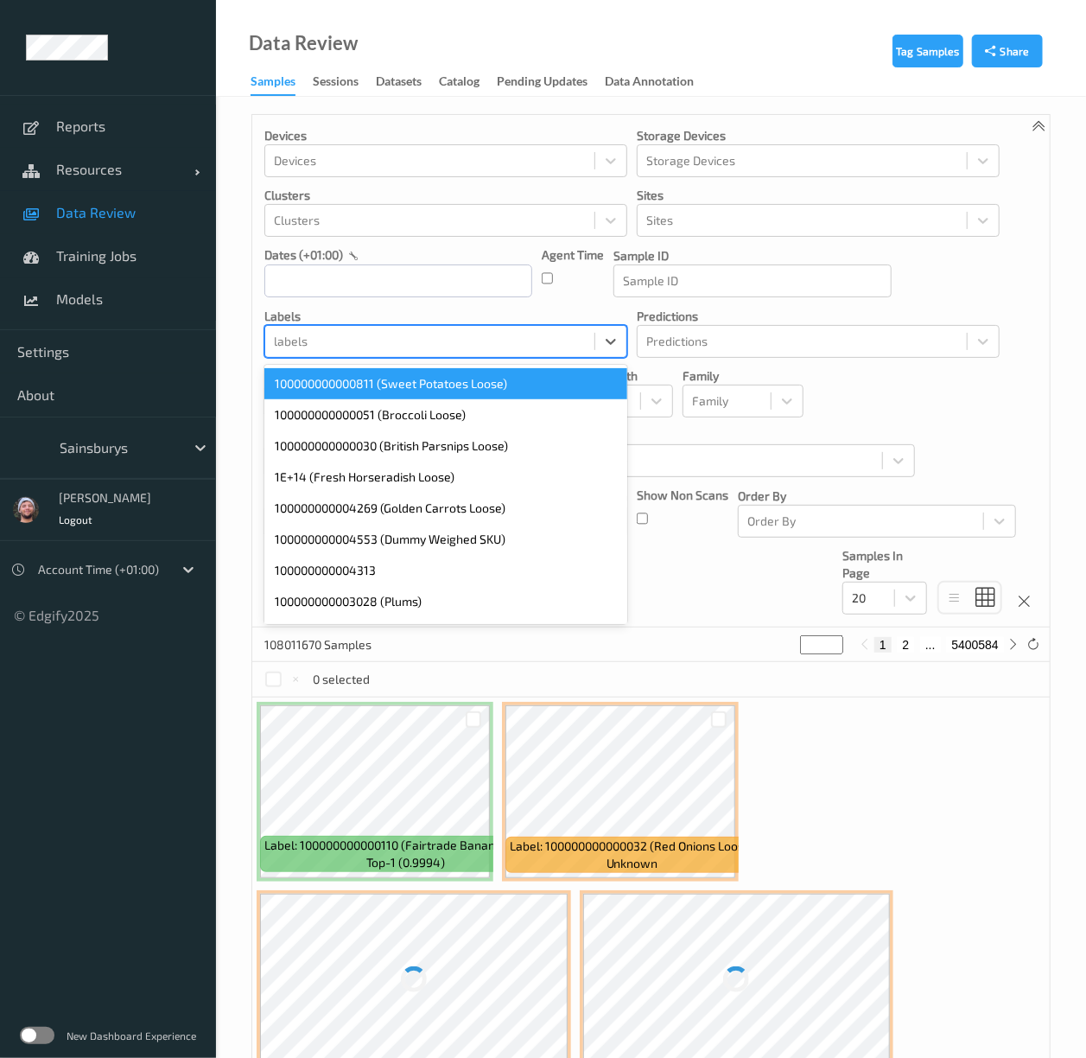
click at [371, 330] on div "labels" at bounding box center [429, 342] width 329 height 28
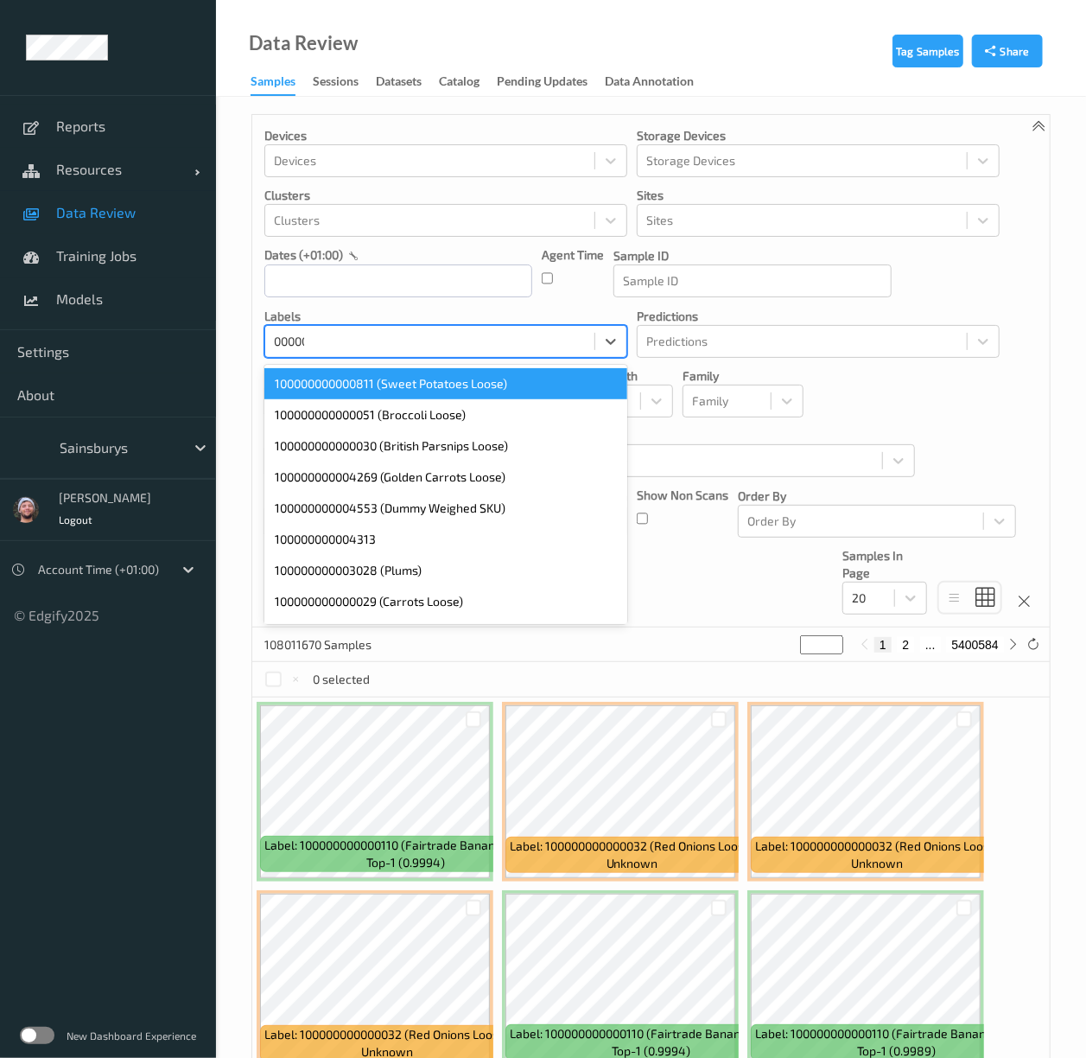
type input "000009"
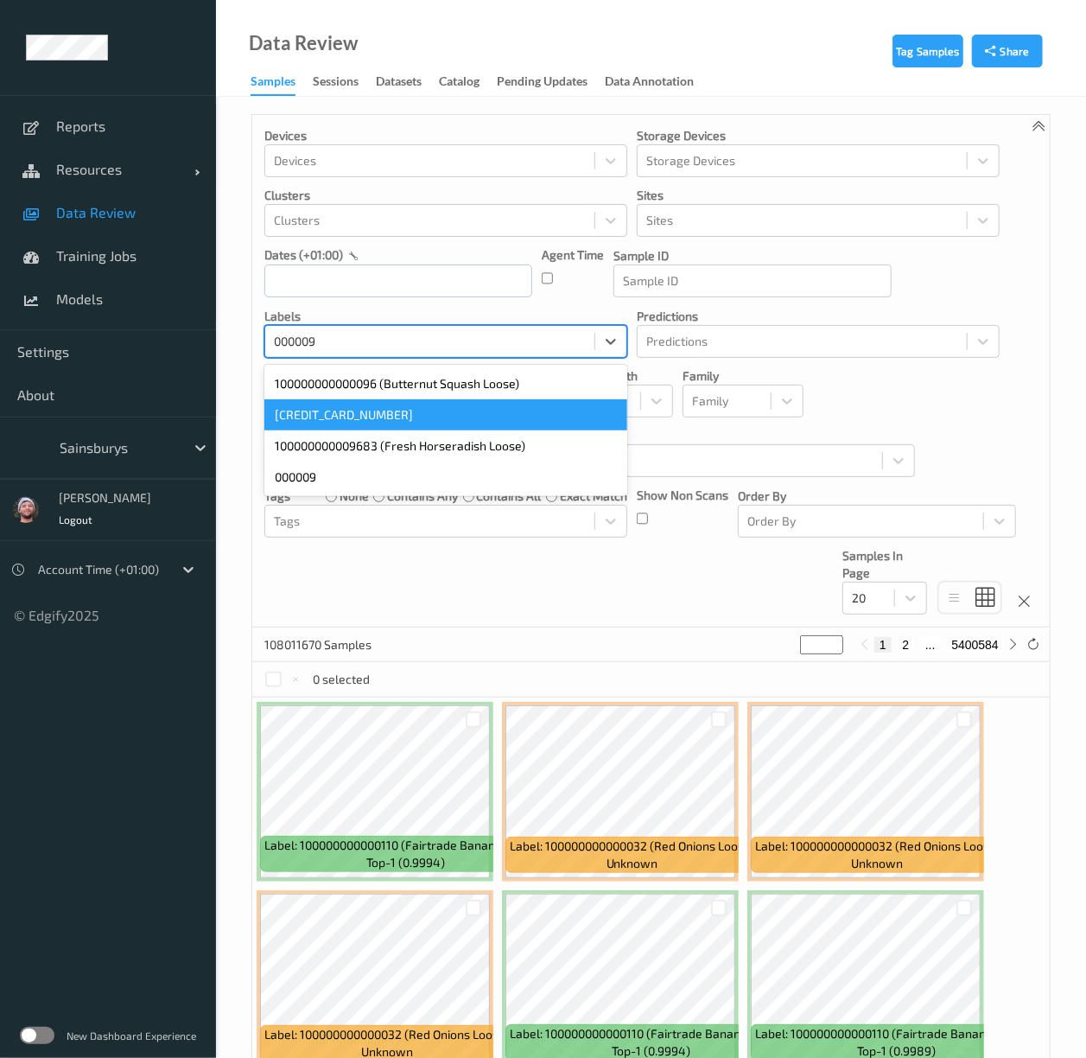
click at [334, 403] on div "[CREDIT_CARD_NUMBER]" at bounding box center [445, 414] width 363 height 31
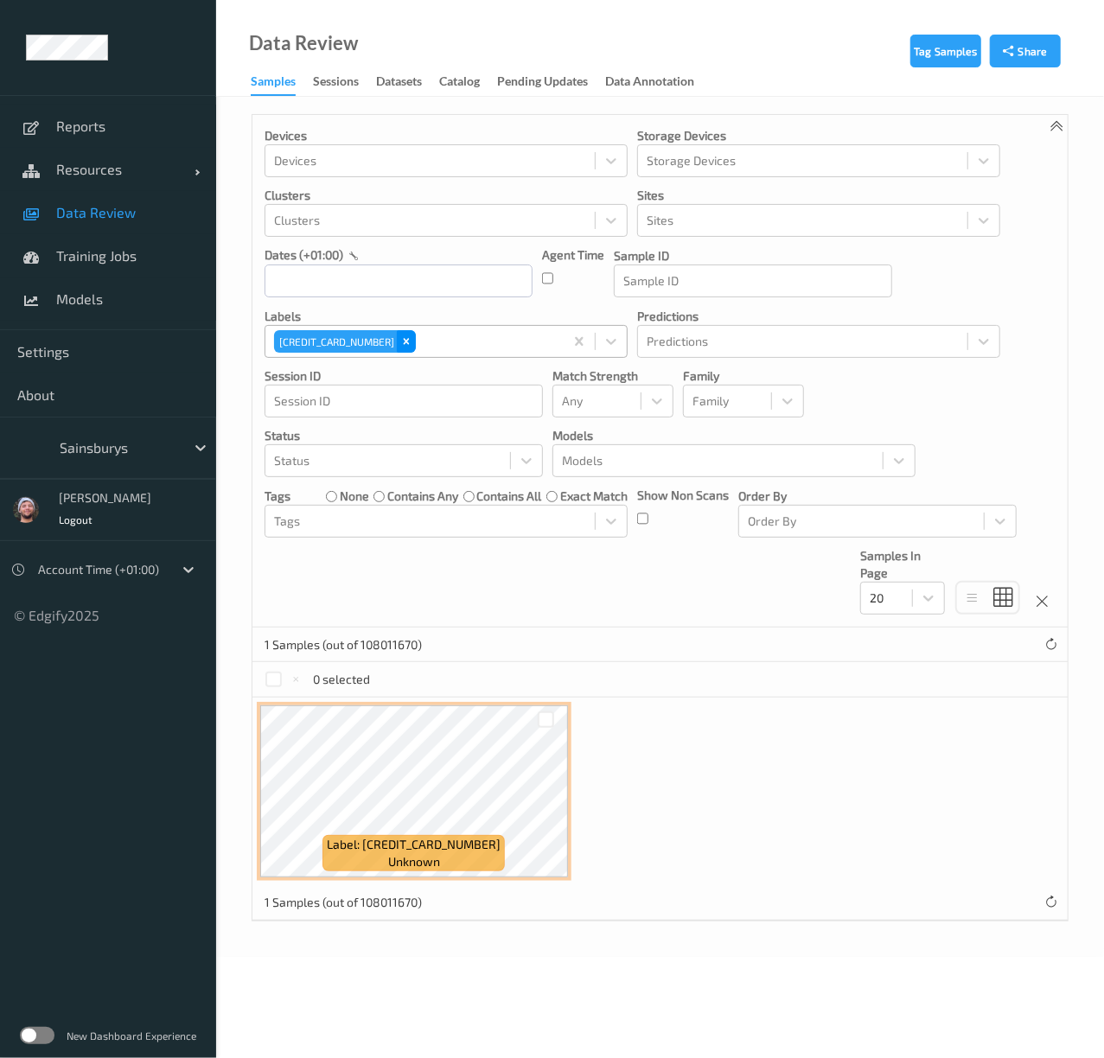
click at [400, 336] on icon "Remove 100000000000009" at bounding box center [406, 341] width 12 height 12
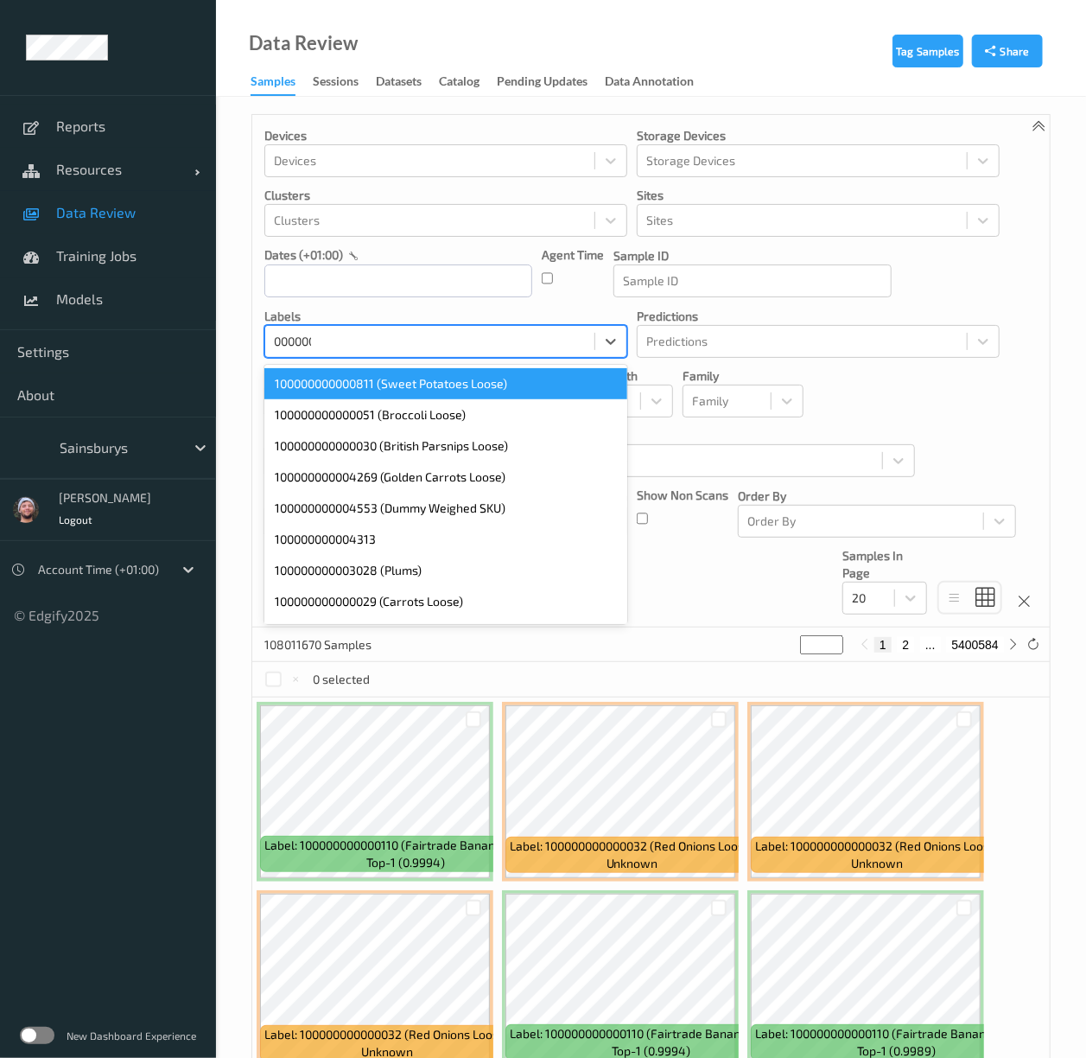
type input "00000015"
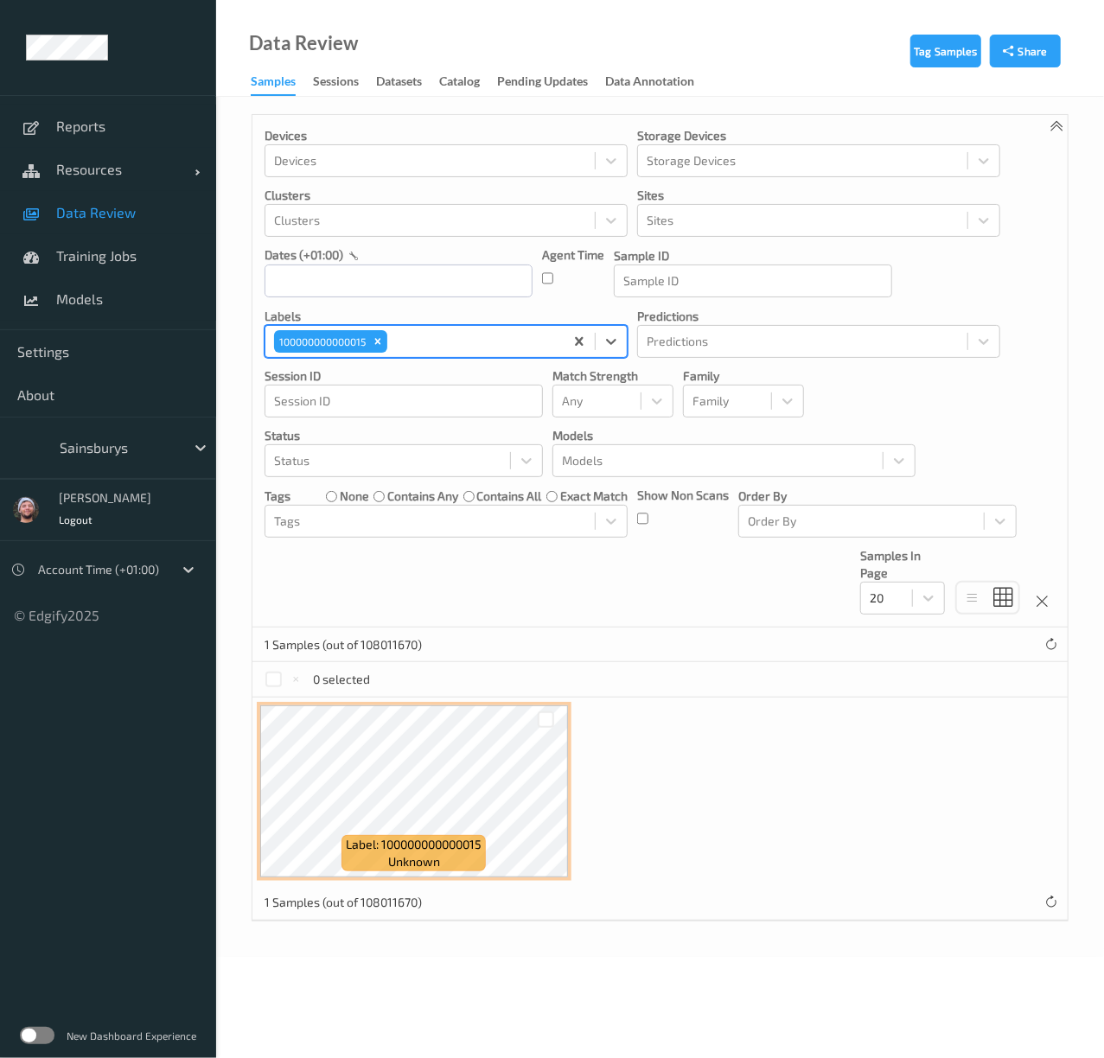
click at [409, 579] on div "Devices Devices Storage Devices Storage Devices Clusters Clusters Sites Sites d…" at bounding box center [659, 371] width 815 height 512
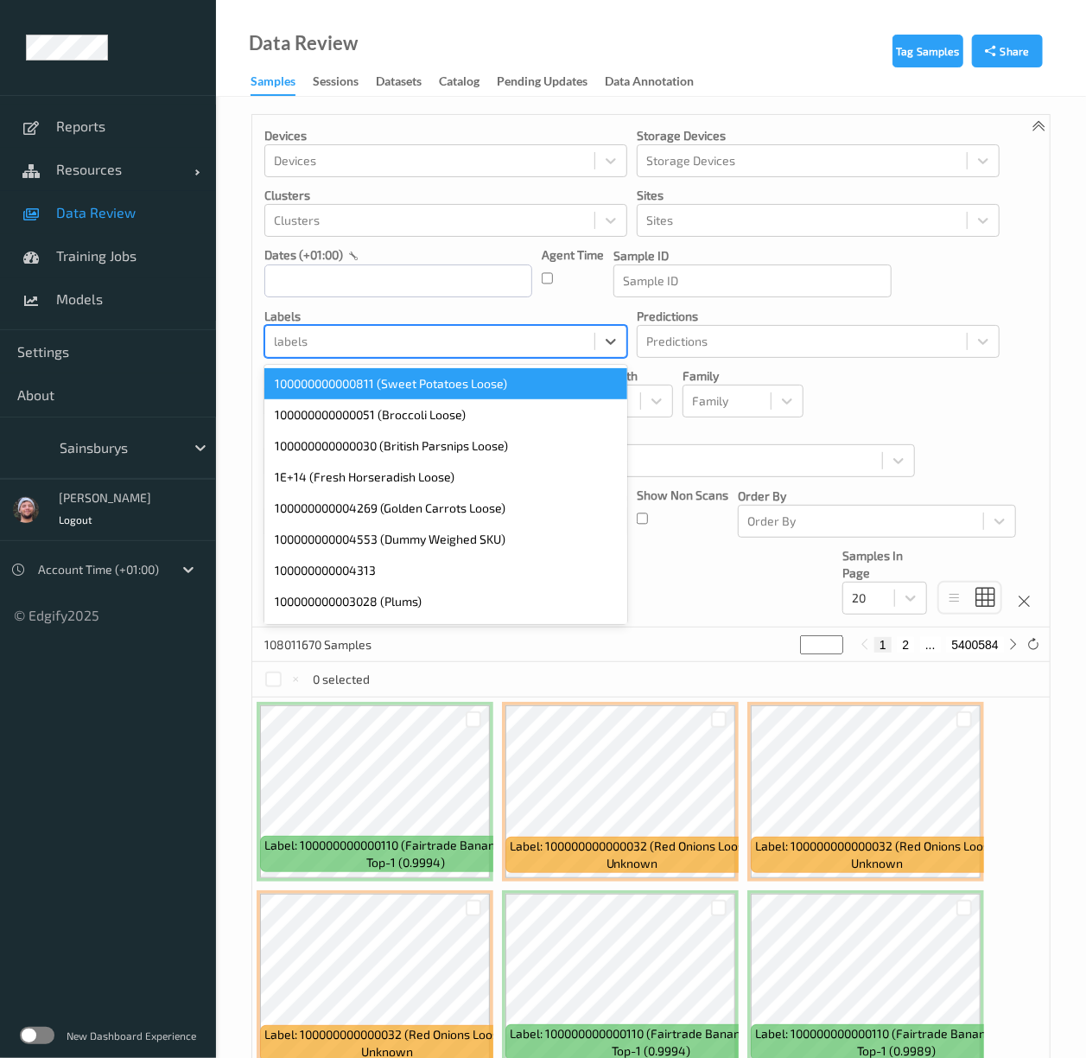
click at [319, 343] on div at bounding box center [430, 341] width 312 height 21
type input "15"
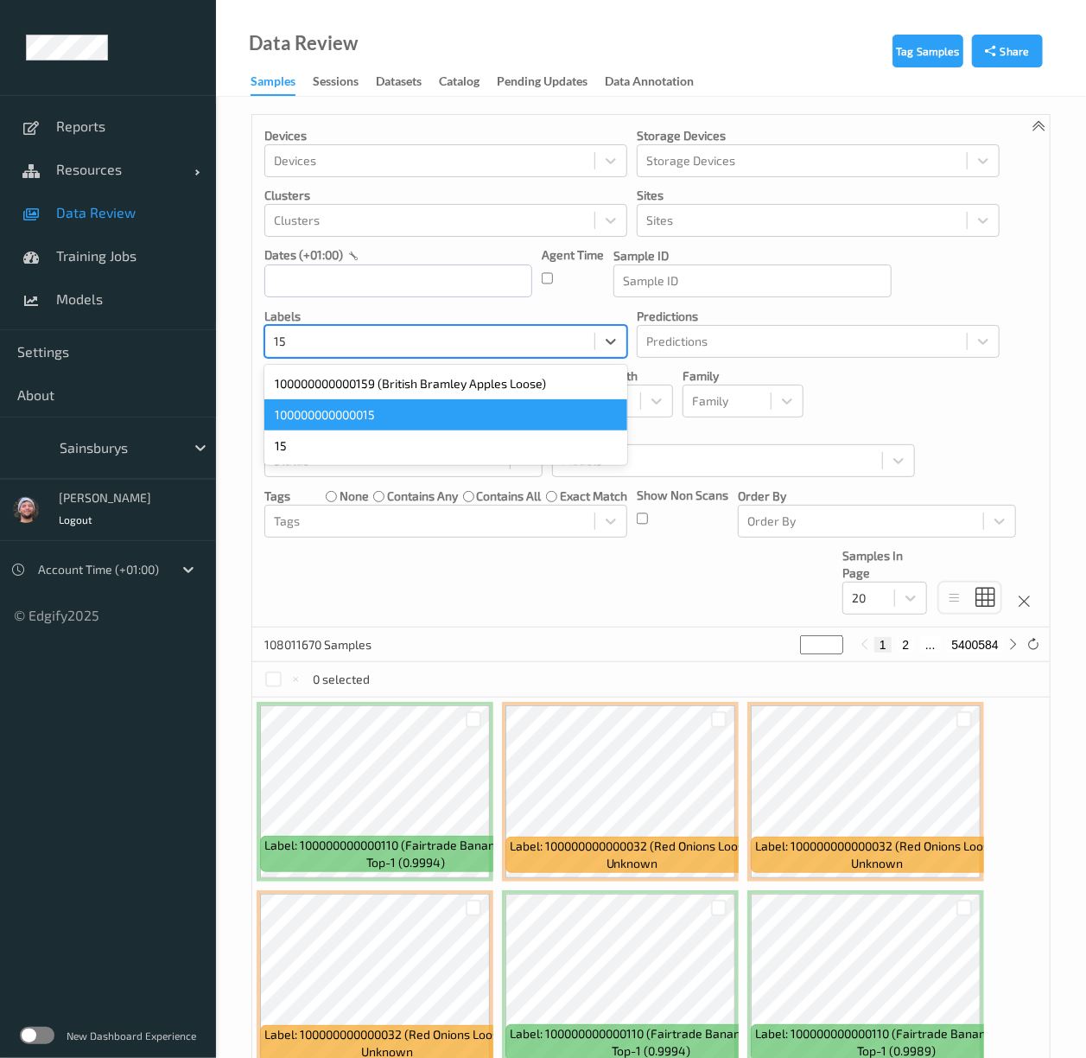
click at [364, 402] on div "100000000000015" at bounding box center [445, 414] width 363 height 31
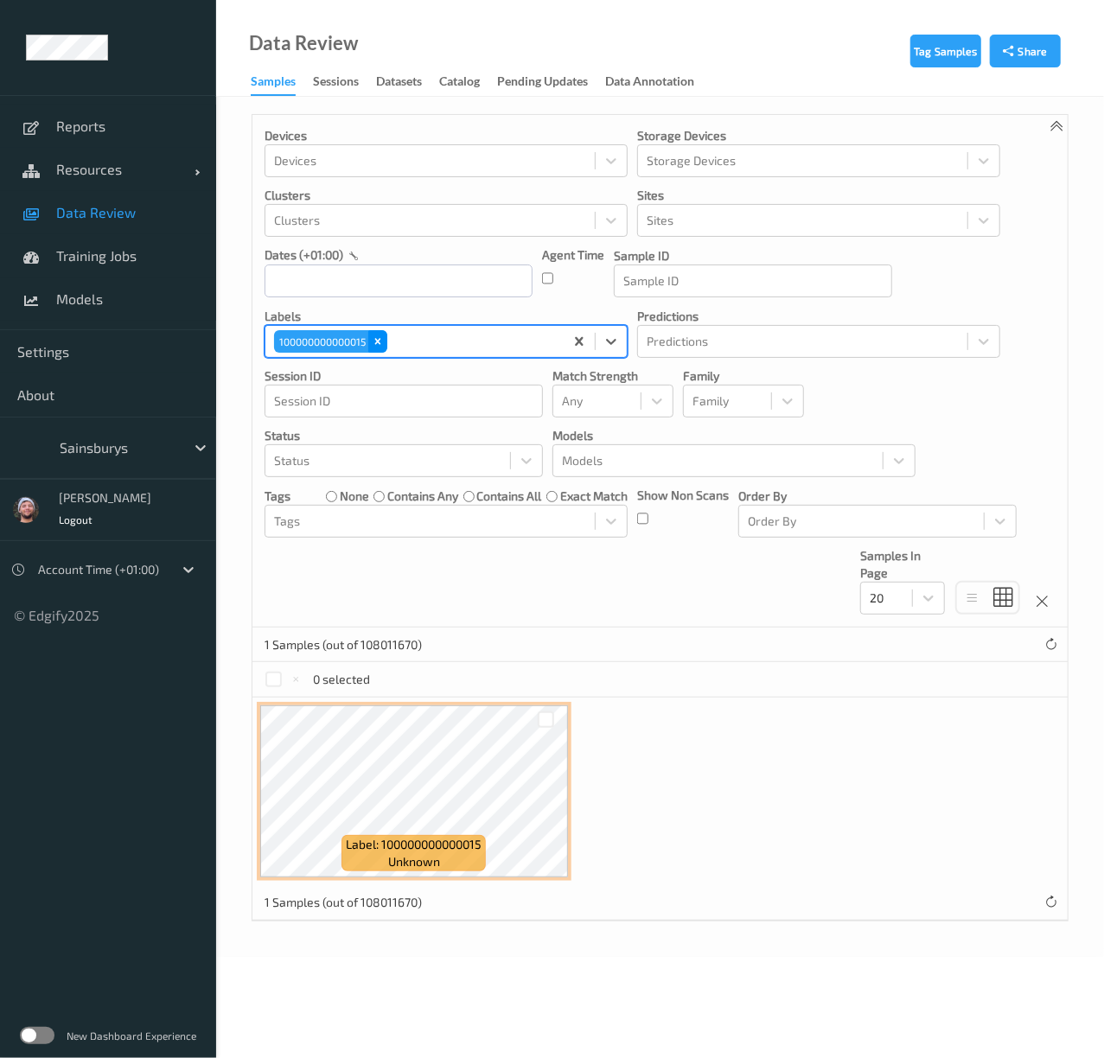
click at [381, 344] on icon "Remove 100000000000015" at bounding box center [378, 341] width 6 height 6
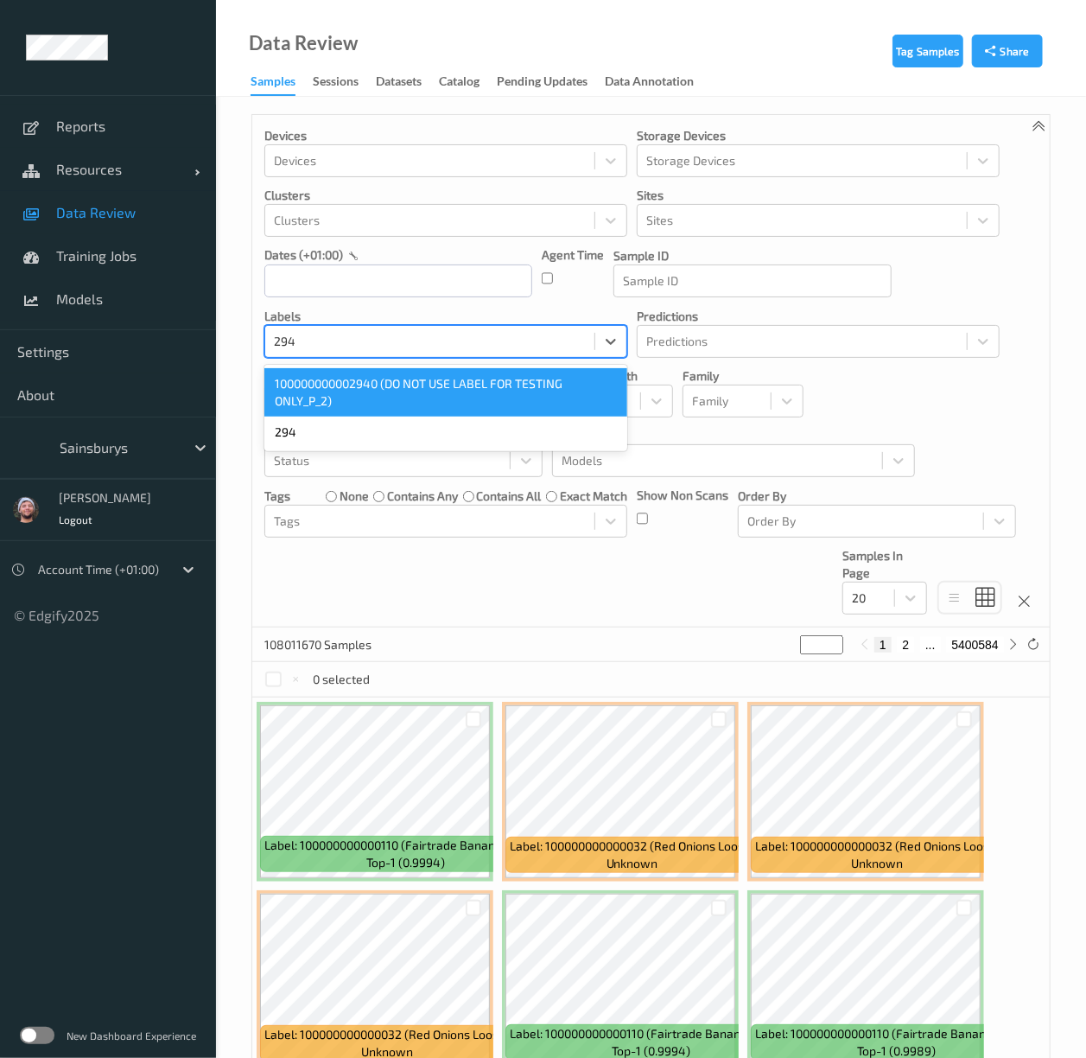
type input "2940"
click at [404, 403] on div "100000000002940 (DO NOT USE LABEL FOR TESTING ONLY_P_2)" at bounding box center [445, 392] width 363 height 48
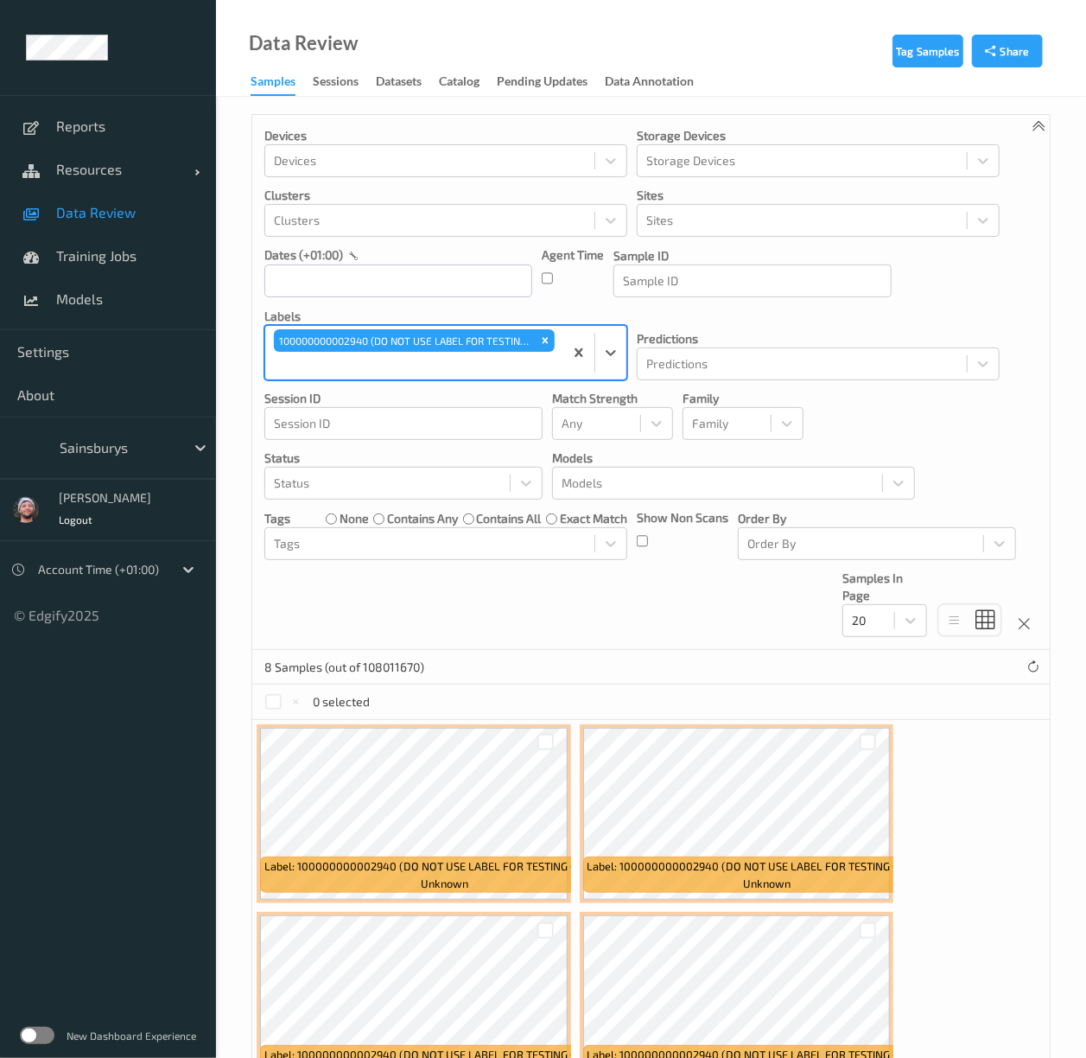
scroll to position [492, 0]
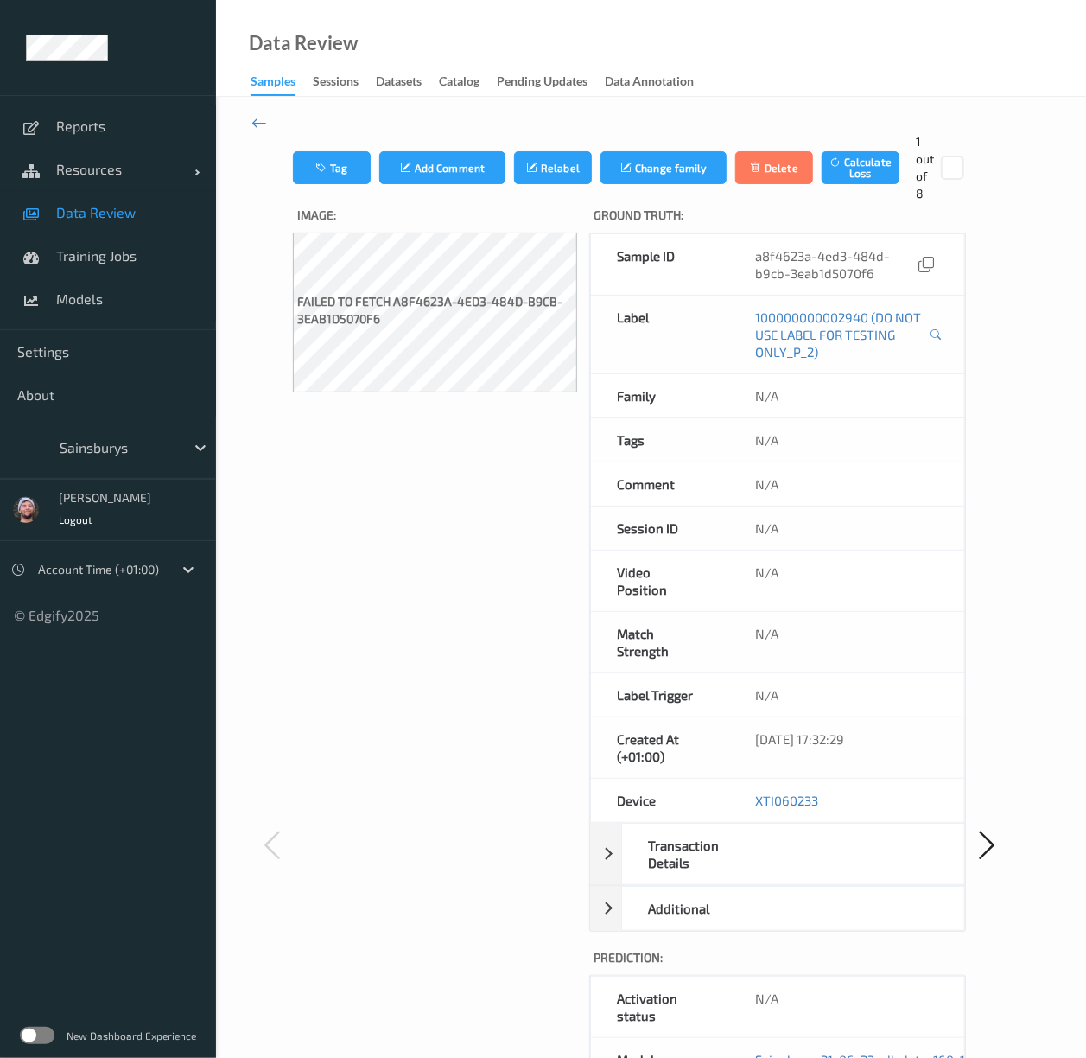
click at [108, 219] on span "Data Review" at bounding box center [127, 212] width 143 height 17
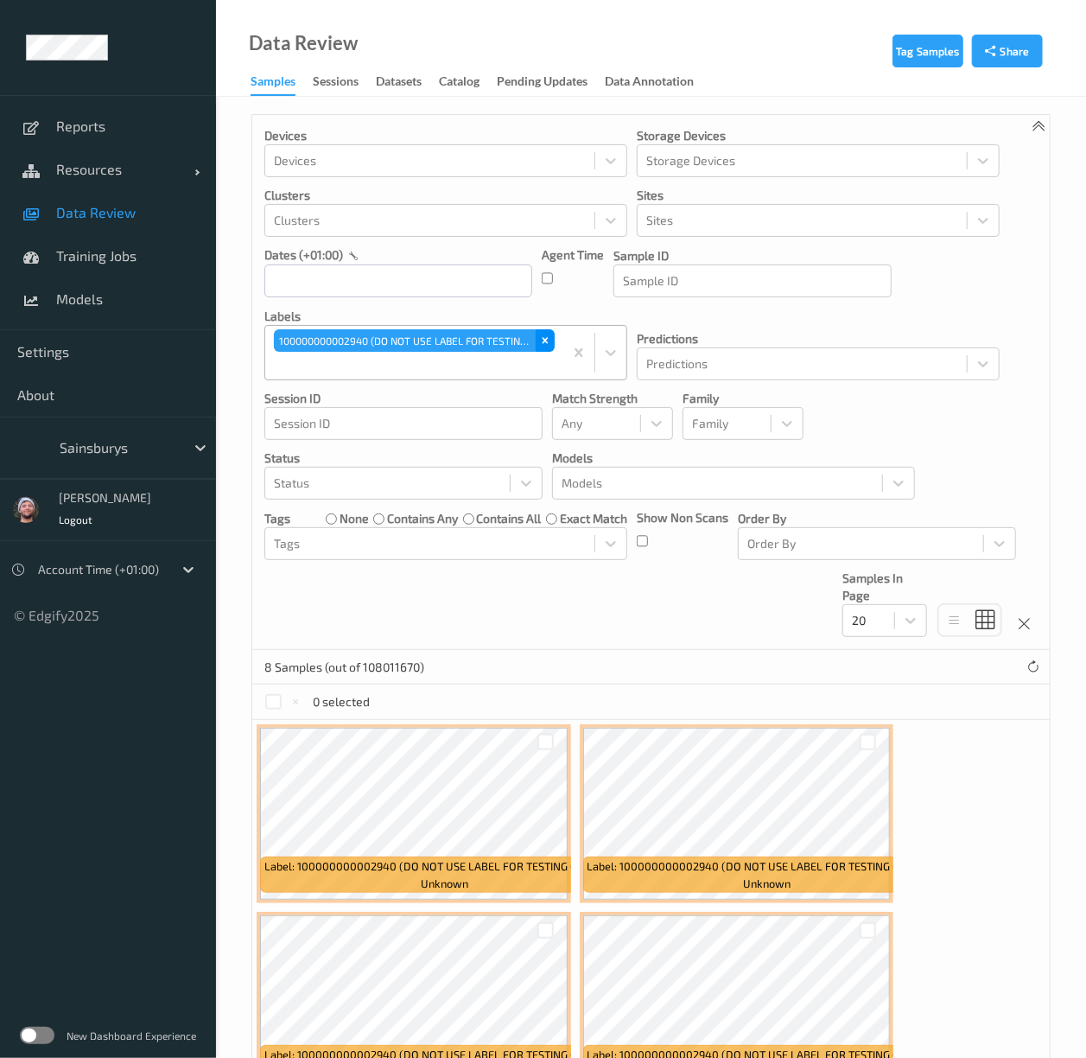
click at [548, 337] on icon "Remove 100000000002940 (DO NOT USE LABEL FOR TESTING ONLY_P_2)" at bounding box center [545, 340] width 12 height 12
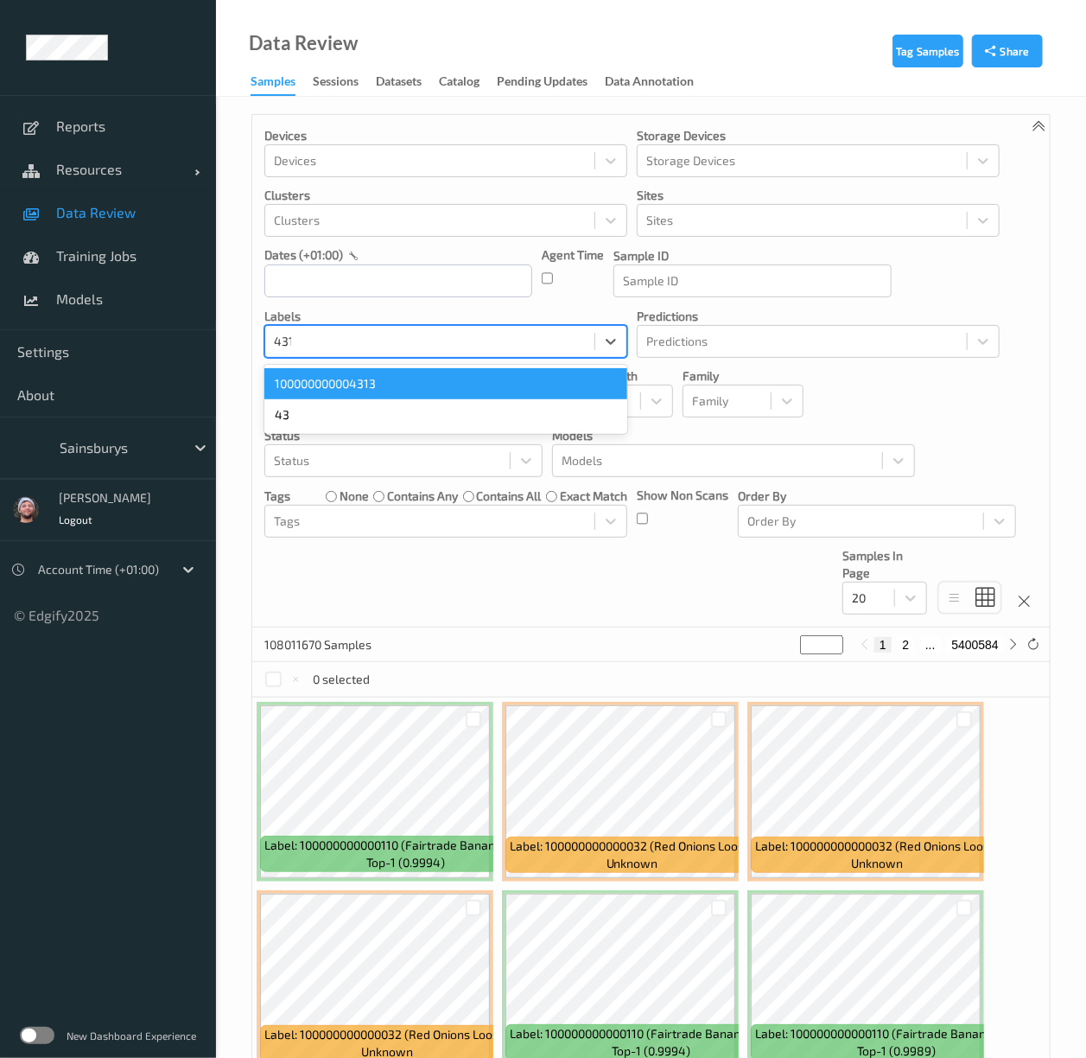
type input "4313"
click at [398, 382] on div "100000000004313" at bounding box center [445, 383] width 363 height 31
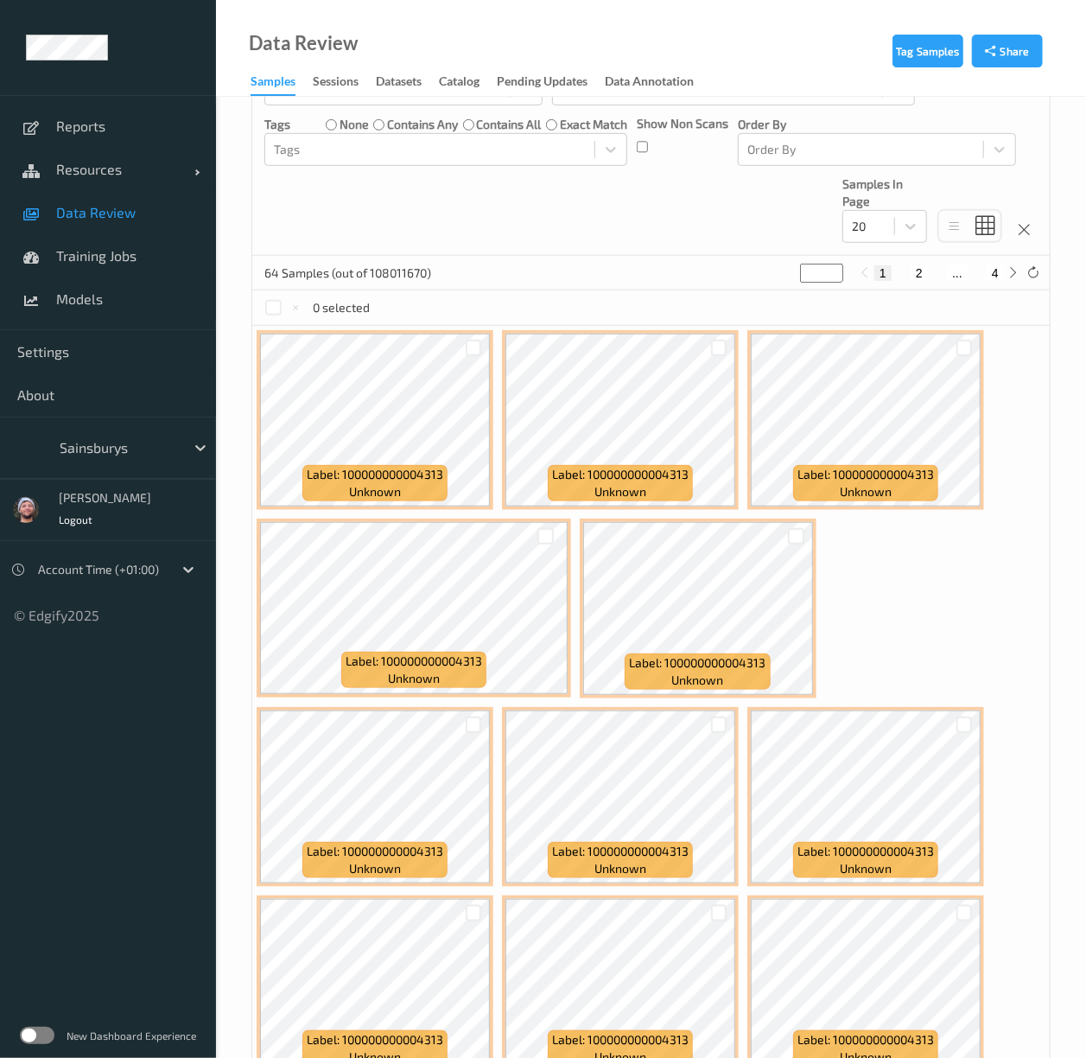
scroll to position [230, 0]
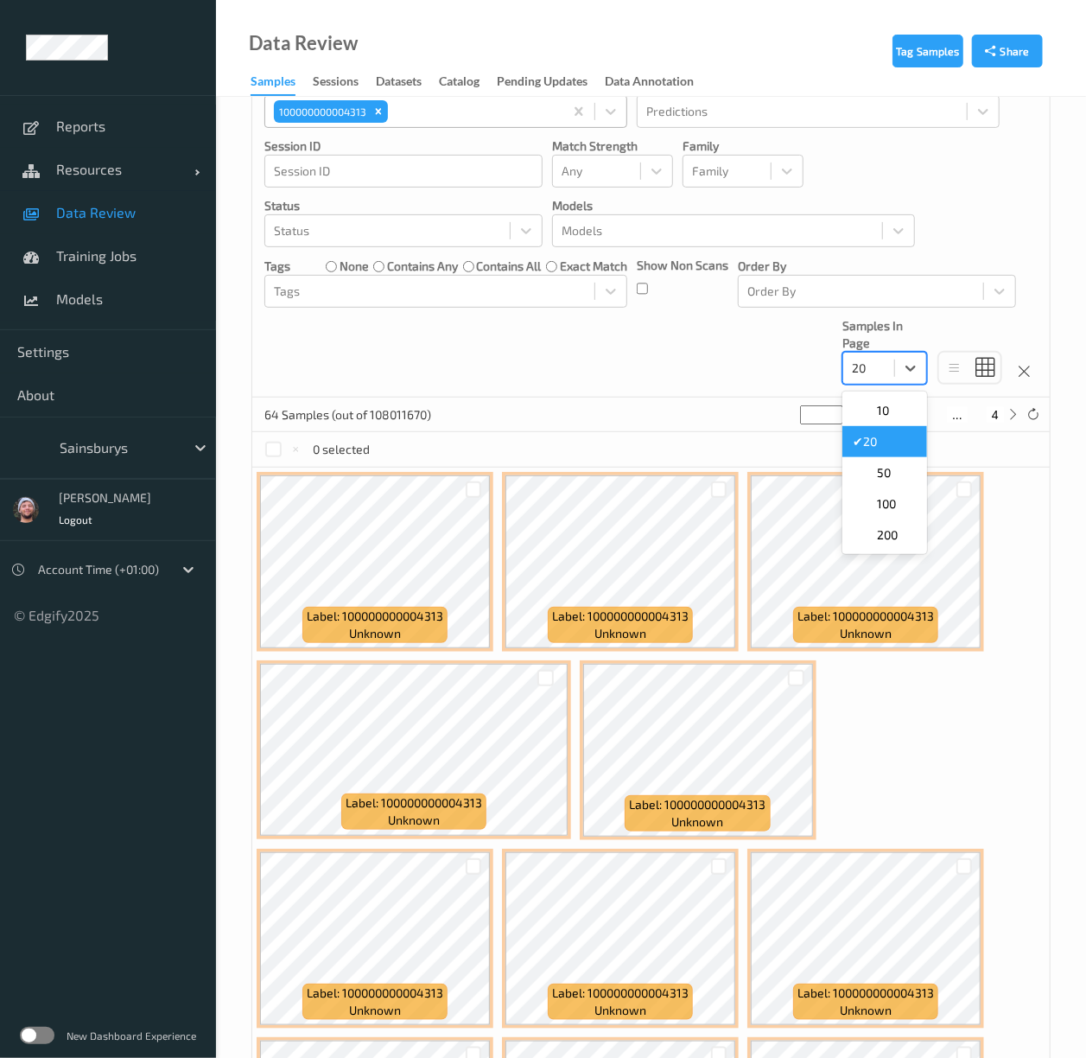
click at [868, 360] on div "20" at bounding box center [868, 368] width 51 height 28
click at [882, 465] on div "50" at bounding box center [885, 472] width 85 height 31
click at [610, 381] on div "Devices Devices Storage Devices Storage Devices Clusters Clusters Sites Sites d…" at bounding box center [651, 141] width 798 height 512
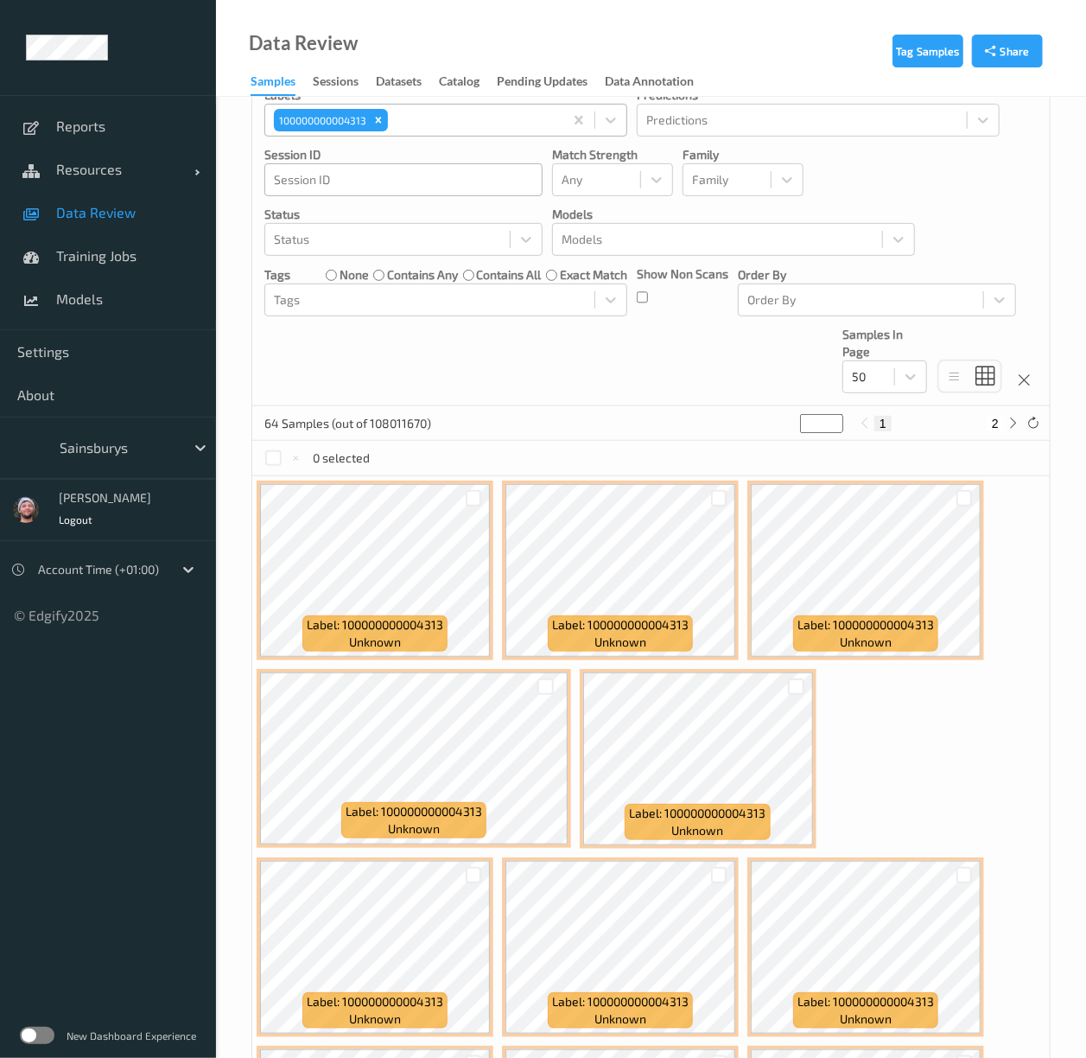
scroll to position [115, 0]
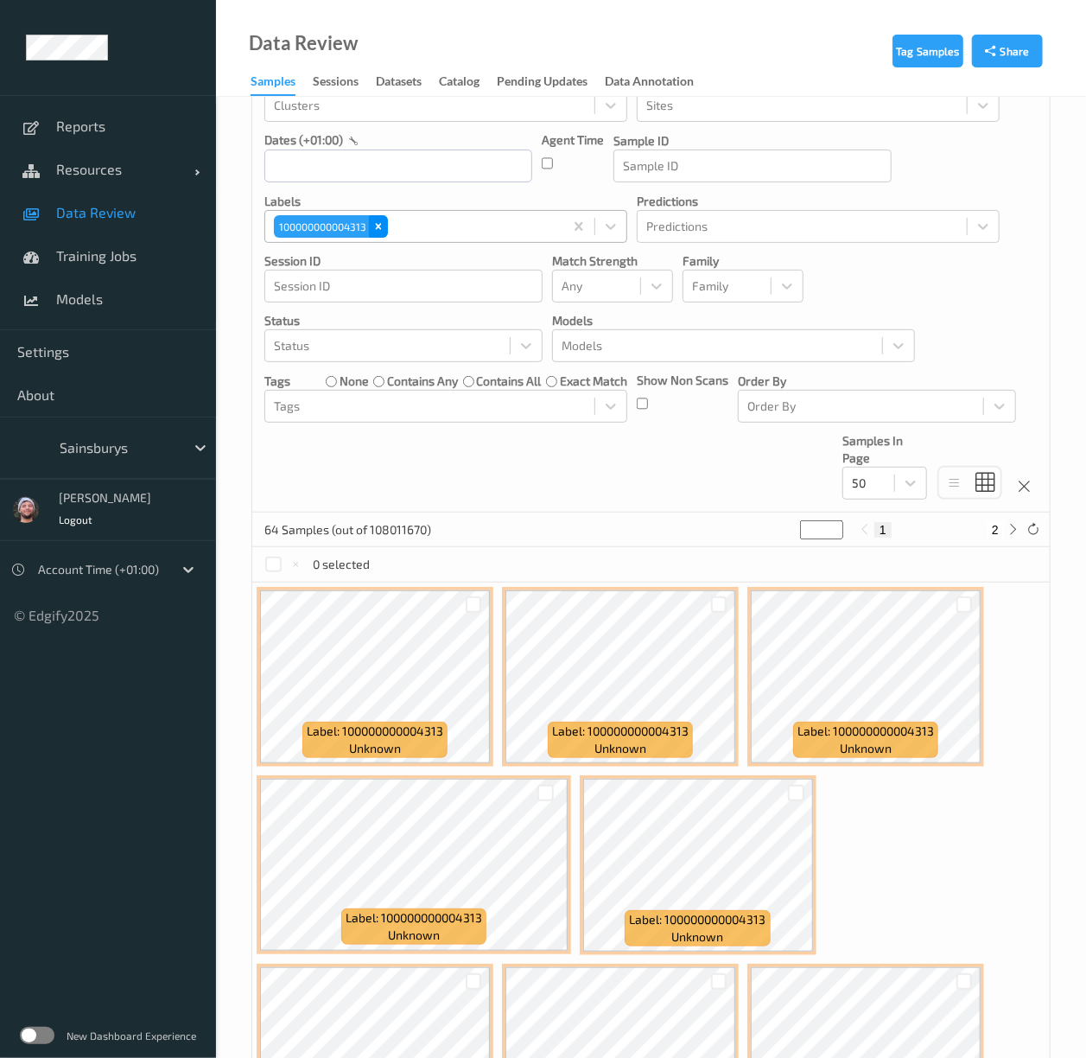
click at [380, 225] on icon "Remove 100000000004313" at bounding box center [378, 226] width 12 height 12
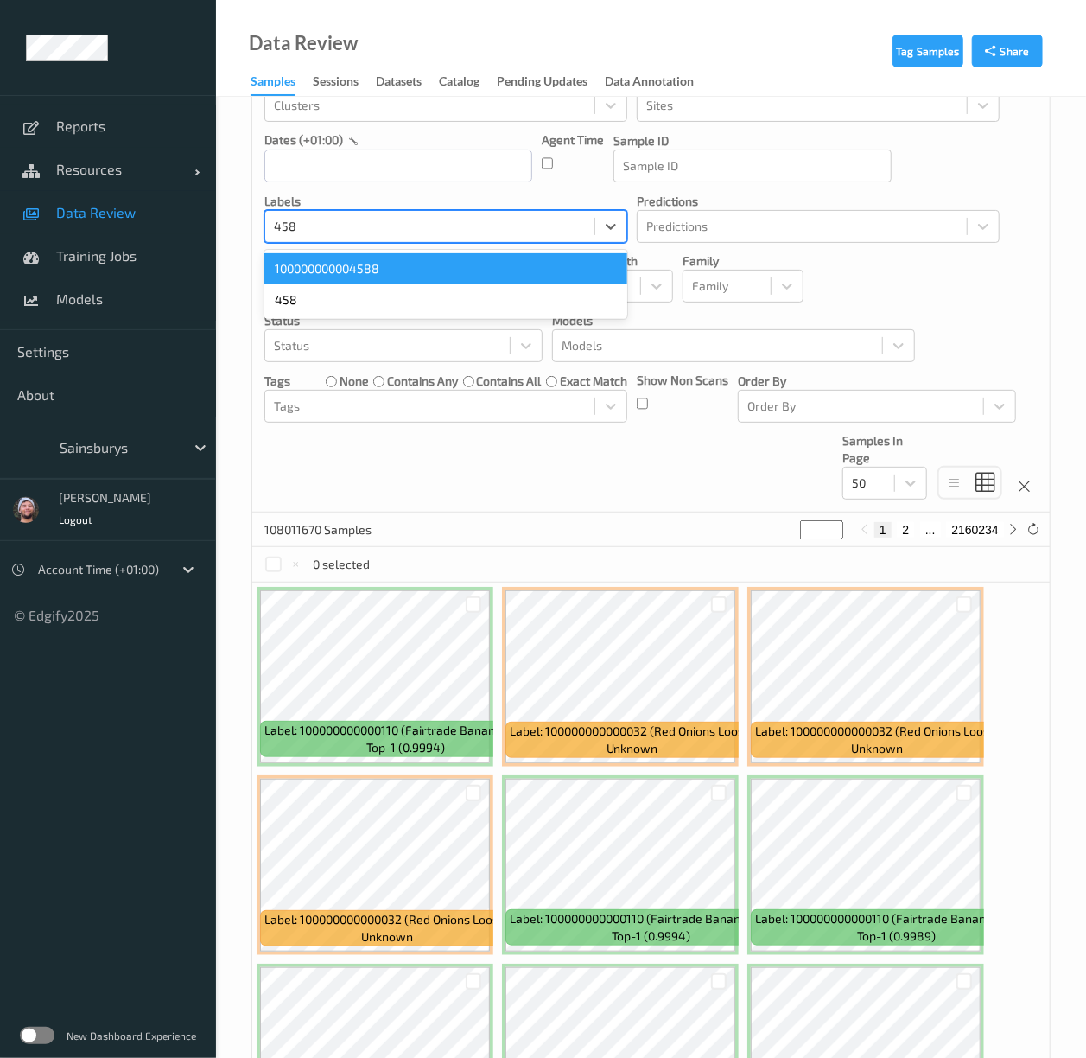
type input "4588"
click at [378, 270] on div "100000000004588" at bounding box center [445, 268] width 363 height 31
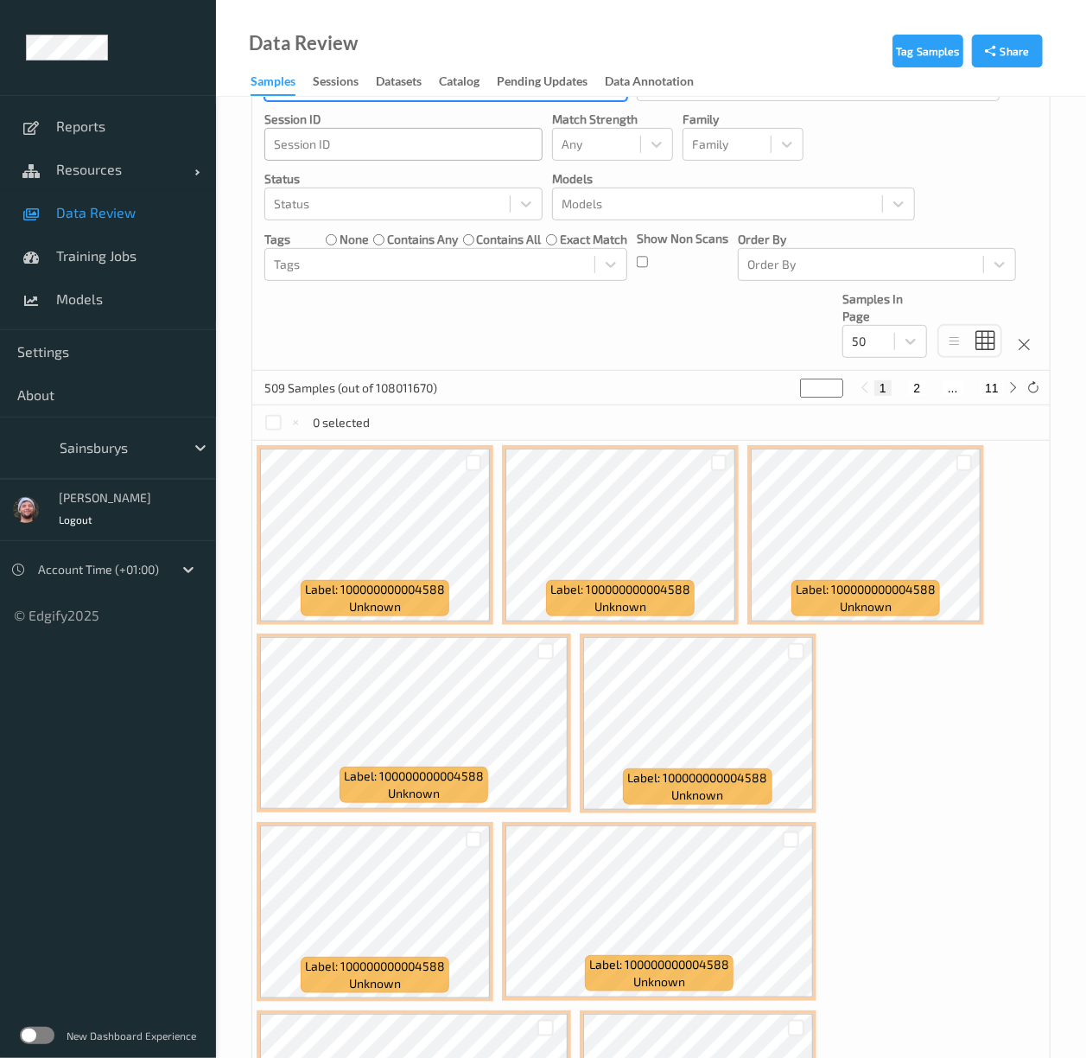
scroll to position [131, 0]
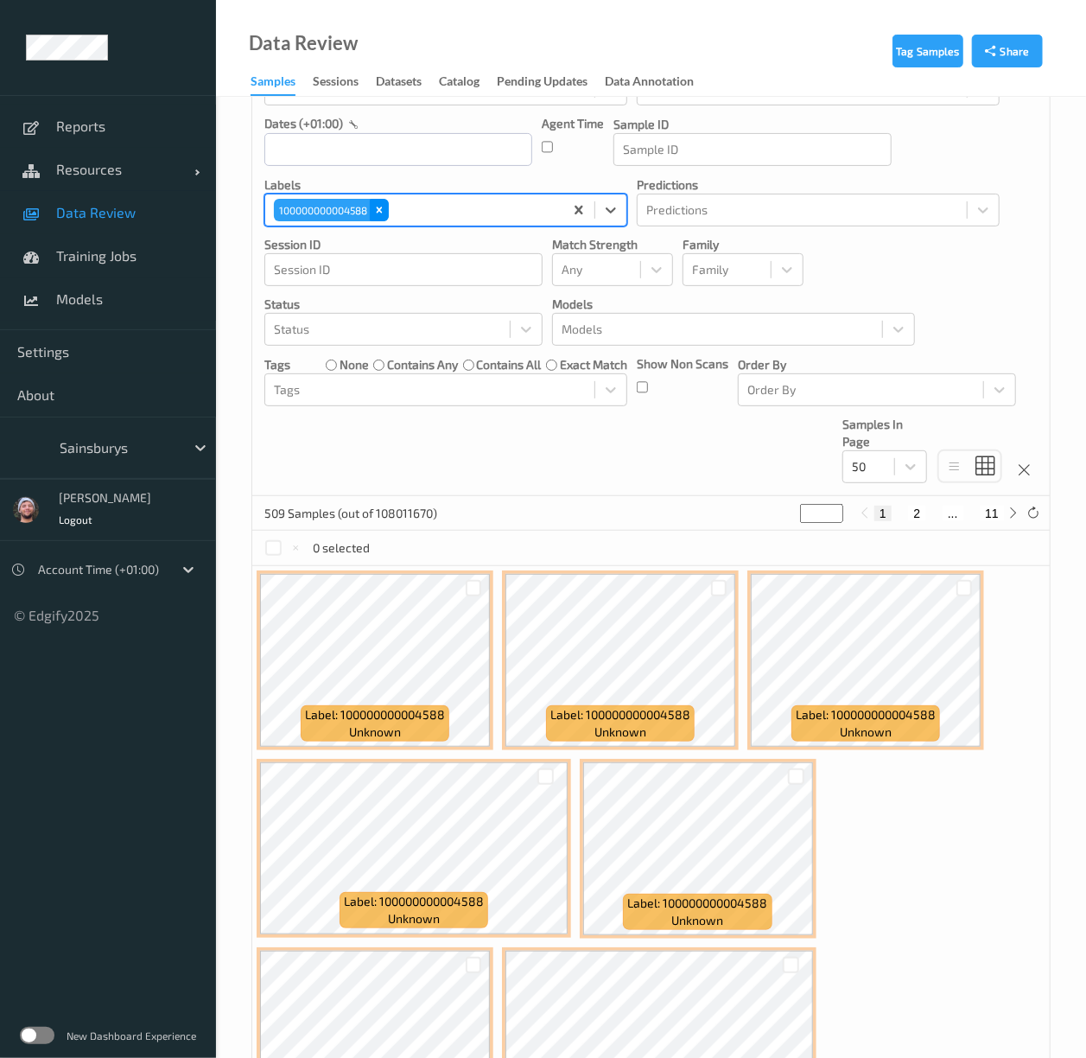
click at [383, 213] on icon "Remove 100000000004588" at bounding box center [380, 210] width 6 height 6
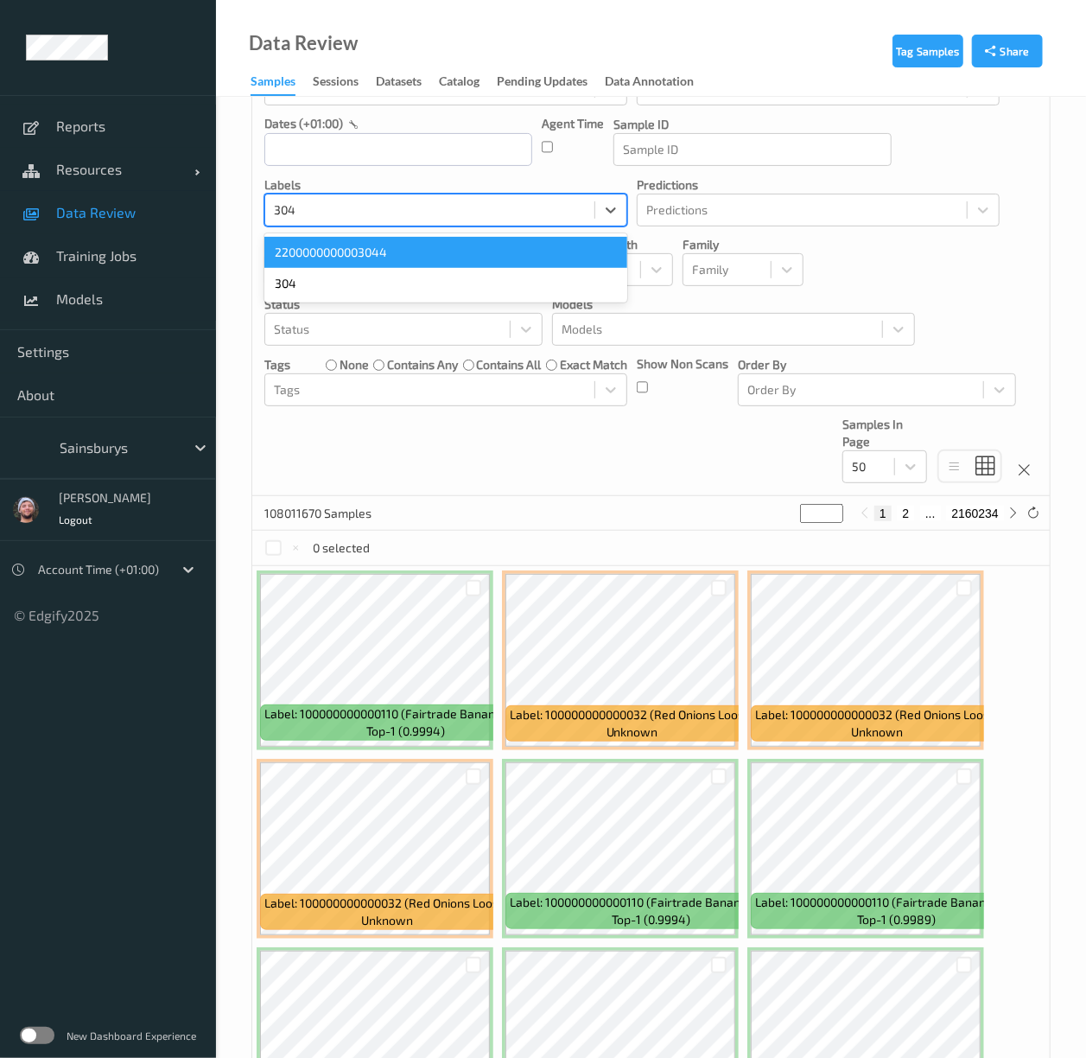
type input "3044"
click at [375, 242] on div "2200000000003044" at bounding box center [445, 252] width 363 height 31
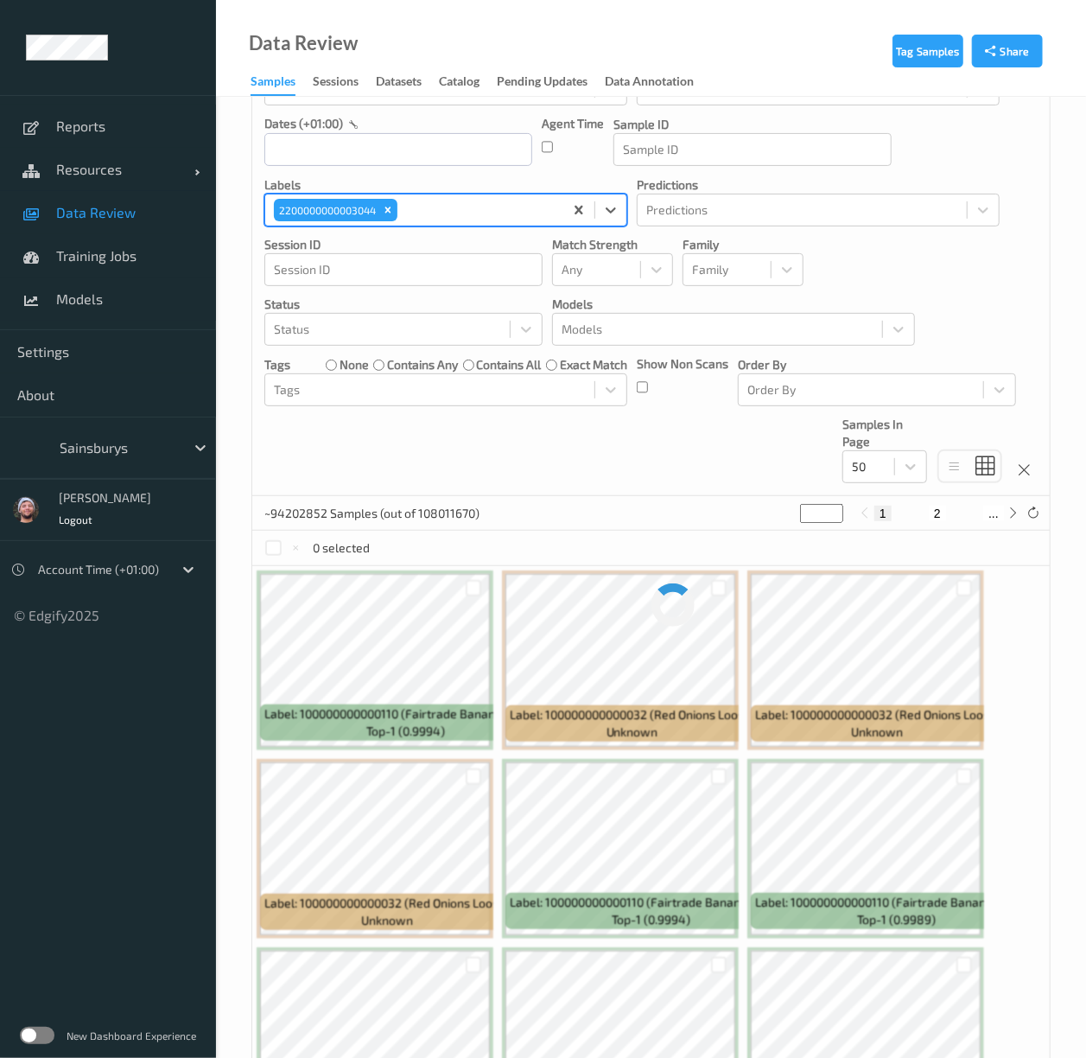
scroll to position [0, 0]
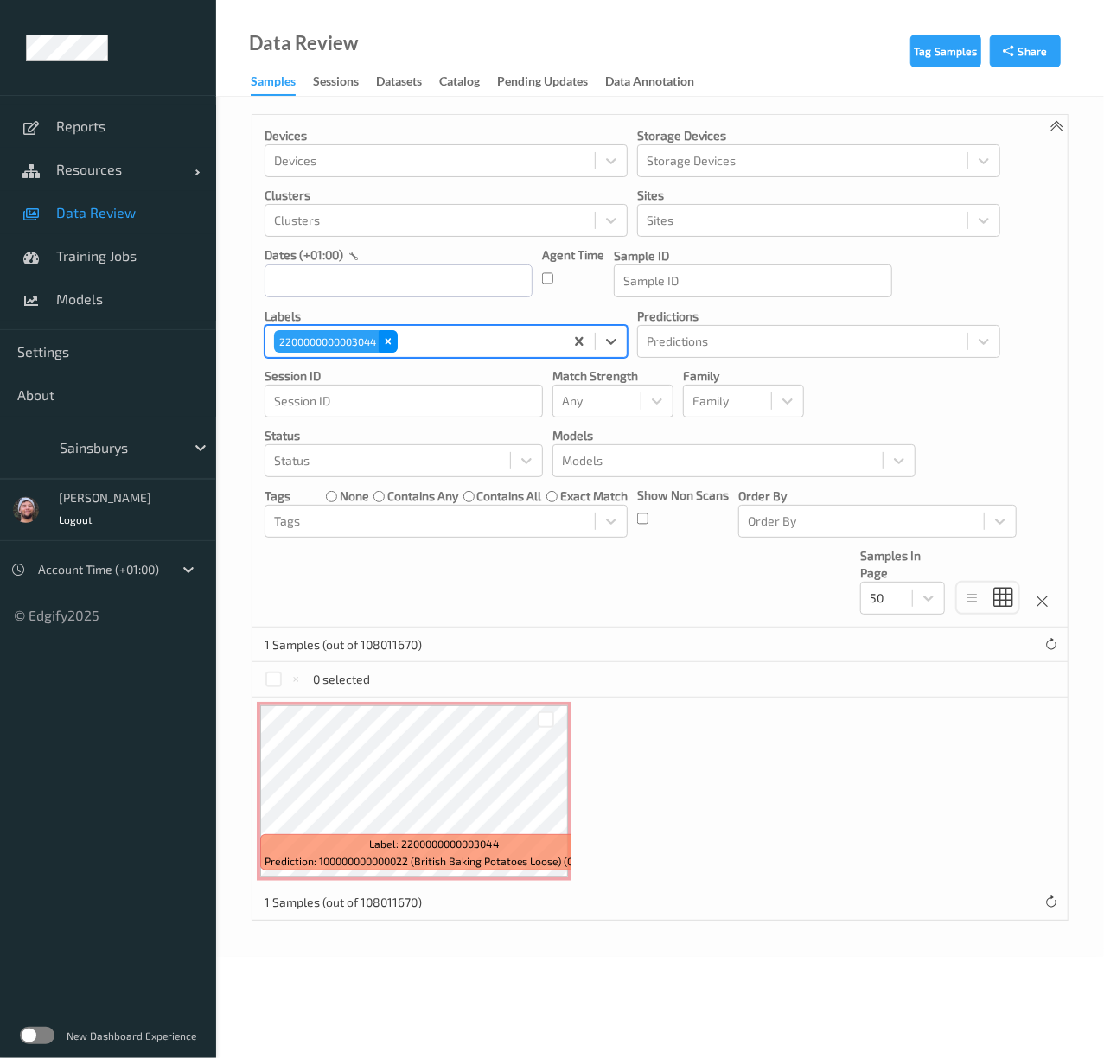
click at [387, 347] on icon "Remove 2200000000003044" at bounding box center [388, 341] width 12 height 12
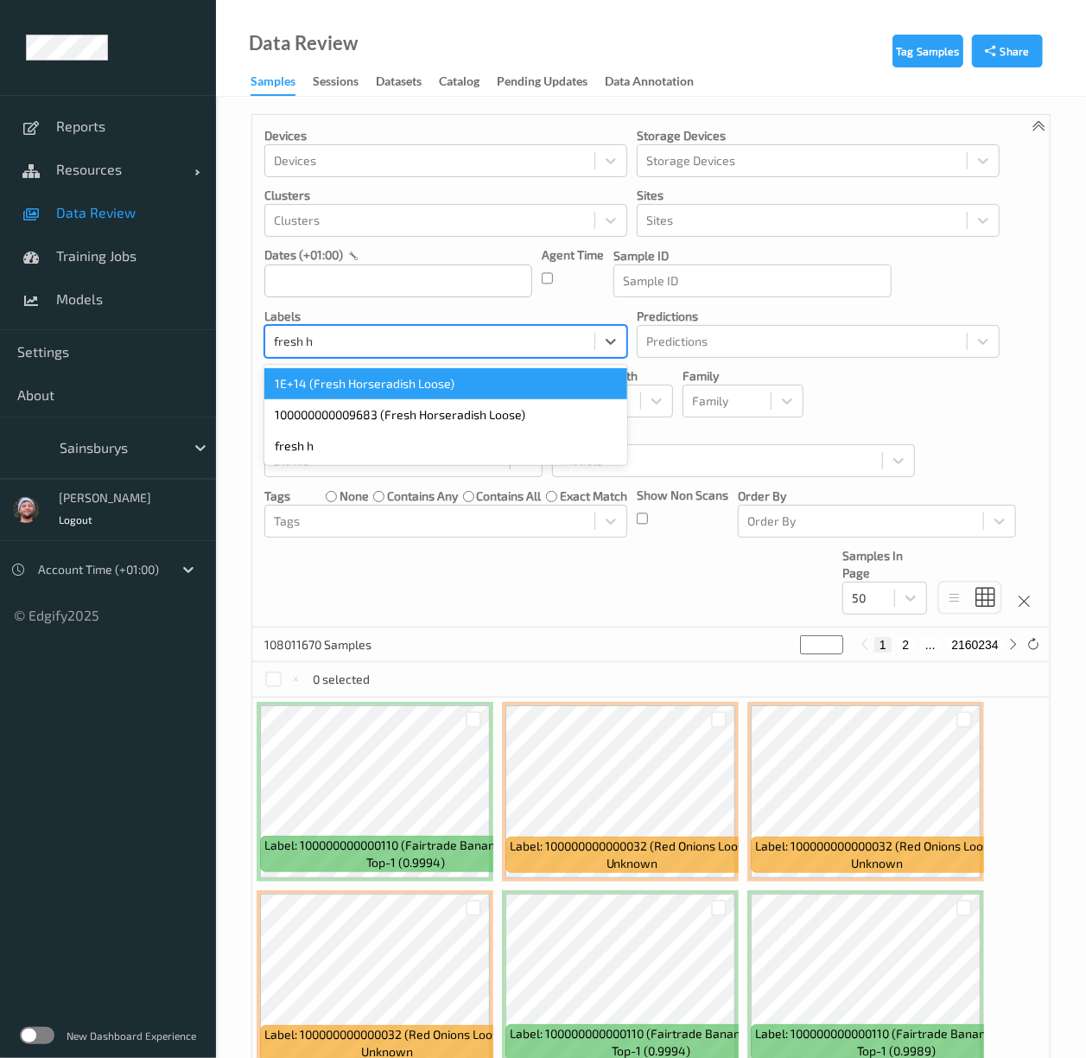
type input "fresh h"
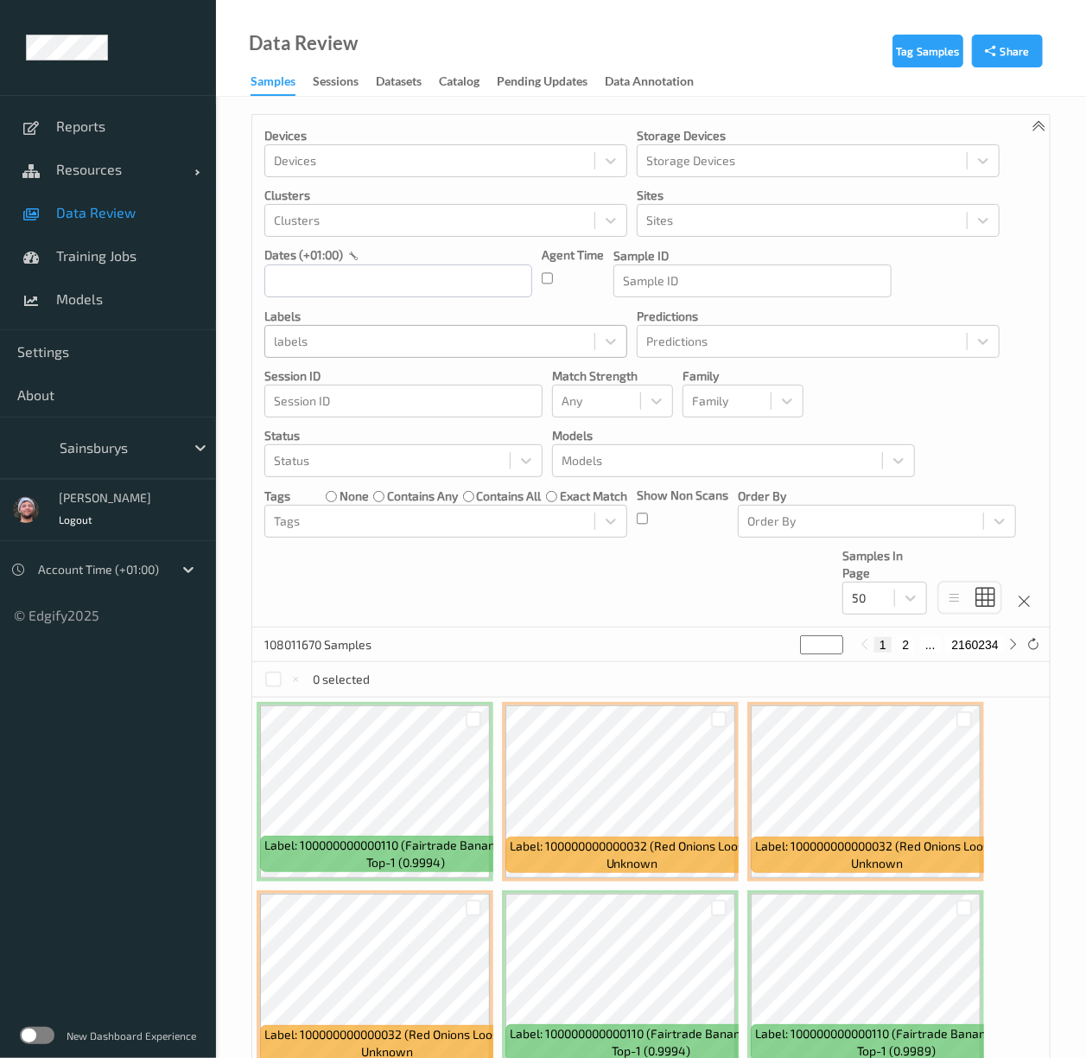
click at [391, 340] on div at bounding box center [430, 341] width 312 height 21
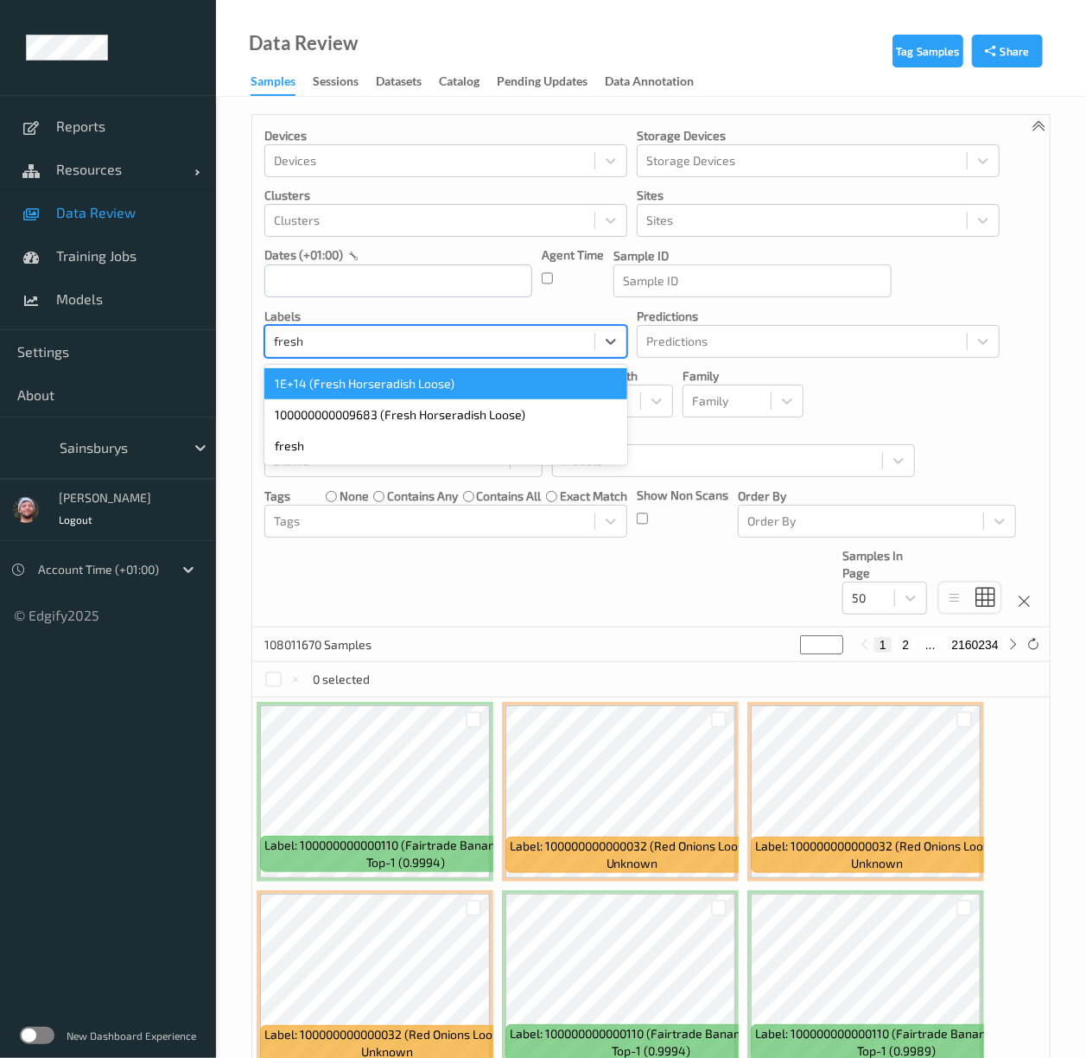
type input "fresh h"
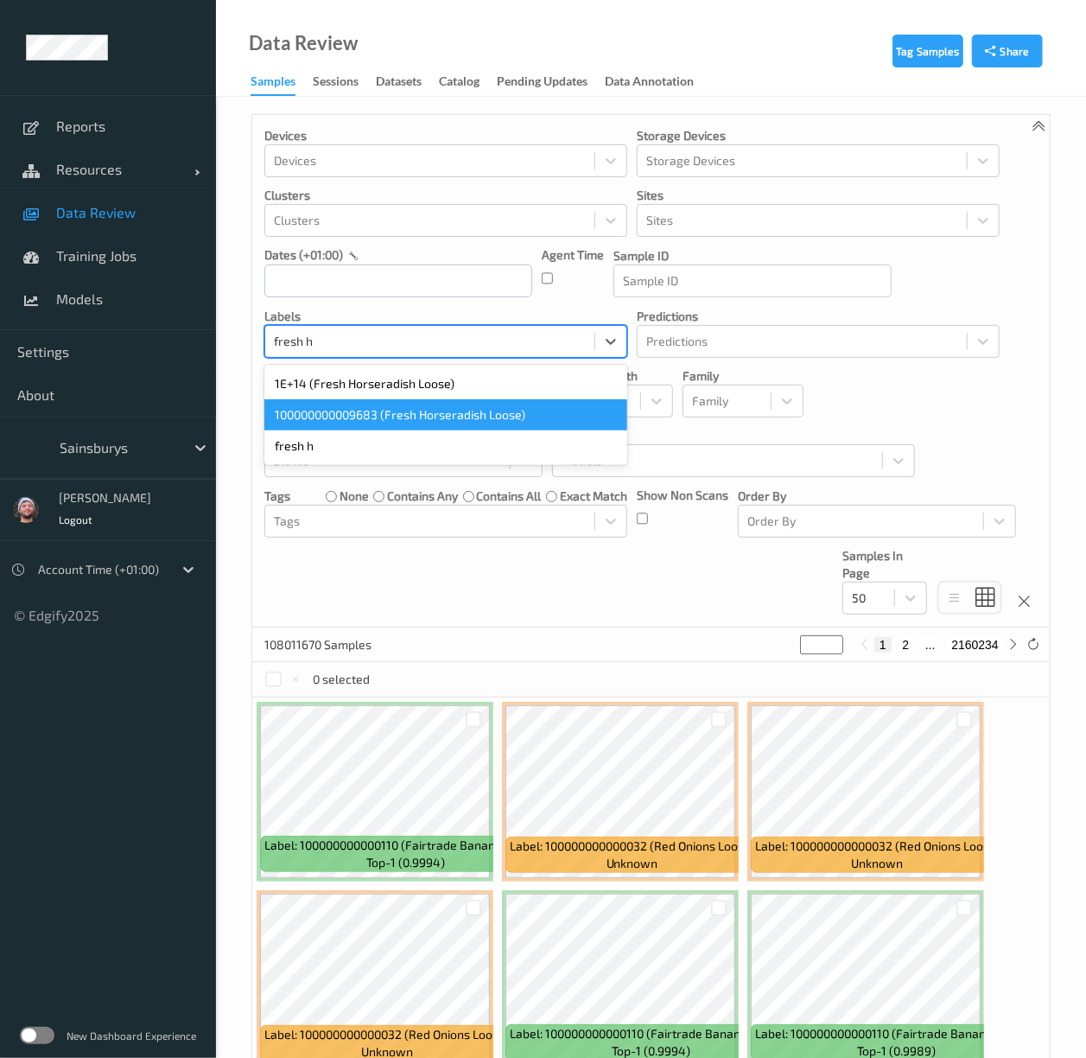
click at [380, 418] on div "100000000009683 (Fresh Horseradish Loose)" at bounding box center [445, 414] width 363 height 31
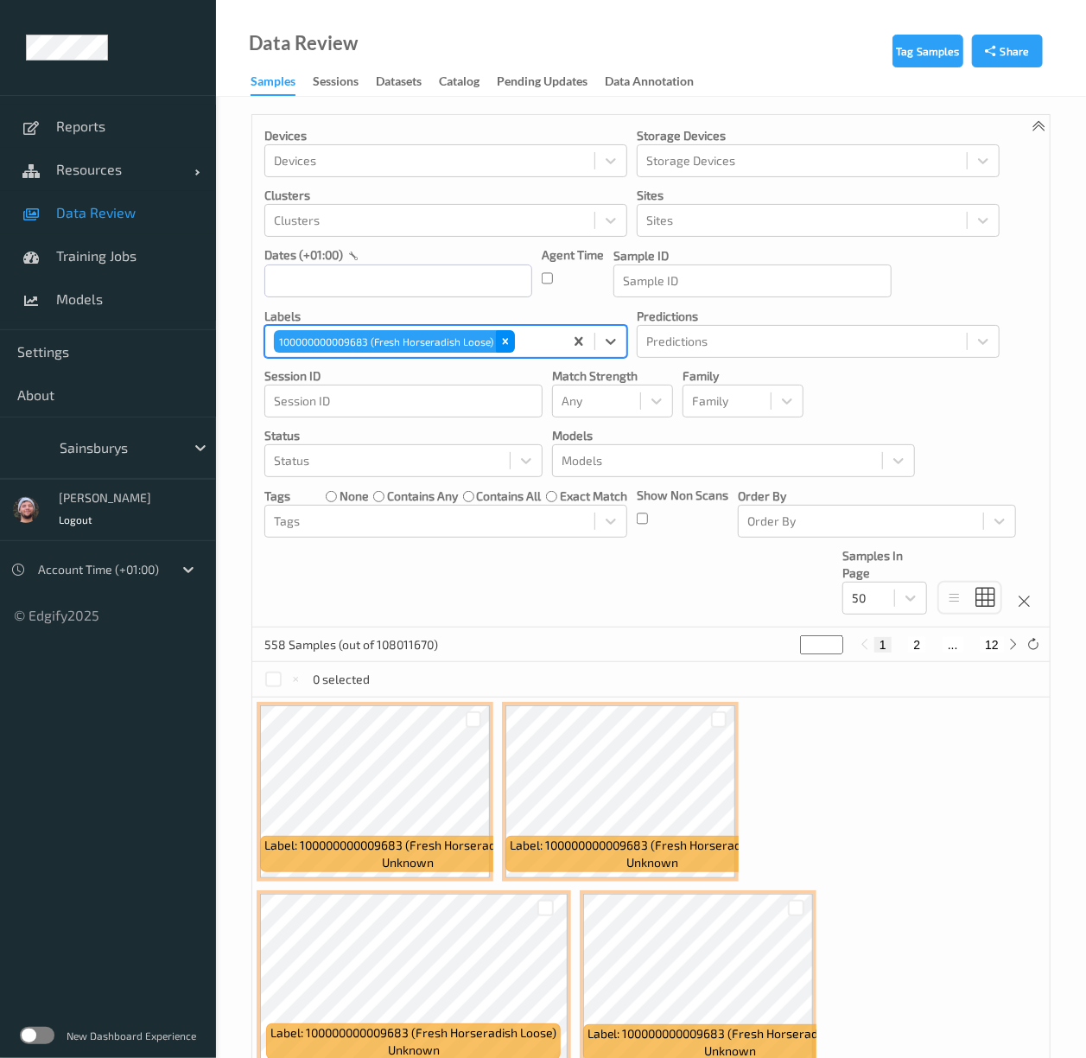
click at [505, 342] on icon "Remove 100000000009683 (Fresh Horseradish Loose)" at bounding box center [506, 341] width 6 height 6
paste input "fresh h"
type input "fresh h"
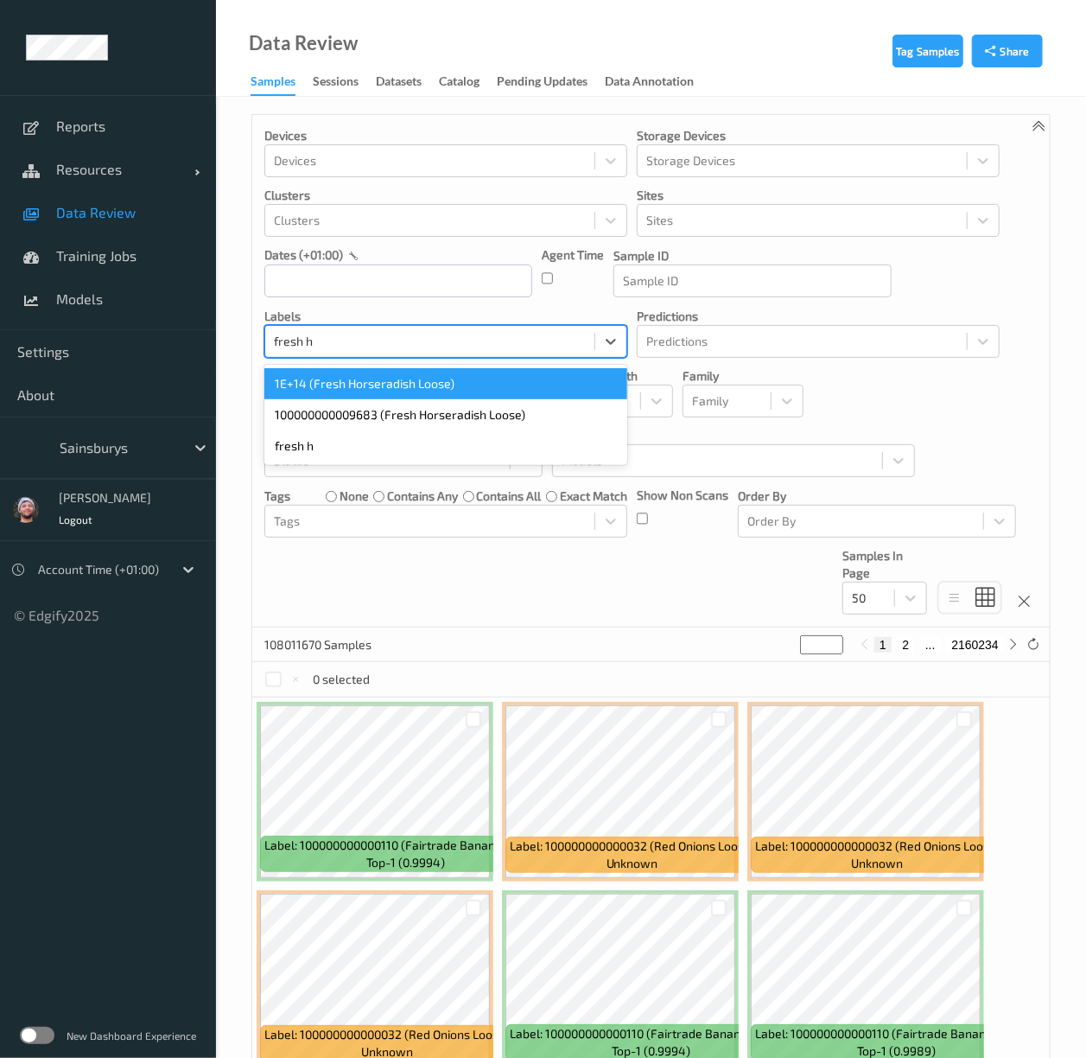
click at [379, 389] on div "1E+14 (Fresh Horseradish Loose)" at bounding box center [445, 383] width 363 height 31
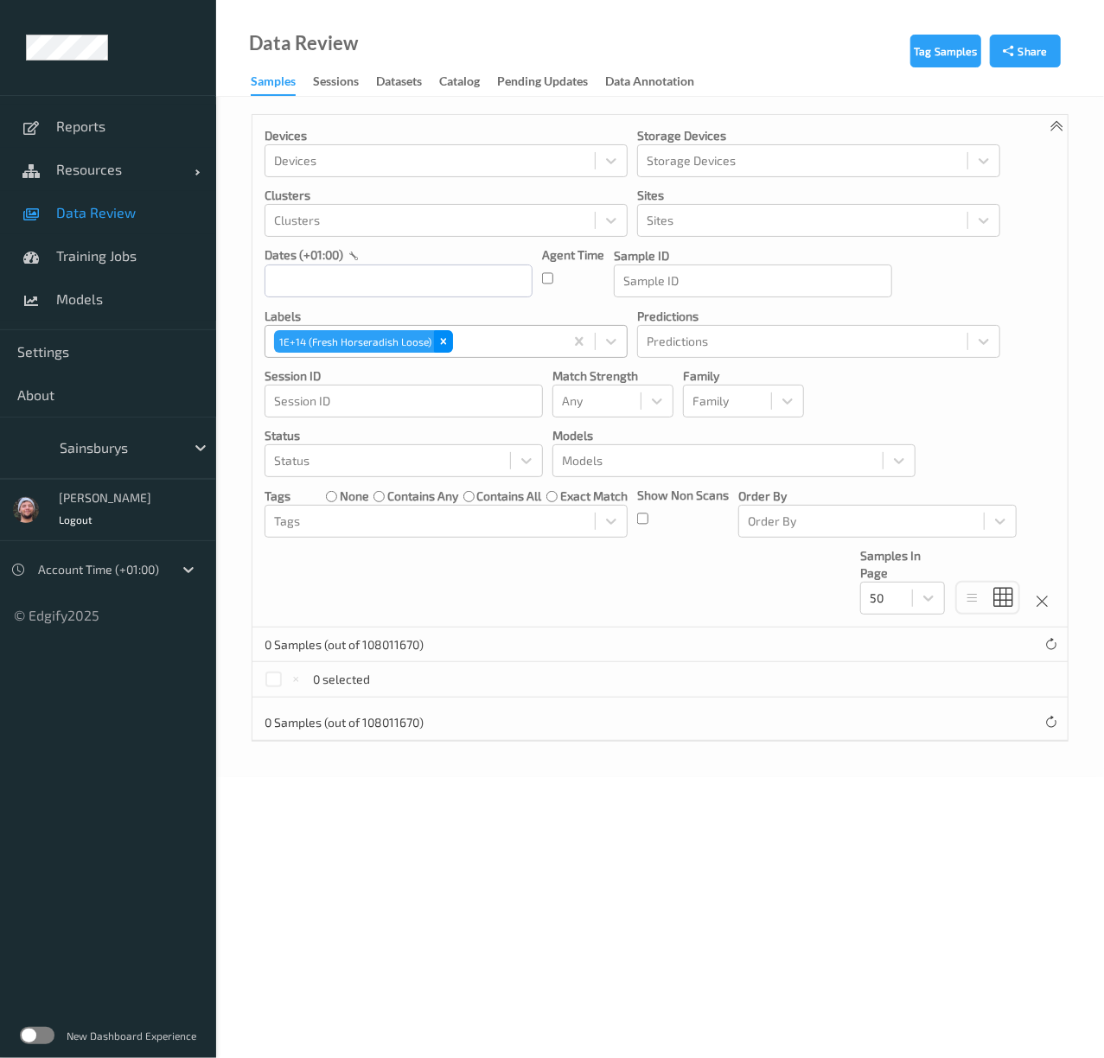
click at [449, 342] on div "Remove 1E+14 (Fresh Horseradish Loose)" at bounding box center [443, 341] width 19 height 22
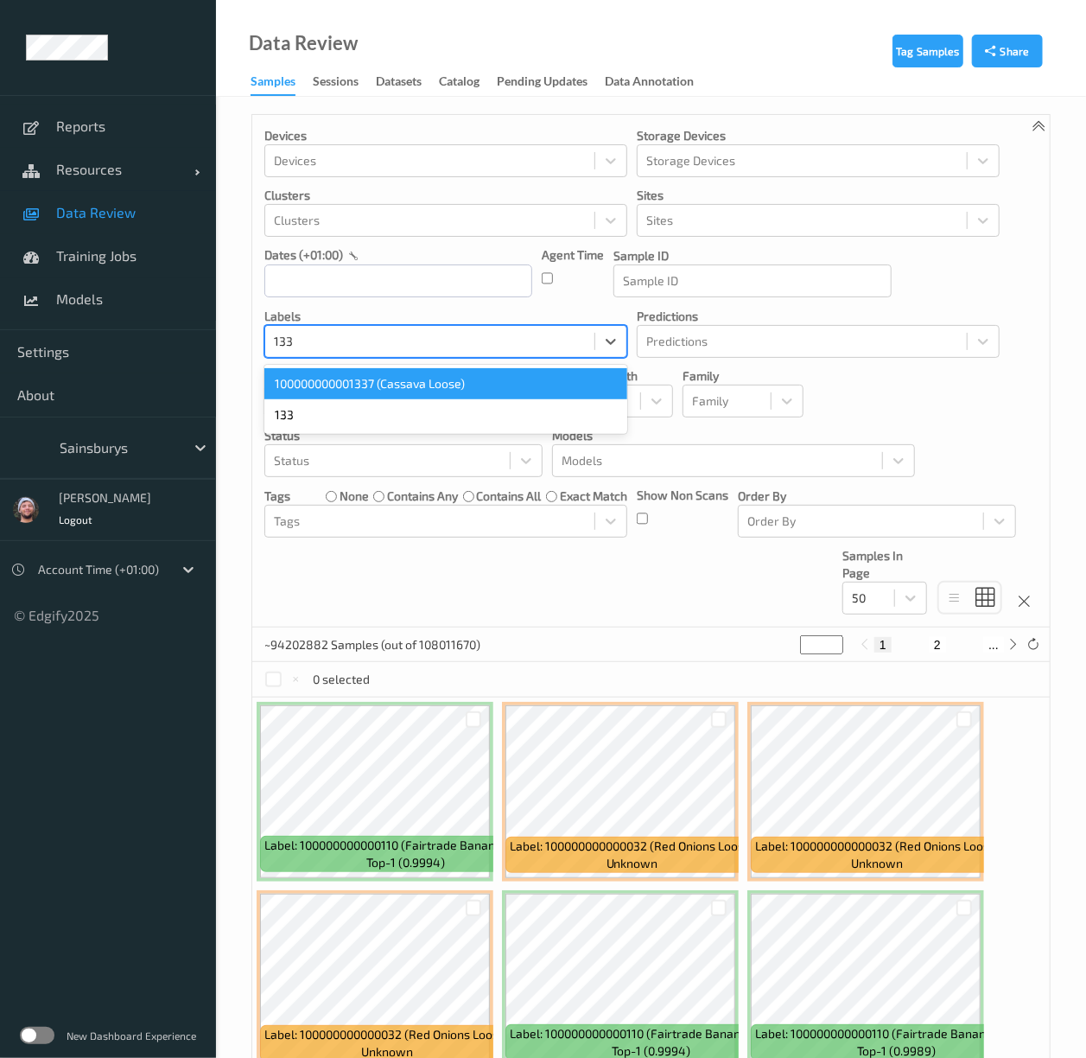
type input "1337"
click at [426, 387] on div "100000000001337 (Cassava Loose)" at bounding box center [445, 383] width 363 height 31
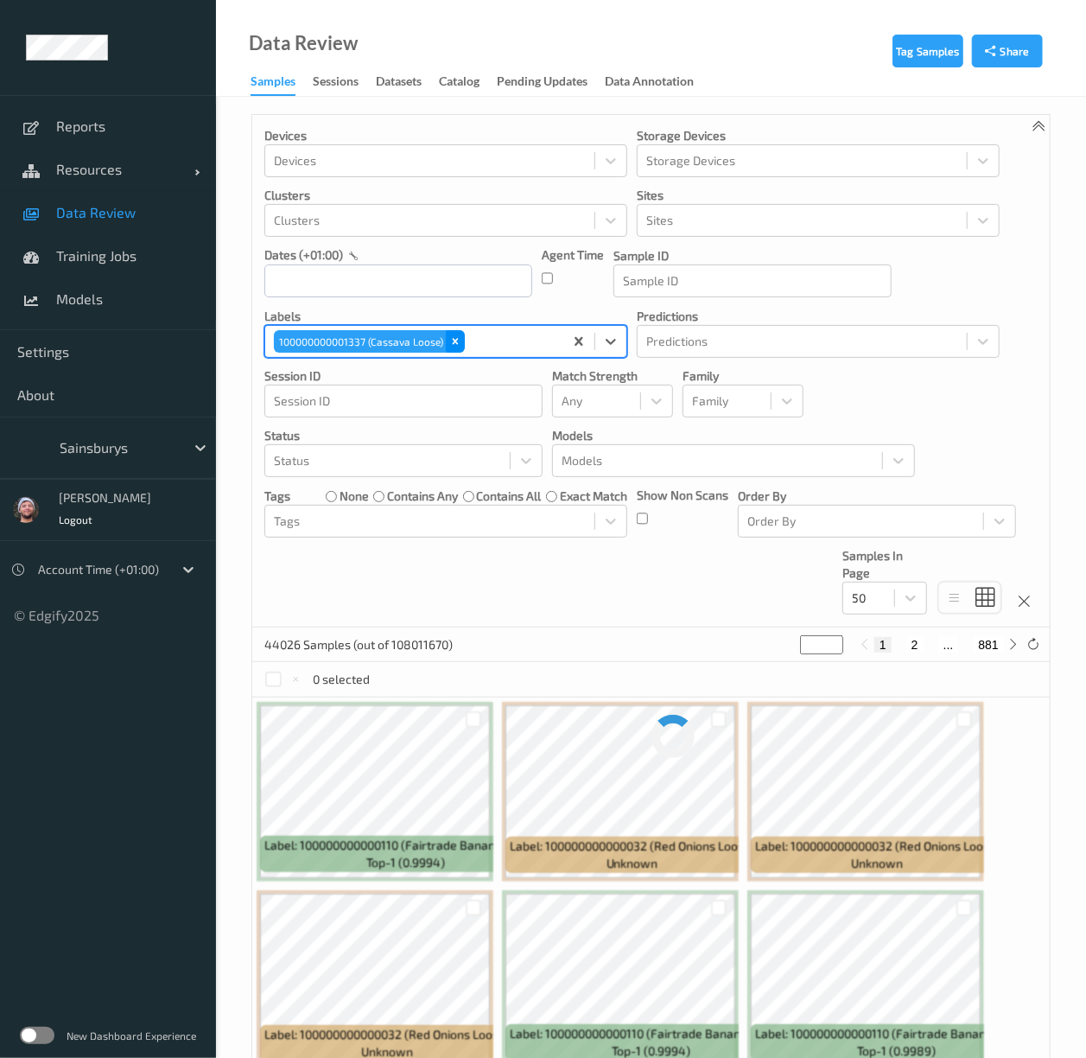
click at [451, 342] on icon "Remove 100000000001337 (Cassava Loose)" at bounding box center [455, 341] width 12 height 12
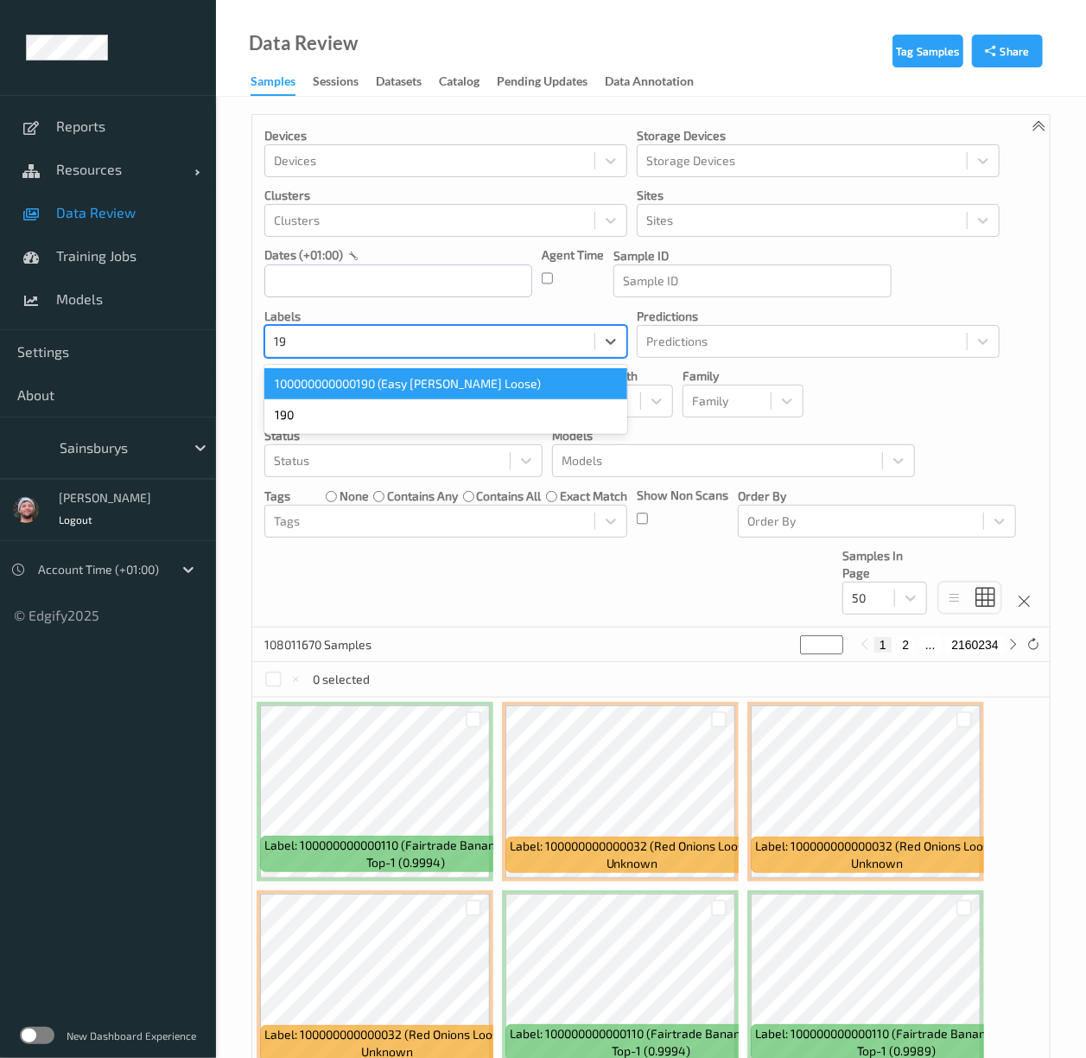
type input "190"
click at [403, 387] on div "100000000000190 (Easy Peeler Loose)" at bounding box center [445, 383] width 363 height 31
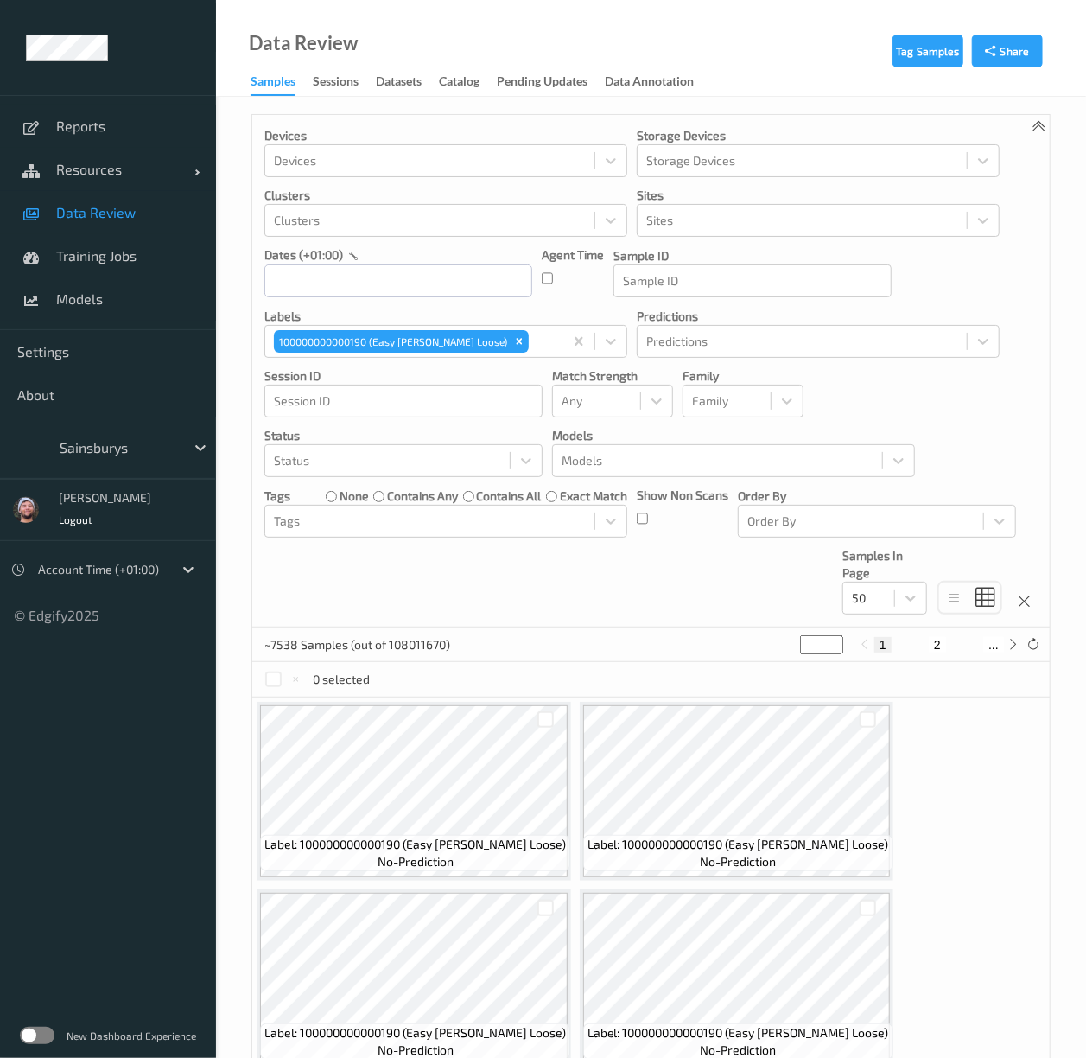
click at [562, 584] on div "Devices Devices Storage Devices Storage Devices Clusters Clusters Sites Sites d…" at bounding box center [651, 371] width 798 height 512
click at [987, 648] on button "2" at bounding box center [995, 645] width 17 height 16
type input "*"
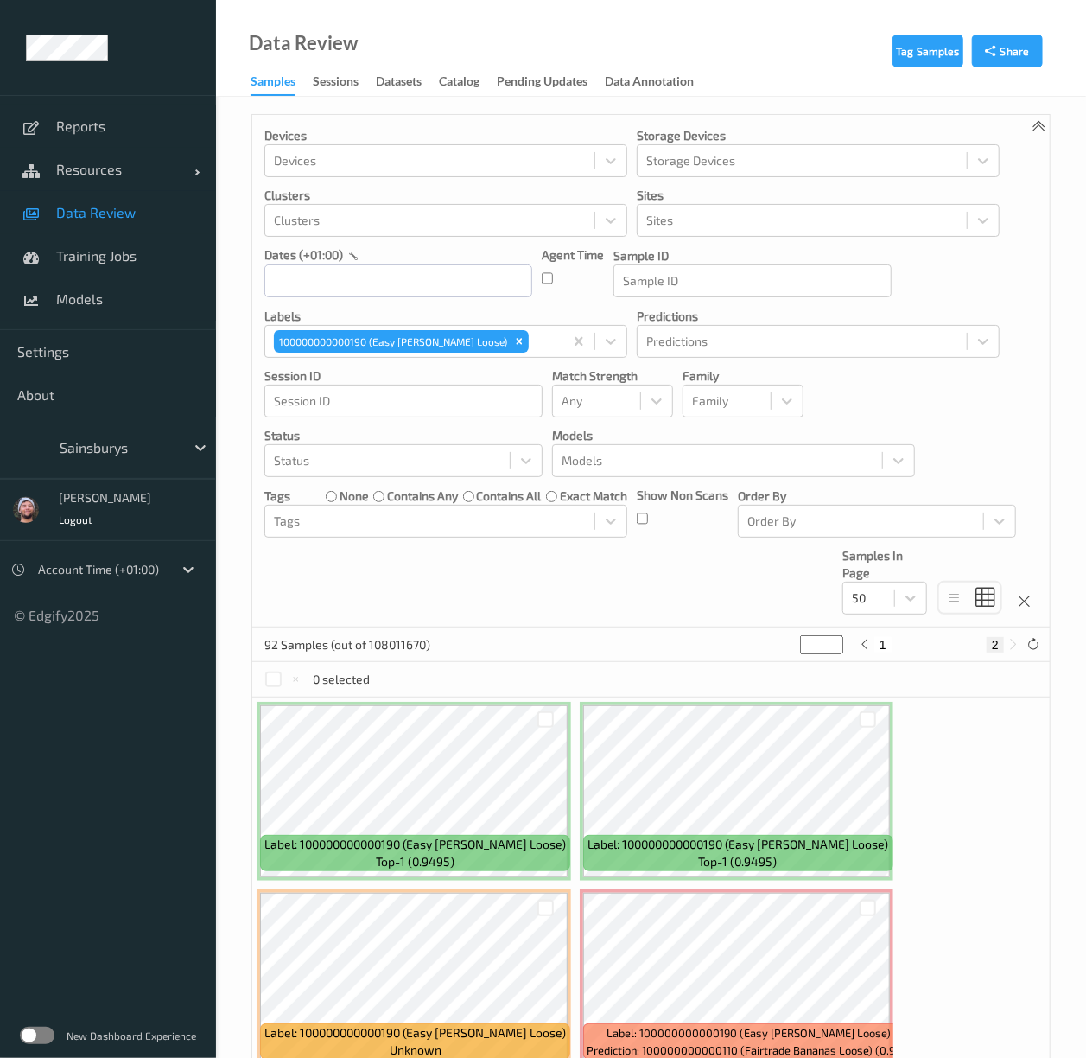
click at [890, 645] on button "1" at bounding box center [883, 645] width 17 height 16
type input "*"
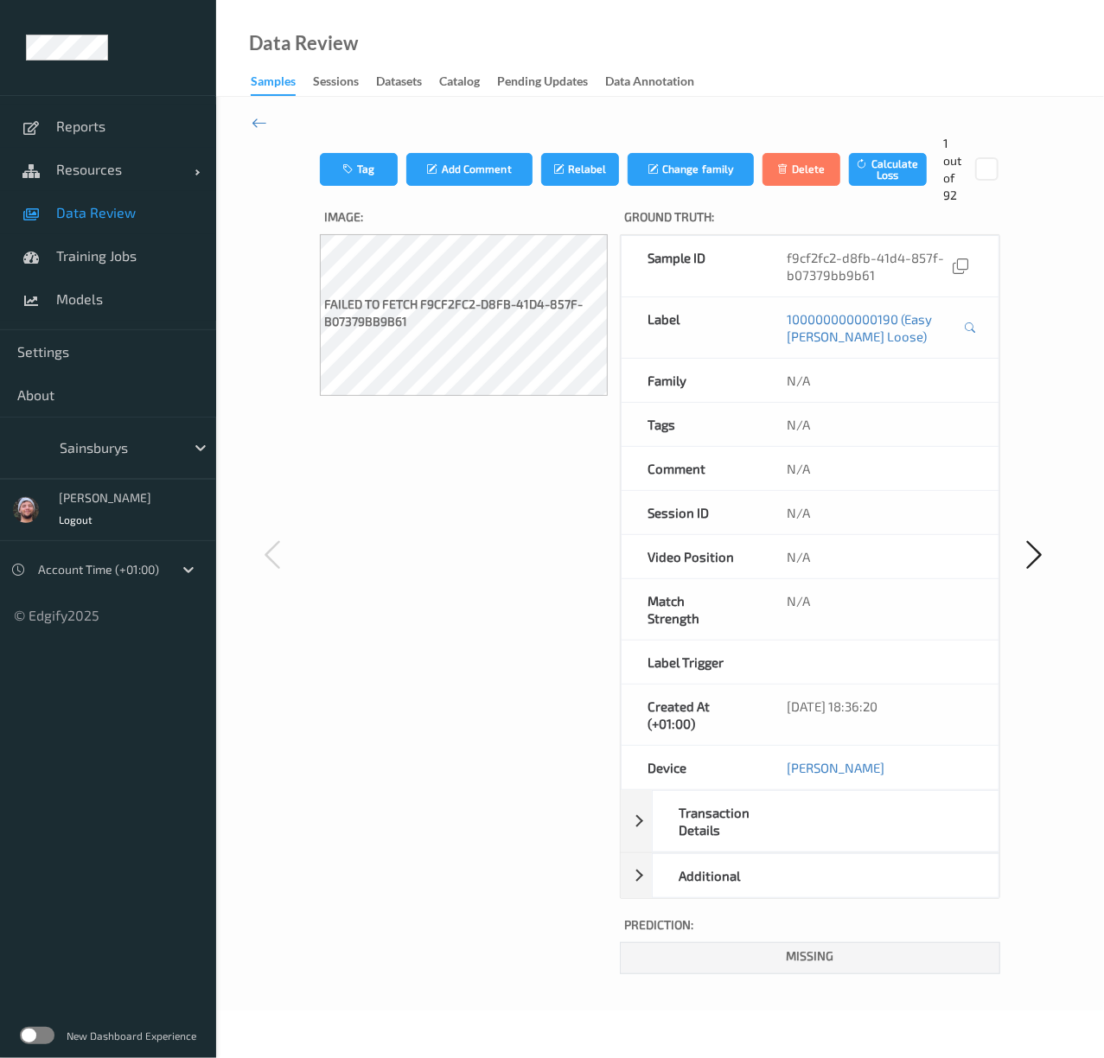
click at [457, 690] on div "Image: Failed to fetch f9cf2fc2-d8fb-41d4-857f-b07379bb9b61" at bounding box center [464, 589] width 289 height 770
click at [99, 301] on span "Models" at bounding box center [127, 298] width 143 height 17
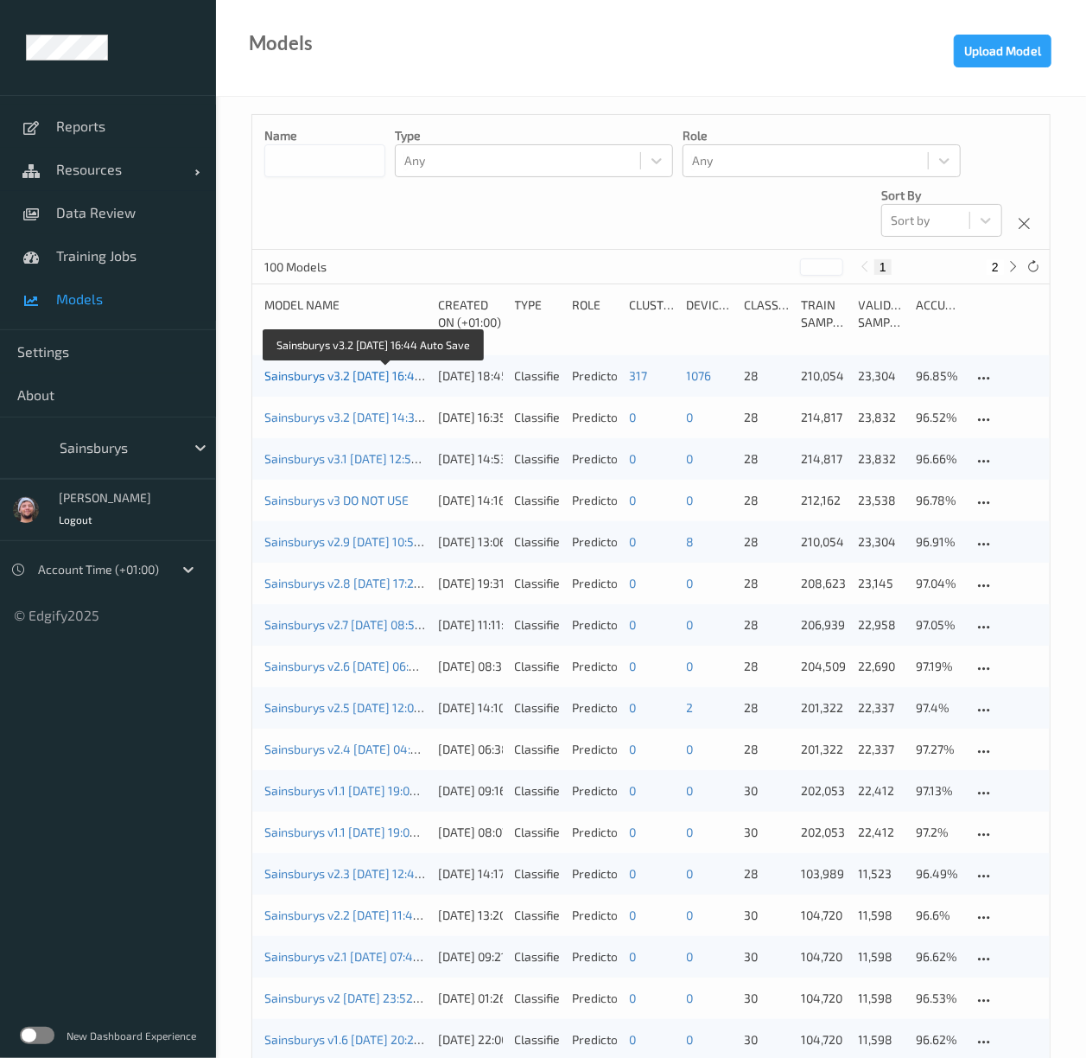
click at [346, 377] on link "Sainsburys v3.2 2025-09-19 16:44 Auto Save" at bounding box center [372, 375] width 216 height 15
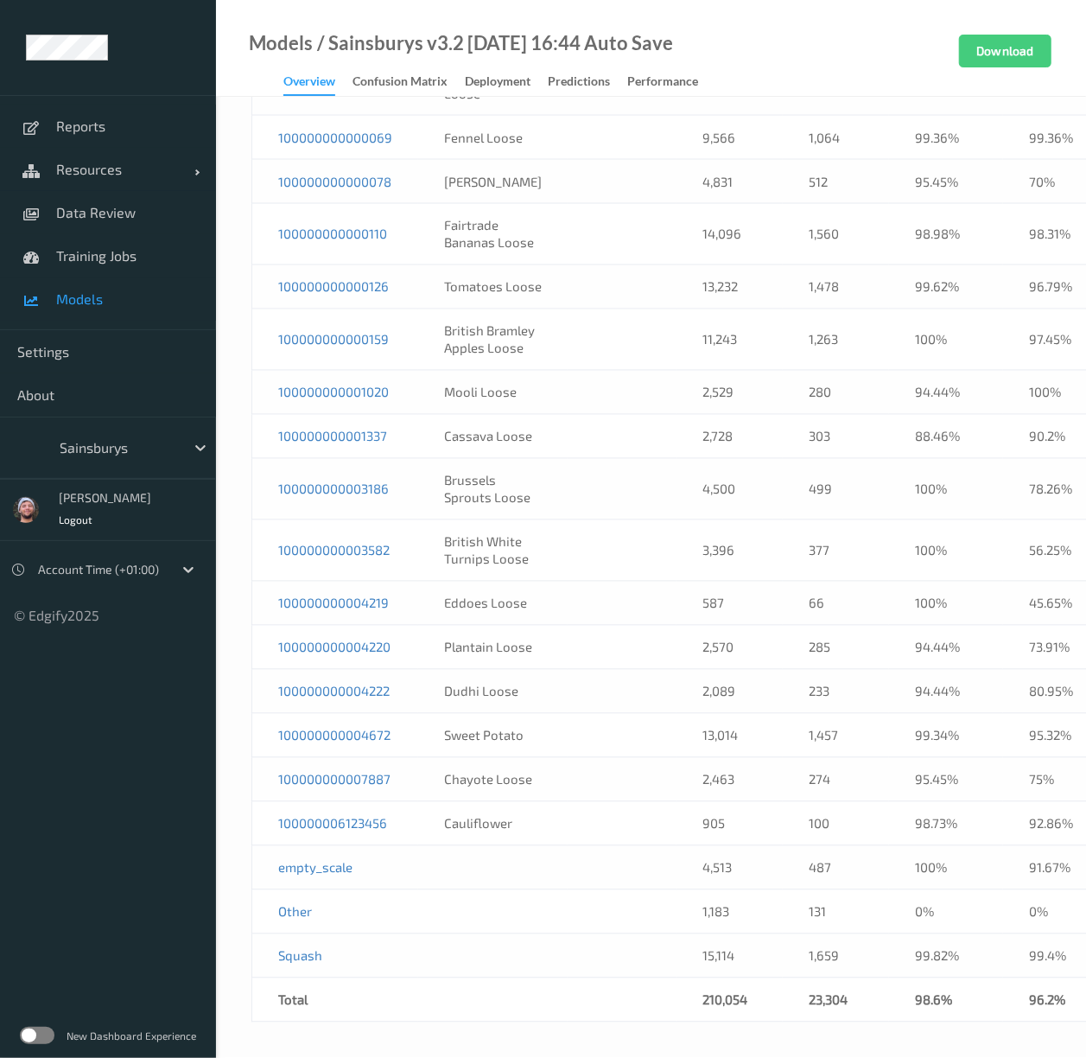
scroll to position [1636, 0]
click at [615, 398] on td at bounding box center [622, 393] width 109 height 44
click at [572, 313] on td at bounding box center [622, 339] width 109 height 61
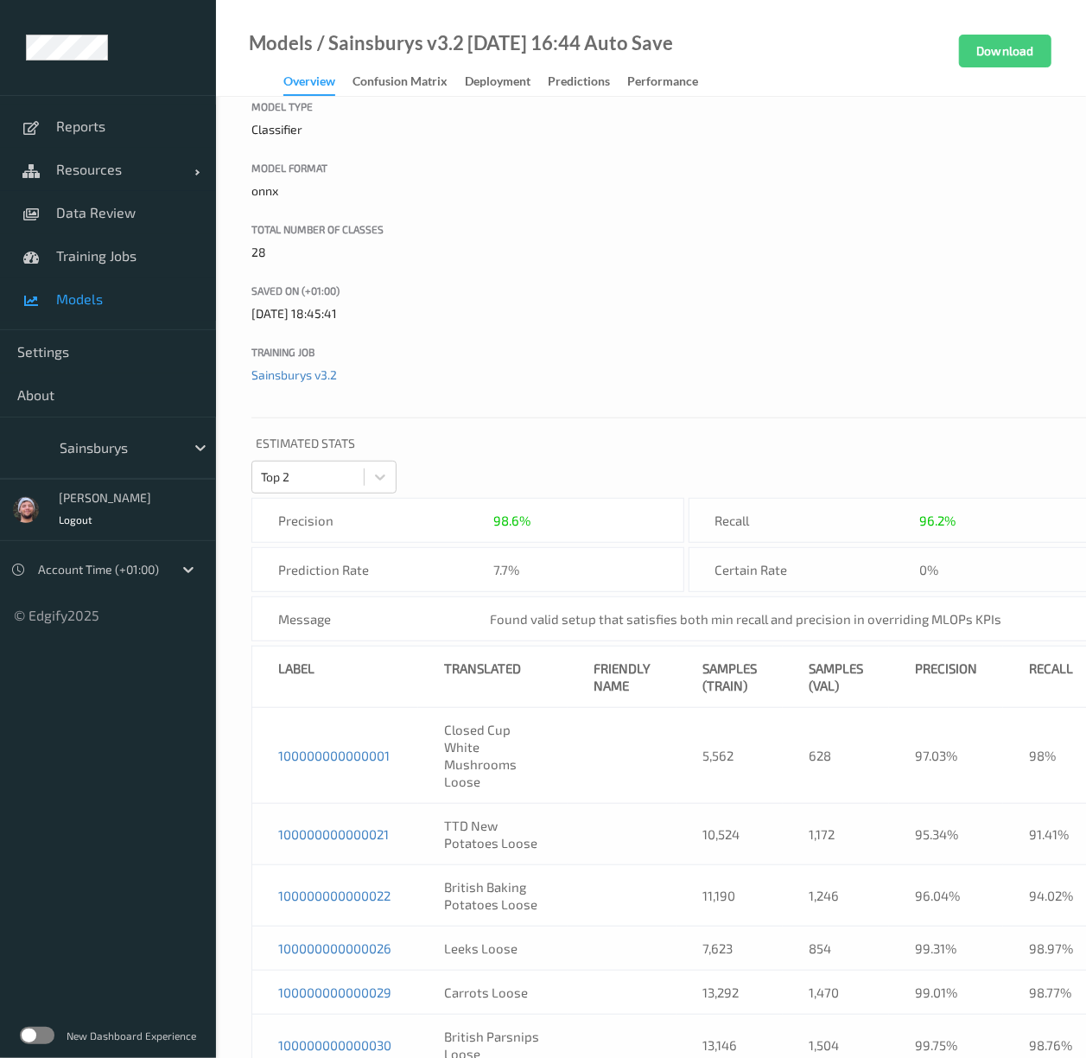
scroll to position [0, 0]
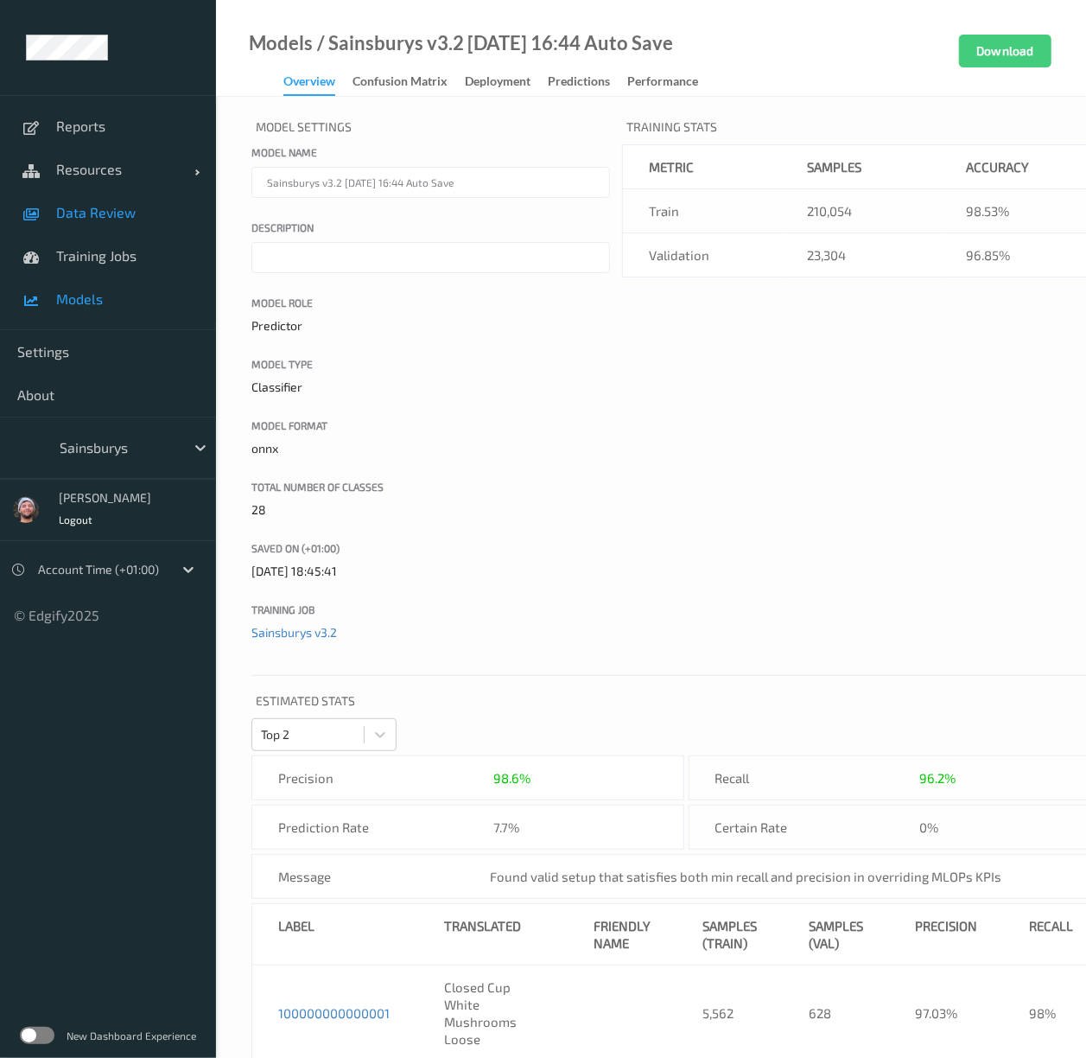
click at [115, 223] on link "Data Review" at bounding box center [108, 212] width 216 height 43
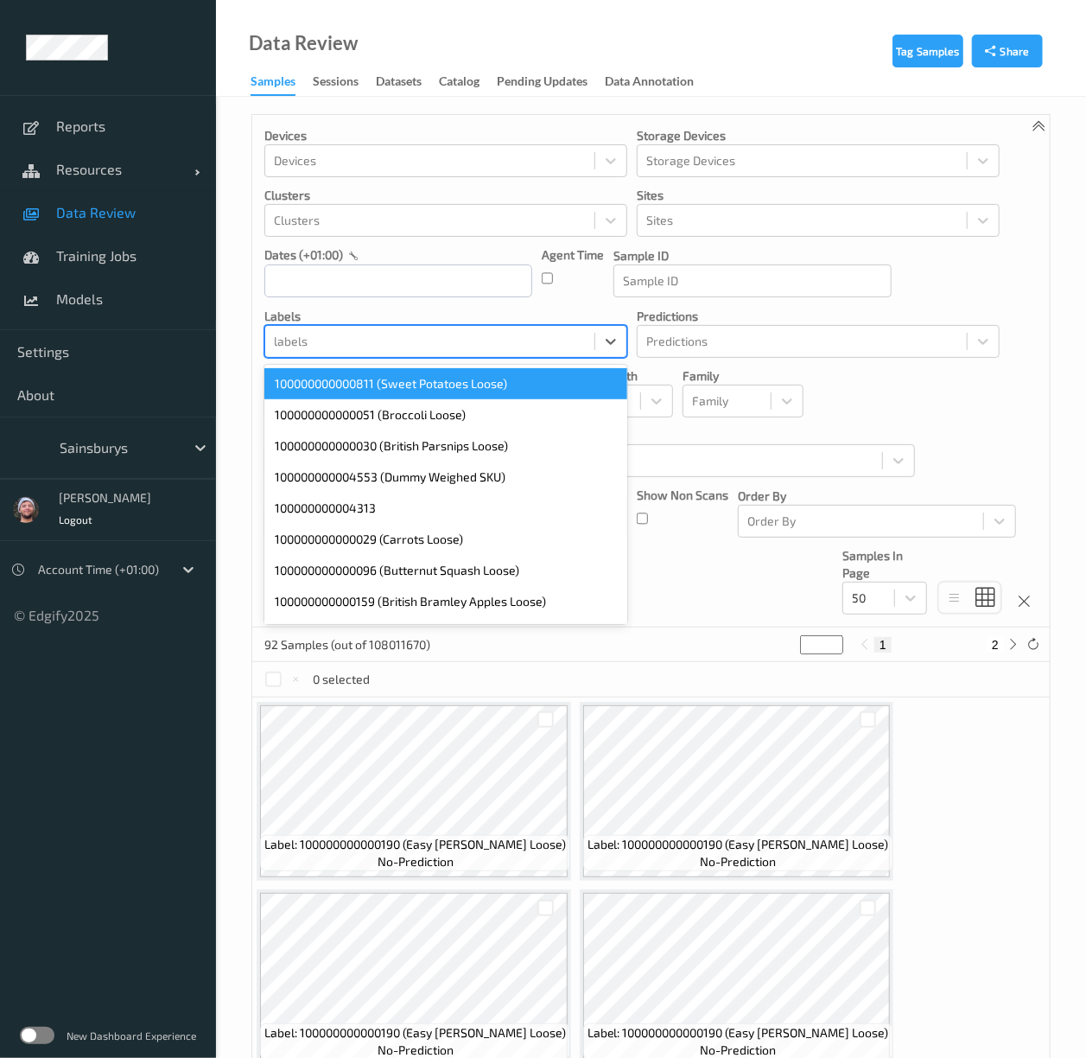
click at [461, 340] on div at bounding box center [430, 341] width 312 height 21
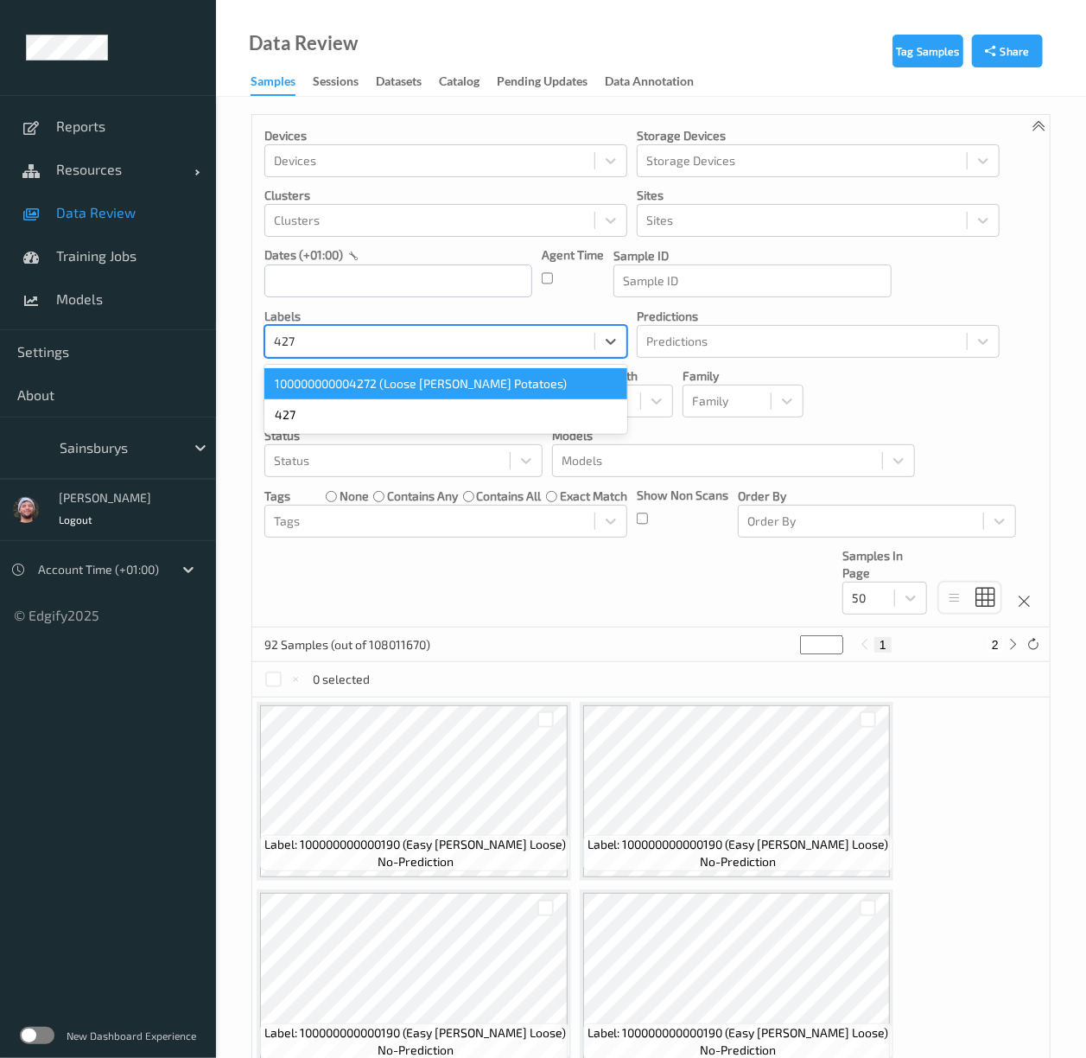
type input "4272"
click at [404, 391] on div "100000000004272 (Loose Maris Piper Potatoes)" at bounding box center [445, 383] width 363 height 31
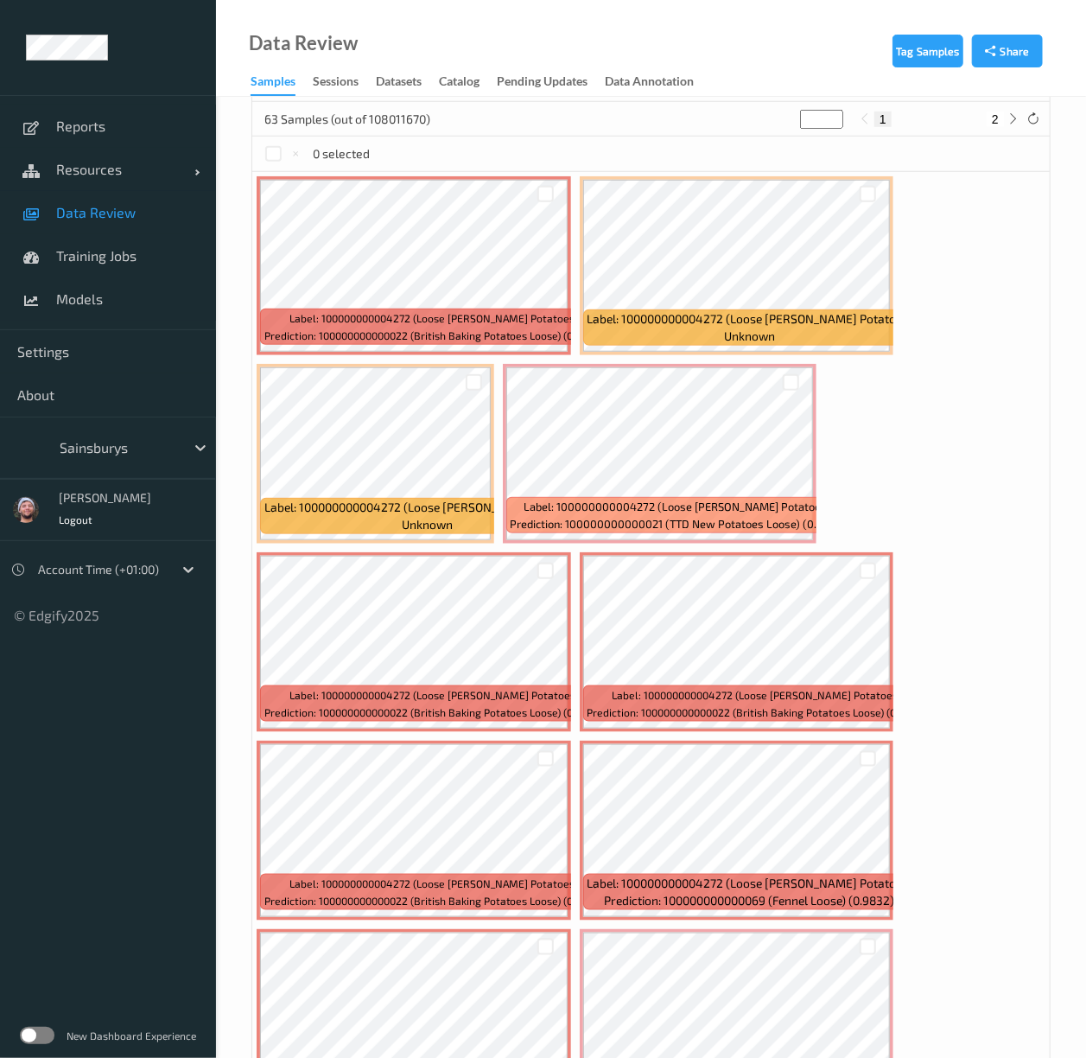
scroll to position [161, 0]
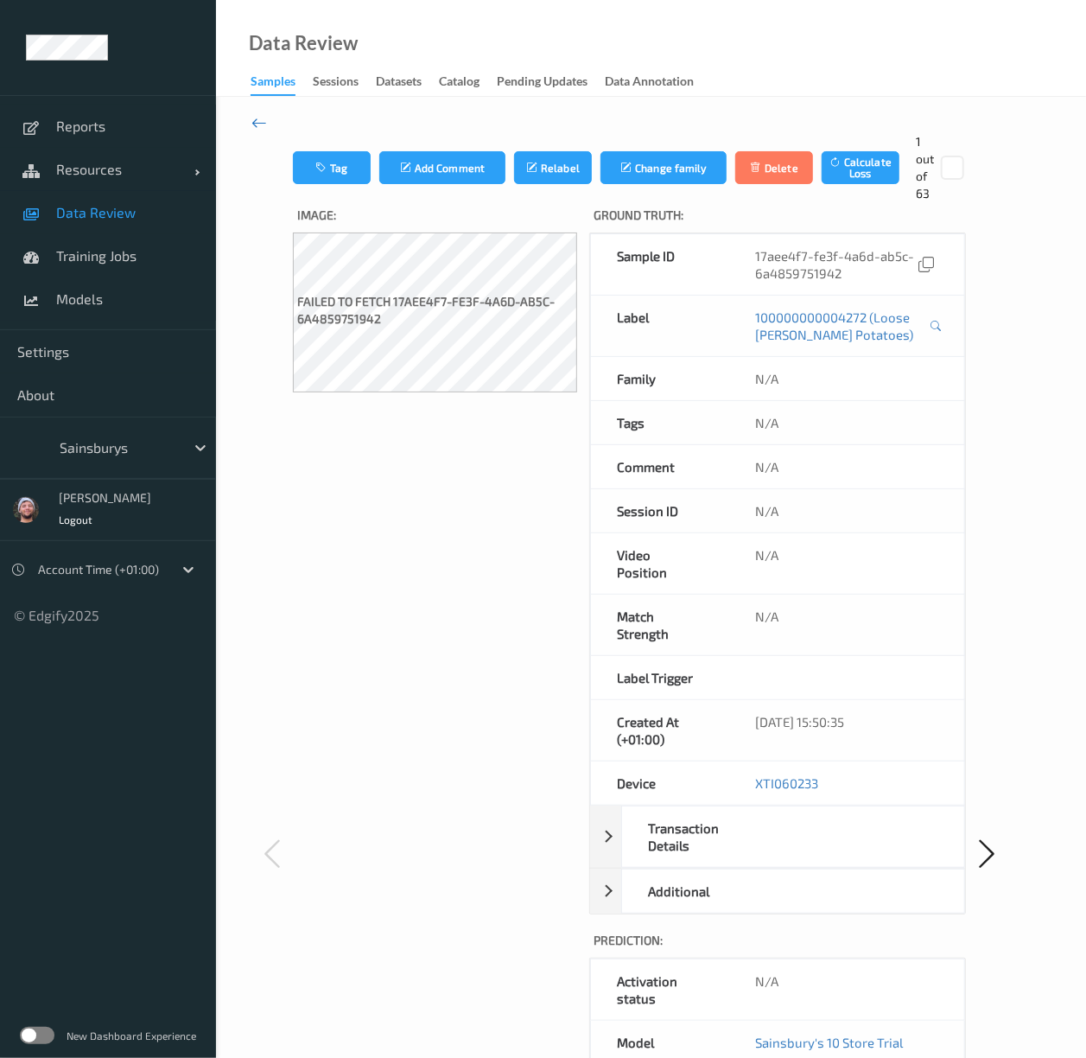
click at [264, 123] on icon at bounding box center [259, 122] width 16 height 19
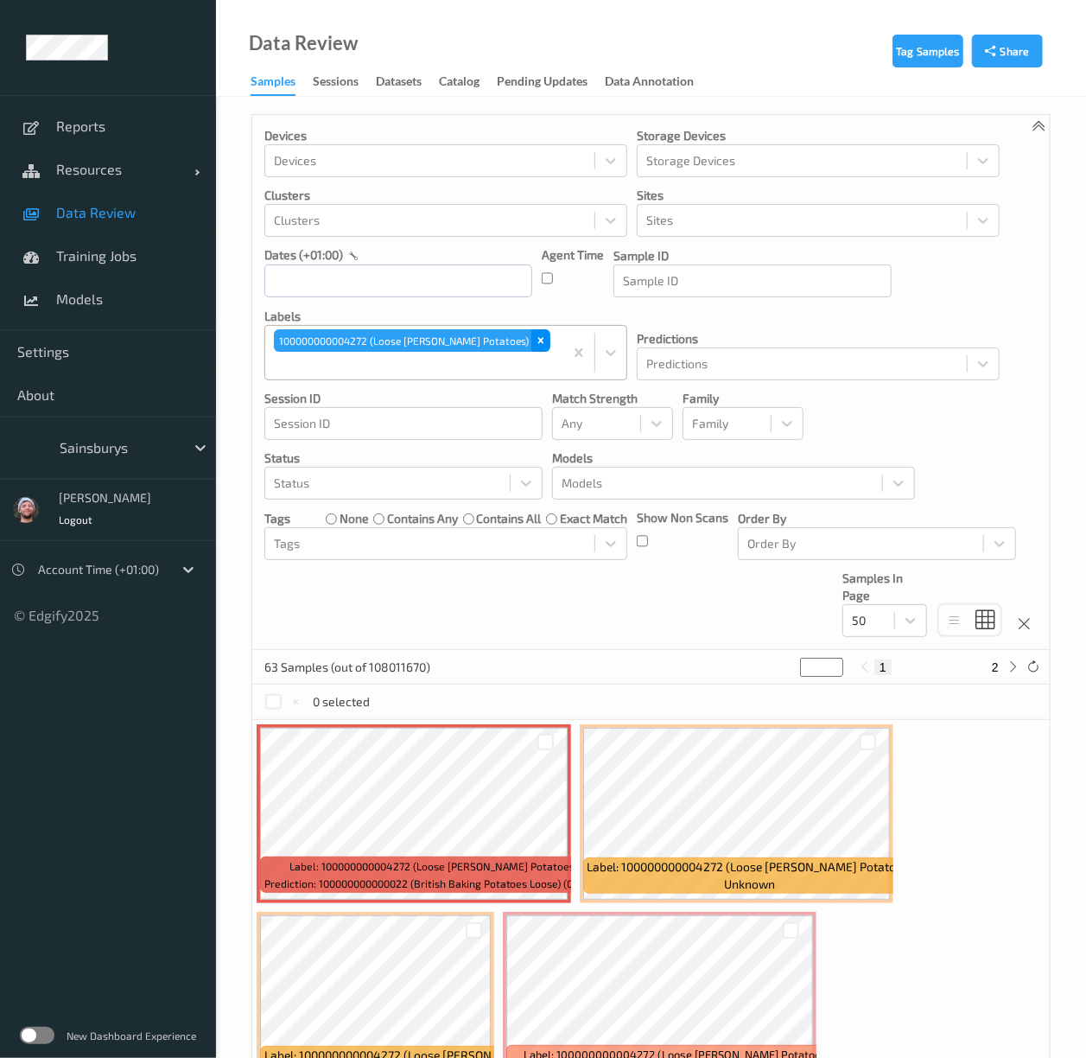
click at [531, 346] on div "Remove 100000000004272 (Loose Maris Piper Potatoes)" at bounding box center [540, 340] width 19 height 22
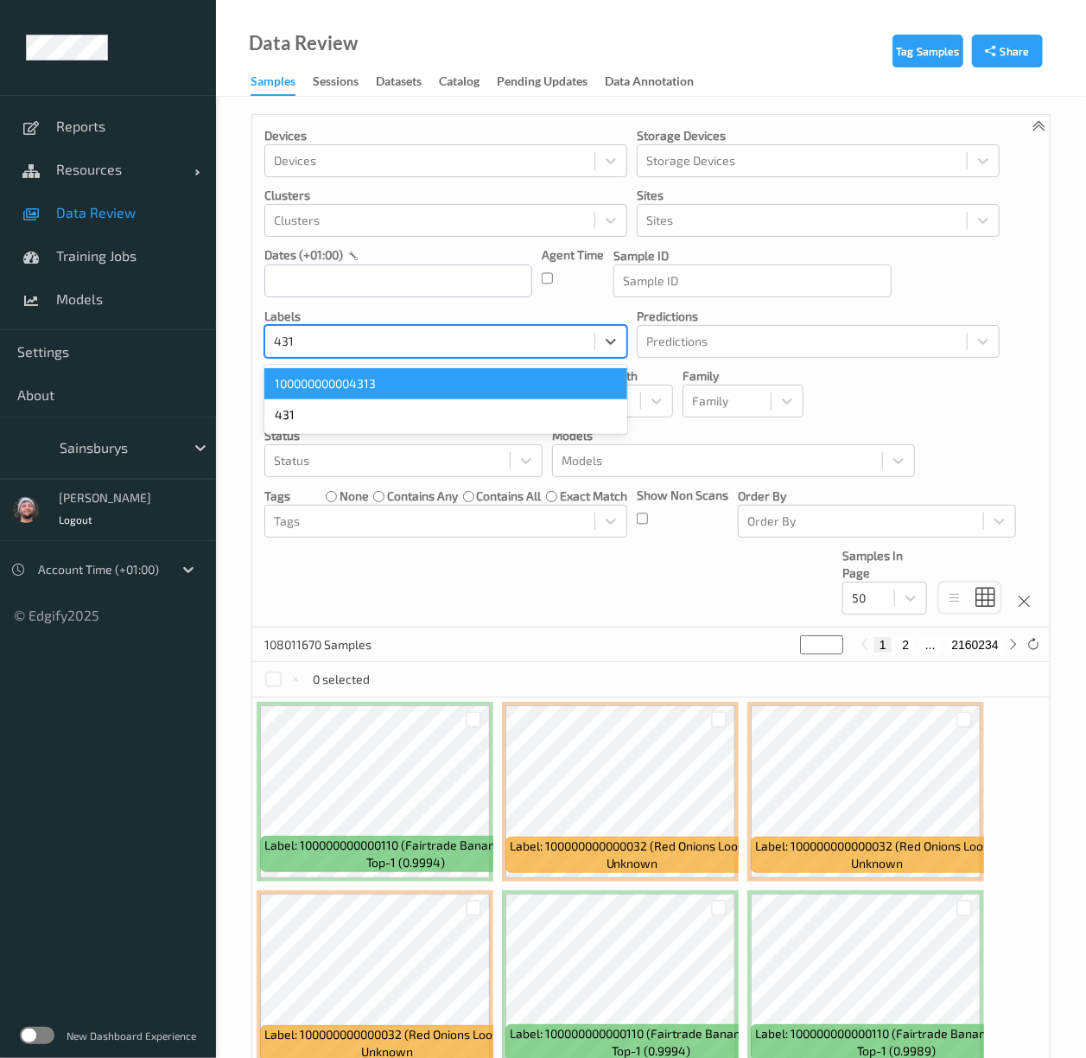
type input "4313"
click at [427, 378] on div "100000000004313" at bounding box center [445, 383] width 363 height 31
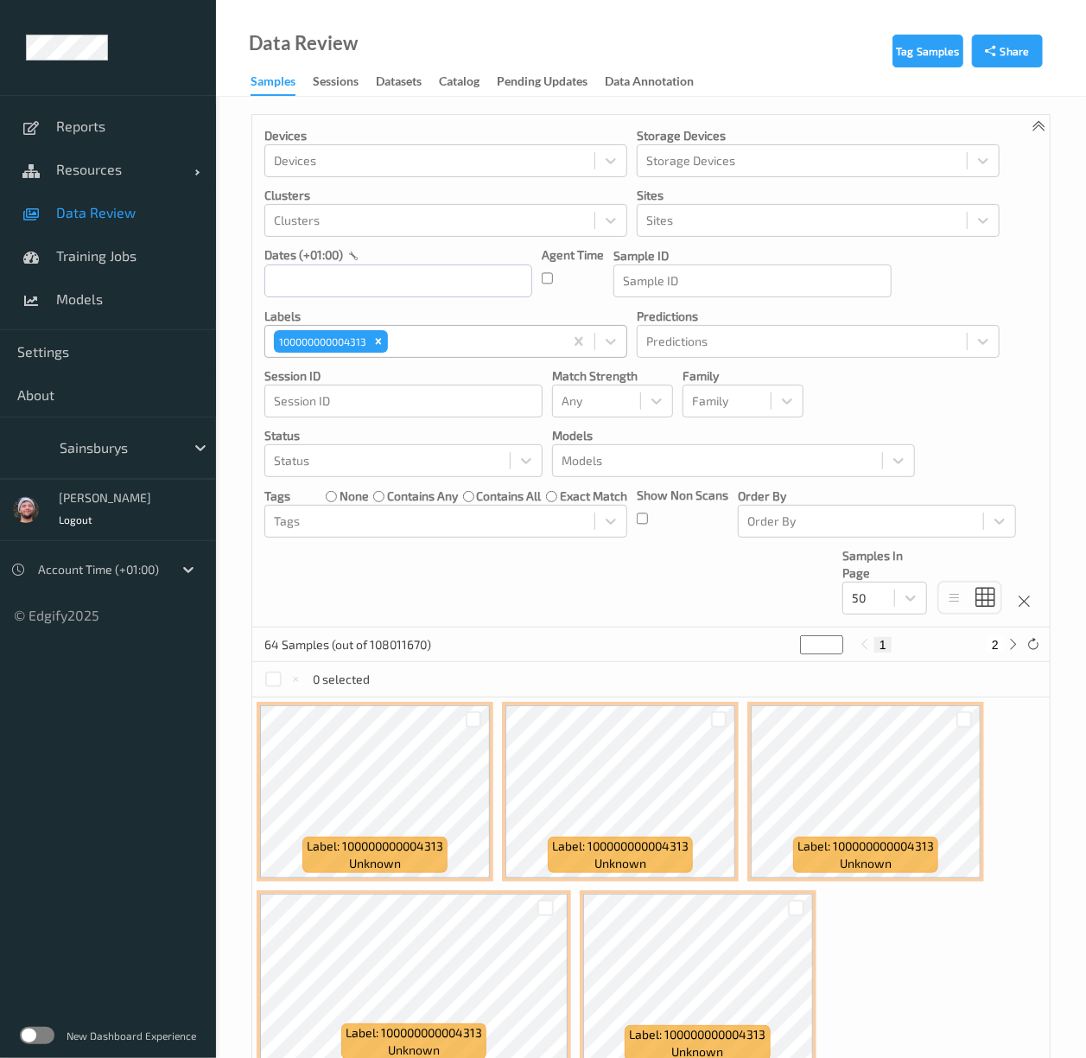
click at [410, 340] on div at bounding box center [472, 341] width 163 height 21
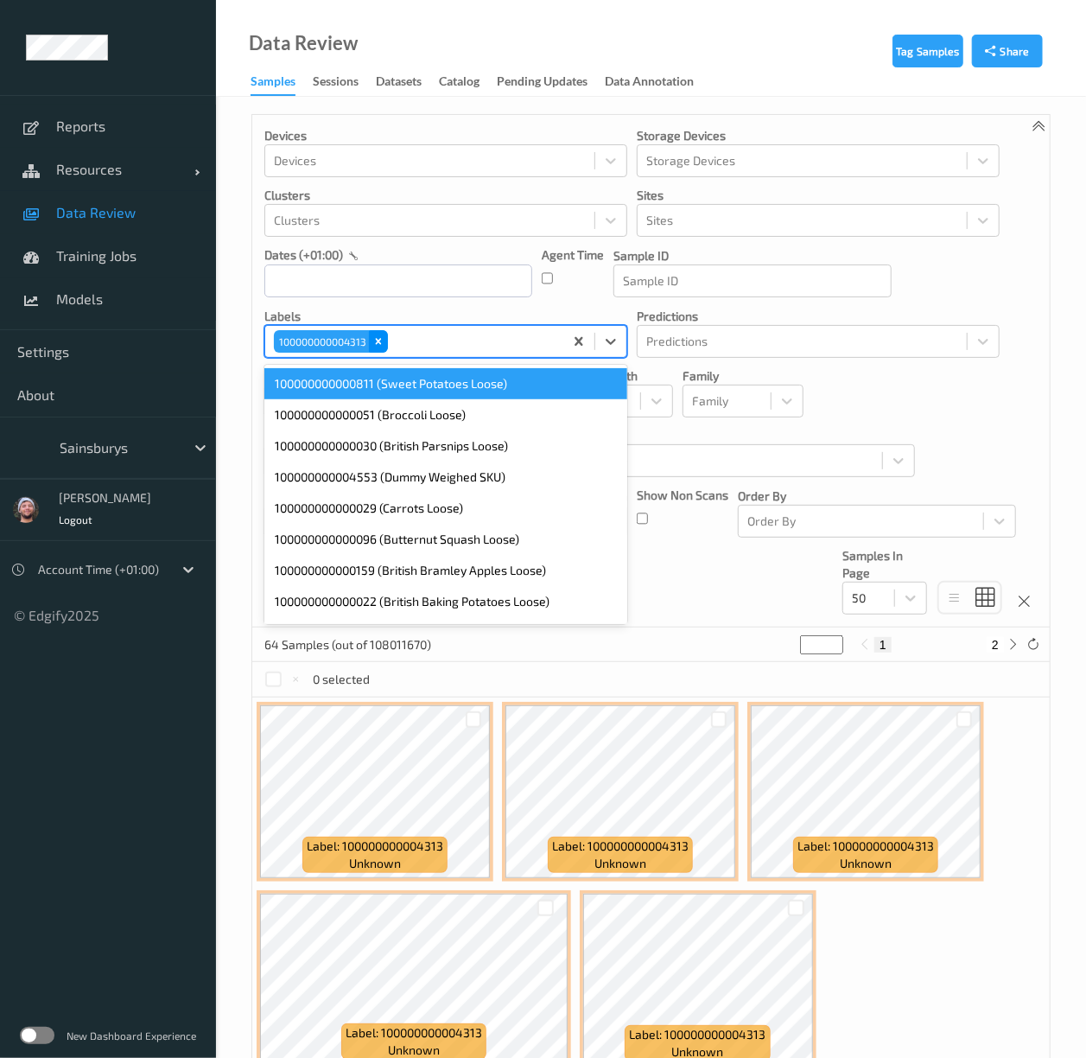
click at [384, 346] on icon "Remove 100000000004313" at bounding box center [378, 341] width 12 height 12
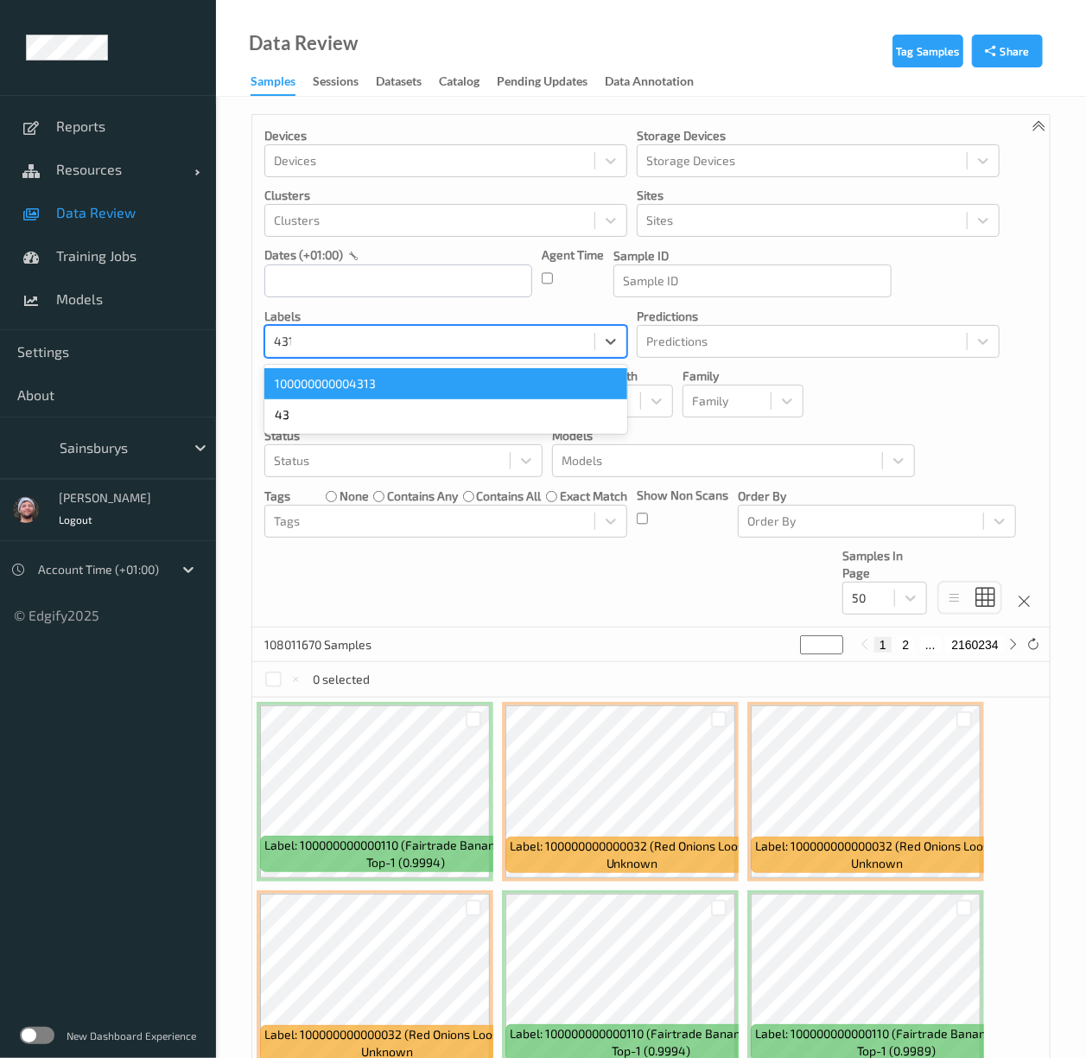
type input "4313"
click at [354, 382] on div "100000000004313" at bounding box center [445, 383] width 363 height 31
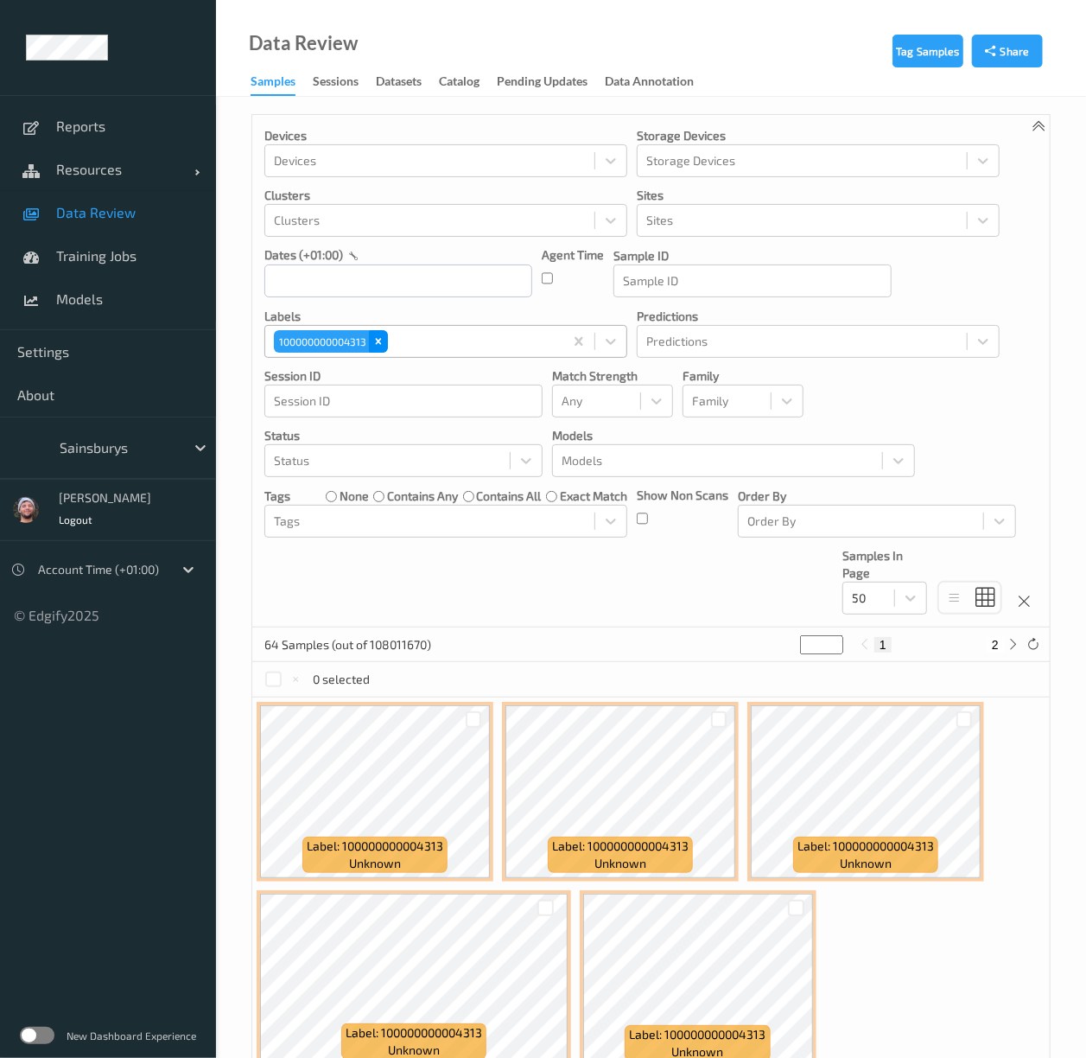
click at [381, 335] on div "Remove 100000000004313" at bounding box center [378, 341] width 19 height 22
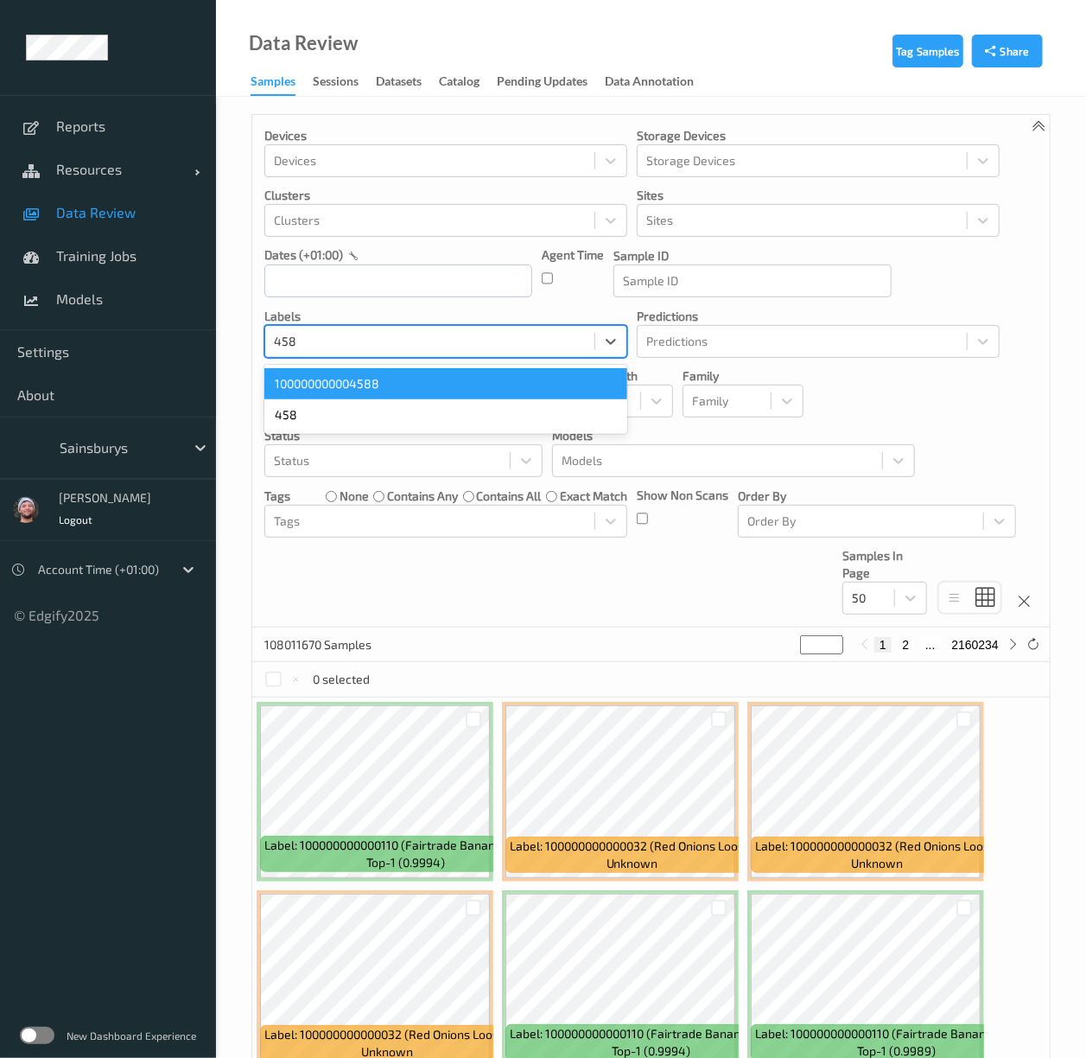
type input "4588"
click at [408, 389] on div "100000000004588" at bounding box center [445, 383] width 363 height 31
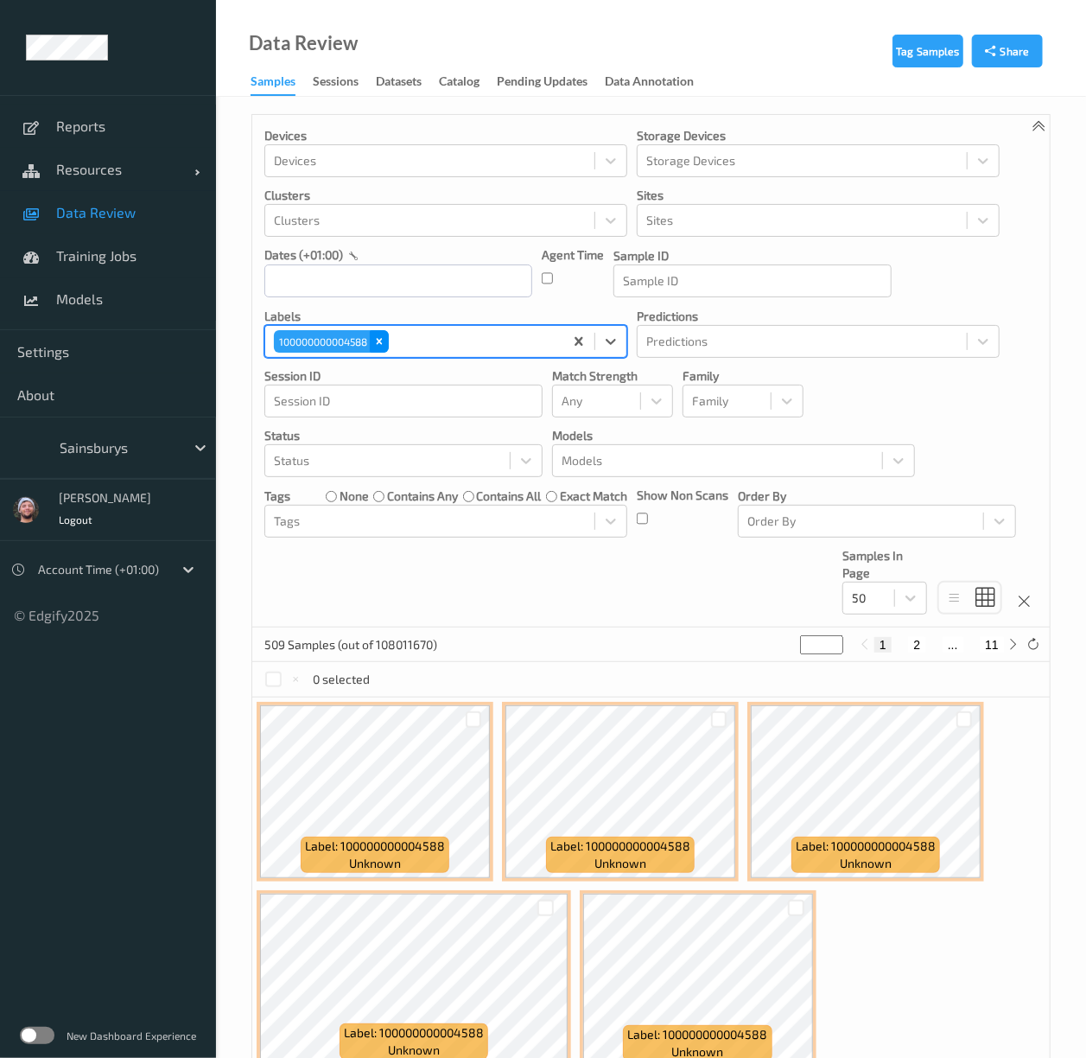
click at [384, 343] on icon "Remove 100000000004588" at bounding box center [379, 341] width 12 height 12
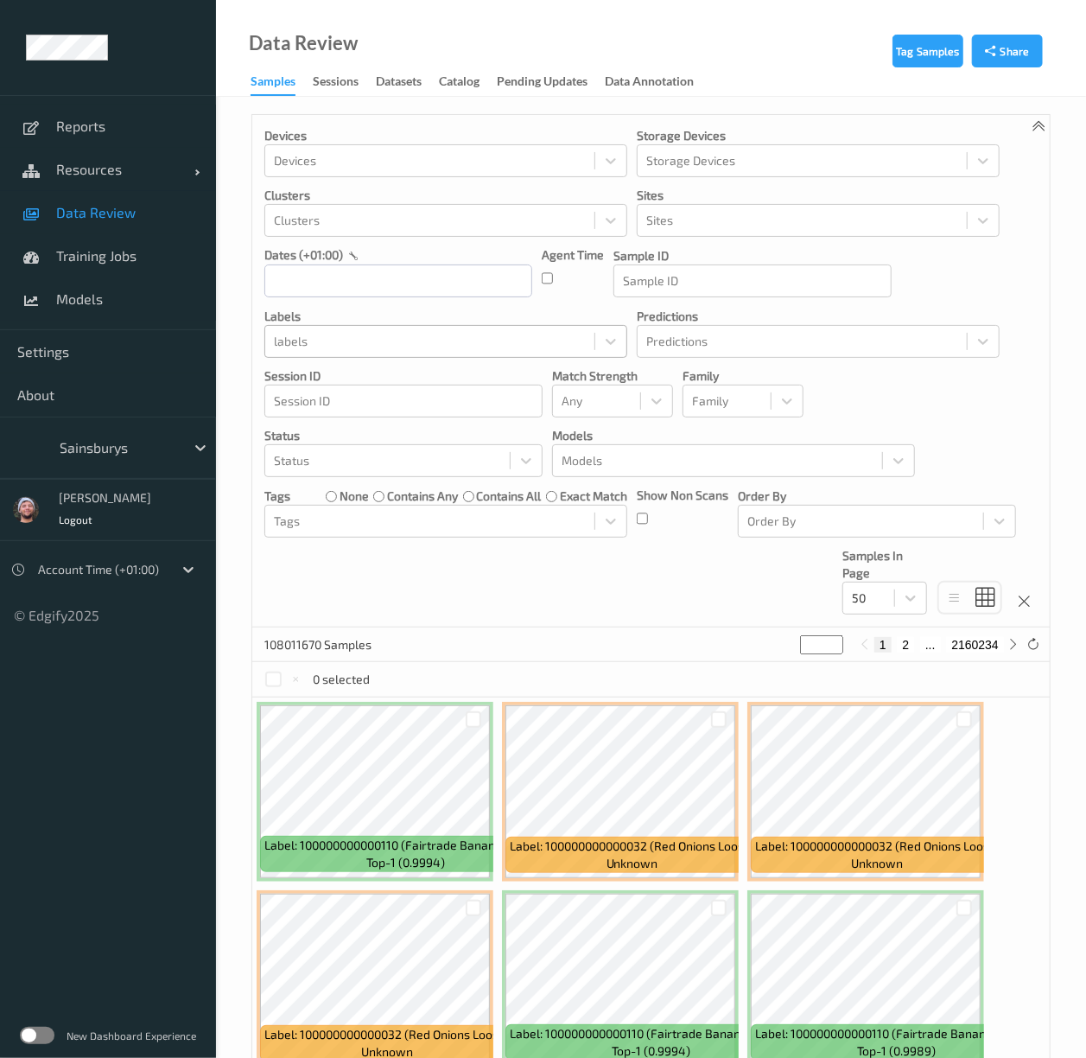
click at [371, 344] on div at bounding box center [430, 341] width 312 height 21
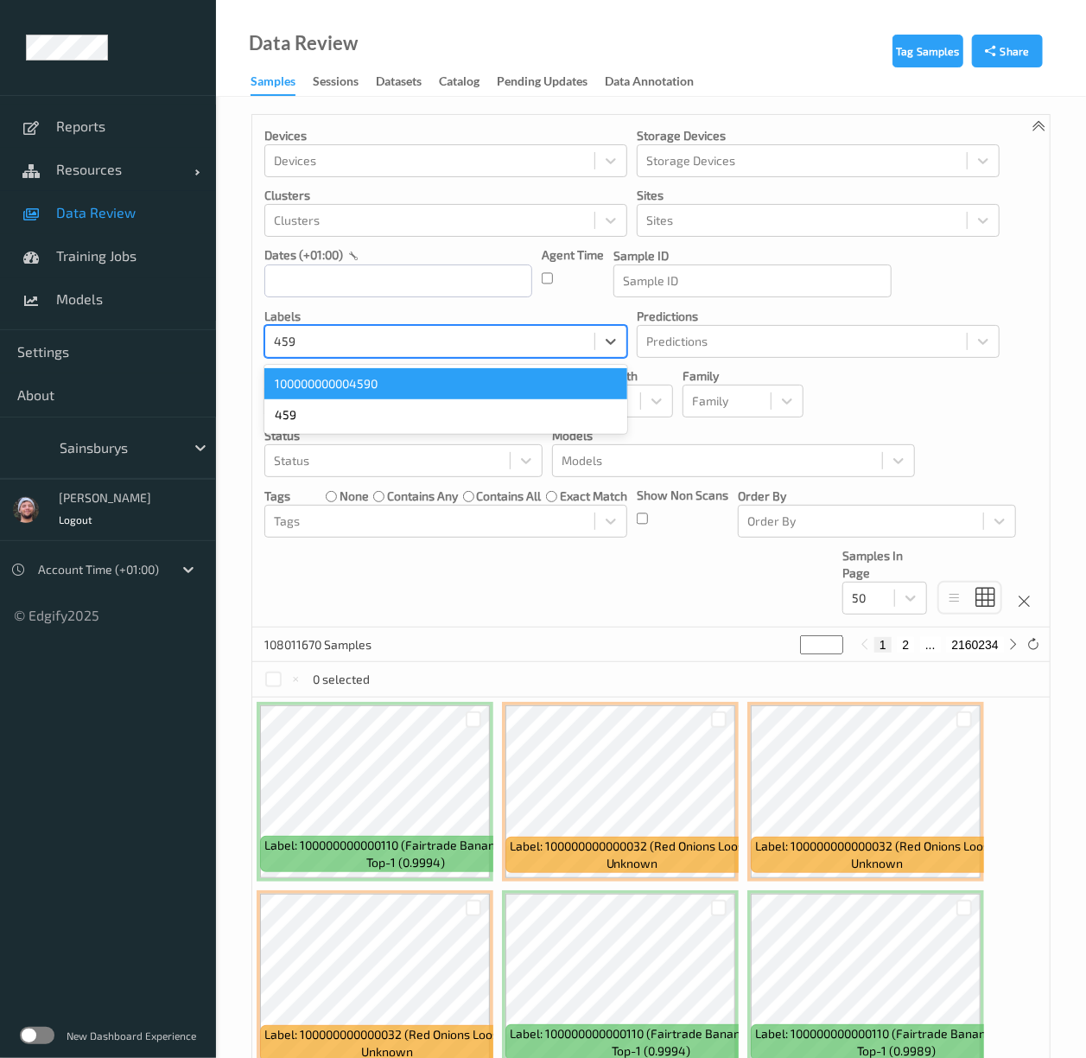
type input "4590"
click at [444, 381] on div "100000000004590" at bounding box center [445, 383] width 363 height 31
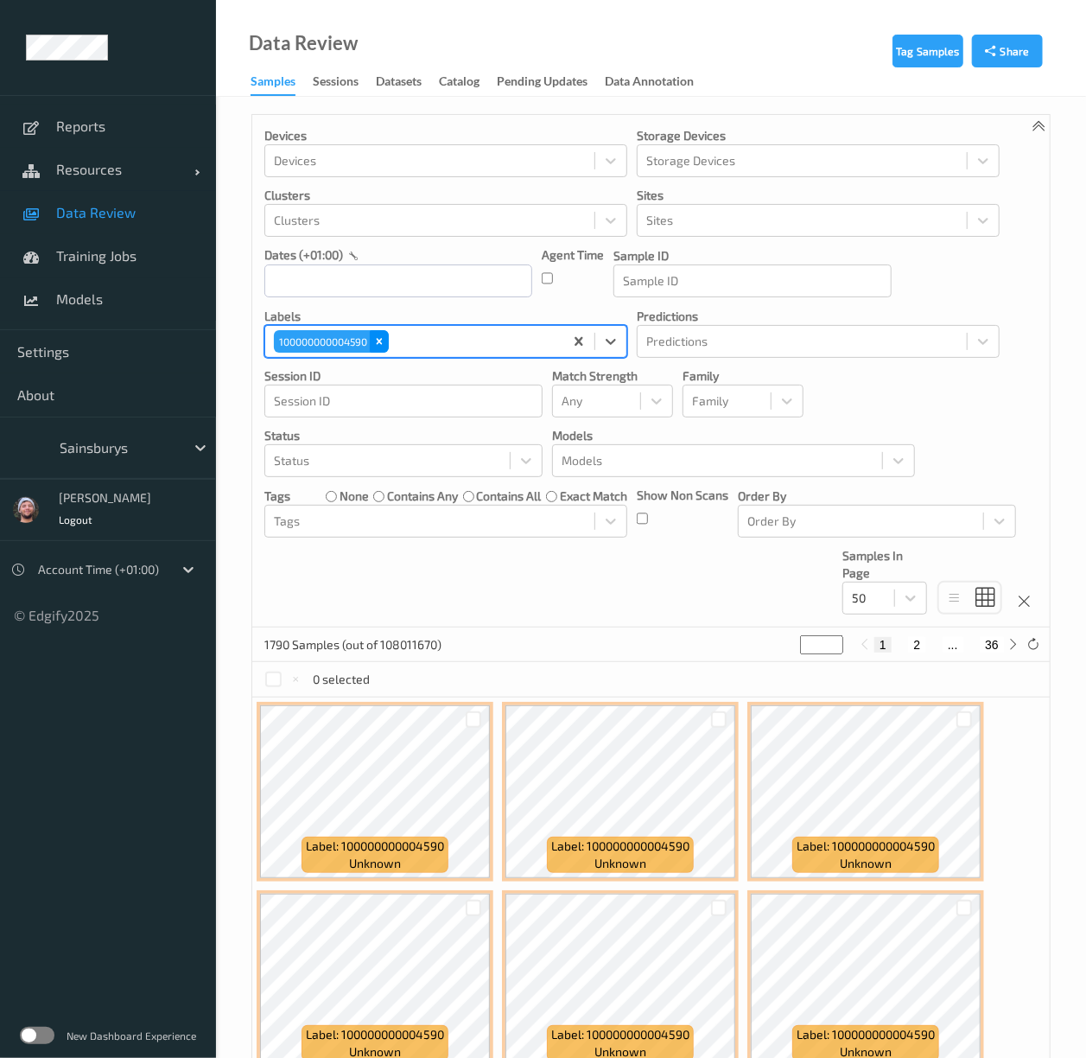
click at [379, 344] on icon "Remove 100000000004590" at bounding box center [380, 341] width 6 height 6
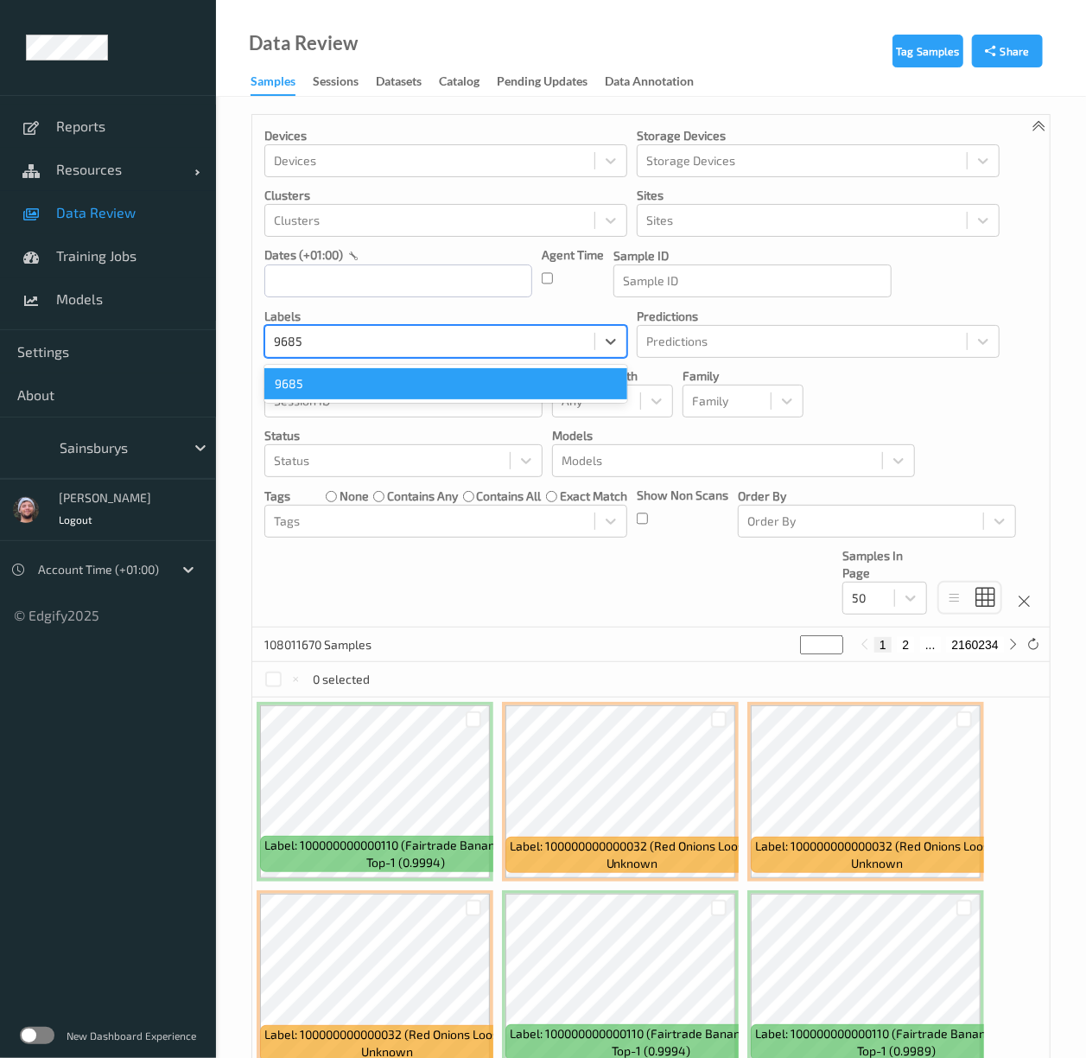
type input "968"
click at [373, 377] on div "100000000009683 (Fresh Horseradish Loose)" at bounding box center [445, 383] width 363 height 31
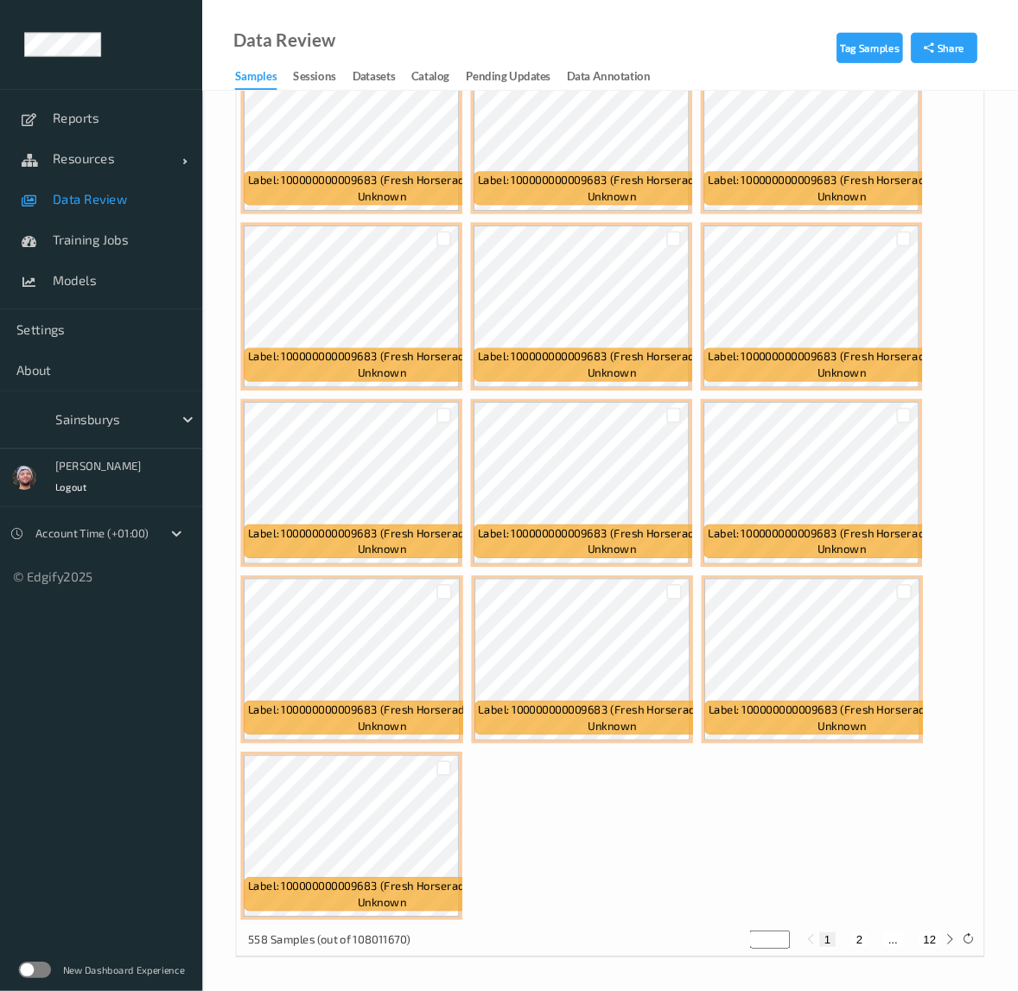
scroll to position [899, 0]
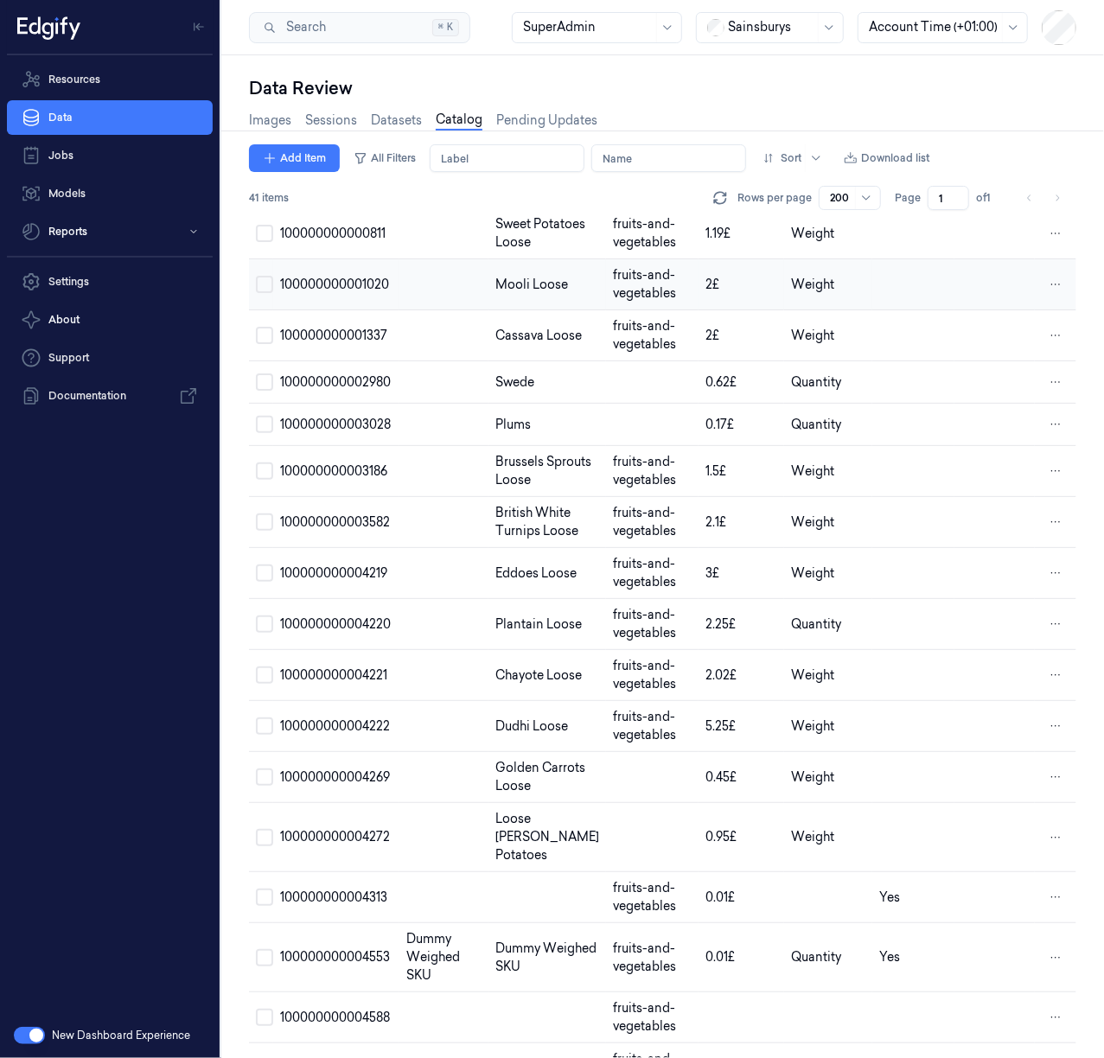
scroll to position [921, 0]
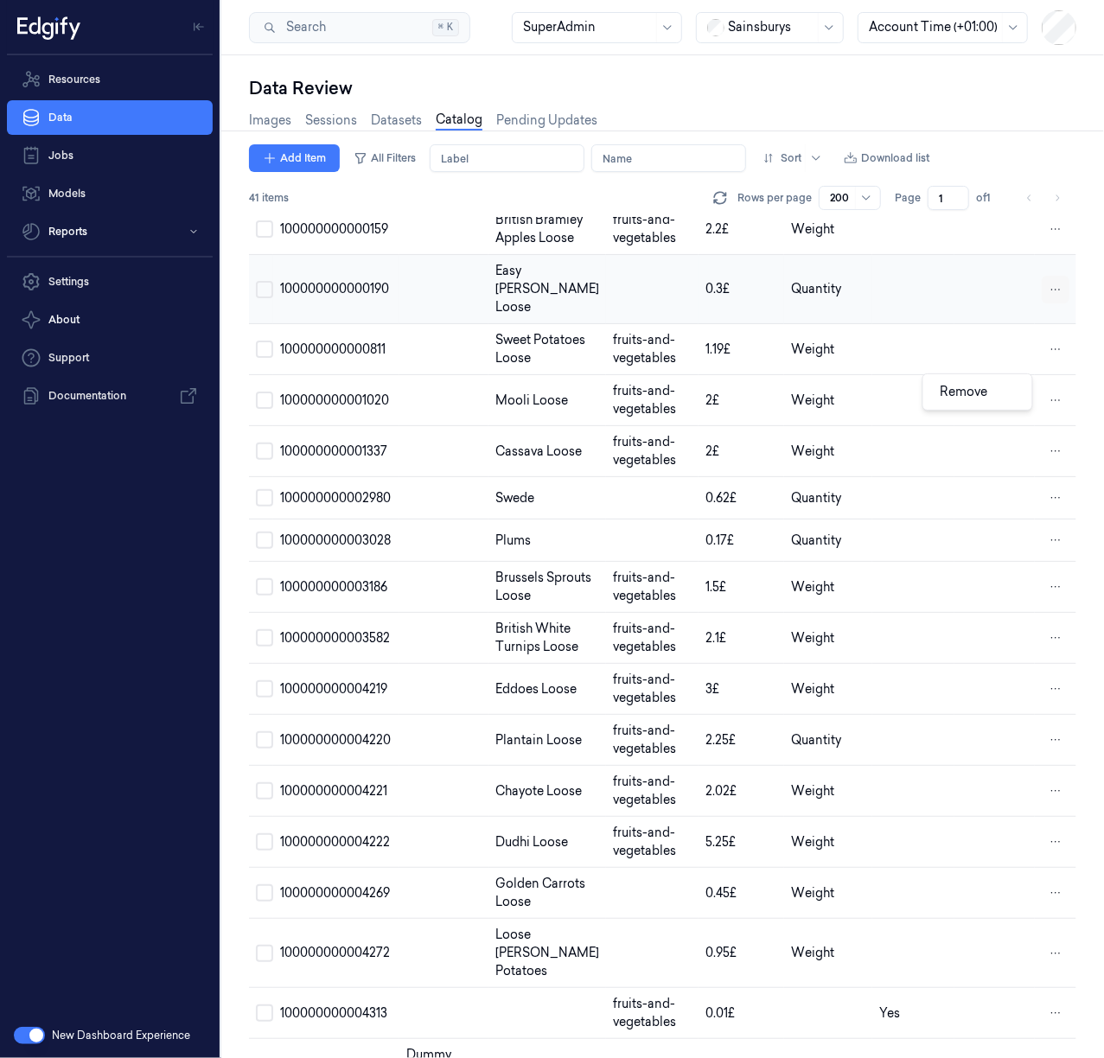
click at [1051, 396] on html "Resources Data Jobs Models Reports Settings About Support Documentation New Das…" at bounding box center [552, 529] width 1104 height 1058
click at [1004, 398] on div "Remove" at bounding box center [977, 392] width 102 height 29
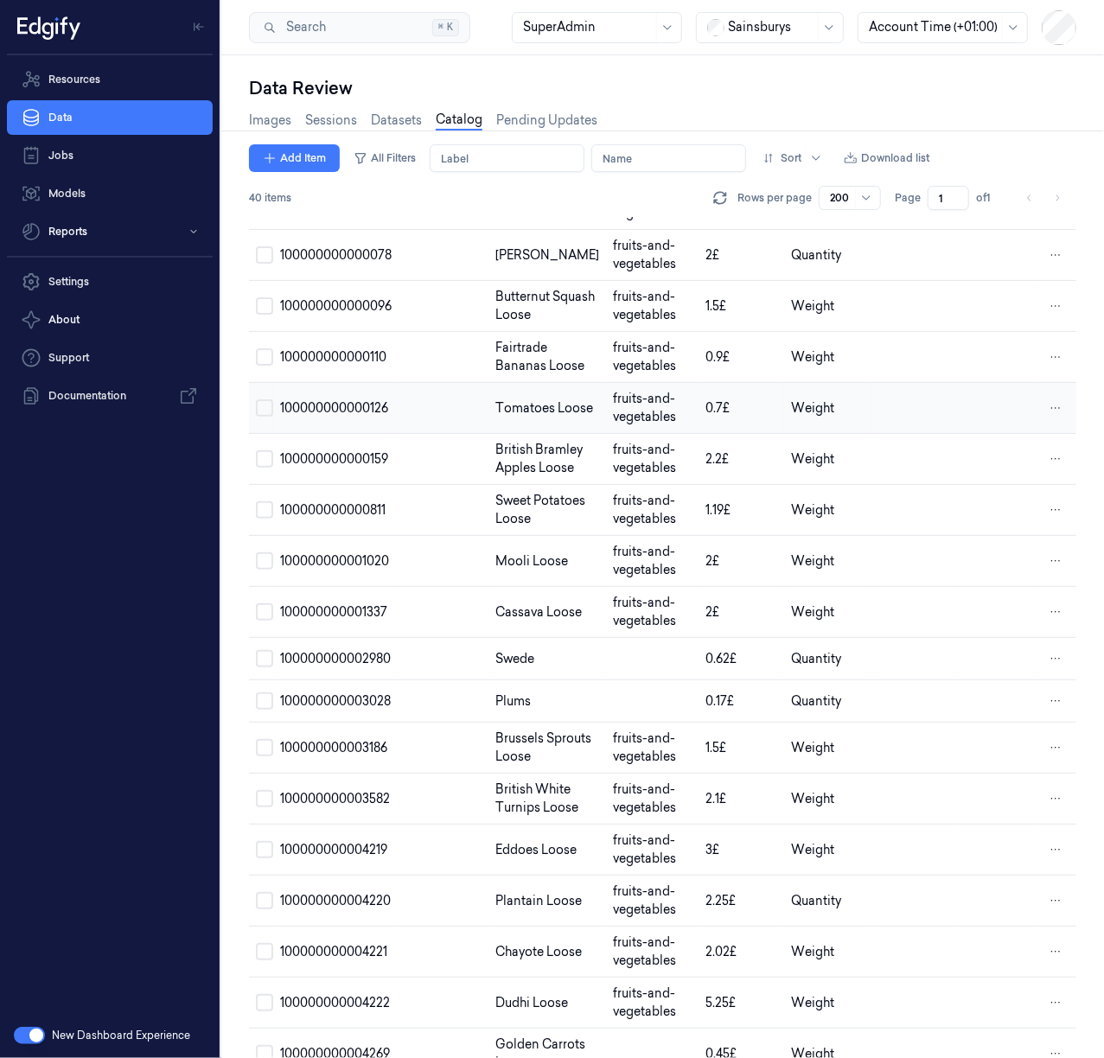
scroll to position [806, 0]
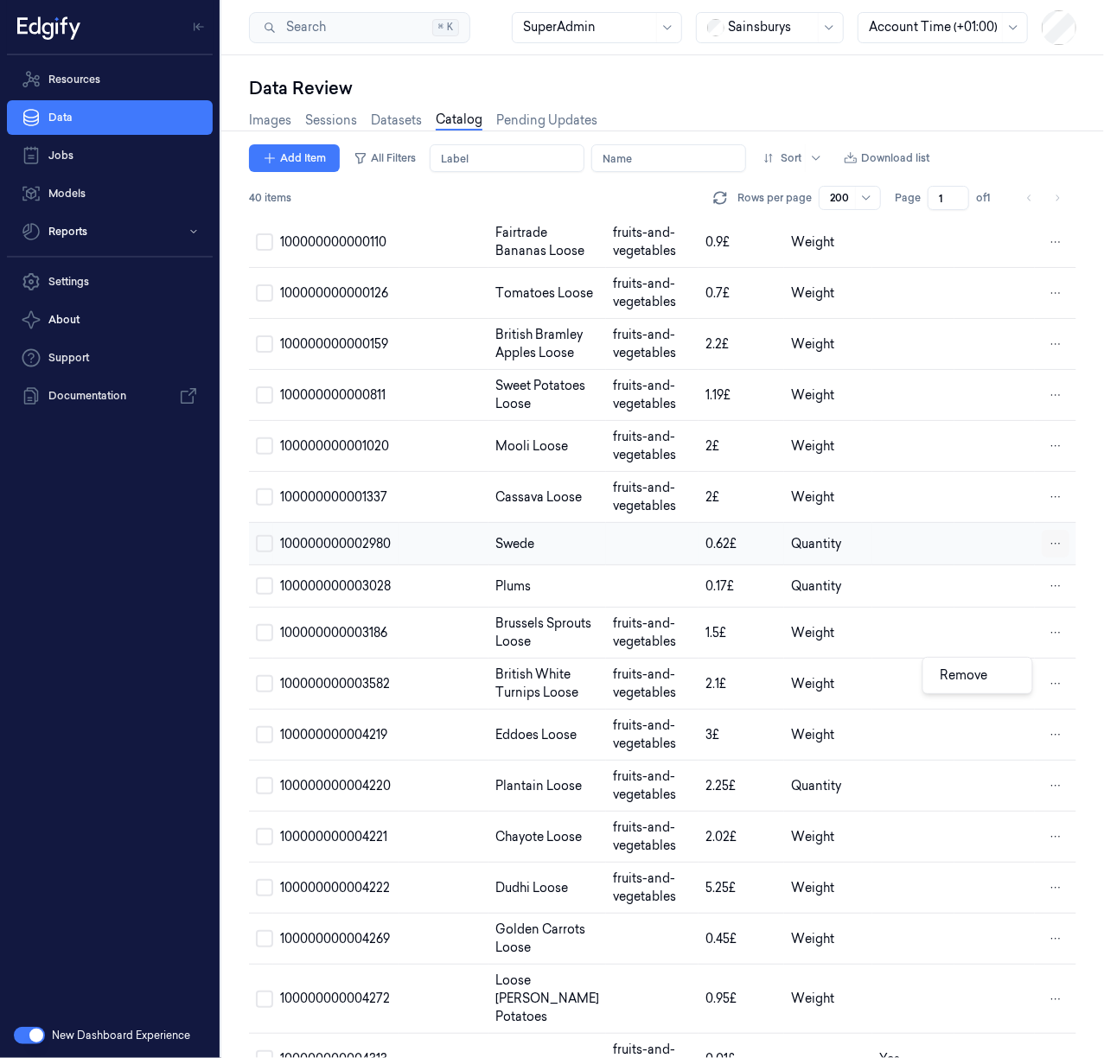
click at [1053, 672] on html "Resources Data Jobs Models Reports Settings About Support Documentation New Das…" at bounding box center [552, 529] width 1104 height 1058
click at [1017, 678] on div "Remove" at bounding box center [977, 675] width 102 height 29
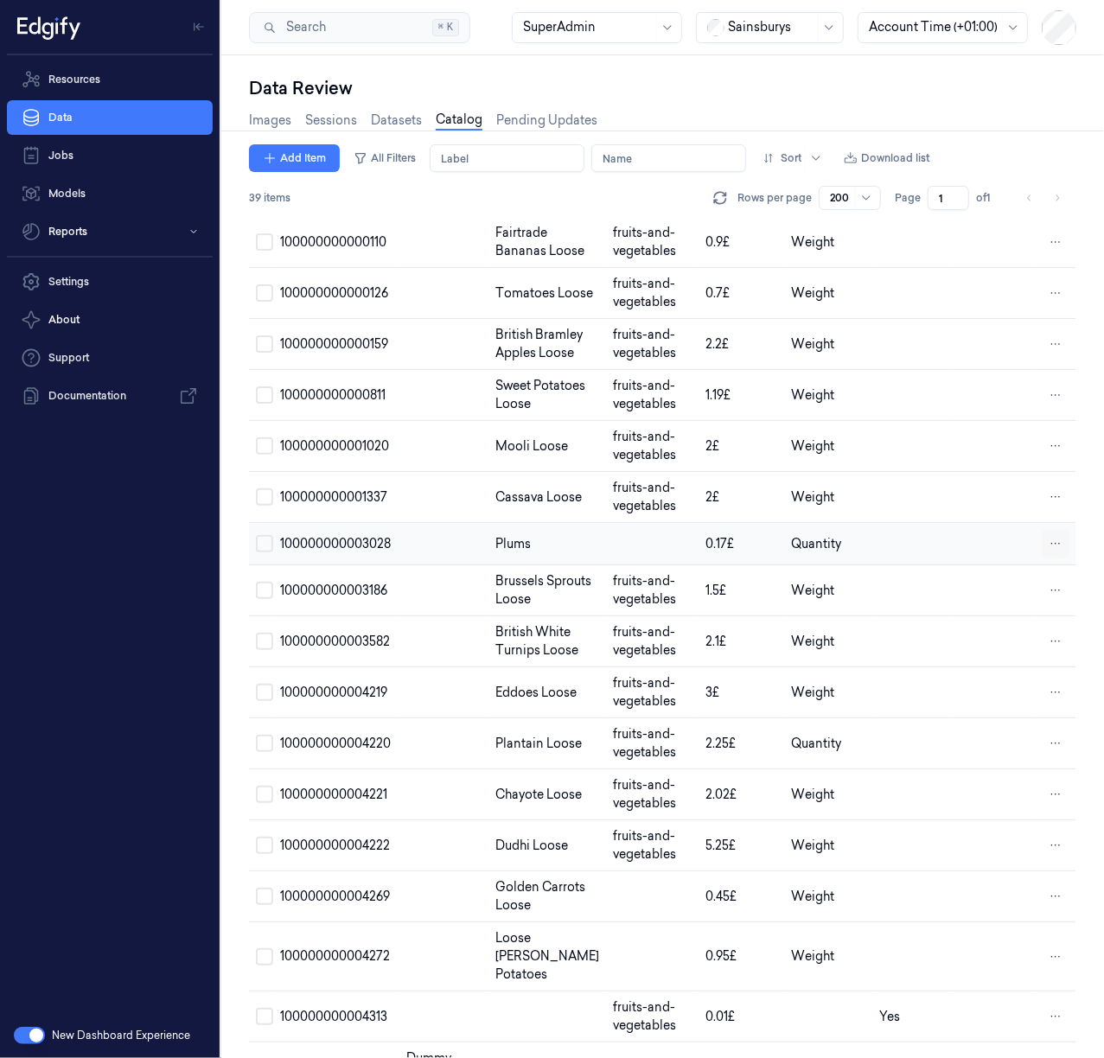
click at [1046, 672] on html "Resources Data Jobs Models Reports Settings About Support Documentation New Das…" at bounding box center [552, 529] width 1104 height 1058
click at [999, 679] on div "Remove" at bounding box center [977, 675] width 102 height 29
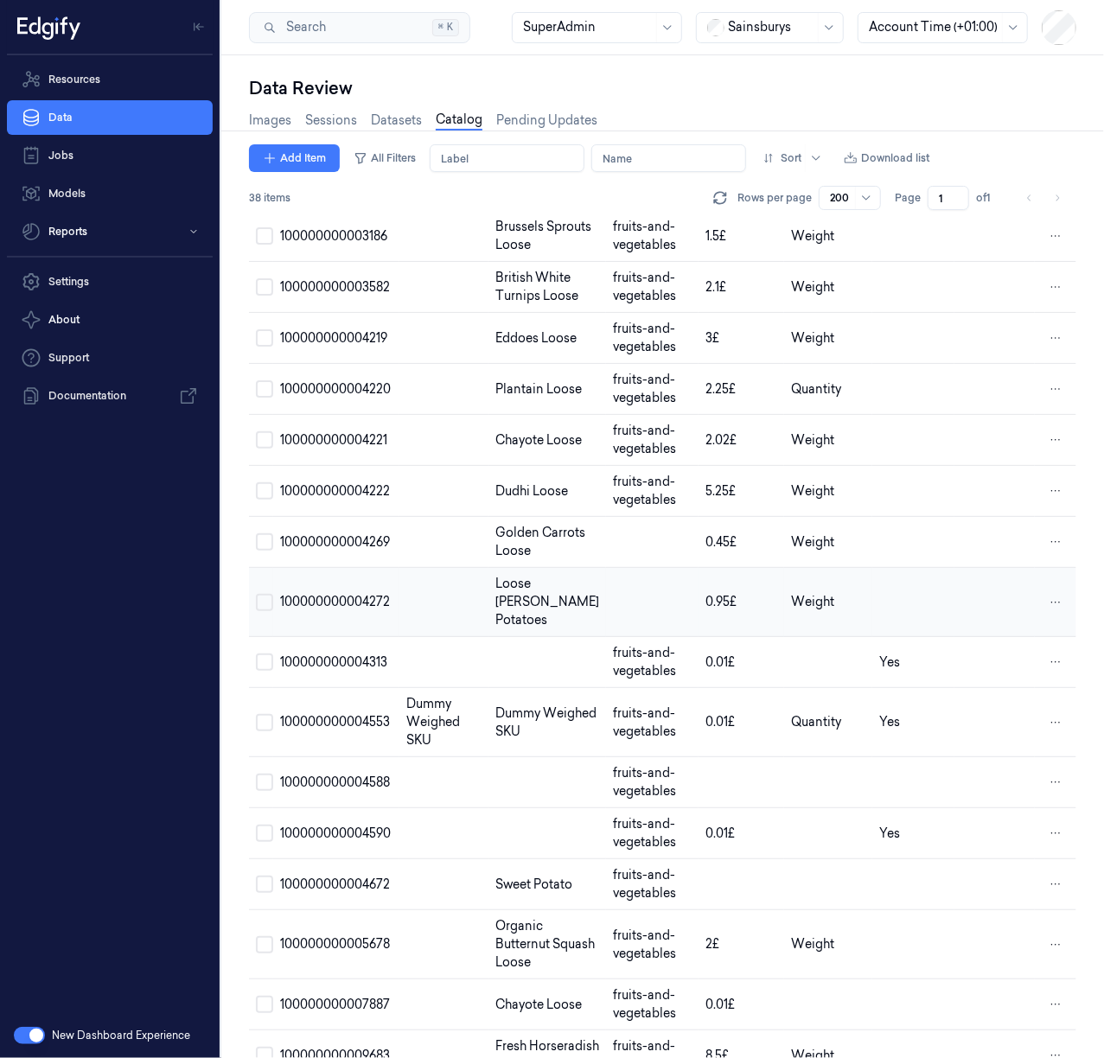
scroll to position [1152, 0]
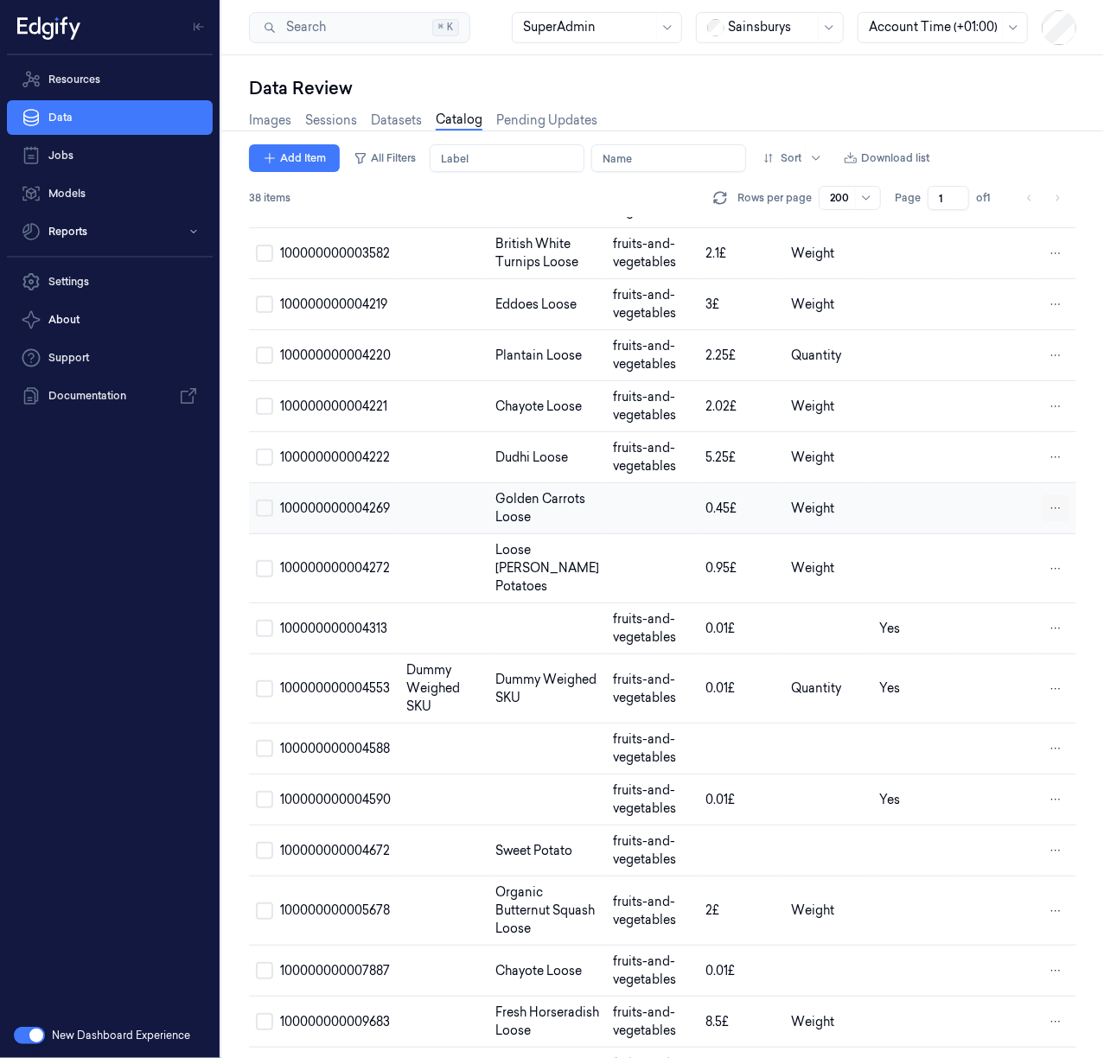
click at [1049, 678] on html "Resources Data Jobs Models Reports Settings About Support Documentation New Das…" at bounding box center [552, 529] width 1104 height 1058
click at [1000, 678] on div "Remove" at bounding box center [977, 678] width 102 height 29
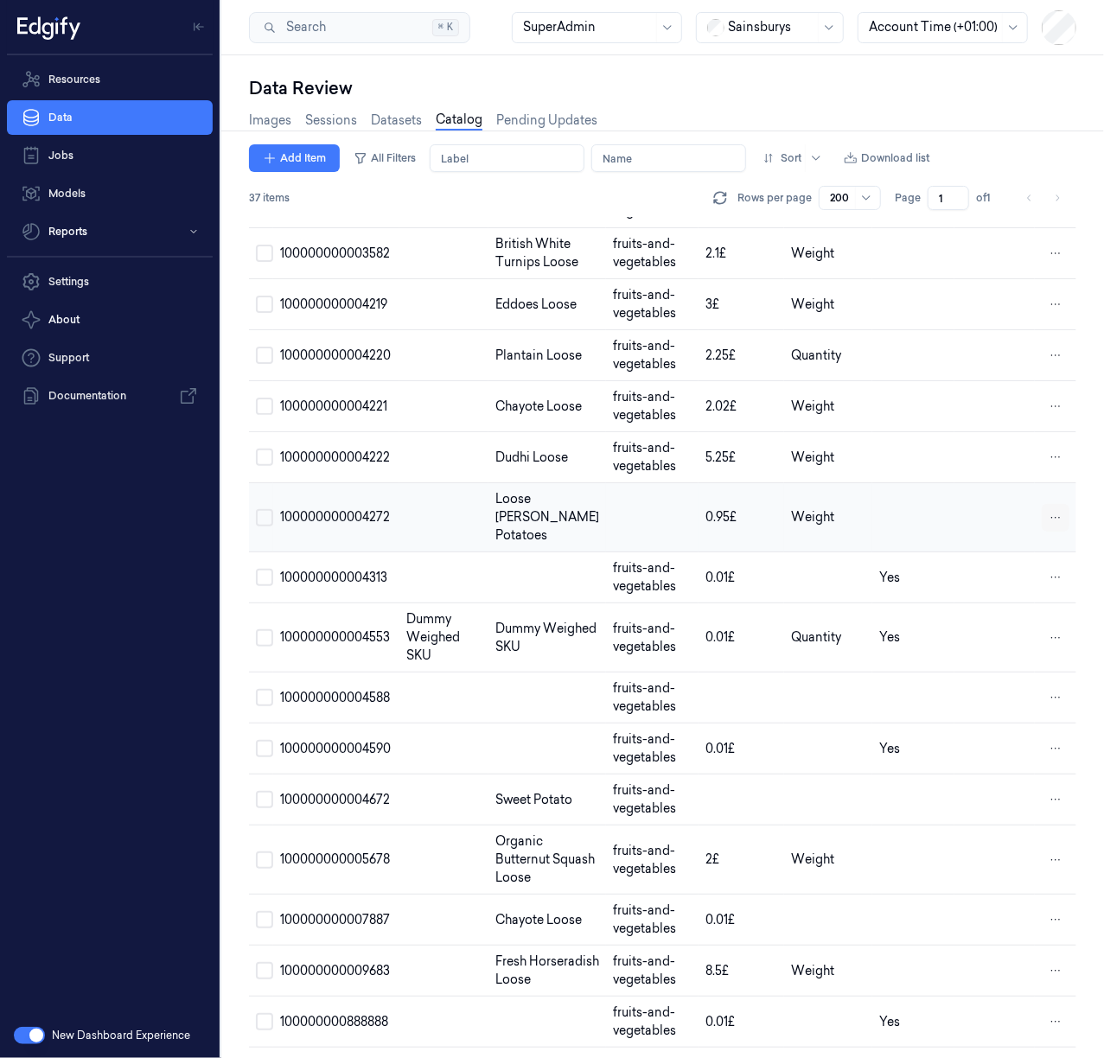
click at [1049, 690] on html "Resources Data Jobs Models Reports Settings About Support Documentation New Das…" at bounding box center [552, 529] width 1104 height 1058
click at [993, 691] on div "Remove" at bounding box center [977, 686] width 102 height 29
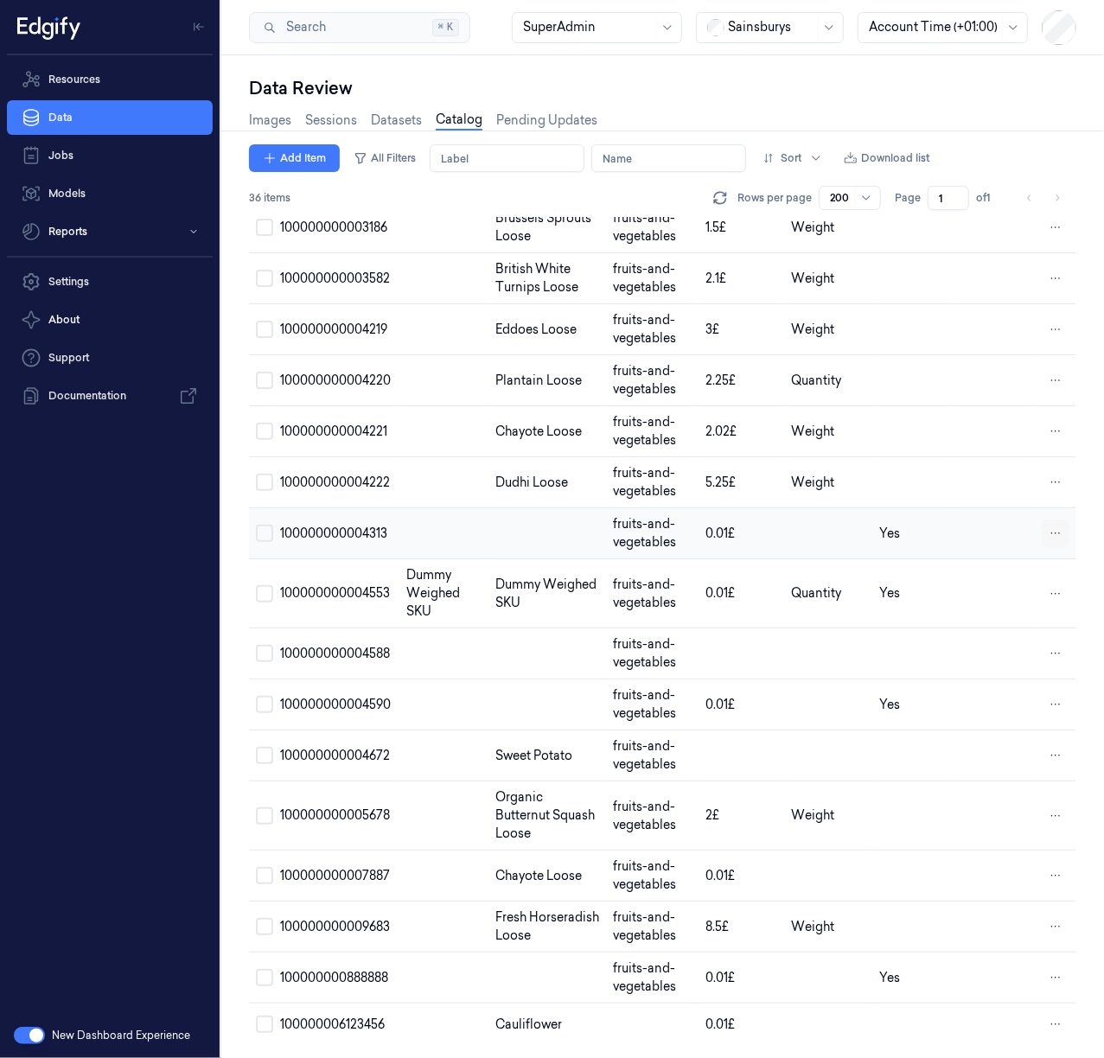
click at [1045, 674] on html "Resources Data Jobs Models Reports Settings About Support Documentation New Das…" at bounding box center [552, 529] width 1104 height 1058
click at [990, 684] on div "Remove" at bounding box center [977, 678] width 102 height 29
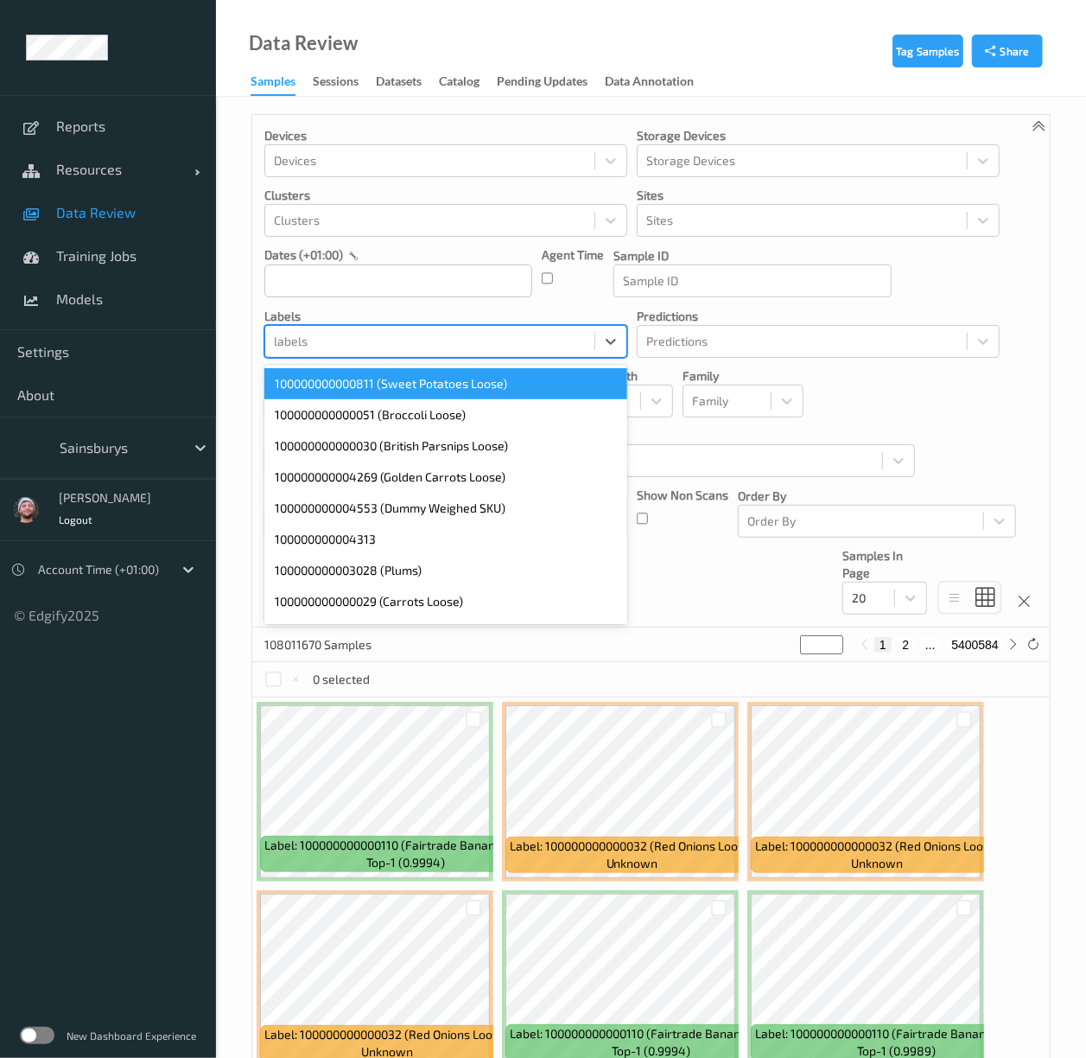
click at [305, 347] on div at bounding box center [430, 341] width 312 height 21
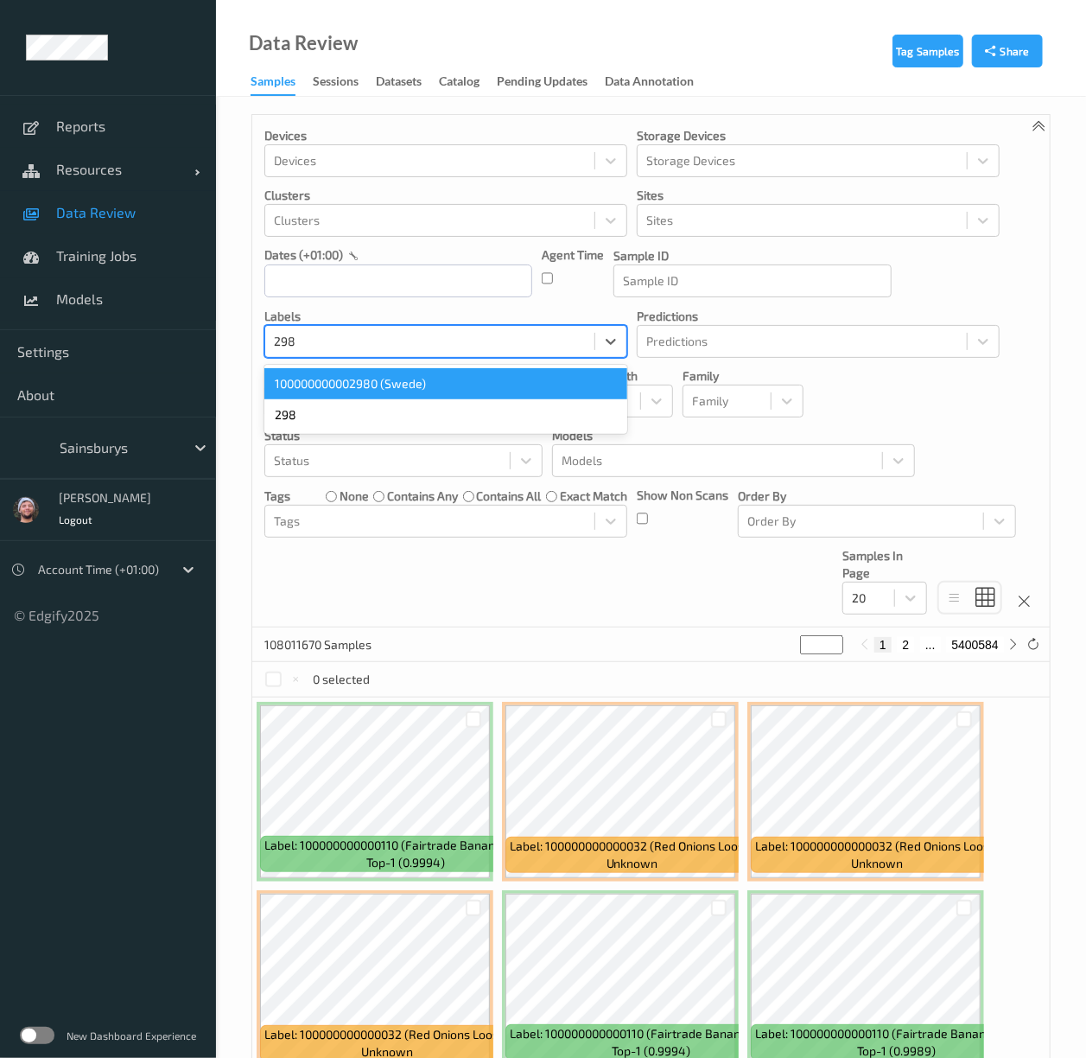
type input "2980"
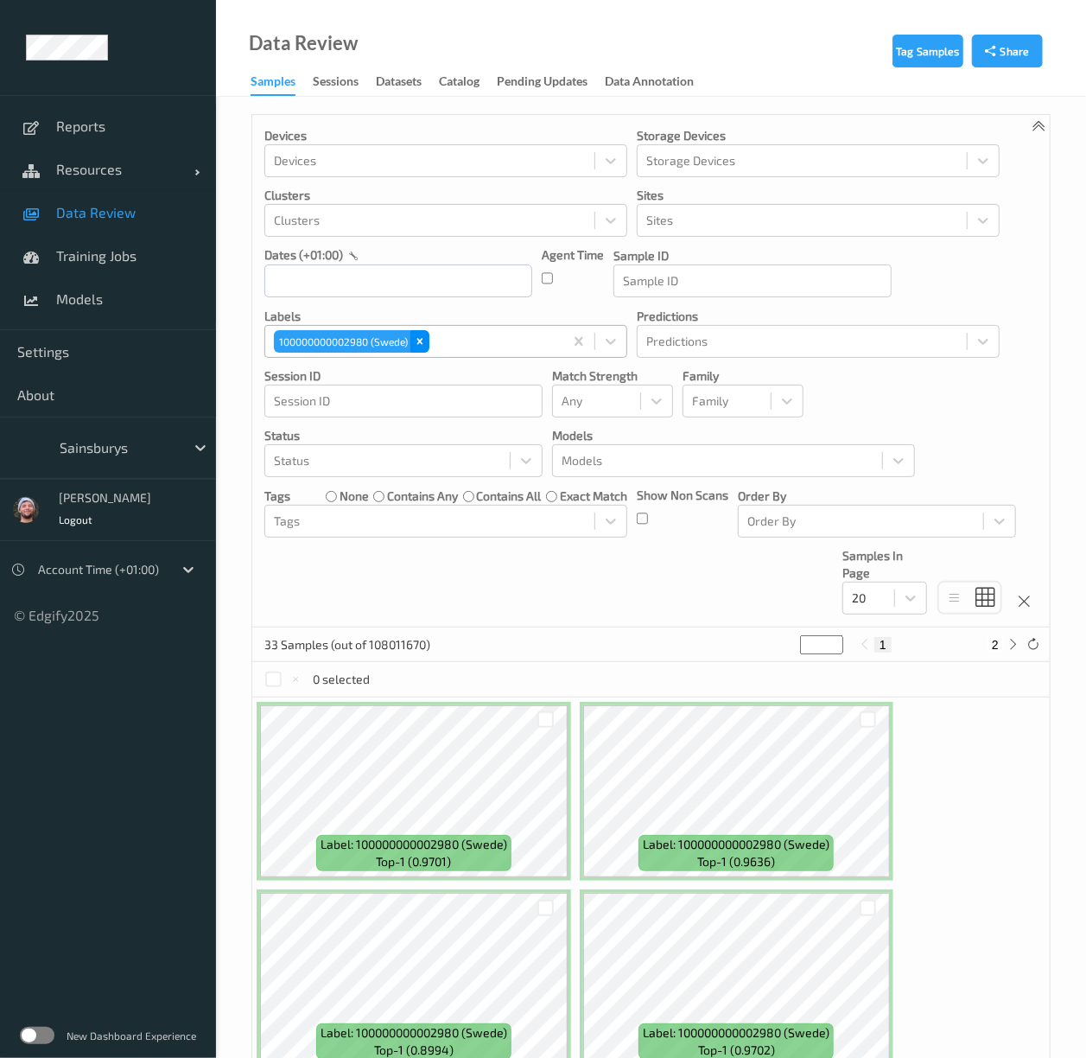
click at [417, 339] on icon "Remove 100000000002980 (Swede)" at bounding box center [420, 341] width 12 height 12
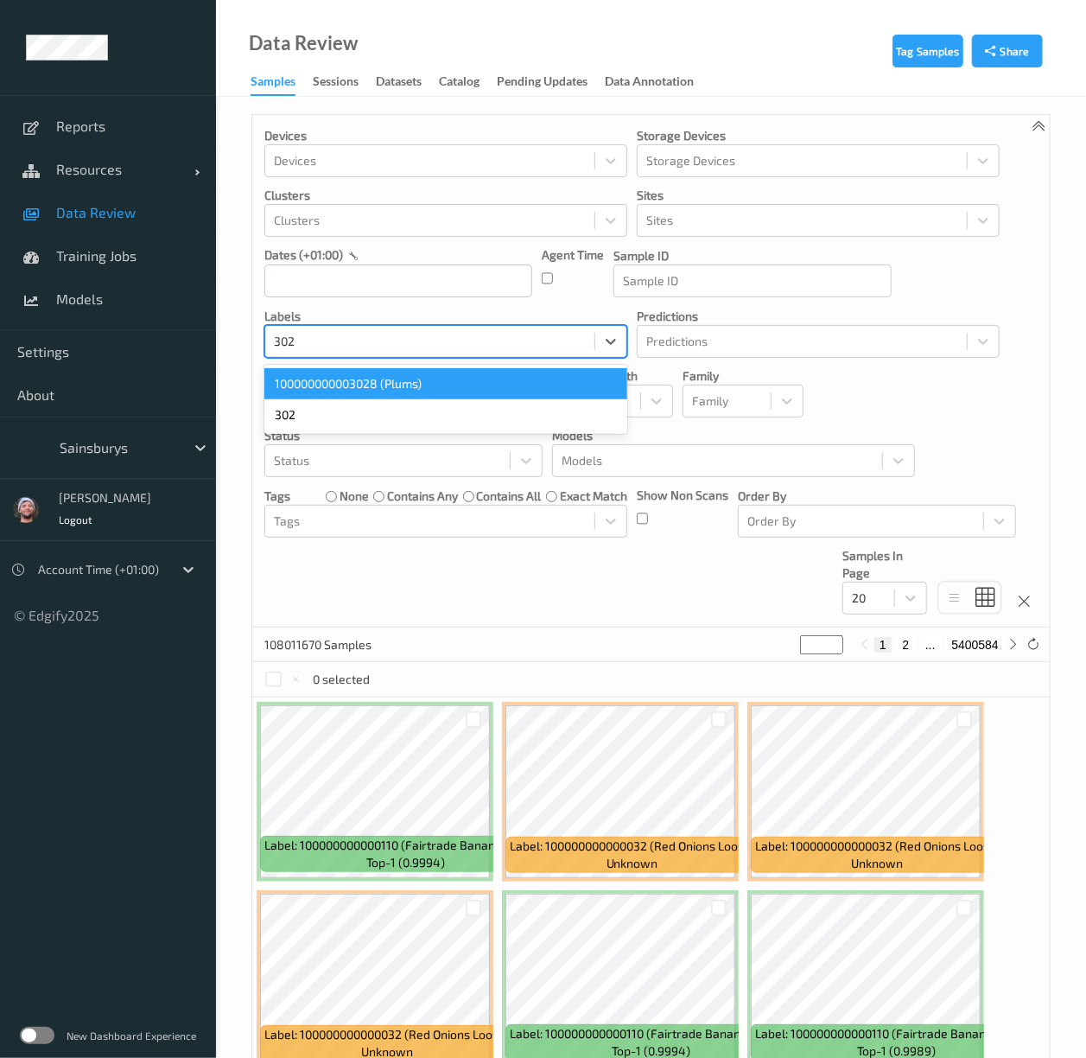
type input "3028"
click at [419, 388] on div "100000000003028 (Plums)" at bounding box center [445, 383] width 363 height 31
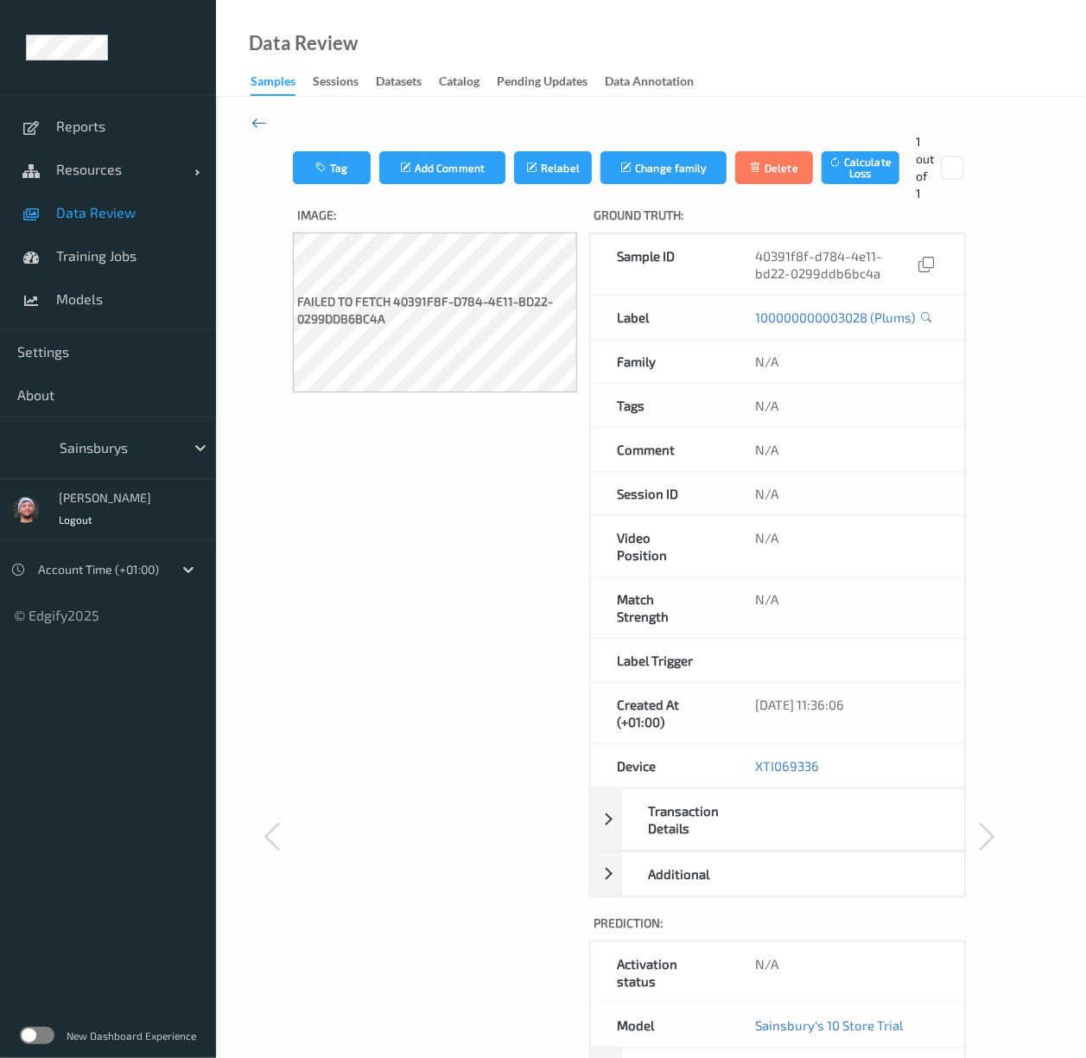
click at [261, 121] on icon at bounding box center [259, 122] width 16 height 19
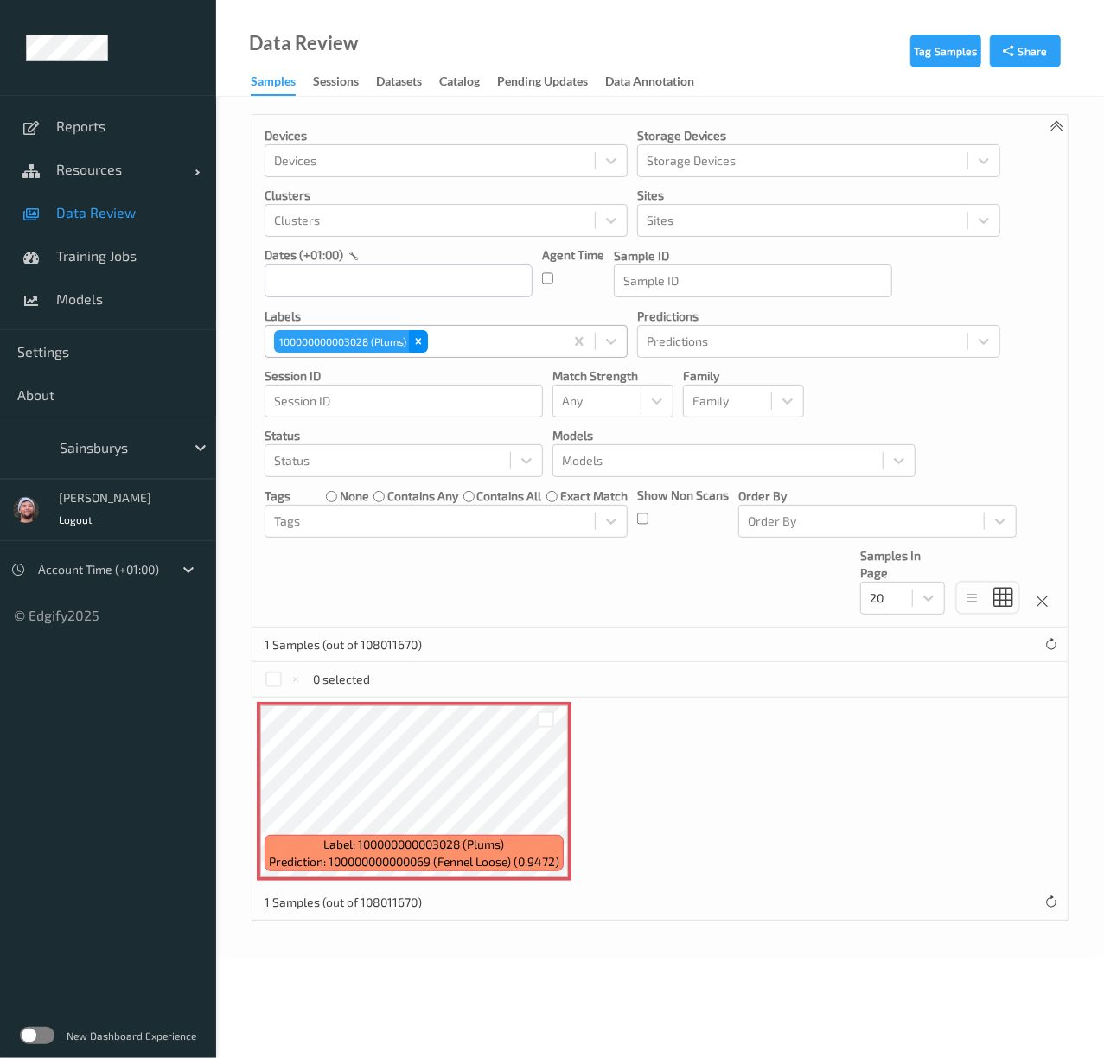
click at [412, 342] on div "Remove 100000000003028 (Plums)" at bounding box center [418, 341] width 19 height 22
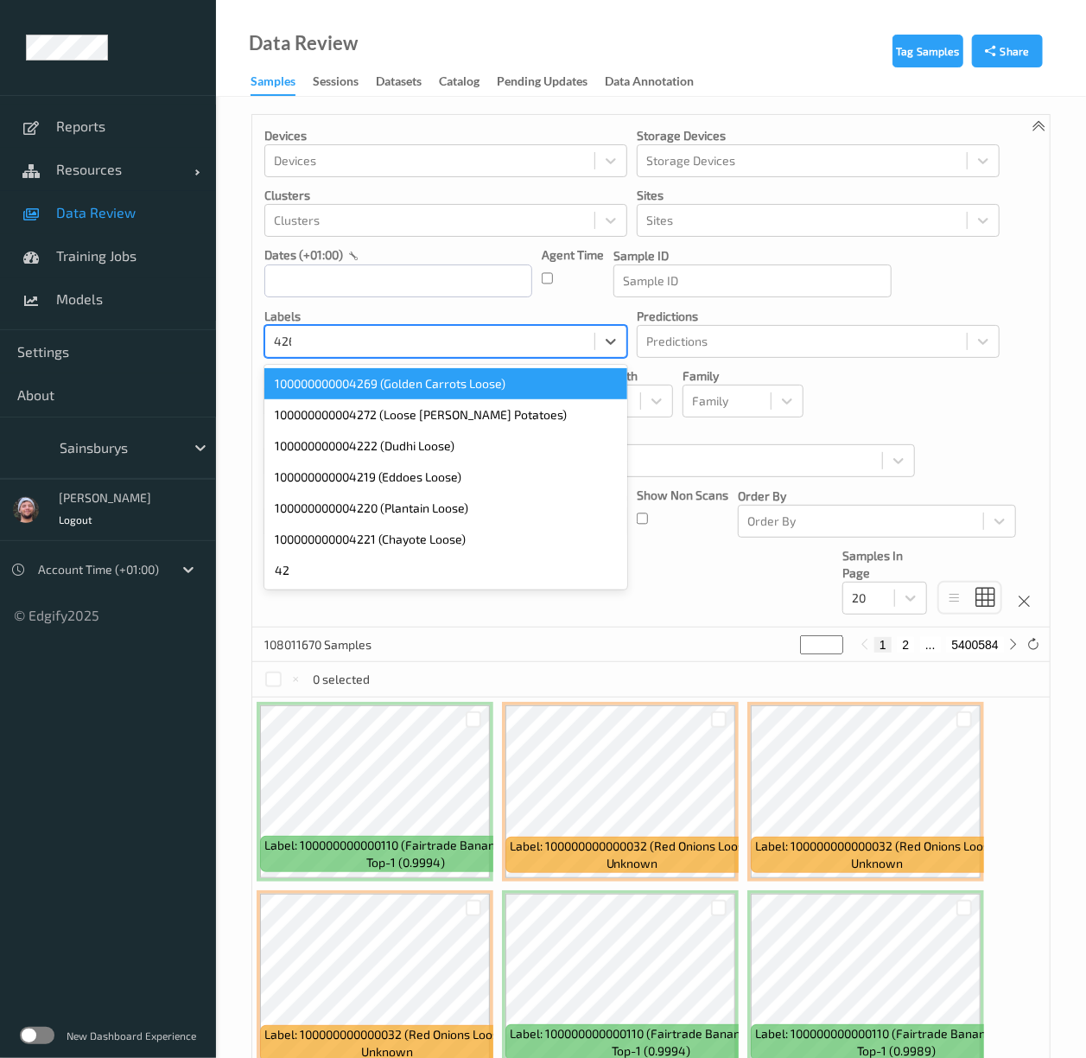
type input "4269"
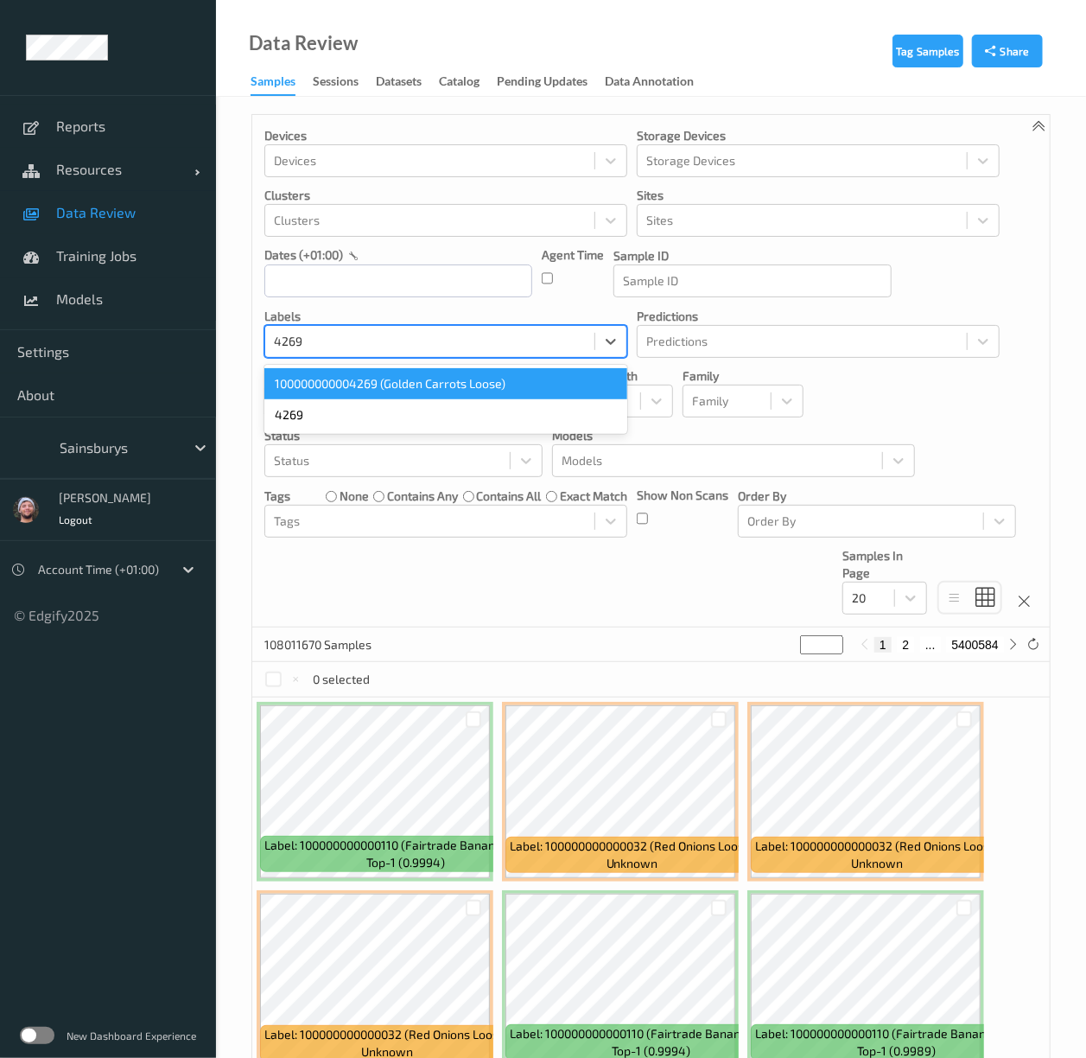
click at [419, 385] on div "100000000004269 (Golden Carrots Loose)" at bounding box center [445, 383] width 363 height 31
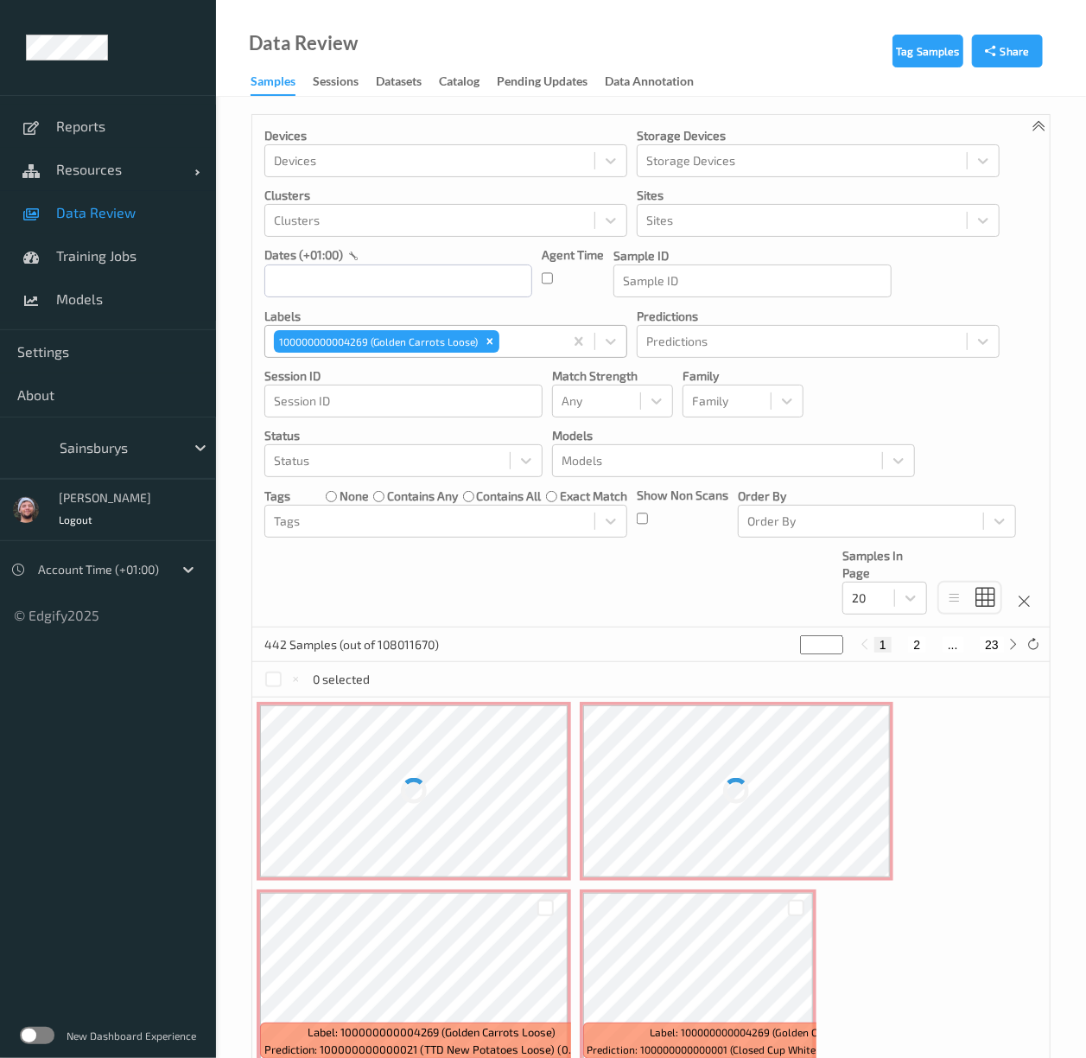
click at [595, 586] on div "Devices Devices Storage Devices Storage Devices Clusters Clusters Sites Sites d…" at bounding box center [651, 371] width 798 height 512
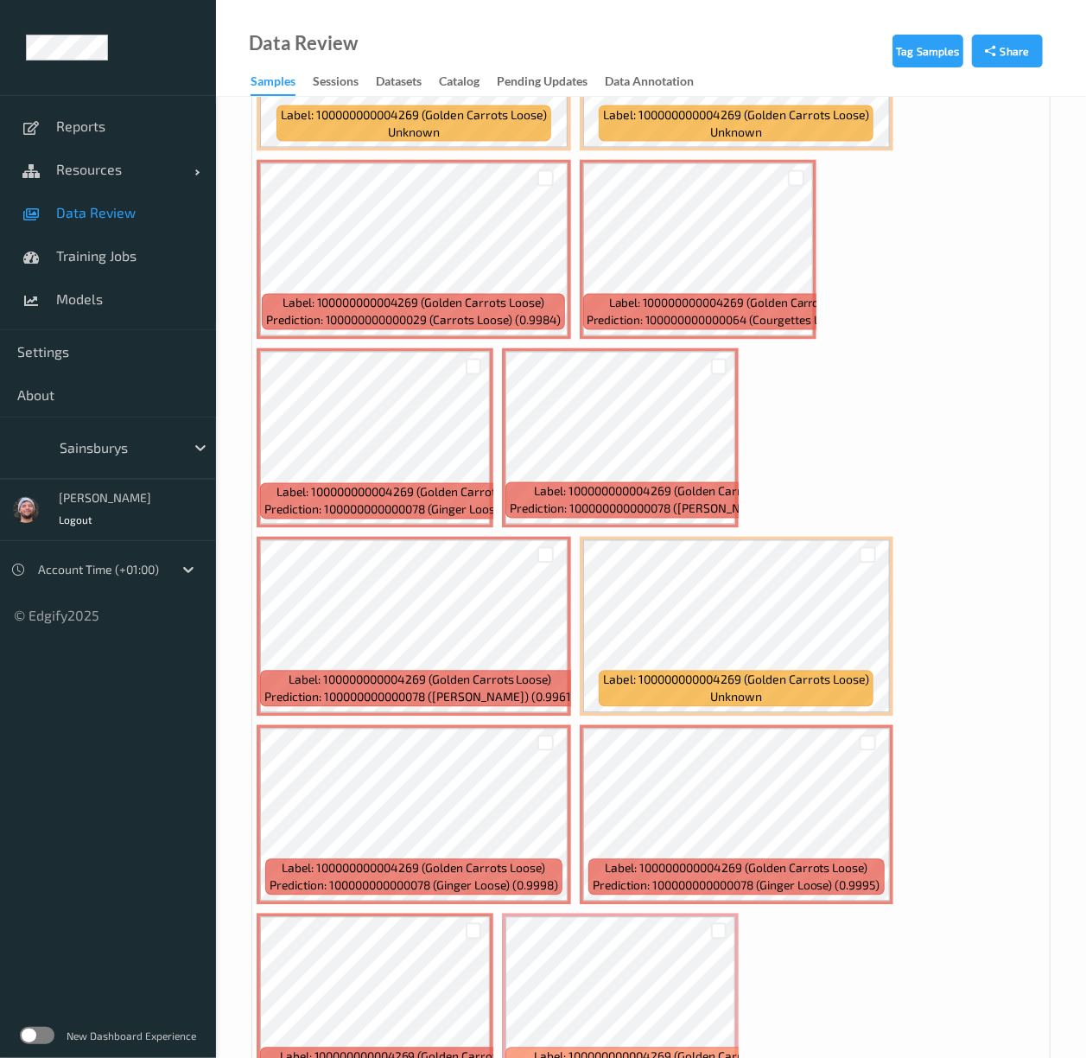
scroll to position [1599, 0]
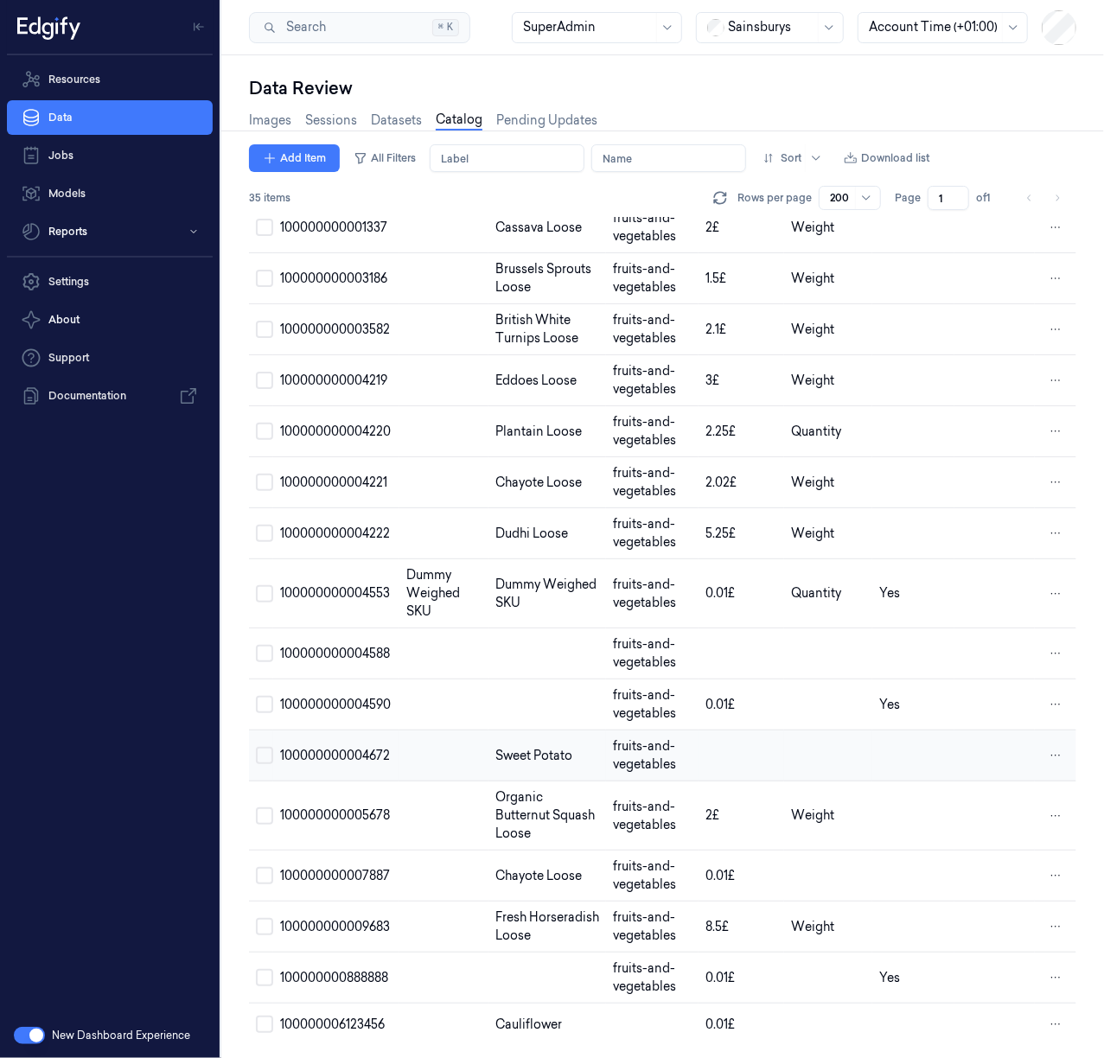
scroll to position [1267, 0]
click at [474, 634] on td at bounding box center [443, 653] width 89 height 51
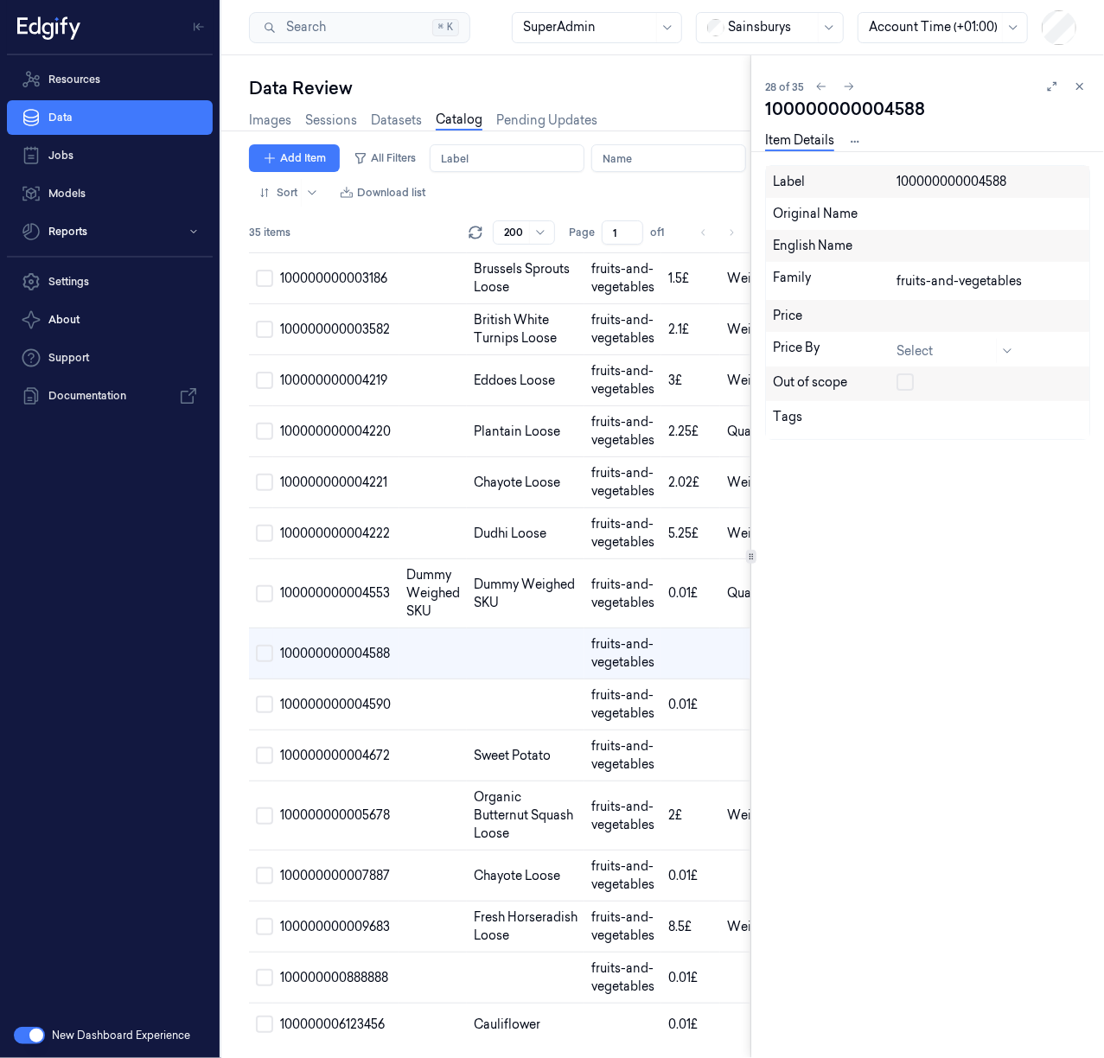
click at [918, 555] on div "Label 100000000004588 Original Name English Name Family fruits-and-vegetables P…" at bounding box center [927, 612] width 325 height 894
click at [472, 730] on td at bounding box center [526, 704] width 118 height 51
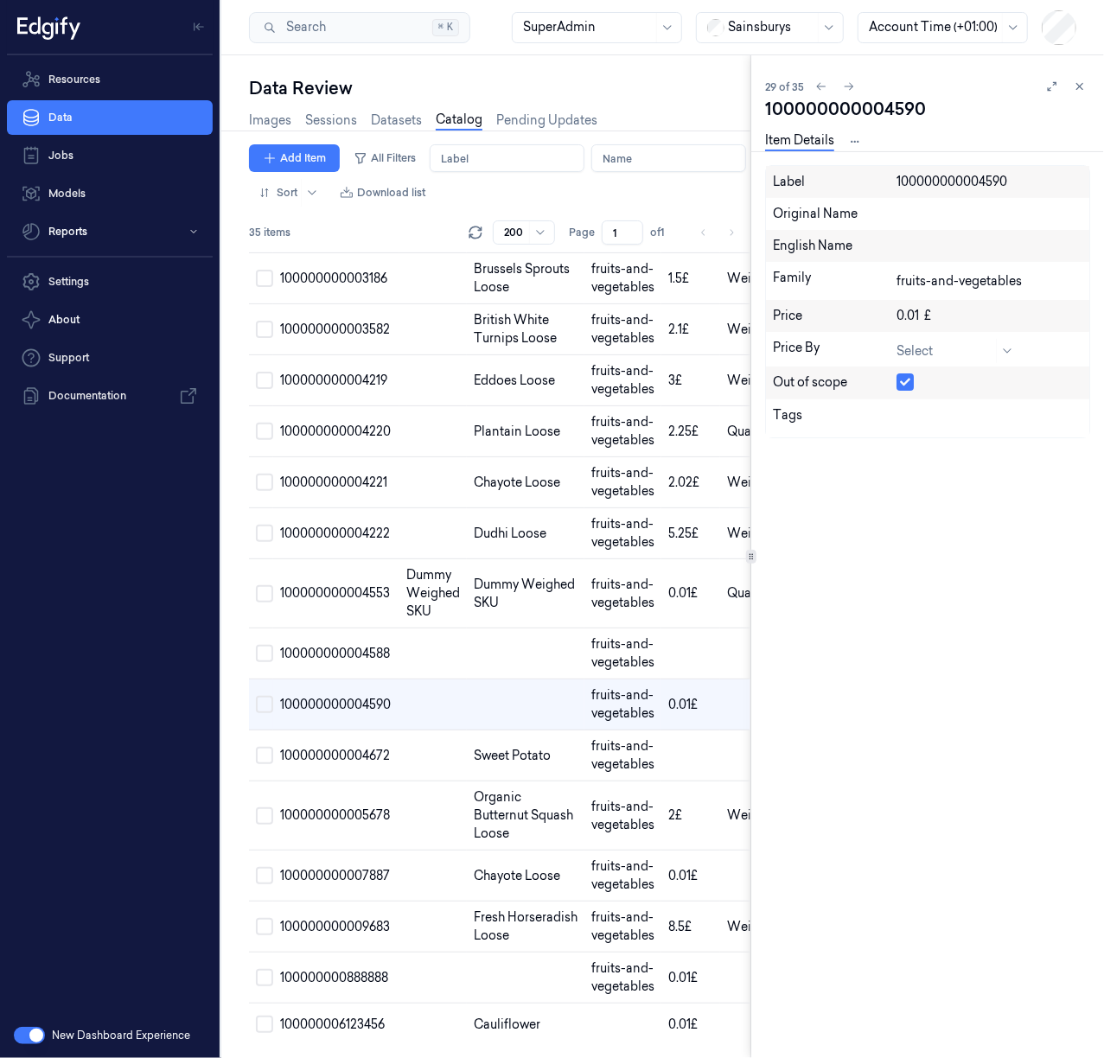
scroll to position [1418, 0]
drag, startPoint x: 804, startPoint y: 735, endPoint x: 895, endPoint y: 640, distance: 132.0
click at [880, 643] on div "Label 100000000004590 Original Name English Name Family fruits-and-vegetables P…" at bounding box center [927, 612] width 325 height 894
click at [1077, 91] on icon at bounding box center [1079, 86] width 12 height 12
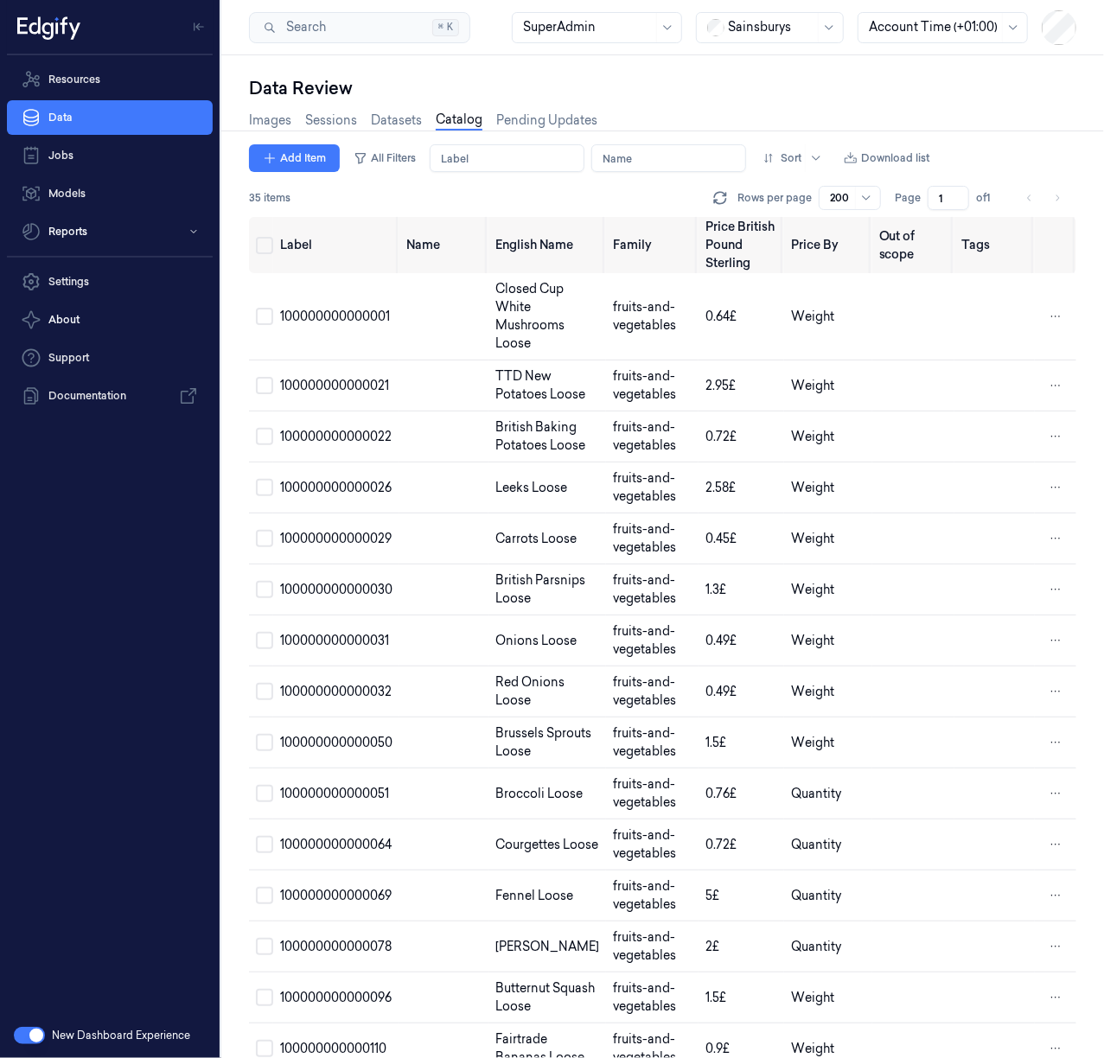
click at [654, 104] on div "Images Sessions Datasets Catalog Pending Updates" at bounding box center [662, 122] width 827 height 44
click at [669, 83] on div "Data Review" at bounding box center [662, 88] width 827 height 24
click at [740, 31] on div at bounding box center [771, 27] width 86 height 18
type input "rem"
click at [781, 60] on div "R e REMA1000" at bounding box center [750, 64] width 88 height 18
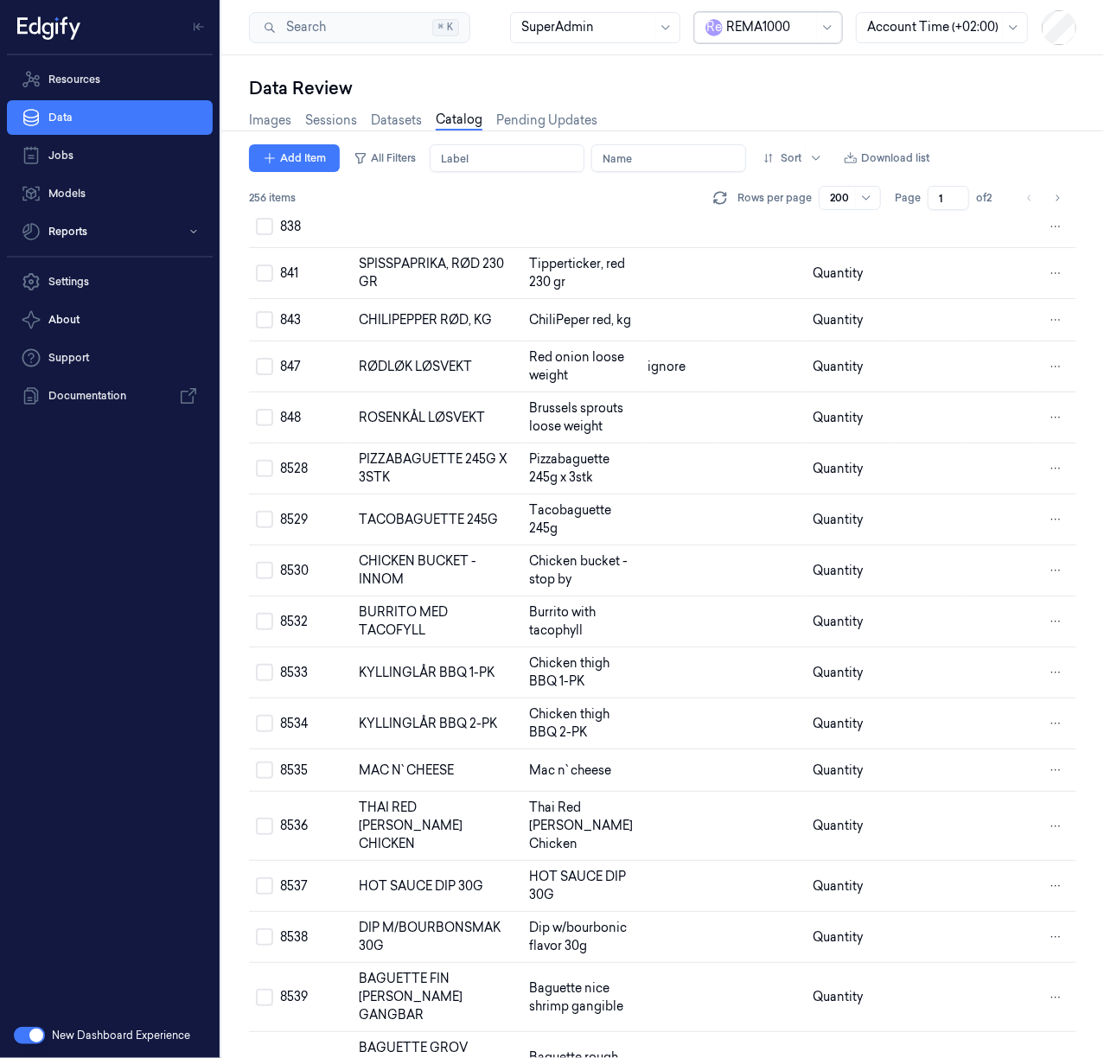
scroll to position [9103, 0]
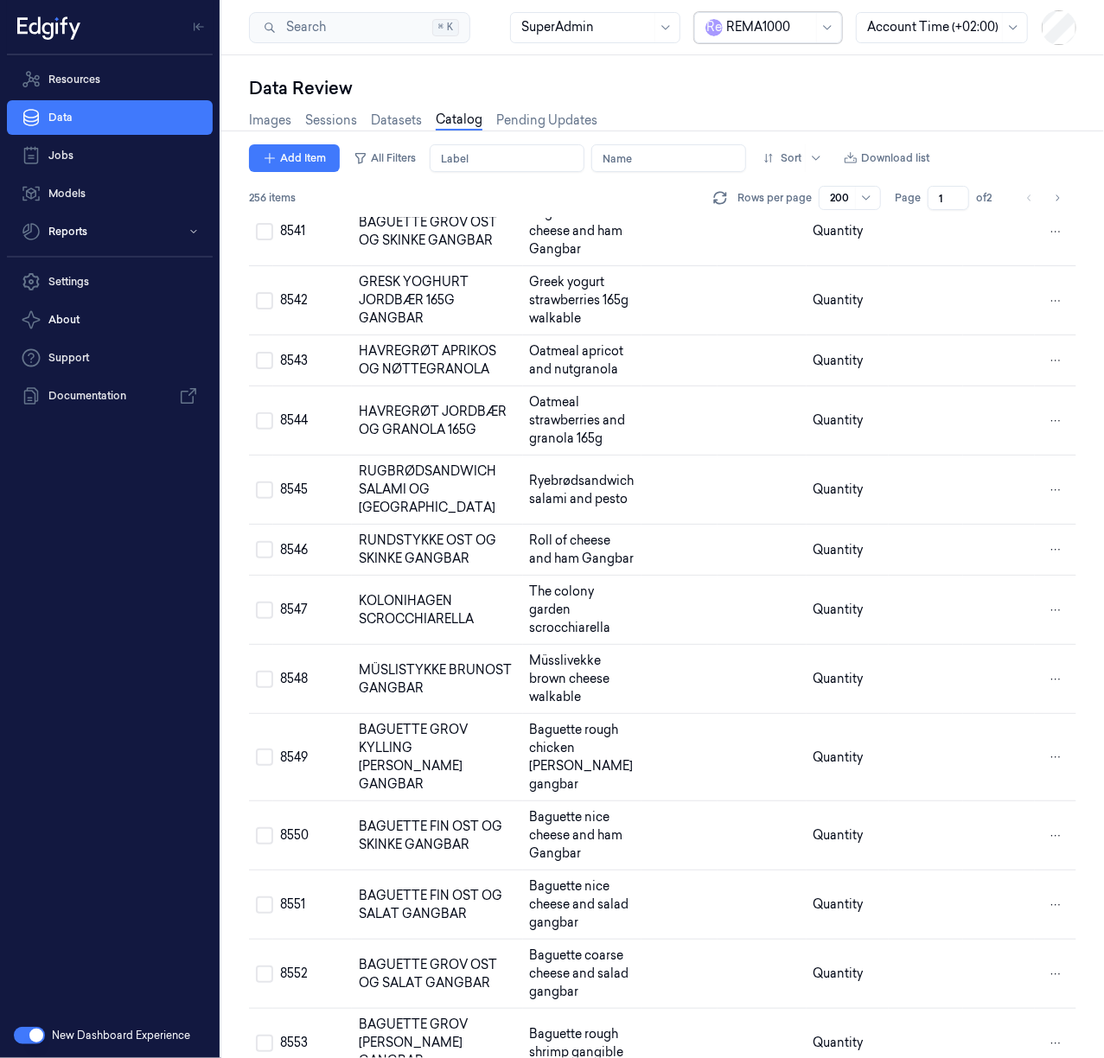
click at [780, 26] on div at bounding box center [769, 27] width 86 height 18
click at [738, 273] on div "H-E-B" at bounding box center [735, 282] width 60 height 18
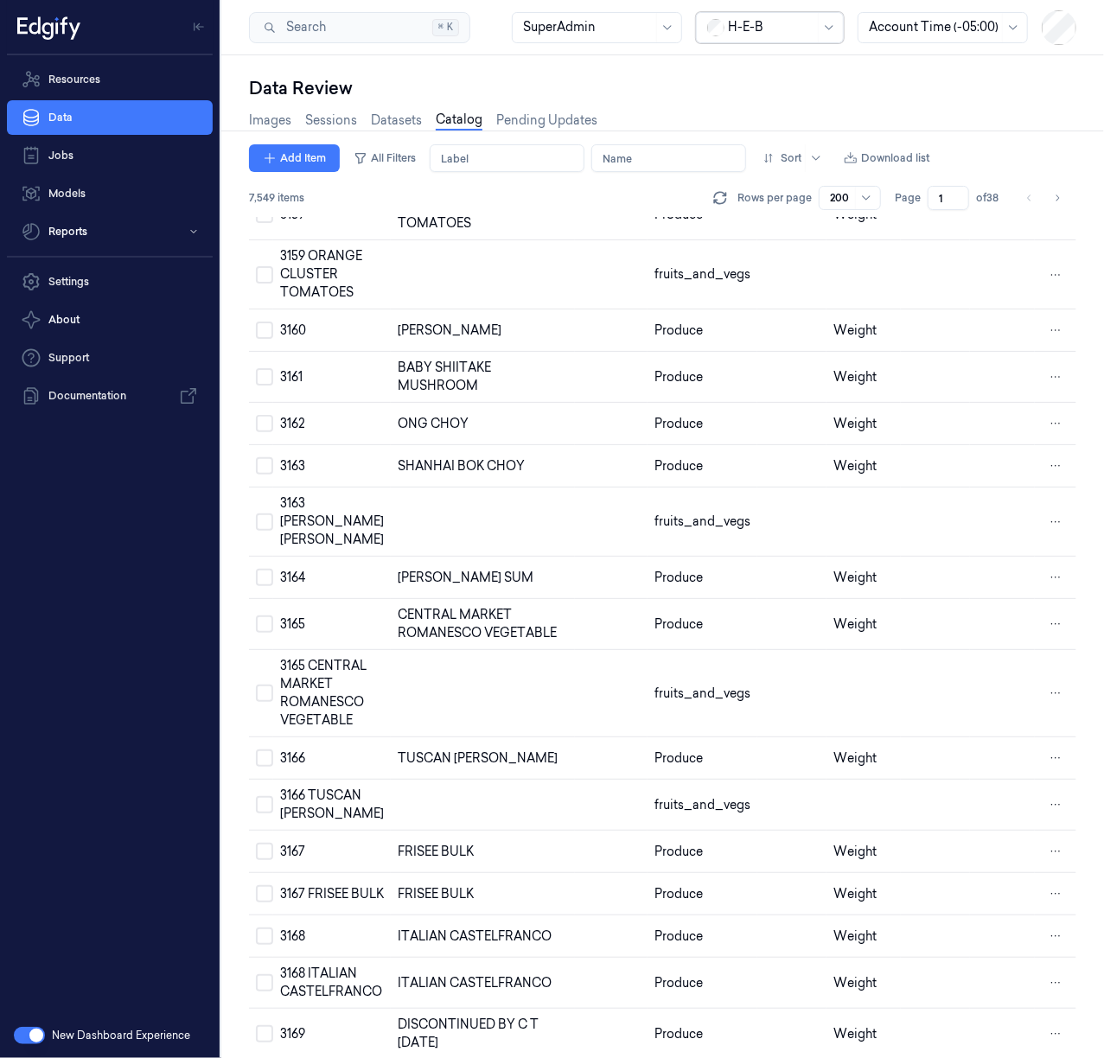
scroll to position [9085, 0]
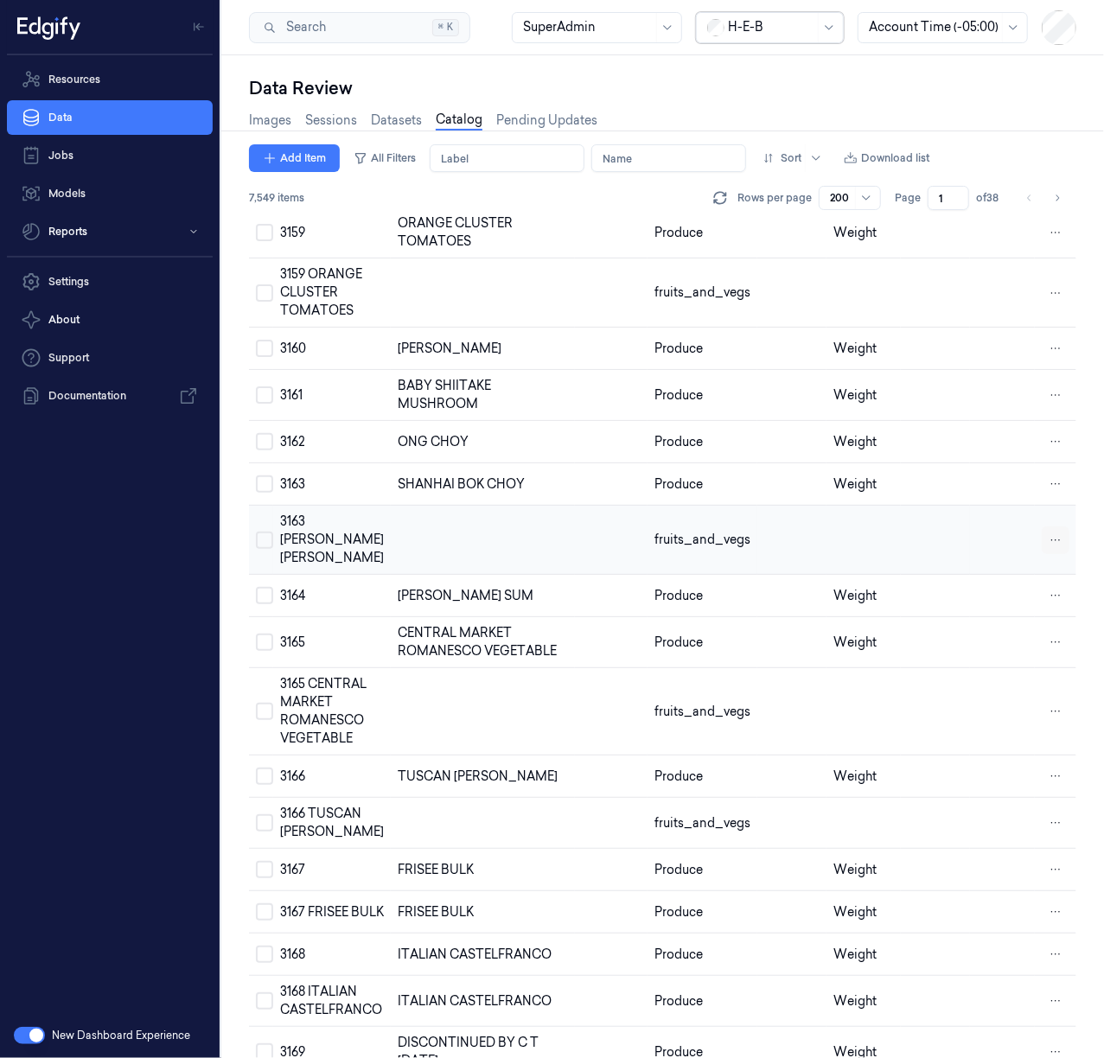
click at [1046, 433] on html "Resources Data Jobs Models Reports Settings About Support Documentation New Das…" at bounding box center [552, 529] width 1104 height 1058
click at [985, 429] on span "Remove" at bounding box center [964, 430] width 48 height 16
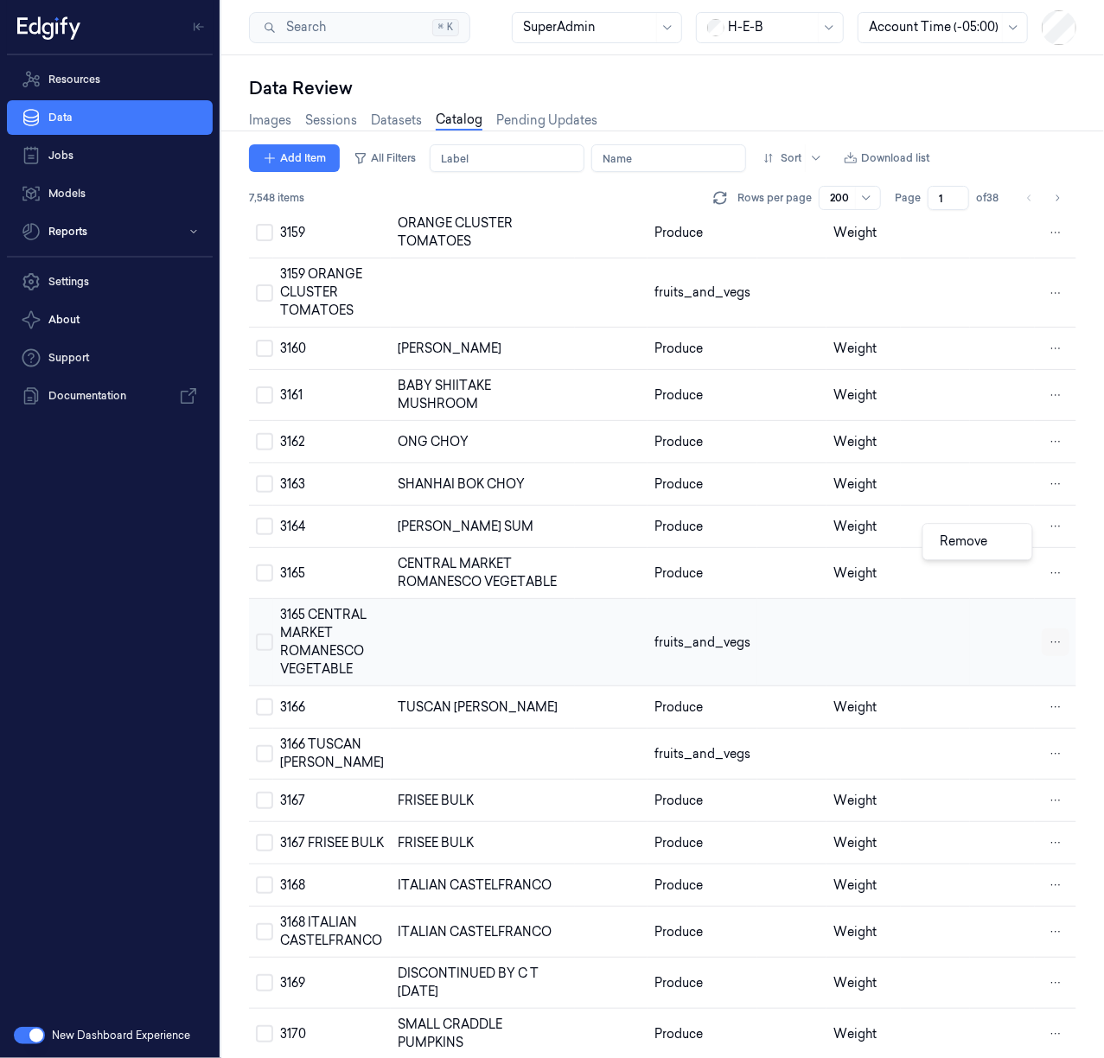
click at [1055, 544] on html "Resources Data Jobs Models Reports Settings About Support Documentation New Das…" at bounding box center [552, 529] width 1104 height 1058
click at [999, 541] on div "Remove" at bounding box center [977, 541] width 102 height 29
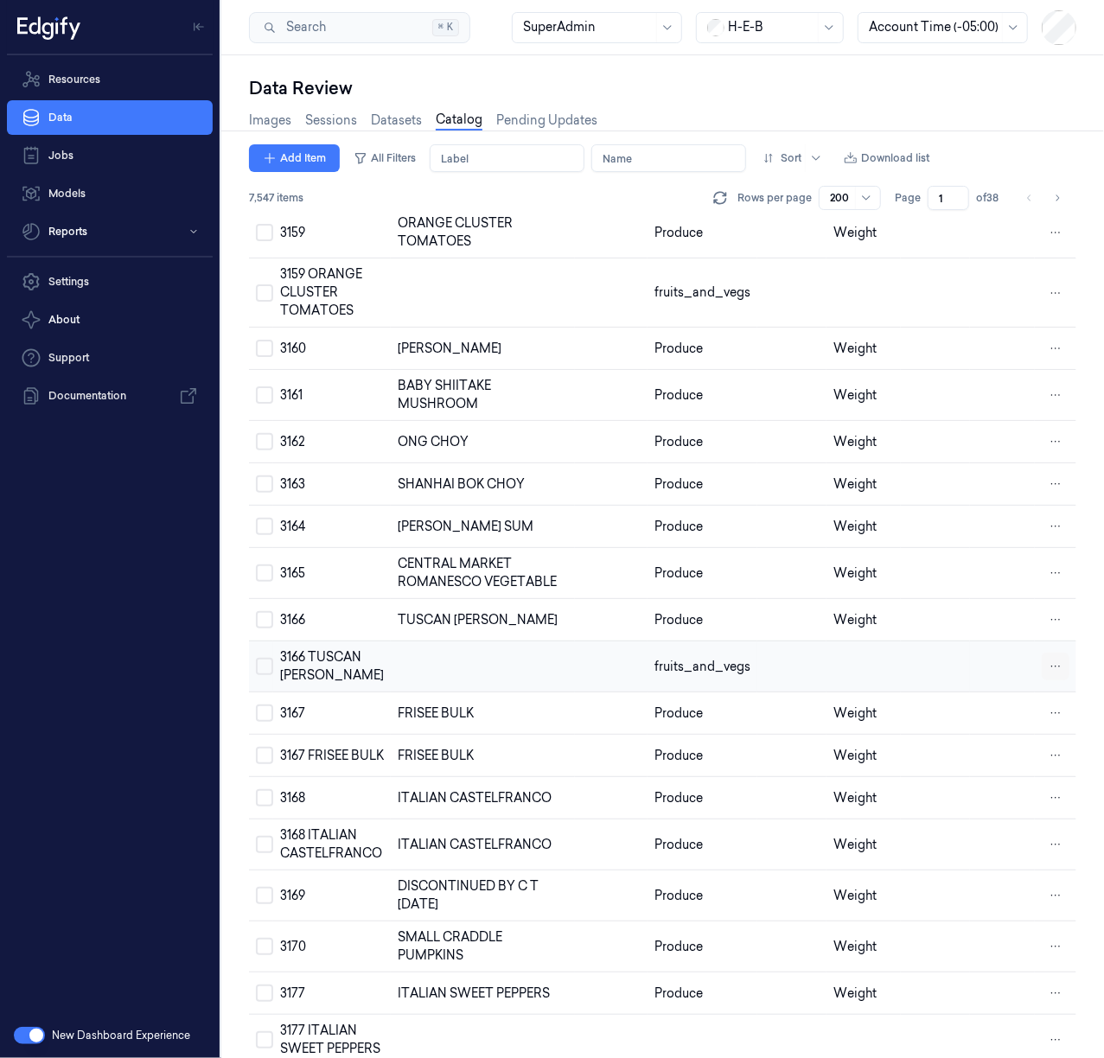
click at [1049, 564] on html "Resources Data Jobs Models Reports Settings About Support Documentation New Das…" at bounding box center [552, 529] width 1104 height 1058
click at [1003, 571] on div "Remove" at bounding box center [977, 565] width 102 height 29
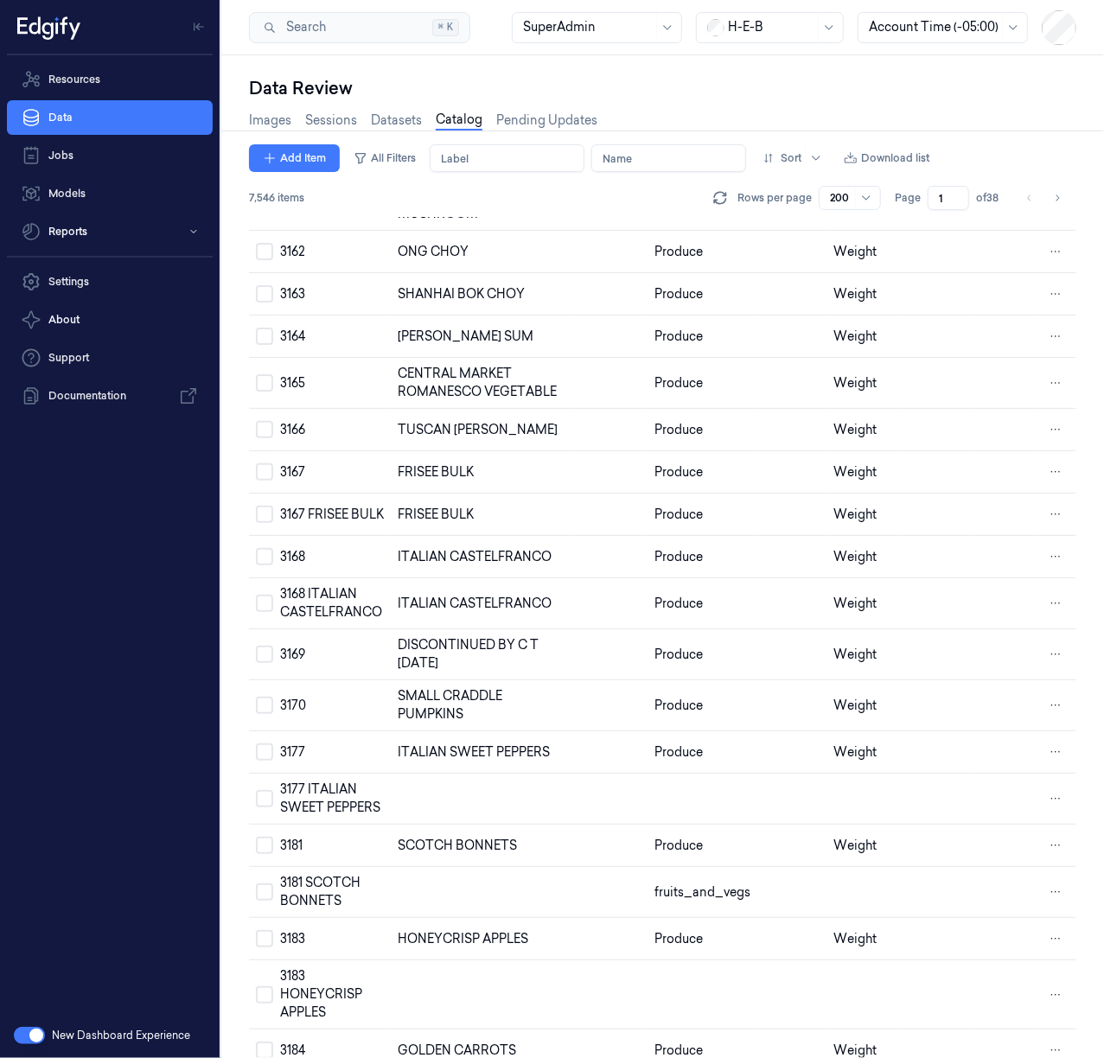
scroll to position [9314, 0]
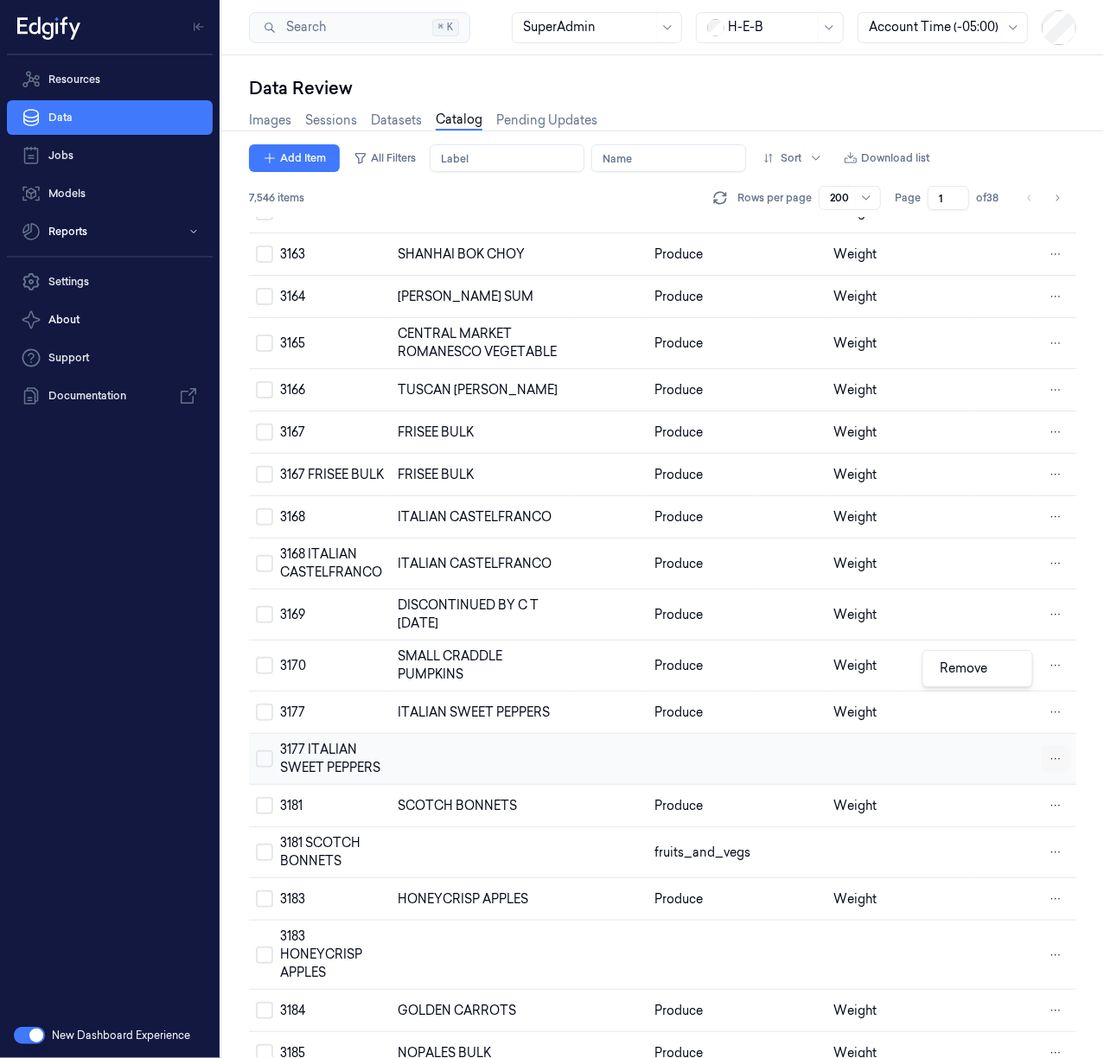
click at [1041, 668] on html "Resources Data Jobs Models Reports Settings About Support Documentation New Das…" at bounding box center [552, 529] width 1104 height 1058
click at [975, 674] on span "Remove" at bounding box center [964, 668] width 48 height 16
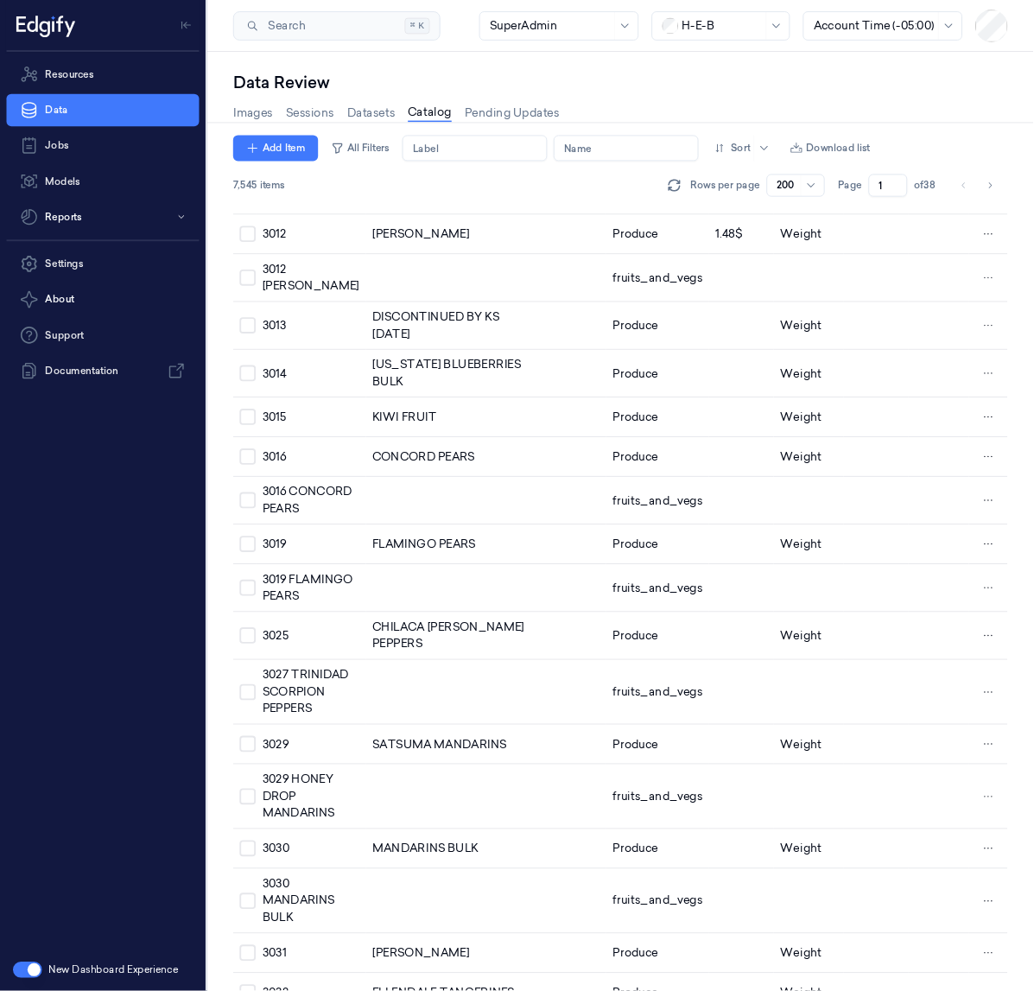
scroll to position [0, 0]
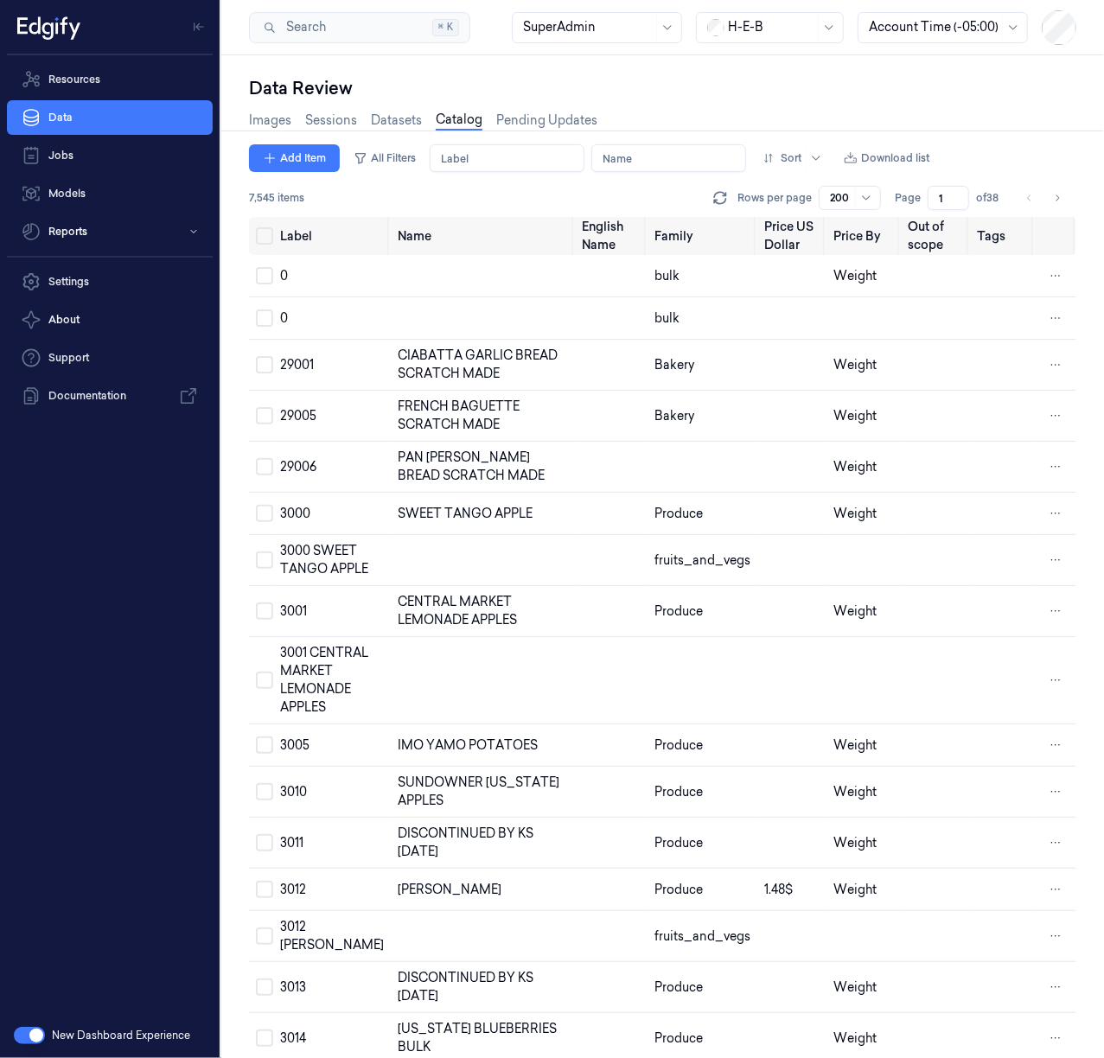
click at [980, 99] on div "Data Review" at bounding box center [662, 88] width 827 height 24
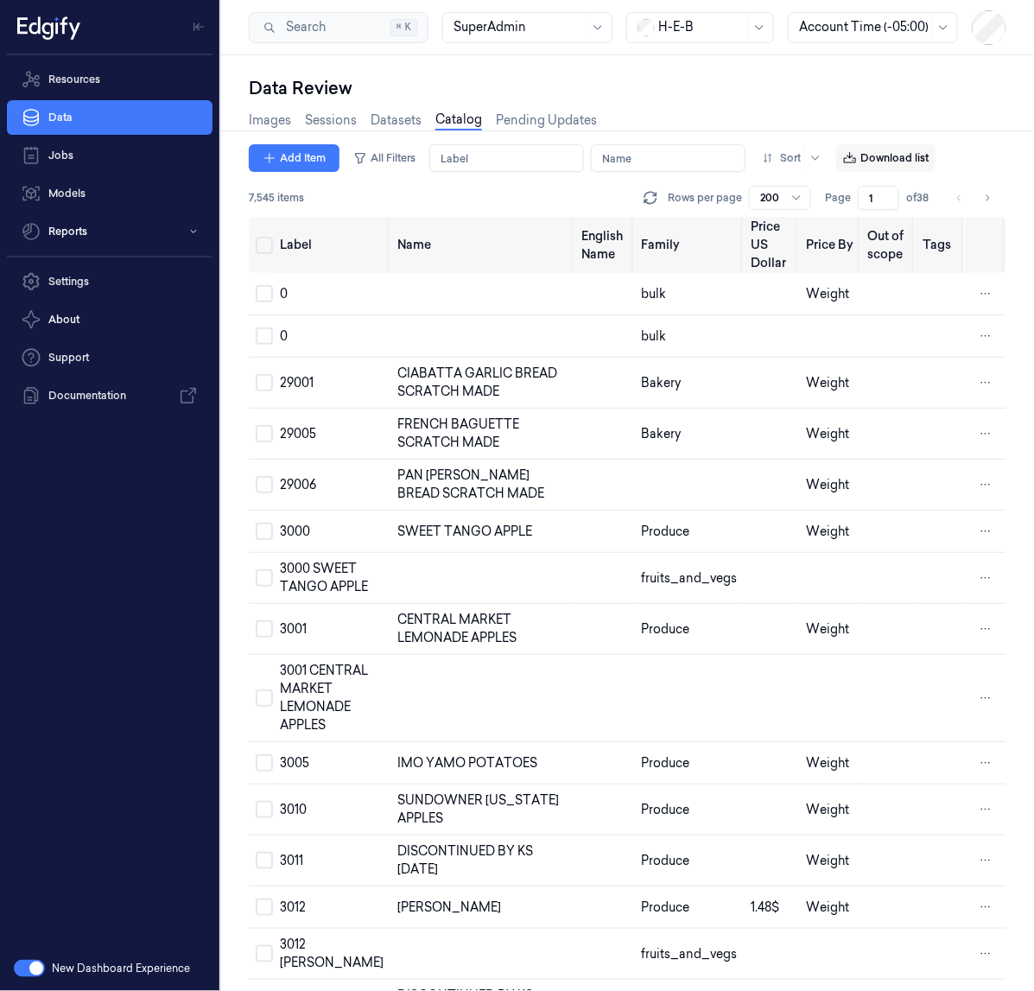
click at [841, 160] on button "Download list" at bounding box center [886, 158] width 99 height 28
click at [575, 193] on div "7,545 items Rows per page 200 Page 1 of 38" at bounding box center [628, 198] width 758 height 24
click at [986, 294] on html "Resources Data Jobs Models Reports Settings About Support Documentation New Das…" at bounding box center [517, 495] width 1034 height 991
drag, startPoint x: 965, startPoint y: 305, endPoint x: 938, endPoint y: 300, distance: 28.1
drag, startPoint x: 938, startPoint y: 300, endPoint x: 983, endPoint y: 291, distance: 45.8
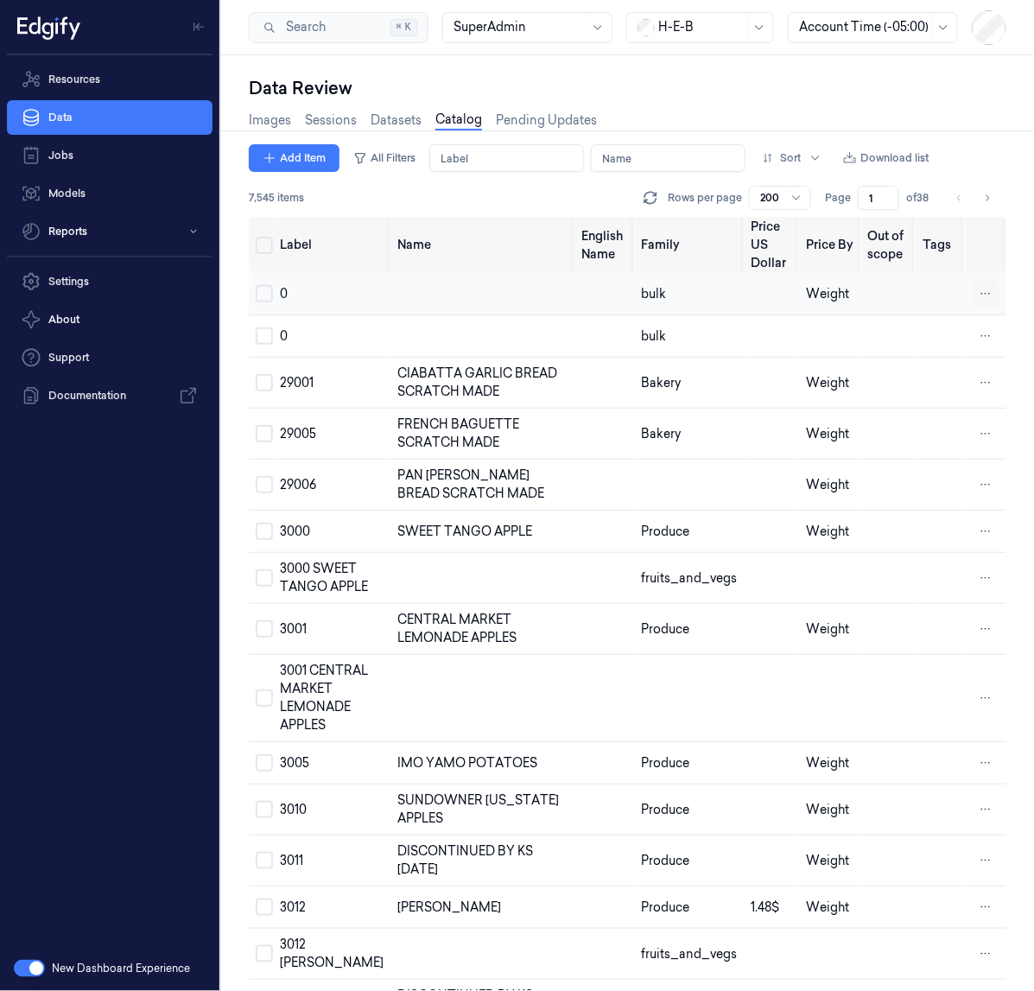
click at [983, 291] on tr "0 bulk Weight" at bounding box center [628, 294] width 758 height 42
click at [983, 291] on html "Resources Data Jobs Models Reports Settings About Support Documentation New Das…" at bounding box center [517, 495] width 1034 height 991
click at [939, 301] on div "Remove" at bounding box center [909, 293] width 102 height 29
click at [978, 291] on html "Resources Data Jobs Models Reports Settings About Support Documentation New Das…" at bounding box center [517, 495] width 1034 height 991
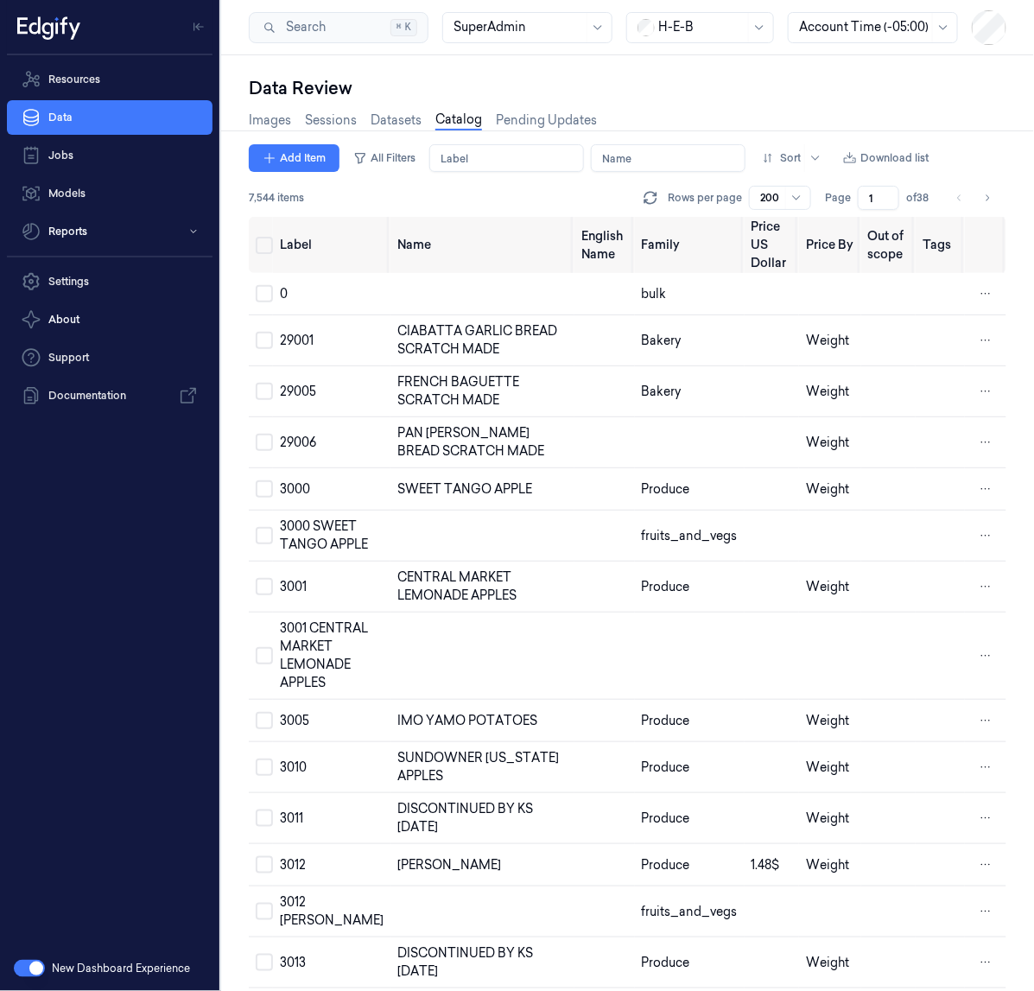
click at [979, 165] on div "Add Item All Filters Label Name Sort Download list" at bounding box center [628, 158] width 758 height 28
click at [977, 290] on html "Resources Data Jobs Models Reports Settings About Support Documentation New Das…" at bounding box center [517, 495] width 1034 height 991
click at [914, 302] on div "Remove" at bounding box center [909, 293] width 102 height 29
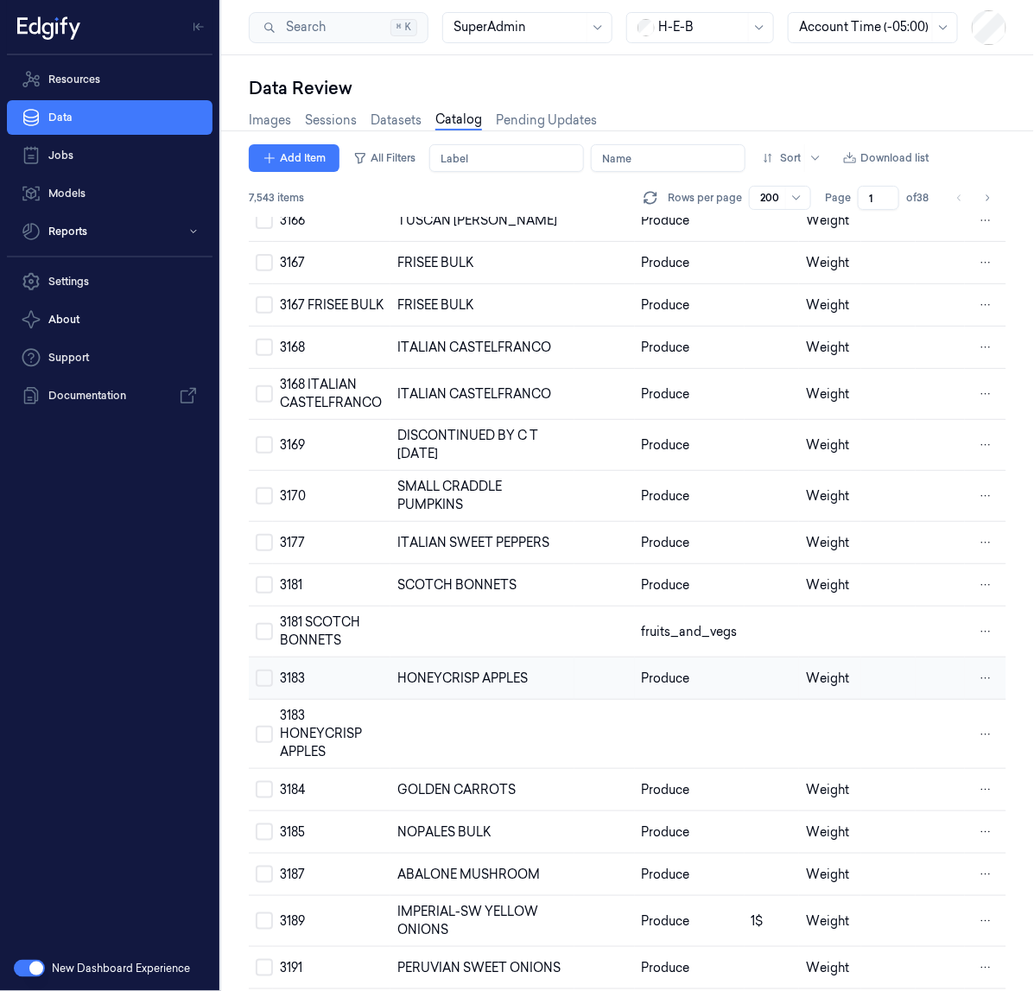
scroll to position [9465, 0]
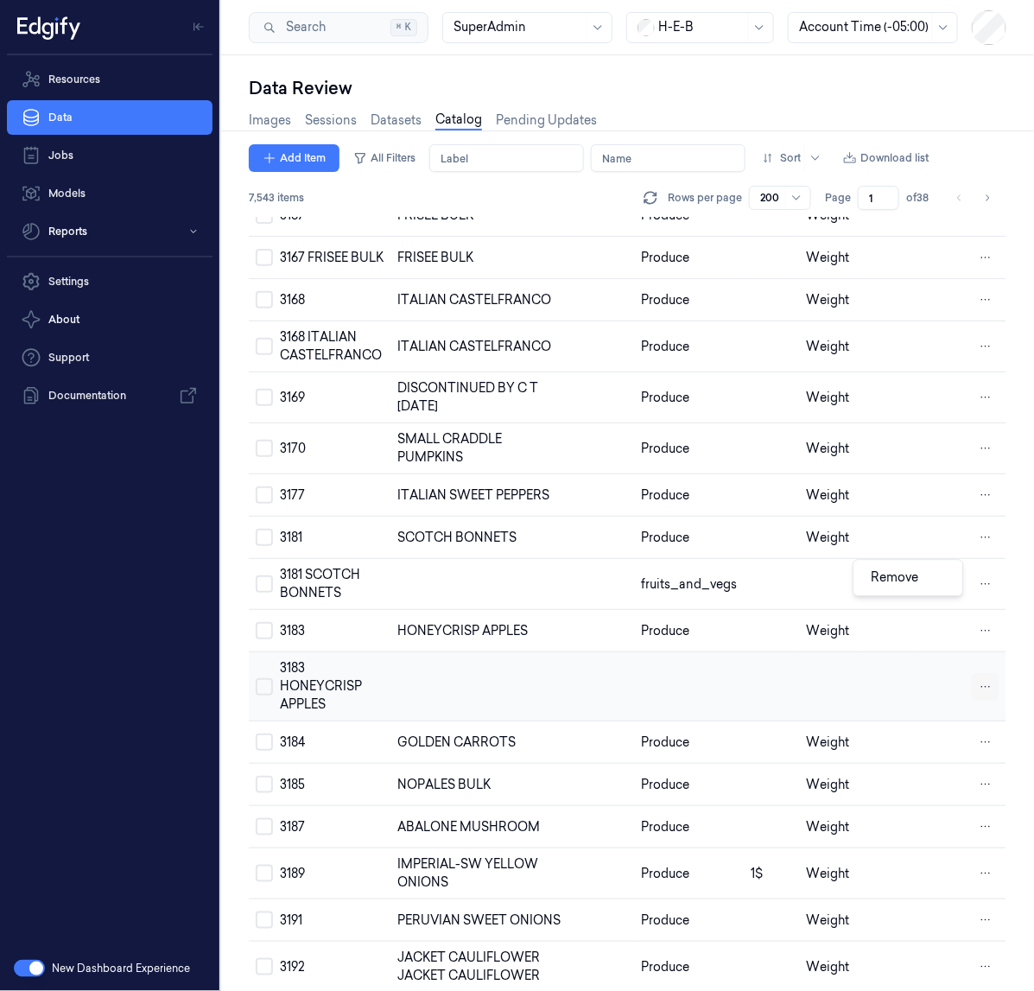
click at [977, 576] on html "Resources Data Jobs Models Reports Settings About Support Documentation New Das…" at bounding box center [517, 495] width 1034 height 991
click at [938, 582] on div "Remove" at bounding box center [909, 578] width 102 height 29
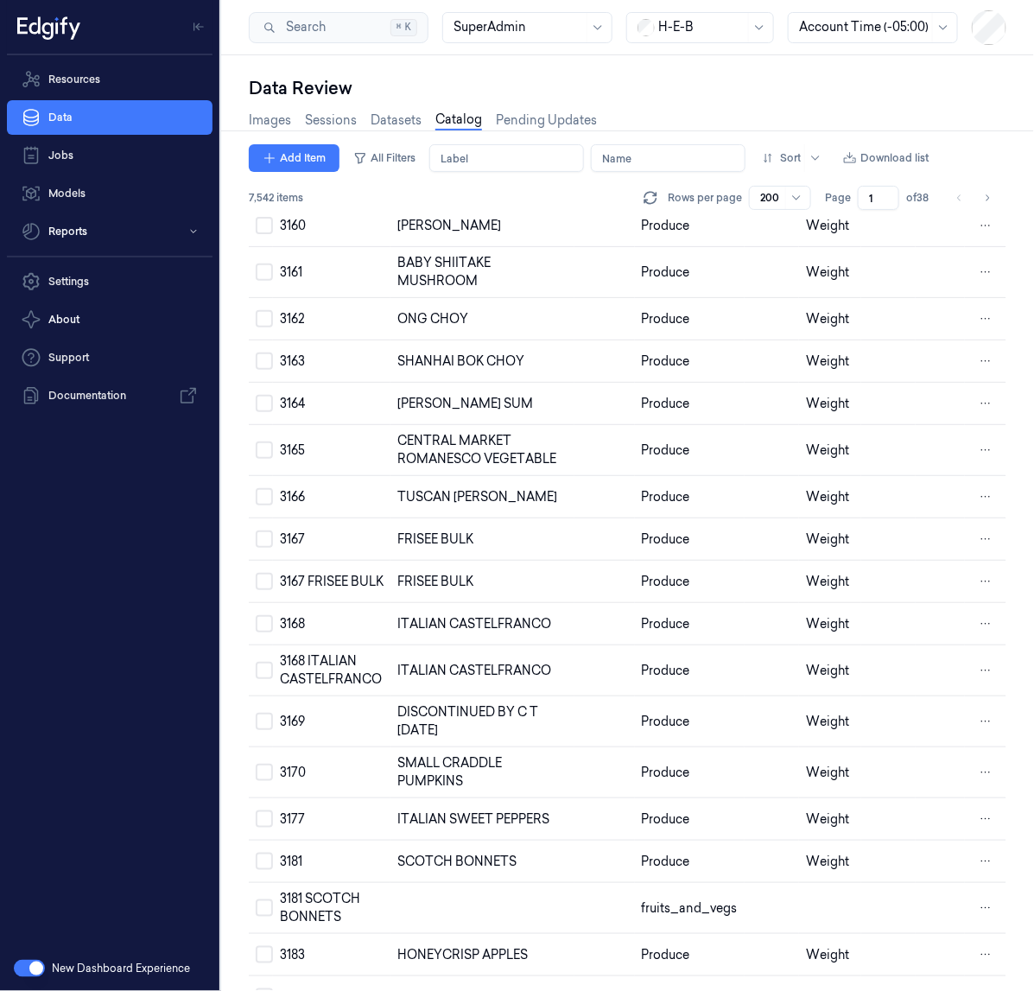
scroll to position [8799, 0]
